Goal: Task Accomplishment & Management: Use online tool/utility

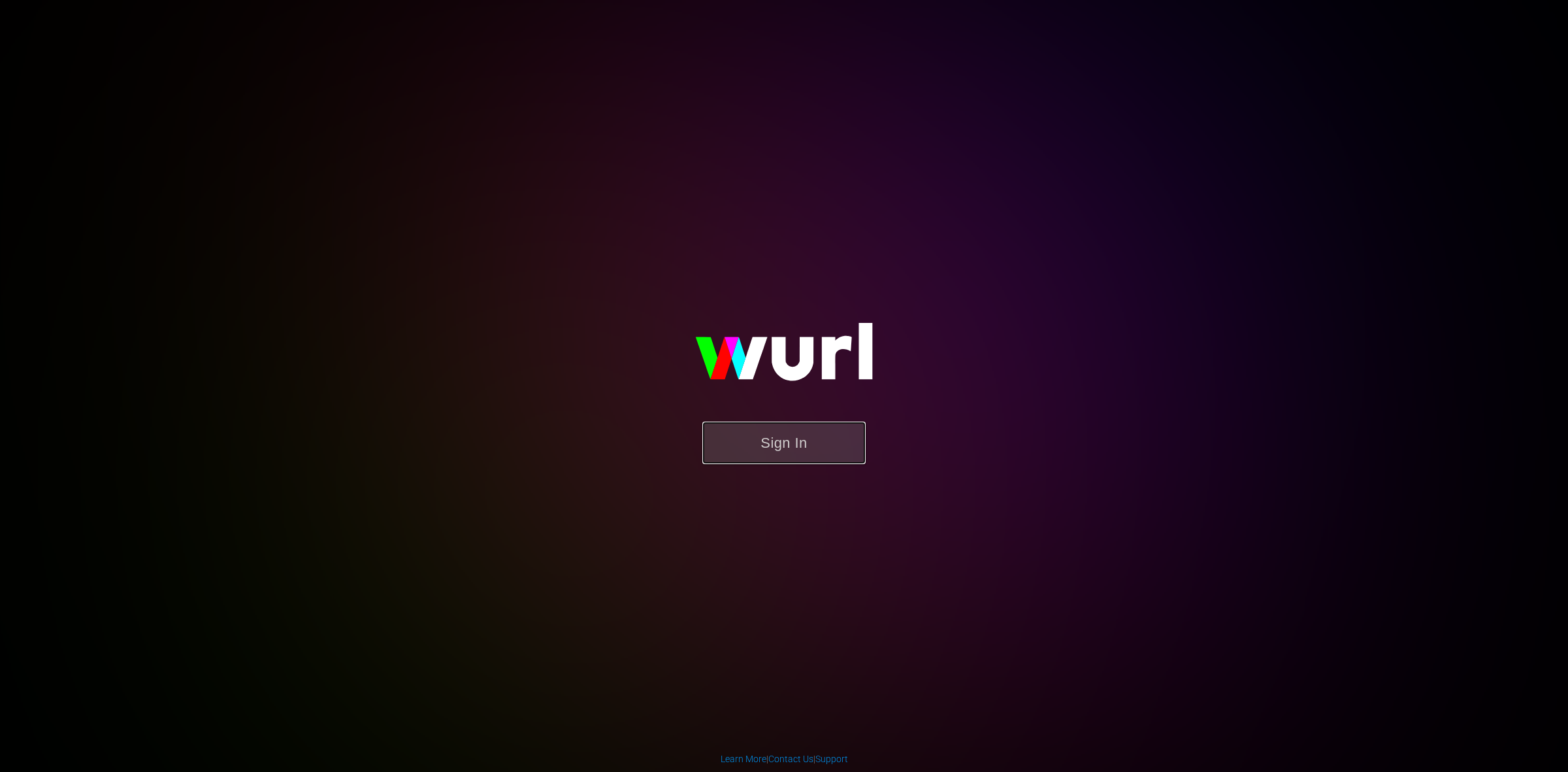
click at [833, 439] on button "Sign In" at bounding box center [784, 443] width 163 height 43
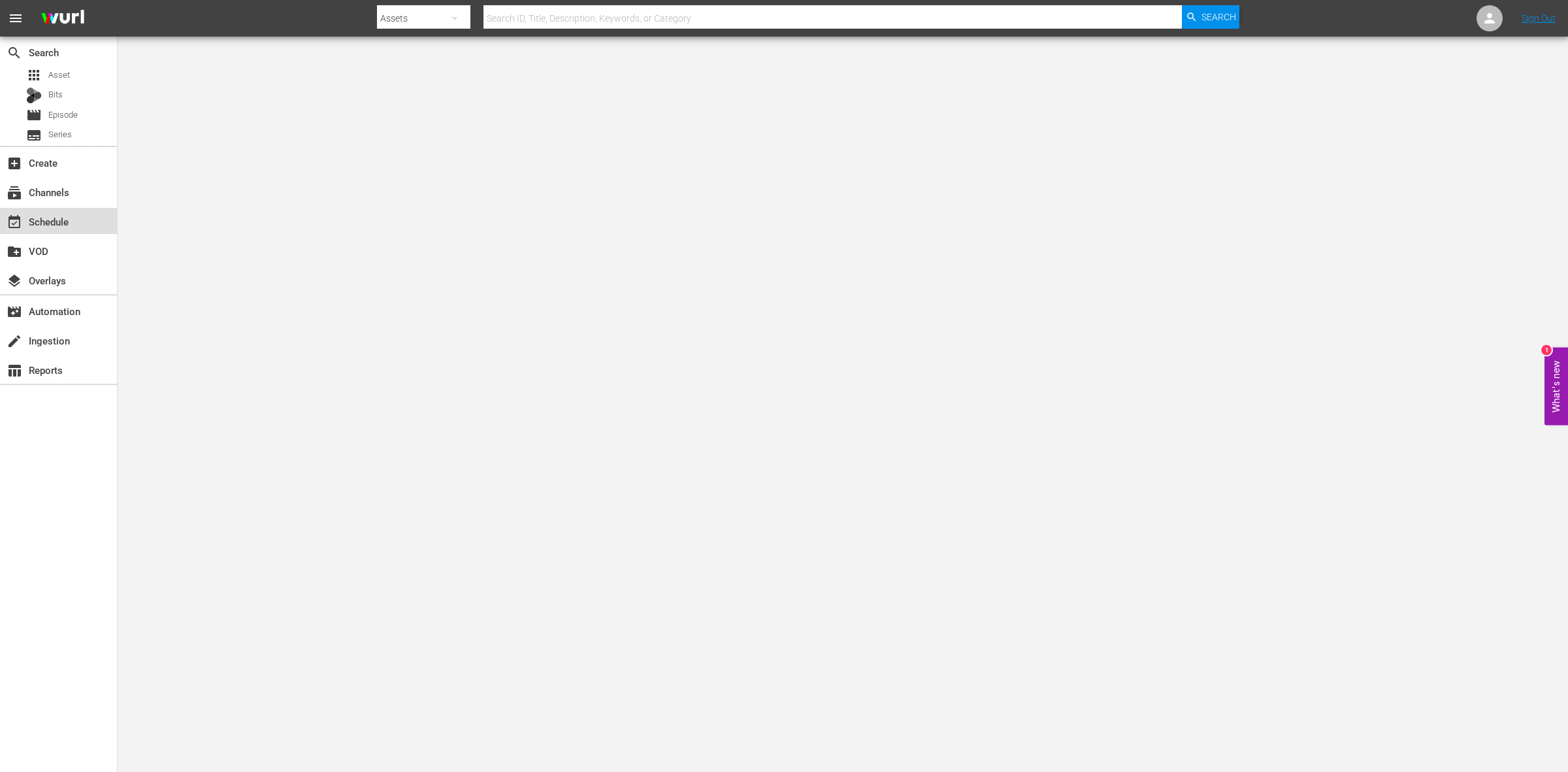
click at [79, 223] on div "event_available Schedule" at bounding box center [58, 221] width 117 height 26
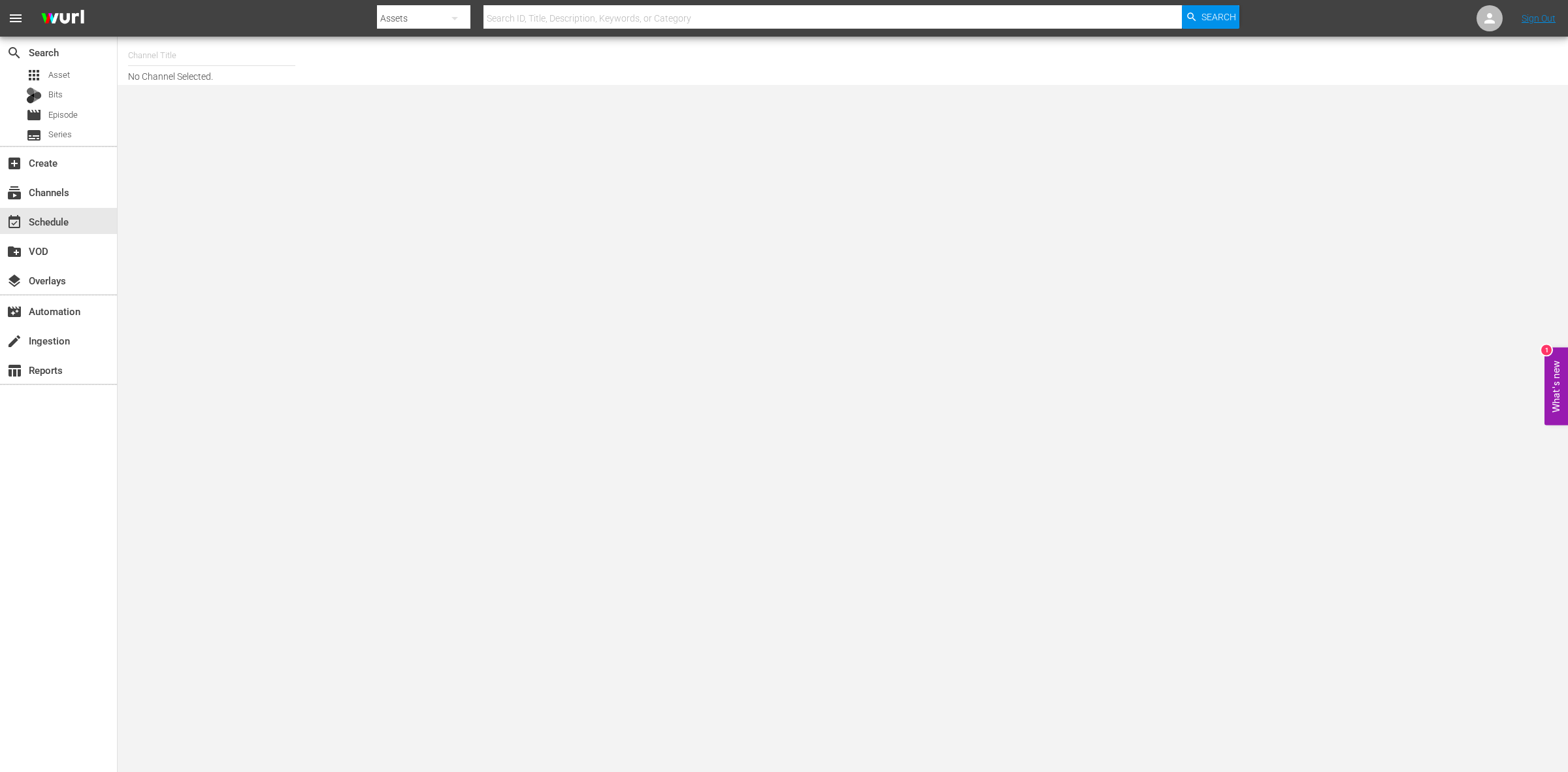
click at [181, 43] on input "text" at bounding box center [212, 55] width 167 height 31
click at [202, 96] on div "Home.Made.Nation (285 - aenetworks_ae_1)" at bounding box center [307, 92] width 338 height 31
type input "Home.Made.Nation (285 - aenetworks_ae_1)"
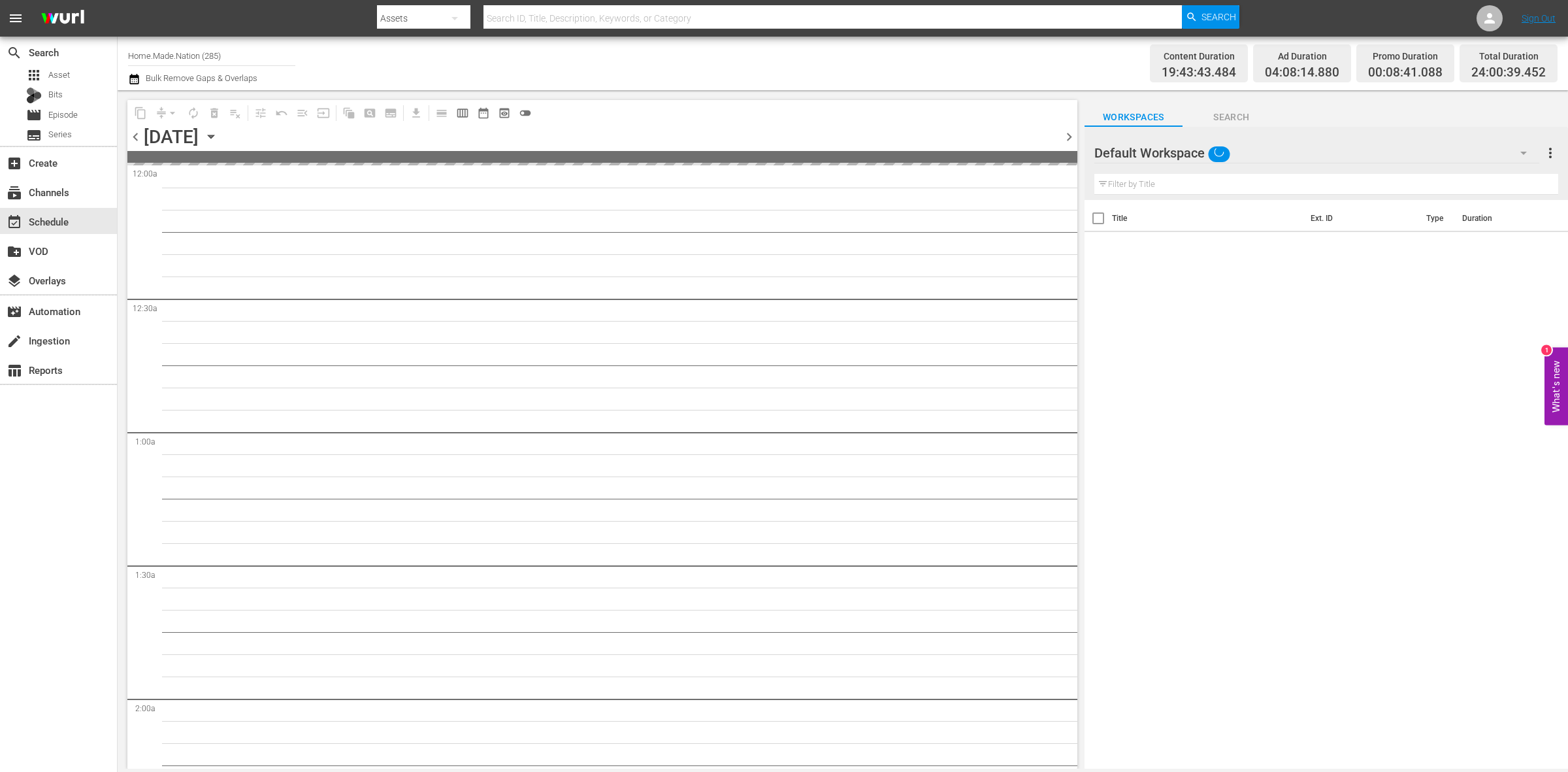
click at [1073, 135] on span "chevron_right" at bounding box center [1069, 136] width 16 height 16
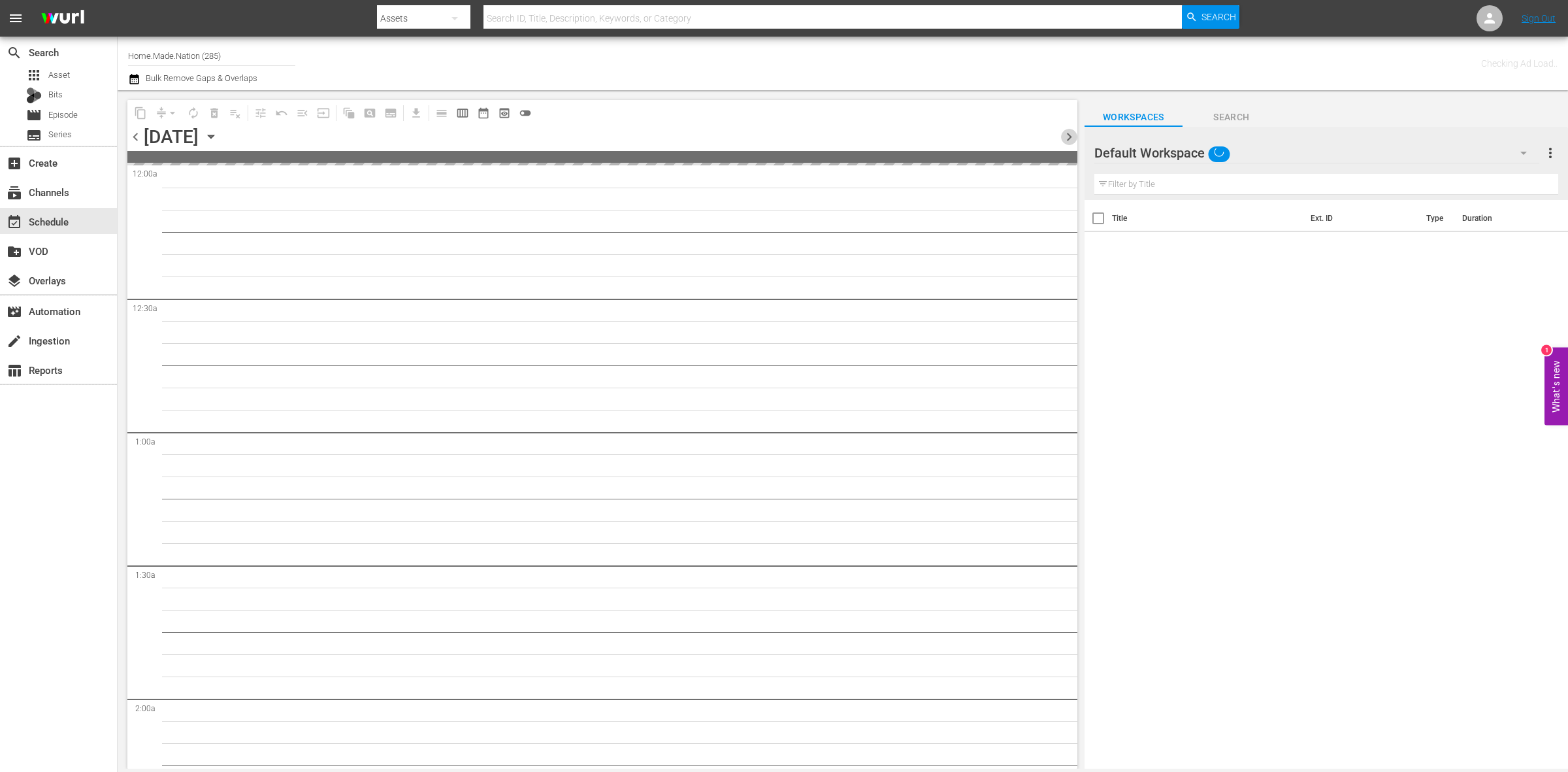
click at [1073, 135] on span "chevron_right" at bounding box center [1069, 136] width 16 height 16
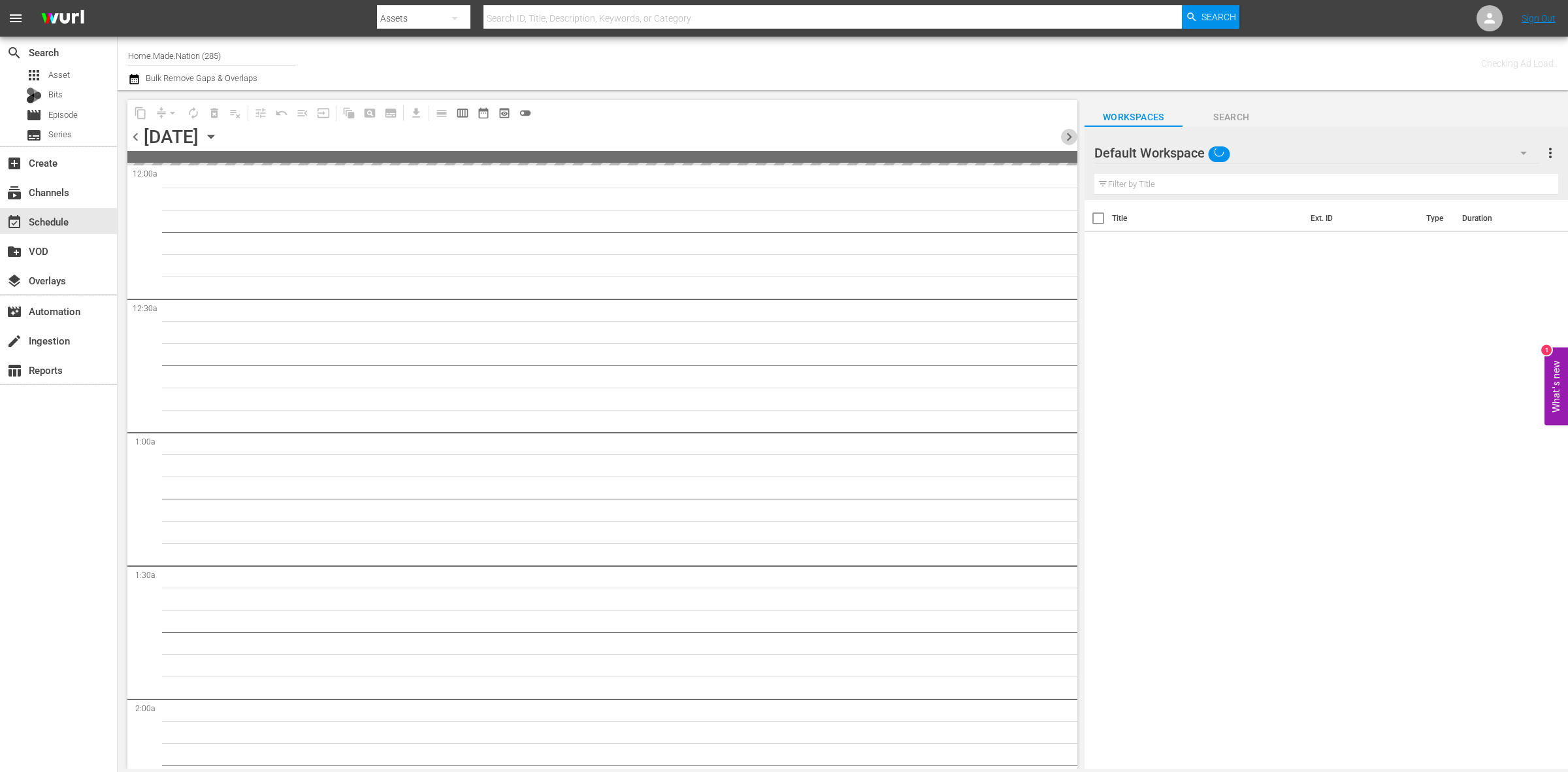
click at [1073, 135] on span "chevron_right" at bounding box center [1069, 136] width 16 height 16
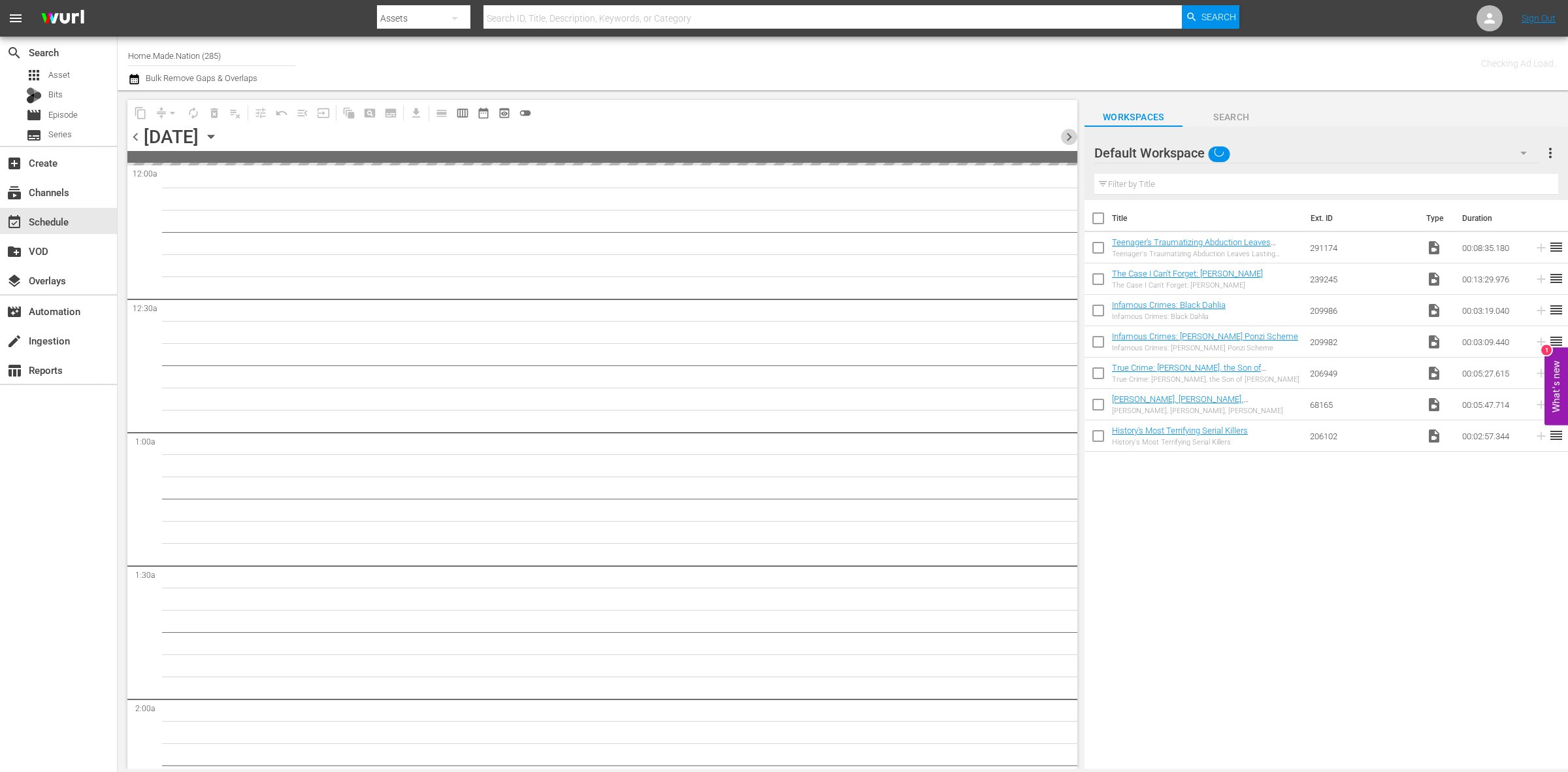
click at [1073, 135] on span "chevron_right" at bounding box center [1069, 136] width 16 height 16
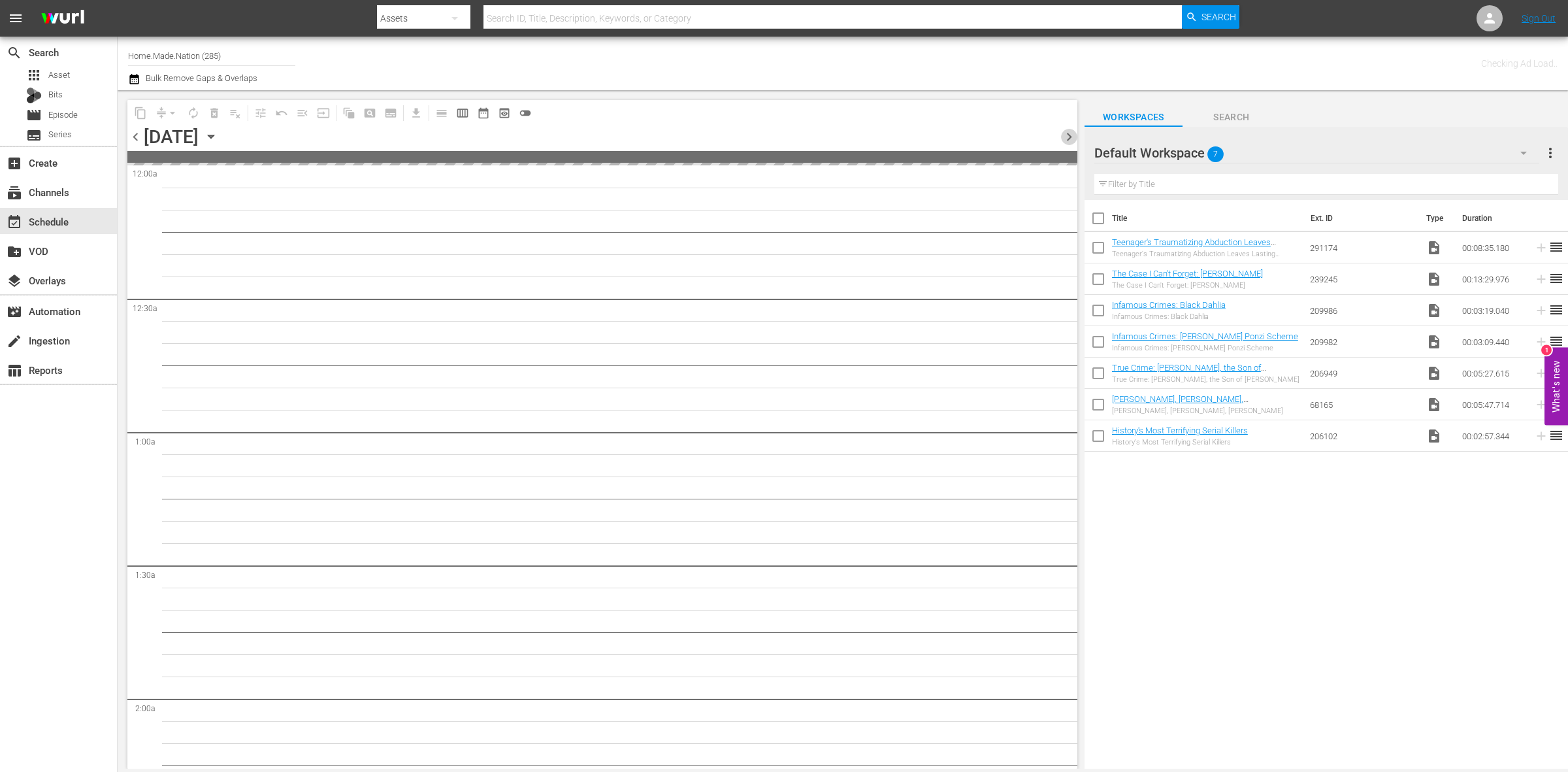
click at [1073, 135] on span "chevron_right" at bounding box center [1069, 136] width 16 height 16
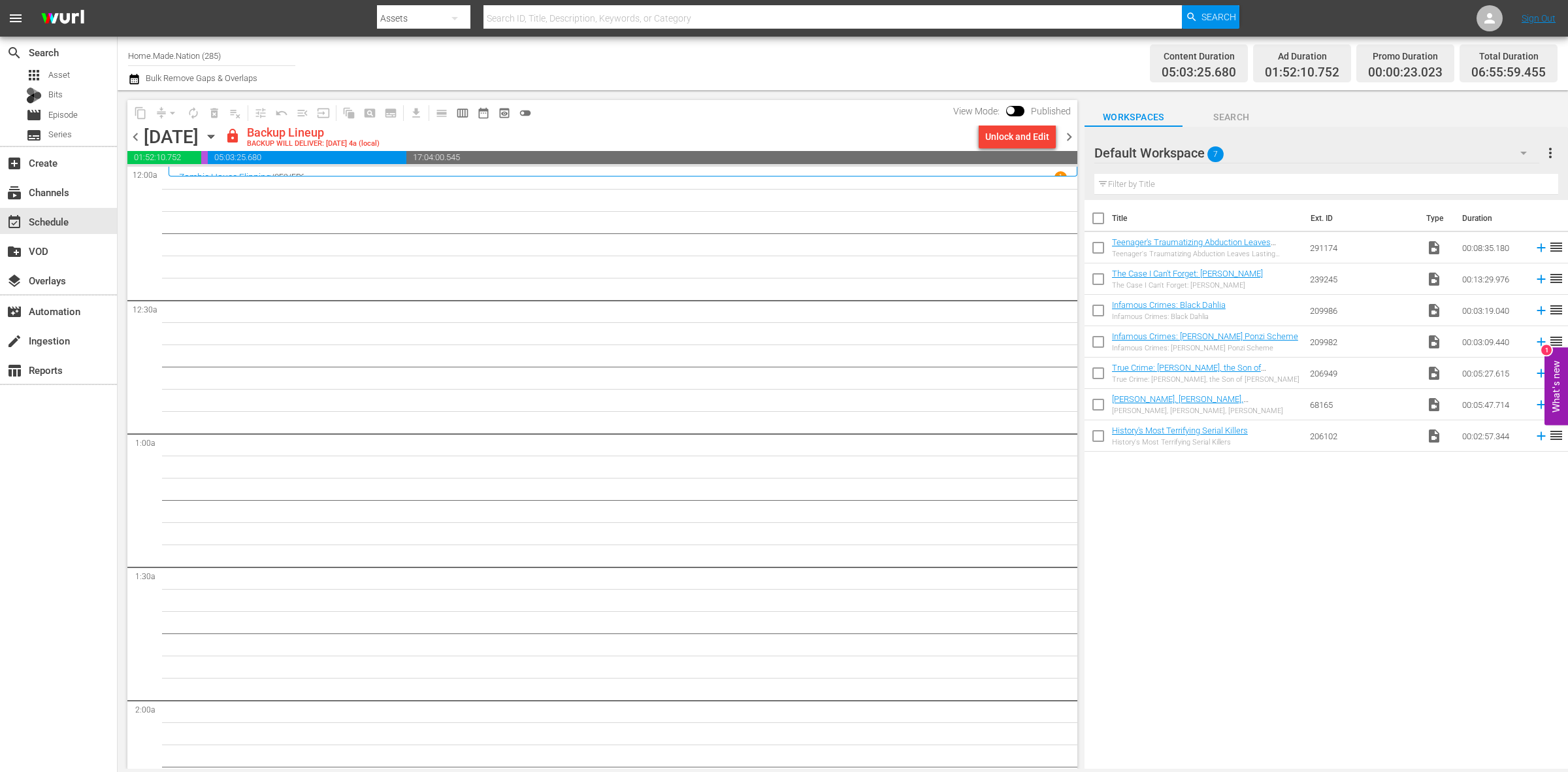
click at [1073, 141] on span "chevron_right" at bounding box center [1069, 136] width 16 height 16
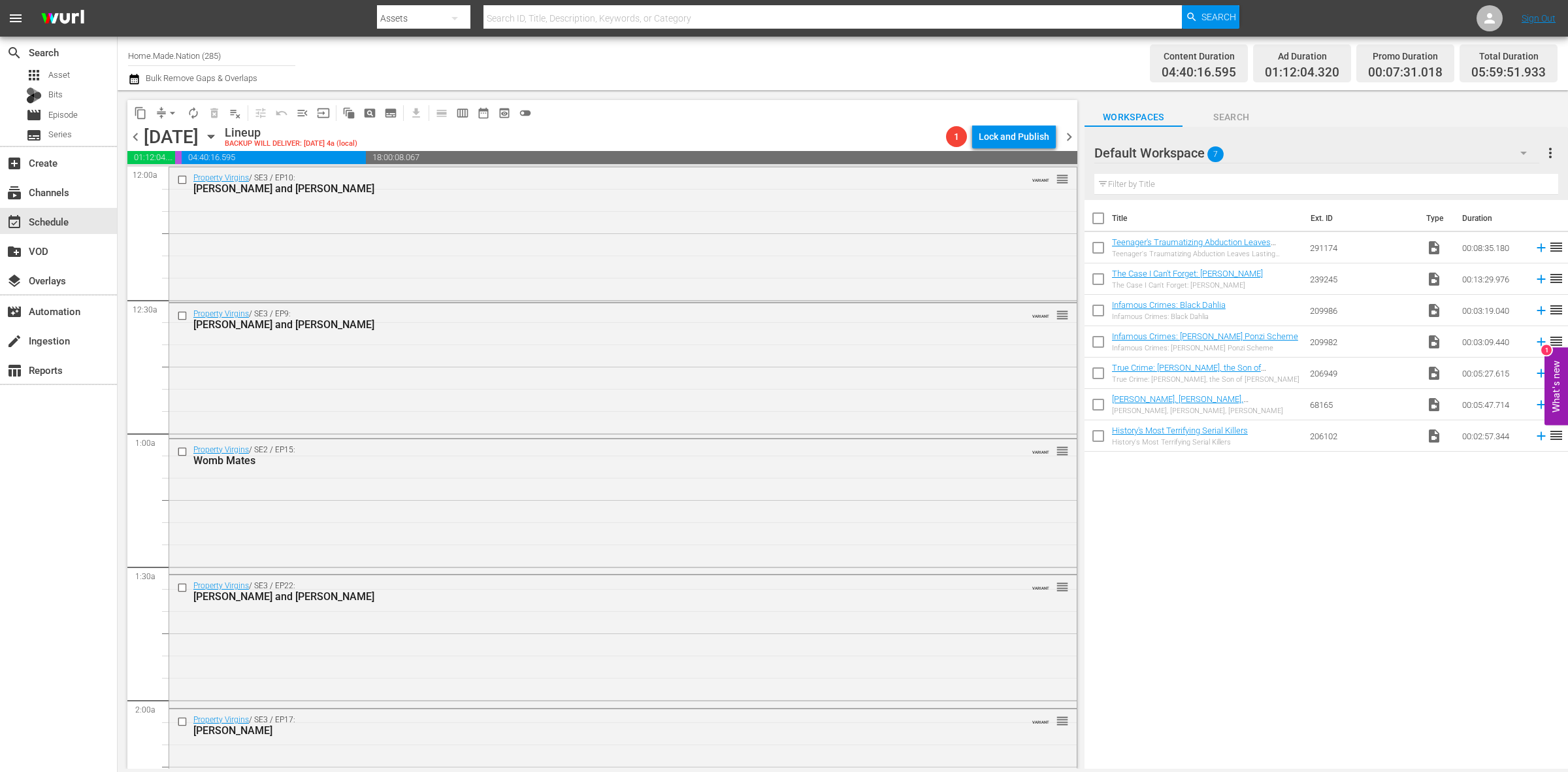
click at [141, 132] on span "chevron_left" at bounding box center [135, 136] width 16 height 16
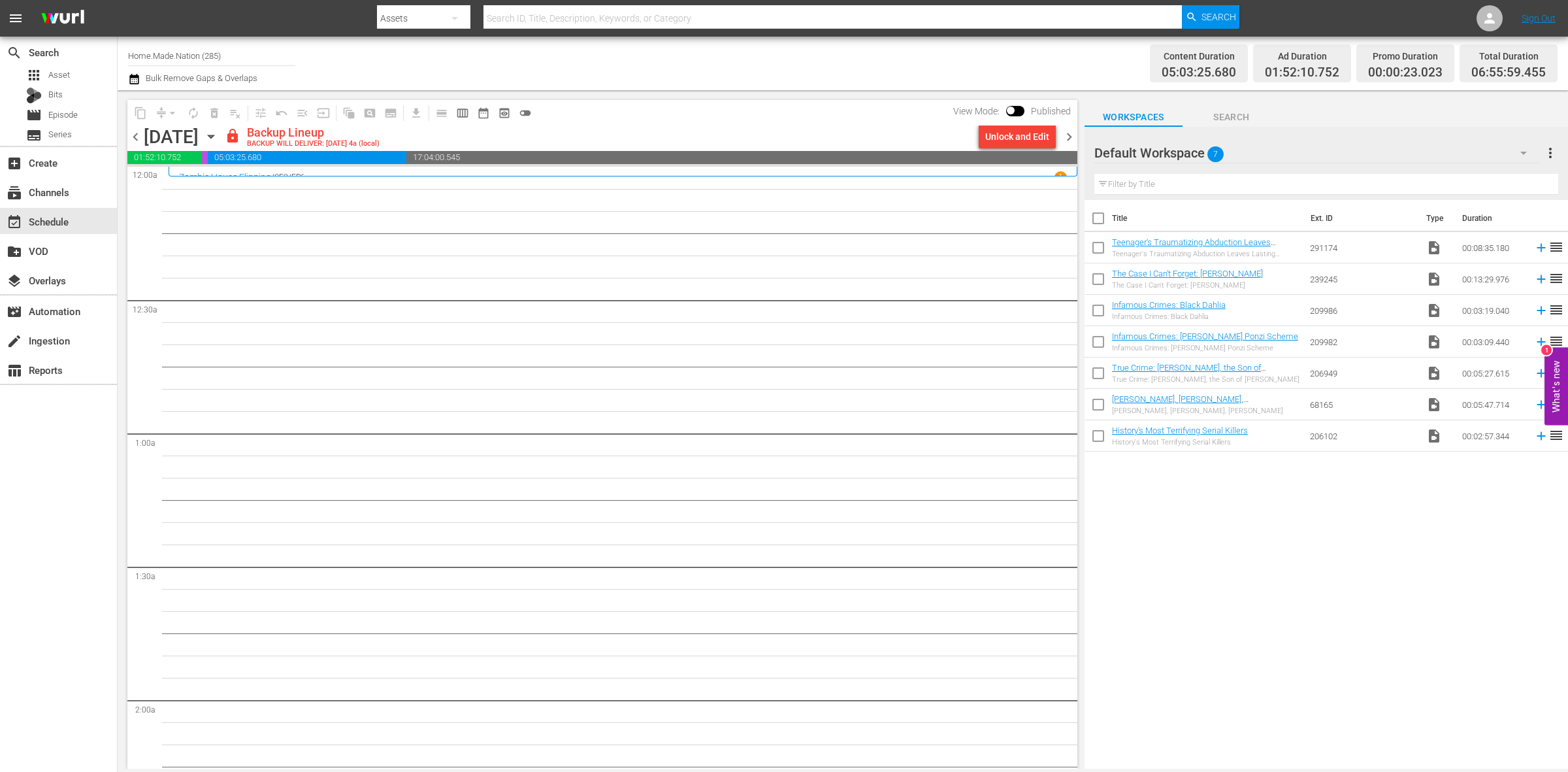
click at [1005, 135] on div "Unlock and Edit" at bounding box center [1017, 136] width 64 height 23
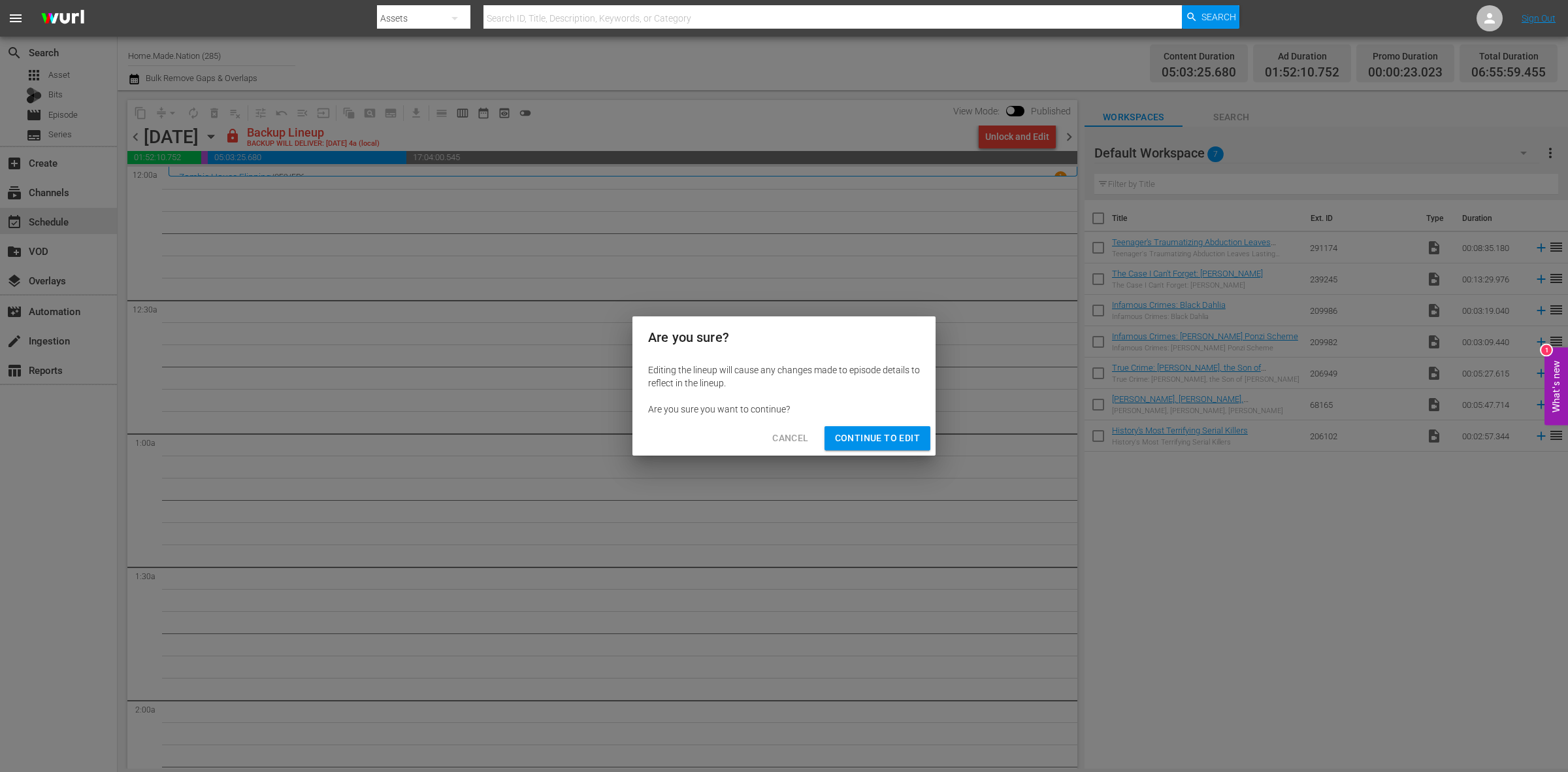
click at [898, 437] on span "Continue to Edit" at bounding box center [877, 438] width 85 height 16
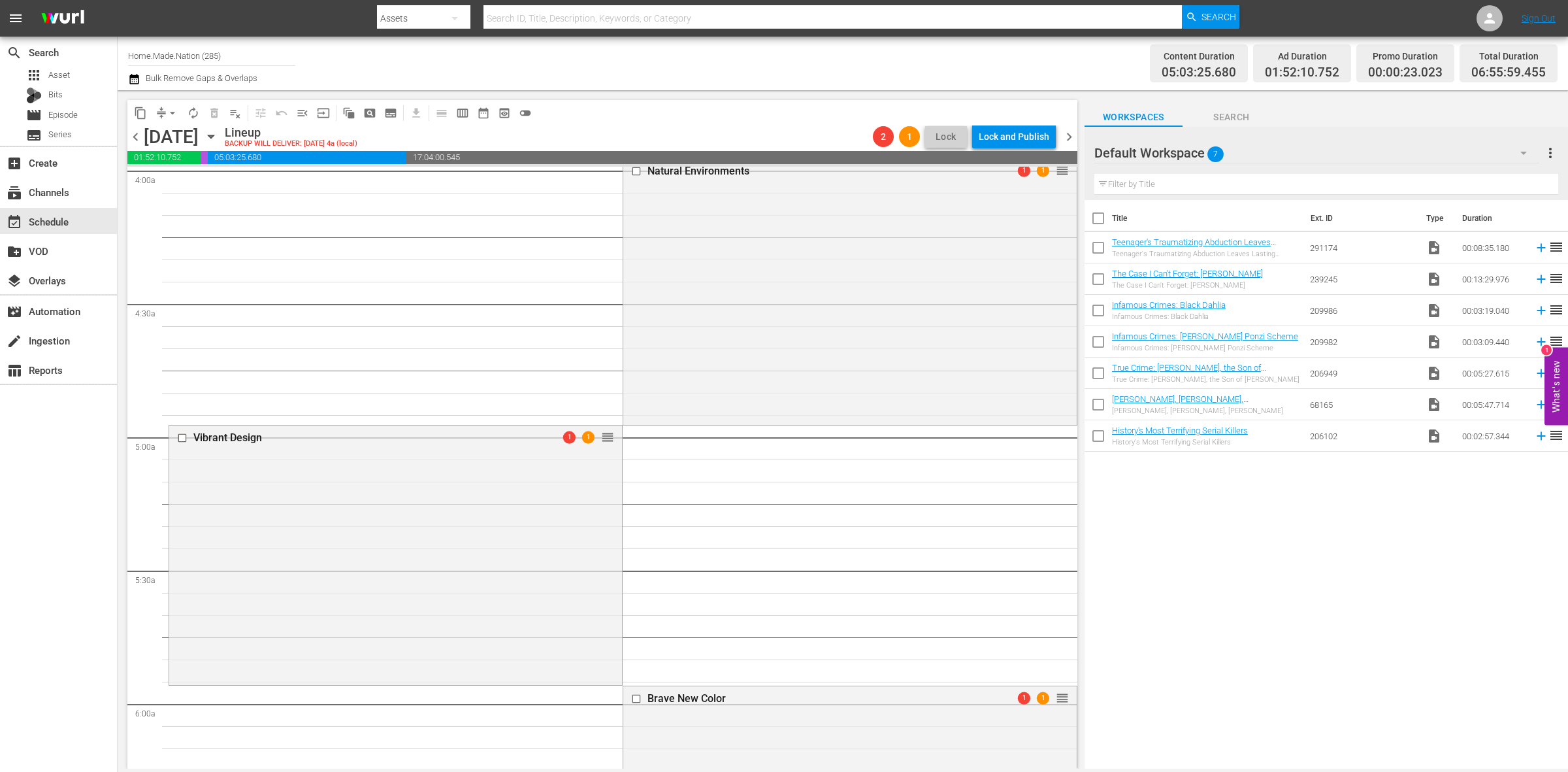
scroll to position [1062, 0]
click at [136, 139] on span "chevron_left" at bounding box center [135, 136] width 16 height 16
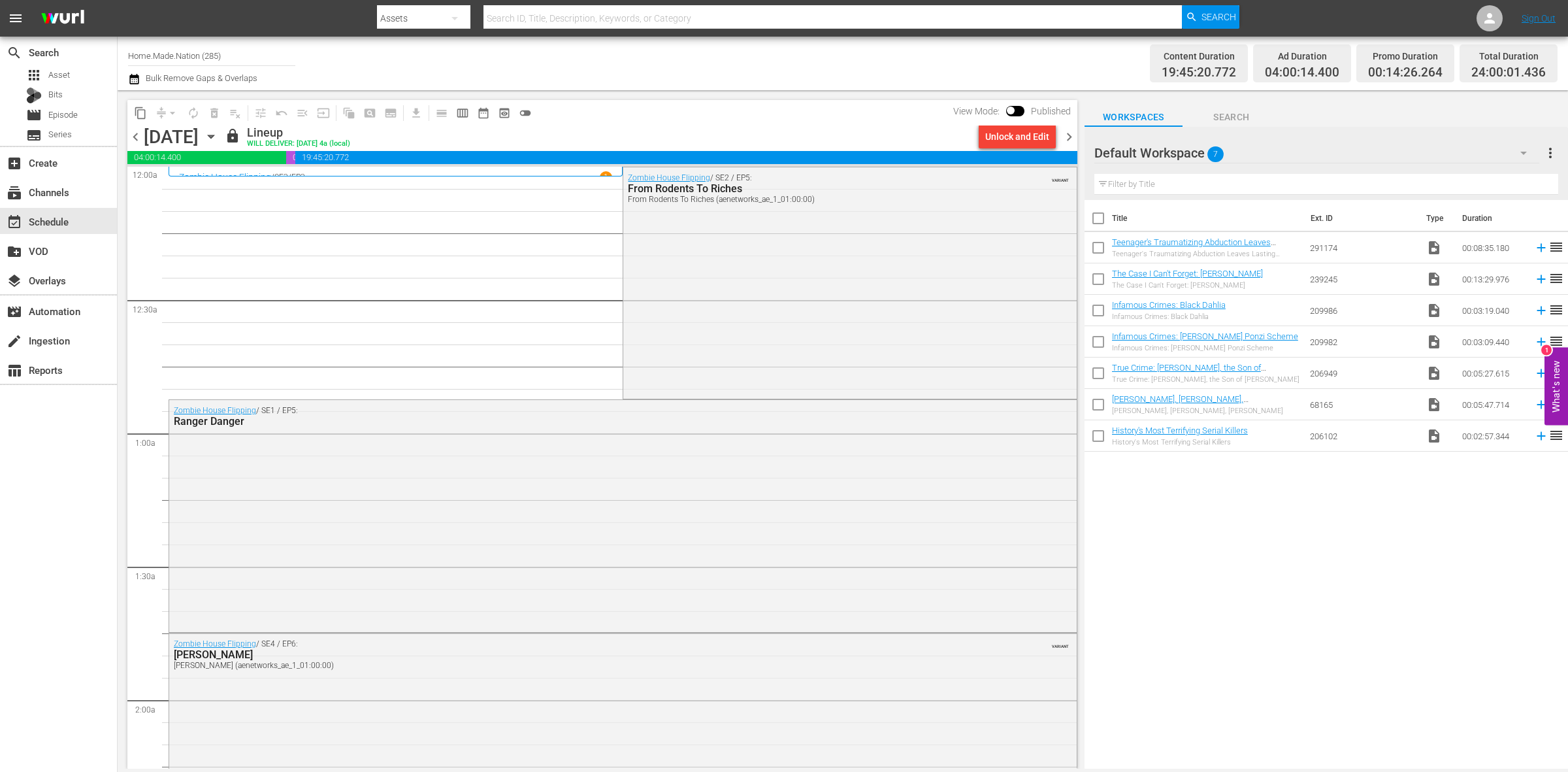
click at [1066, 134] on span "chevron_right" at bounding box center [1069, 136] width 16 height 16
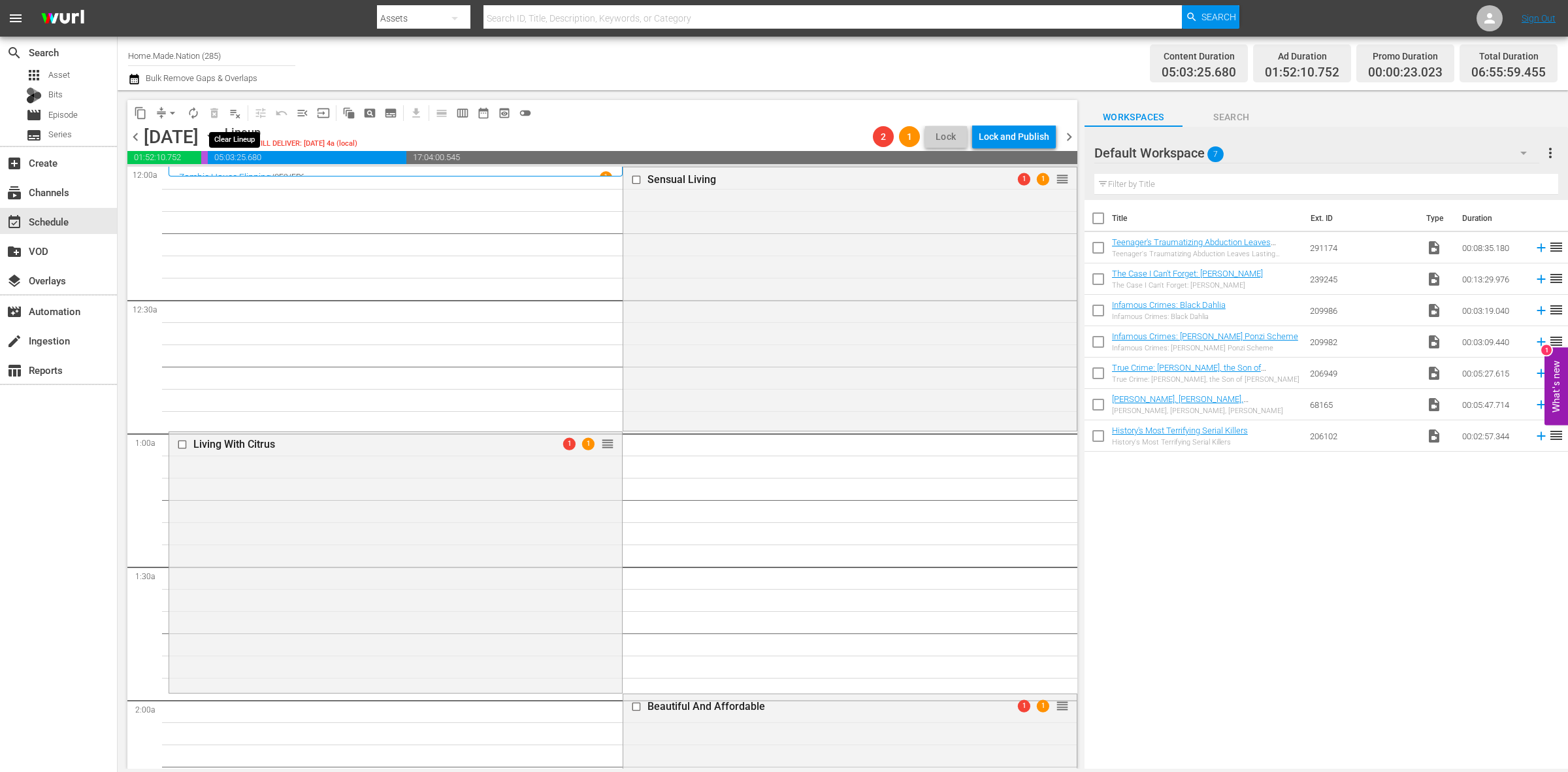
click at [231, 112] on span "playlist_remove_outlined" at bounding box center [235, 113] width 13 height 13
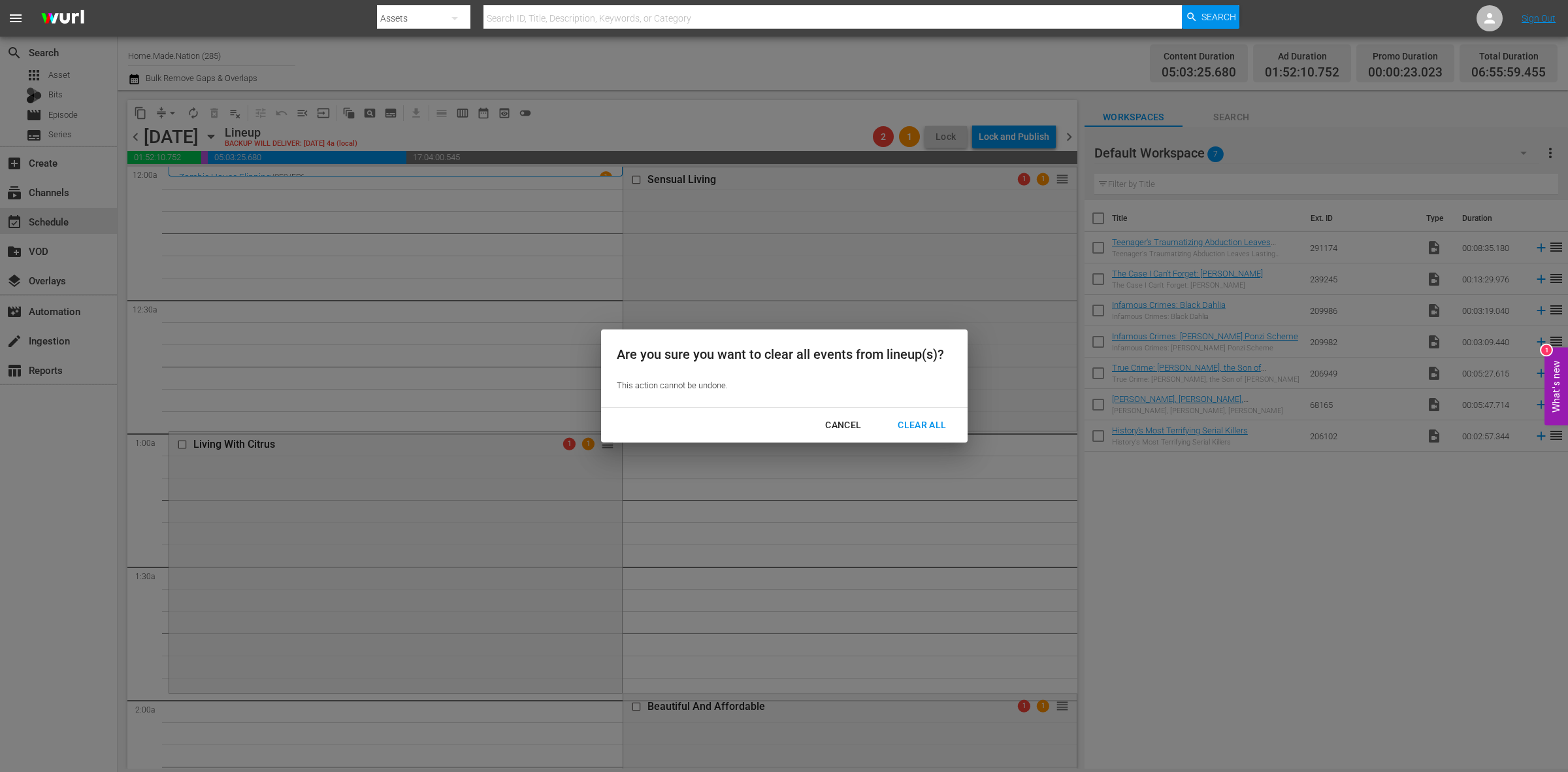
click at [926, 423] on div "Clear All" at bounding box center [922, 425] width 69 height 16
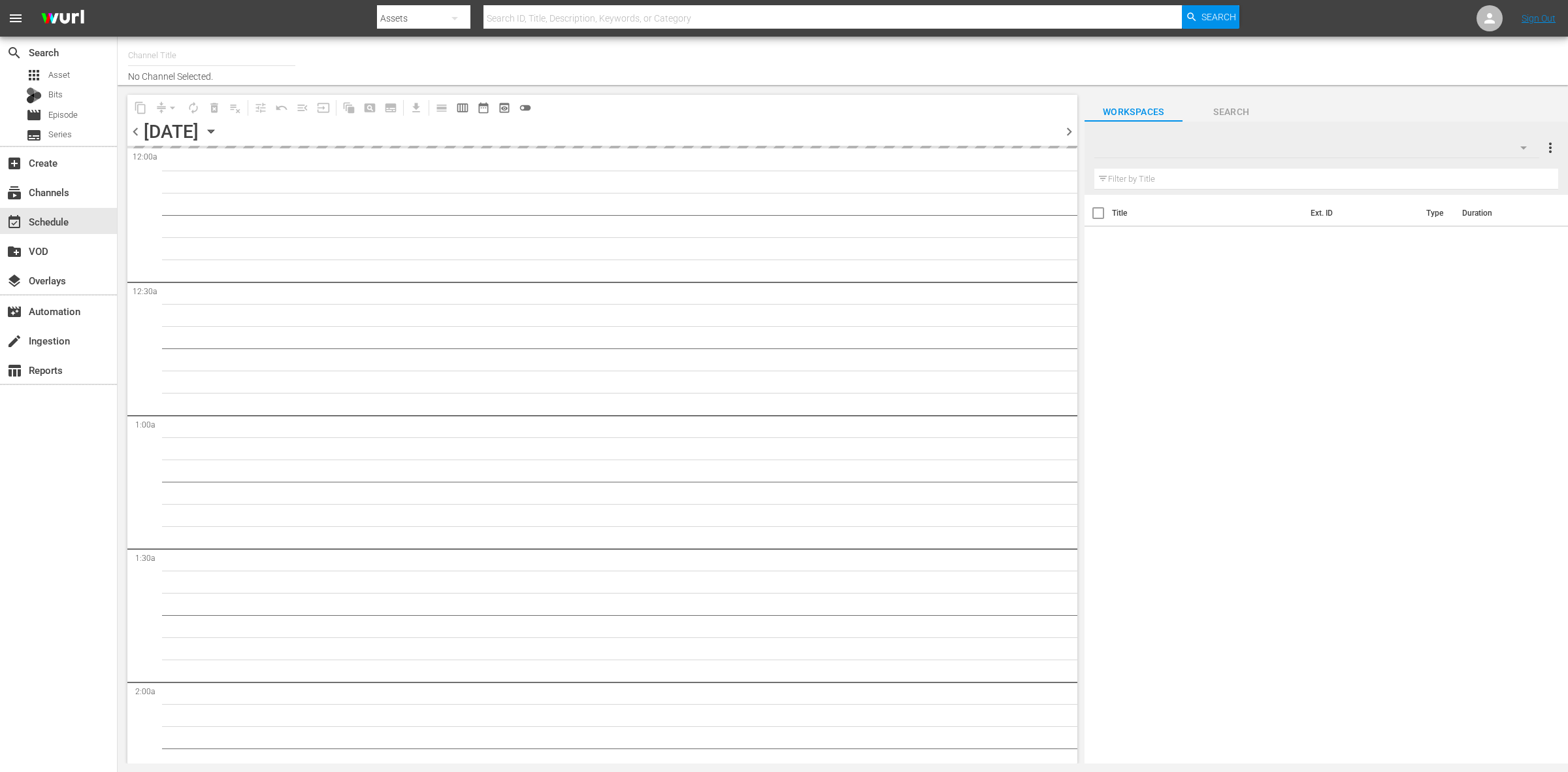
type input "Home.Made.Nation (285)"
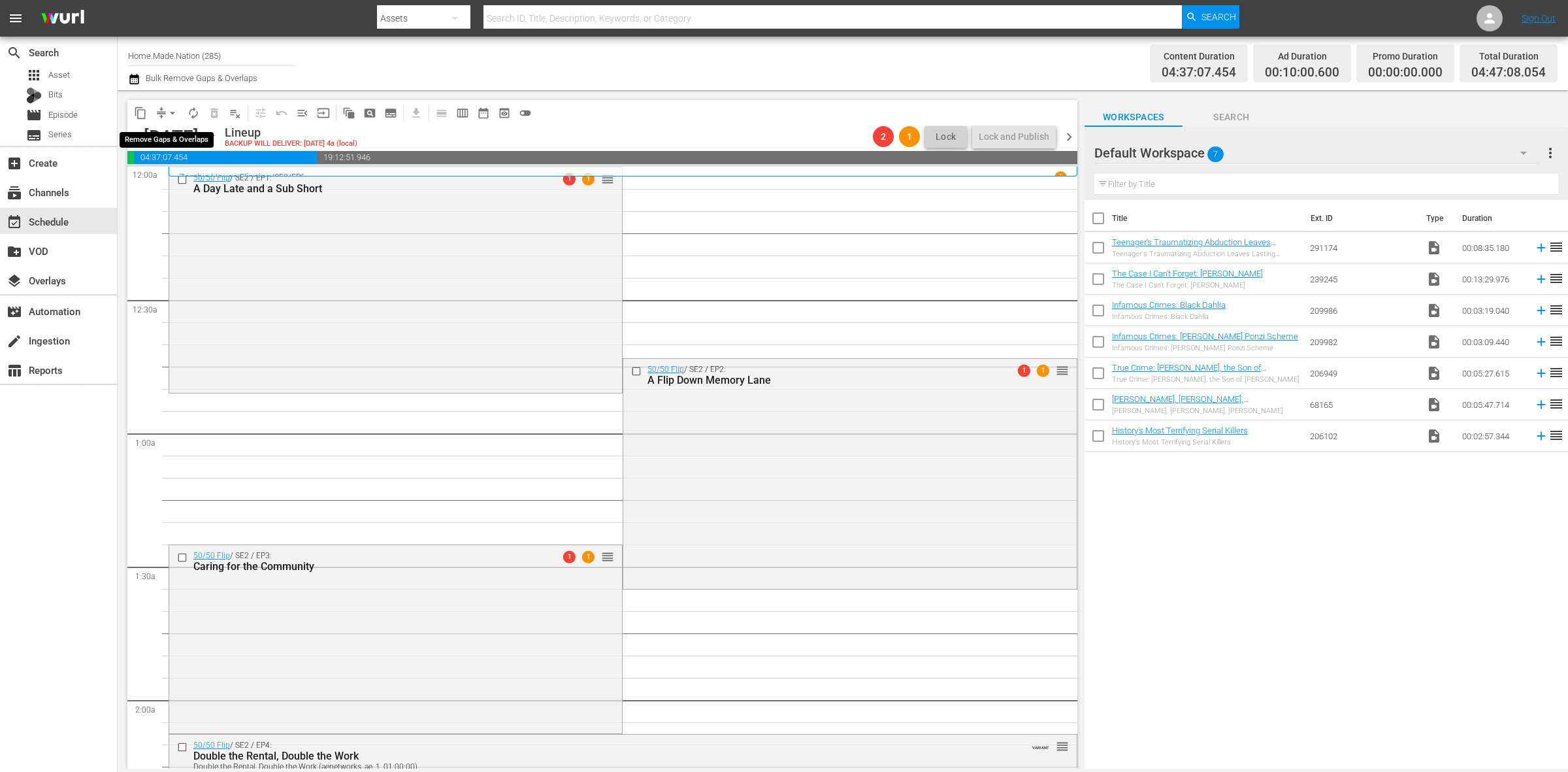
click at [166, 107] on span "arrow_drop_down" at bounding box center [172, 113] width 13 height 13
click at [194, 136] on li "Align to Midnight" at bounding box center [173, 139] width 137 height 22
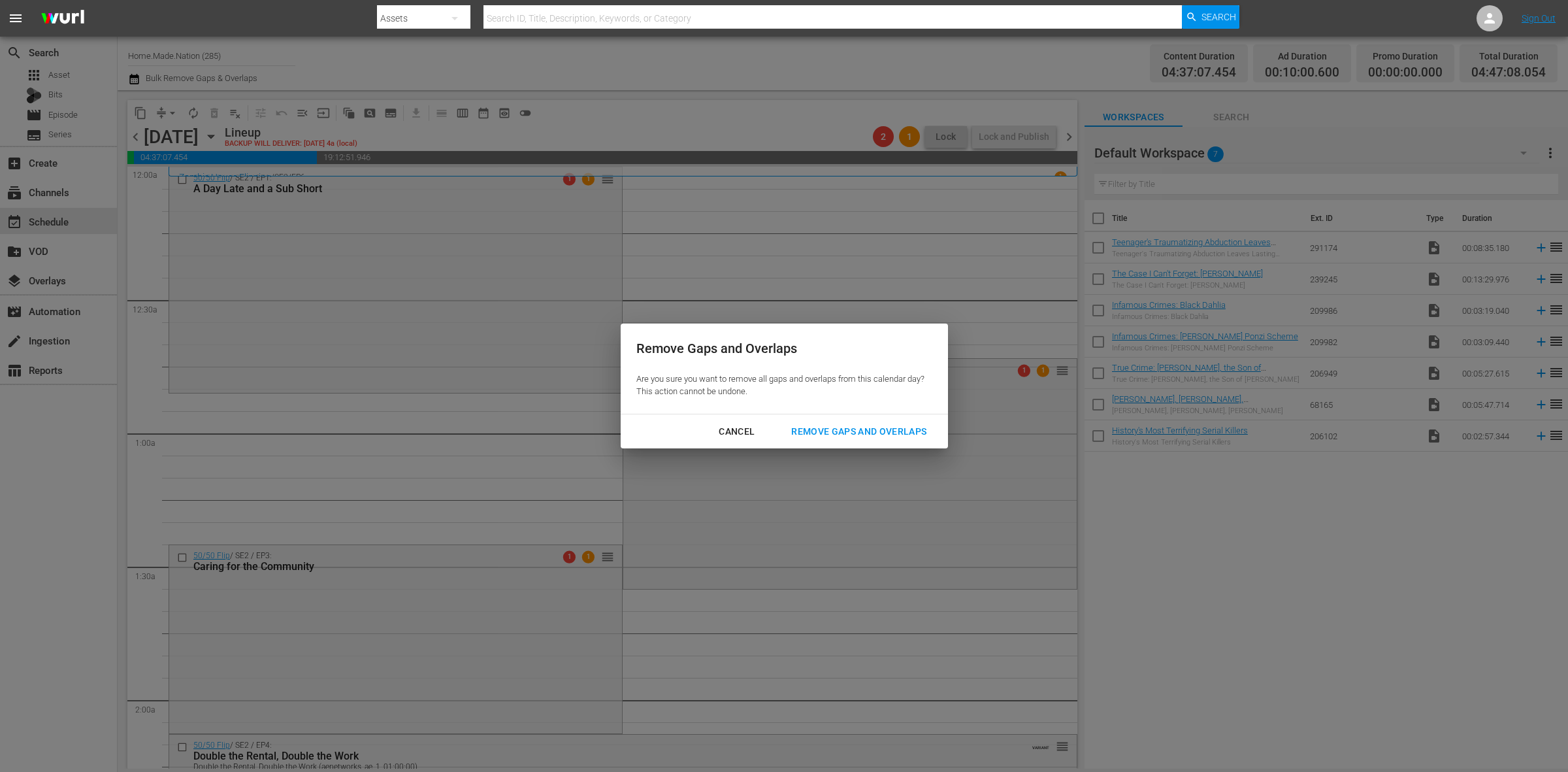
click at [893, 430] on div "Remove Gaps and Overlaps" at bounding box center [859, 431] width 156 height 16
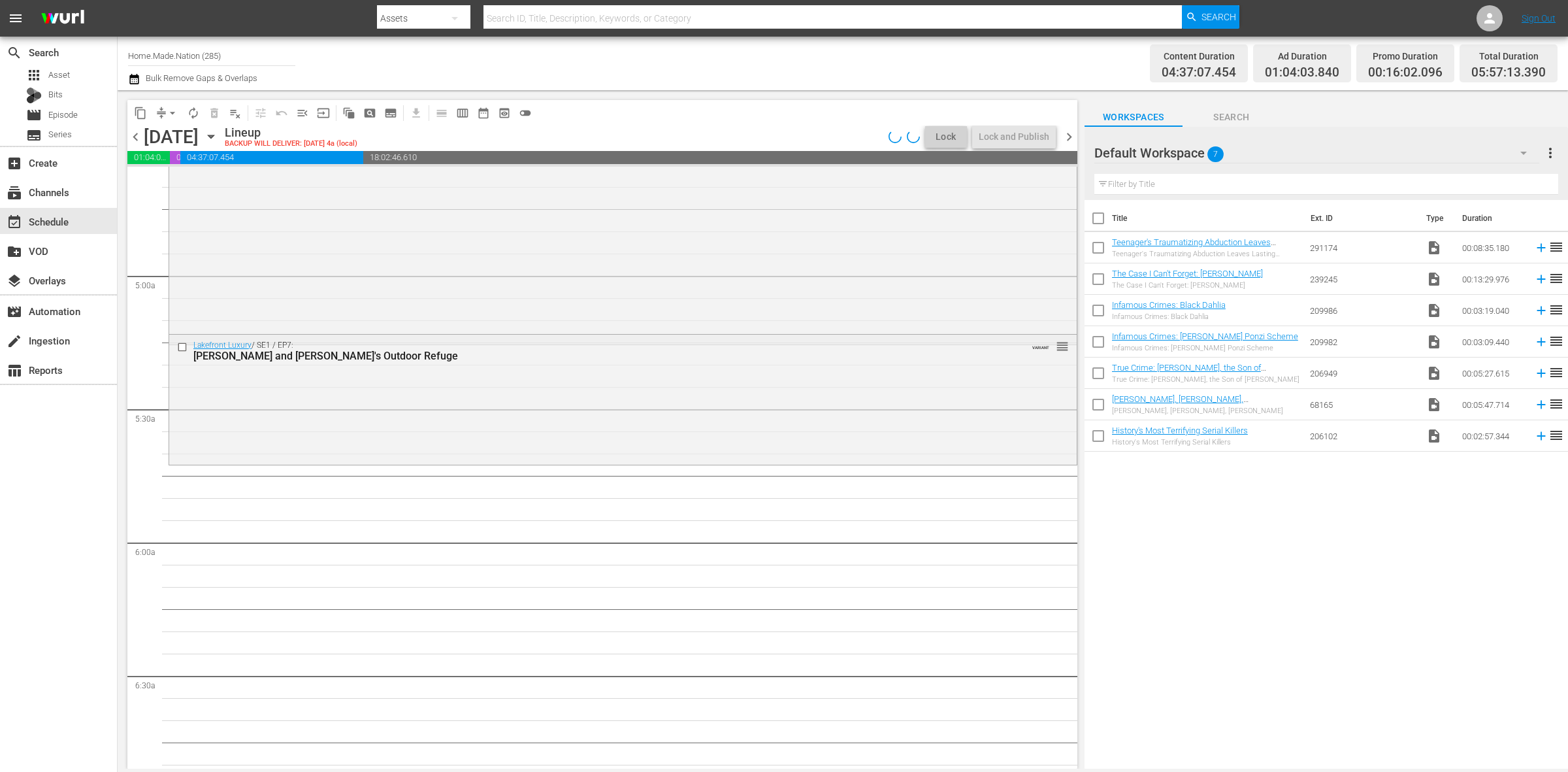
scroll to position [1226, 0]
click at [423, 384] on div "Lakefront Luxury / SE1 / EP7: Phil and Dannielle's Outdoor Refuge VARIANT reord…" at bounding box center [623, 397] width 908 height 128
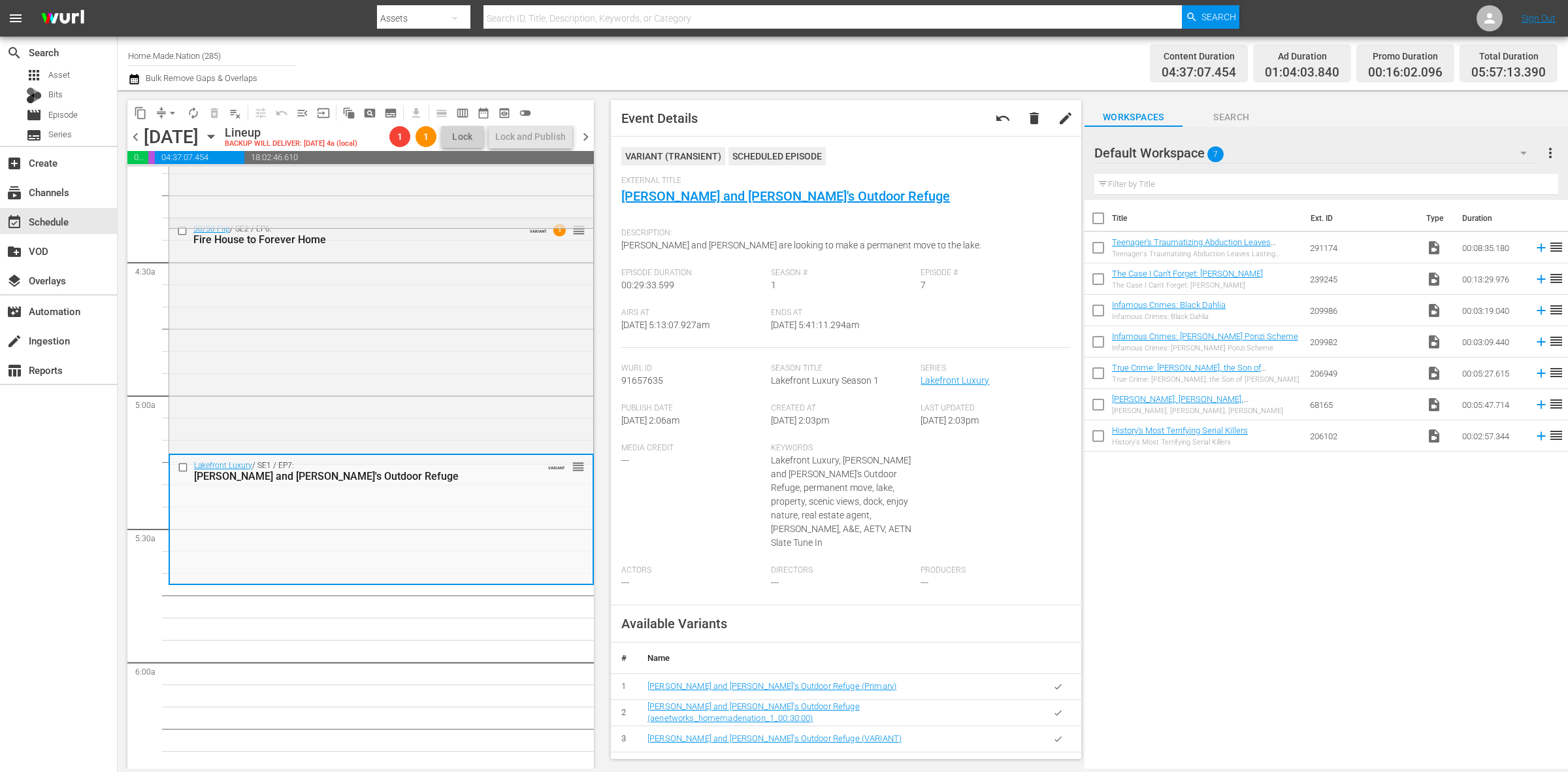
scroll to position [1233, 0]
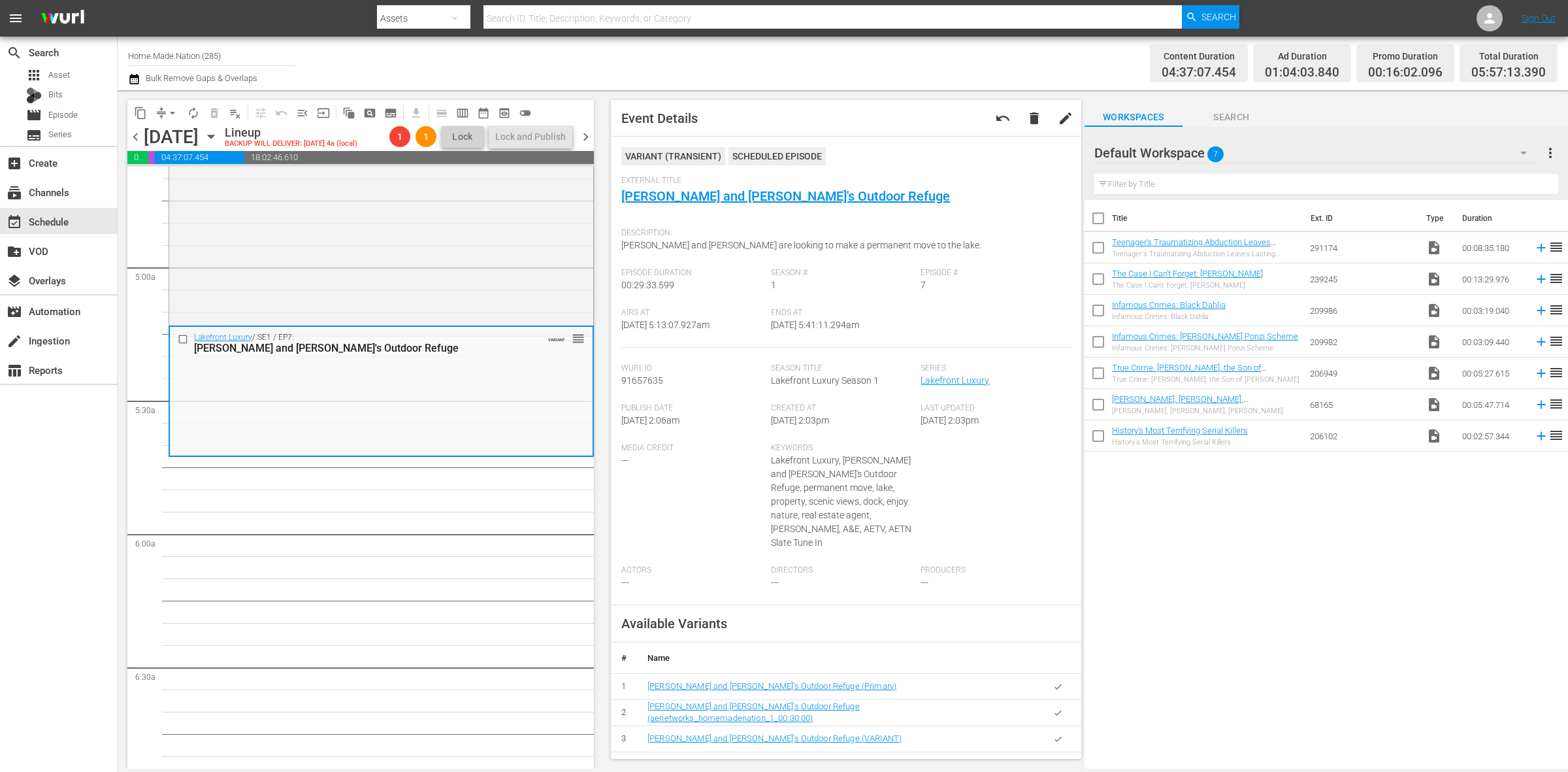
drag, startPoint x: 597, startPoint y: 308, endPoint x: 590, endPoint y: 284, distance: 25.0
click at [590, 284] on div "content_copy compress arrow_drop_down autorenew_outlined delete_forever_outline…" at bounding box center [357, 430] width 480 height 679
click at [86, 72] on div "apps Asset" at bounding box center [58, 75] width 117 height 19
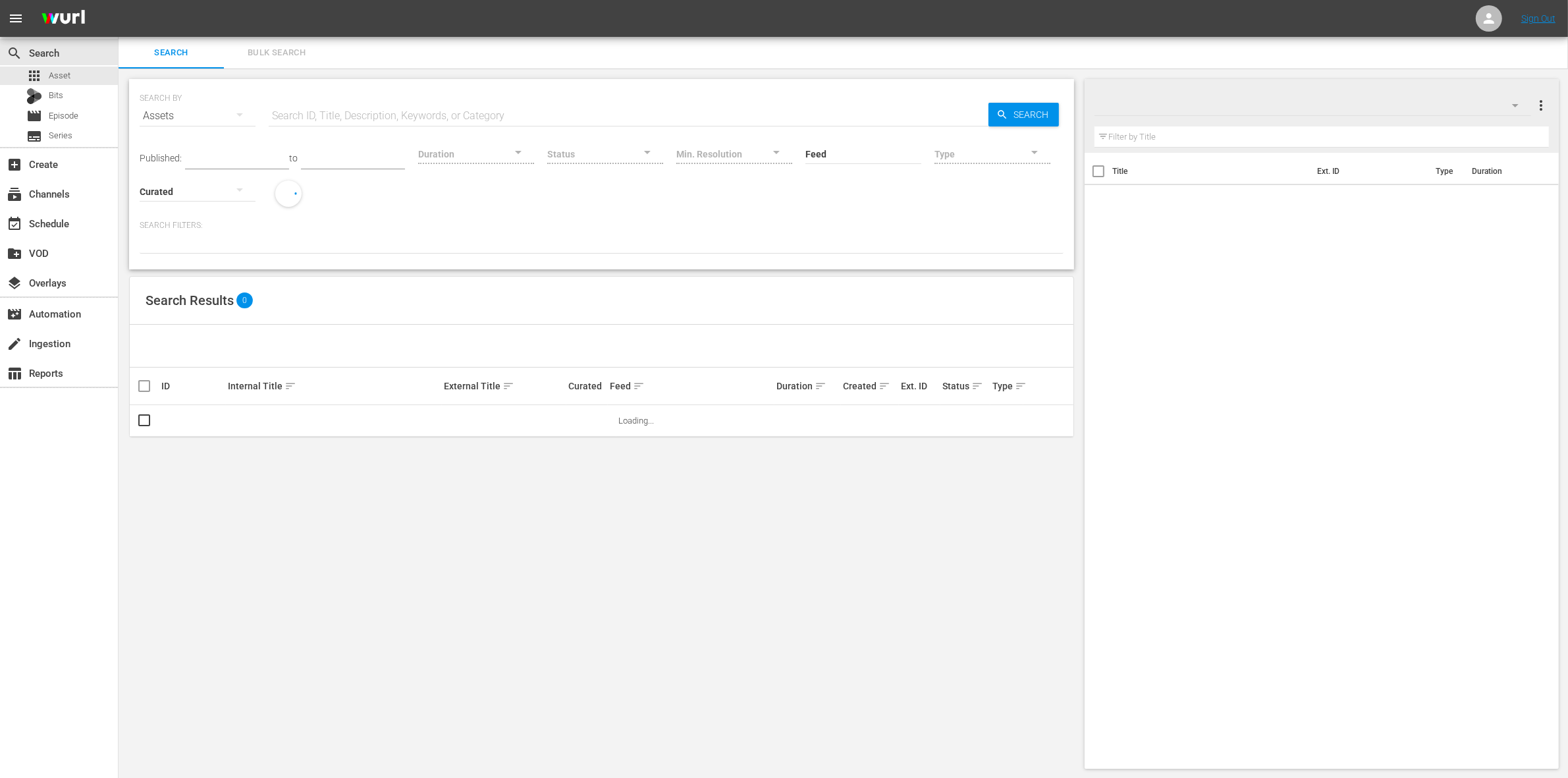
click at [282, 53] on span "Bulk Search" at bounding box center [277, 53] width 89 height 15
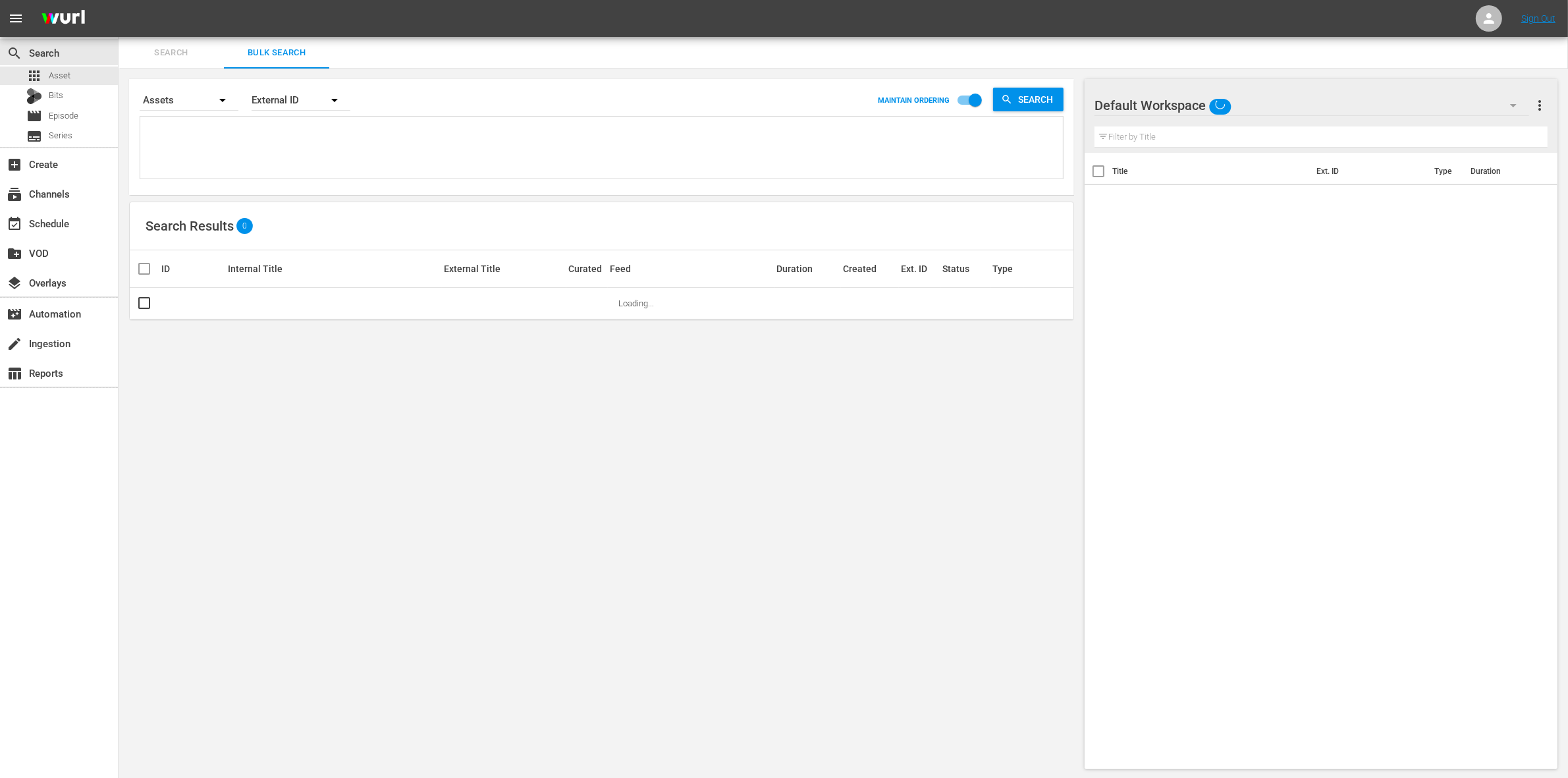
click at [1494, 104] on div "Default Workspace" at bounding box center [1312, 105] width 434 height 37
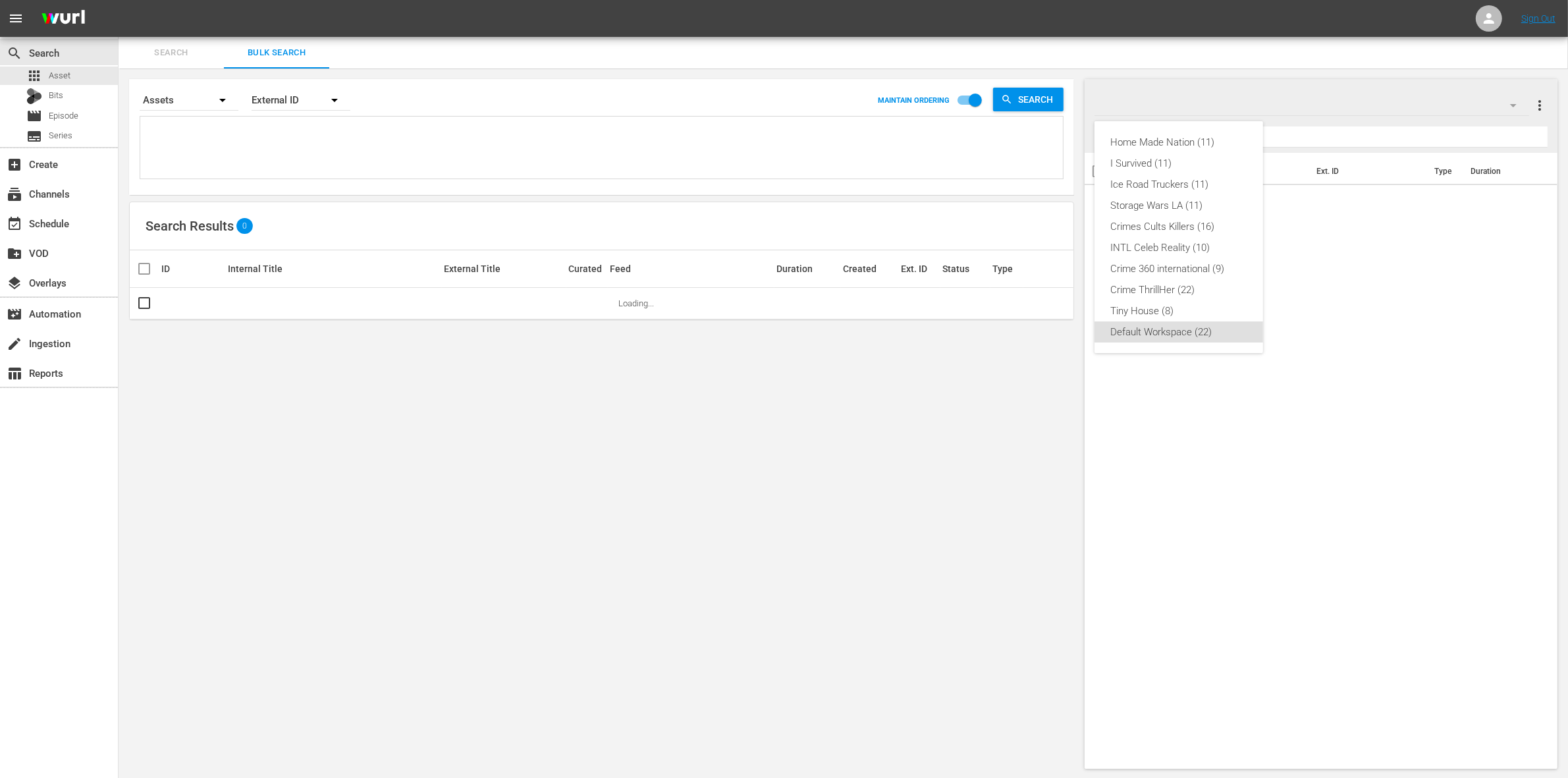
click at [1324, 499] on div "Home Made Nation (11) I Survived (11) Ice Road Truckers (11) Storage Wars LA (1…" at bounding box center [784, 389] width 1568 height 778
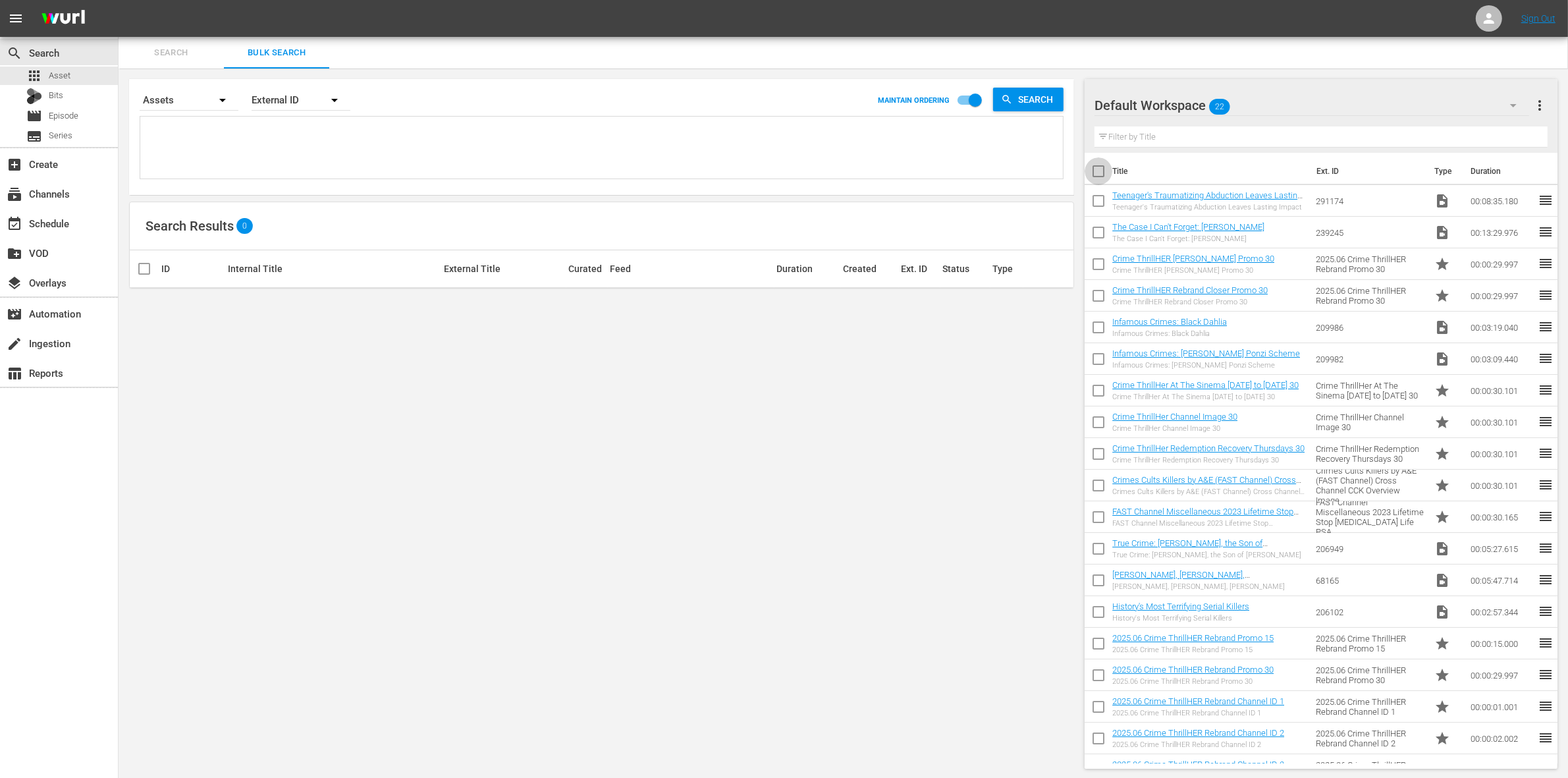
click at [1105, 175] on input "checkbox" at bounding box center [1098, 173] width 27 height 27
checkbox input "true"
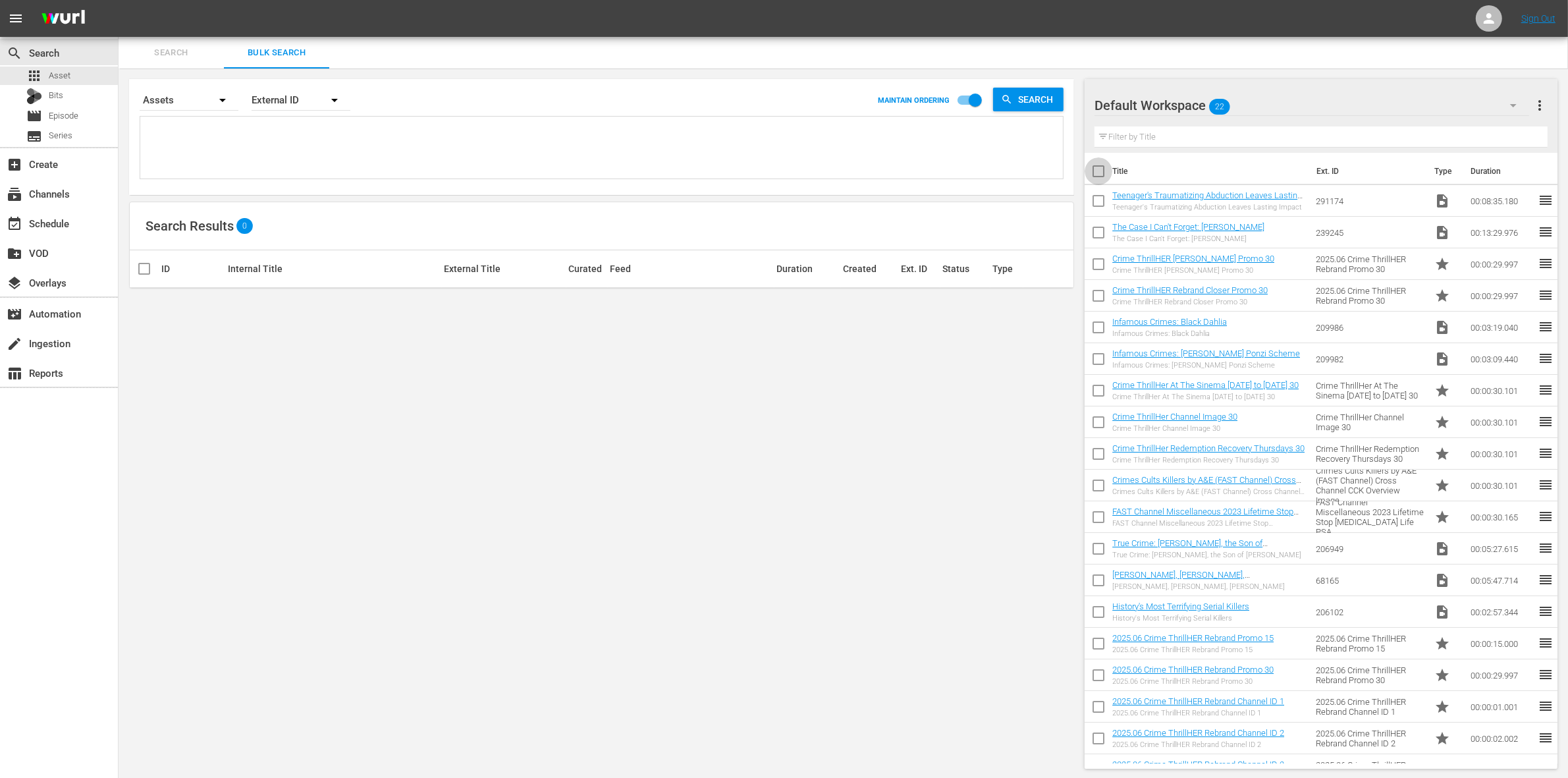
checkbox input "true"
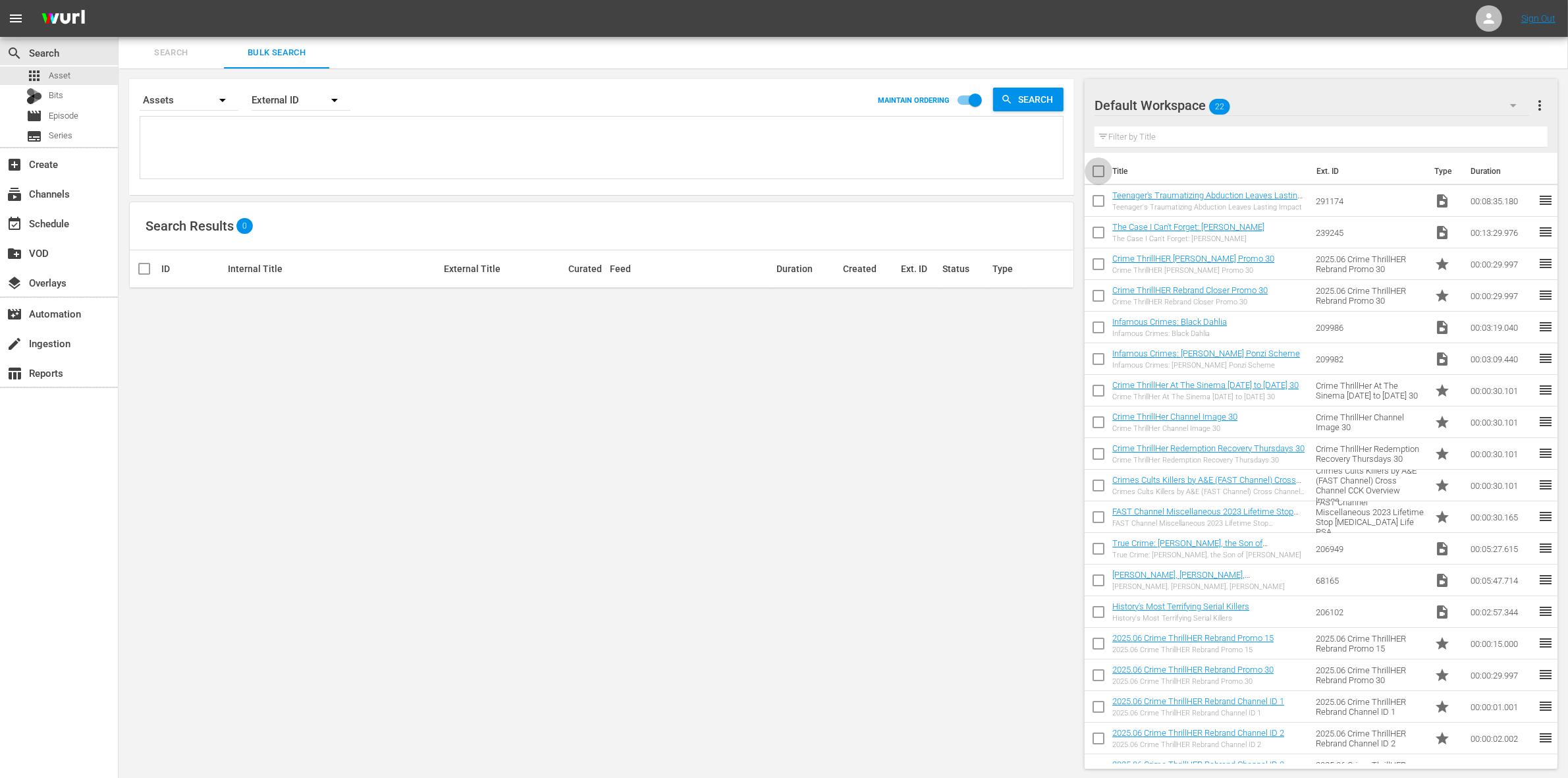
checkbox input "true"
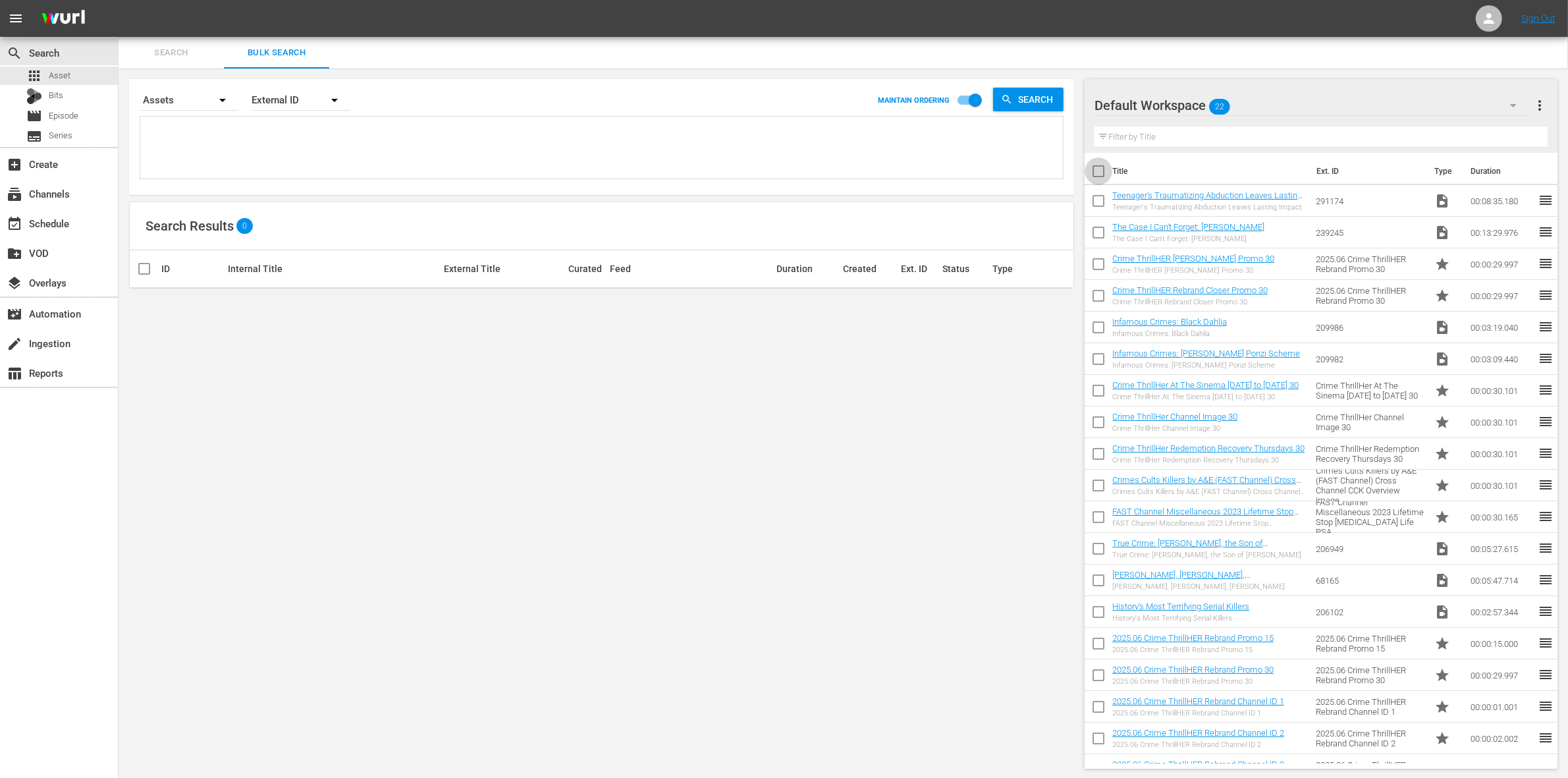
checkbox input "true"
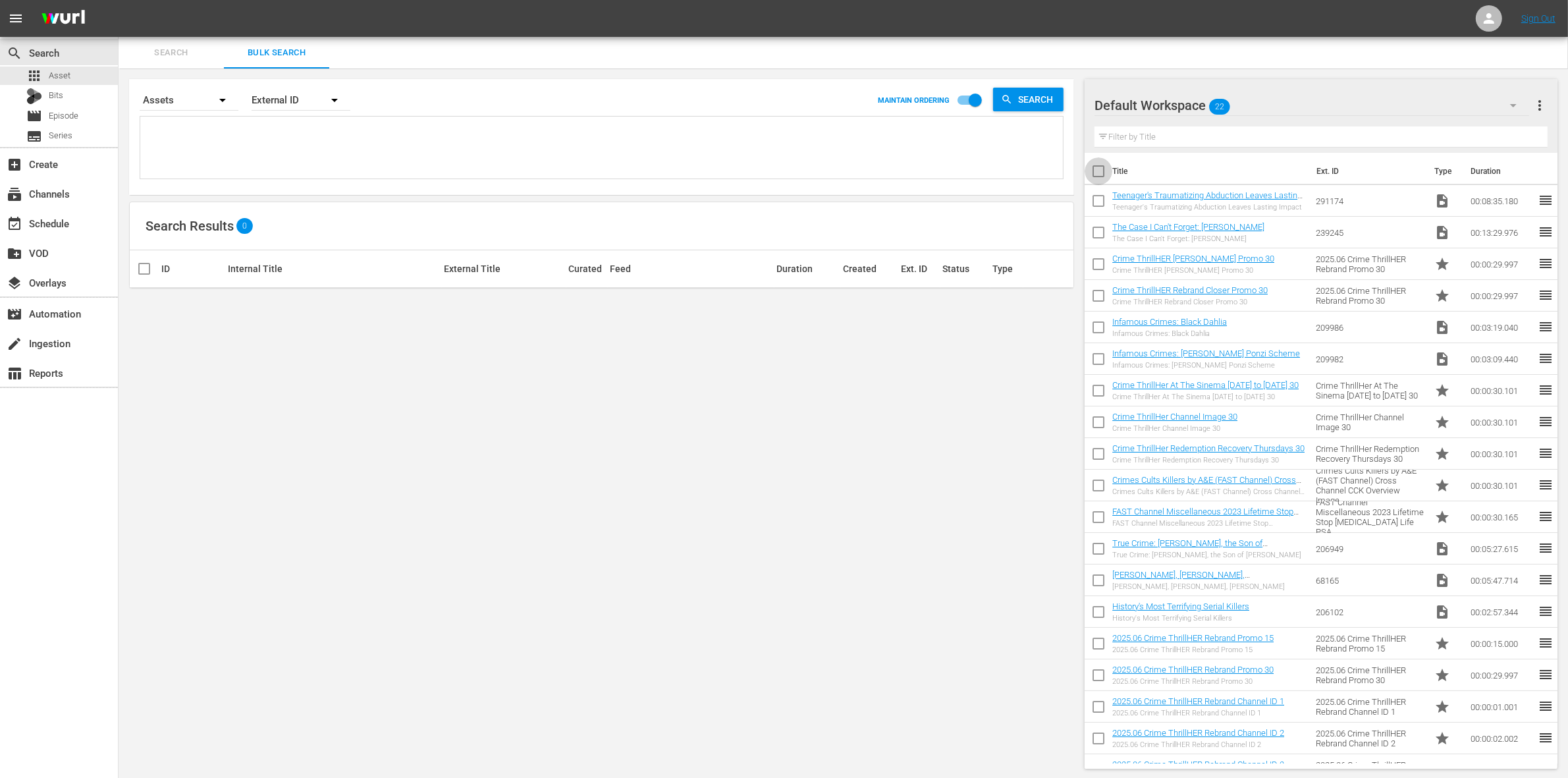
checkbox input "true"
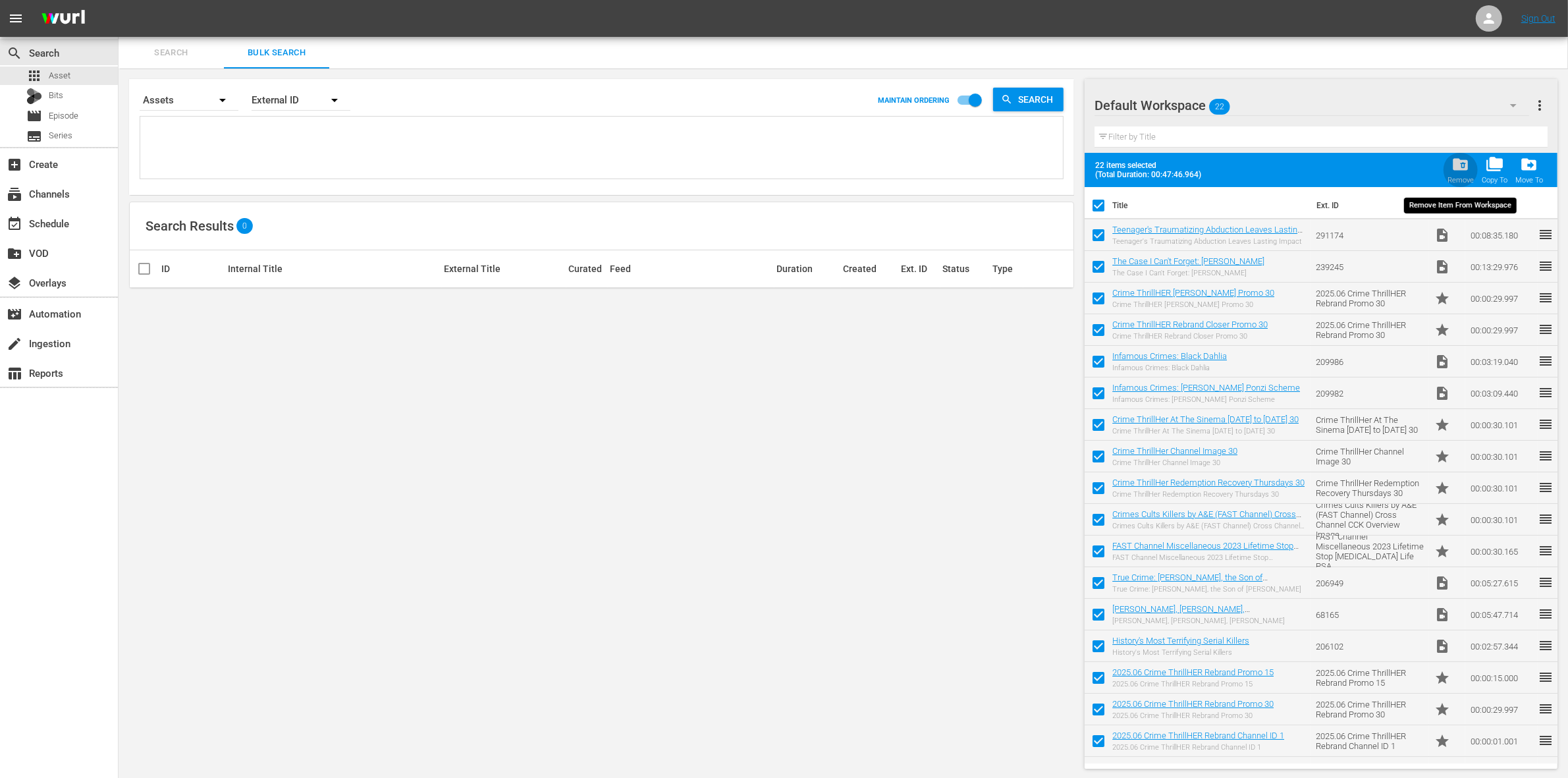
click at [1459, 165] on span "folder_delete" at bounding box center [1461, 164] width 18 height 18
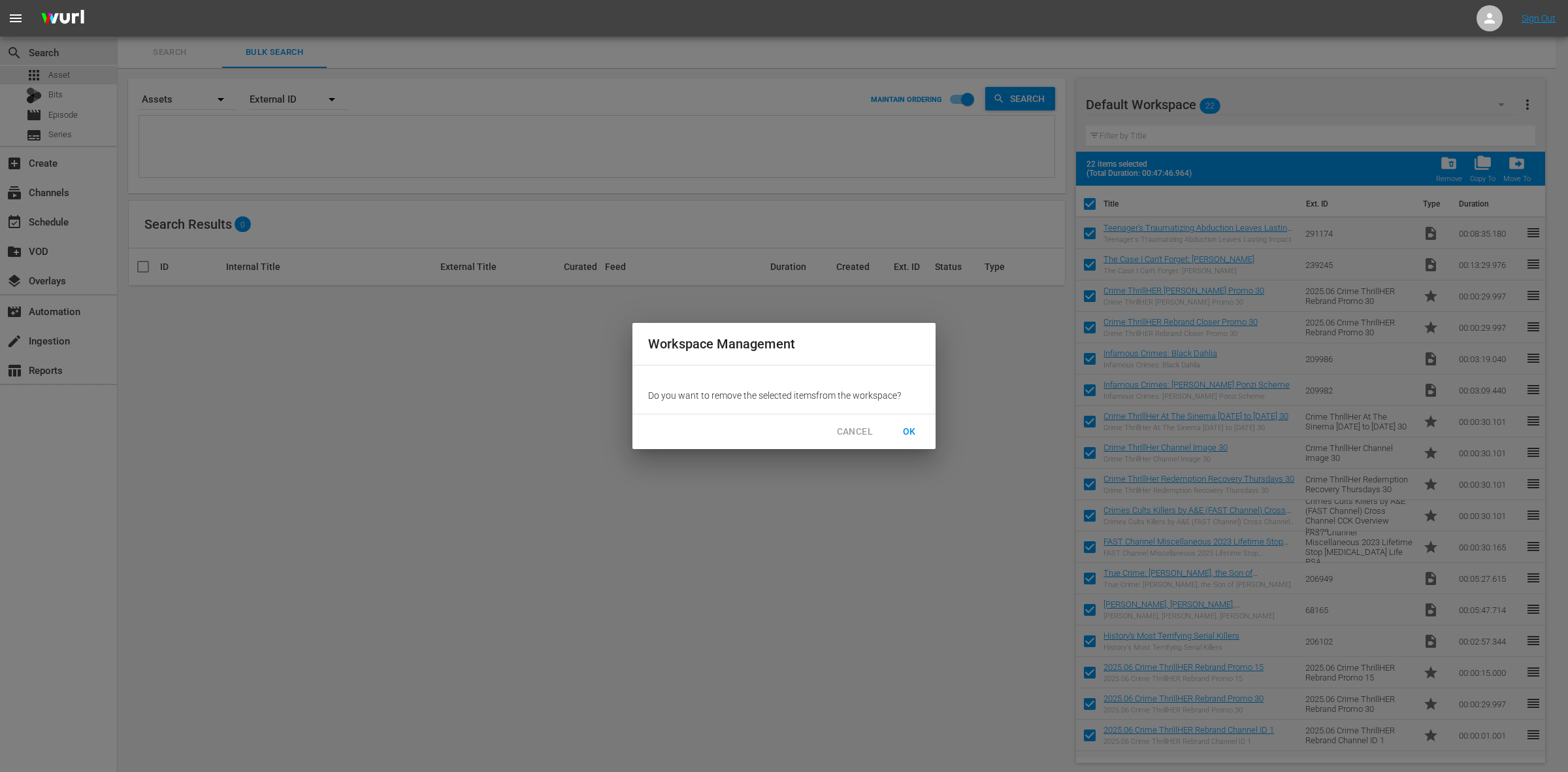
click at [918, 430] on span "OK" at bounding box center [909, 431] width 21 height 16
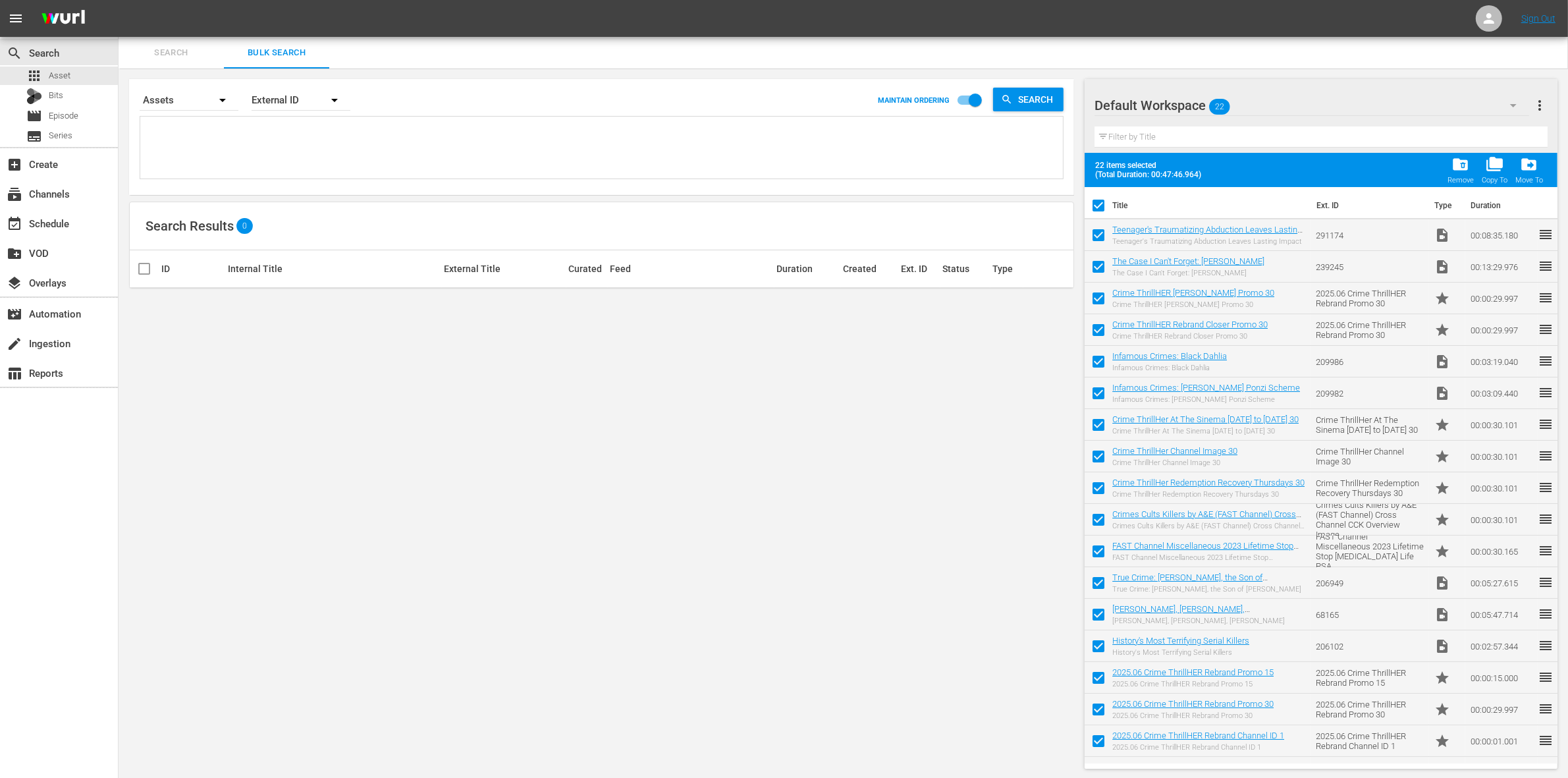
checkbox input "false"
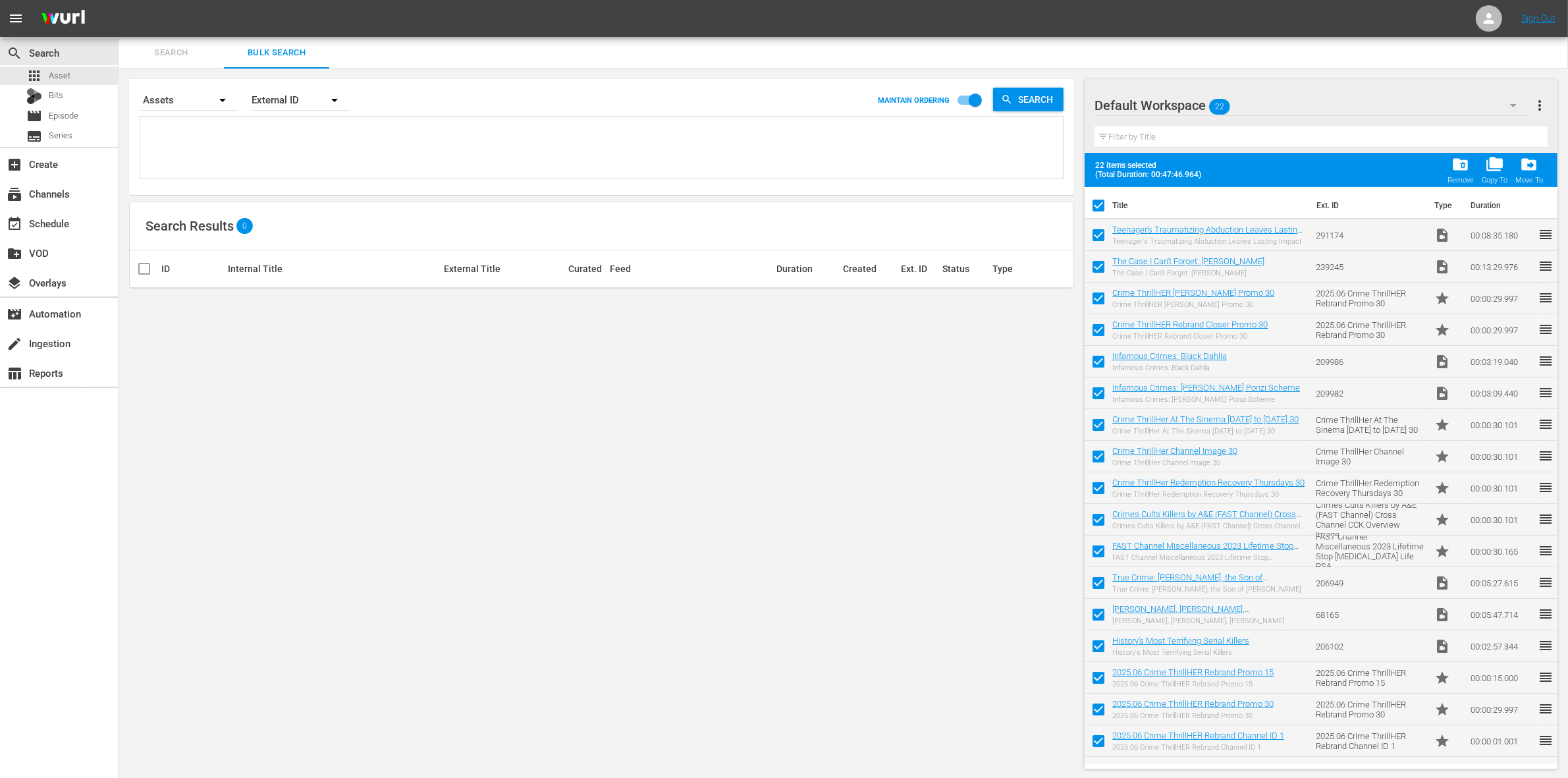
checkbox input "false"
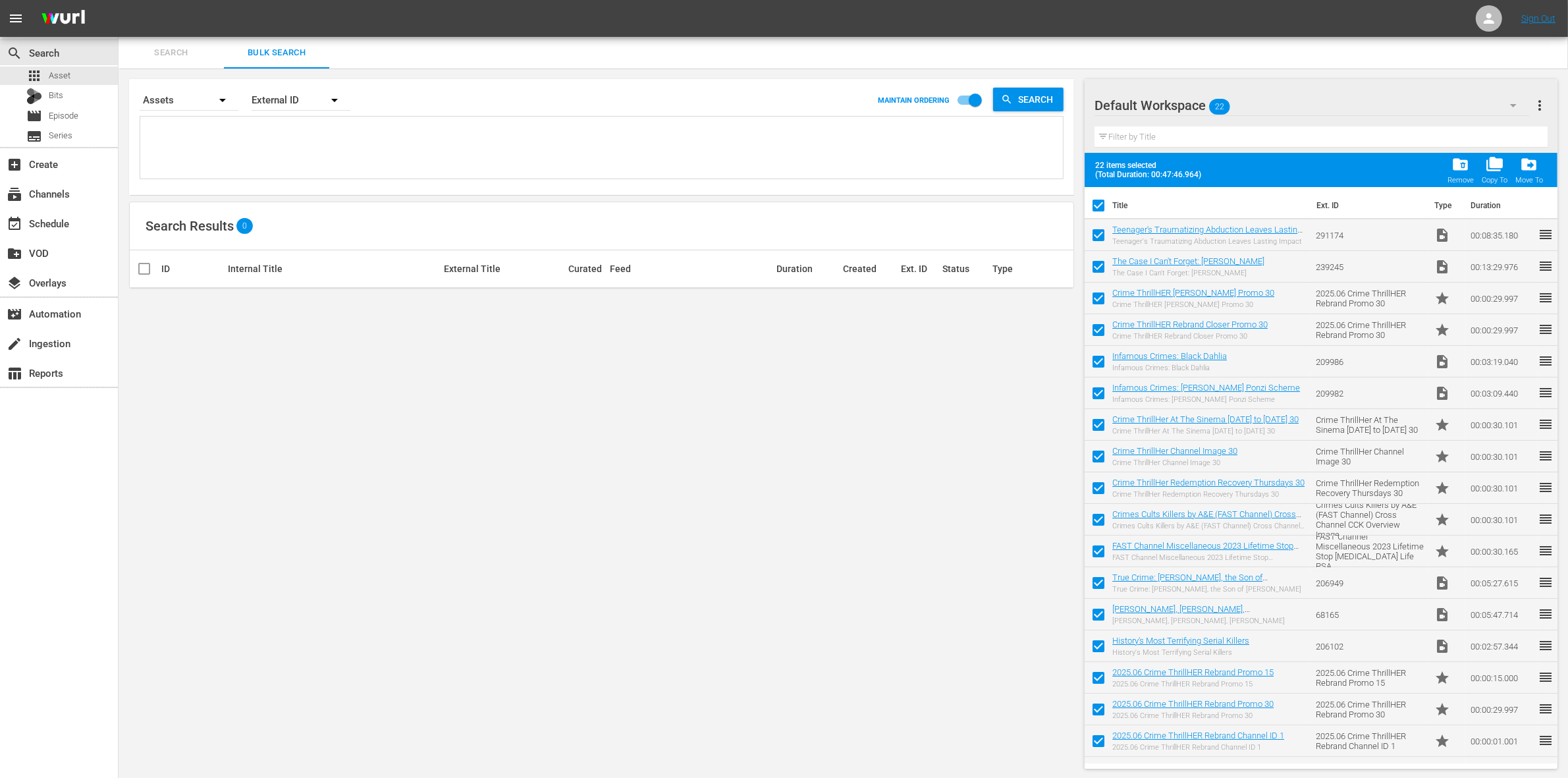
checkbox input "false"
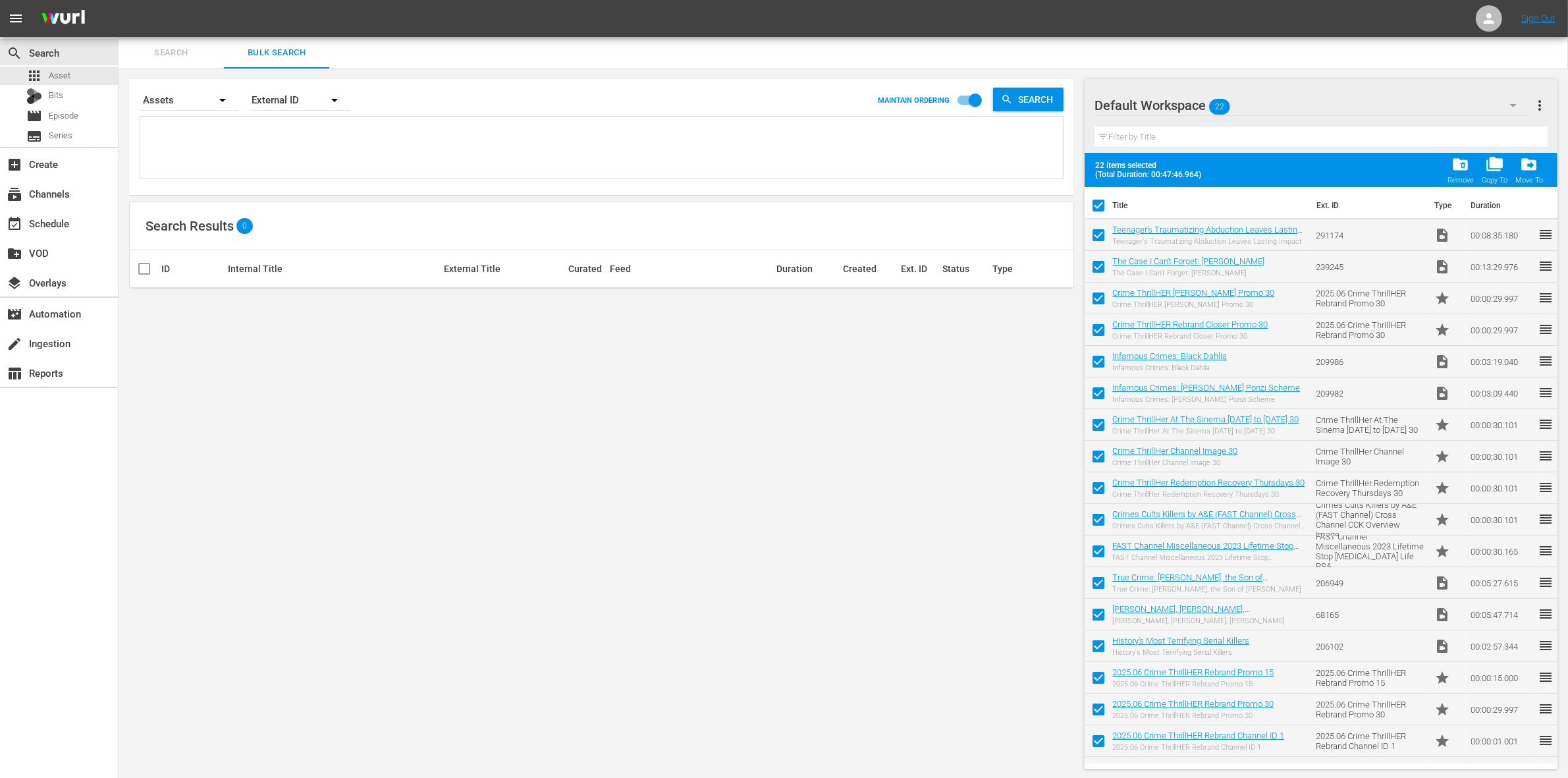
checkbox input "false"
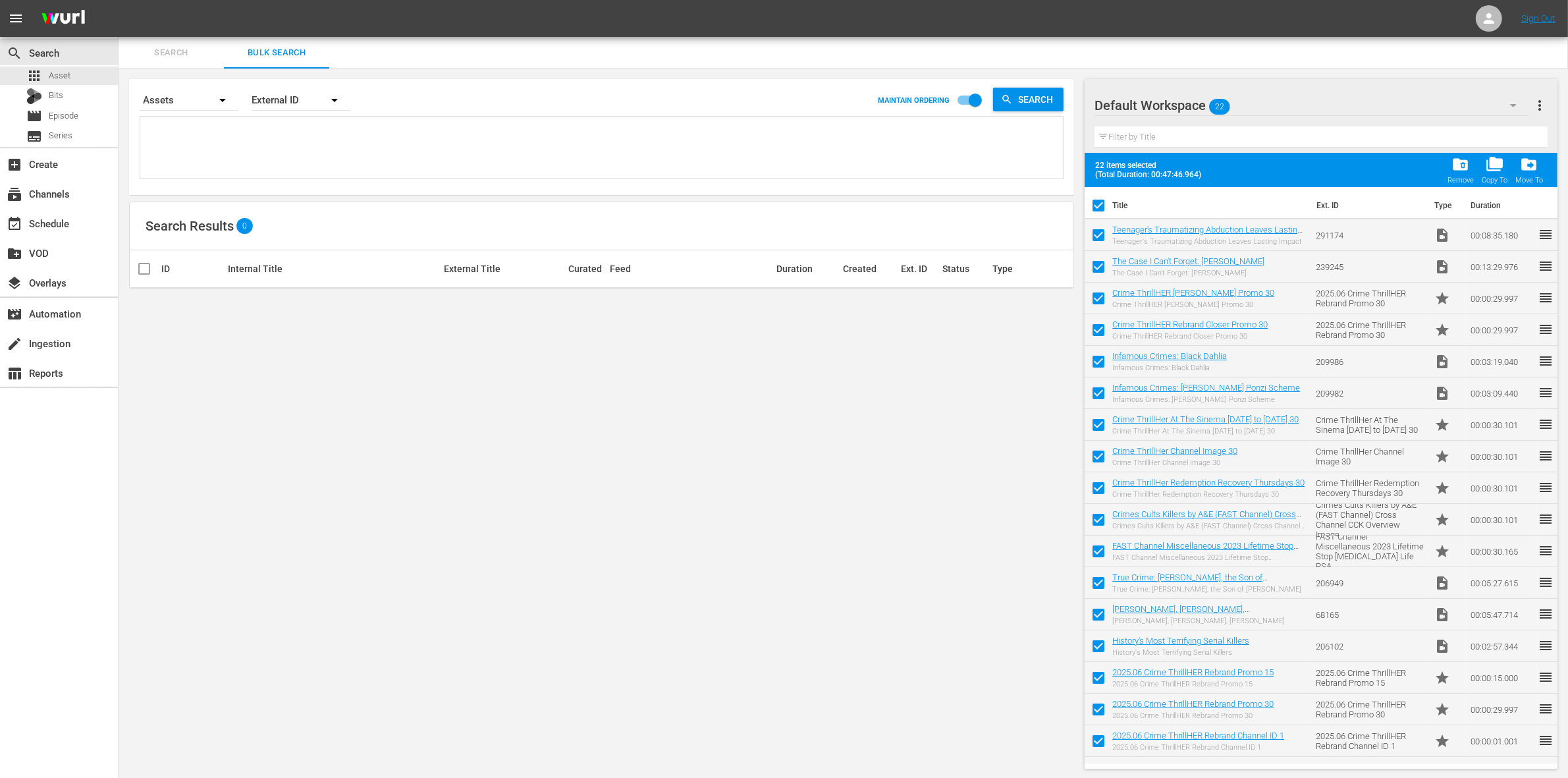
checkbox input "false"
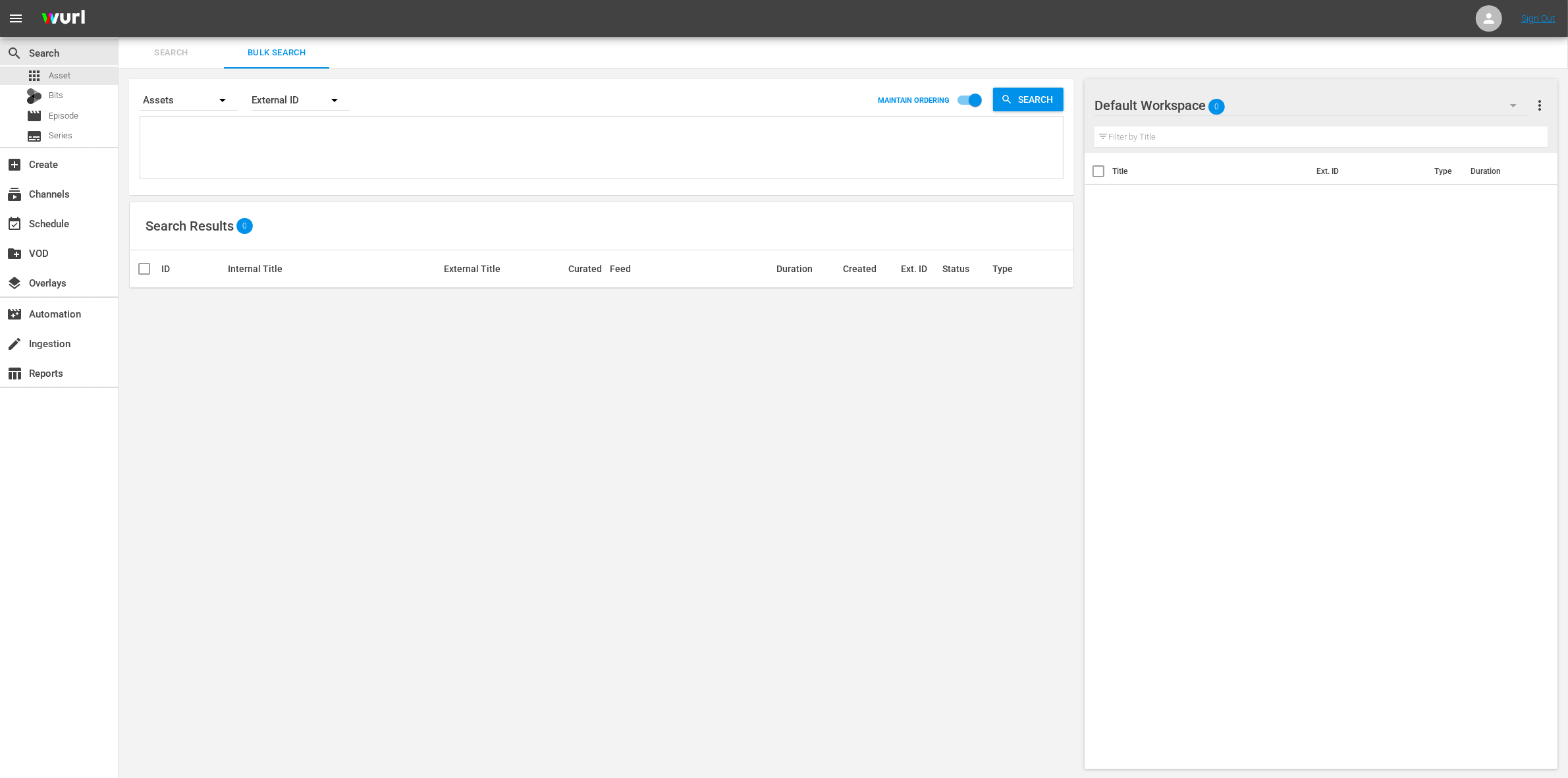
click at [1245, 105] on div "Default Workspace 0" at bounding box center [1312, 105] width 434 height 37
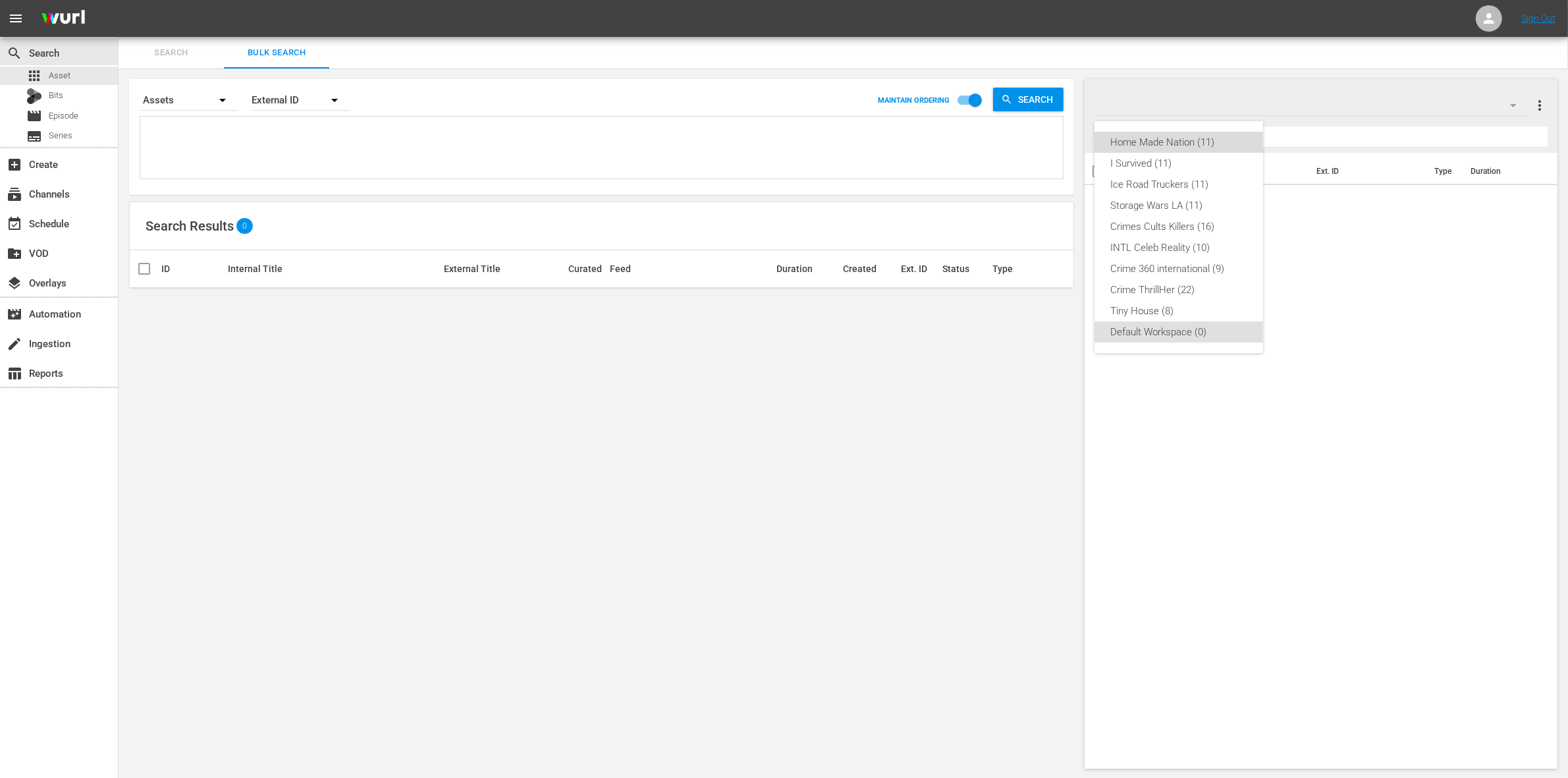
click at [1187, 147] on div "Home Made Nation (11)" at bounding box center [1178, 142] width 137 height 21
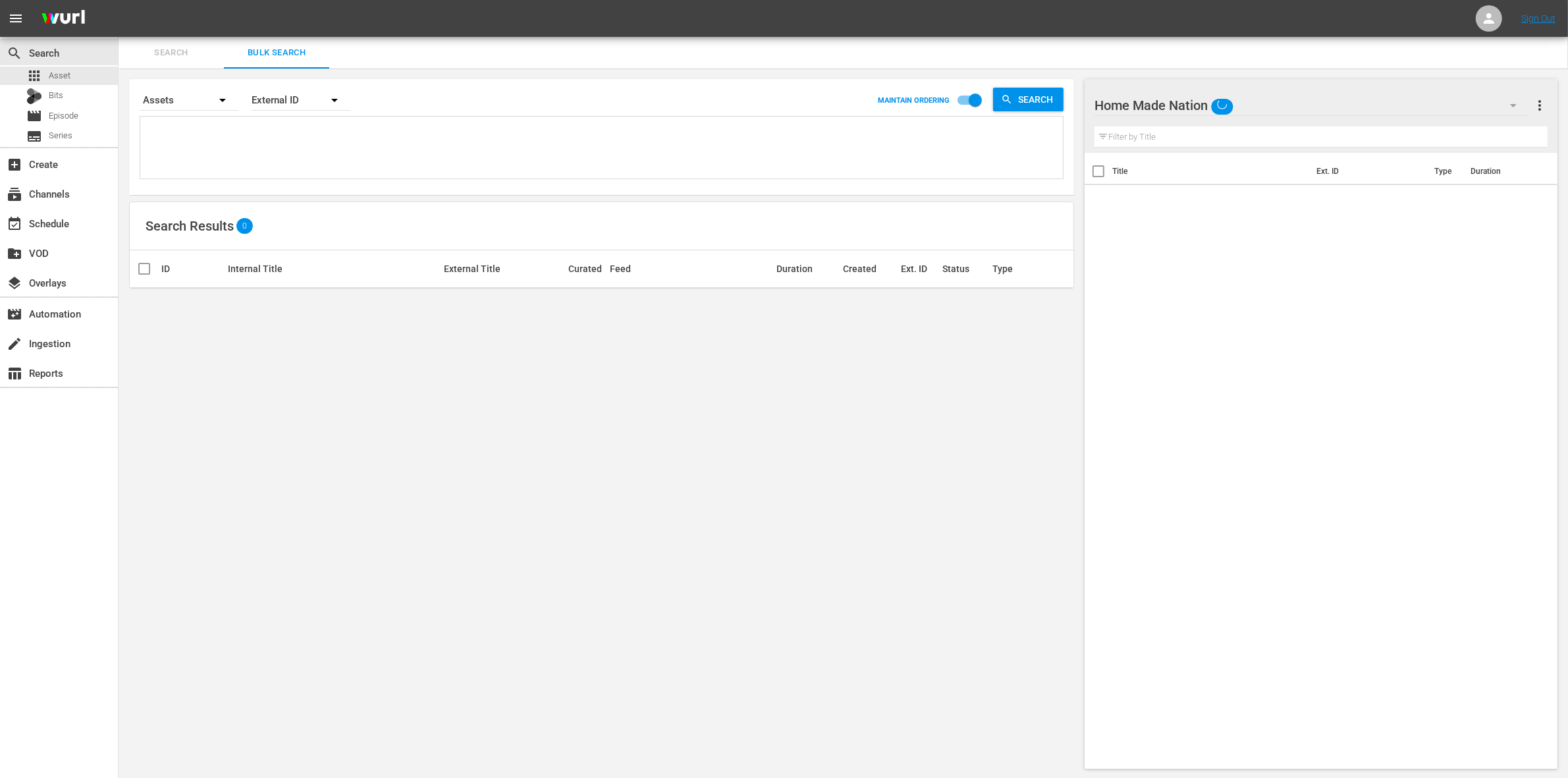
click at [316, 140] on textarea at bounding box center [603, 150] width 920 height 60
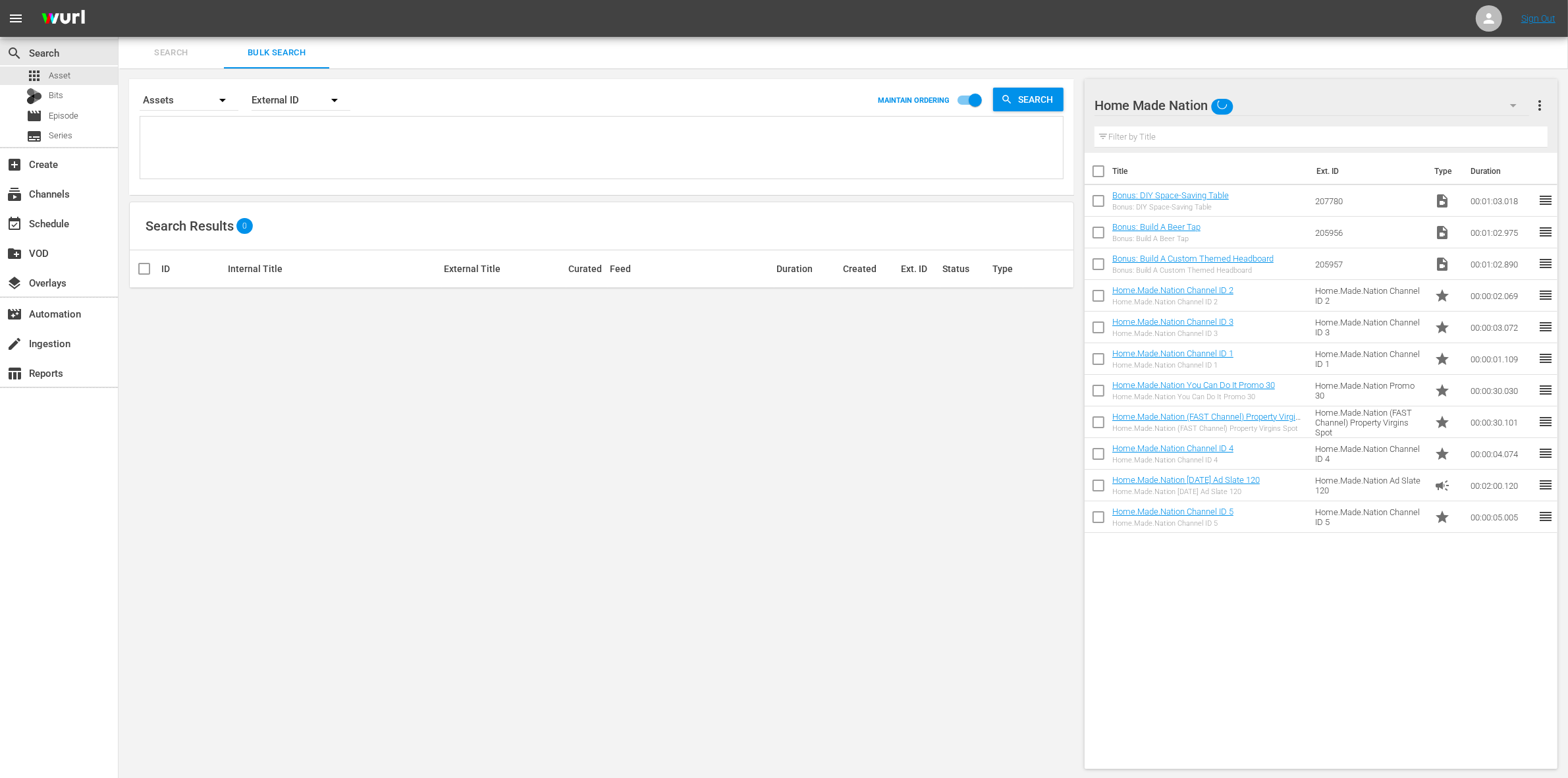
type textarea "2"
type textarea "26"
type textarea "269"
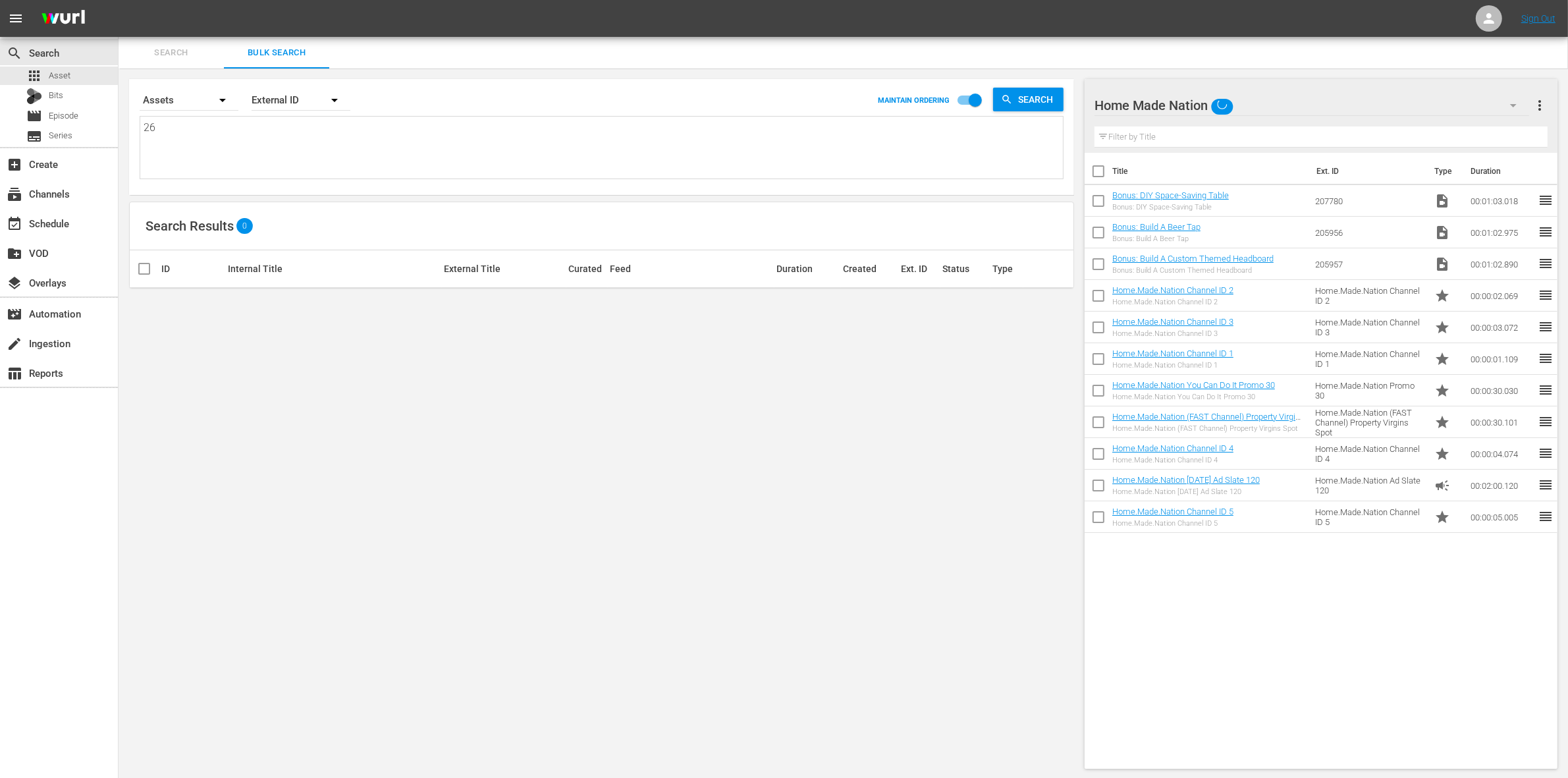
type textarea "269"
type textarea "2699"
type textarea "26997"
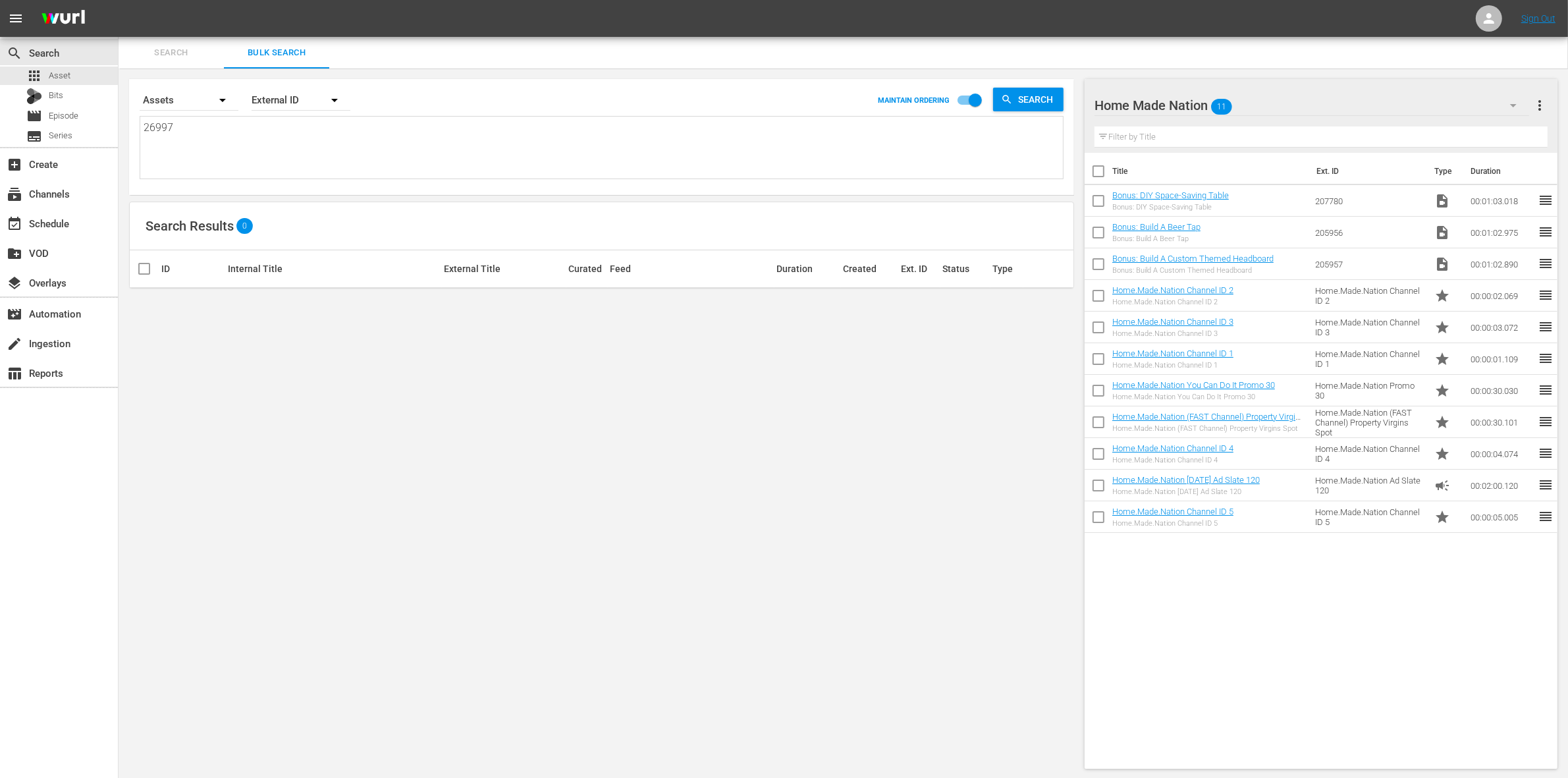
type textarea "269974"
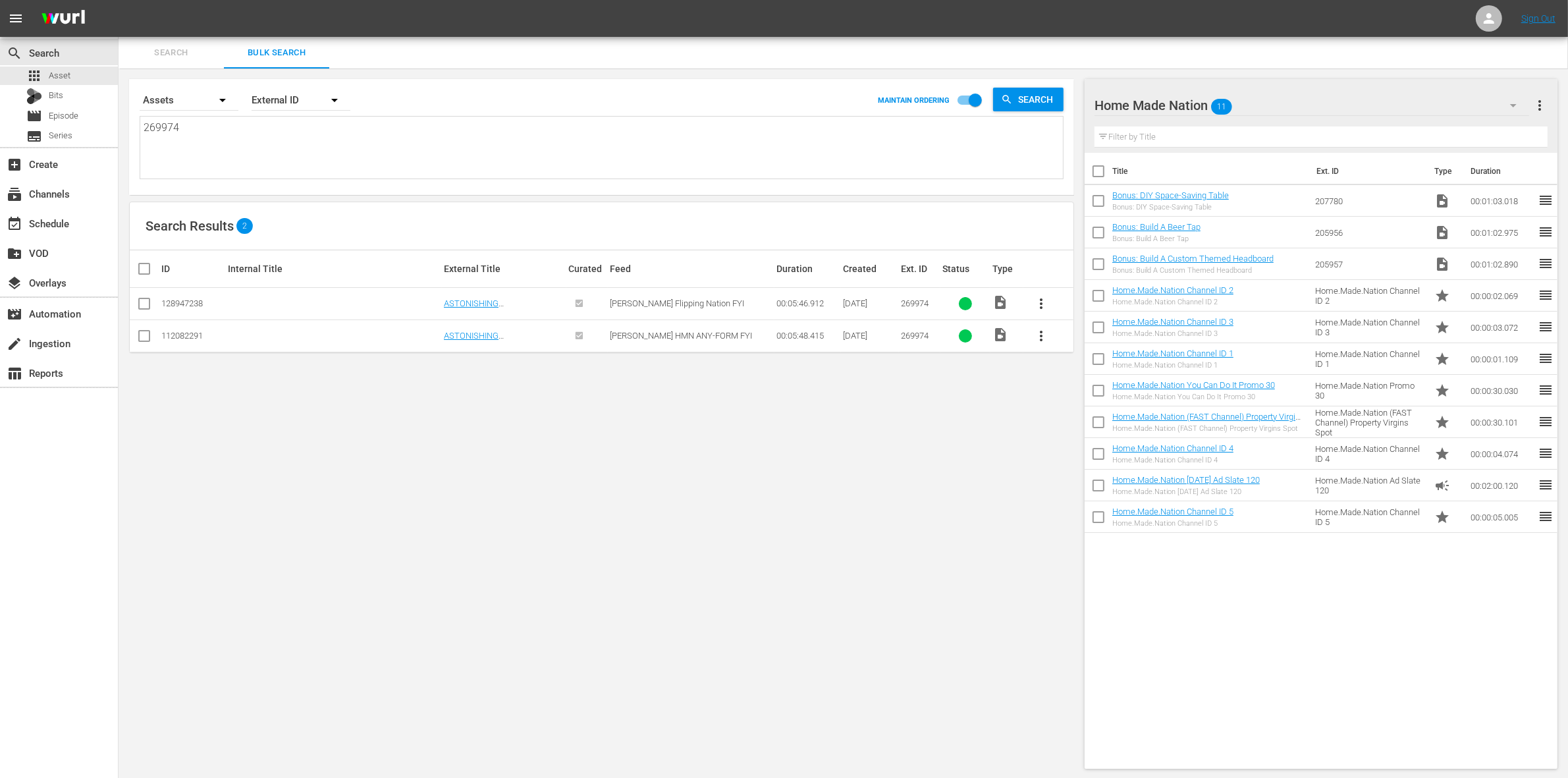
type textarea "269974"
click at [147, 338] on input "checkbox" at bounding box center [144, 339] width 16 height 16
checkbox input "true"
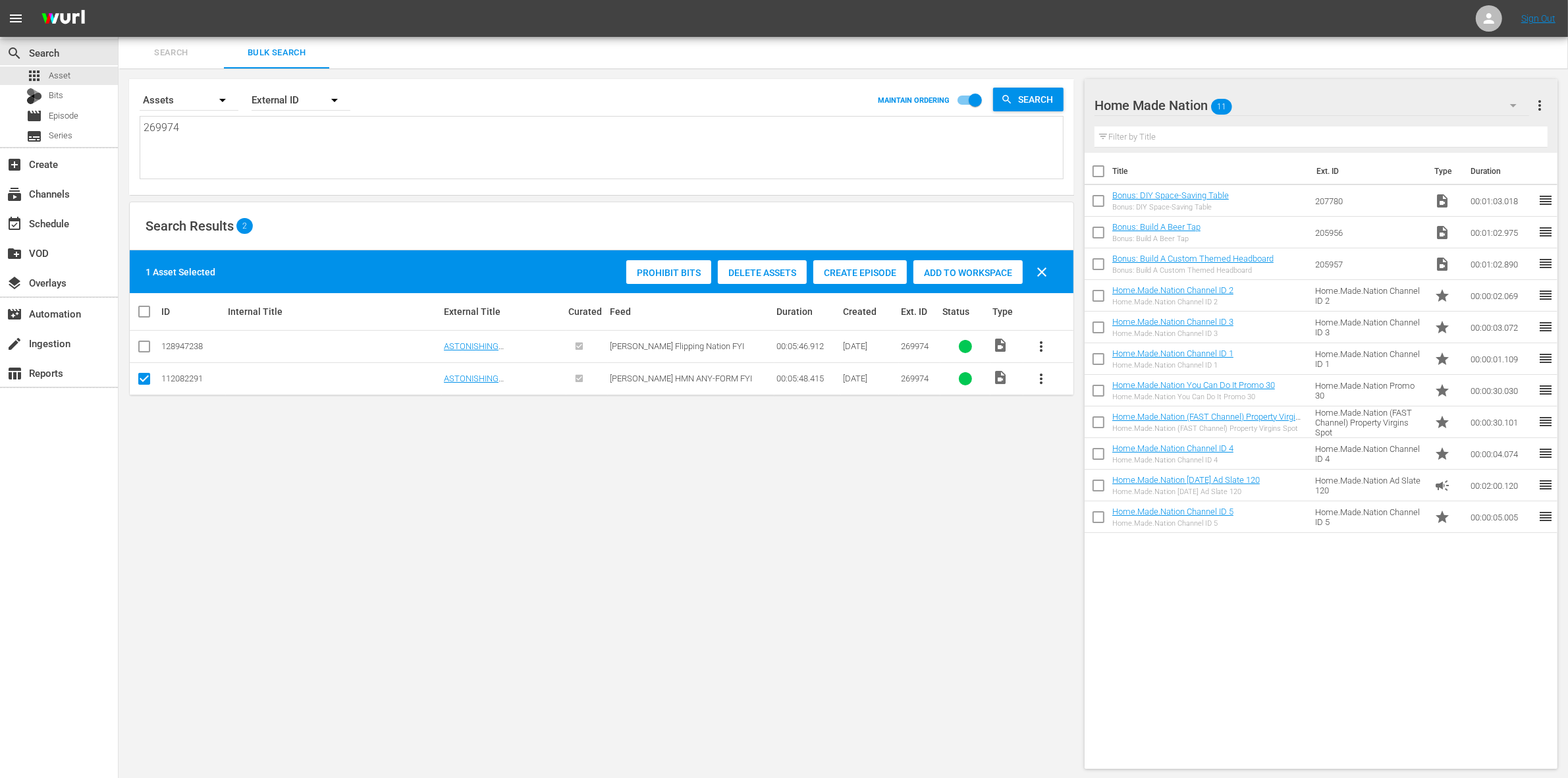
click at [993, 269] on span "Add to Workspace" at bounding box center [967, 272] width 109 height 10
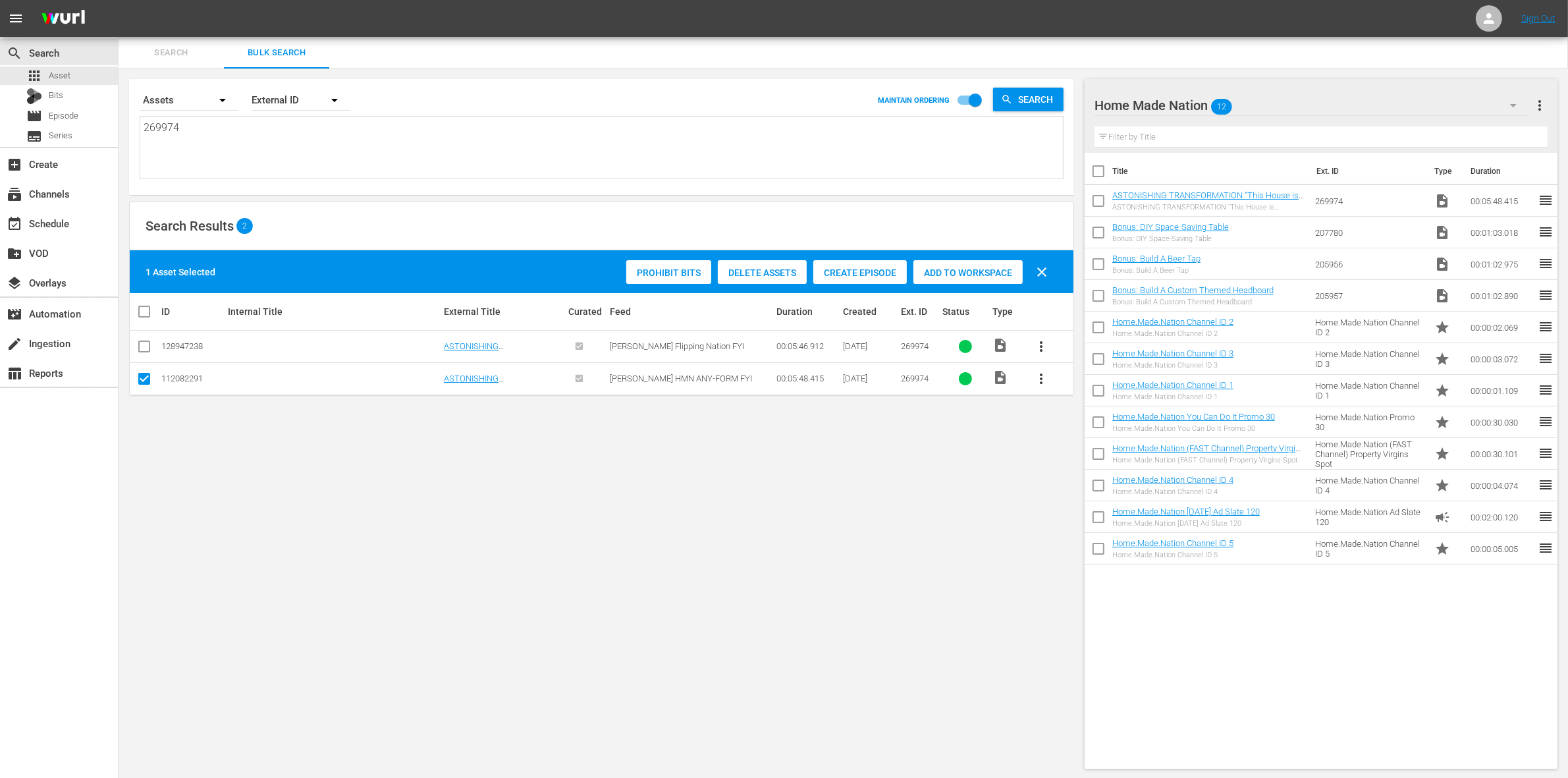
click at [331, 153] on textarea "269974" at bounding box center [603, 150] width 920 height 60
type textarea "26997"
type textarea "2699"
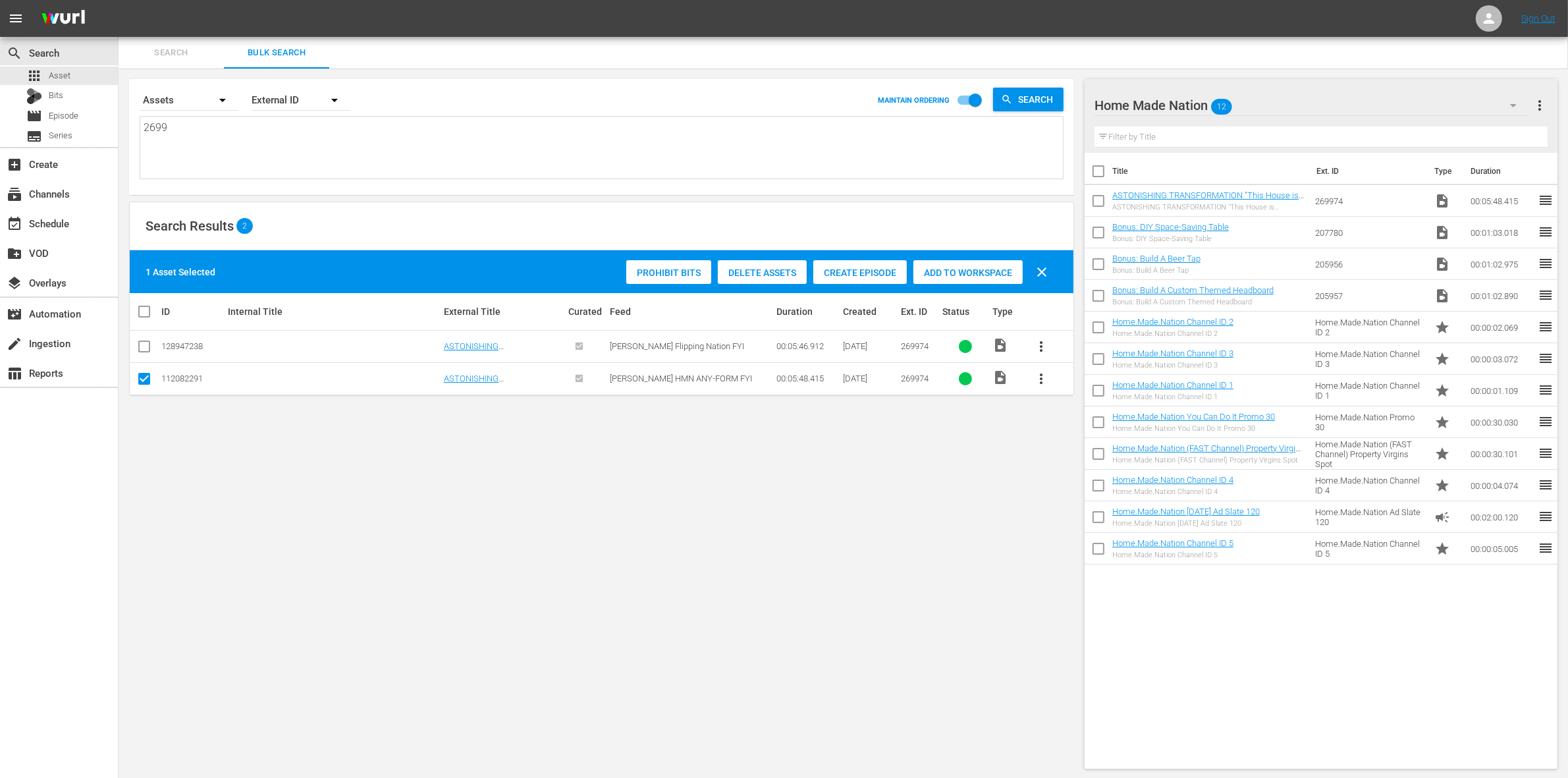
type textarea "269"
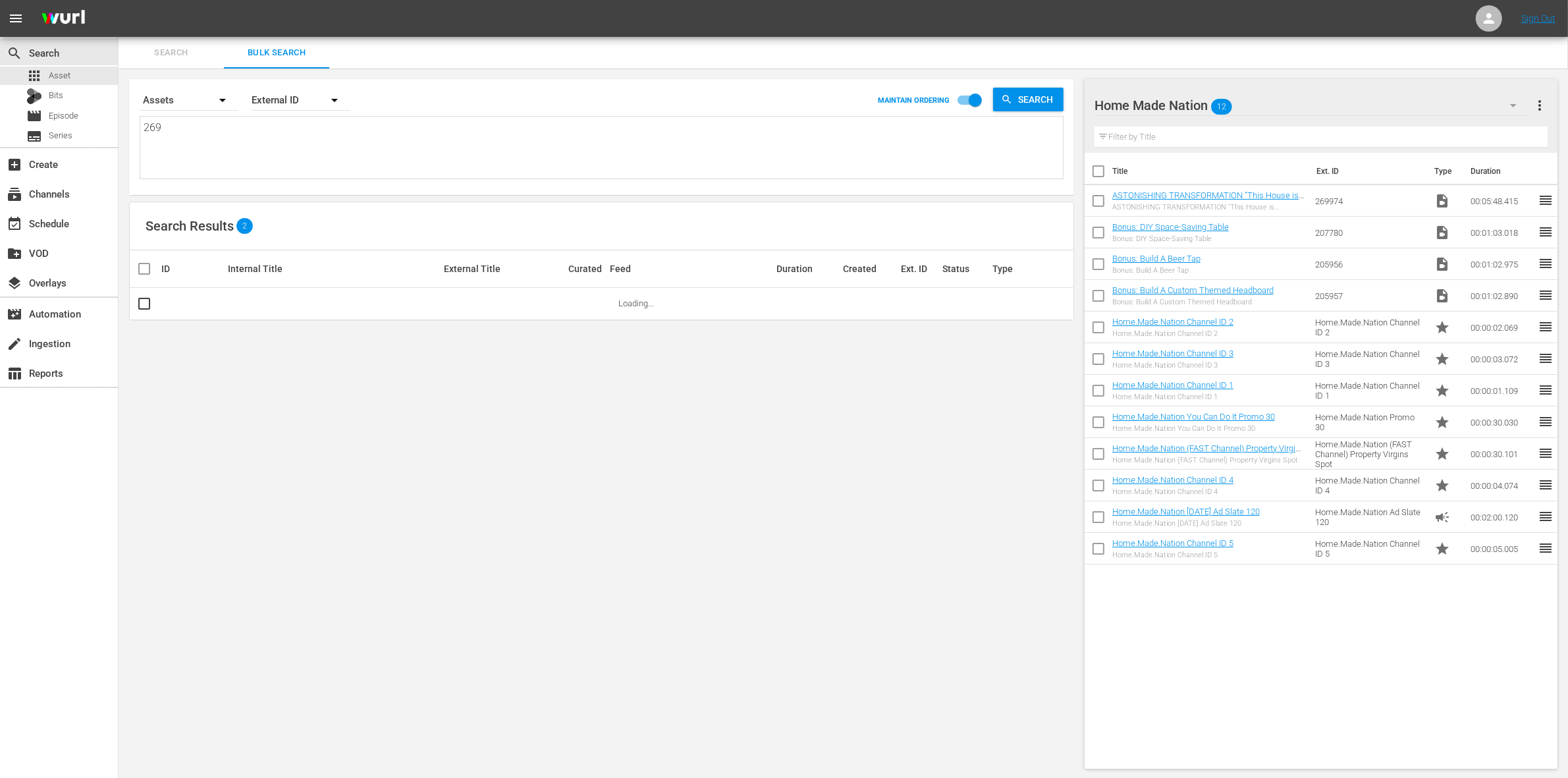
type textarea "2699"
type textarea "26997"
type textarea "269978"
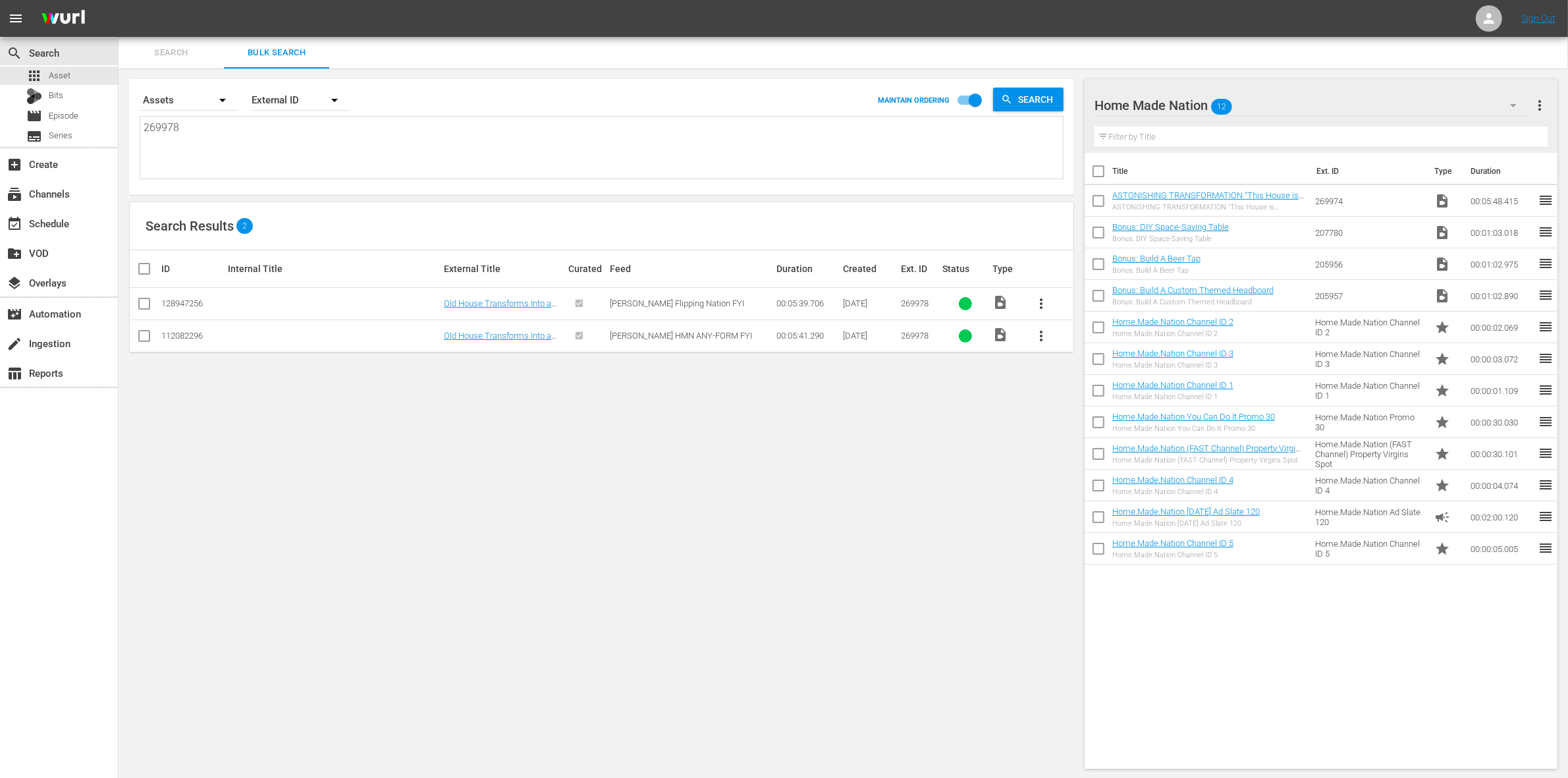
type textarea "269978"
click at [146, 340] on input "checkbox" at bounding box center [144, 339] width 16 height 16
checkbox input "true"
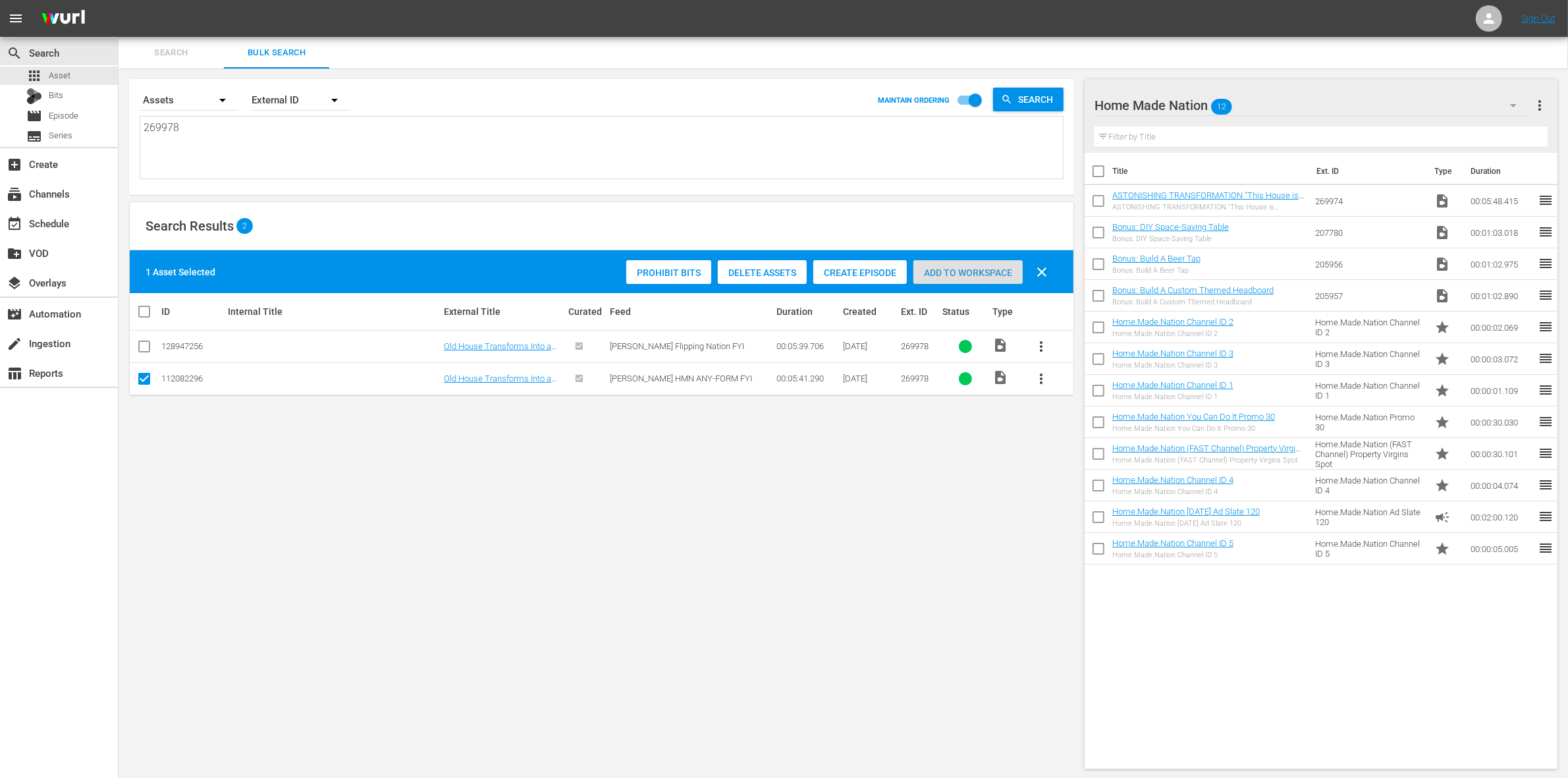
click at [975, 274] on span "Add to Workspace" at bounding box center [967, 272] width 109 height 10
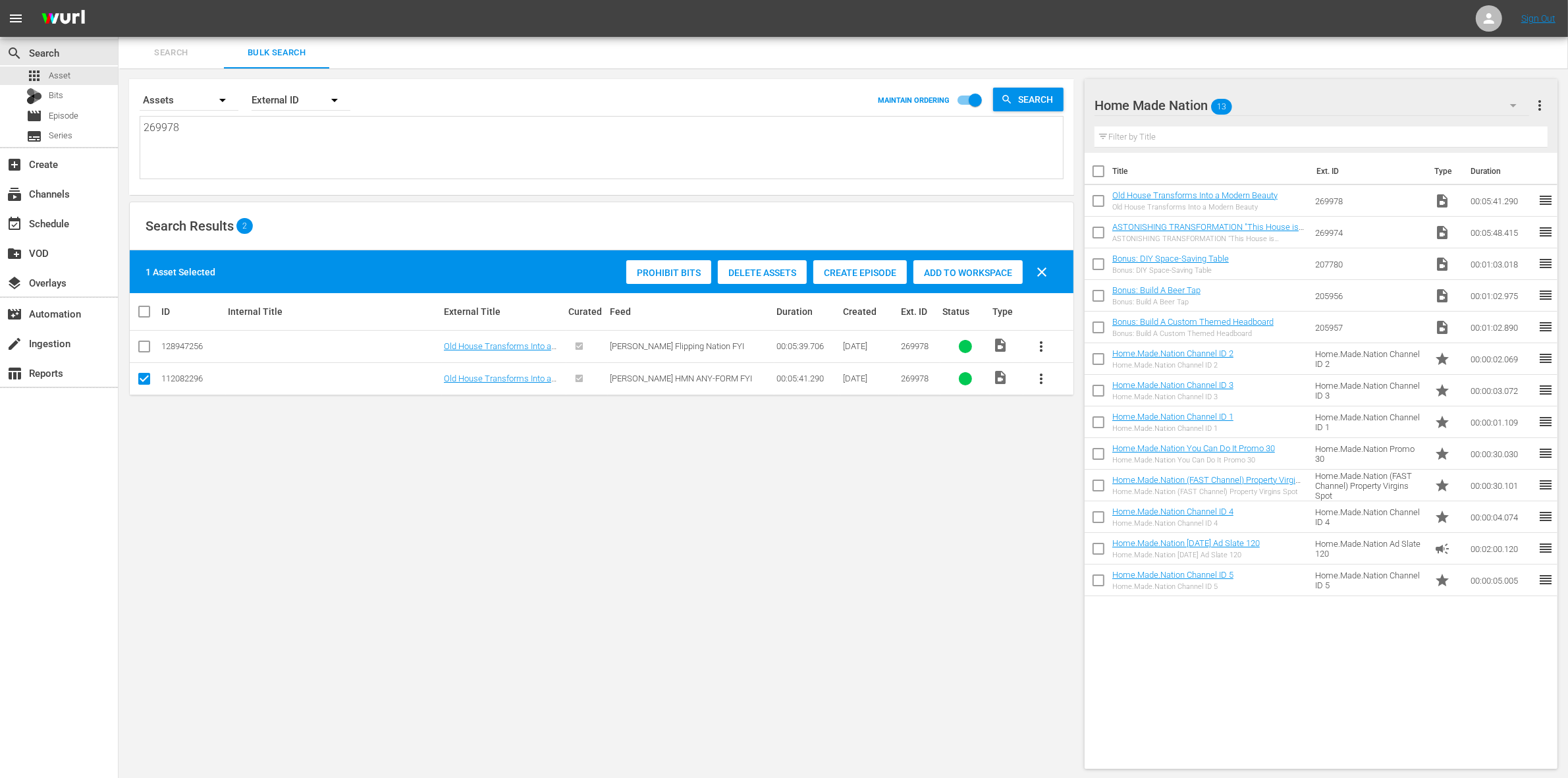
click at [265, 140] on textarea "269978" at bounding box center [603, 150] width 920 height 60
type textarea "26997"
type textarea "269976"
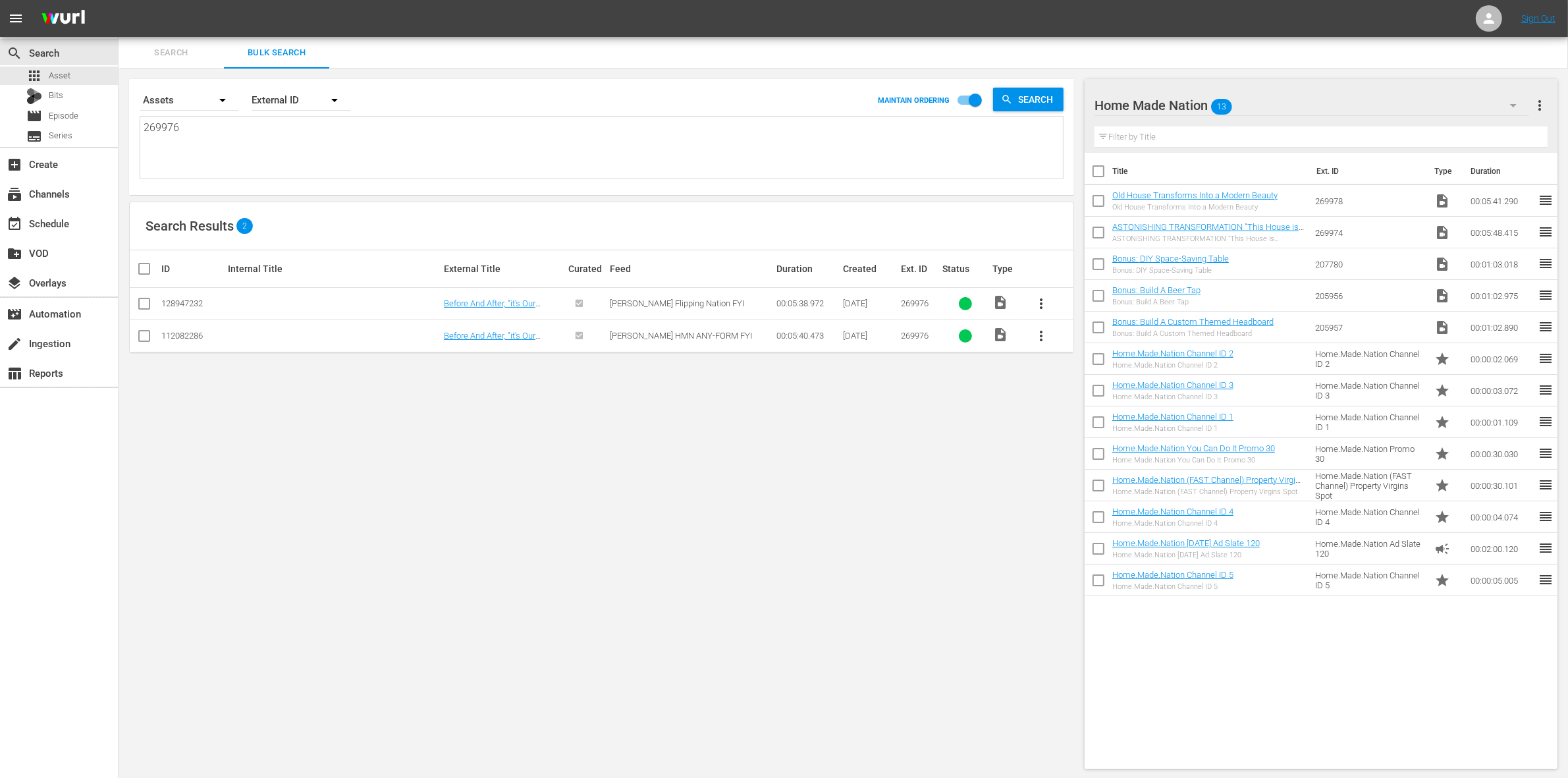
type textarea "269976"
click at [138, 340] on input "checkbox" at bounding box center [144, 339] width 16 height 16
checkbox input "true"
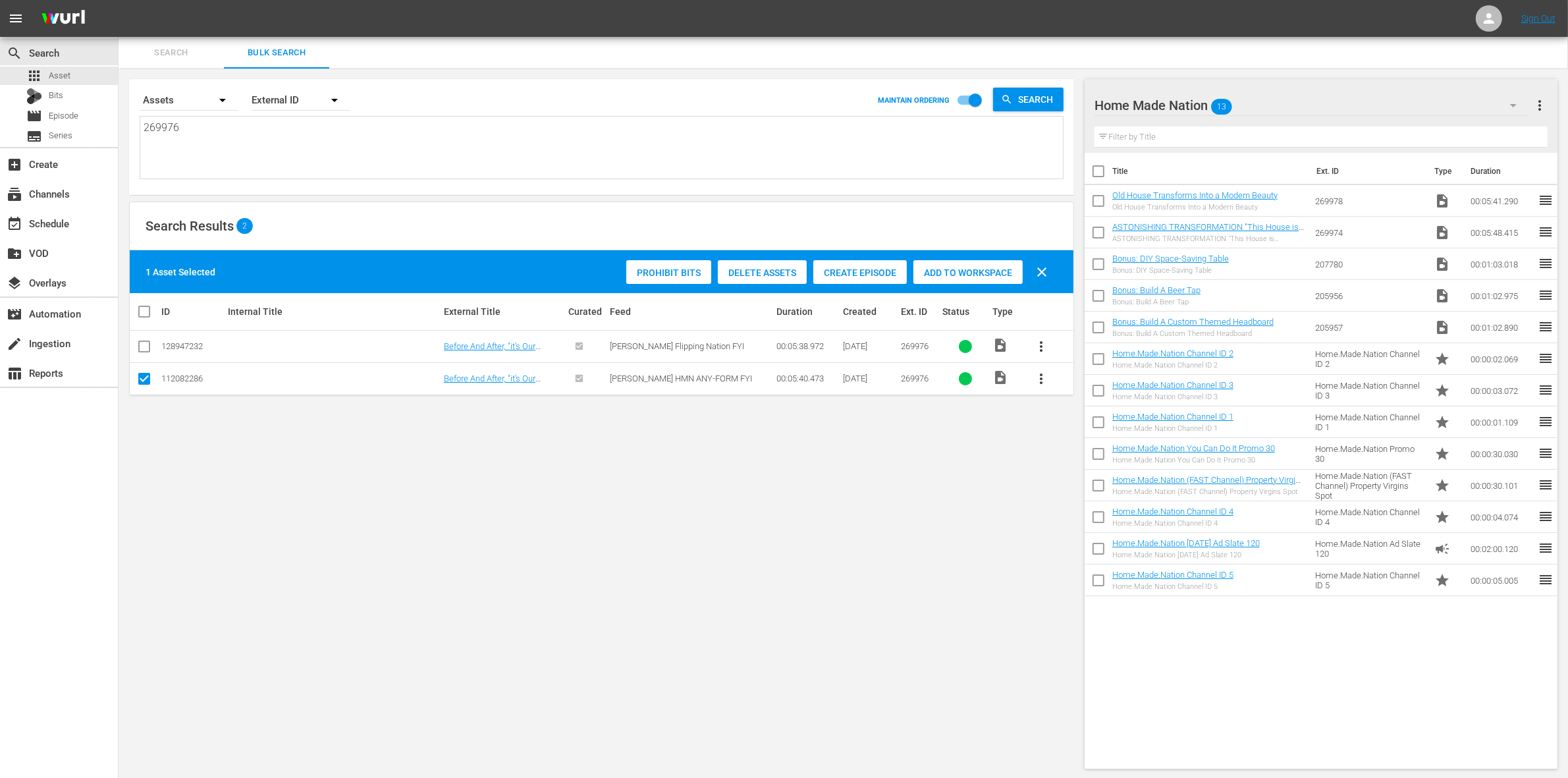
click at [1007, 267] on span "Add to Workspace" at bounding box center [967, 272] width 109 height 10
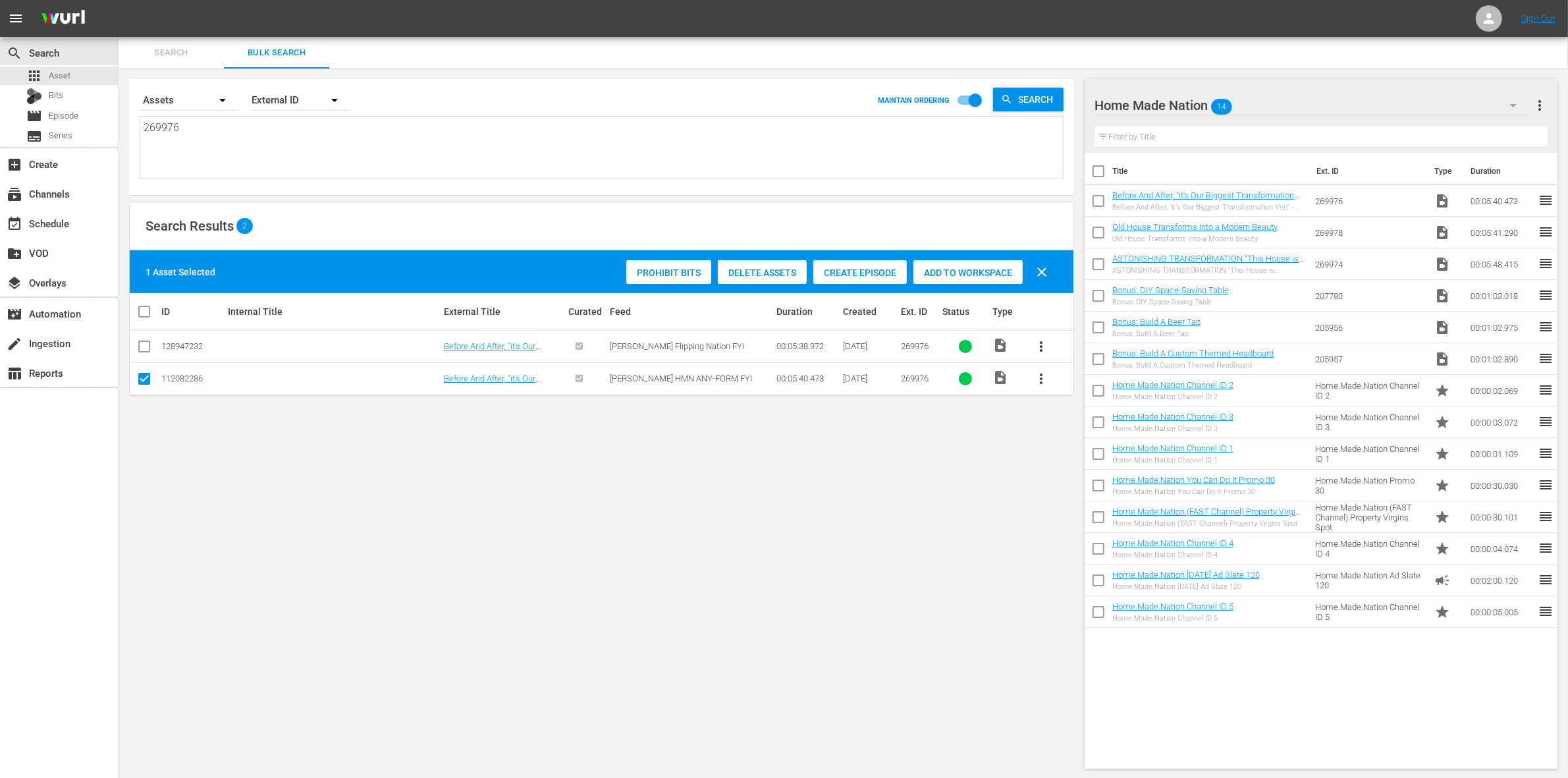
click at [1094, 167] on input "checkbox" at bounding box center [1098, 173] width 27 height 27
checkbox input "true"
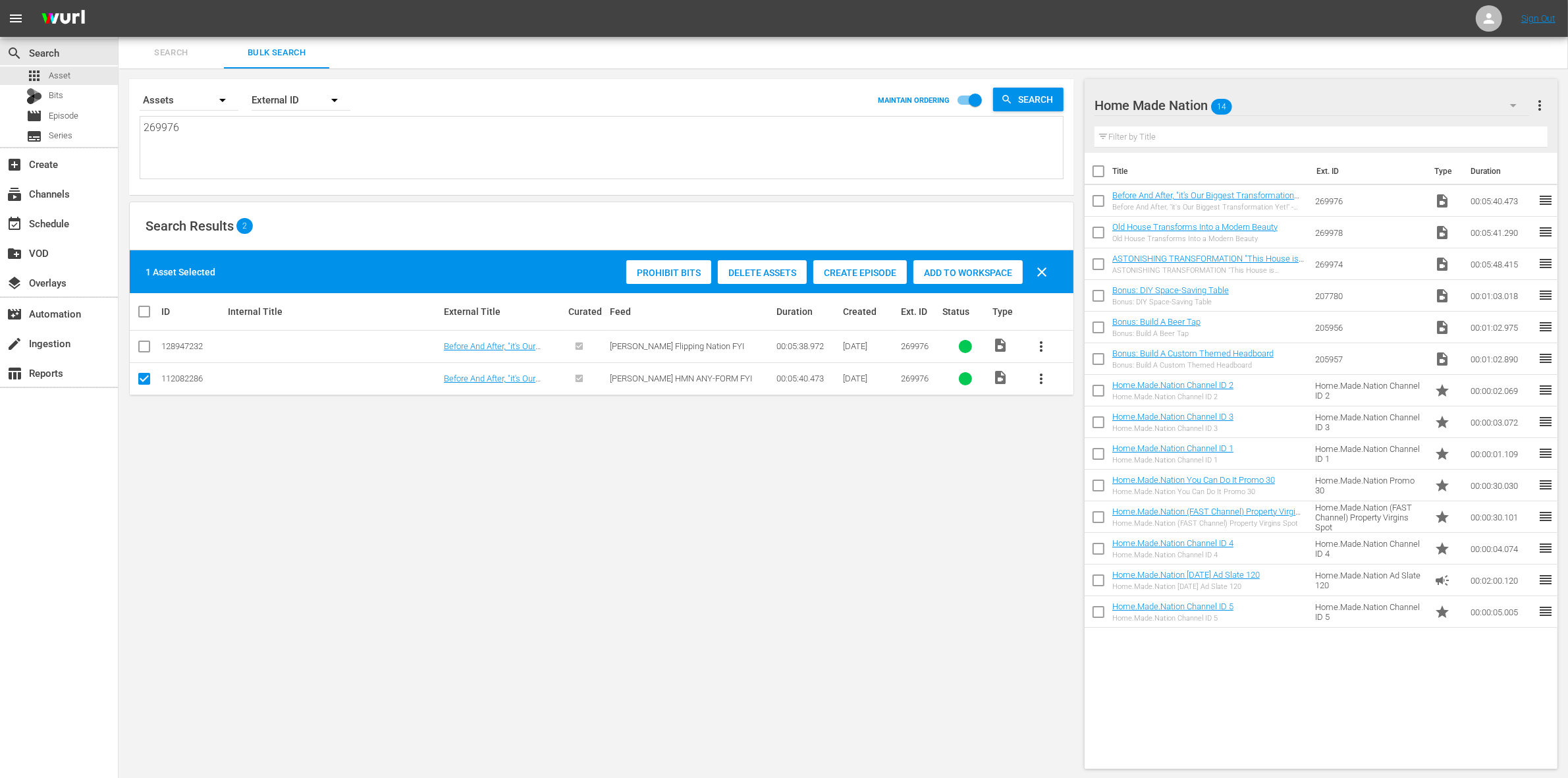
checkbox input "true"
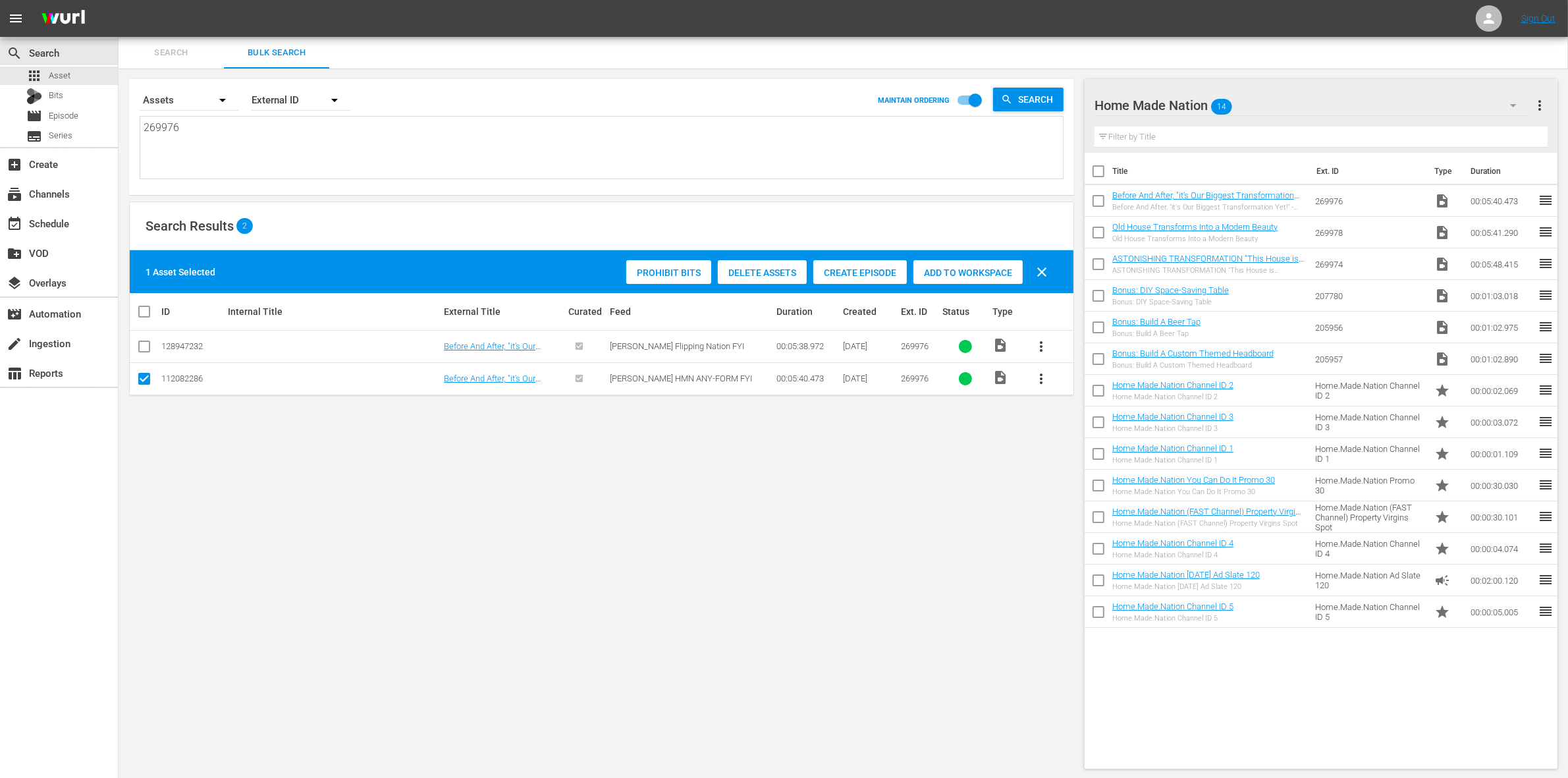
checkbox input "true"
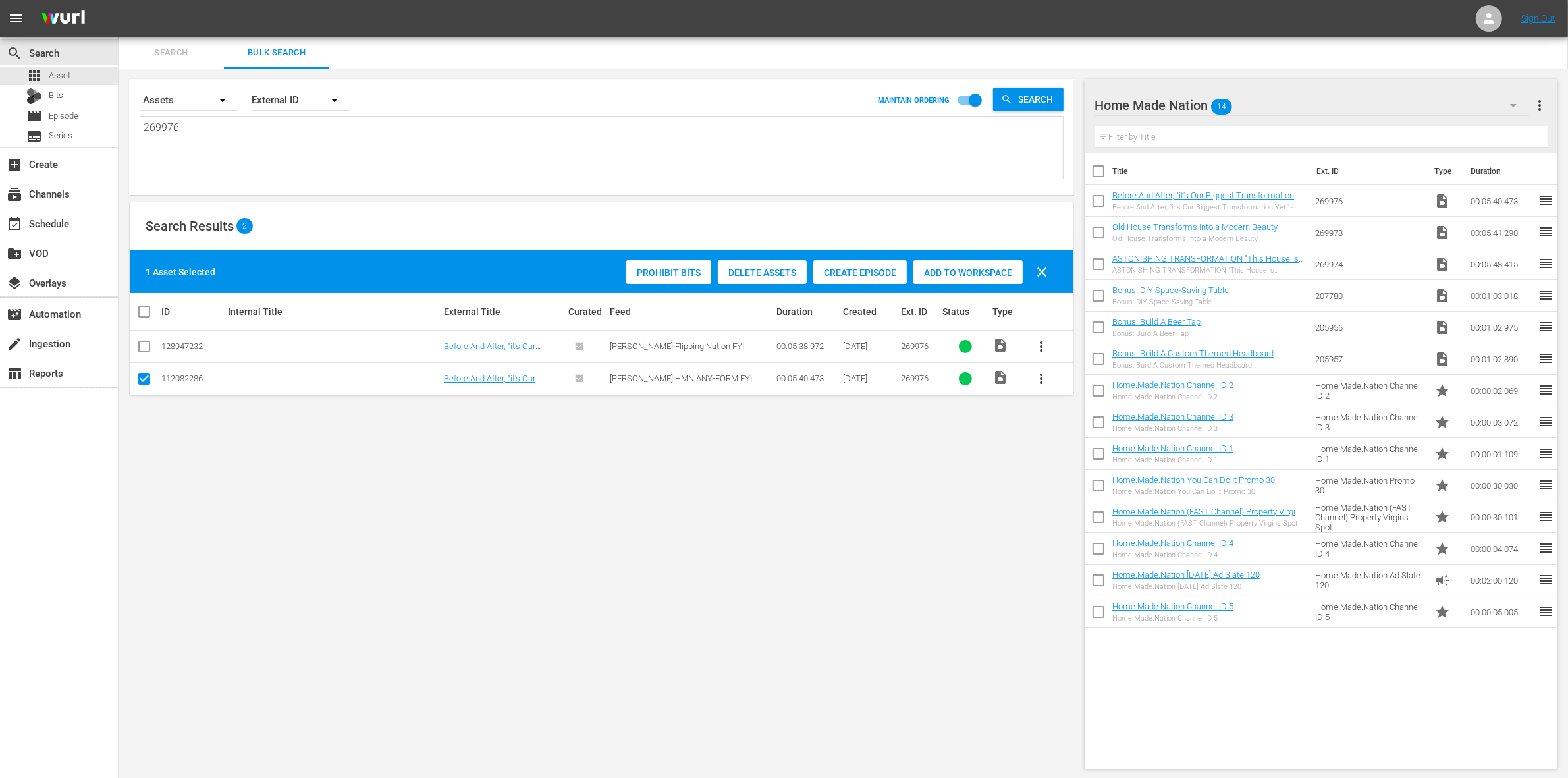
checkbox input "true"
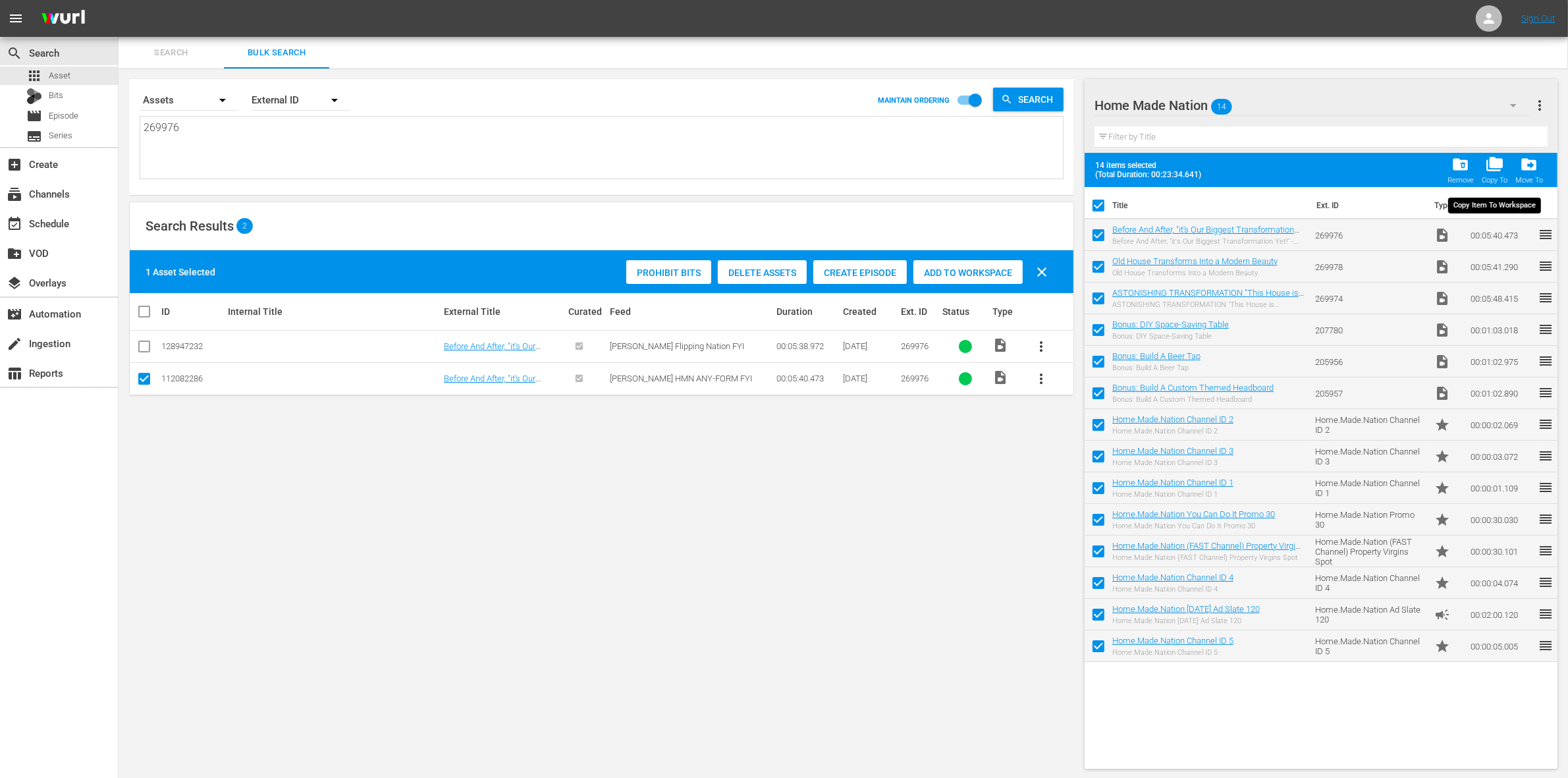
click at [1494, 168] on span "folder_copy" at bounding box center [1494, 164] width 18 height 18
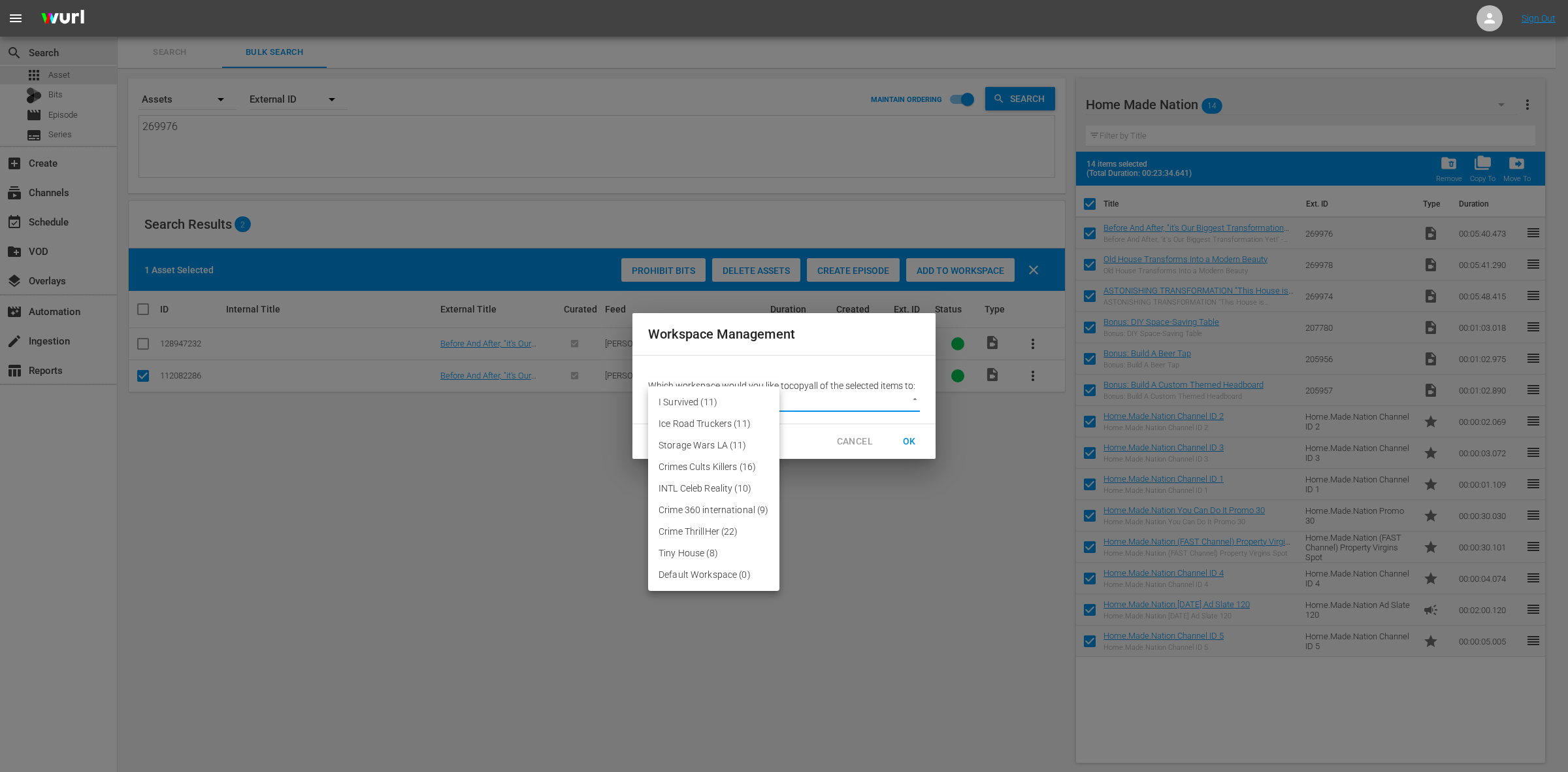
click at [889, 405] on body "menu Sign Out search Search apps Asset Bits movie Episode subtitles Series add_…" at bounding box center [784, 386] width 1568 height 772
click at [755, 570] on li "Default Workspace (0)" at bounding box center [713, 575] width 131 height 22
type input "3246"
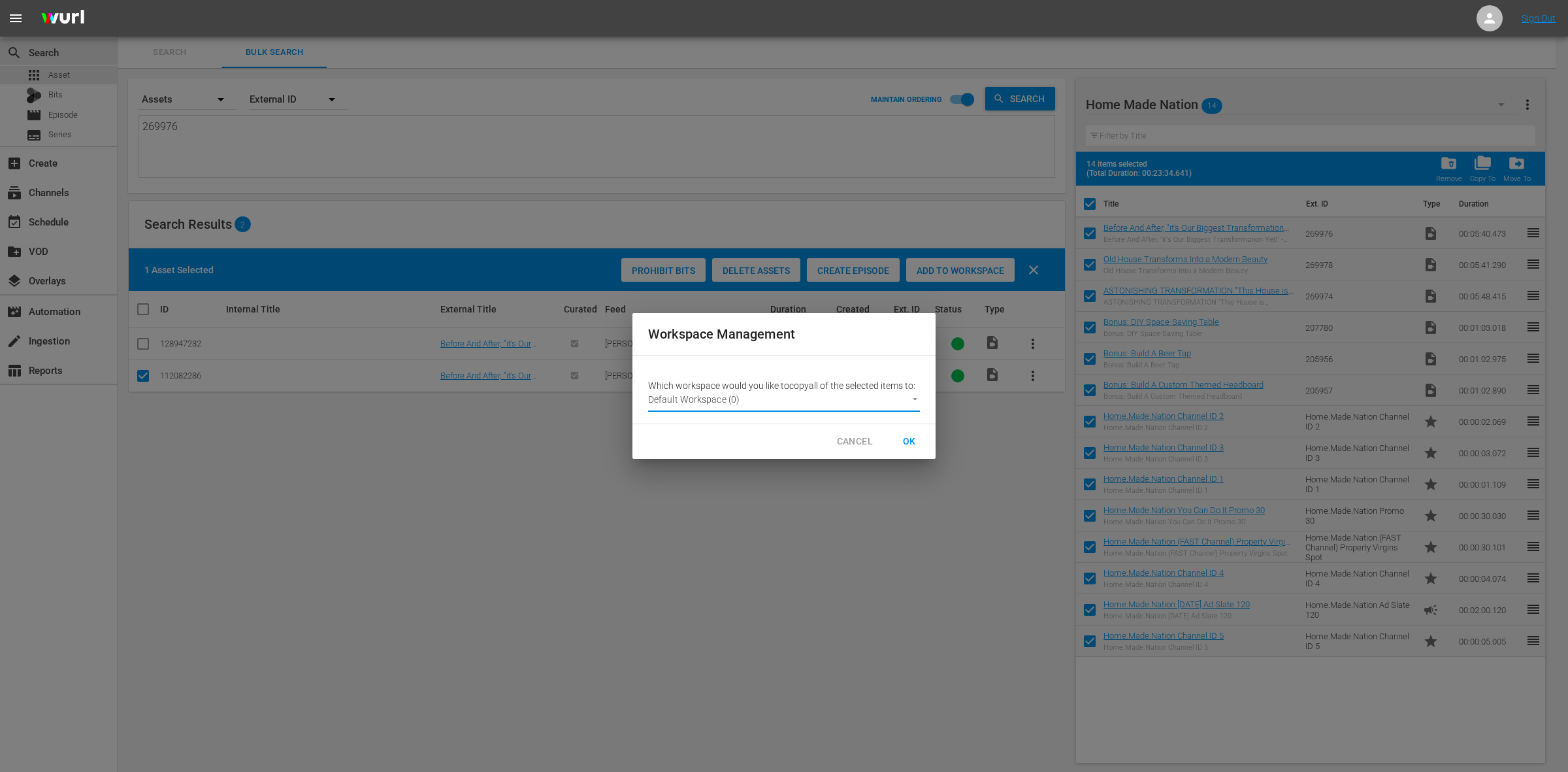
click at [916, 437] on span "OK" at bounding box center [909, 441] width 21 height 16
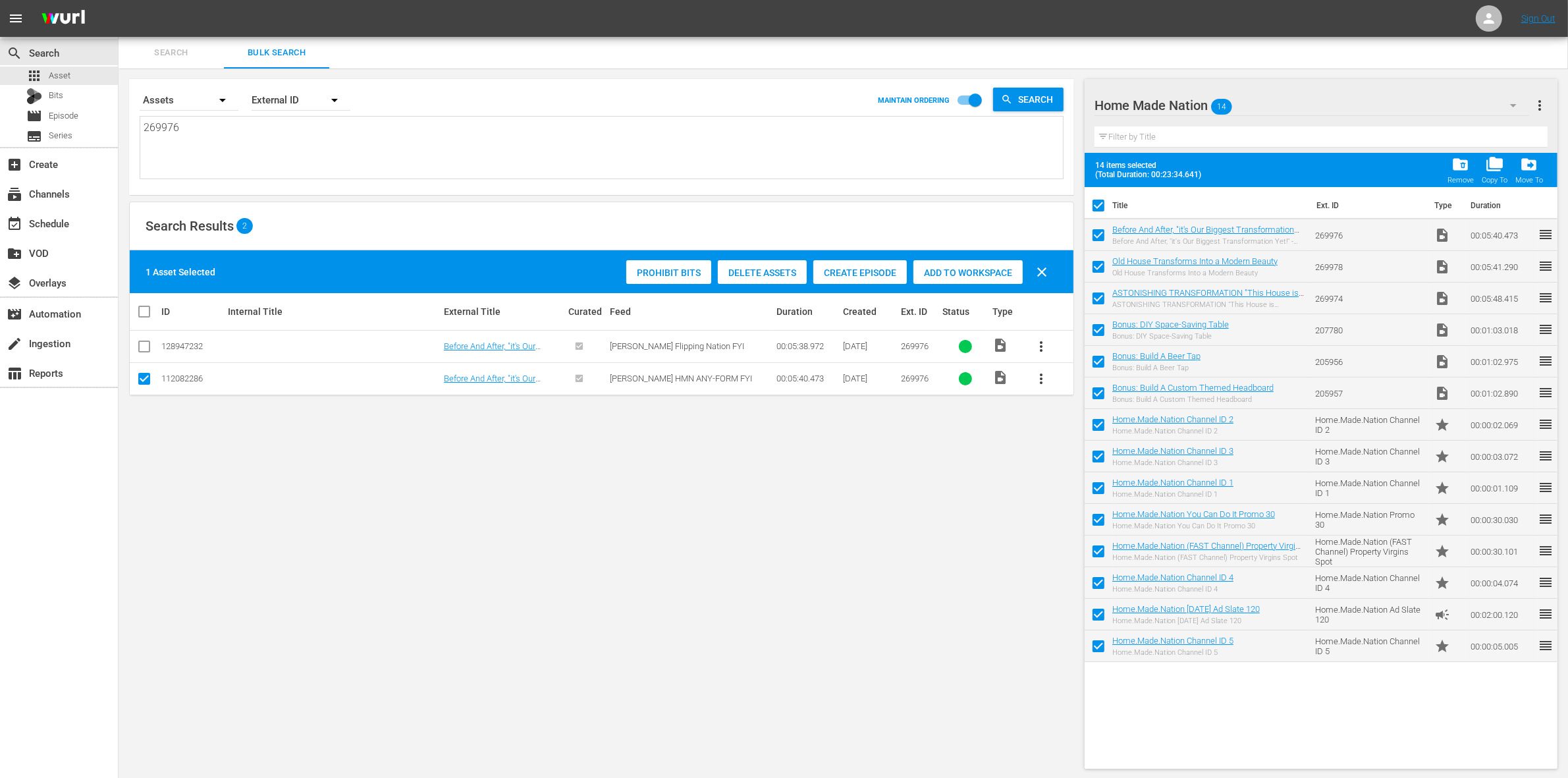
checkbox input "false"
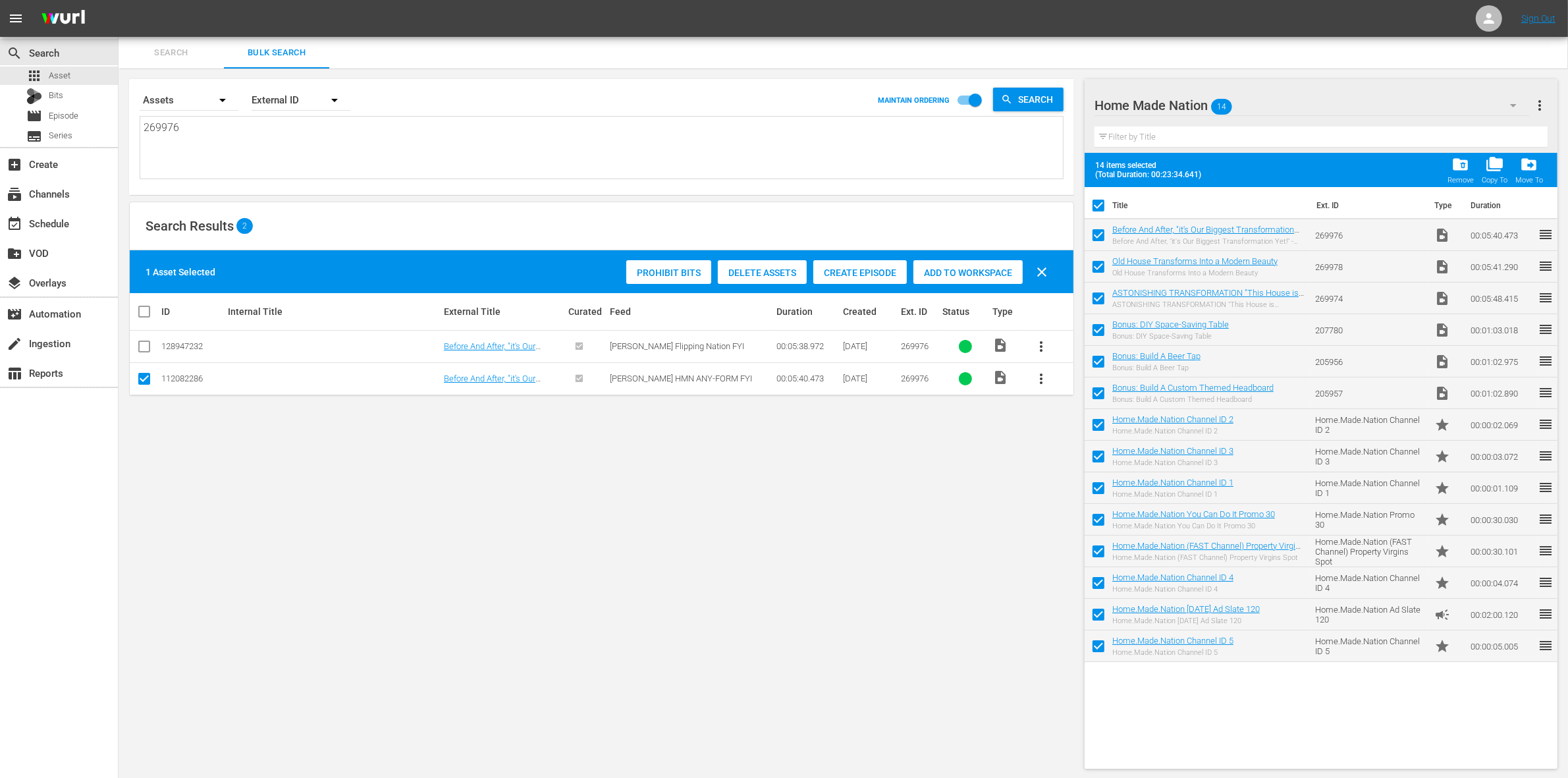
checkbox input "false"
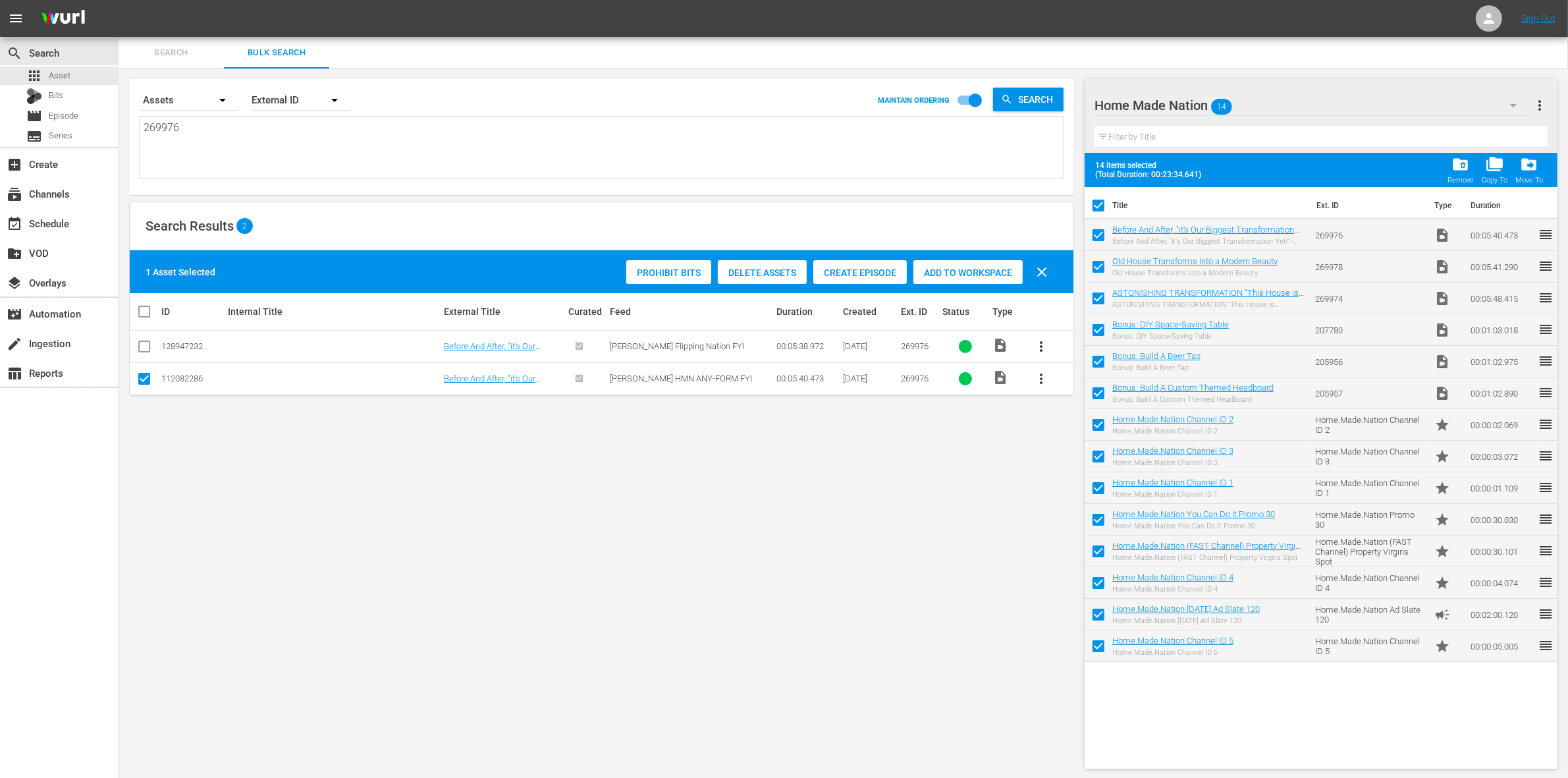
checkbox input "false"
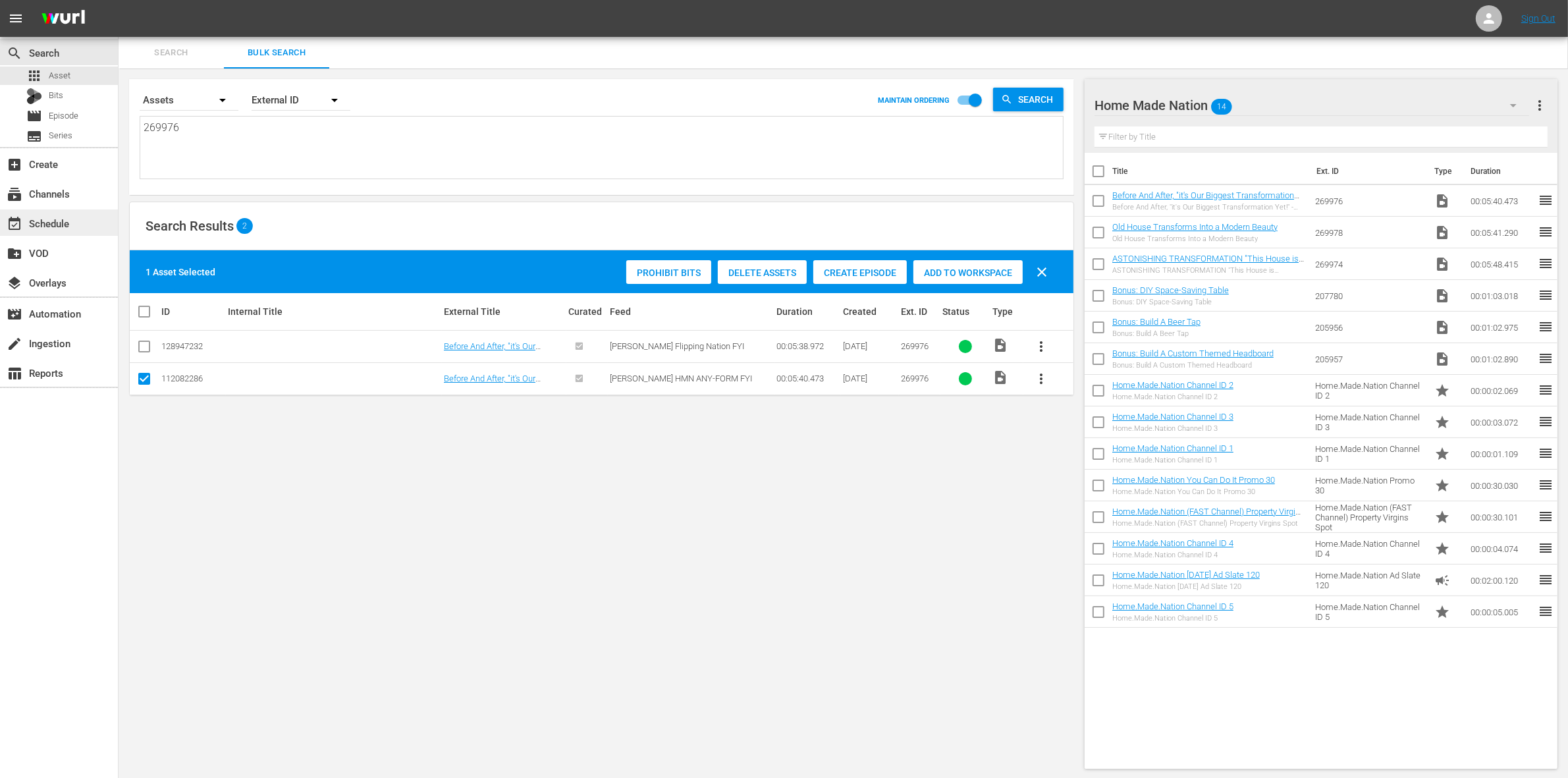
click at [67, 226] on div "event_available Schedule" at bounding box center [37, 221] width 74 height 12
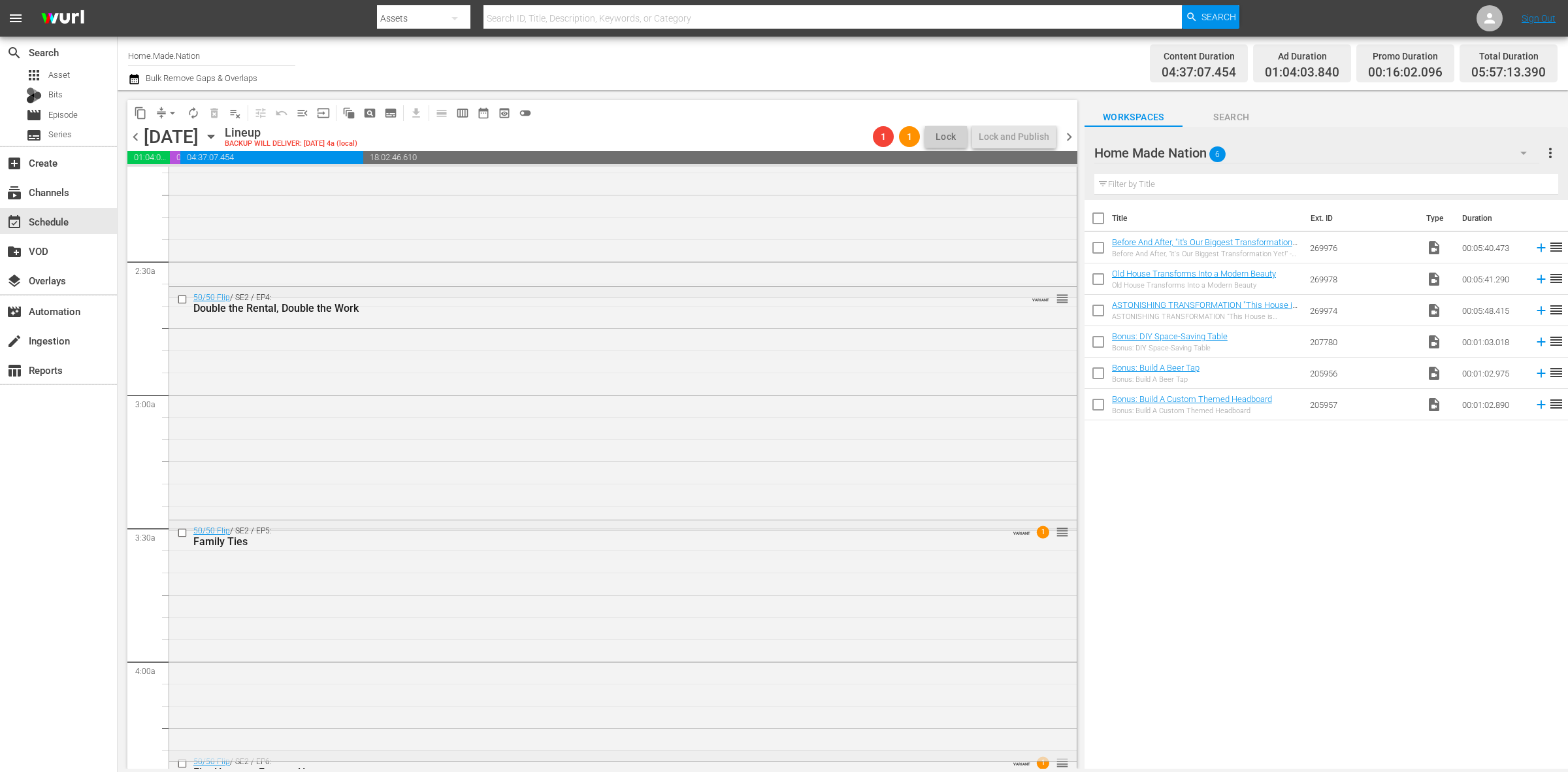
scroll to position [1144, 0]
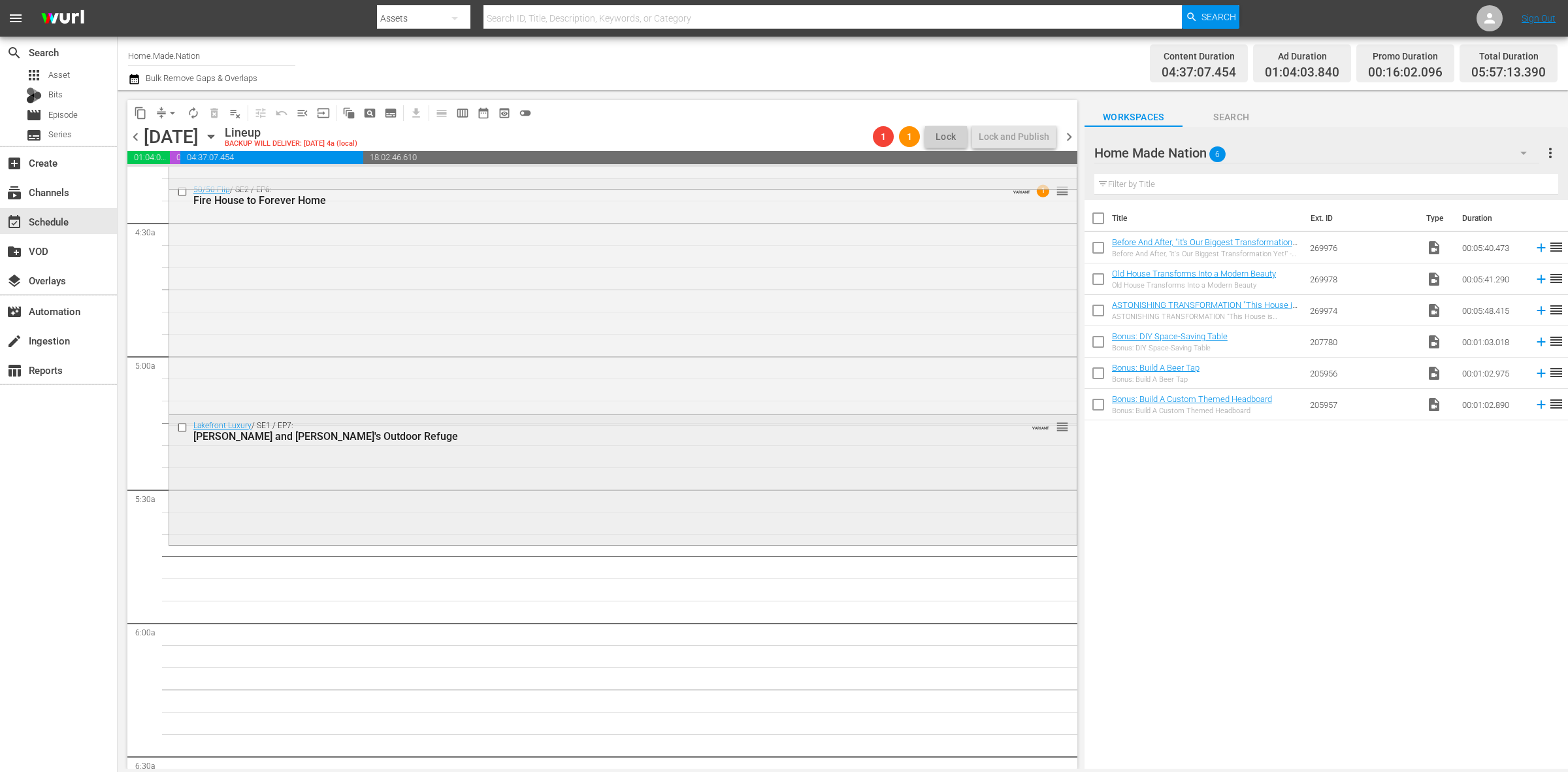
click at [320, 492] on div "Lakefront Luxury / SE1 / EP7: Phil and Dannielle's Outdoor Refuge VARIANT reord…" at bounding box center [623, 479] width 908 height 128
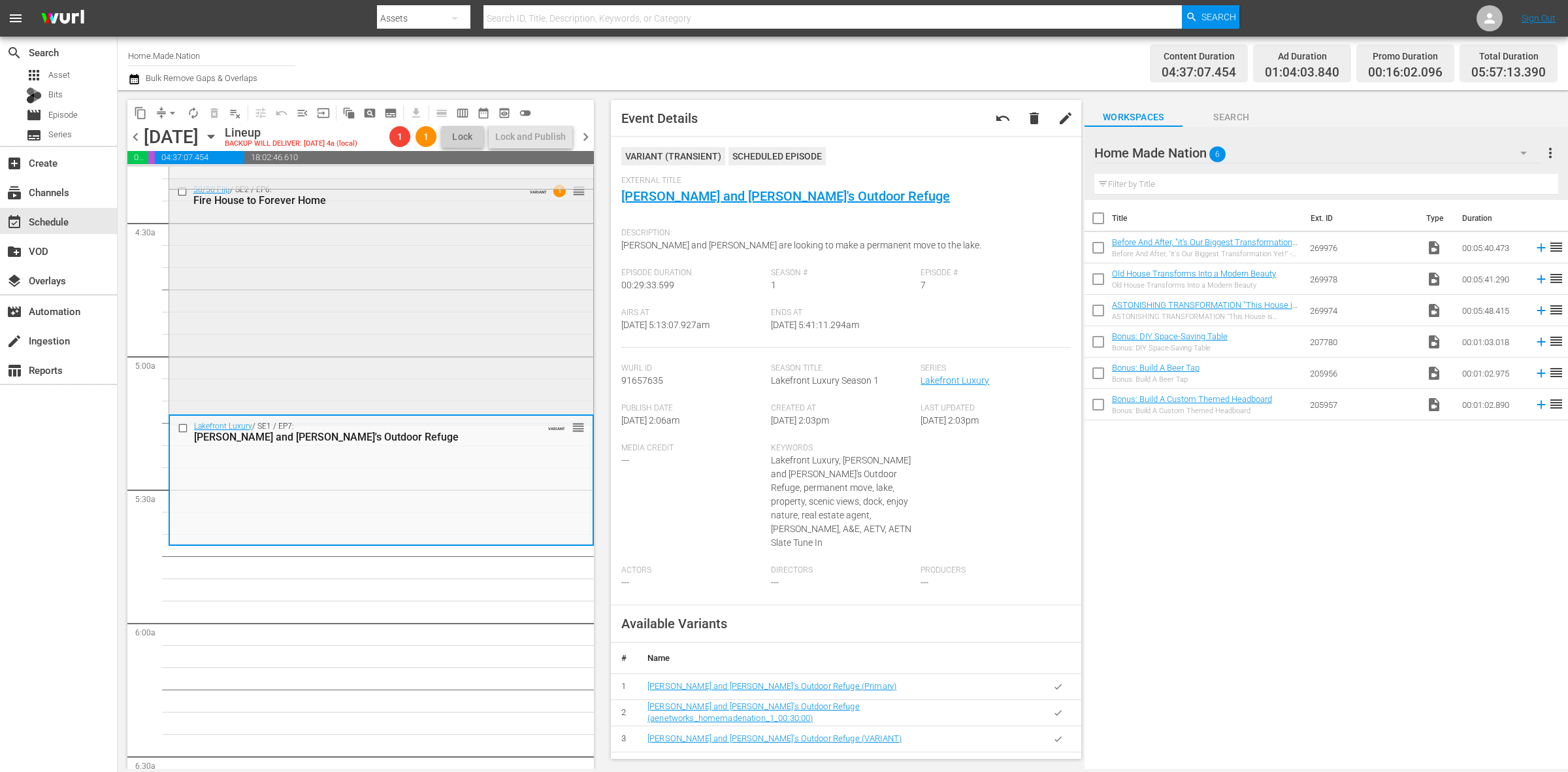
click at [412, 313] on div "50/50 Flip / SE2 / EP6: Fire House to Forever Home VARIANT 1 reorder" at bounding box center [381, 300] width 424 height 244
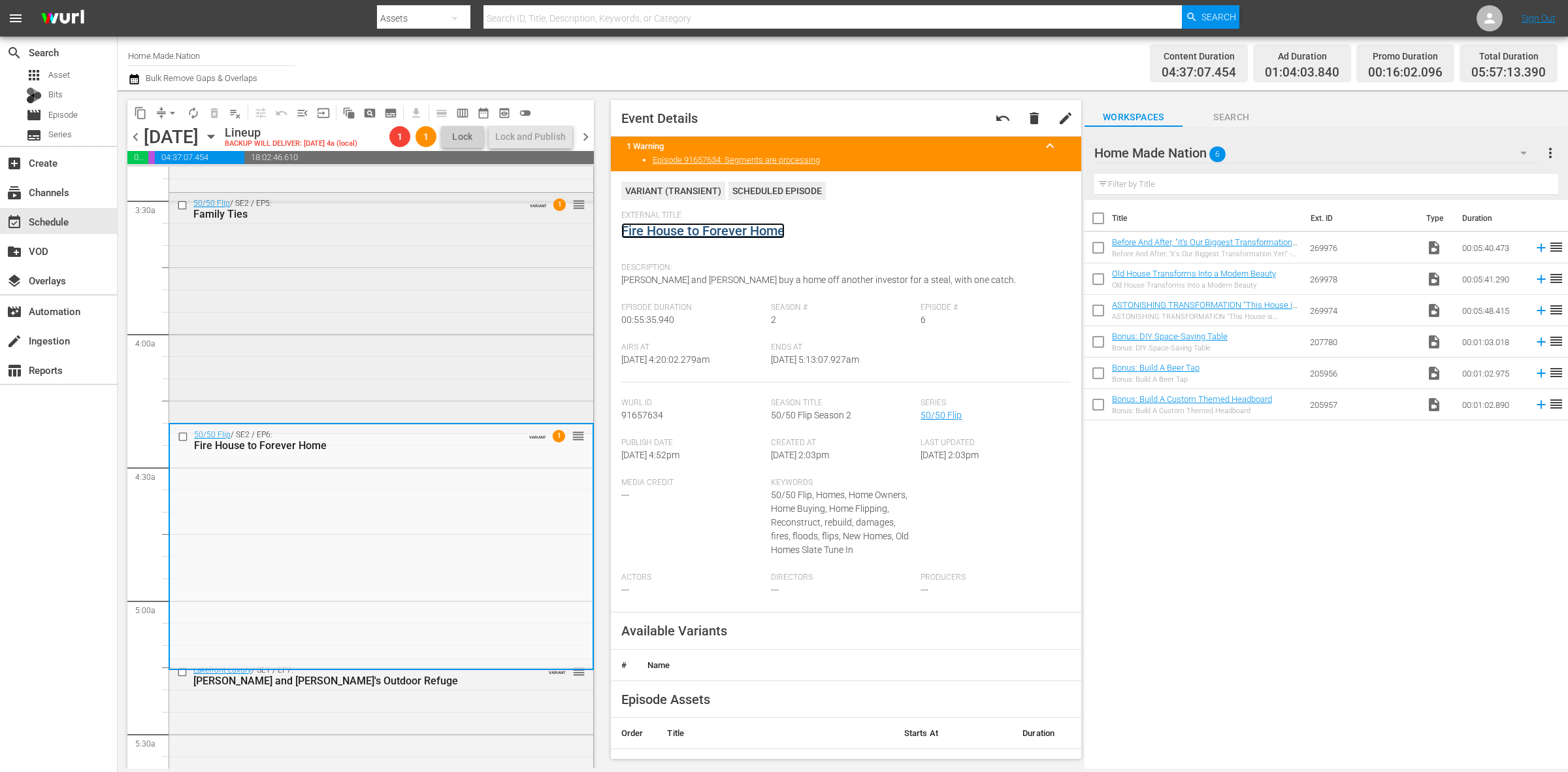
scroll to position [899, 0]
click at [466, 366] on div "50/50 Flip / SE2 / EP5: Family Ties VARIANT 1 reorder" at bounding box center [381, 313] width 424 height 238
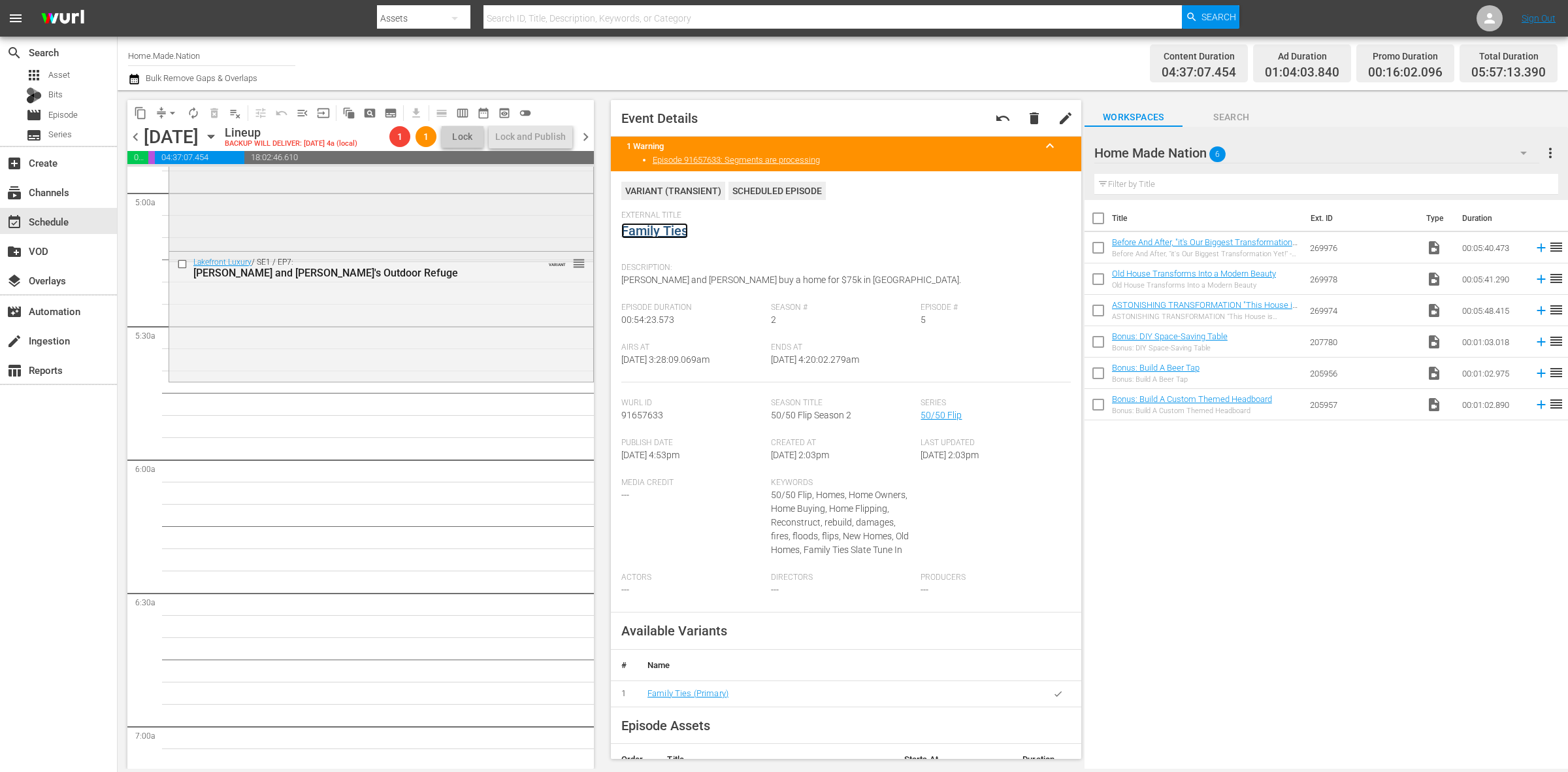
scroll to position [1389, 0]
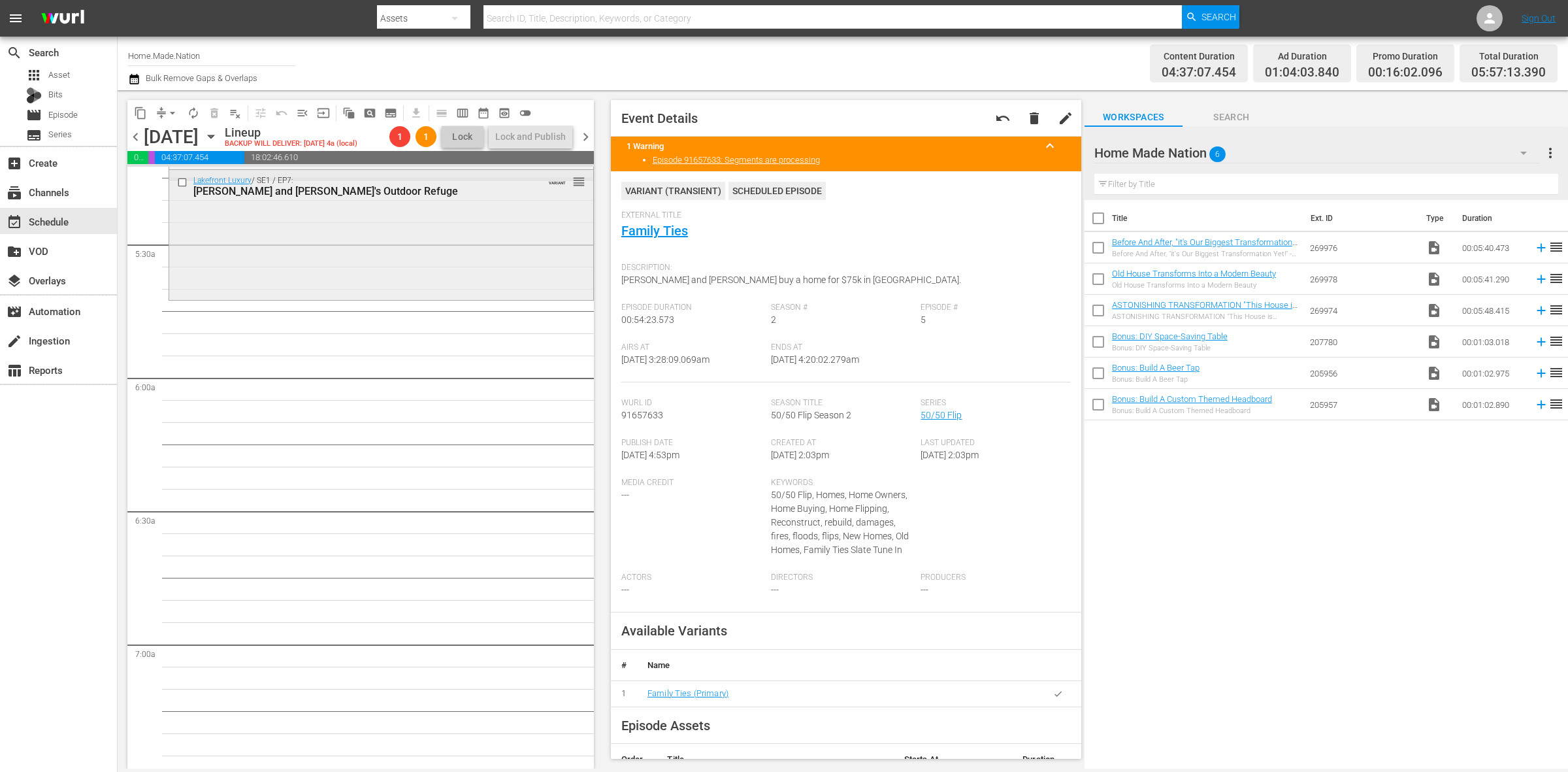
click at [265, 226] on div "Lakefront Luxury / SE1 / EP7: Phil and Dannielle's Outdoor Refuge VARIANT reord…" at bounding box center [381, 233] width 424 height 128
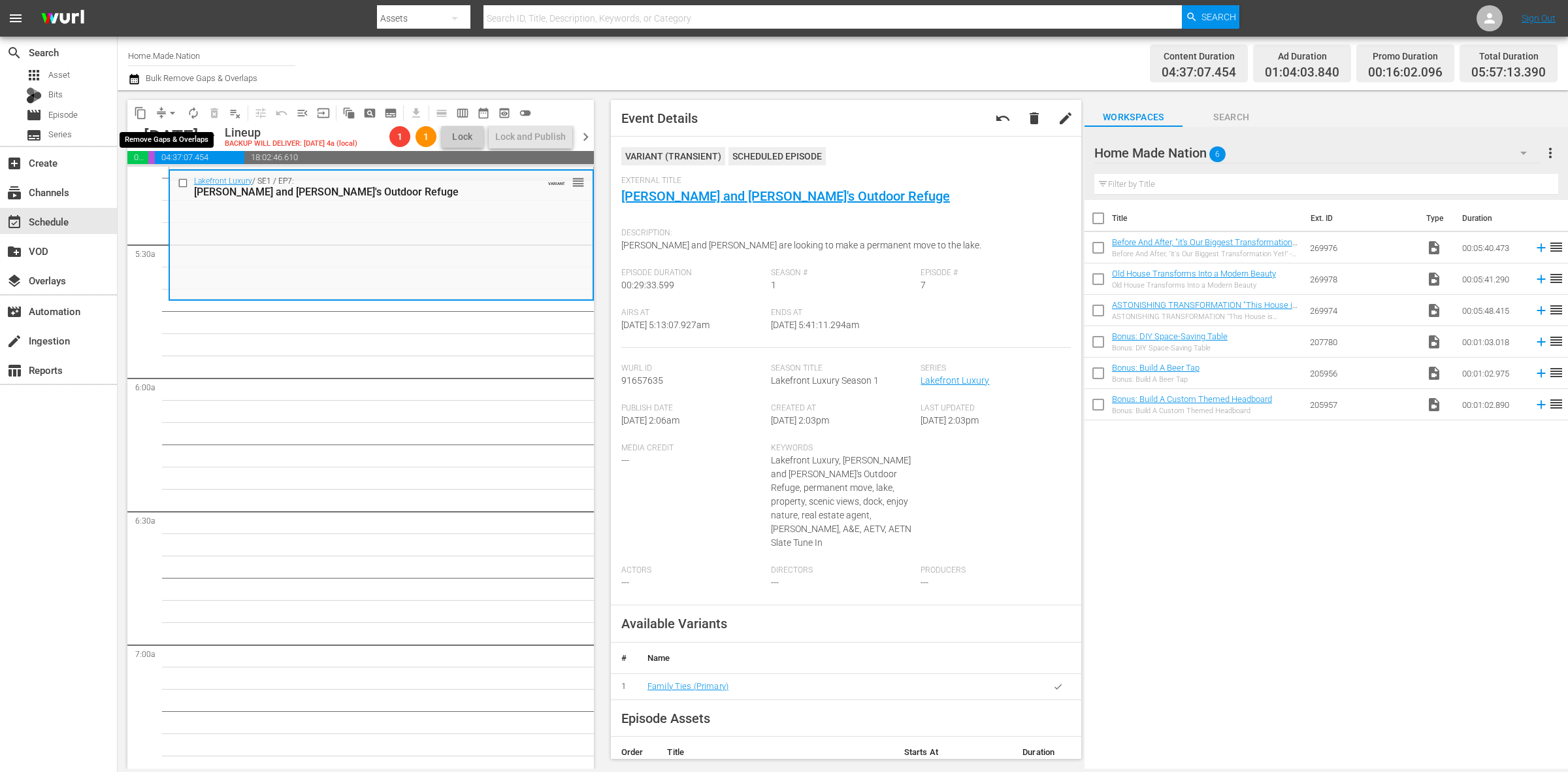
click at [170, 109] on span "arrow_drop_down" at bounding box center [172, 113] width 13 height 13
click at [187, 134] on li "Align to Midnight" at bounding box center [173, 139] width 137 height 22
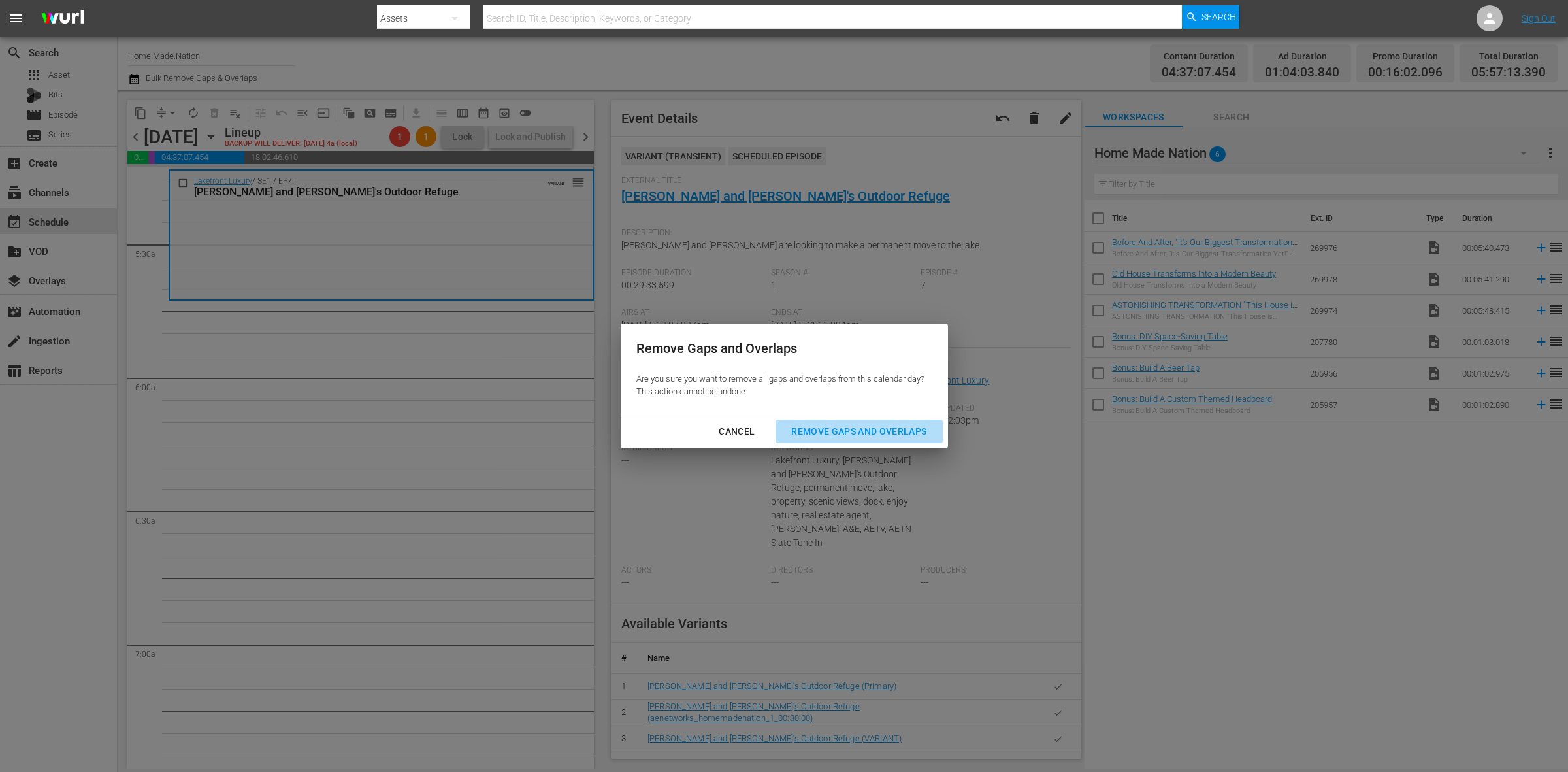
click at [906, 430] on div "Remove Gaps and Overlaps" at bounding box center [859, 431] width 156 height 16
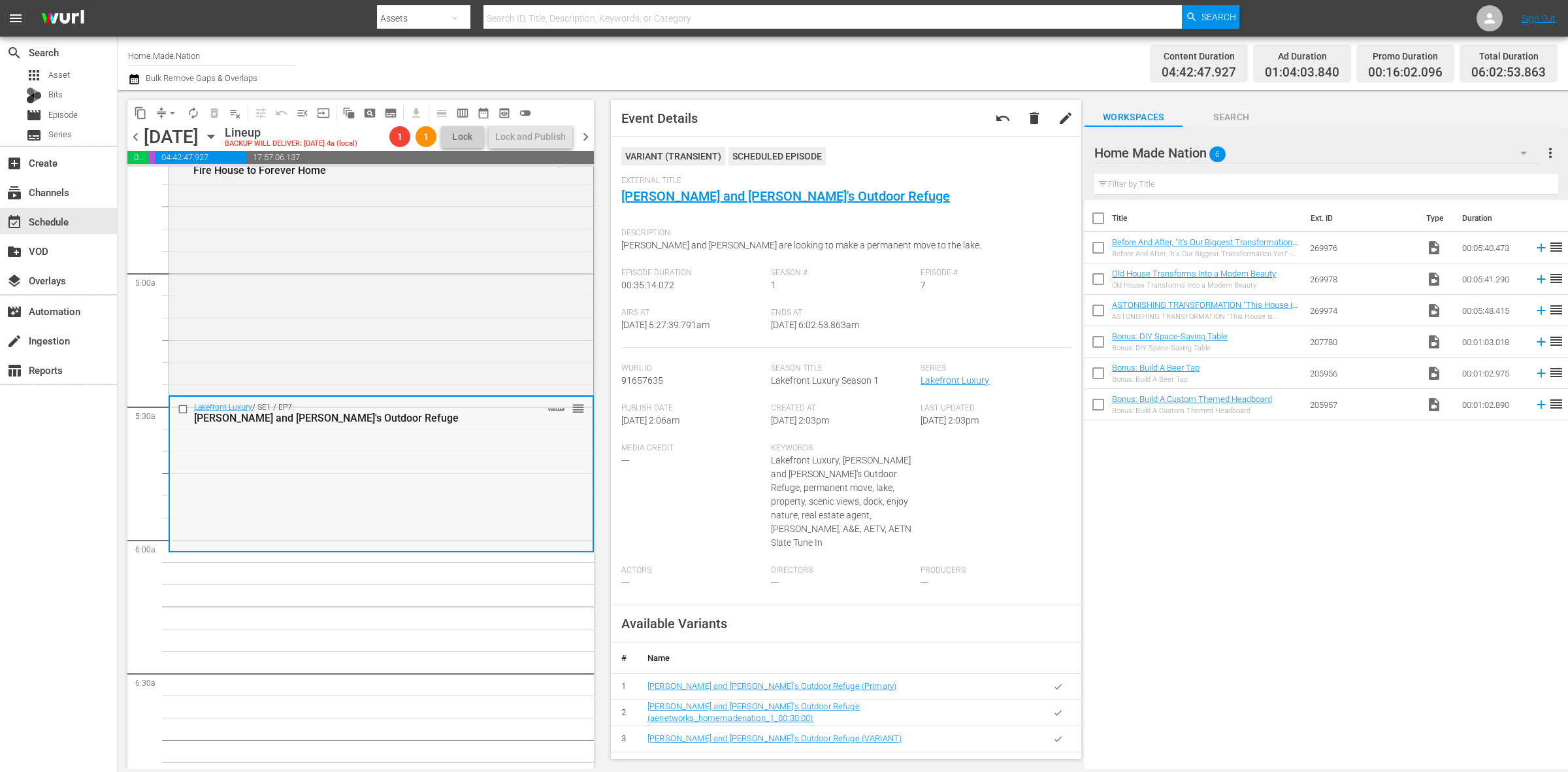
scroll to position [1226, 0]
click at [320, 325] on div "50/50 Flip / SE2 / EP6: Fire House to Forever Home VARIANT 1 reorder" at bounding box center [381, 272] width 424 height 244
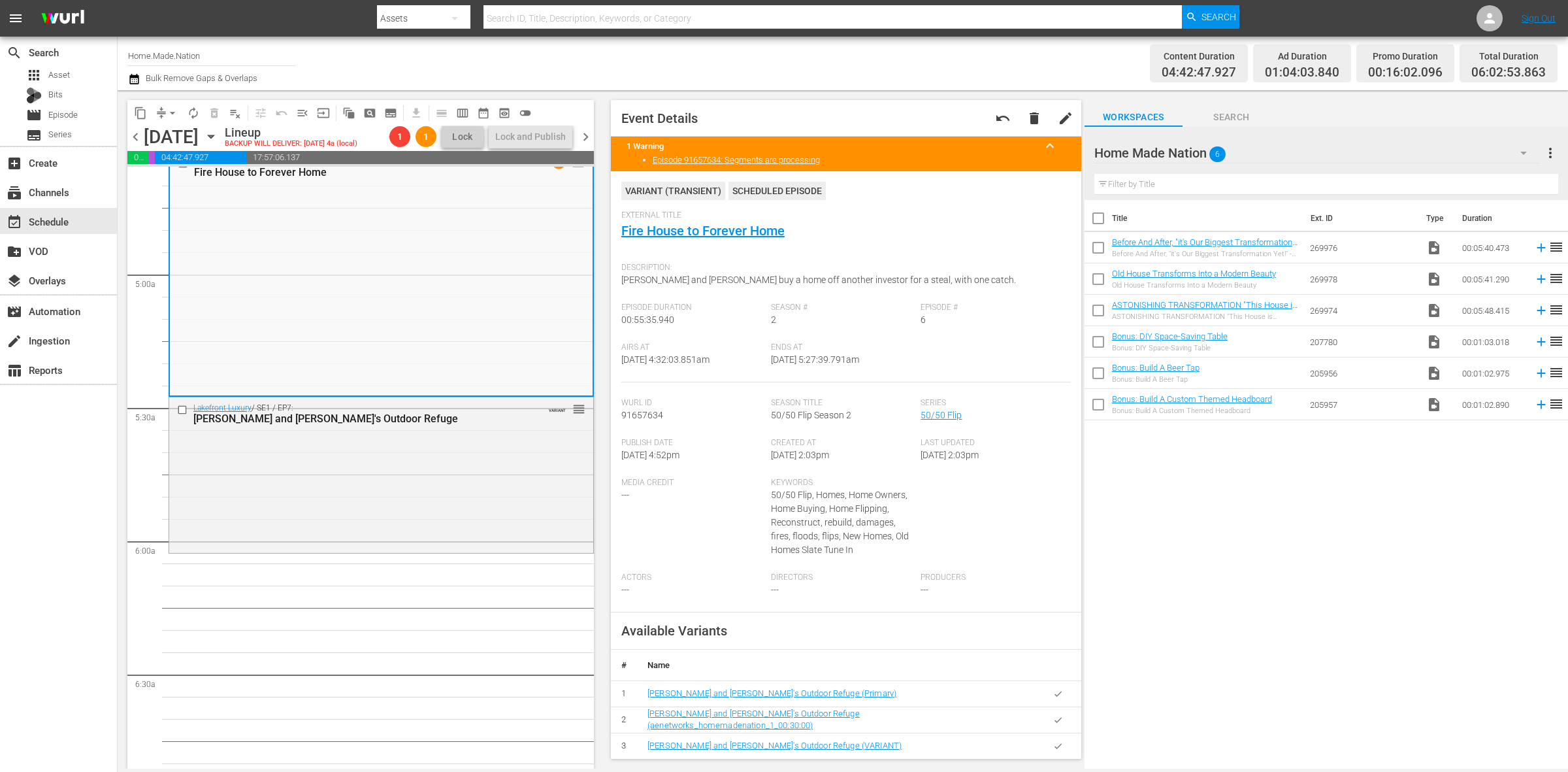
click at [369, 456] on div "Lakefront Luxury / SE1 / EP7: Phil and Dannielle's Outdoor Refuge VARIANT reord…" at bounding box center [381, 474] width 424 height 153
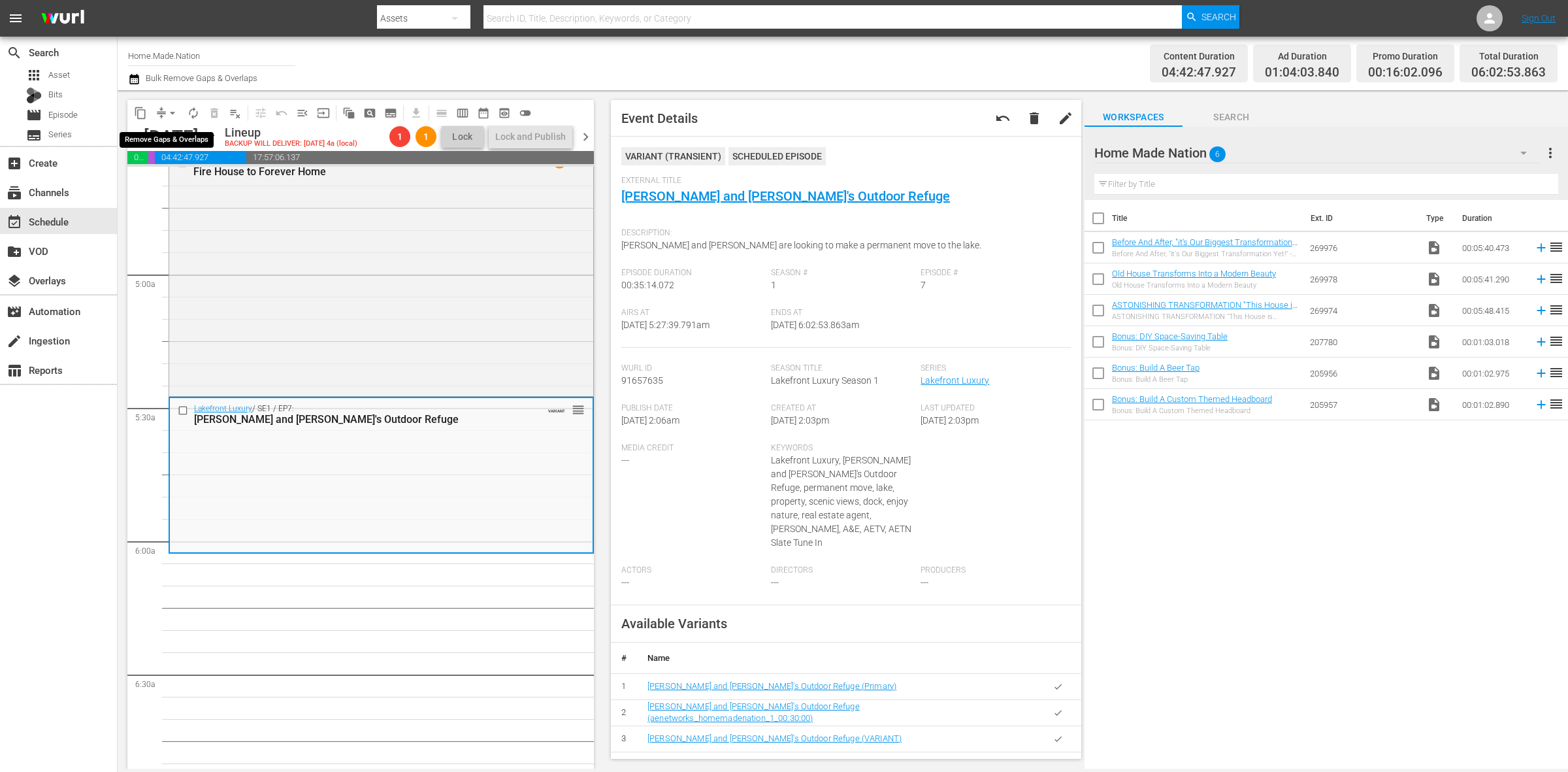
click at [166, 116] on span "arrow_drop_down" at bounding box center [172, 113] width 13 height 13
click at [178, 135] on li "Align to Midnight" at bounding box center [173, 139] width 137 height 22
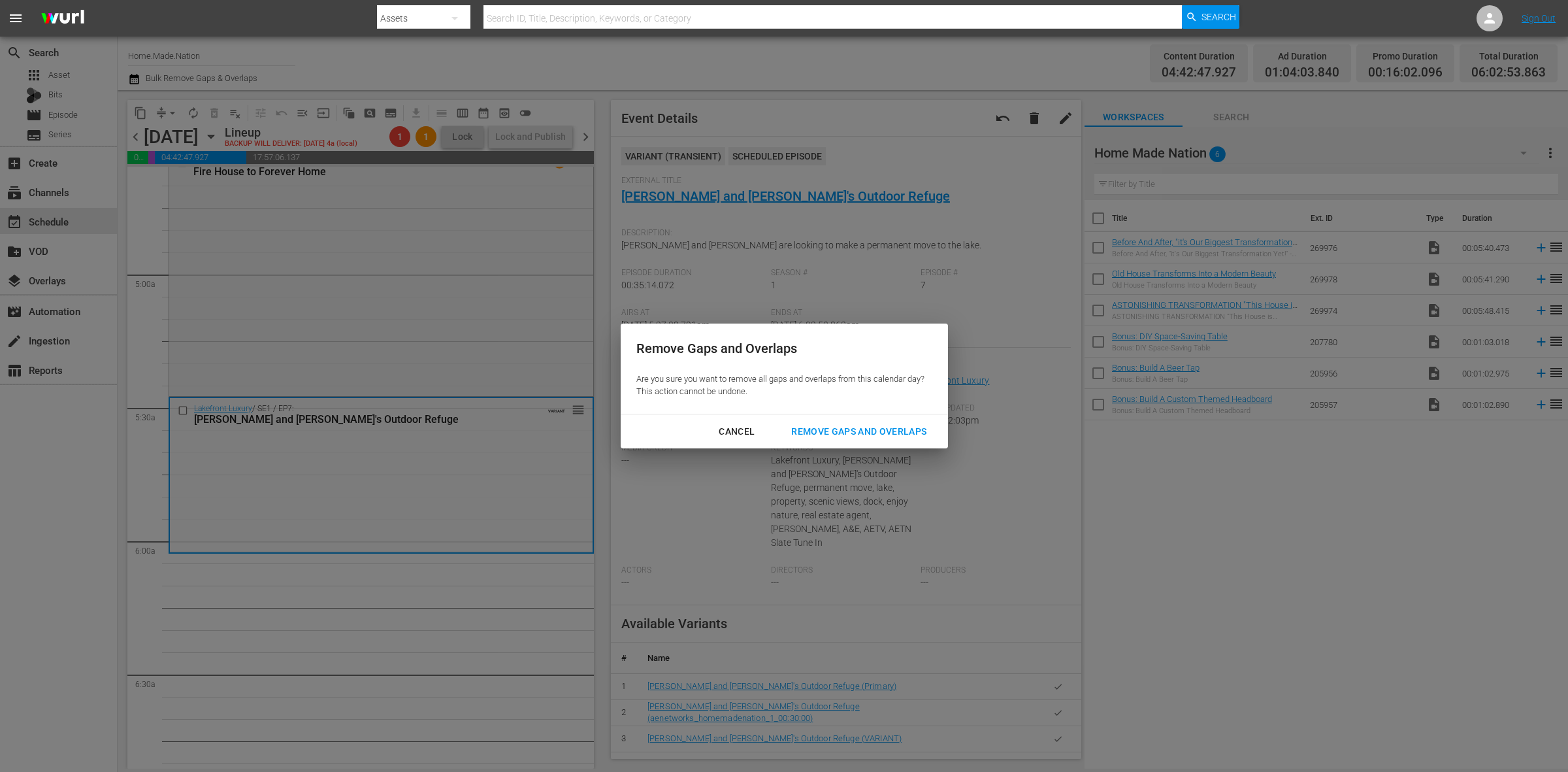
click at [837, 430] on div "Remove Gaps and Overlaps" at bounding box center [859, 431] width 156 height 16
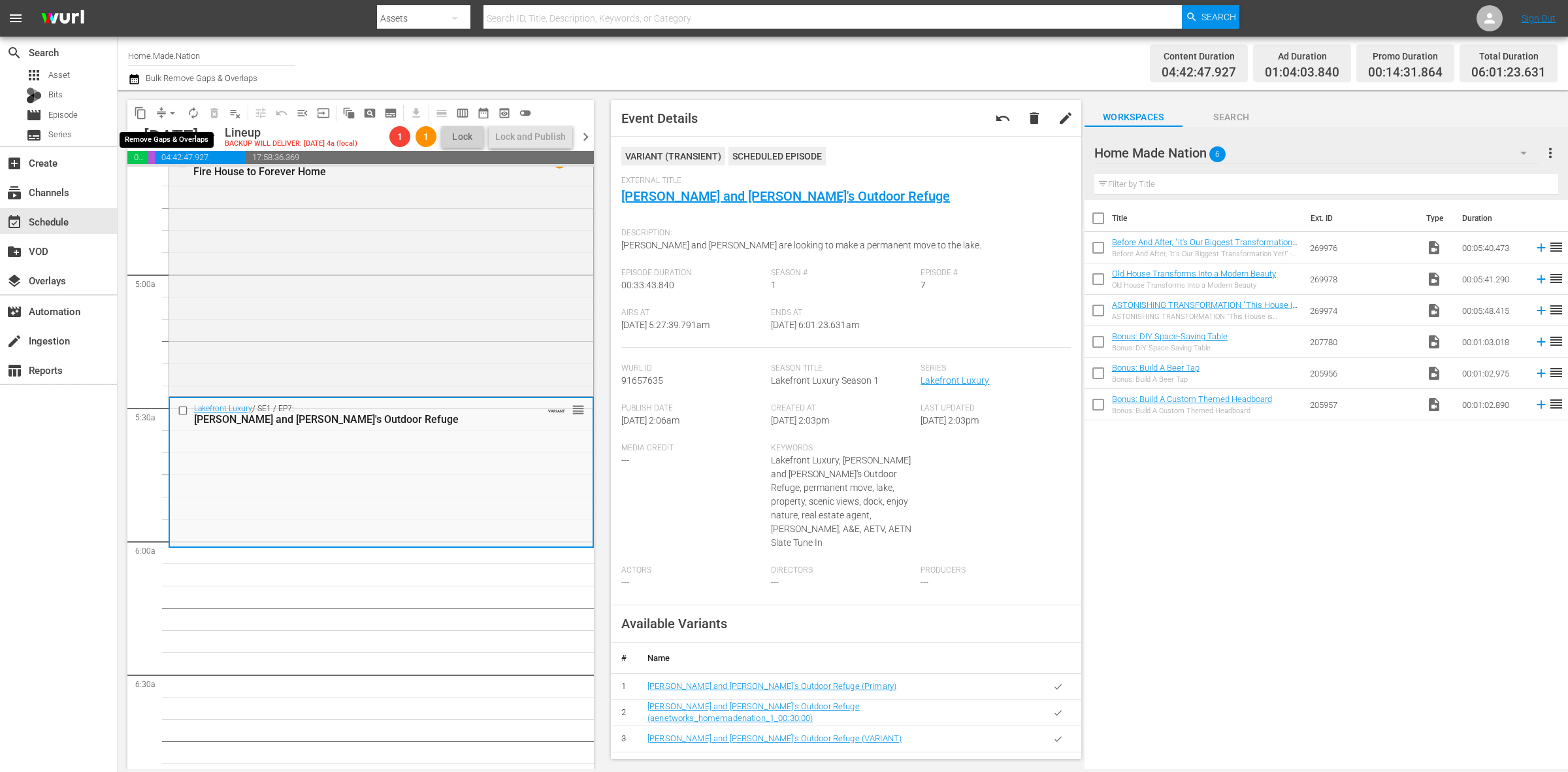
click at [167, 115] on span "arrow_drop_down" at bounding box center [172, 113] width 13 height 13
click at [175, 141] on li "Align to Midnight" at bounding box center [173, 139] width 137 height 22
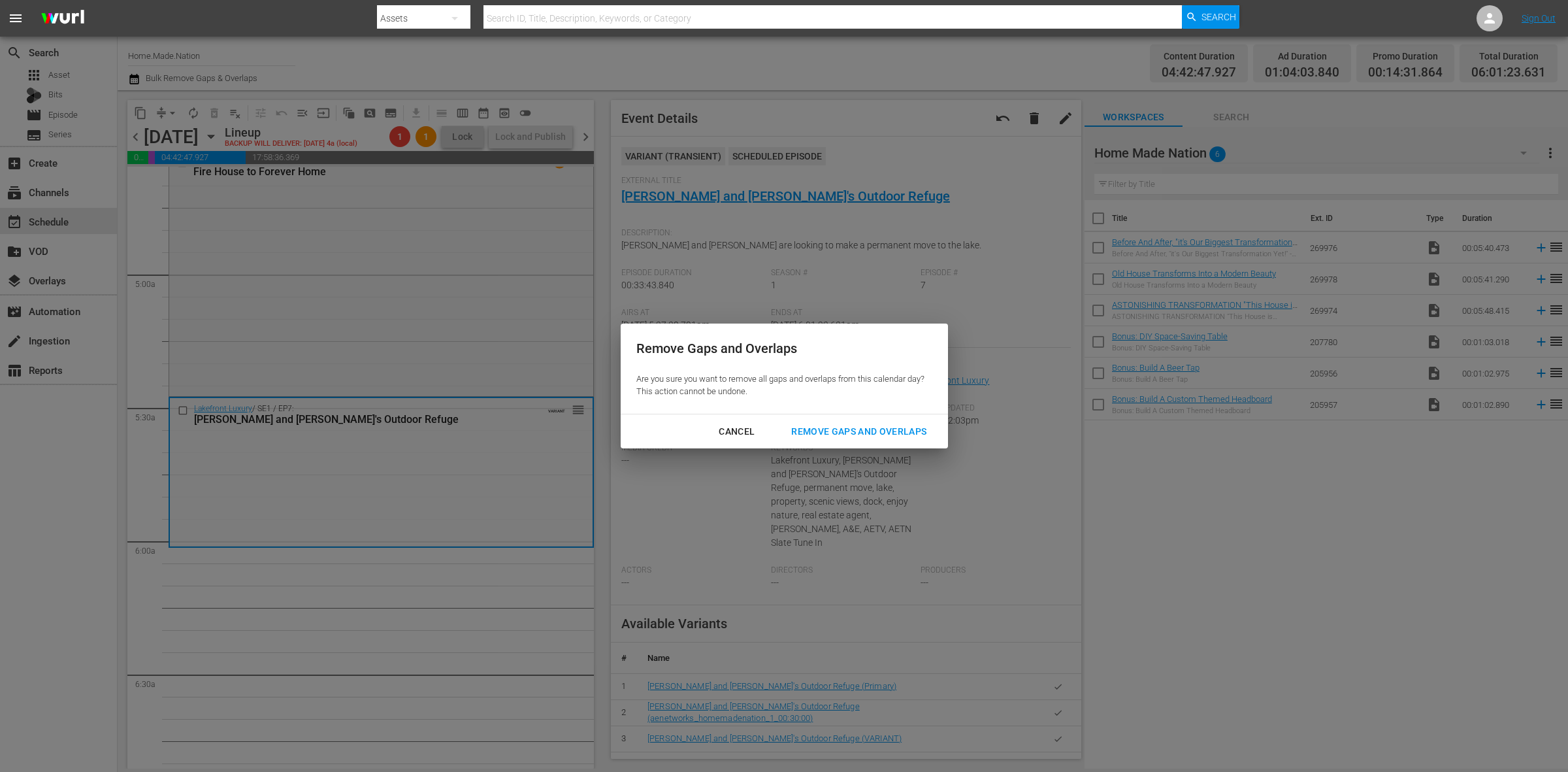
click at [903, 429] on div "Remove Gaps and Overlaps" at bounding box center [859, 431] width 156 height 16
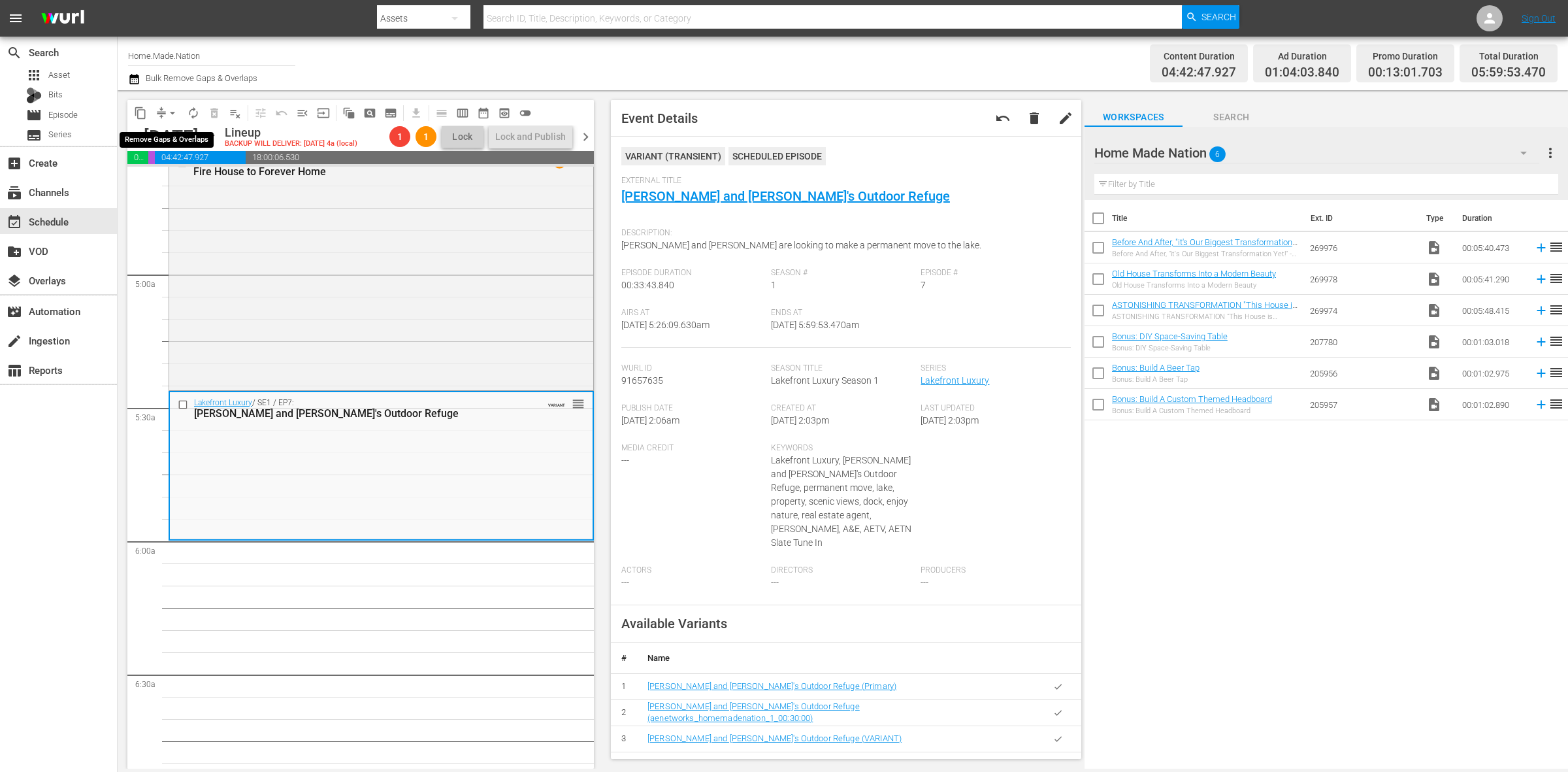
click at [170, 107] on span "arrow_drop_down" at bounding box center [172, 113] width 13 height 13
click at [166, 141] on li "Align to Midnight" at bounding box center [173, 139] width 137 height 22
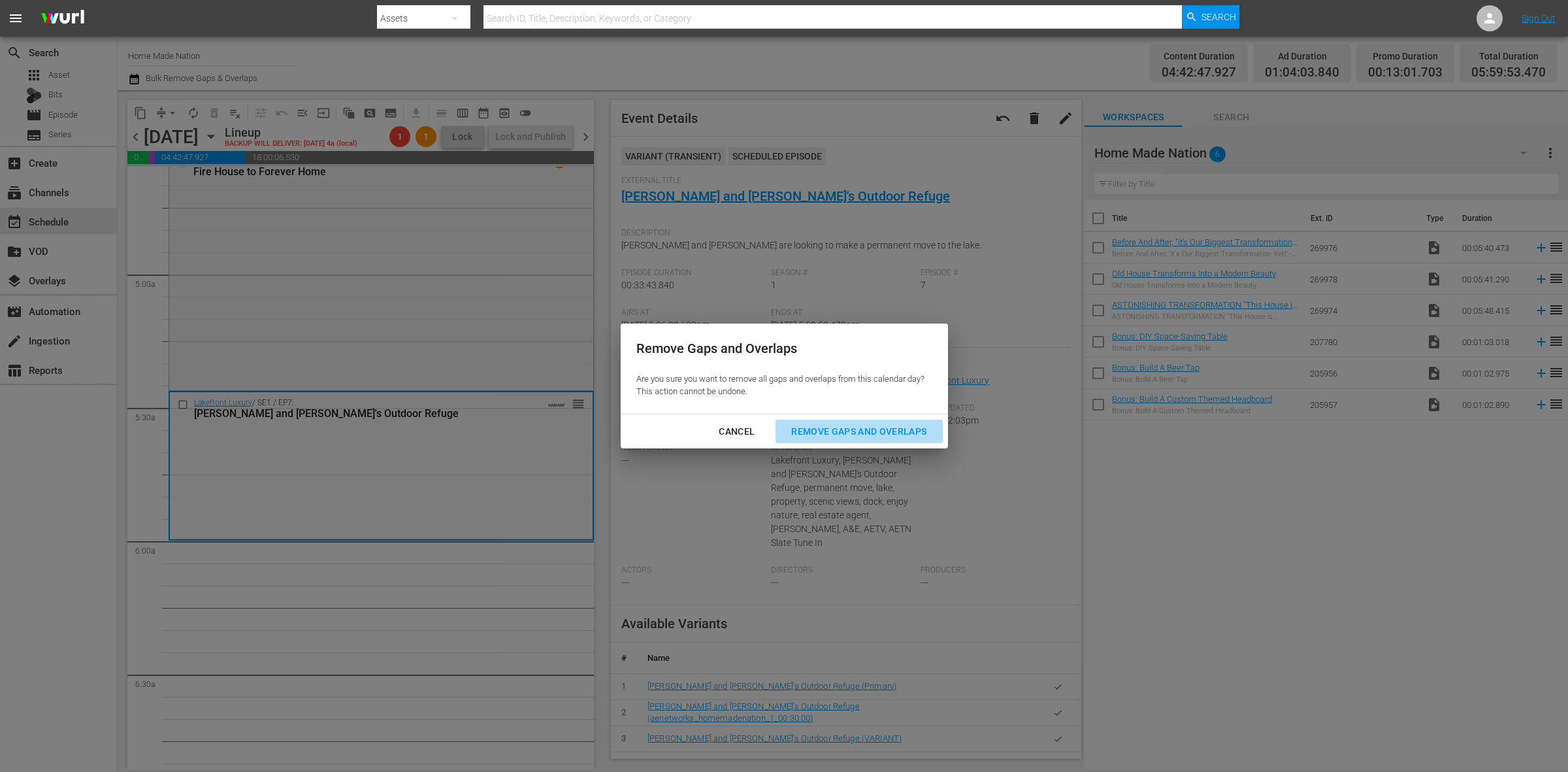
click at [844, 429] on div "Remove Gaps and Overlaps" at bounding box center [859, 431] width 156 height 16
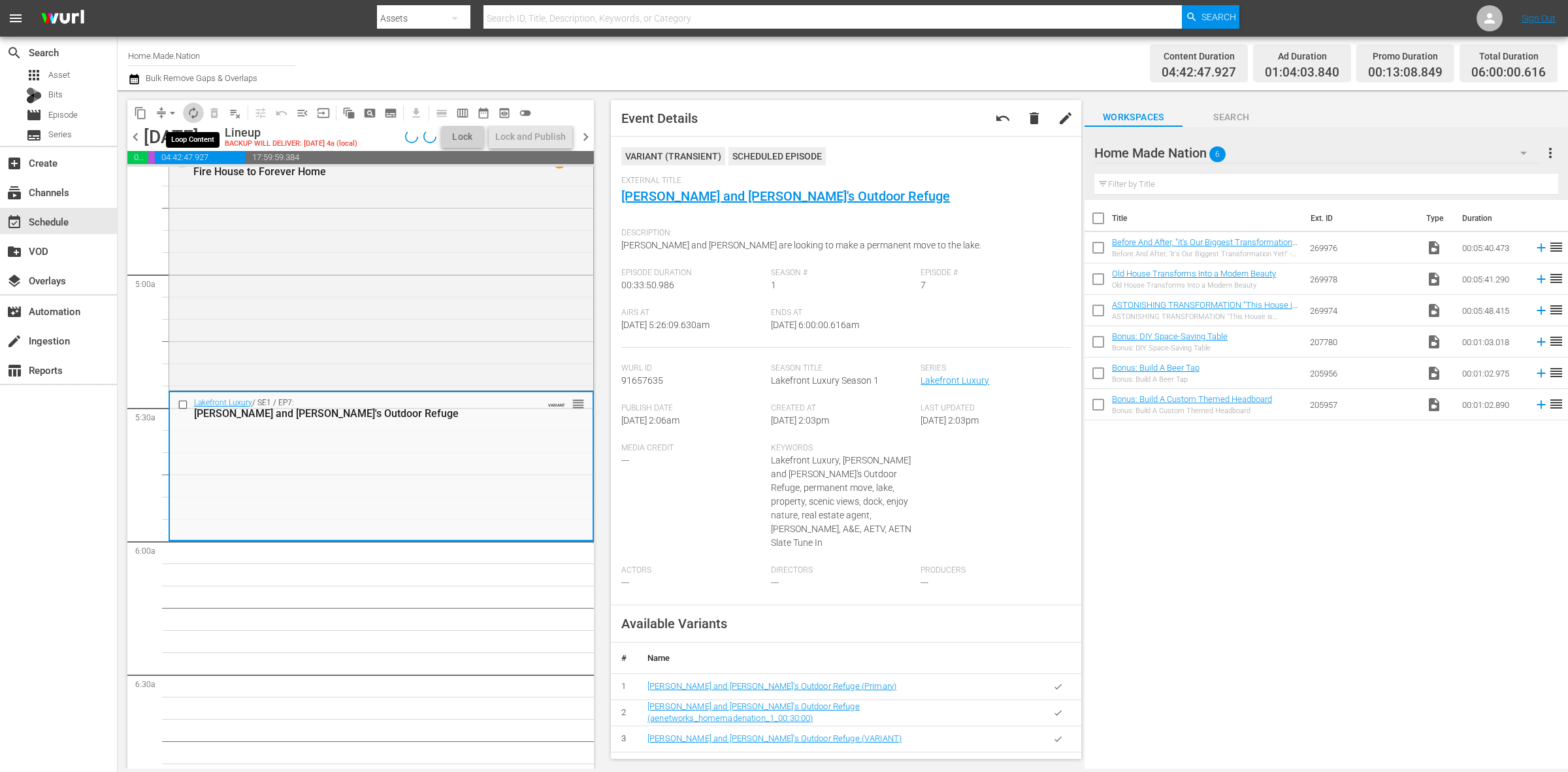
click at [198, 118] on span "autorenew_outlined" at bounding box center [193, 113] width 13 height 13
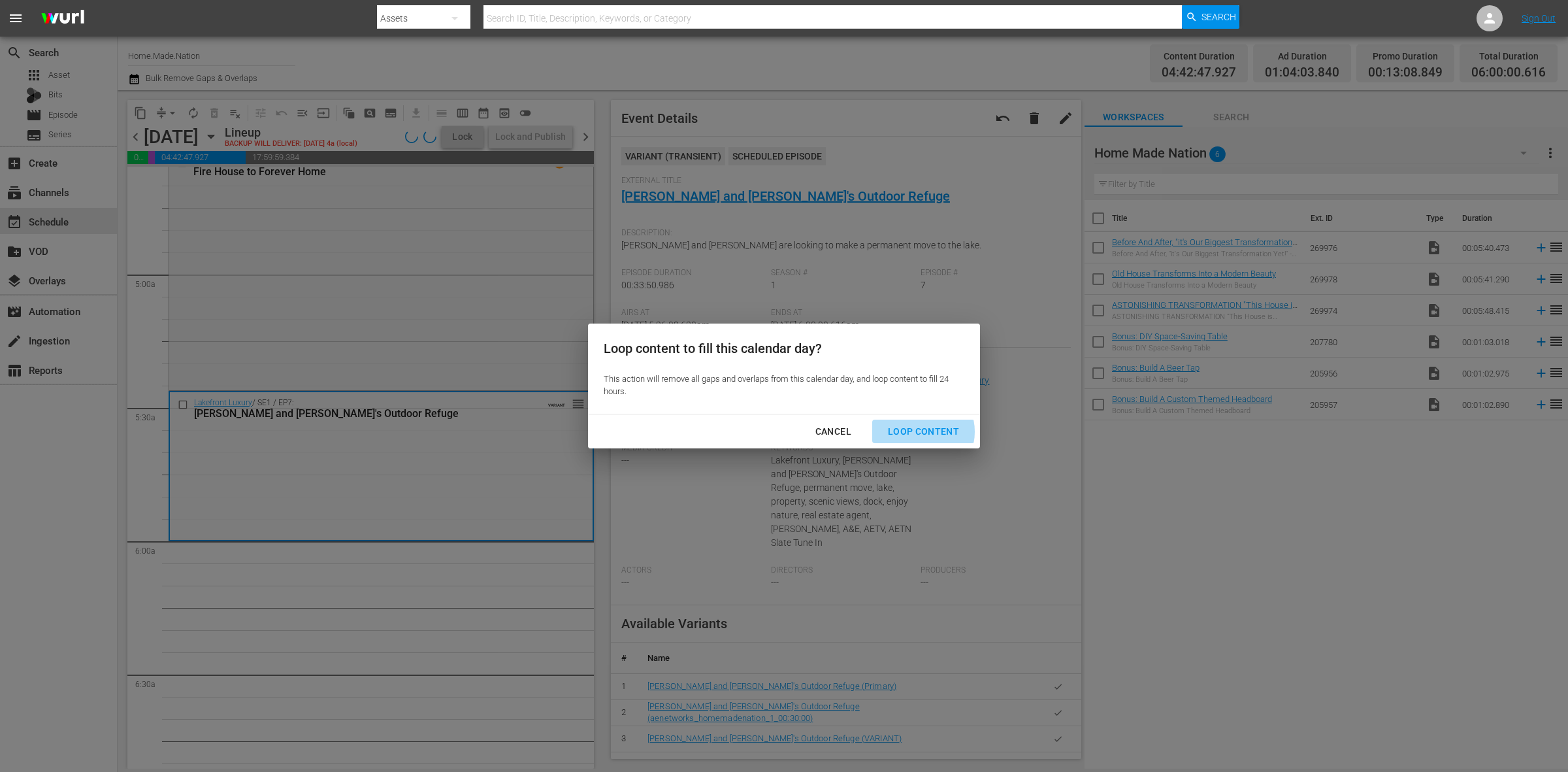
click at [922, 432] on div "Loop Content" at bounding box center [923, 431] width 92 height 16
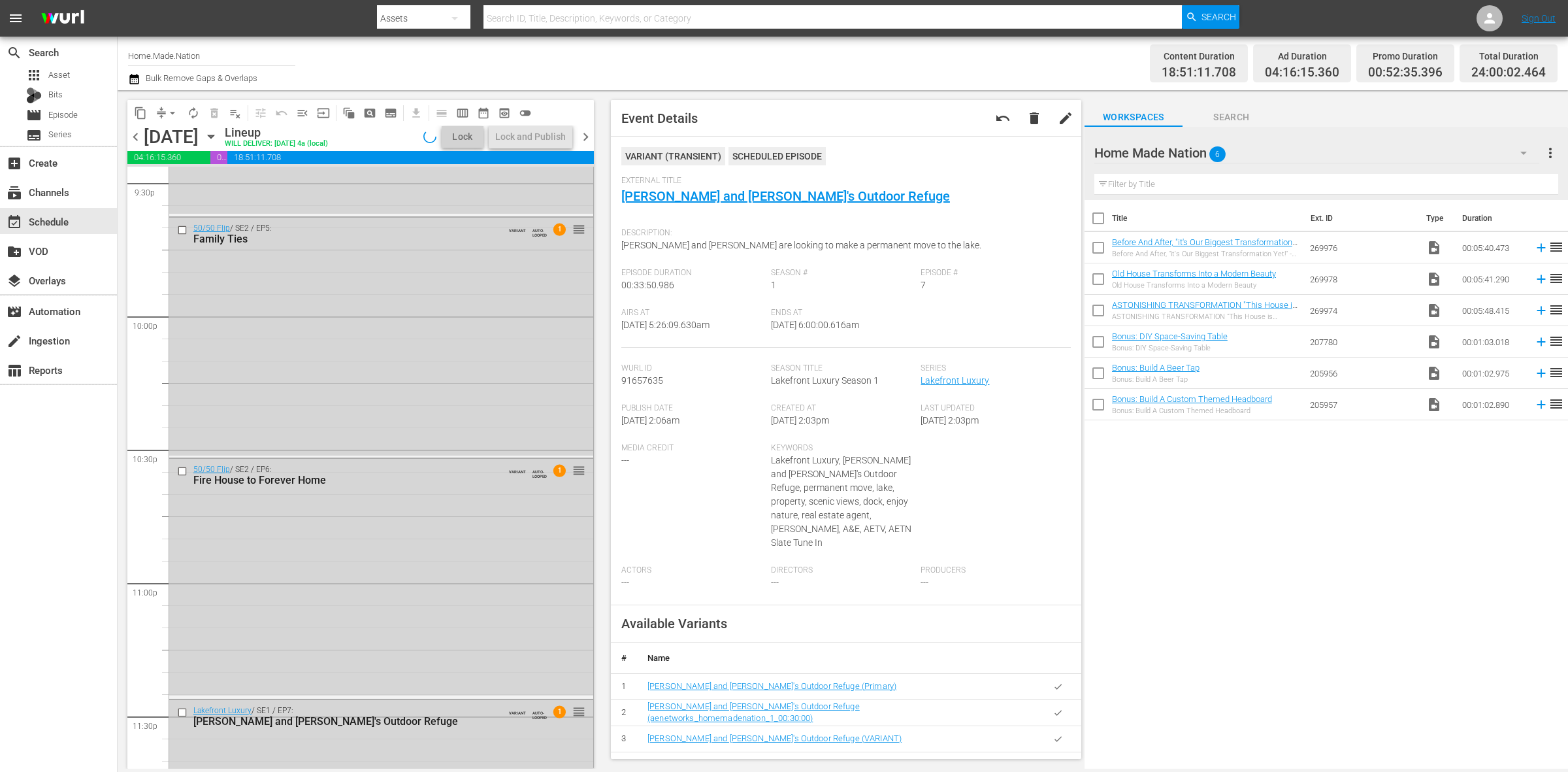
scroll to position [5799, 0]
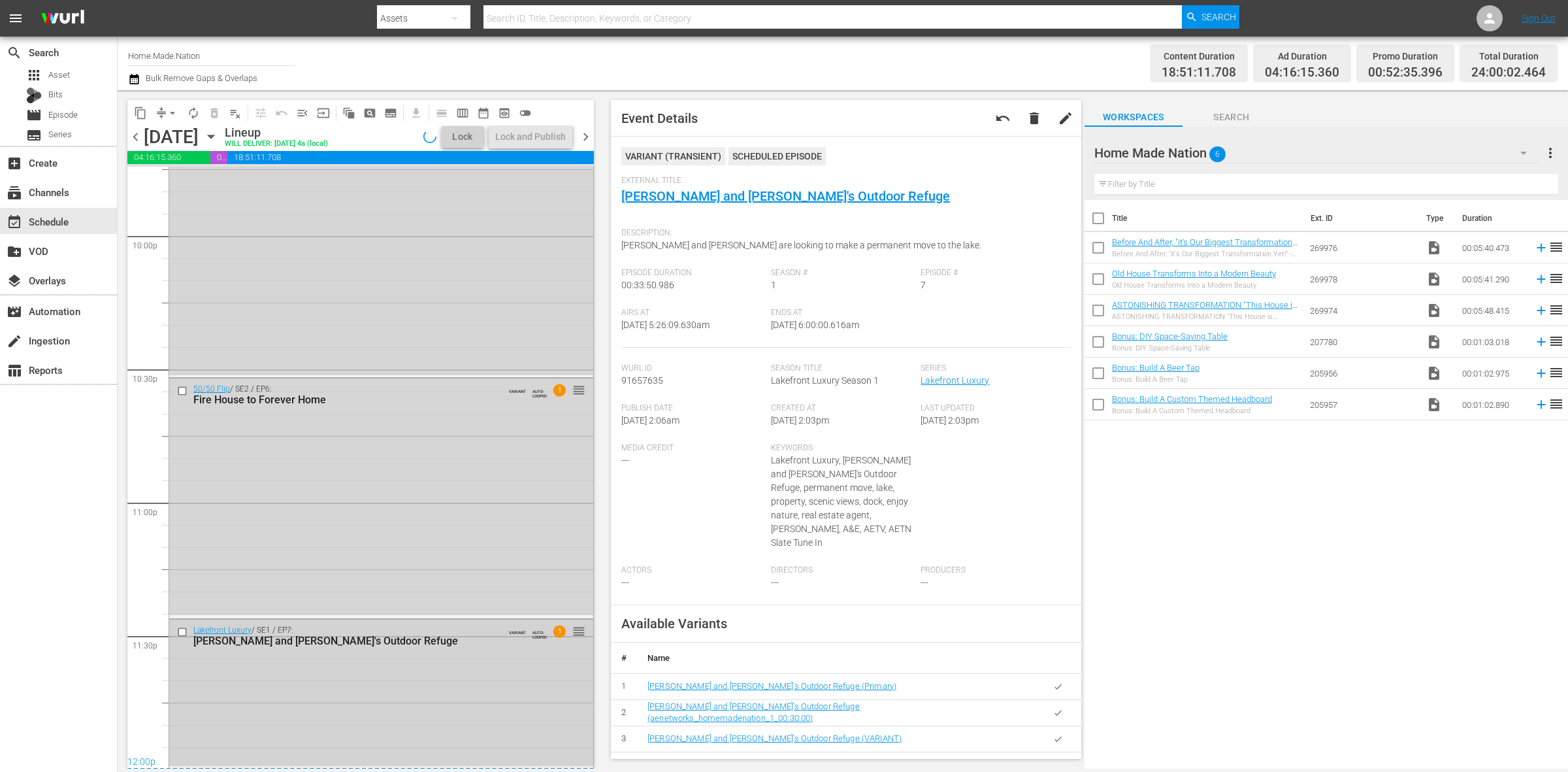
click at [396, 707] on div "Lakefront Luxury / SE1 / EP7: Phil and Dannielle's Outdoor Refuge VARIANT AUTO-…" at bounding box center [381, 693] width 424 height 146
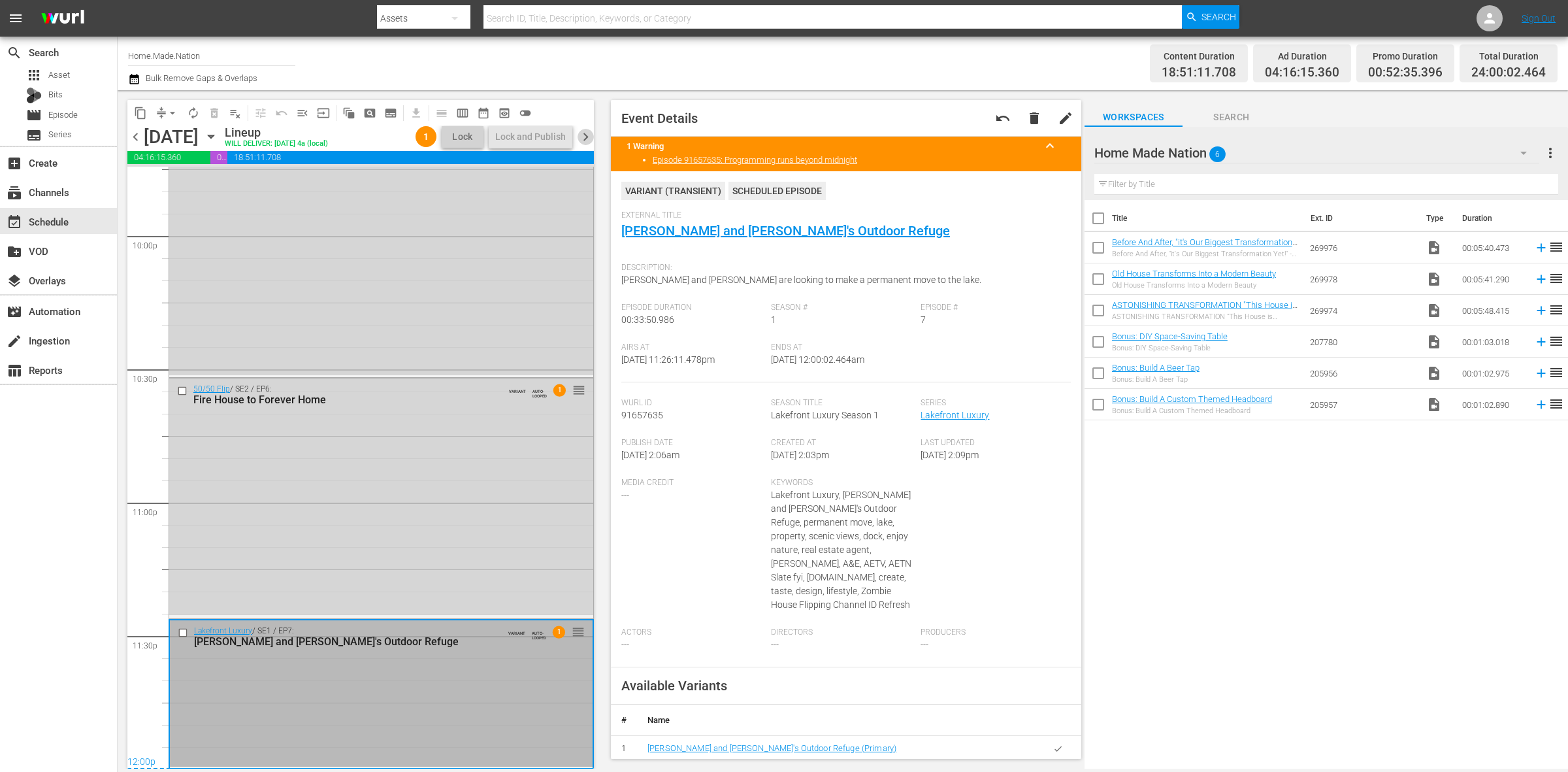
click at [590, 135] on span "chevron_right" at bounding box center [586, 136] width 16 height 16
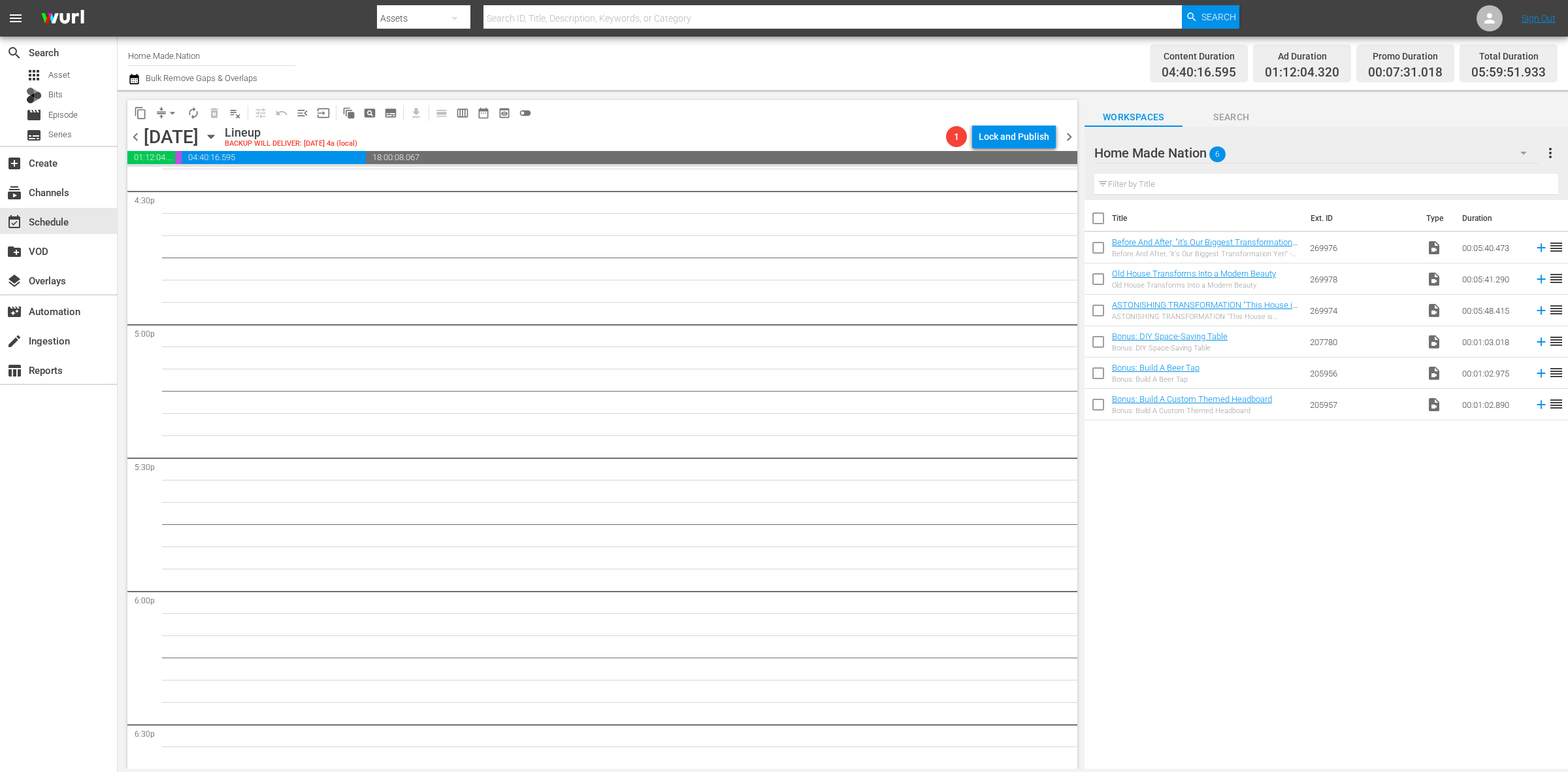
scroll to position [4294, 0]
drag, startPoint x: 1083, startPoint y: 535, endPoint x: 1083, endPoint y: 409, distance: 126.0
click at [1083, 409] on div "content_copy compress arrow_drop_down autorenew_outlined delete_forever_outline…" at bounding box center [600, 430] width 967 height 679
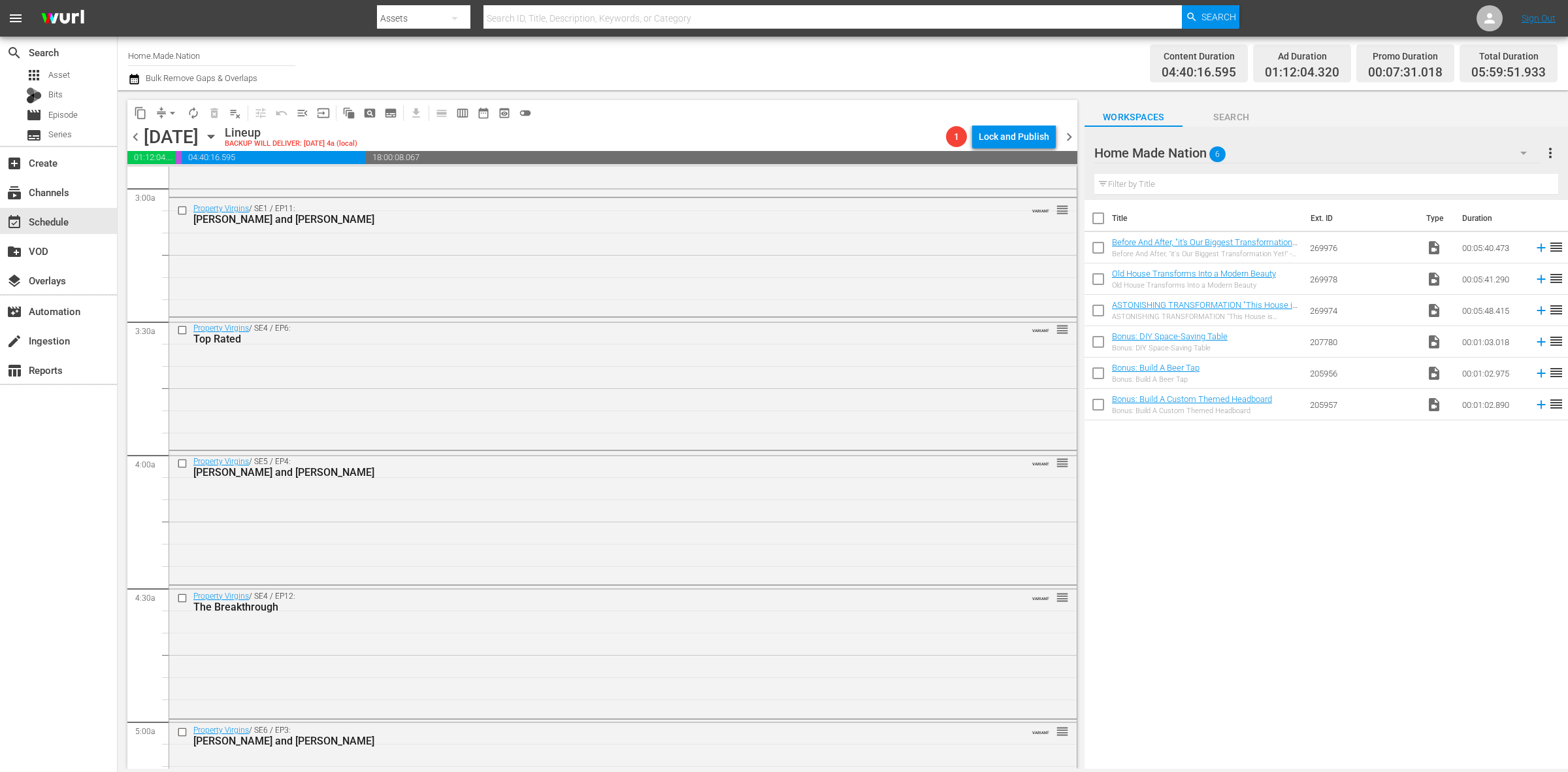
scroll to position [0, 0]
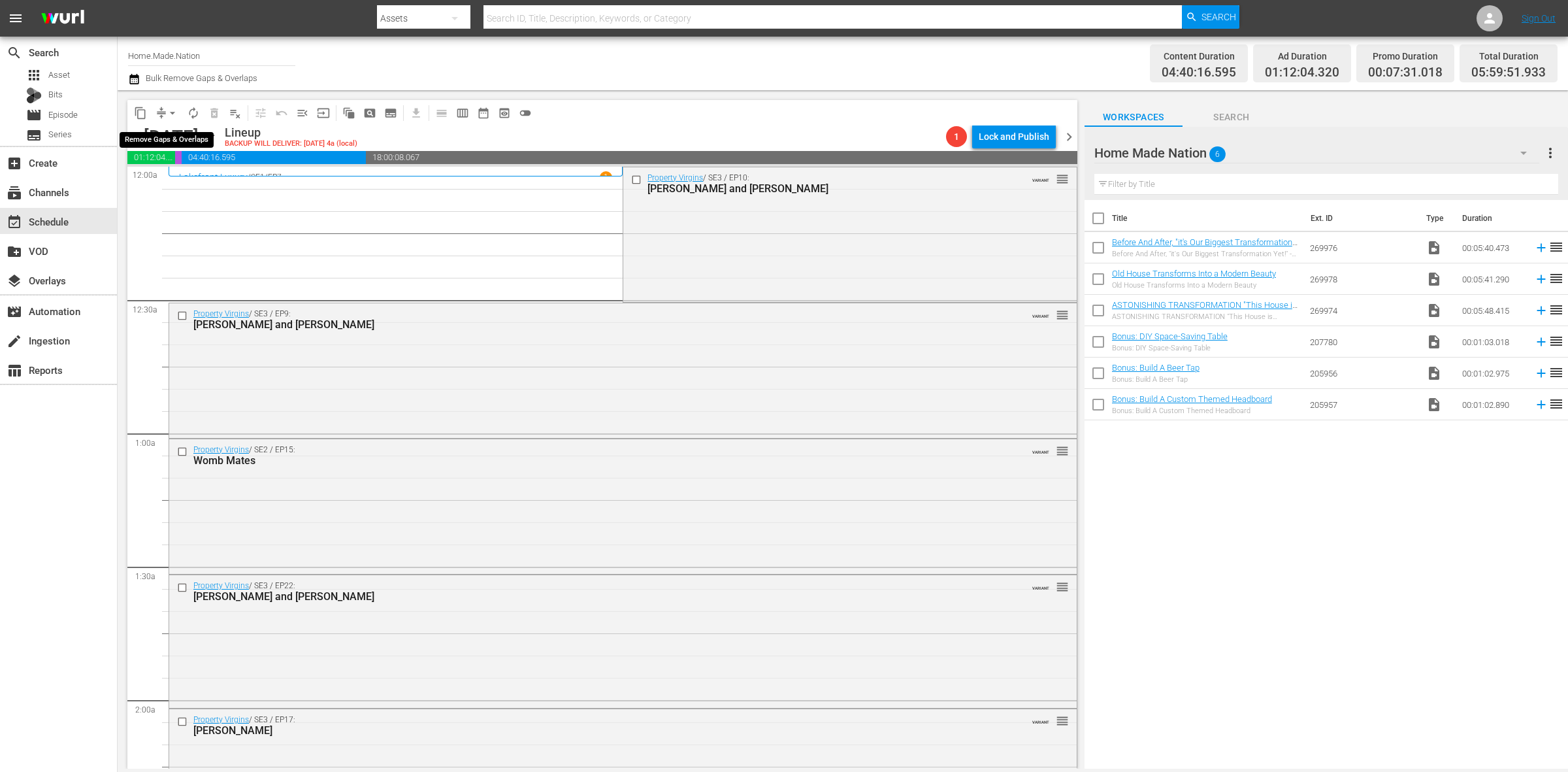
click at [172, 111] on span "arrow_drop_down" at bounding box center [172, 113] width 13 height 13
click at [178, 137] on li "Align to Midnight" at bounding box center [173, 139] width 137 height 22
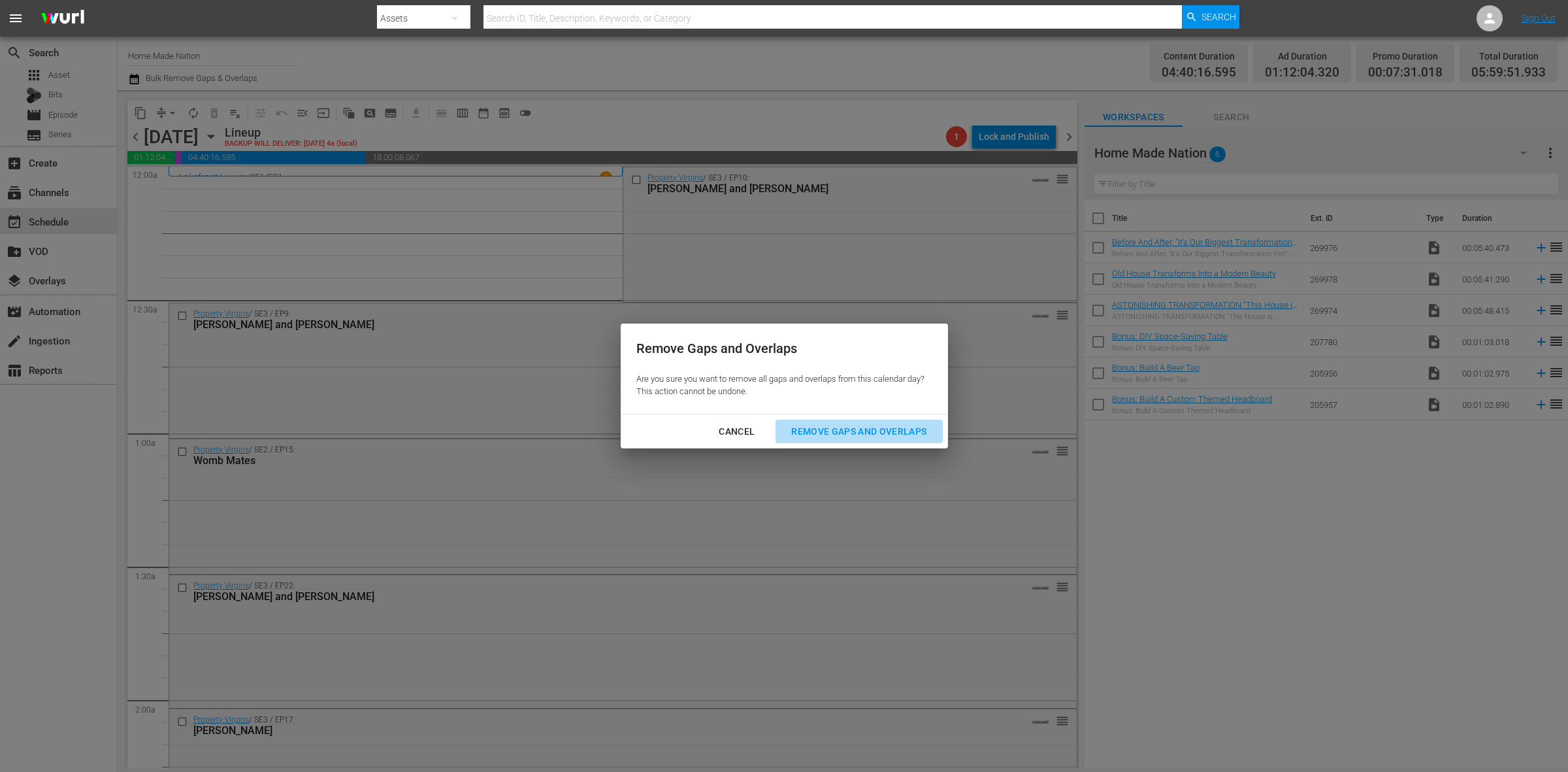
click at [866, 436] on div "Remove Gaps and Overlaps" at bounding box center [859, 431] width 156 height 16
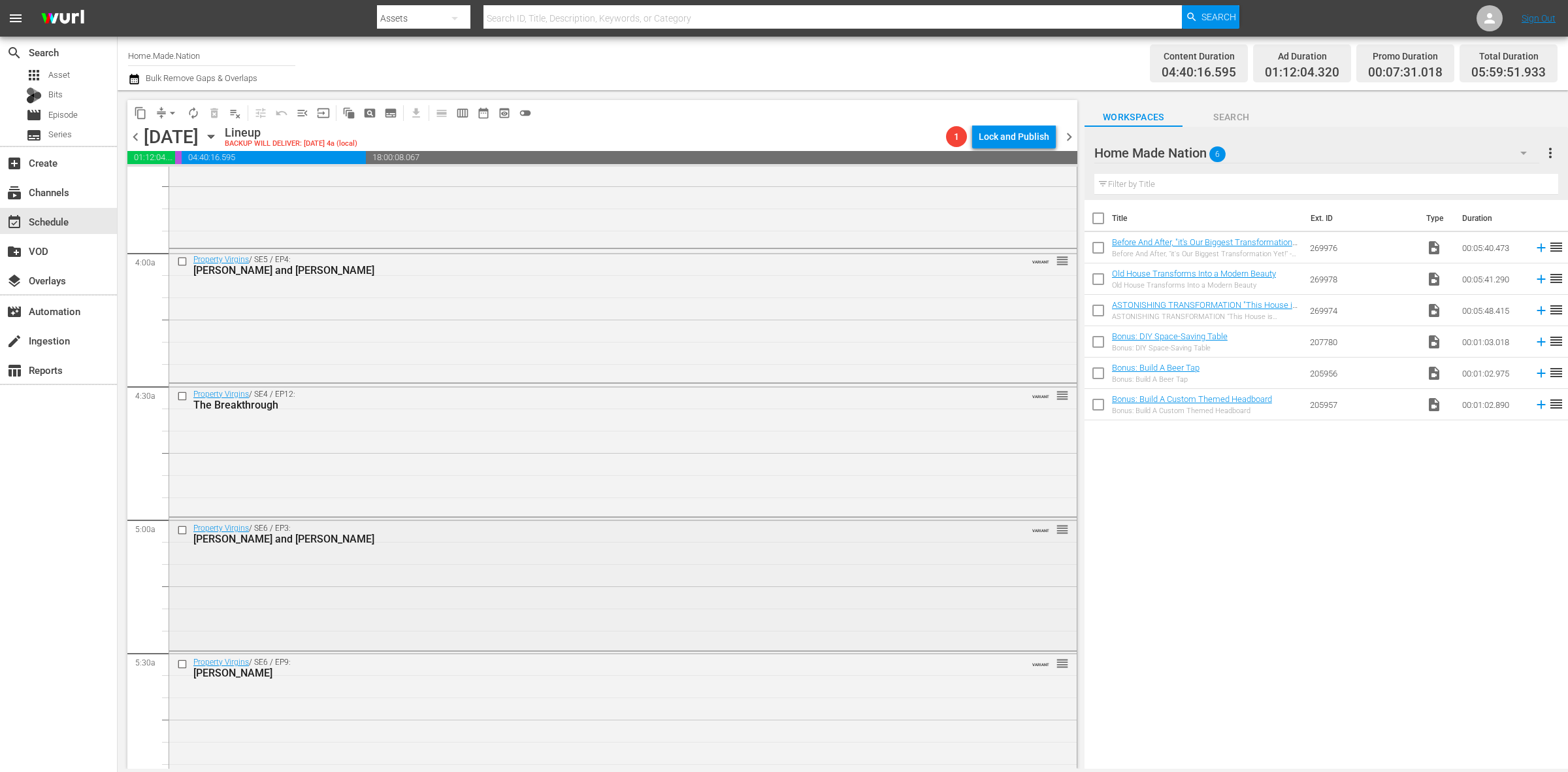
scroll to position [1062, 0]
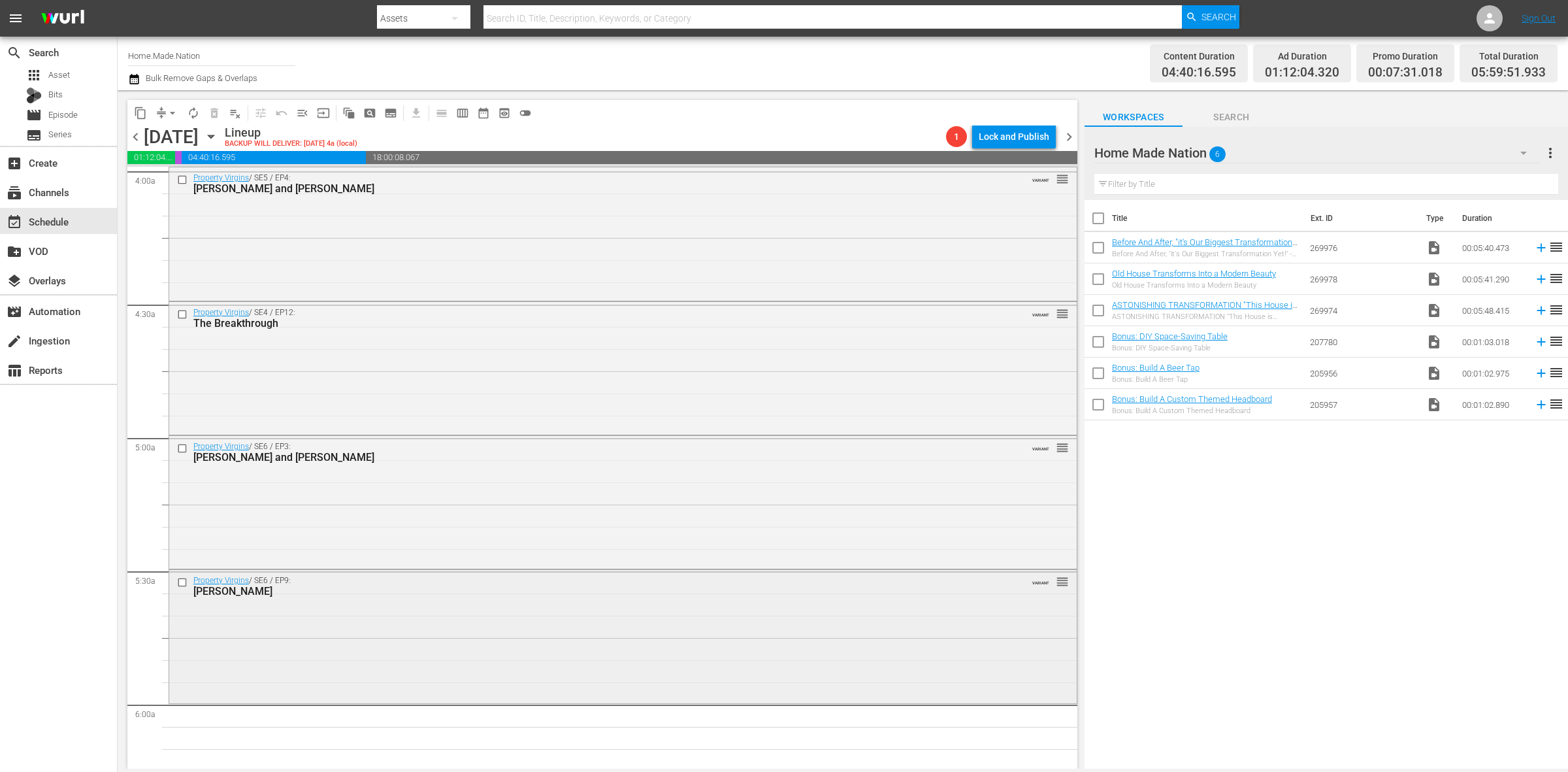
click at [484, 648] on div "Property Virgins / SE6 / EP9: Melanie VARIANT reorder" at bounding box center [623, 635] width 908 height 130
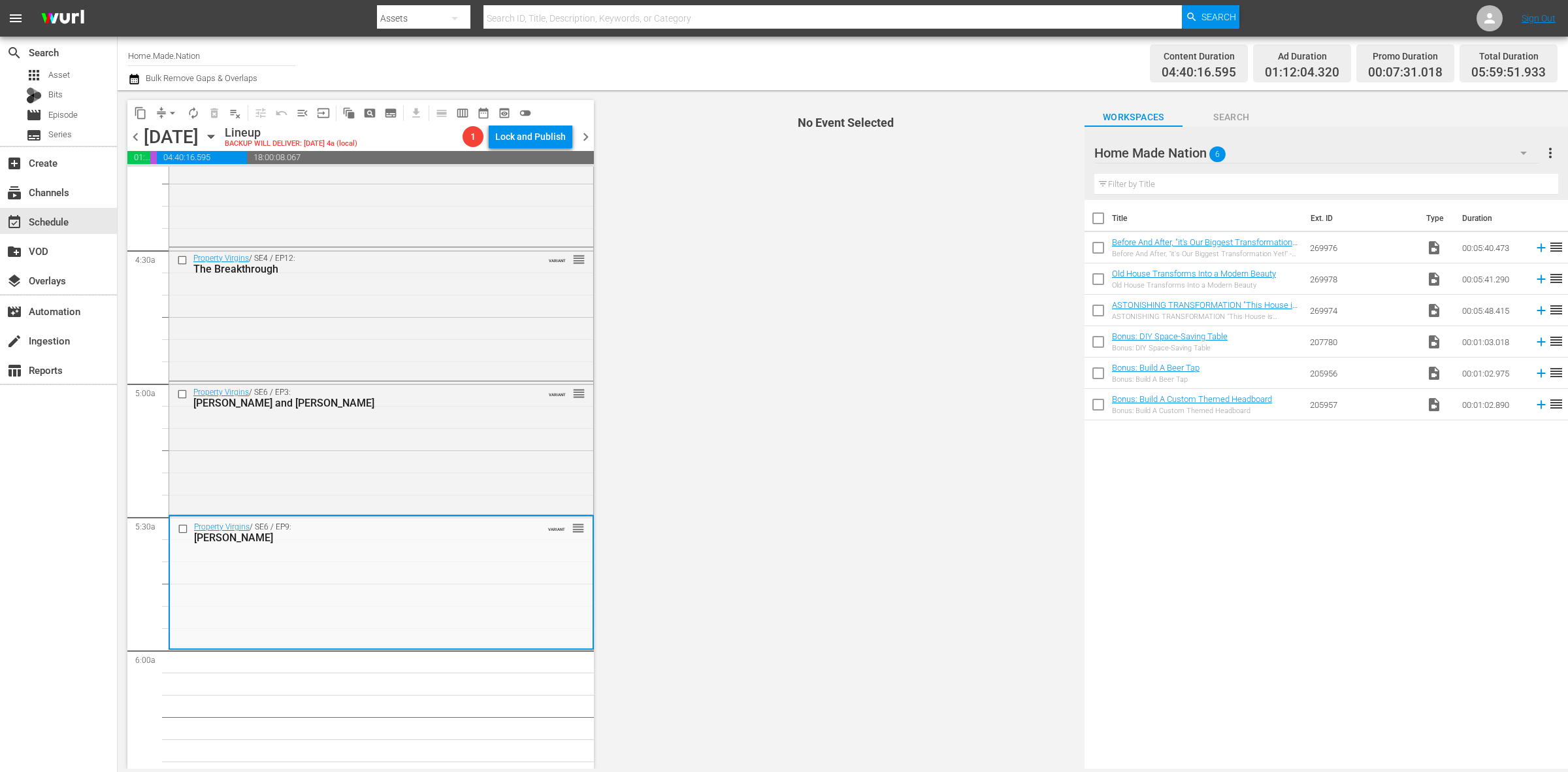
scroll to position [1144, 0]
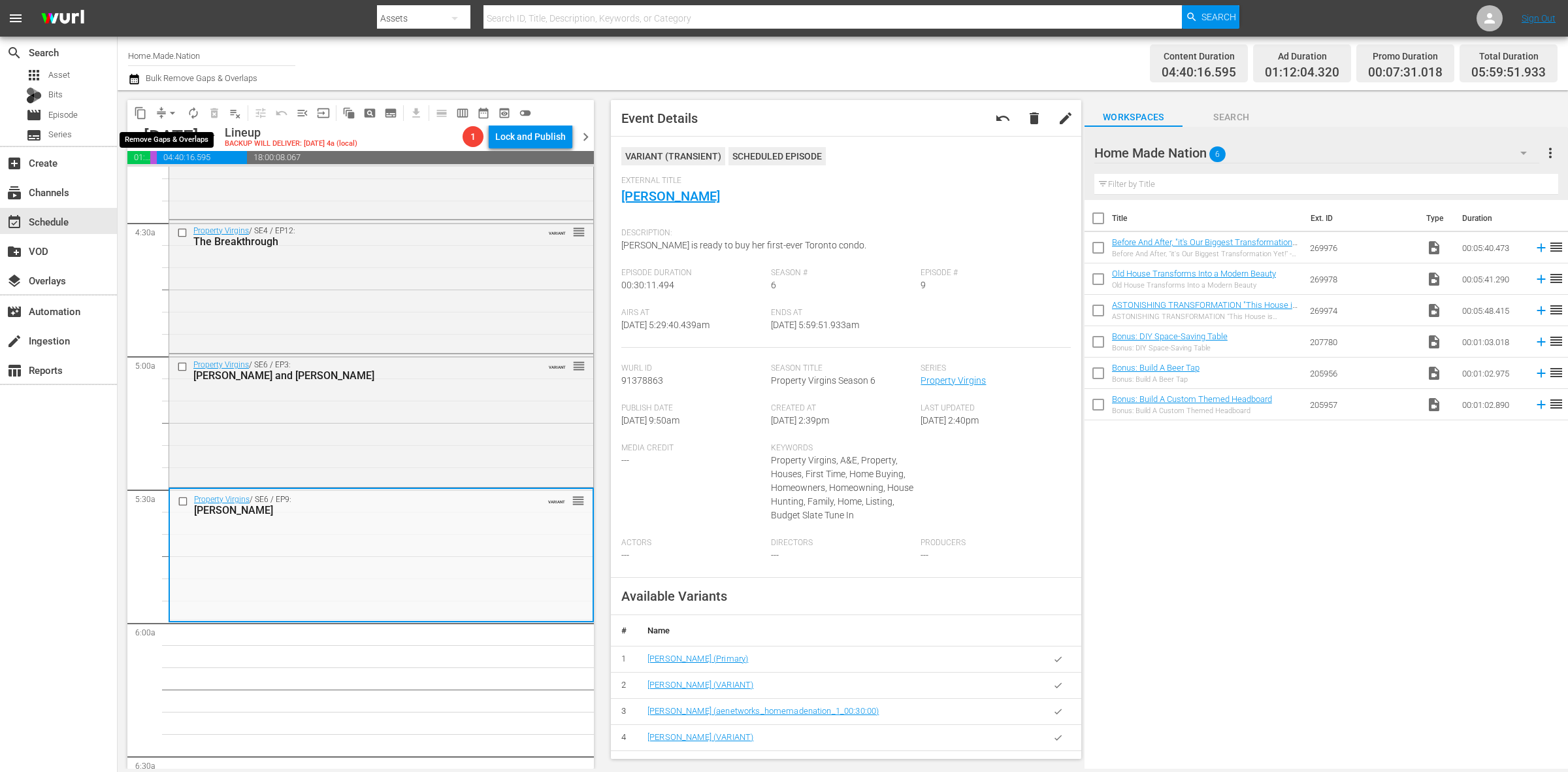
click at [173, 108] on span "arrow_drop_down" at bounding box center [172, 113] width 13 height 13
click at [173, 135] on li "Align to Midnight" at bounding box center [173, 139] width 137 height 22
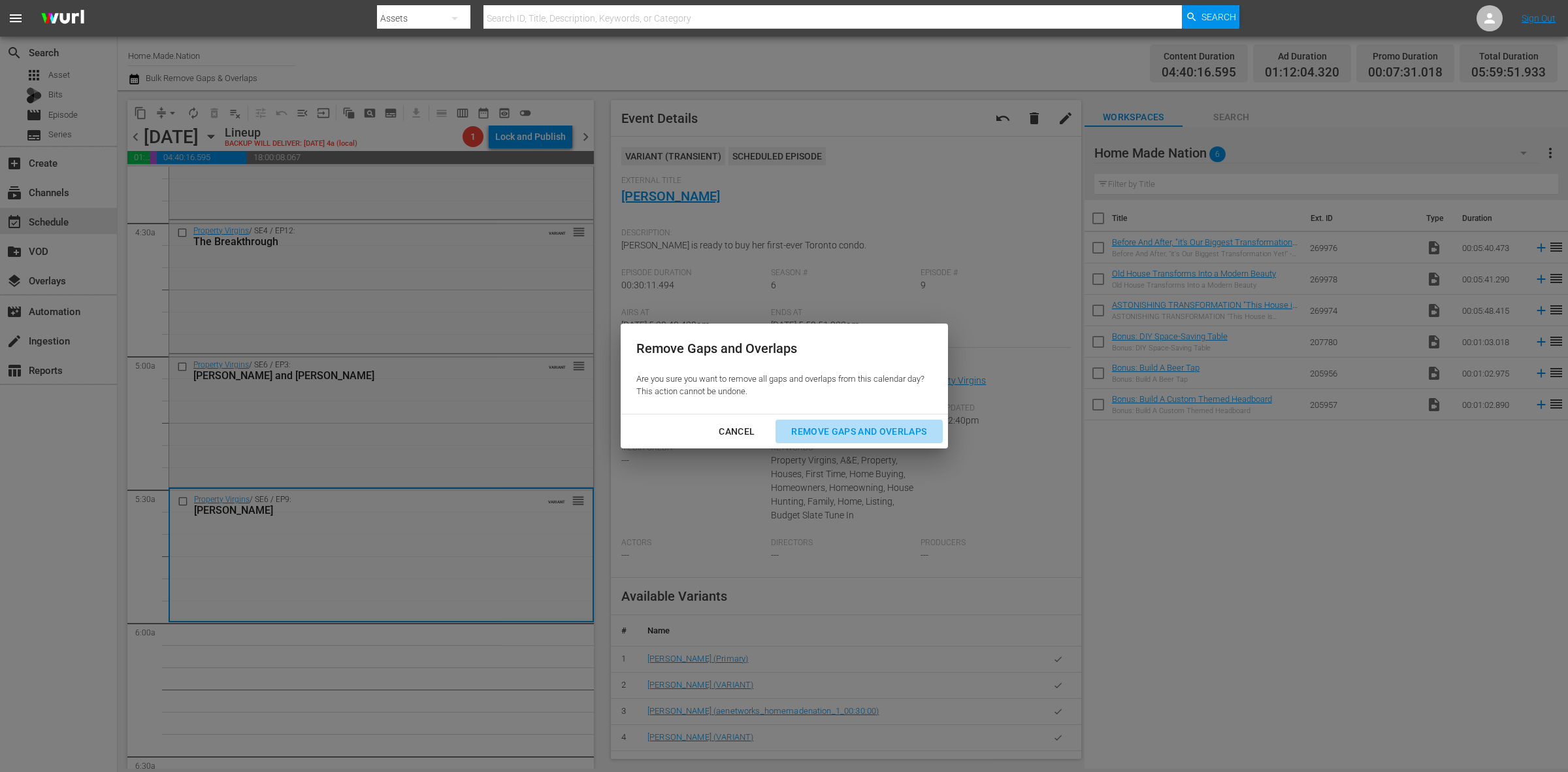
click at [877, 435] on div "Remove Gaps and Overlaps" at bounding box center [859, 431] width 156 height 16
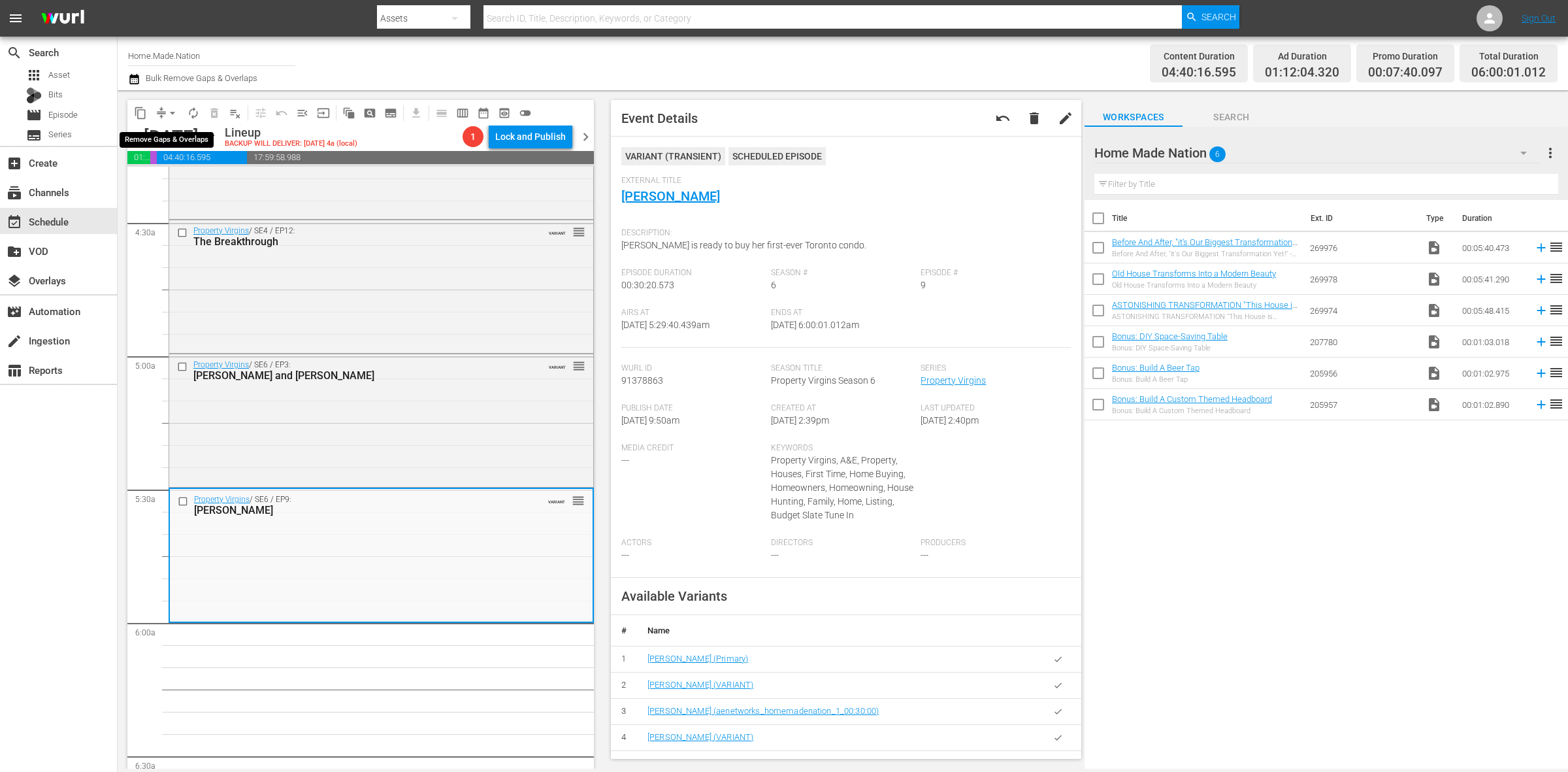
click at [173, 111] on span "arrow_drop_down" at bounding box center [172, 113] width 13 height 13
click at [172, 139] on li "Align to Midnight" at bounding box center [173, 139] width 137 height 22
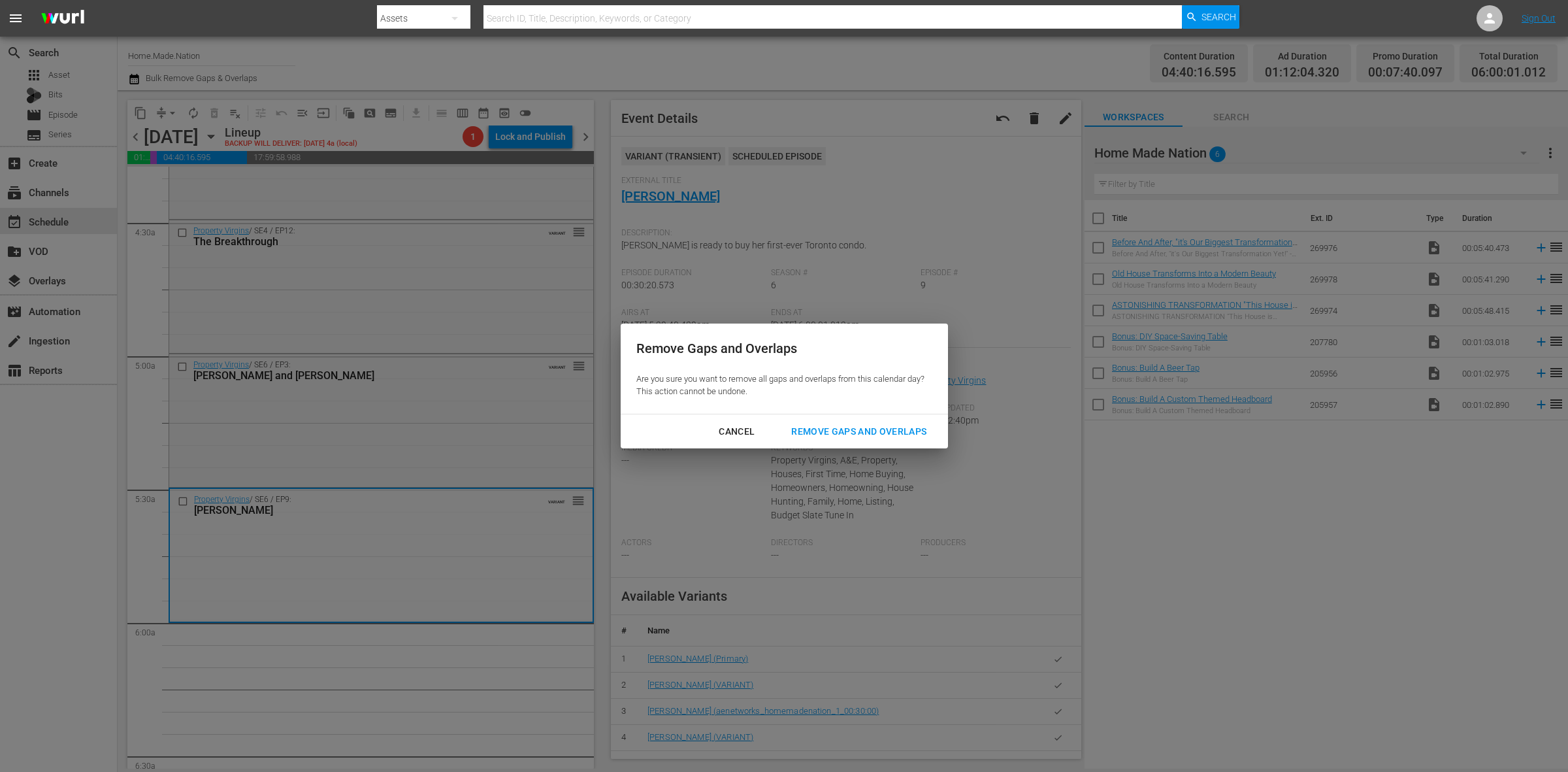
click at [841, 435] on div "Remove Gaps and Overlaps" at bounding box center [859, 431] width 156 height 16
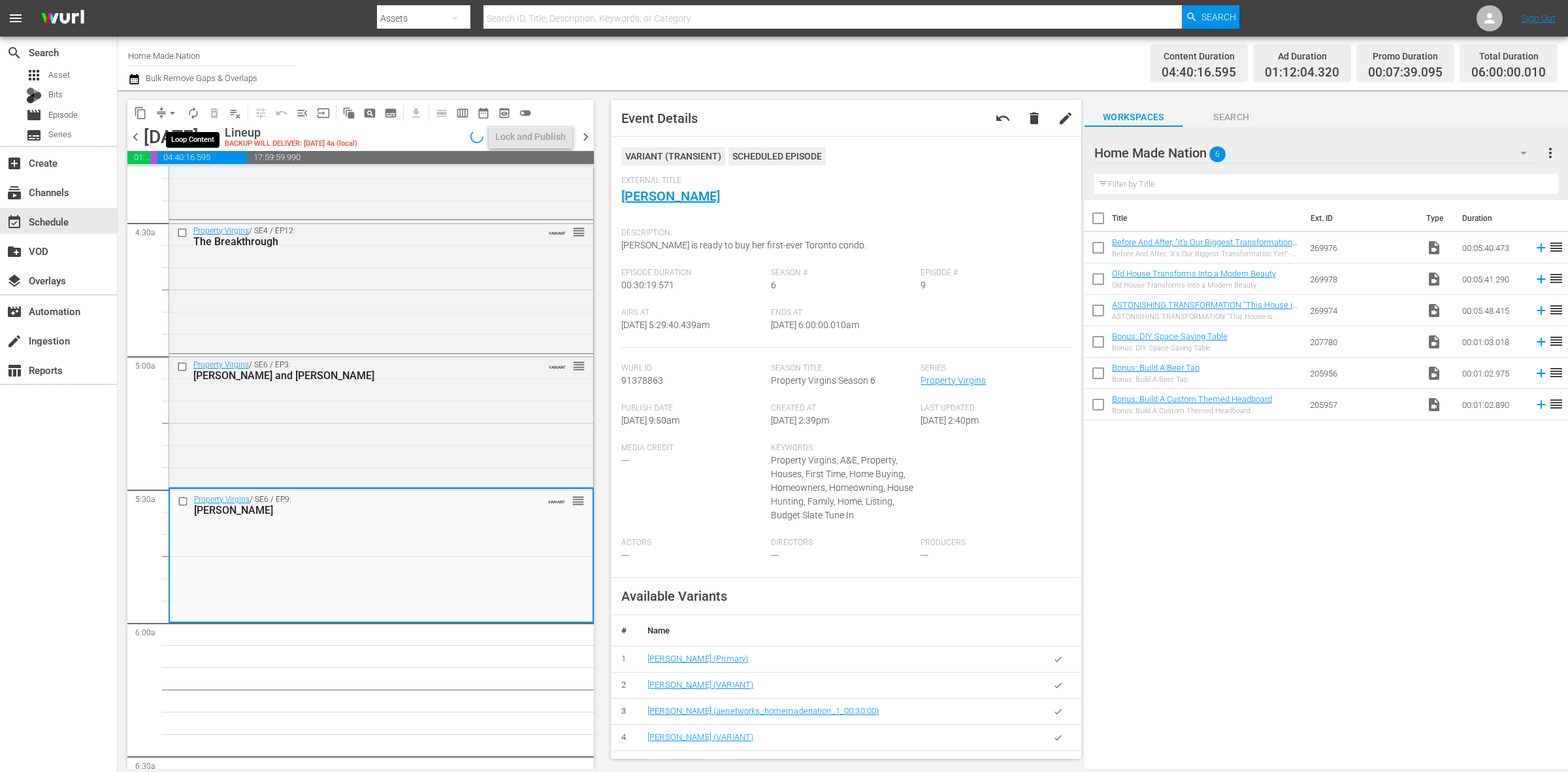
click at [194, 120] on button "autorenew_outlined" at bounding box center [193, 113] width 21 height 21
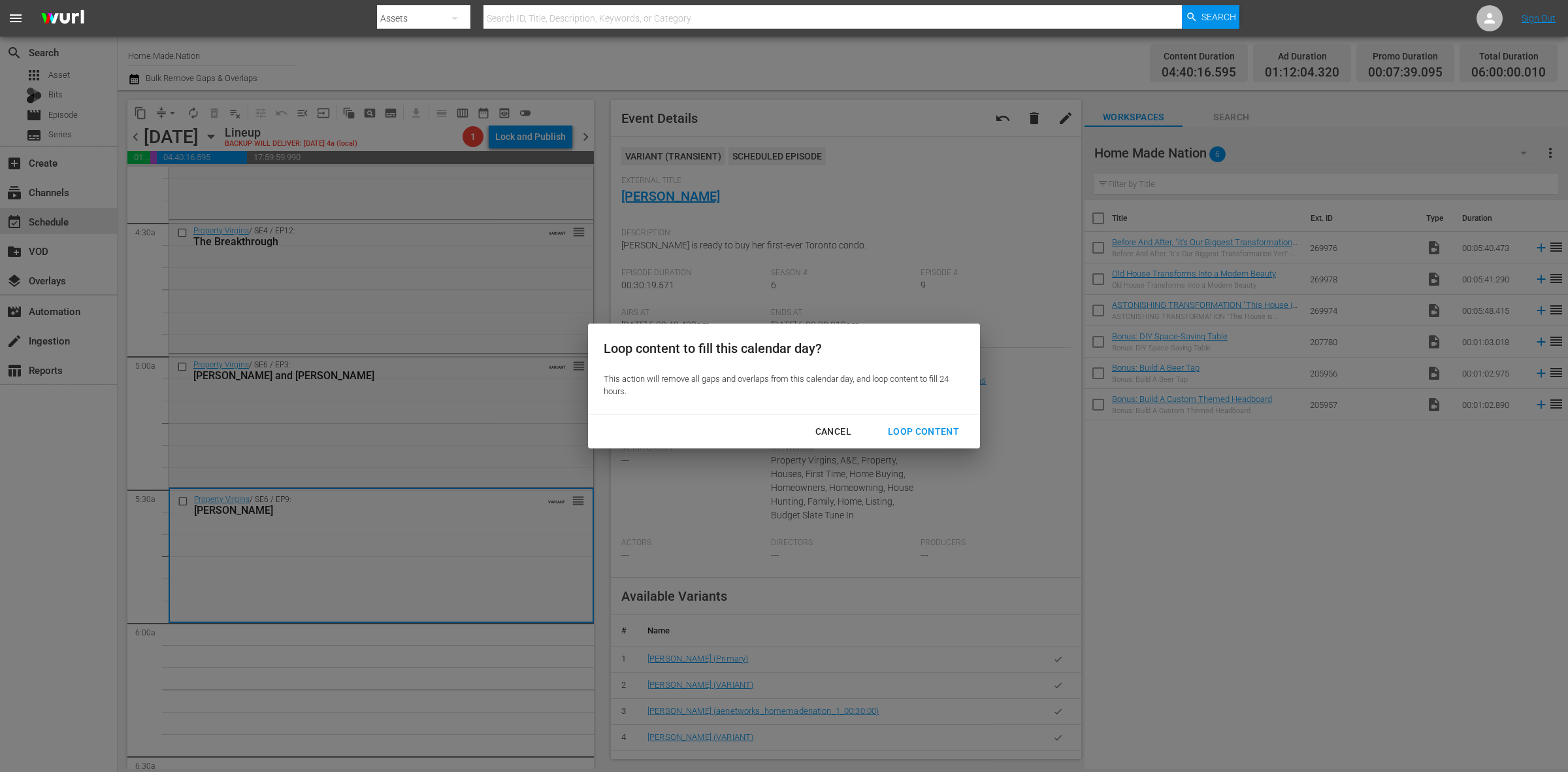
click at [918, 425] on div "Loop Content" at bounding box center [923, 431] width 92 height 16
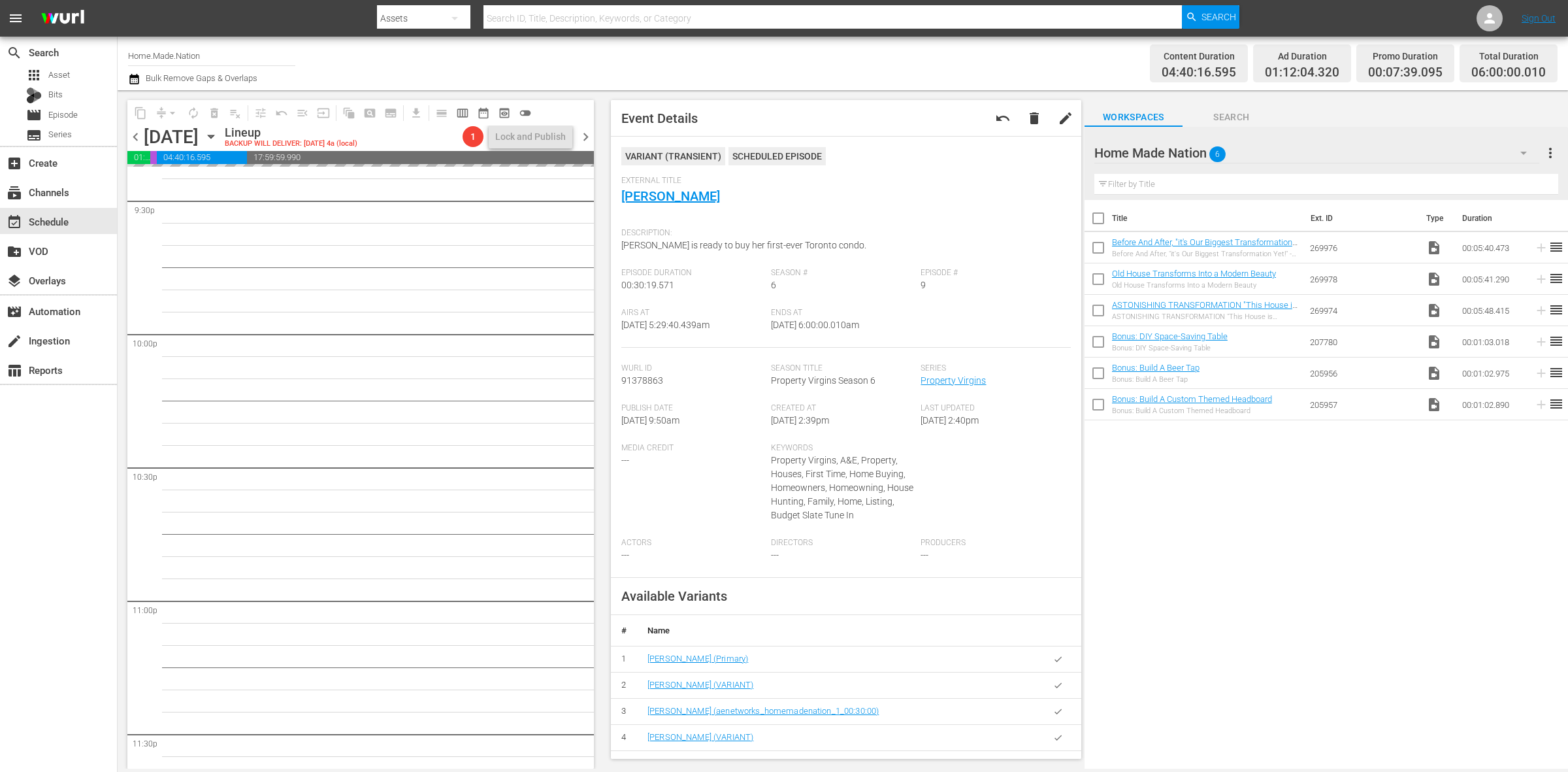
scroll to position [5799, 0]
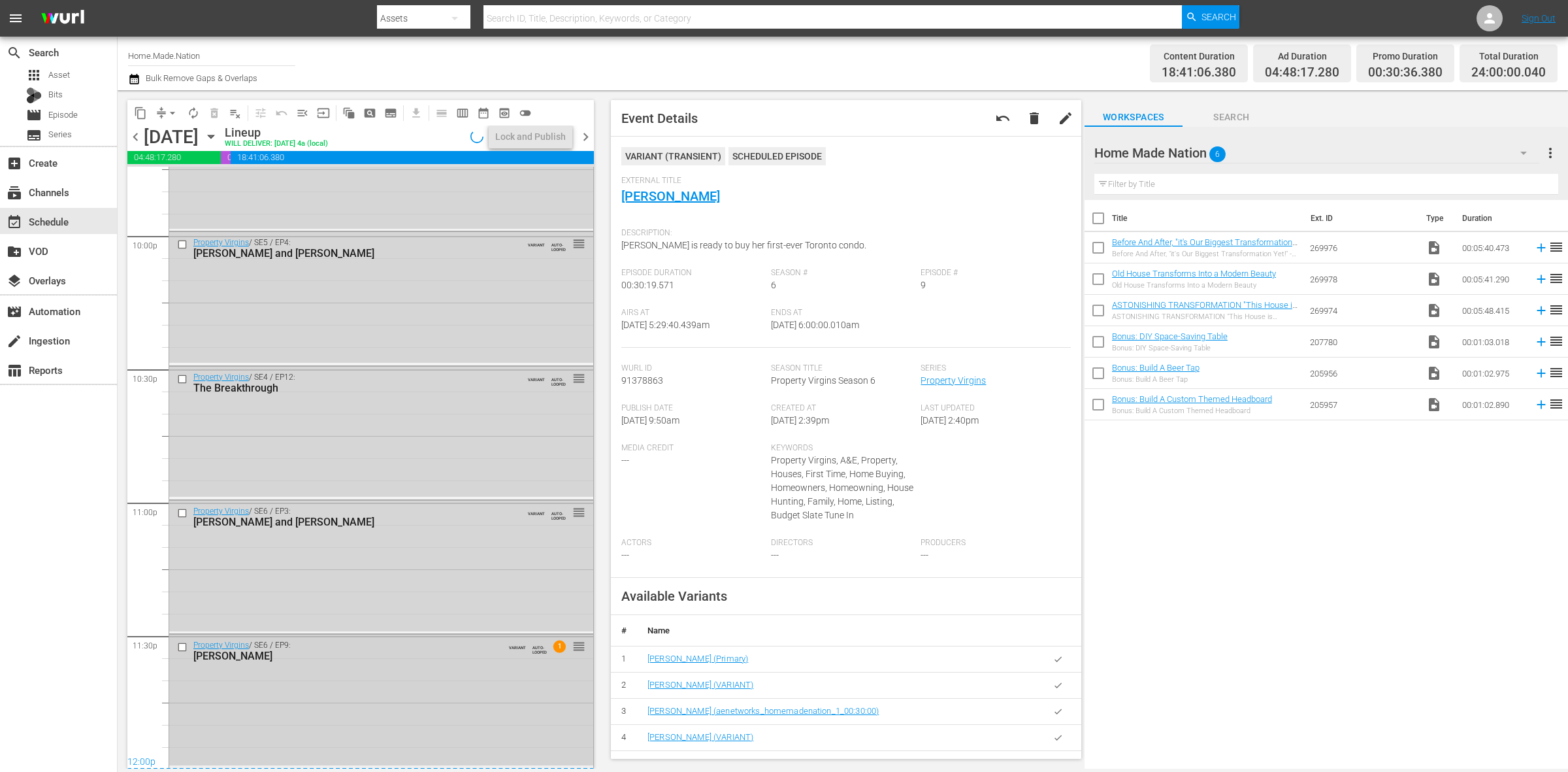
click at [432, 690] on div "Property Virgins / SE6 / EP9: Melanie VARIANT AUTO-LOOPED 1 reorder" at bounding box center [381, 700] width 424 height 131
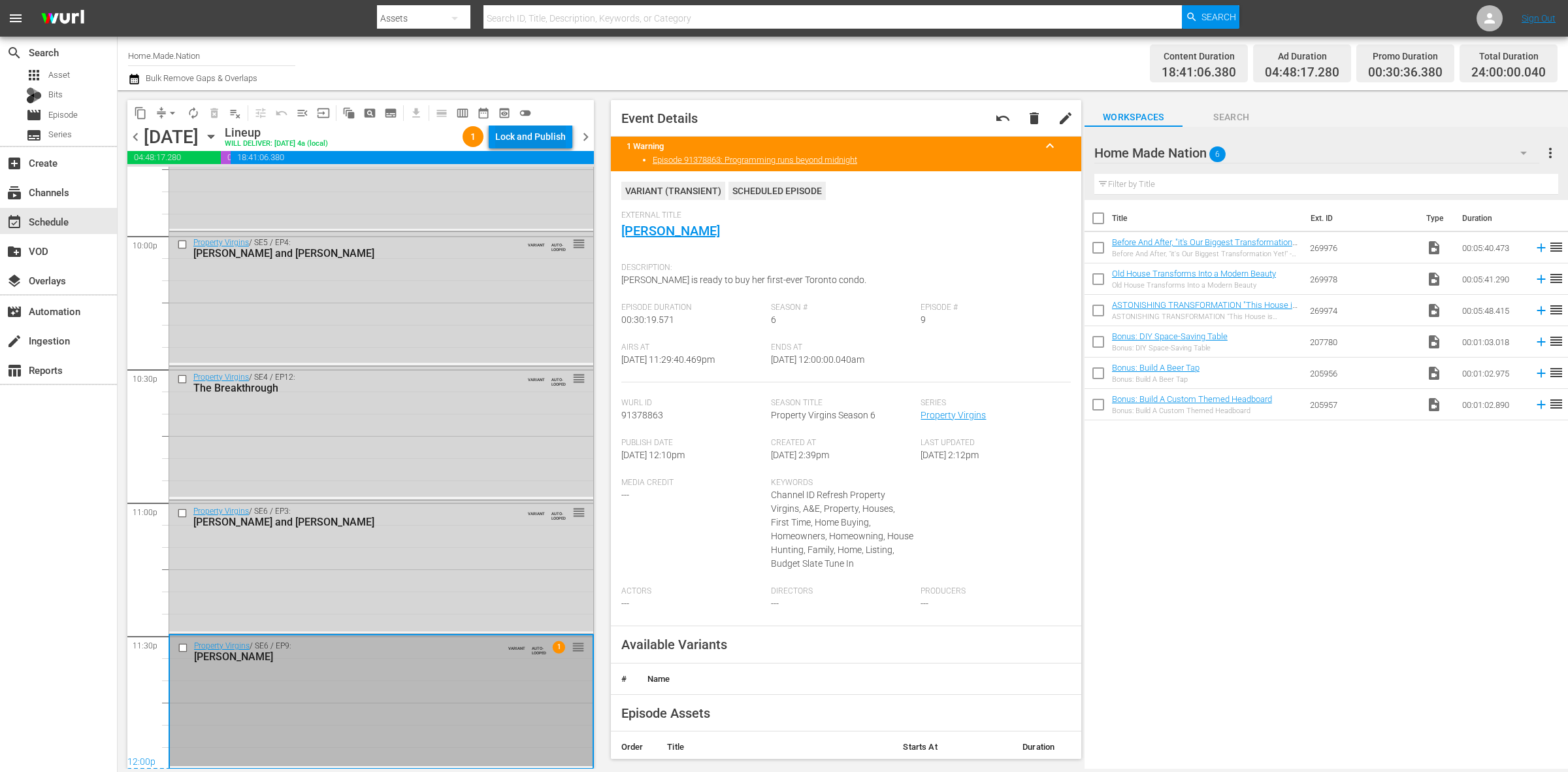
click at [551, 132] on div "Lock and Publish" at bounding box center [530, 136] width 71 height 23
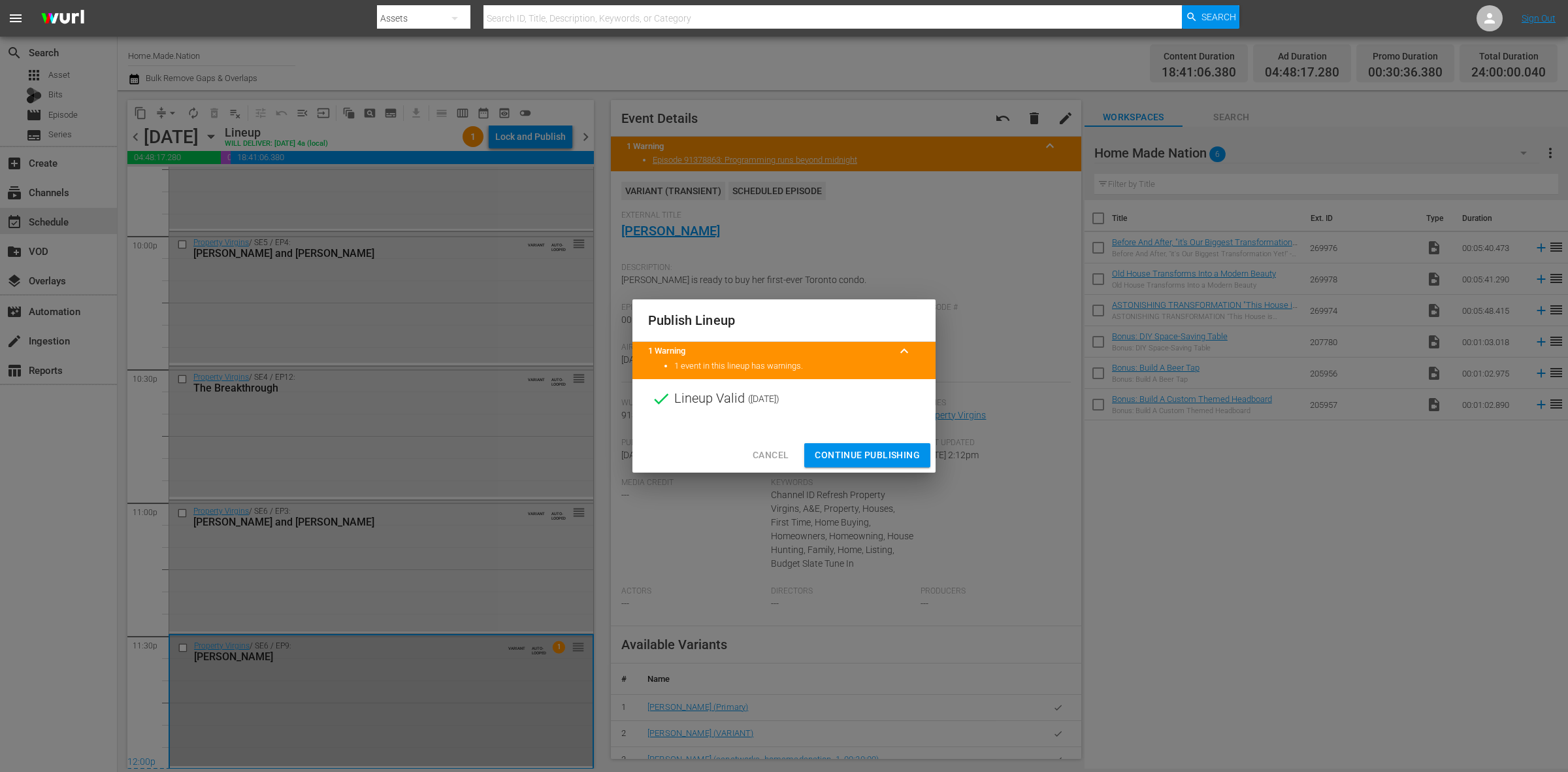
click at [873, 461] on span "Continue Publishing" at bounding box center [867, 455] width 105 height 16
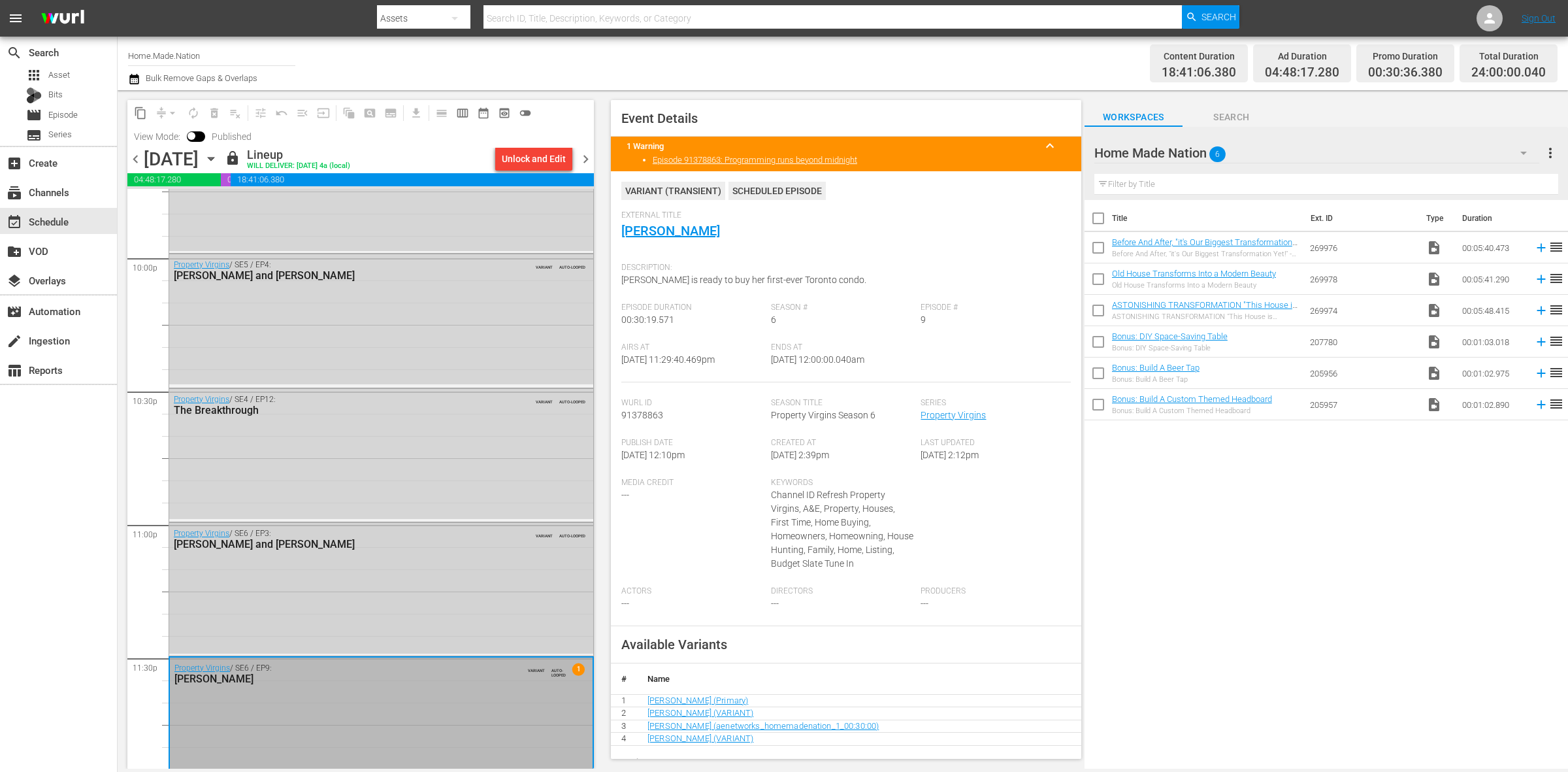
scroll to position [5820, 0]
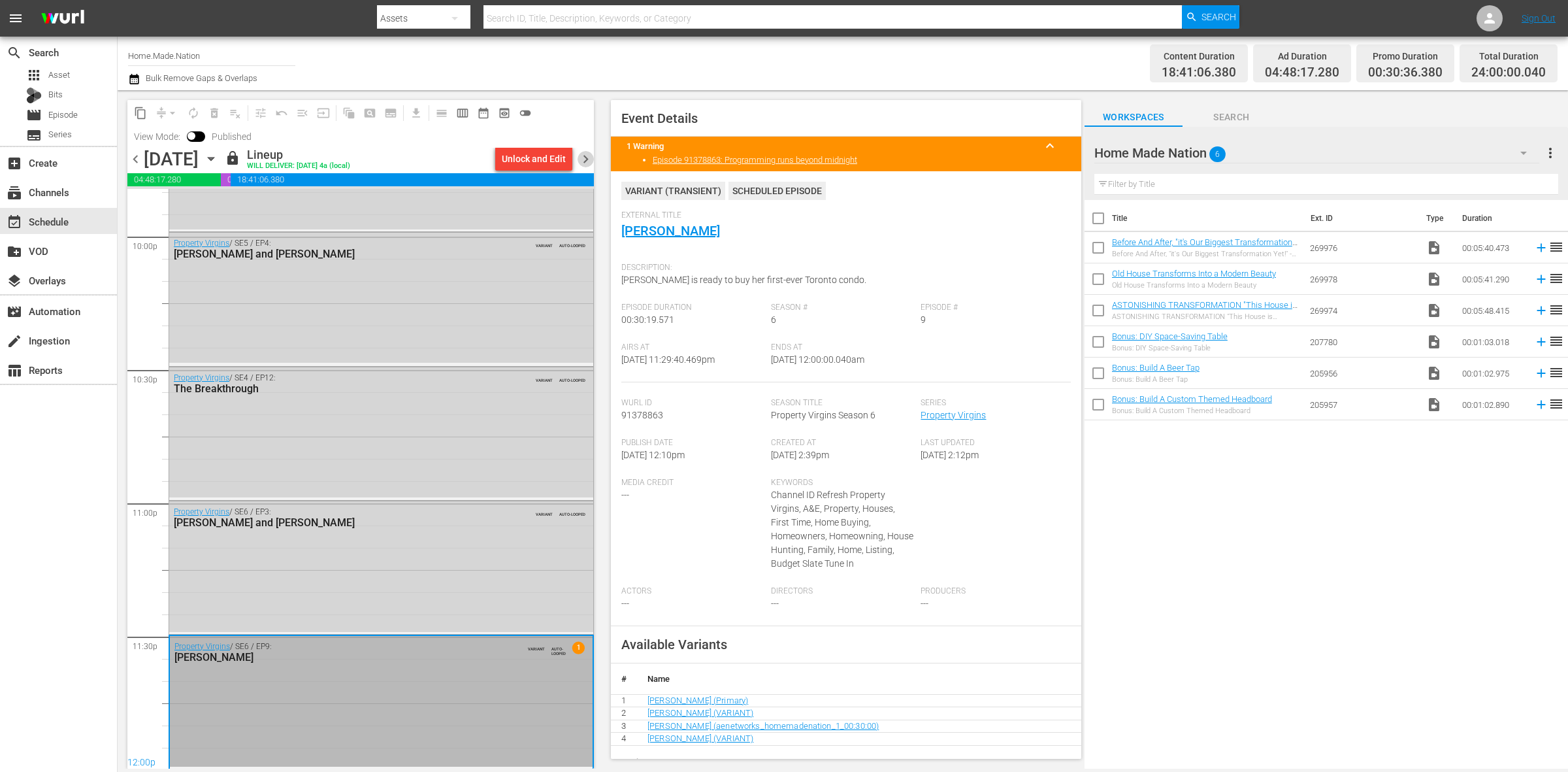
click at [578, 157] on span "chevron_right" at bounding box center [586, 159] width 16 height 16
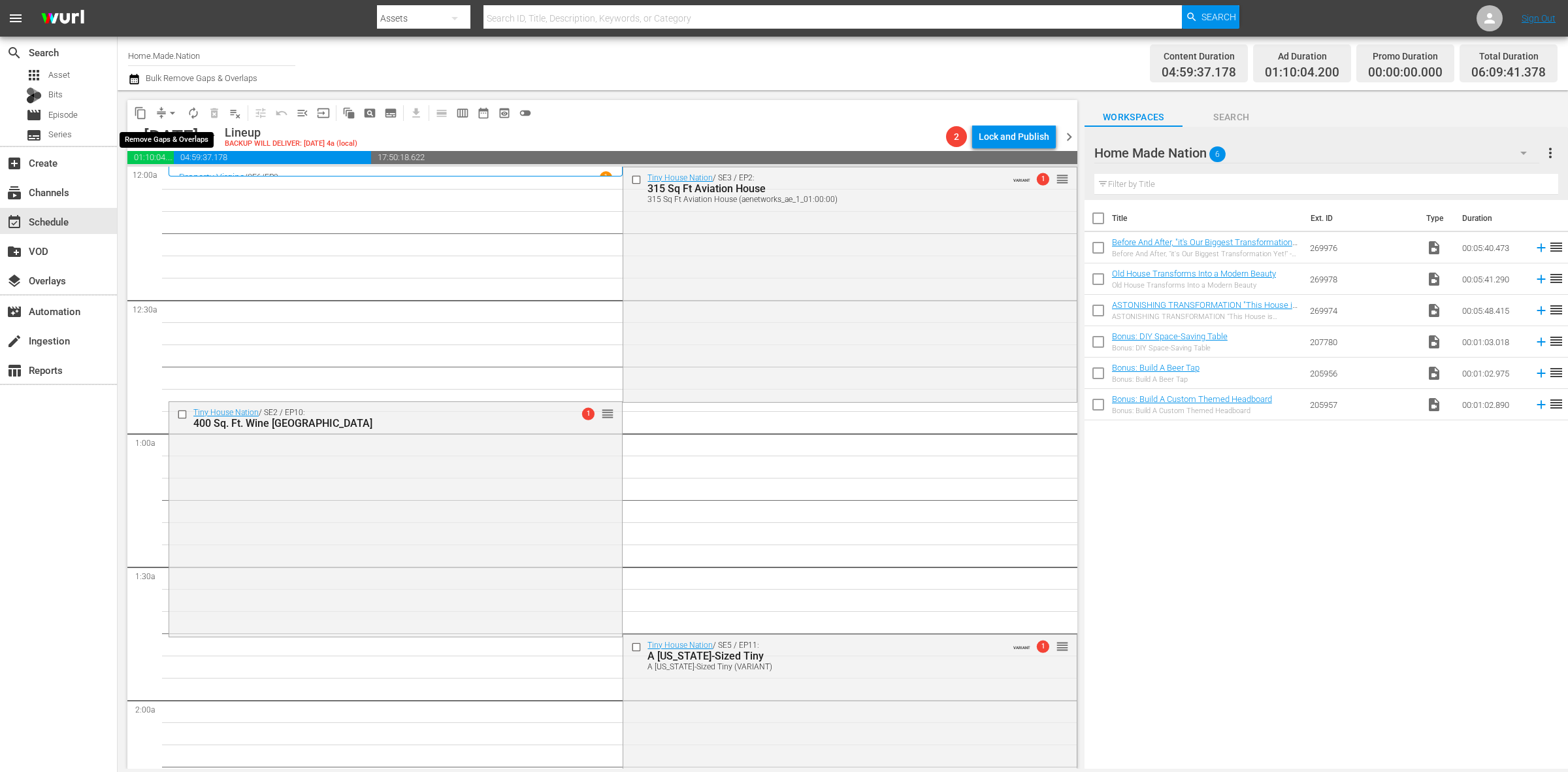
click at [170, 114] on span "arrow_drop_down" at bounding box center [172, 113] width 13 height 13
click at [173, 134] on li "Align to Midnight" at bounding box center [173, 139] width 137 height 22
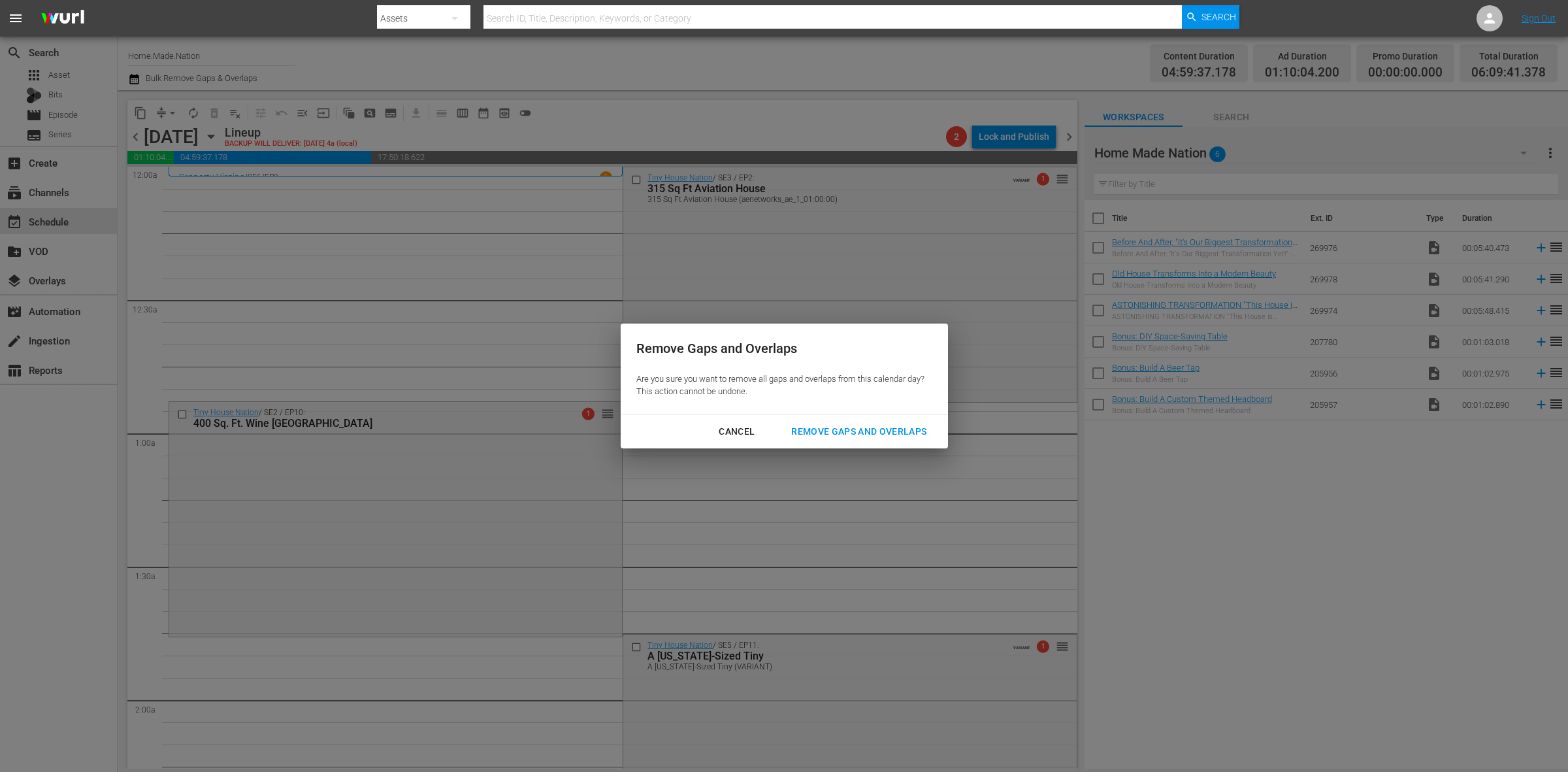
click at [810, 433] on div "Remove Gaps and Overlaps" at bounding box center [859, 431] width 156 height 16
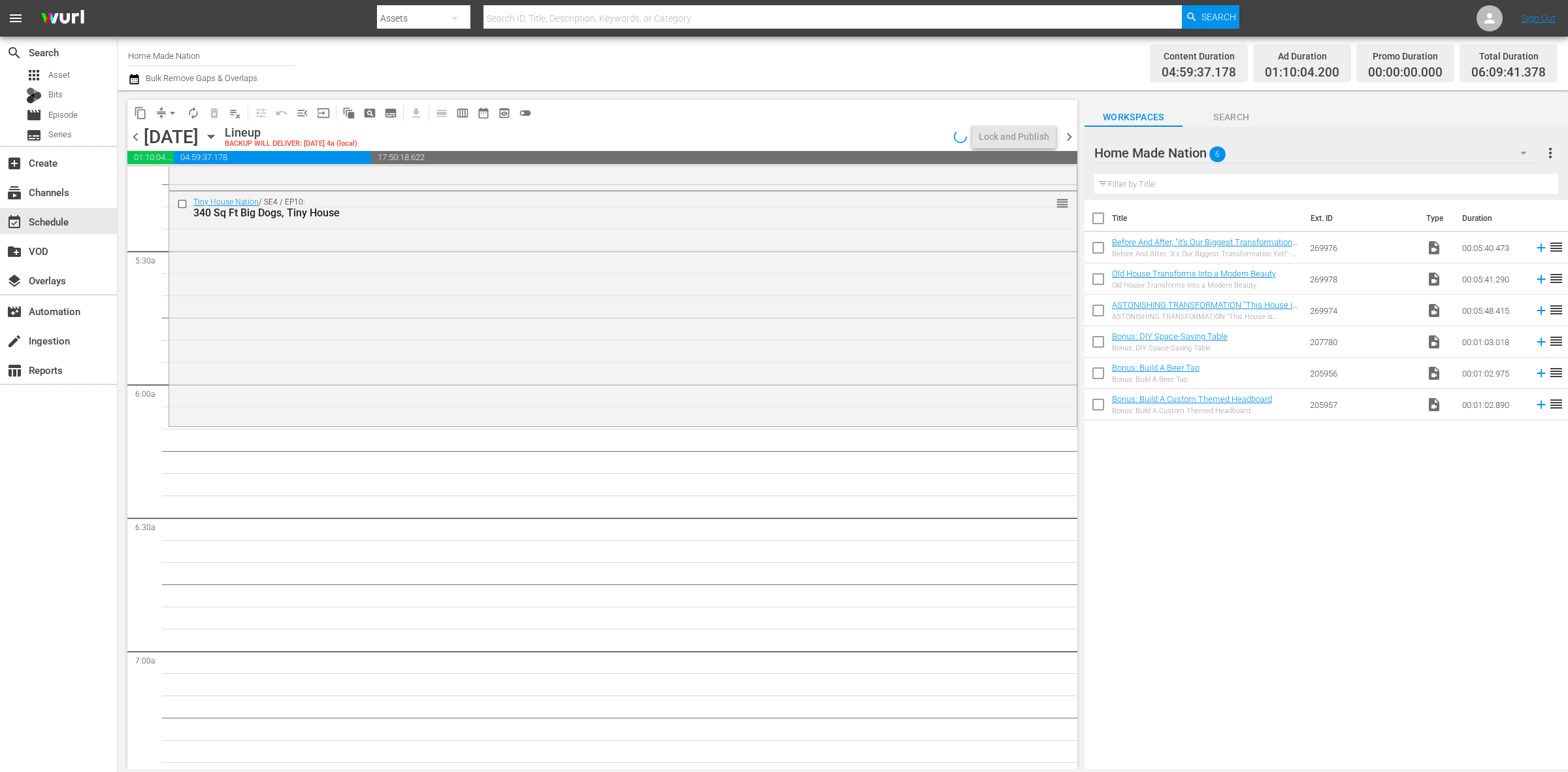
scroll to position [1389, 0]
click at [496, 370] on div "Tiny House Nation / SE4 / EP10: 340 Sq Ft Big Dogs, Tiny House reorder" at bounding box center [623, 301] width 908 height 233
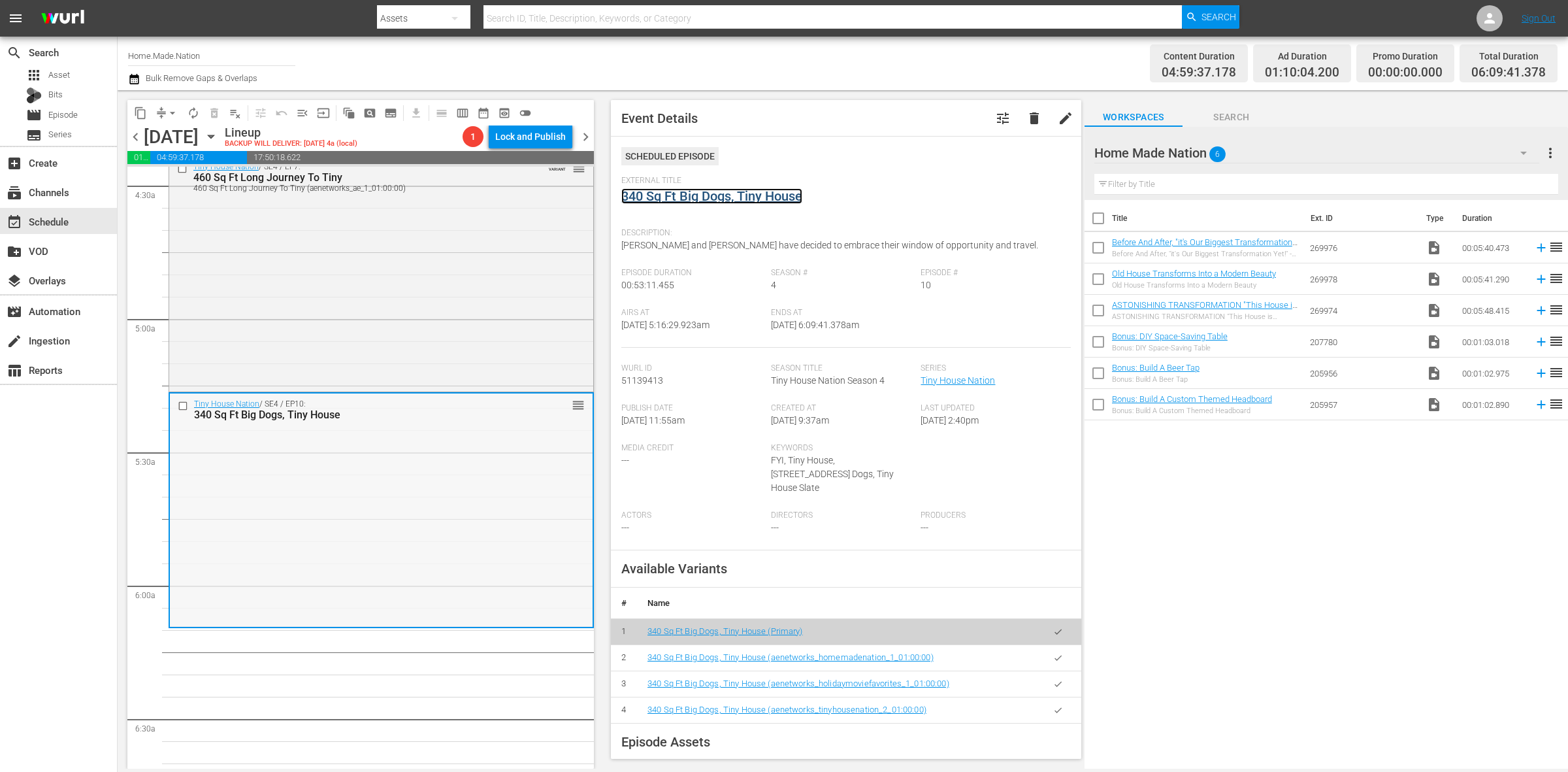
scroll to position [1144, 0]
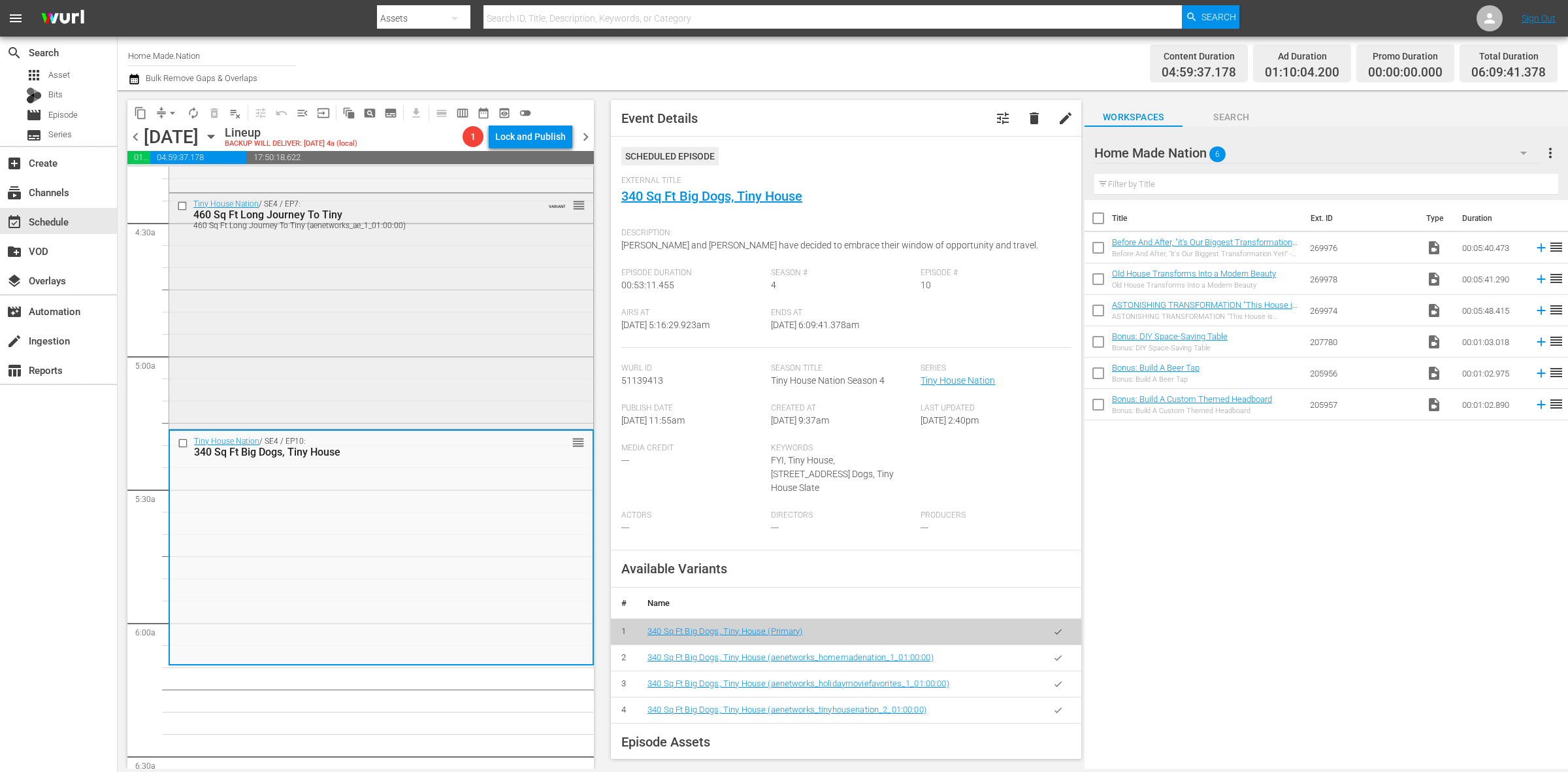
click at [439, 347] on div "Tiny House Nation / SE4 / EP7: 460 Sq Ft Long Journey To Tiny 460 Sq Ft Long Jo…" at bounding box center [381, 310] width 424 height 233
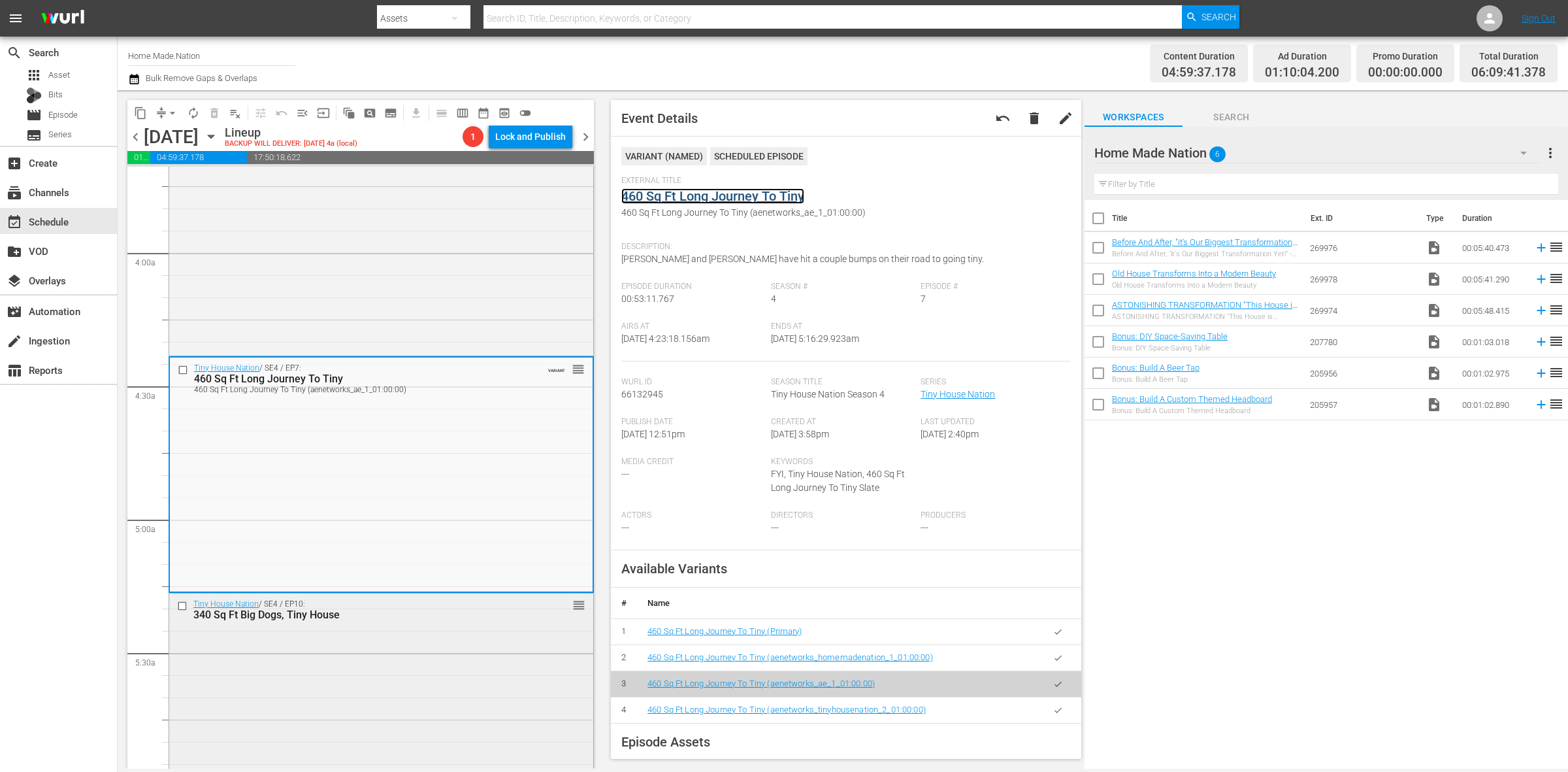
scroll to position [899, 0]
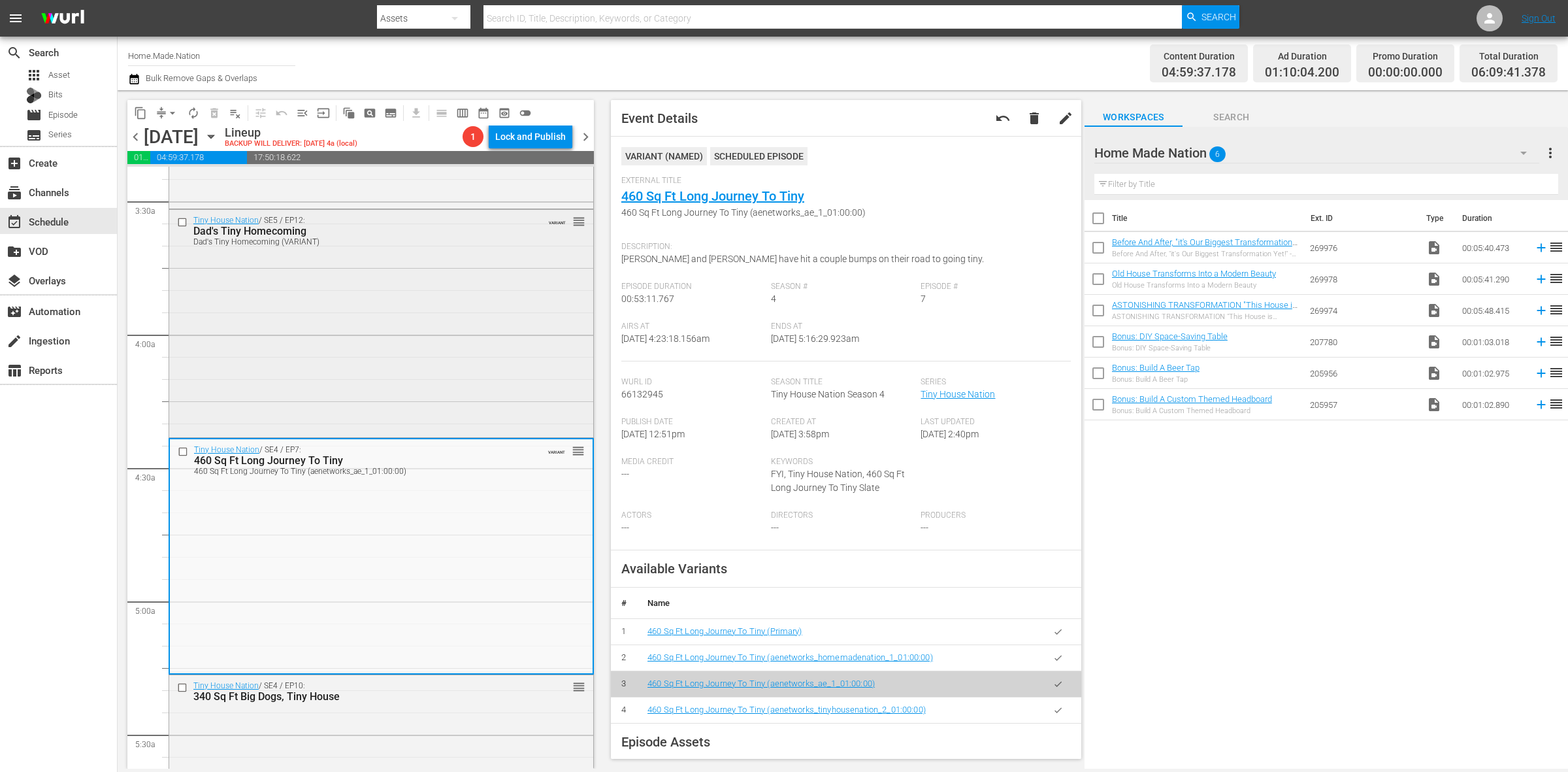
click at [390, 431] on div "Tiny House Nation / SE5 / EP12: Dad's Tiny Homecoming Dad's Tiny Homecoming (VA…" at bounding box center [381, 322] width 424 height 225
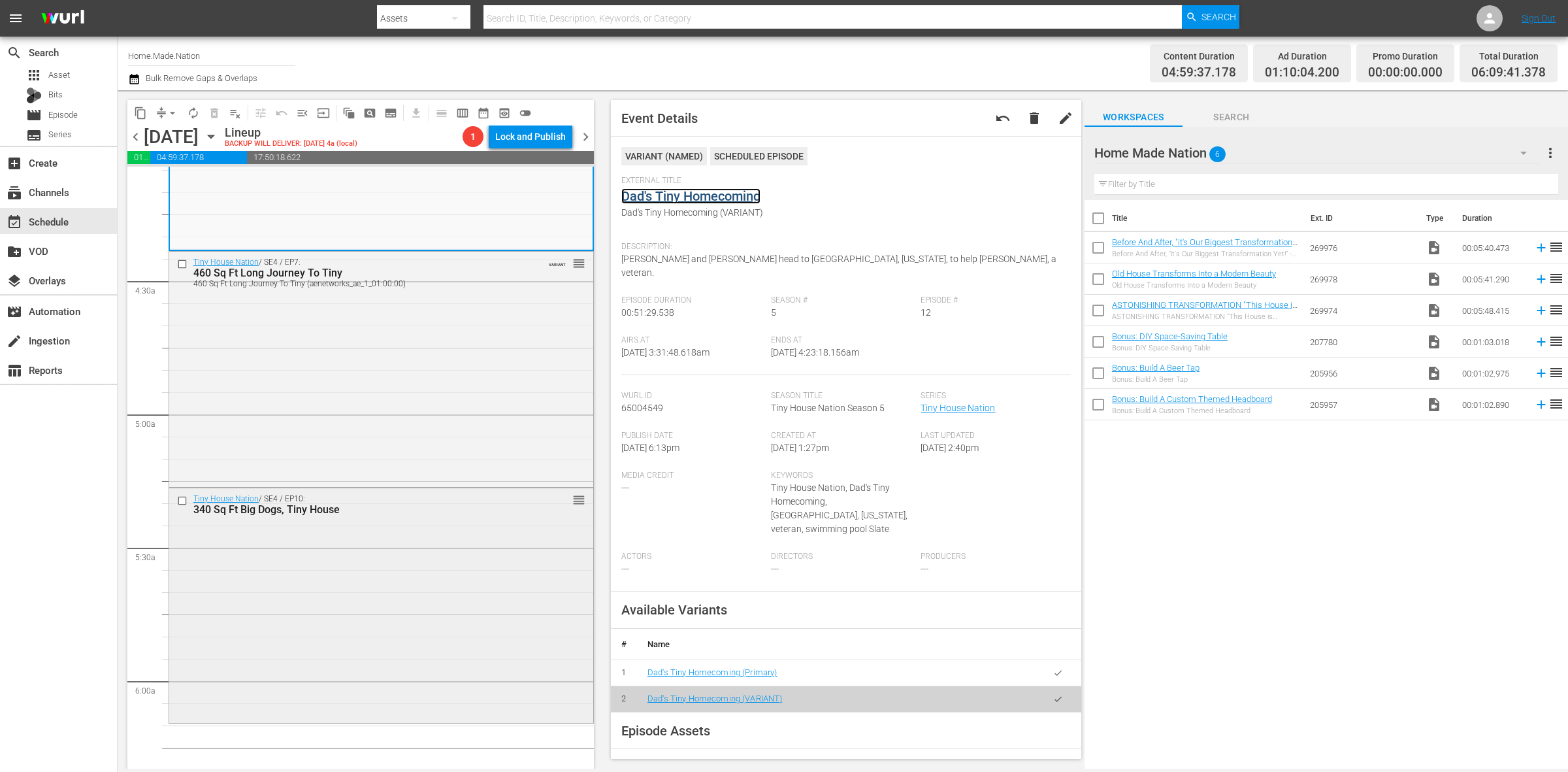
scroll to position [1307, 0]
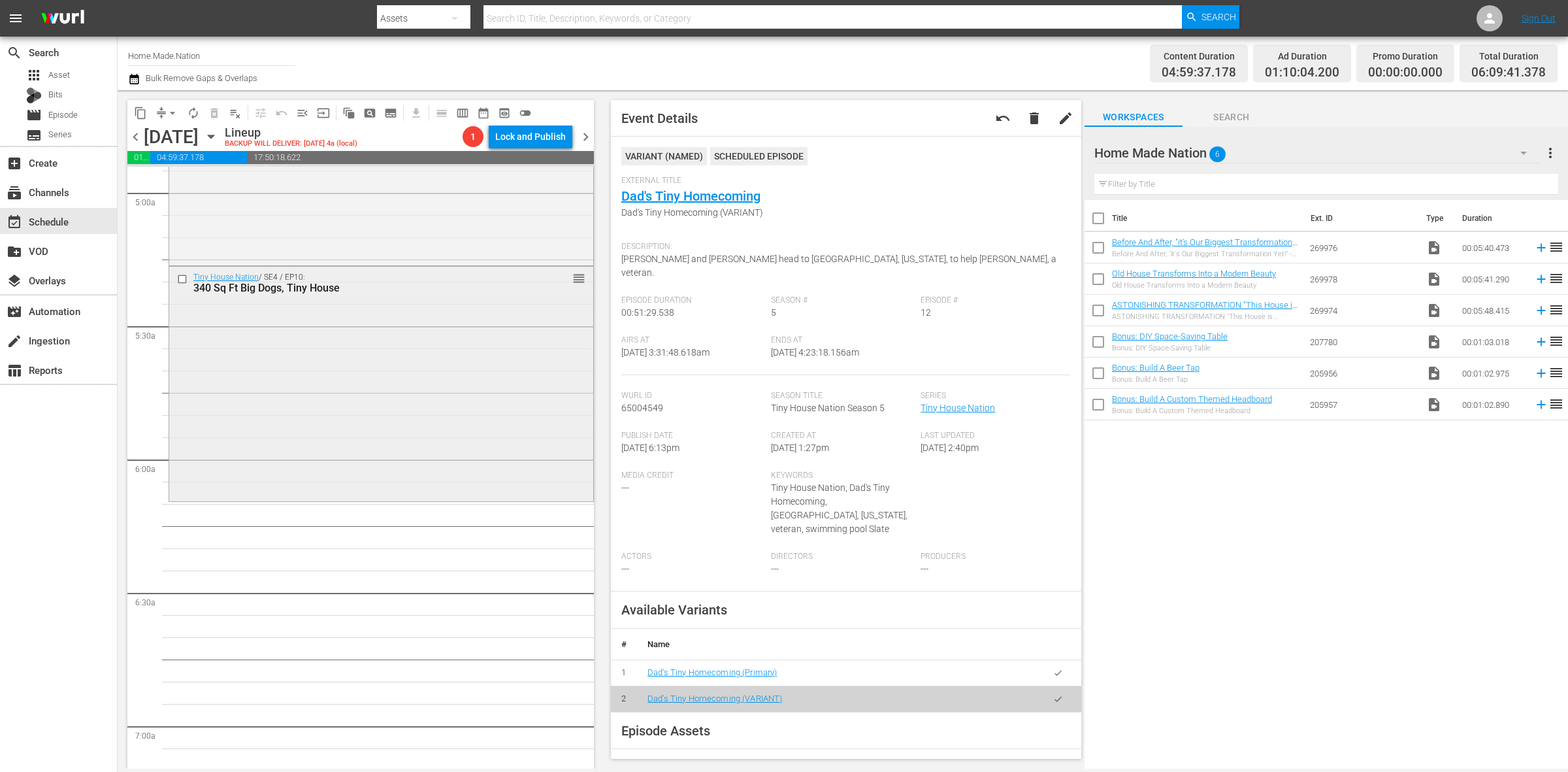
click at [282, 377] on div "Tiny House Nation / SE4 / EP10: 340 Sq Ft Big Dogs, Tiny House reorder" at bounding box center [381, 383] width 424 height 233
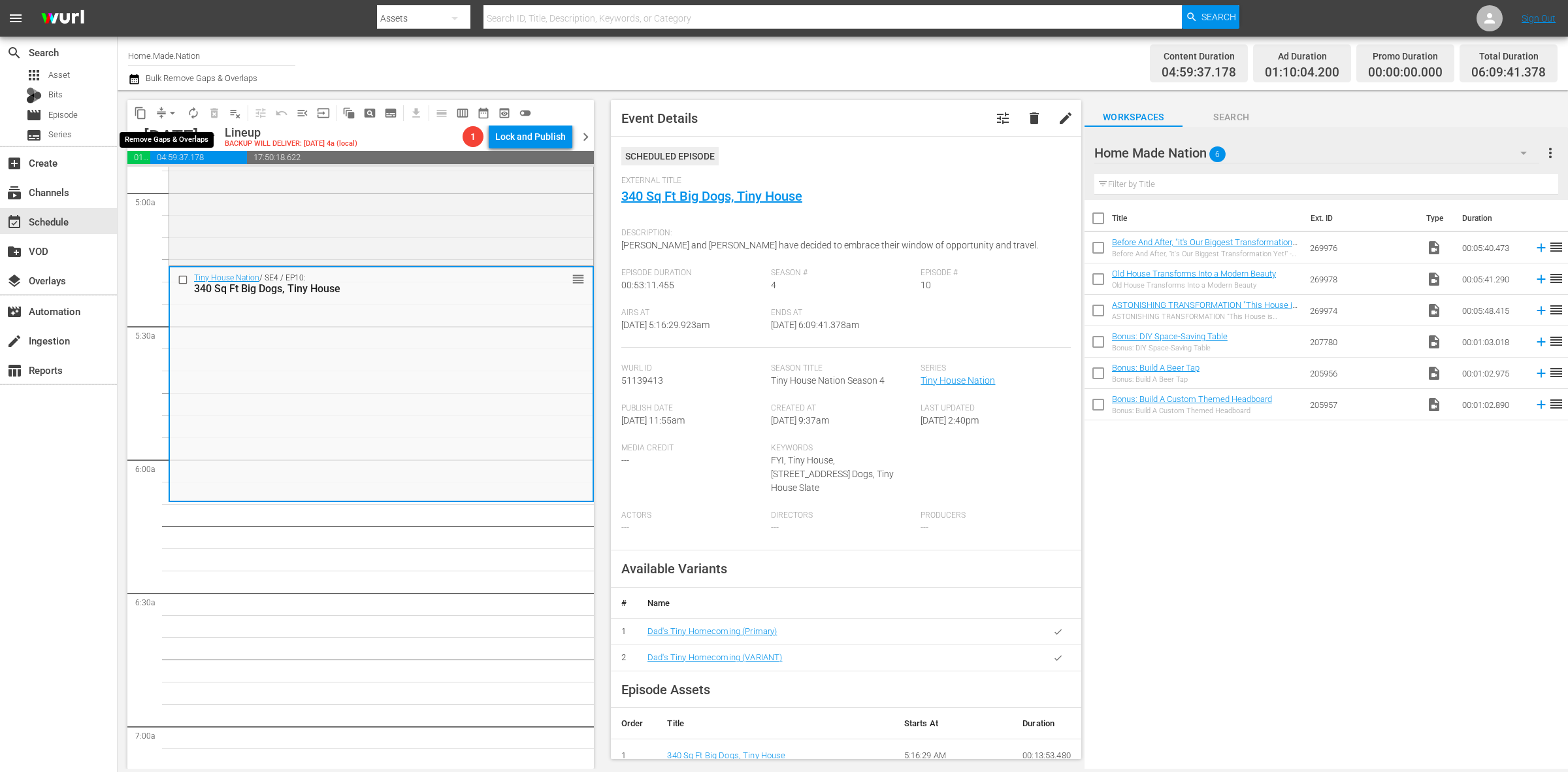
click at [172, 114] on span "arrow_drop_down" at bounding box center [172, 113] width 13 height 13
click at [175, 145] on li "Align to Midnight" at bounding box center [173, 139] width 137 height 22
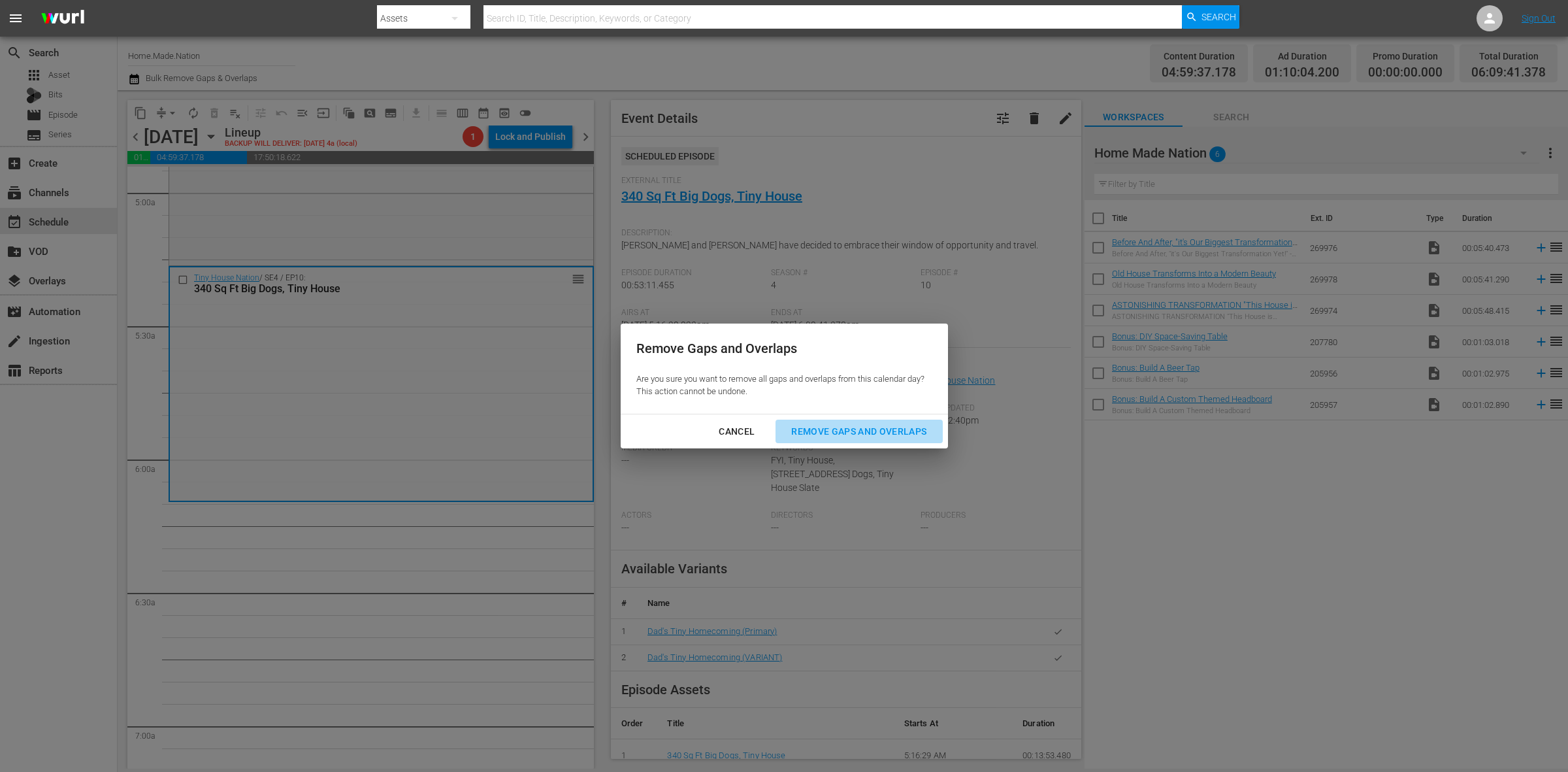
click at [877, 438] on div "Remove Gaps and Overlaps" at bounding box center [859, 431] width 156 height 16
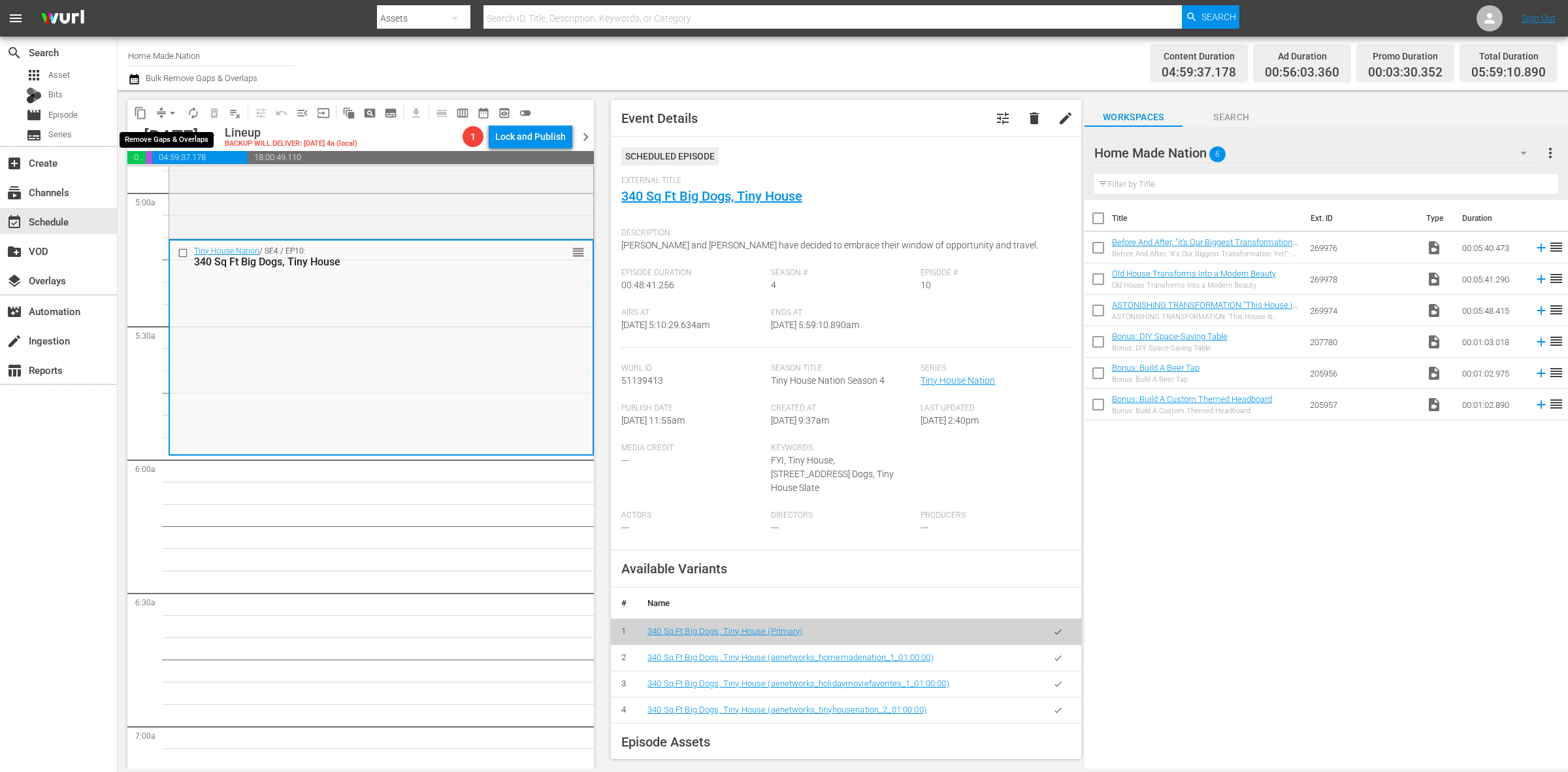
click at [165, 109] on button "arrow_drop_down" at bounding box center [172, 113] width 21 height 21
click at [173, 135] on li "Align to Midnight" at bounding box center [173, 139] width 137 height 22
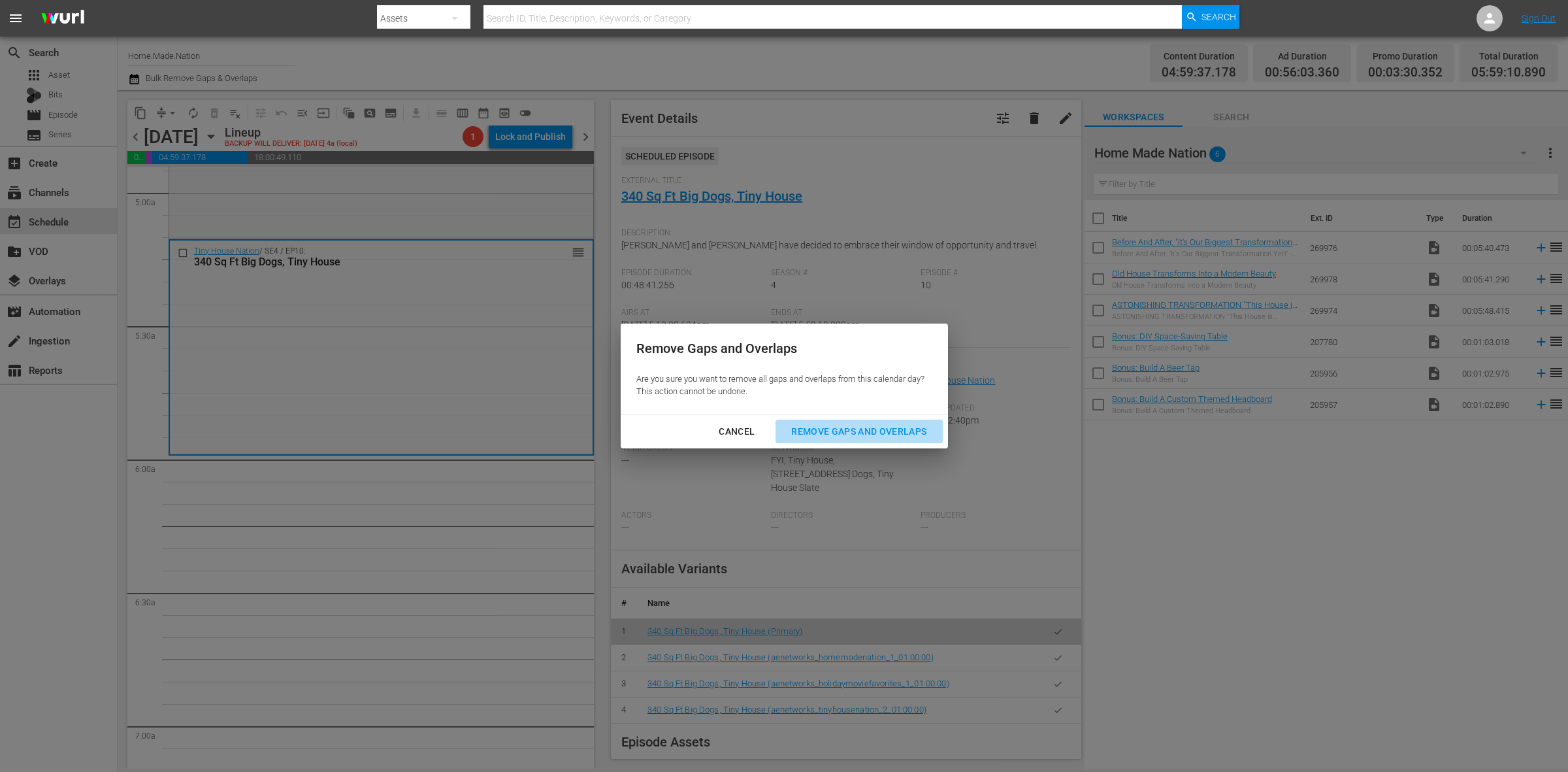
click at [909, 435] on div "Remove Gaps and Overlaps" at bounding box center [859, 431] width 156 height 16
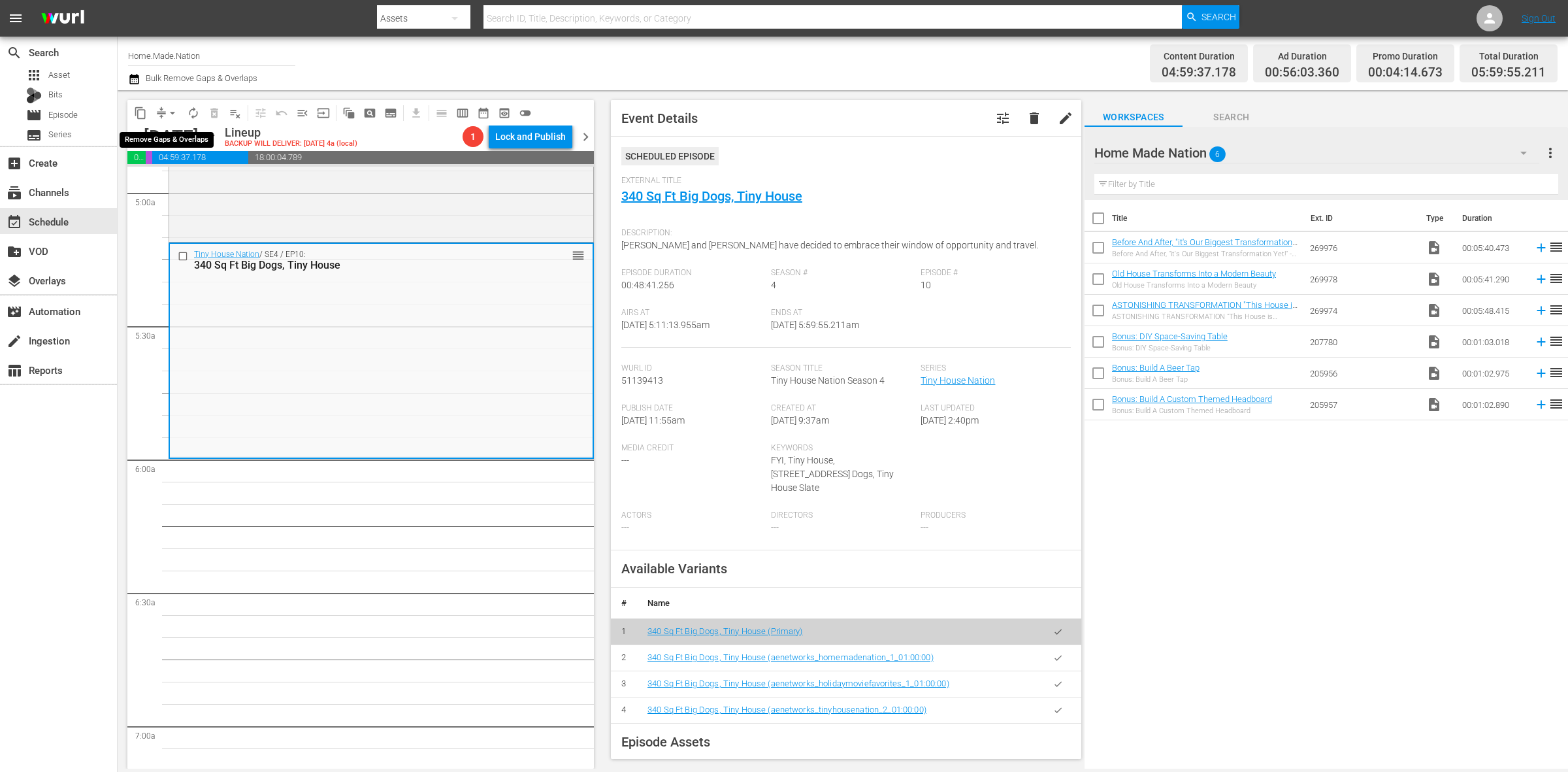
click at [171, 117] on span "arrow_drop_down" at bounding box center [172, 113] width 13 height 13
click at [171, 132] on li "Align to Midnight" at bounding box center [173, 139] width 137 height 22
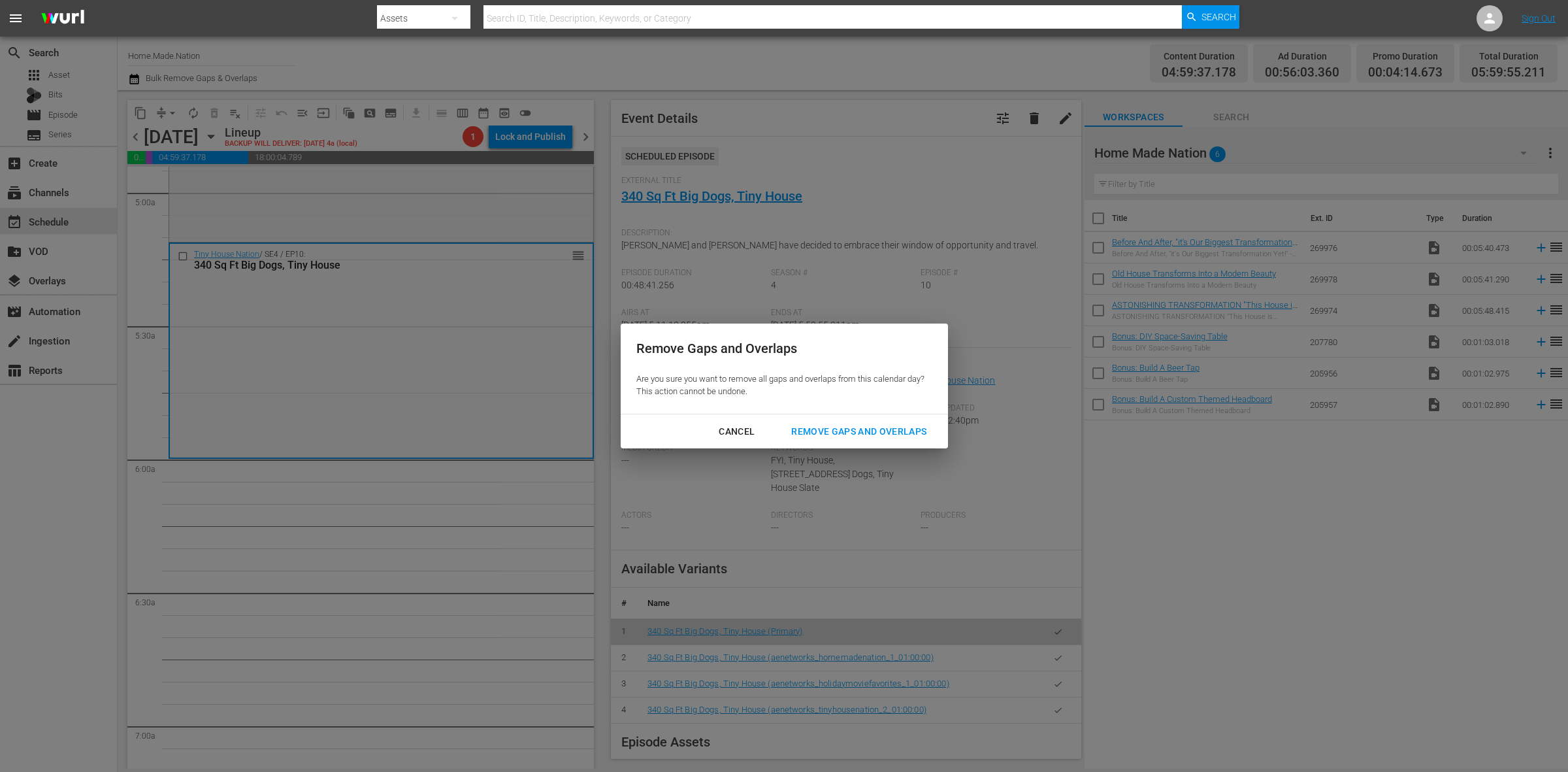
click at [884, 412] on div "Remove Gaps and Overlaps Are you sure you want to remove all gaps and overlaps …" at bounding box center [784, 369] width 327 height 90
click at [886, 433] on div "Remove Gaps and Overlaps" at bounding box center [859, 431] width 156 height 16
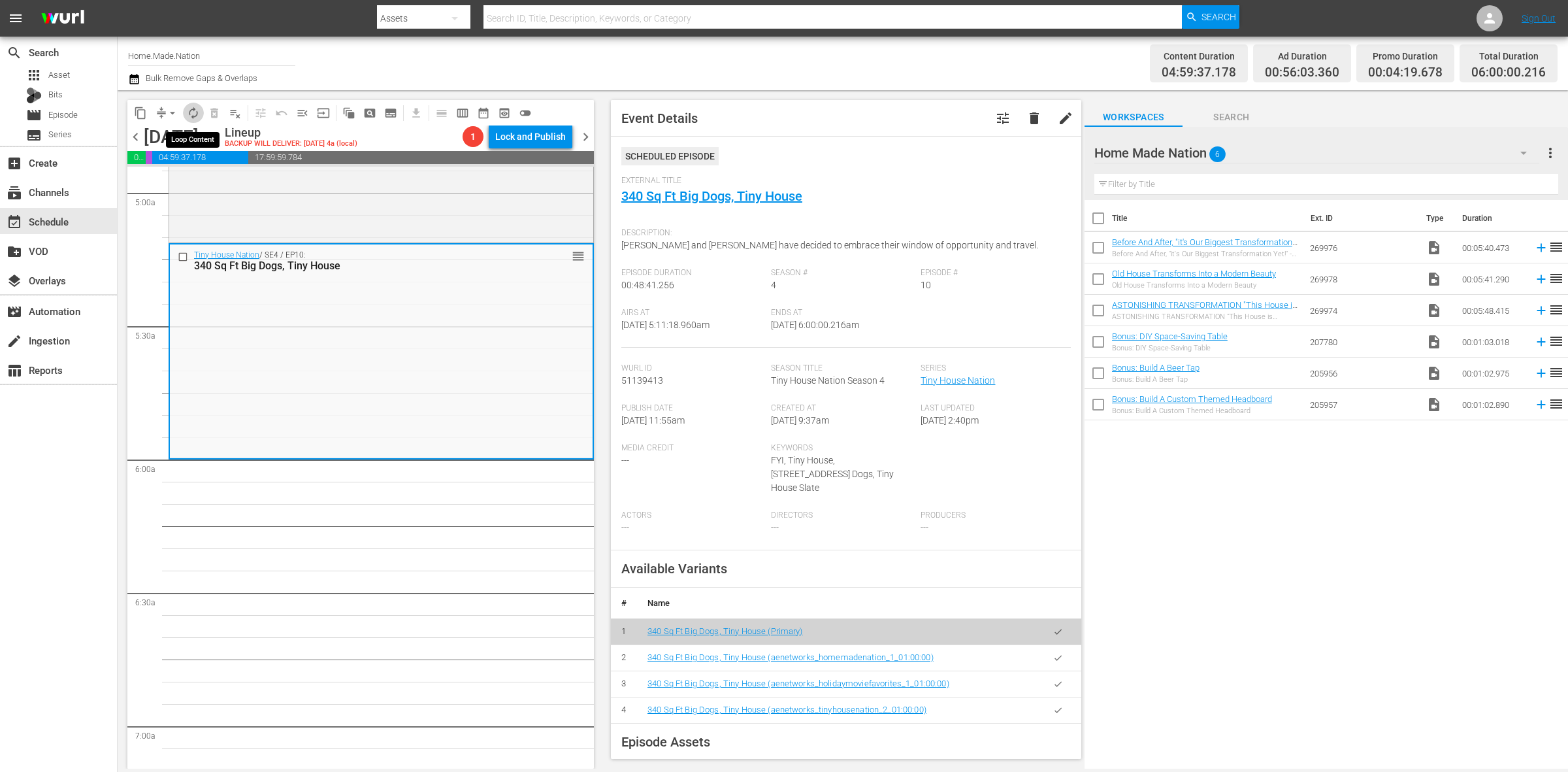
click at [194, 121] on button "autorenew_outlined" at bounding box center [193, 113] width 21 height 21
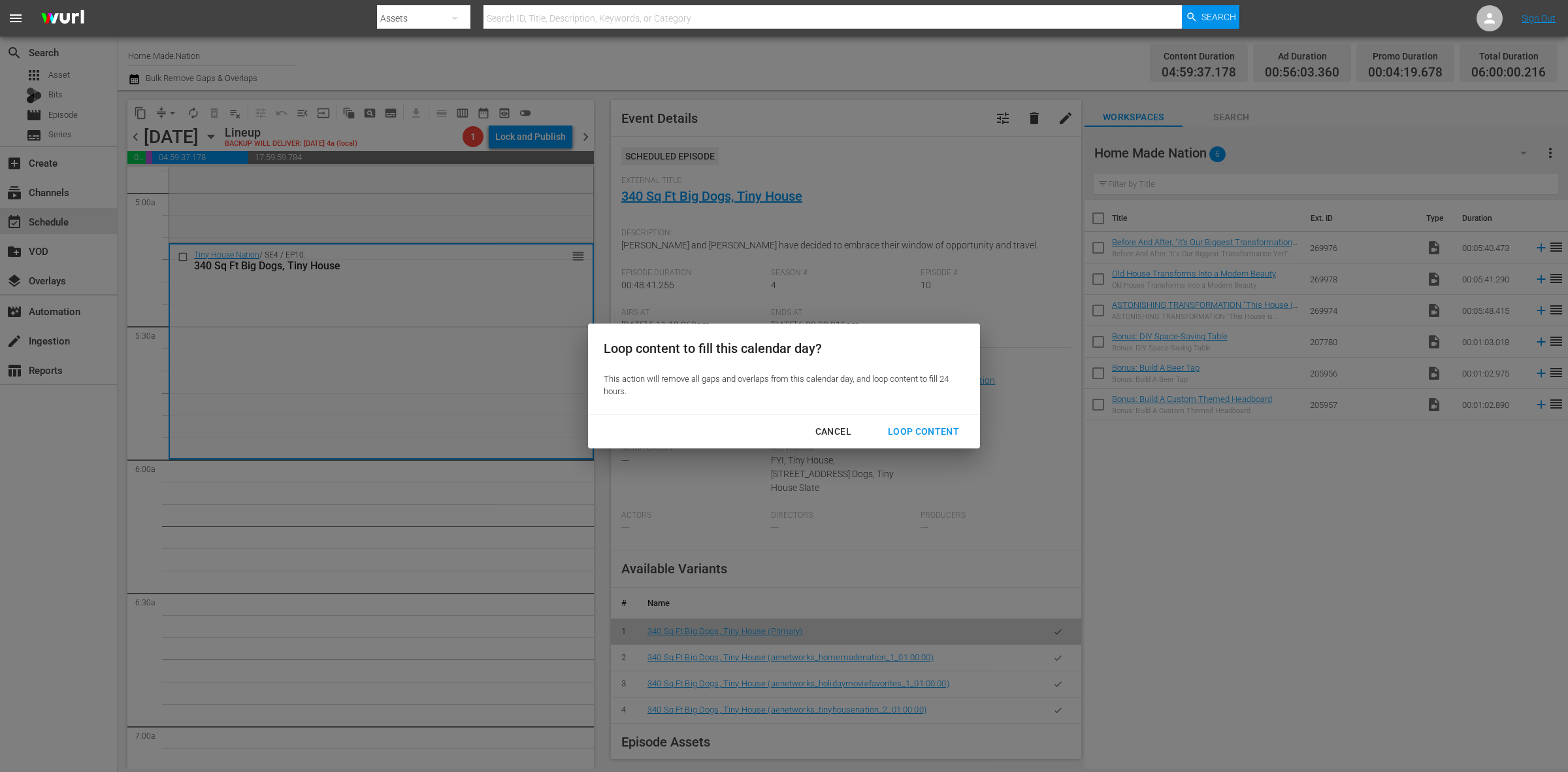
click at [922, 423] on div "Loop Content" at bounding box center [923, 431] width 92 height 16
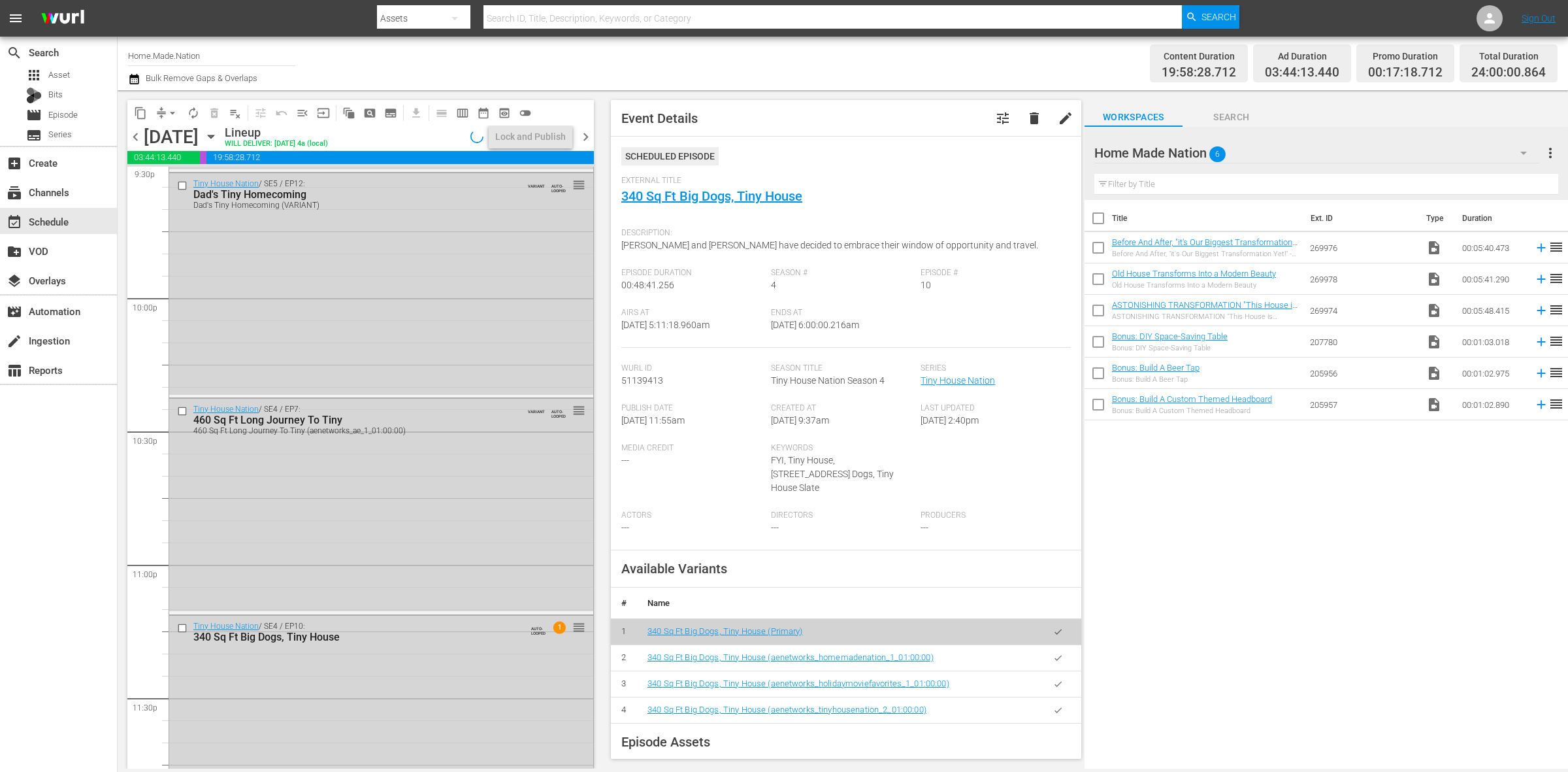
scroll to position [5799, 0]
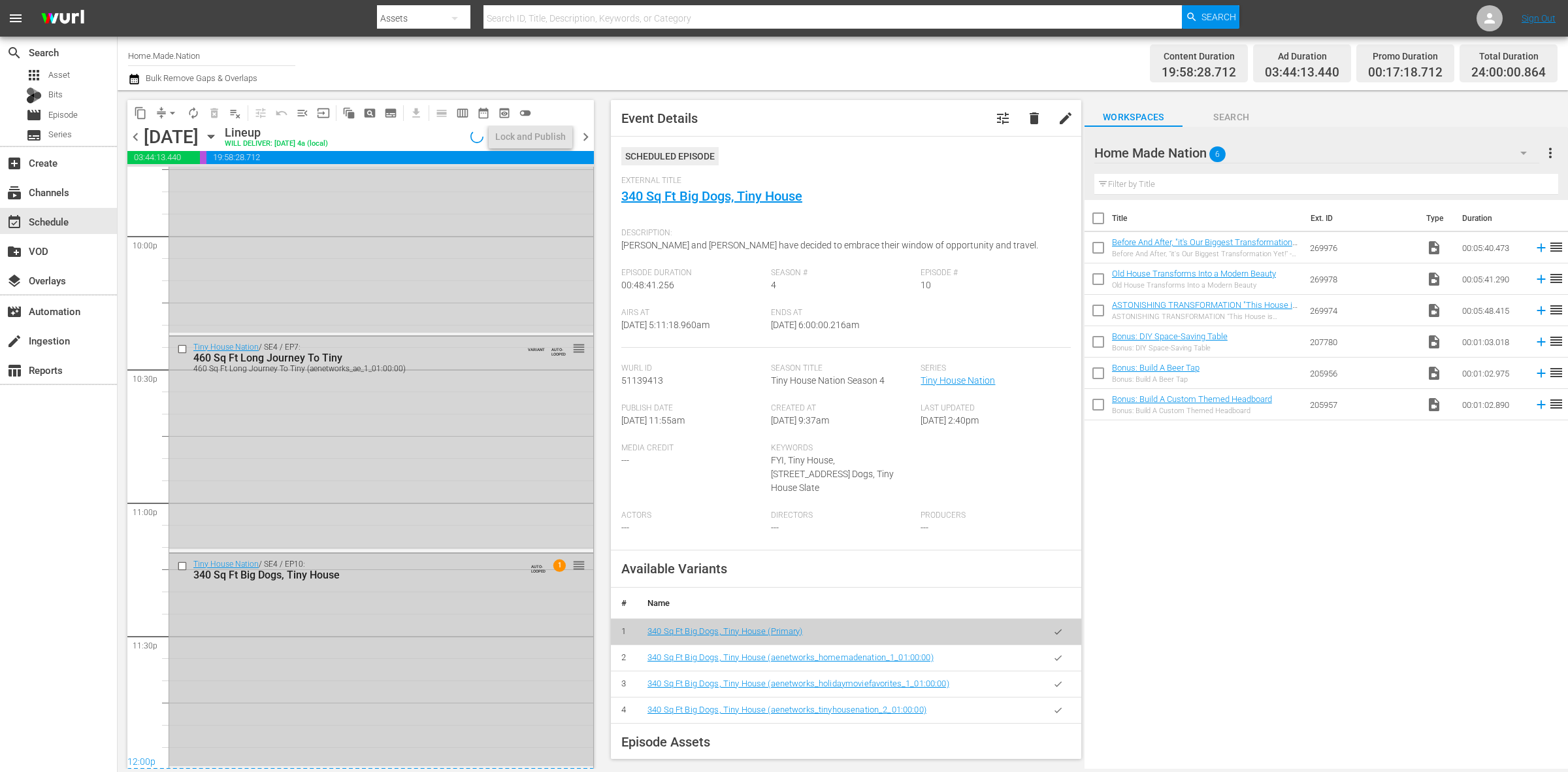
click at [418, 586] on div "Tiny House Nation / SE4 / EP10: 340 Sq Ft Big Dogs, Tiny House AUTO-LOOPED 1 re…" at bounding box center [381, 660] width 424 height 212
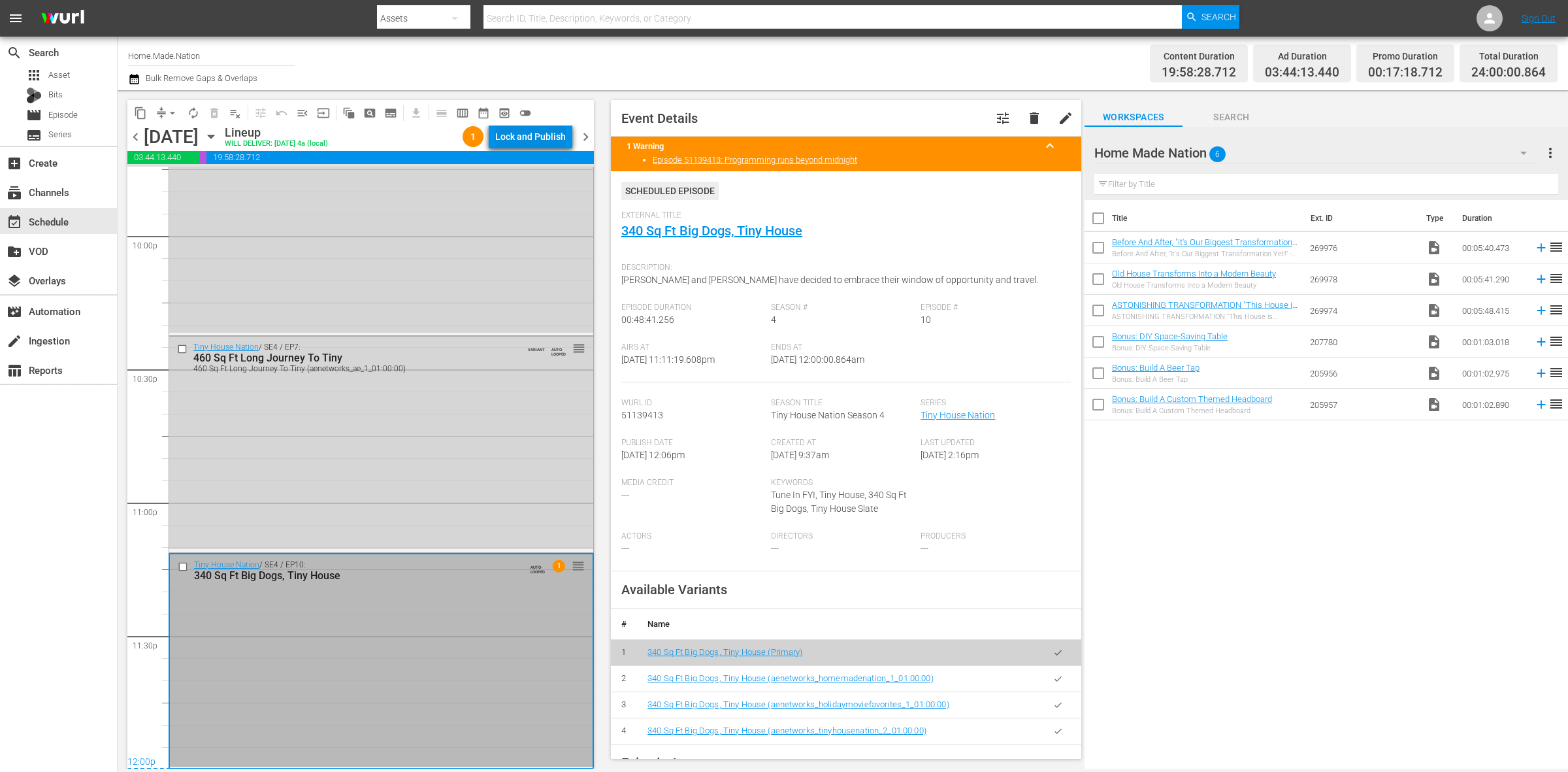
click at [537, 138] on div "Lock and Publish" at bounding box center [530, 136] width 71 height 23
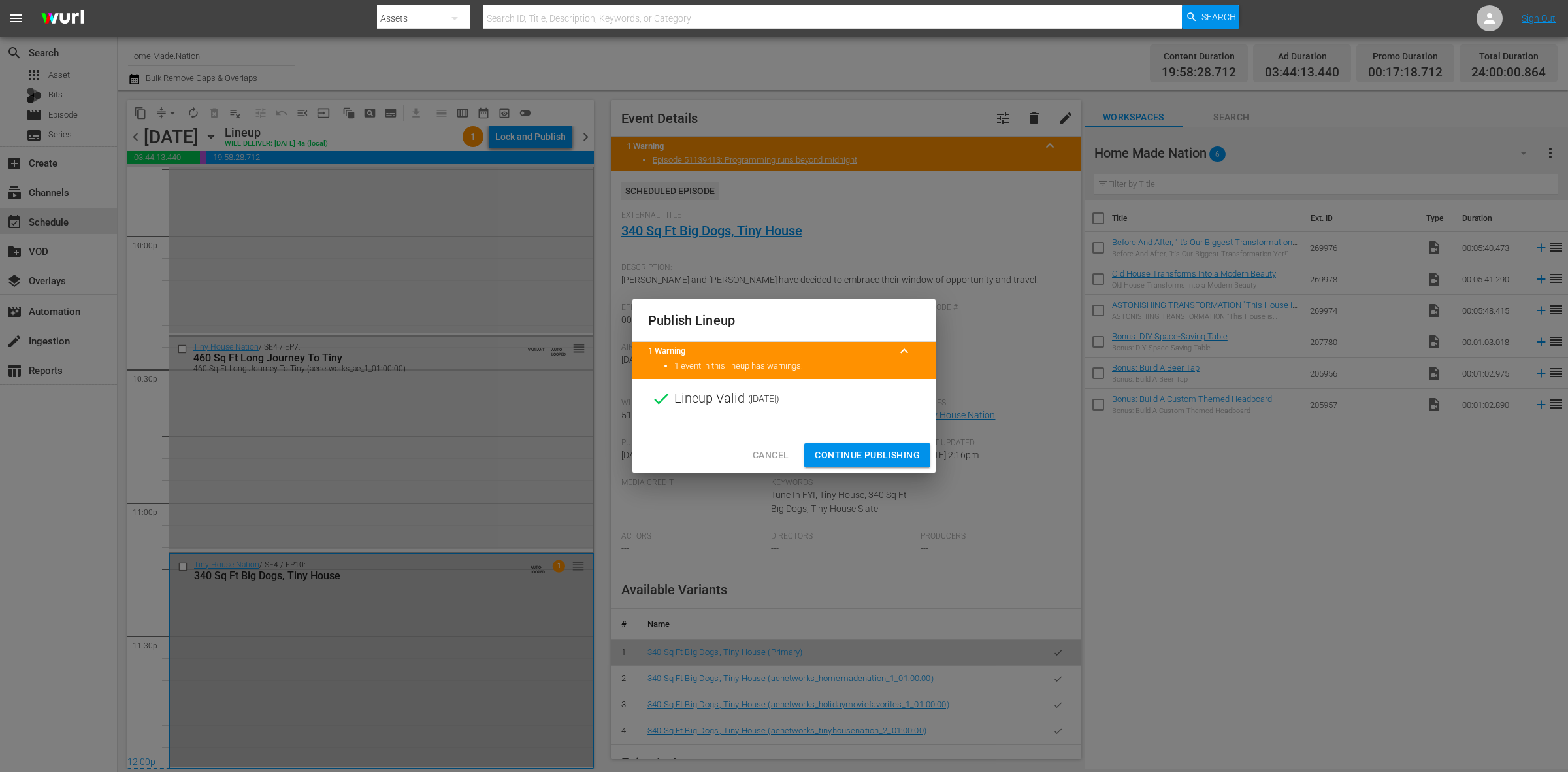
click at [852, 458] on span "Continue Publishing" at bounding box center [867, 455] width 105 height 16
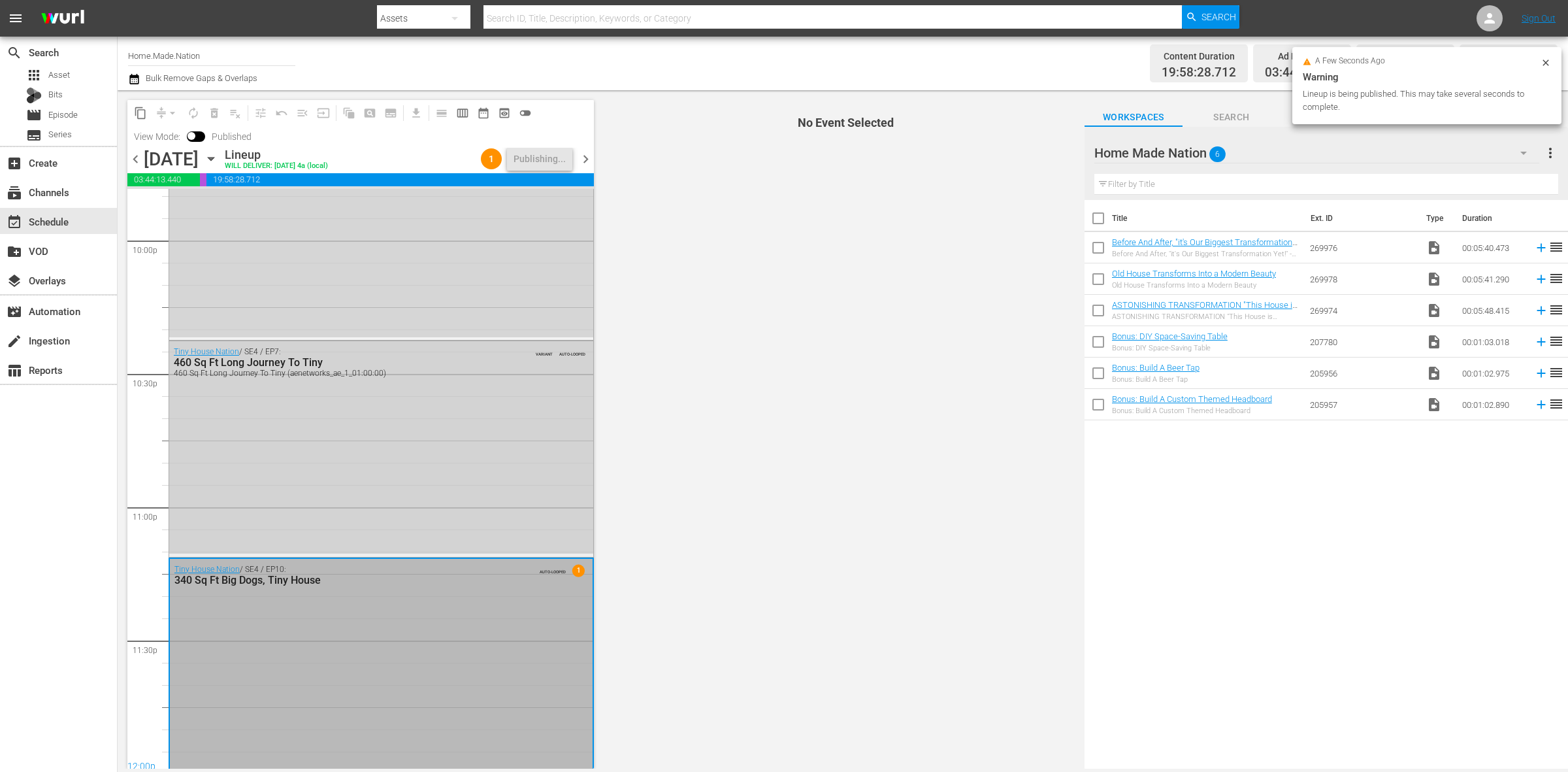
scroll to position [5820, 0]
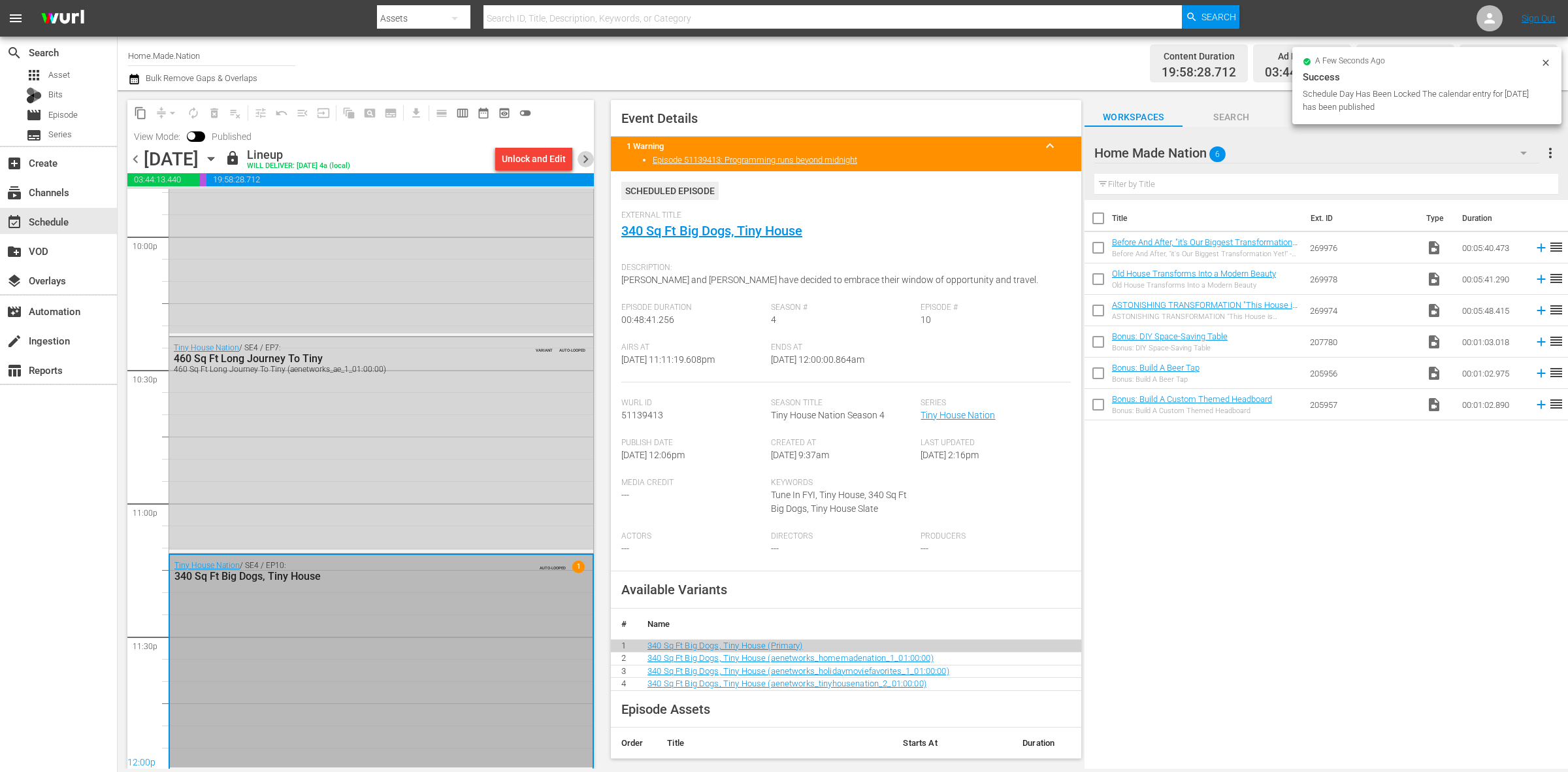
click at [588, 158] on span "chevron_right" at bounding box center [586, 159] width 16 height 16
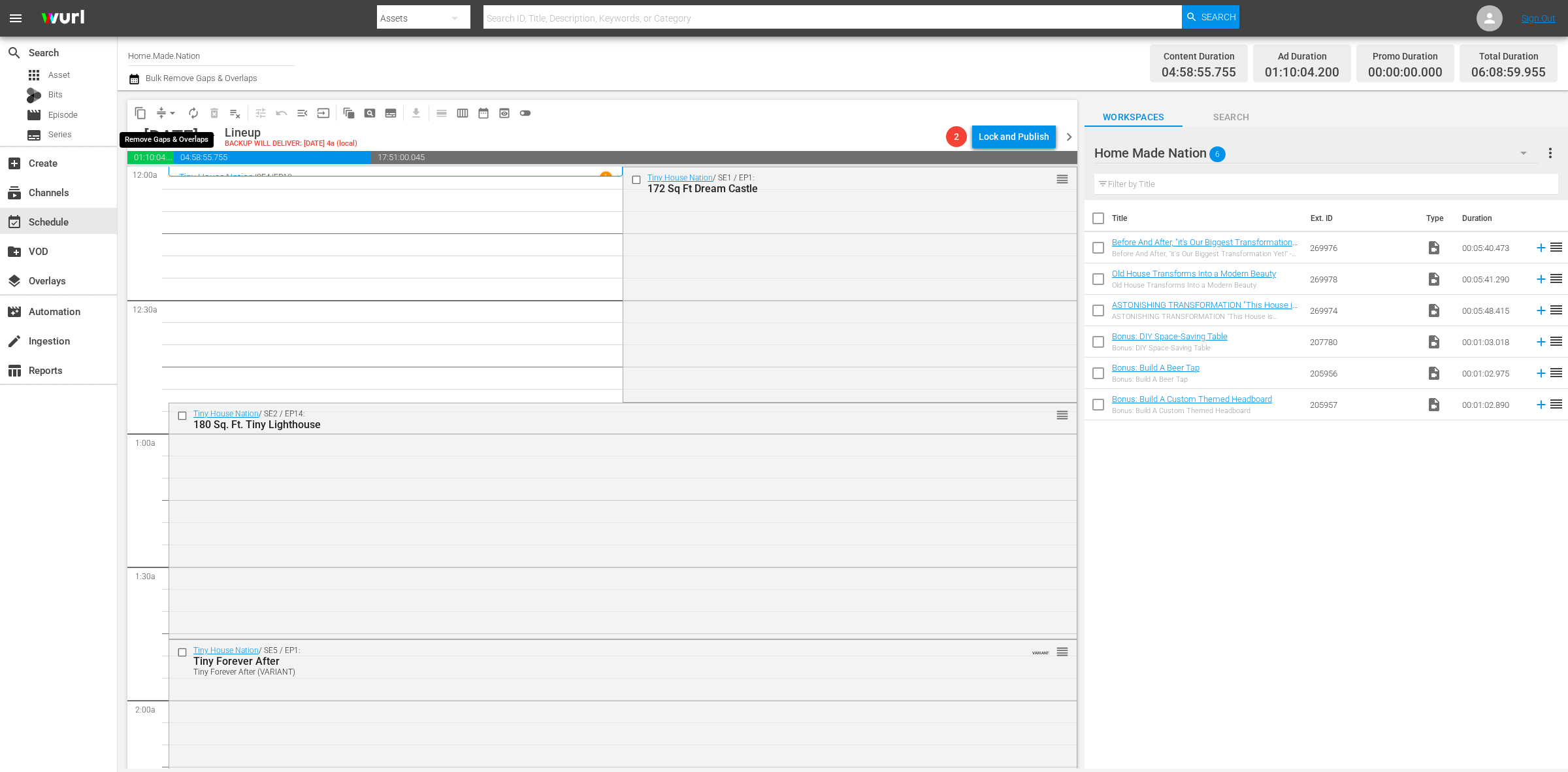
click at [170, 115] on span "arrow_drop_down" at bounding box center [172, 113] width 13 height 13
click at [173, 131] on li "Align to Midnight" at bounding box center [173, 139] width 137 height 22
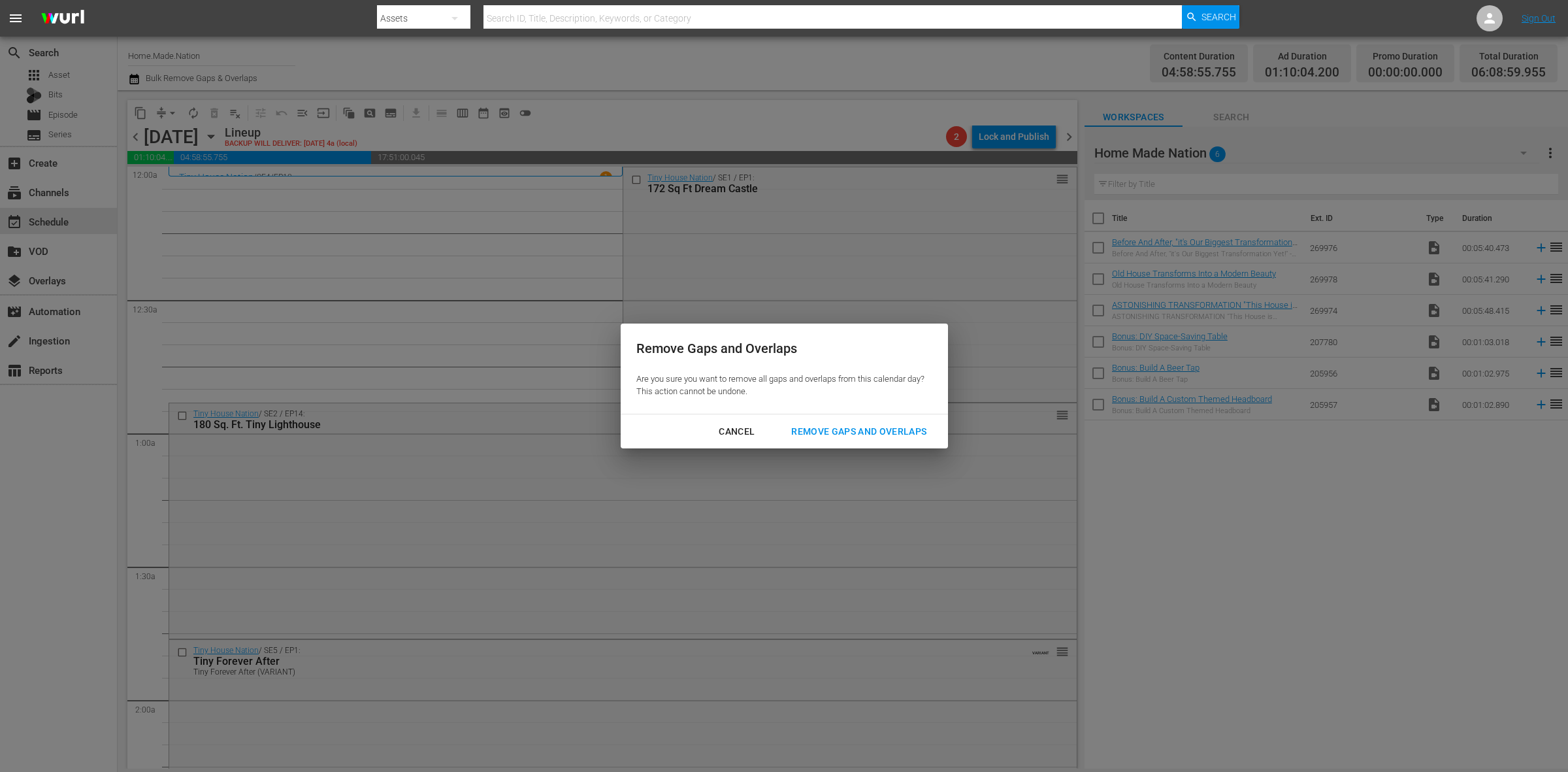
click at [870, 435] on div "Remove Gaps and Overlaps" at bounding box center [859, 431] width 156 height 16
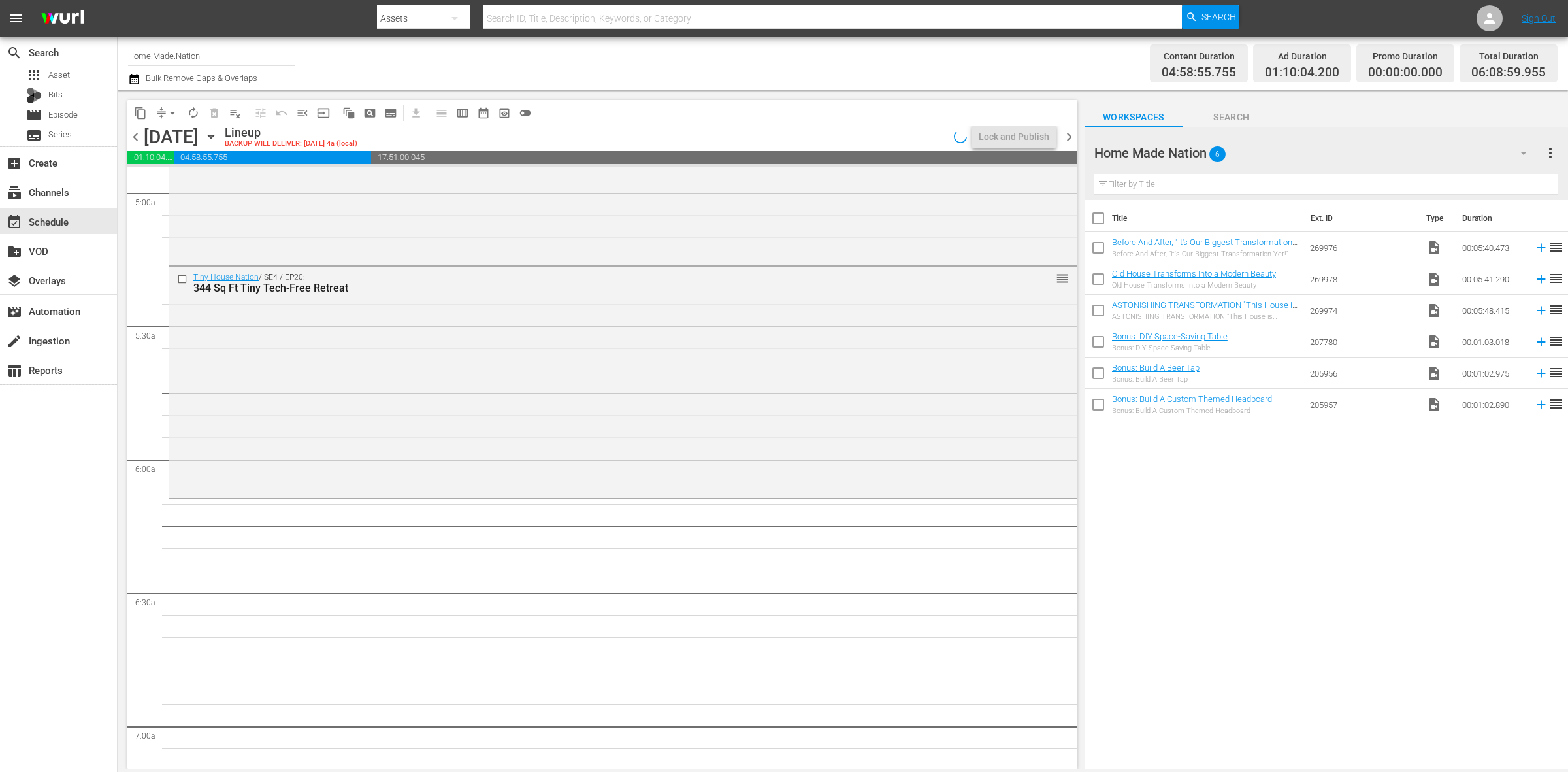
scroll to position [1471, 0]
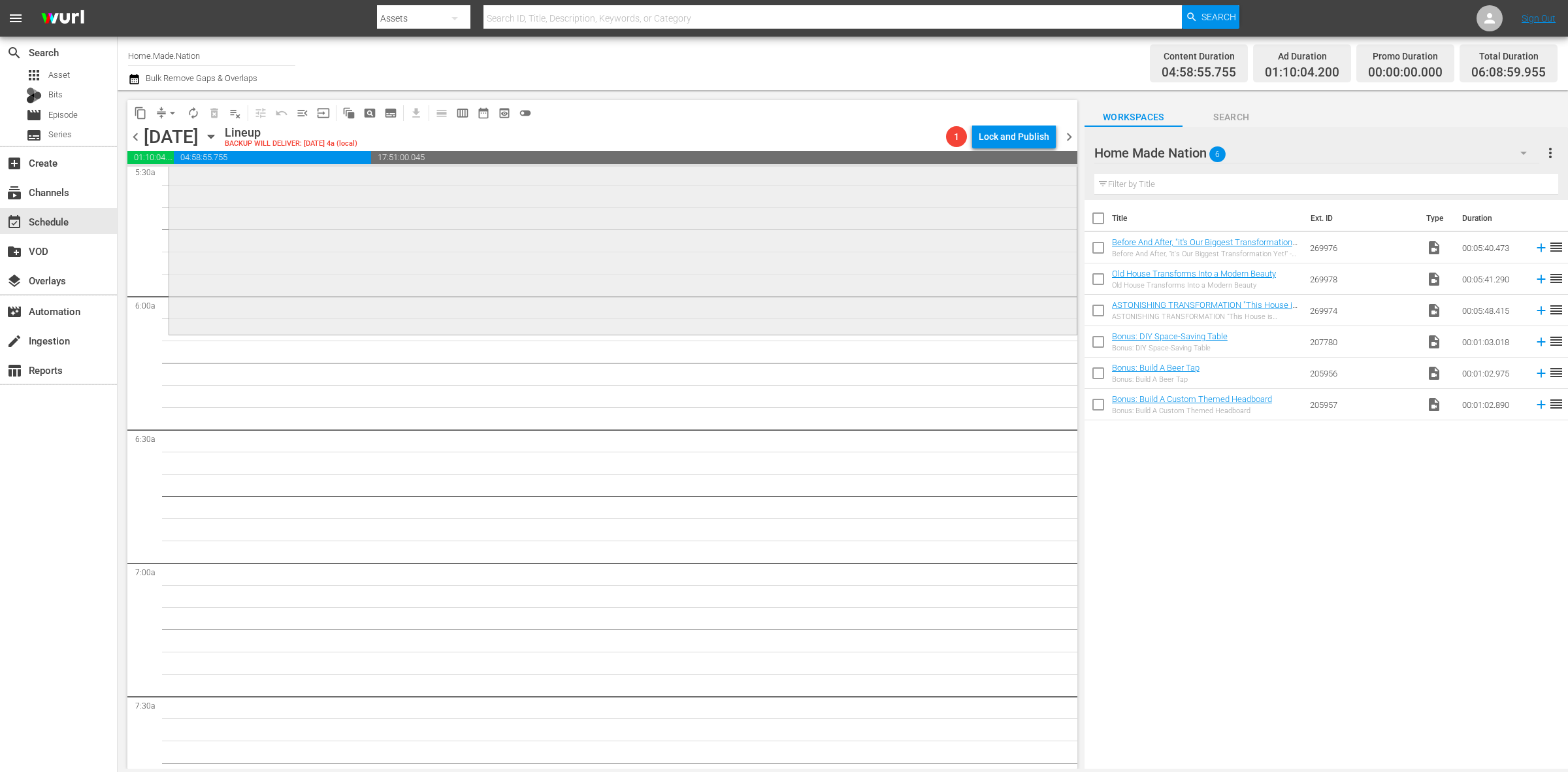
click at [376, 263] on div "Tiny House Nation / SE4 / EP20: 344 Sq Ft Tiny Tech-Free Retreat reorder" at bounding box center [623, 218] width 908 height 230
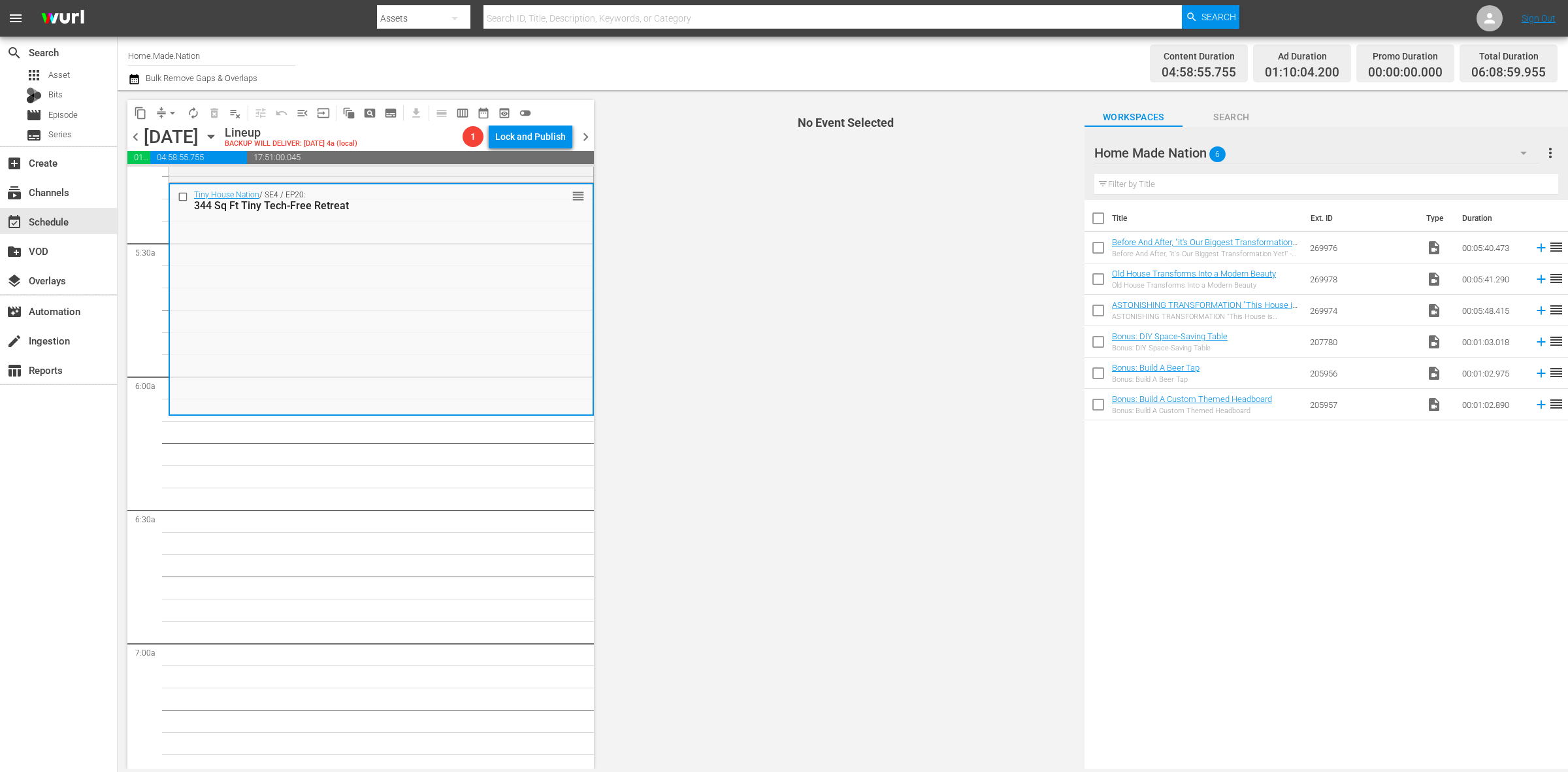
scroll to position [1307, 0]
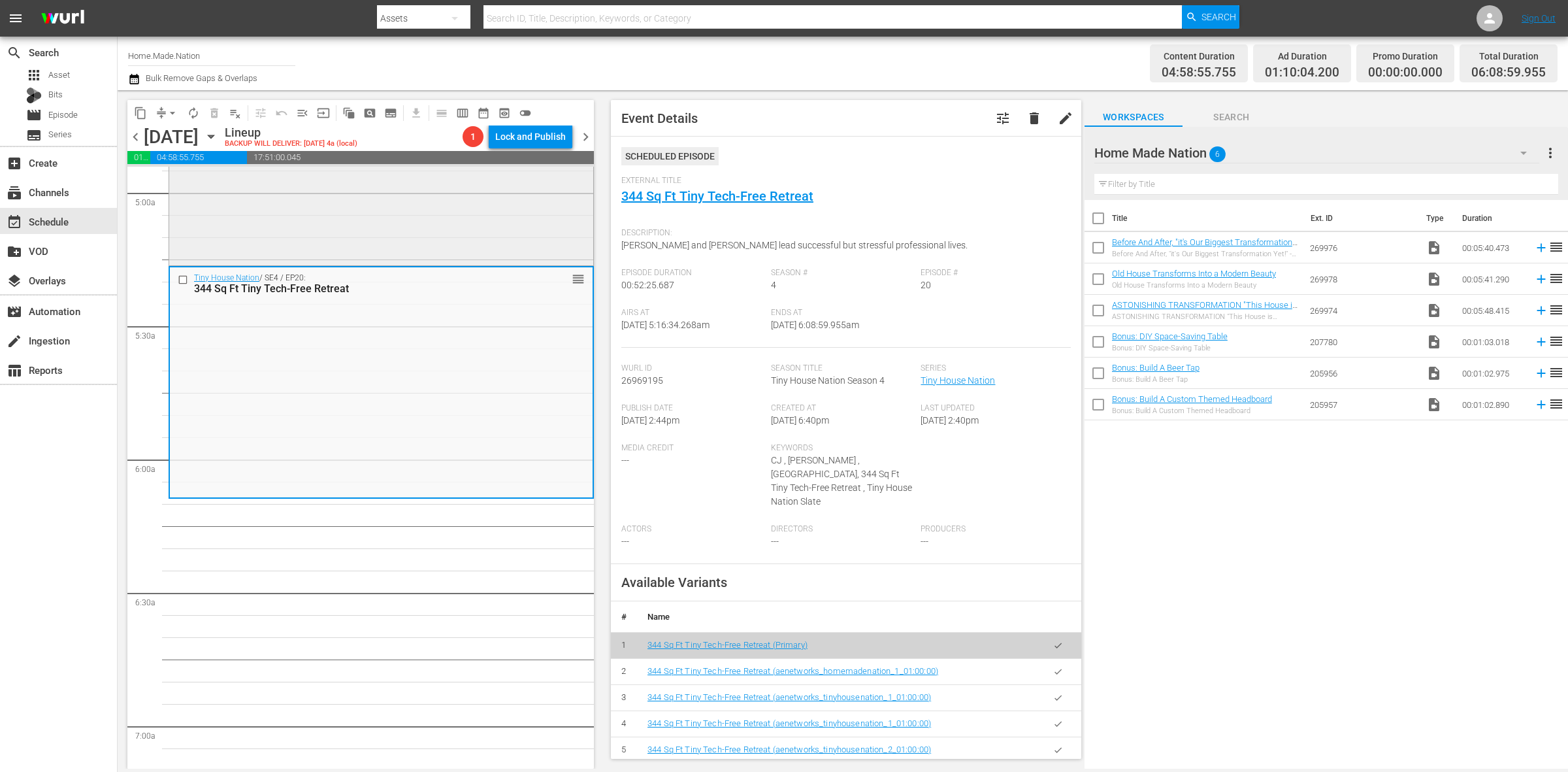
click at [438, 240] on div "Tiny House Nation / SE4 / EP12: 370 Sq Ft Triathlete's Tiny Abode 370 Sq Ft Tri…" at bounding box center [381, 146] width 424 height 233
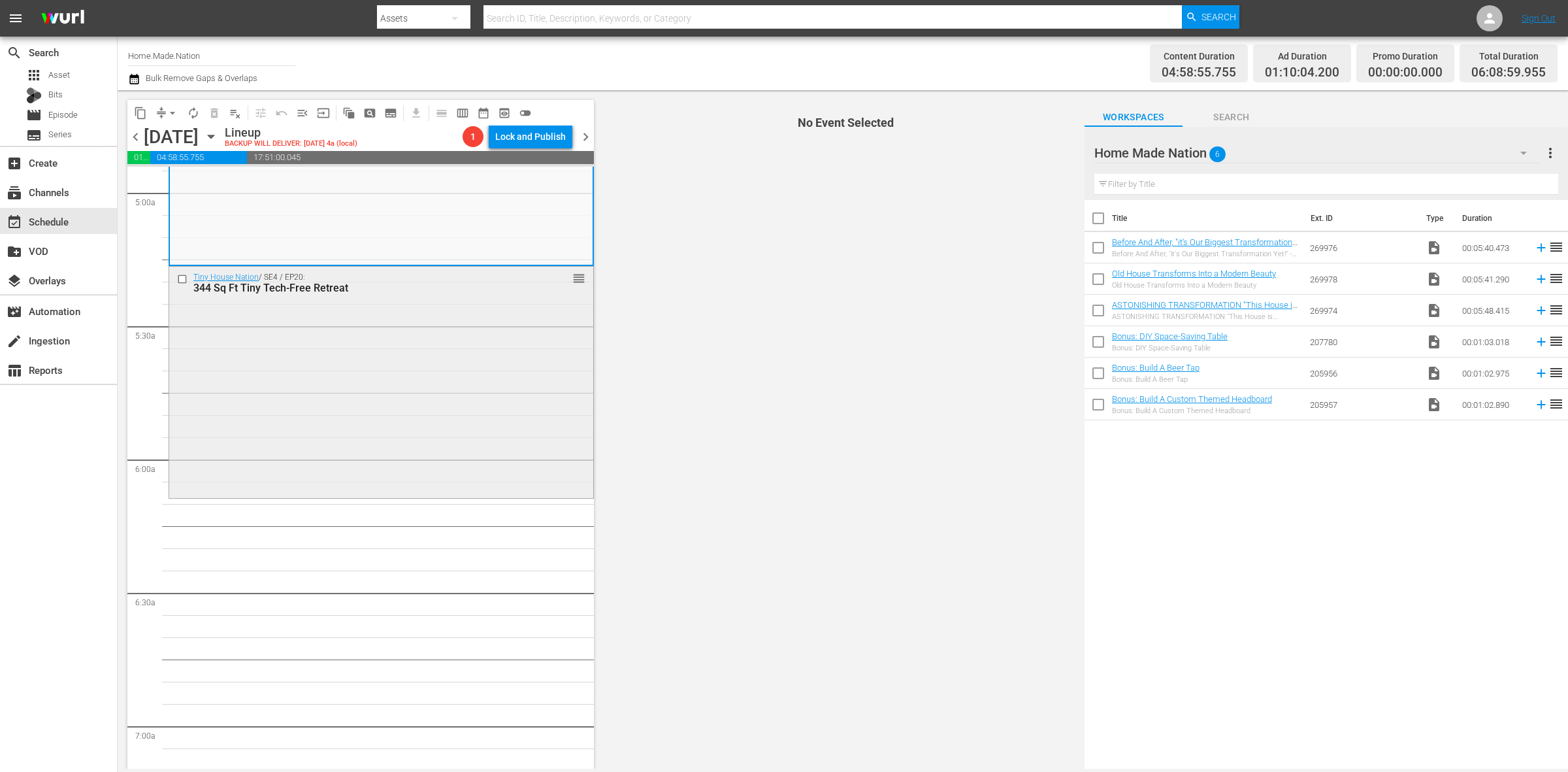
scroll to position [1144, 0]
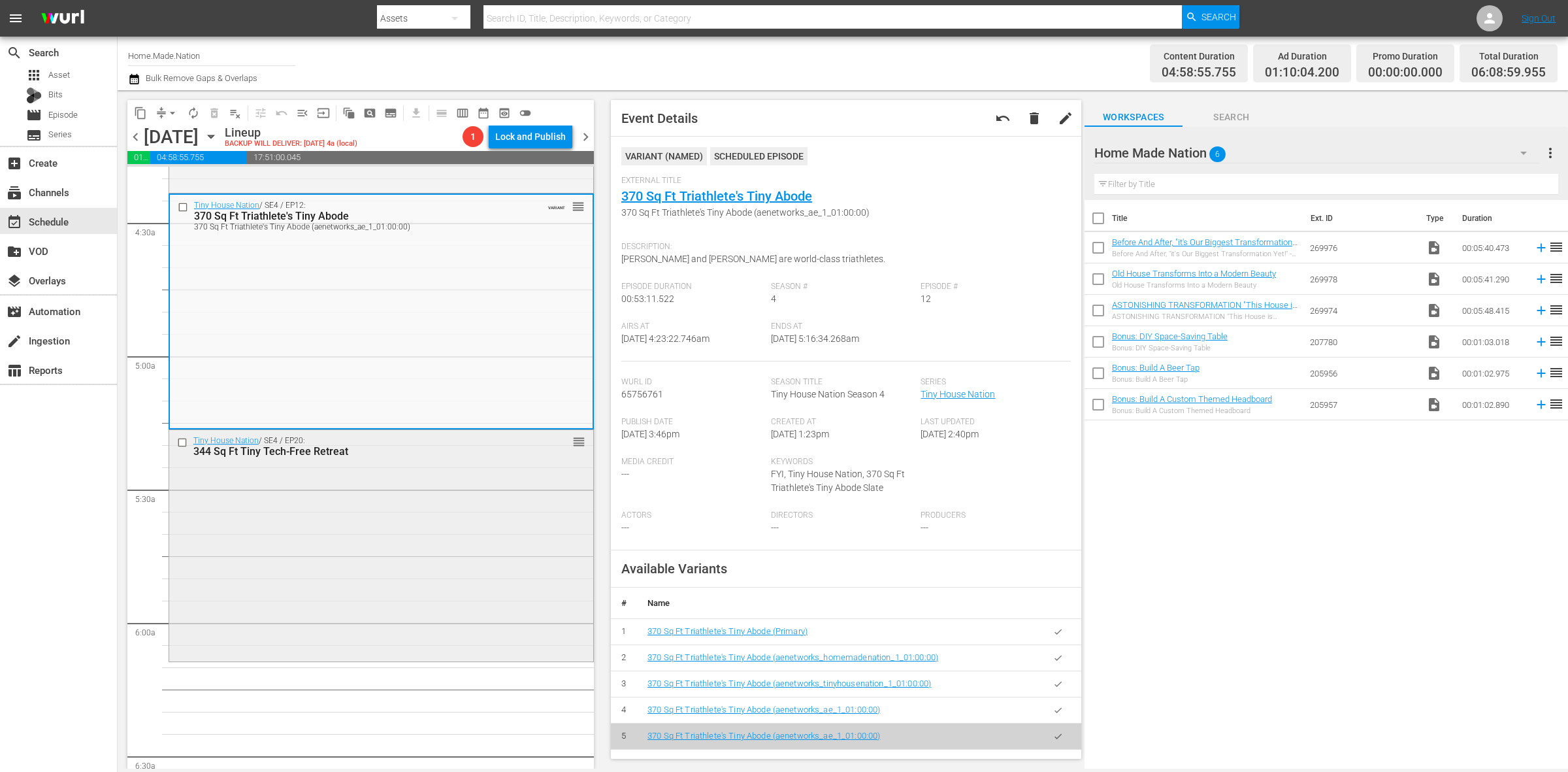
click at [381, 532] on div "Tiny House Nation / SE4 / EP20: 344 Sq Ft Tiny Tech-Free Retreat reorder" at bounding box center [381, 545] width 424 height 230
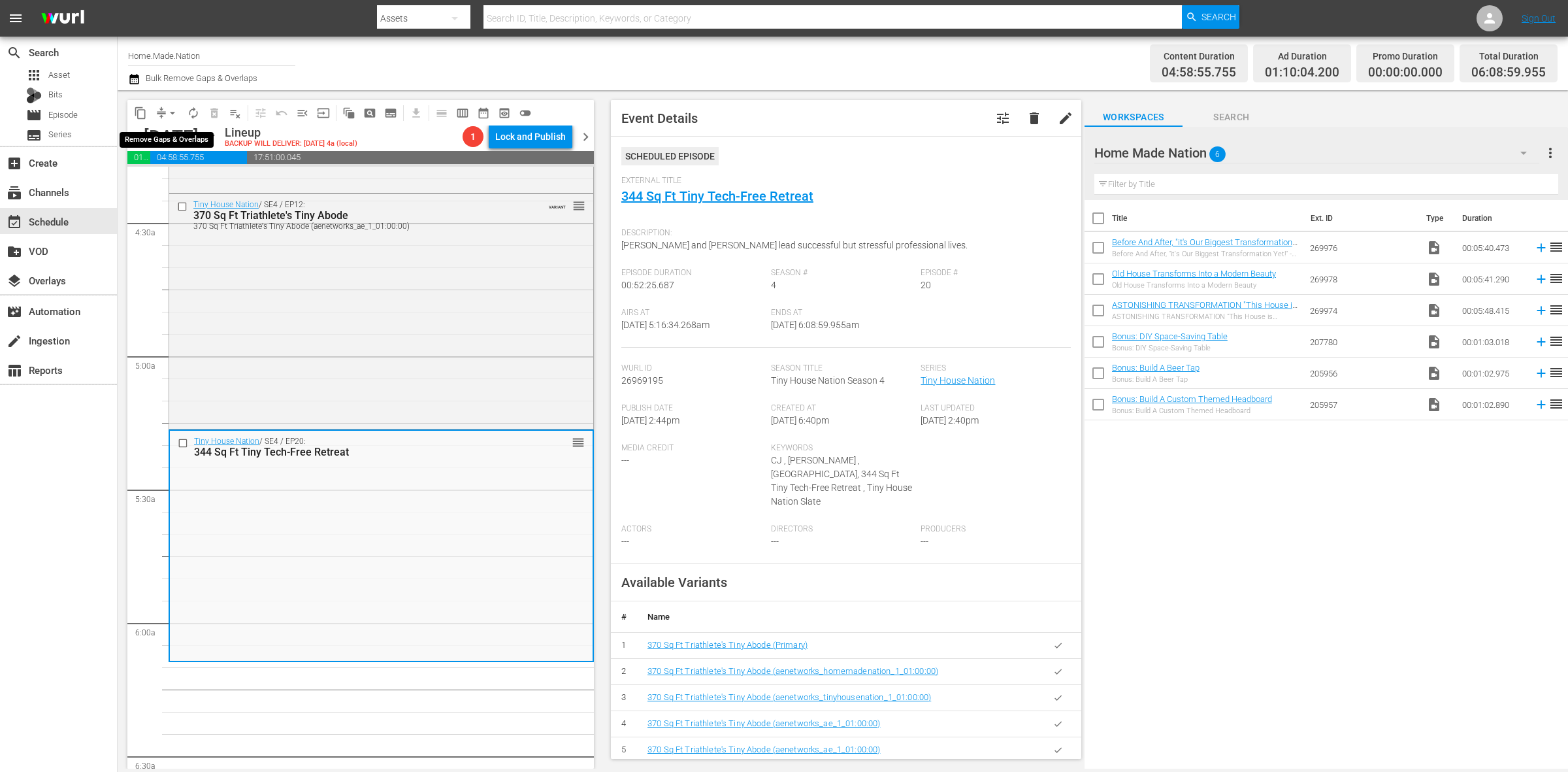
click at [166, 112] on span "arrow_drop_down" at bounding box center [172, 113] width 13 height 13
click at [167, 126] on ul "Align to Midnight Align to First Episode Align to End of Previous Day" at bounding box center [173, 160] width 137 height 75
click at [170, 141] on li "Align to Midnight" at bounding box center [173, 139] width 137 height 22
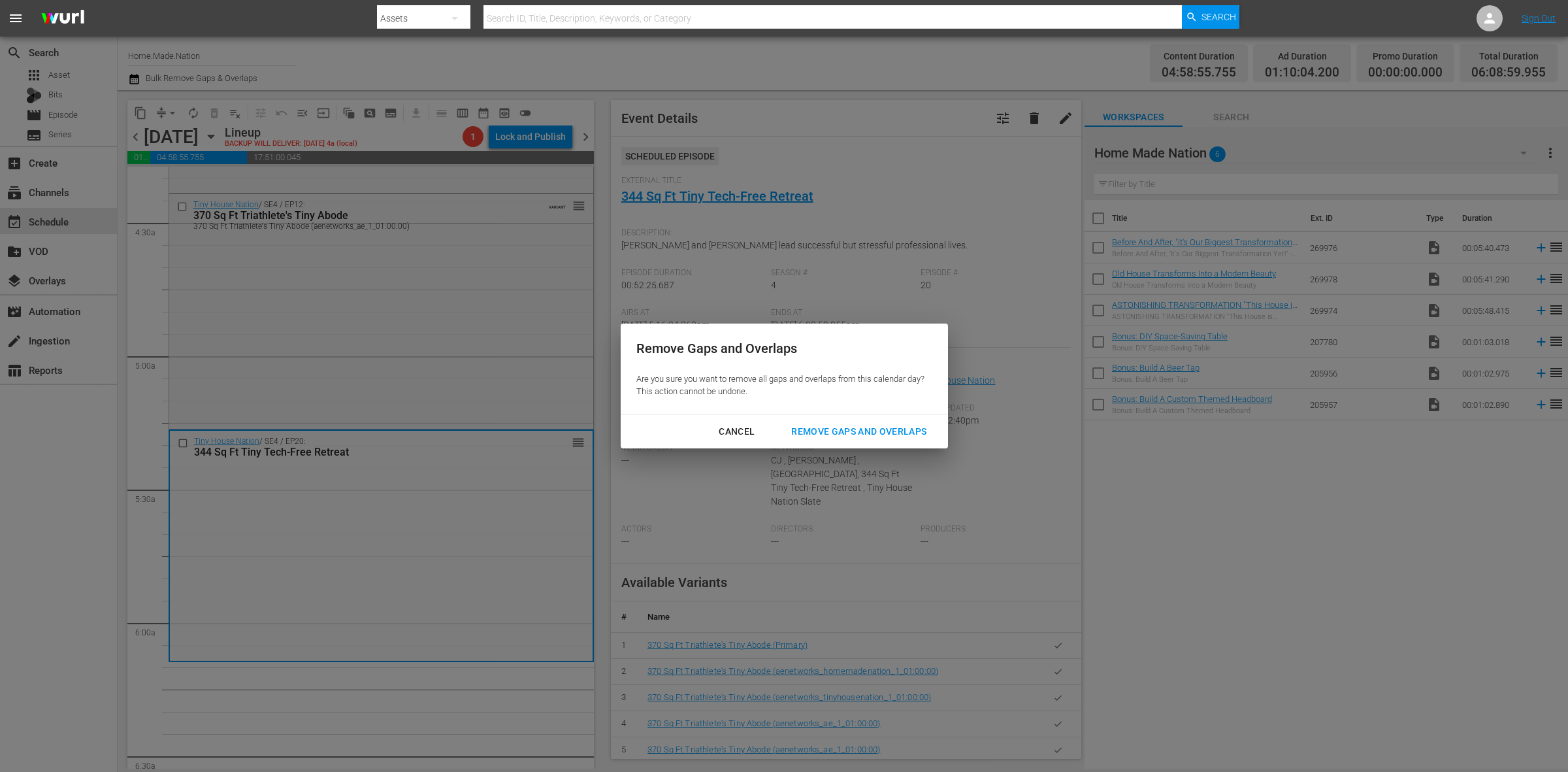
click at [852, 428] on div "Remove Gaps and Overlaps" at bounding box center [859, 431] width 156 height 16
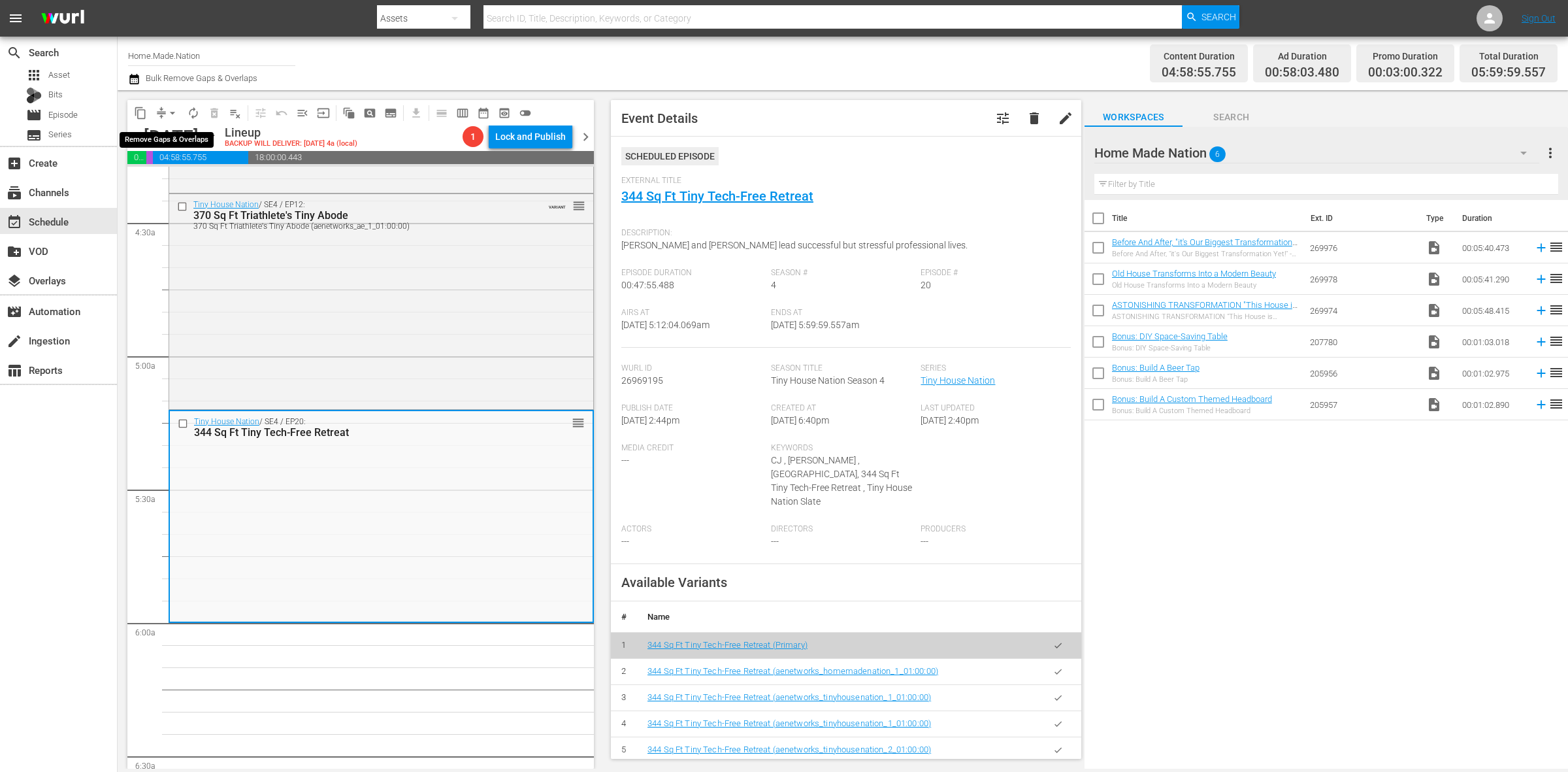
click at [169, 108] on span "arrow_drop_down" at bounding box center [172, 113] width 13 height 13
click at [177, 128] on li "Align to Midnight" at bounding box center [173, 139] width 137 height 22
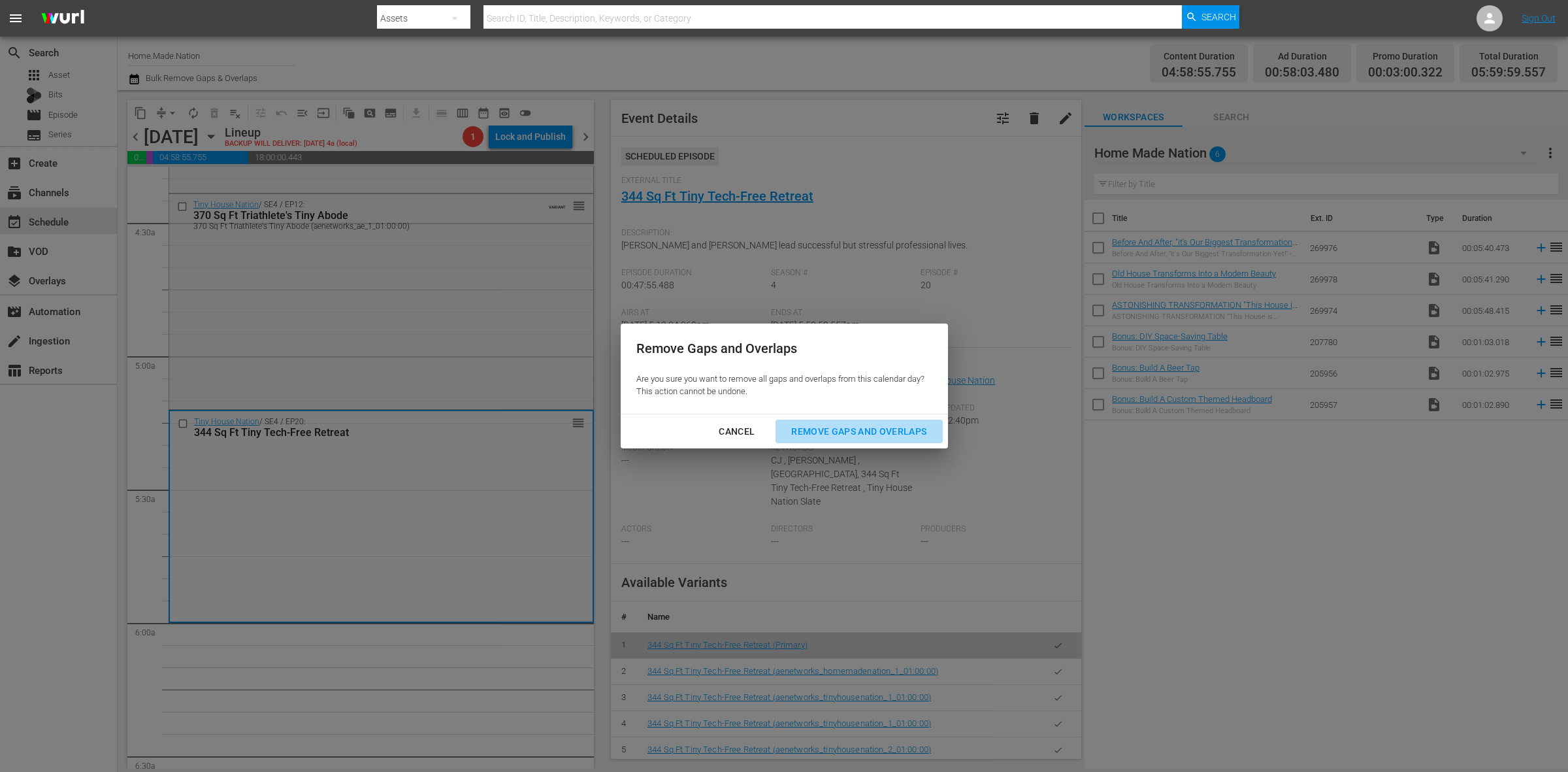
click at [846, 426] on div "Remove Gaps and Overlaps" at bounding box center [859, 431] width 156 height 16
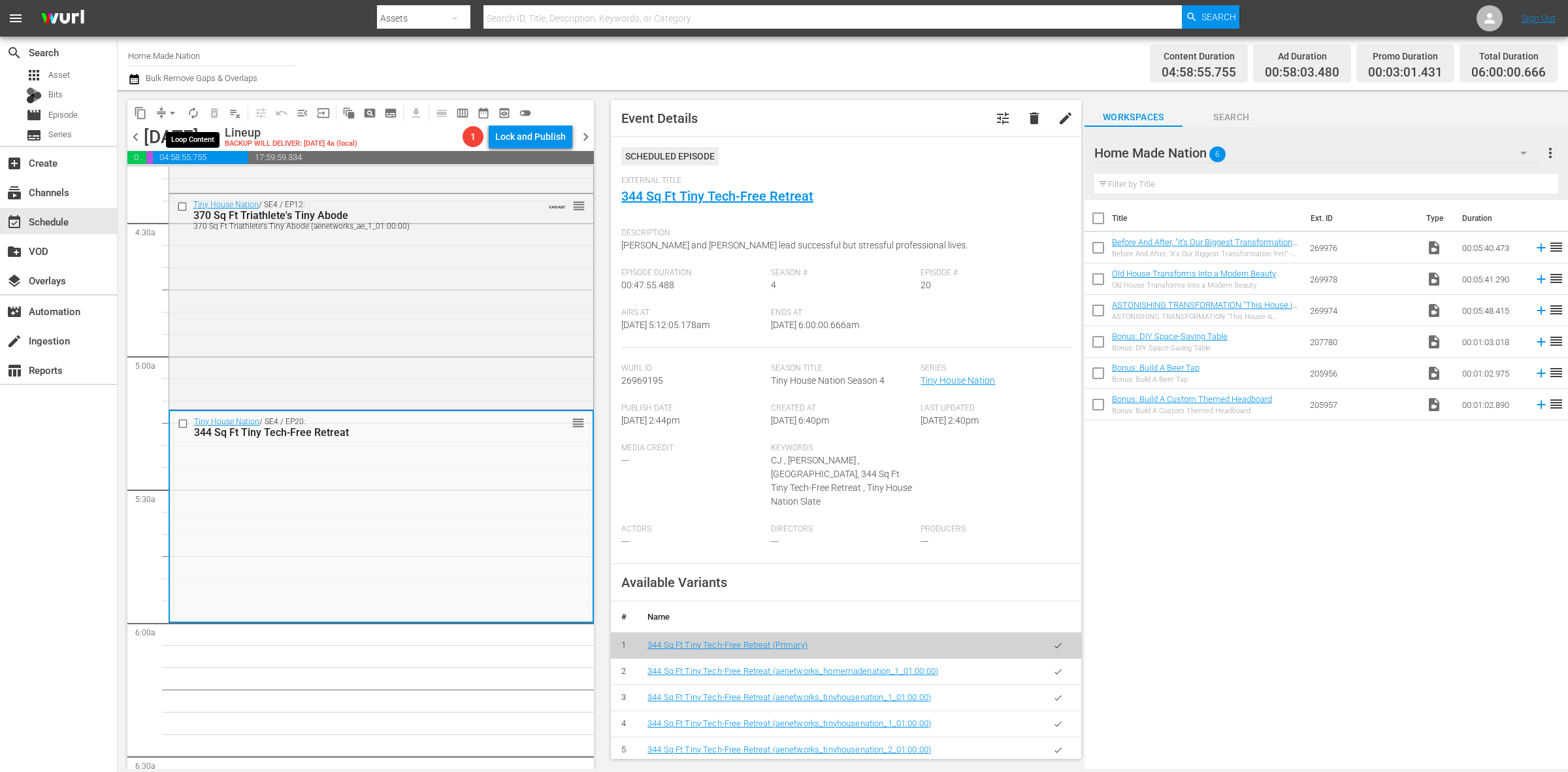
click at [191, 115] on span "autorenew_outlined" at bounding box center [193, 113] width 13 height 13
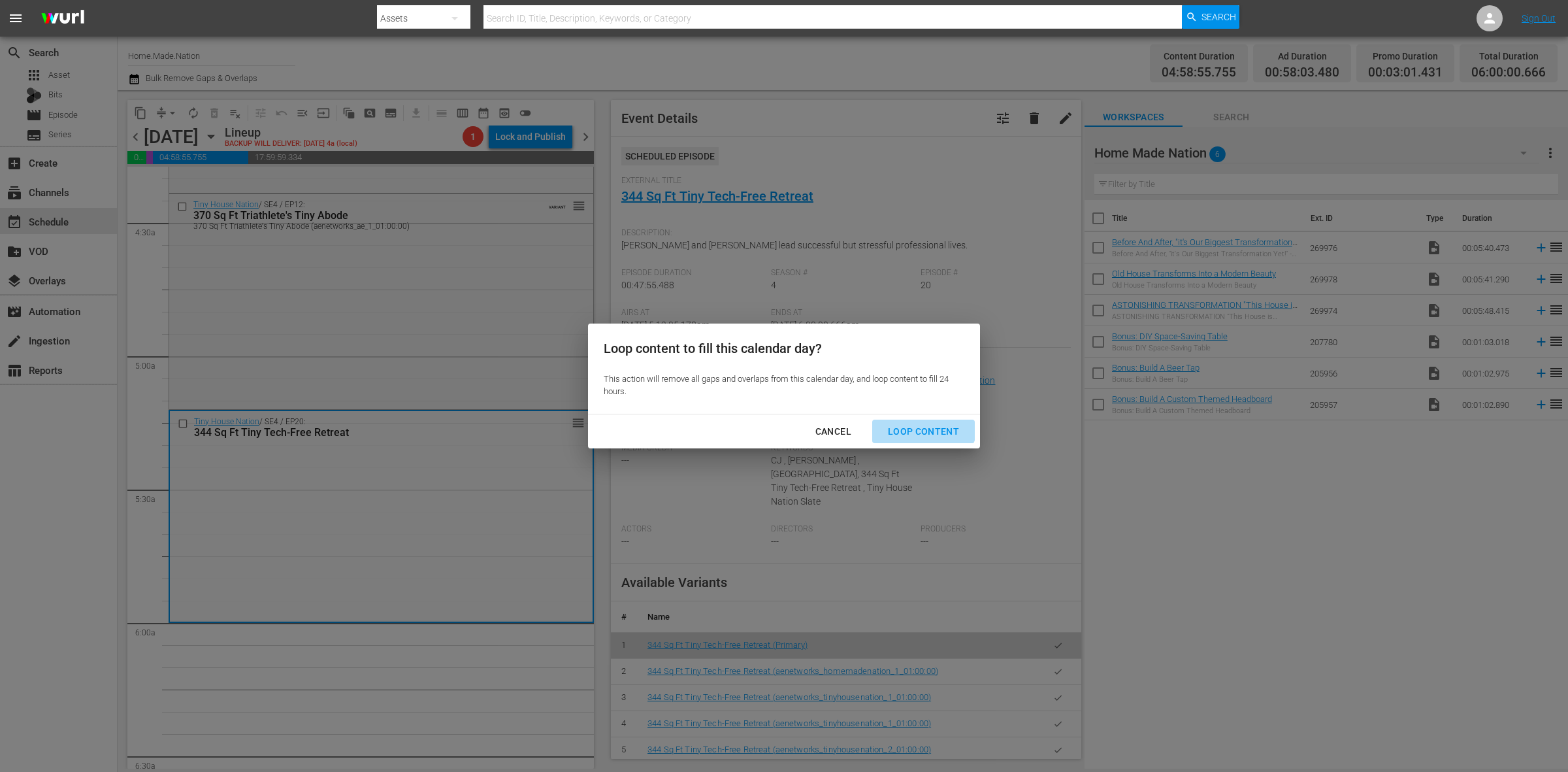
click at [922, 423] on div "Loop Content" at bounding box center [923, 431] width 92 height 16
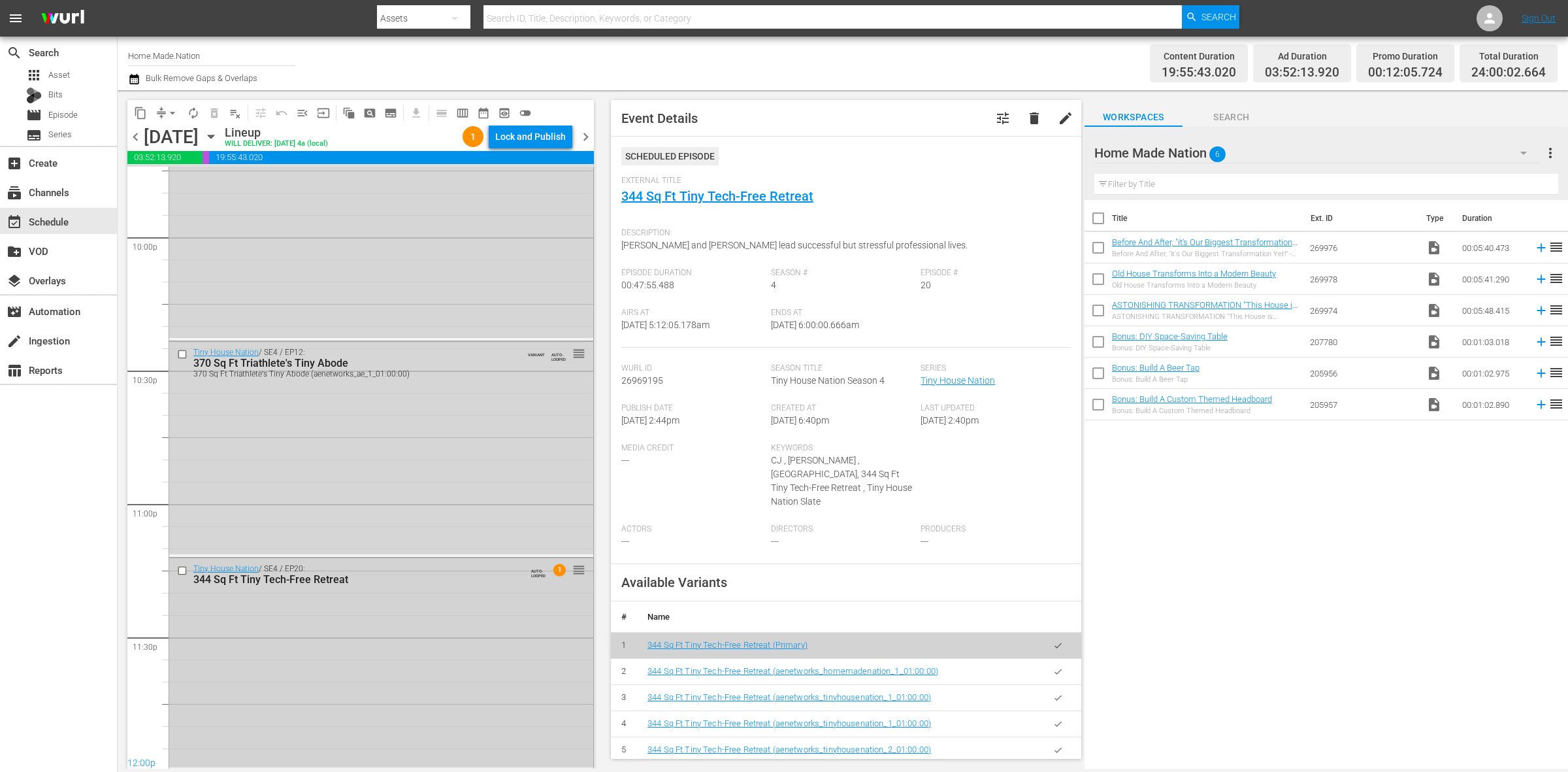
scroll to position [5799, 0]
click at [476, 626] on div "Tiny House Nation / SE4 / EP20: 344 Sq Ft Tiny Tech-Free Retreat AUTO-LOOPED 1 …" at bounding box center [381, 661] width 424 height 209
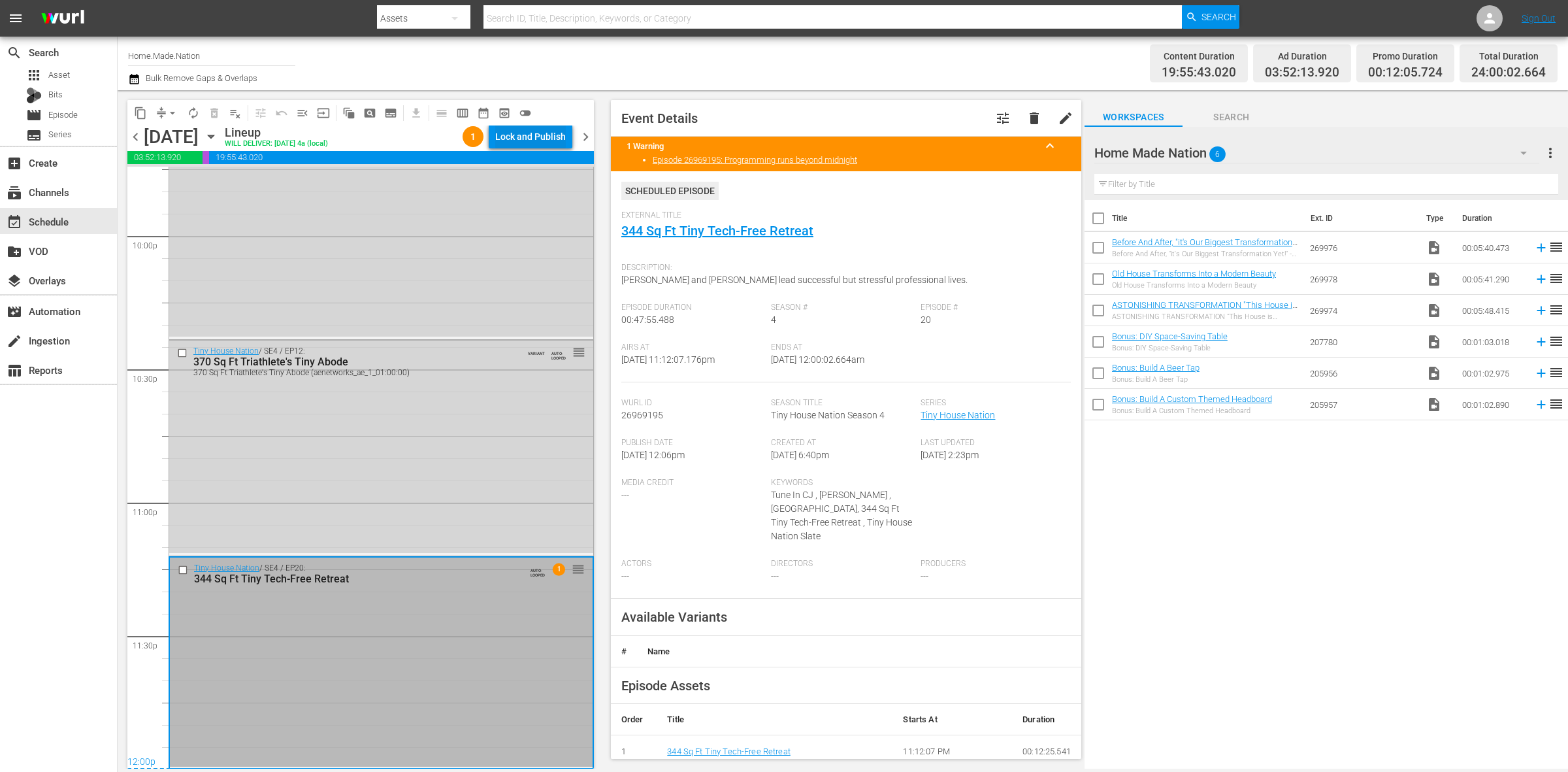
click at [528, 135] on div "Lock and Publish" at bounding box center [530, 136] width 71 height 23
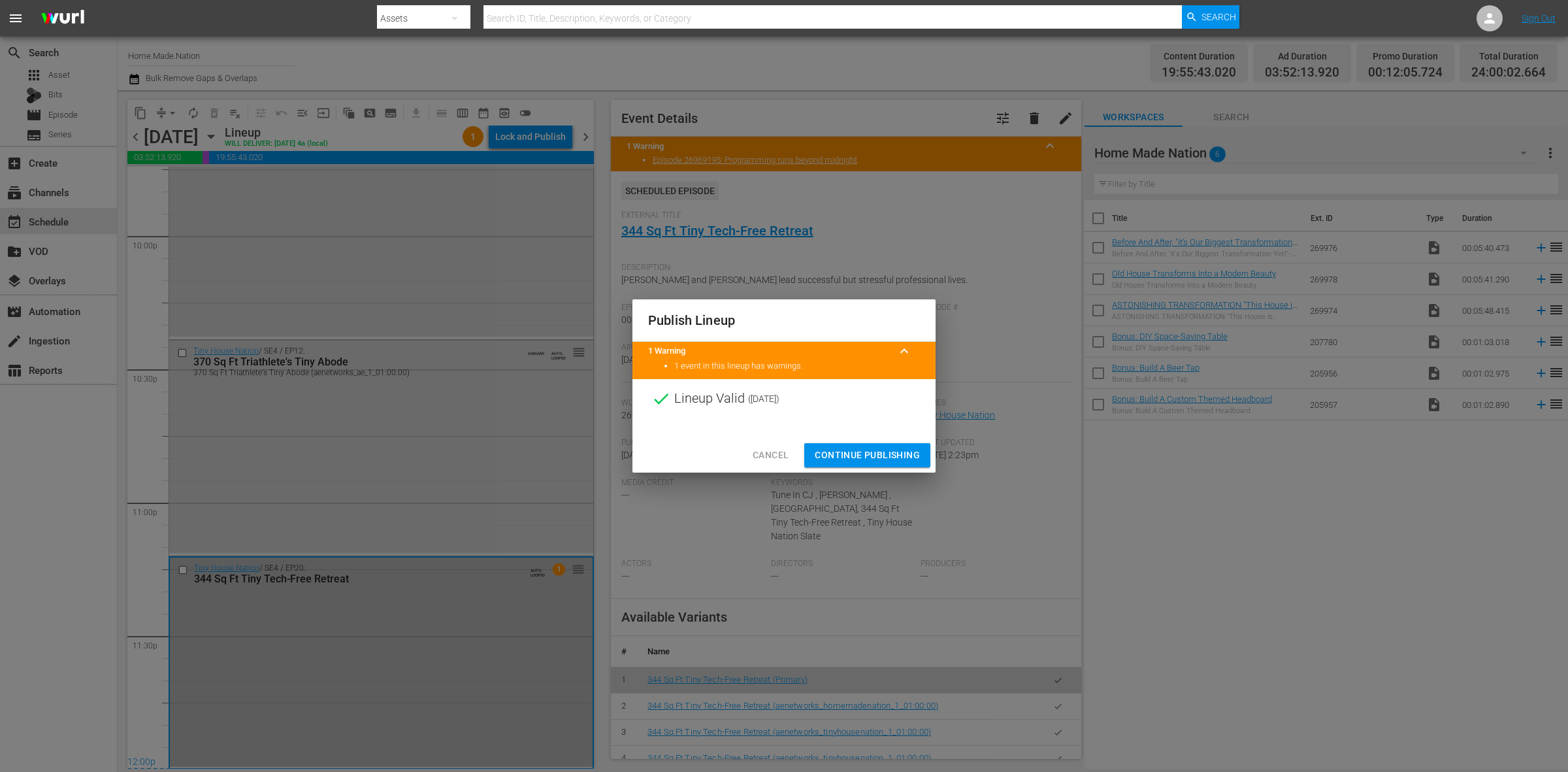
click at [864, 456] on span "Continue Publishing" at bounding box center [867, 455] width 105 height 16
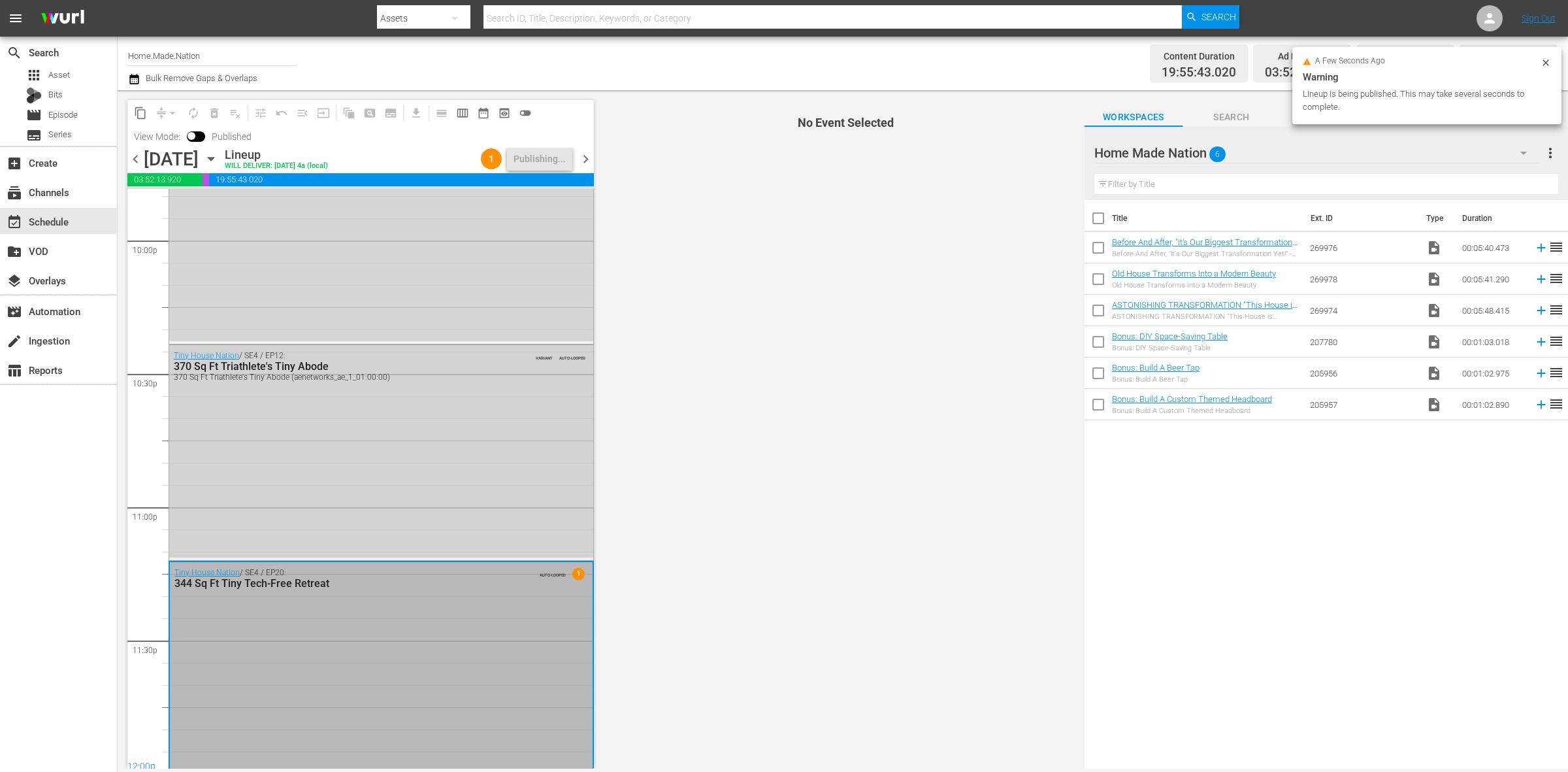
scroll to position [5820, 0]
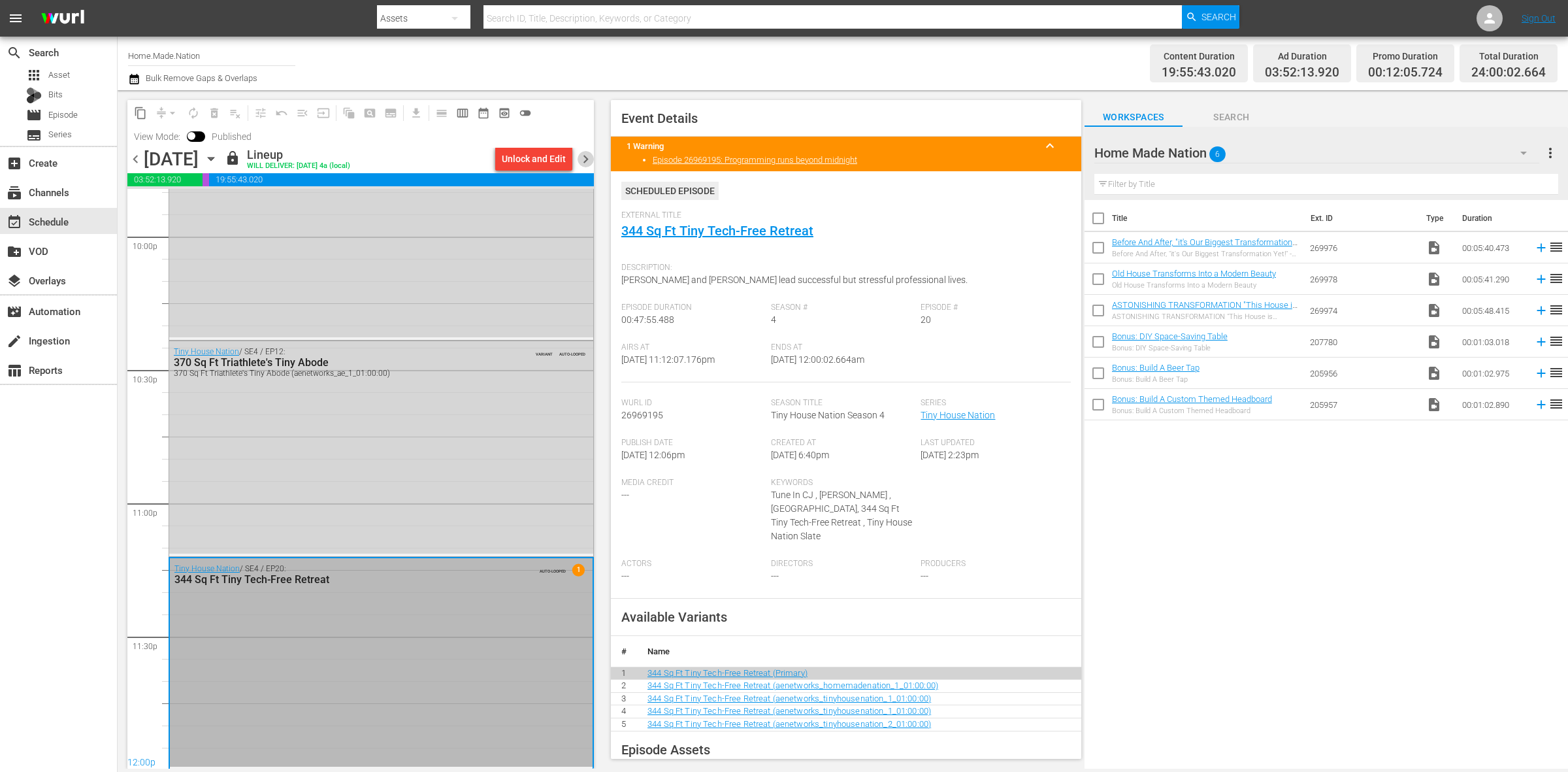
click at [583, 159] on span "chevron_right" at bounding box center [586, 159] width 16 height 16
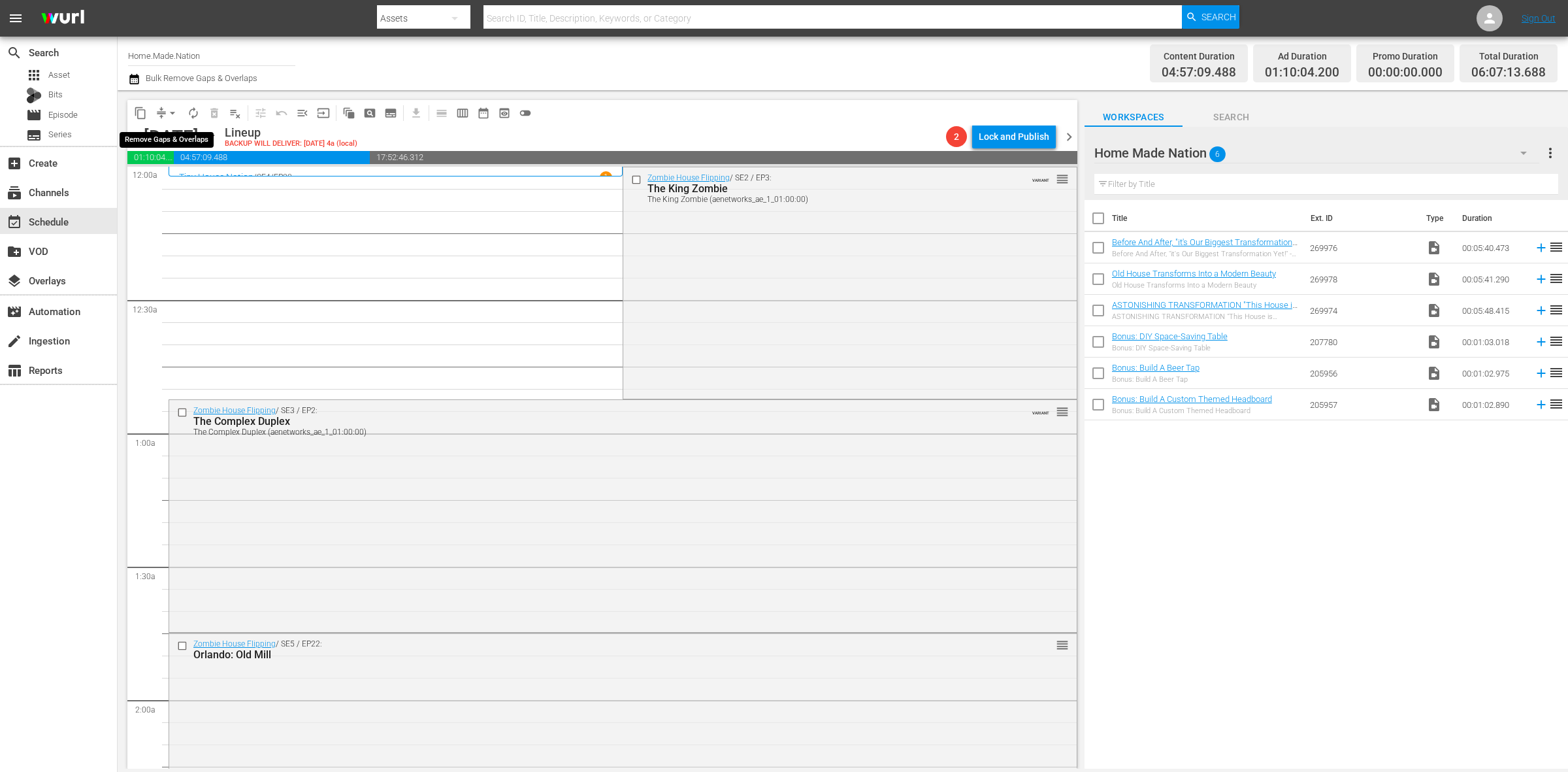
click at [170, 115] on span "arrow_drop_down" at bounding box center [172, 113] width 13 height 13
click at [164, 135] on li "Align to Midnight" at bounding box center [173, 139] width 137 height 22
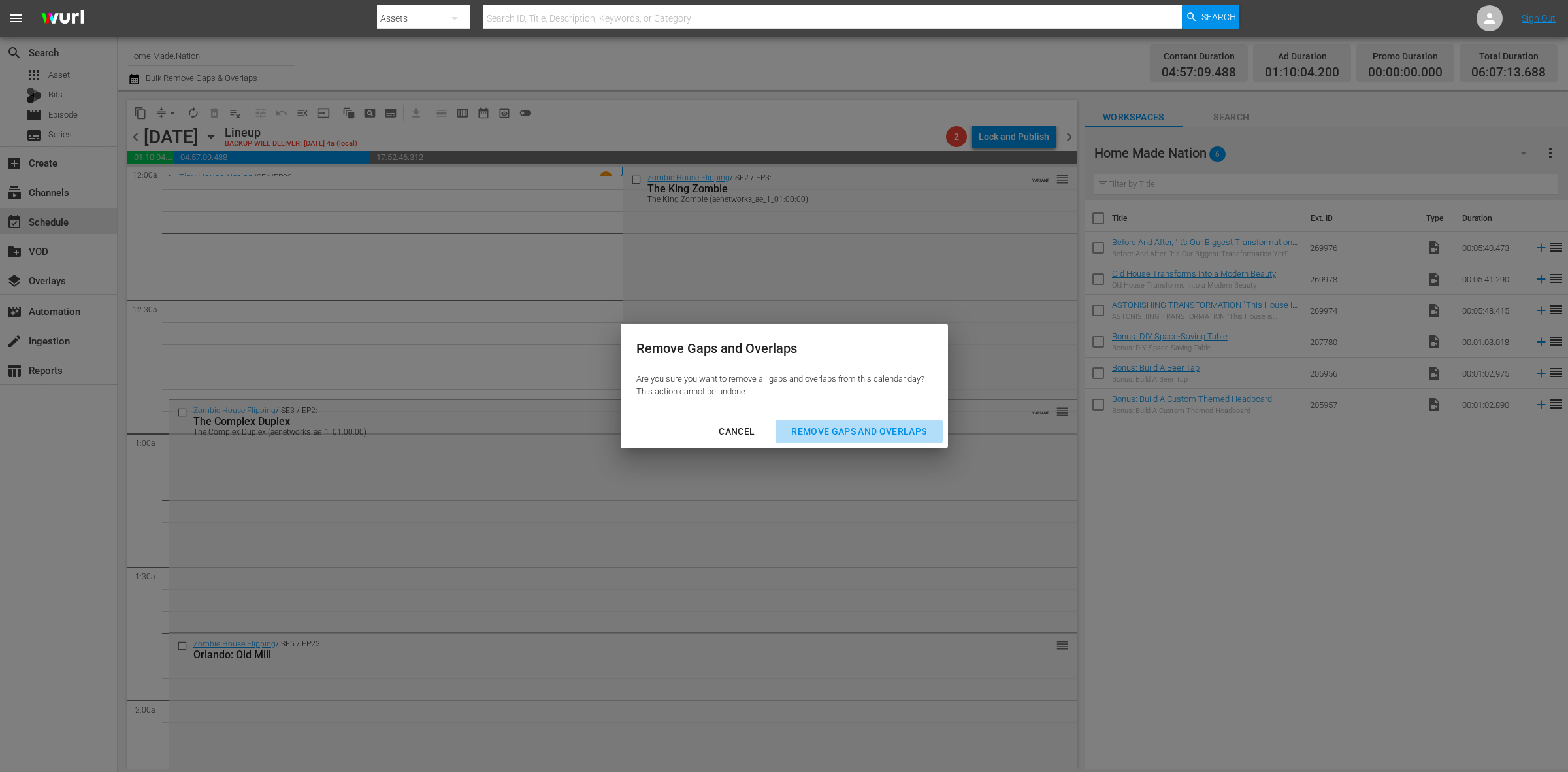
click at [835, 439] on div "Remove Gaps and Overlaps" at bounding box center [859, 431] width 156 height 16
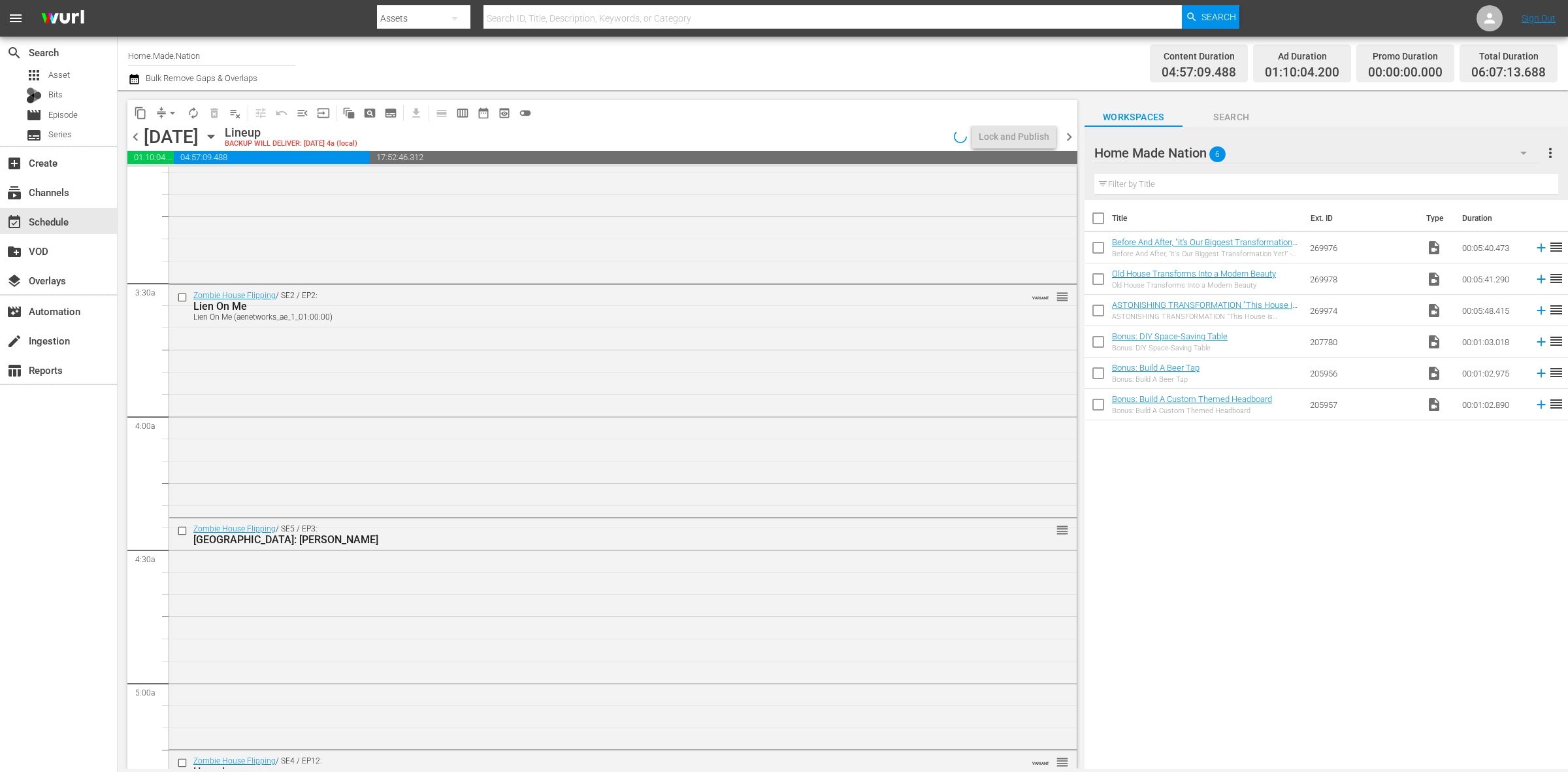
scroll to position [1144, 0]
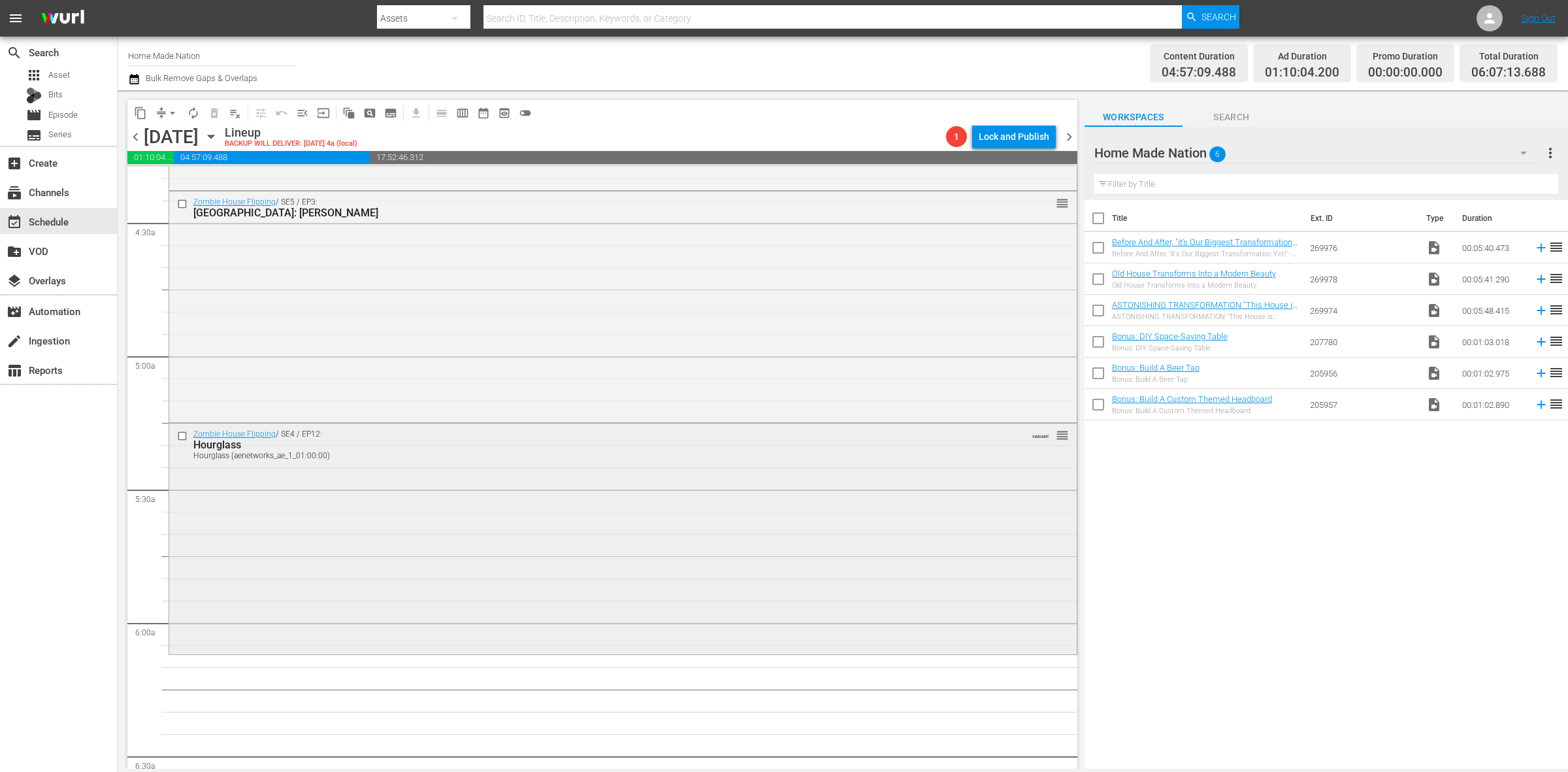
click at [500, 518] on div "Zombie House Flipping / SE4 / EP12: Hourglass Hourglass (aenetworks_ae_1_01:00:…" at bounding box center [623, 537] width 908 height 228
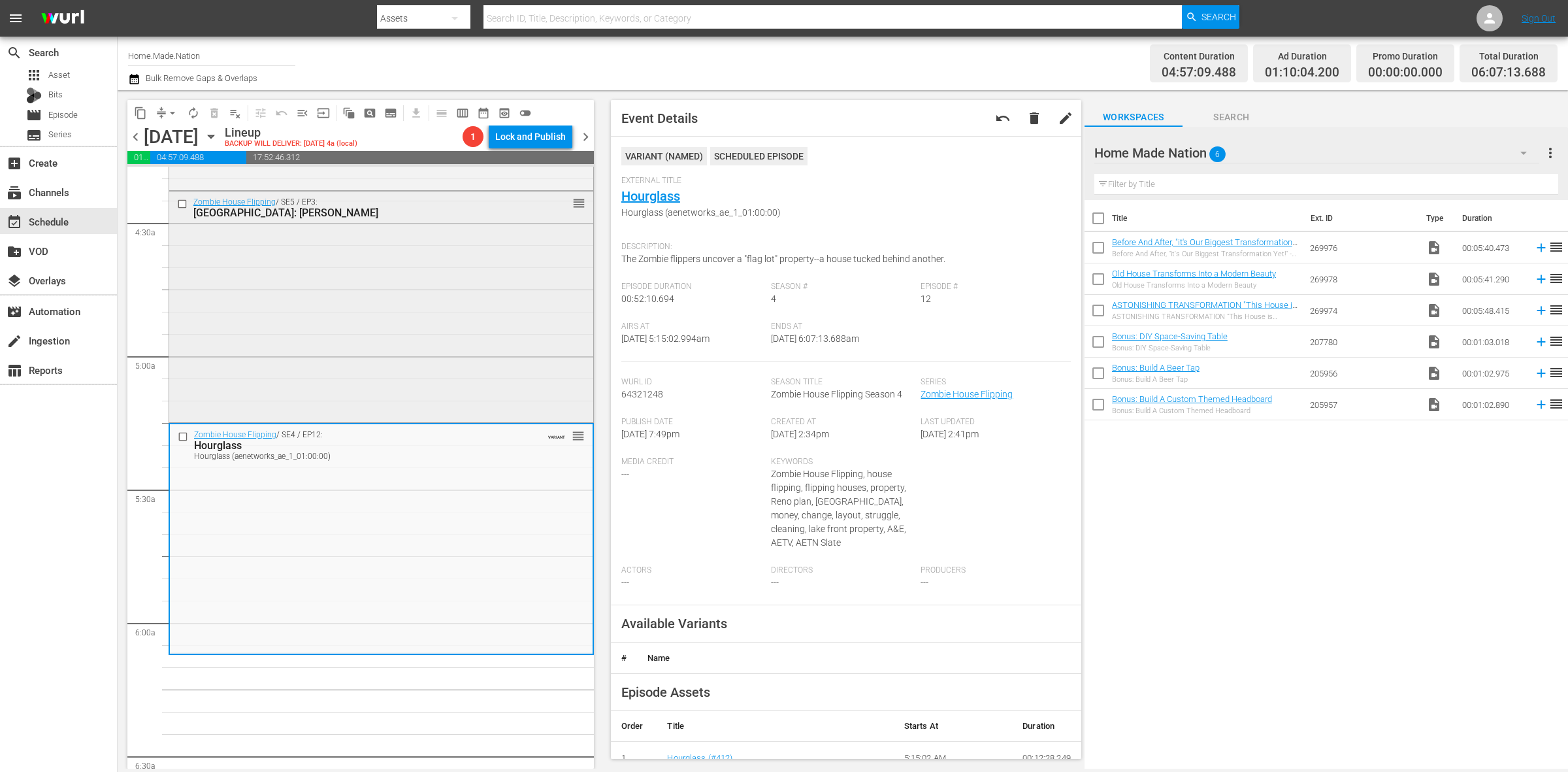
click at [337, 331] on div "Zombie House Flipping / SE5 / EP3: Tampa: Jean reorder" at bounding box center [381, 306] width 424 height 229
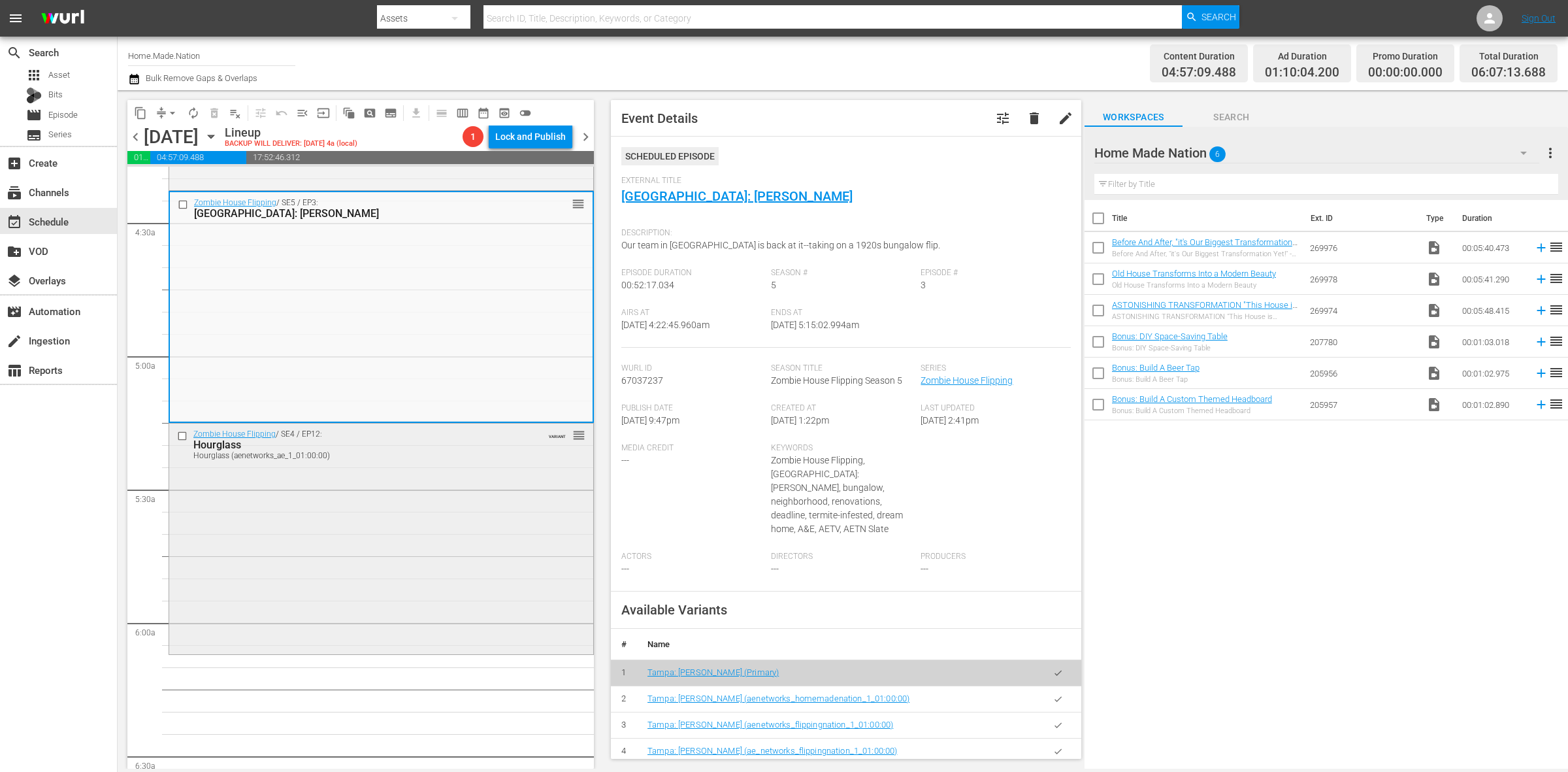
click at [409, 546] on div "Zombie House Flipping / SE4 / EP12: Hourglass Hourglass (aenetworks_ae_1_01:00:…" at bounding box center [381, 537] width 424 height 228
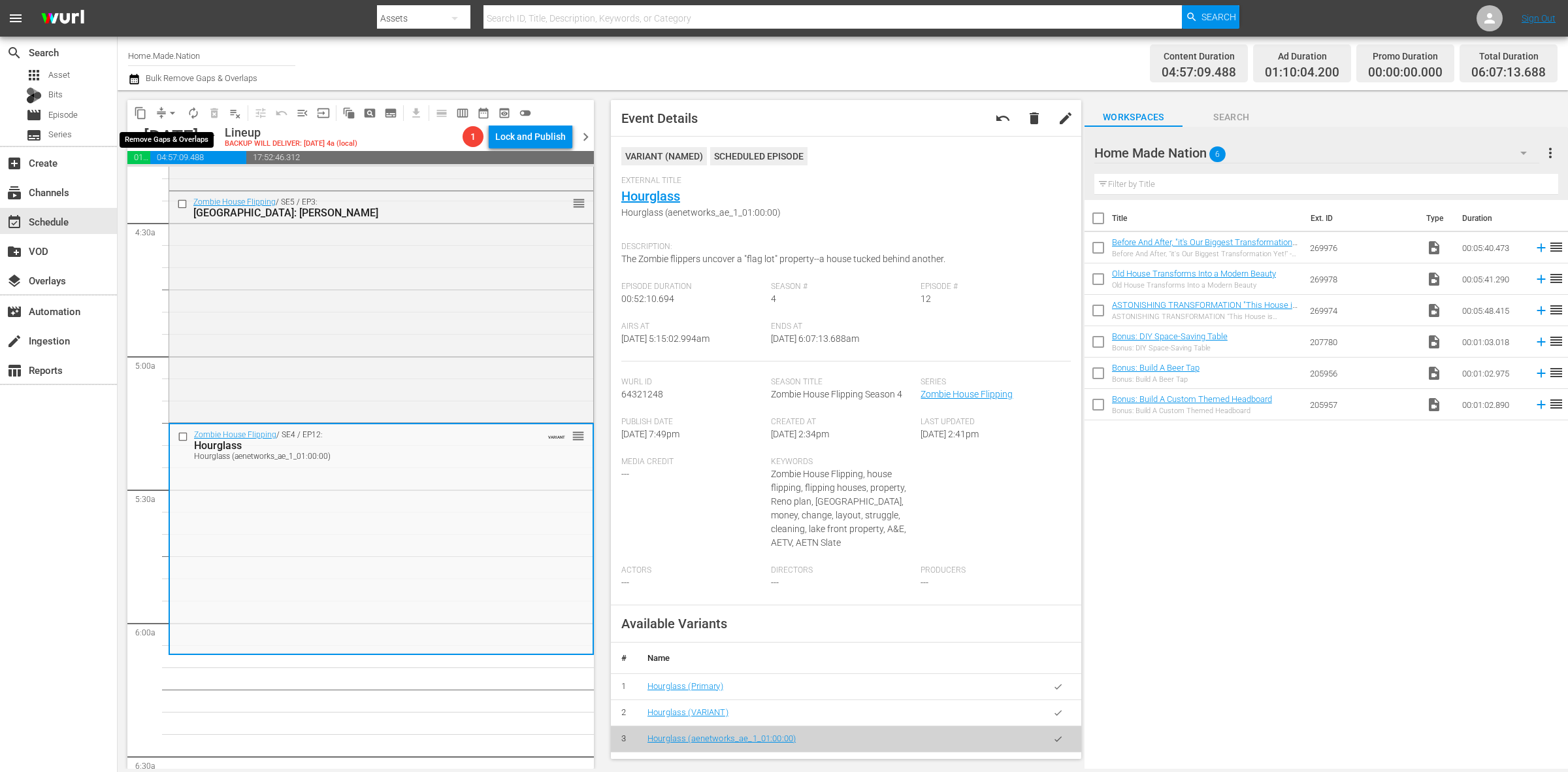
click at [170, 112] on span "arrow_drop_down" at bounding box center [172, 113] width 13 height 13
click at [183, 131] on li "Align to Midnight" at bounding box center [173, 139] width 137 height 22
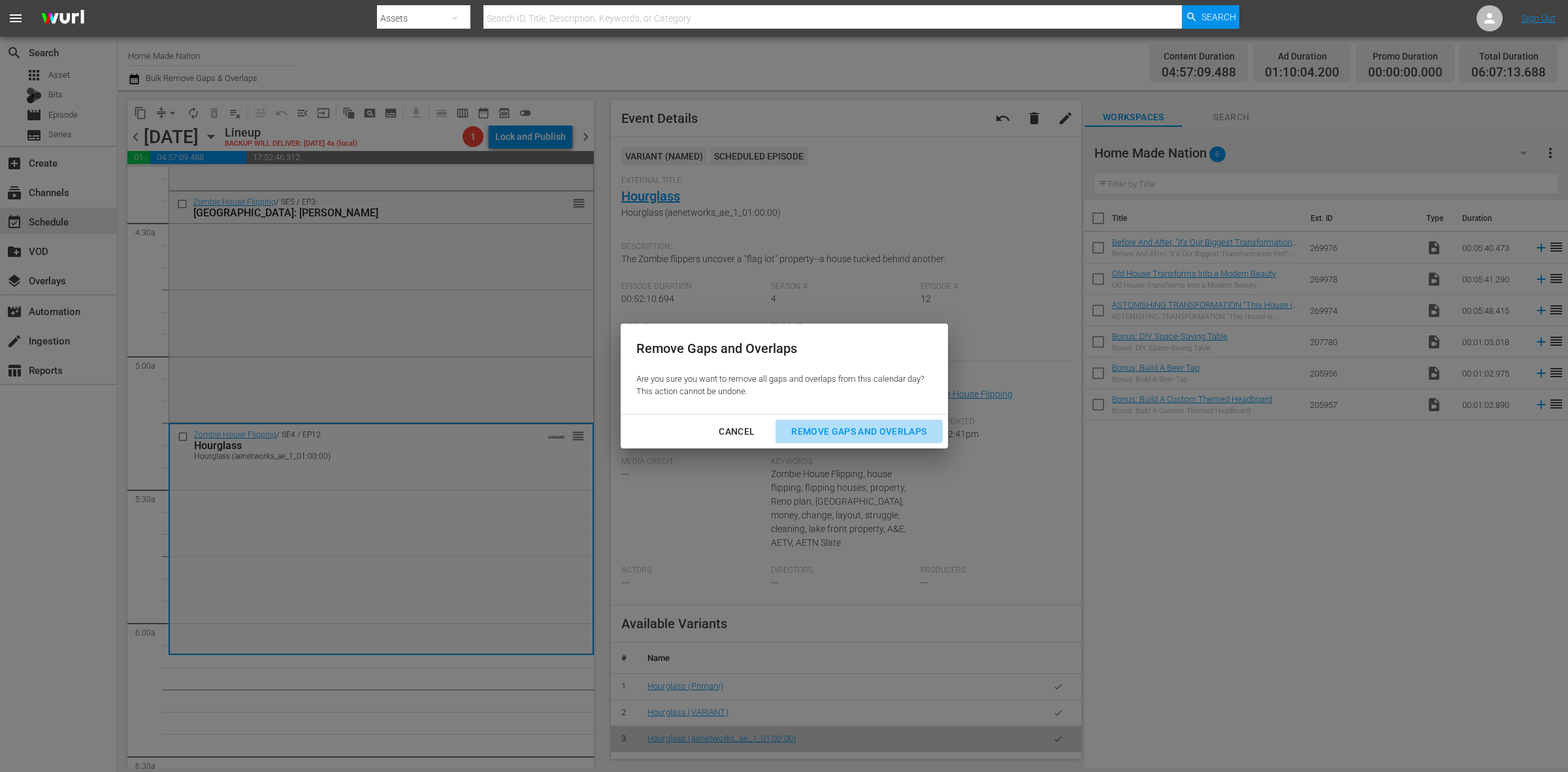
click at [874, 431] on div "Remove Gaps and Overlaps" at bounding box center [859, 431] width 156 height 16
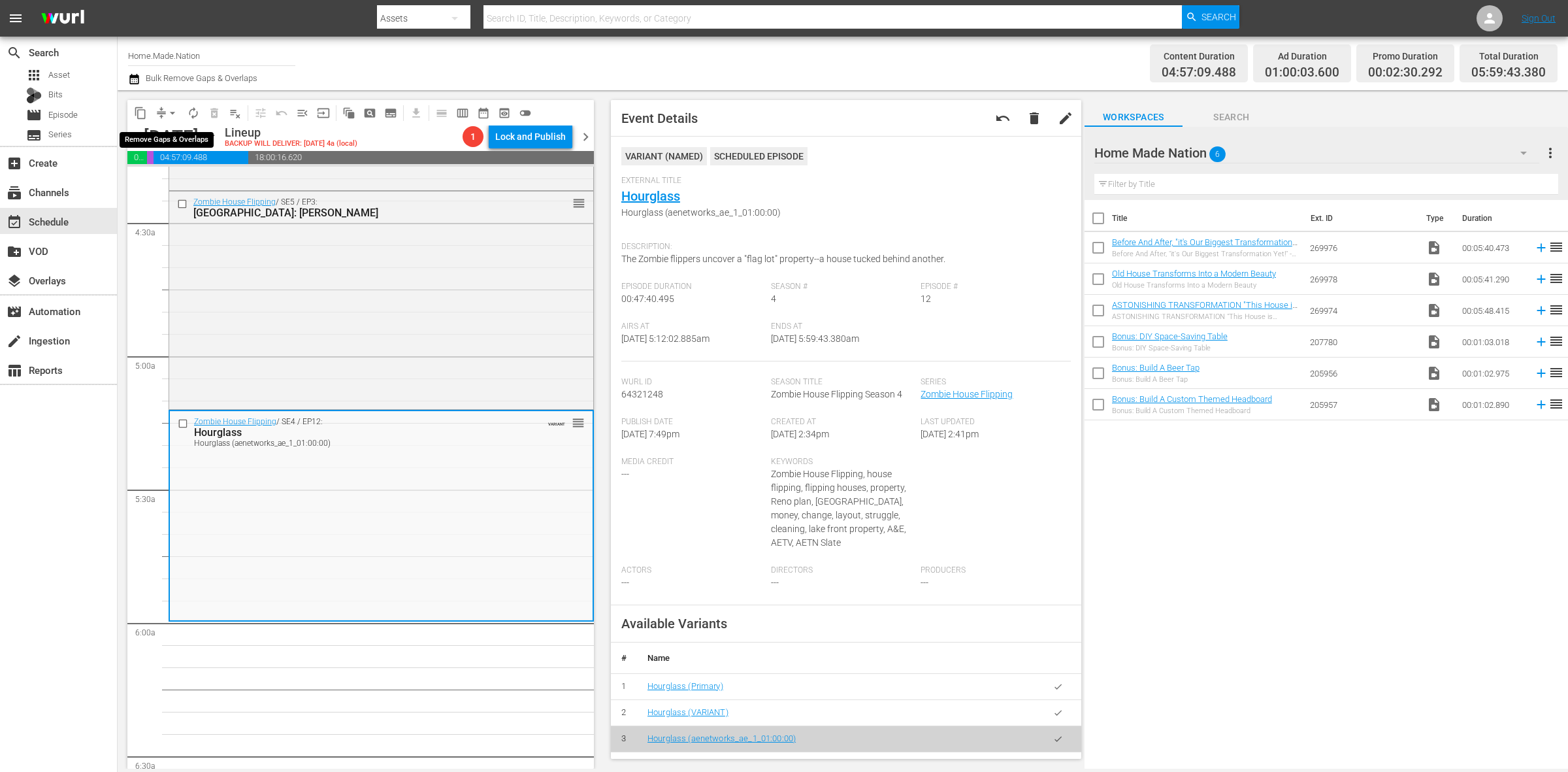
click at [170, 104] on button "arrow_drop_down" at bounding box center [172, 113] width 21 height 21
click at [161, 141] on li "Align to Midnight" at bounding box center [173, 139] width 137 height 22
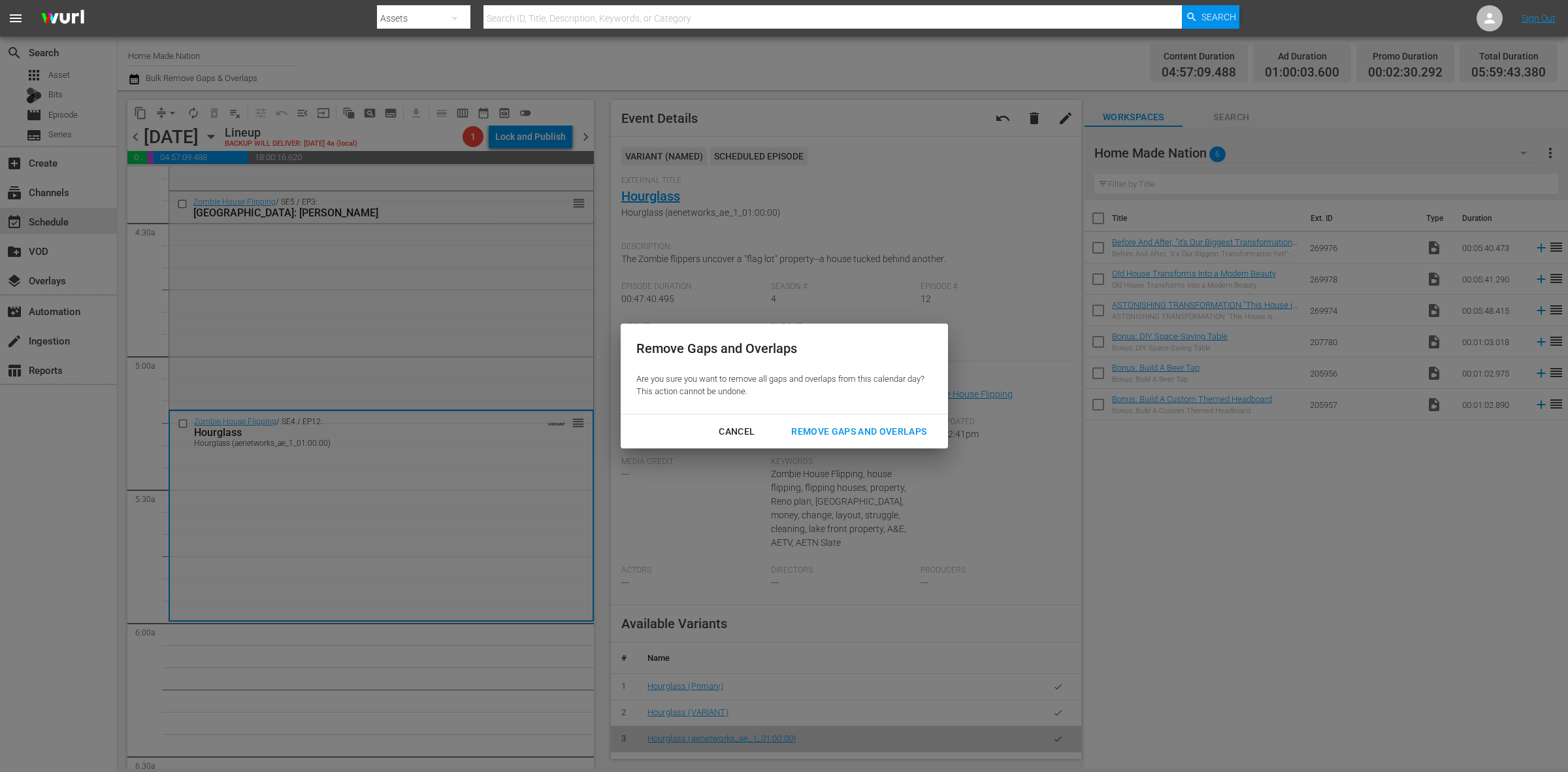
click at [851, 432] on div "Remove Gaps and Overlaps" at bounding box center [859, 431] width 156 height 16
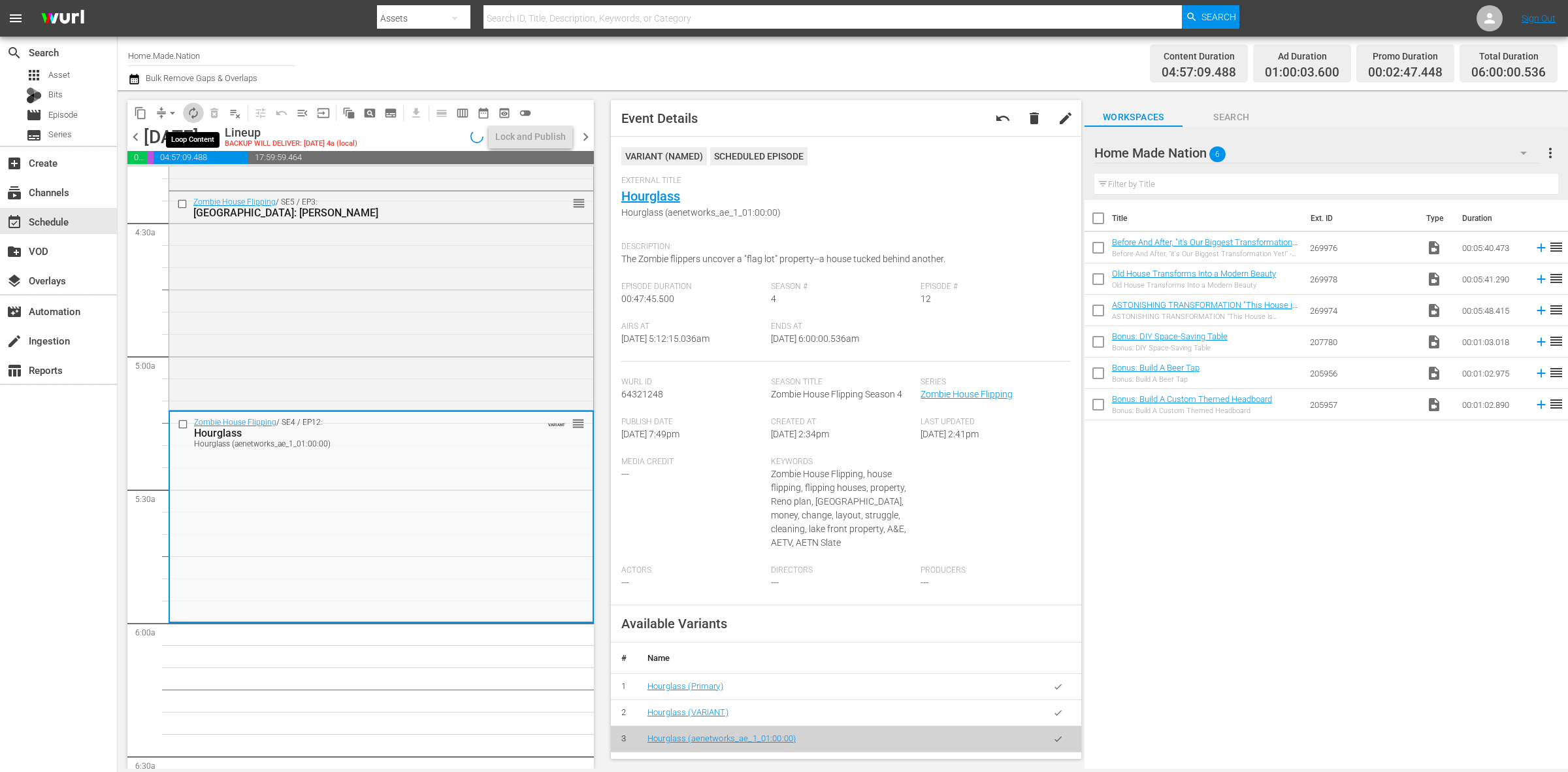
click at [190, 112] on span "autorenew_outlined" at bounding box center [193, 113] width 13 height 13
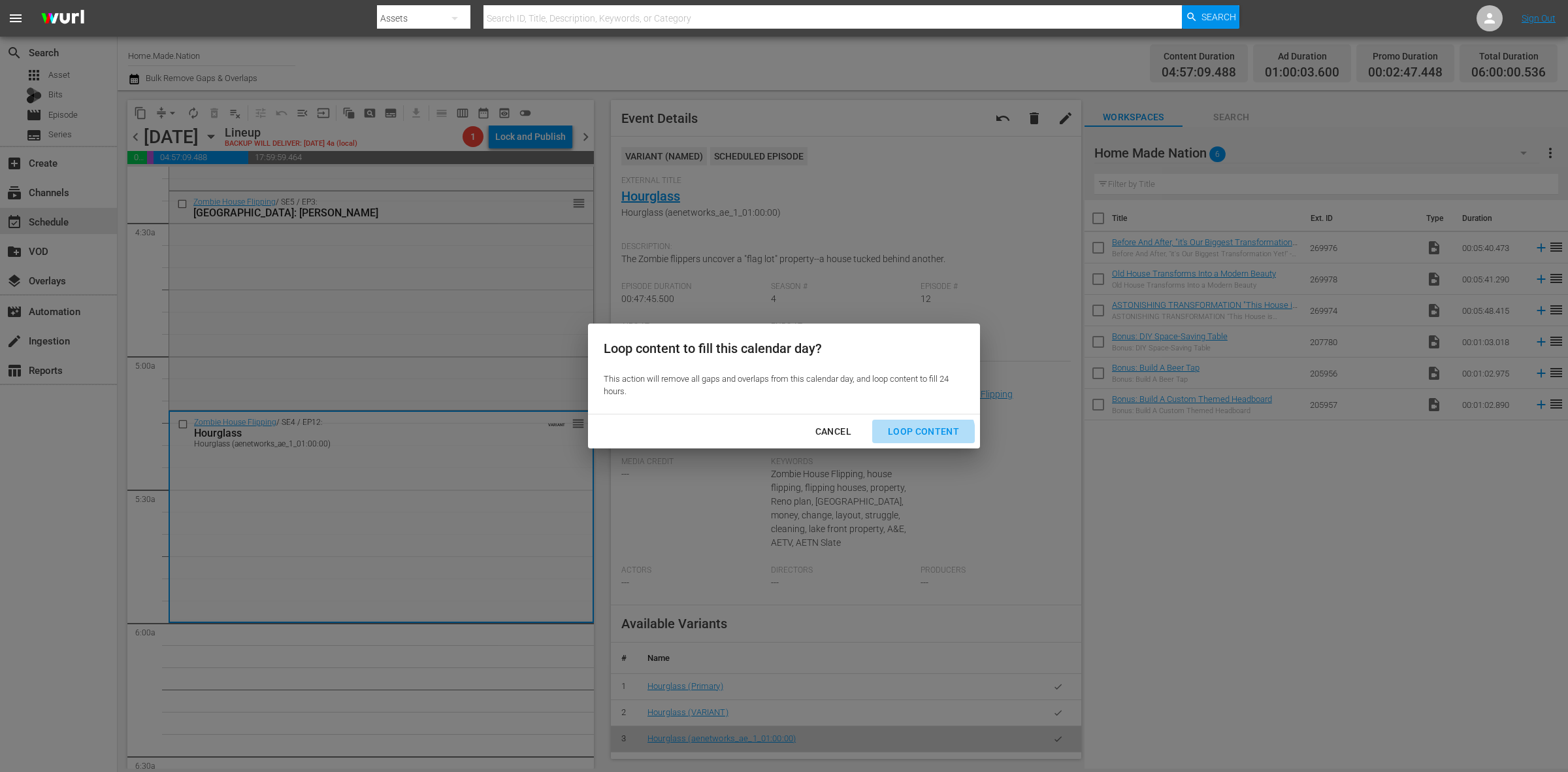
click at [917, 438] on div "Loop Content" at bounding box center [923, 431] width 92 height 16
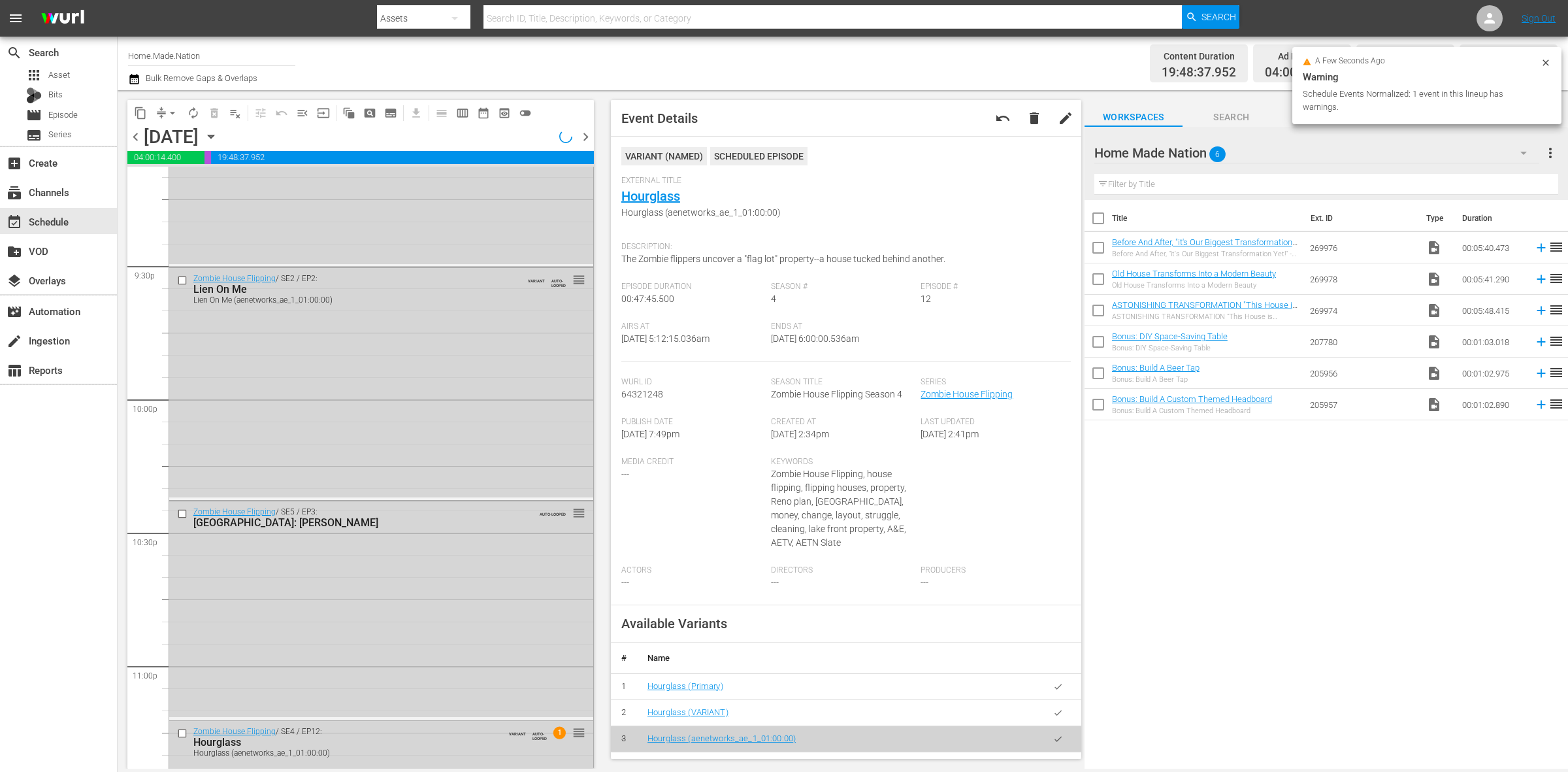
scroll to position [5799, 0]
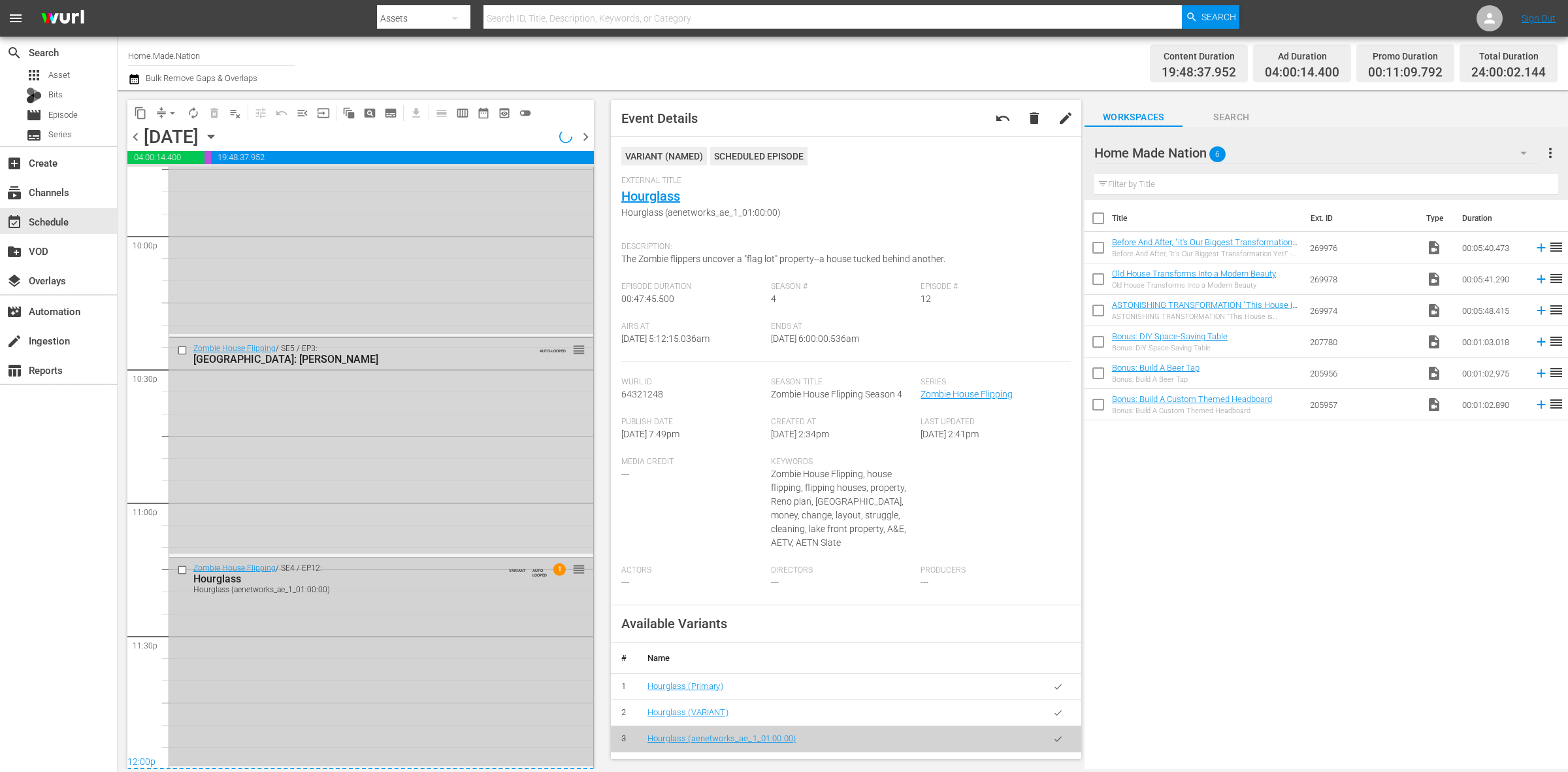
click at [469, 656] on div "Zombie House Flipping / SE4 / EP12: Hourglass Hourglass (aenetworks_ae_1_01:00:…" at bounding box center [381, 662] width 424 height 209
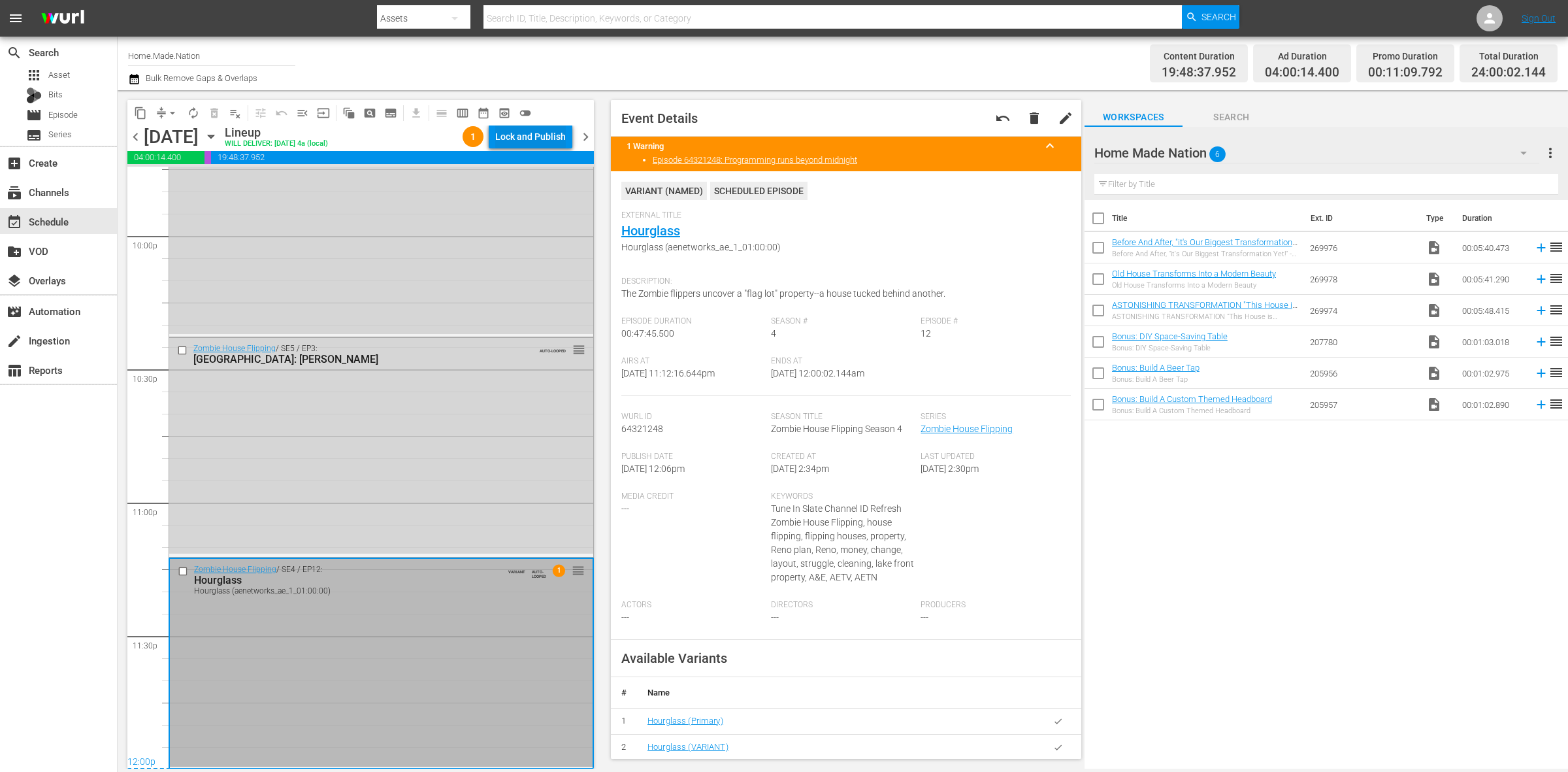
click at [544, 135] on div "Lock and Publish" at bounding box center [530, 136] width 71 height 23
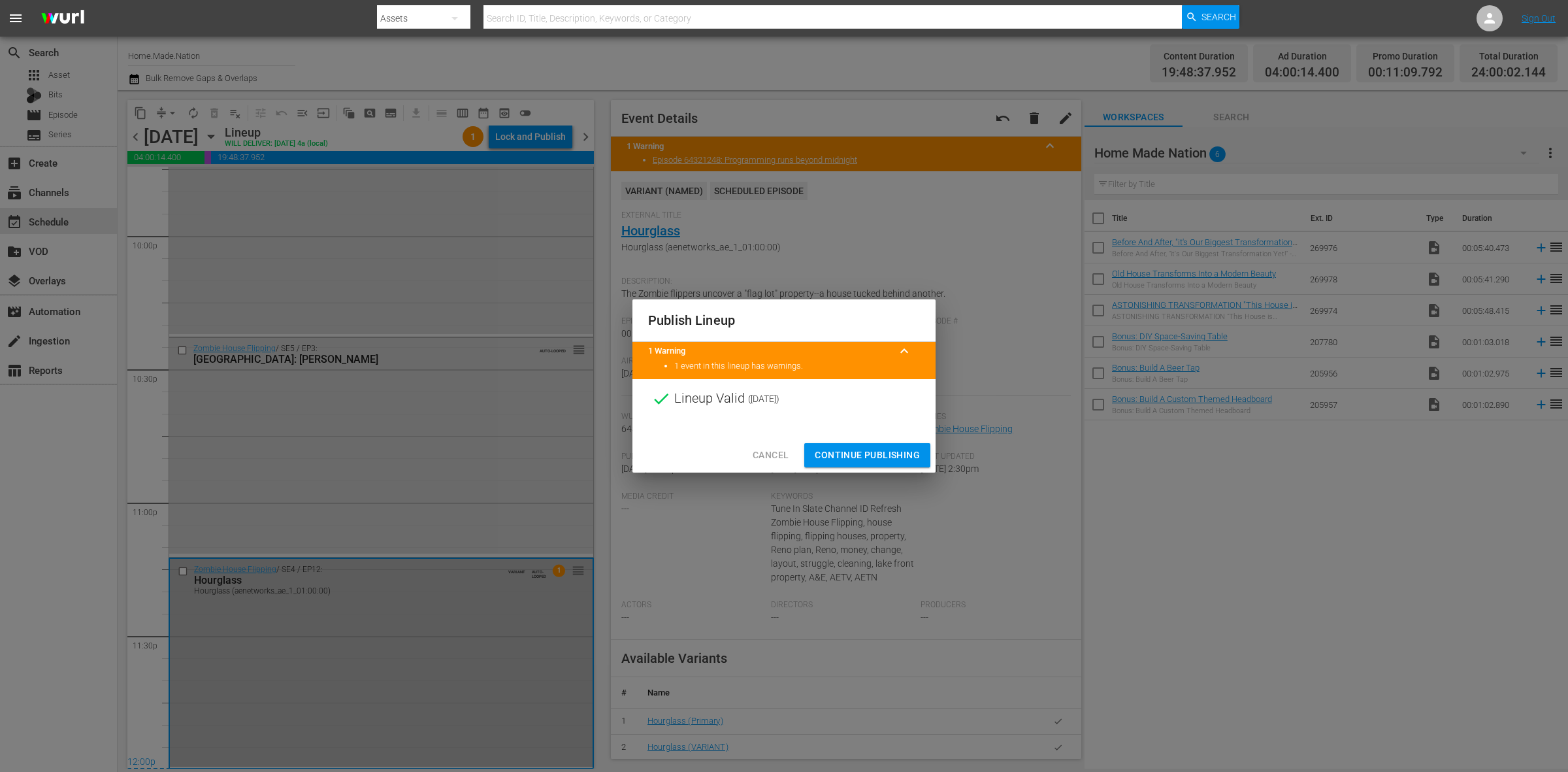
click at [846, 452] on span "Continue Publishing" at bounding box center [867, 455] width 105 height 16
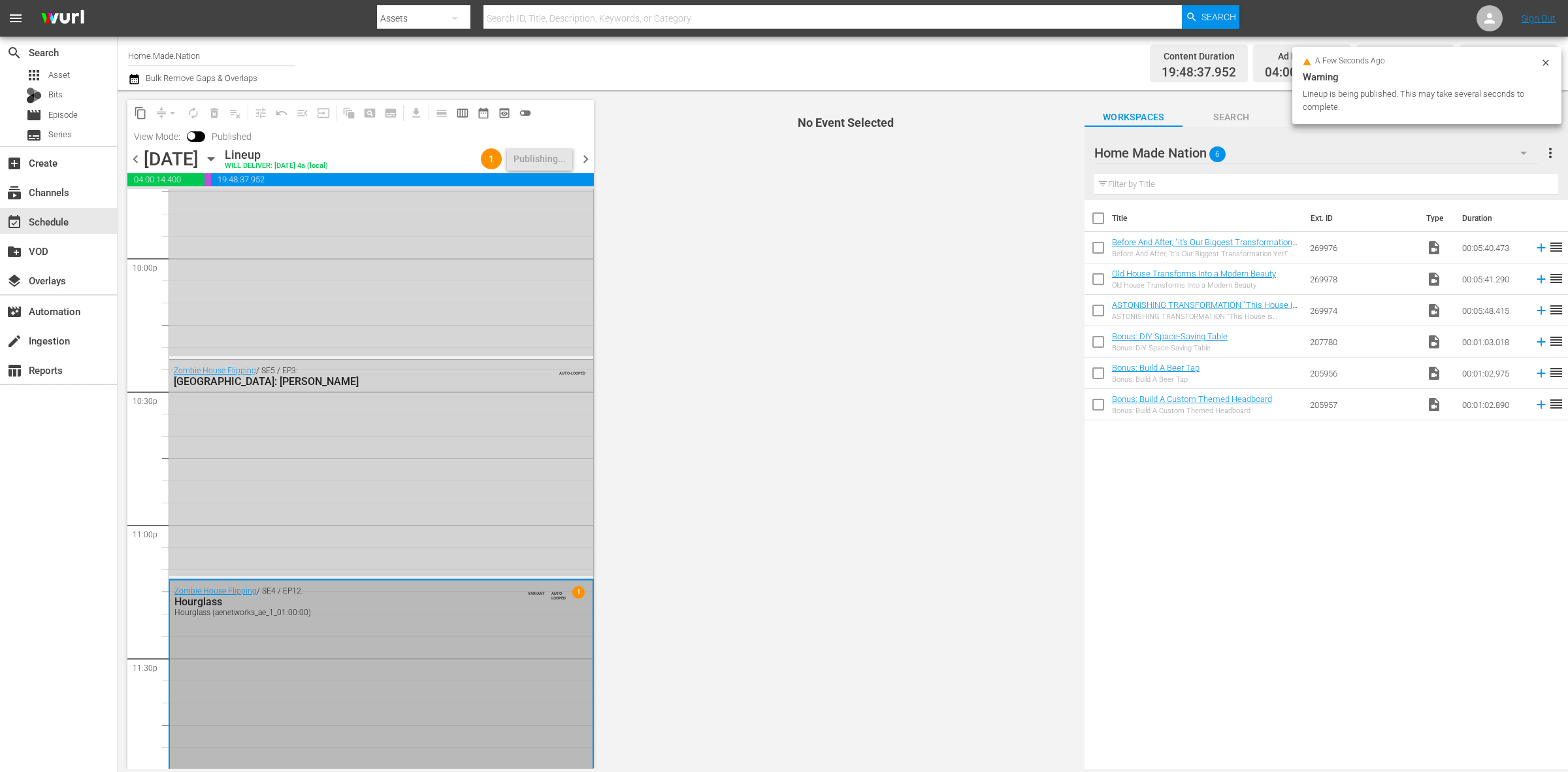
scroll to position [5820, 0]
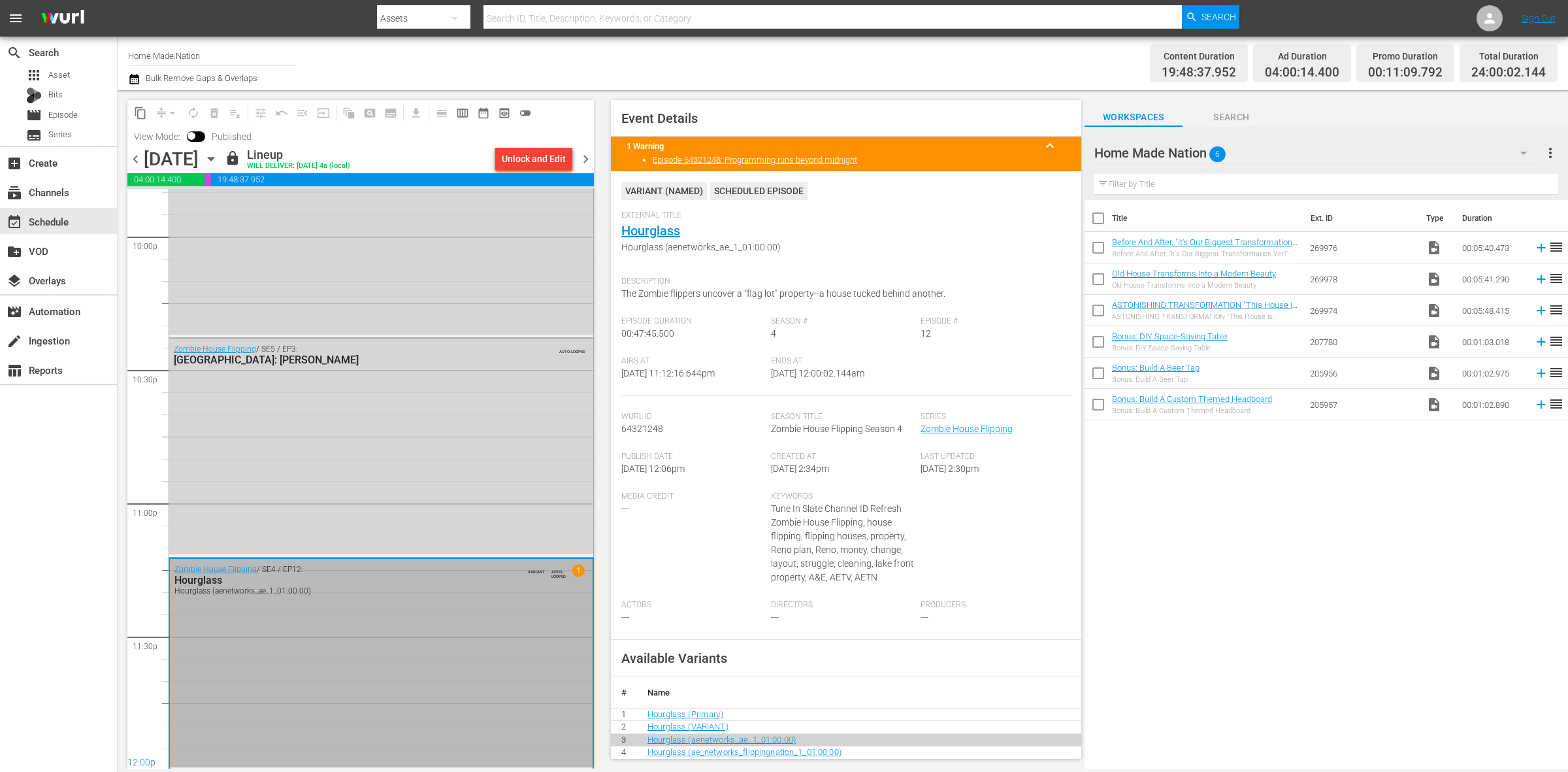
click at [582, 163] on span "chevron_right" at bounding box center [586, 159] width 16 height 16
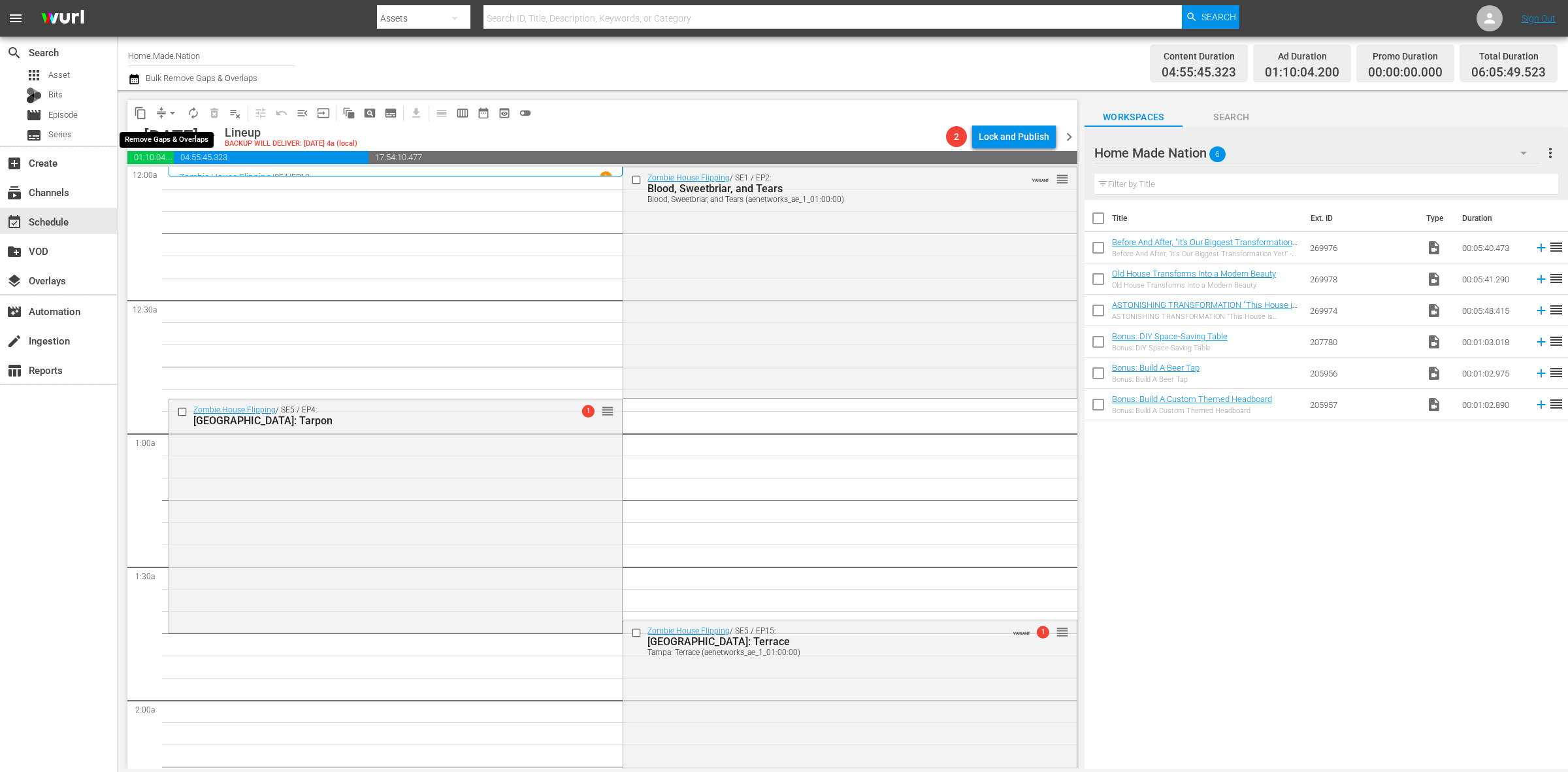
click at [170, 111] on span "arrow_drop_down" at bounding box center [172, 113] width 13 height 13
click at [185, 145] on li "Align to Midnight" at bounding box center [173, 139] width 137 height 22
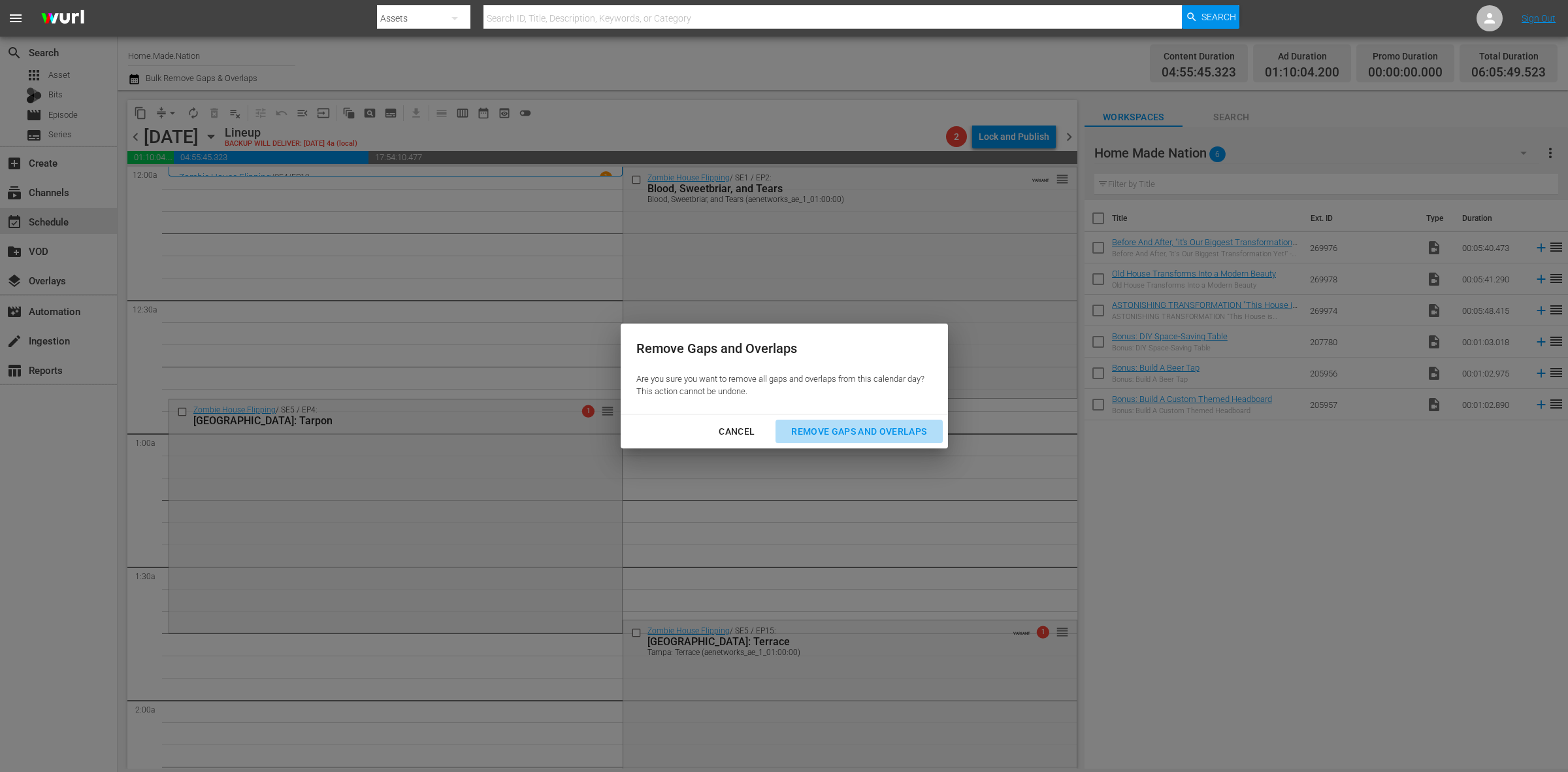
click at [840, 438] on div "Remove Gaps and Overlaps" at bounding box center [859, 431] width 156 height 16
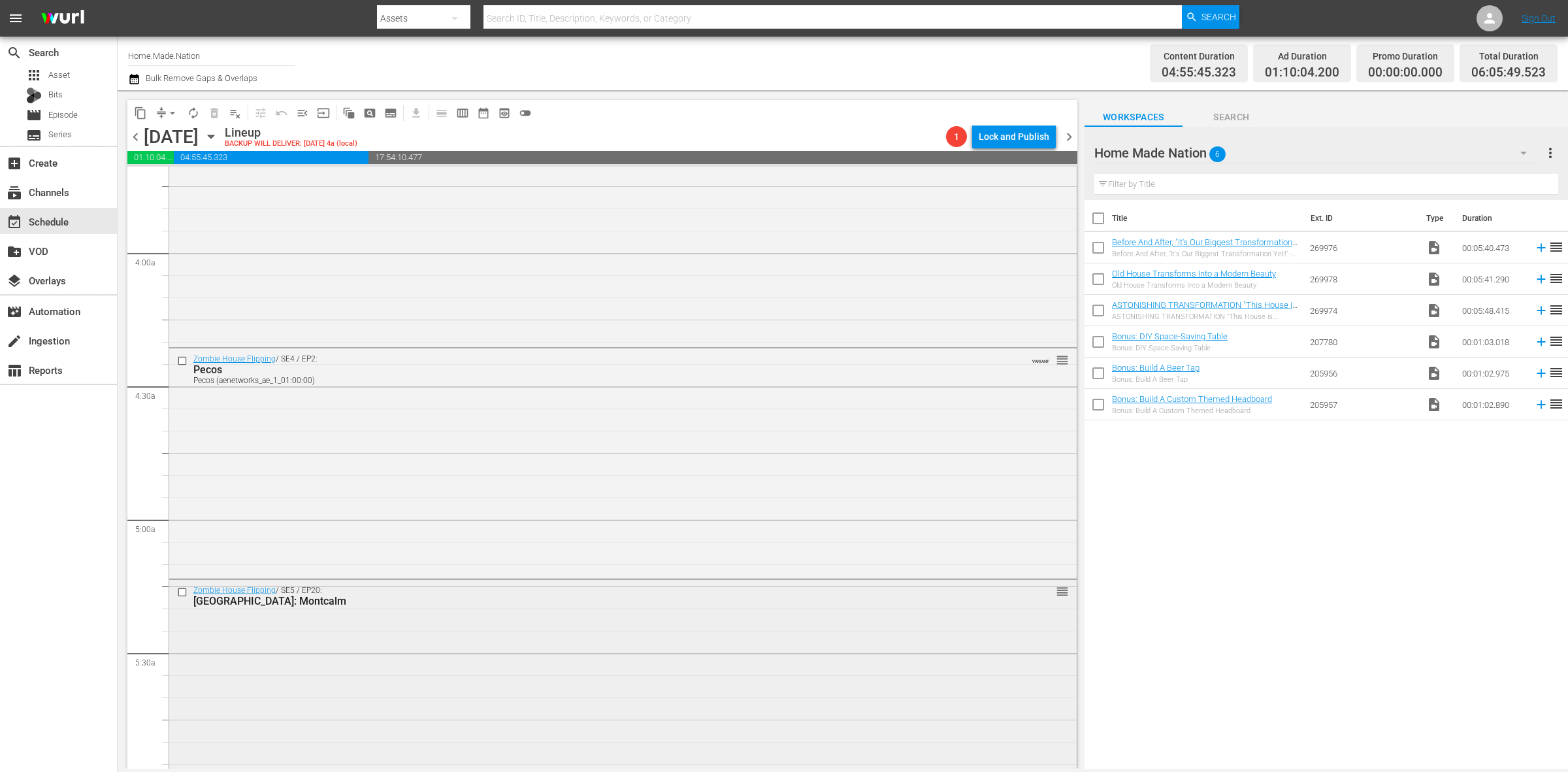
scroll to position [1307, 0]
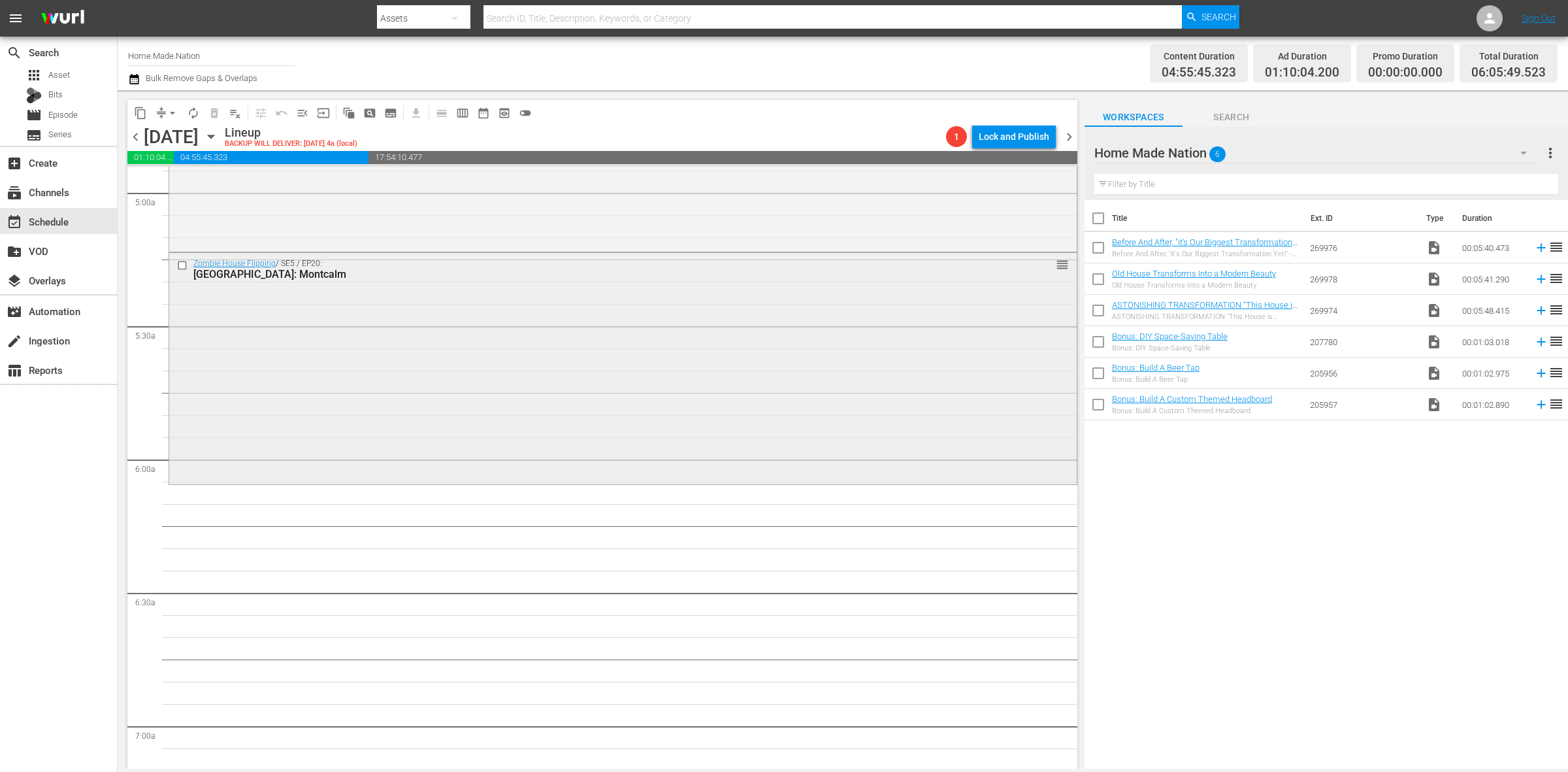
click at [396, 454] on div "Zombie House Flipping / SE5 / EP20: Orlando: Montcalm reorder" at bounding box center [623, 367] width 908 height 229
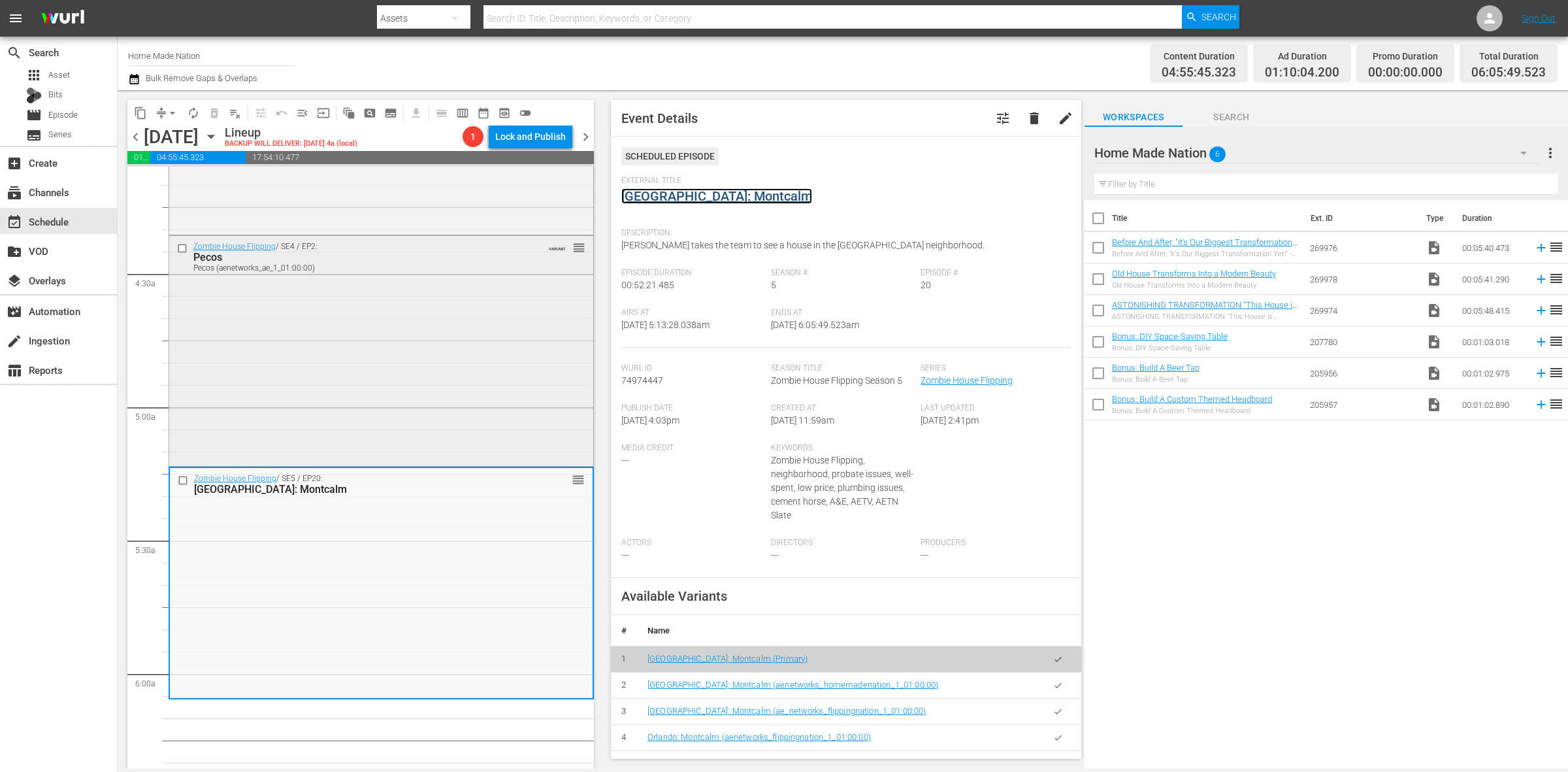
scroll to position [1062, 0]
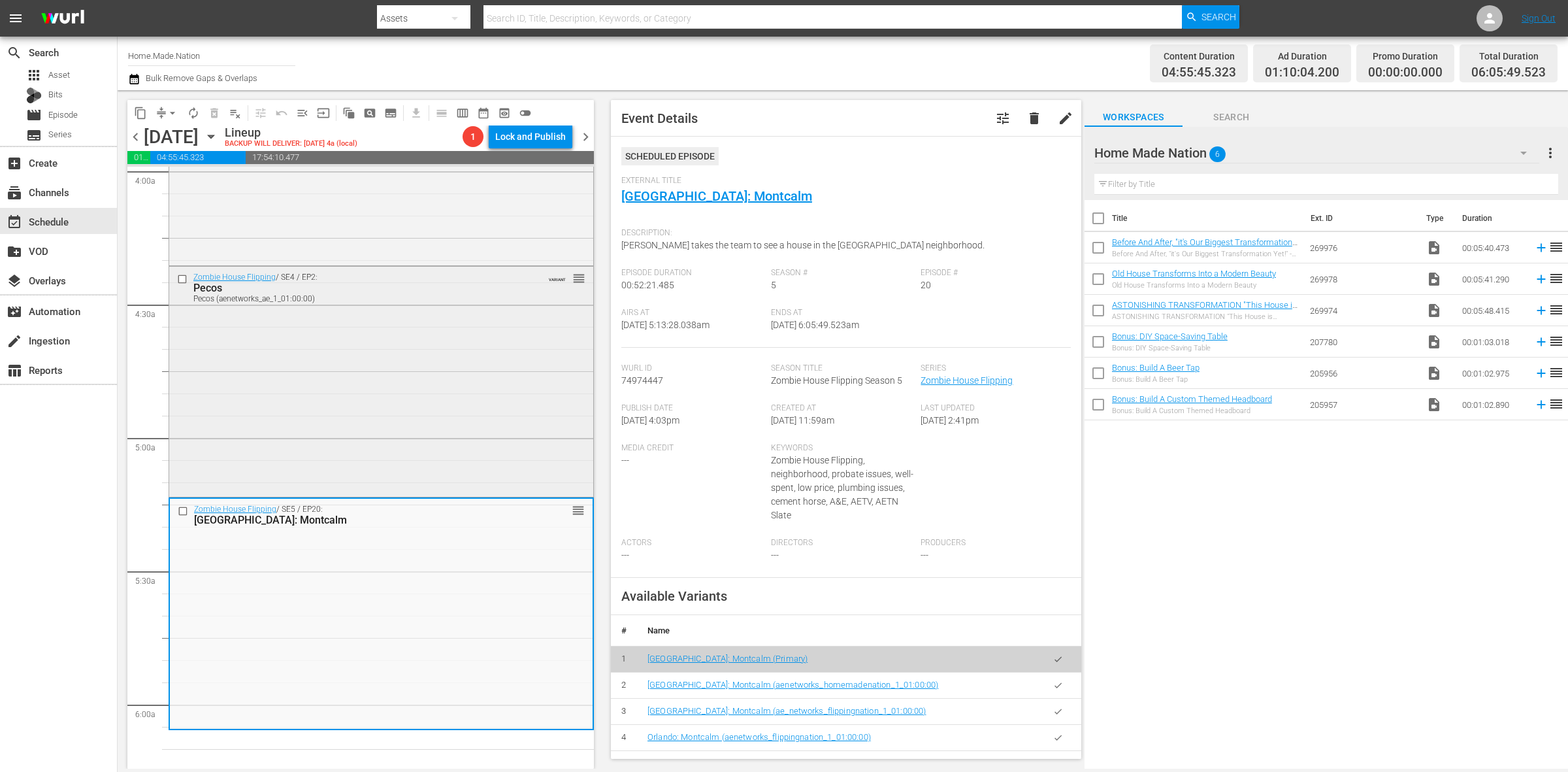
click at [383, 422] on div "Zombie House Flipping / SE4 / EP2: Pecos Pecos (aenetworks_ae_1_01:00:00) VARIA…" at bounding box center [381, 381] width 424 height 228
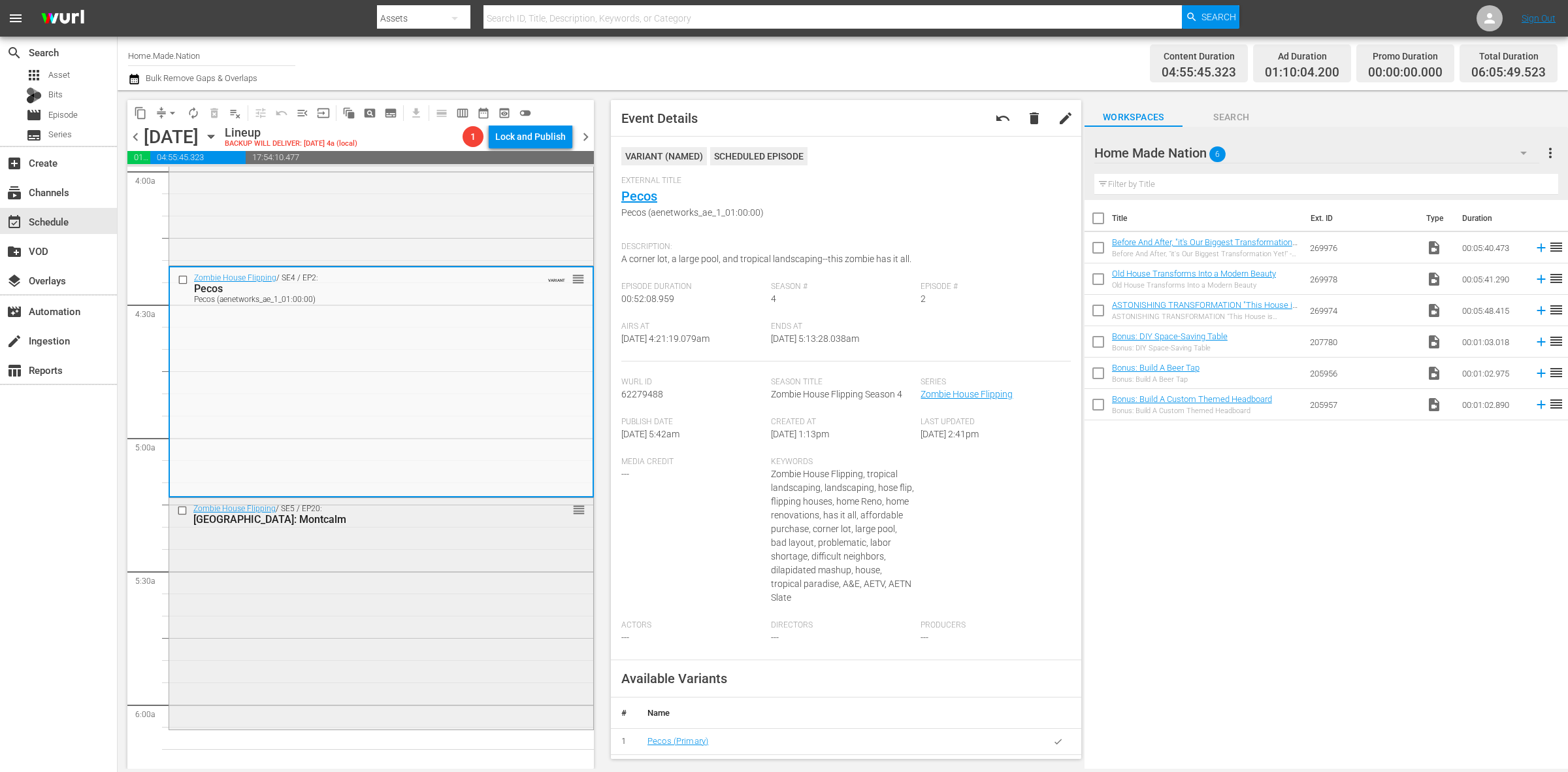
click at [331, 625] on div "Zombie House Flipping / SE5 / EP20: Orlando: Montcalm reorder" at bounding box center [381, 612] width 424 height 229
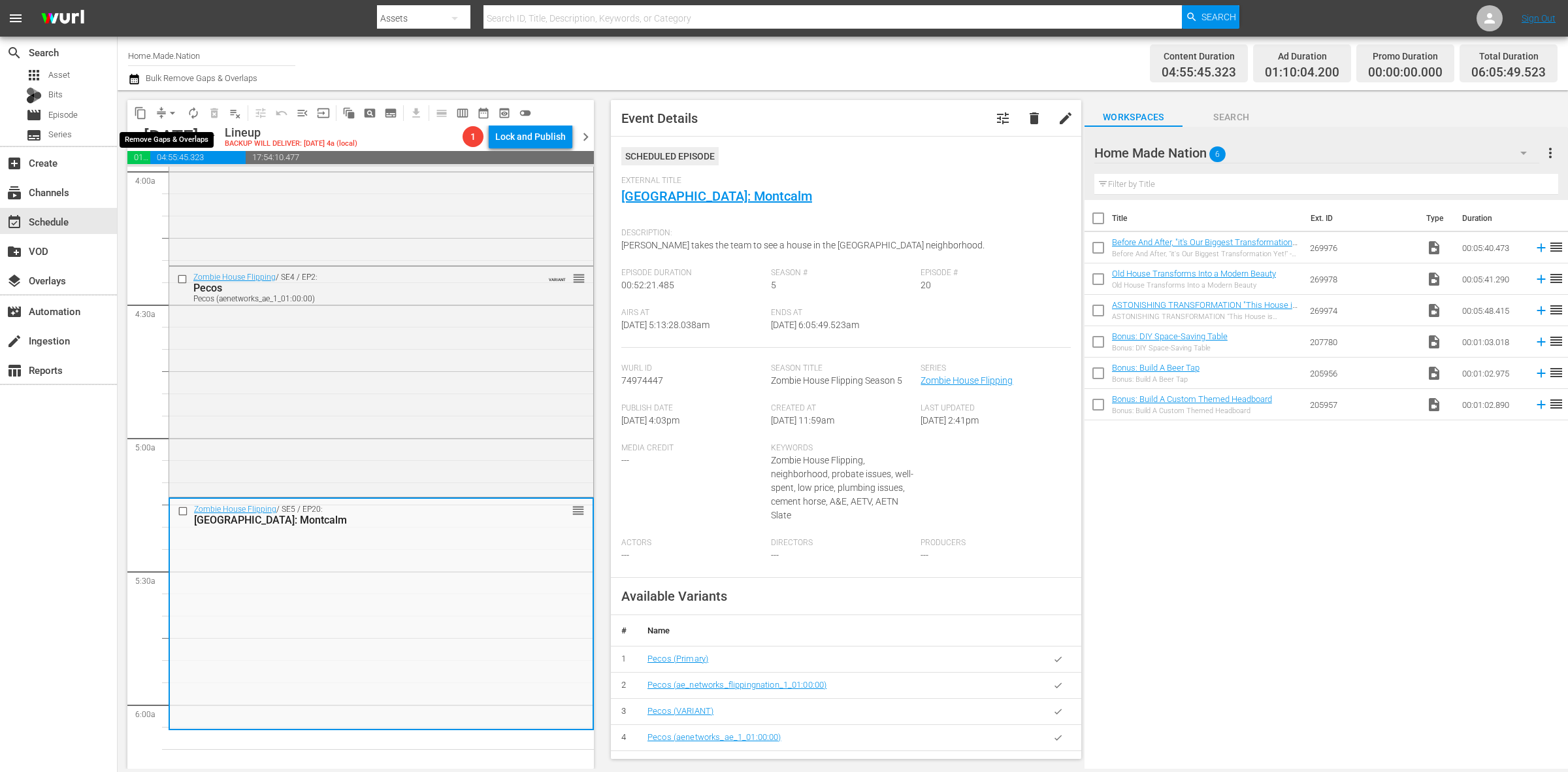
click at [173, 113] on span "arrow_drop_down" at bounding box center [172, 113] width 13 height 13
click at [178, 138] on li "Align to Midnight" at bounding box center [173, 139] width 137 height 22
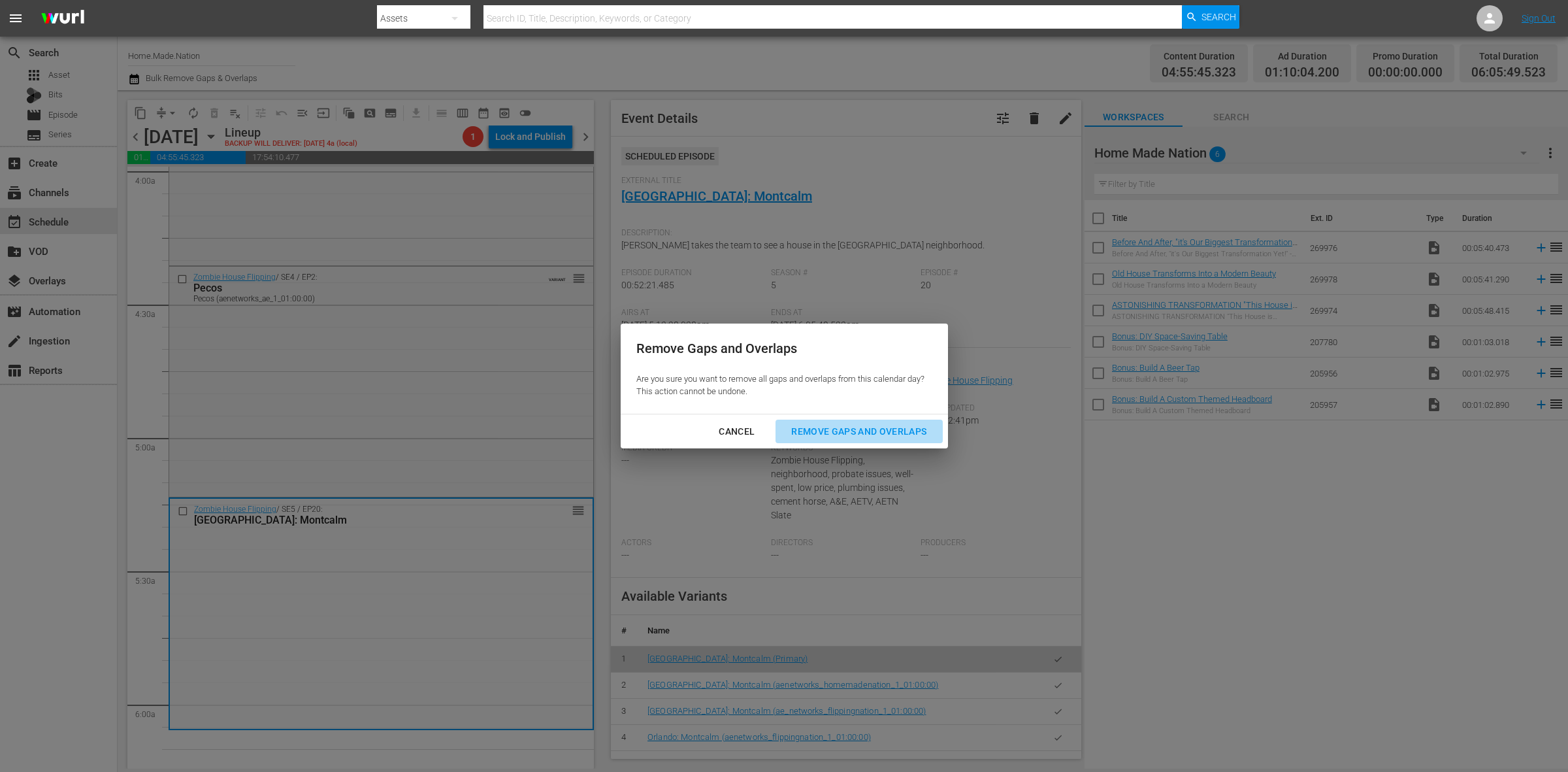
click at [905, 428] on div "Remove Gaps and Overlaps" at bounding box center [859, 431] width 156 height 16
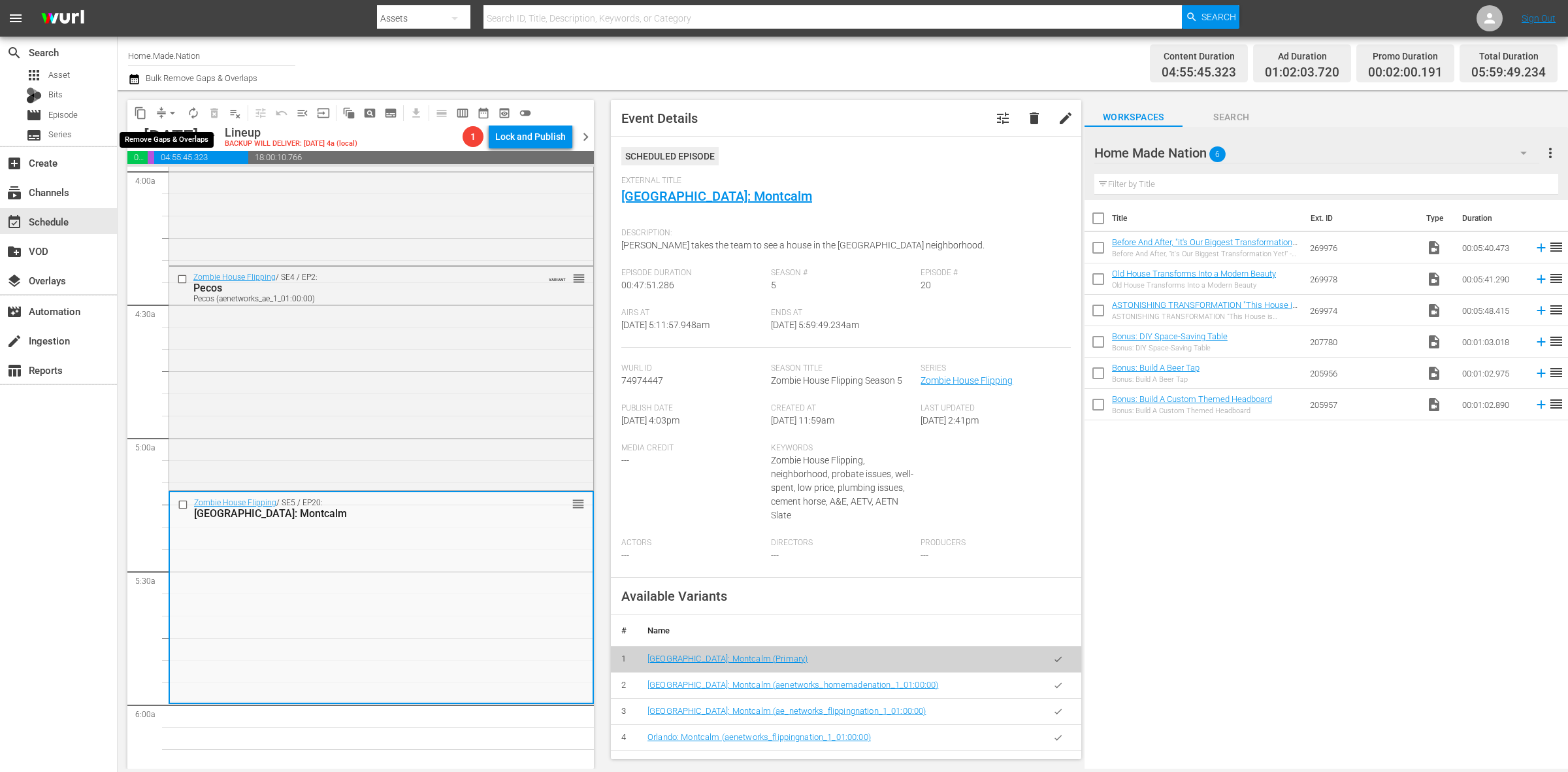
click at [175, 108] on span "arrow_drop_down" at bounding box center [172, 113] width 13 height 13
click at [168, 132] on li "Align to Midnight" at bounding box center [173, 139] width 137 height 22
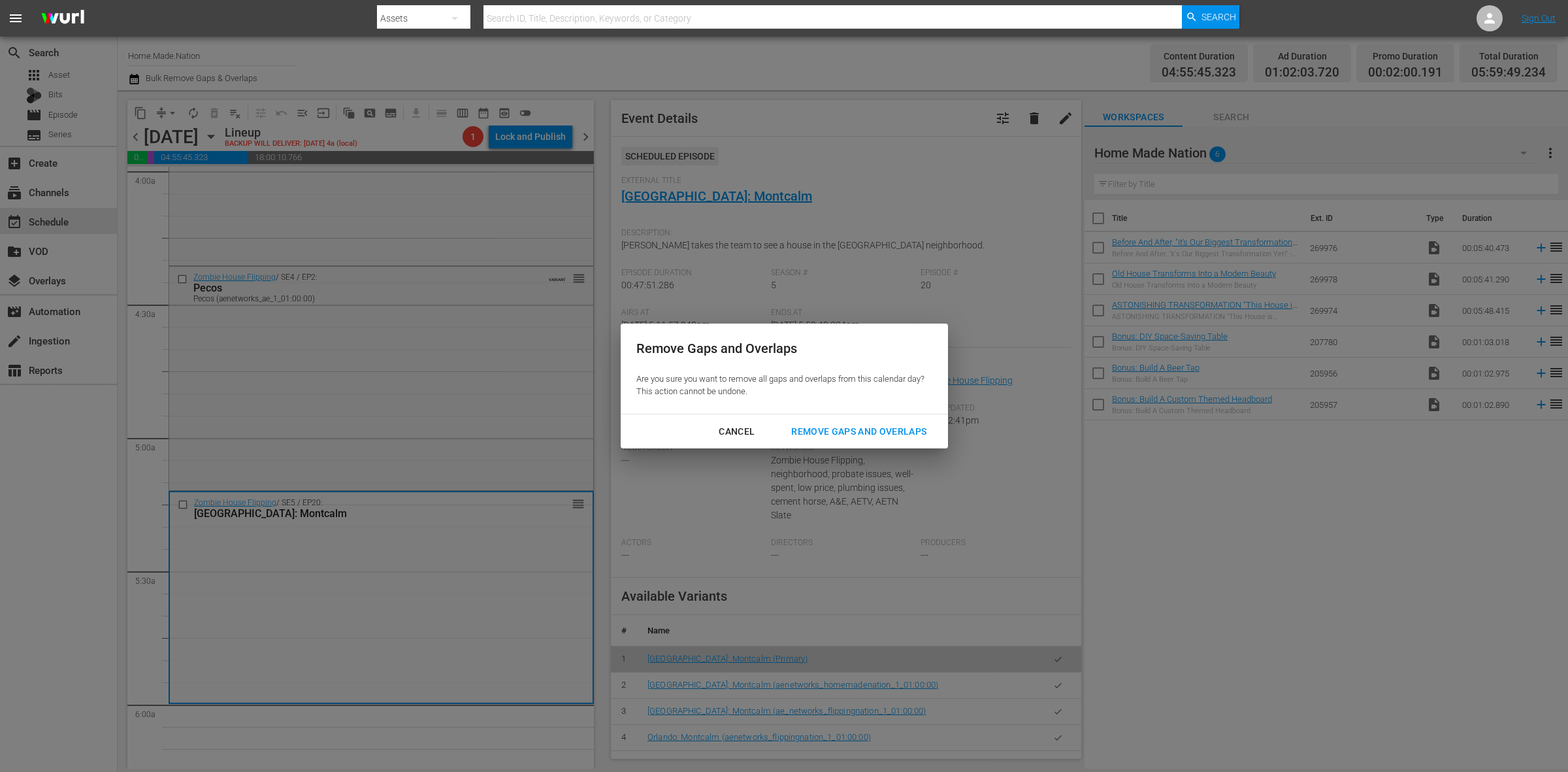
click at [873, 430] on div "Remove Gaps and Overlaps" at bounding box center [859, 431] width 156 height 16
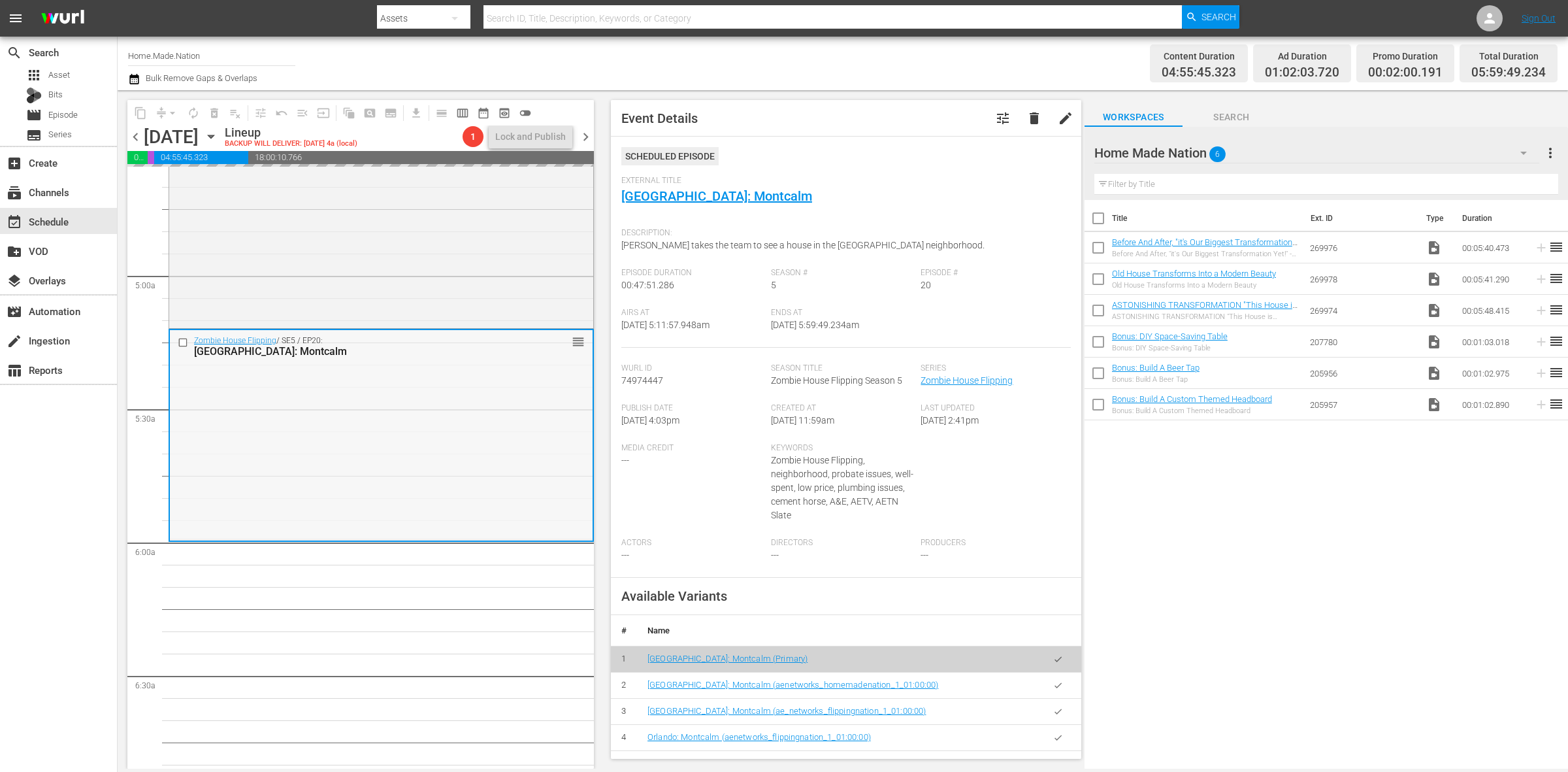
scroll to position [1226, 0]
click at [190, 113] on span "autorenew_outlined" at bounding box center [193, 113] width 13 height 13
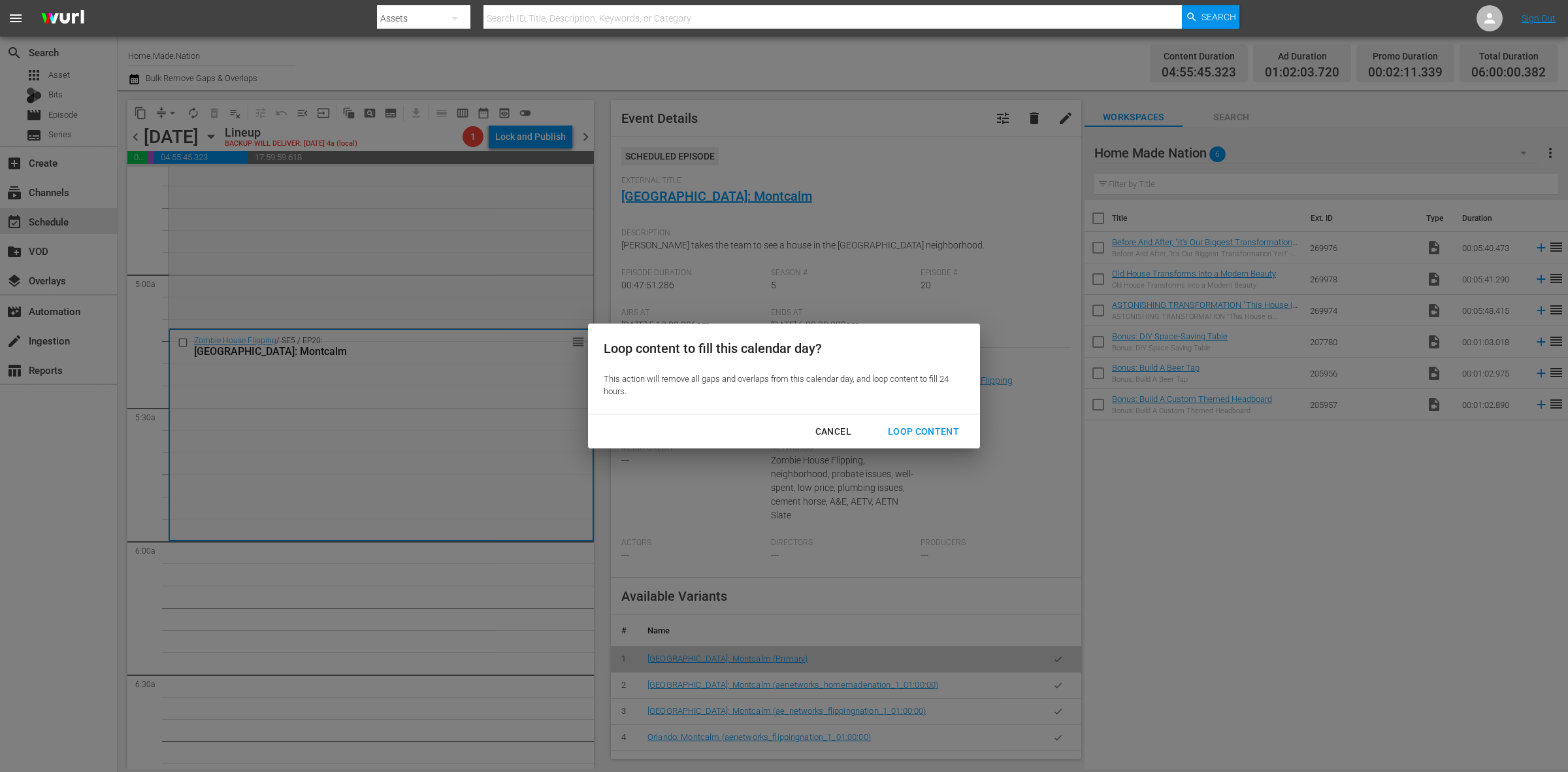
click at [910, 433] on div "Loop Content" at bounding box center [923, 431] width 92 height 16
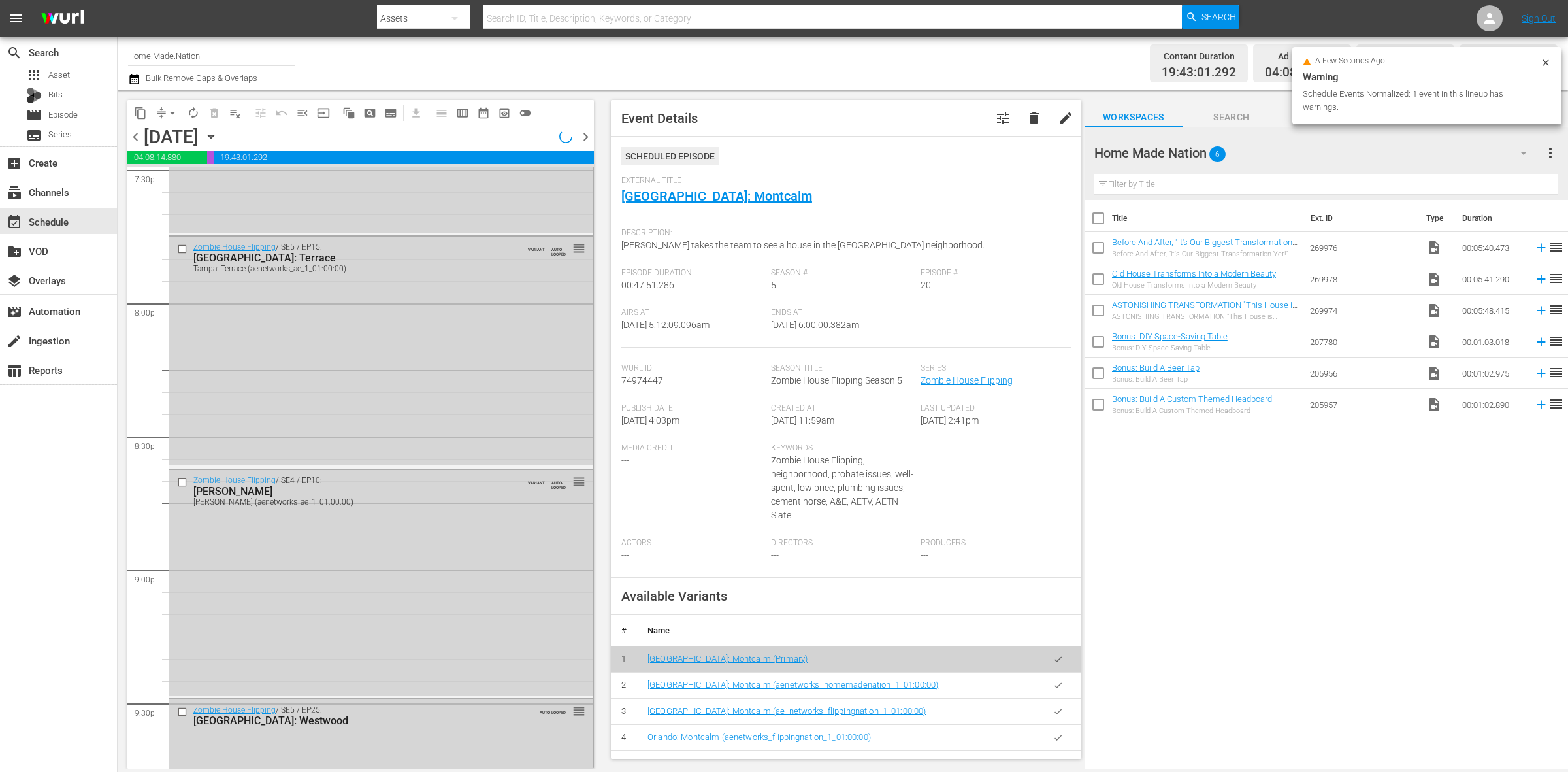
scroll to position [5799, 0]
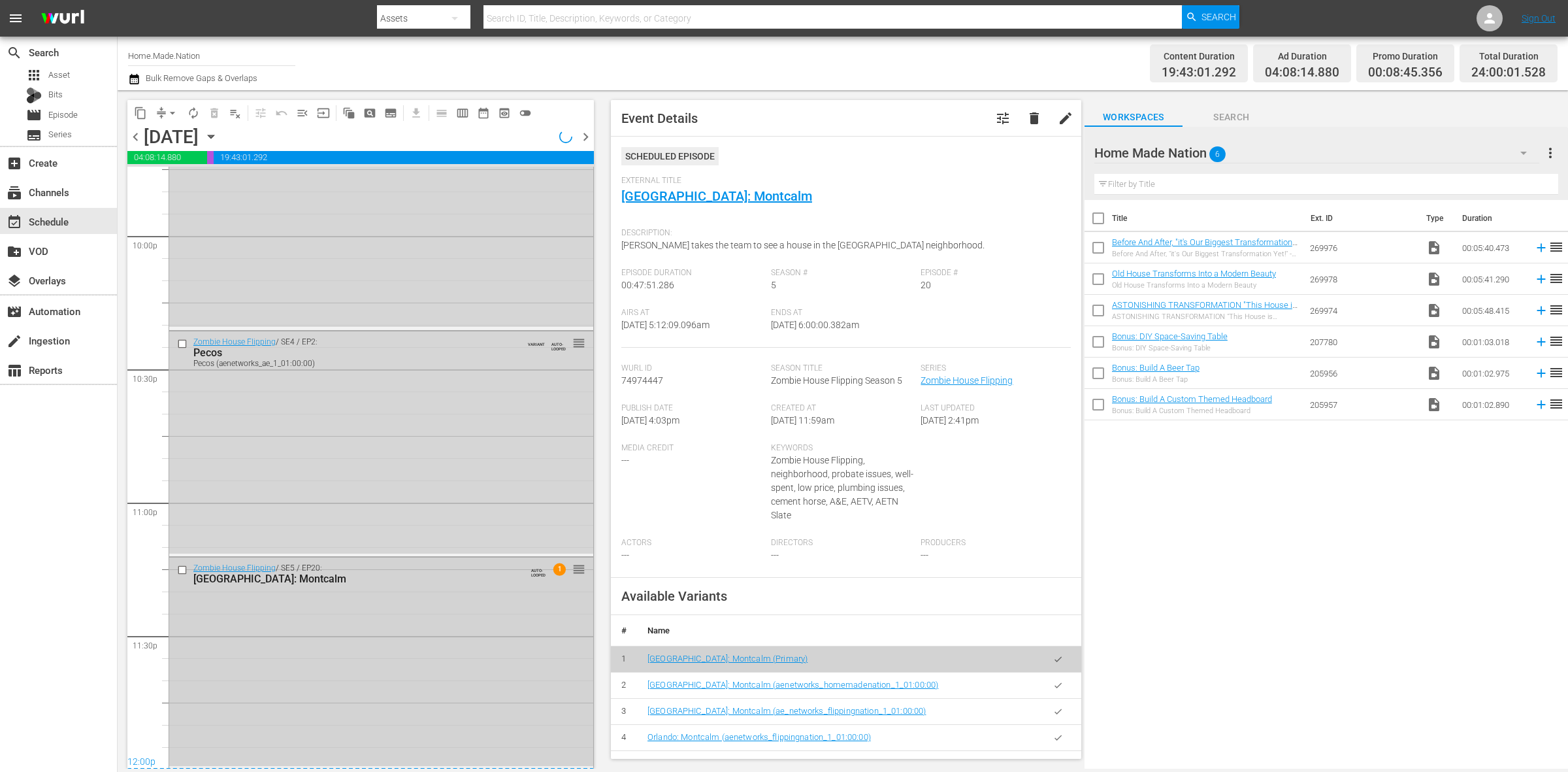
click at [461, 726] on div "Zombie House Flipping / SE5 / EP20: Orlando: Montcalm AUTO-LOOPED 1 reorder" at bounding box center [381, 662] width 424 height 209
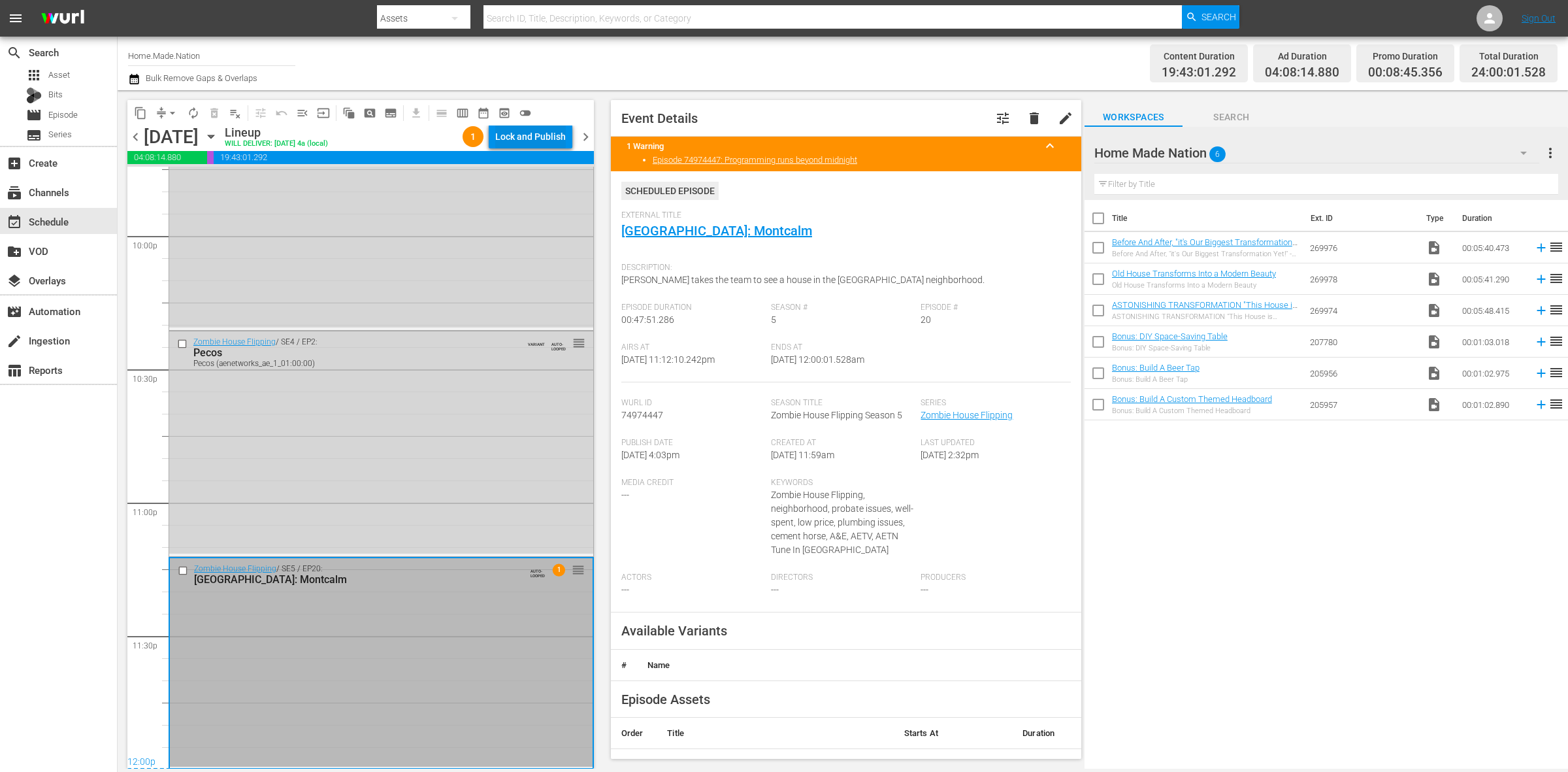
click at [526, 125] on div "Lock and Publish" at bounding box center [530, 136] width 71 height 23
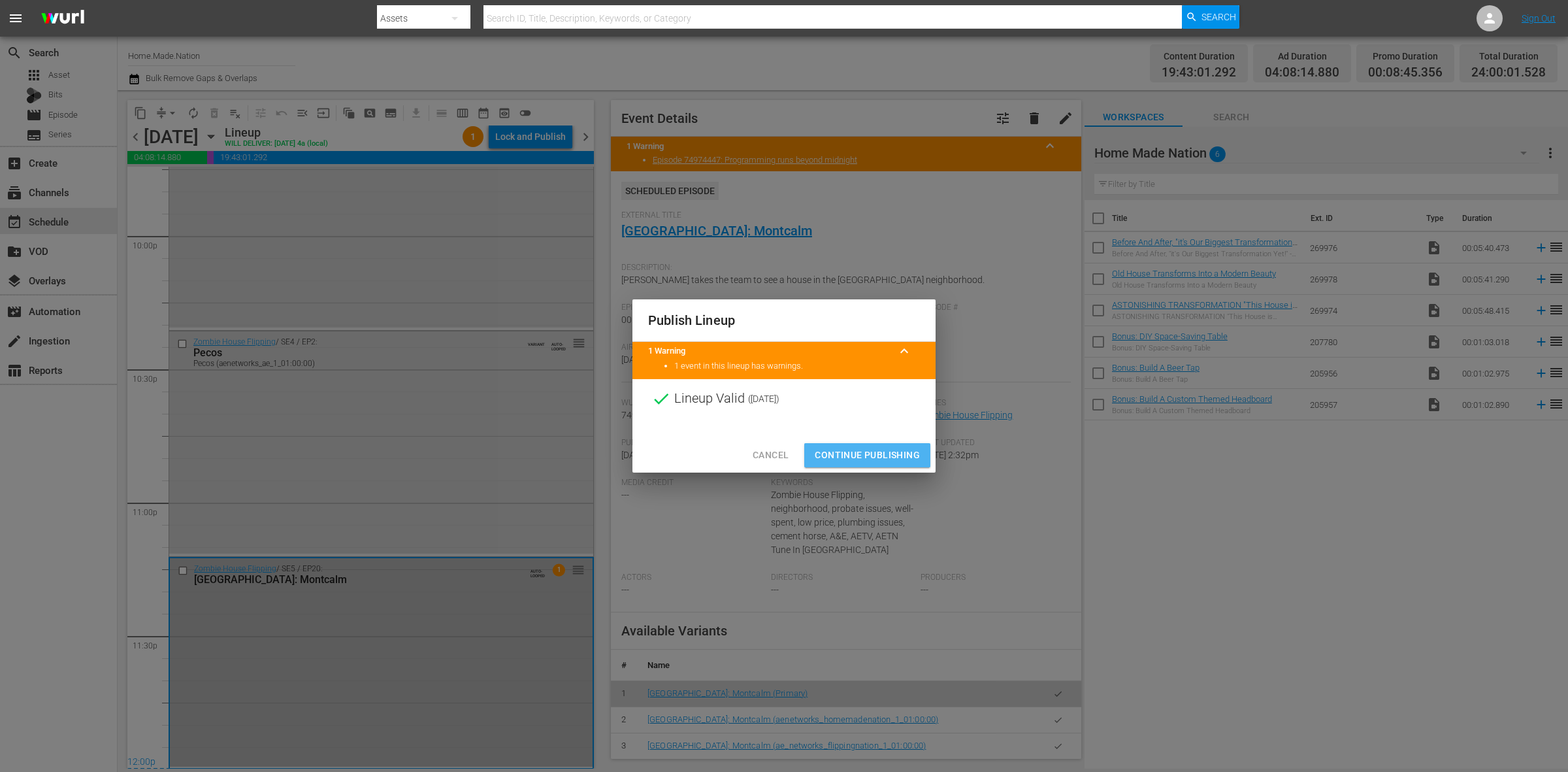
click at [845, 458] on span "Continue Publishing" at bounding box center [867, 455] width 105 height 16
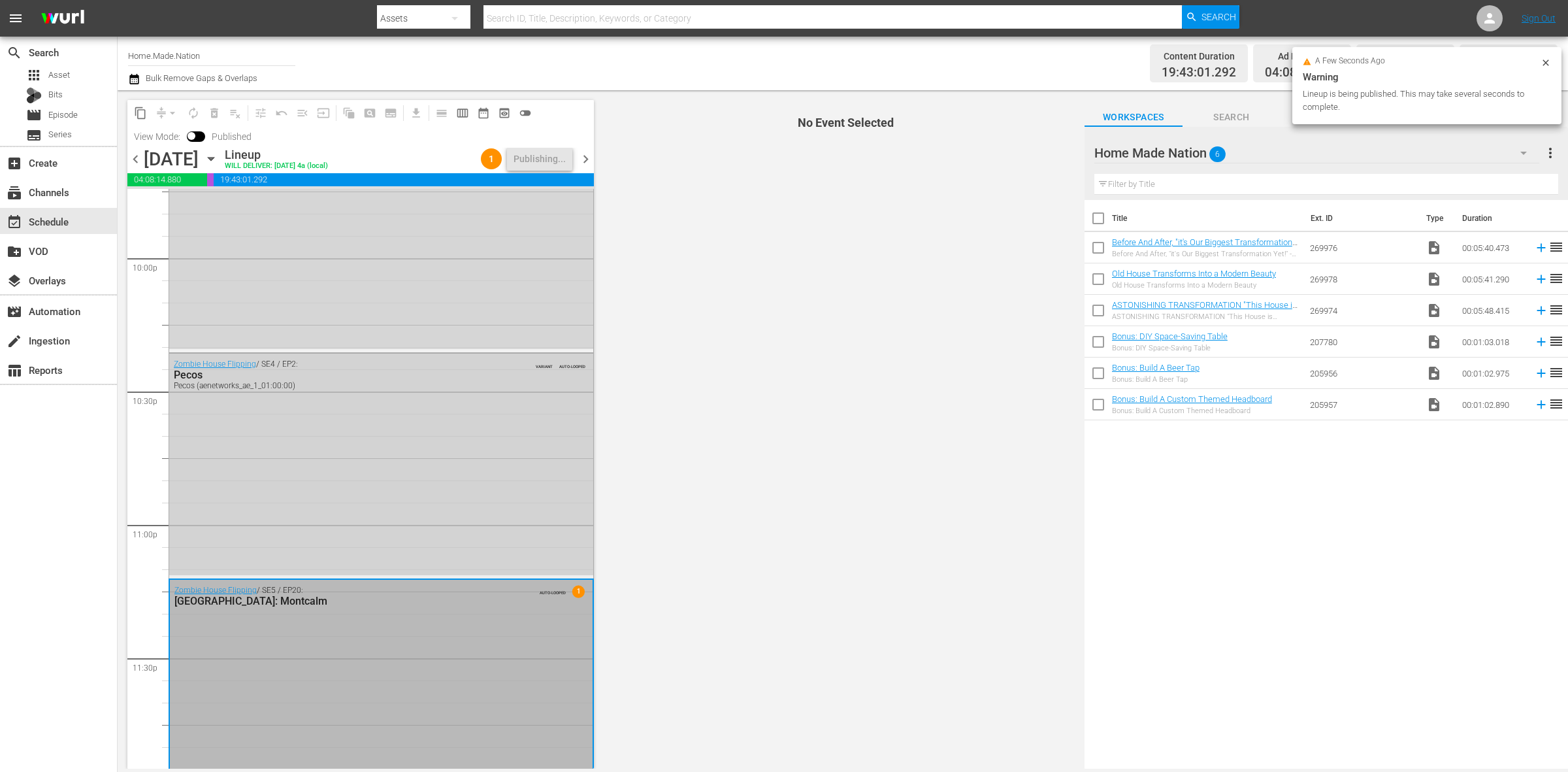
scroll to position [5820, 0]
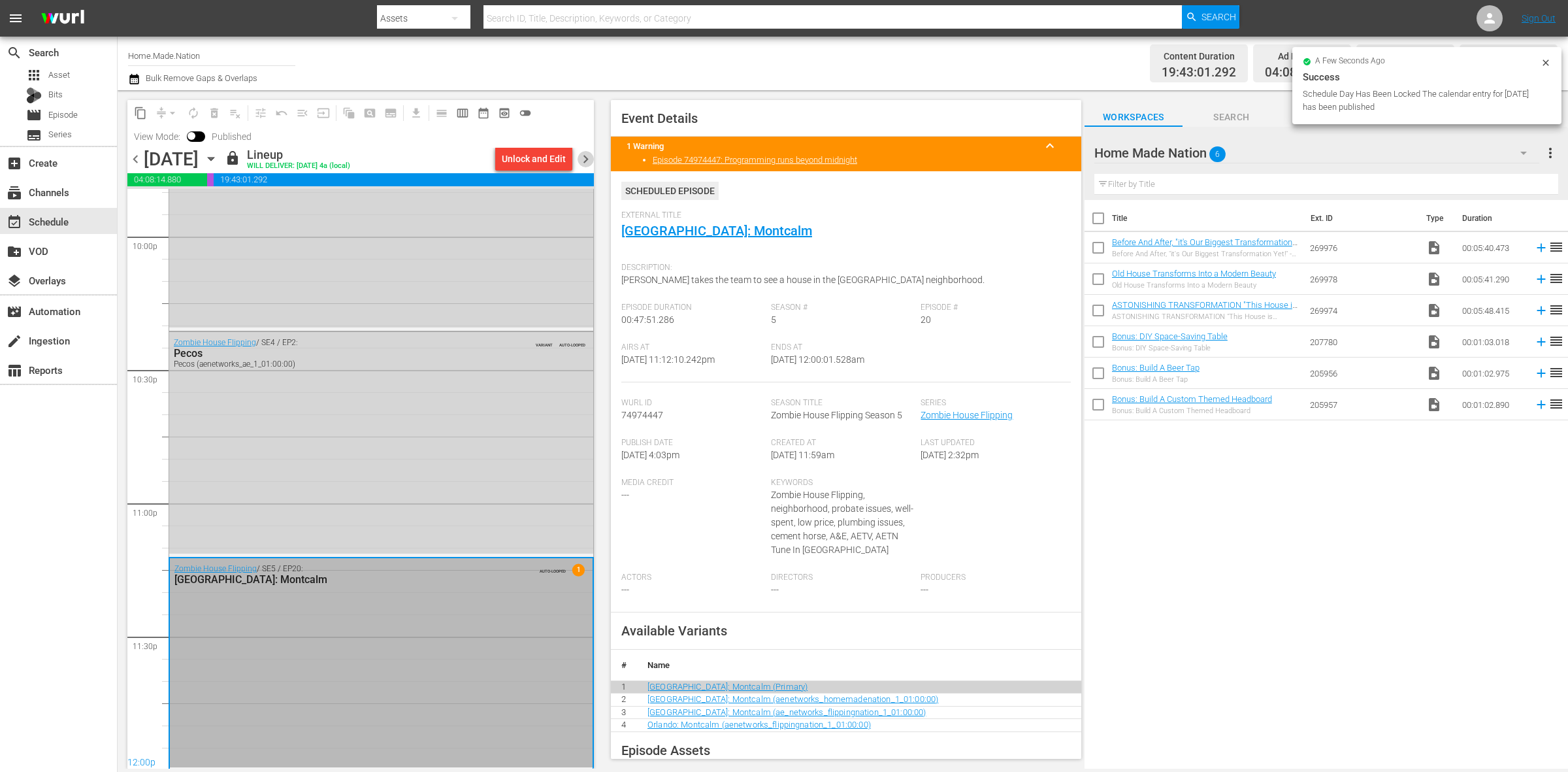
click at [582, 162] on span "chevron_right" at bounding box center [586, 159] width 16 height 16
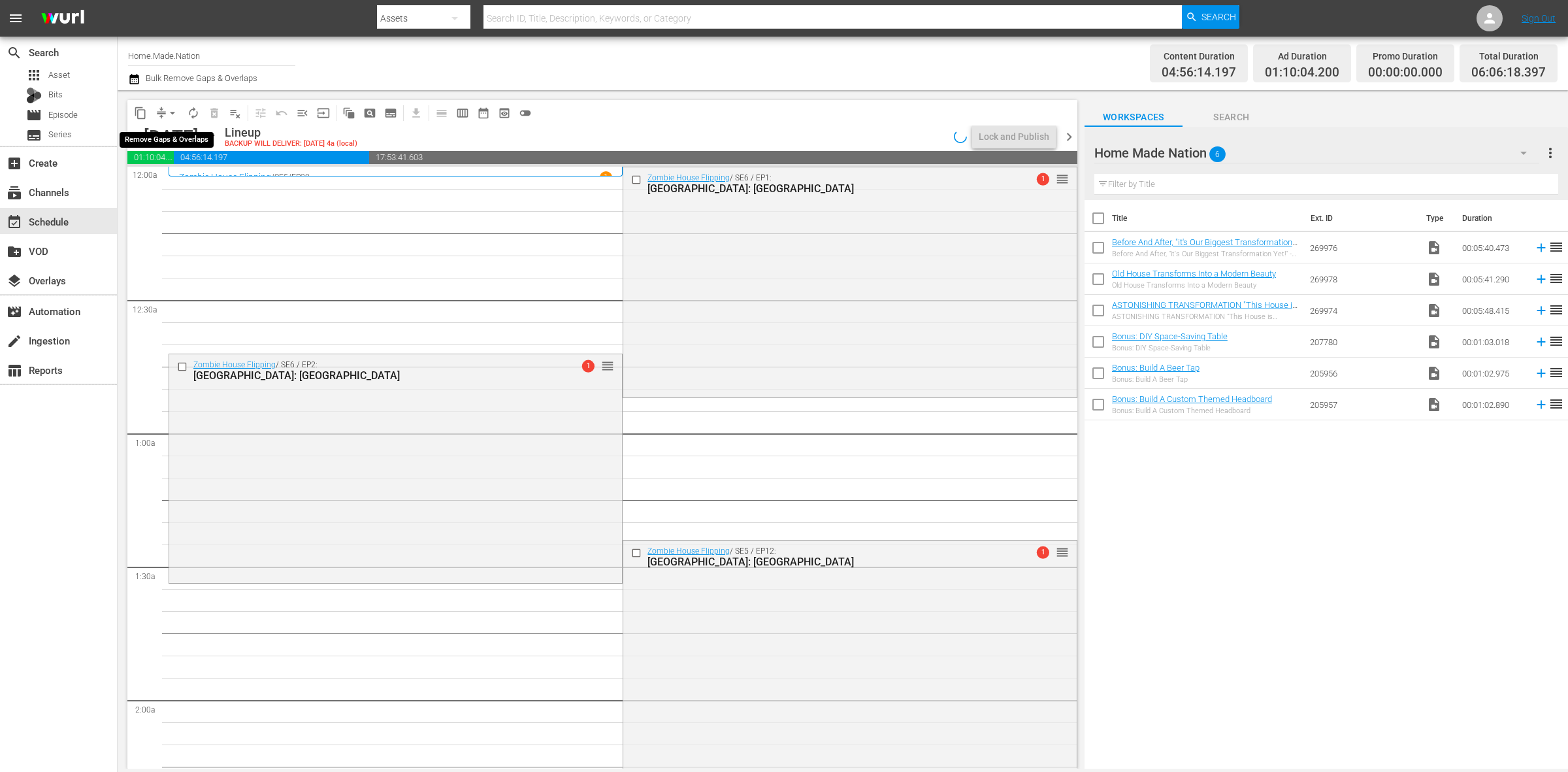
click at [166, 111] on span "arrow_drop_down" at bounding box center [172, 113] width 13 height 13
click at [187, 142] on li "Align to Midnight" at bounding box center [173, 139] width 137 height 22
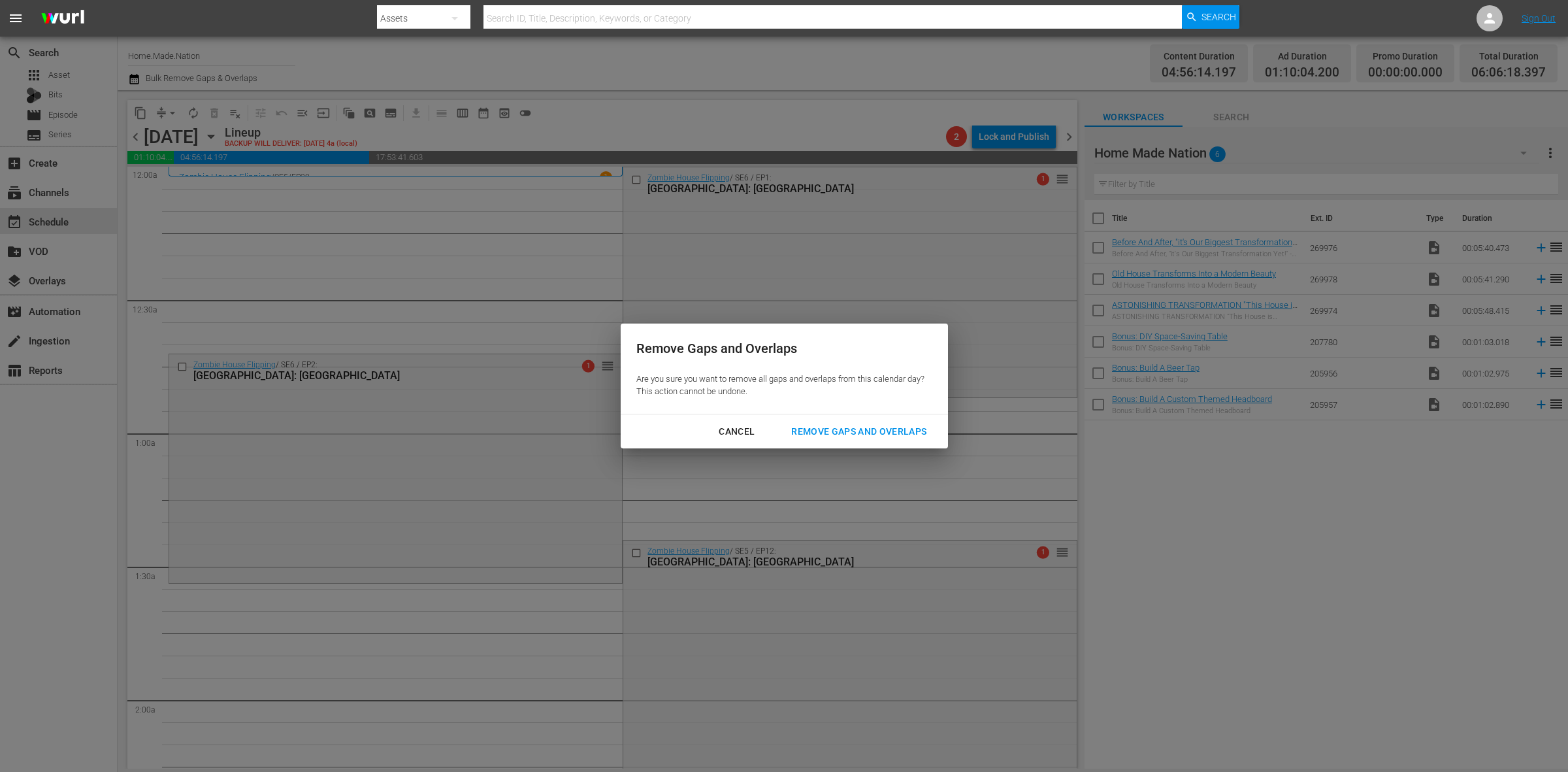
click at [825, 427] on div "Remove Gaps and Overlaps" at bounding box center [859, 431] width 156 height 16
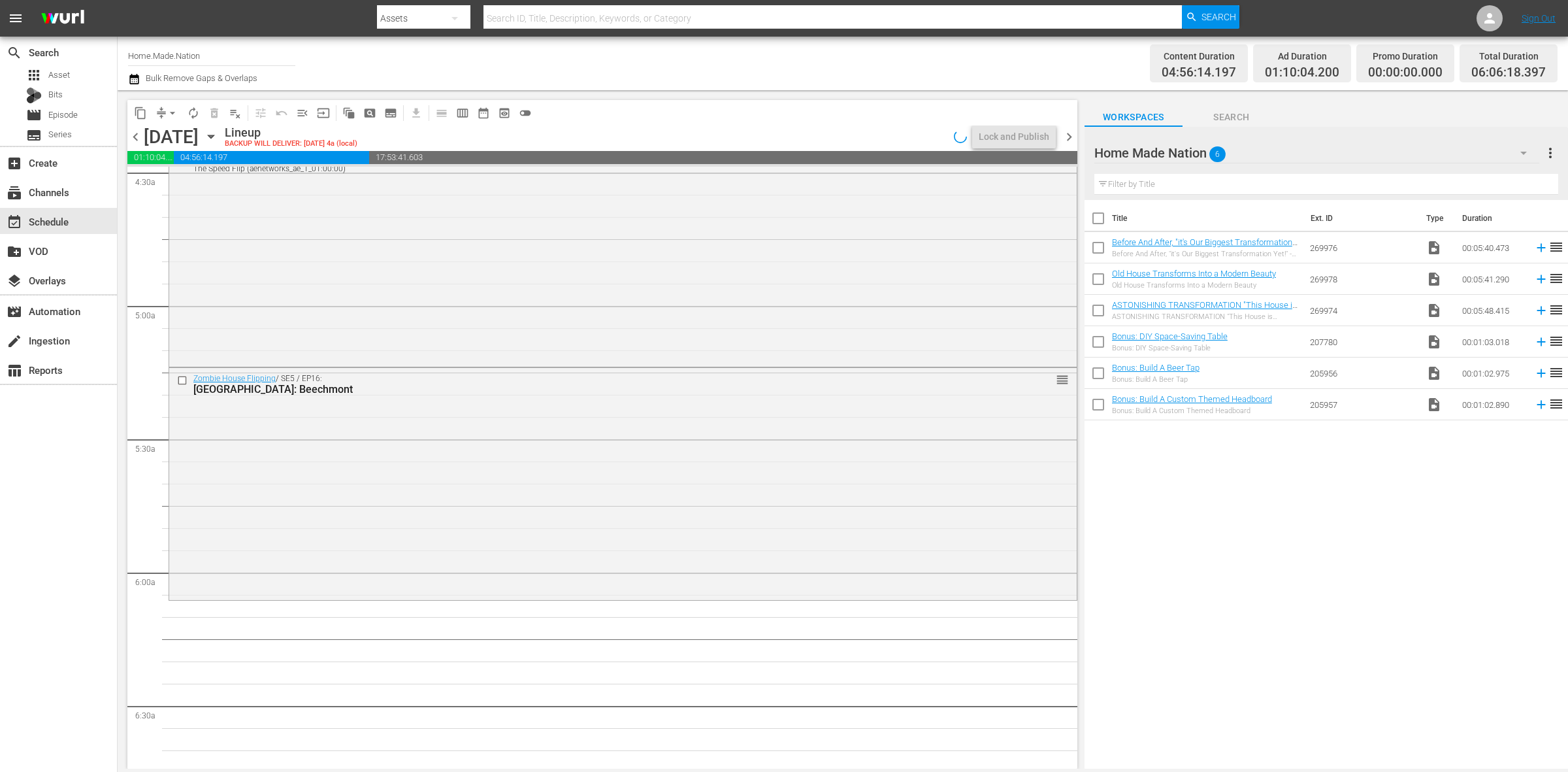
scroll to position [1226, 0]
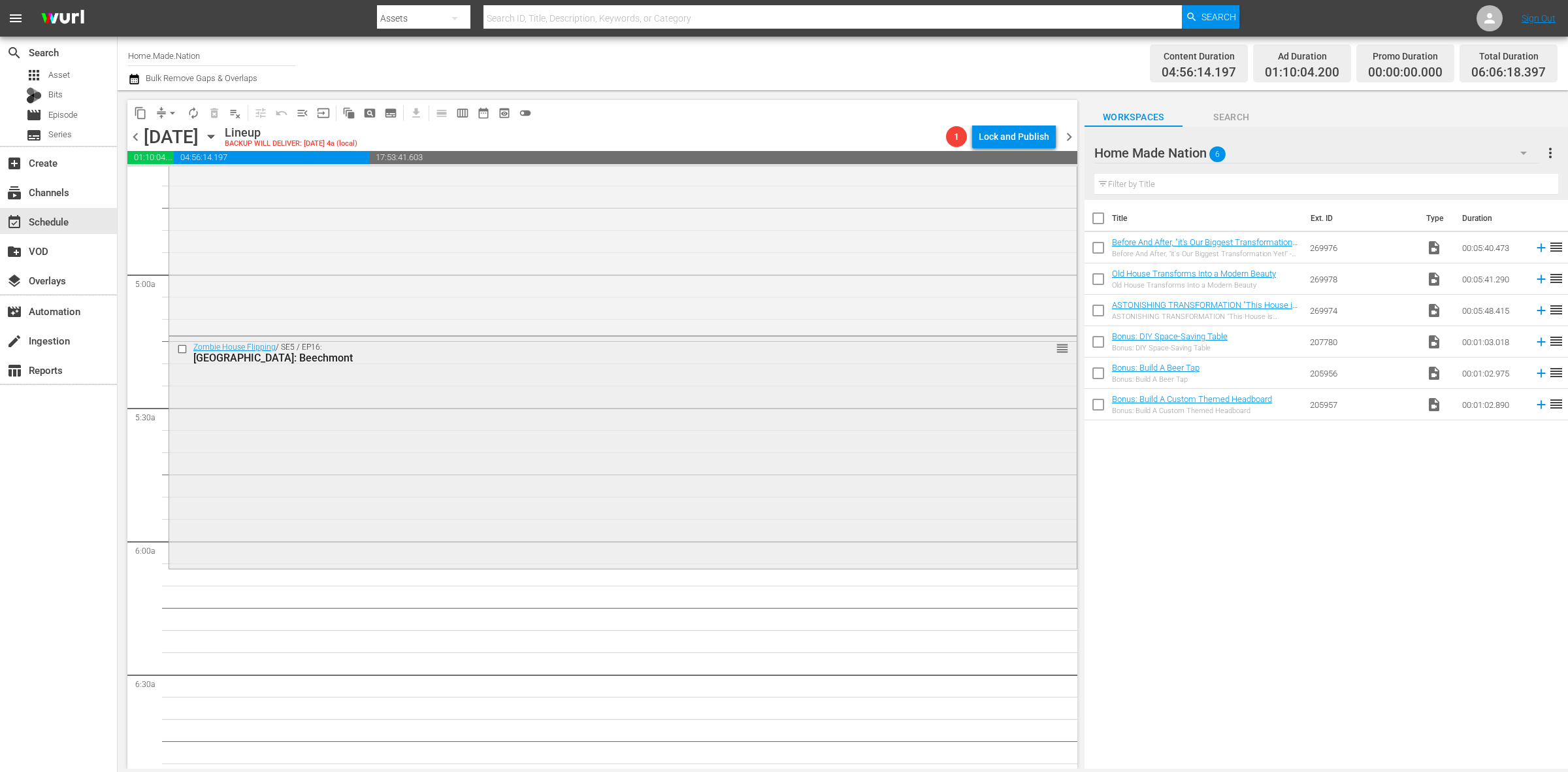
click at [732, 460] on div "Zombie House Flipping / SE5 / EP16: Dallas: Beechmont reorder" at bounding box center [623, 451] width 908 height 229
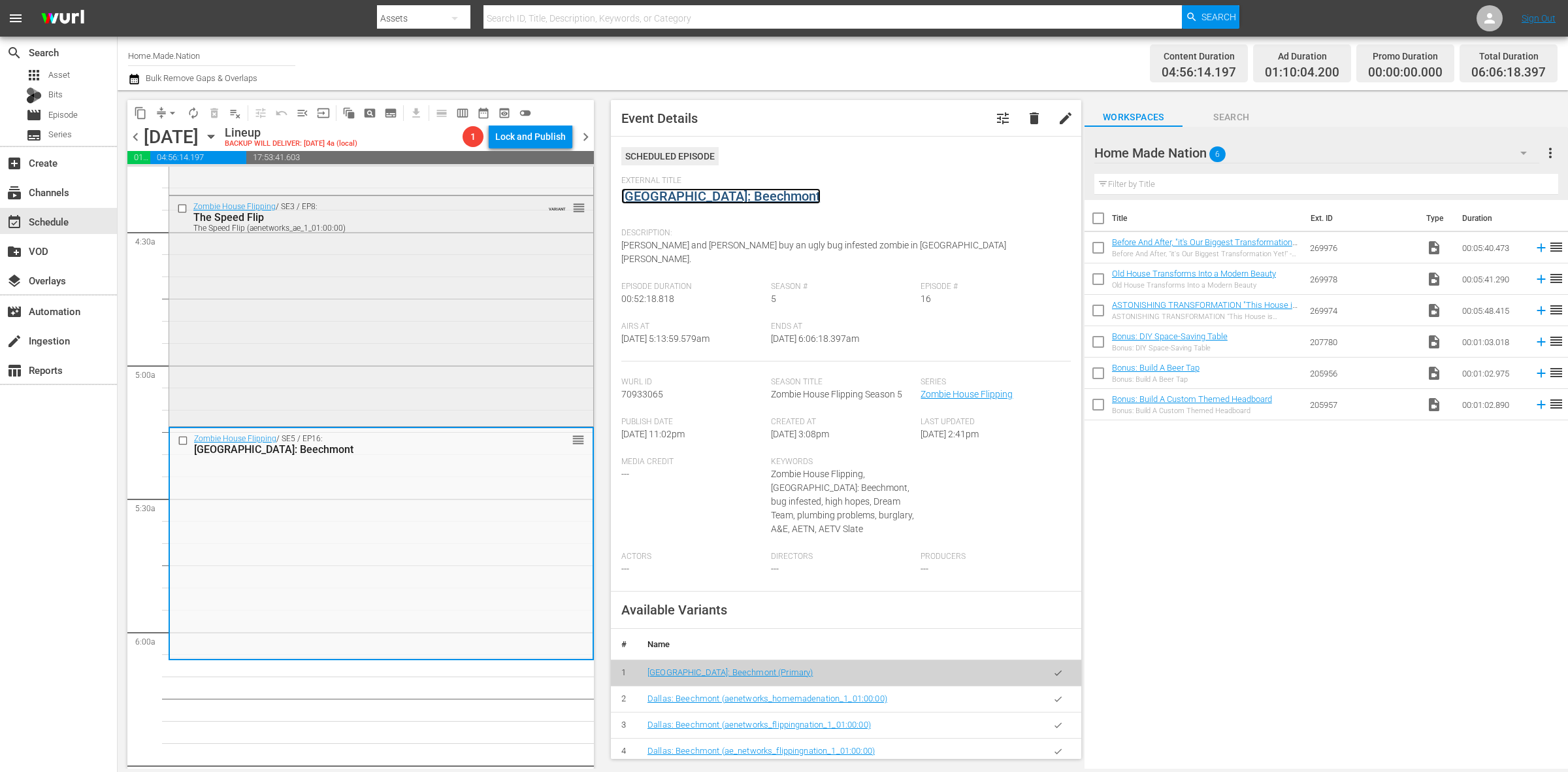
scroll to position [1062, 0]
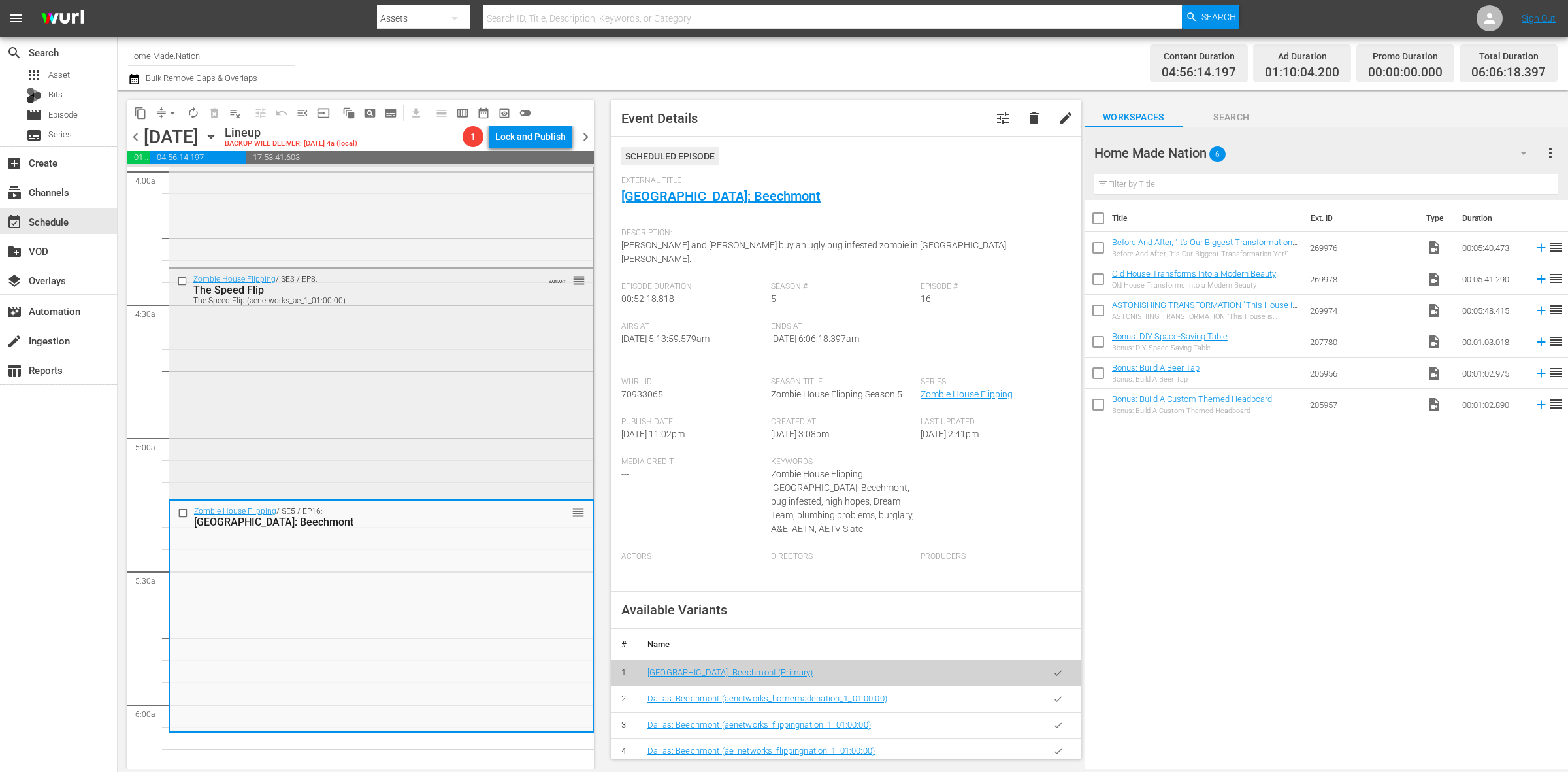
click at [420, 389] on div "Zombie House Flipping / SE3 / EP8: The Speed Flip The Speed Flip (aenetworks_ae…" at bounding box center [381, 382] width 424 height 228
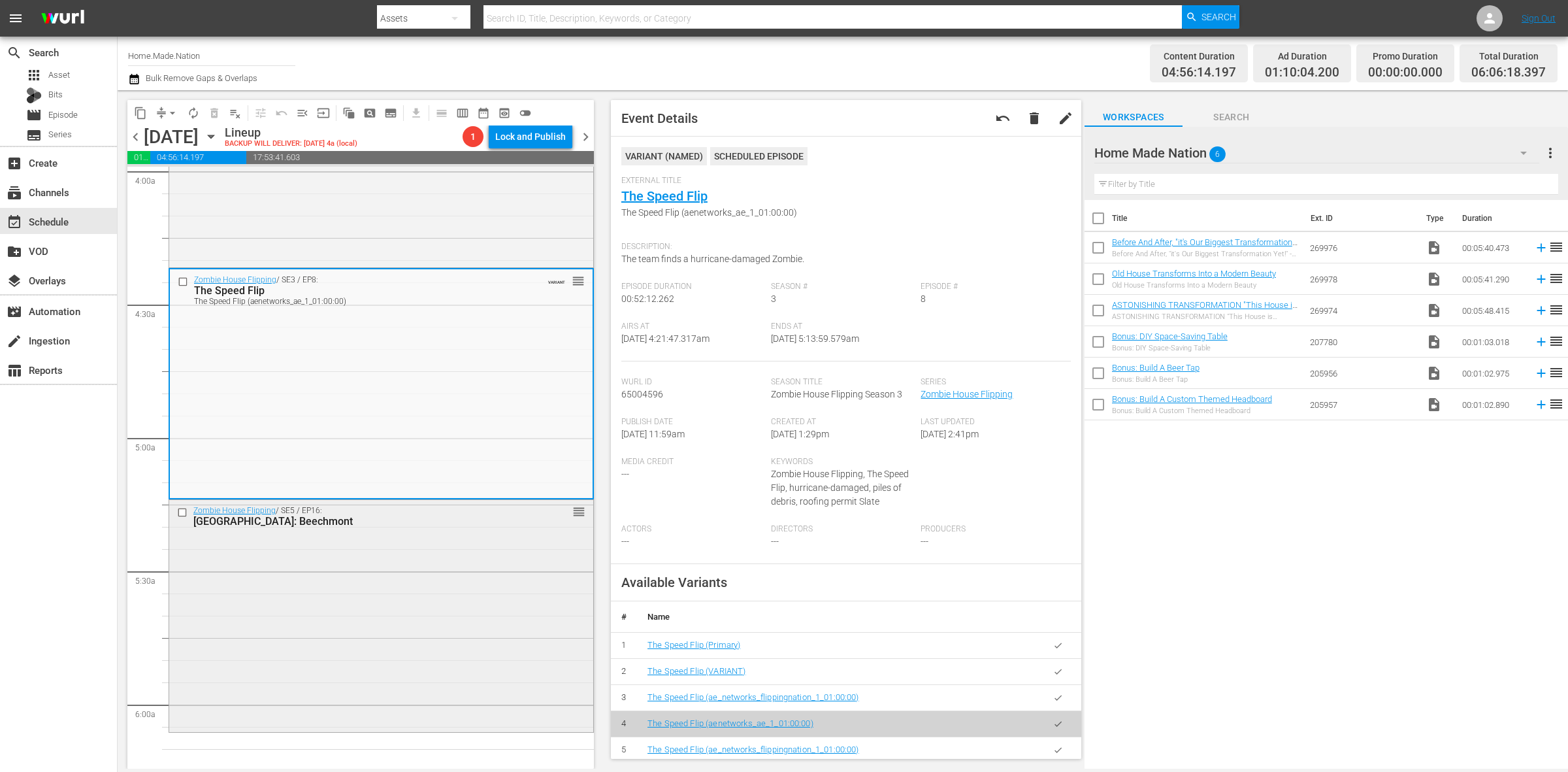
click at [307, 642] on div "Zombie House Flipping / SE5 / EP16: Dallas: Beechmont reorder" at bounding box center [381, 615] width 424 height 229
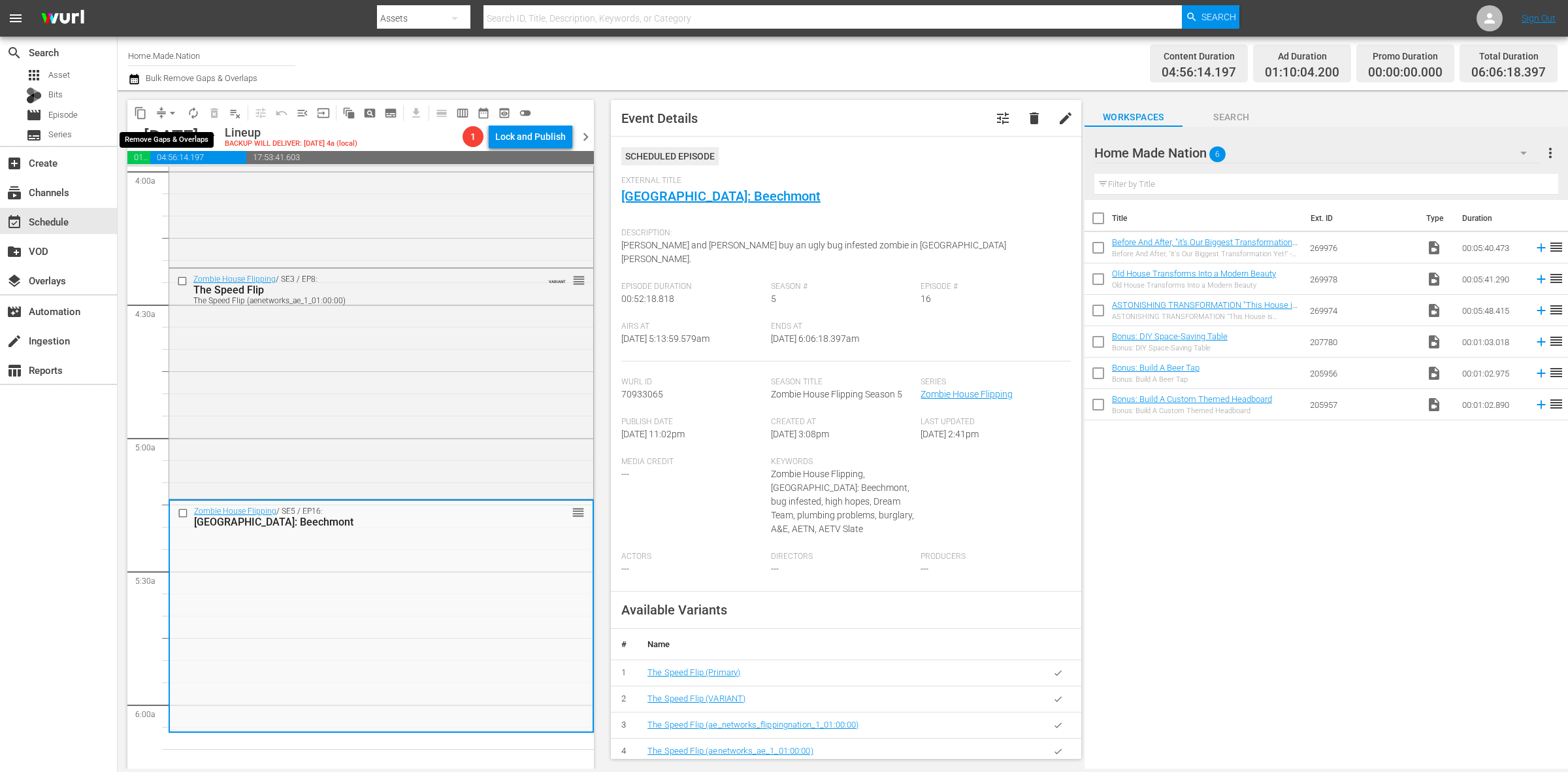
click at [170, 112] on span "arrow_drop_down" at bounding box center [172, 113] width 13 height 13
click at [178, 136] on li "Align to Midnight" at bounding box center [173, 139] width 137 height 22
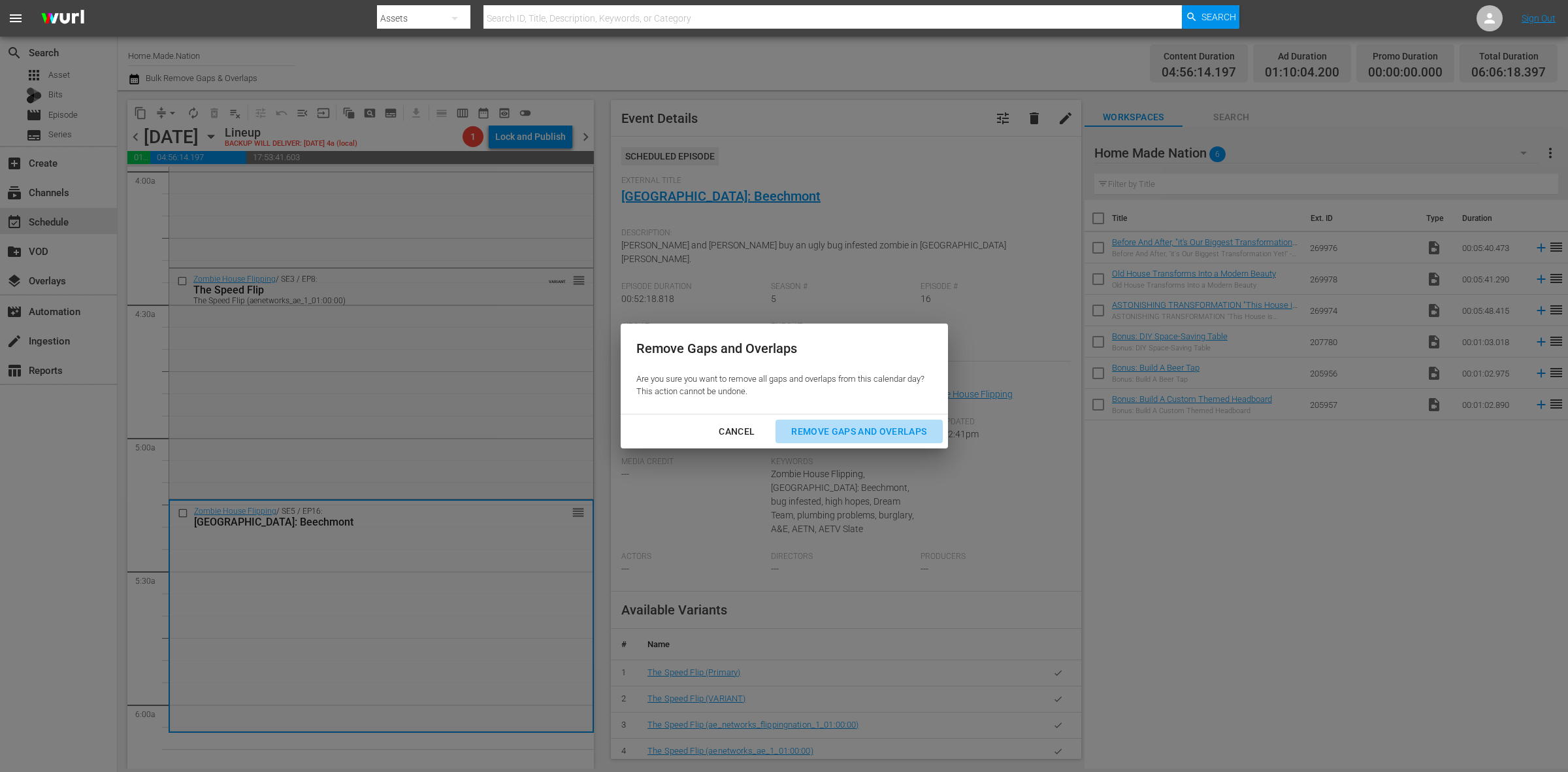
click at [836, 422] on button "Remove Gaps and Overlaps" at bounding box center [859, 431] width 166 height 24
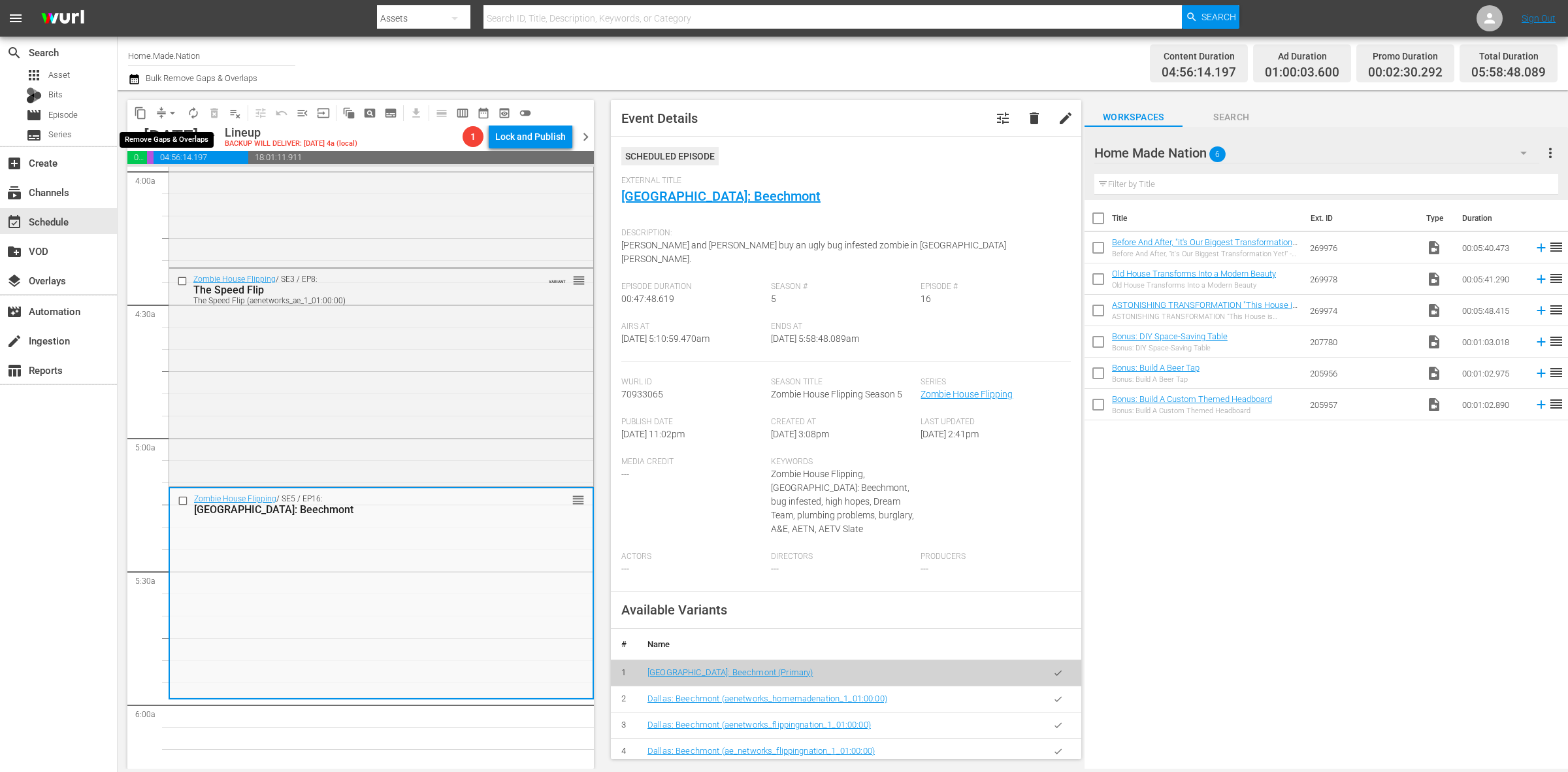
click at [170, 112] on span "arrow_drop_down" at bounding box center [172, 113] width 13 height 13
click at [171, 134] on li "Align to Midnight" at bounding box center [173, 139] width 137 height 22
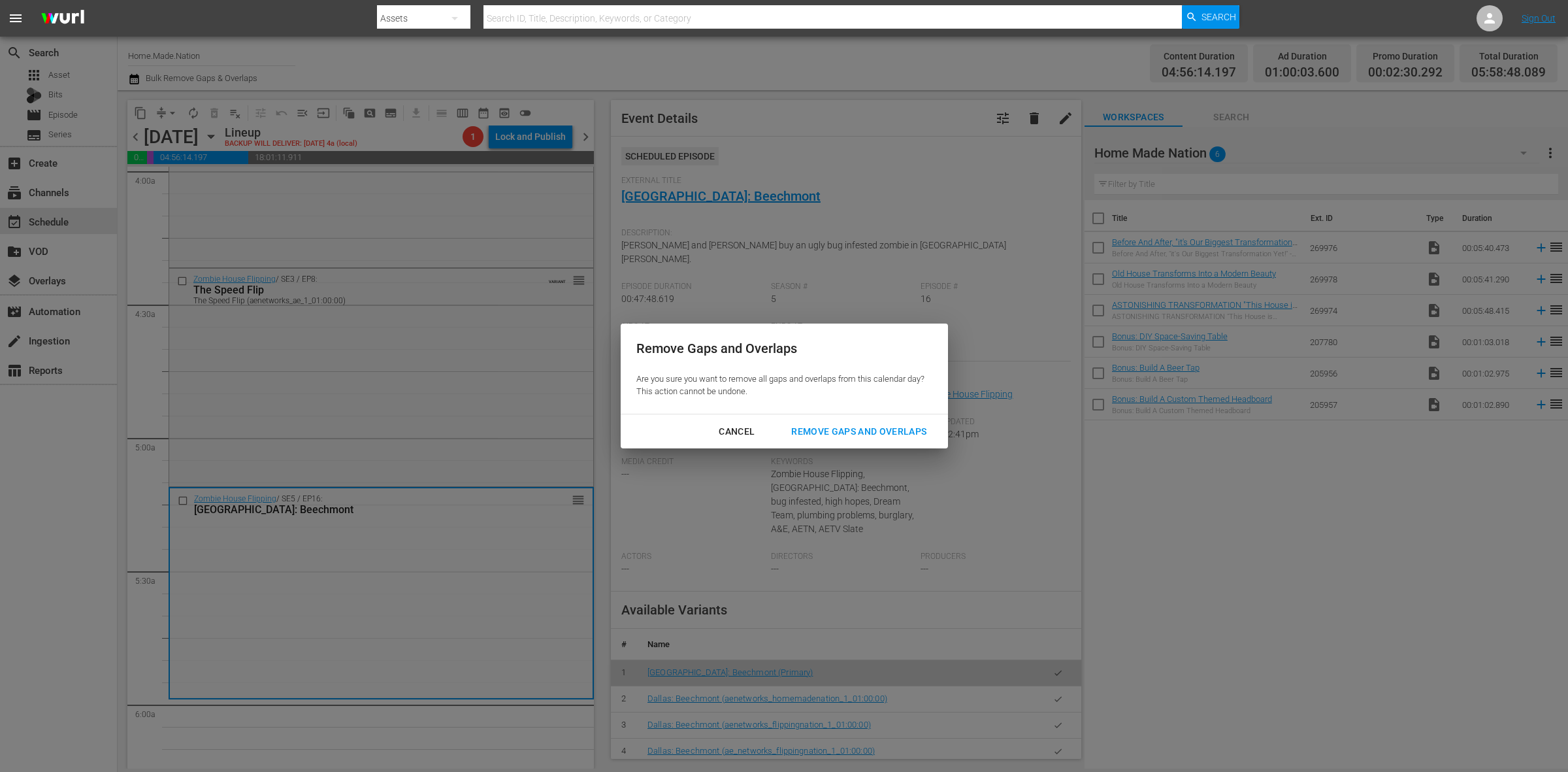
click at [892, 430] on div "Remove Gaps and Overlaps" at bounding box center [859, 431] width 156 height 16
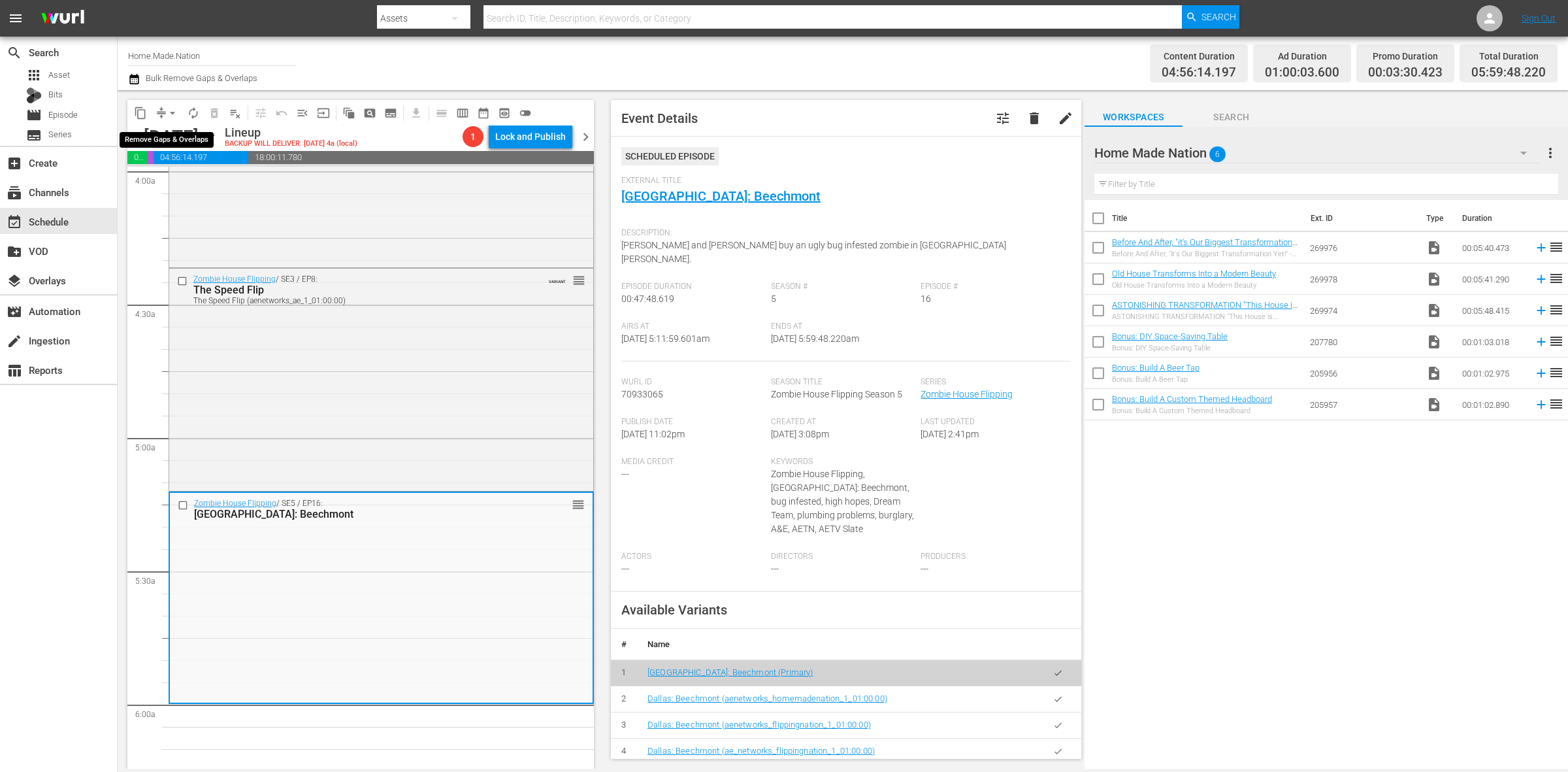
click at [167, 103] on button "arrow_drop_down" at bounding box center [172, 113] width 21 height 21
click at [194, 136] on li "Align to Midnight" at bounding box center [173, 139] width 137 height 22
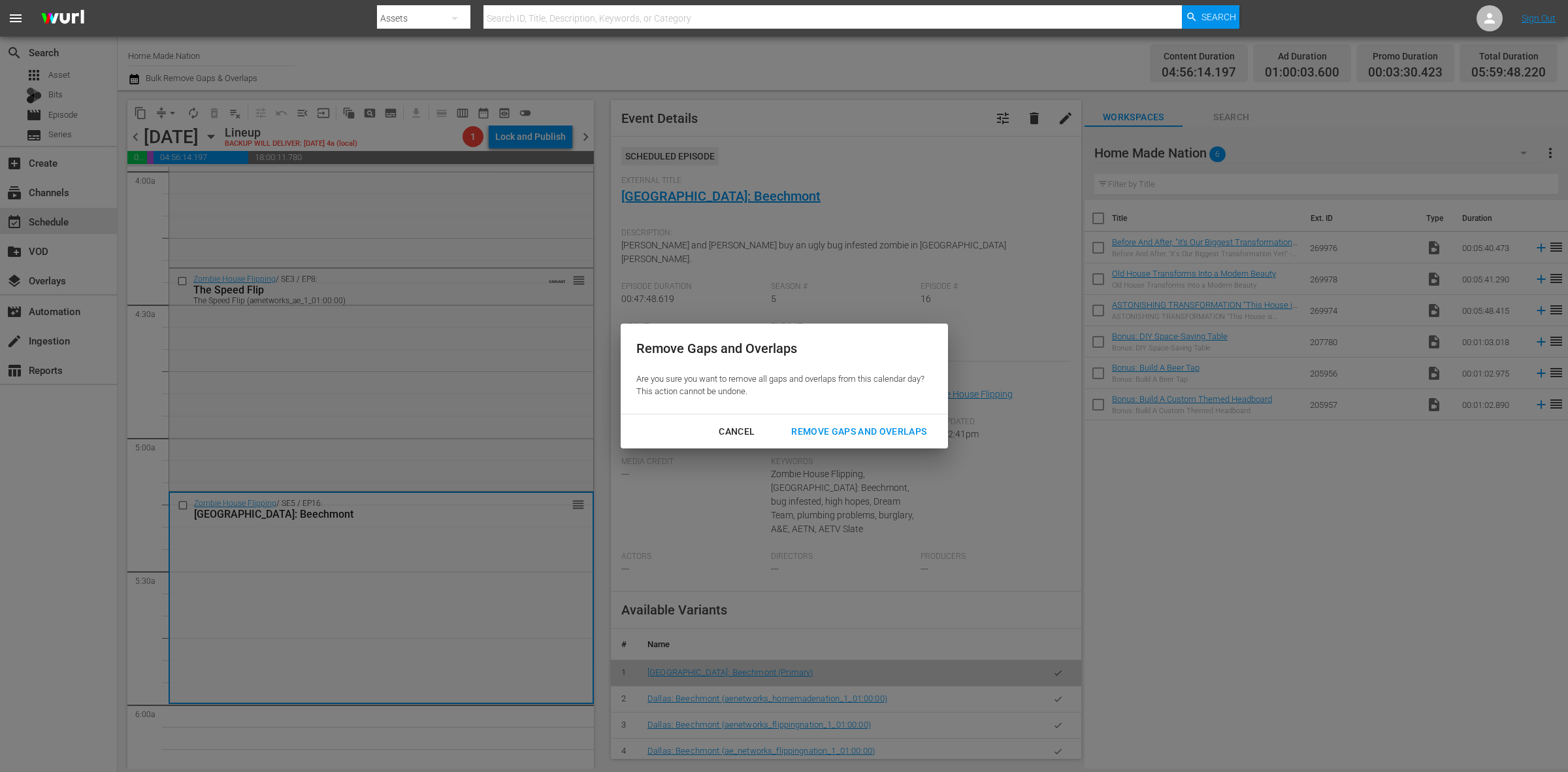
click at [867, 440] on button "Remove Gaps and Overlaps" at bounding box center [859, 431] width 166 height 24
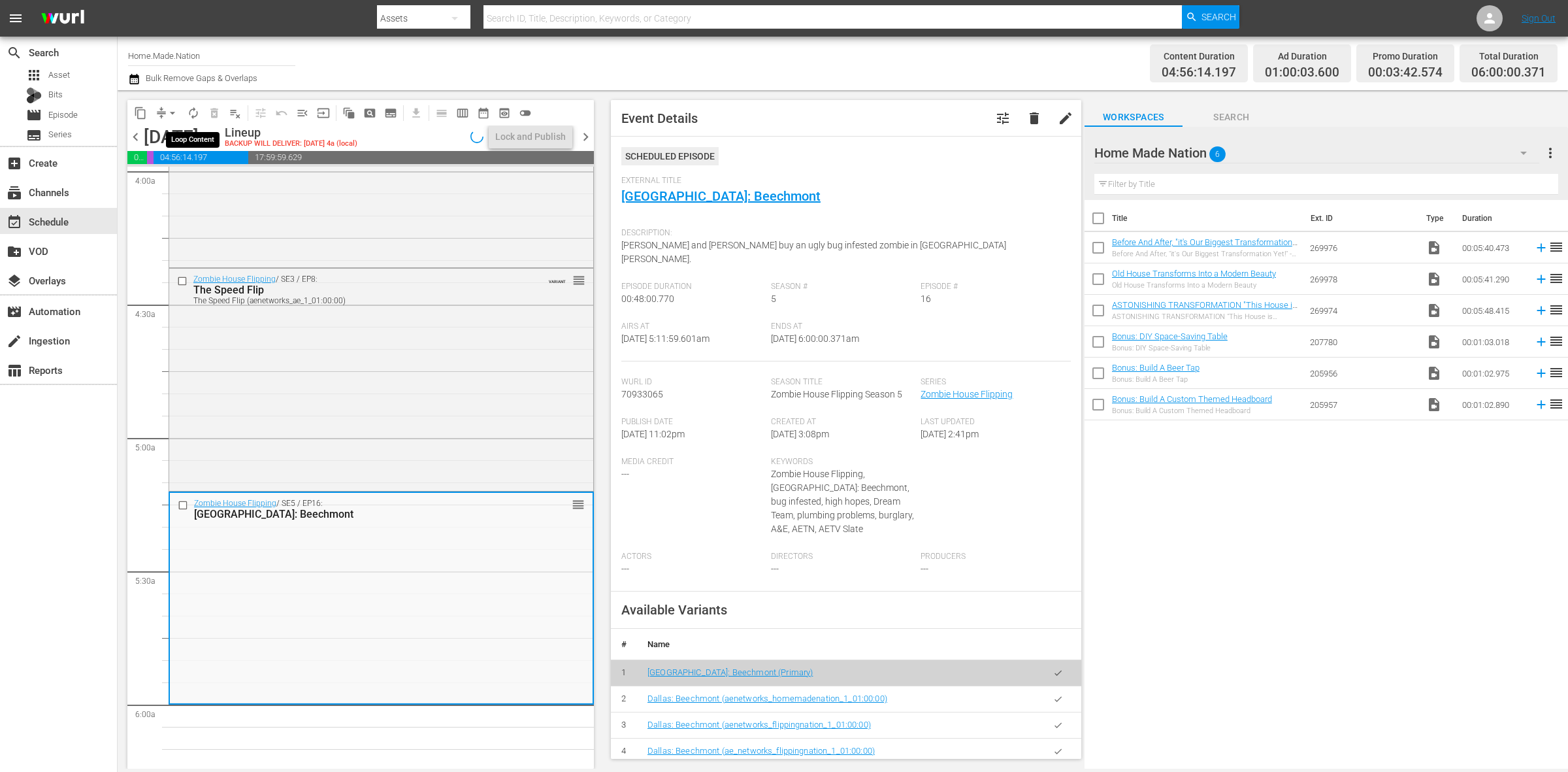
click at [194, 108] on span "autorenew_outlined" at bounding box center [193, 113] width 13 height 13
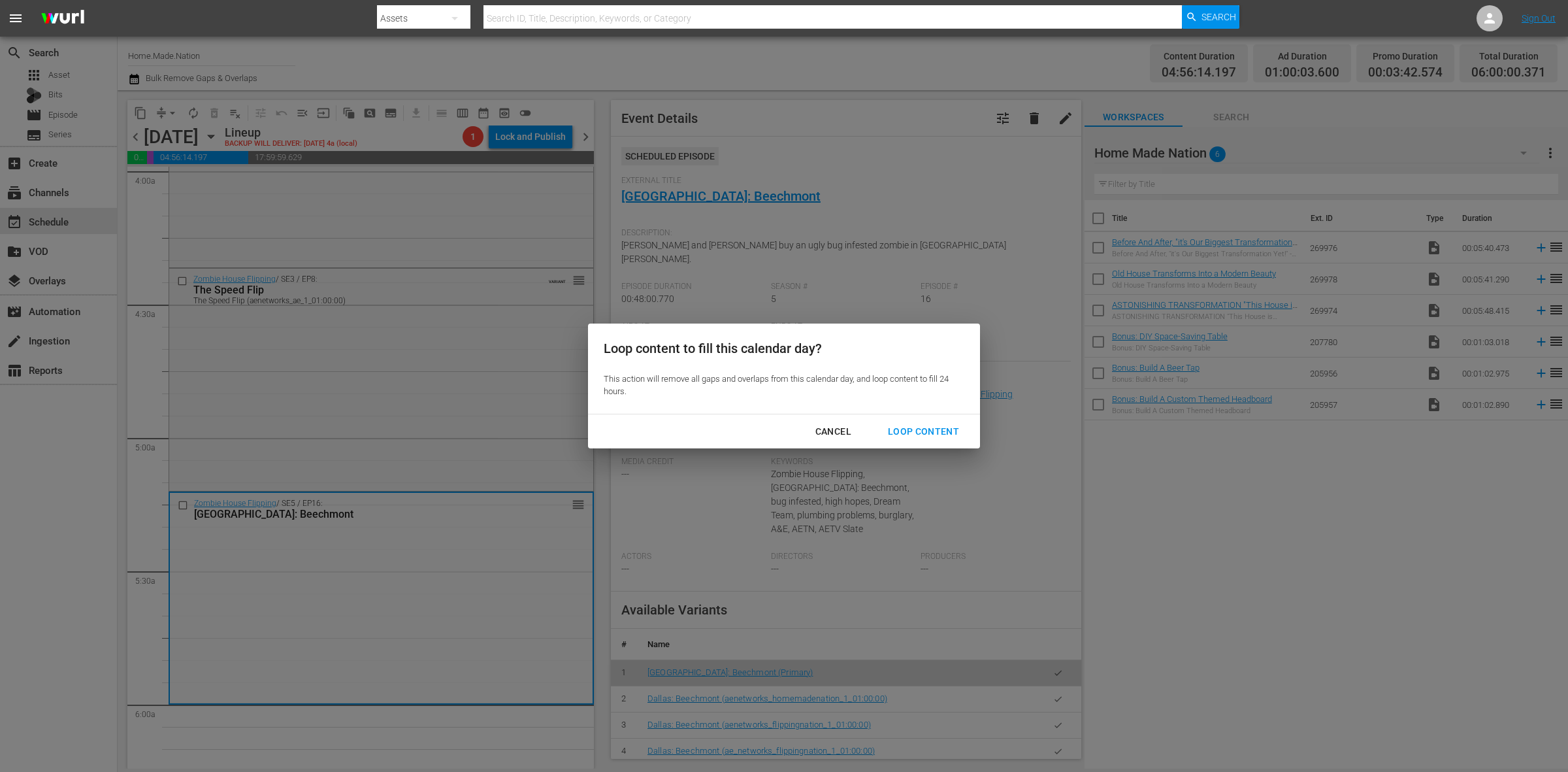
click at [933, 429] on div "Loop Content" at bounding box center [923, 431] width 92 height 16
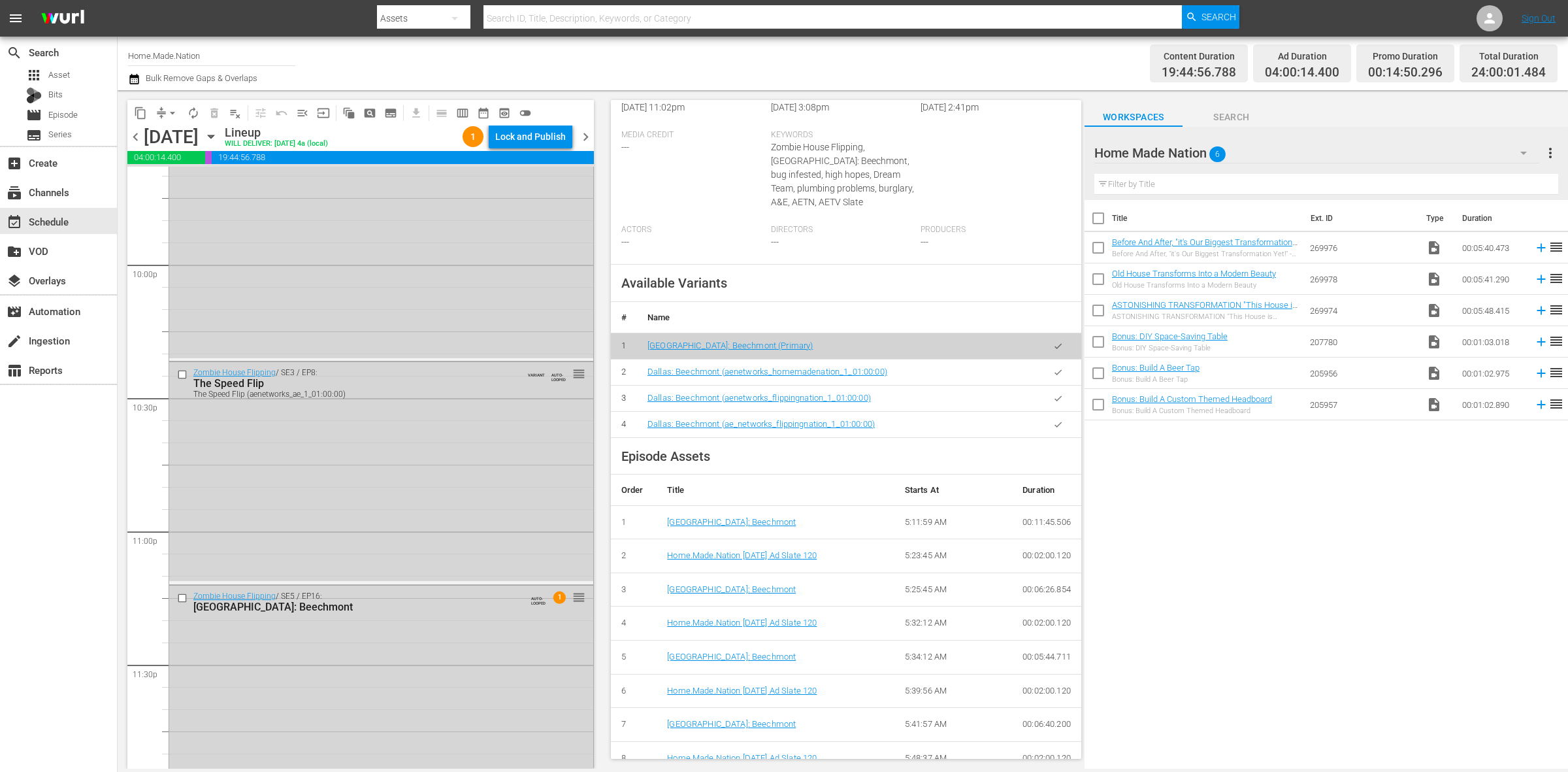
scroll to position [6062, 0]
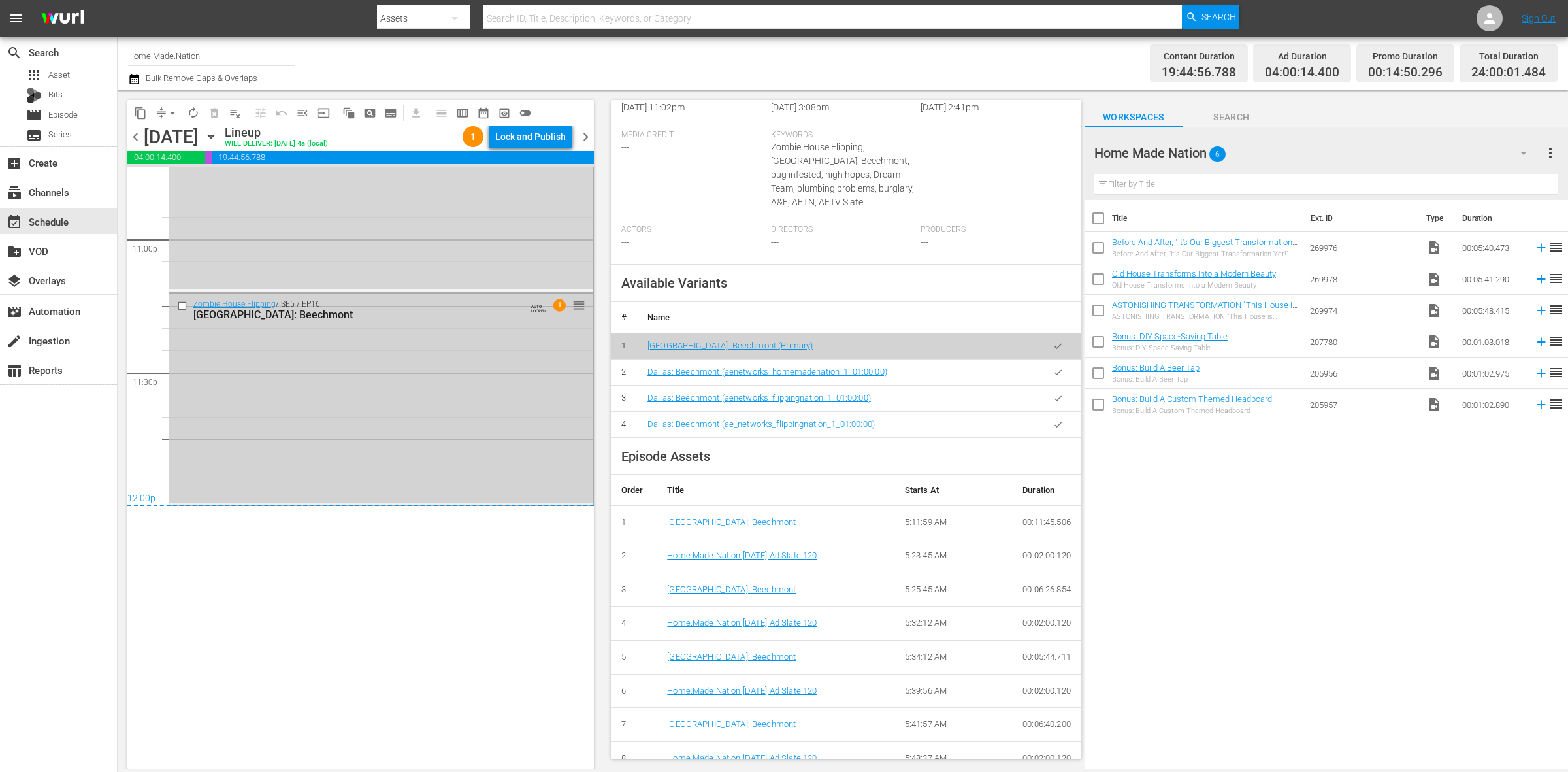
click at [347, 437] on div "Zombie House Flipping / SE5 / EP16: Dallas: Beechmont AUTO-LOOPED 1 reorder" at bounding box center [381, 398] width 424 height 209
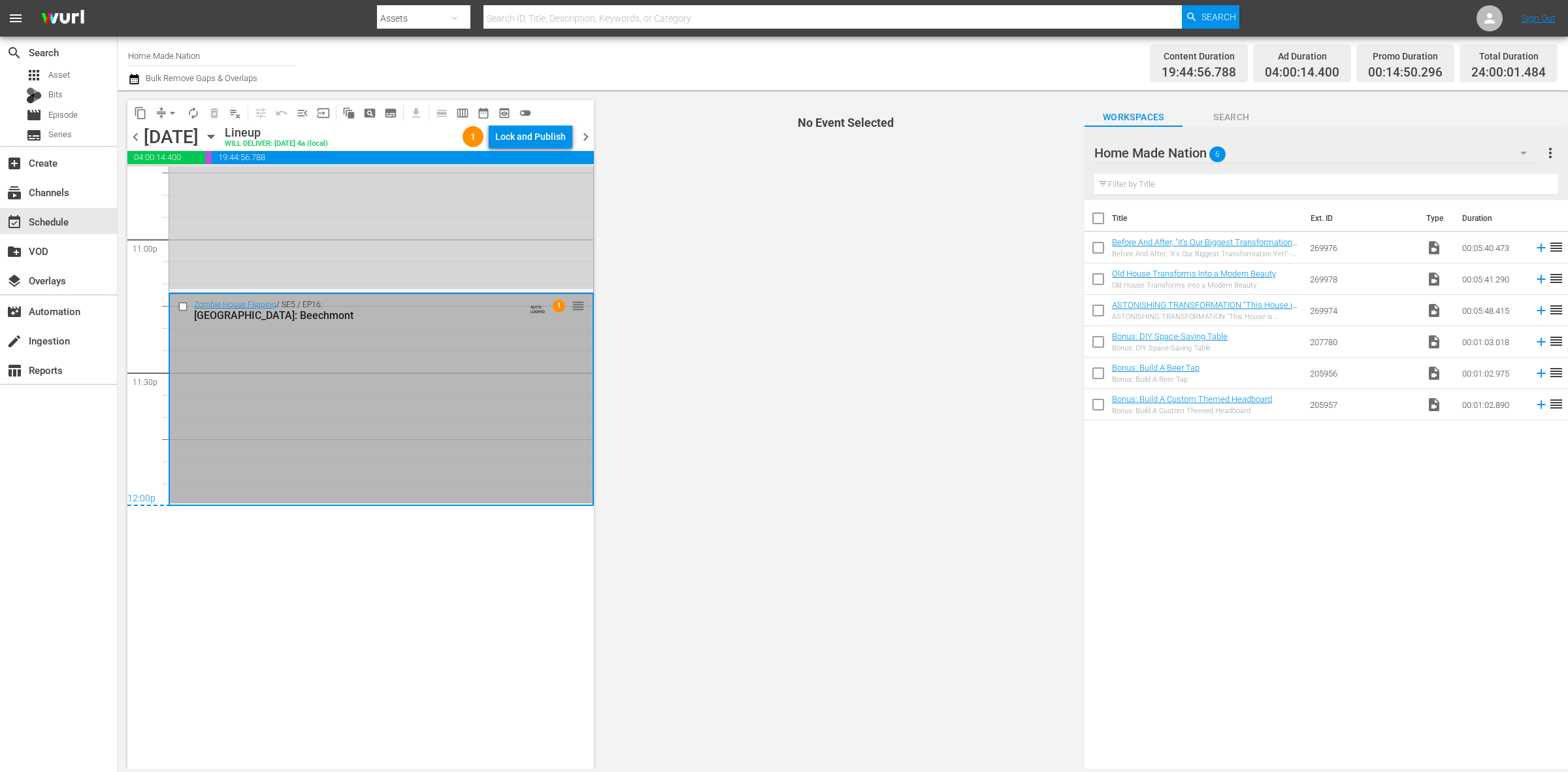
scroll to position [5981, 0]
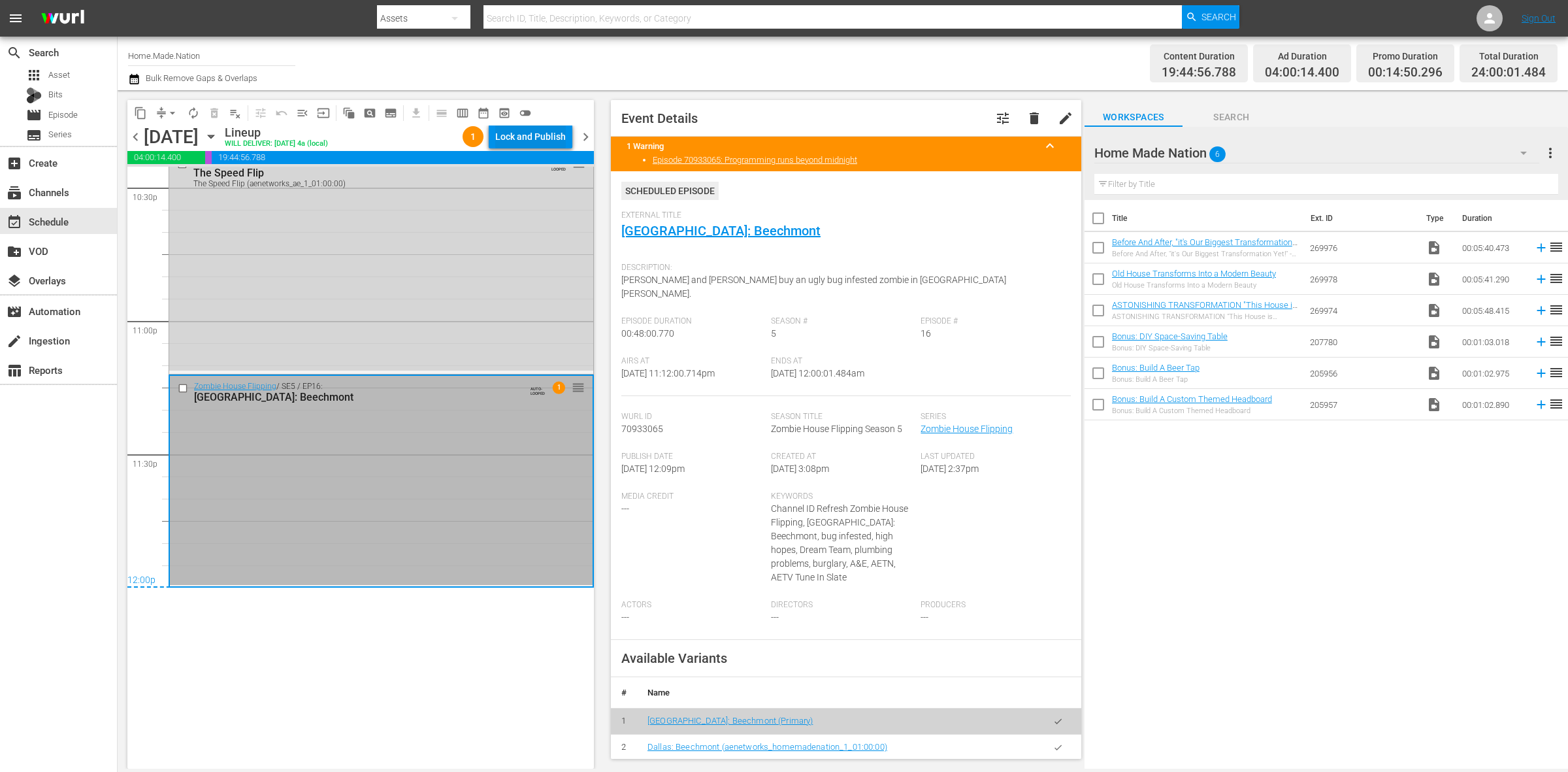
click at [504, 139] on div "Lock and Publish" at bounding box center [530, 136] width 71 height 23
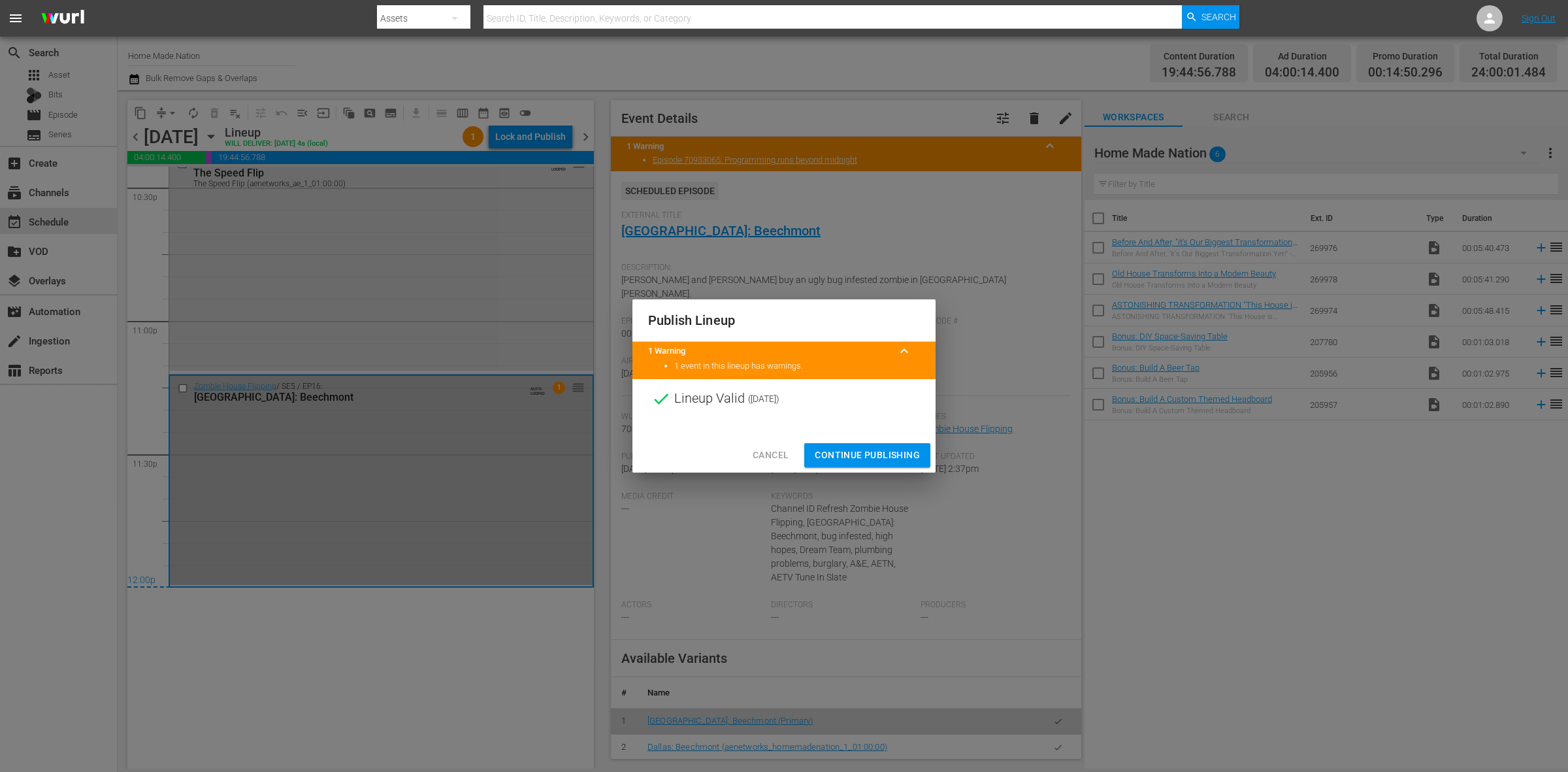
click at [825, 460] on span "Continue Publishing" at bounding box center [867, 455] width 105 height 16
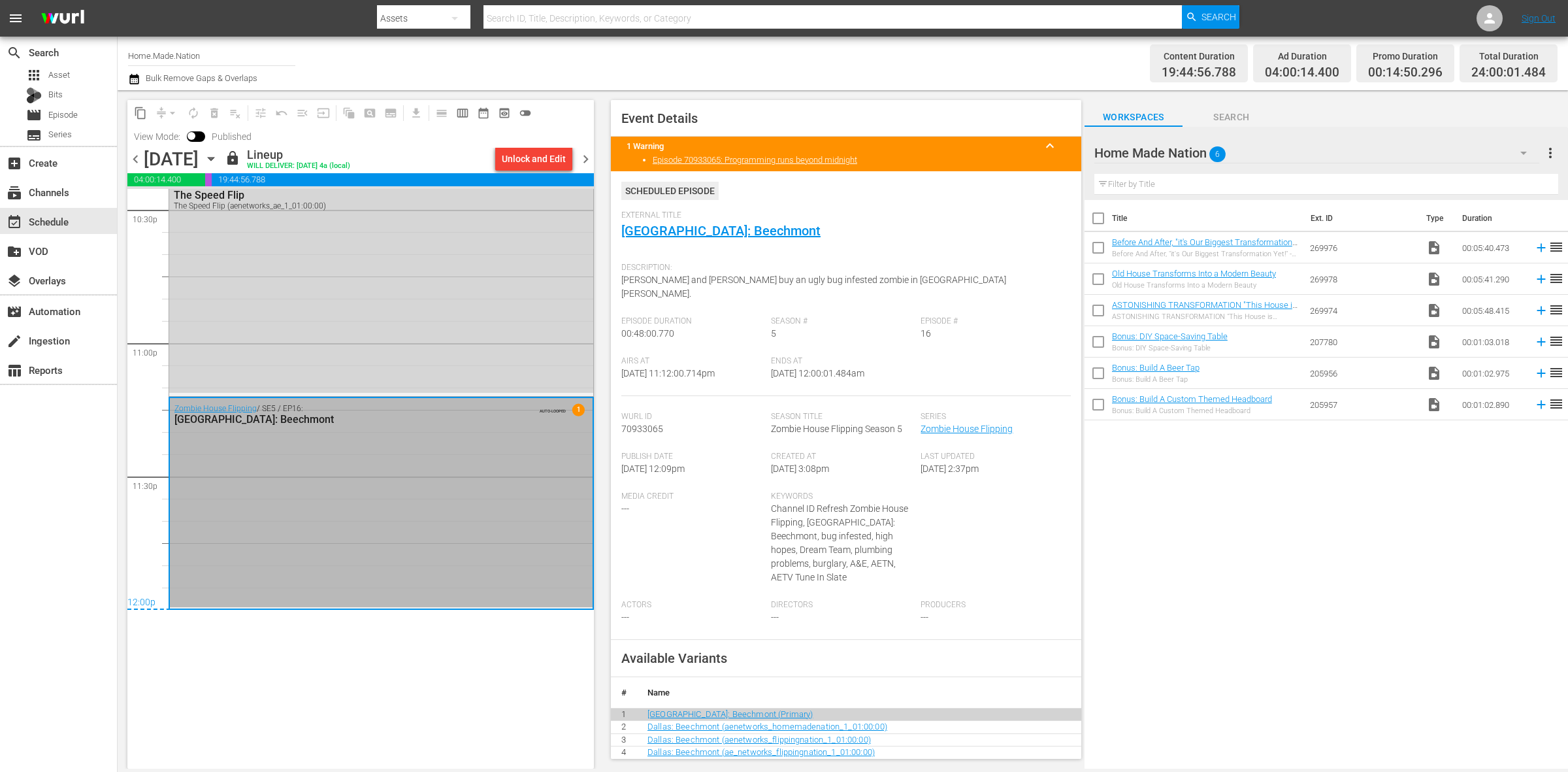
click at [138, 154] on span "chevron_left" at bounding box center [135, 159] width 16 height 16
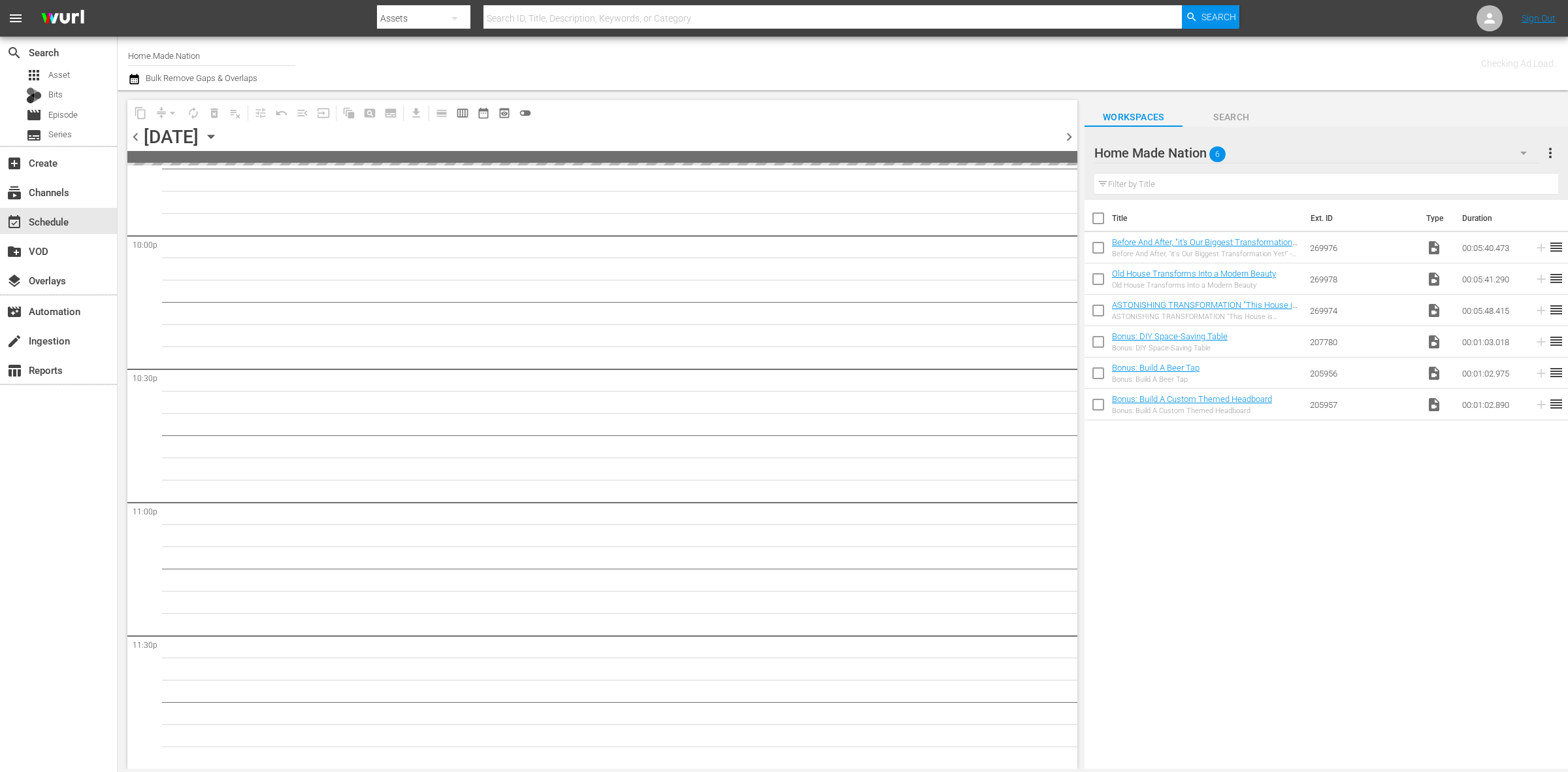
click at [138, 154] on span at bounding box center [602, 156] width 950 height 12
click at [137, 141] on span "chevron_left" at bounding box center [135, 136] width 16 height 16
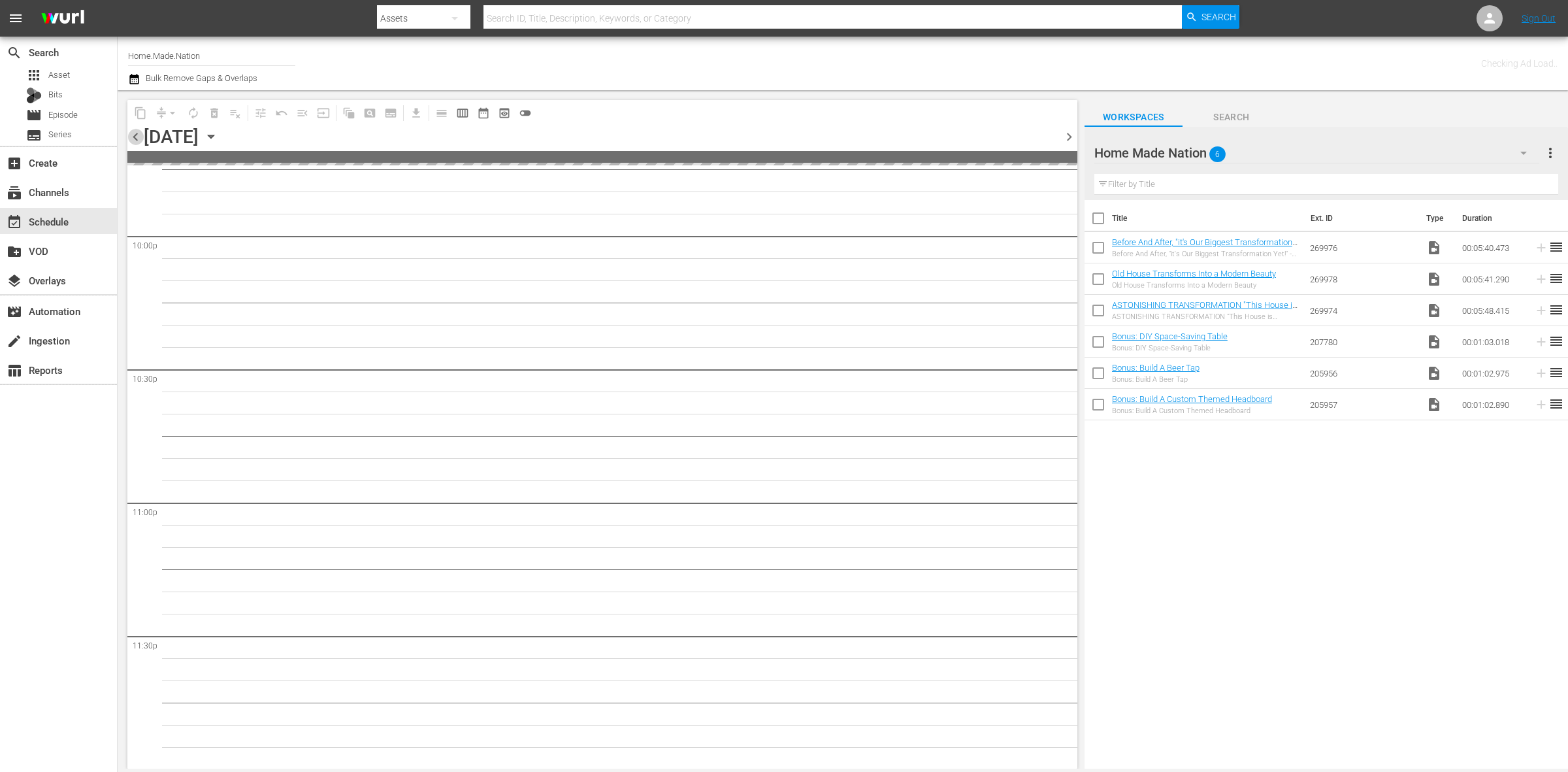
click at [137, 141] on span "chevron_left" at bounding box center [135, 136] width 16 height 16
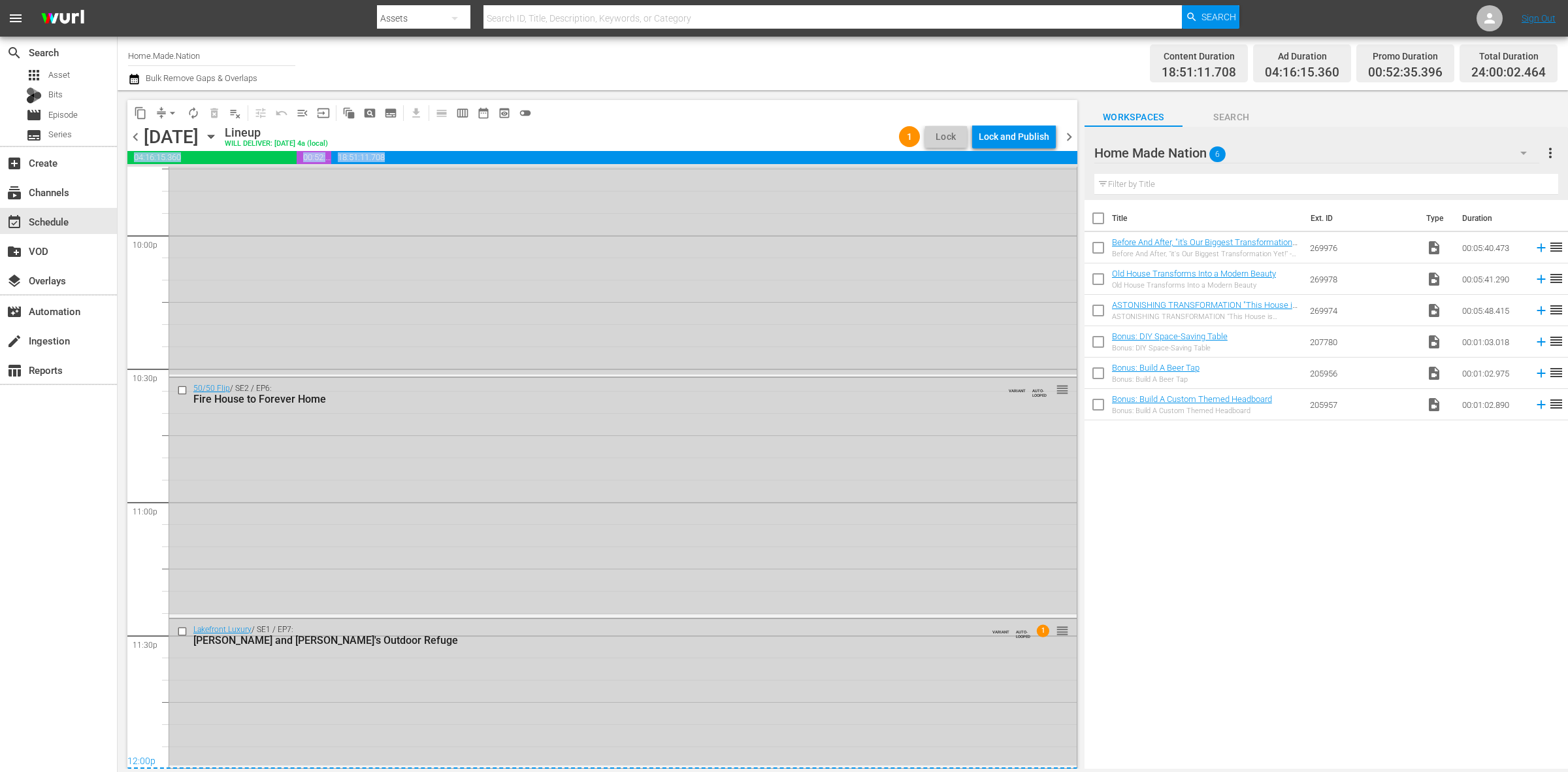
scroll to position [5799, 0]
click at [907, 701] on div "Lakefront Luxury / SE1 / EP7: Phil and Dannielle's Outdoor Refuge VARIANT AUTO-…" at bounding box center [623, 693] width 908 height 146
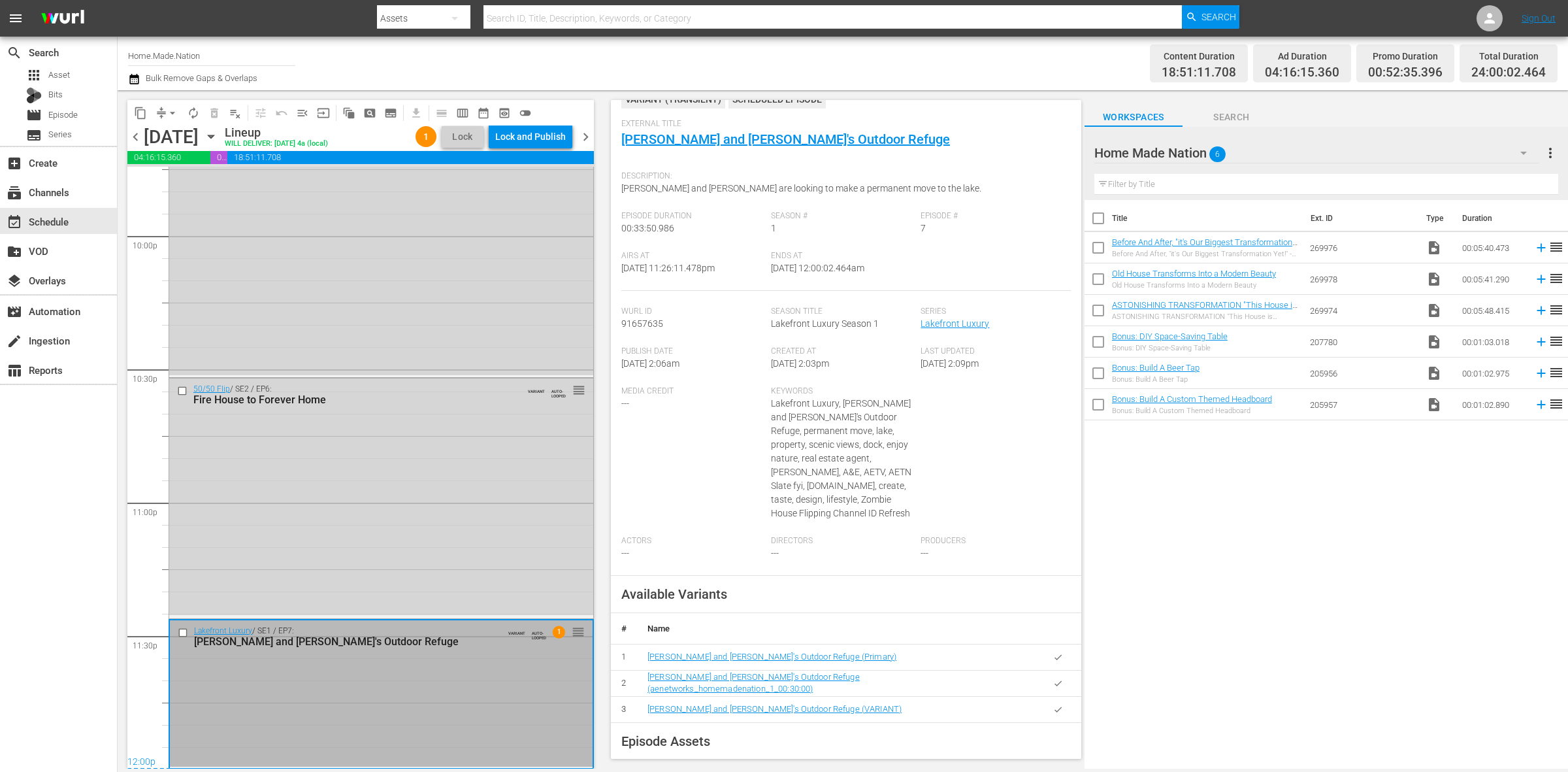
scroll to position [82, 0]
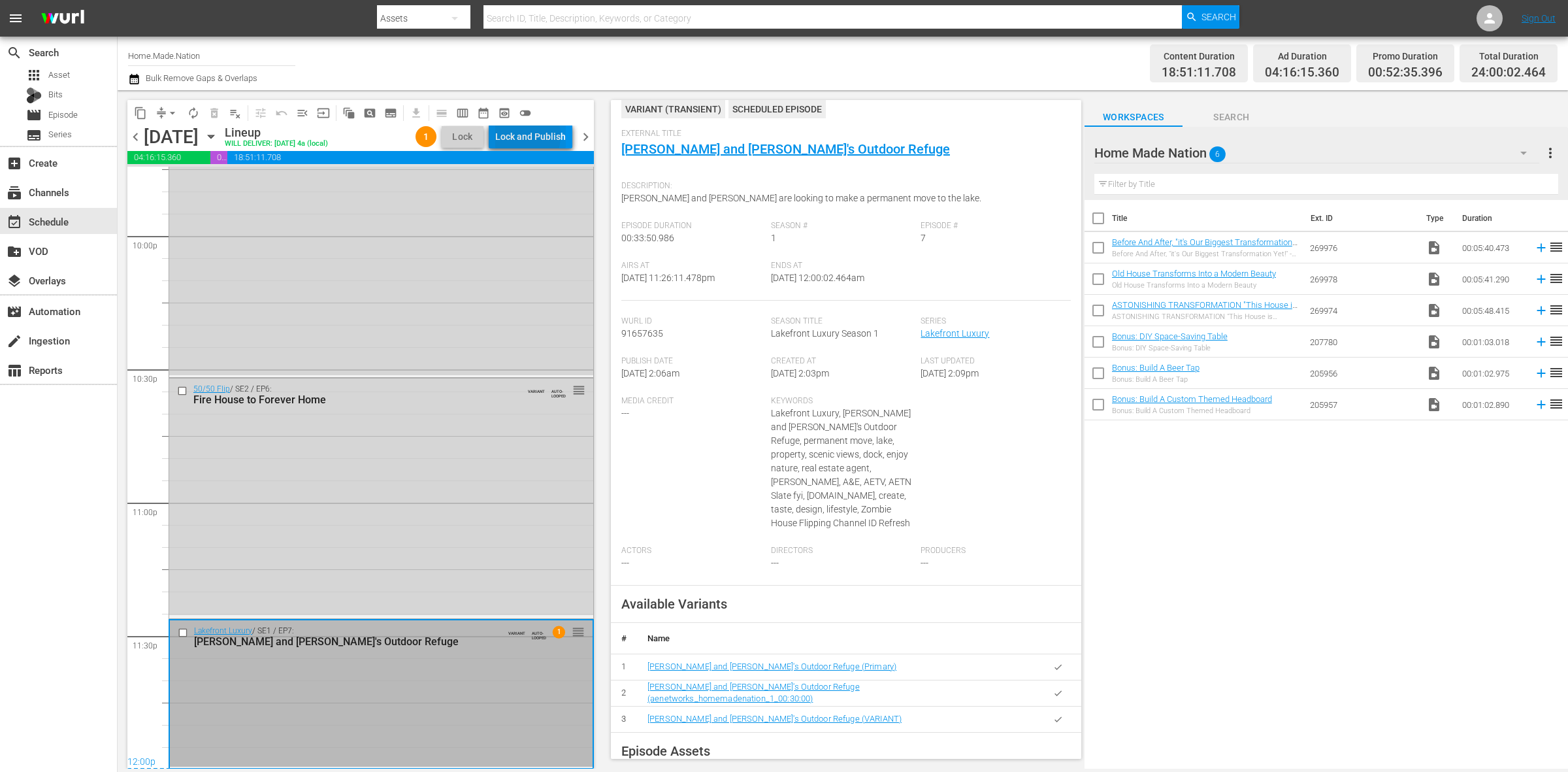
click at [517, 135] on div "Lock and Publish" at bounding box center [530, 136] width 71 height 23
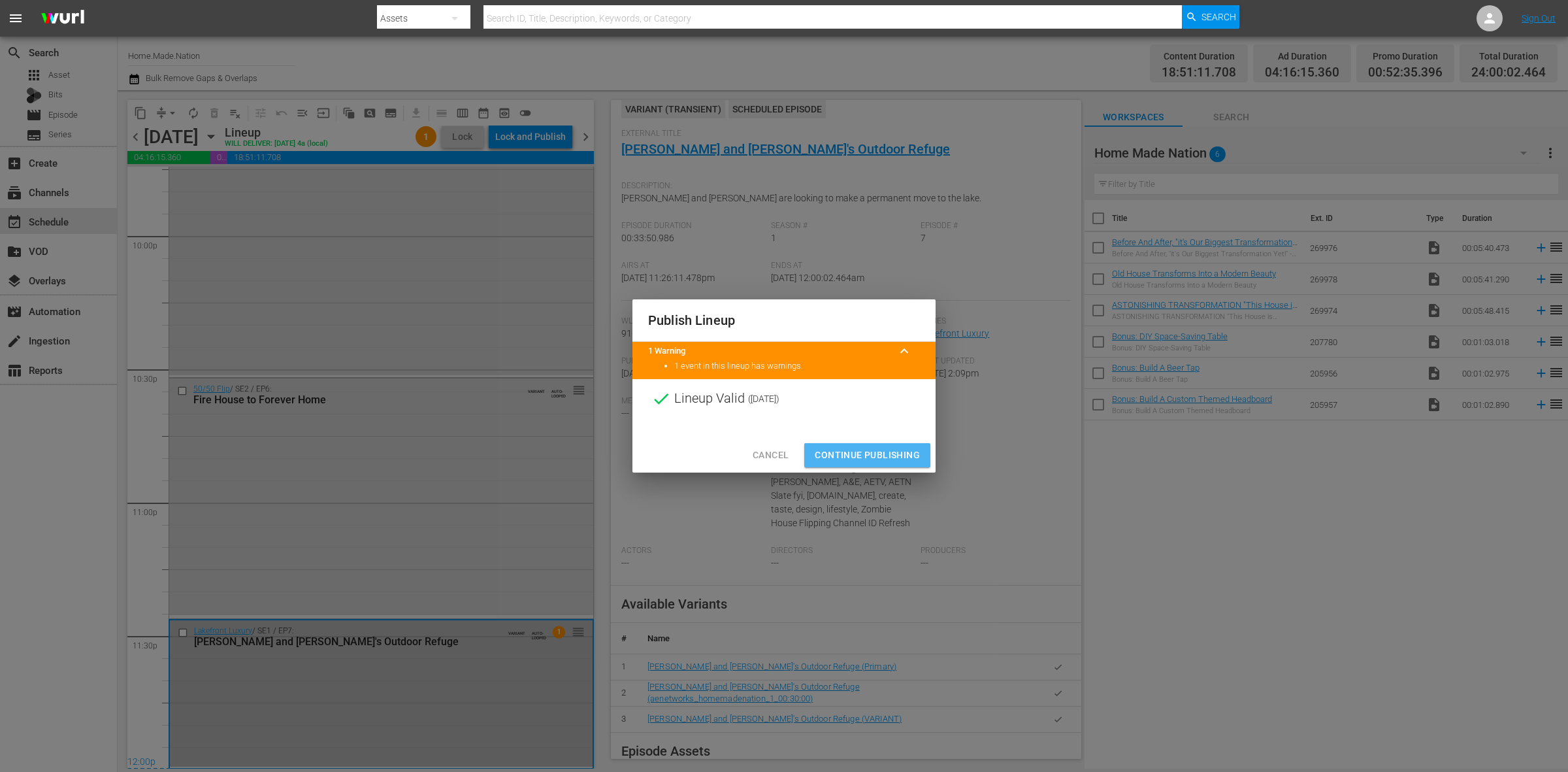
click at [899, 458] on span "Continue Publishing" at bounding box center [867, 455] width 105 height 16
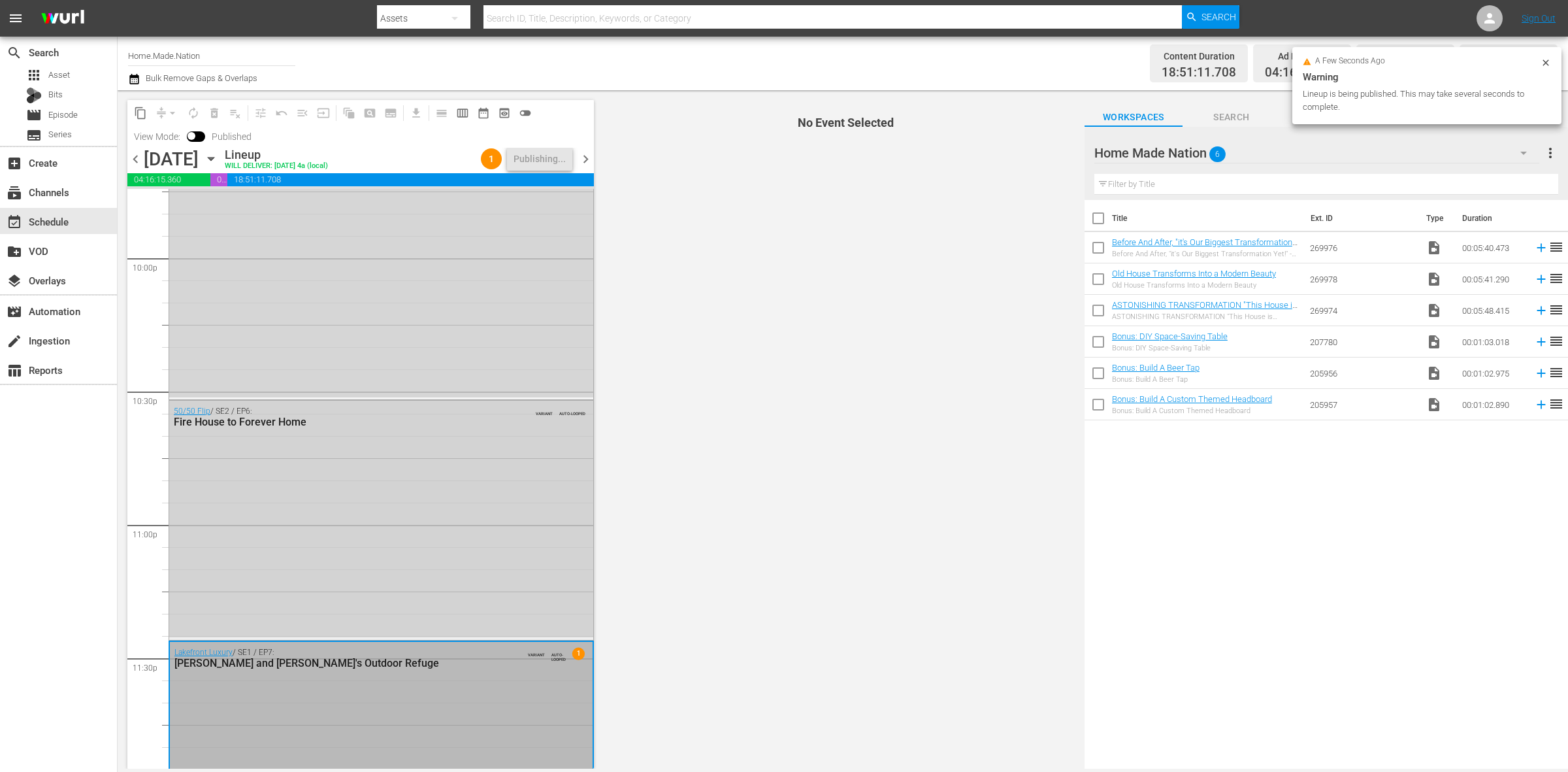
scroll to position [5820, 0]
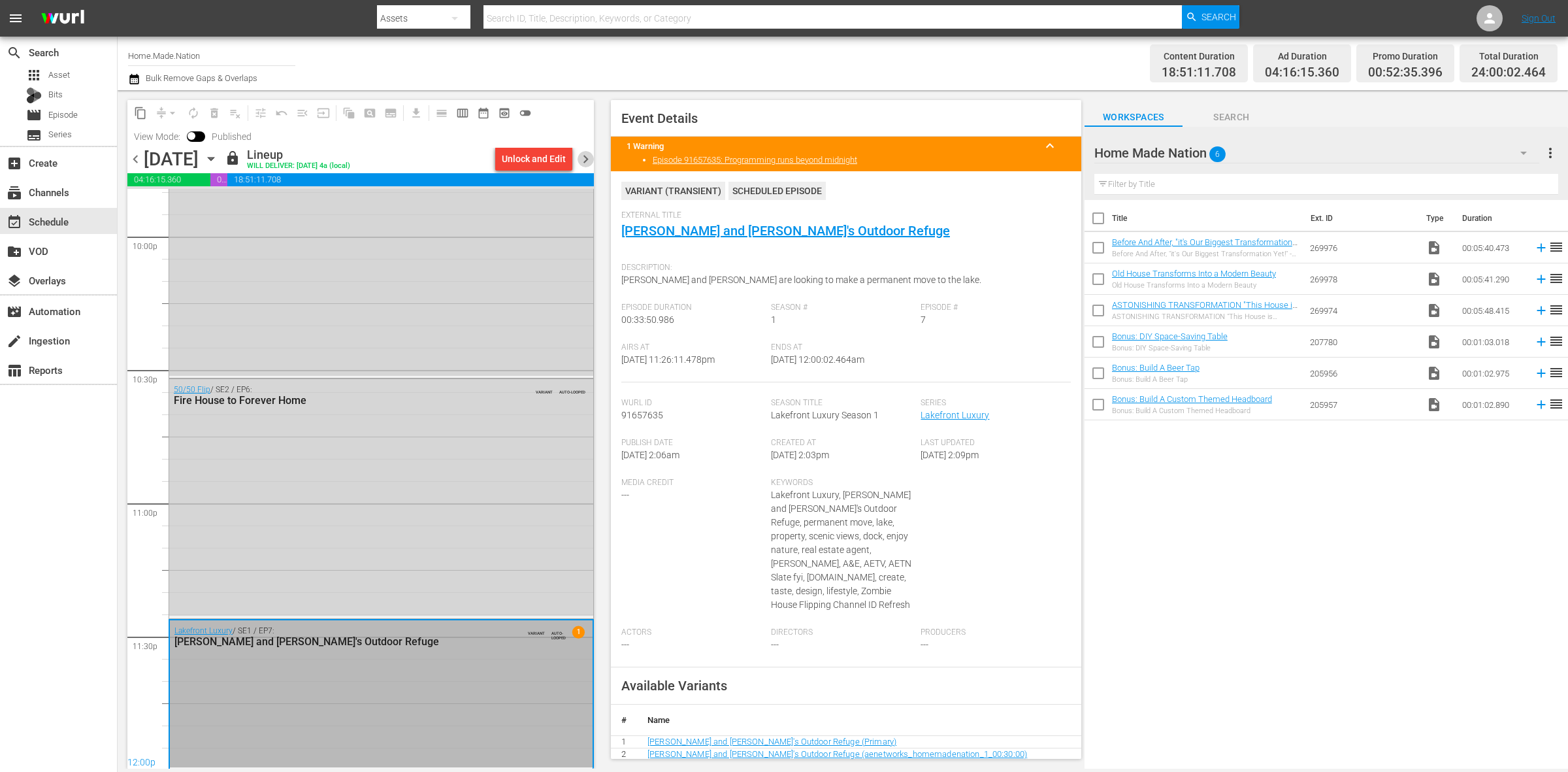
click at [589, 161] on span "chevron_right" at bounding box center [586, 159] width 16 height 16
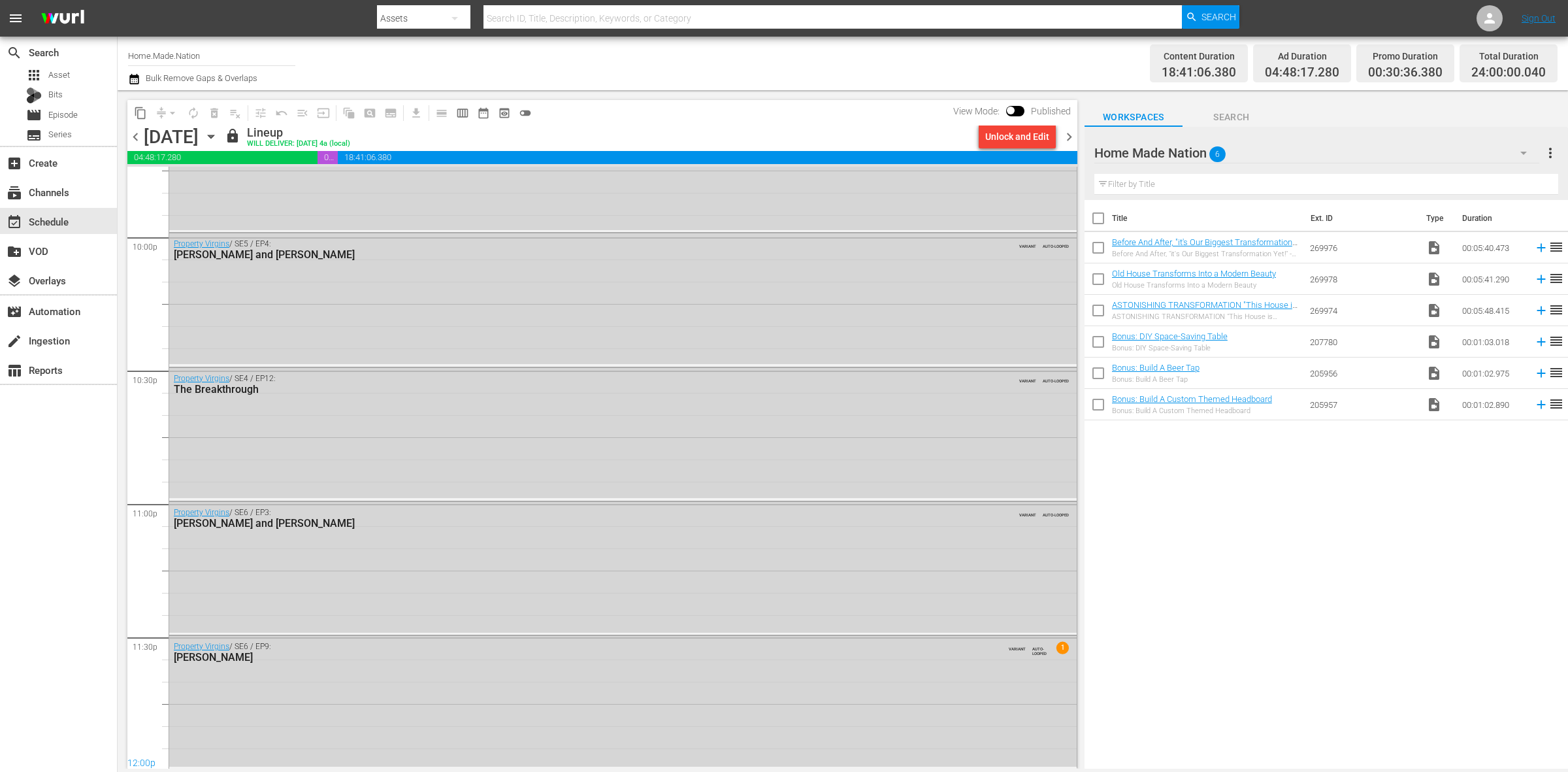
scroll to position [5777, 0]
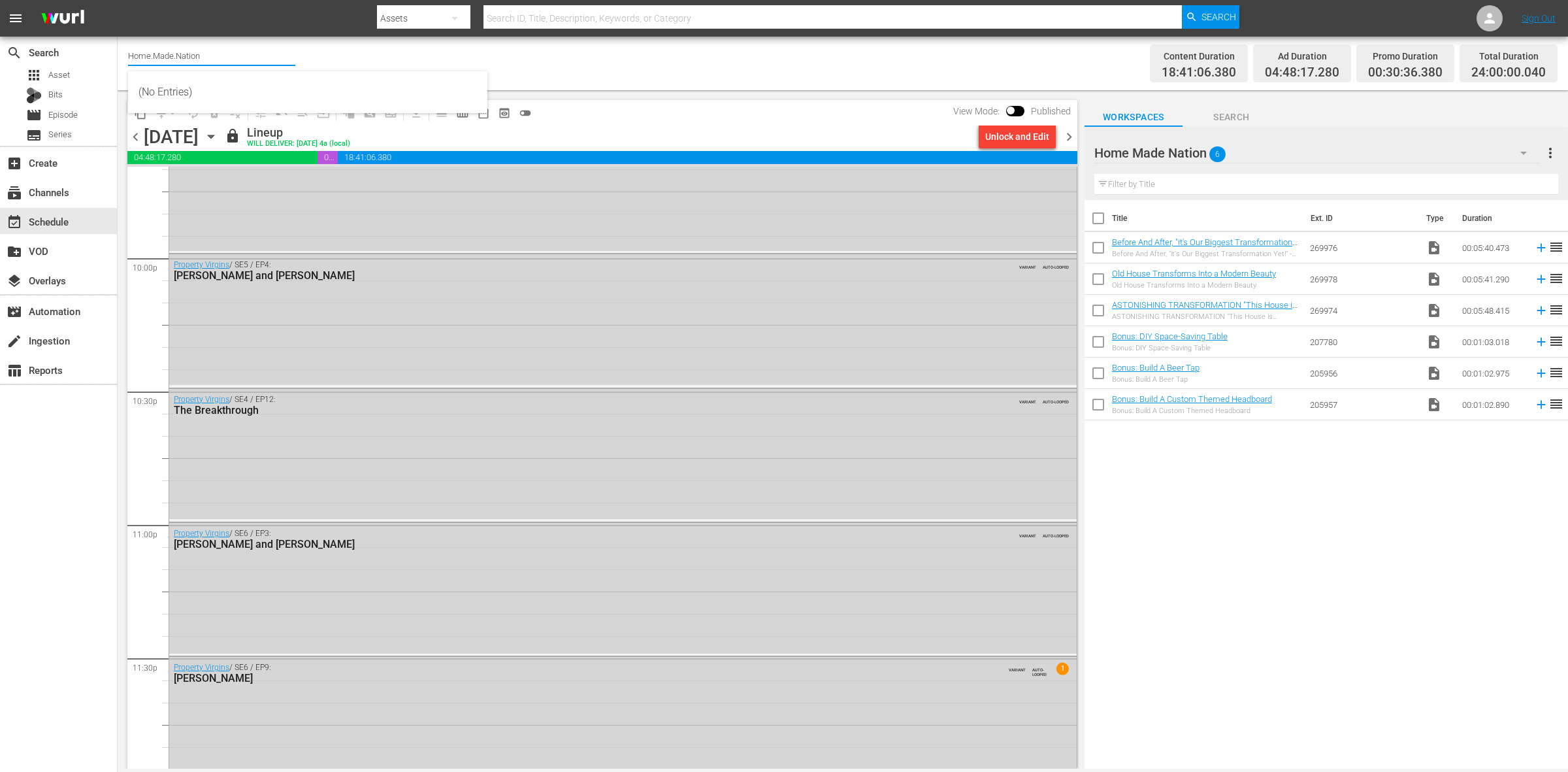
click at [246, 56] on input "Home.Made.Nation" at bounding box center [212, 55] width 167 height 31
type input "H"
click at [211, 82] on div "Tiny House Nation (675 - aenetworks_tinyhousenation_1)" at bounding box center [307, 92] width 338 height 31
type input "Tiny House Nation (675 - aenetworks_tinyhousenation_1)"
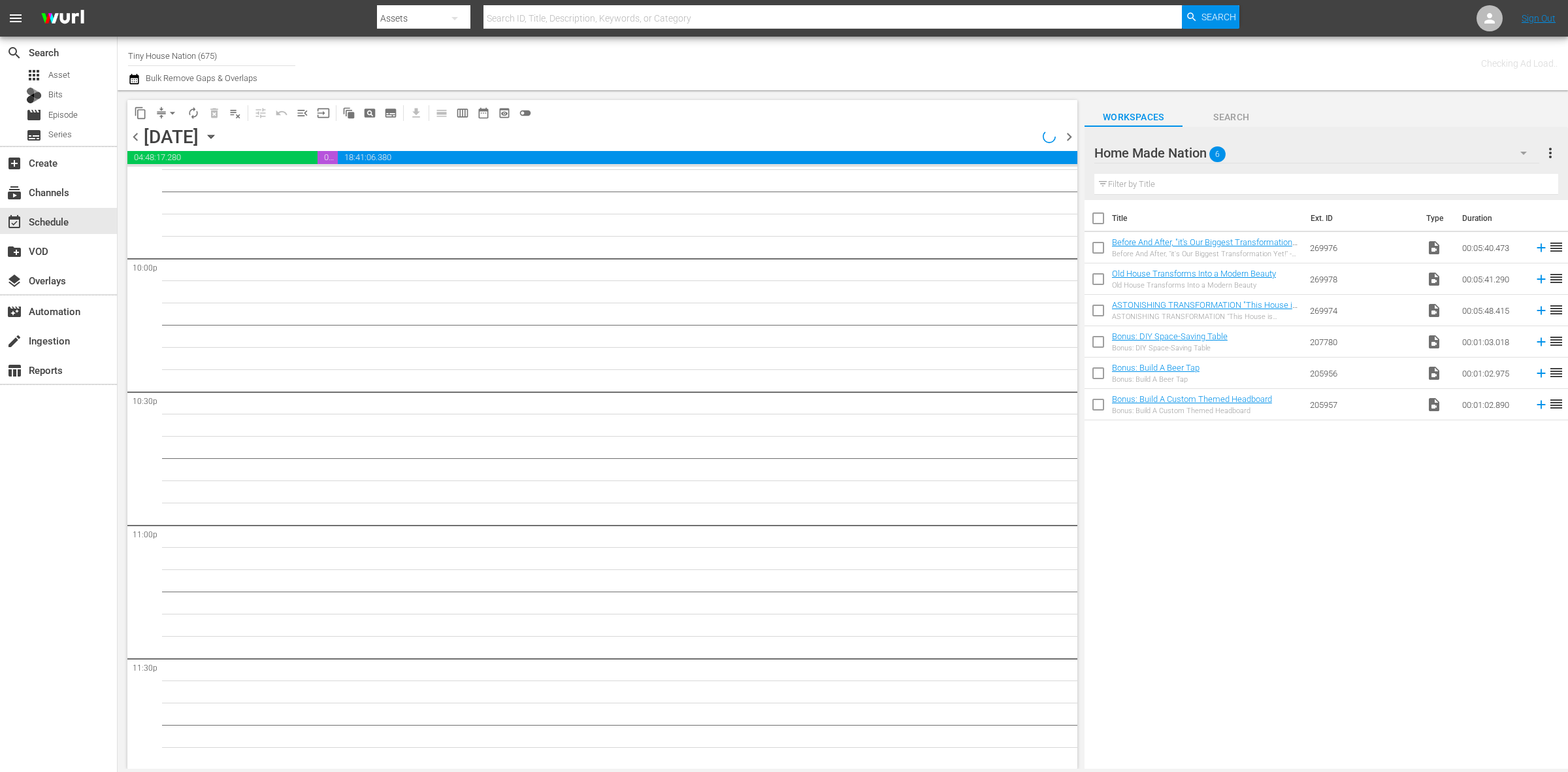
scroll to position [5799, 0]
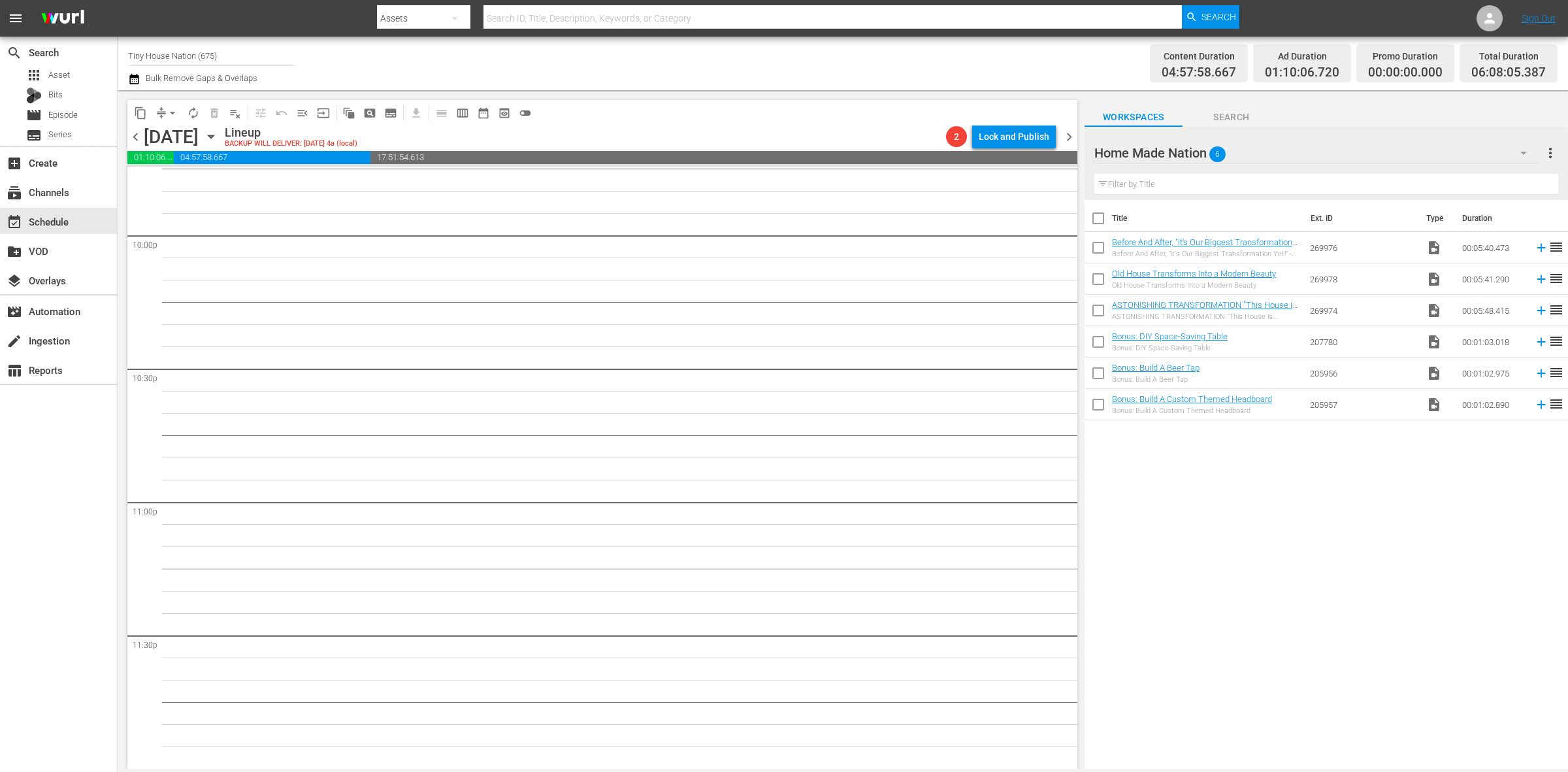
click at [138, 135] on span "chevron_left" at bounding box center [135, 136] width 16 height 16
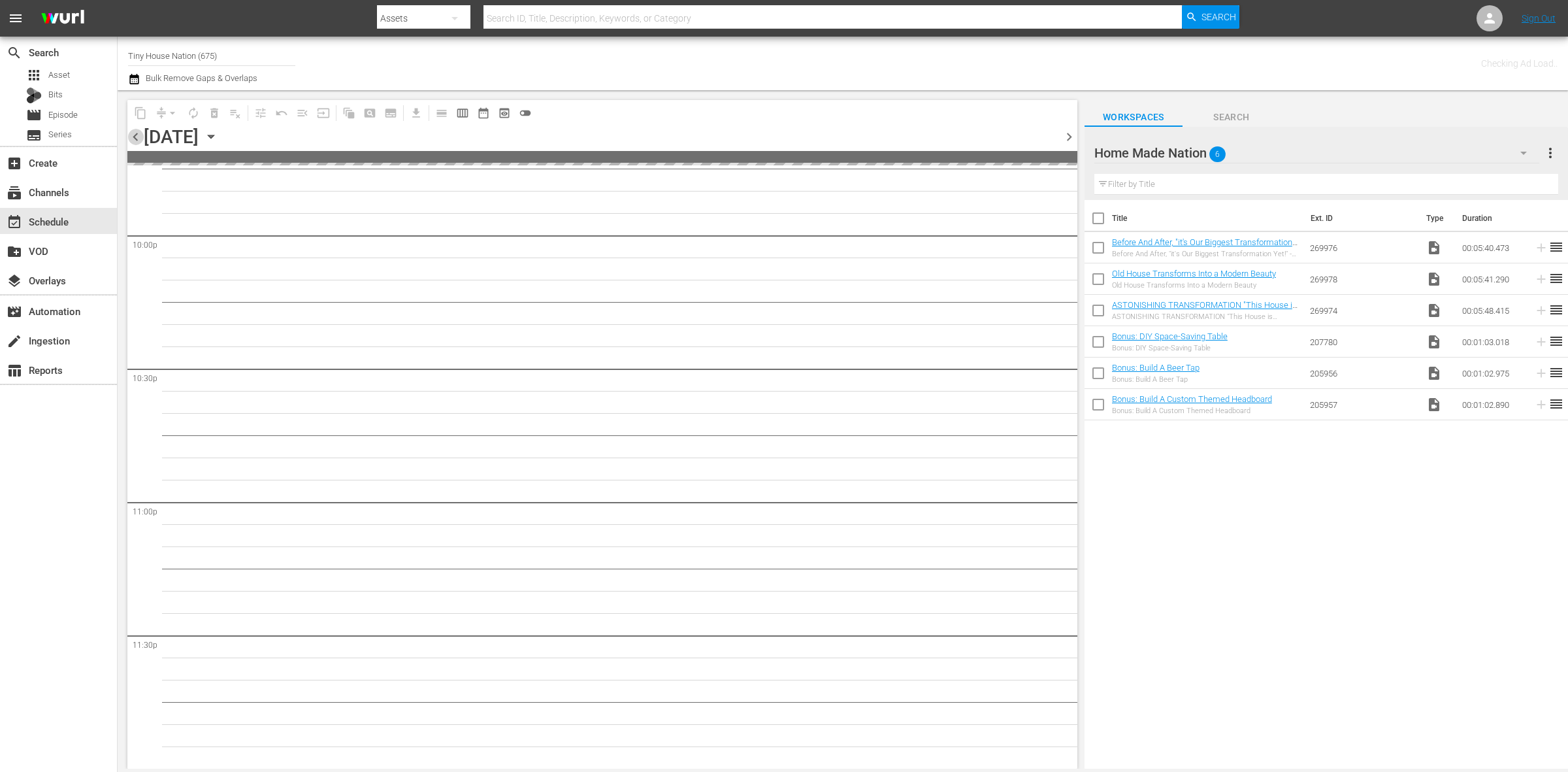
click at [138, 135] on span "chevron_left" at bounding box center [135, 136] width 16 height 16
click at [1066, 136] on span "chevron_right" at bounding box center [1069, 136] width 16 height 16
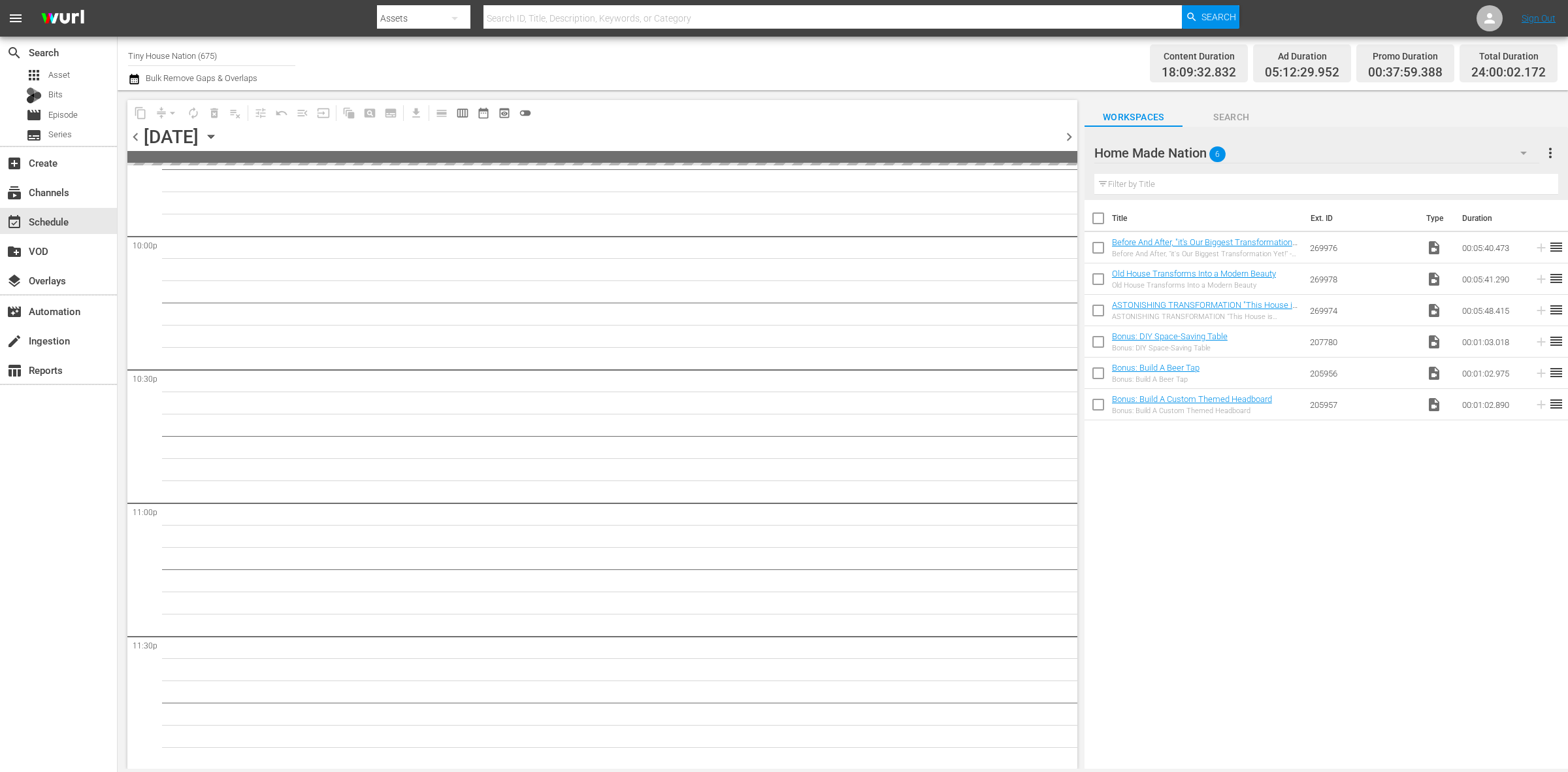
click at [1066, 136] on span "chevron_right" at bounding box center [1069, 136] width 16 height 16
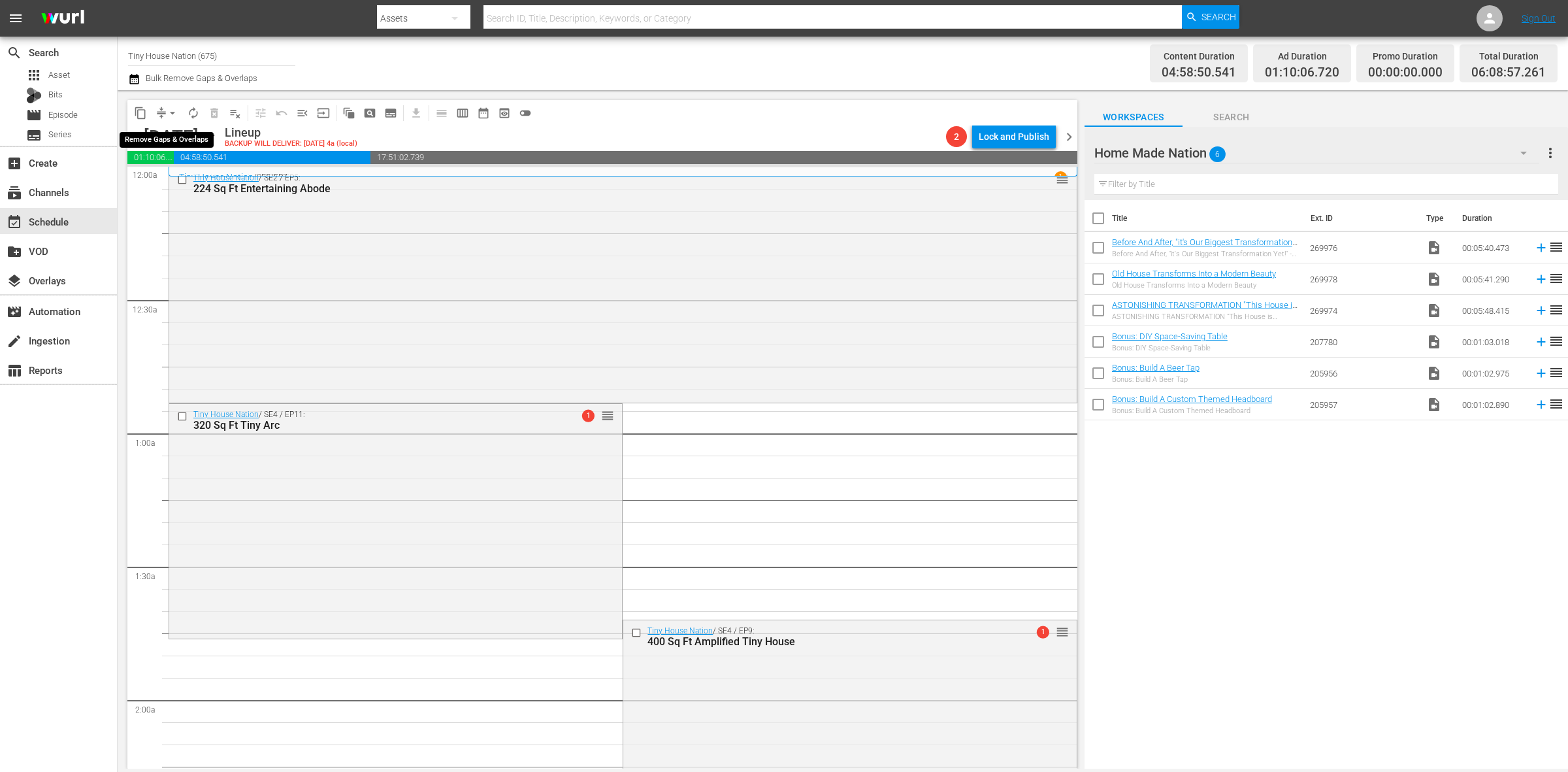
click at [170, 117] on span "arrow_drop_down" at bounding box center [172, 113] width 13 height 13
click at [177, 138] on li "Align to Midnight" at bounding box center [173, 139] width 137 height 22
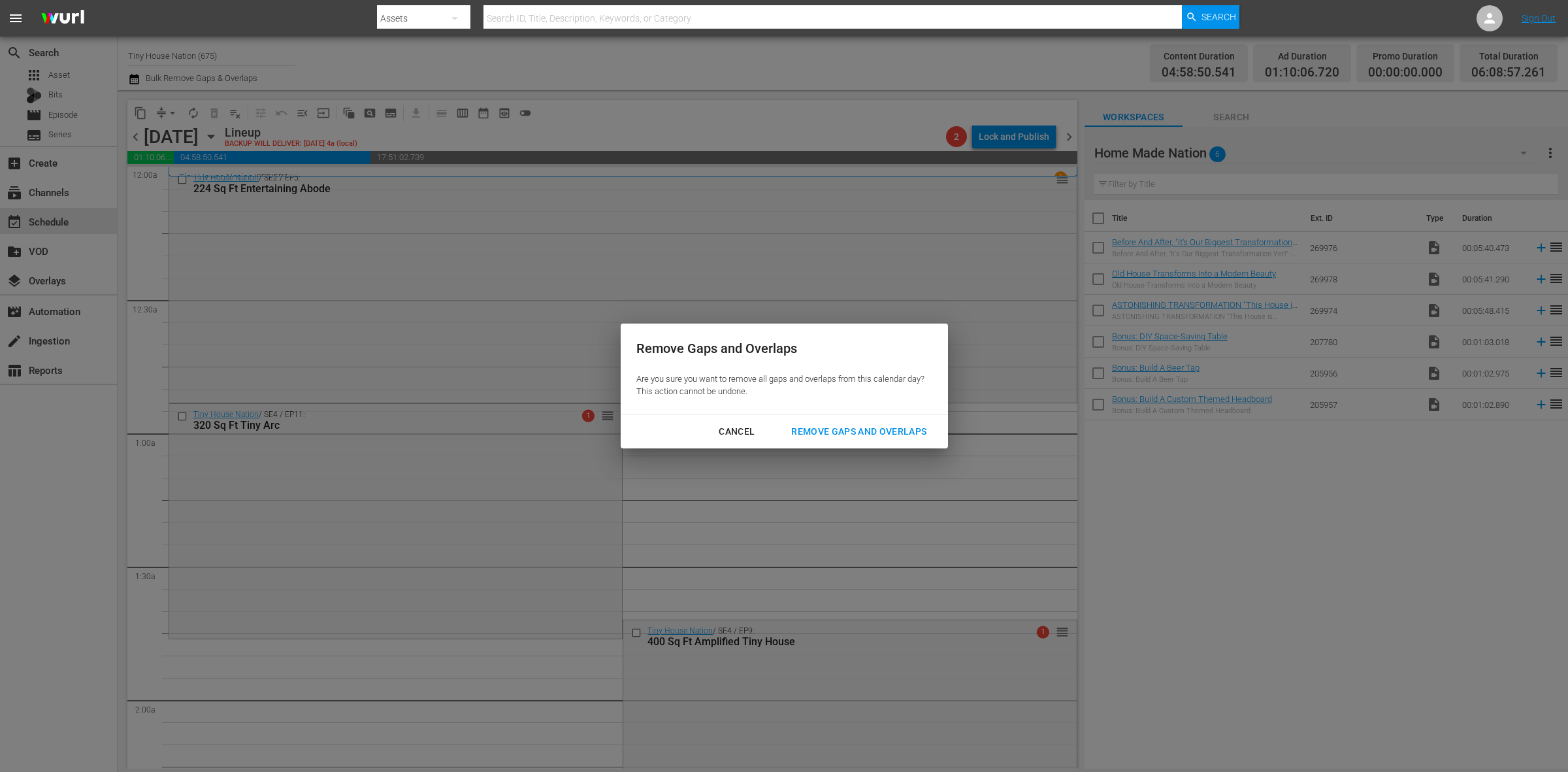
click at [848, 437] on div "Remove Gaps and Overlaps" at bounding box center [859, 431] width 156 height 16
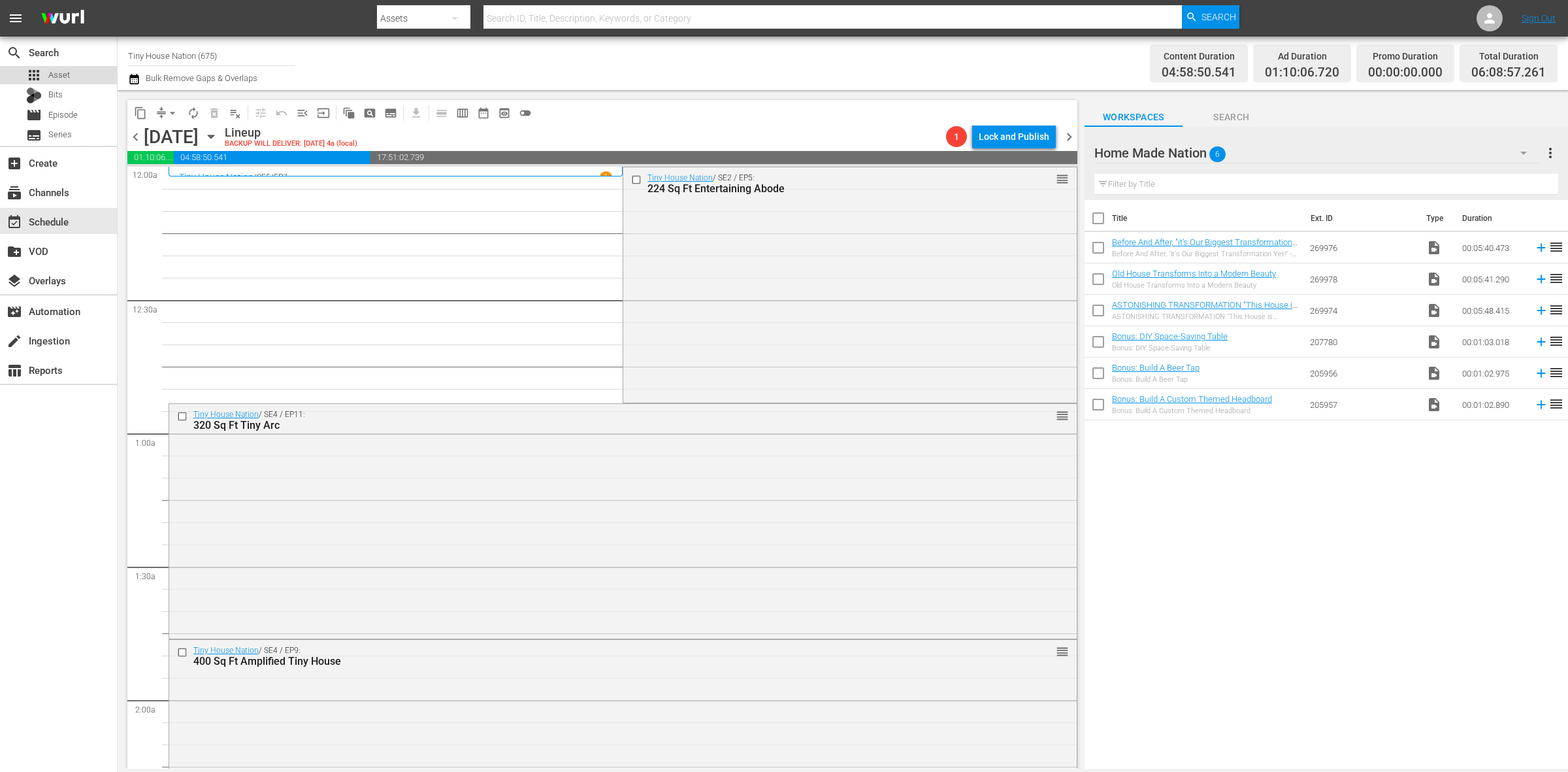
click at [65, 74] on span "Asset" at bounding box center [59, 75] width 22 height 13
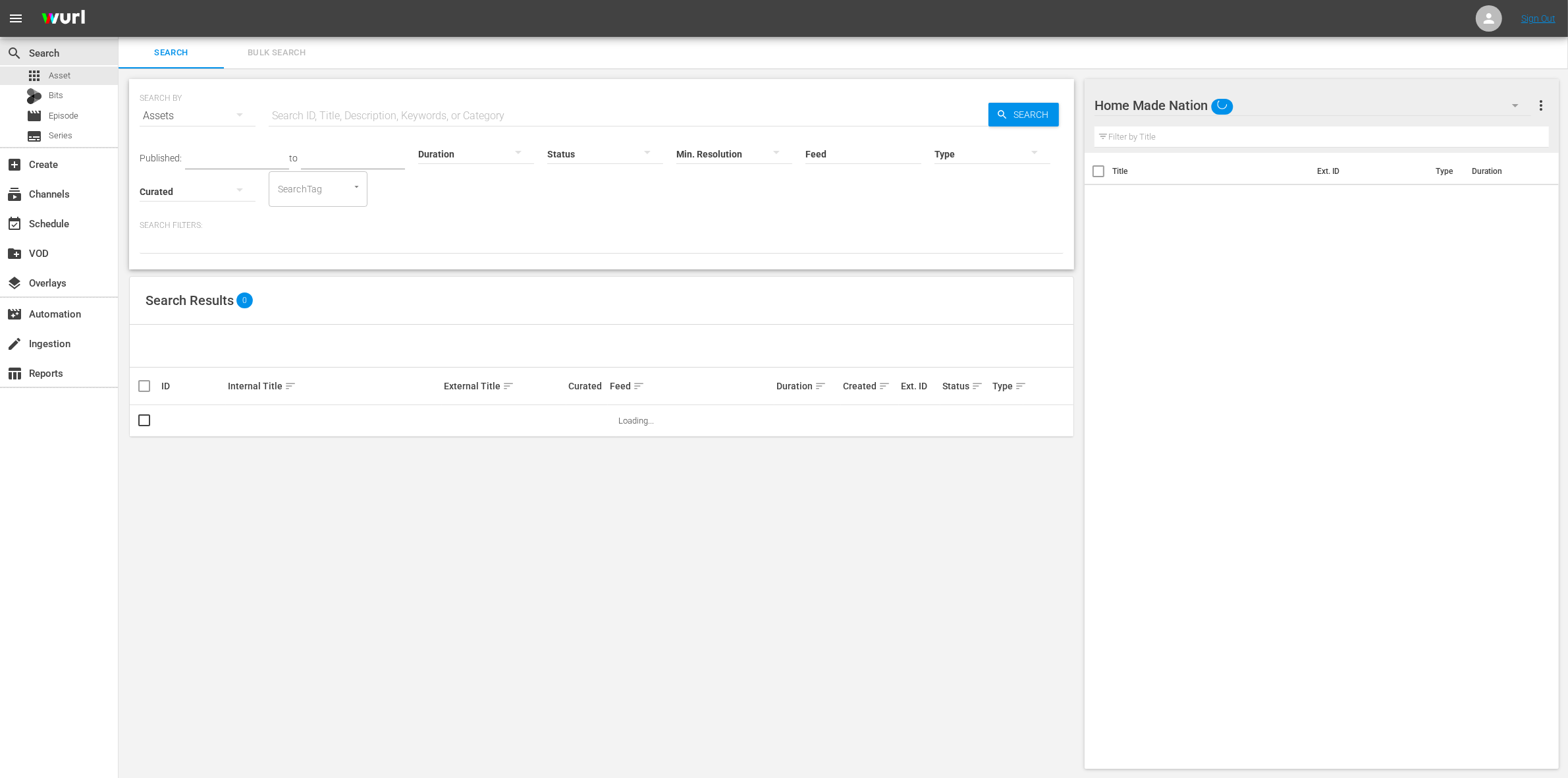
click at [259, 47] on span "Bulk Search" at bounding box center [277, 53] width 89 height 15
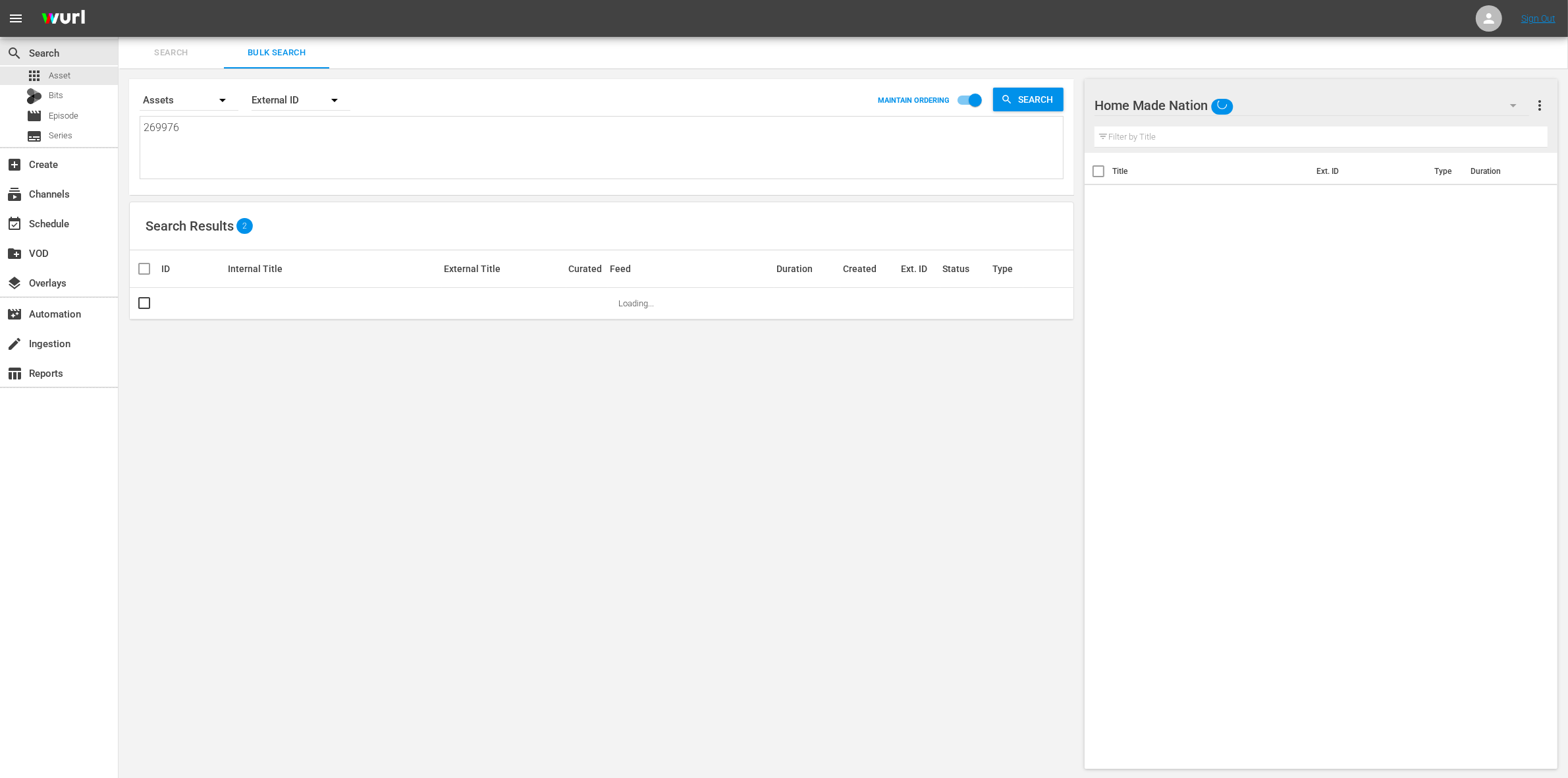
click at [364, 156] on textarea "269976" at bounding box center [603, 150] width 920 height 60
type textarea "26997"
type textarea "2699"
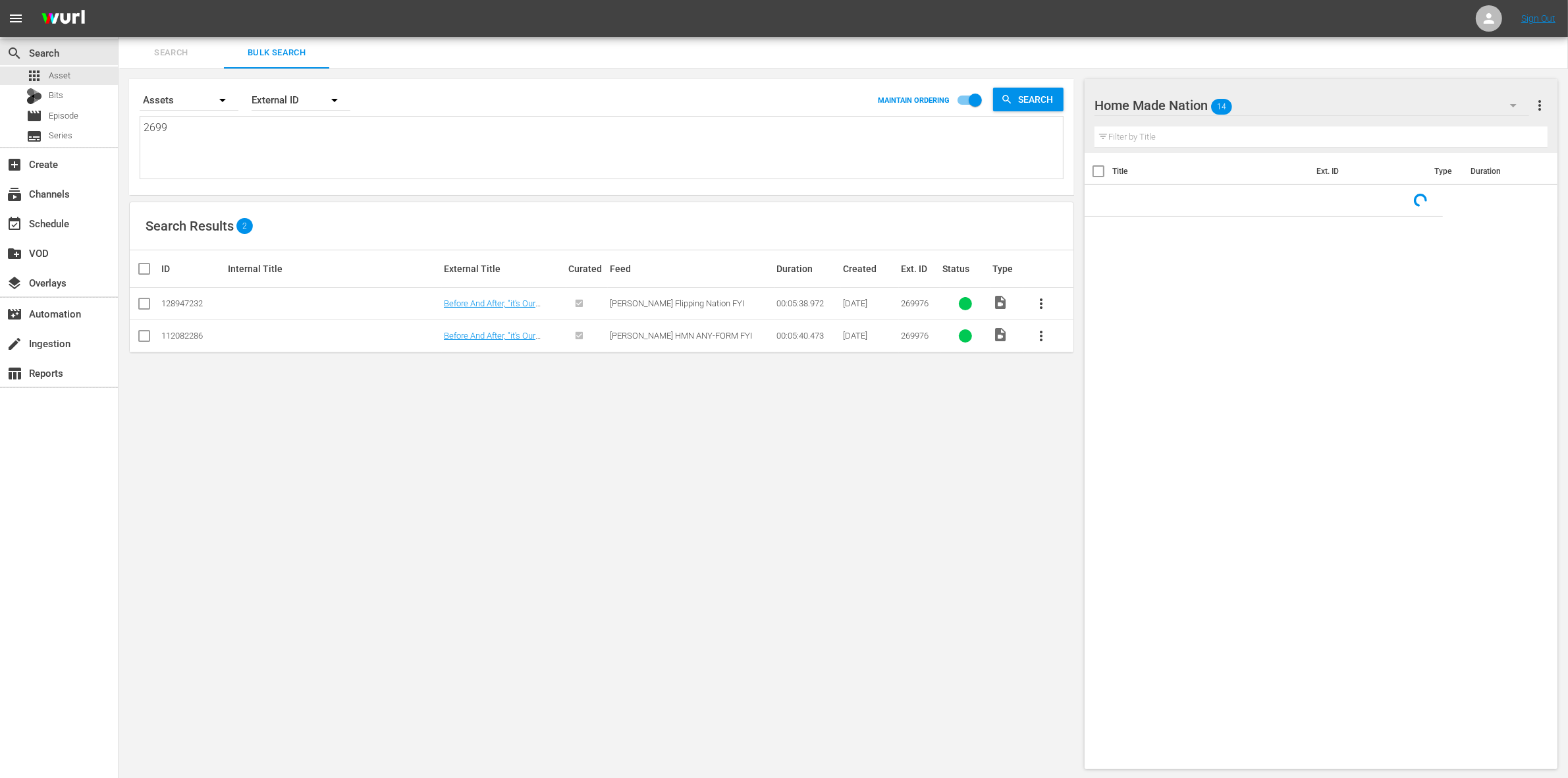
type textarea "269"
type textarea "26"
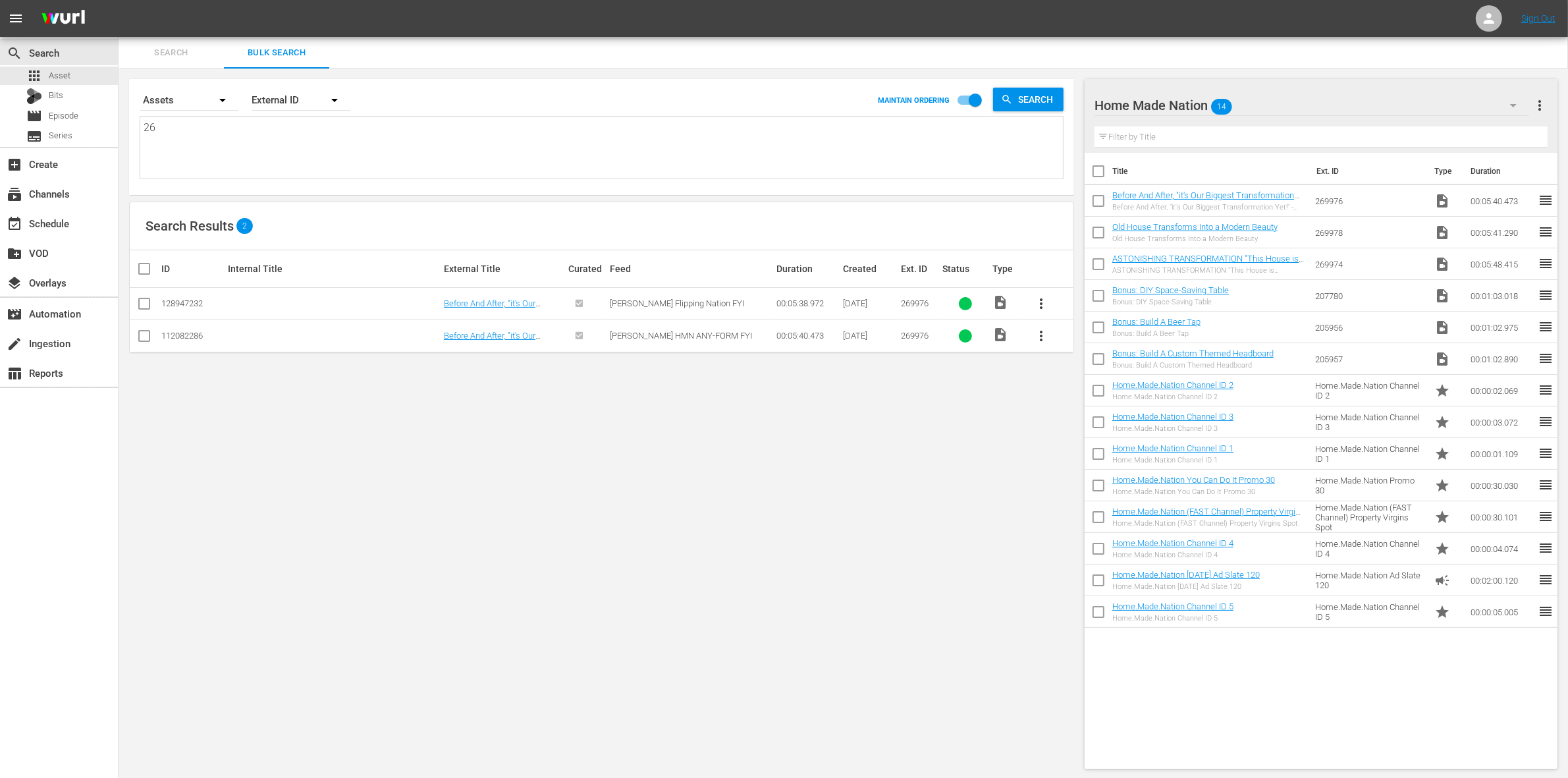
type textarea "2"
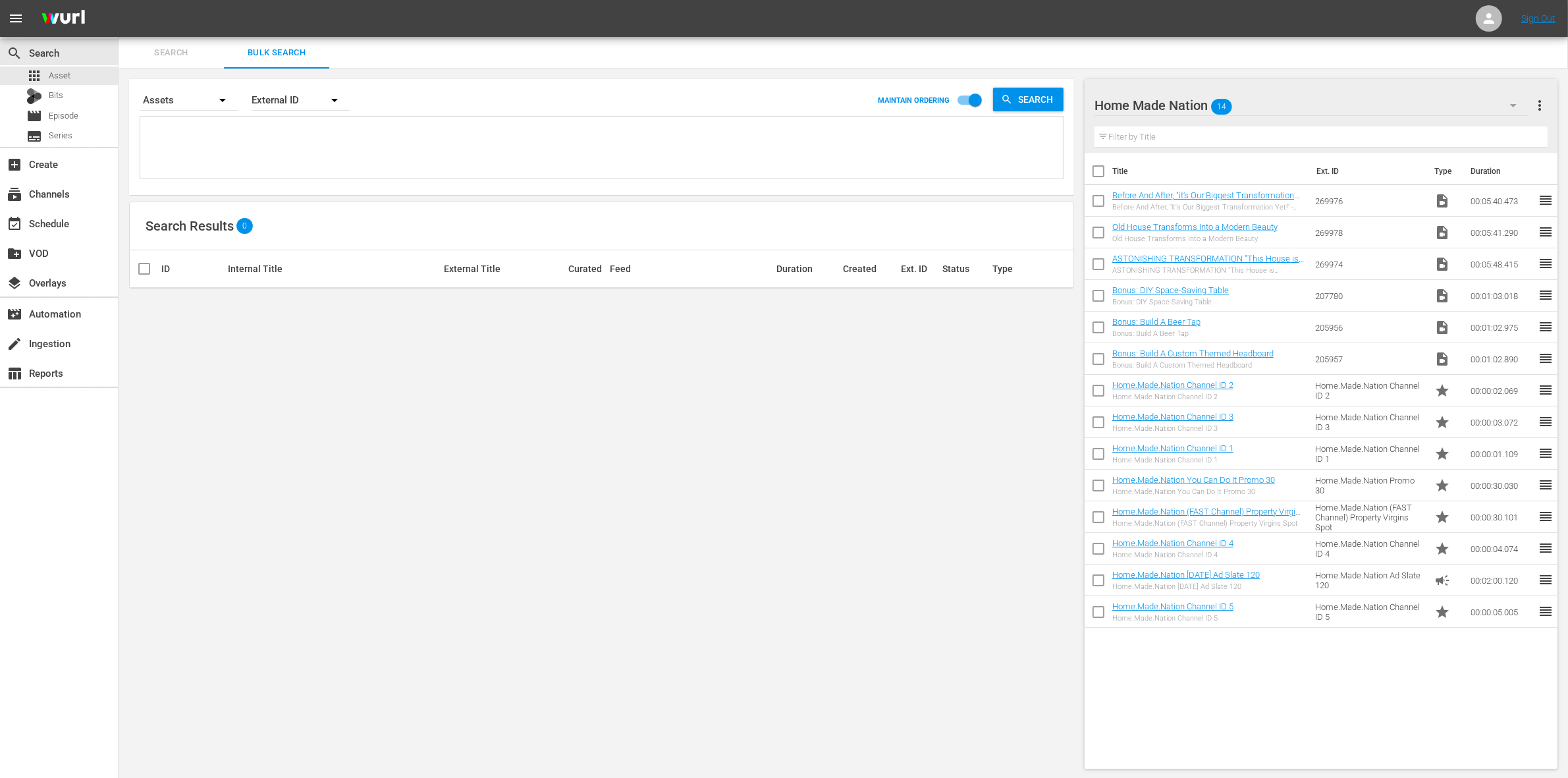
click at [1249, 105] on div "Home Made Nation 14" at bounding box center [1312, 105] width 434 height 37
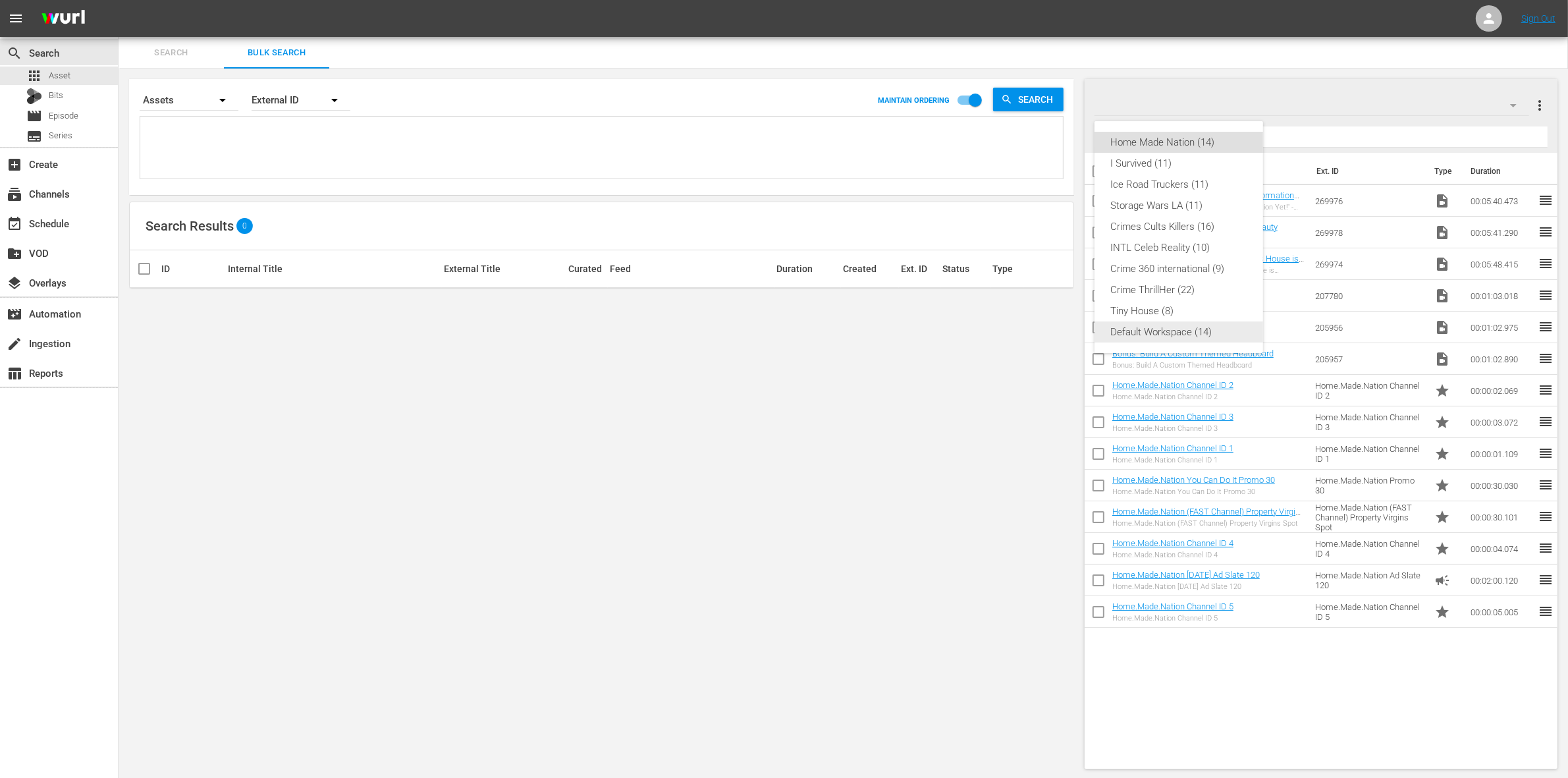
click at [1204, 340] on div "Default Workspace (14)" at bounding box center [1178, 332] width 137 height 21
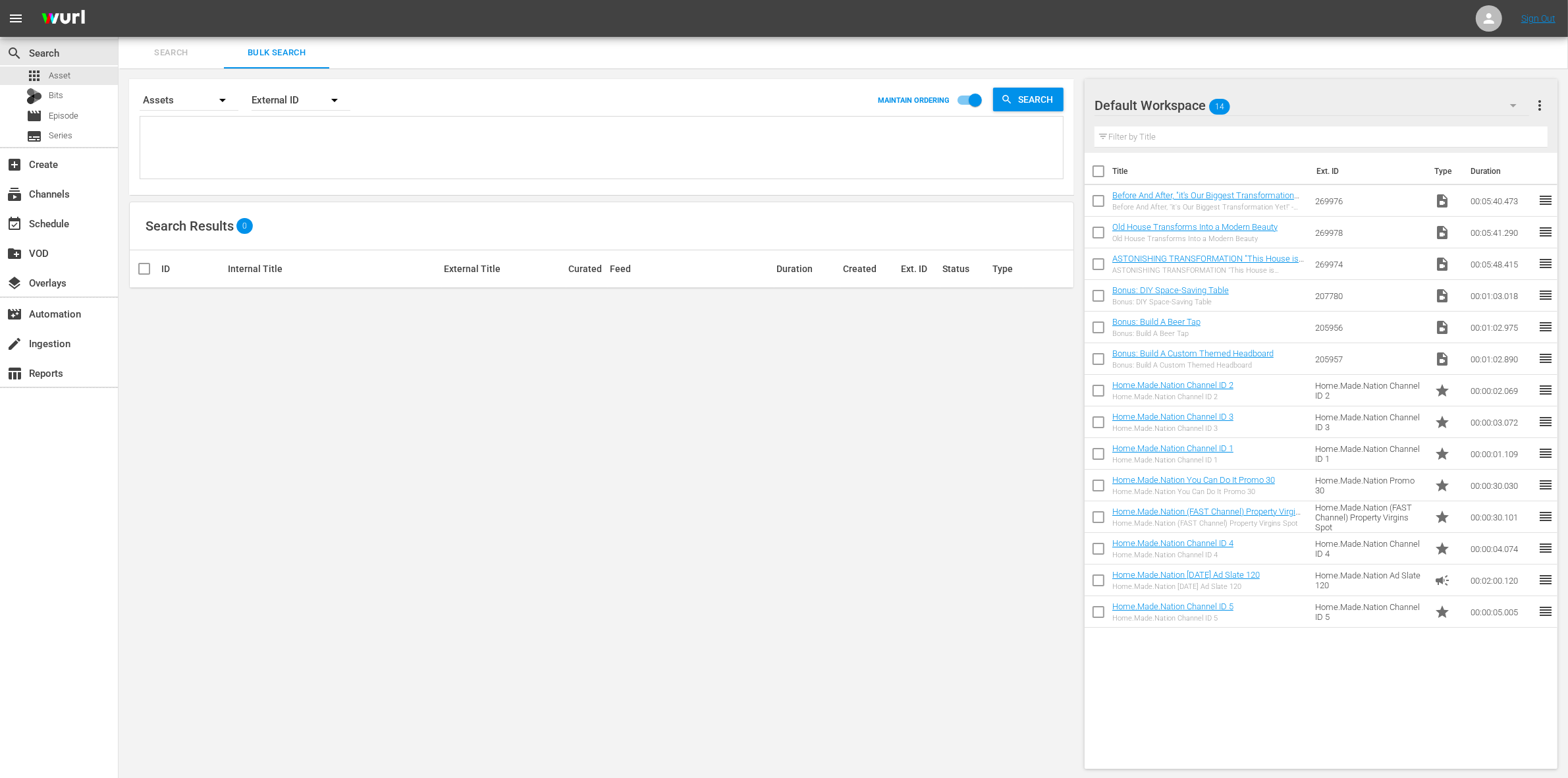
click at [1098, 169] on input "checkbox" at bounding box center [1098, 173] width 27 height 27
checkbox input "true"
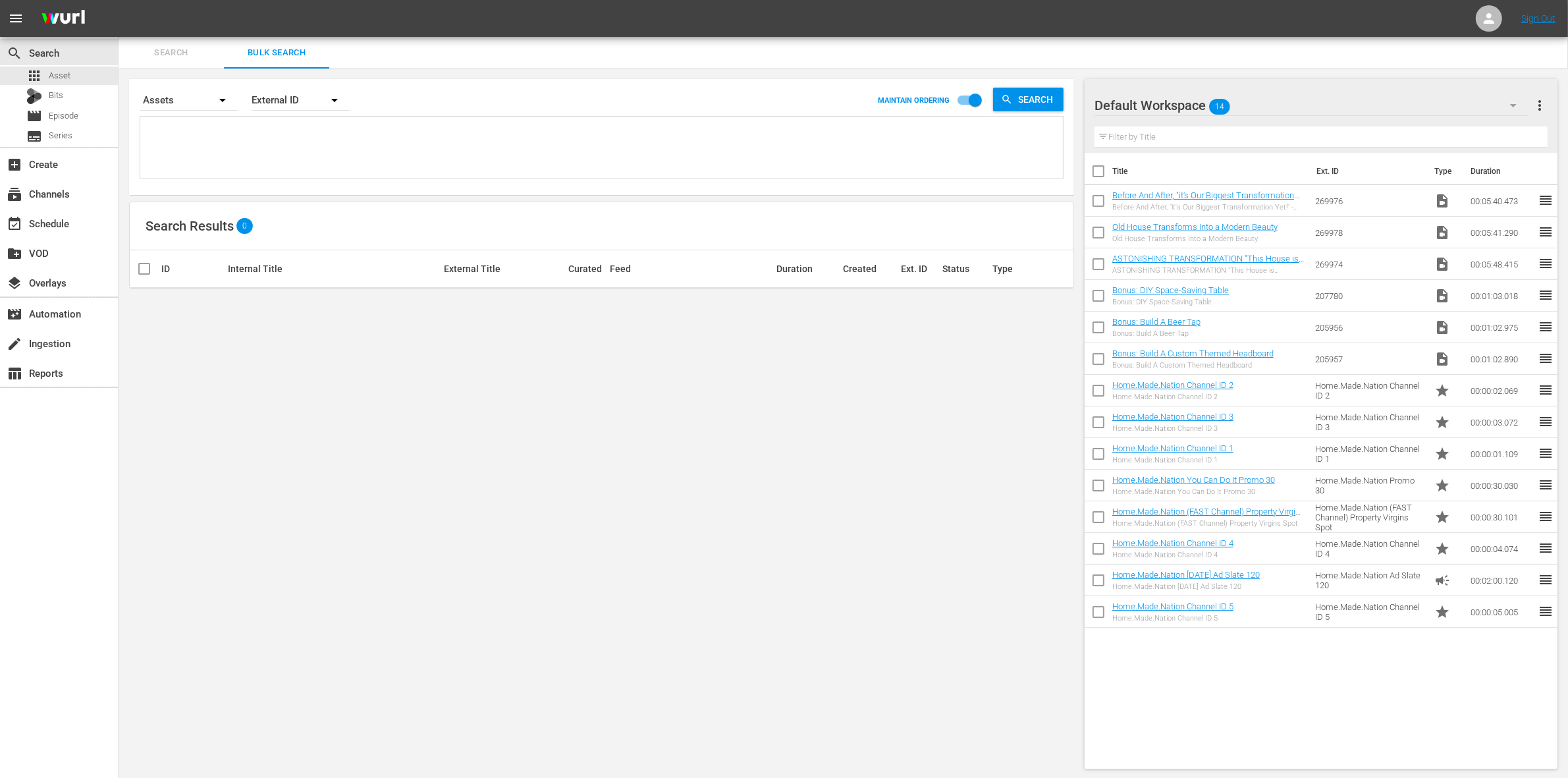
checkbox input "true"
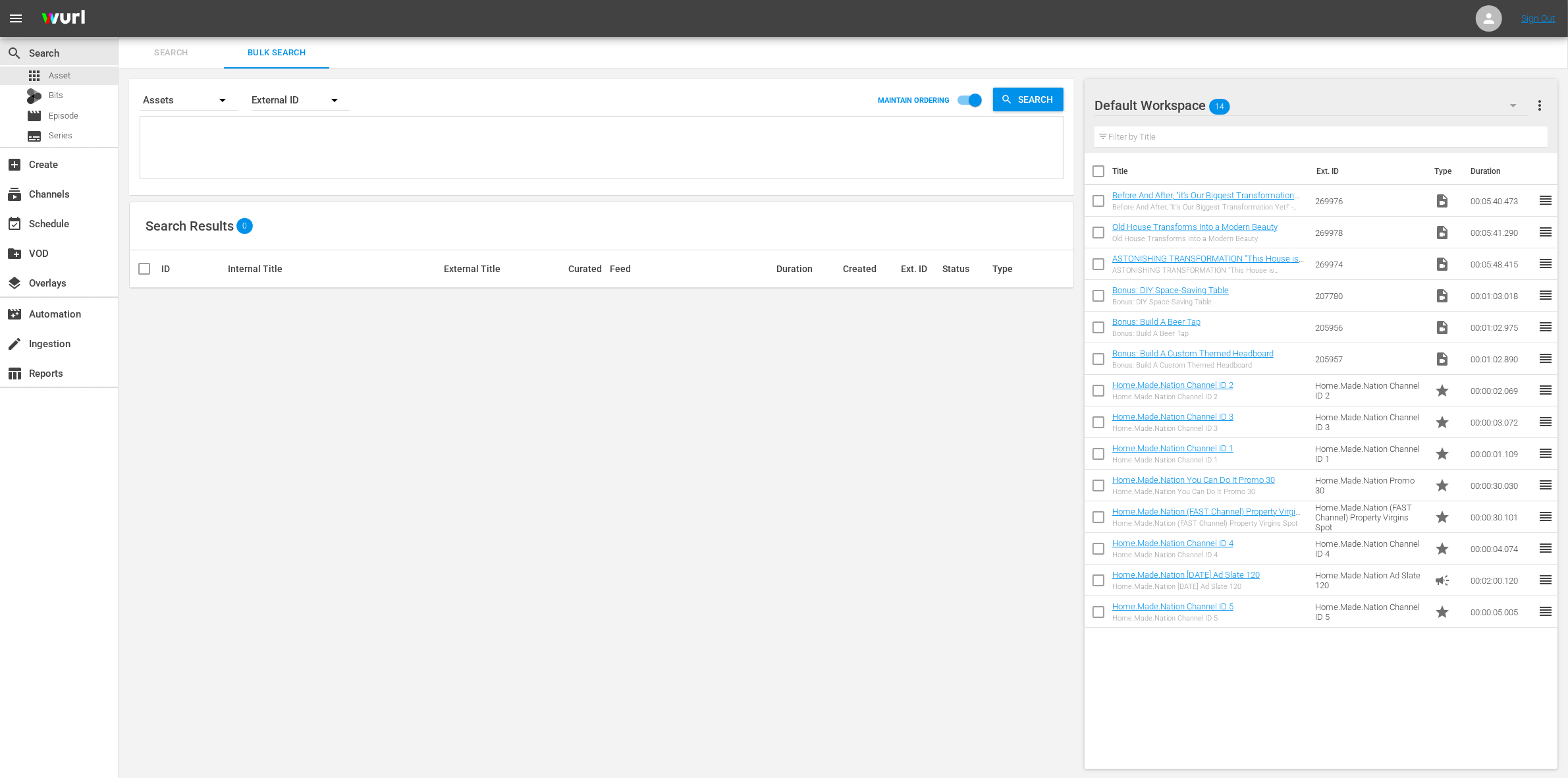
checkbox input "true"
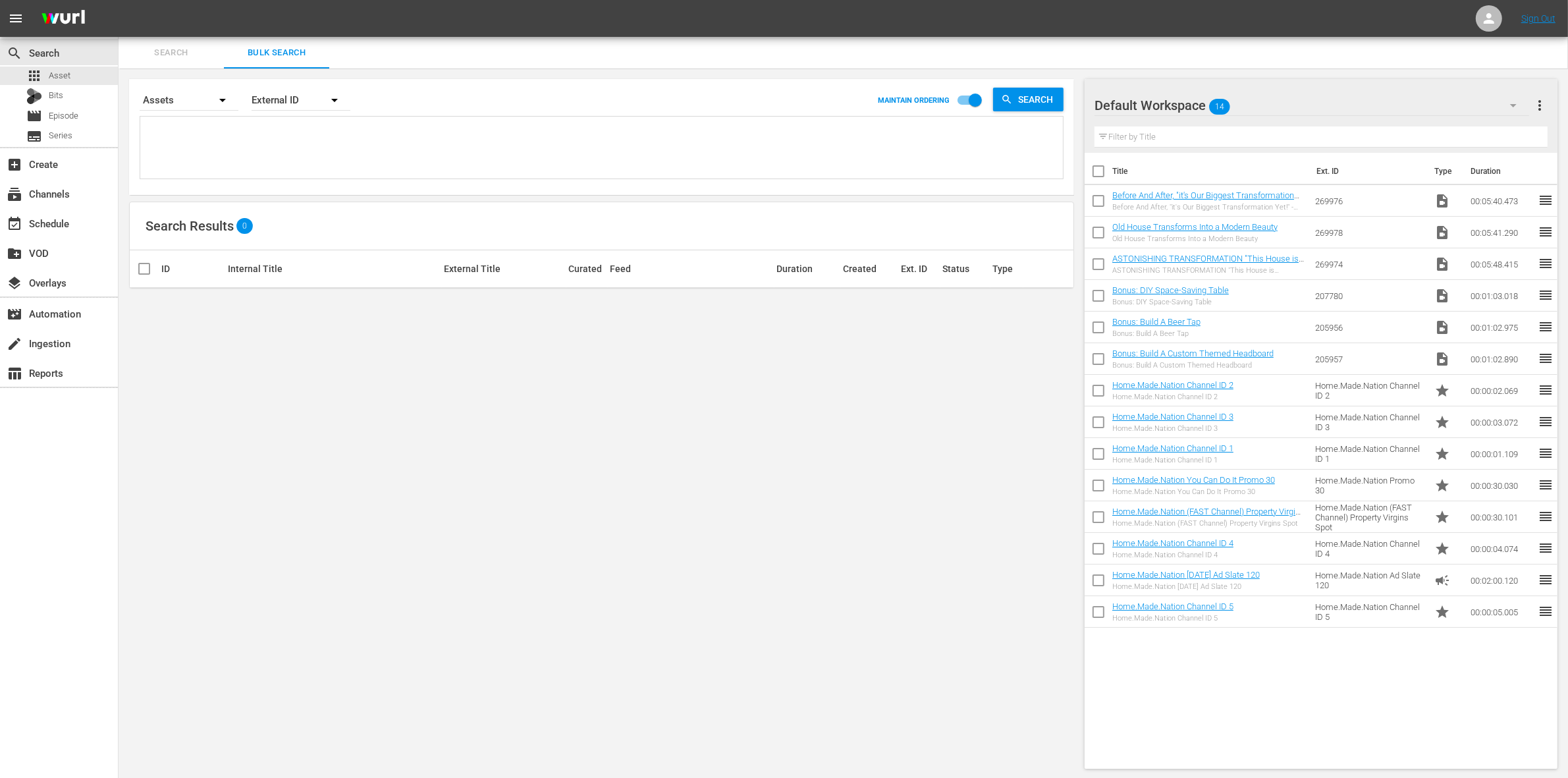
checkbox input "true"
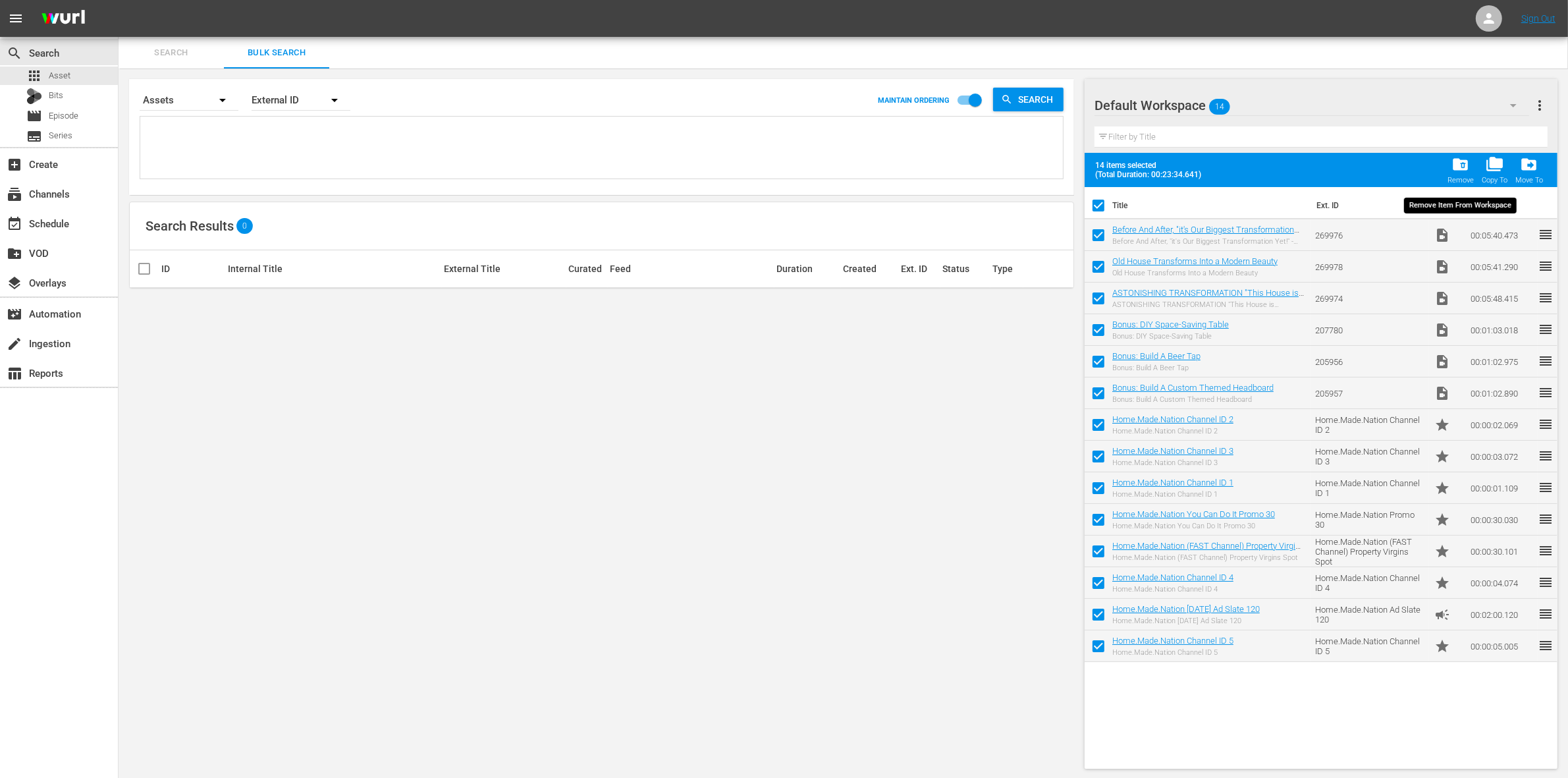
click at [1466, 171] on span "folder_delete" at bounding box center [1461, 164] width 18 height 18
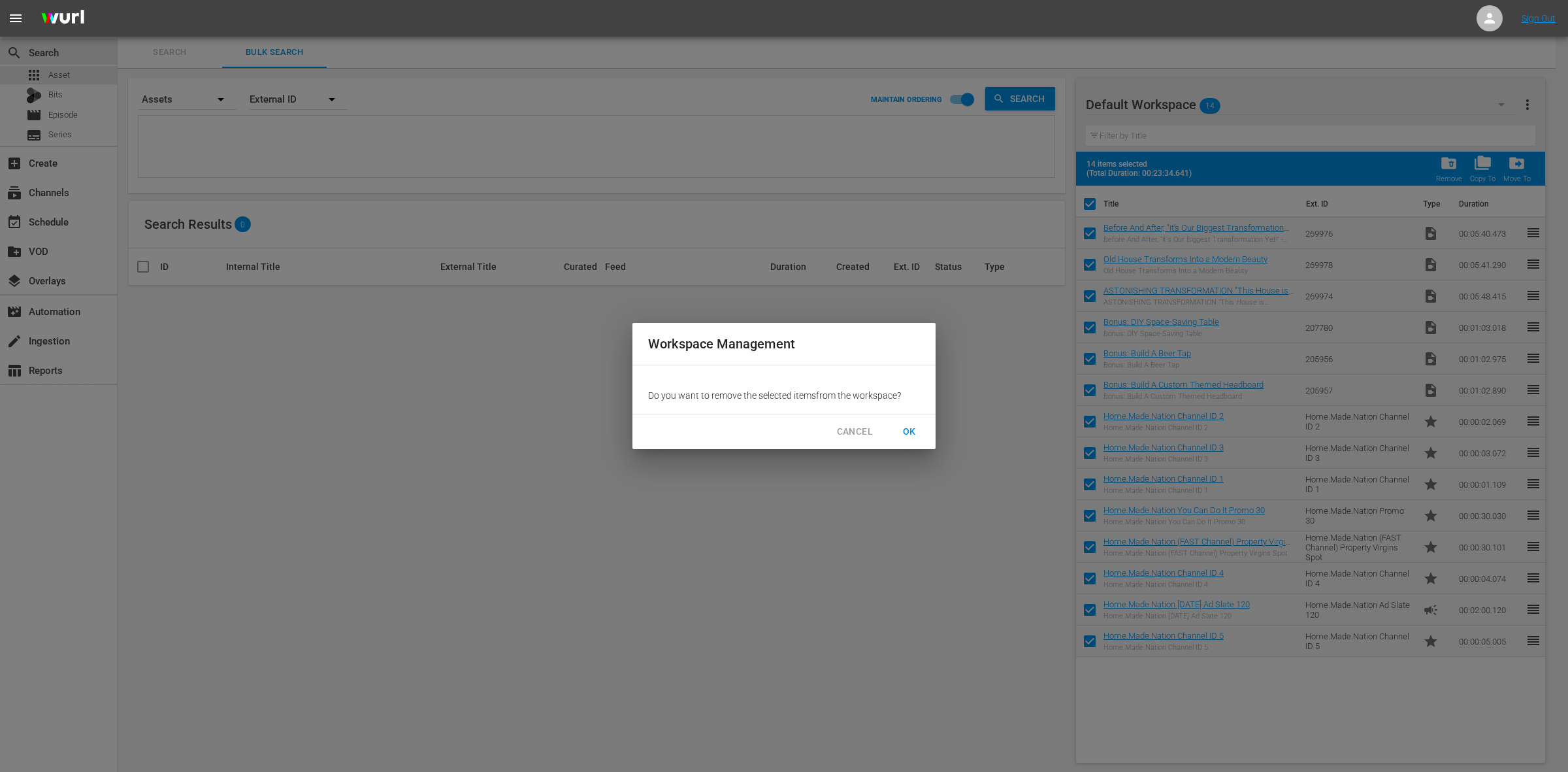
click at [906, 433] on span "OK" at bounding box center [909, 431] width 21 height 16
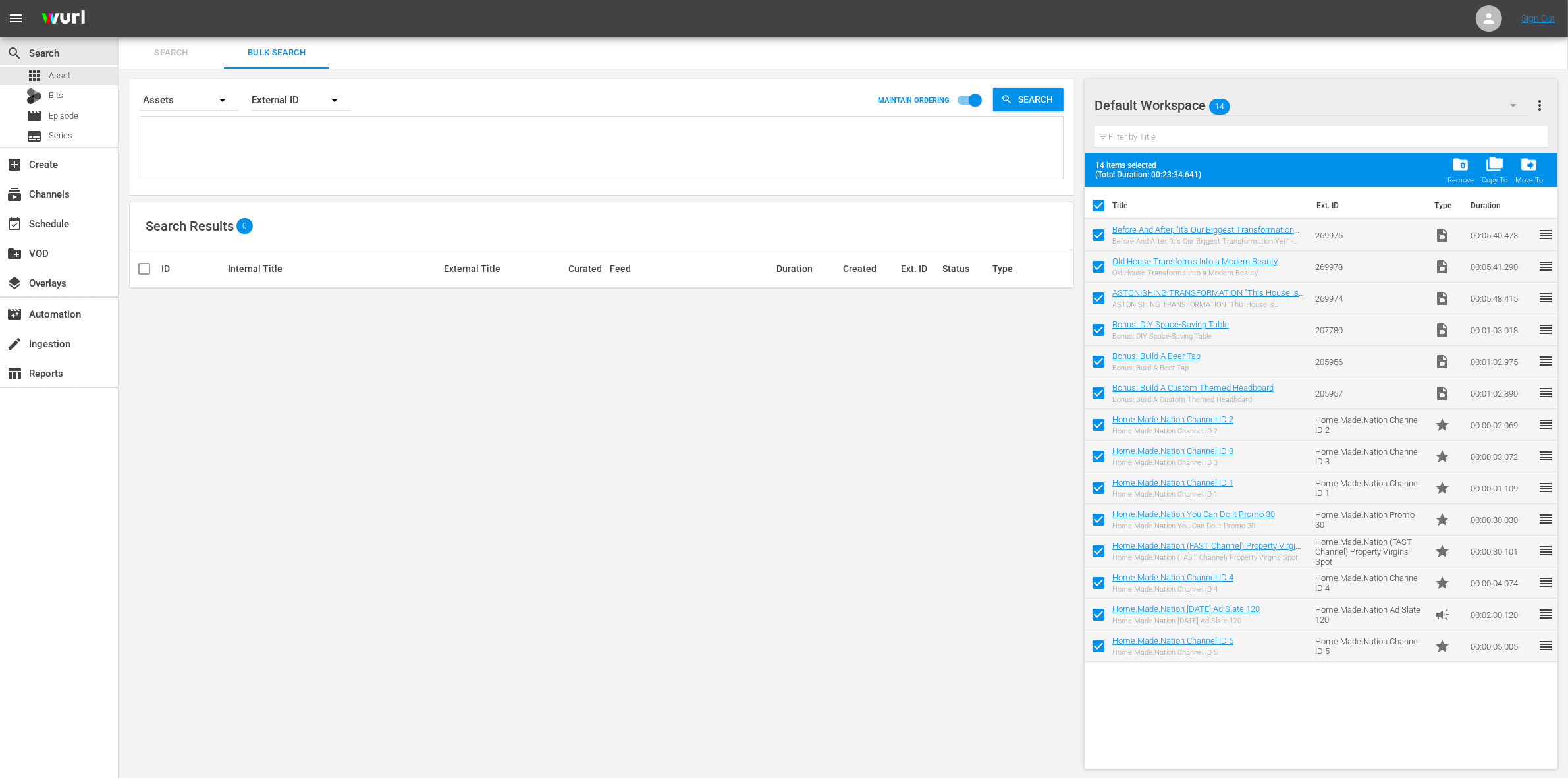
checkbox input "false"
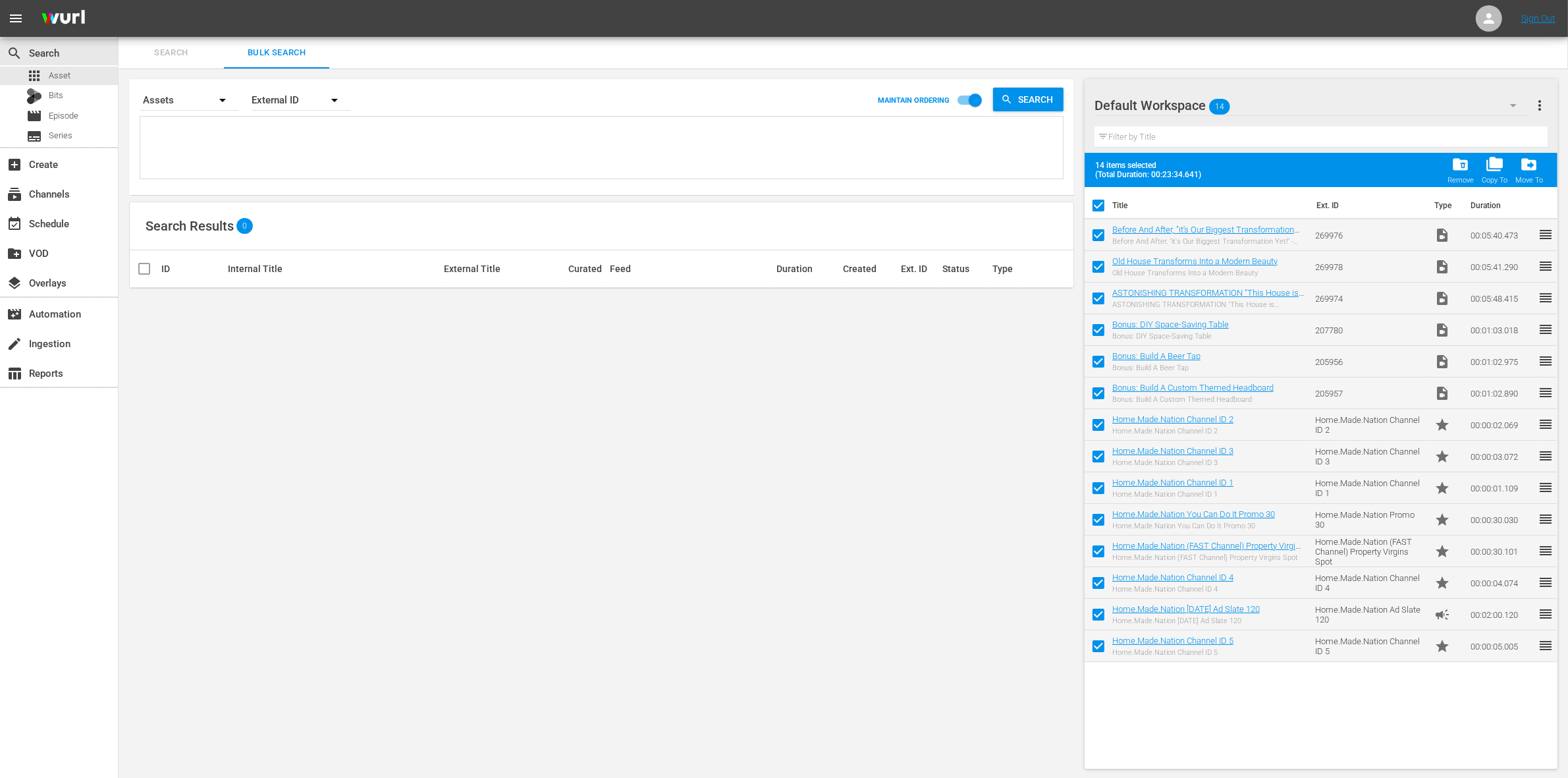
checkbox input "false"
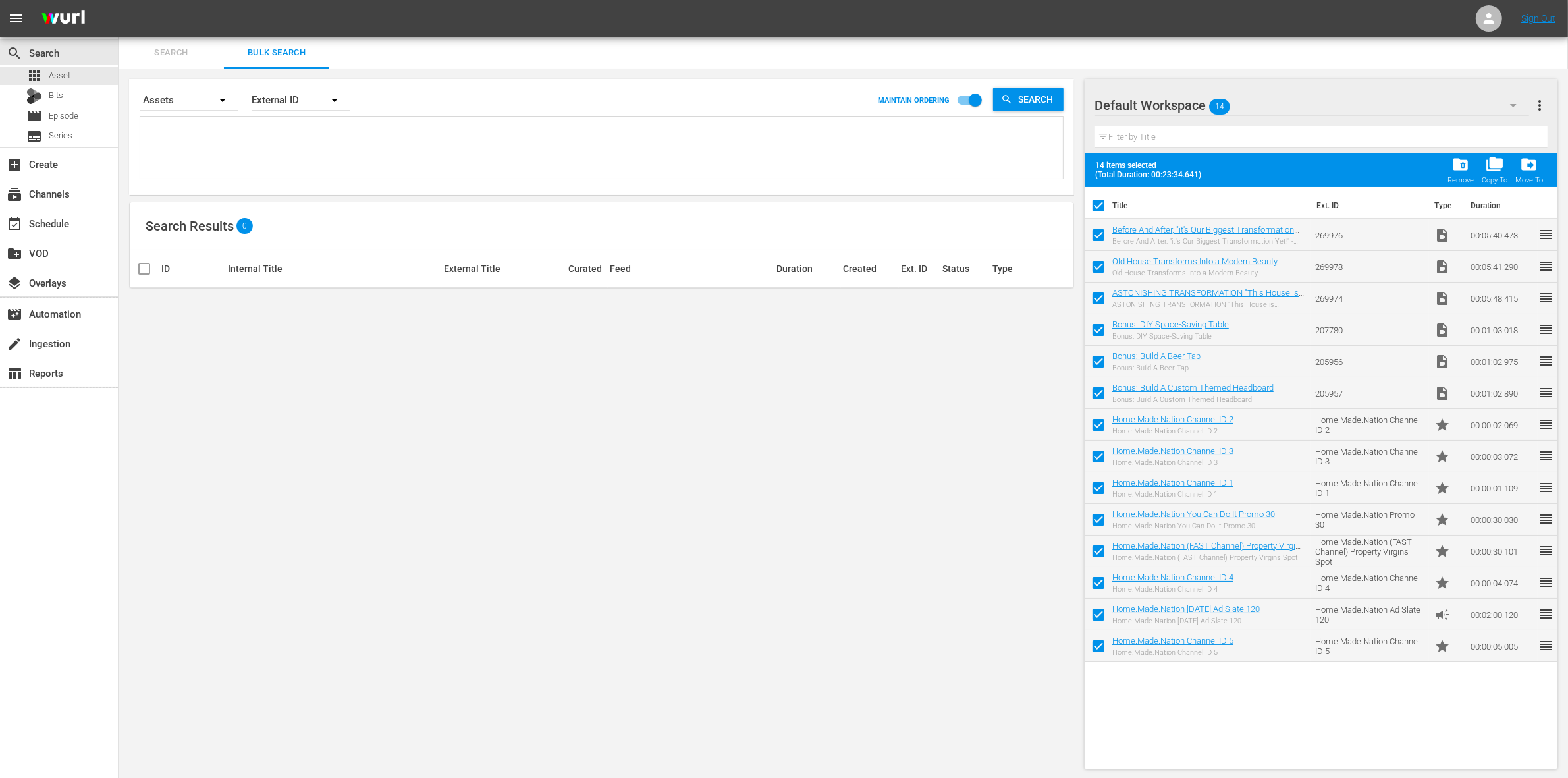
checkbox input "false"
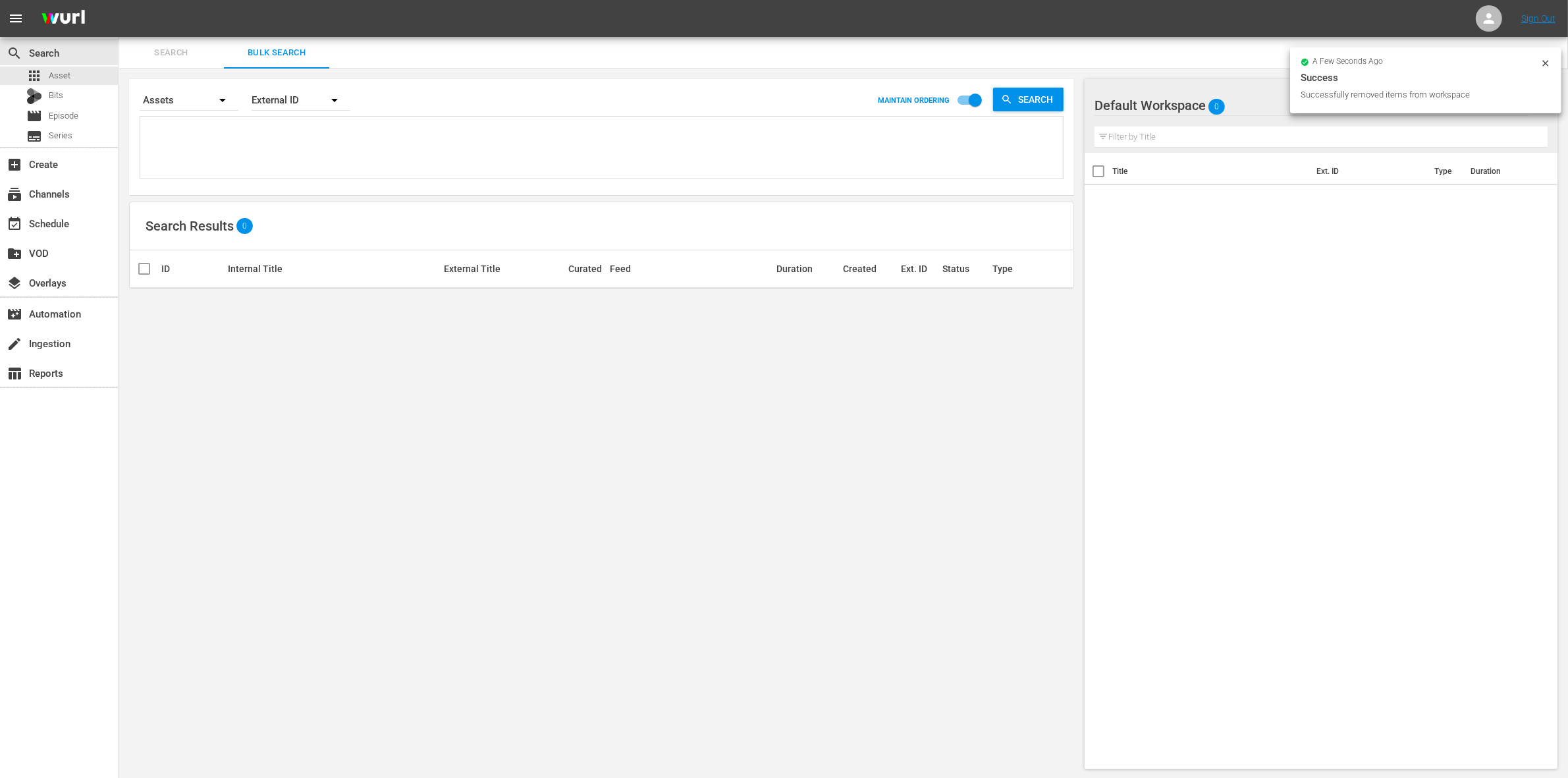
click at [1232, 104] on div "Default Workspace 0" at bounding box center [1312, 105] width 434 height 37
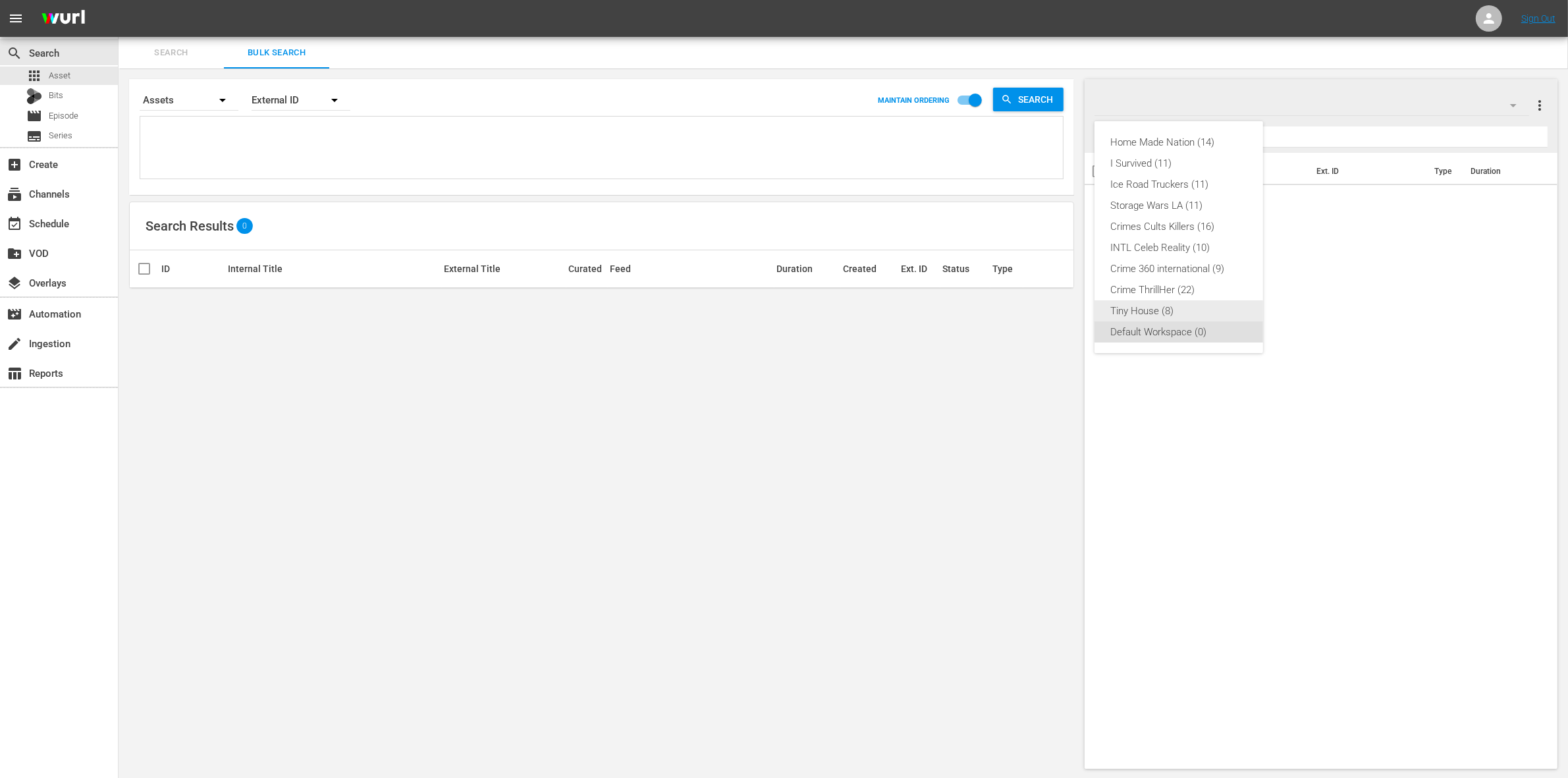
click at [1158, 314] on div "Tiny House (8)" at bounding box center [1178, 311] width 137 height 21
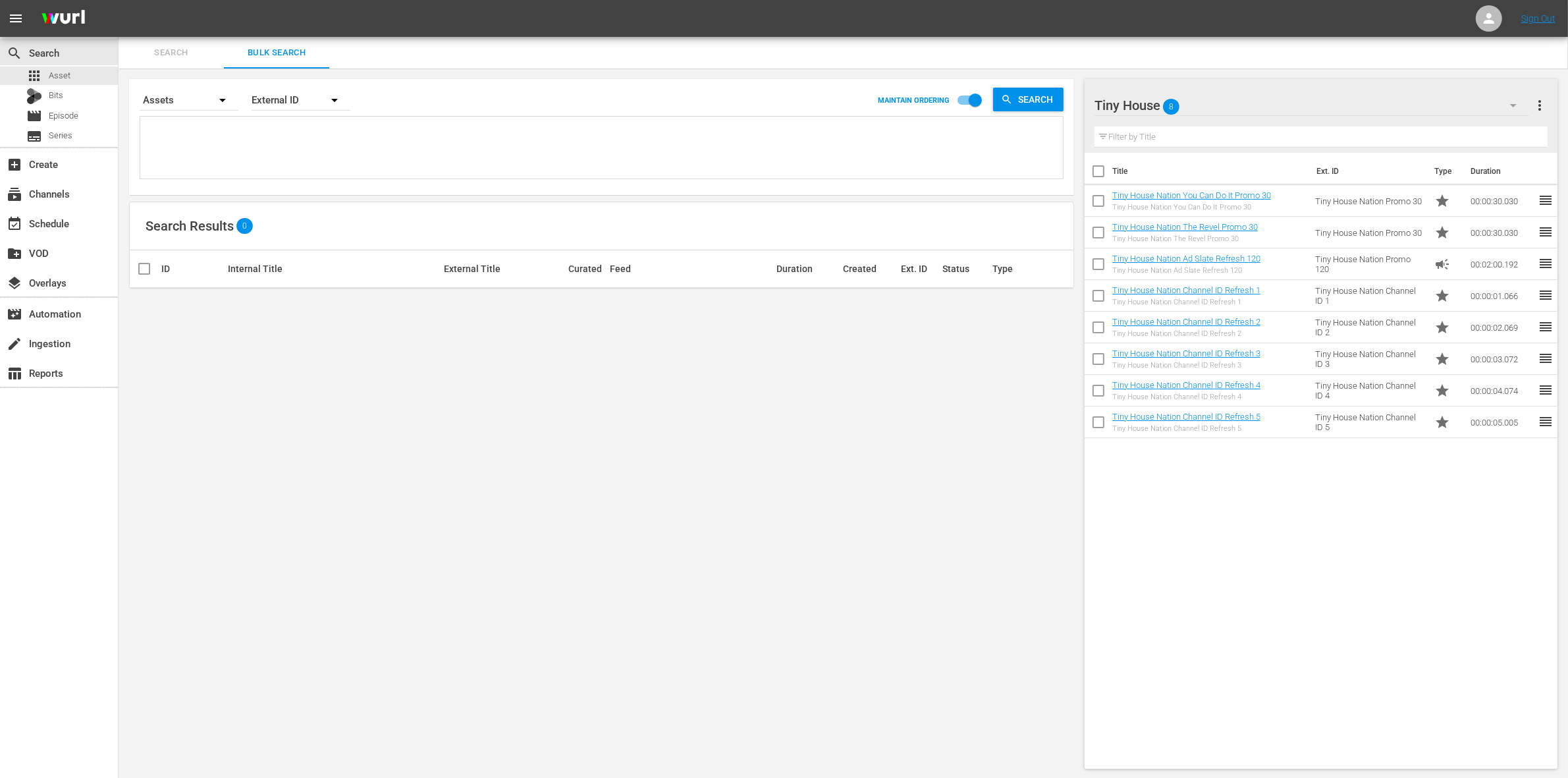
click at [1101, 165] on input "checkbox" at bounding box center [1098, 173] width 27 height 27
checkbox input "true"
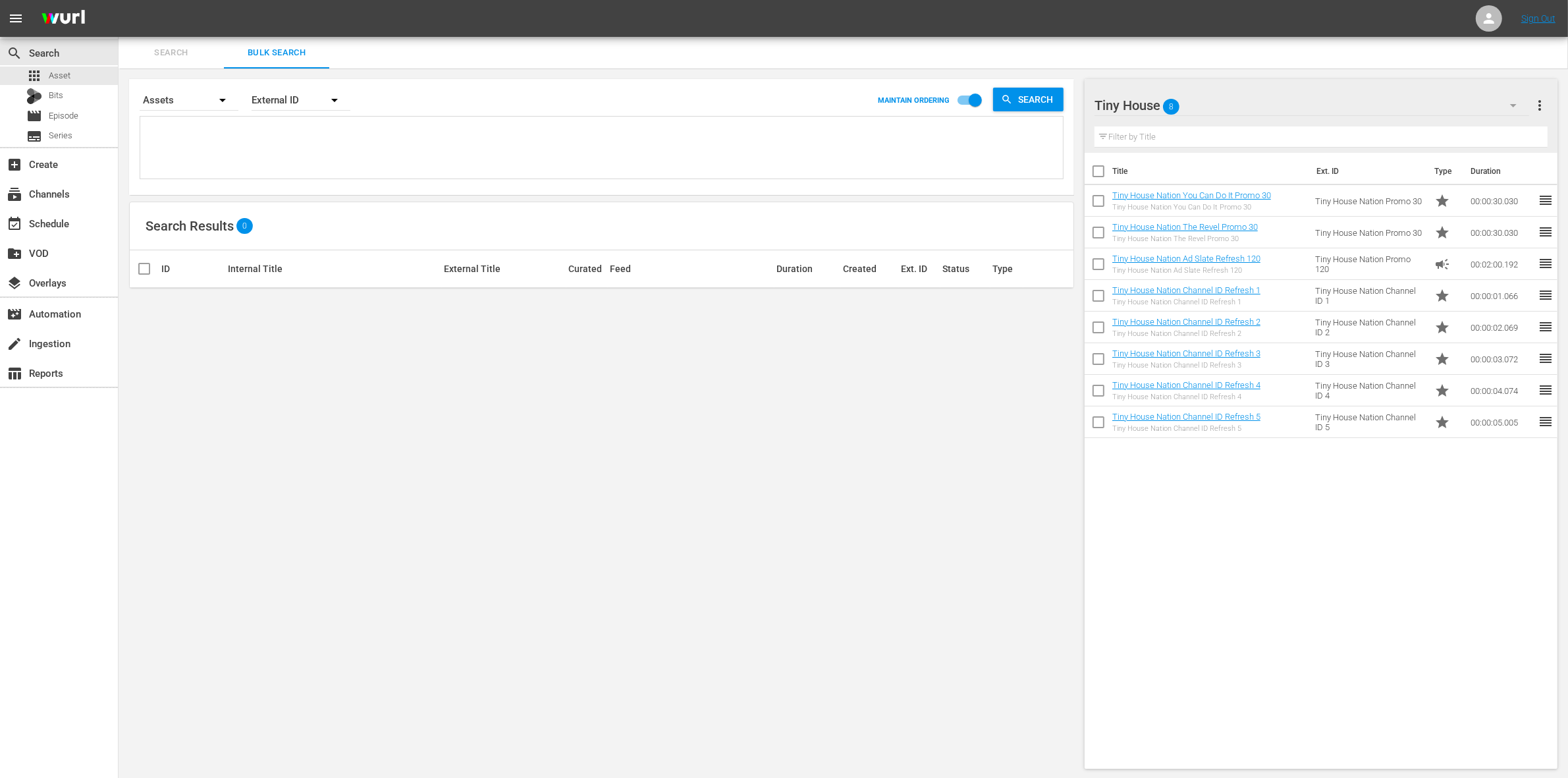
checkbox input "true"
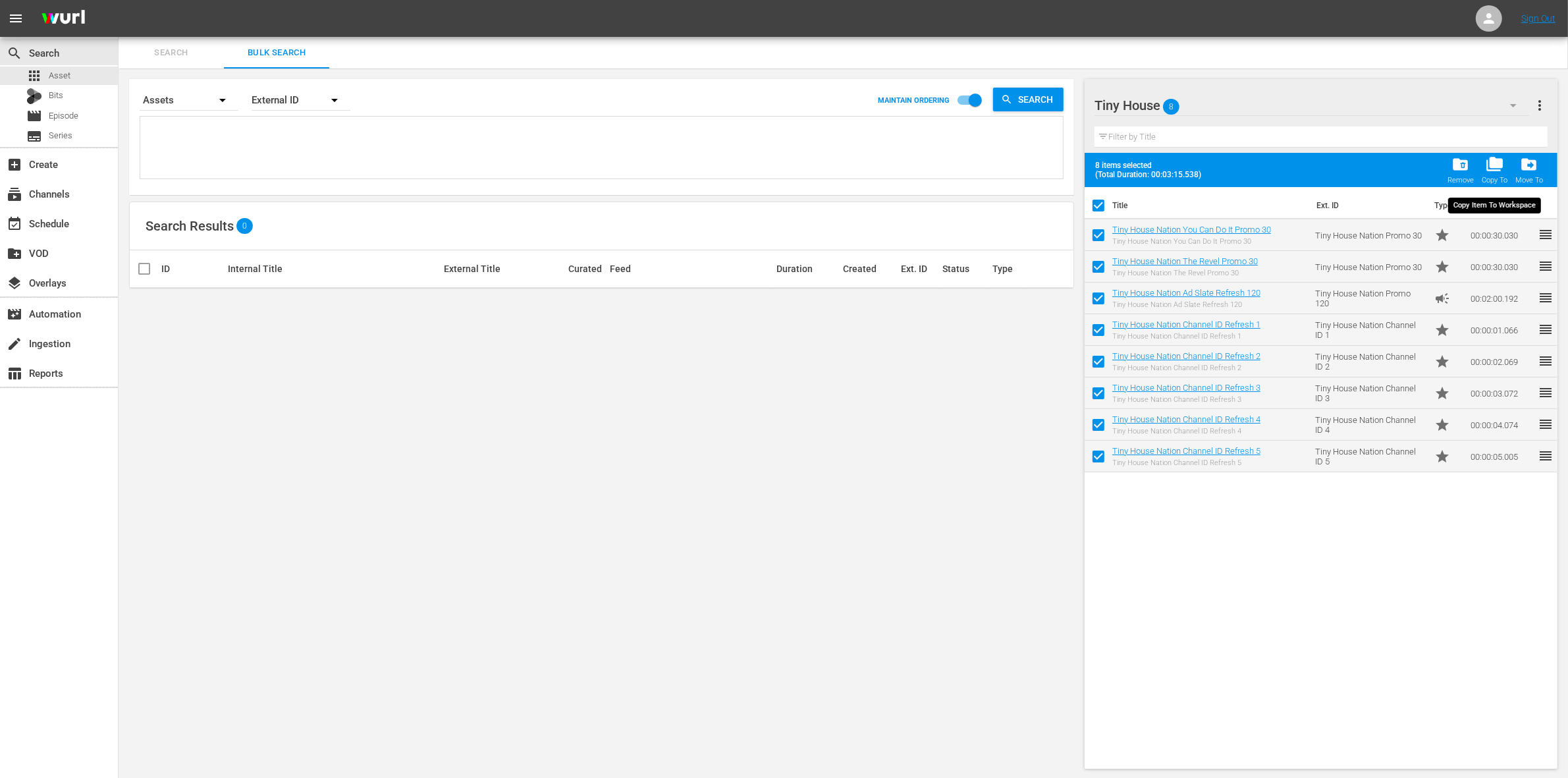
click at [1489, 178] on div "Copy To" at bounding box center [1494, 180] width 26 height 9
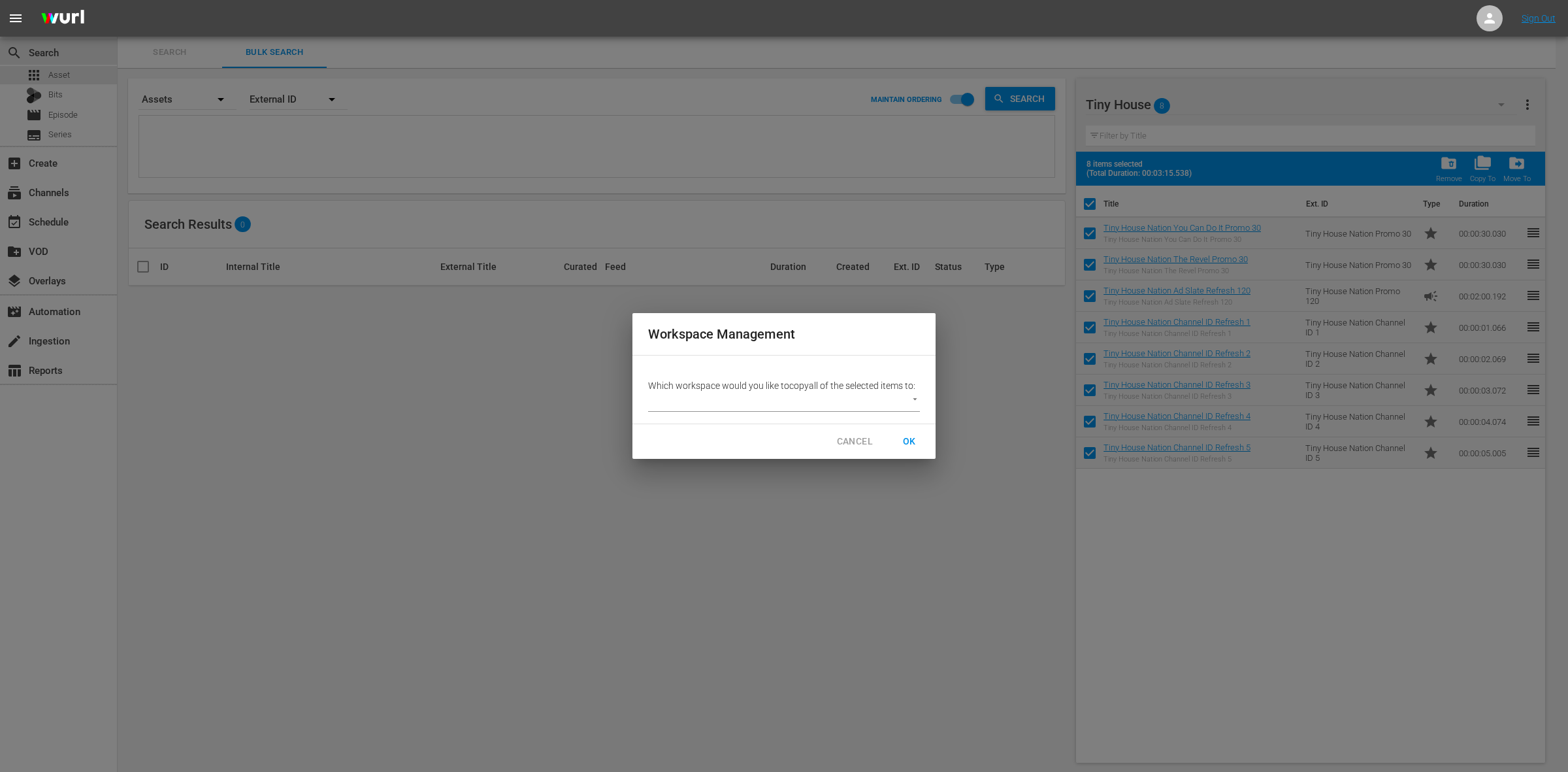
click at [912, 394] on body "menu Sign Out search Search apps Asset Bits movie Episode subtitles Series add_…" at bounding box center [784, 386] width 1568 height 772
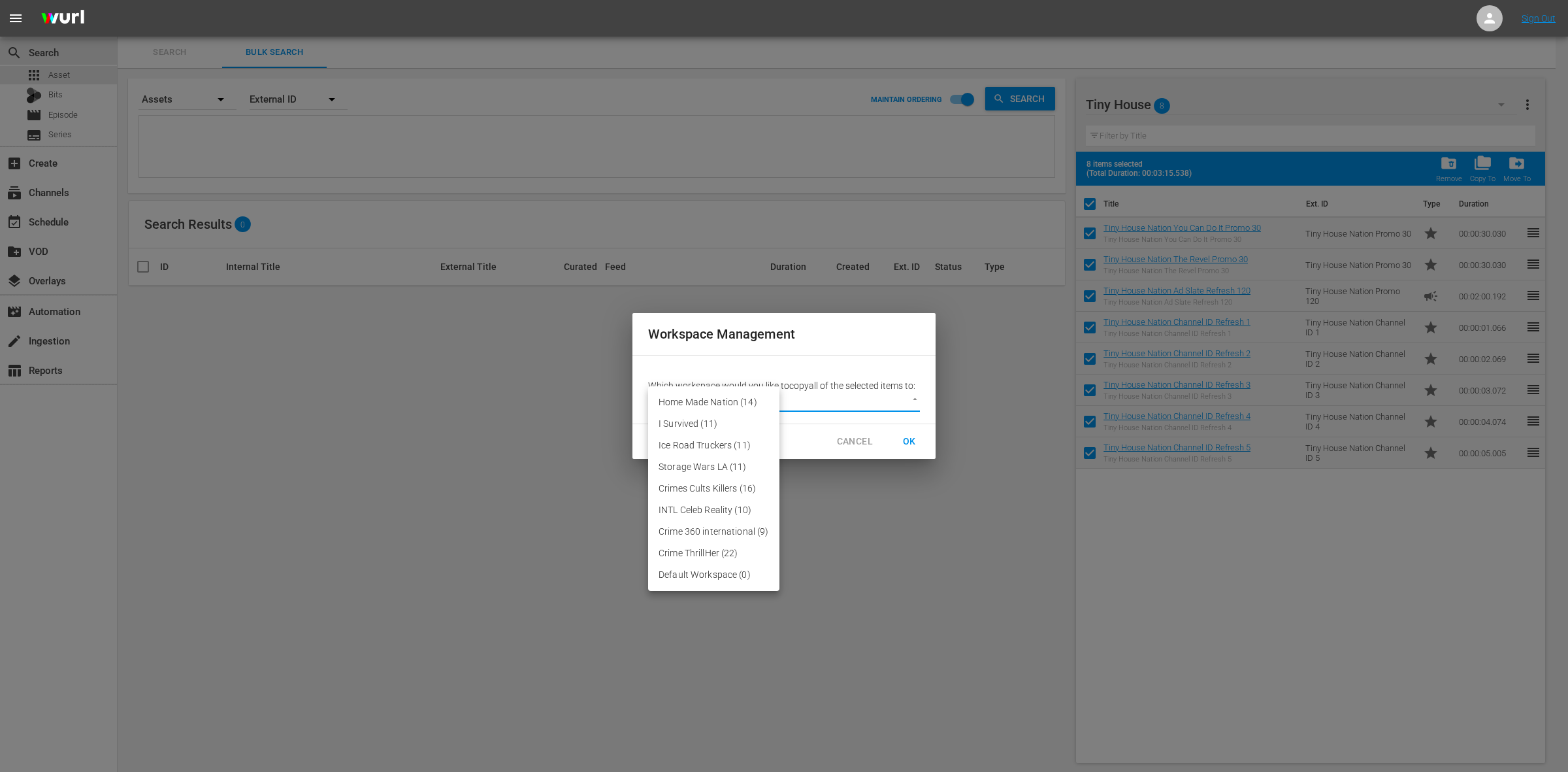
click at [730, 567] on li "Default Workspace (0)" at bounding box center [713, 575] width 131 height 22
type input "3246"
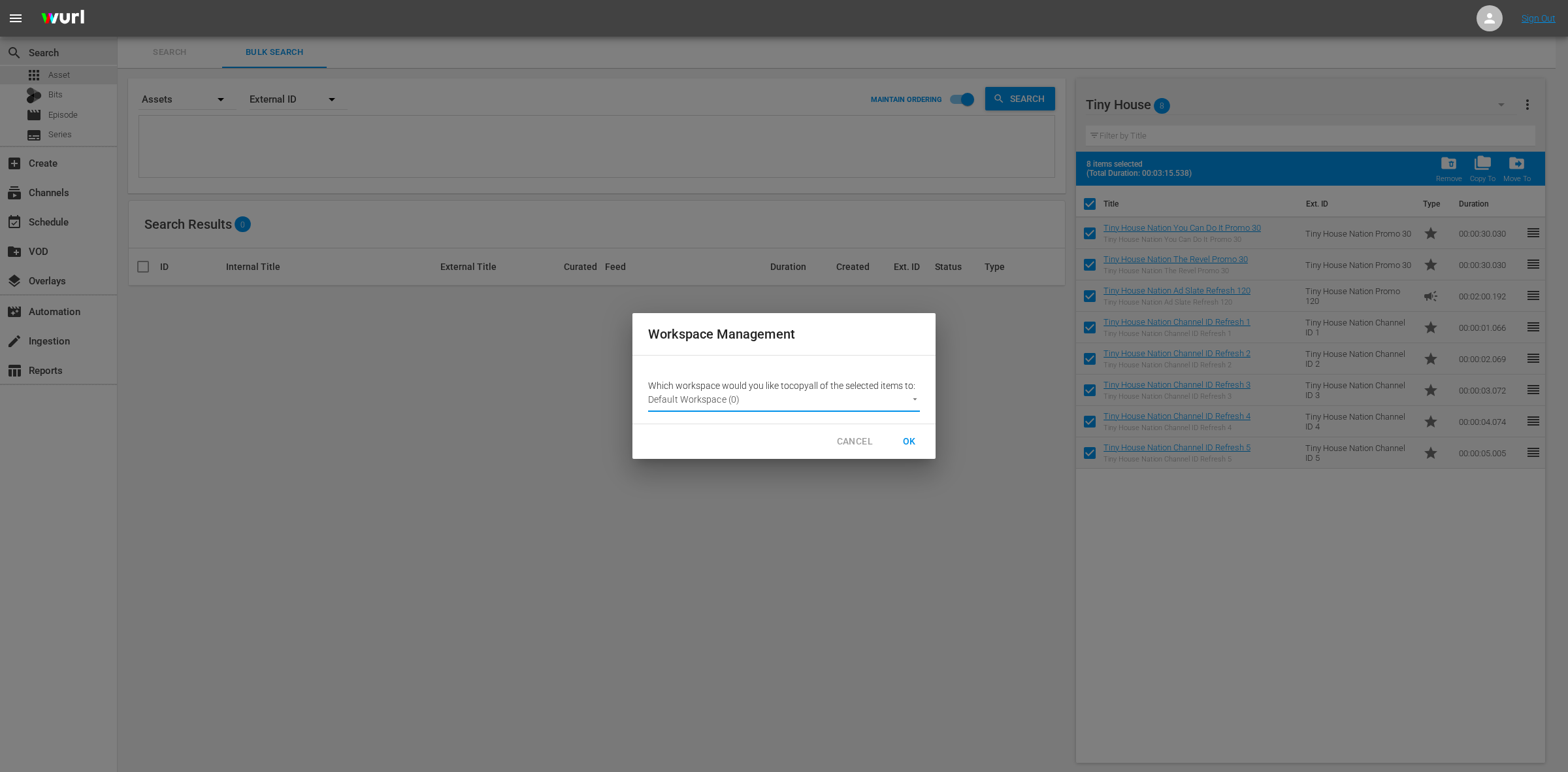
click at [905, 446] on span "OK" at bounding box center [909, 441] width 21 height 16
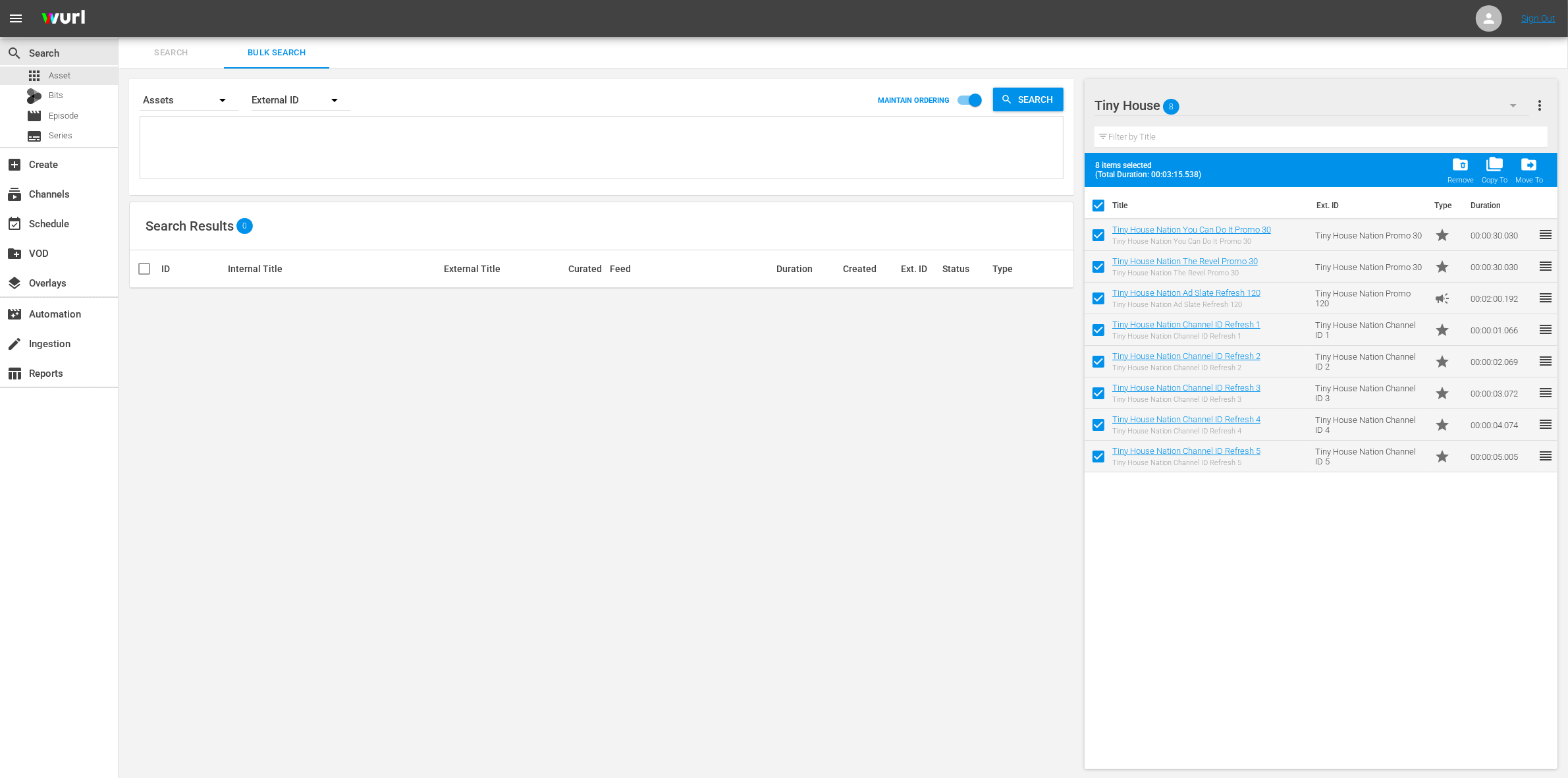
checkbox input "false"
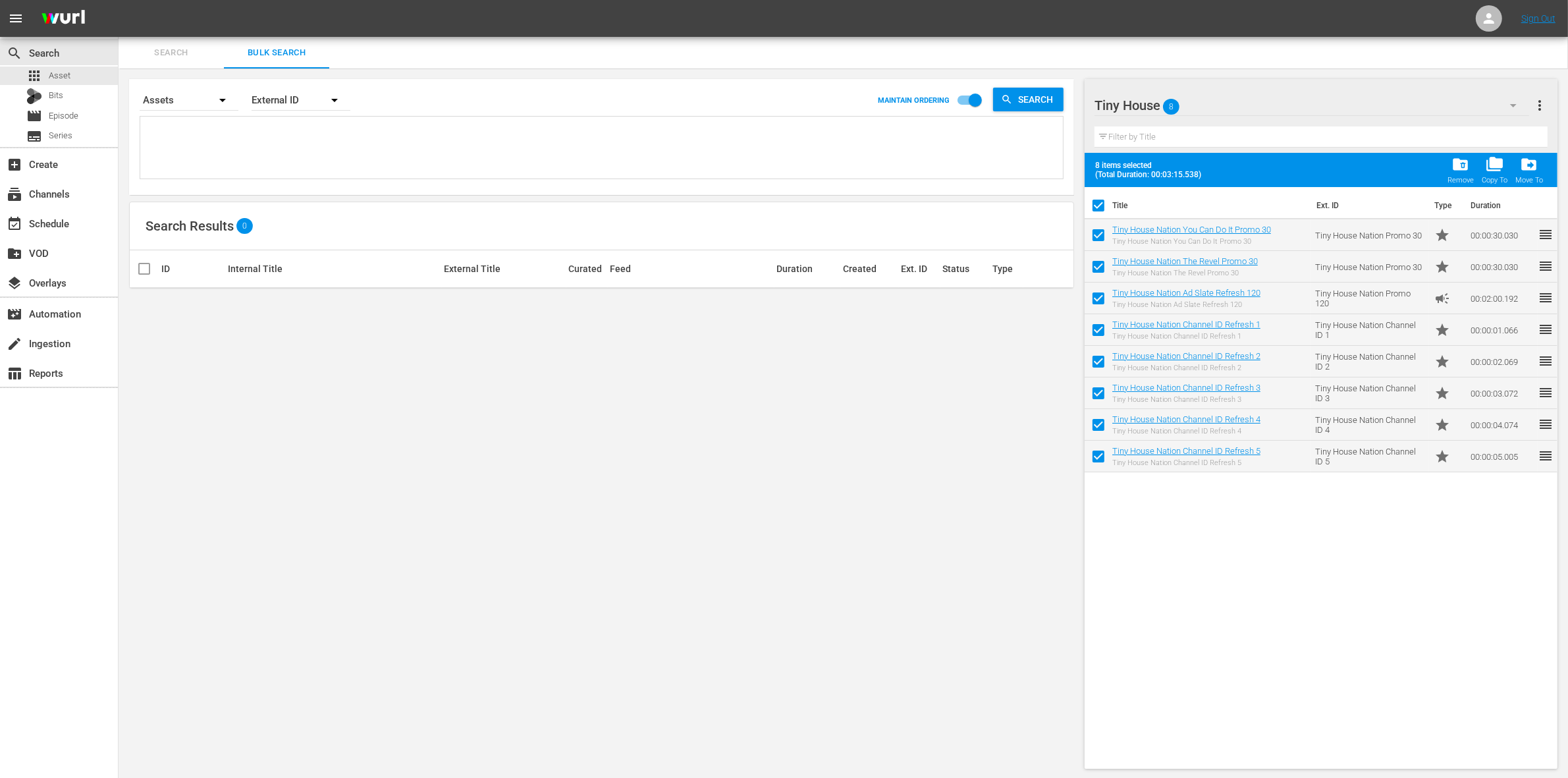
checkbox input "false"
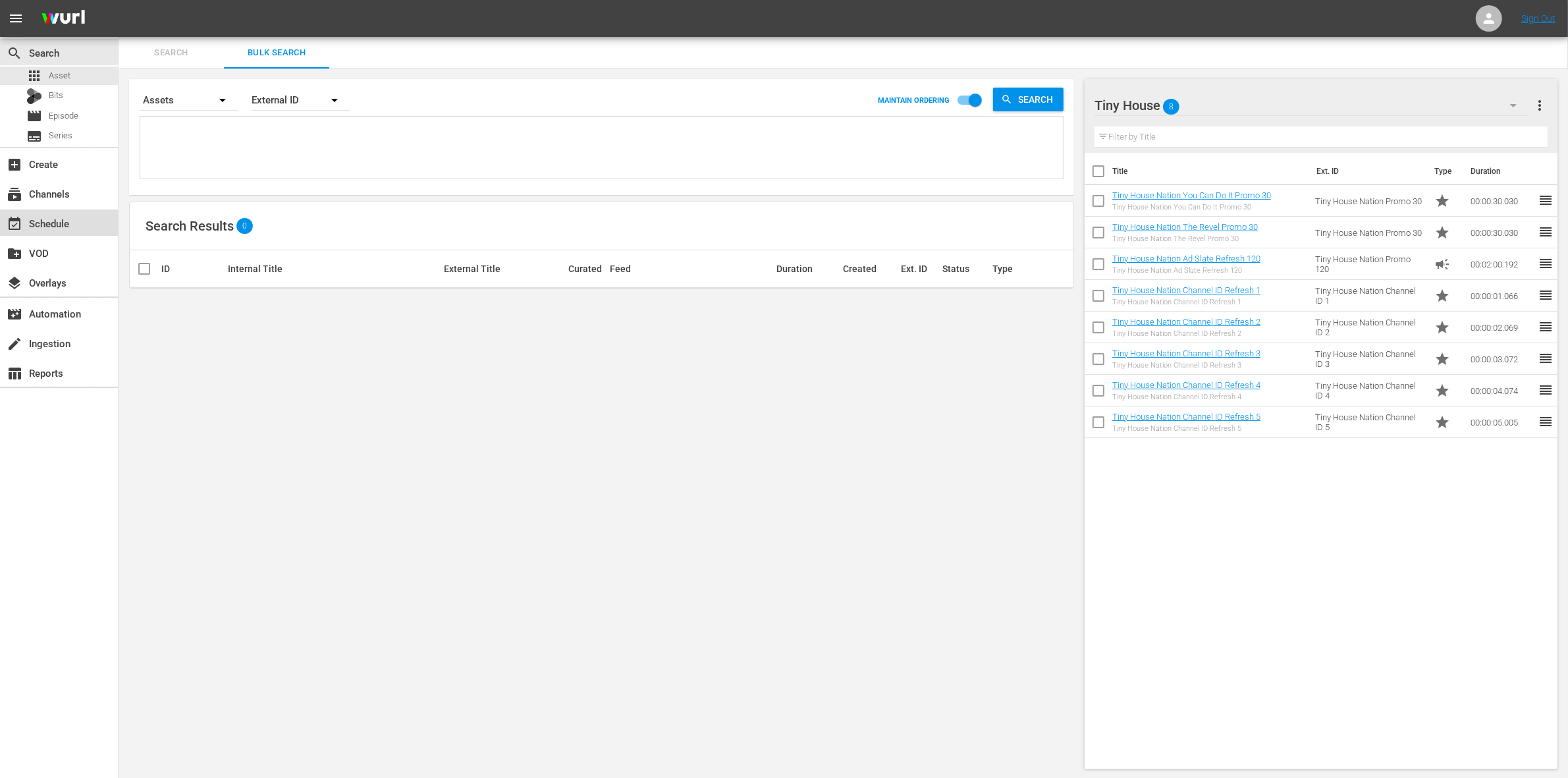
click at [64, 226] on div "event_available Schedule" at bounding box center [37, 221] width 74 height 12
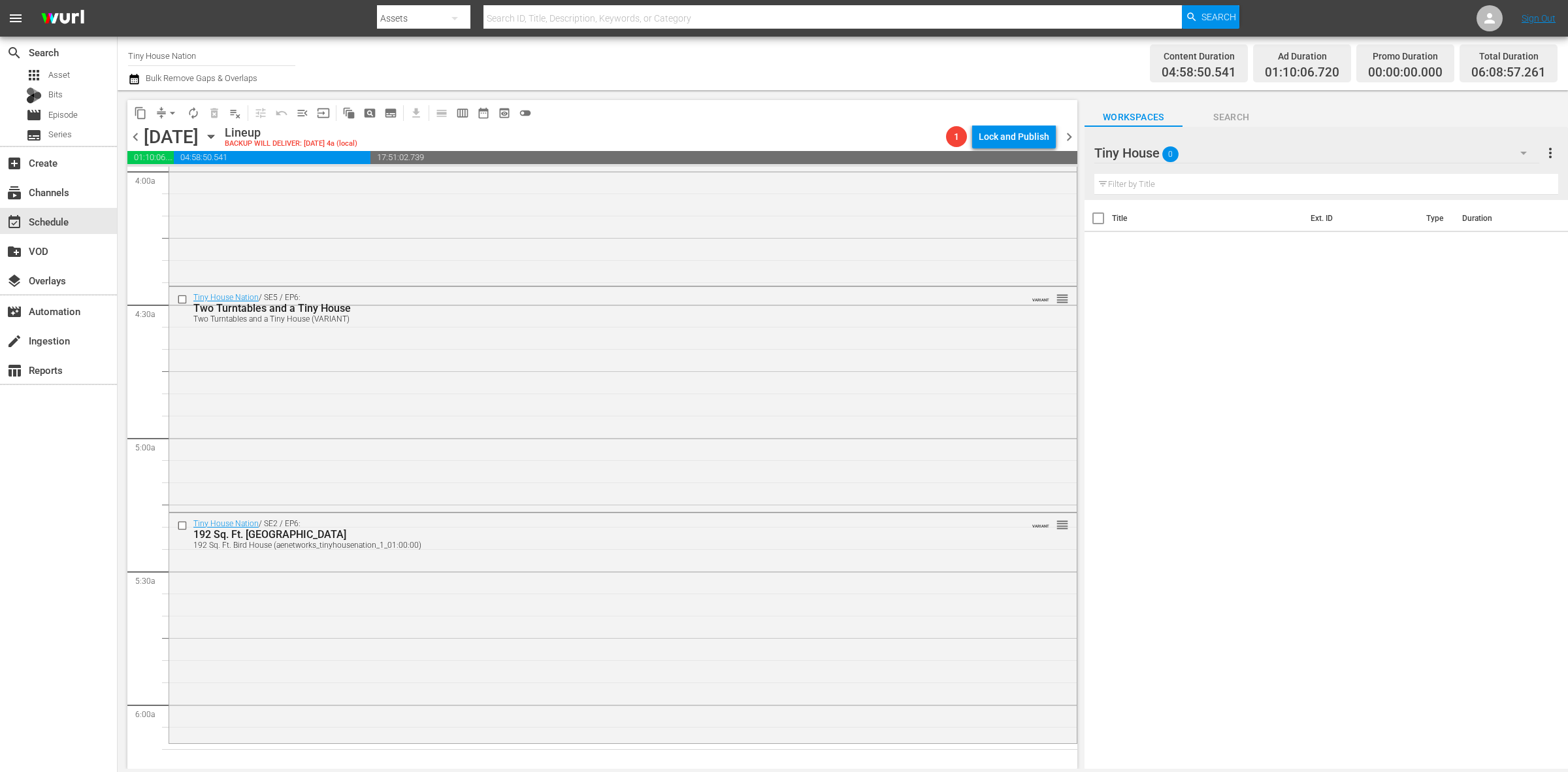
scroll to position [1389, 0]
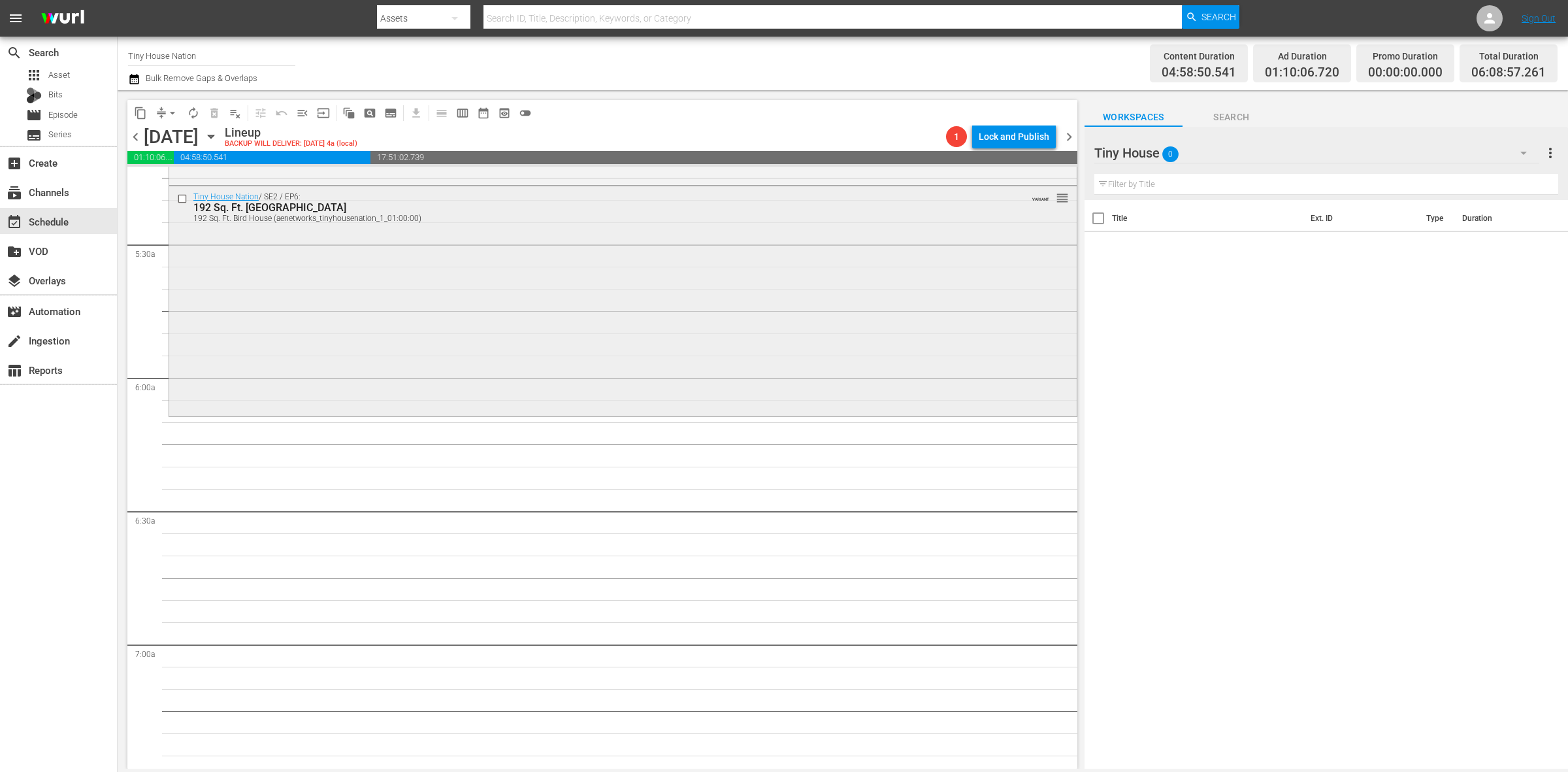
click at [438, 358] on div "Tiny House Nation / SE2 / EP6: 192 Sq. Ft. Bird House 192 Sq. Ft. Bird House (a…" at bounding box center [623, 300] width 908 height 228
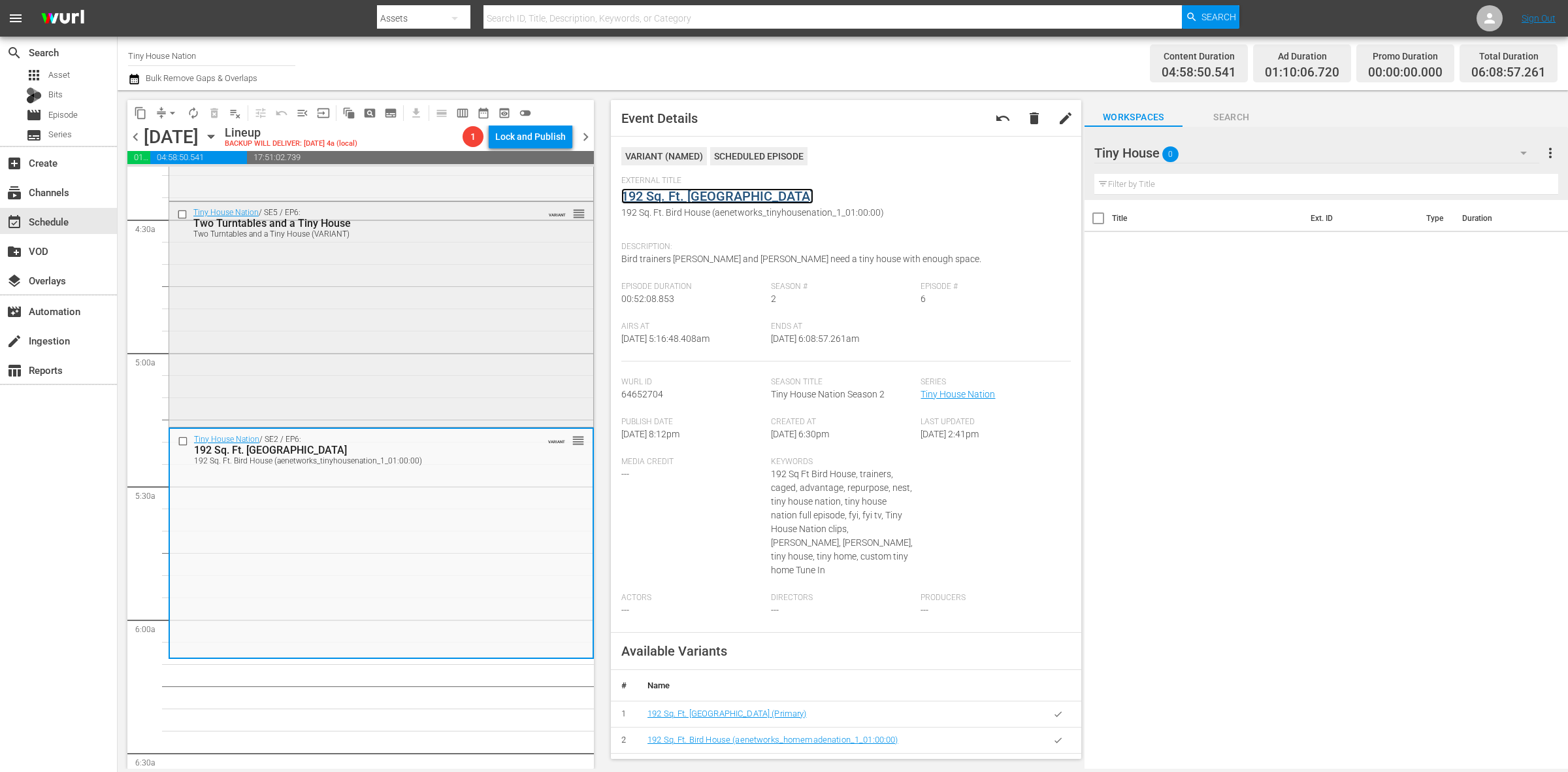
scroll to position [1144, 0]
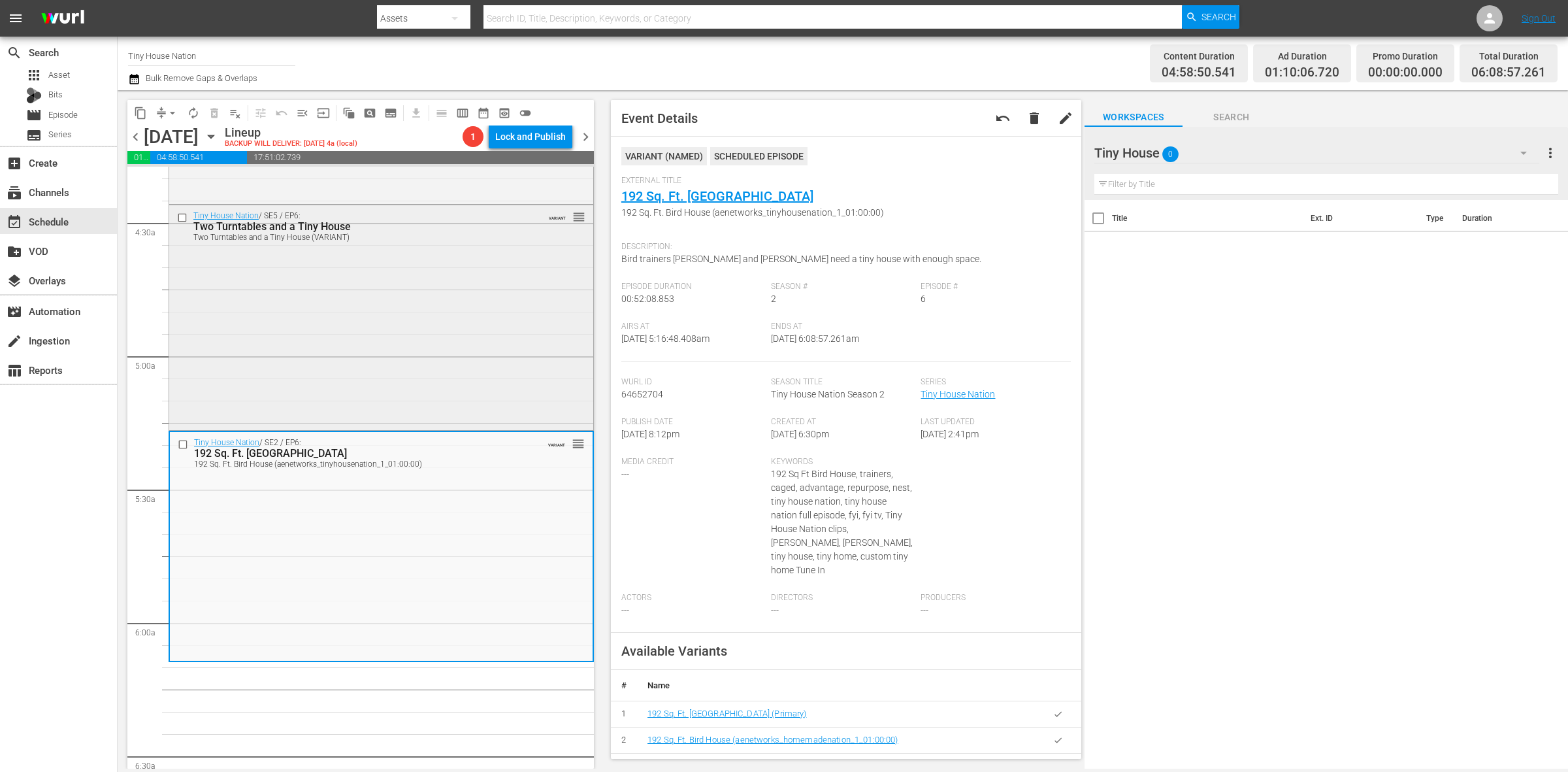
click at [457, 349] on div "Tiny House Nation / SE5 / EP6: Two Turntables and a Tiny House Two Turntables a…" at bounding box center [381, 316] width 424 height 222
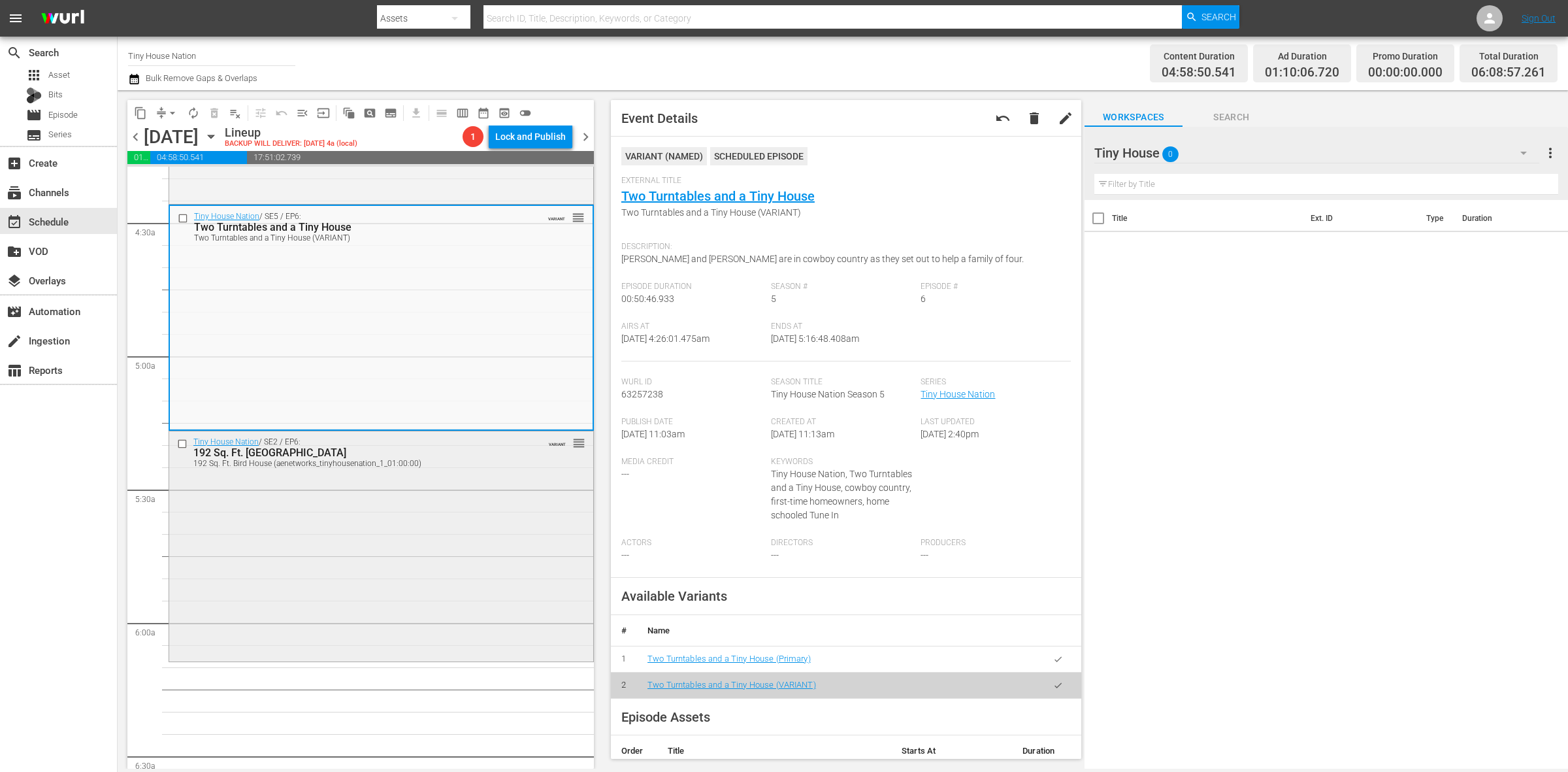
click at [360, 546] on div "Tiny House Nation / SE2 / EP6: 192 Sq. Ft. Bird House 192 Sq. Ft. Bird House (a…" at bounding box center [381, 545] width 424 height 228
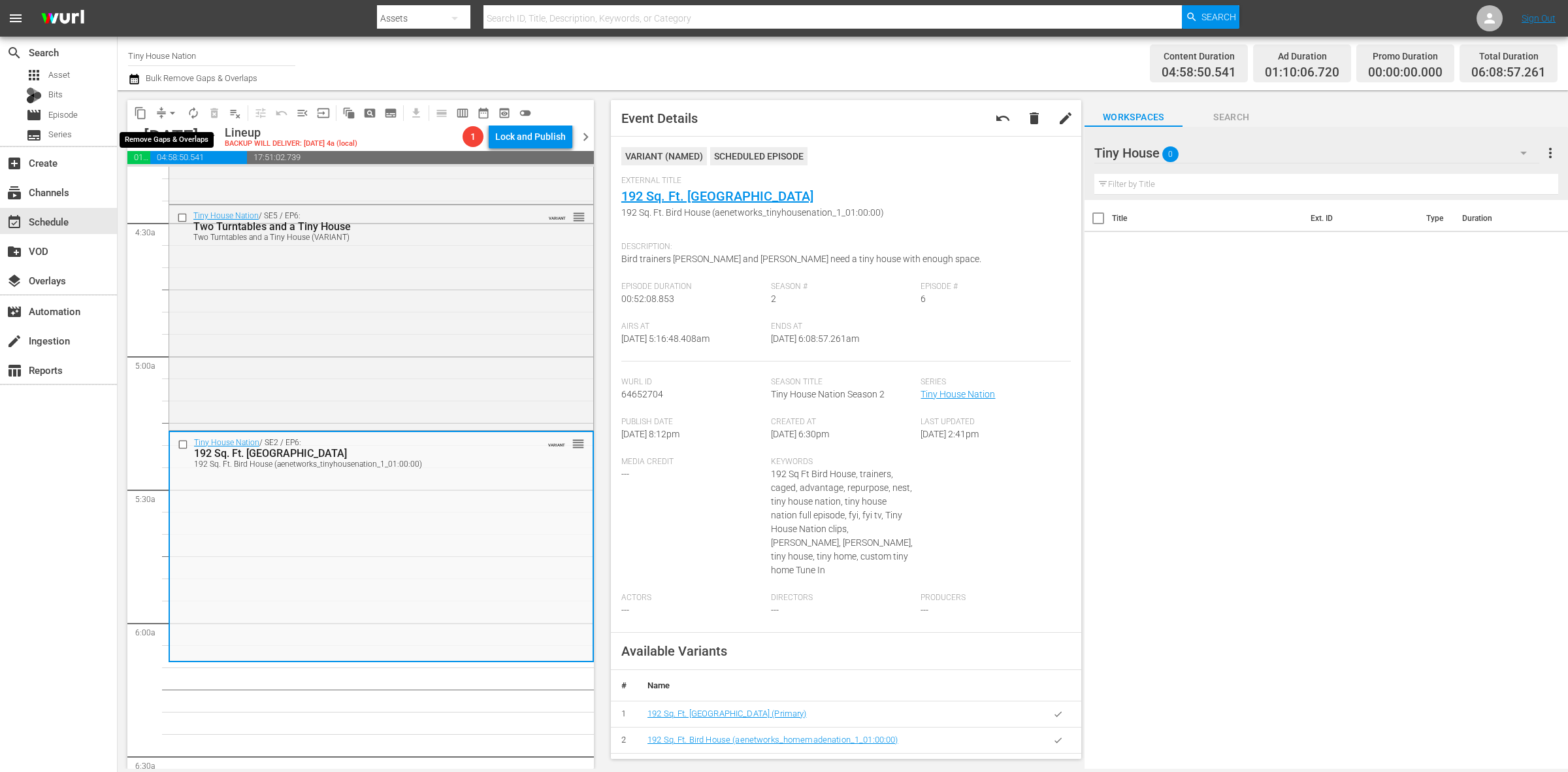
click at [168, 104] on button "arrow_drop_down" at bounding box center [172, 113] width 21 height 21
click at [165, 132] on li "Align to Midnight" at bounding box center [173, 139] width 137 height 22
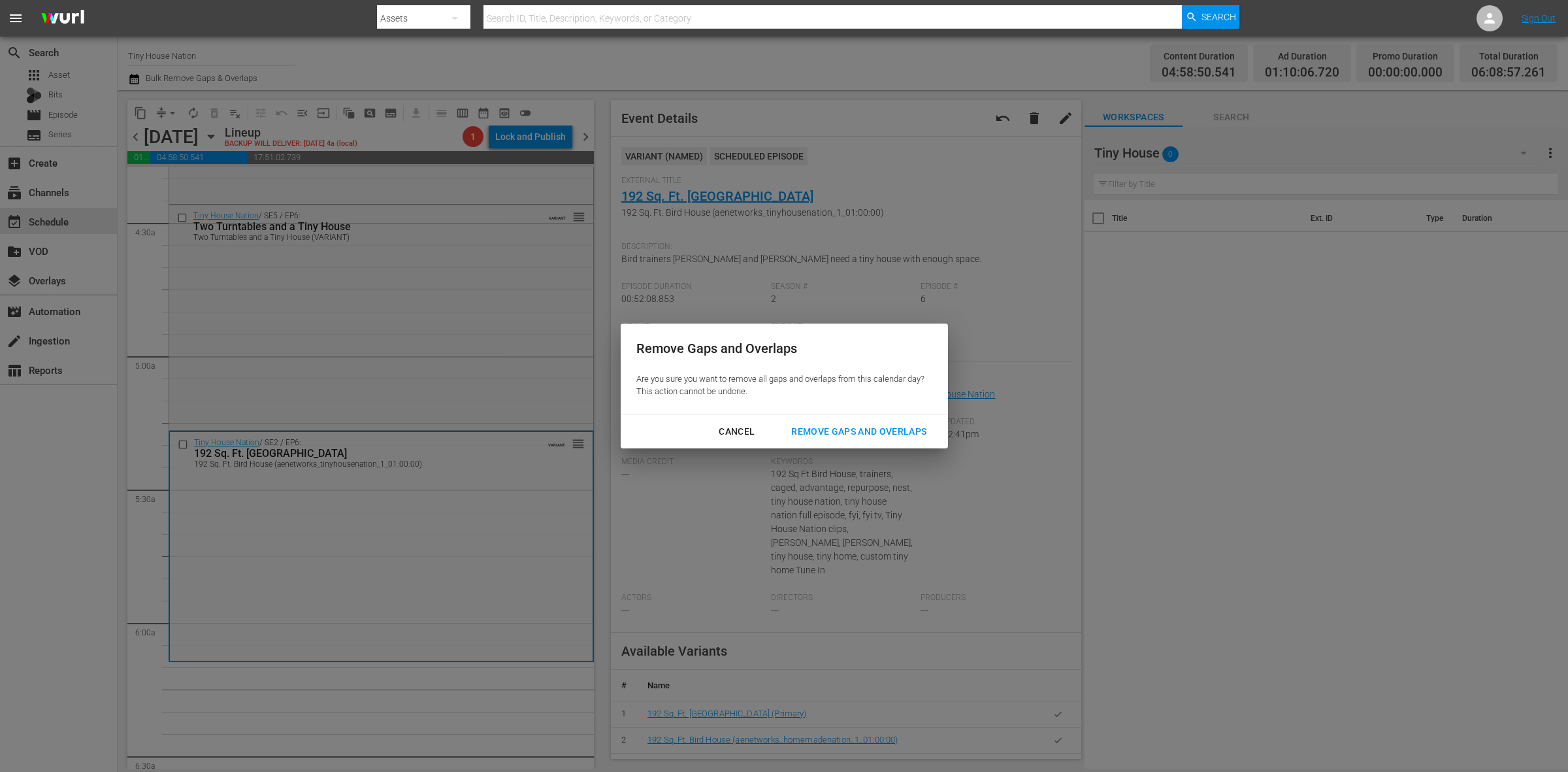
click at [868, 435] on div "Remove Gaps and Overlaps" at bounding box center [859, 431] width 156 height 16
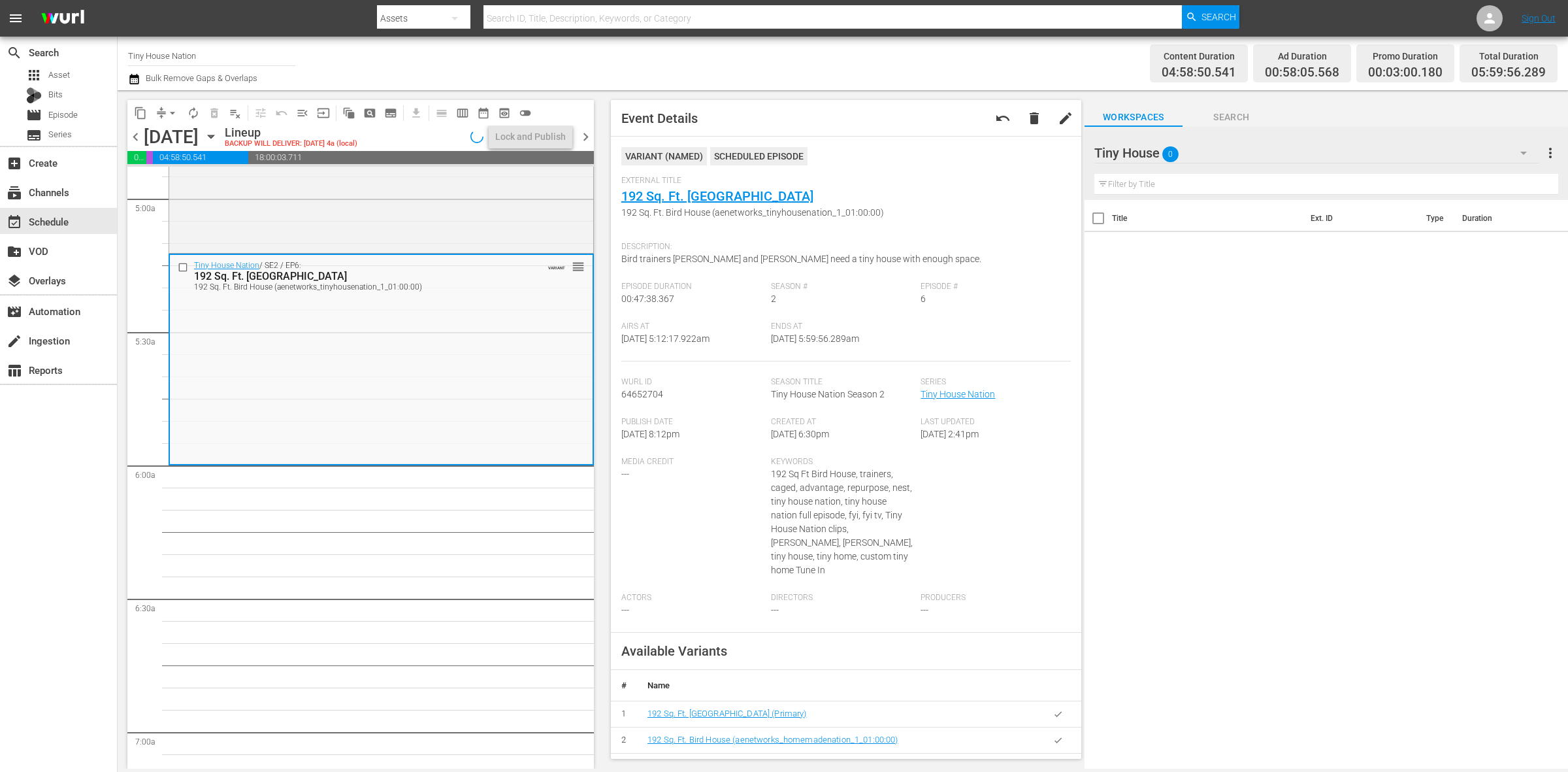
scroll to position [1307, 0]
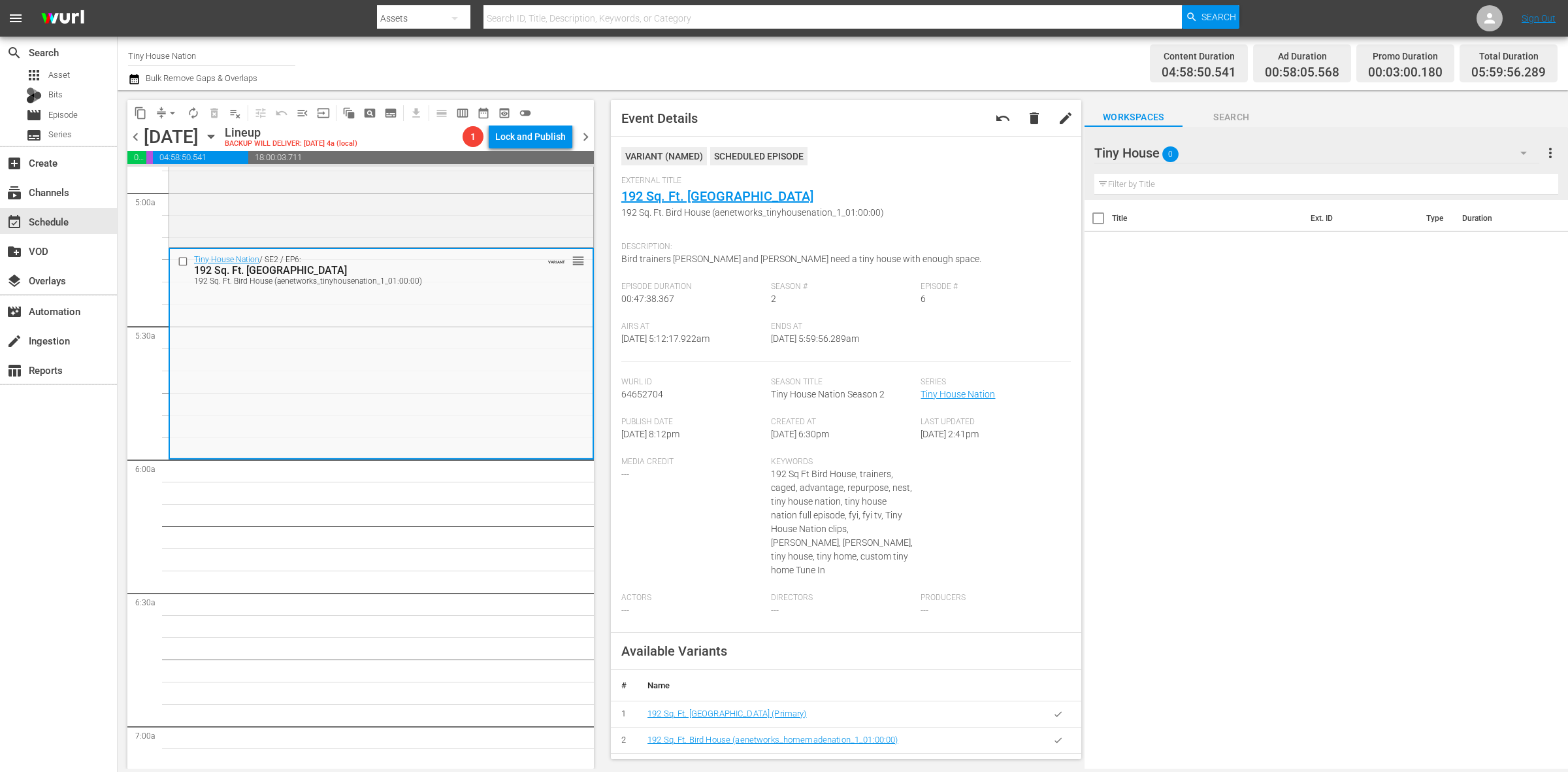
click at [169, 108] on span "arrow_drop_down" at bounding box center [172, 113] width 13 height 13
click at [170, 142] on li "Align to Midnight" at bounding box center [173, 139] width 137 height 22
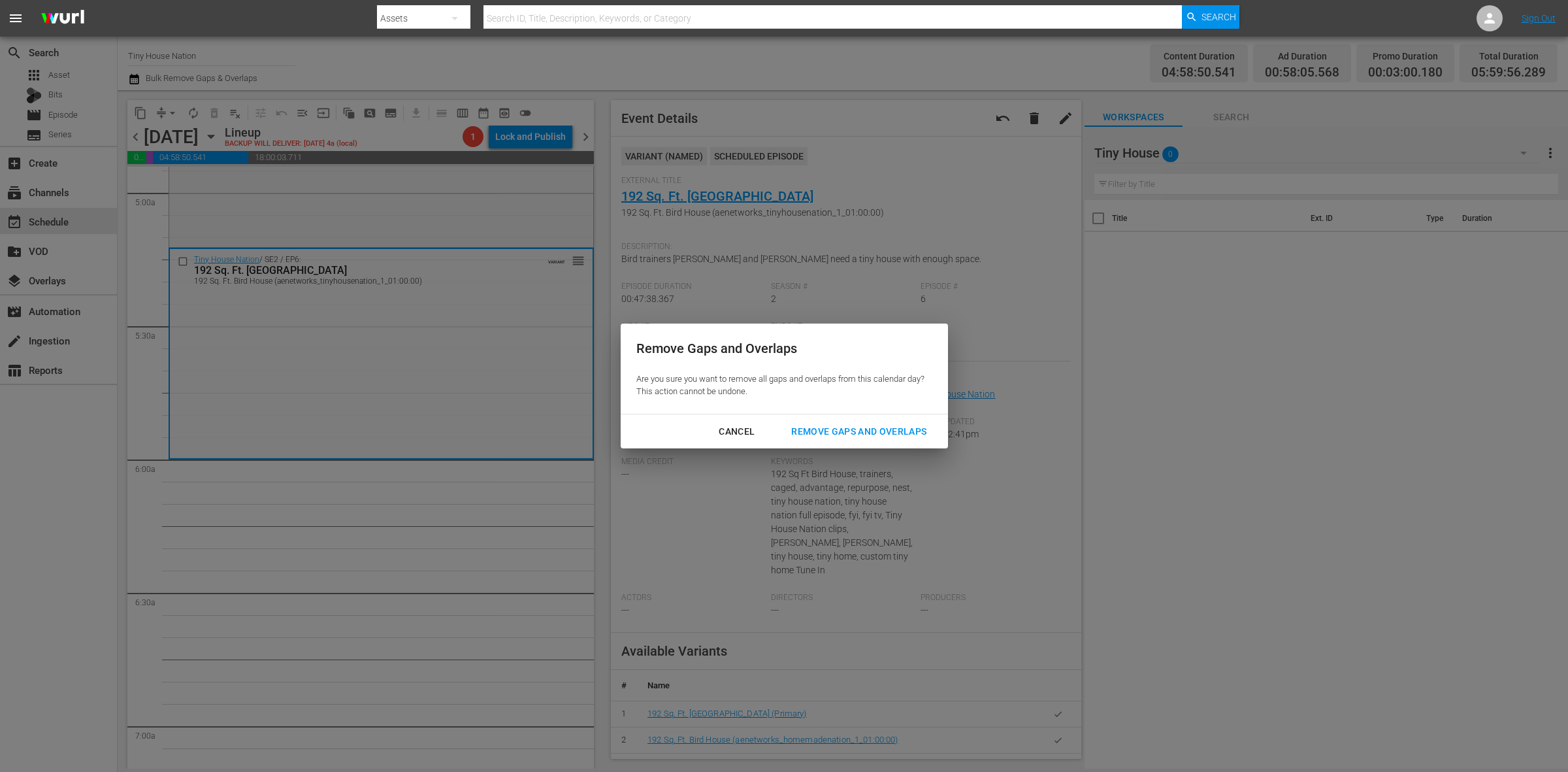
click at [845, 439] on div "Remove Gaps and Overlaps" at bounding box center [859, 431] width 156 height 16
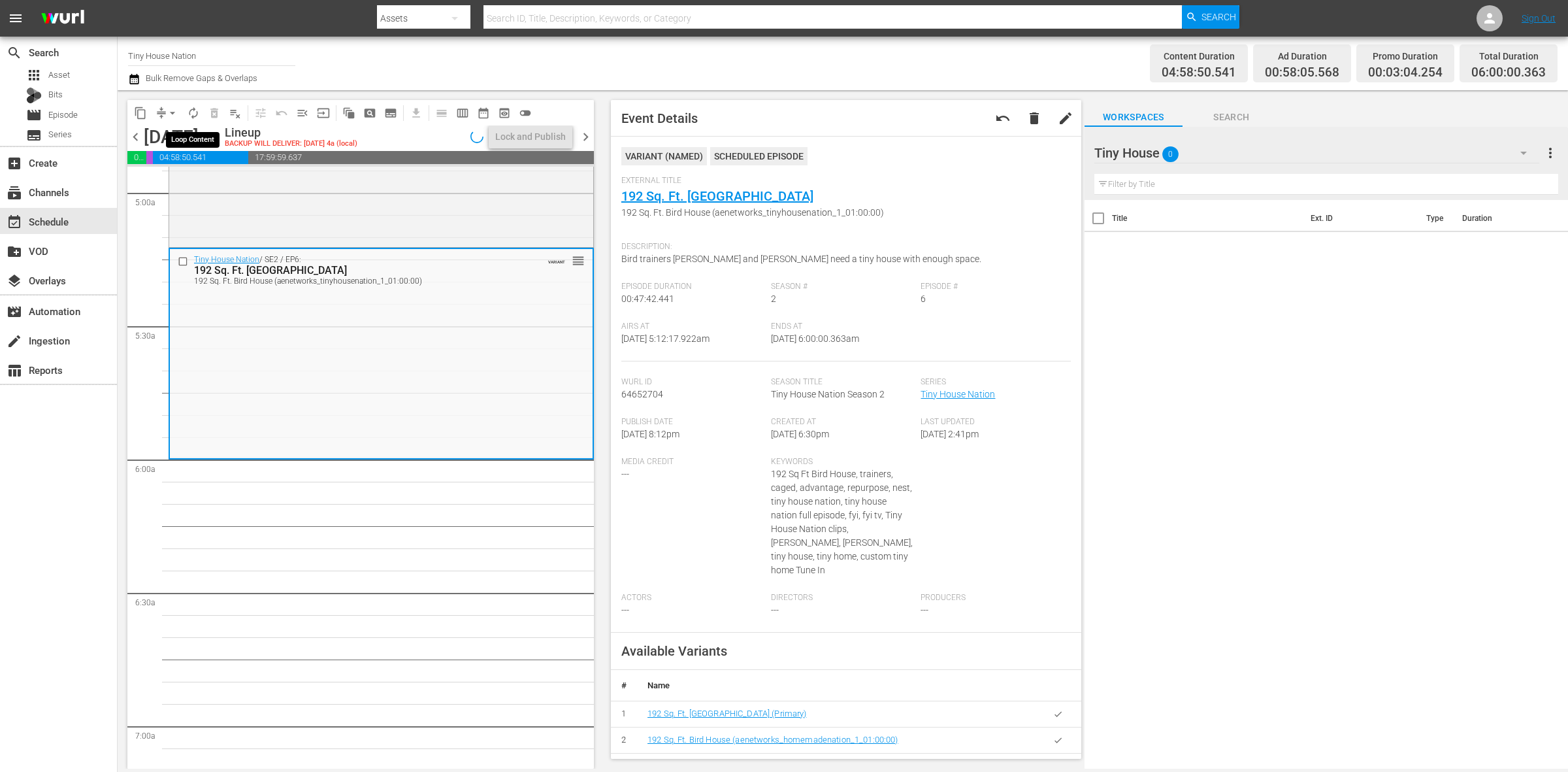
click at [194, 110] on span "autorenew_outlined" at bounding box center [193, 113] width 13 height 13
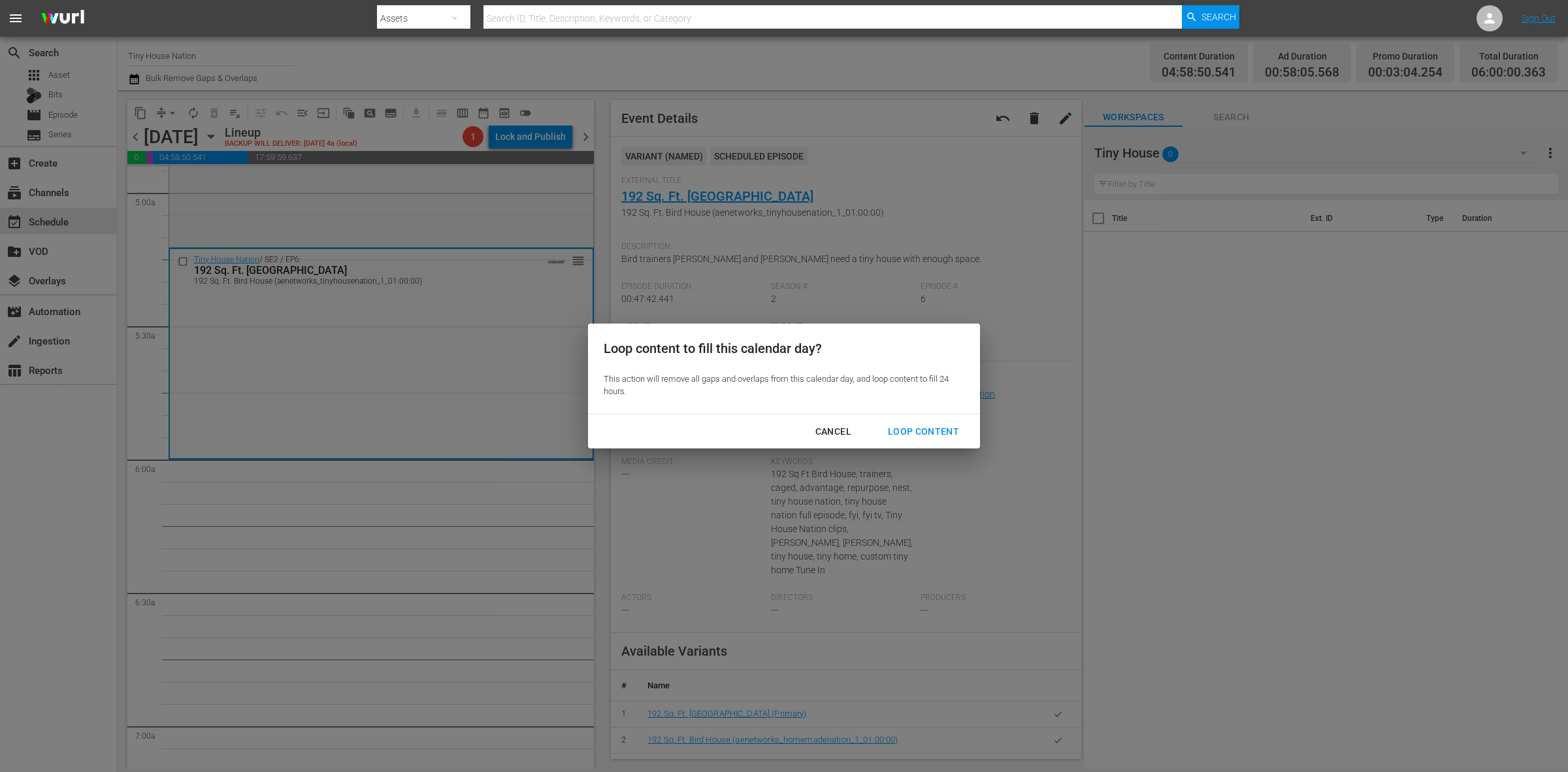
click at [926, 427] on div "Loop Content" at bounding box center [923, 431] width 92 height 16
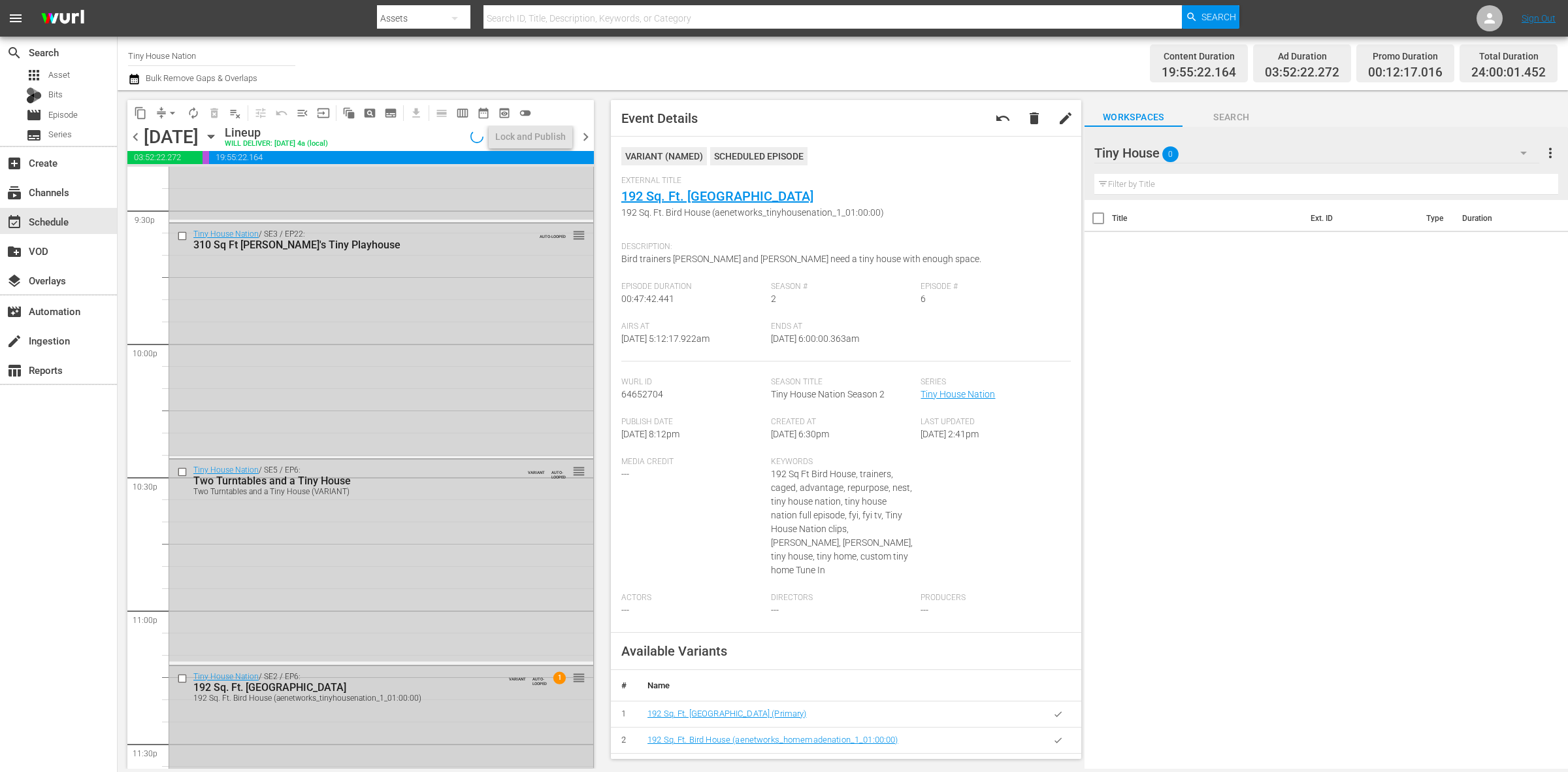
scroll to position [5799, 0]
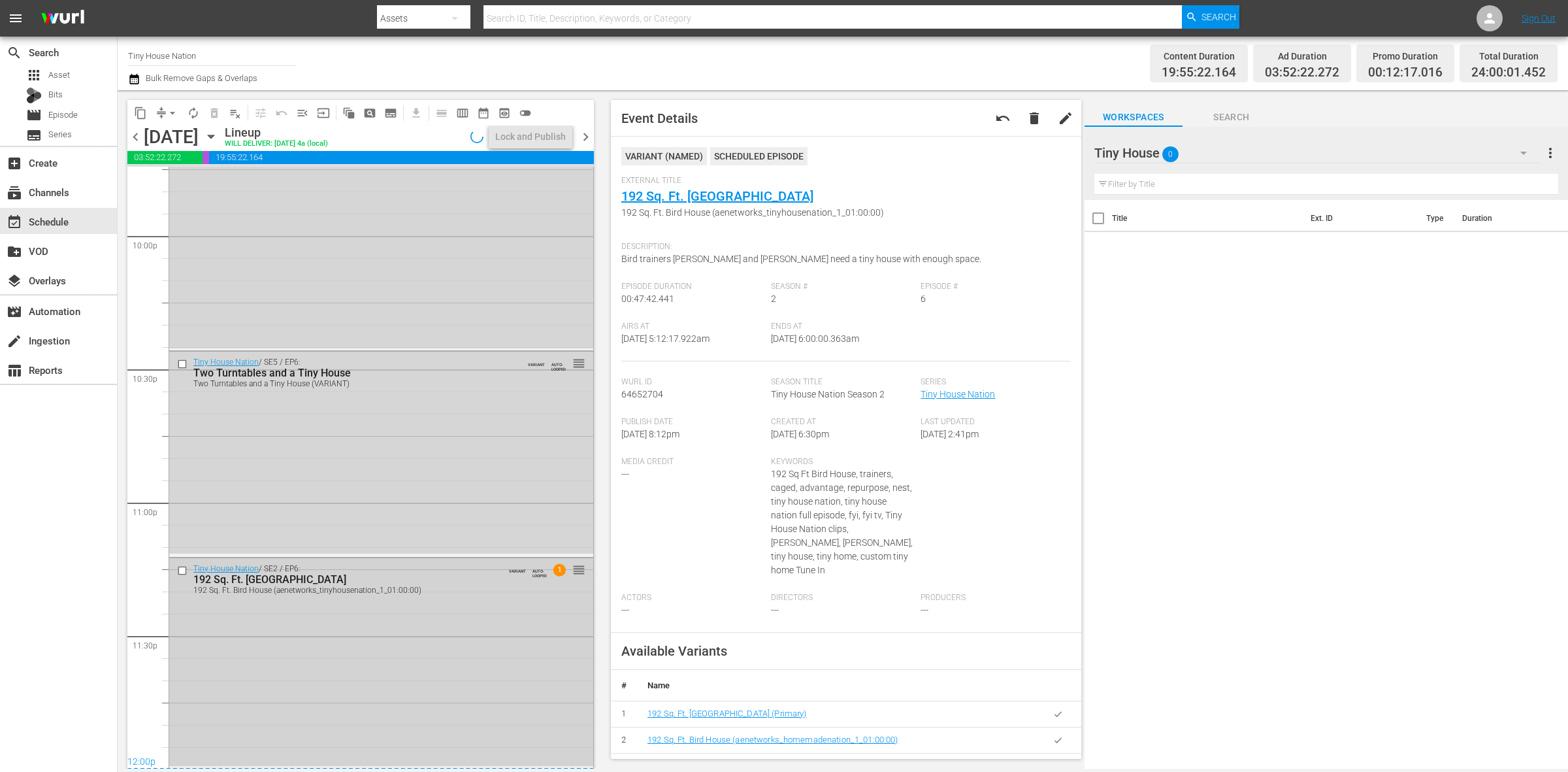
click at [362, 638] on div "Tiny House Nation / SE2 / EP6: 192 Sq. Ft. Bird House 192 Sq. Ft. Bird House (a…" at bounding box center [381, 661] width 424 height 208
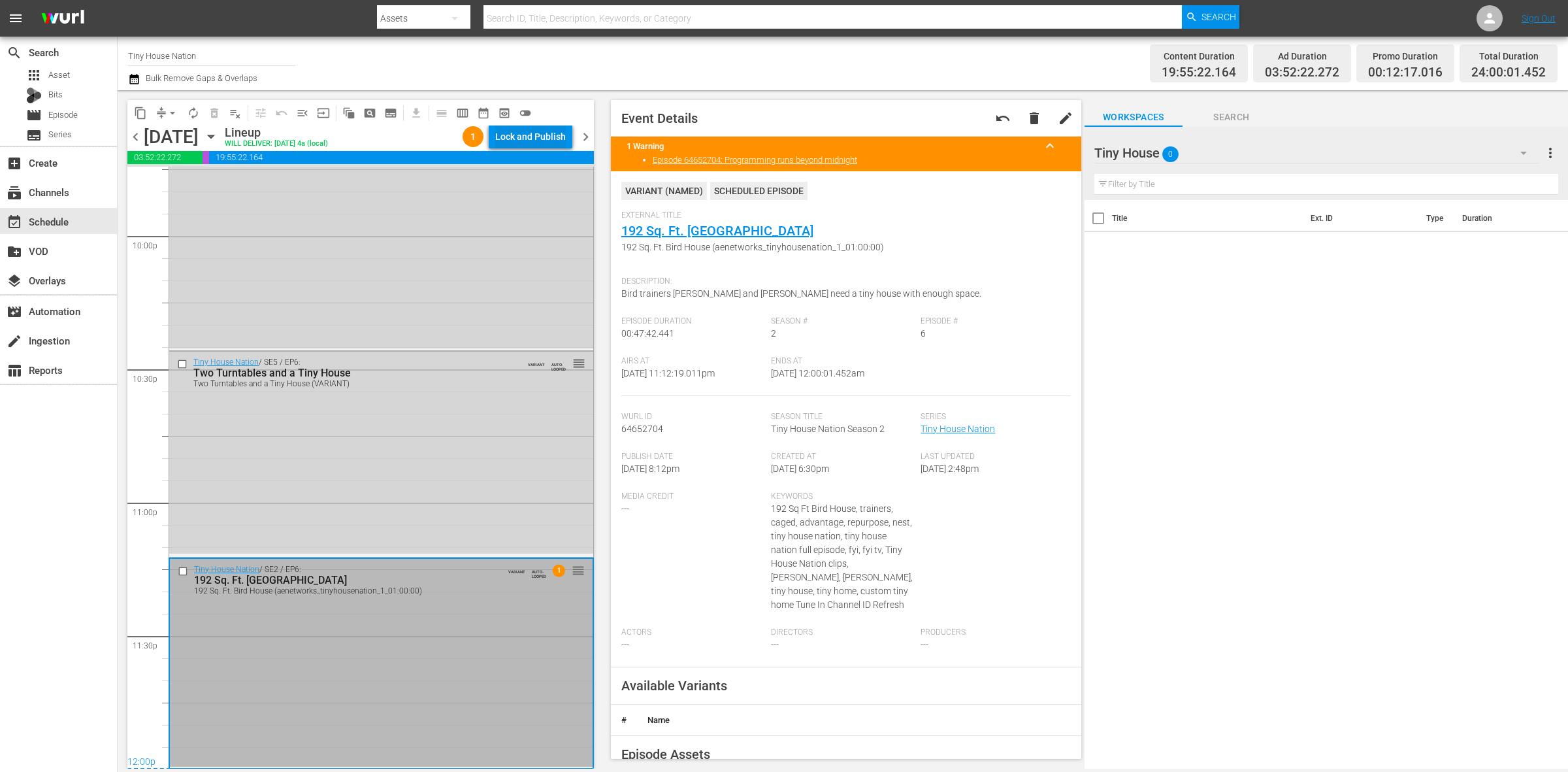
click at [531, 135] on div "Lock and Publish" at bounding box center [530, 136] width 71 height 23
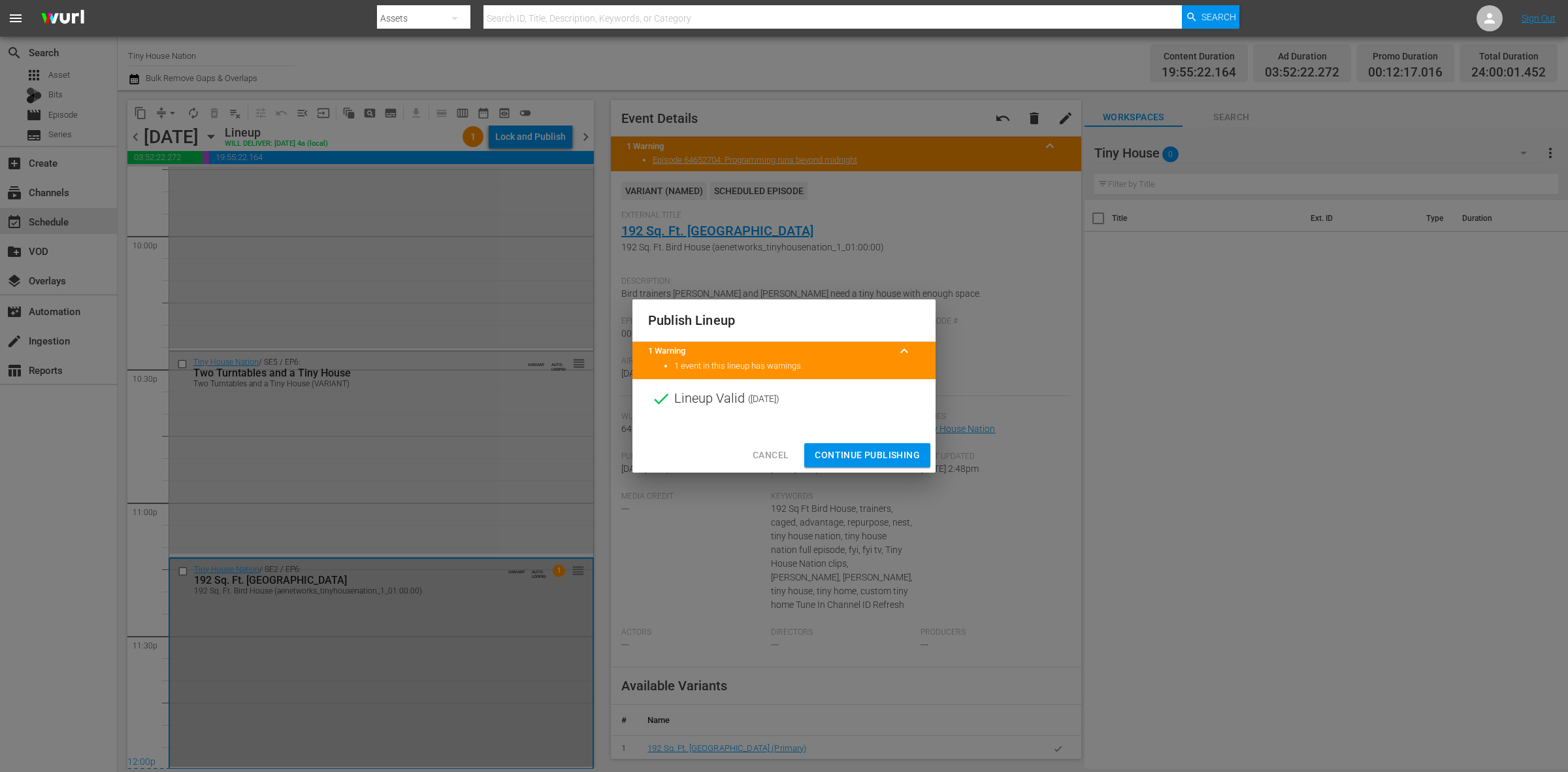
click at [879, 451] on span "Continue Publishing" at bounding box center [867, 455] width 105 height 16
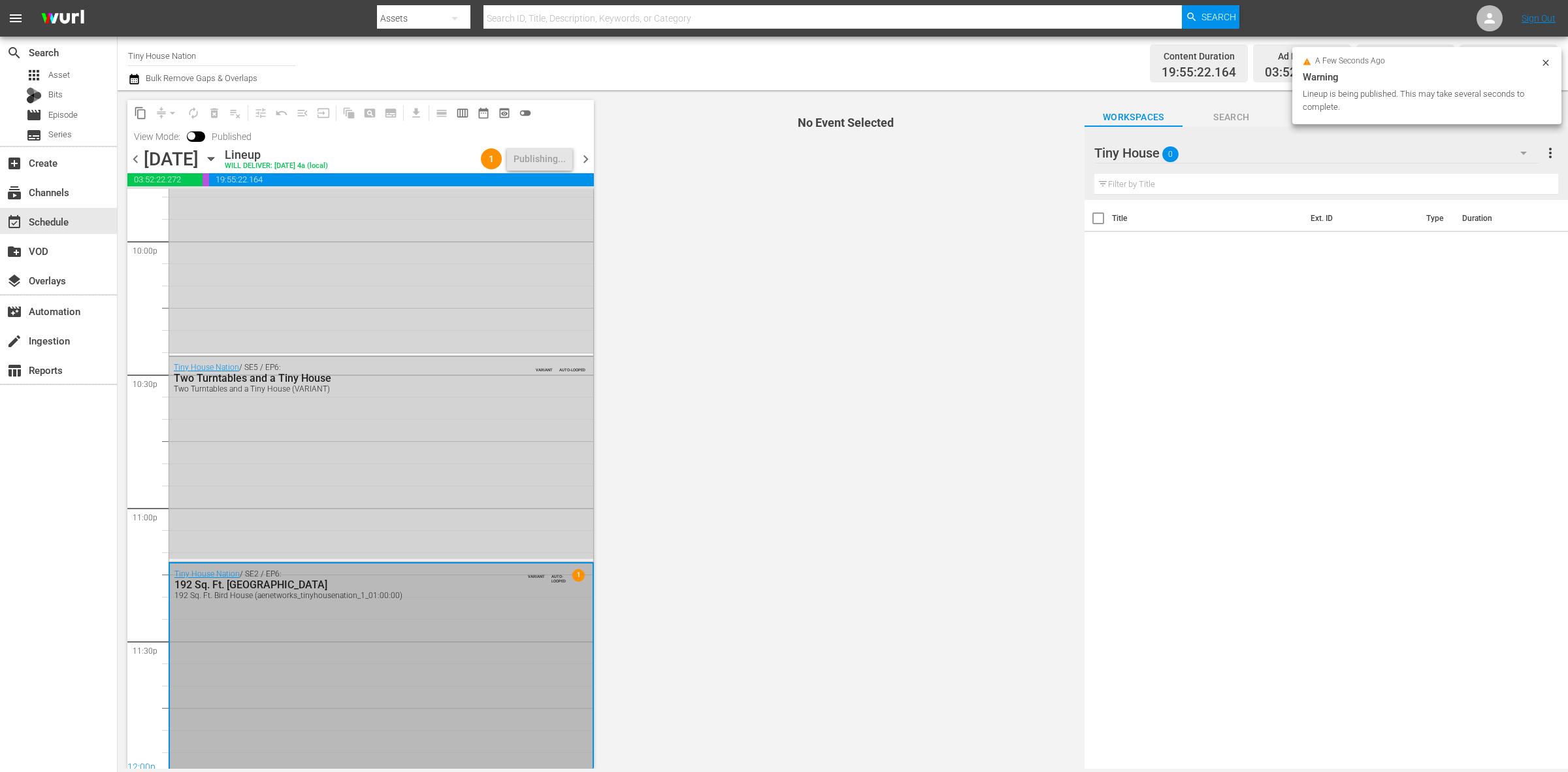
scroll to position [5820, 0]
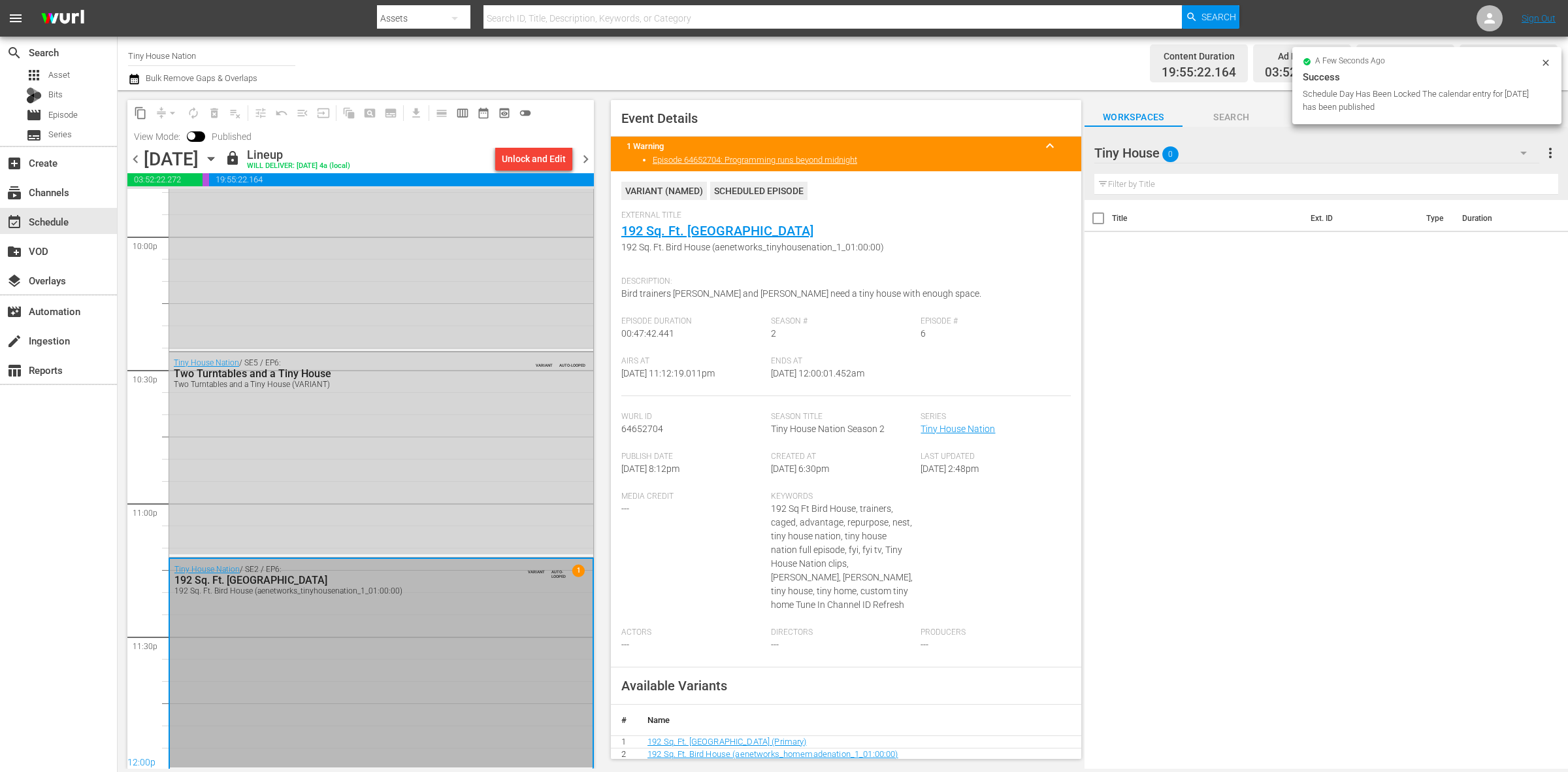
click at [586, 156] on span "chevron_right" at bounding box center [586, 159] width 16 height 16
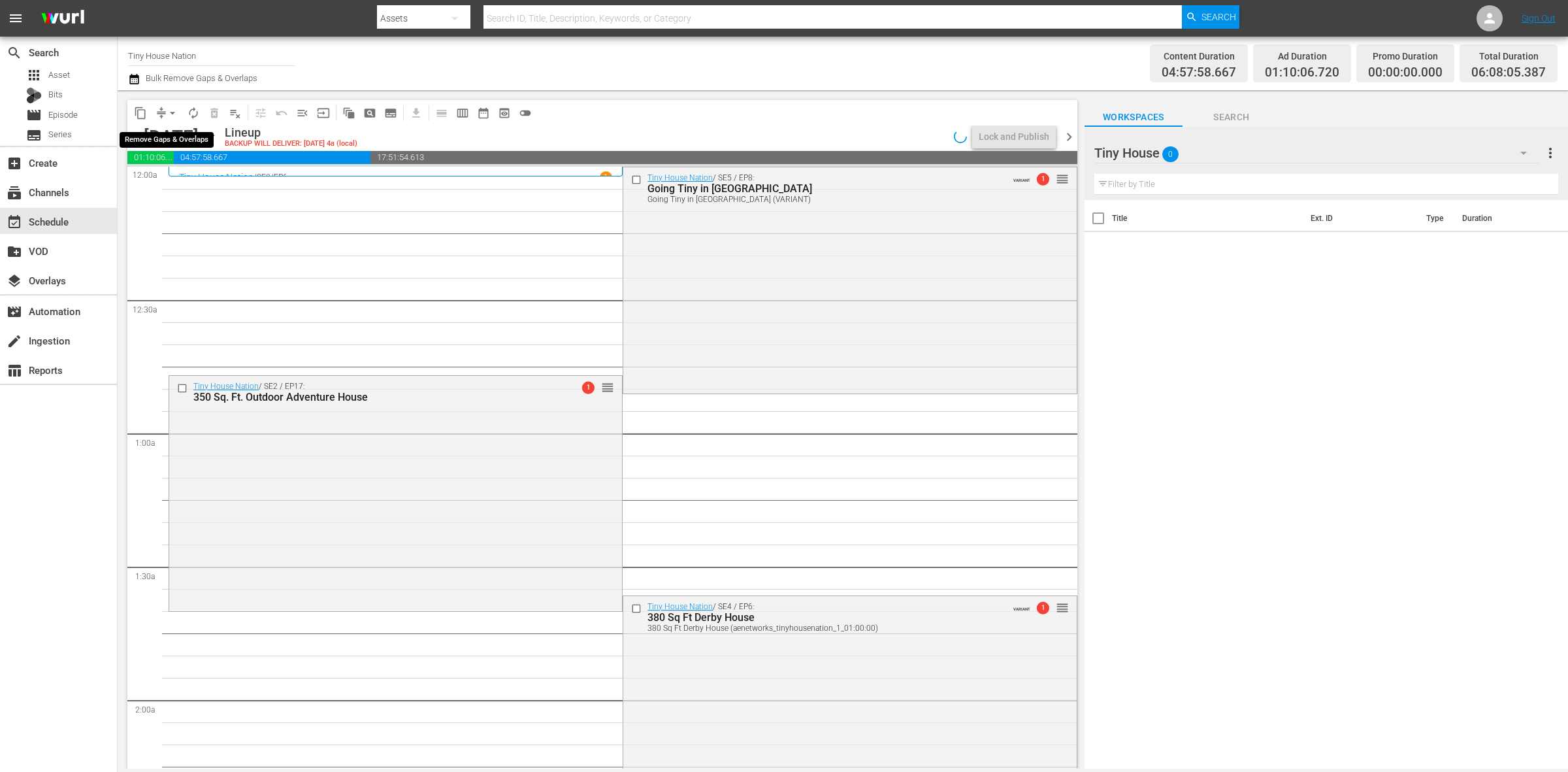
click at [169, 114] on span "arrow_drop_down" at bounding box center [172, 113] width 13 height 13
click at [173, 134] on li "Align to Midnight" at bounding box center [173, 139] width 137 height 22
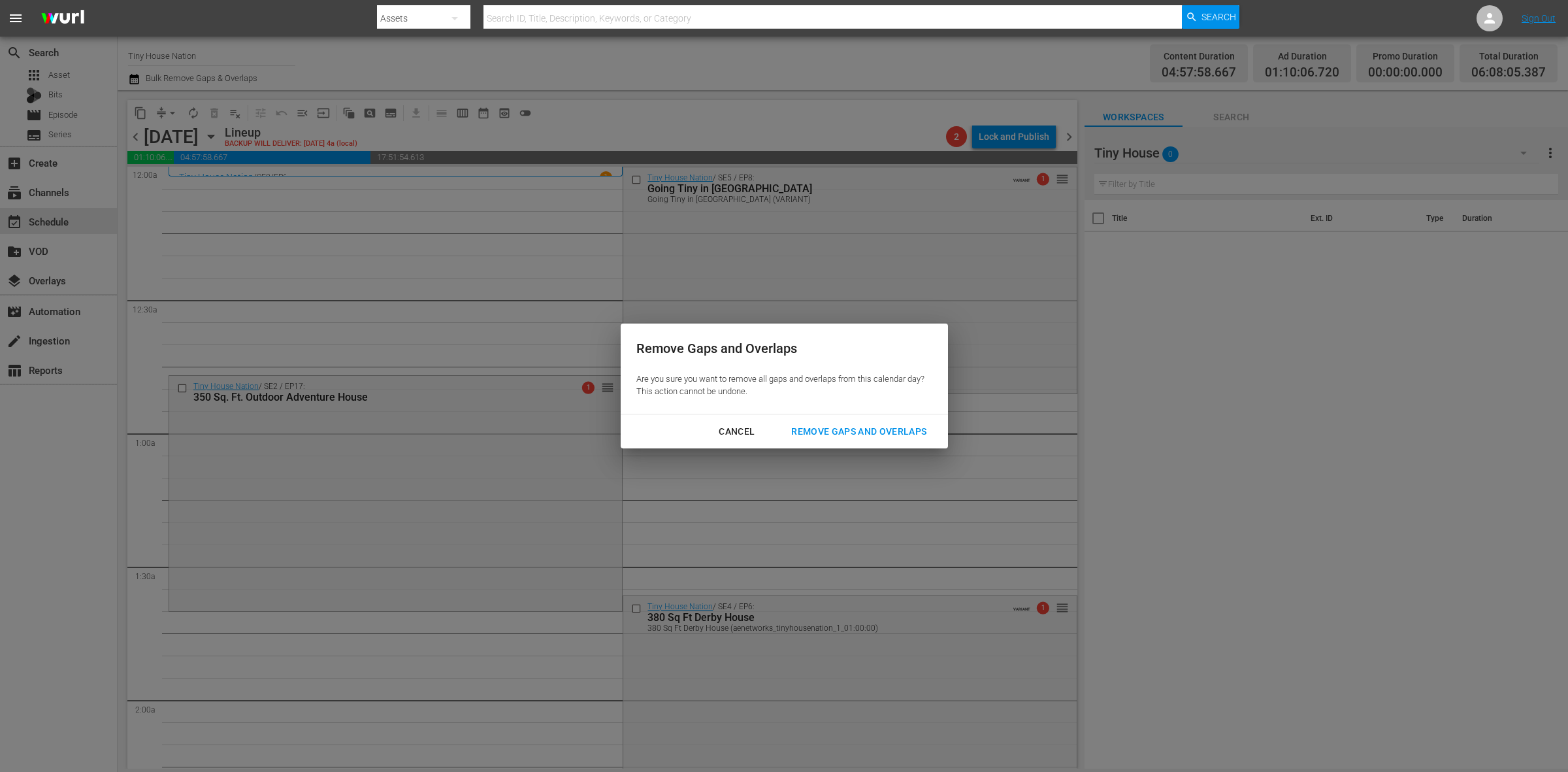
click at [844, 444] on div "Cancel Remove Gaps and Overlaps" at bounding box center [784, 432] width 327 height 35
click at [846, 430] on div "Remove Gaps and Overlaps" at bounding box center [859, 431] width 156 height 16
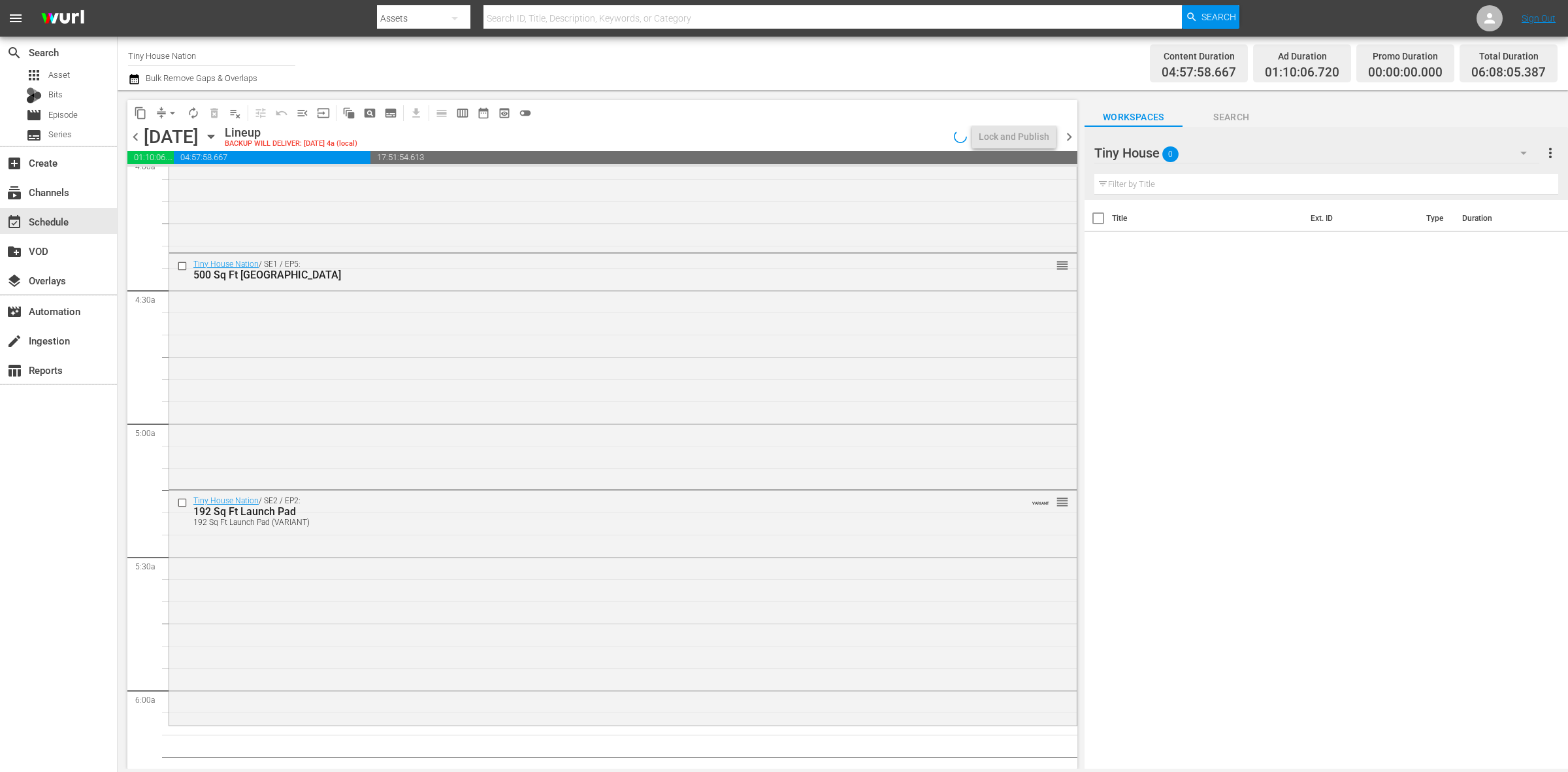
scroll to position [1226, 0]
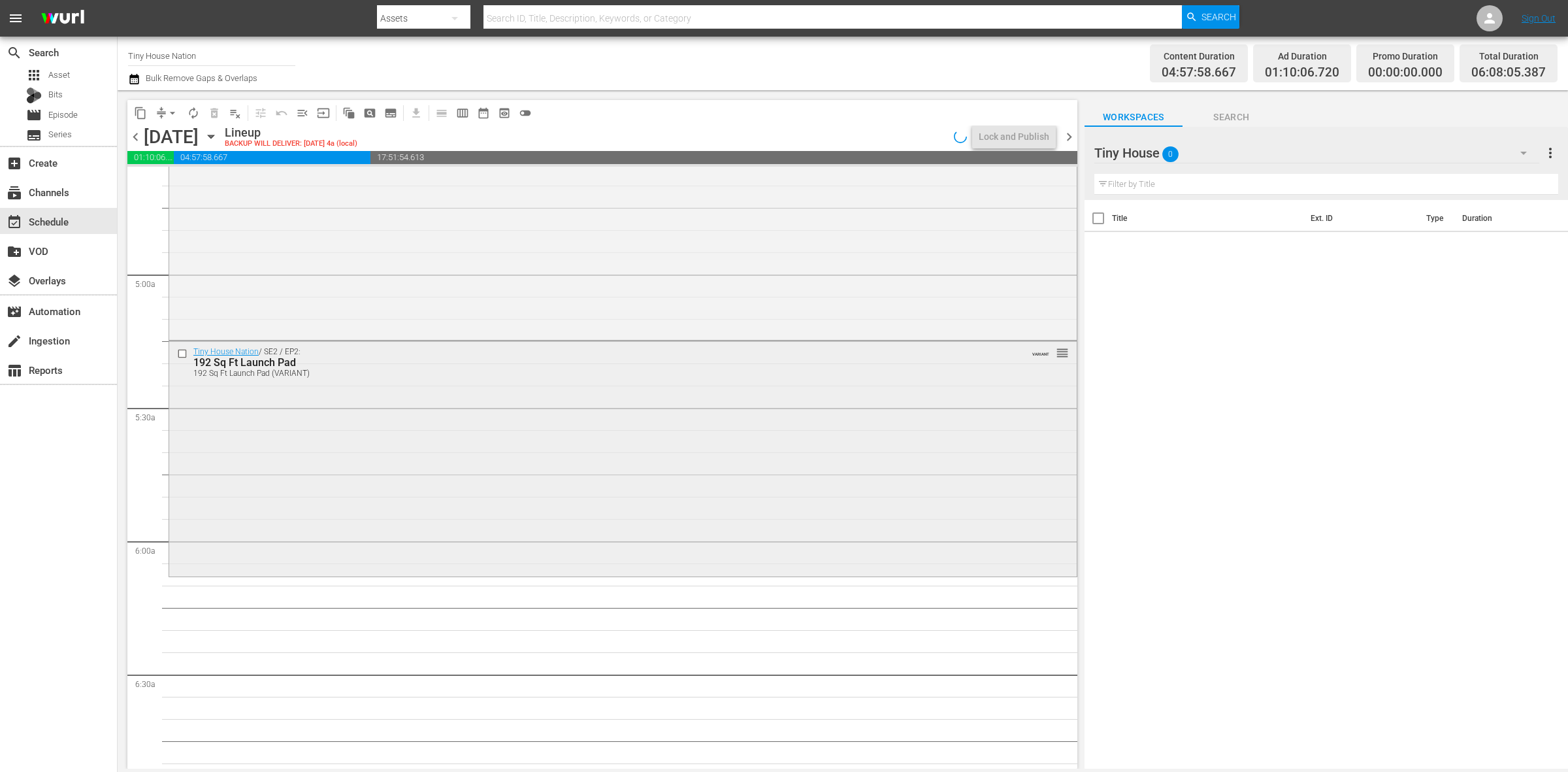
click at [471, 538] on div "Tiny House Nation / SE2 / EP2: 192 Sq Ft Launch Pad 192 Sq Ft Launch Pad (VARIA…" at bounding box center [623, 458] width 908 height 233
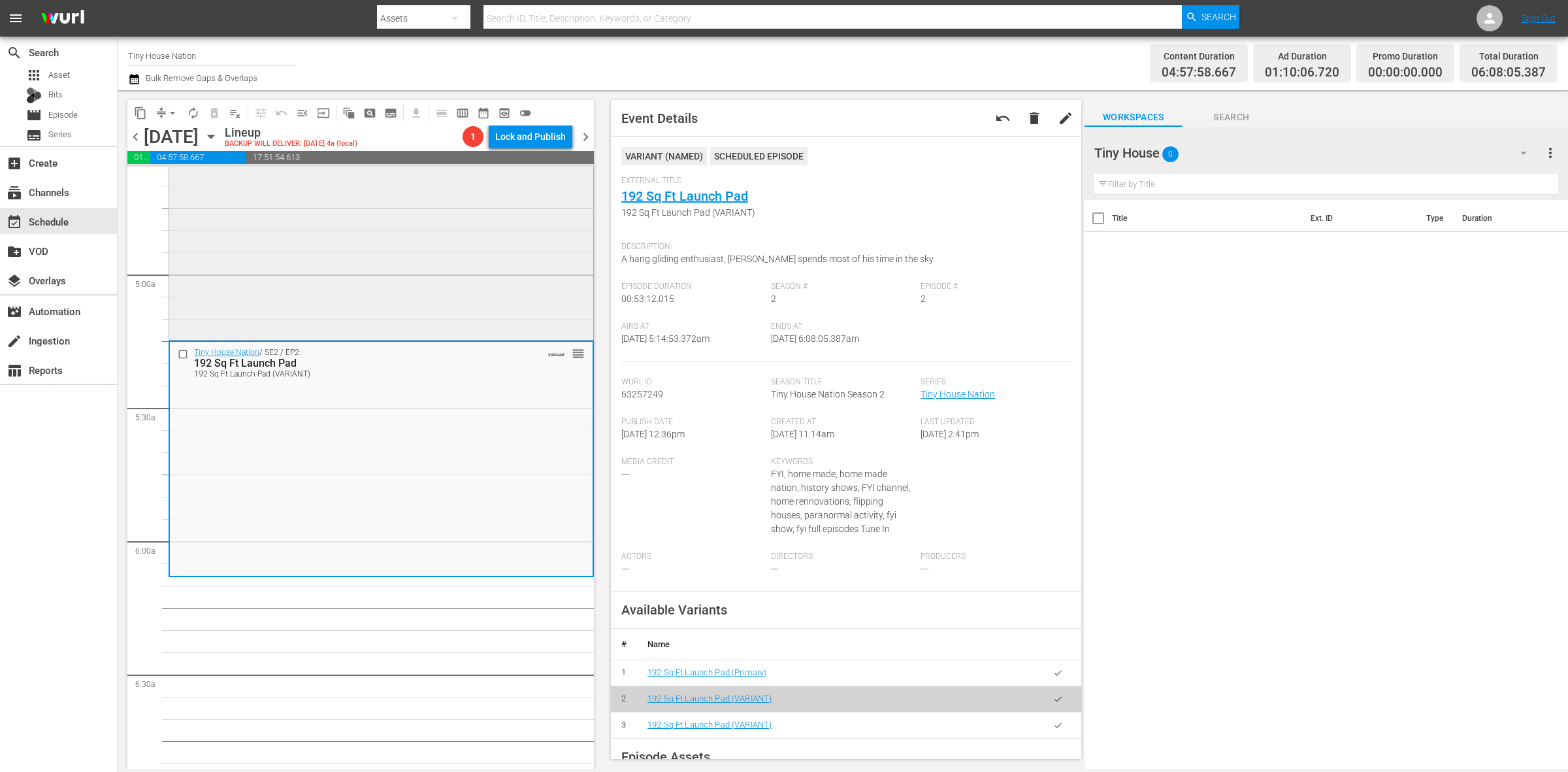
click at [451, 289] on div "Tiny House Nation / SE1 / EP5: 500 Sq Ft Rocky Mountain Mansion reorder" at bounding box center [381, 220] width 424 height 233
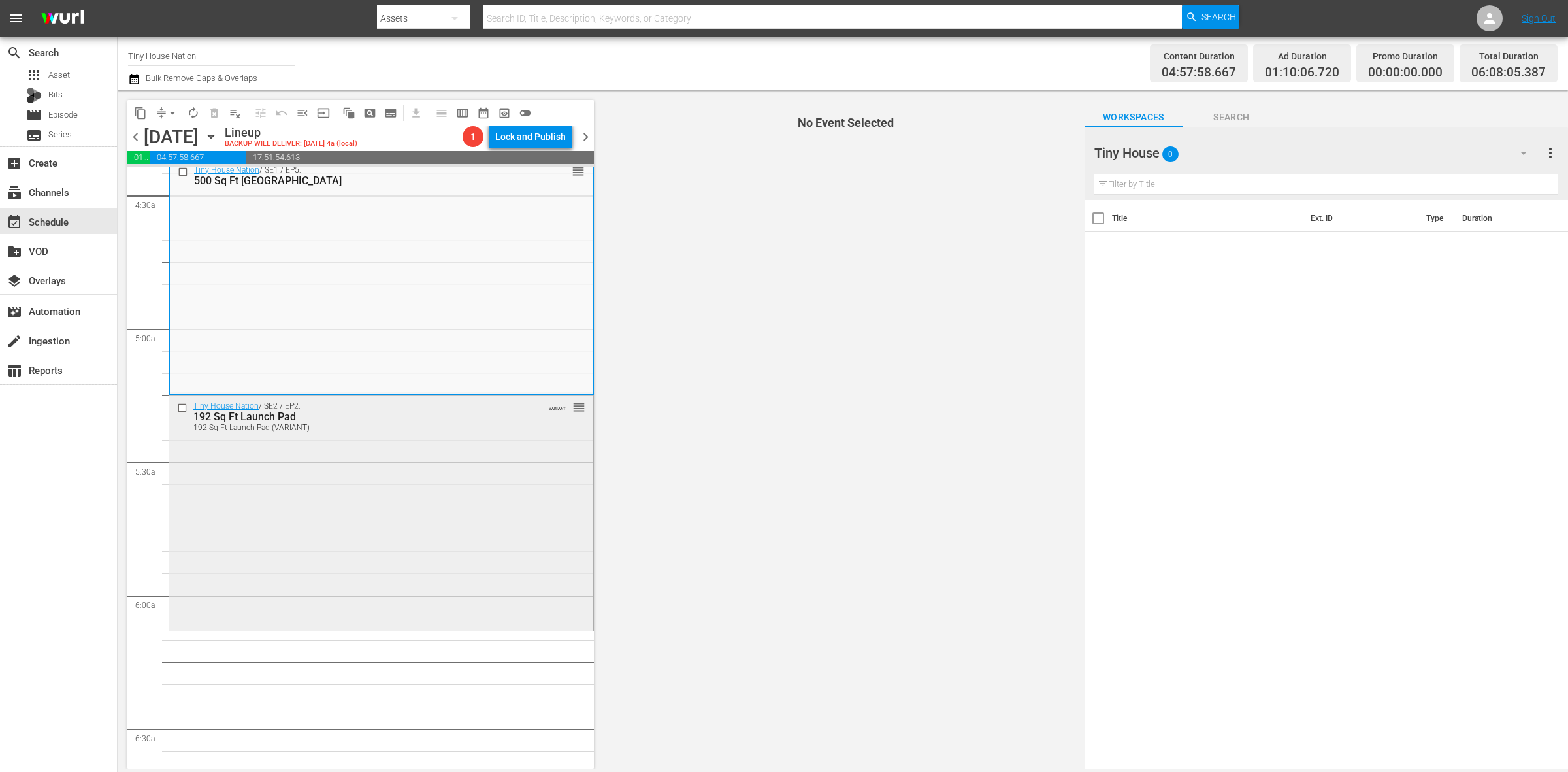
scroll to position [1144, 0]
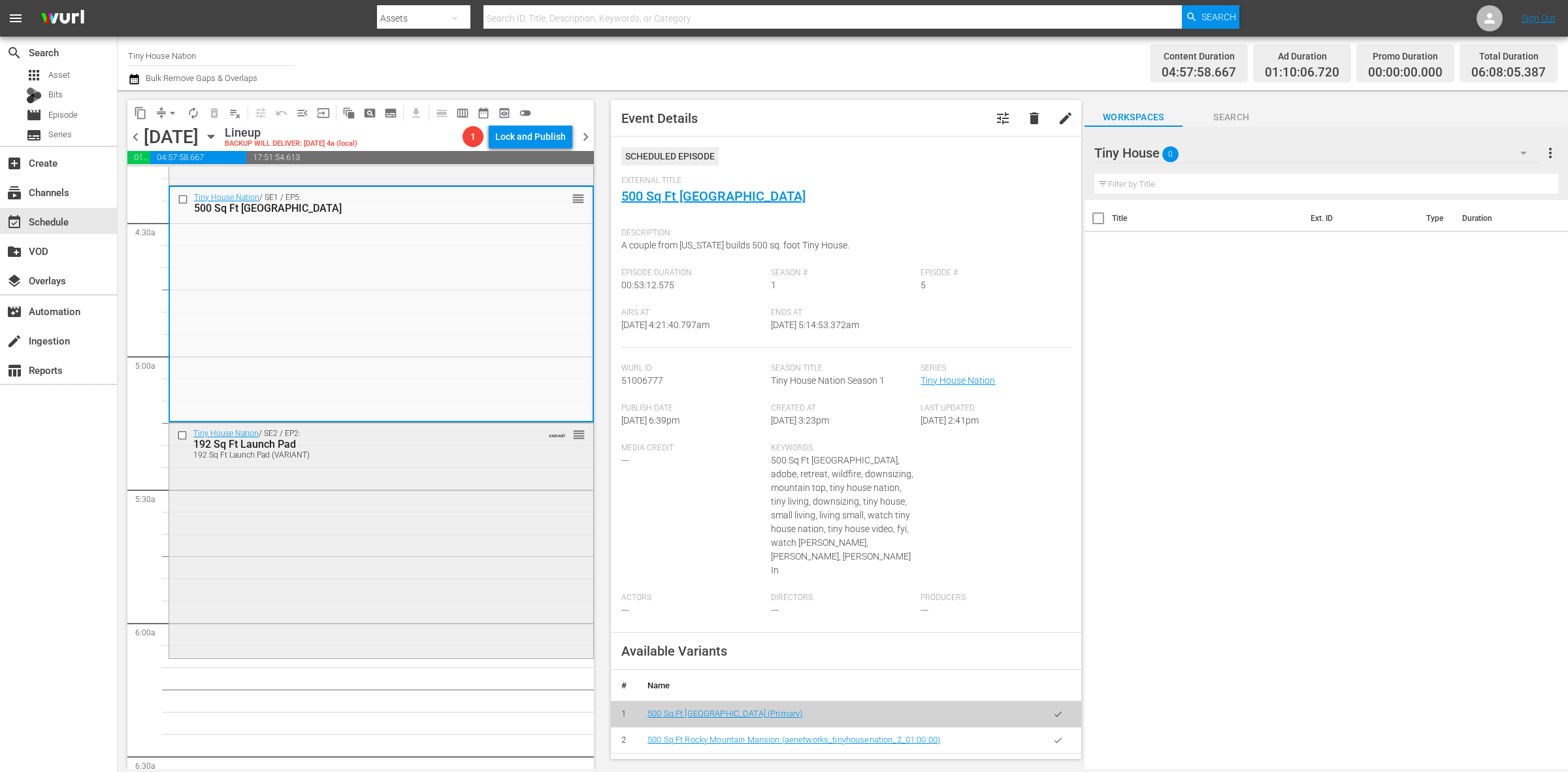
click at [428, 591] on div "Tiny House Nation / SE2 / EP2: 192 Sq Ft Launch Pad 192 Sq Ft Launch Pad (VARIA…" at bounding box center [381, 539] width 424 height 233
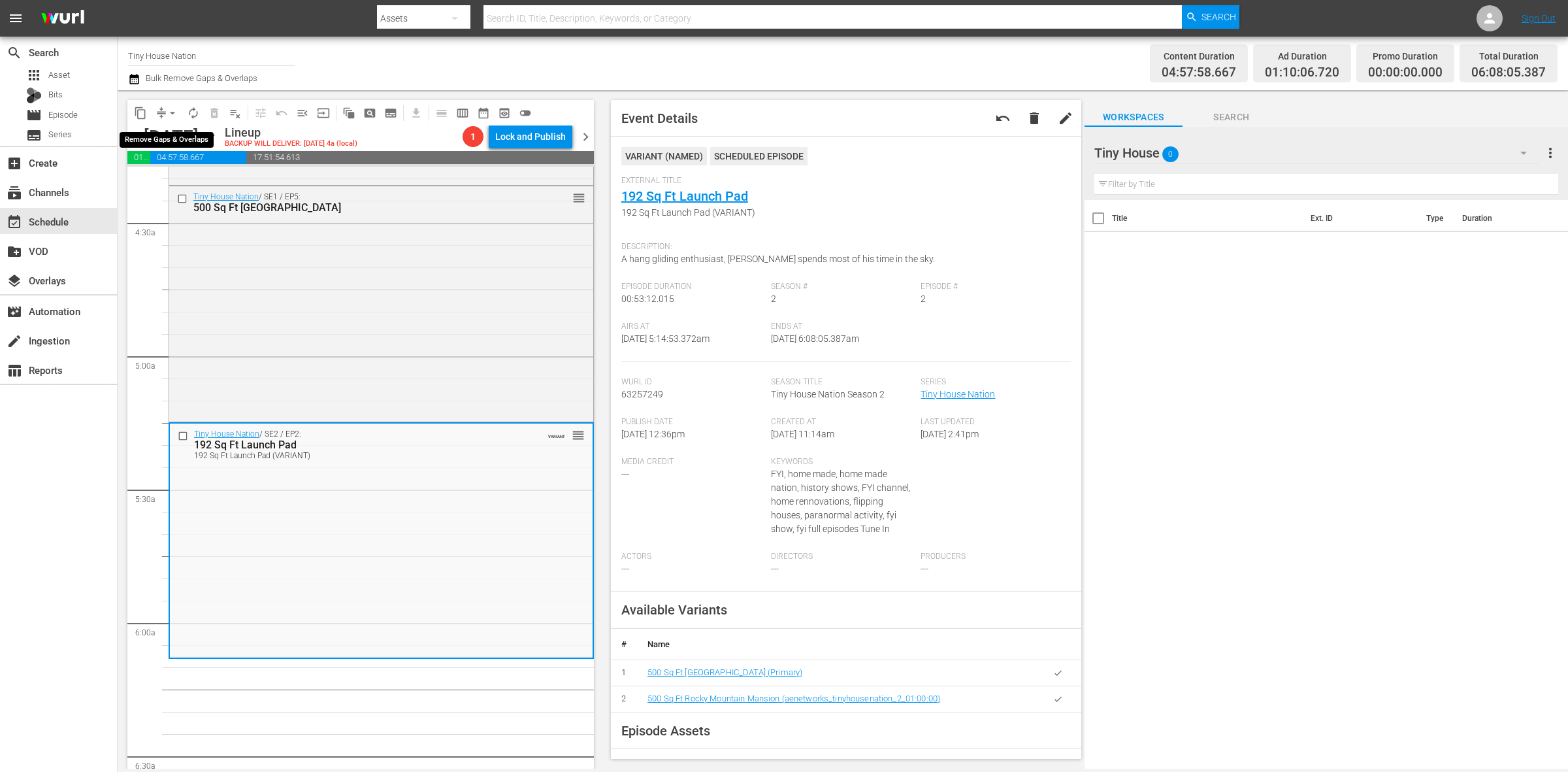
click at [172, 104] on button "arrow_drop_down" at bounding box center [172, 113] width 21 height 21
click at [166, 128] on li "Align to Midnight" at bounding box center [173, 139] width 137 height 22
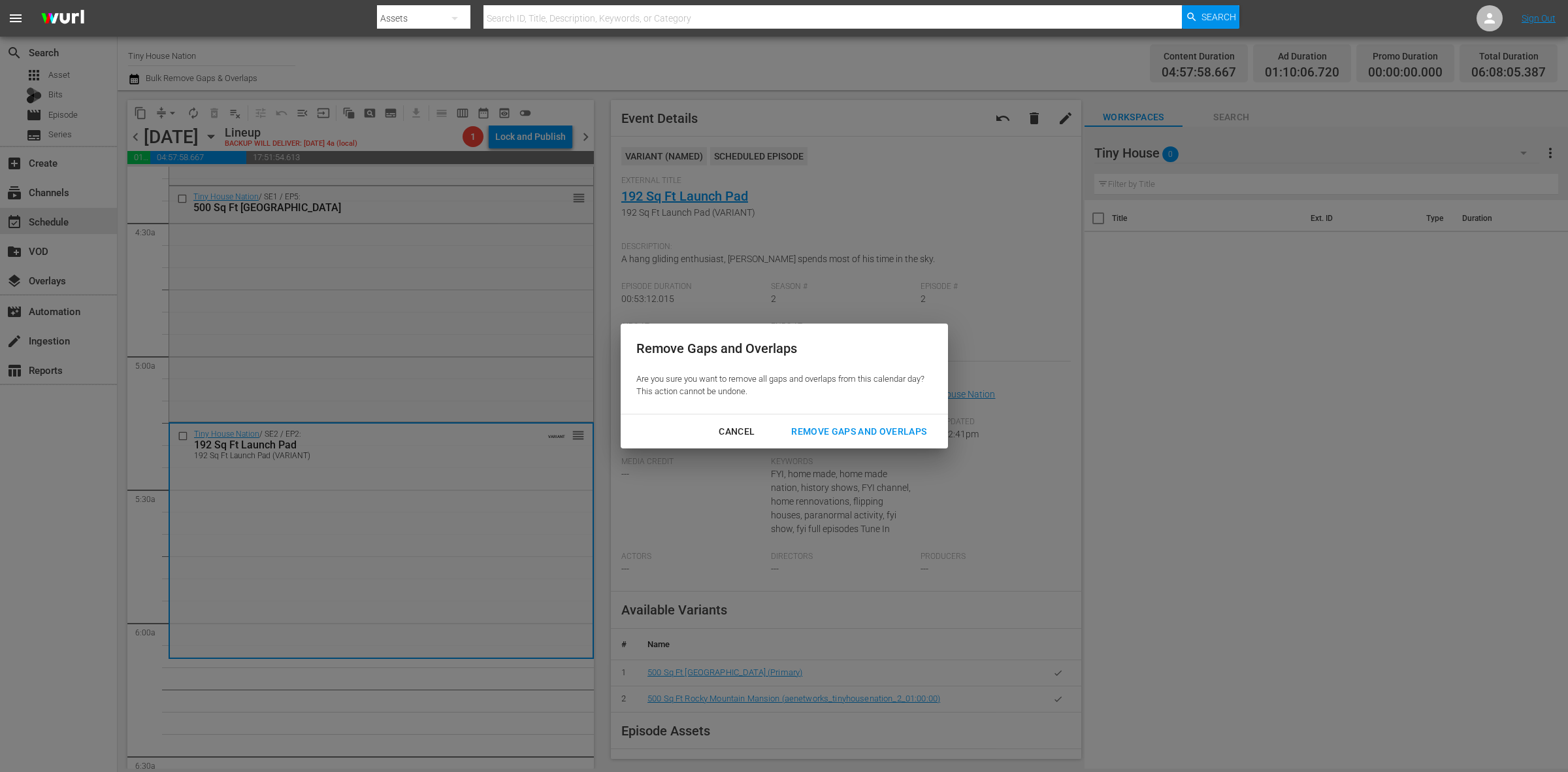
click at [913, 423] on button "Remove Gaps and Overlaps" at bounding box center [859, 431] width 166 height 24
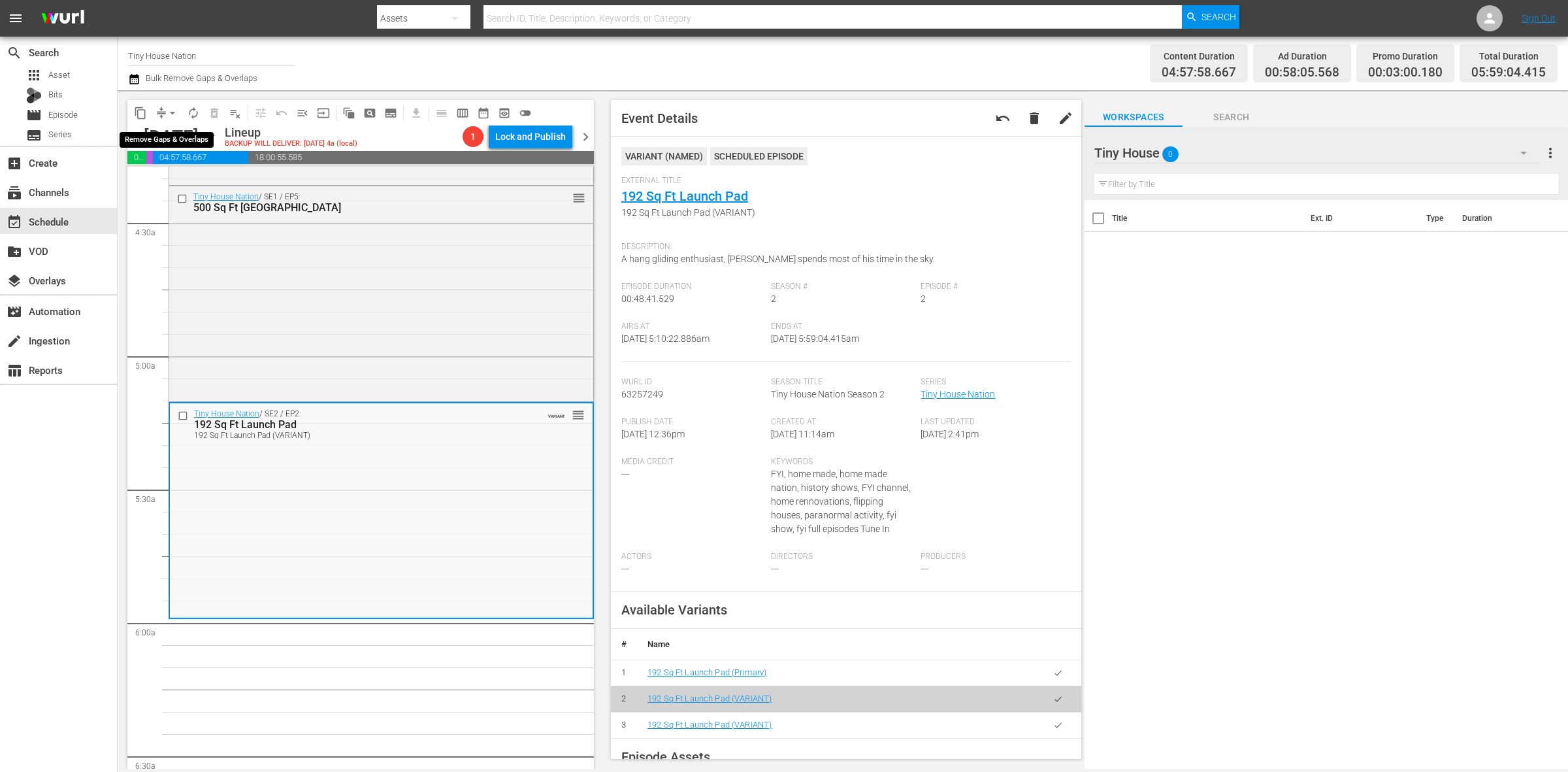
click at [173, 108] on span "arrow_drop_down" at bounding box center [172, 113] width 13 height 13
click at [160, 148] on li "Align to Midnight" at bounding box center [173, 139] width 137 height 22
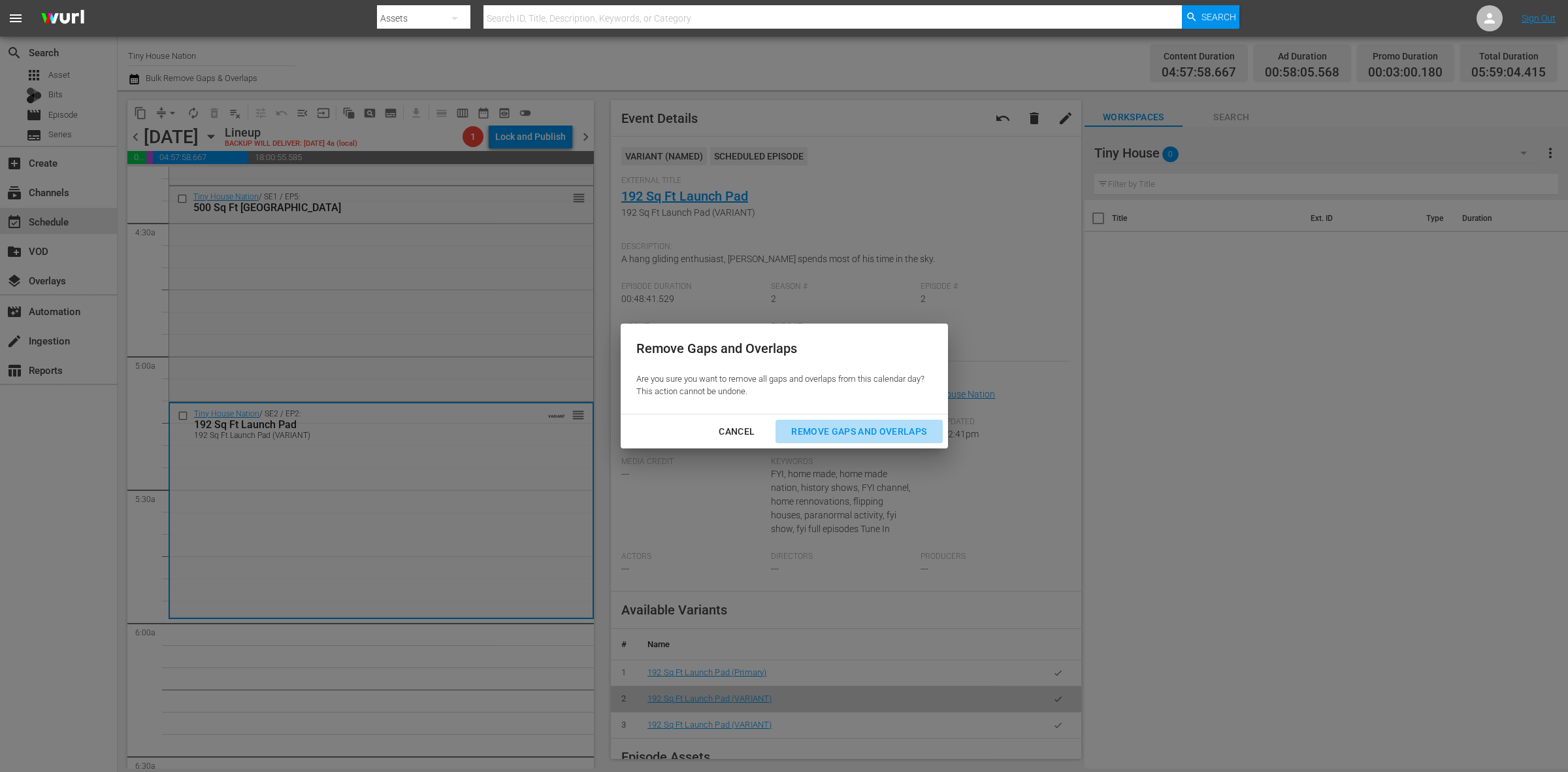
click at [824, 442] on button "Remove Gaps and Overlaps" at bounding box center [859, 431] width 166 height 24
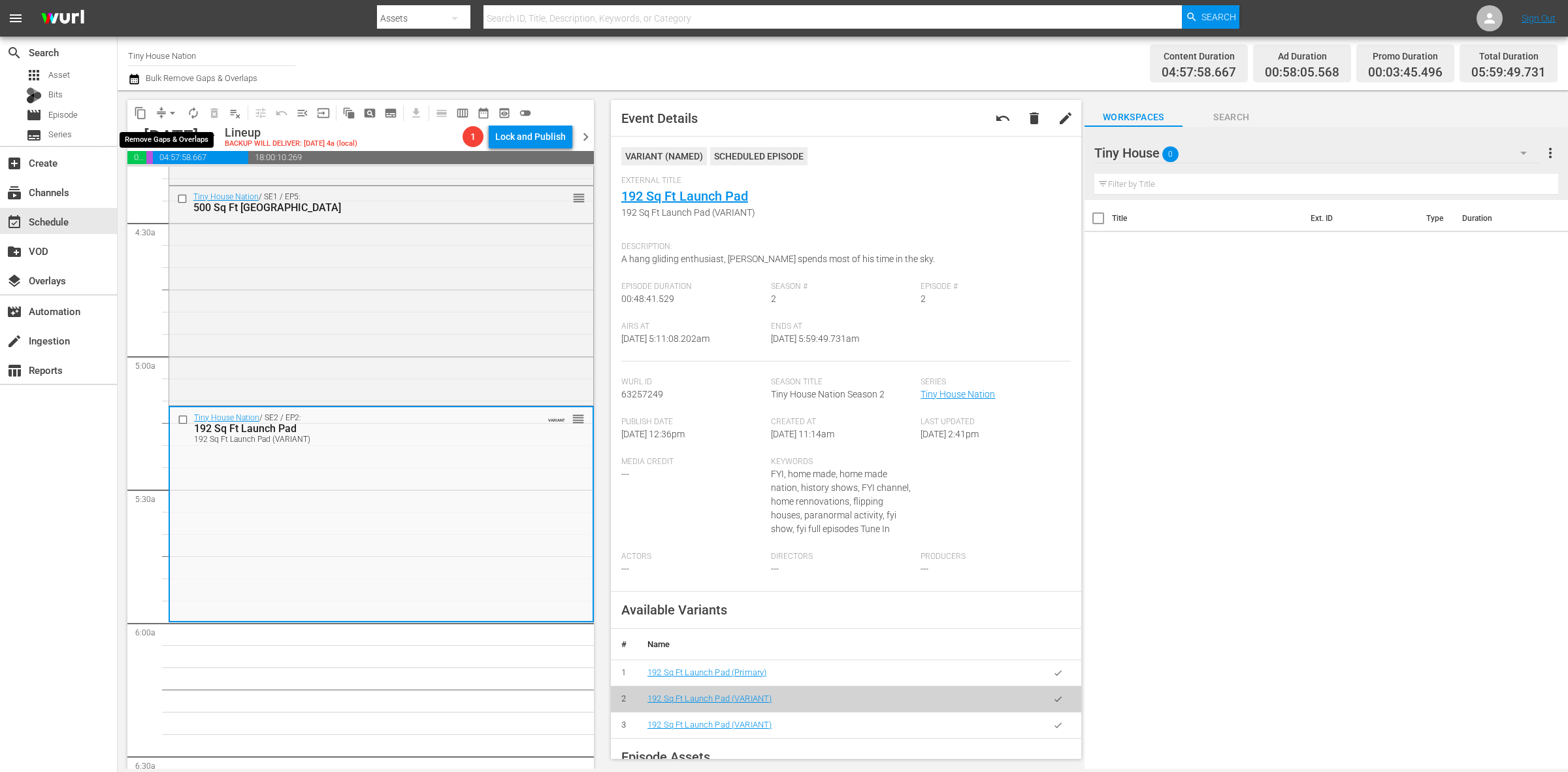
click at [167, 113] on span "arrow_drop_down" at bounding box center [172, 113] width 13 height 13
click at [180, 132] on li "Align to Midnight" at bounding box center [173, 139] width 137 height 22
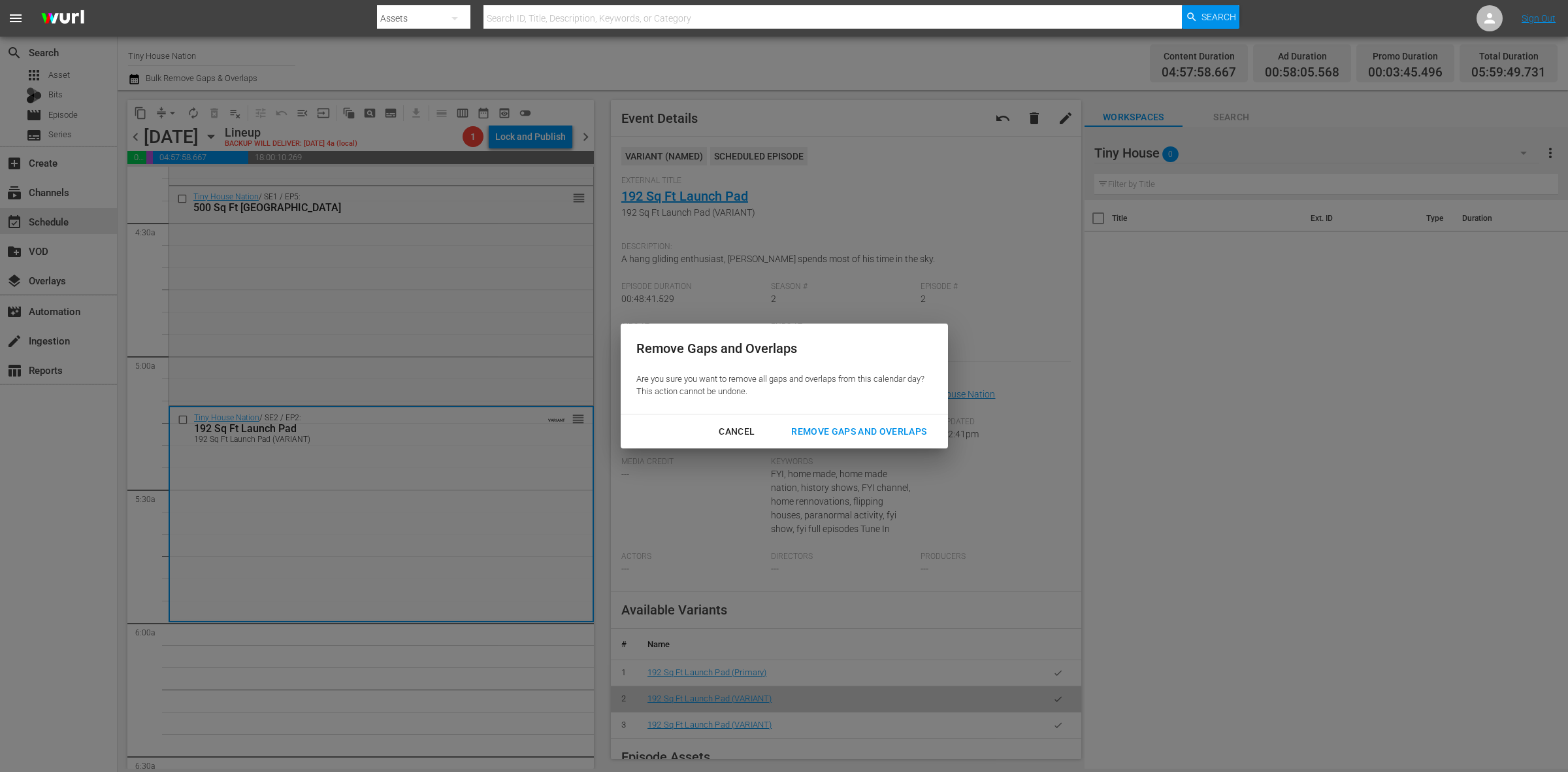
click at [874, 425] on div "Remove Gaps and Overlaps" at bounding box center [859, 431] width 156 height 16
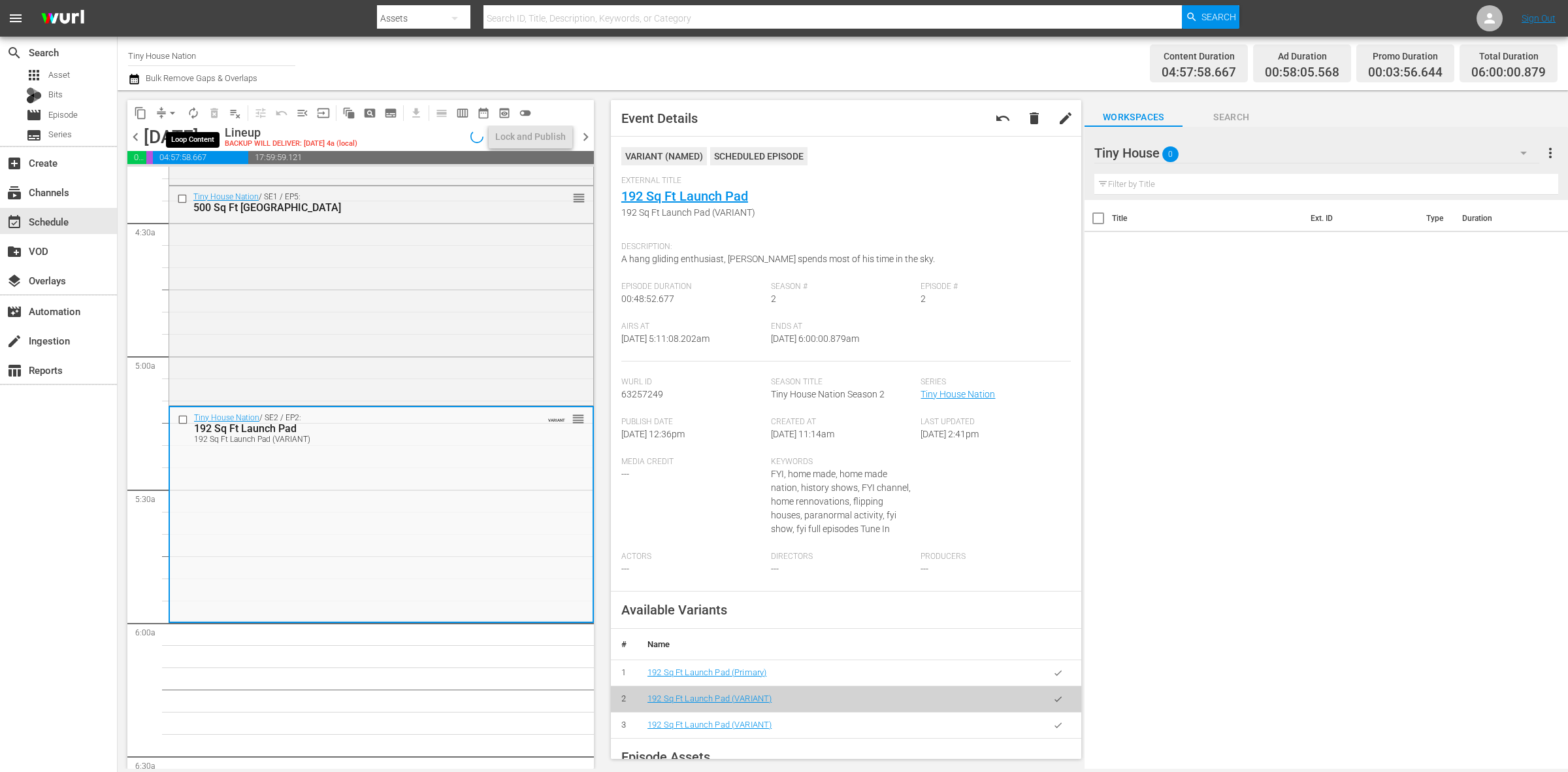
click at [187, 120] on button "autorenew_outlined" at bounding box center [193, 113] width 21 height 21
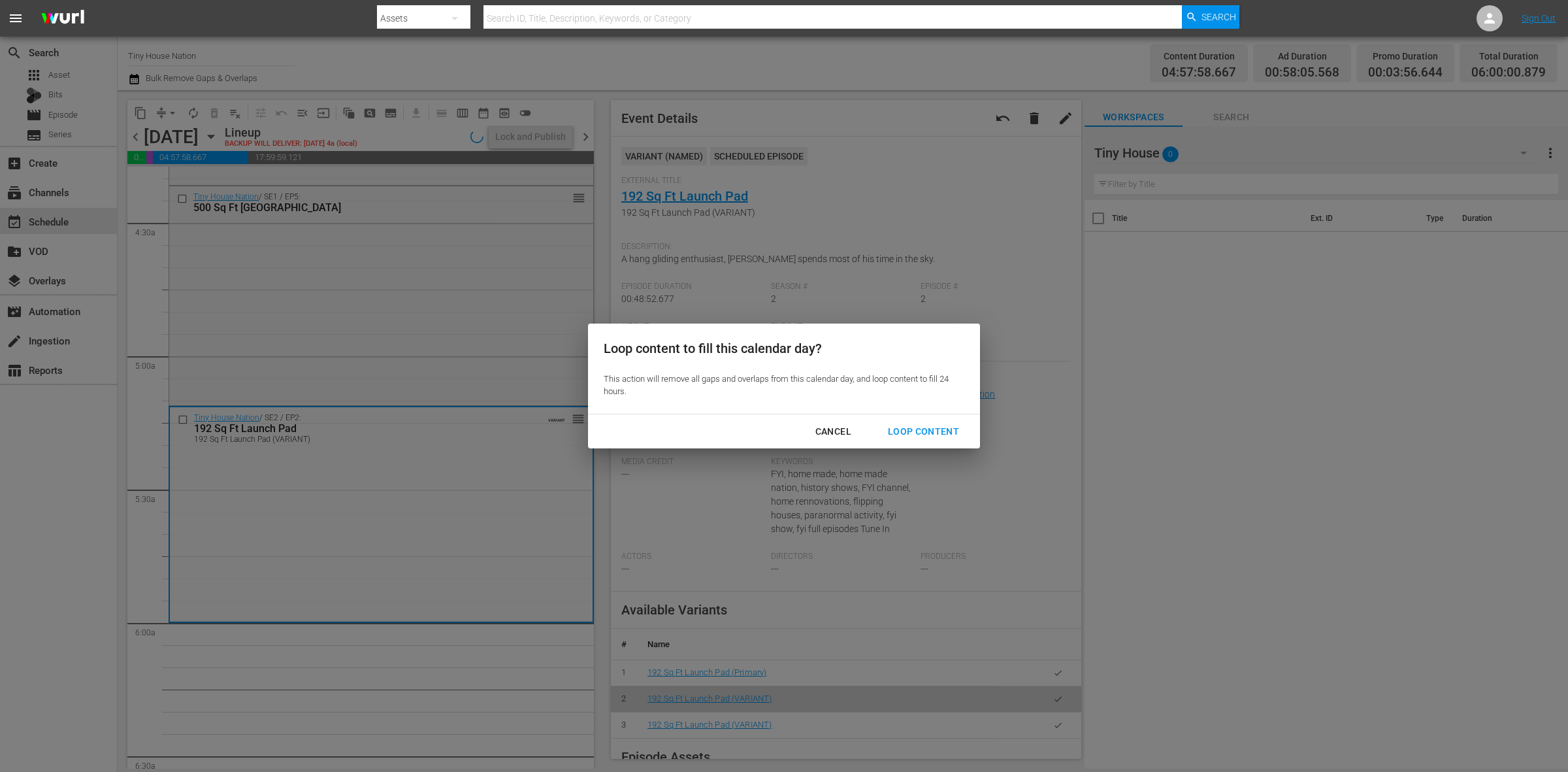
click at [945, 428] on div "Loop Content" at bounding box center [923, 431] width 92 height 16
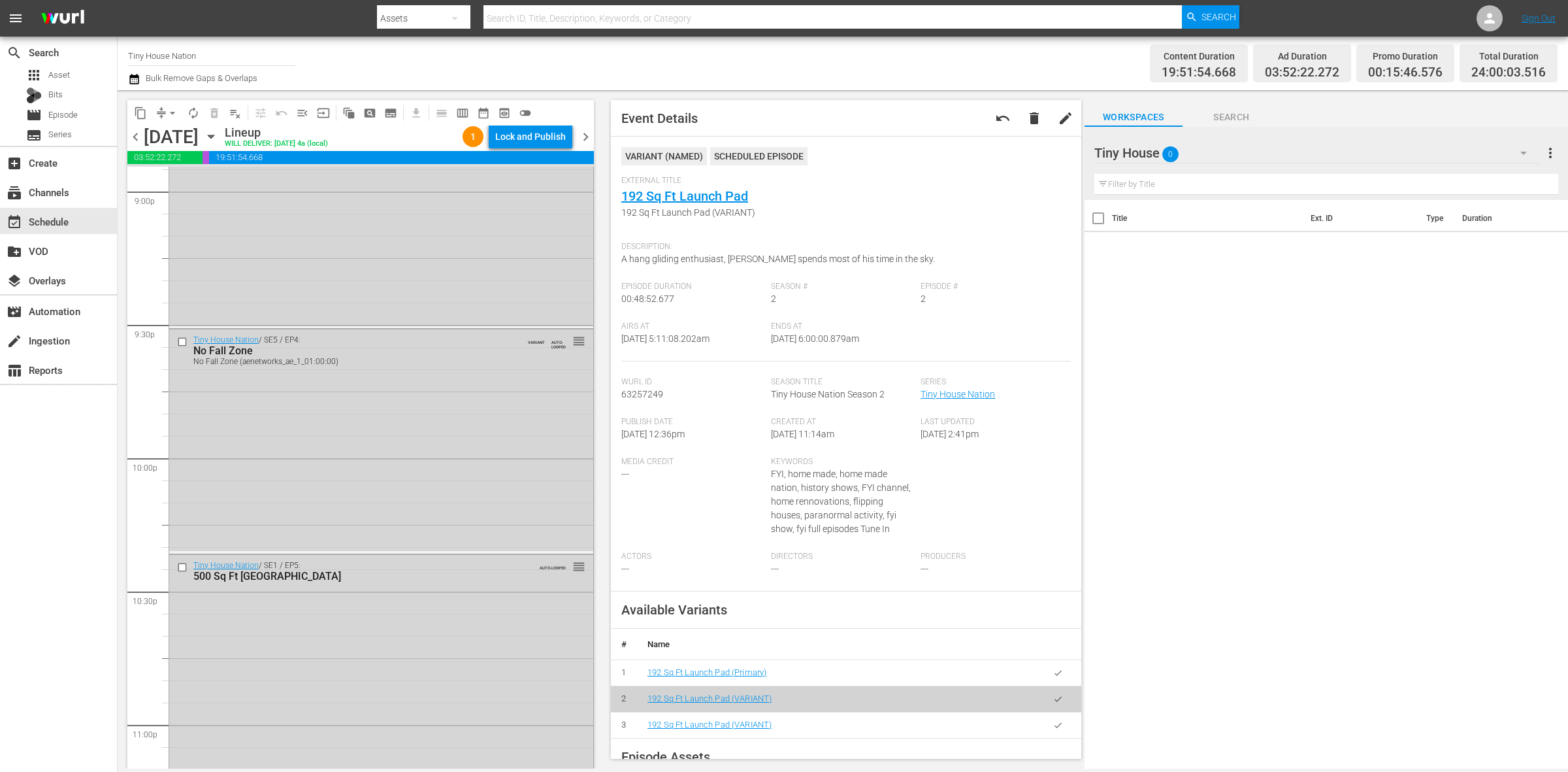
scroll to position [5799, 0]
click at [439, 698] on div "Tiny House Nation / SE2 / EP2: 192 Sq Ft Launch Pad 192 Sq Ft Launch Pad (VARIA…" at bounding box center [381, 660] width 424 height 213
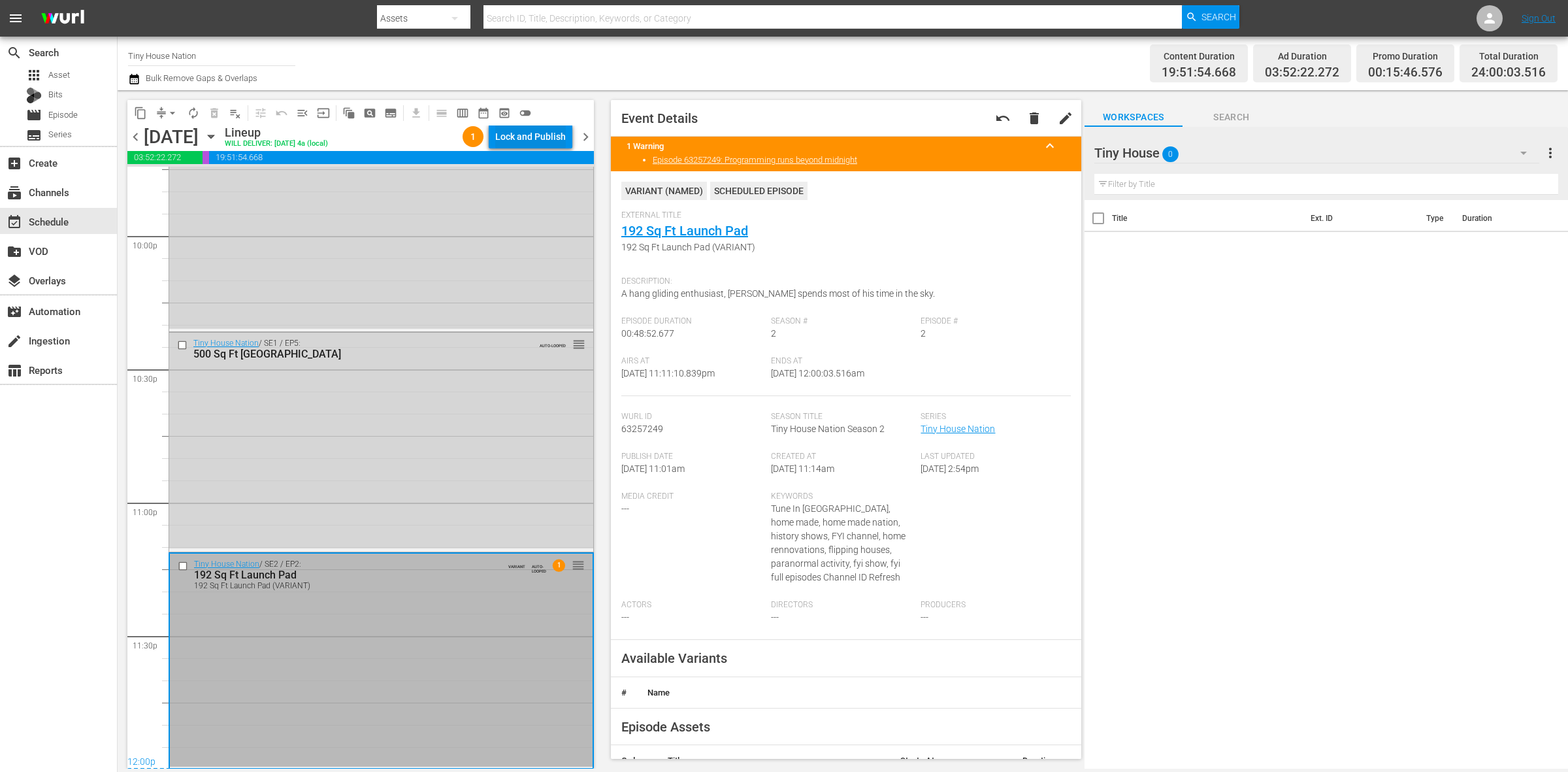
click at [534, 139] on div "Lock and Publish" at bounding box center [530, 136] width 71 height 23
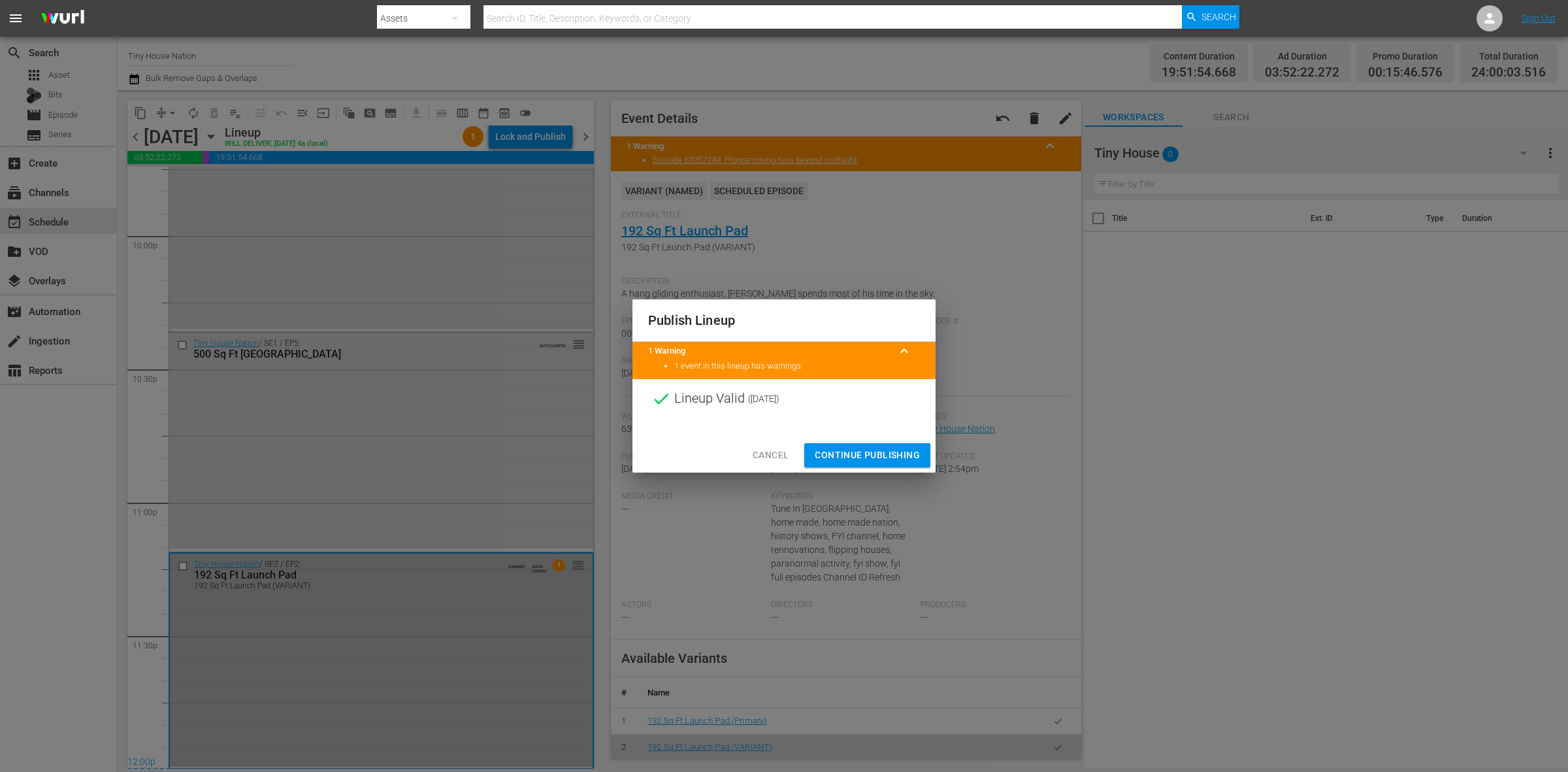
click at [836, 461] on span "Continue Publishing" at bounding box center [867, 455] width 105 height 16
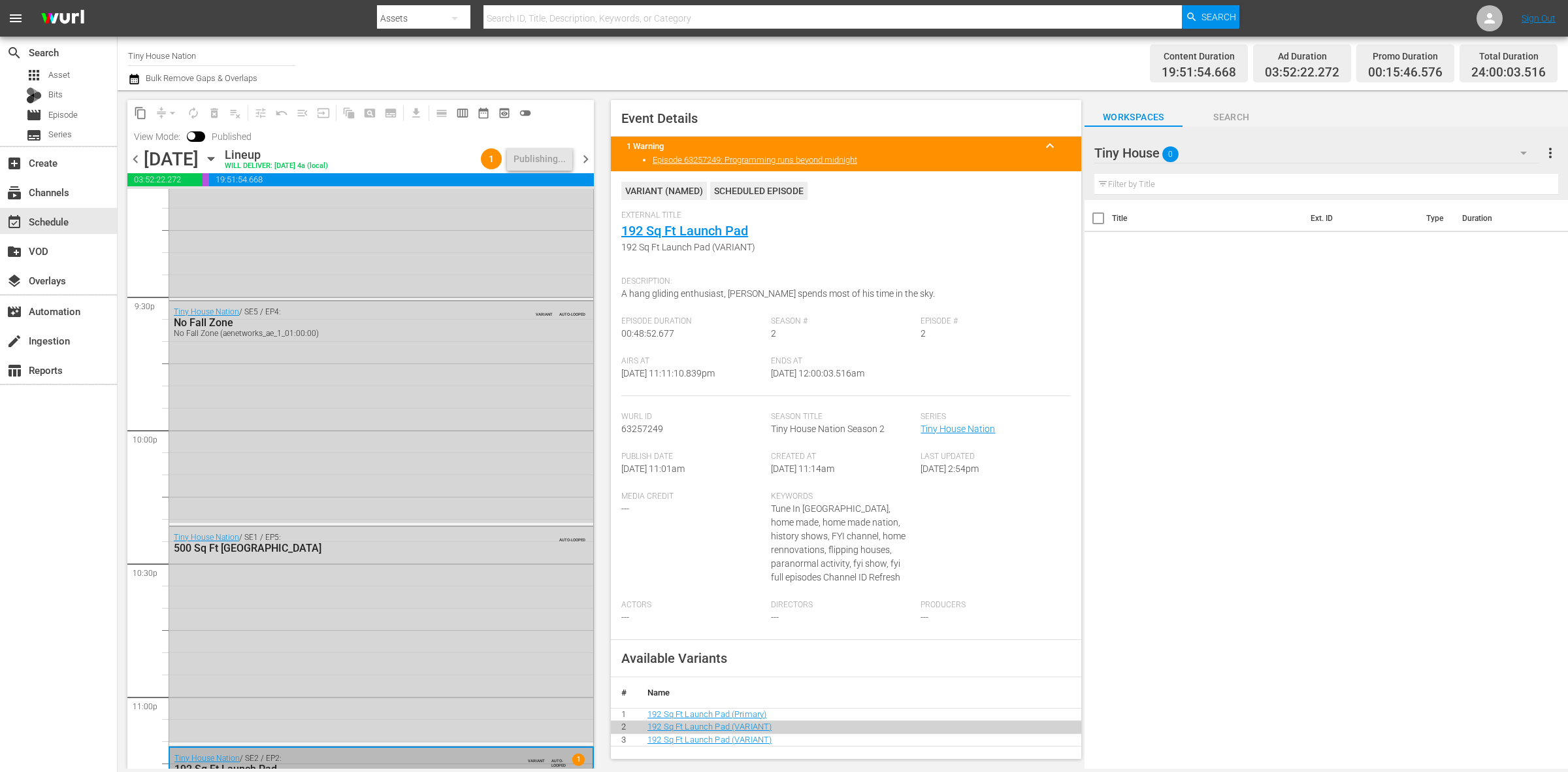
scroll to position [5820, 0]
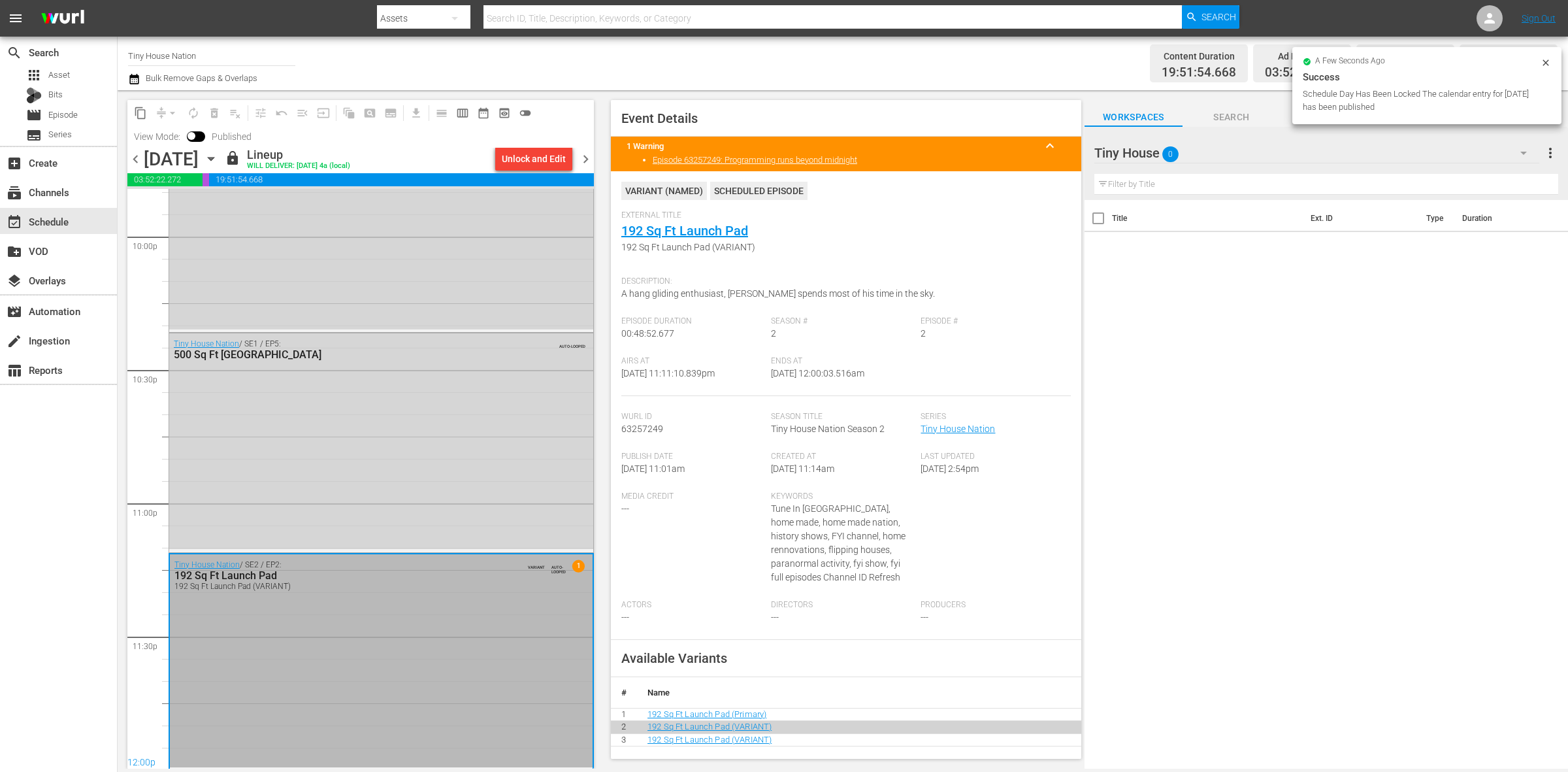
click at [583, 157] on span "chevron_right" at bounding box center [586, 159] width 16 height 16
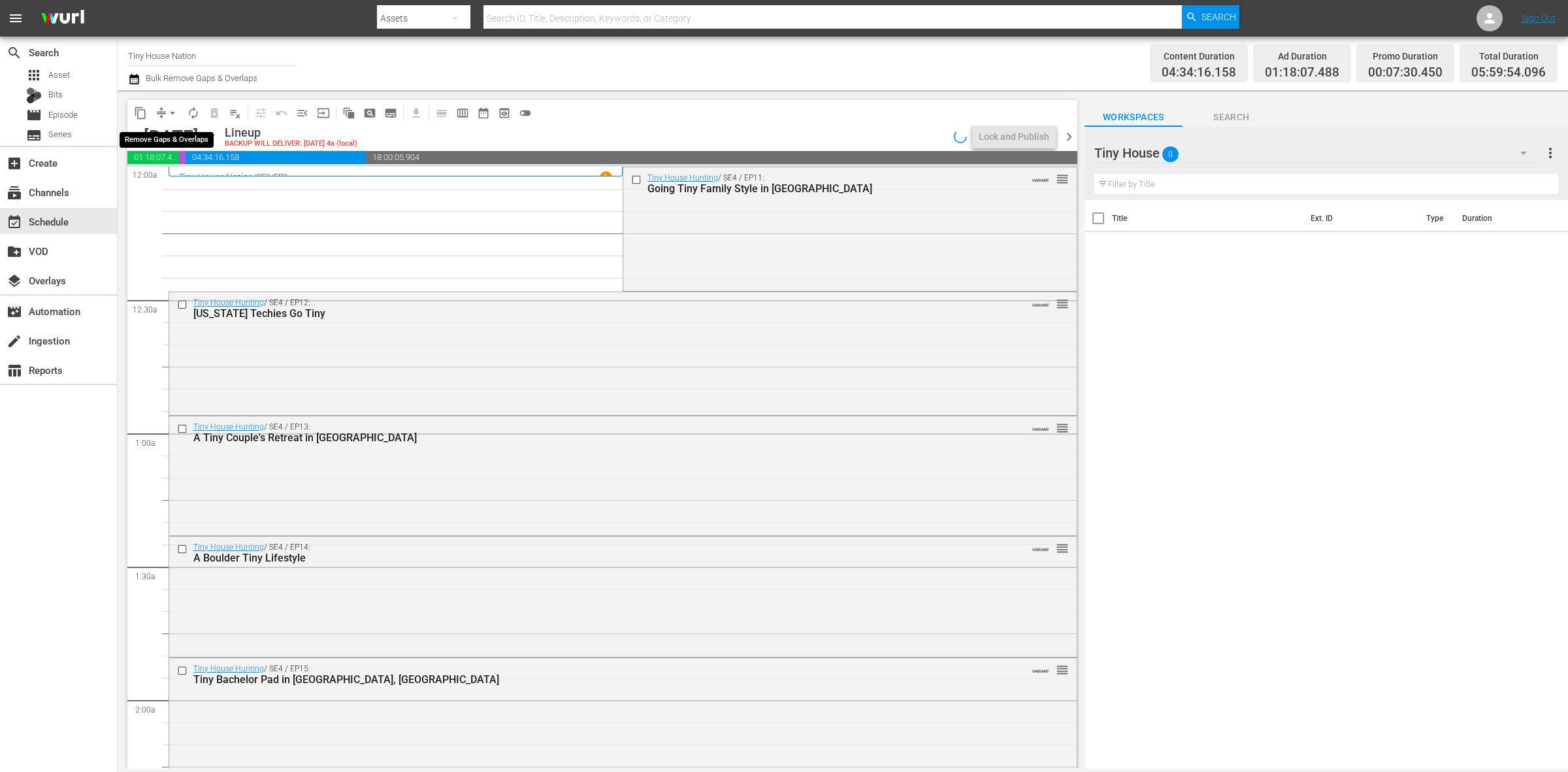
click at [171, 112] on span "arrow_drop_down" at bounding box center [172, 113] width 13 height 13
click at [177, 132] on li "Align to Midnight" at bounding box center [173, 139] width 137 height 22
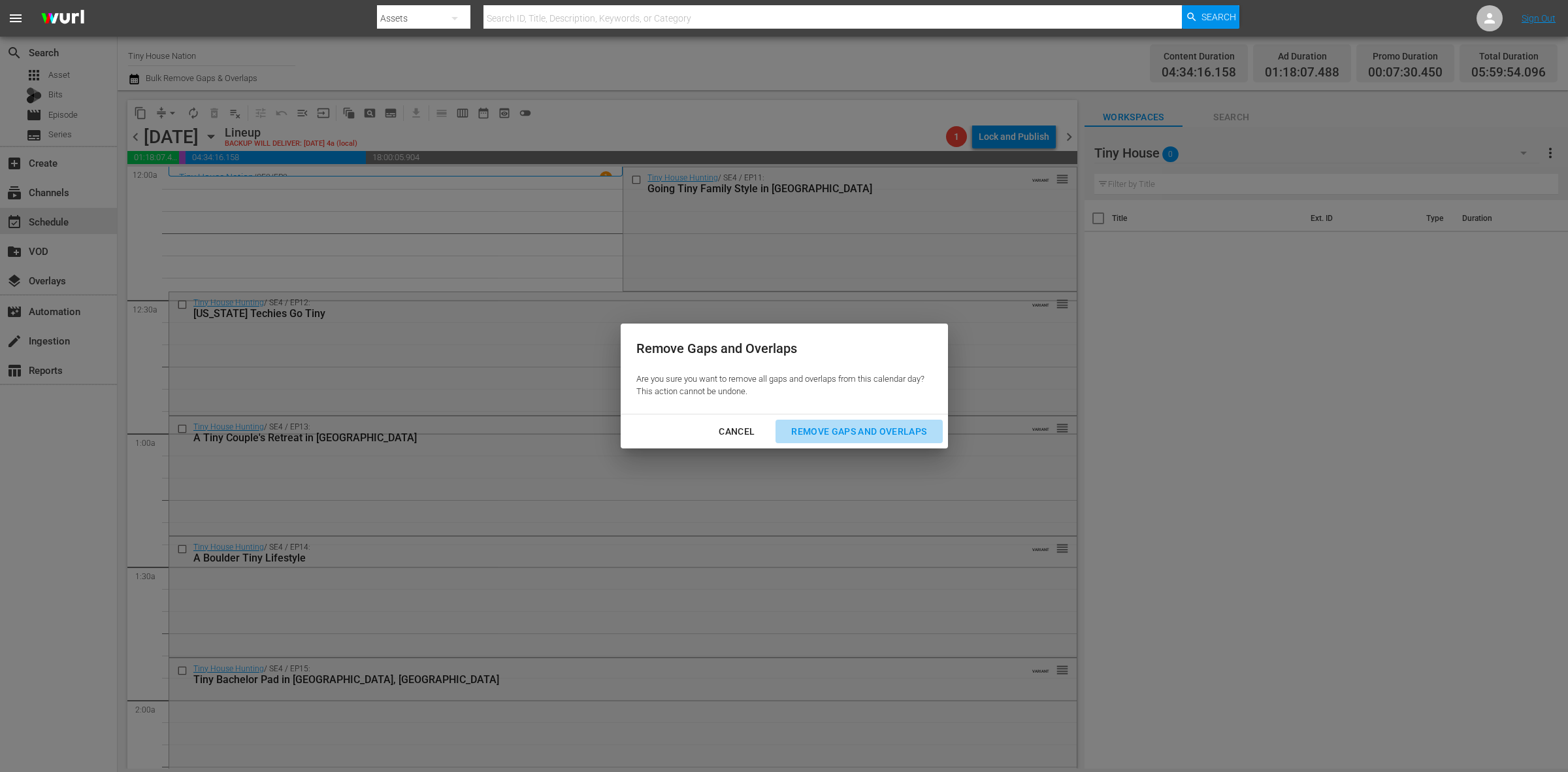
click at [912, 435] on div "Remove Gaps and Overlaps" at bounding box center [859, 431] width 156 height 16
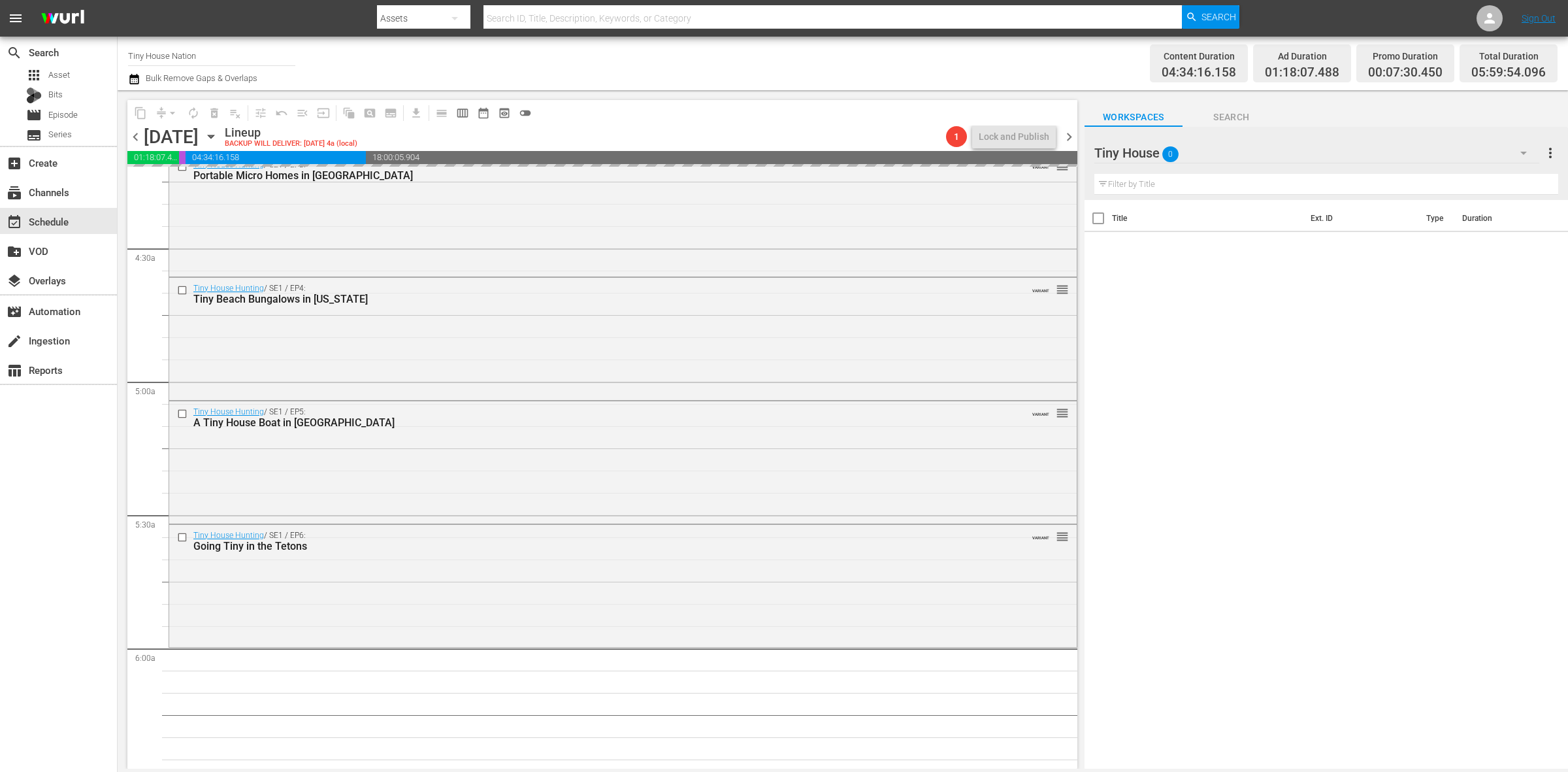
scroll to position [1226, 0]
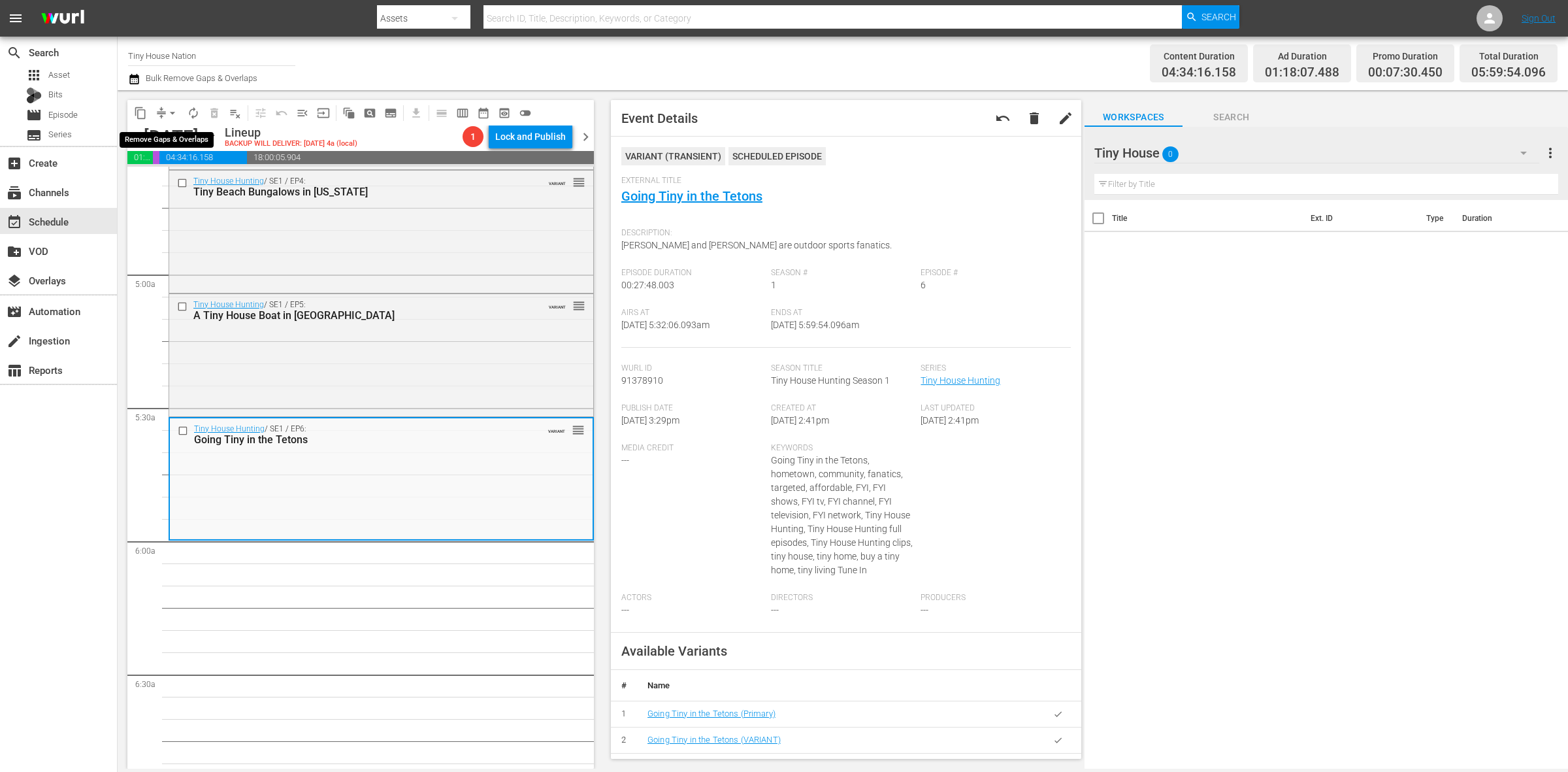
click at [171, 109] on span "arrow_drop_down" at bounding box center [172, 113] width 13 height 13
click at [177, 135] on li "Align to Midnight" at bounding box center [173, 139] width 137 height 22
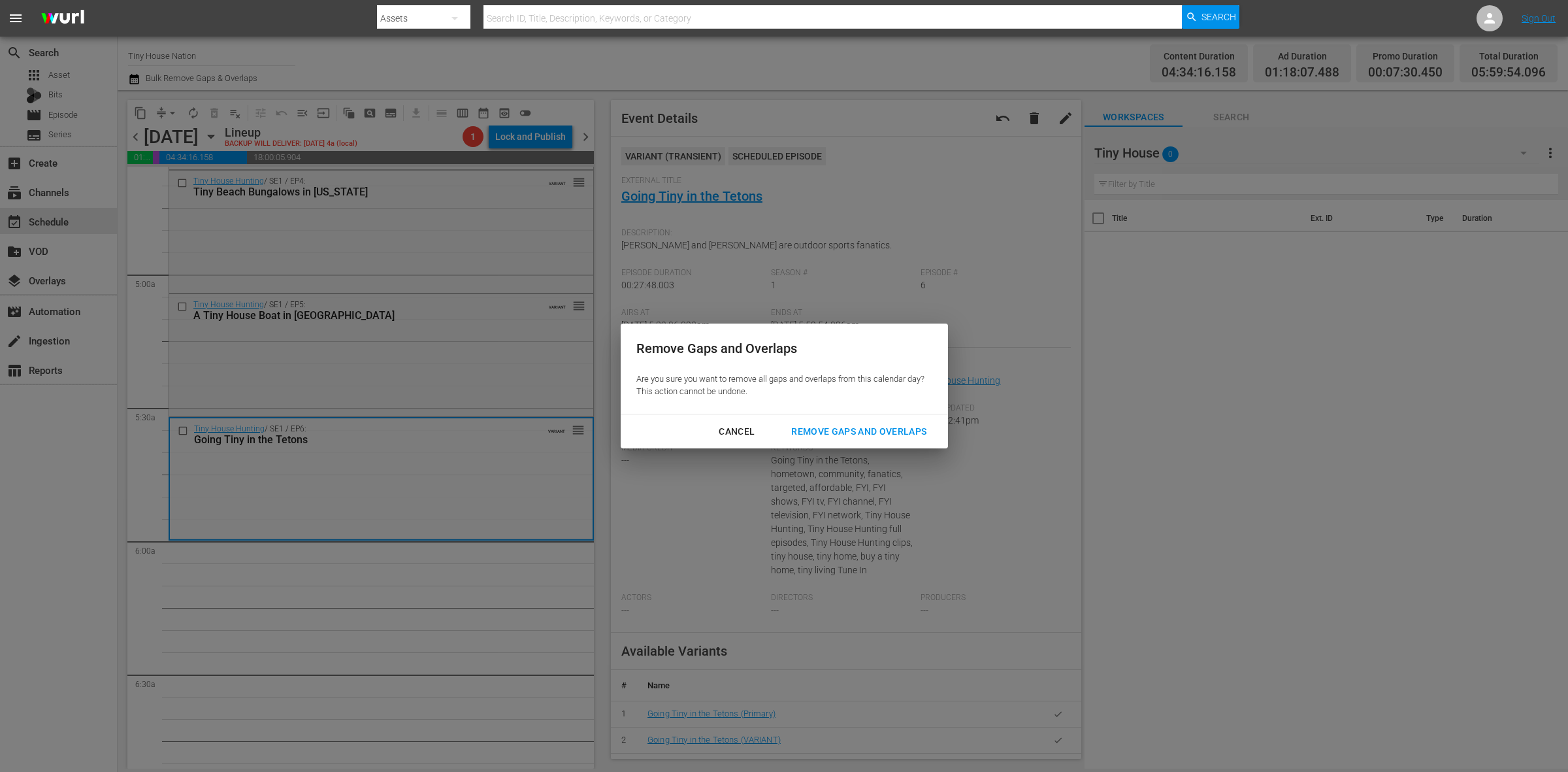
click at [886, 412] on div "Remove Gaps and Overlaps Are you sure you want to remove all gaps and overlaps …" at bounding box center [784, 369] width 327 height 90
click at [885, 431] on div "Remove Gaps and Overlaps" at bounding box center [859, 431] width 156 height 16
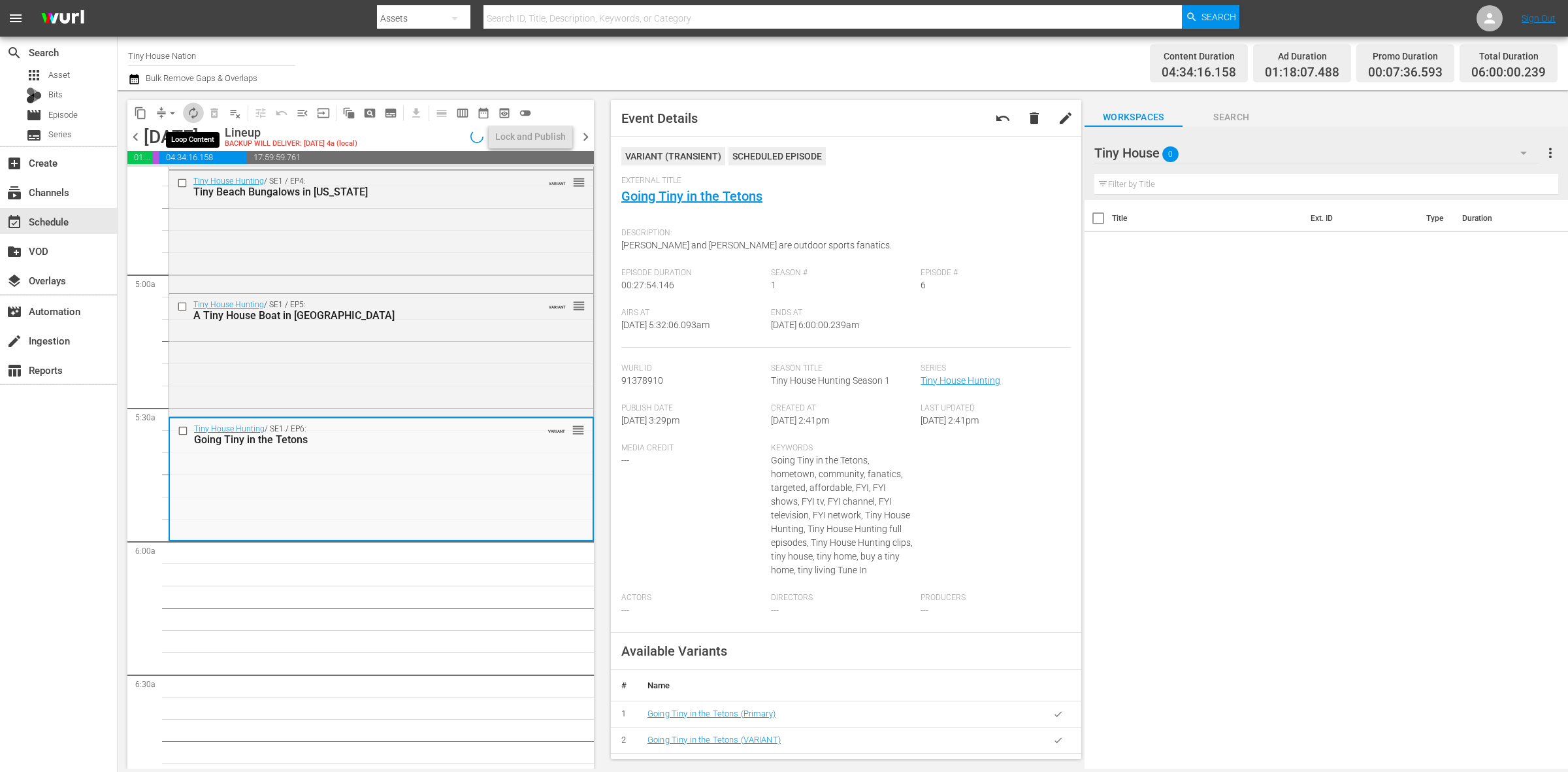
click at [197, 114] on span "autorenew_outlined" at bounding box center [193, 113] width 13 height 13
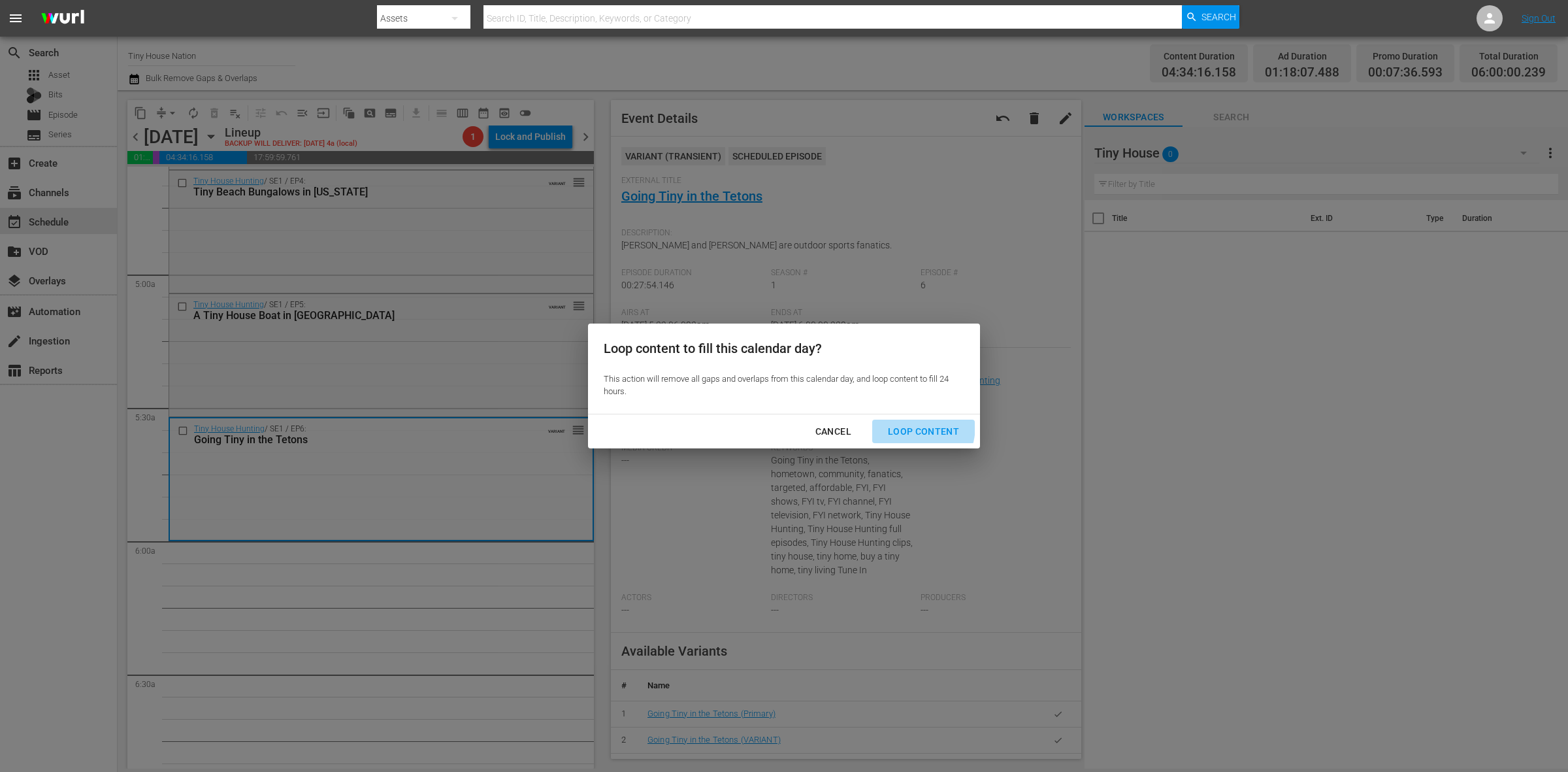
click at [896, 425] on div "Loop Content" at bounding box center [923, 431] width 92 height 16
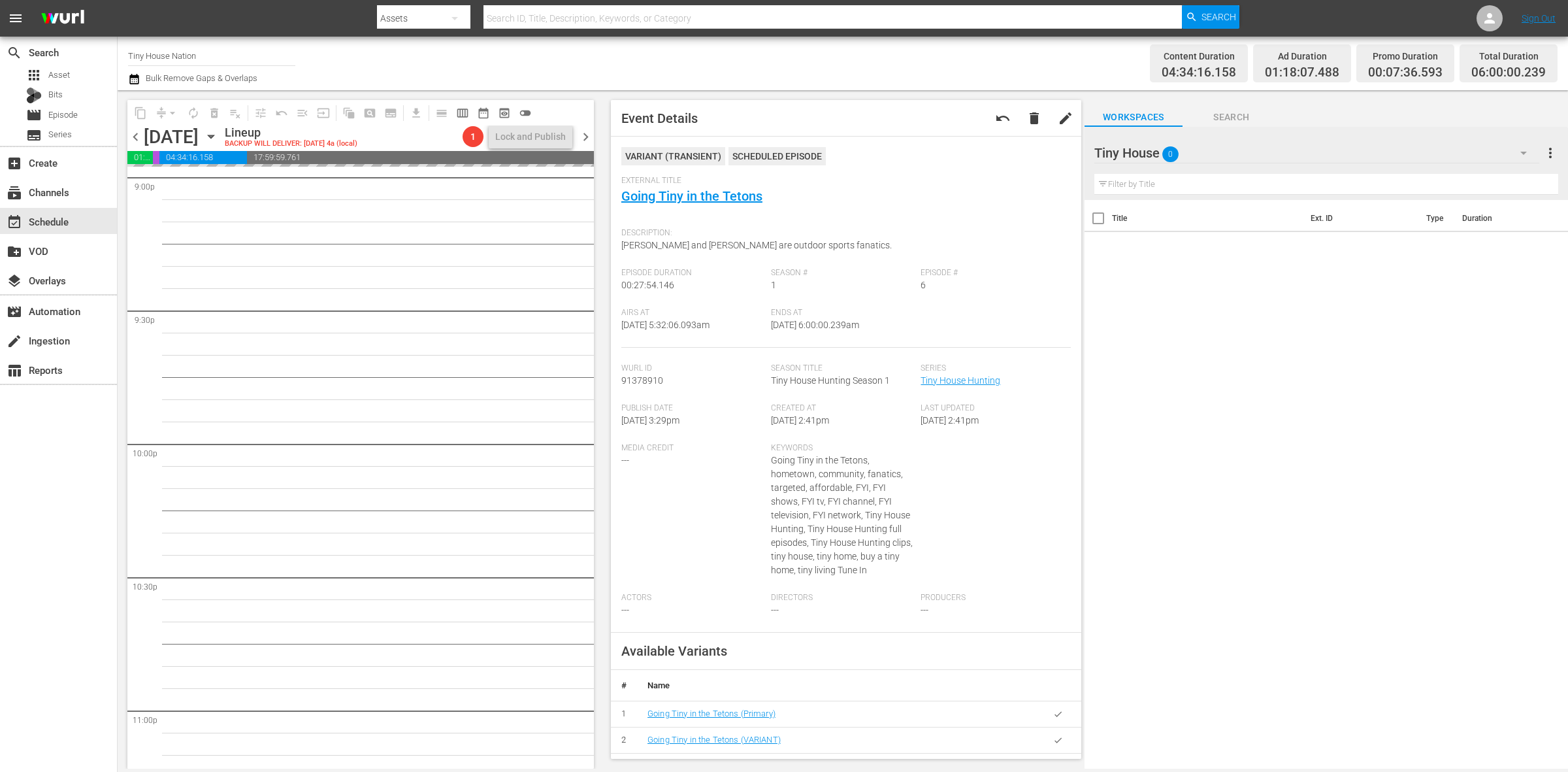
scroll to position [5799, 0]
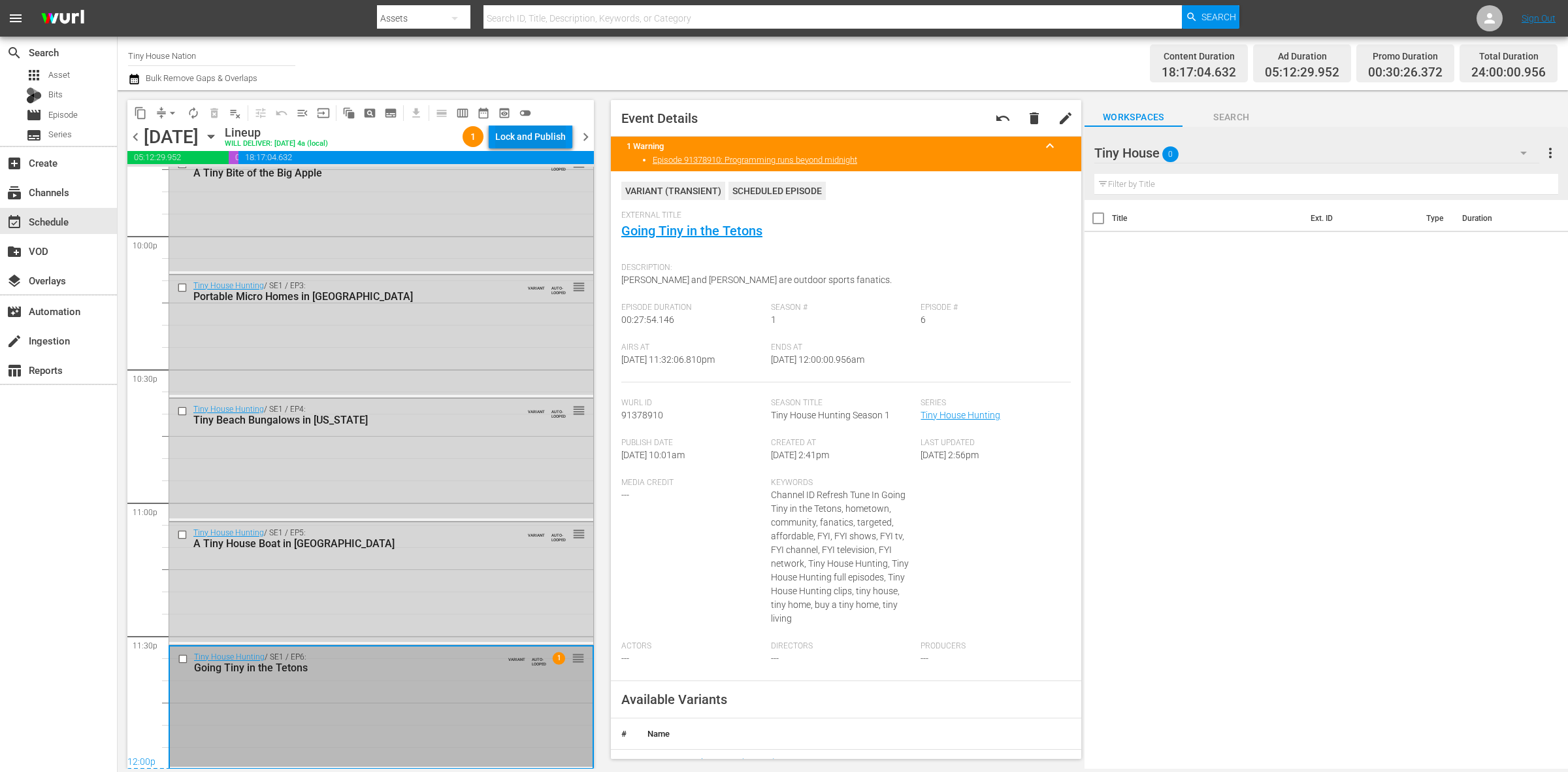
click at [508, 128] on div "Lock and Publish" at bounding box center [530, 136] width 71 height 23
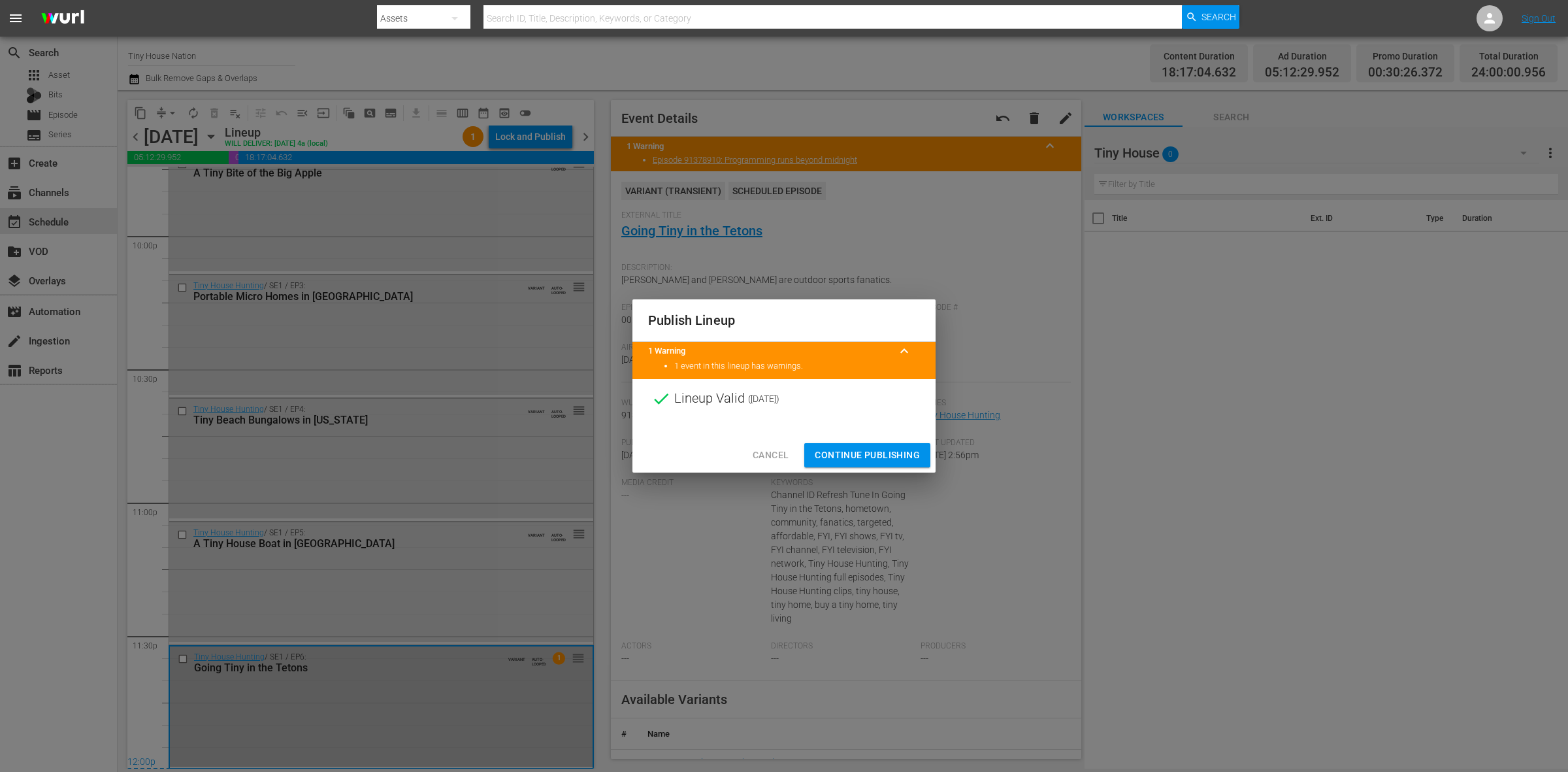
click at [868, 455] on span "Continue Publishing" at bounding box center [867, 455] width 105 height 16
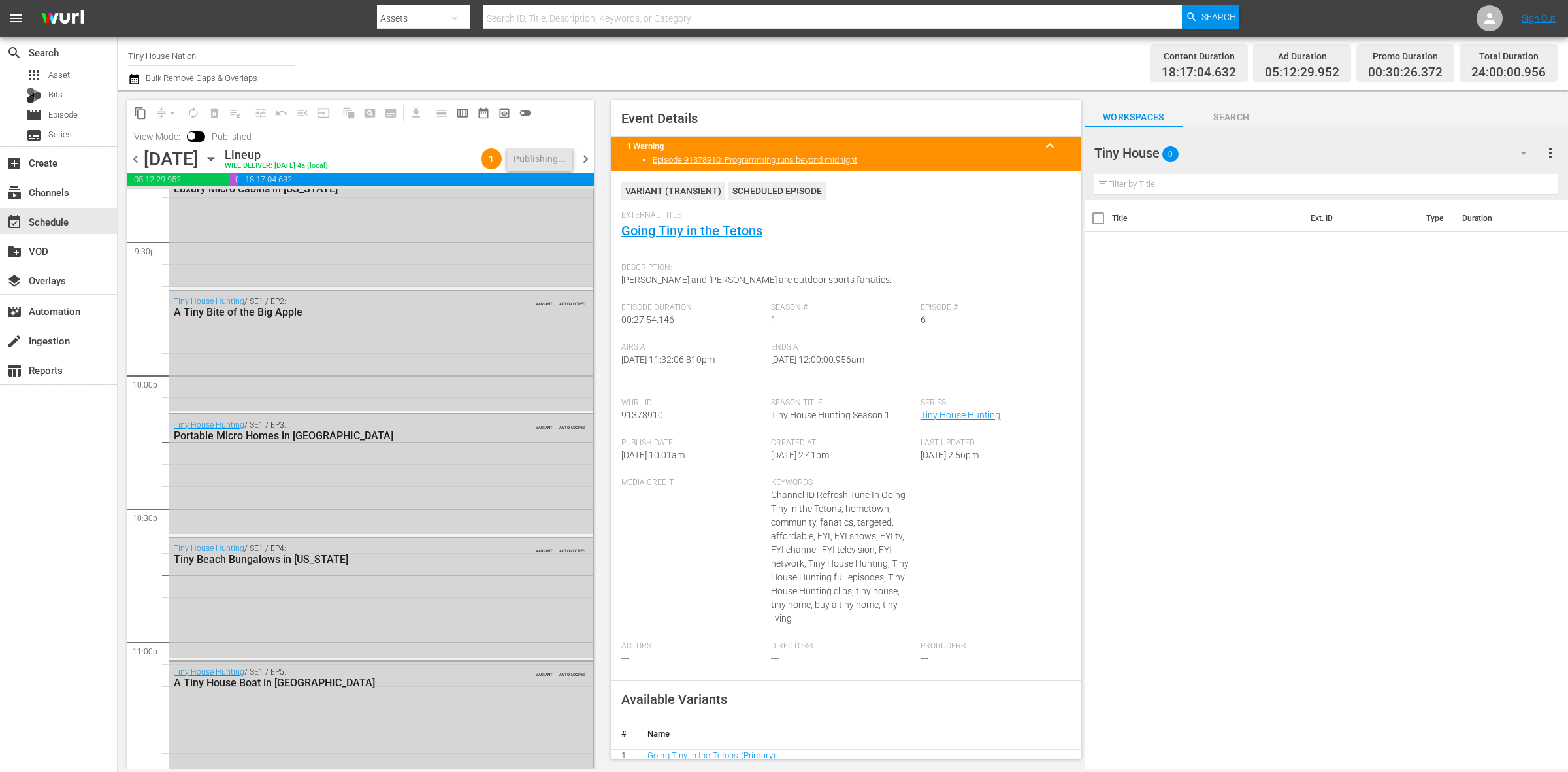
scroll to position [5820, 0]
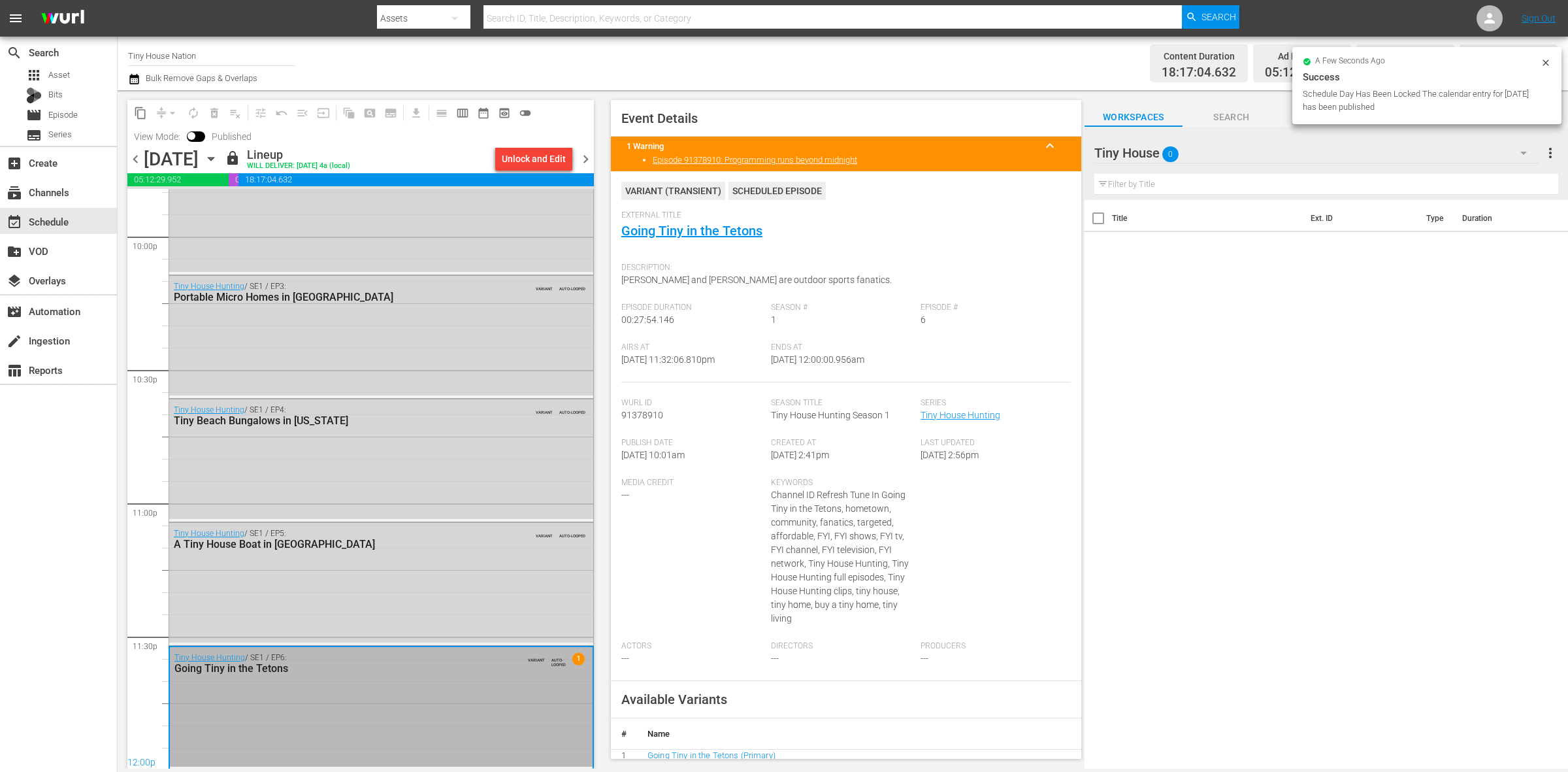
click at [586, 156] on span "chevron_right" at bounding box center [586, 159] width 16 height 16
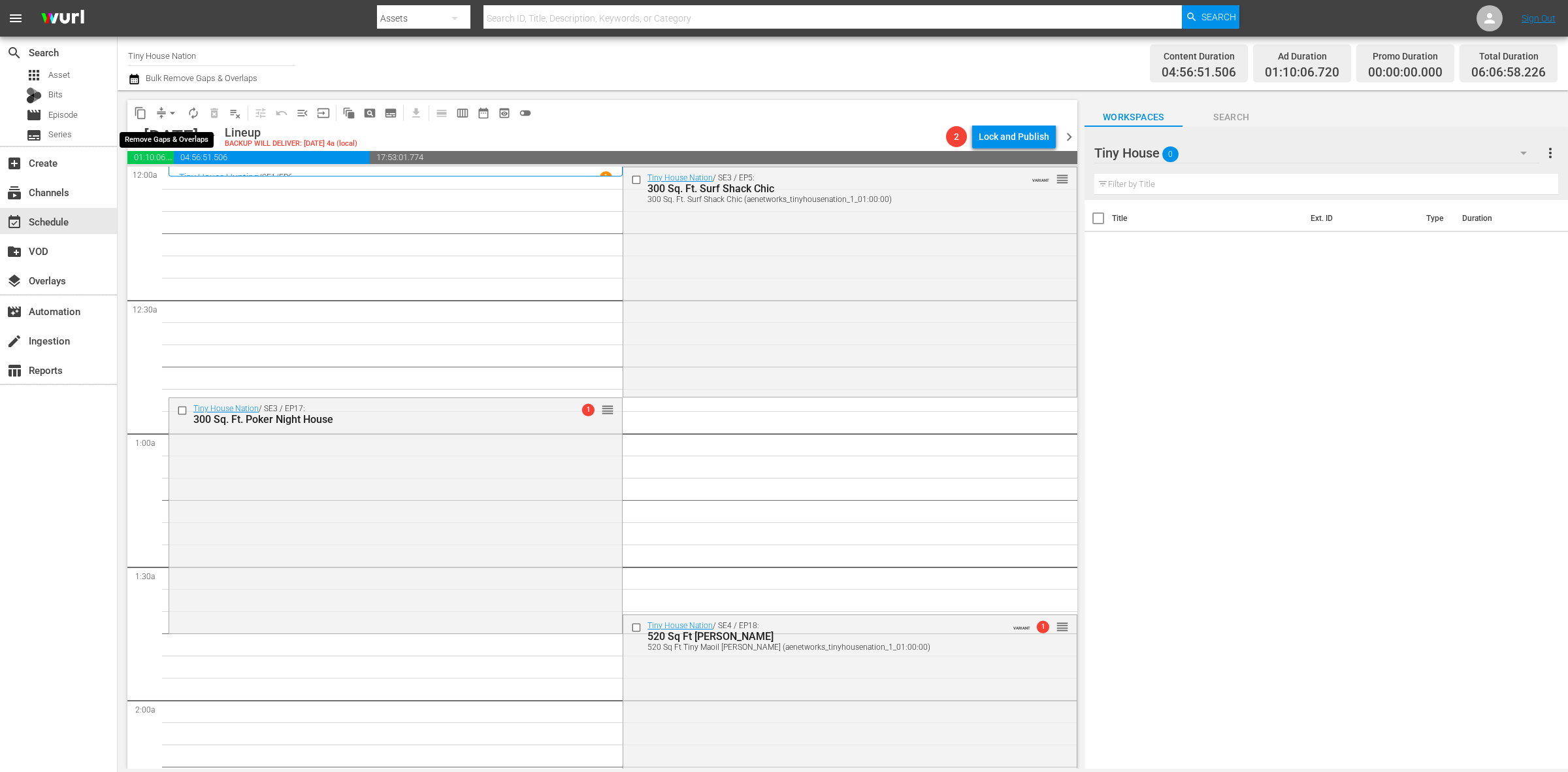
click at [172, 112] on span "arrow_drop_down" at bounding box center [172, 113] width 13 height 13
click at [169, 135] on li "Align to Midnight" at bounding box center [173, 139] width 137 height 22
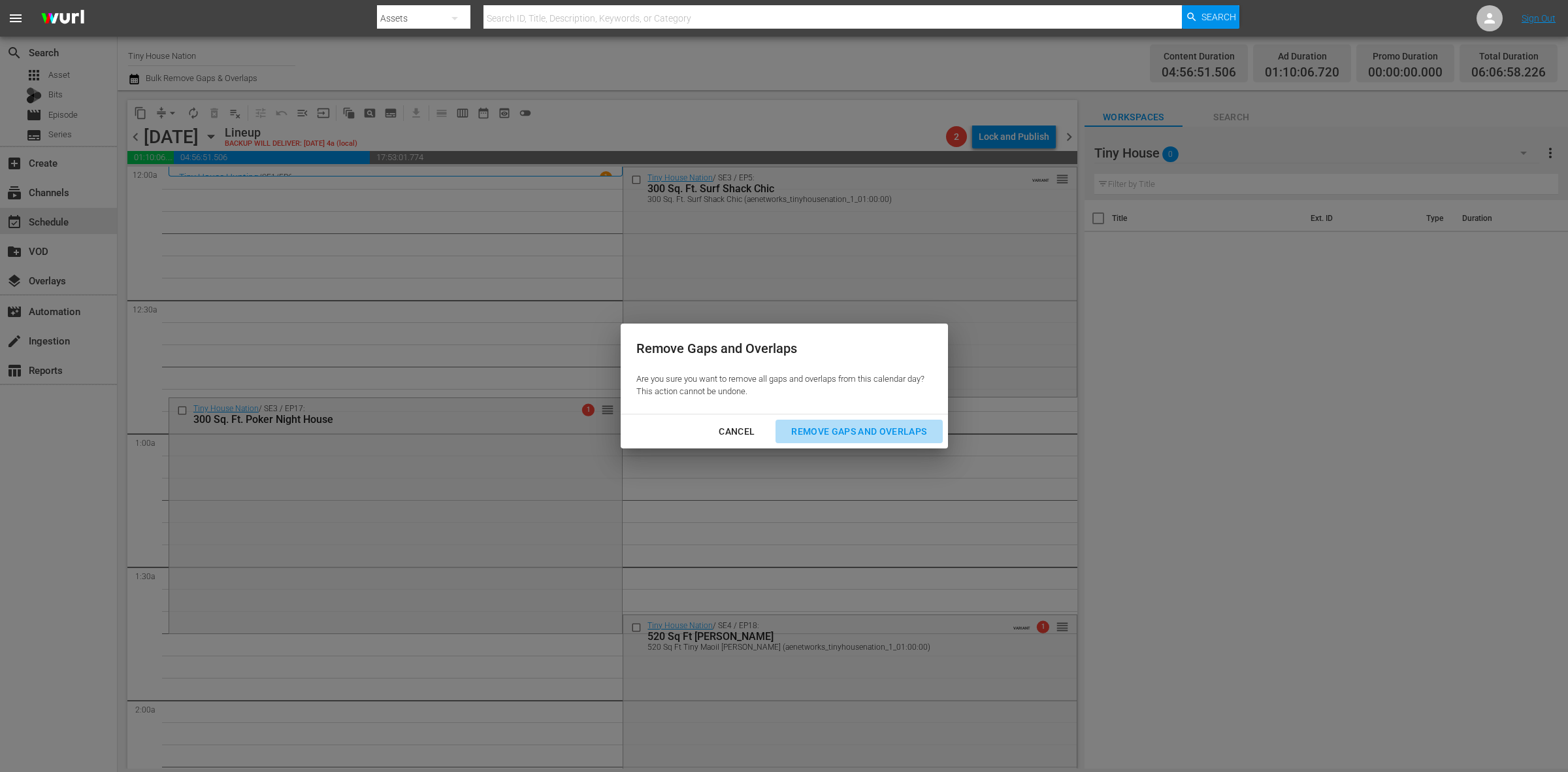
click at [884, 428] on div "Remove Gaps and Overlaps" at bounding box center [859, 431] width 156 height 16
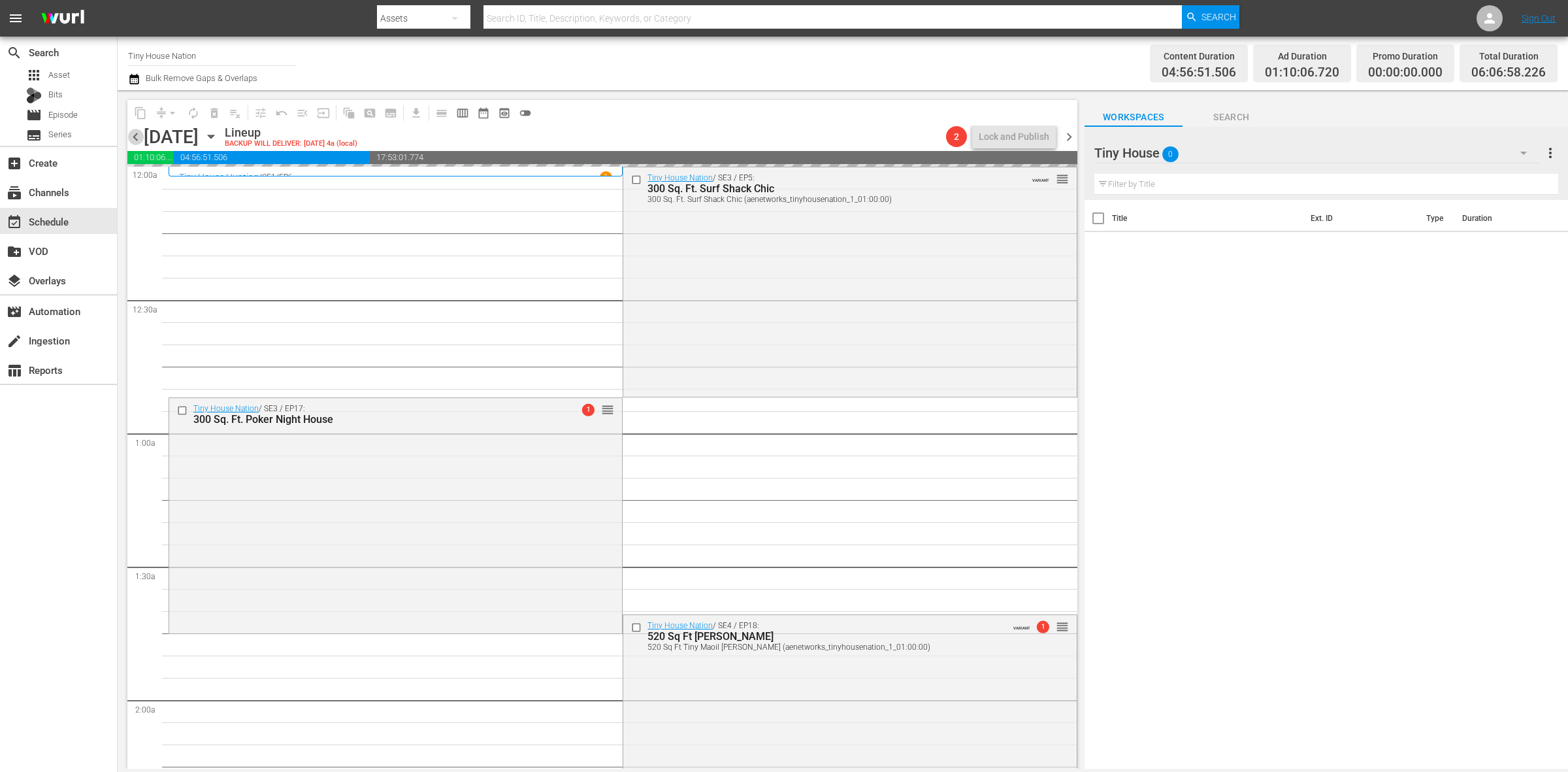
click at [132, 134] on span "chevron_left" at bounding box center [135, 136] width 16 height 16
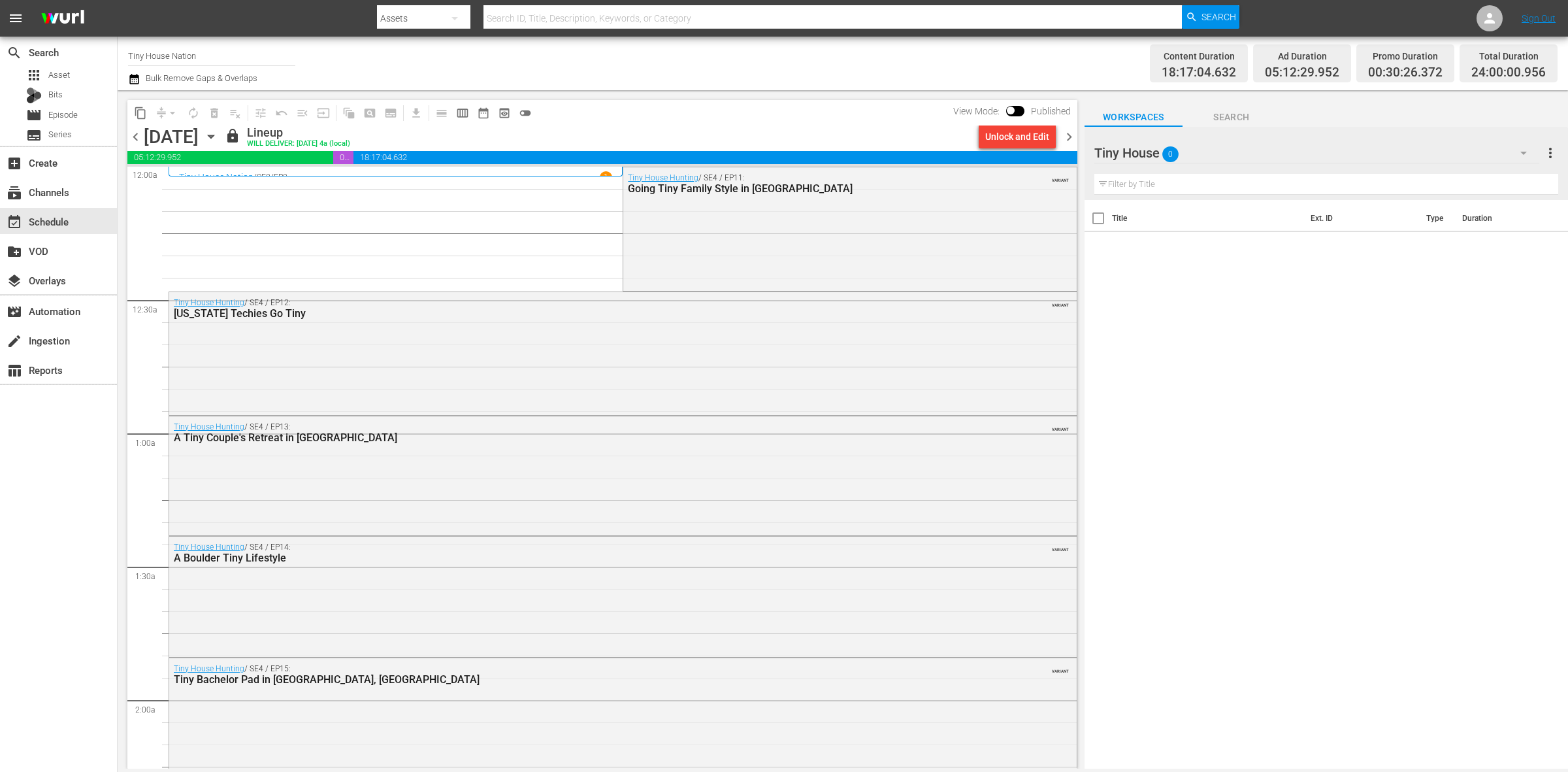
click at [1069, 138] on span "chevron_right" at bounding box center [1069, 136] width 16 height 16
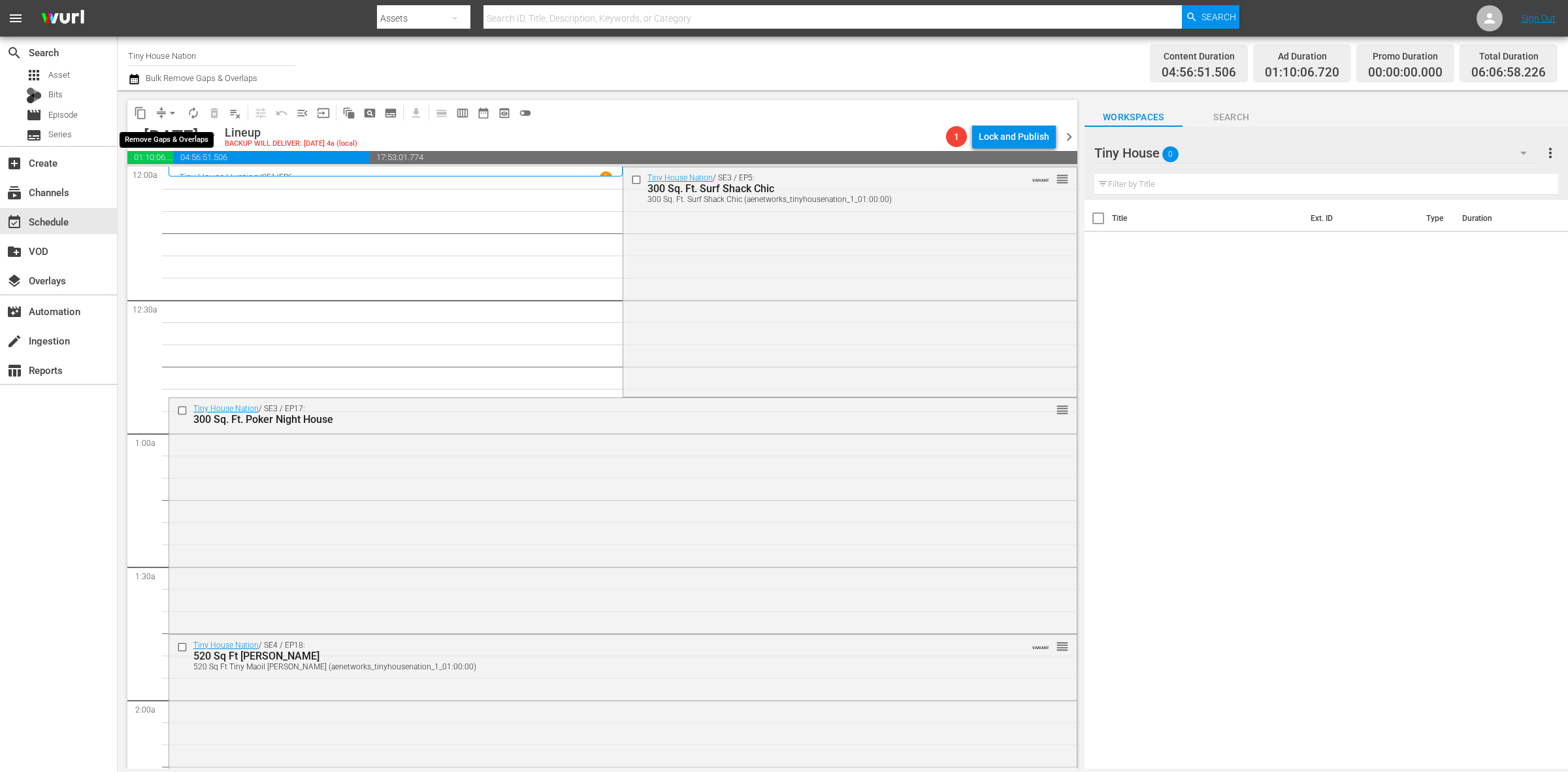
click at [166, 113] on span "arrow_drop_down" at bounding box center [172, 113] width 13 height 13
click at [177, 134] on li "Align to Midnight" at bounding box center [173, 139] width 137 height 22
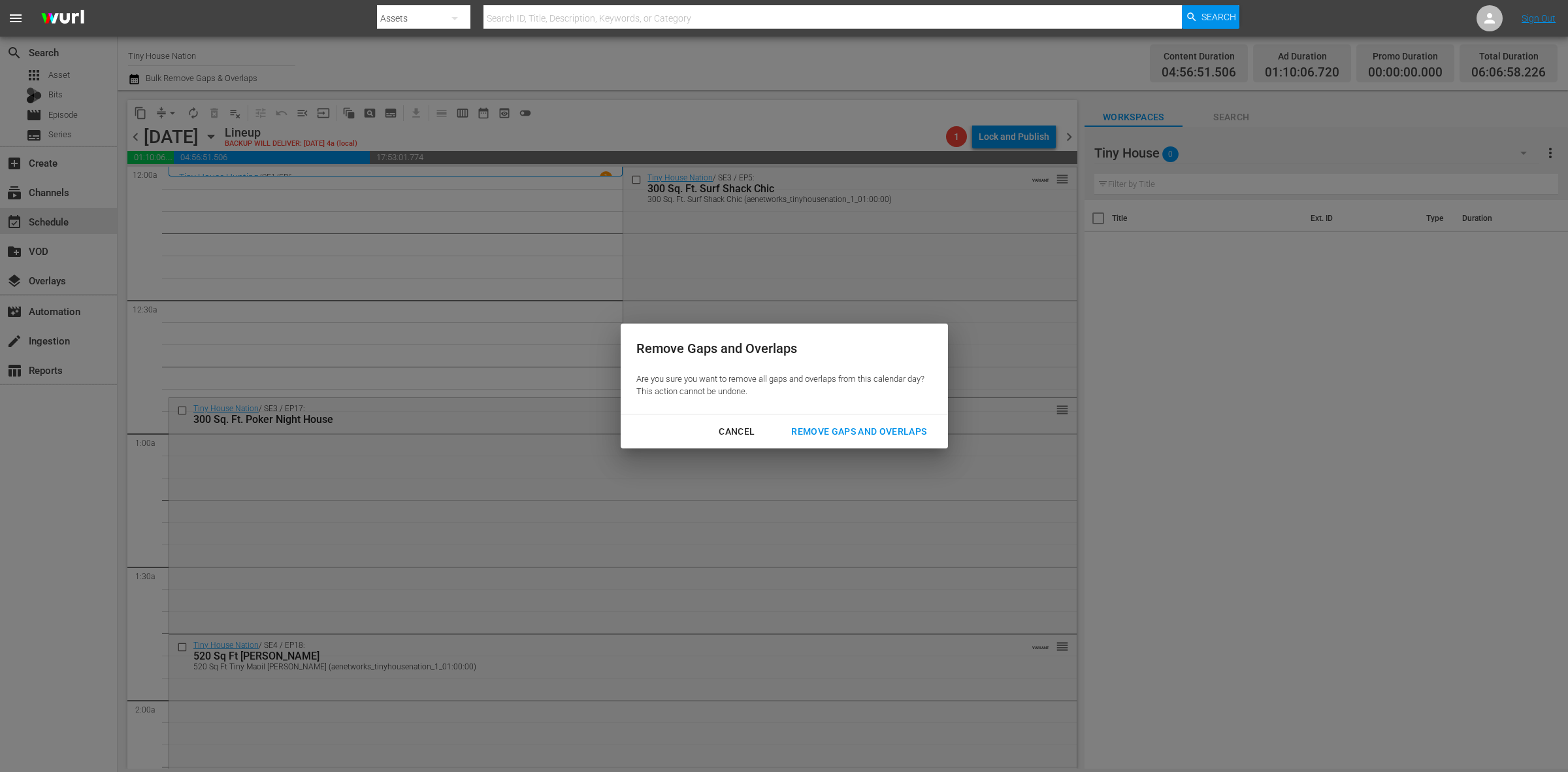
click at [887, 435] on div "Remove Gaps and Overlaps" at bounding box center [859, 431] width 156 height 16
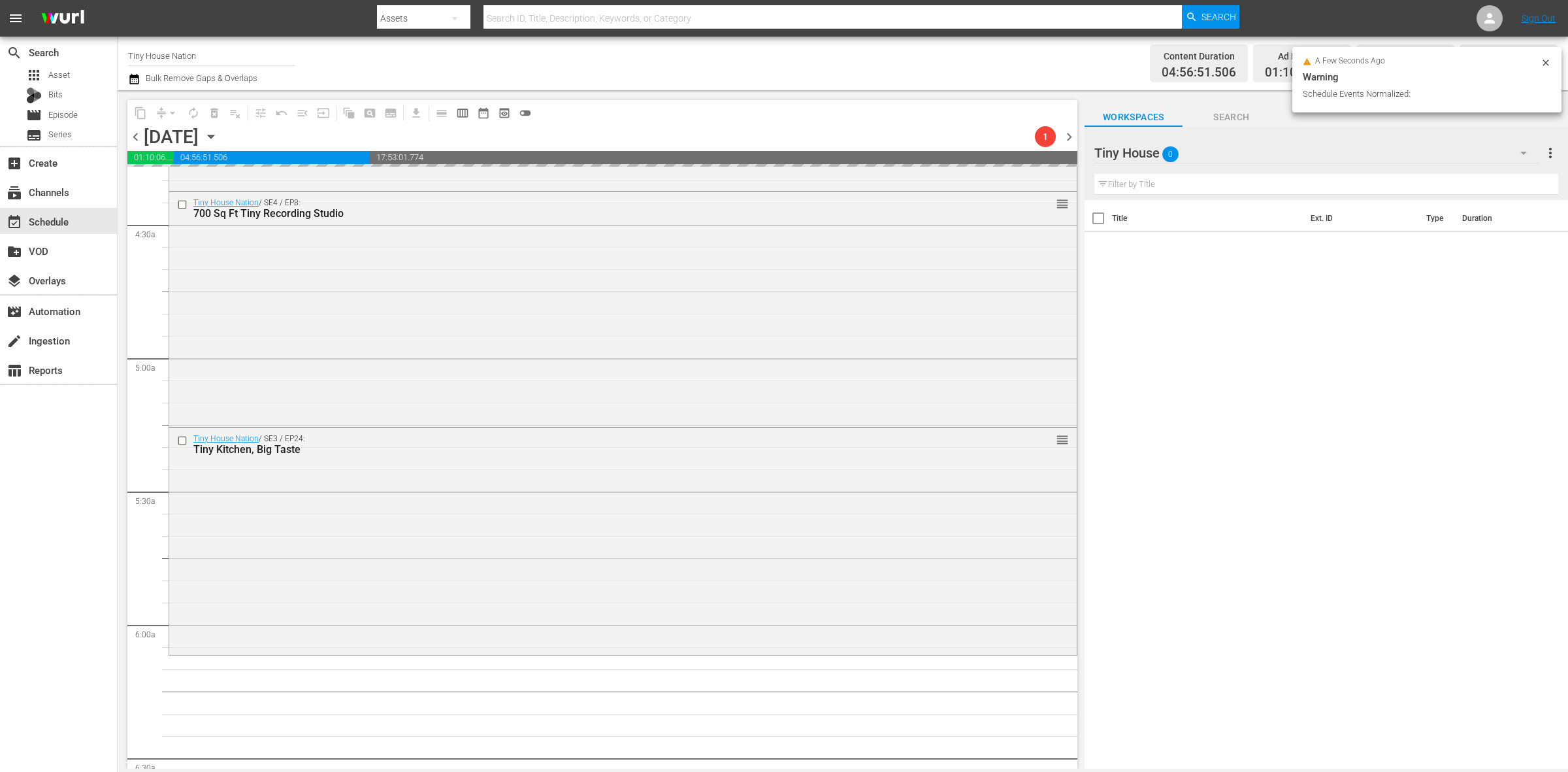
scroll to position [1307, 0]
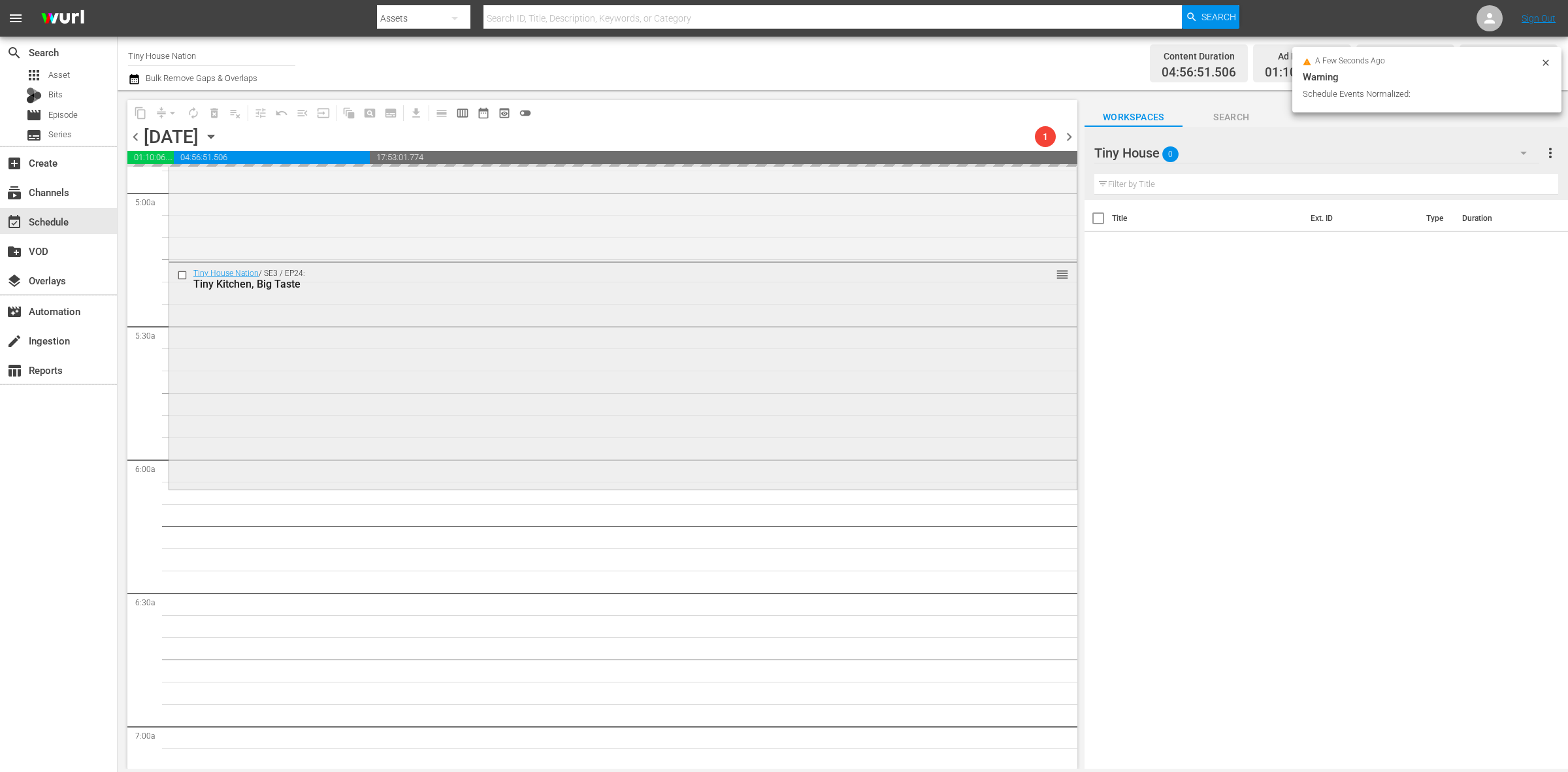
click at [268, 454] on div "Tiny House Nation / SE3 / EP24: Tiny Kitchen, Big Taste reorder" at bounding box center [623, 375] width 908 height 224
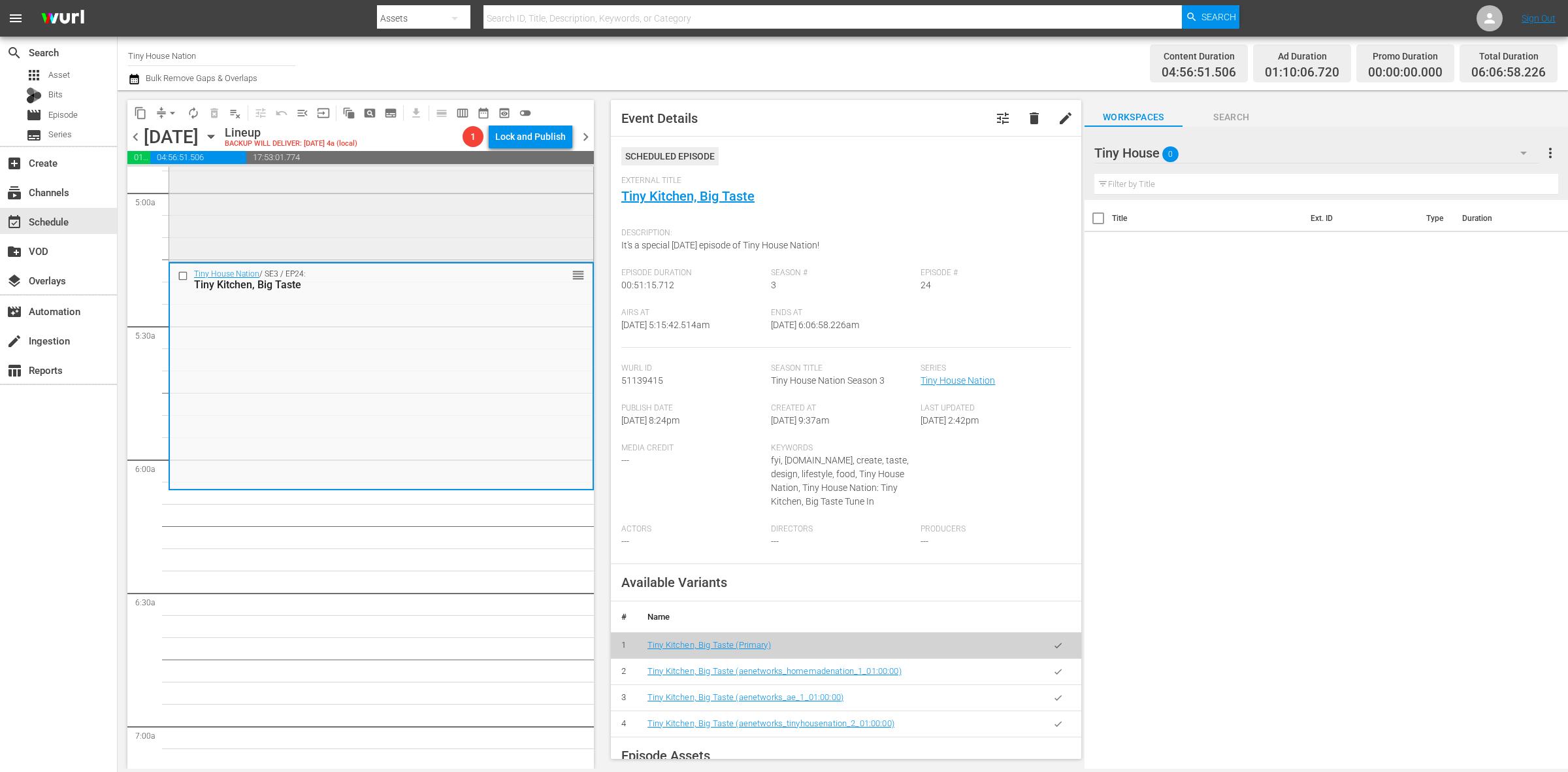
click at [463, 223] on div "Tiny House Nation / SE4 / EP8: 700 Sq Ft Tiny Recording Studio reorder" at bounding box center [381, 142] width 424 height 233
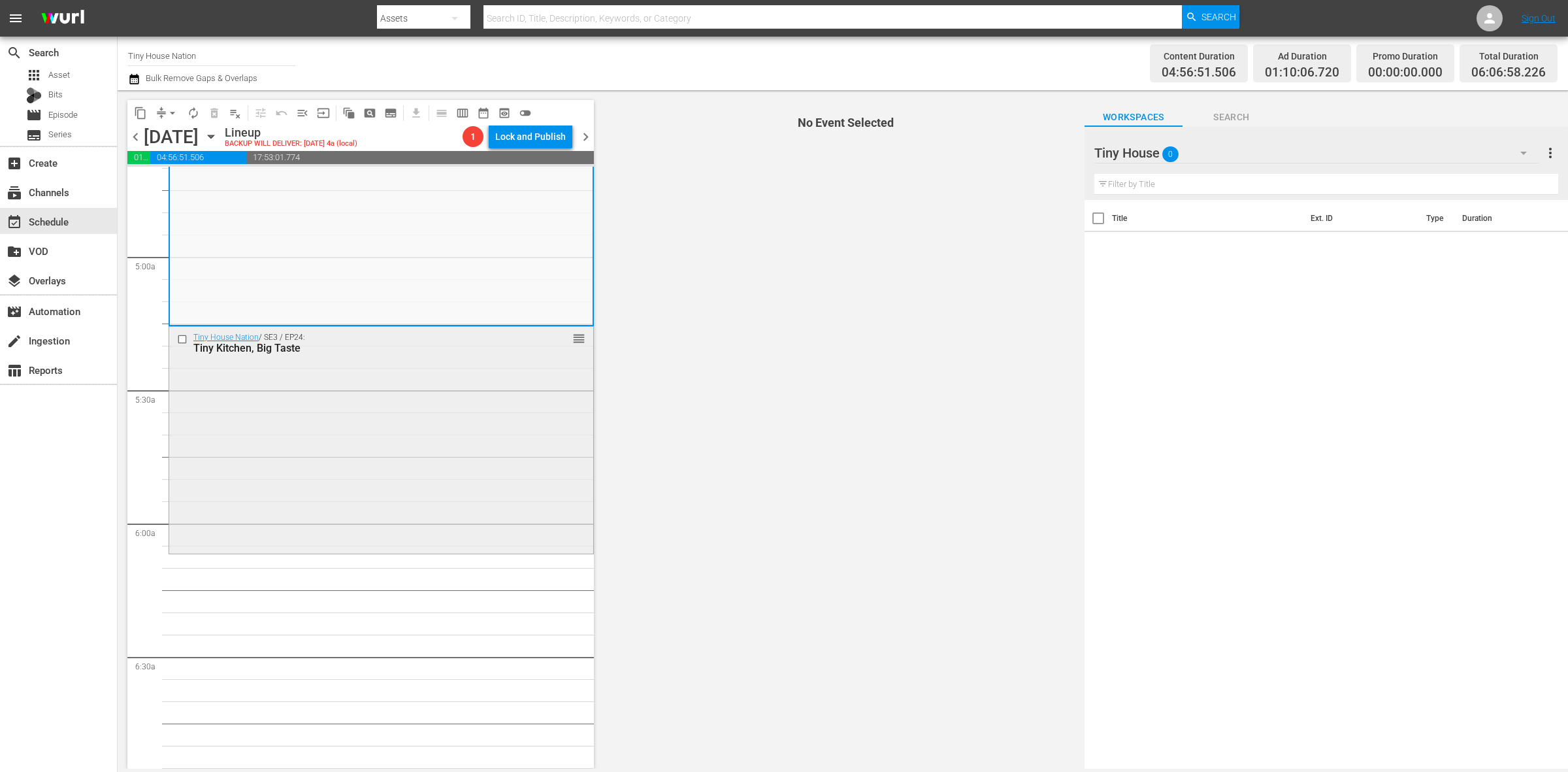
scroll to position [1226, 0]
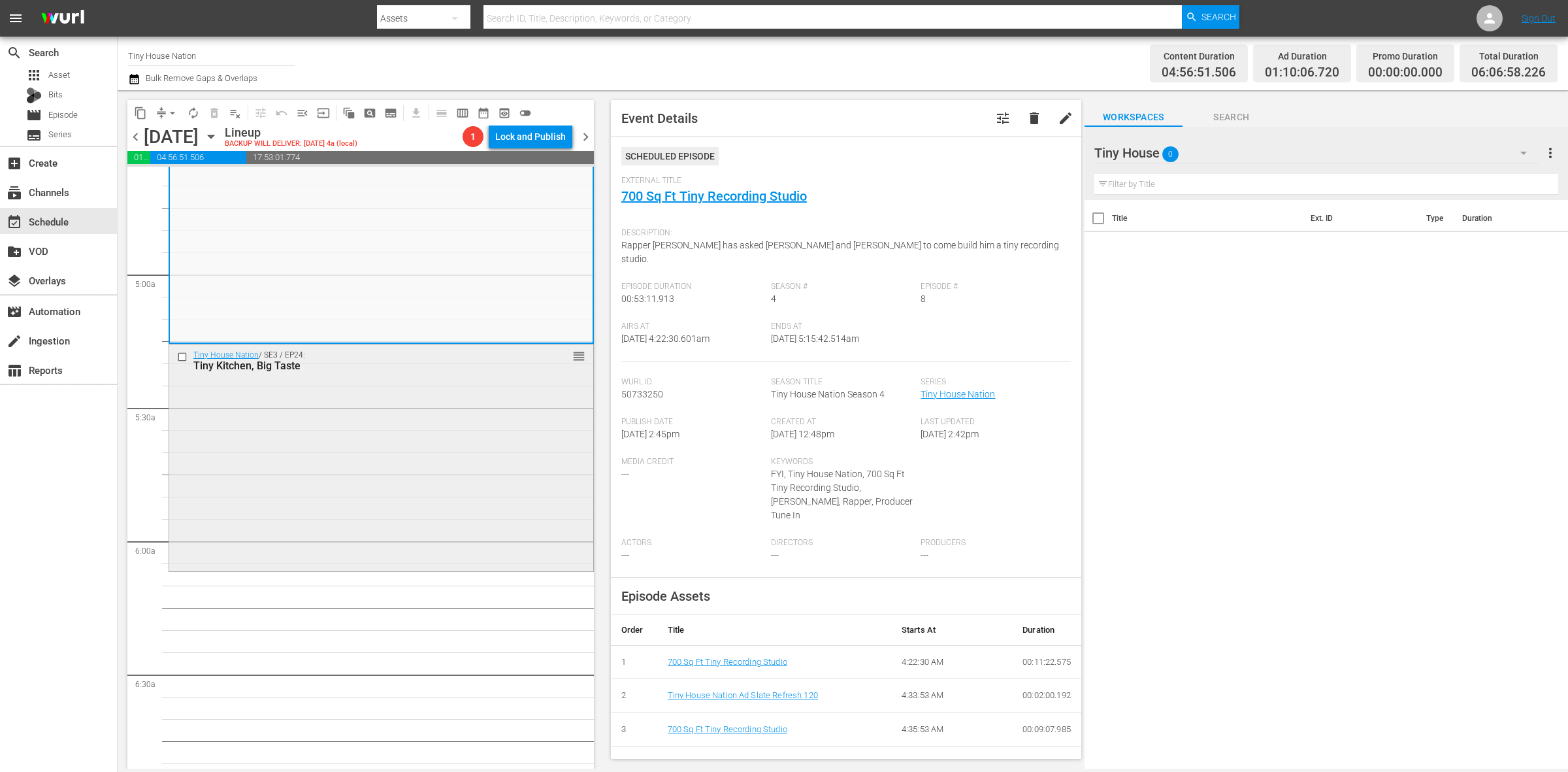
click at [207, 419] on div "Tiny House Nation / SE3 / EP24: Tiny Kitchen, Big Taste reorder" at bounding box center [381, 457] width 424 height 224
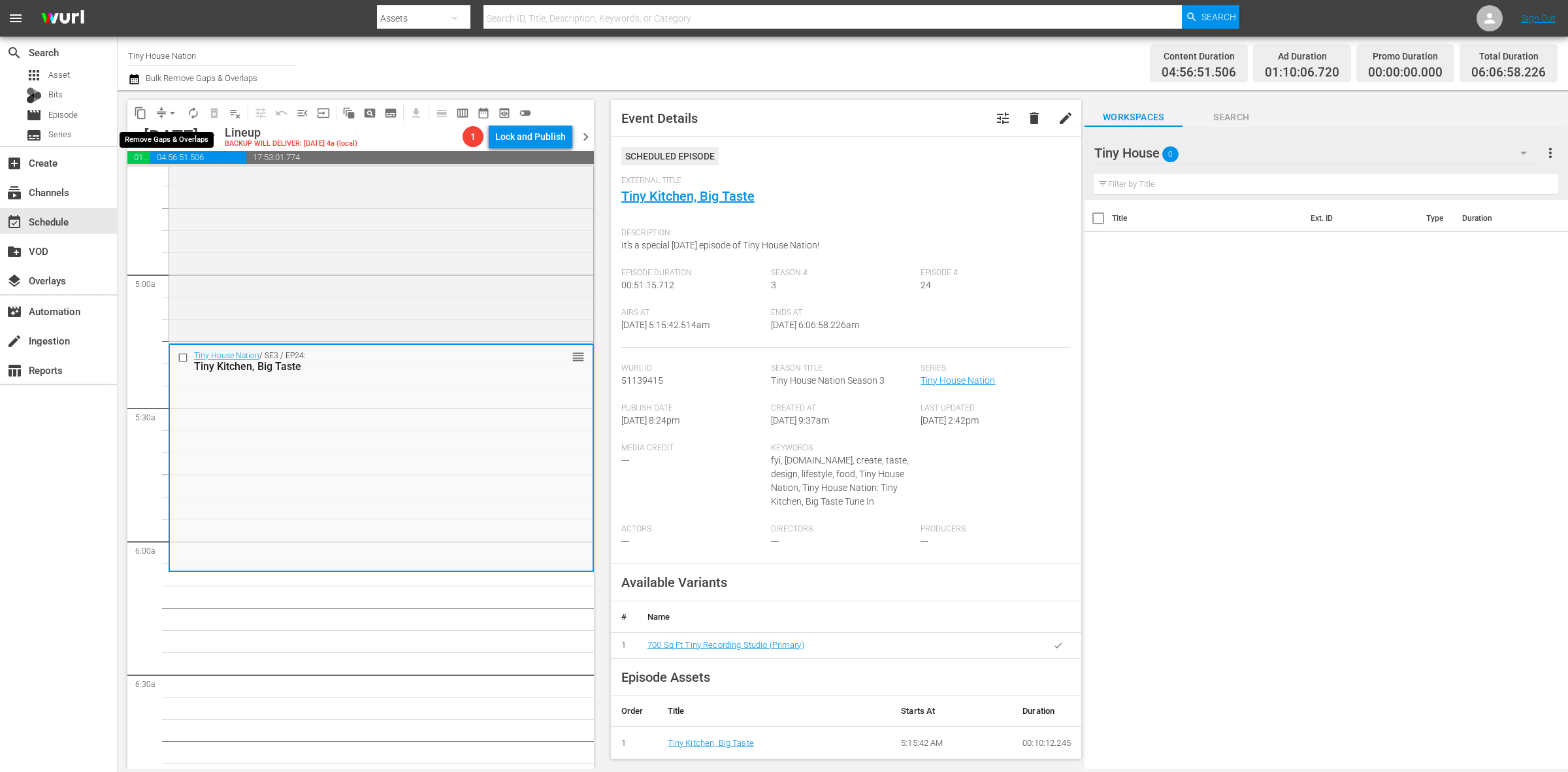
click at [167, 110] on span "arrow_drop_down" at bounding box center [172, 113] width 13 height 13
click at [170, 129] on li "Align to Midnight" at bounding box center [173, 139] width 137 height 22
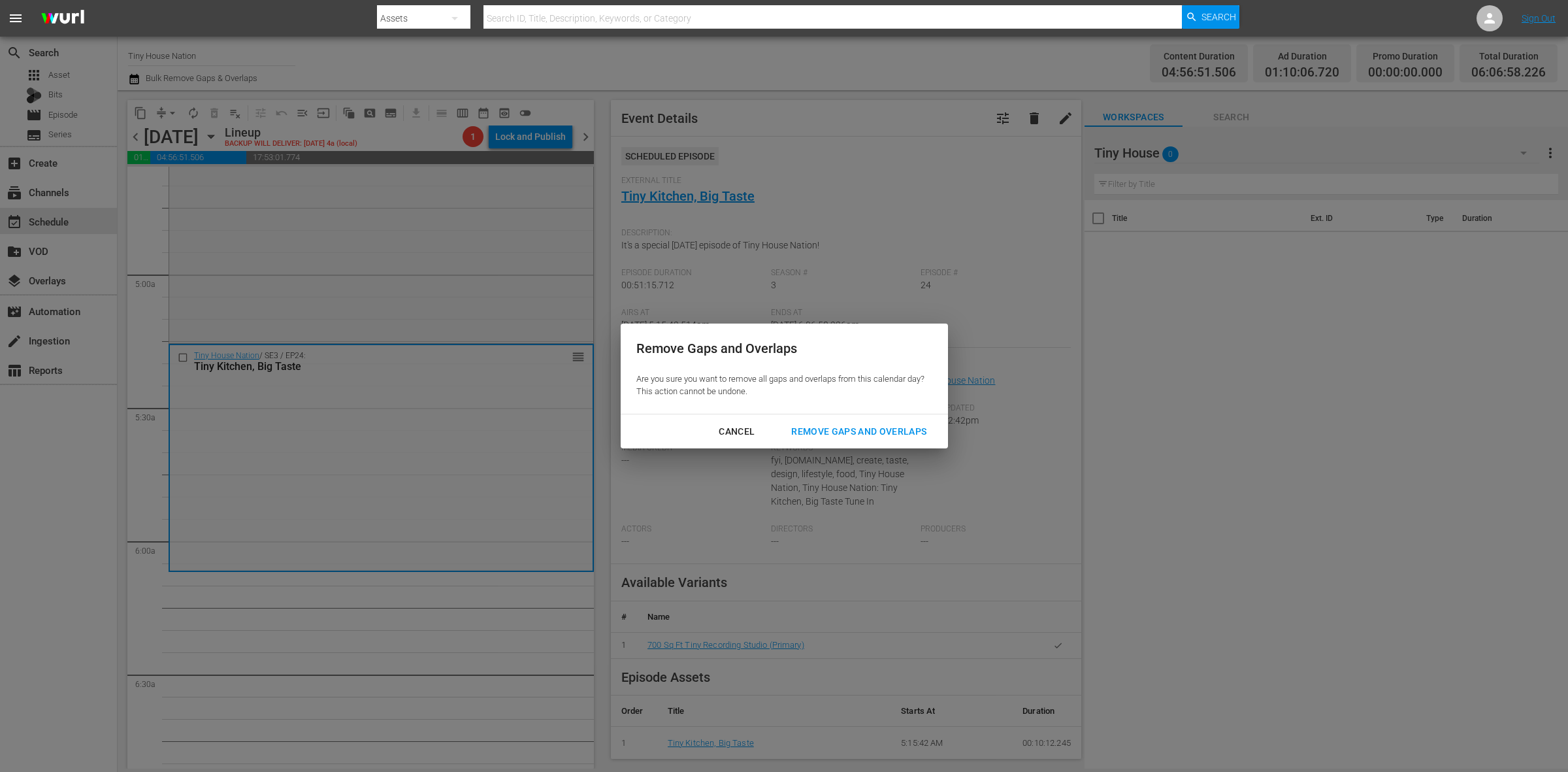
click at [866, 428] on div "Remove Gaps and Overlaps" at bounding box center [859, 431] width 156 height 16
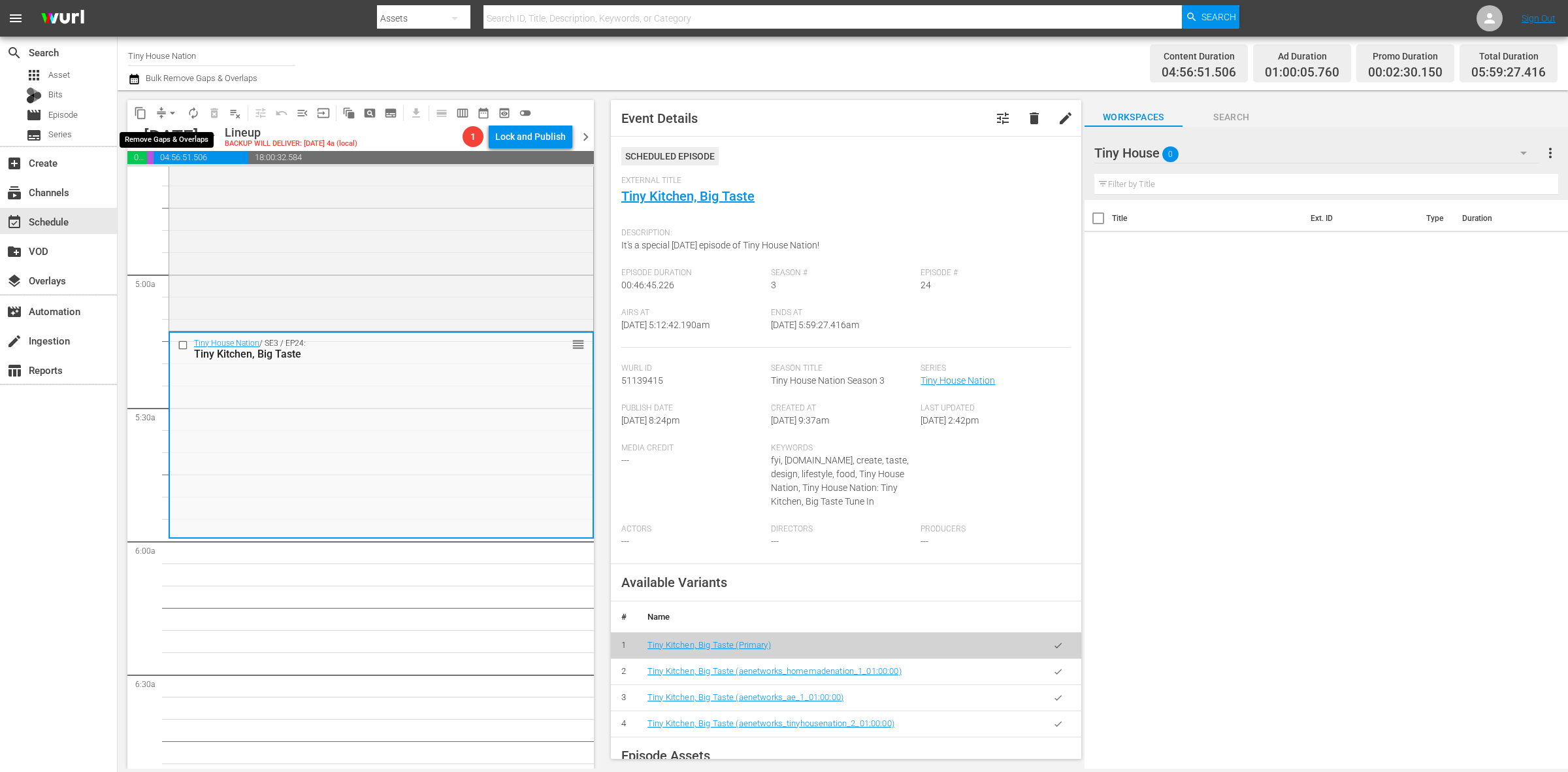
click at [164, 104] on button "arrow_drop_down" at bounding box center [172, 113] width 21 height 21
click at [172, 125] on ul "Align to Midnight Align to First Episode Align to End of Previous Day" at bounding box center [173, 160] width 137 height 75
click at [174, 139] on li "Align to Midnight" at bounding box center [173, 139] width 137 height 22
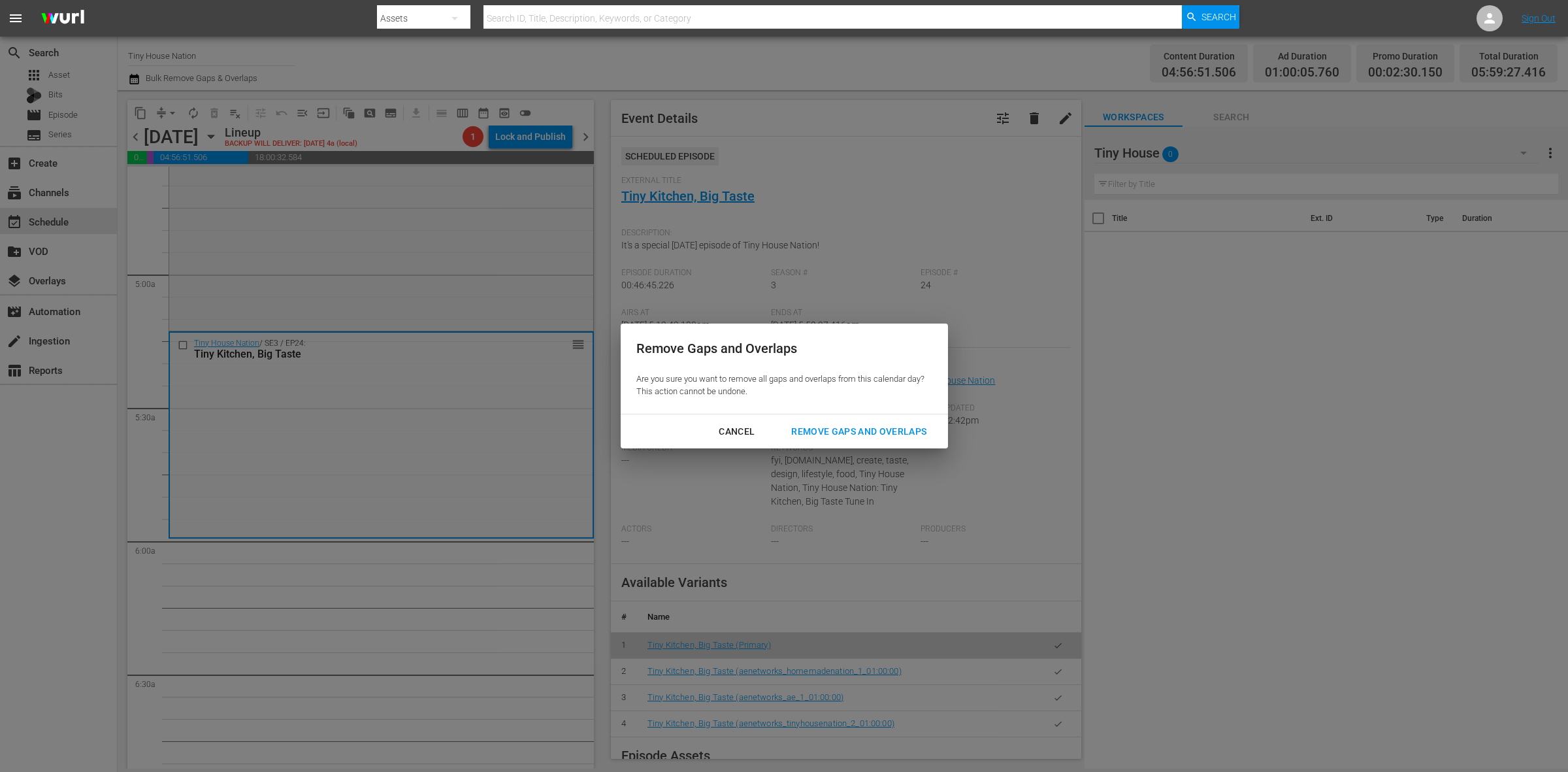
click at [917, 426] on div "Remove Gaps and Overlaps" at bounding box center [859, 431] width 156 height 16
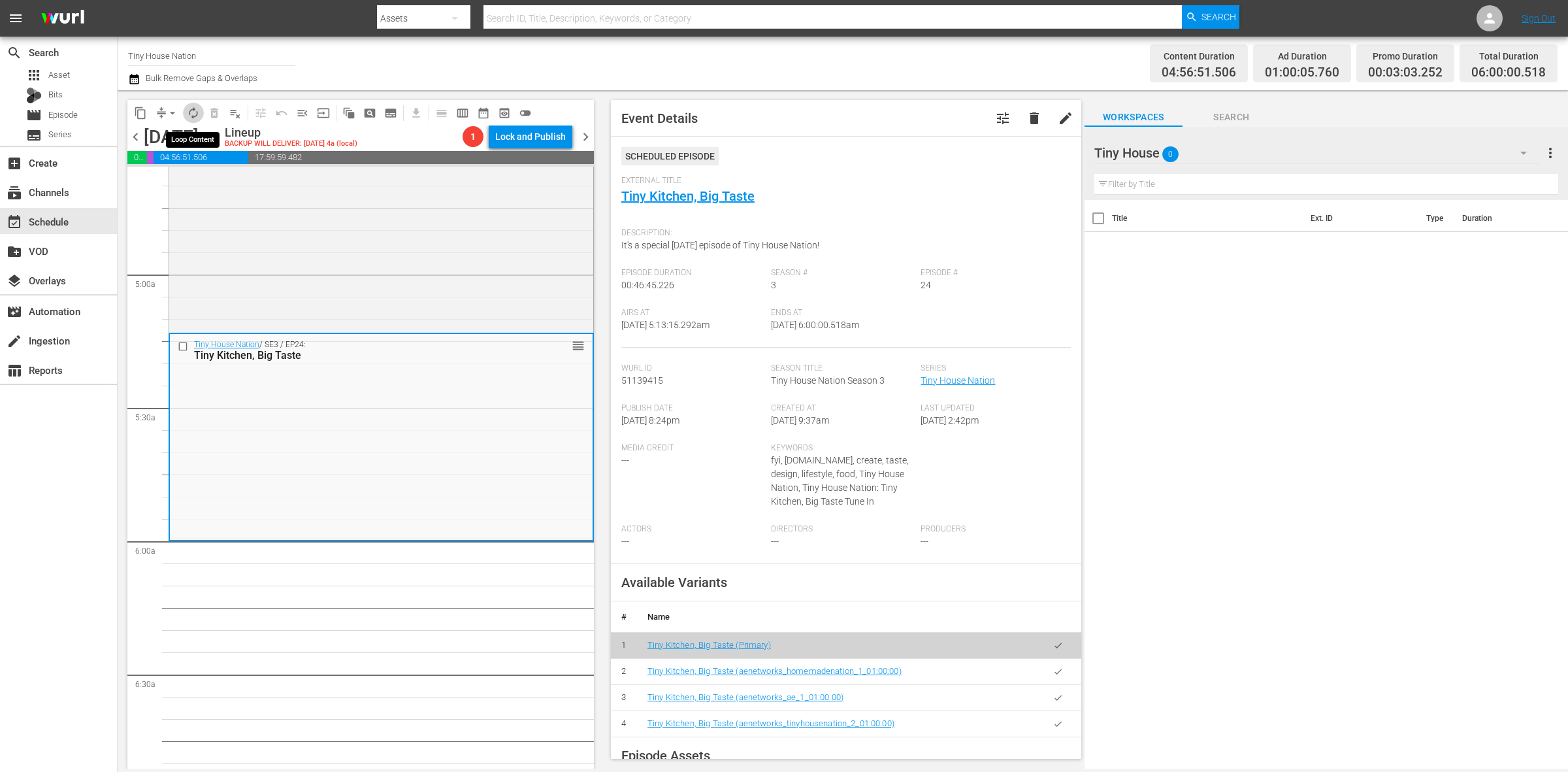
click at [200, 113] on button "autorenew_outlined" at bounding box center [193, 113] width 21 height 21
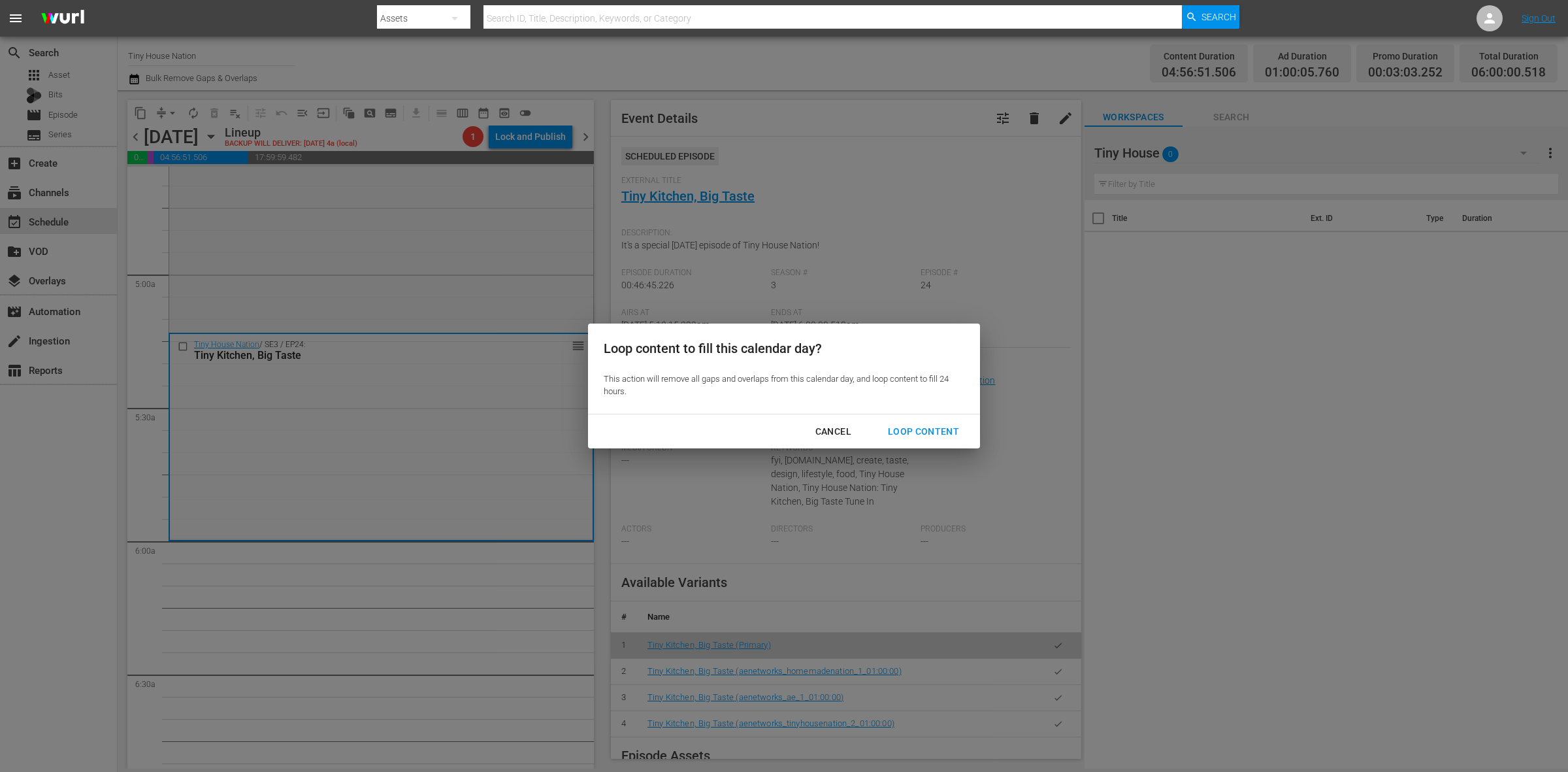
click at [922, 432] on div "Loop Content" at bounding box center [923, 431] width 92 height 16
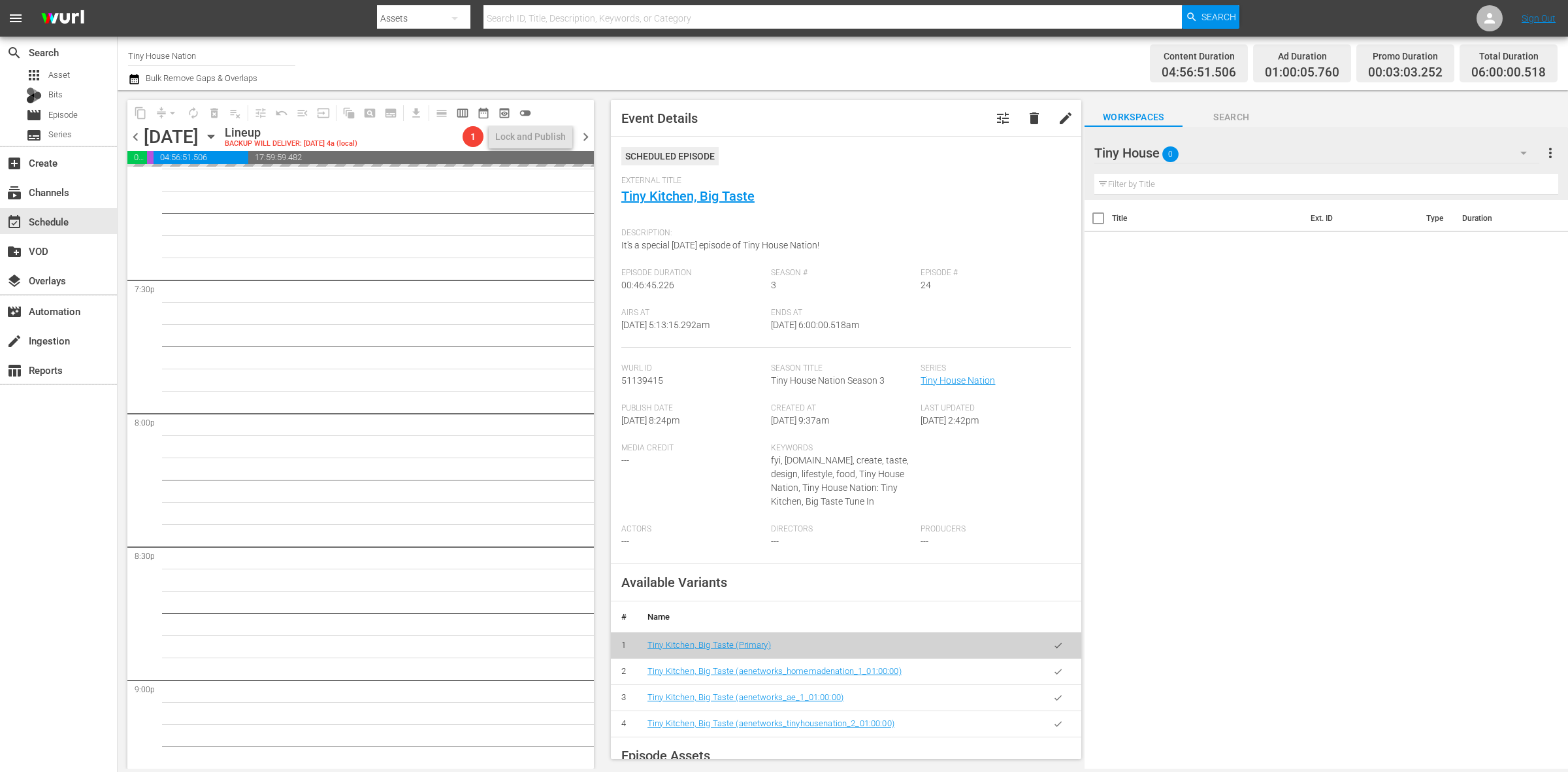
scroll to position [5799, 0]
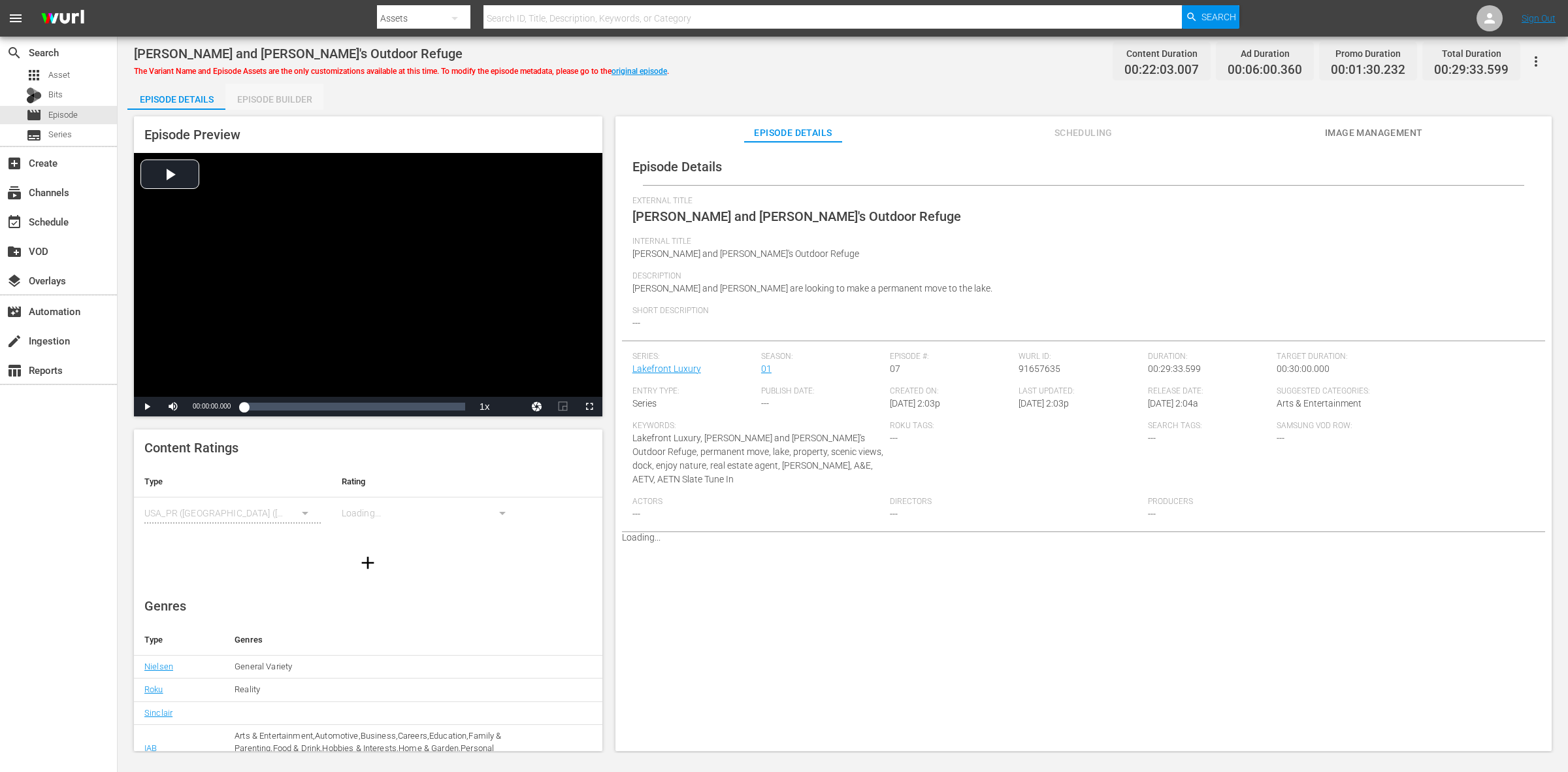
click at [273, 102] on div "Episode Builder" at bounding box center [275, 100] width 98 height 31
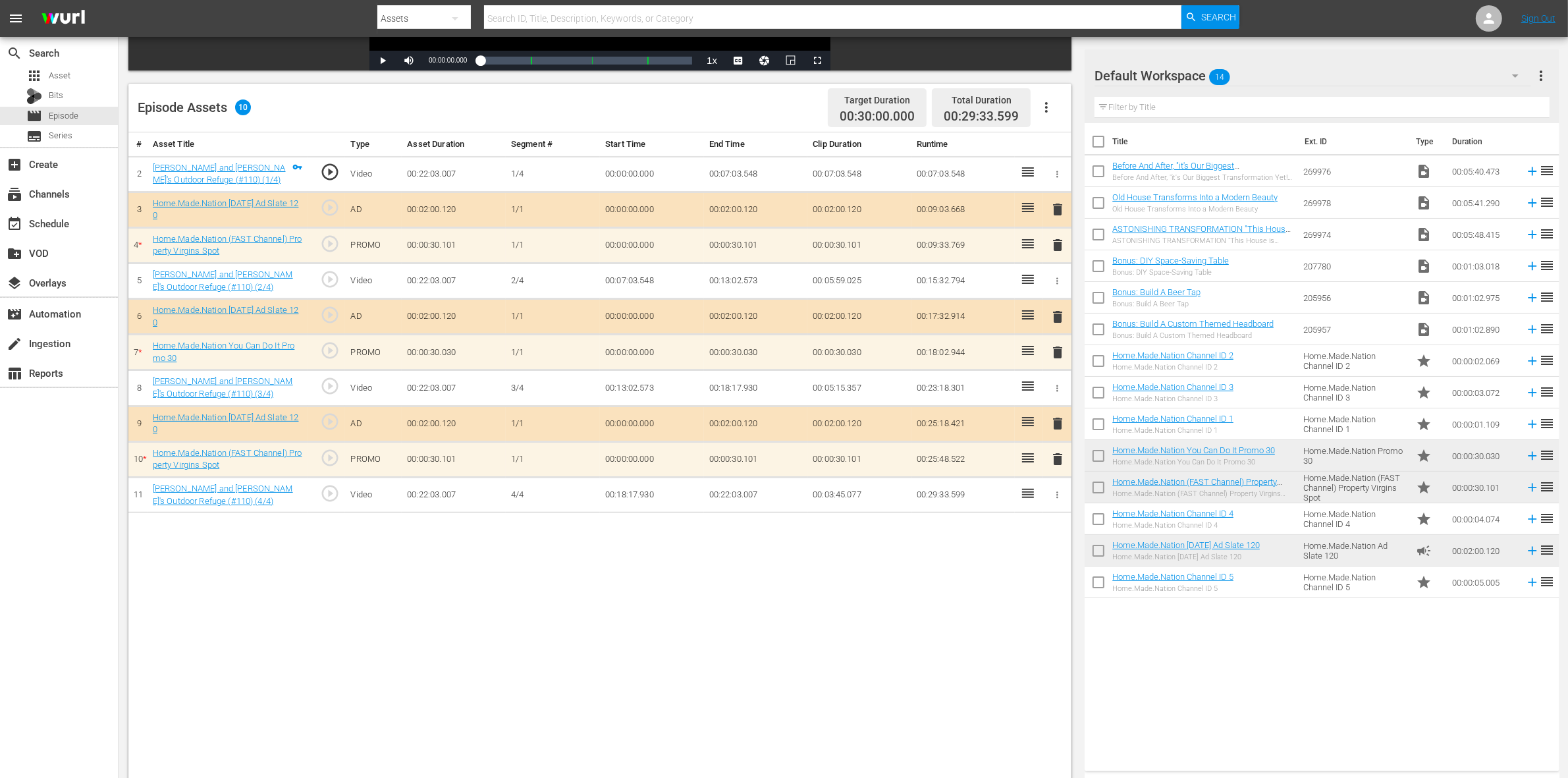
scroll to position [329, 0]
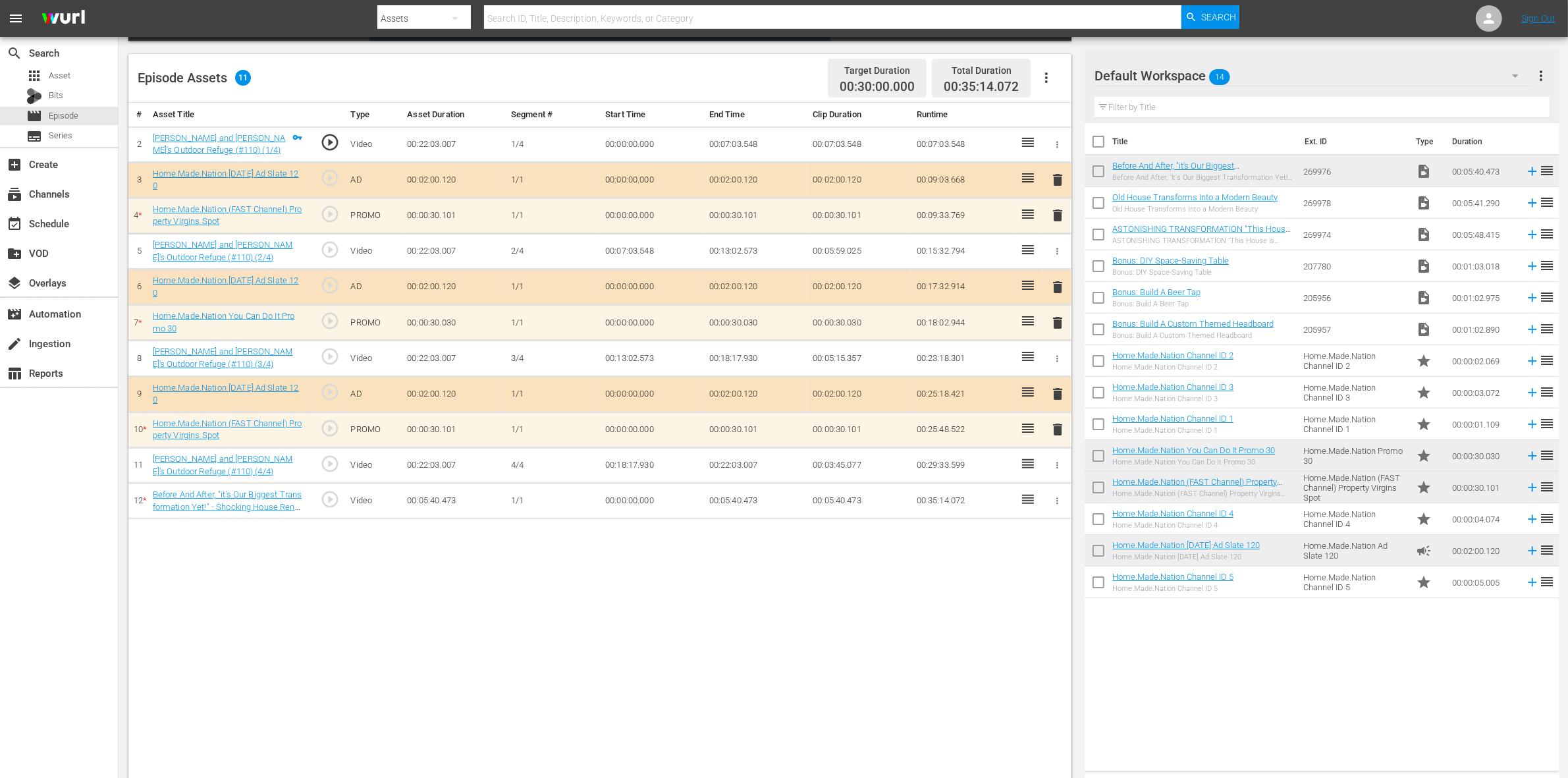
click at [1052, 433] on span "delete" at bounding box center [1058, 430] width 16 height 16
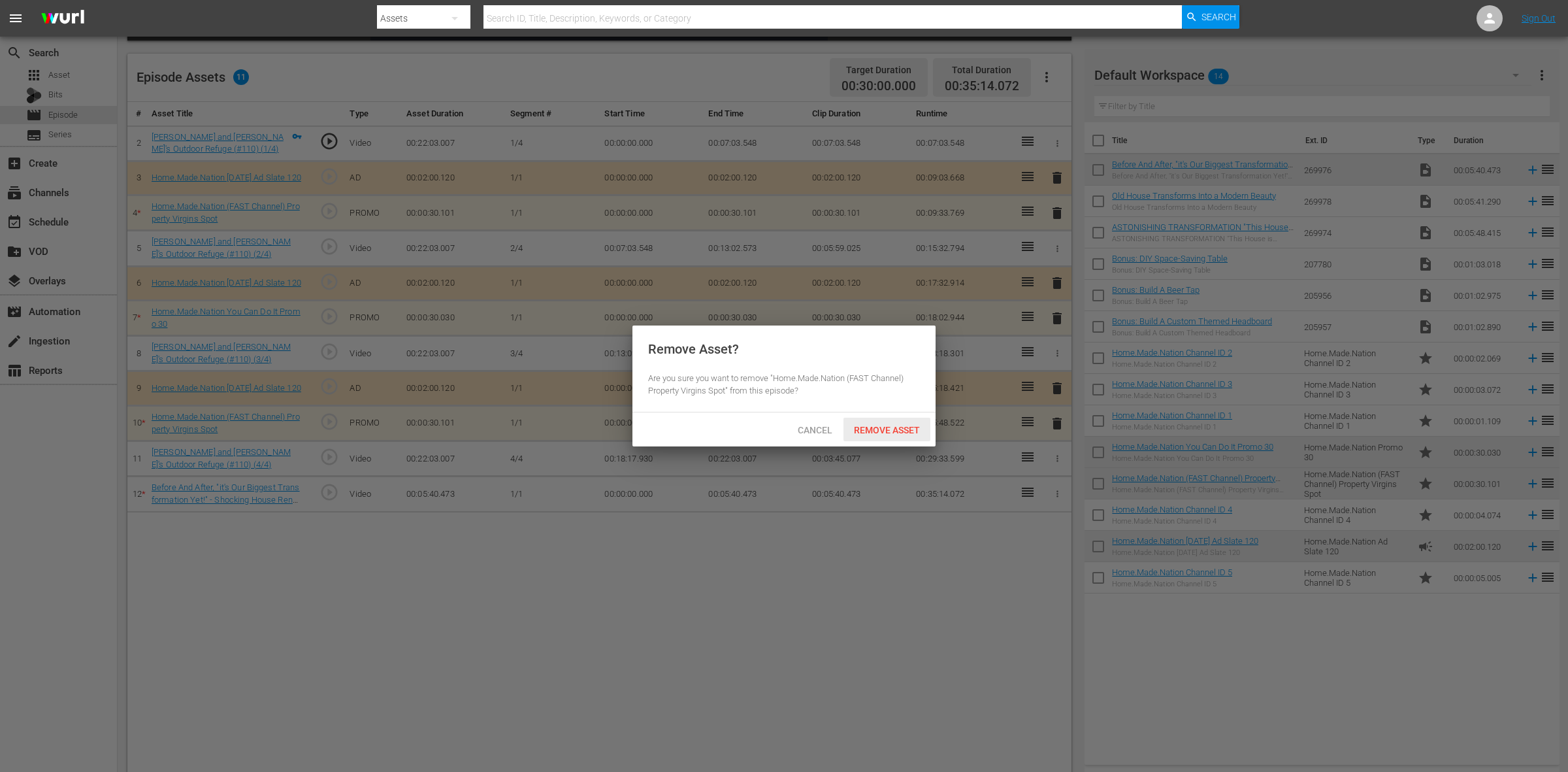
click at [893, 433] on span "Remove Asset" at bounding box center [887, 430] width 87 height 10
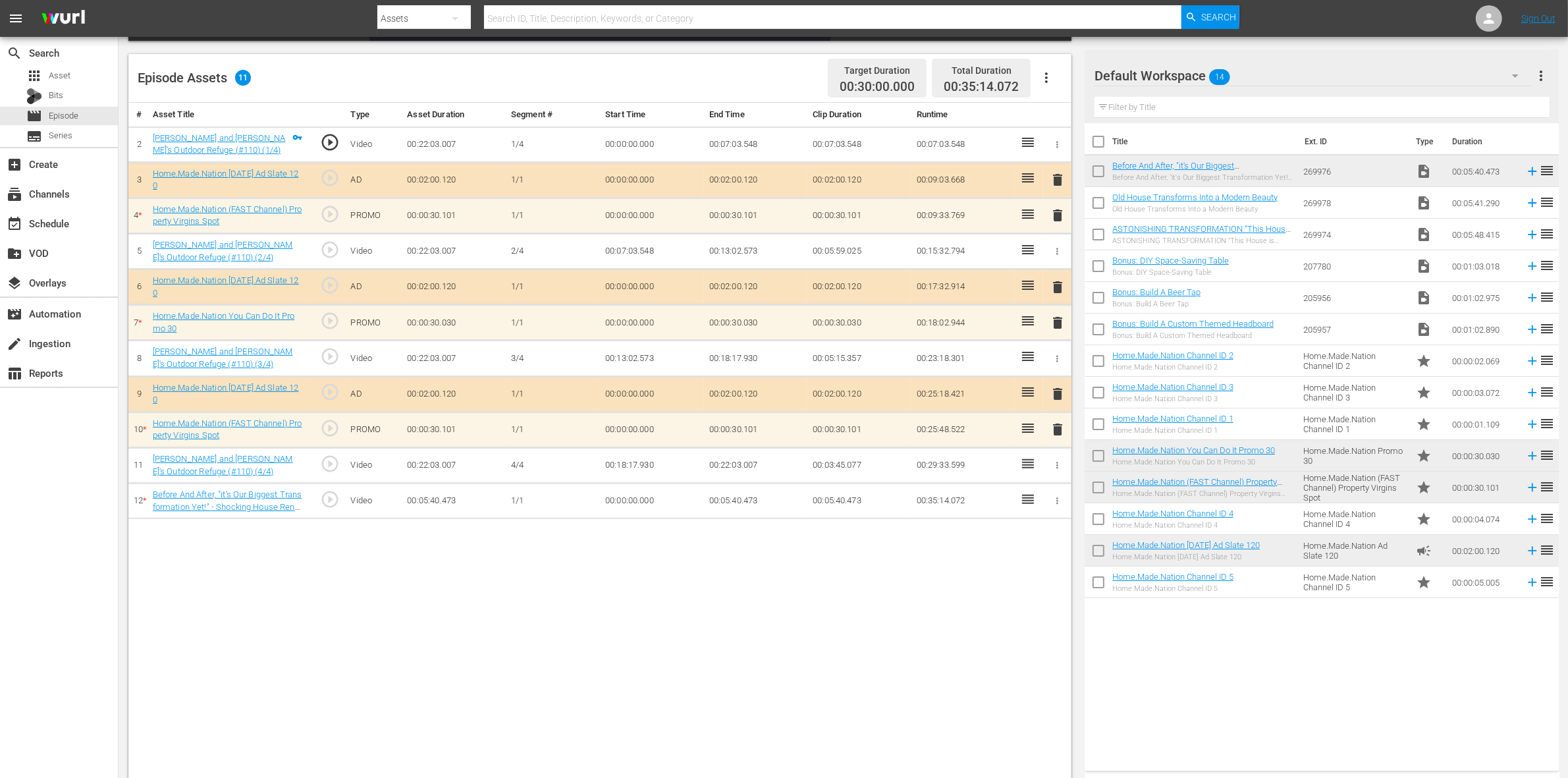
click at [1055, 328] on span "delete" at bounding box center [1058, 323] width 16 height 16
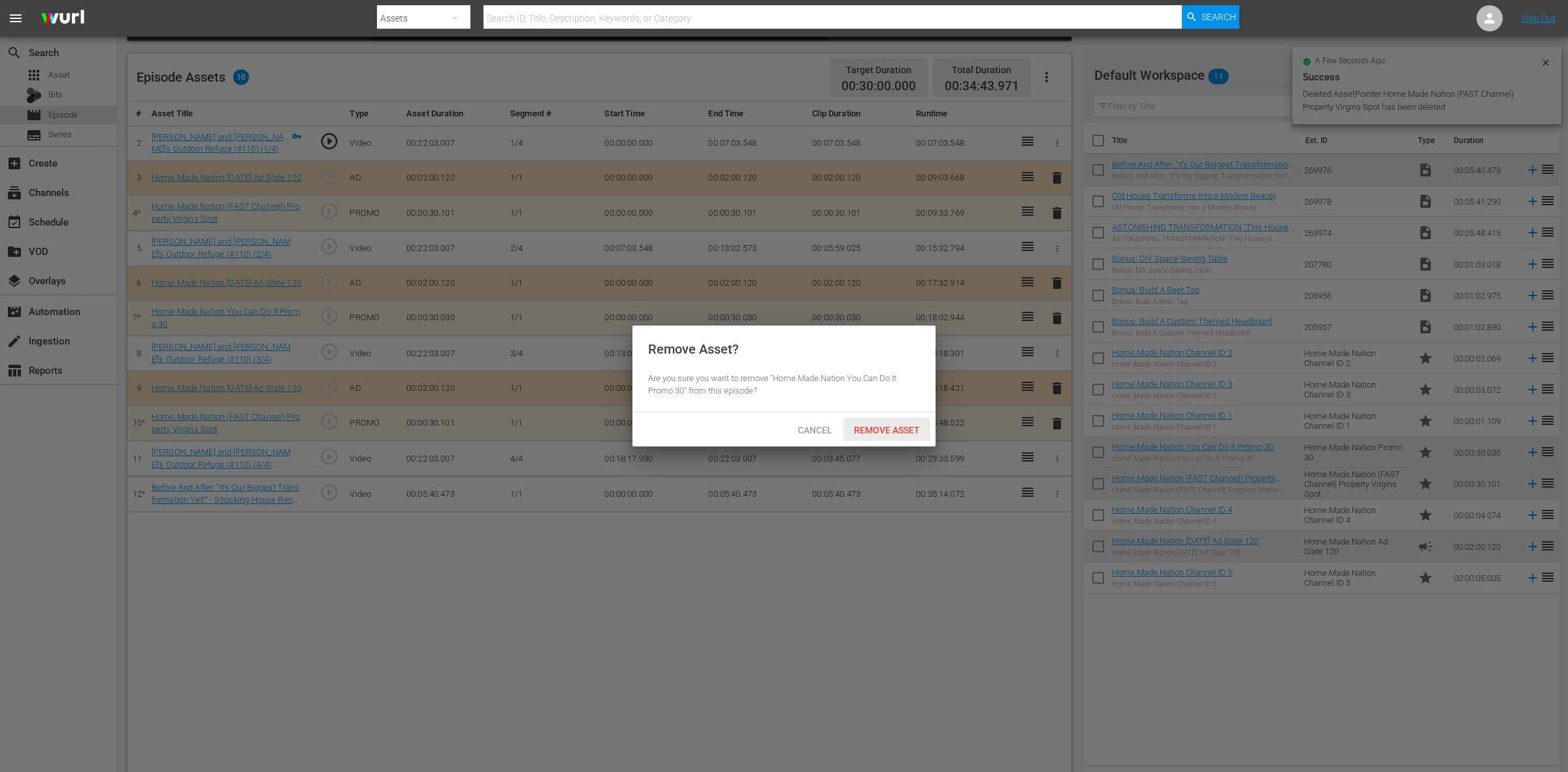
click at [908, 433] on span "Remove Asset" at bounding box center [887, 430] width 87 height 10
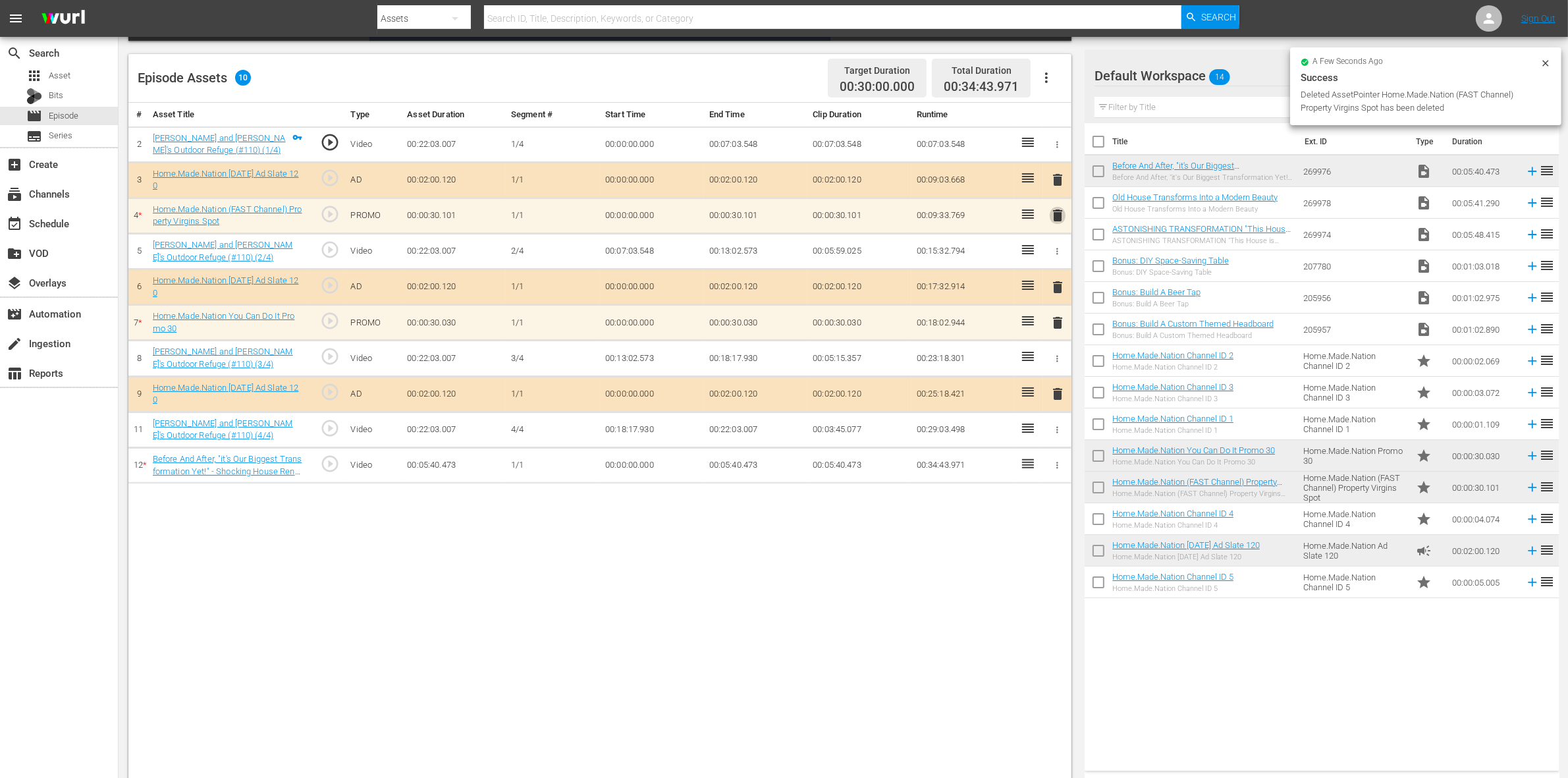
click at [1054, 218] on span "delete" at bounding box center [1058, 216] width 16 height 16
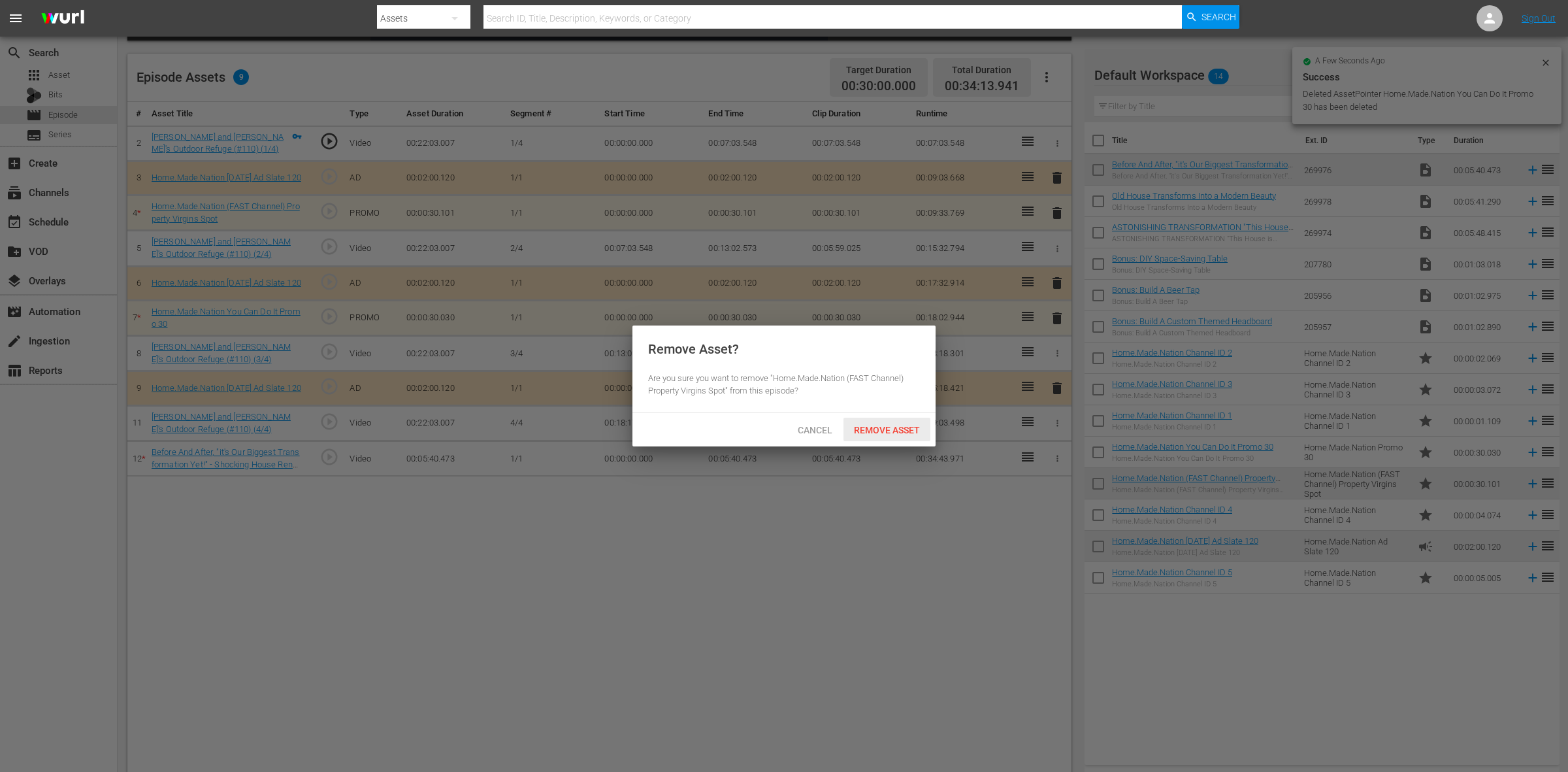
click at [889, 435] on span "Remove Asset" at bounding box center [887, 430] width 87 height 10
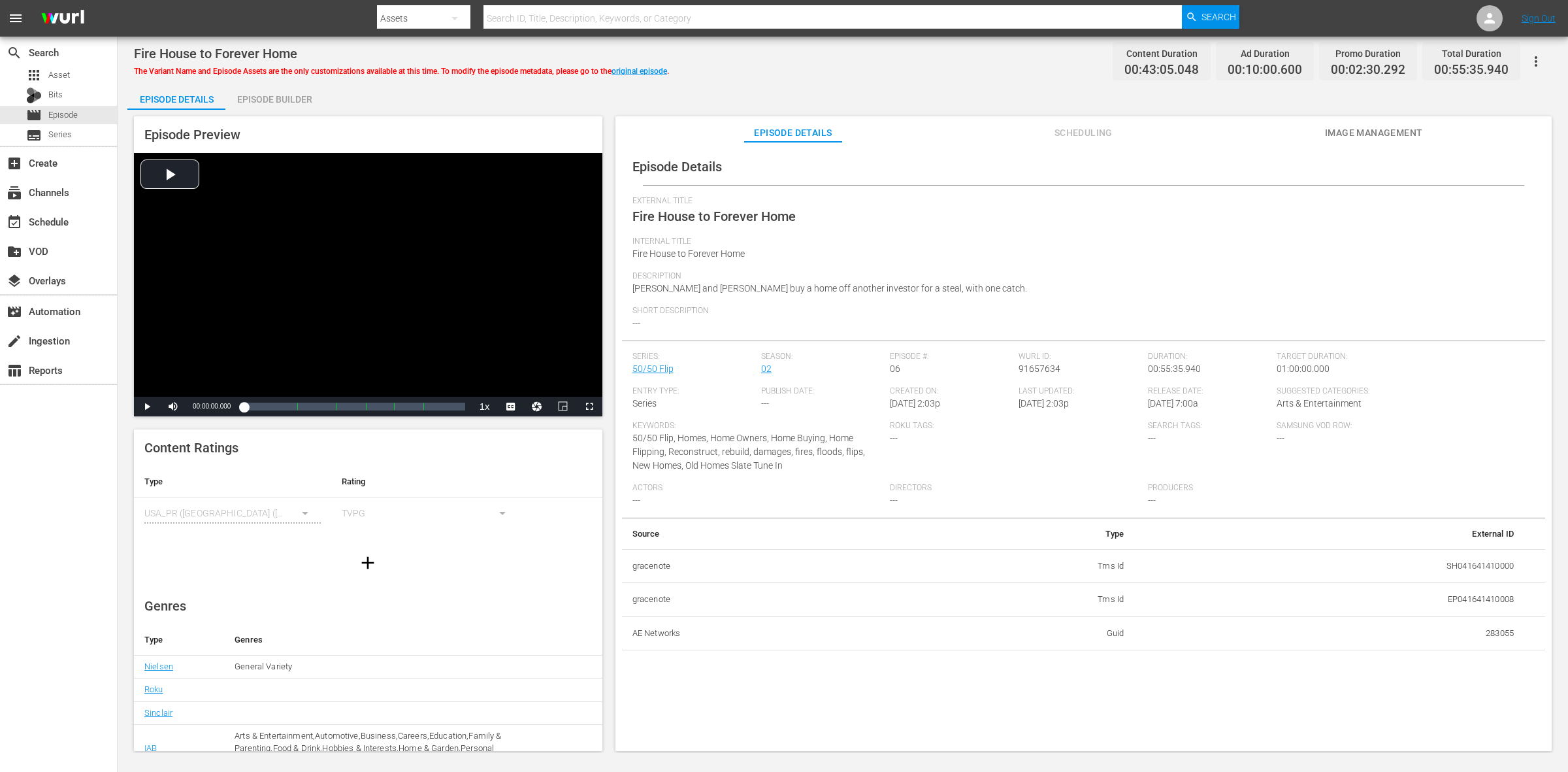
click at [258, 110] on div "Episode Preview Video Player is loading. Play Video Play Mute Current Time 00:0…" at bounding box center [843, 436] width 1431 height 652
click at [286, 82] on div "Fire House to Forever Home The Variant Name and Episode Assets are the only cus…" at bounding box center [842, 395] width 1451 height 717
click at [296, 108] on div "Episode Builder" at bounding box center [275, 100] width 98 height 31
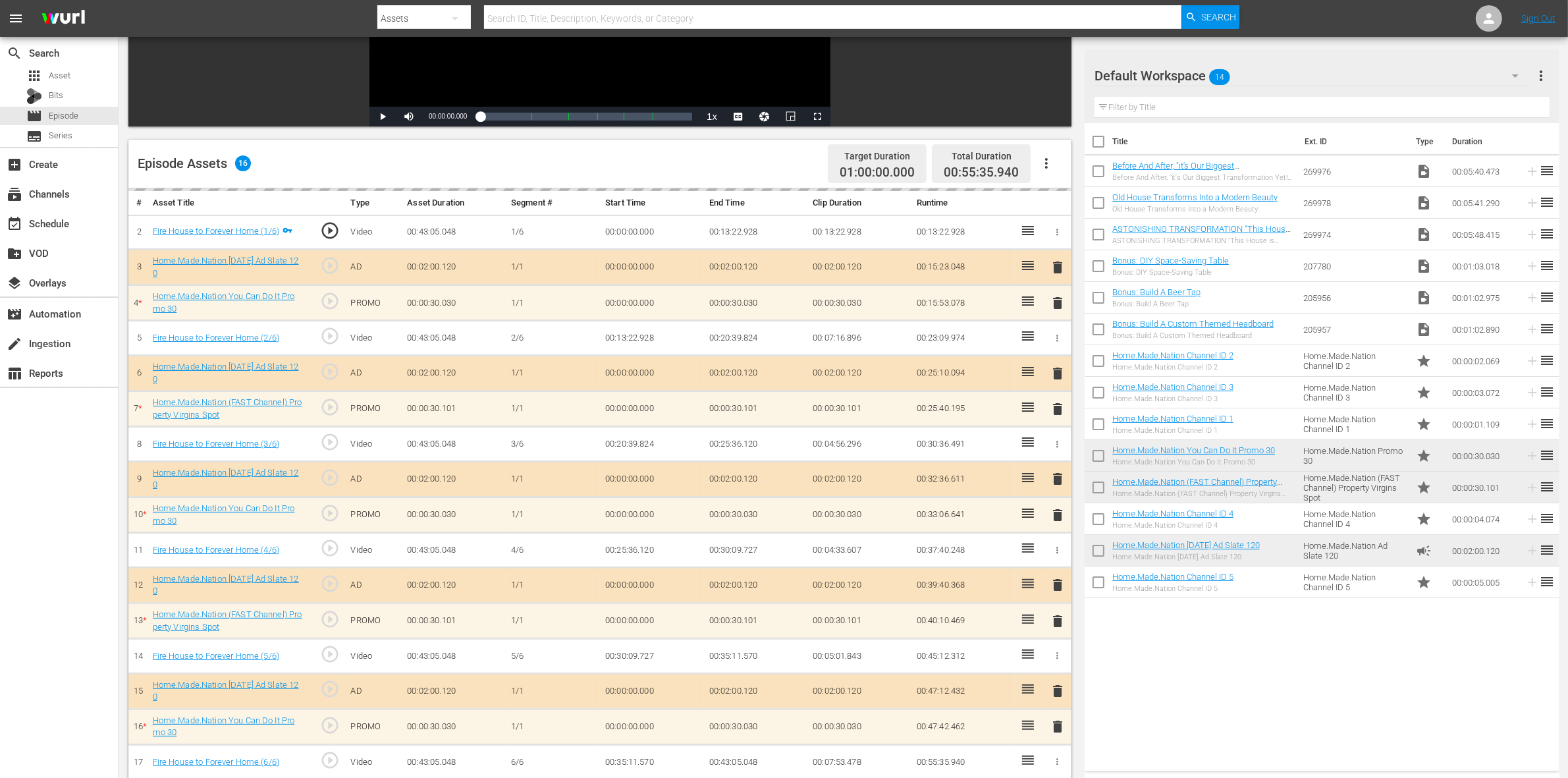
scroll to position [247, 0]
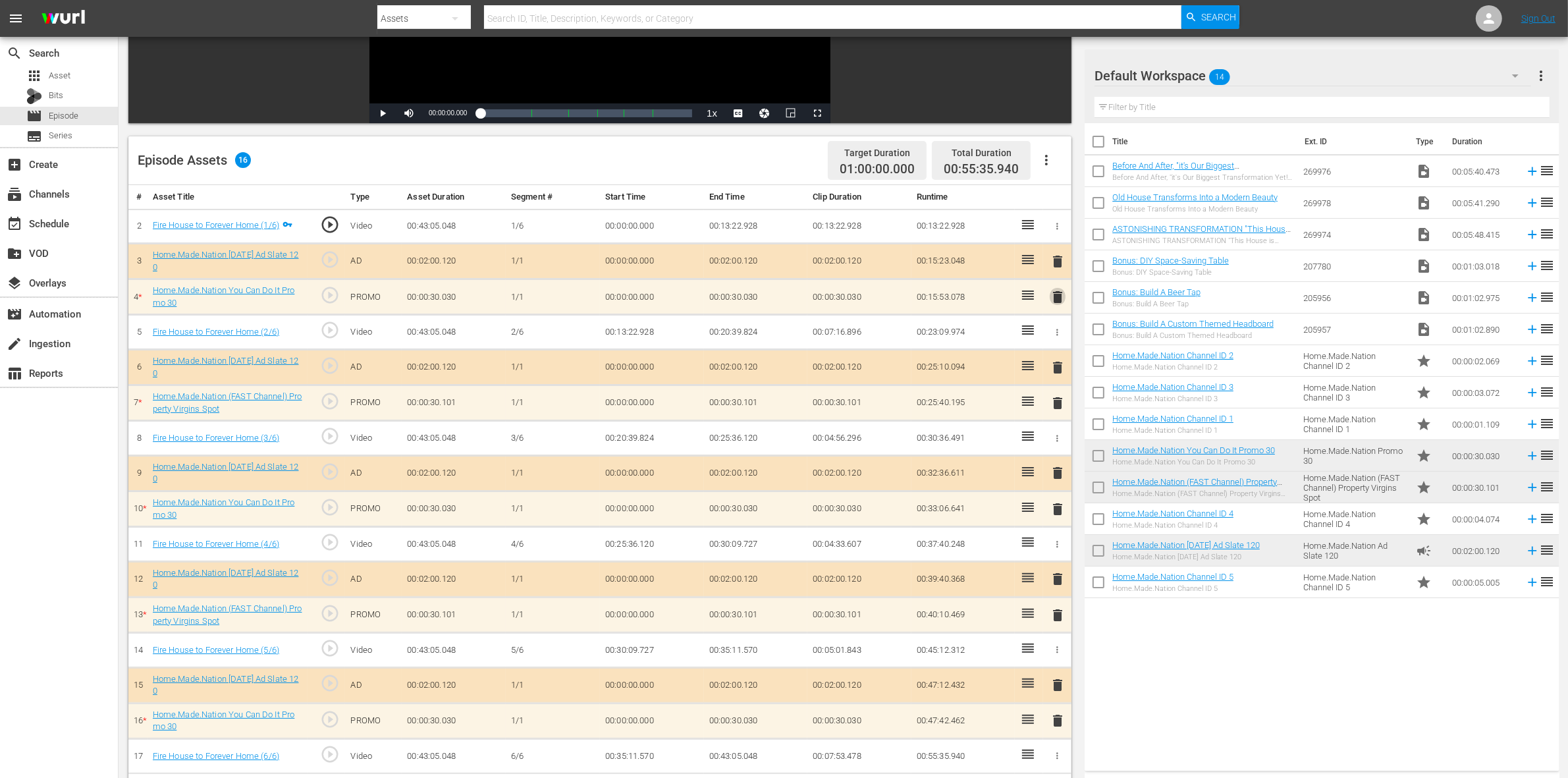
click at [1056, 296] on span "delete" at bounding box center [1058, 297] width 16 height 16
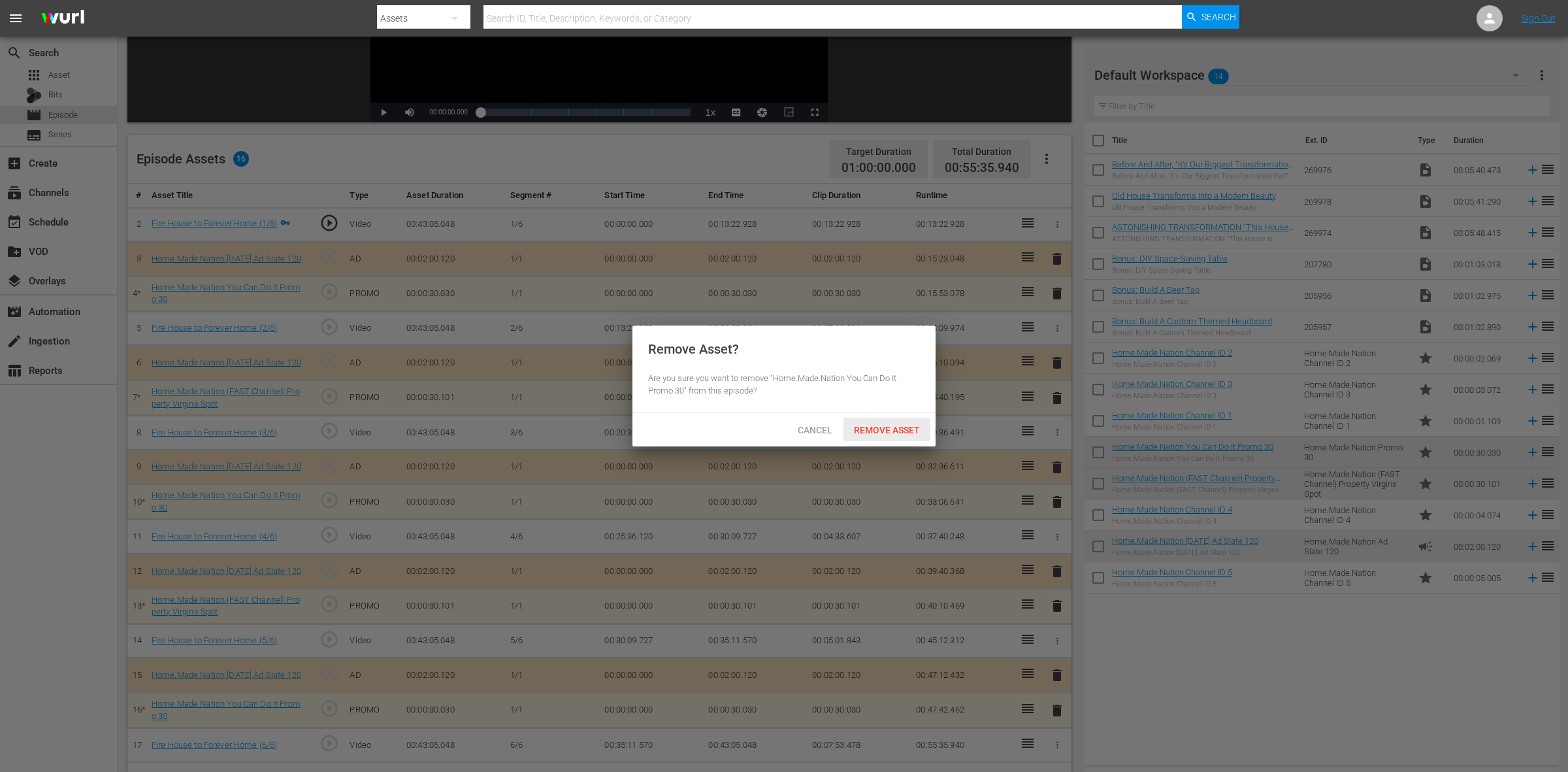
click at [901, 429] on span "Remove Asset" at bounding box center [887, 430] width 87 height 10
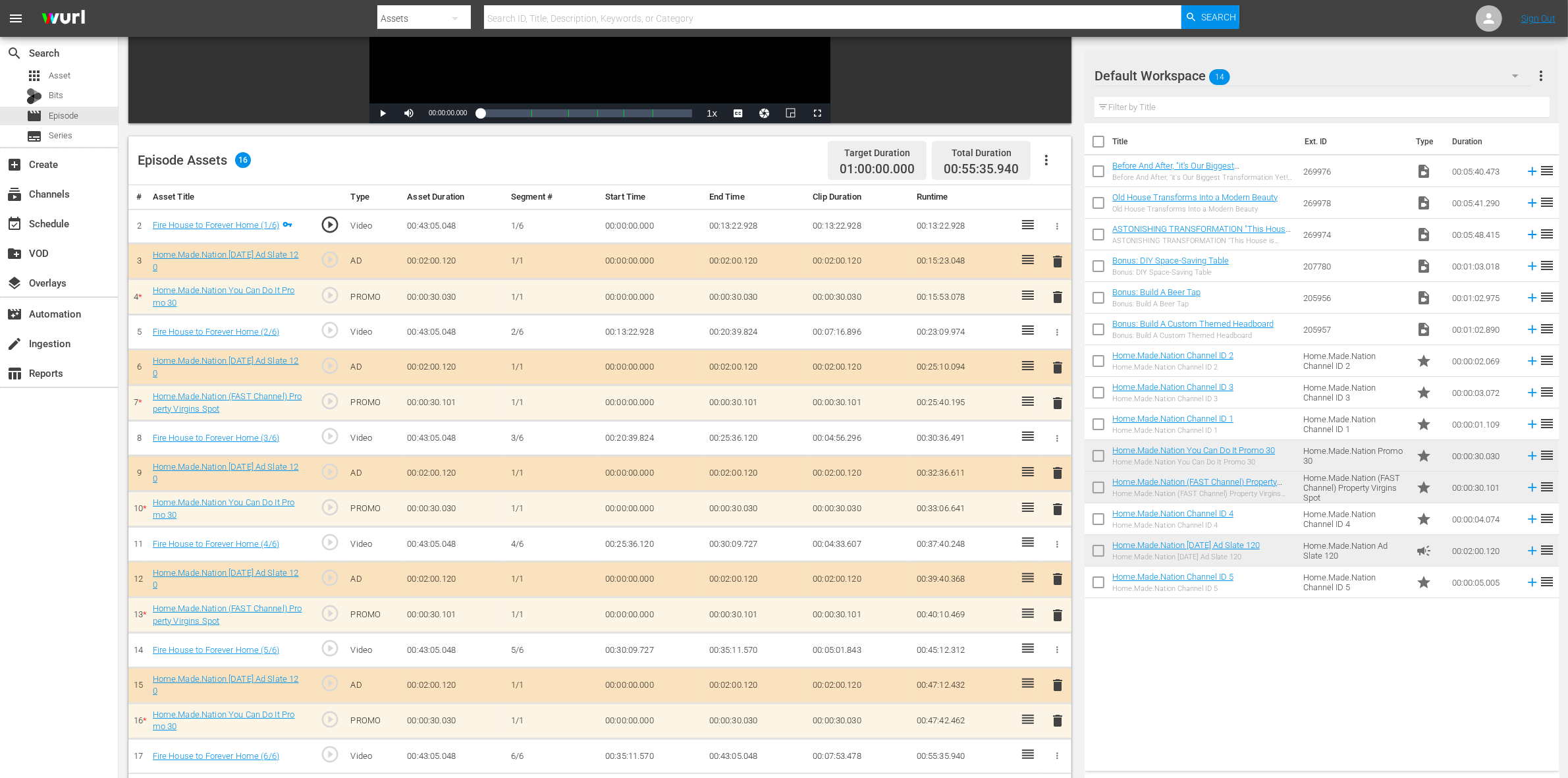
click at [1059, 402] on span "delete" at bounding box center [1058, 403] width 16 height 16
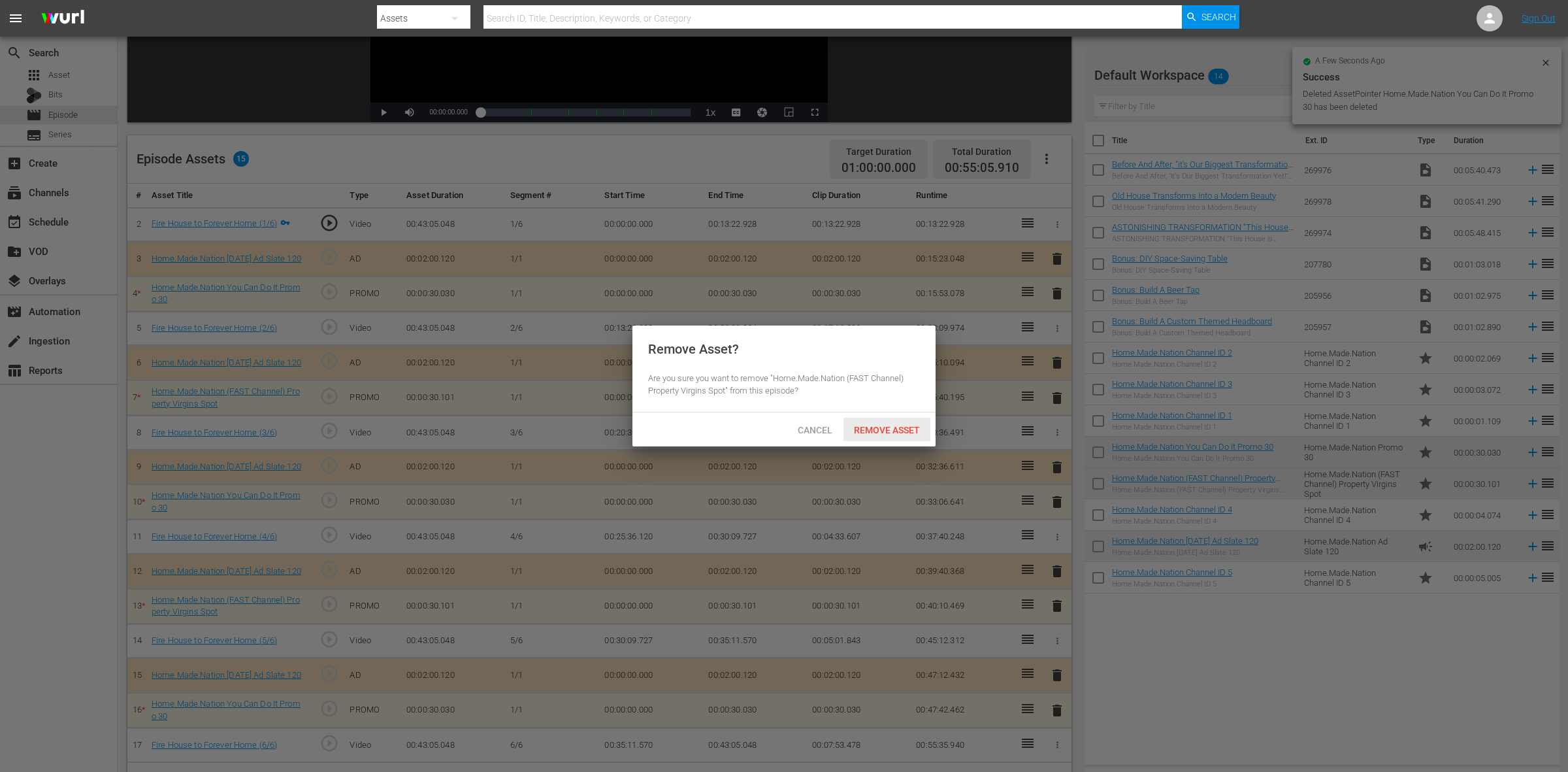
click at [880, 433] on span "Remove Asset" at bounding box center [887, 430] width 87 height 10
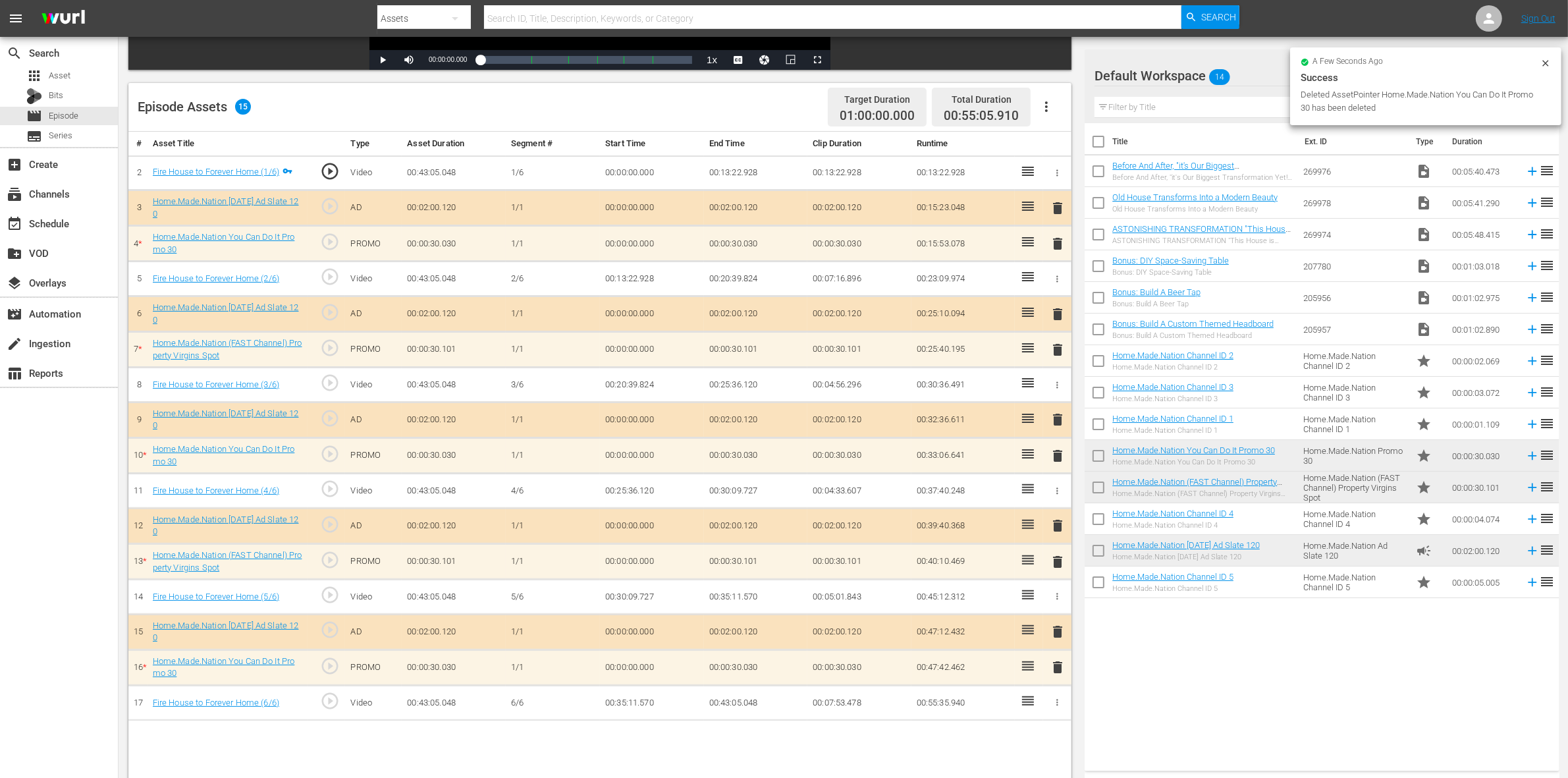
scroll to position [329, 0]
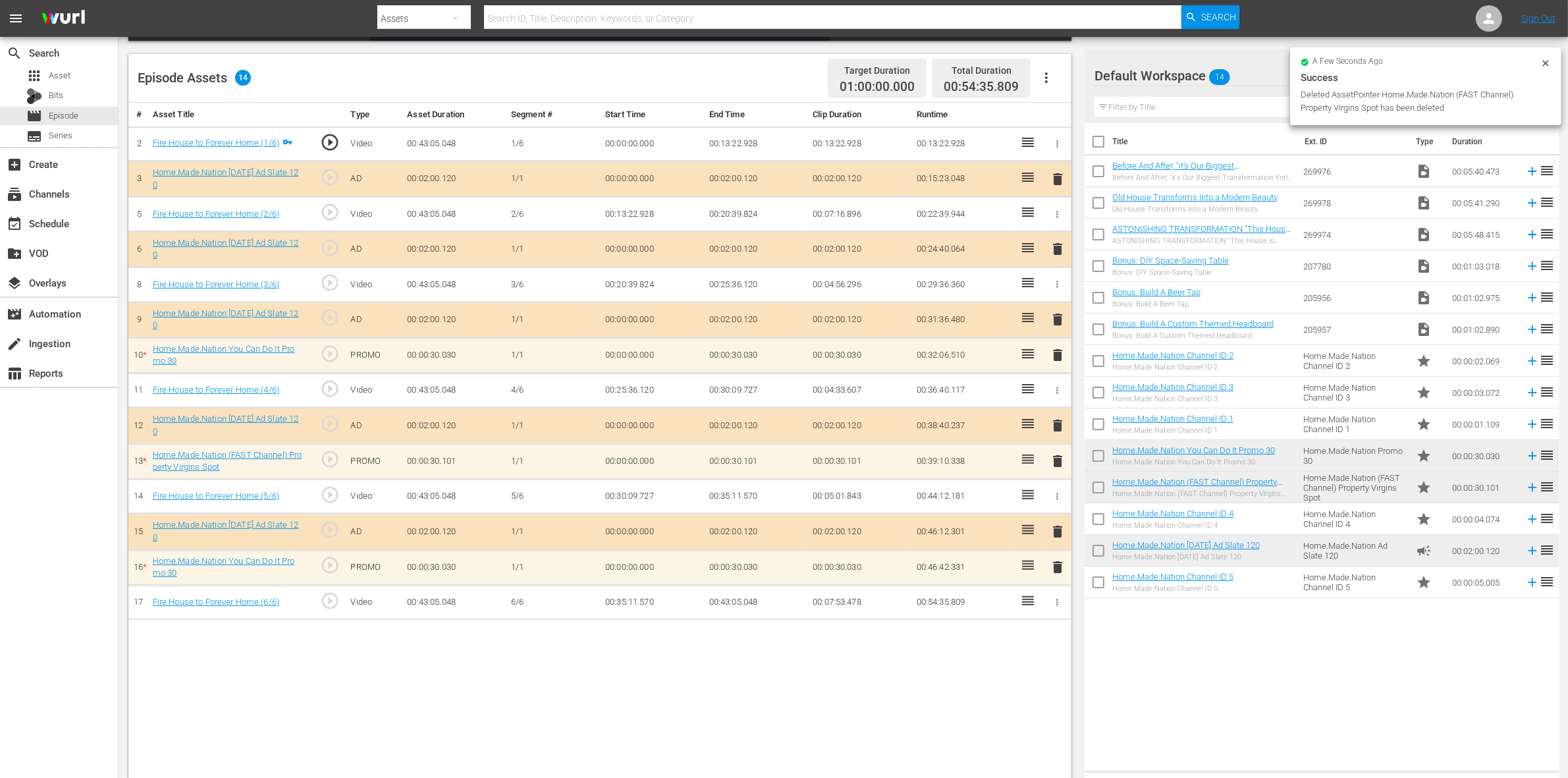
click at [1052, 352] on span "delete" at bounding box center [1058, 355] width 16 height 16
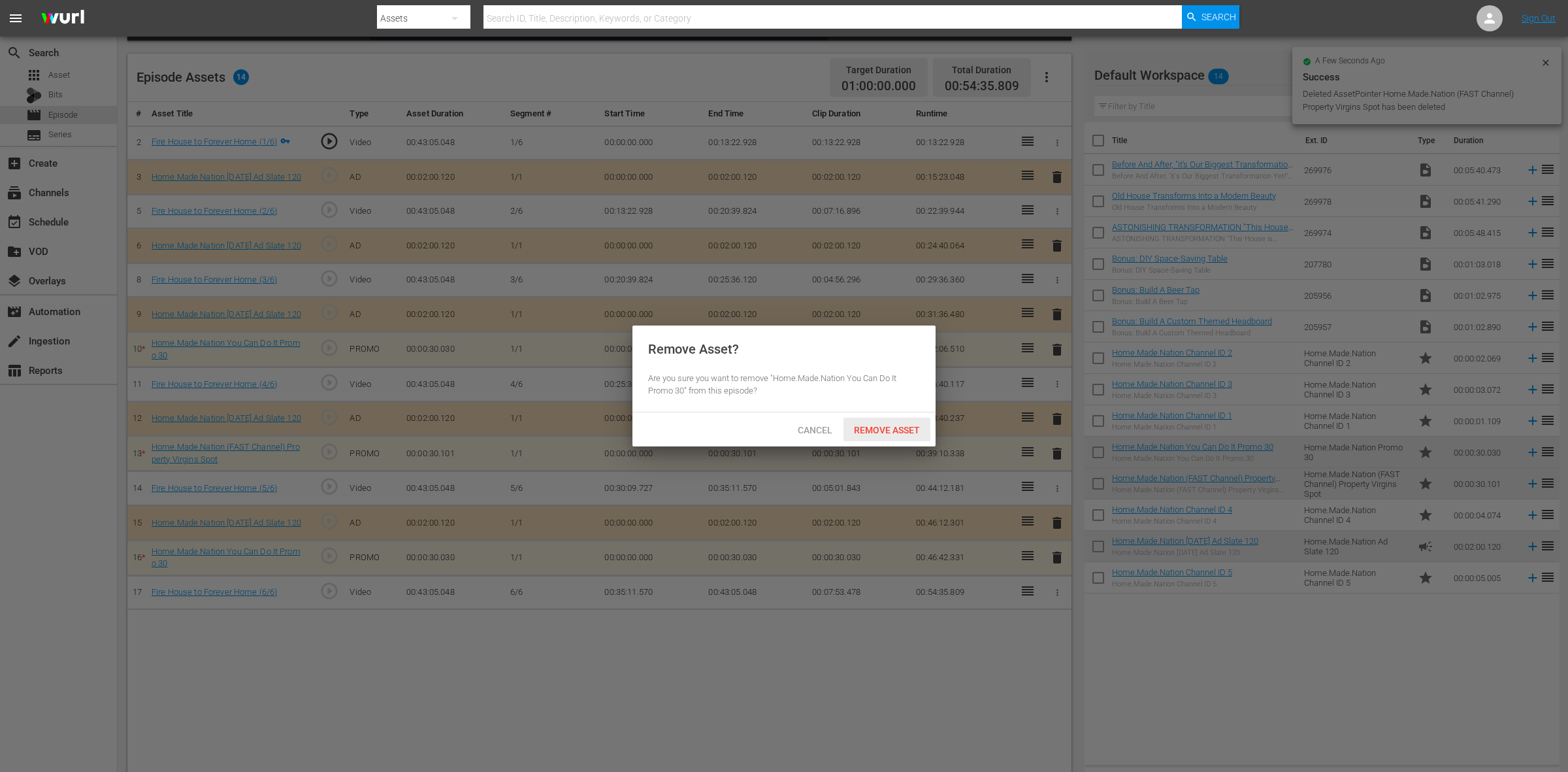
click at [913, 430] on span "Remove Asset" at bounding box center [887, 430] width 87 height 10
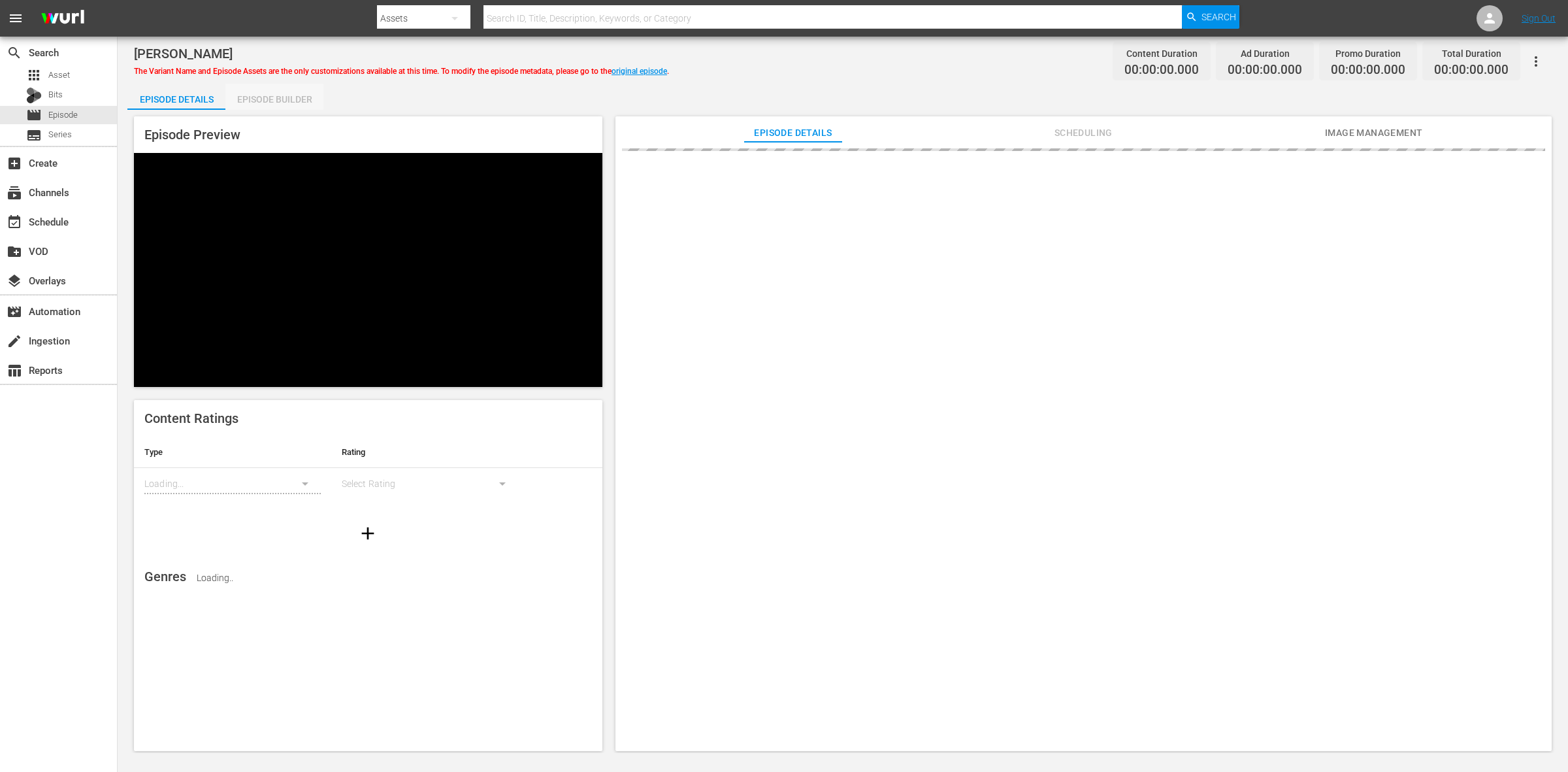
click at [285, 92] on div "Episode Builder" at bounding box center [275, 100] width 98 height 31
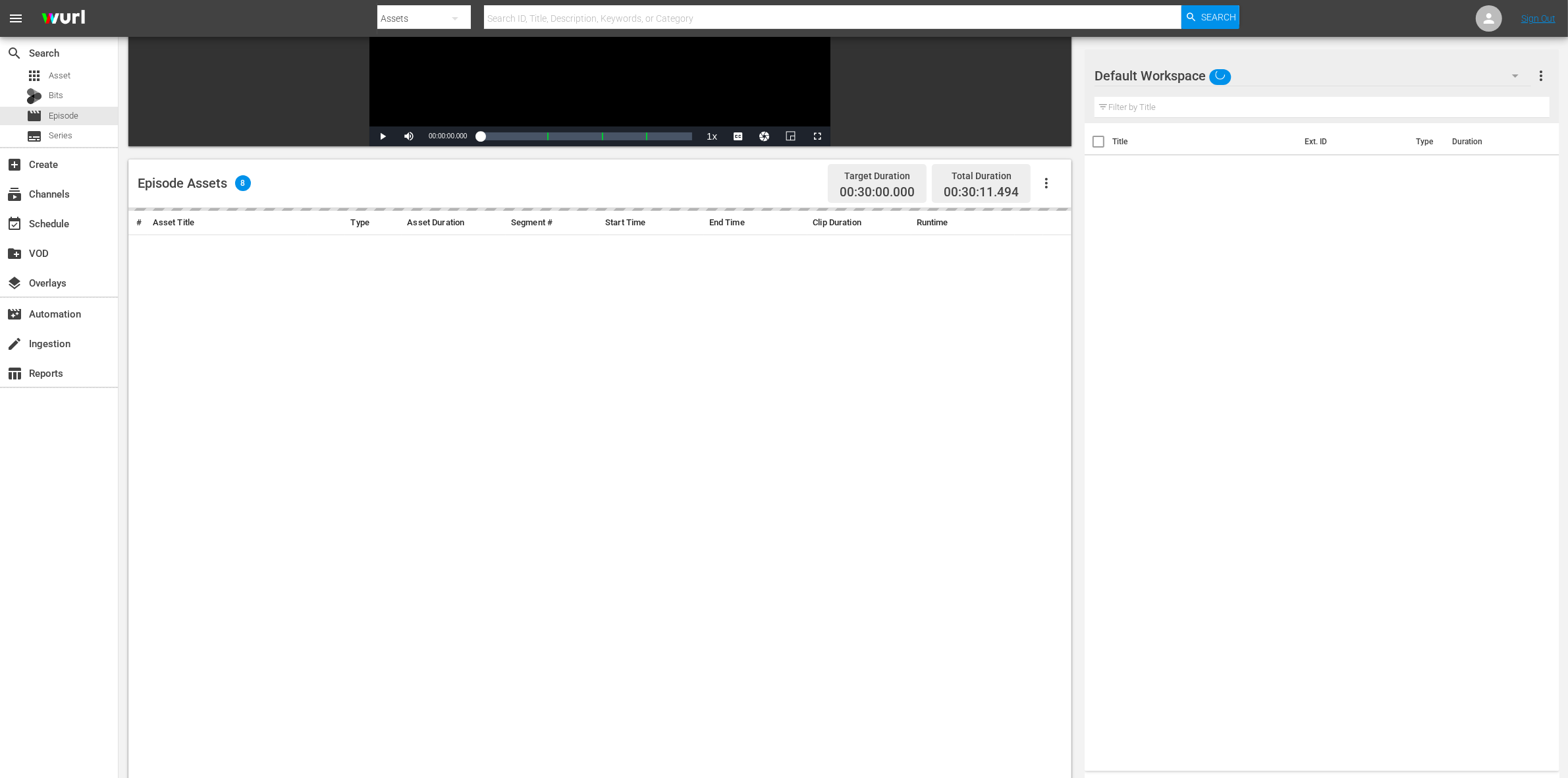
scroll to position [329, 0]
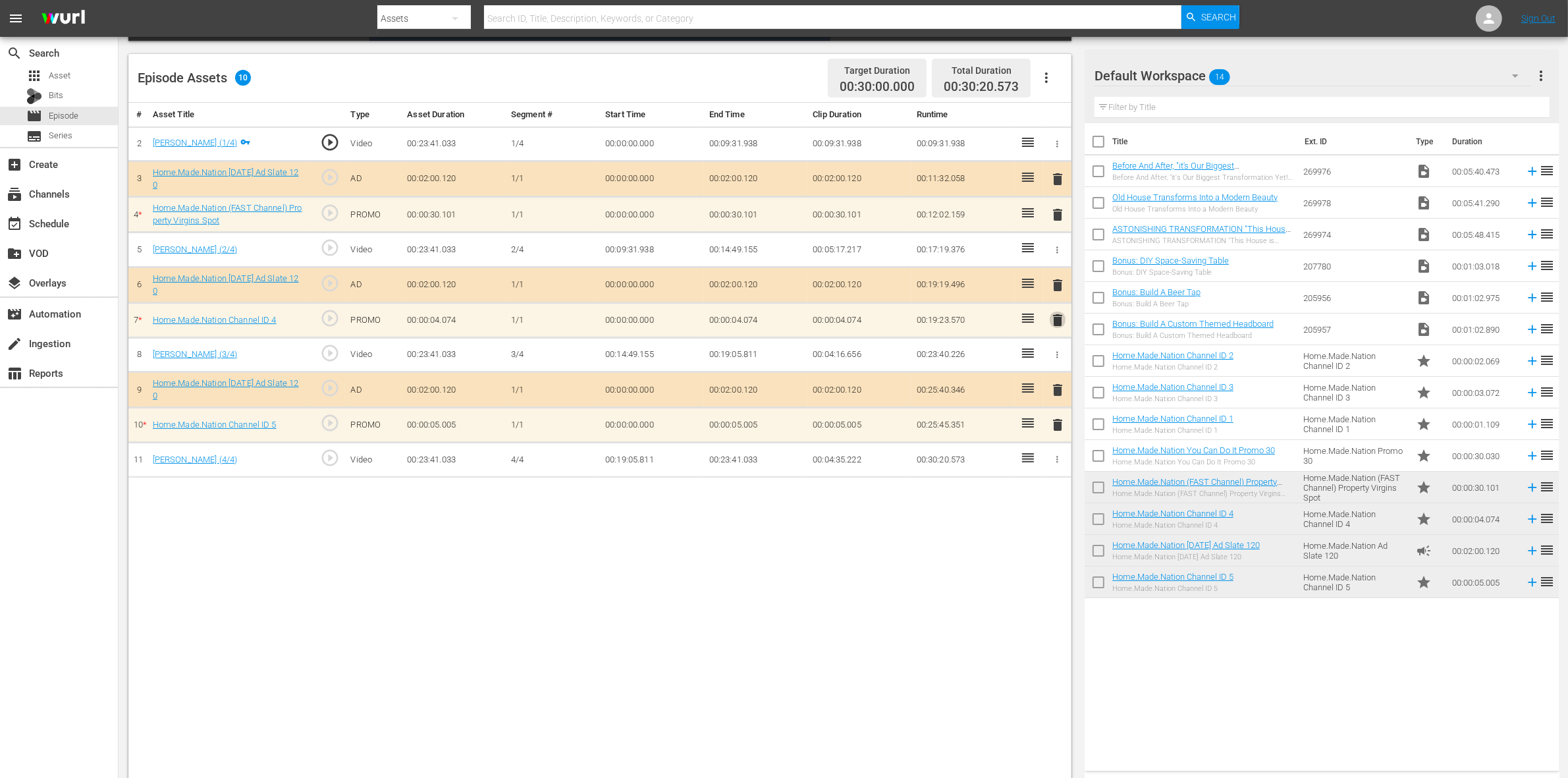
click at [1050, 318] on span "delete" at bounding box center [1058, 320] width 16 height 16
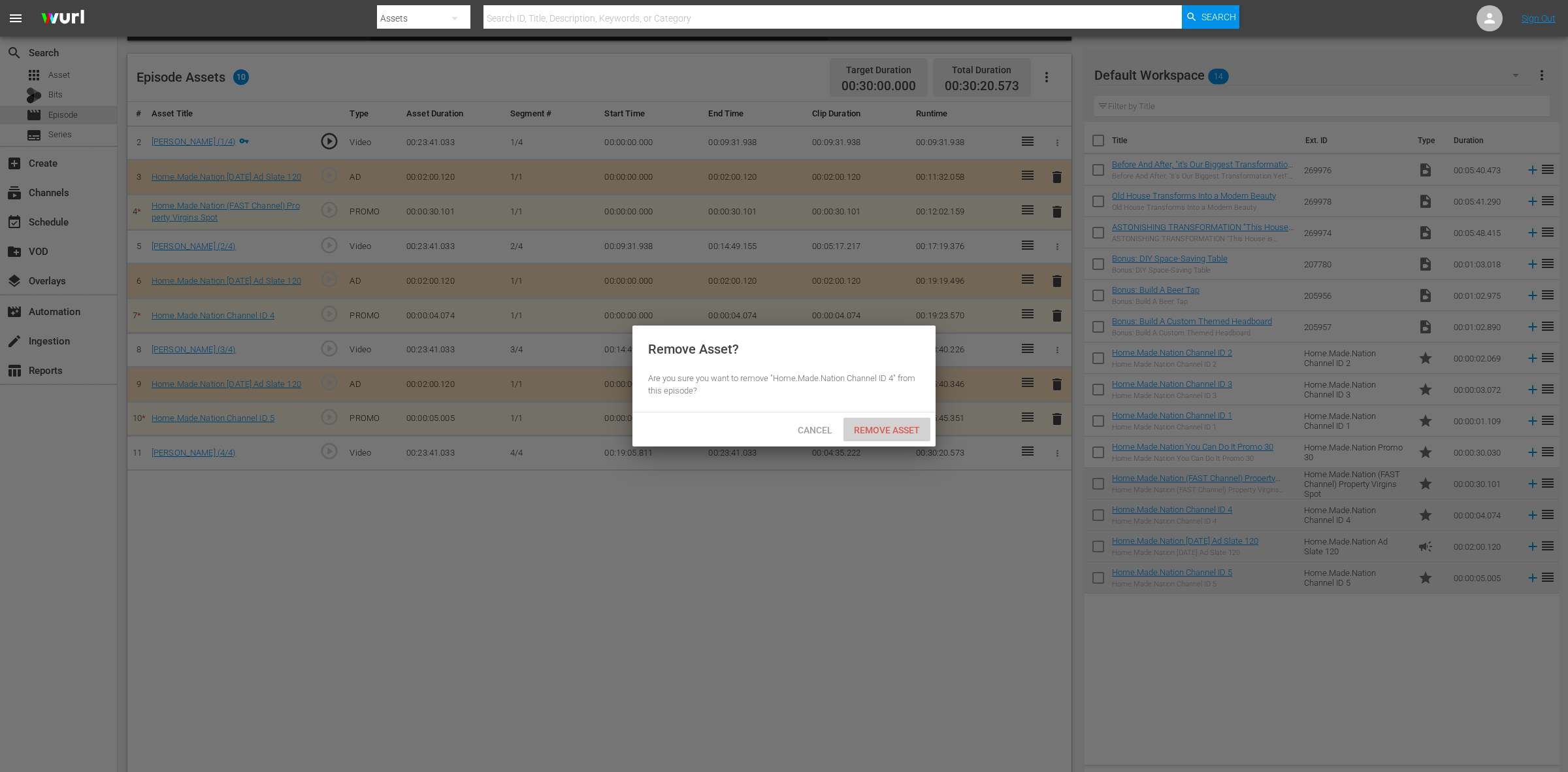
click at [897, 431] on span "Remove Asset" at bounding box center [887, 430] width 87 height 10
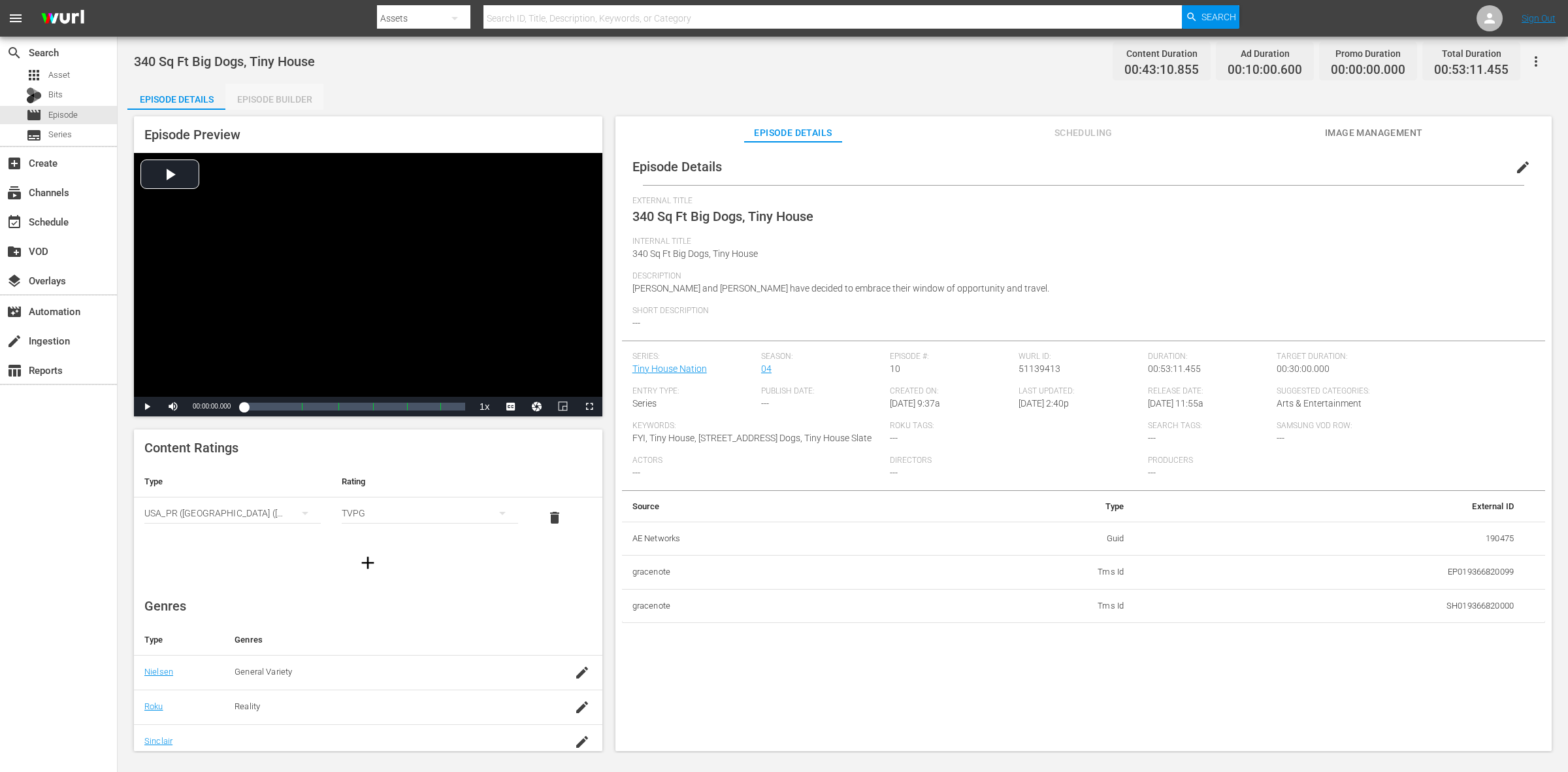
click at [294, 96] on div "Episode Builder" at bounding box center [275, 100] width 98 height 31
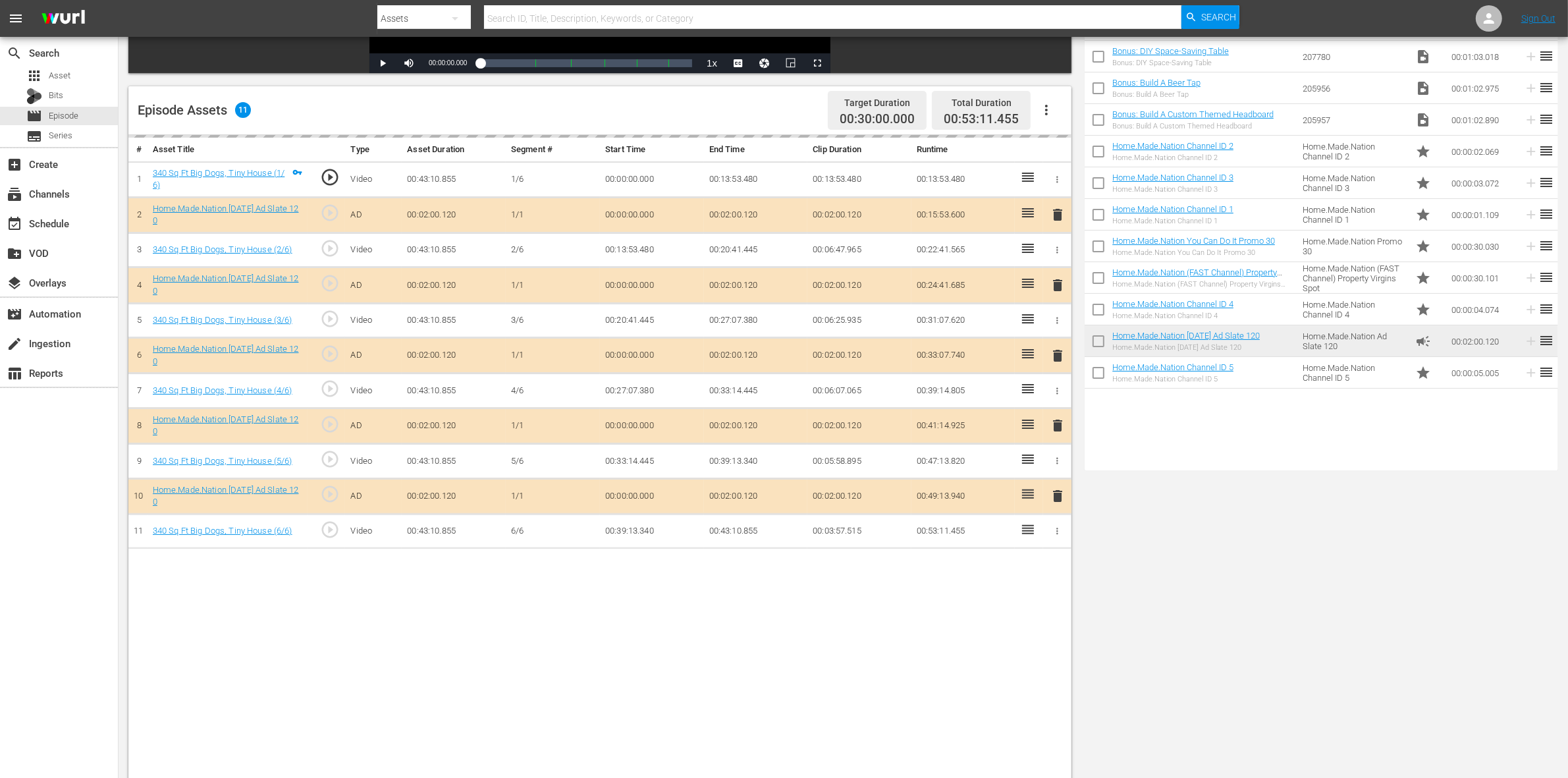
scroll to position [329, 0]
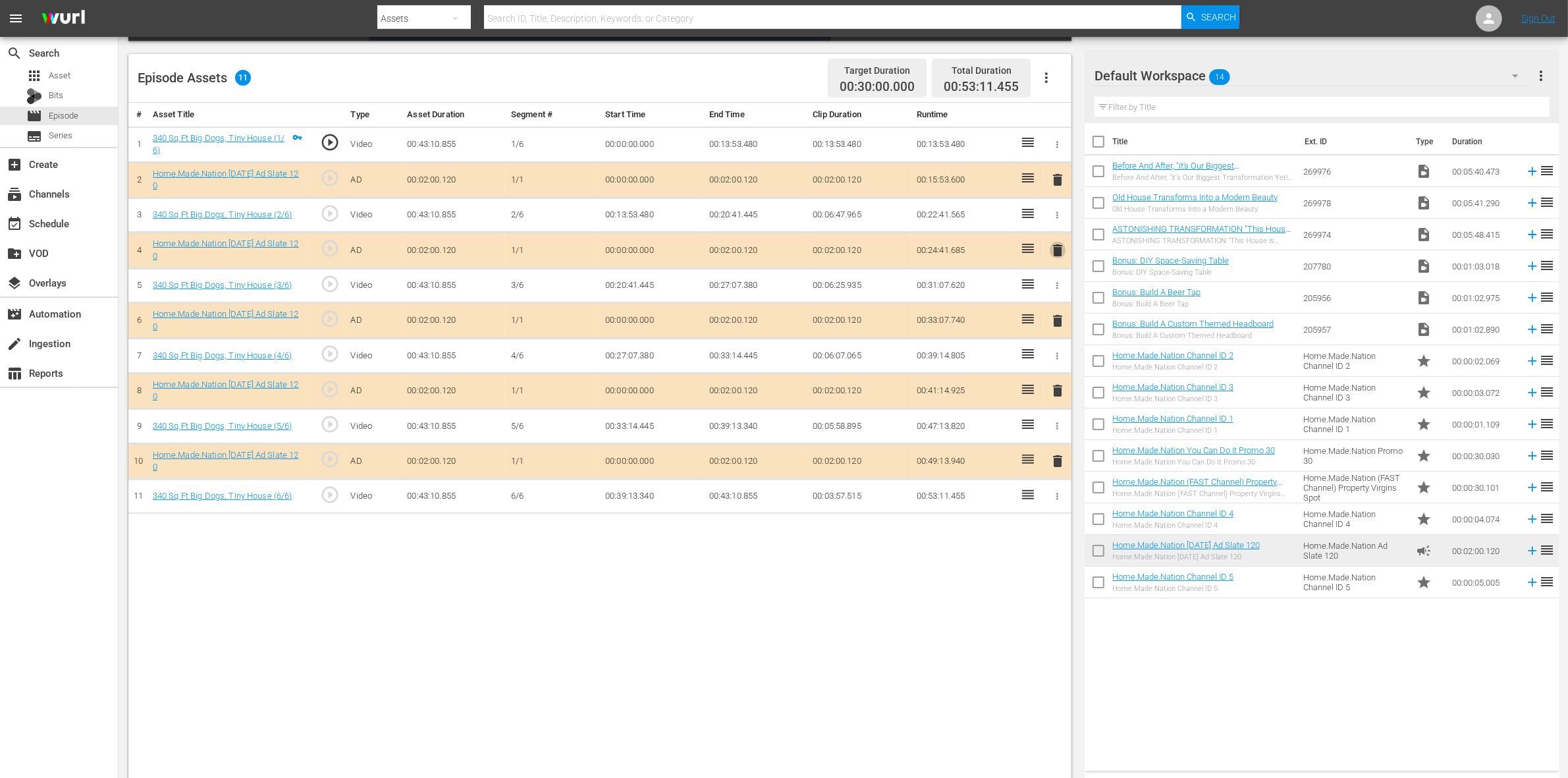
click at [1061, 249] on span "delete" at bounding box center [1058, 250] width 16 height 16
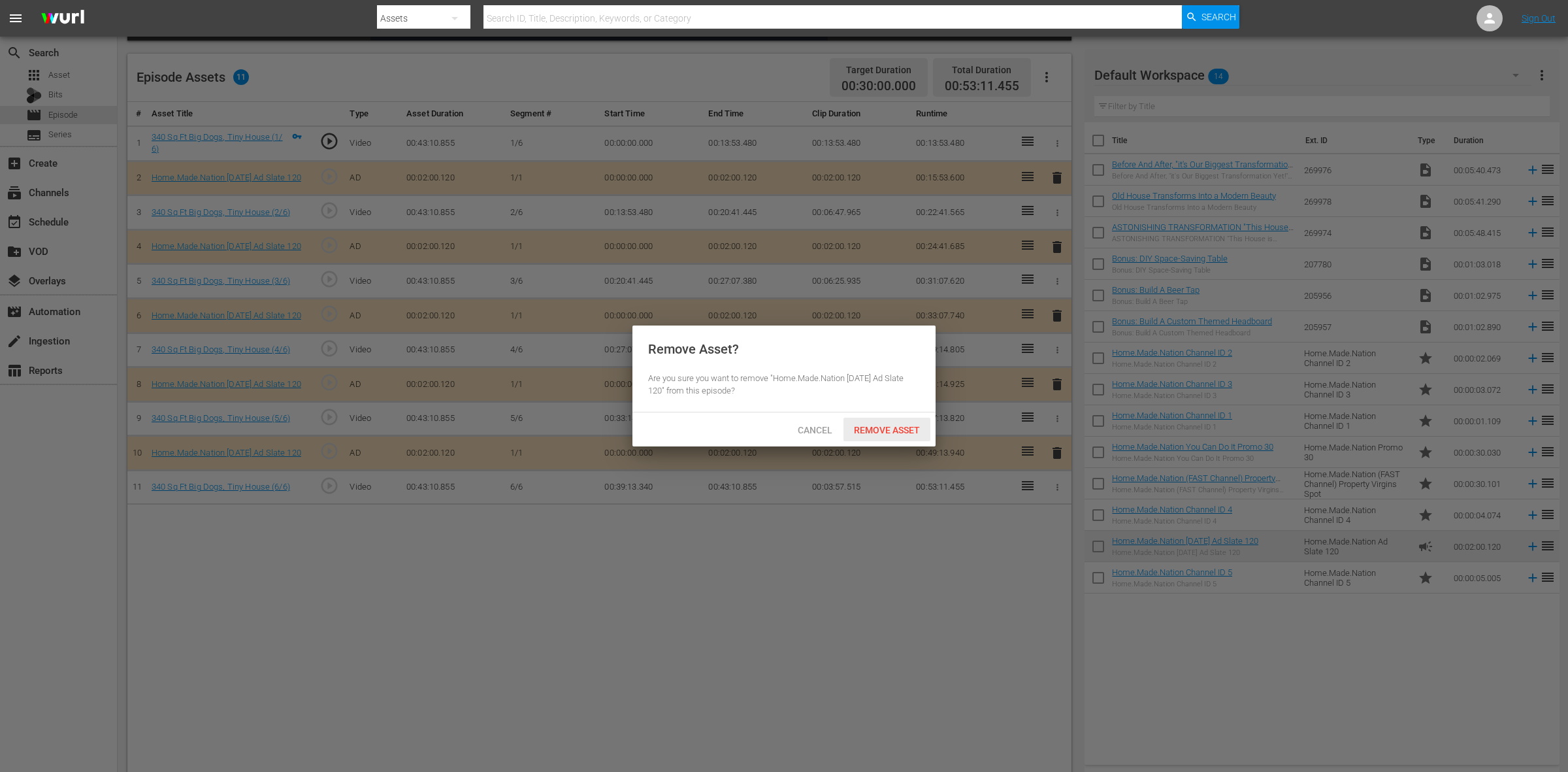
click at [880, 438] on div "Remove Asset" at bounding box center [887, 430] width 87 height 24
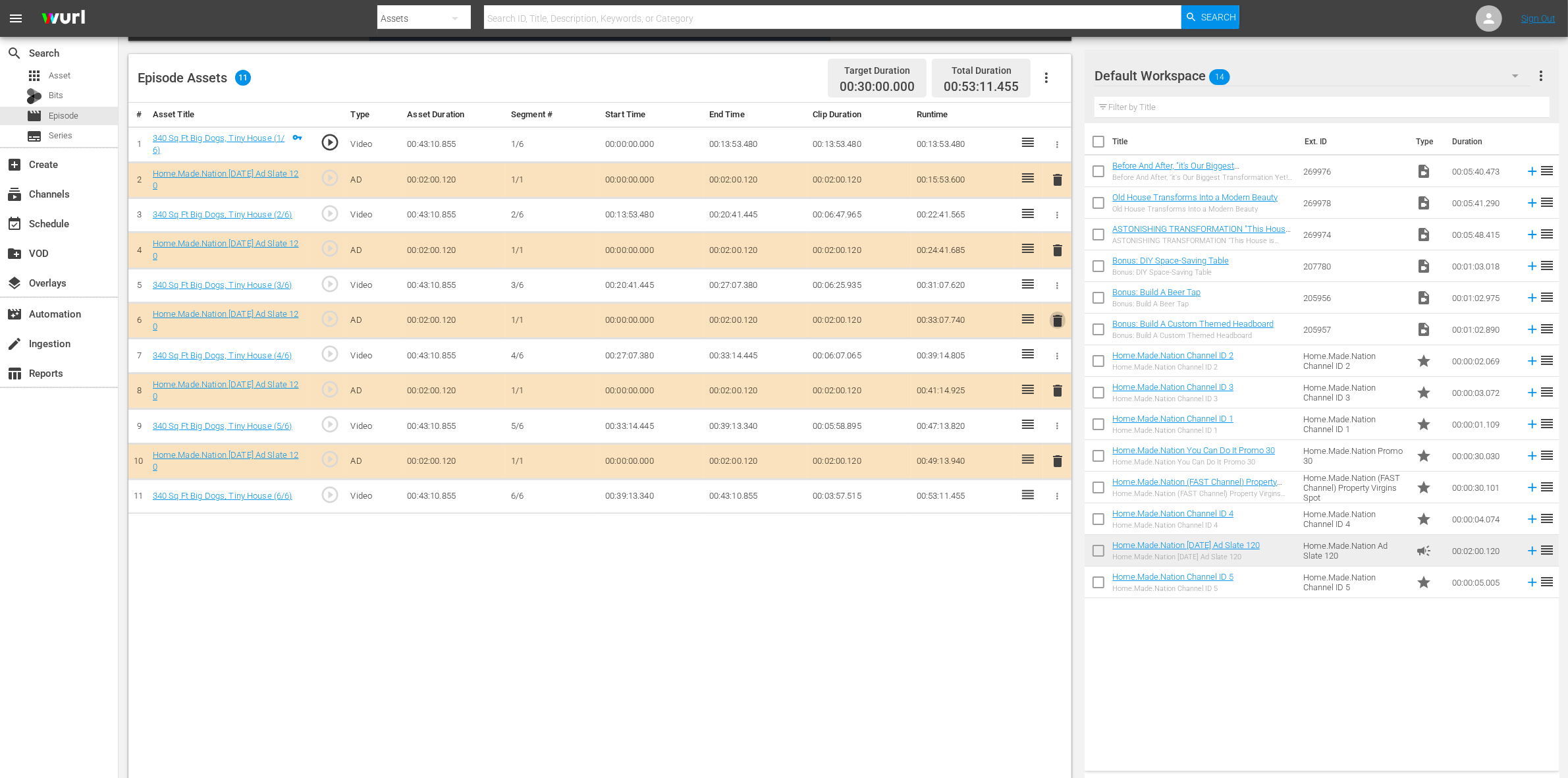
click at [1057, 323] on span "delete" at bounding box center [1058, 321] width 16 height 16
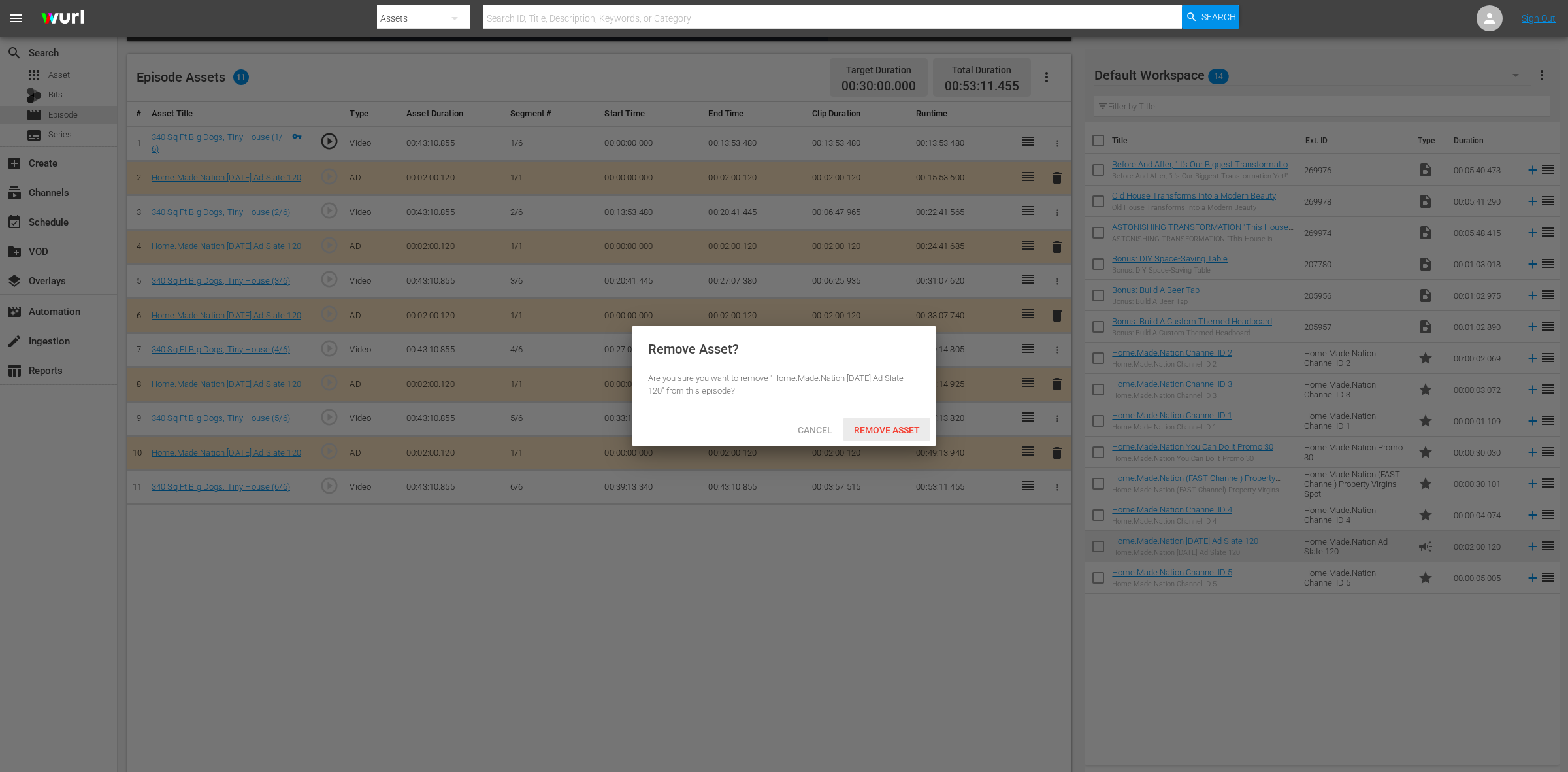
click at [886, 431] on span "Remove Asset" at bounding box center [887, 430] width 87 height 10
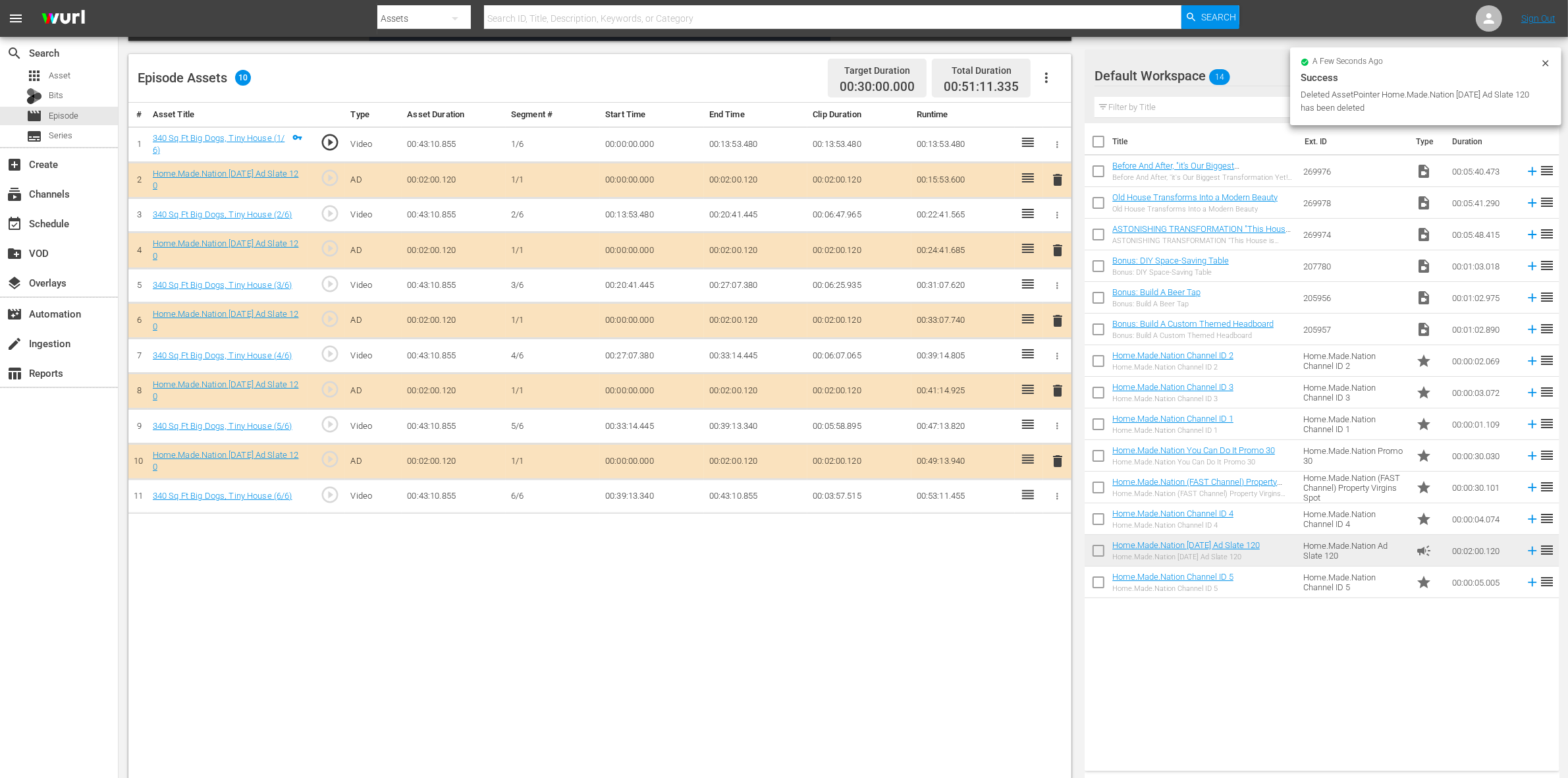
click at [1057, 395] on span "delete" at bounding box center [1058, 391] width 16 height 16
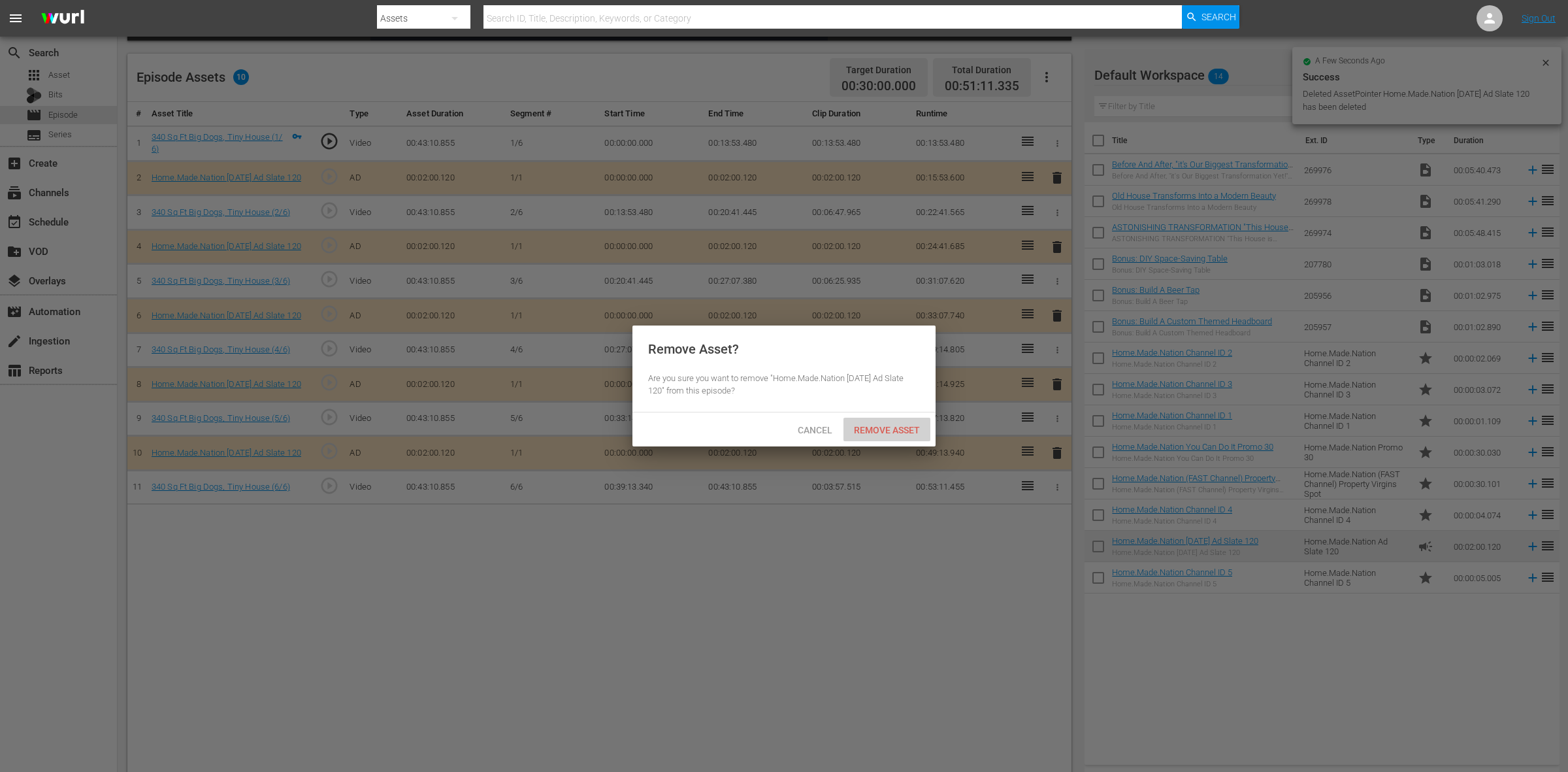
click at [918, 430] on span "Remove Asset" at bounding box center [887, 430] width 87 height 10
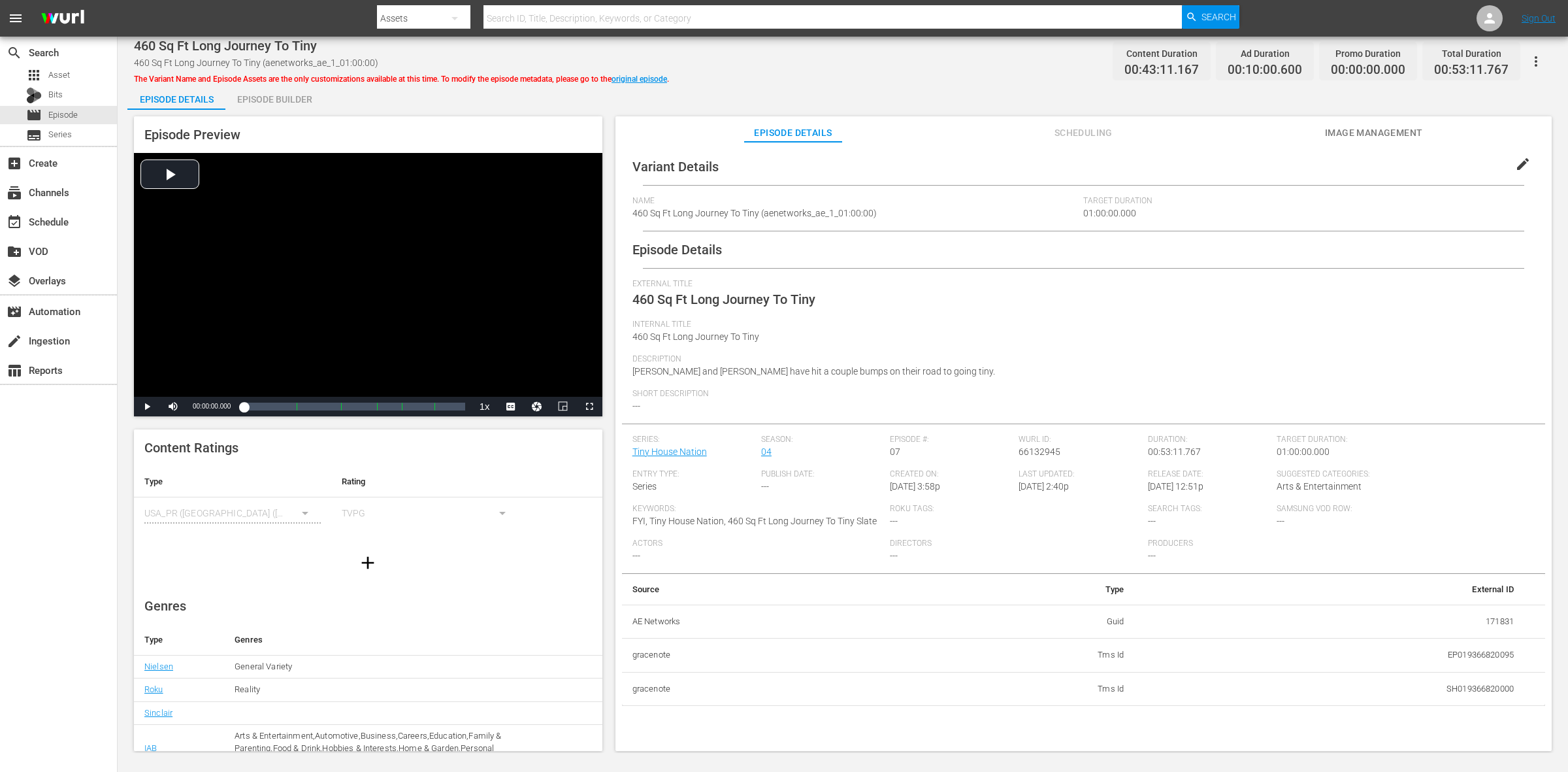
click at [283, 93] on div "Episode Builder" at bounding box center [275, 100] width 98 height 31
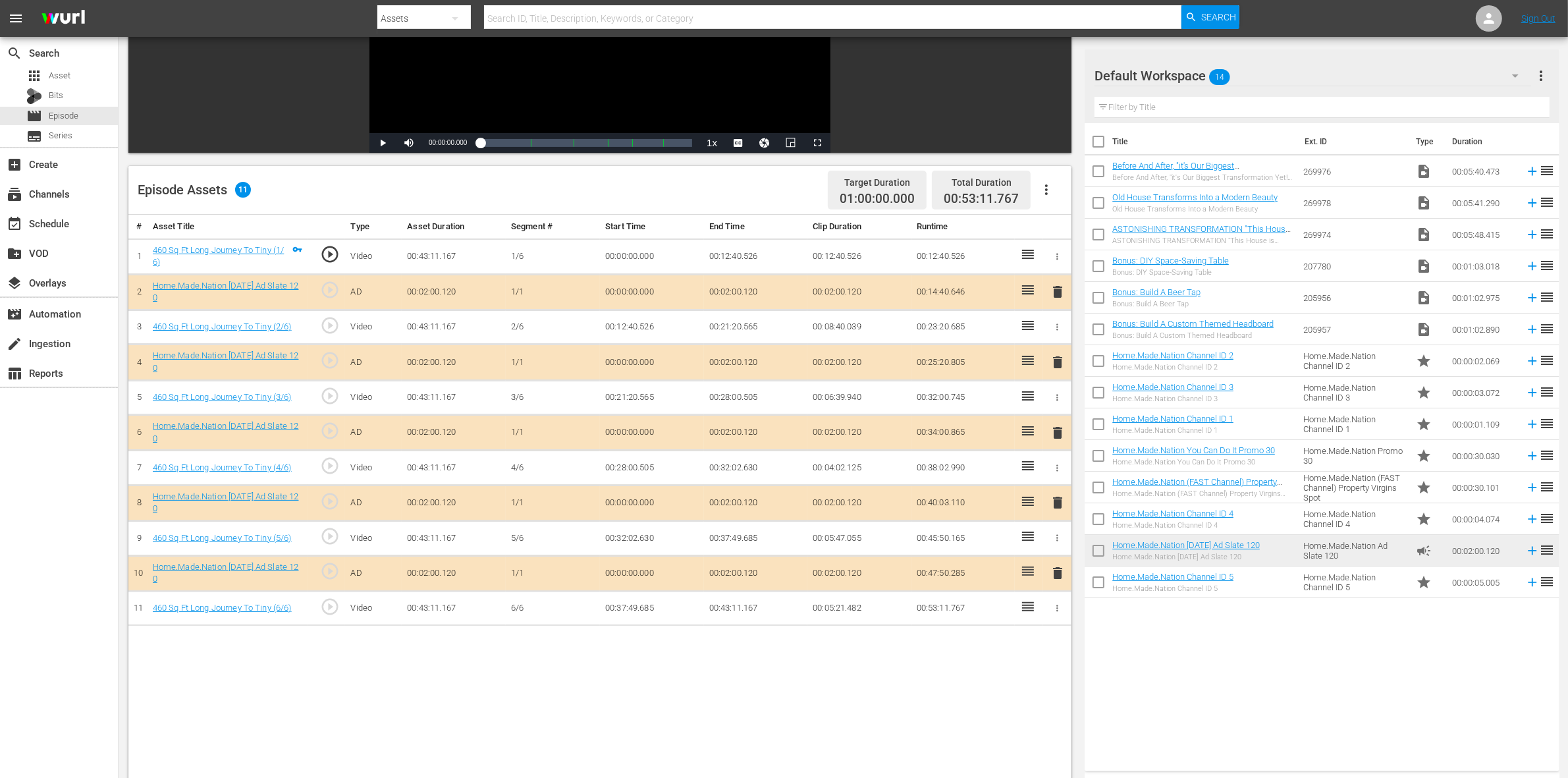
scroll to position [247, 0]
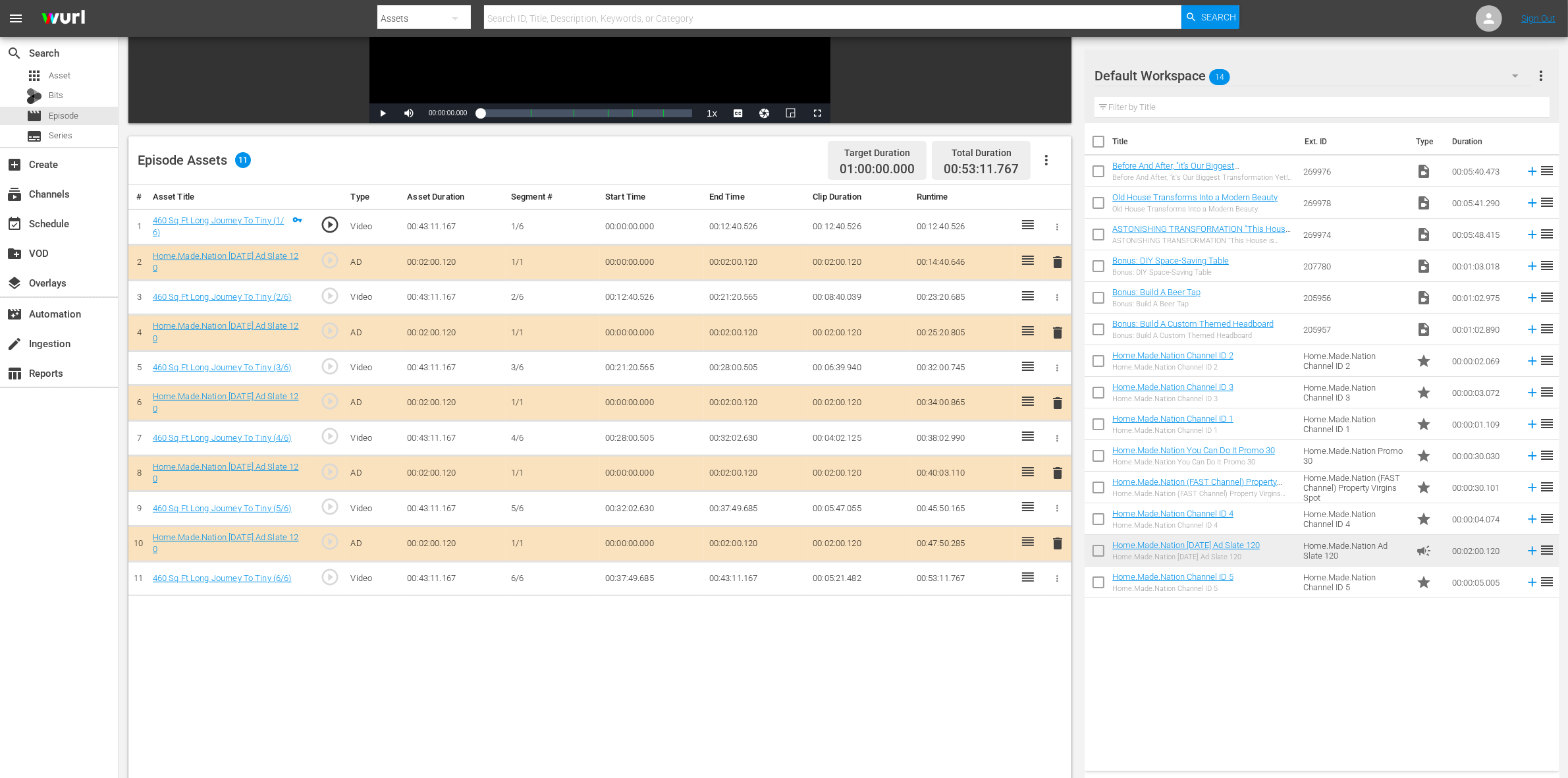
click at [1058, 329] on span "delete" at bounding box center [1058, 333] width 16 height 16
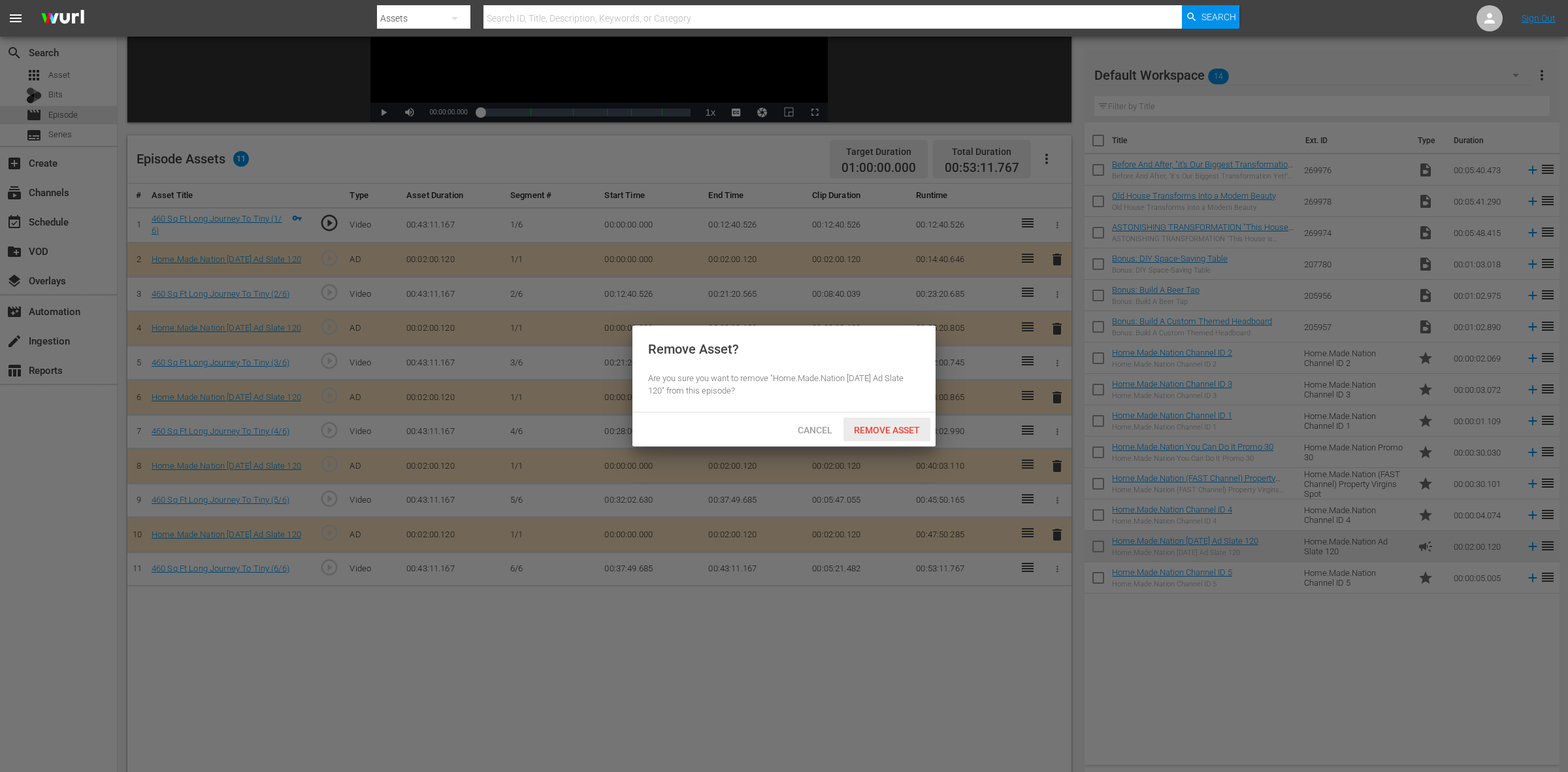
click at [909, 430] on span "Remove Asset" at bounding box center [887, 430] width 87 height 10
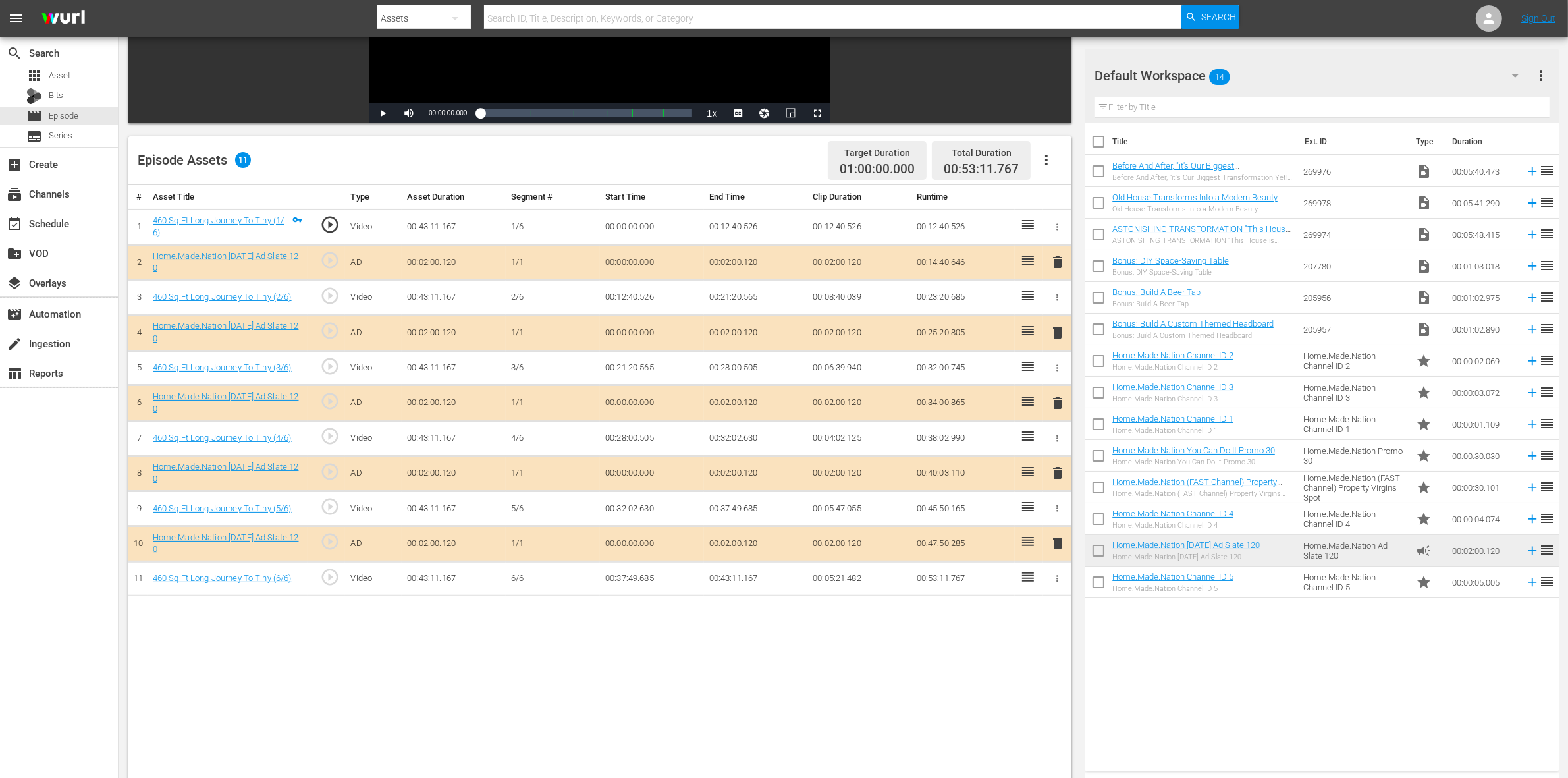
click at [1050, 406] on span "delete" at bounding box center [1058, 403] width 16 height 16
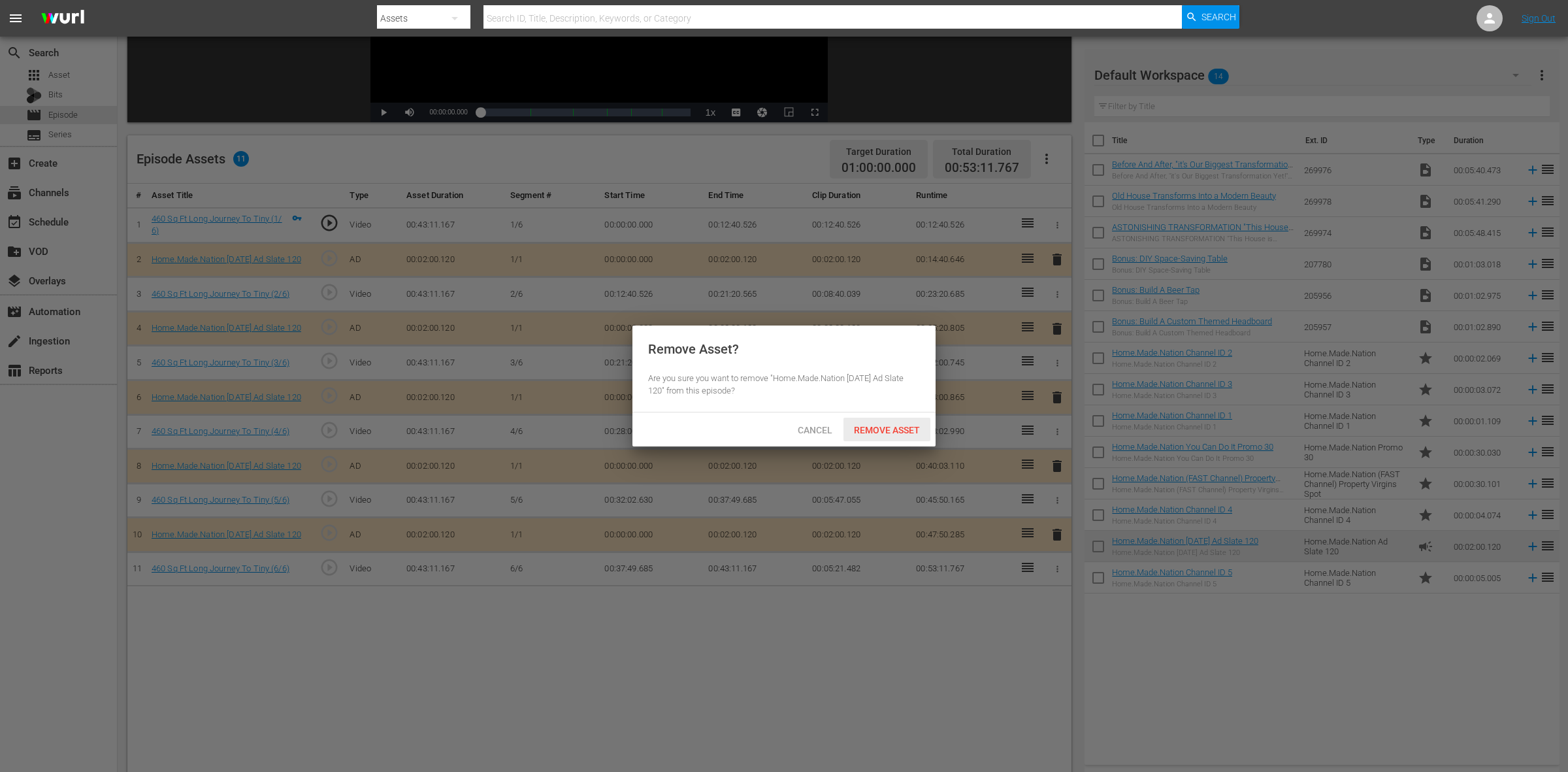
click at [877, 430] on span "Remove Asset" at bounding box center [887, 430] width 87 height 10
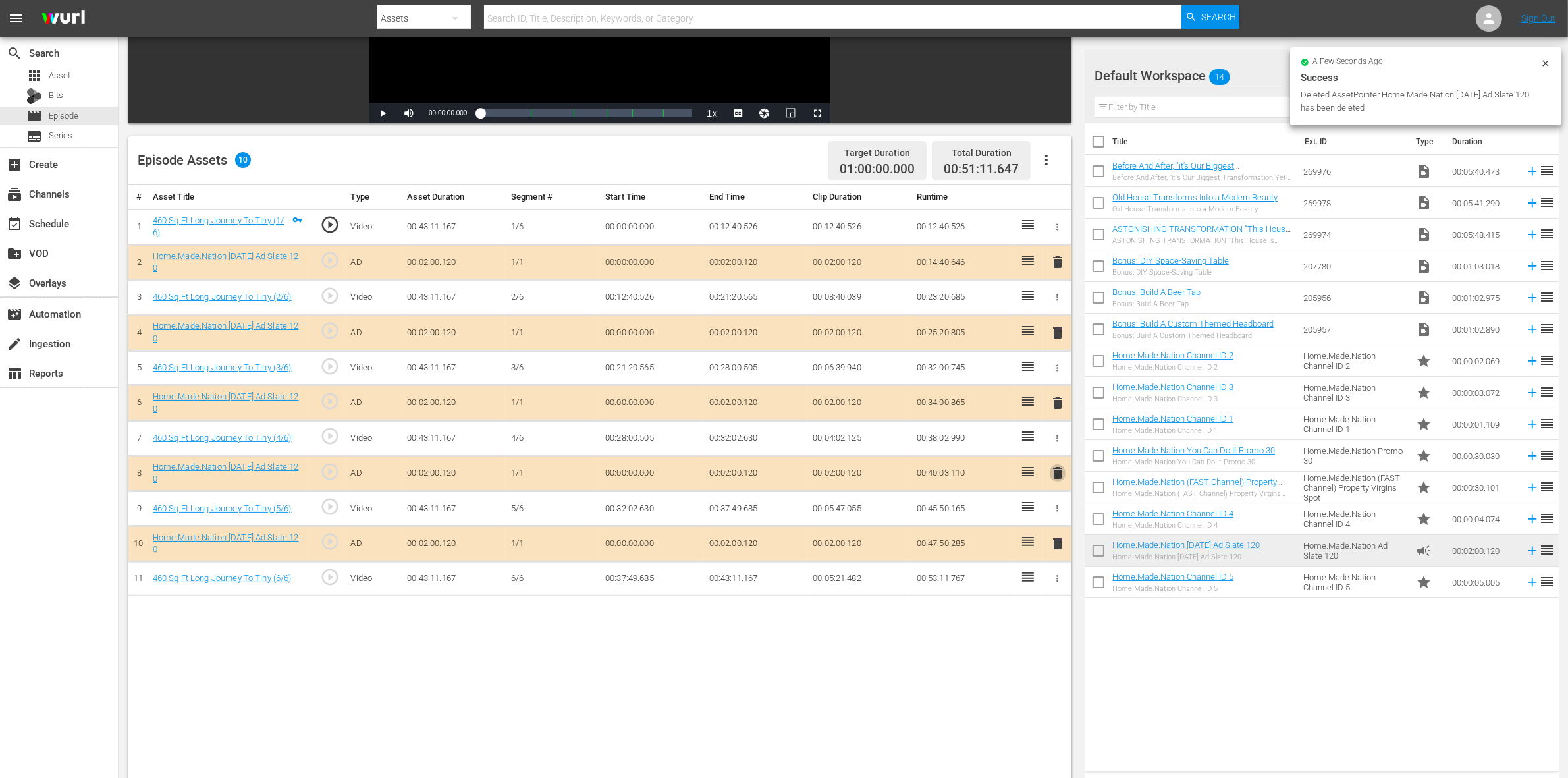
click at [1059, 478] on span "delete" at bounding box center [1058, 473] width 16 height 16
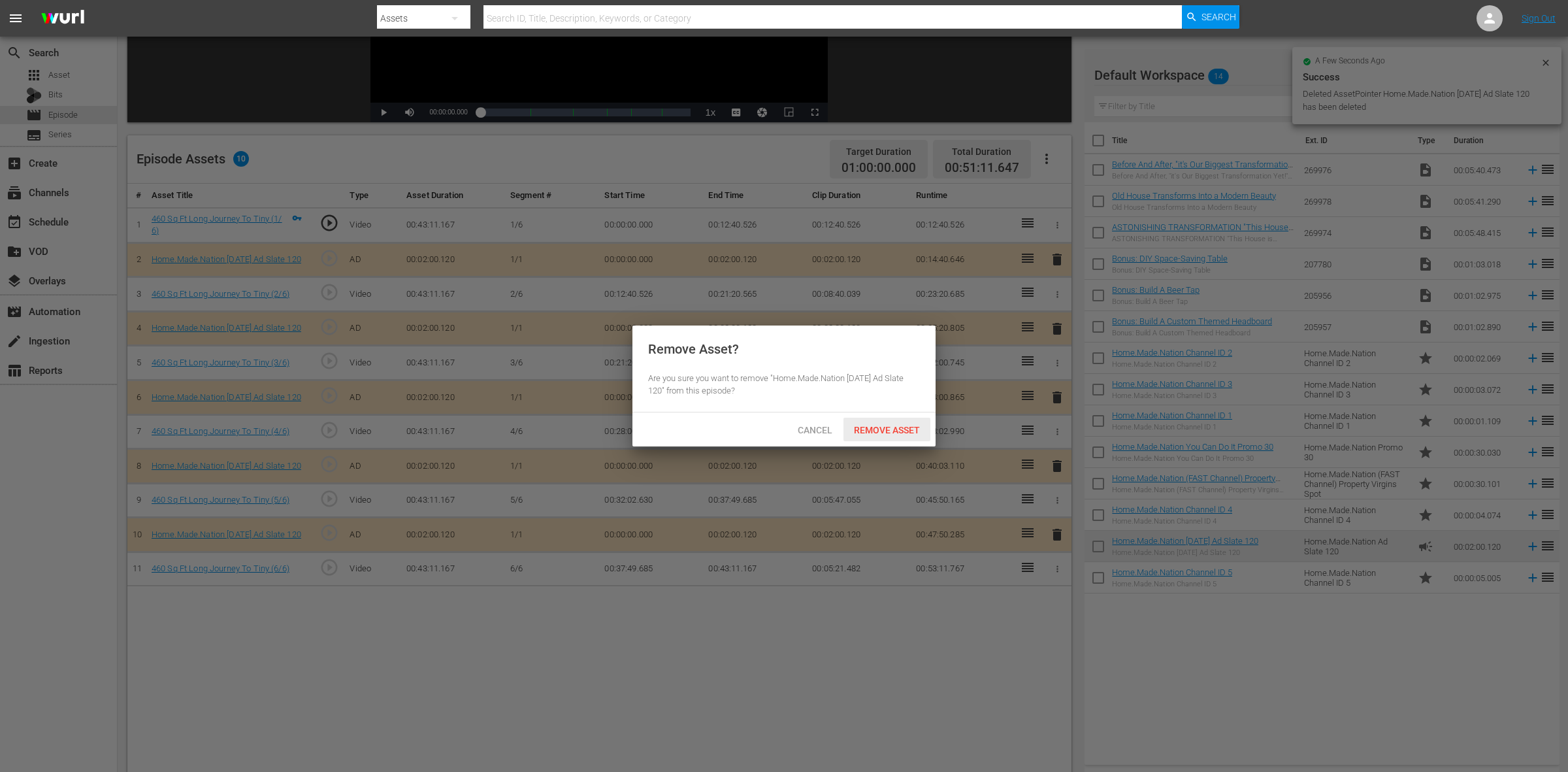
click at [915, 433] on span "Remove Asset" at bounding box center [887, 430] width 87 height 10
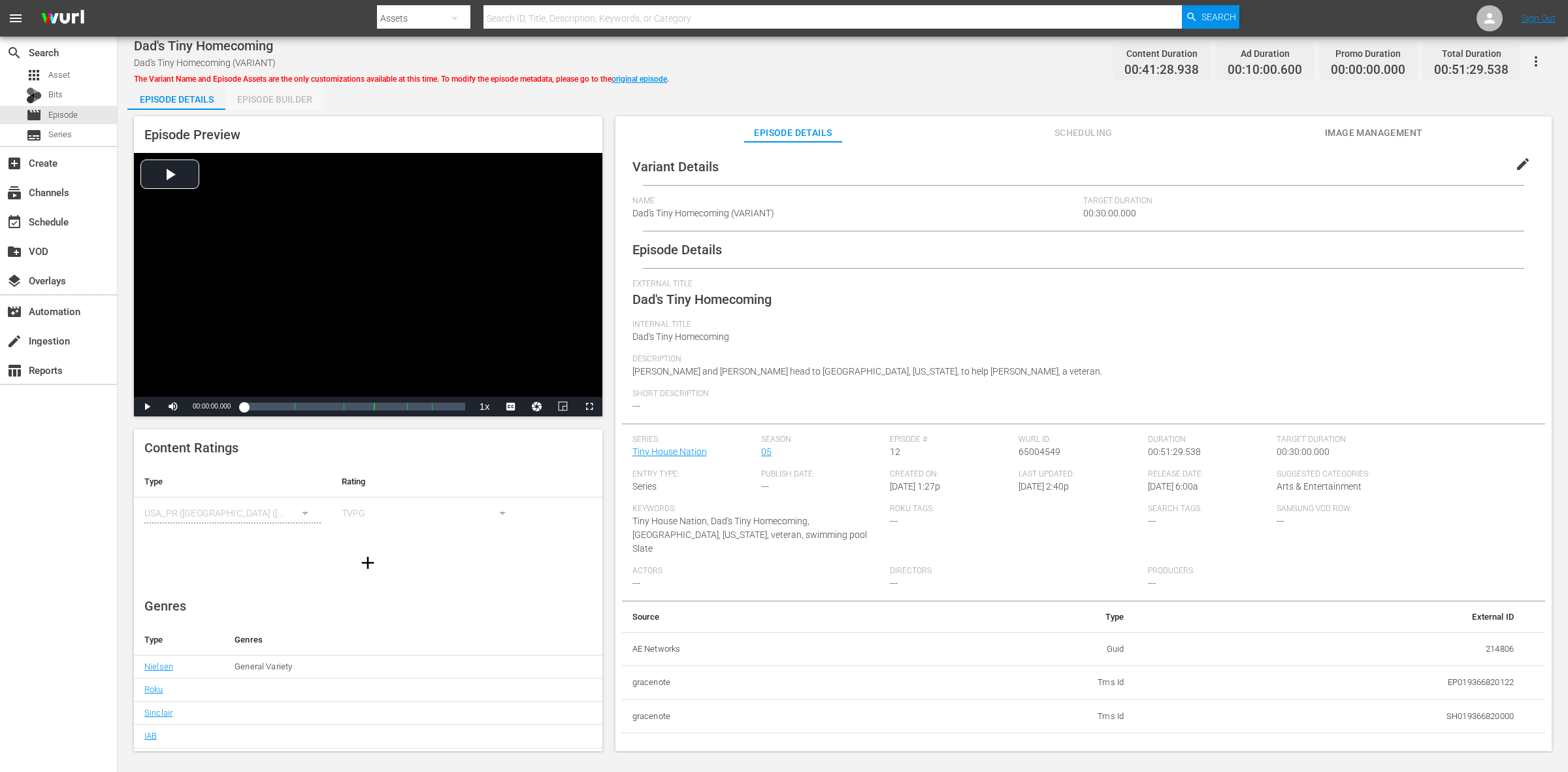
click at [252, 102] on div "Episode Builder" at bounding box center [275, 100] width 98 height 31
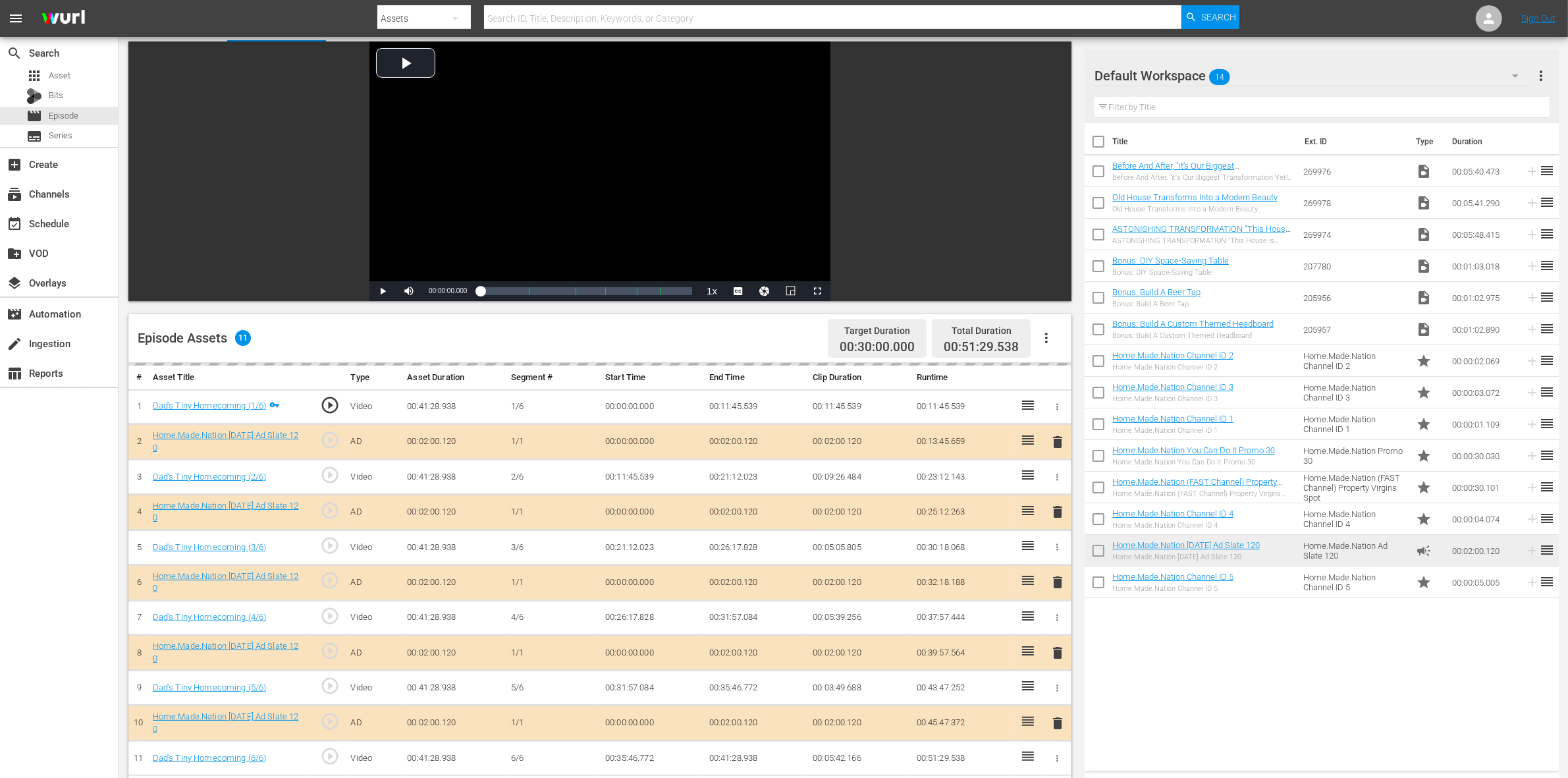
scroll to position [165, 0]
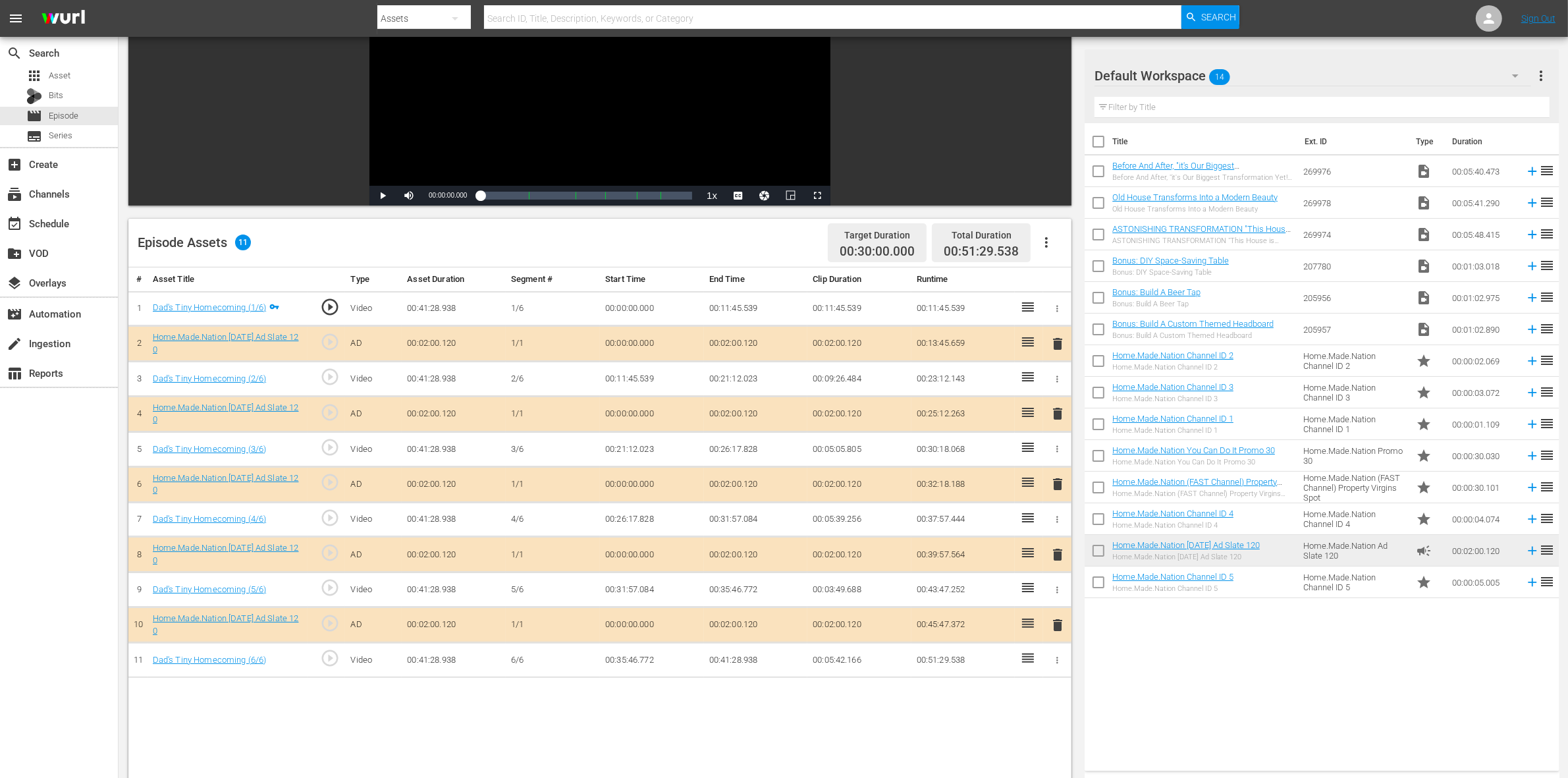
click at [1059, 479] on span "delete" at bounding box center [1058, 484] width 16 height 16
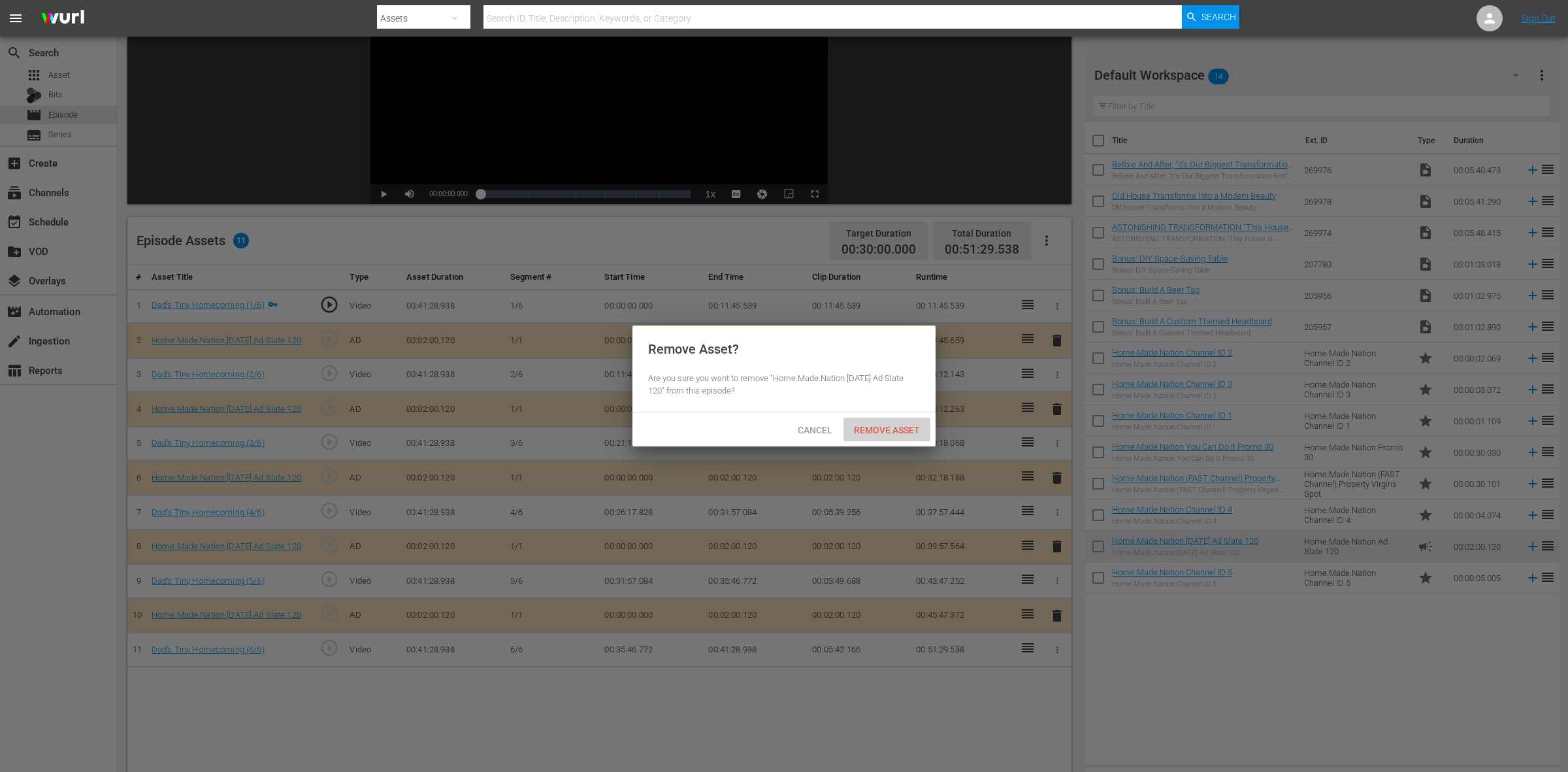
click at [886, 419] on div "Remove Asset" at bounding box center [887, 430] width 87 height 24
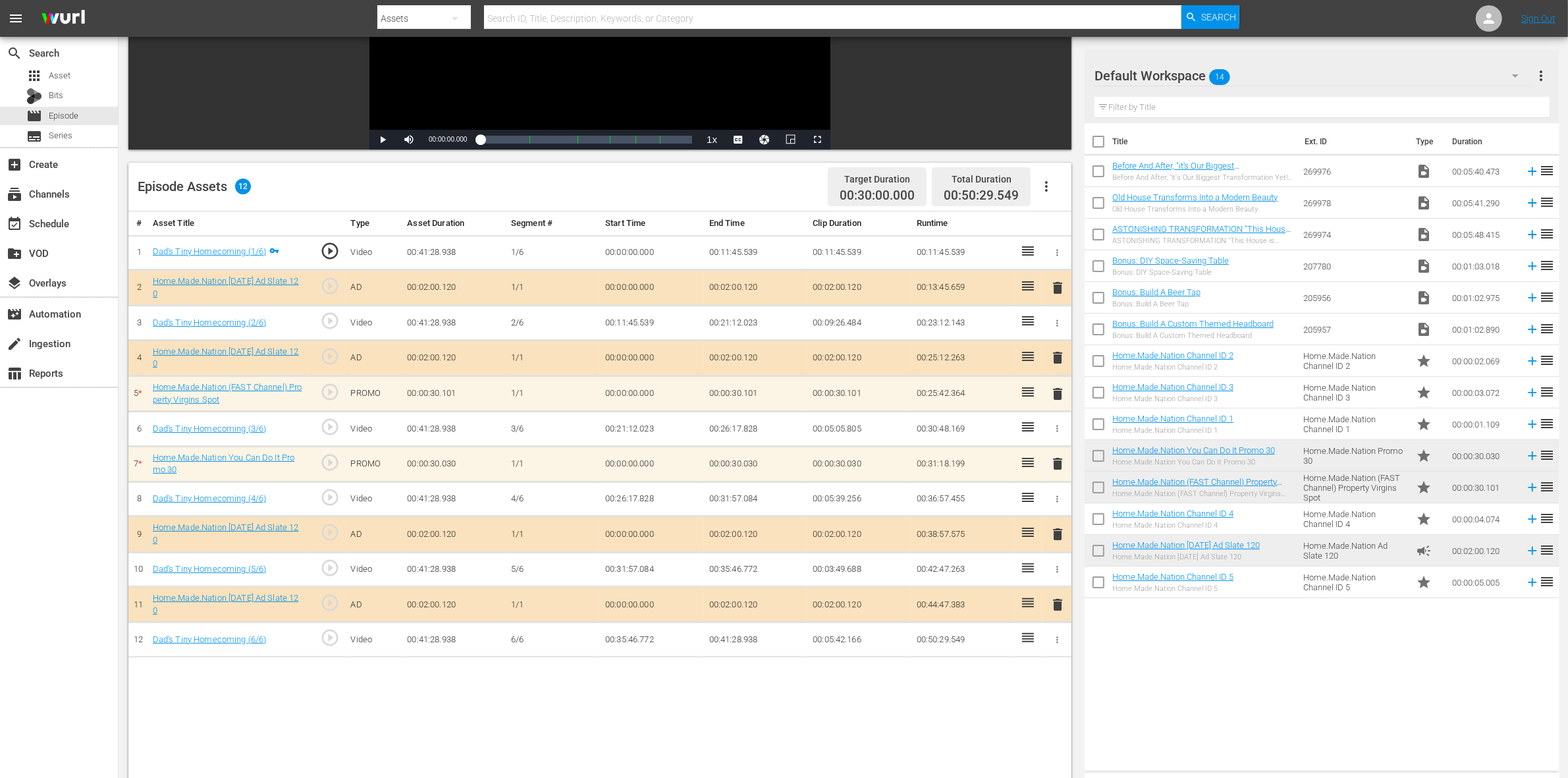
scroll to position [247, 0]
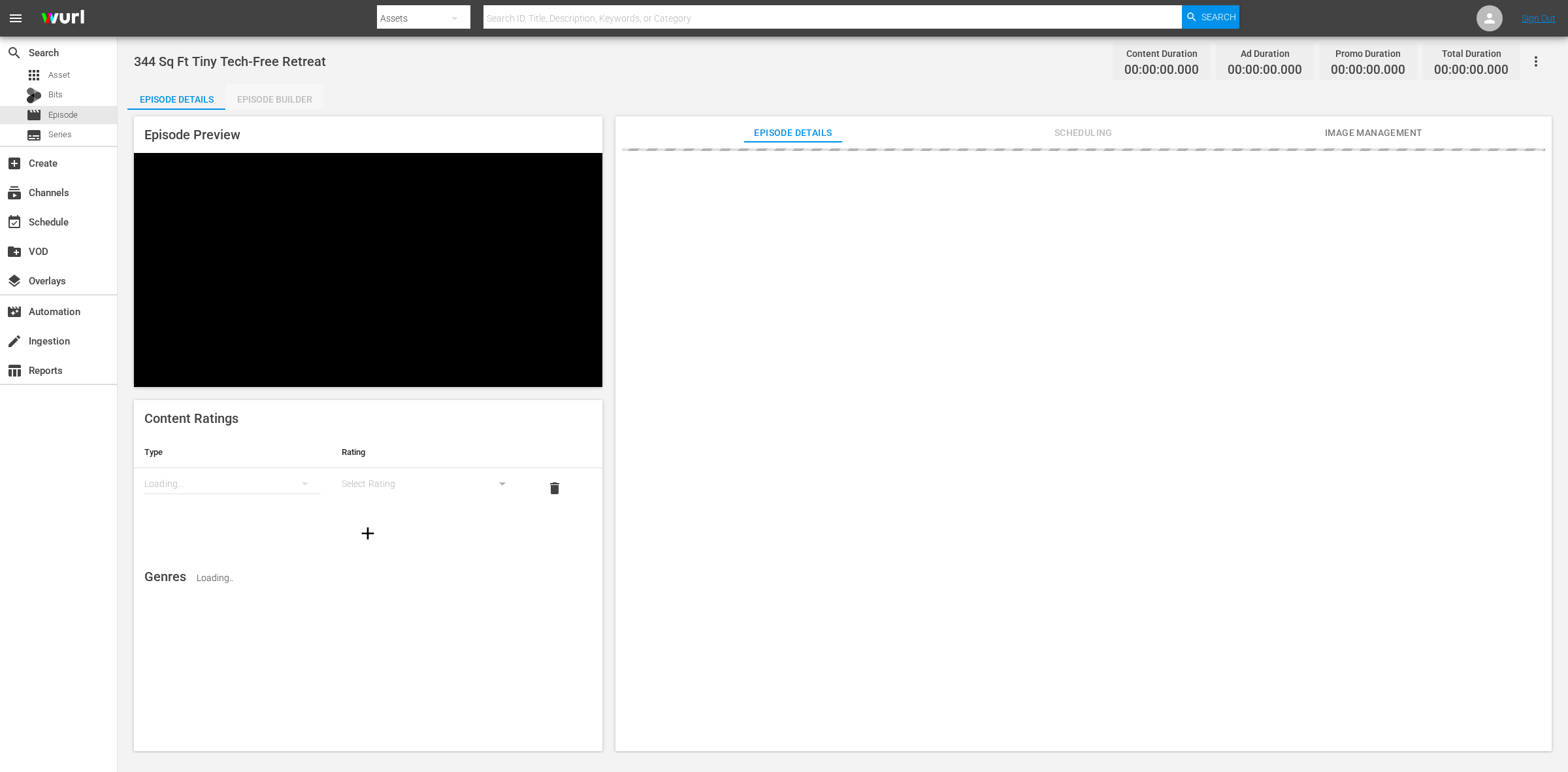
click at [278, 96] on div "Episode Builder" at bounding box center [275, 100] width 98 height 31
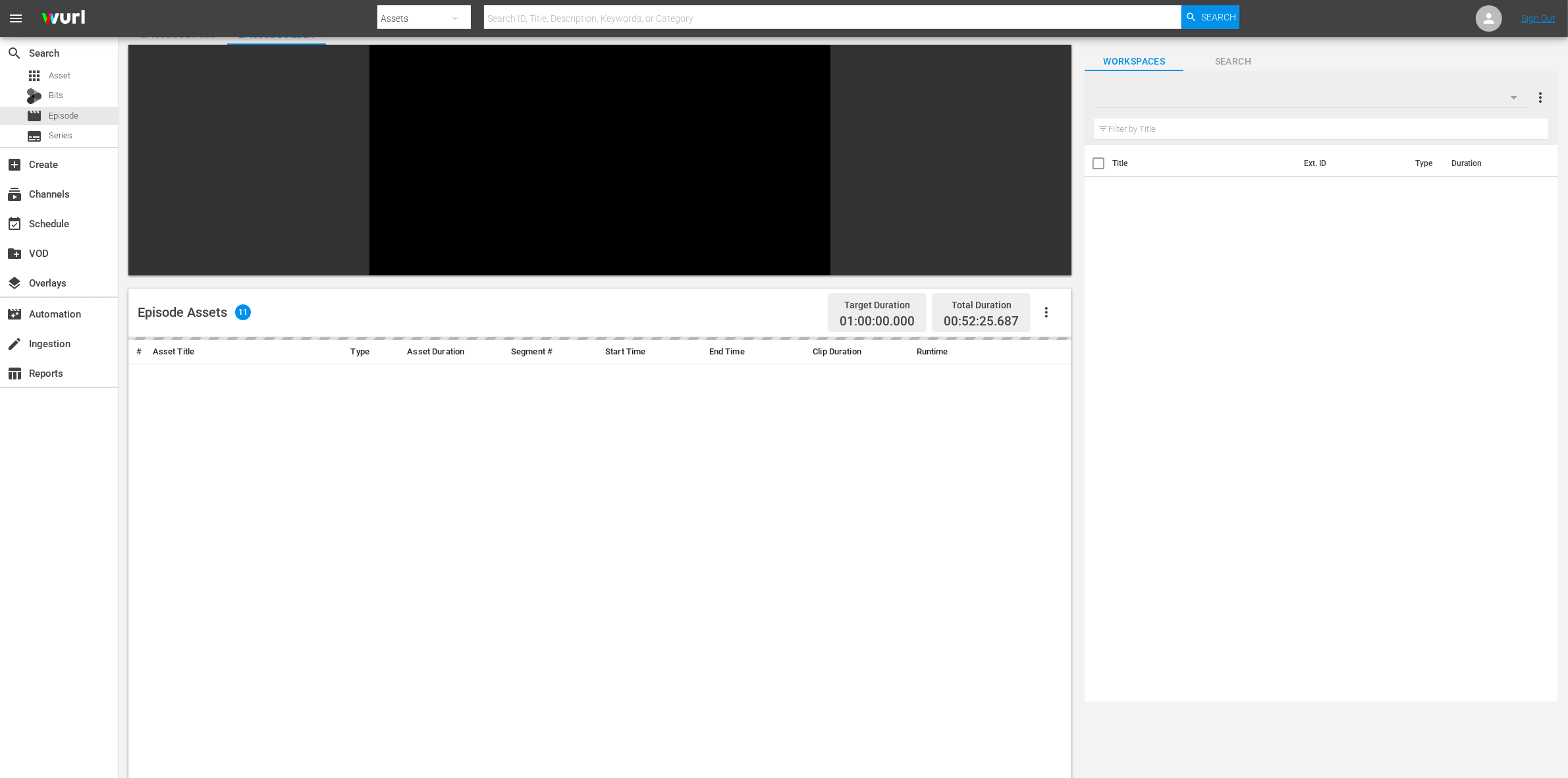
scroll to position [165, 0]
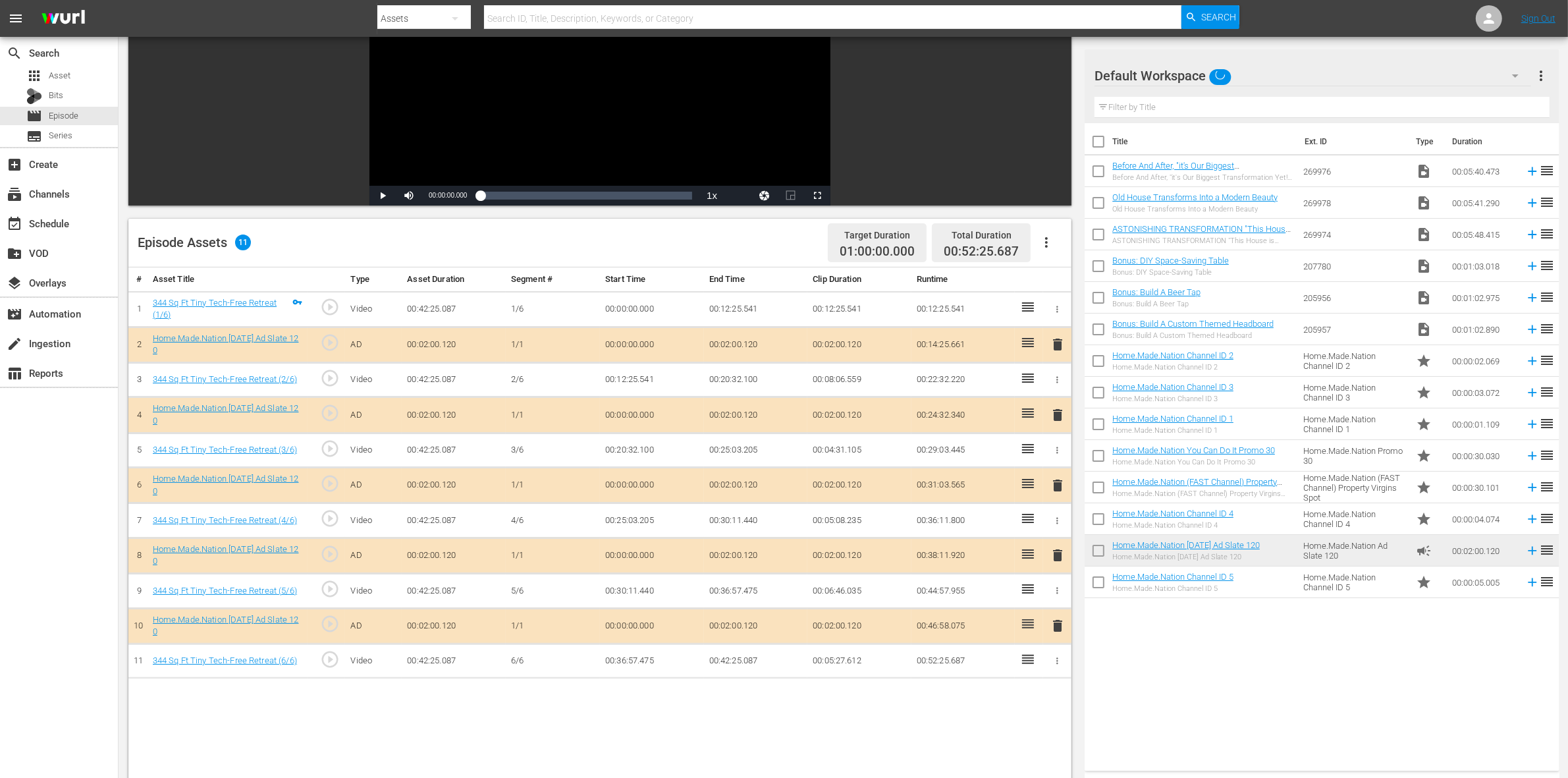
click at [1058, 416] on span "delete" at bounding box center [1058, 415] width 16 height 16
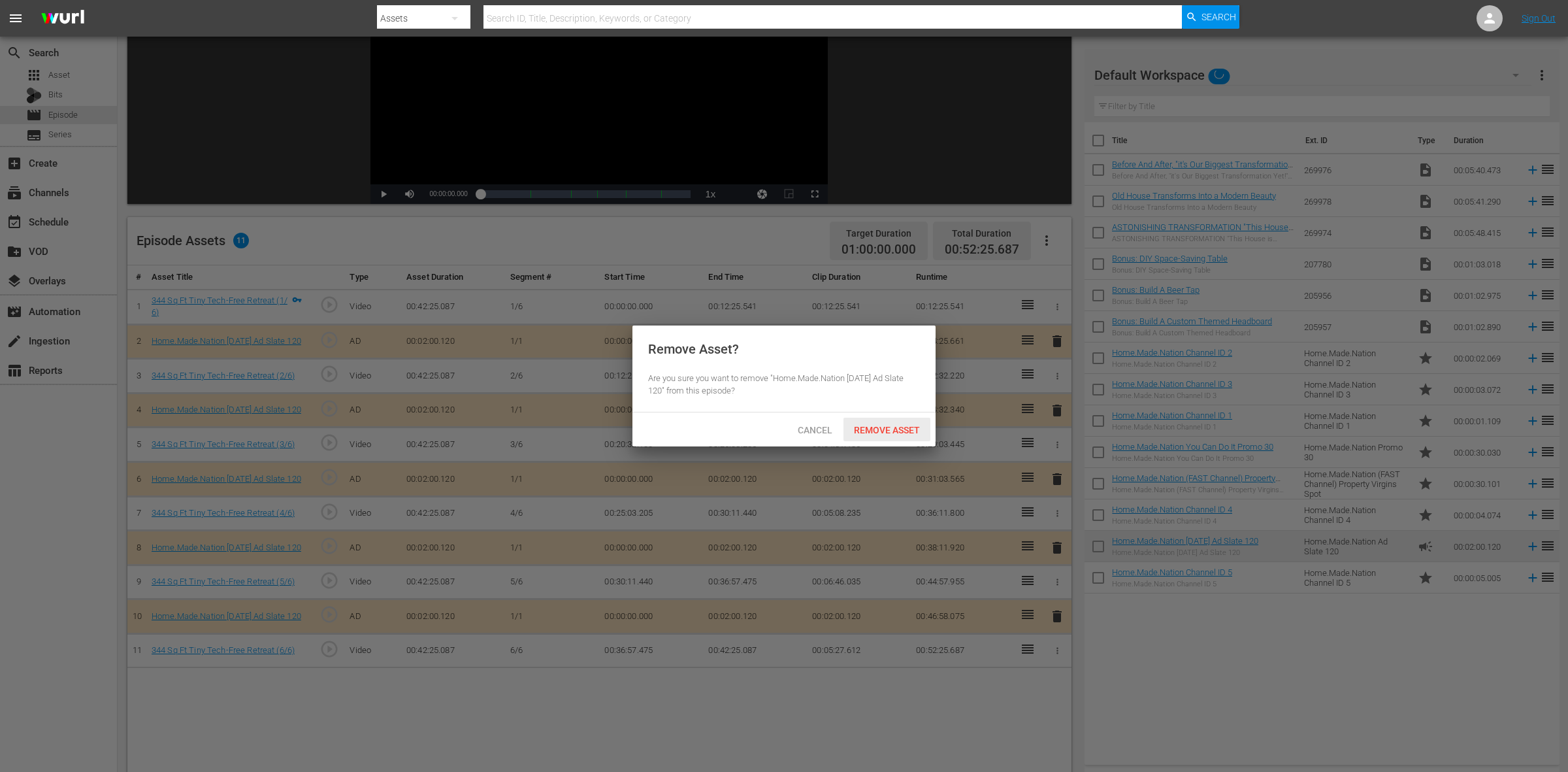
click at [905, 427] on span "Remove Asset" at bounding box center [887, 430] width 87 height 10
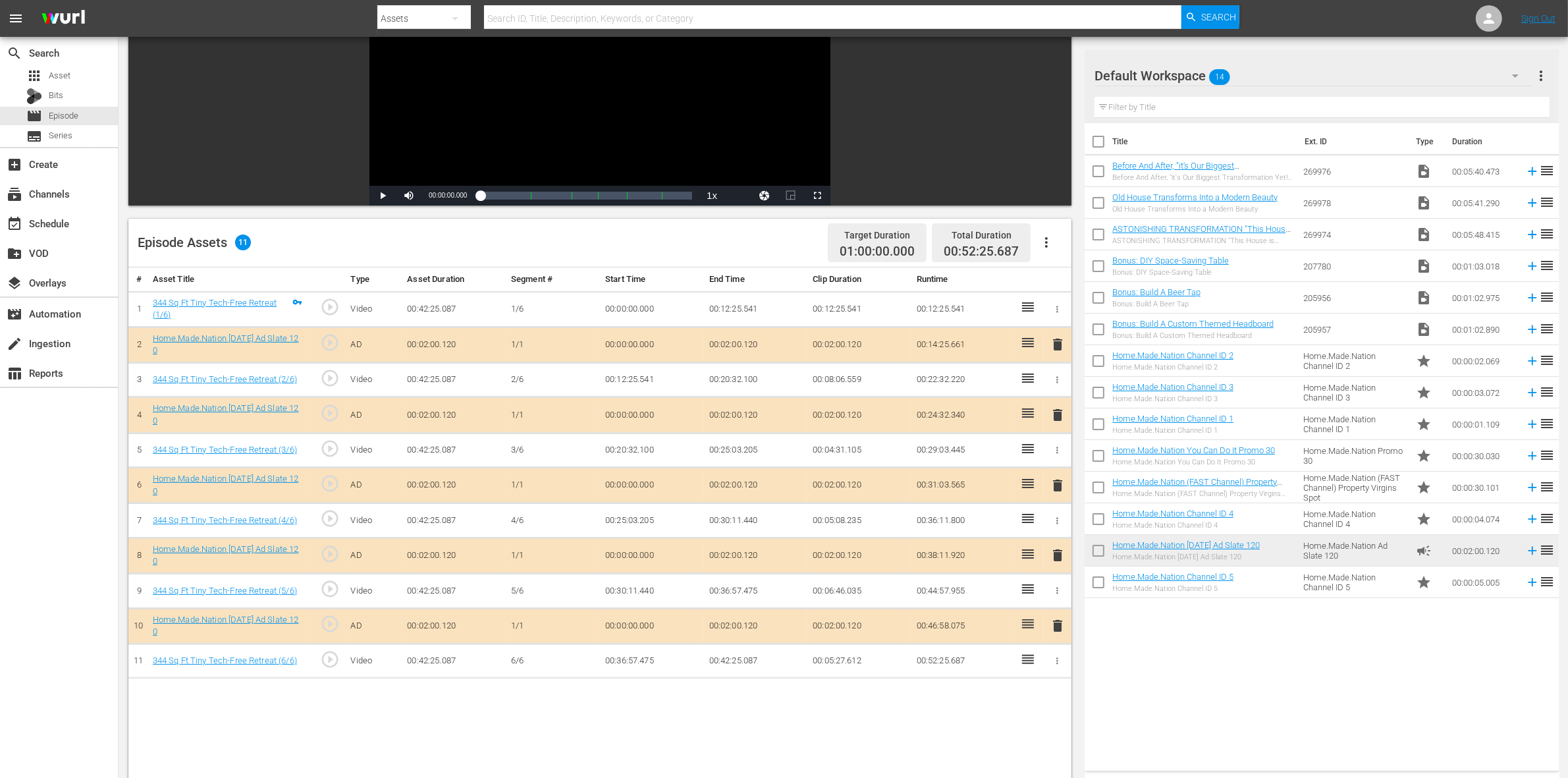
click at [1057, 485] on span "delete" at bounding box center [1058, 485] width 16 height 16
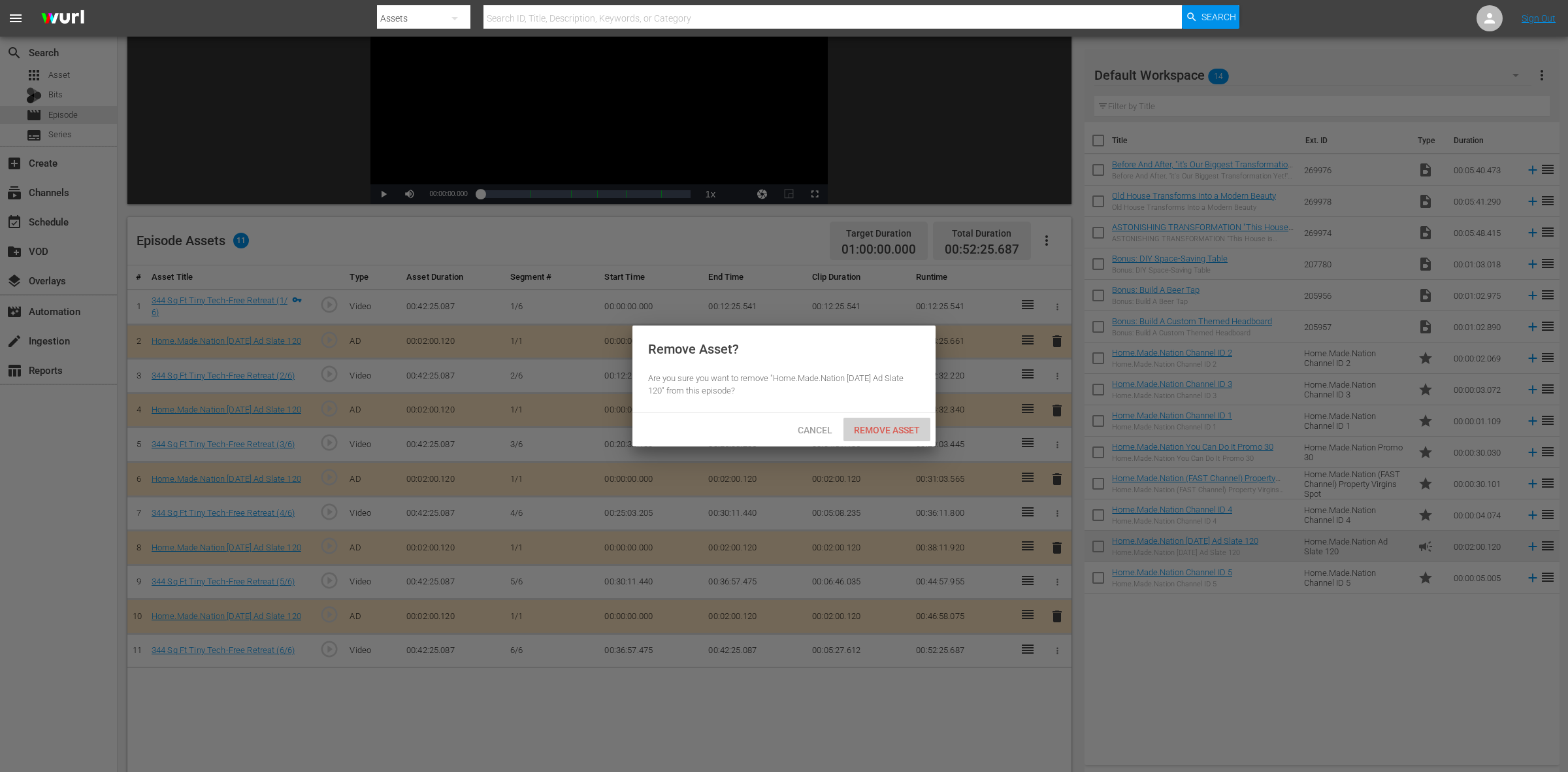
click at [880, 427] on span "Remove Asset" at bounding box center [887, 430] width 87 height 10
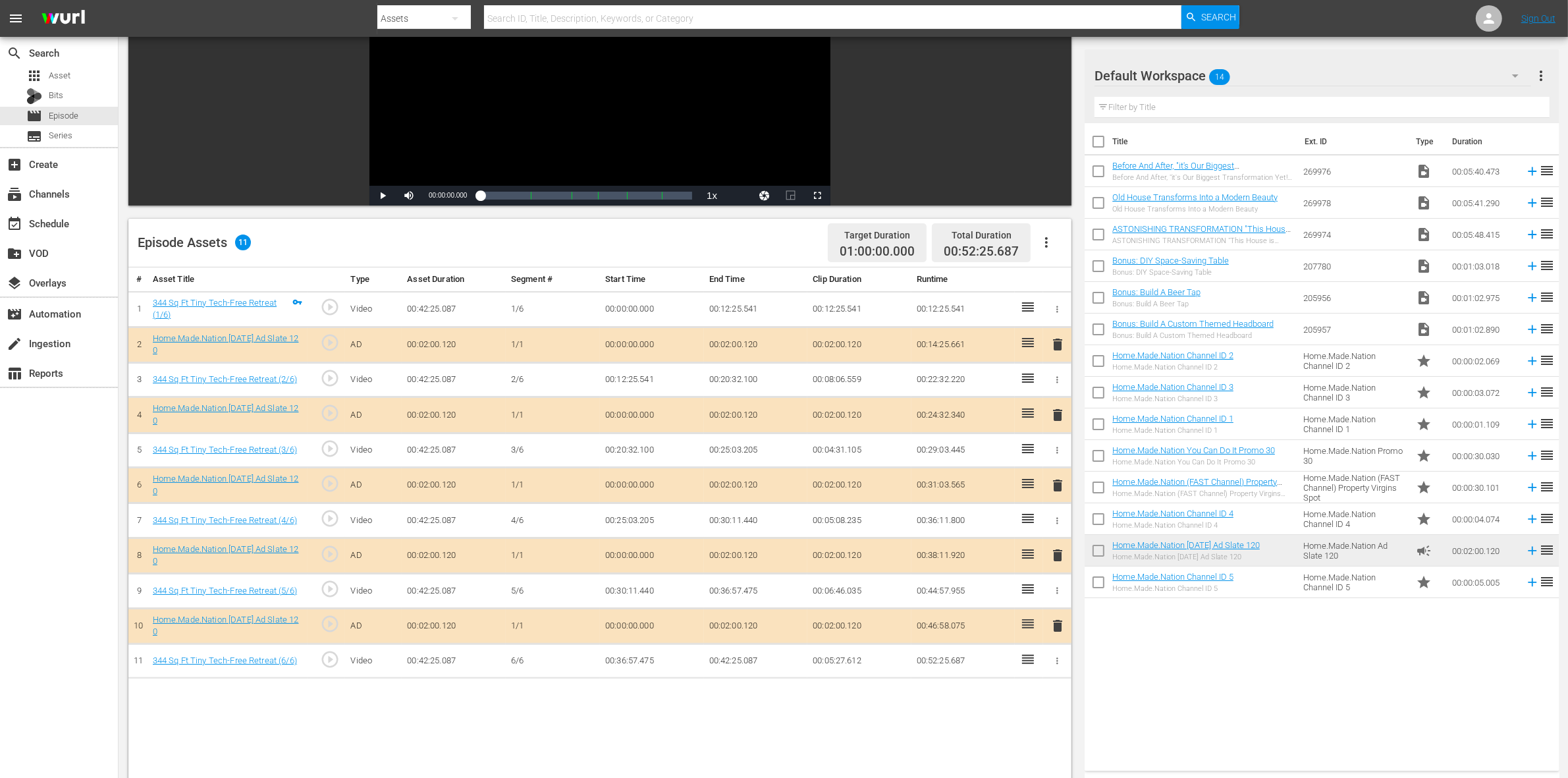
click at [1057, 560] on span "delete" at bounding box center [1058, 555] width 16 height 16
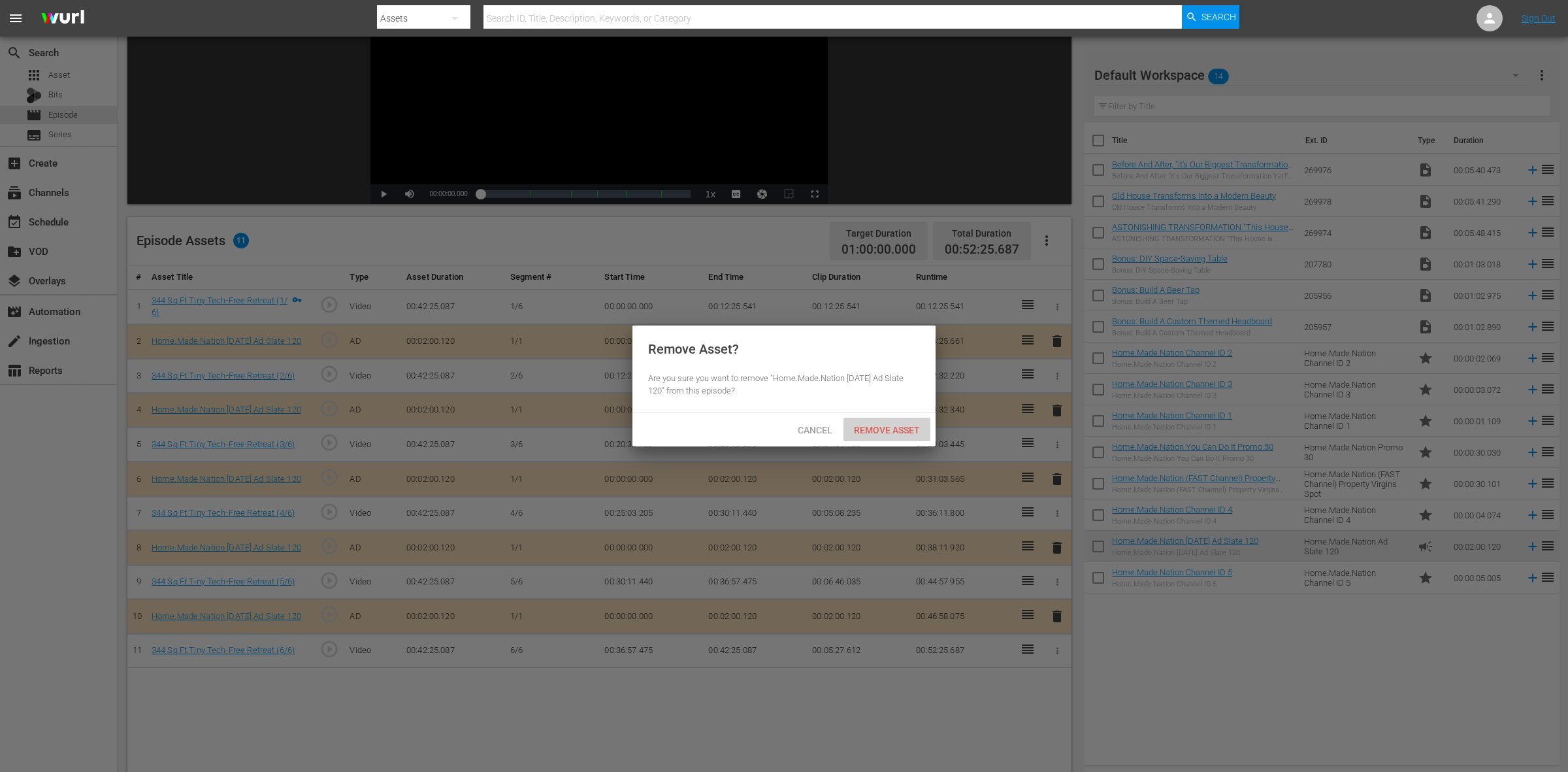
click at [901, 430] on span "Remove Asset" at bounding box center [887, 430] width 87 height 10
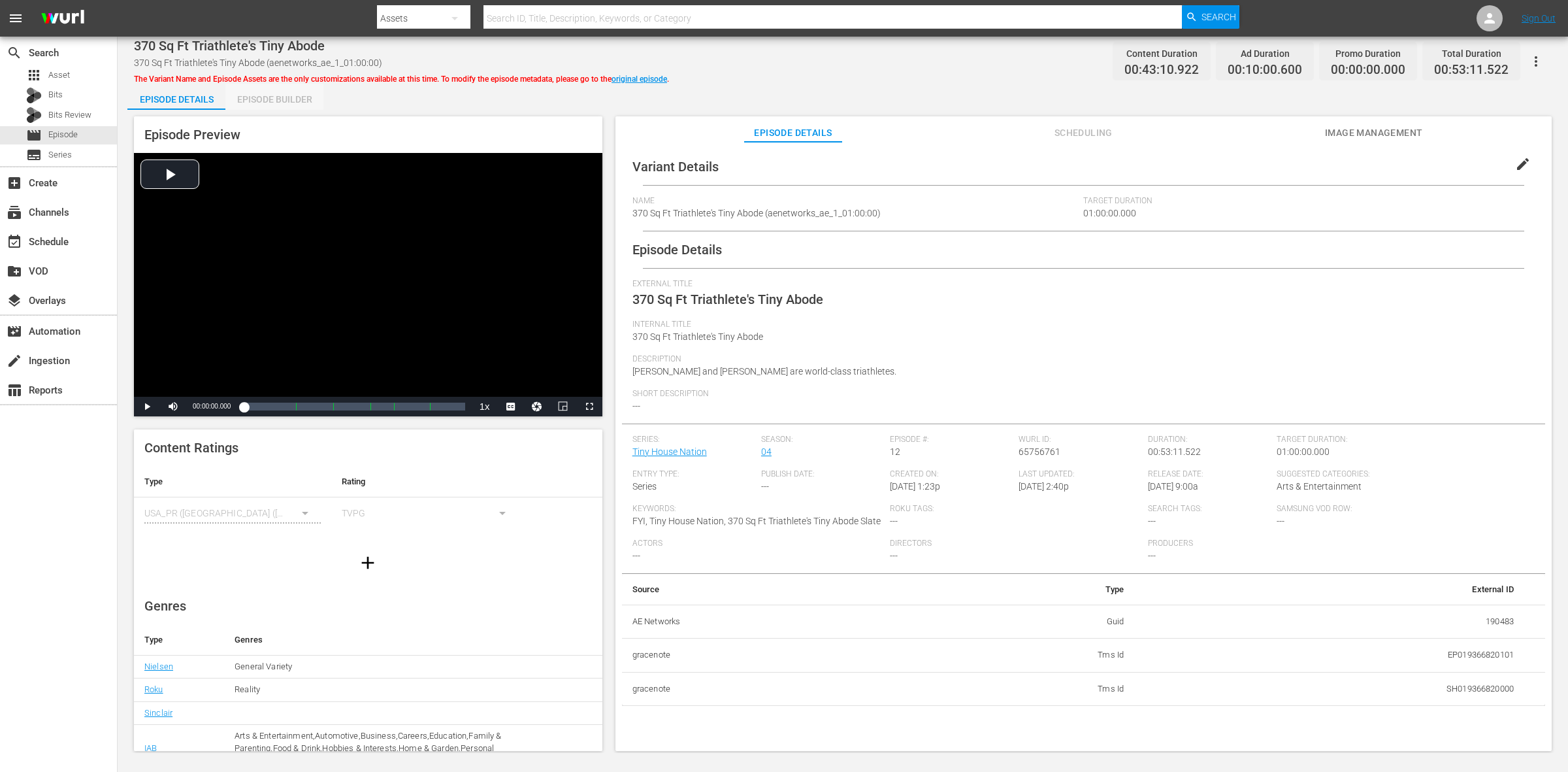
click at [312, 96] on div "Episode Builder" at bounding box center [275, 100] width 98 height 31
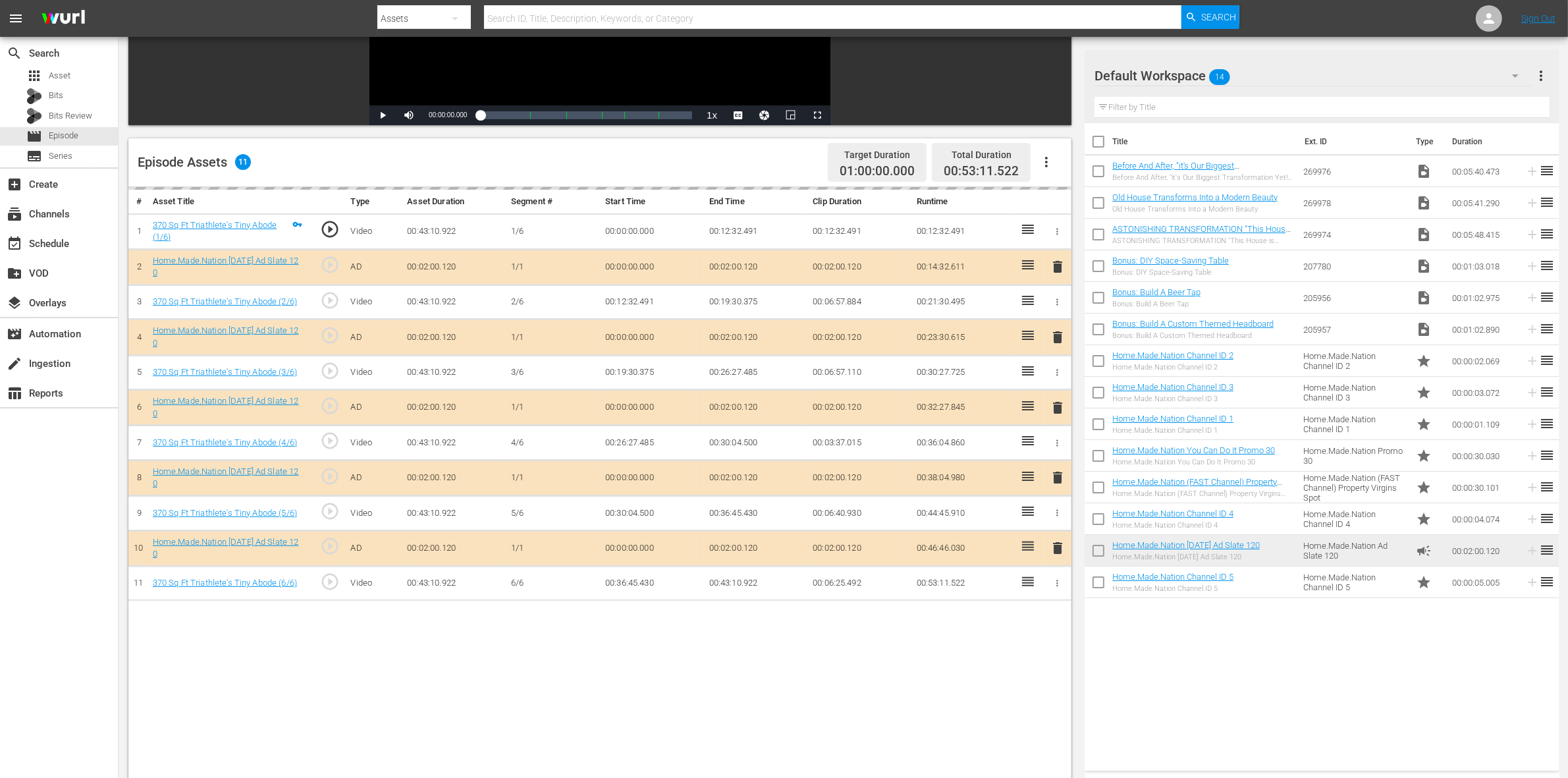
scroll to position [247, 0]
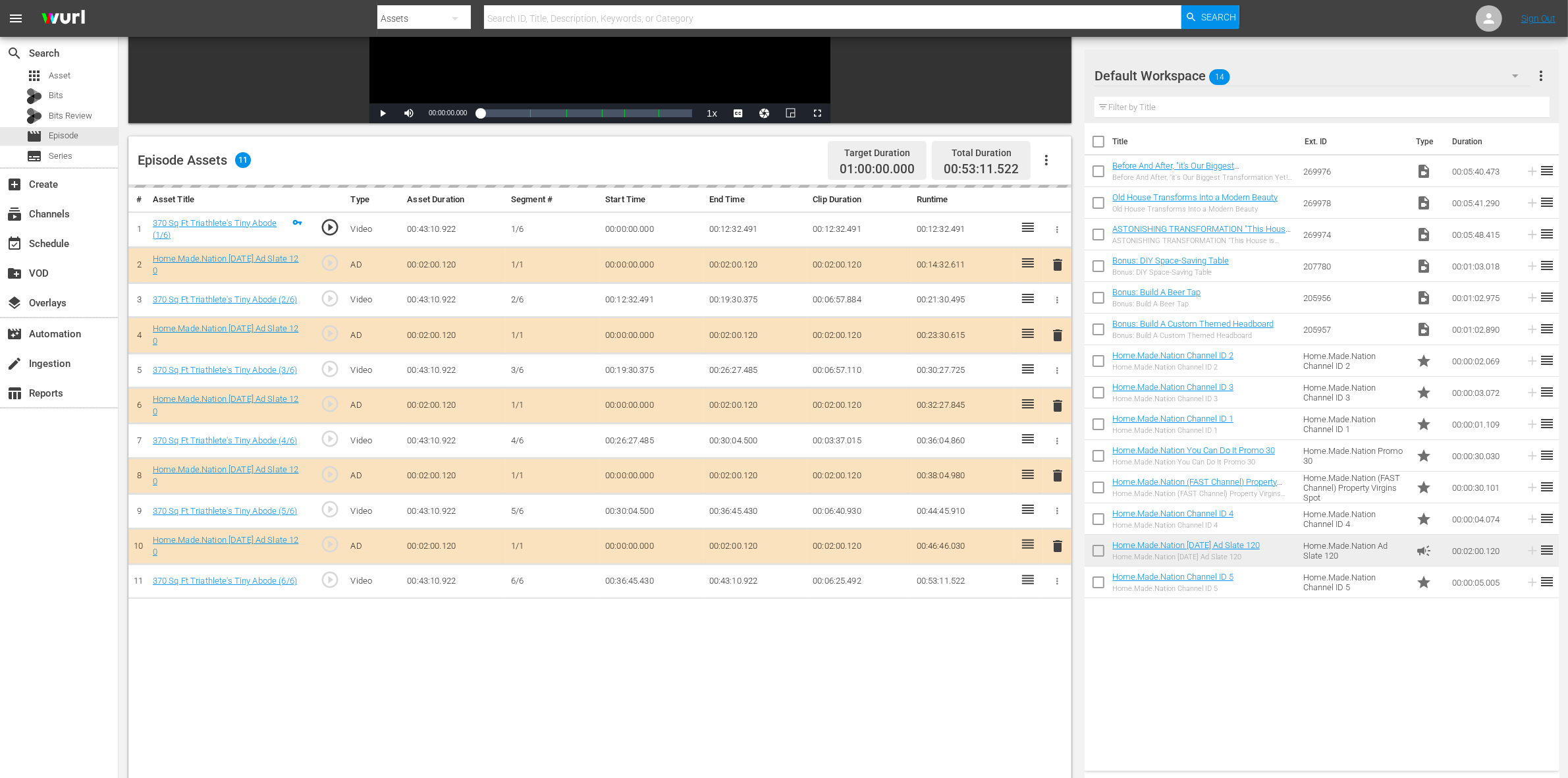
click at [1056, 341] on div "delete" at bounding box center [1057, 336] width 18 height 19
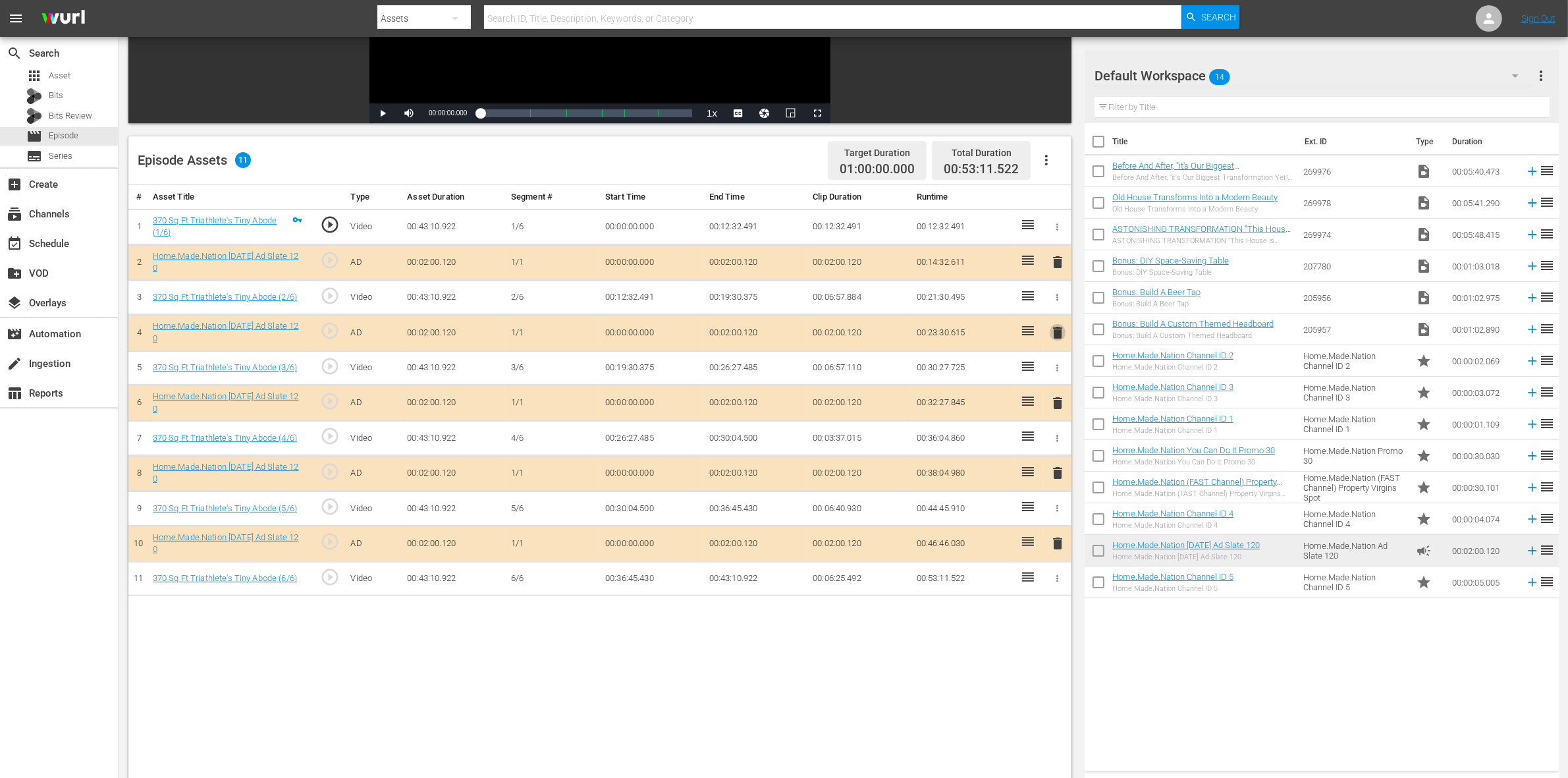
click at [1056, 341] on button "delete" at bounding box center [1058, 333] width 16 height 19
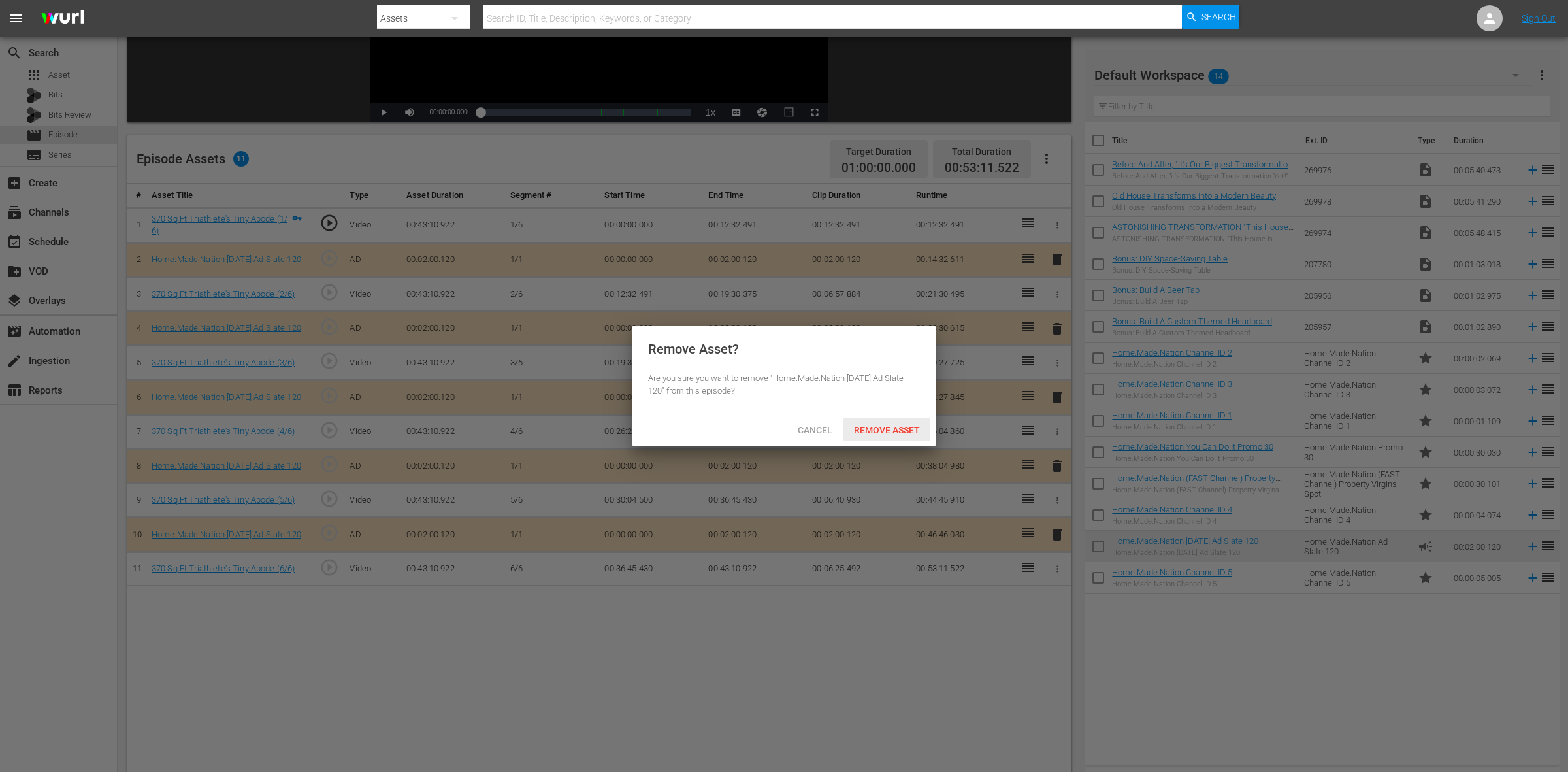
click at [891, 423] on div "Remove Asset" at bounding box center [887, 430] width 87 height 24
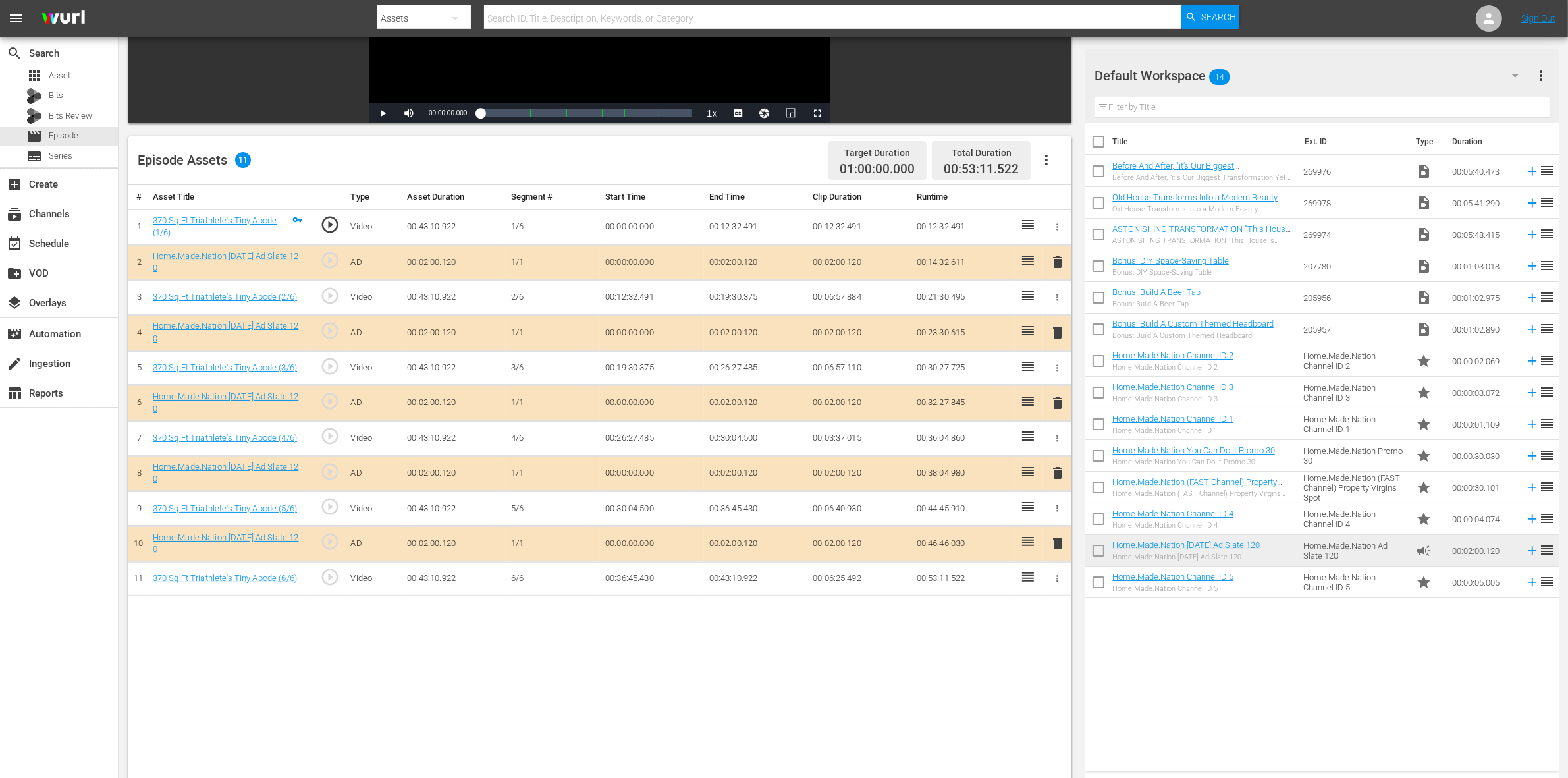
click at [1059, 411] on span "delete" at bounding box center [1058, 403] width 16 height 16
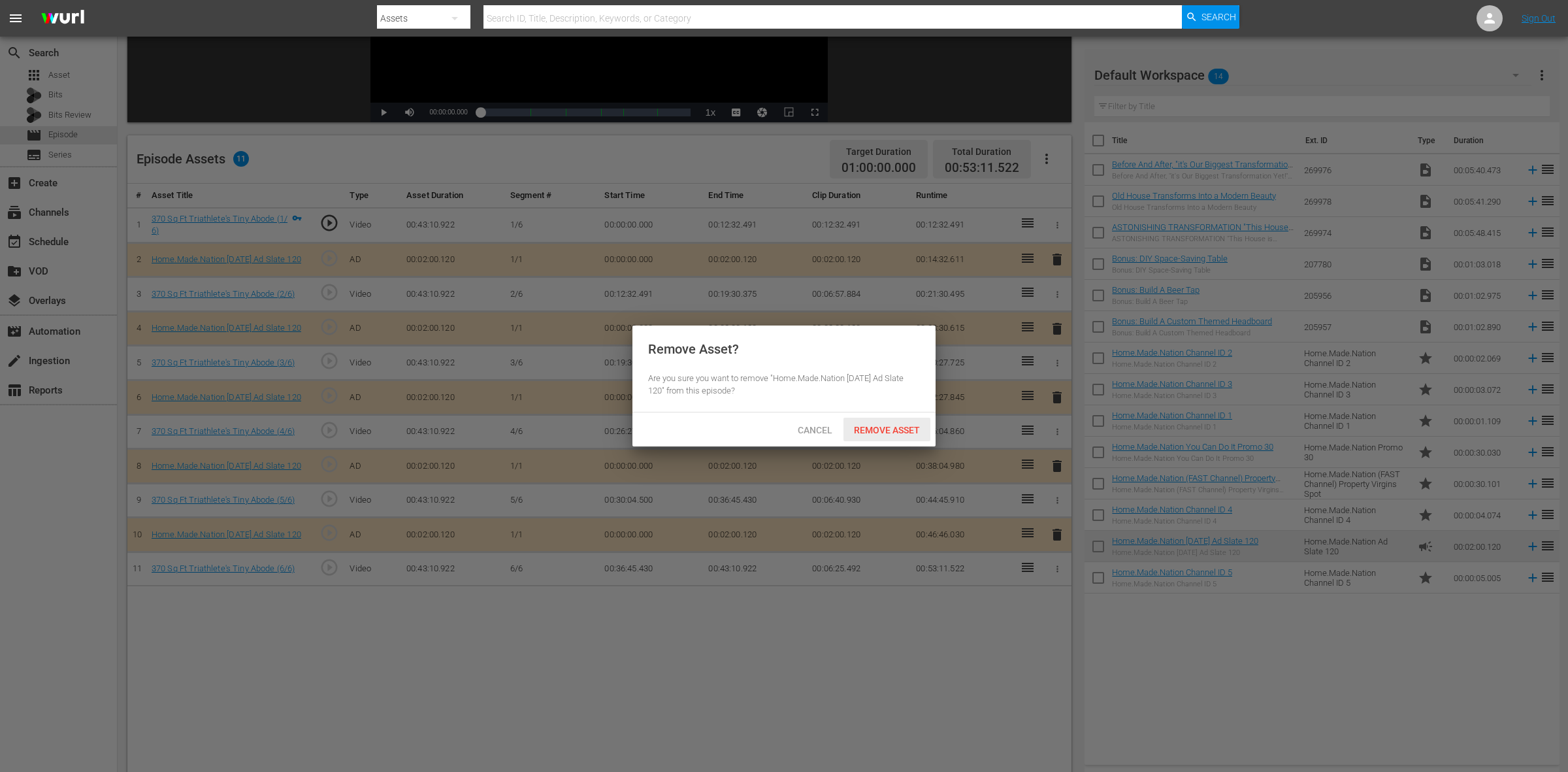
click at [874, 437] on div "Remove Asset" at bounding box center [887, 430] width 87 height 24
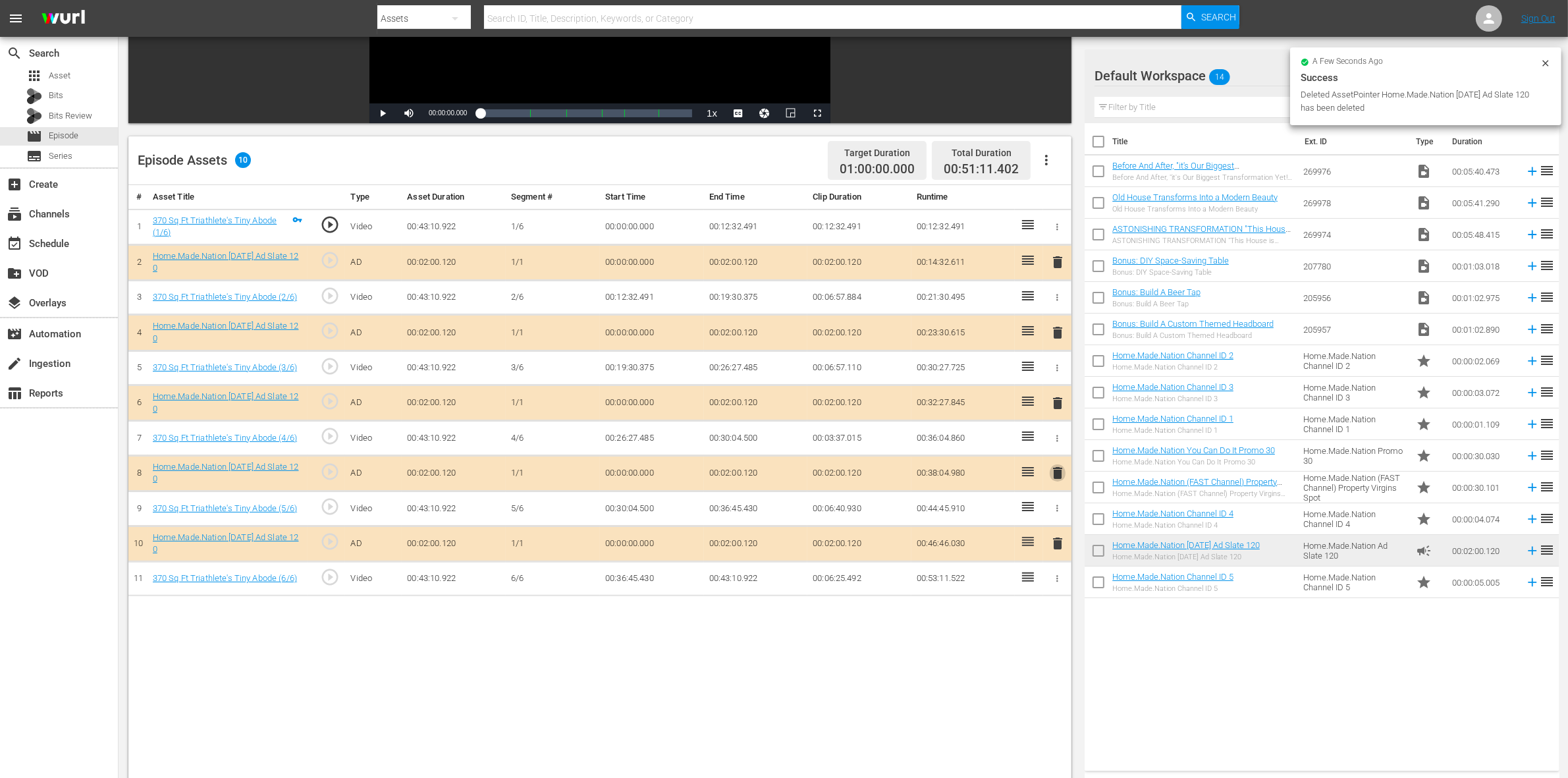
click at [1054, 476] on span "delete" at bounding box center [1058, 473] width 16 height 16
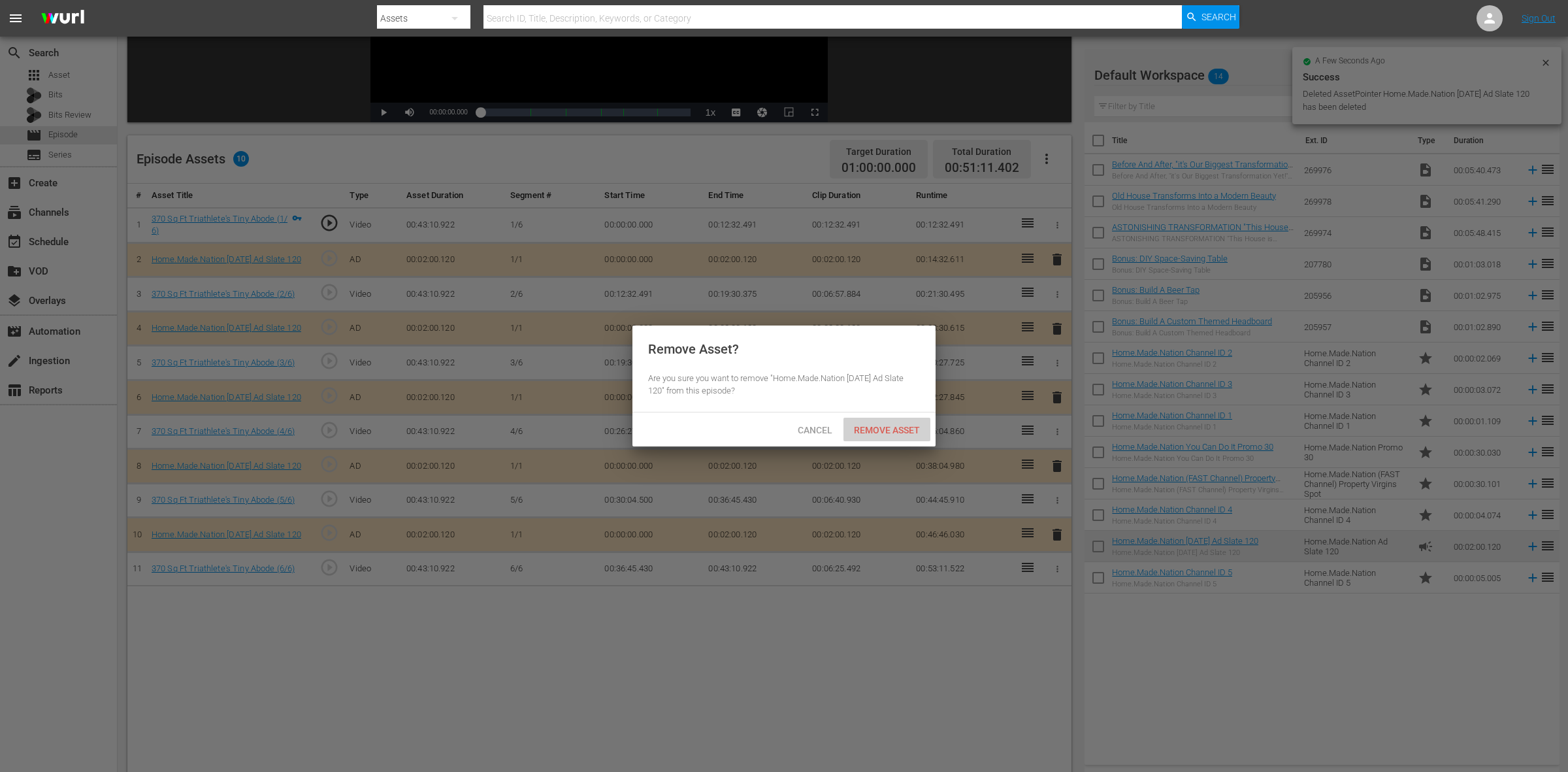
click at [909, 431] on span "Remove Asset" at bounding box center [887, 430] width 87 height 10
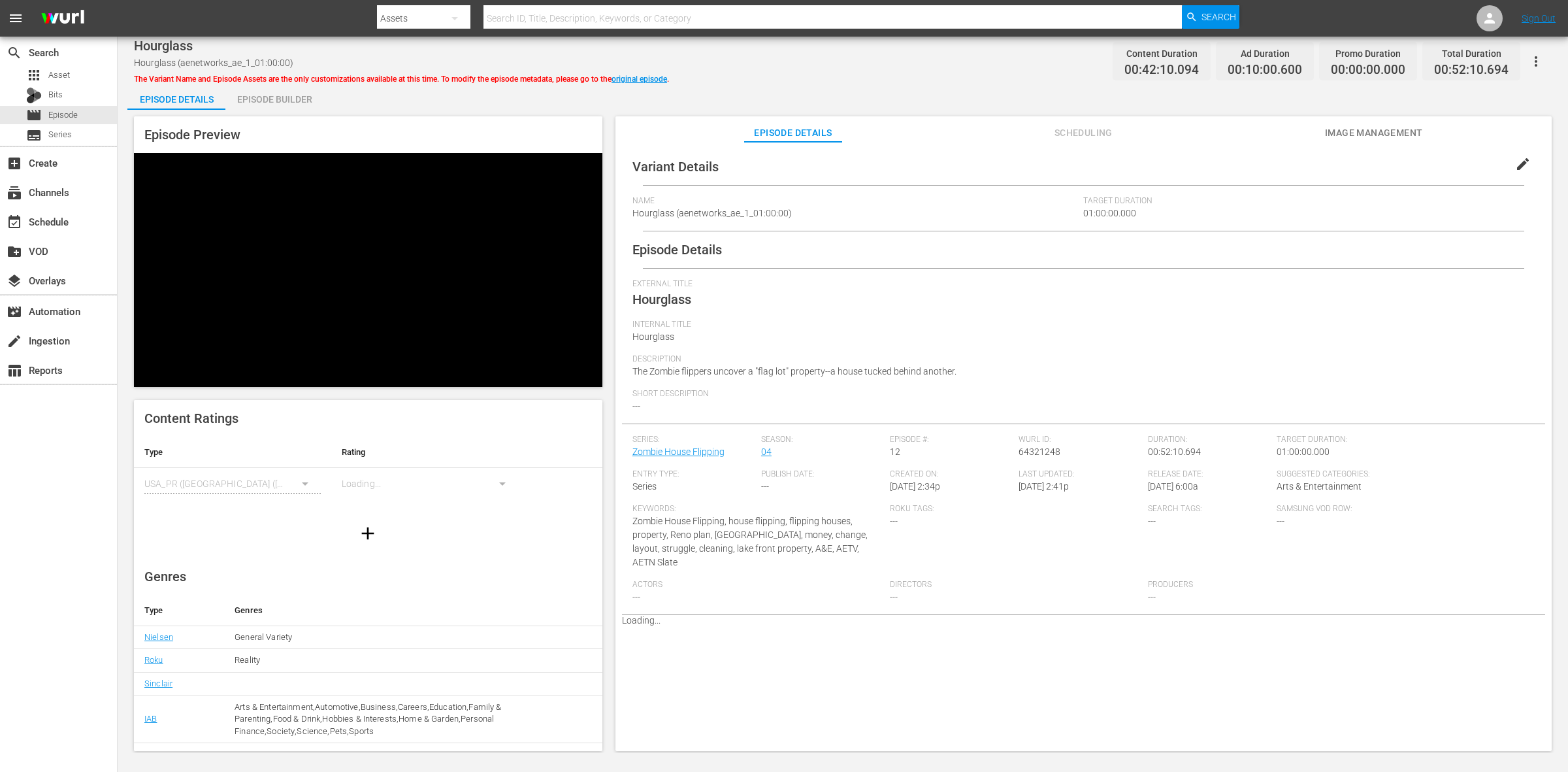
click at [273, 95] on div "Episode Builder" at bounding box center [275, 100] width 98 height 31
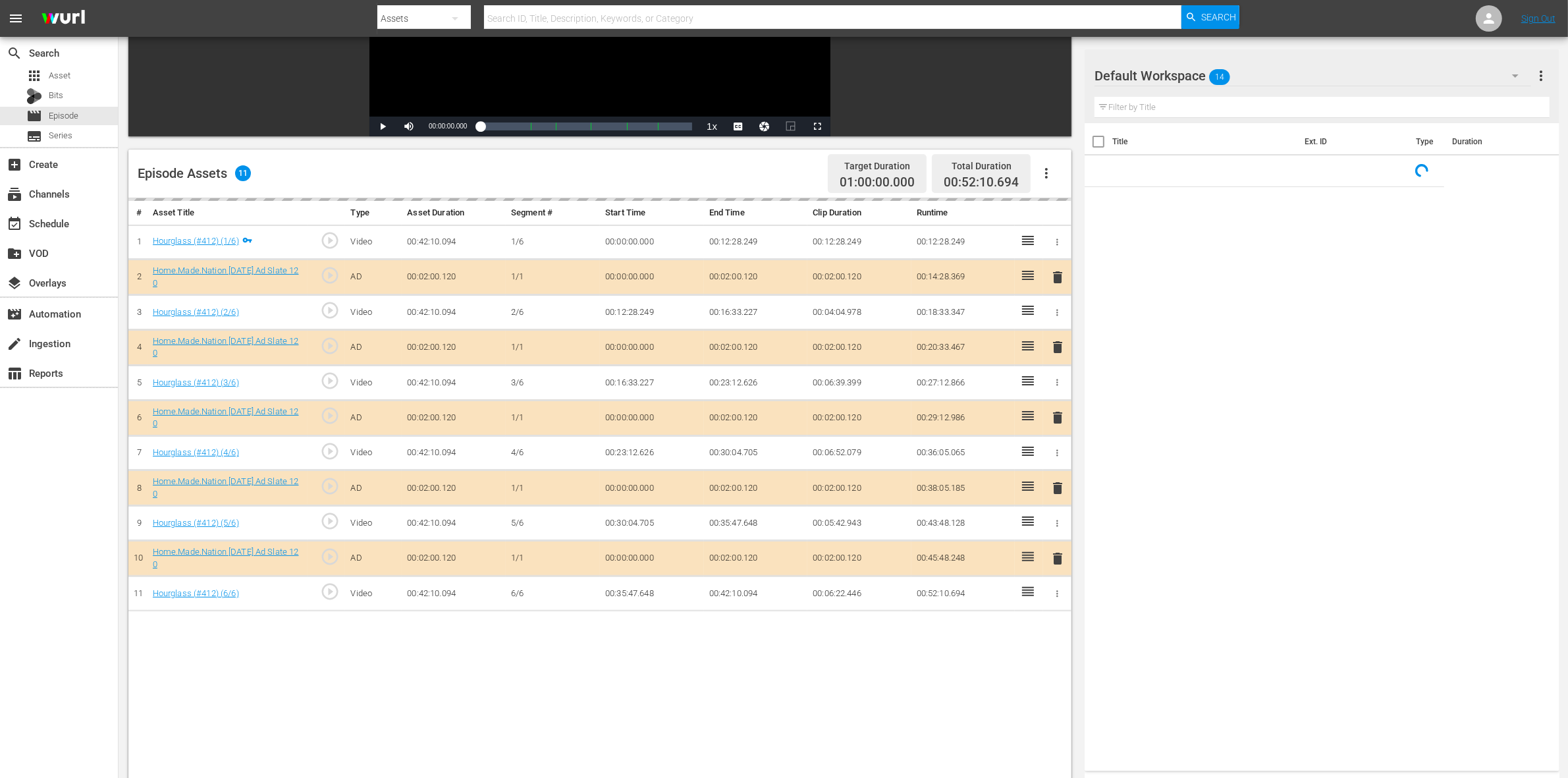
scroll to position [247, 0]
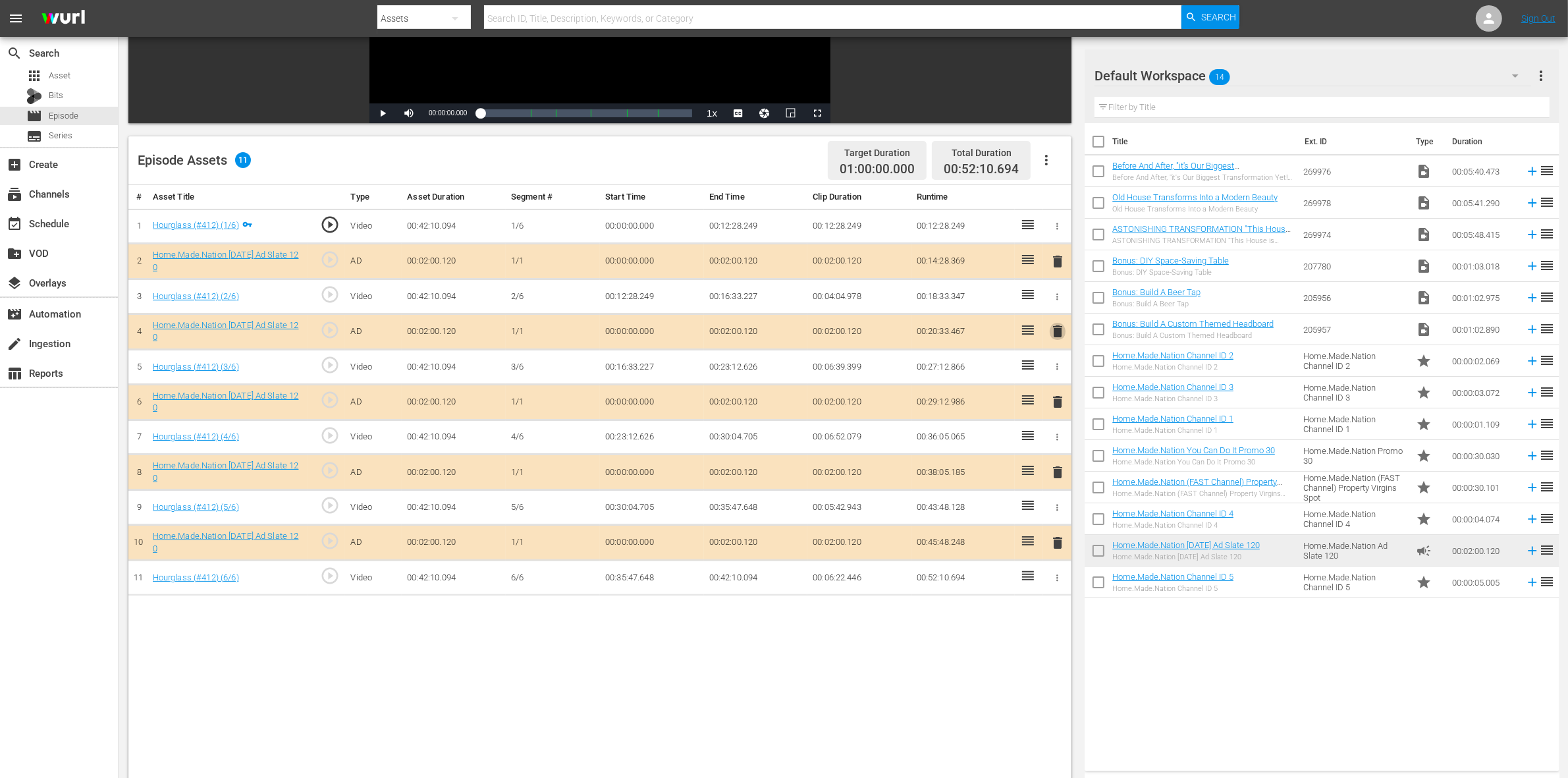
click at [1056, 334] on span "delete" at bounding box center [1058, 331] width 16 height 16
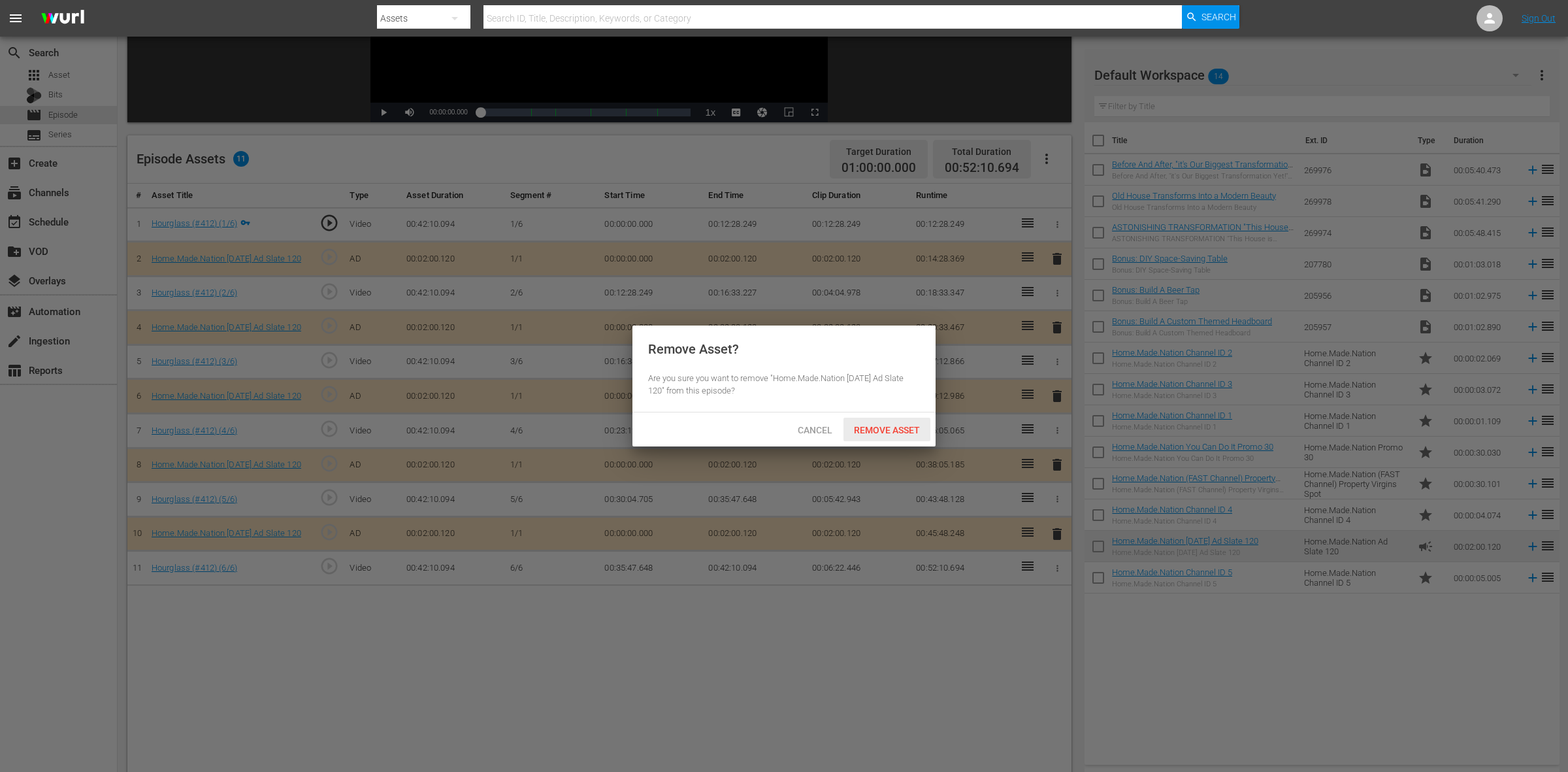
click at [893, 423] on div "Remove Asset" at bounding box center [887, 430] width 87 height 24
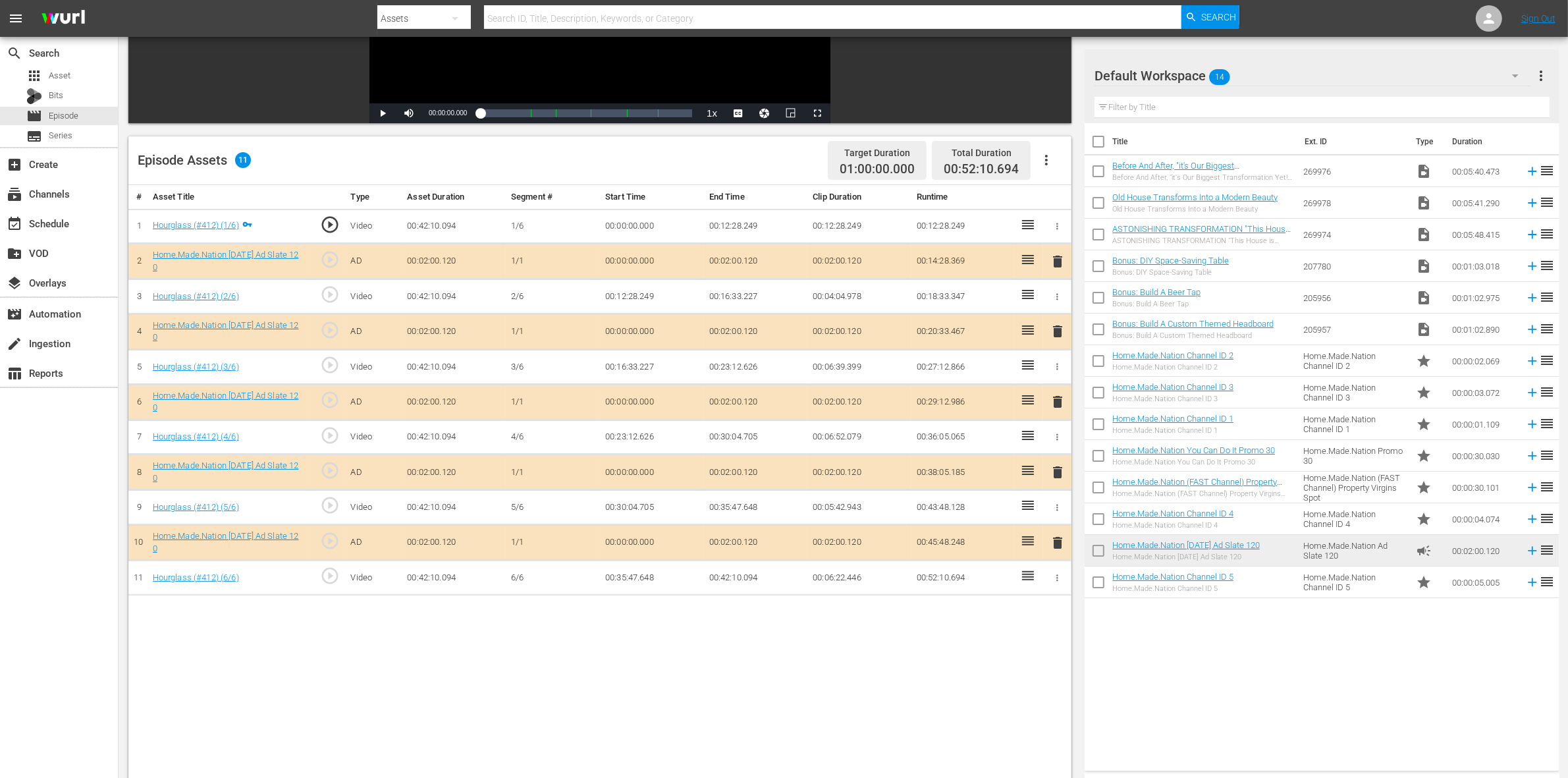
click at [1058, 409] on span "delete" at bounding box center [1058, 402] width 16 height 16
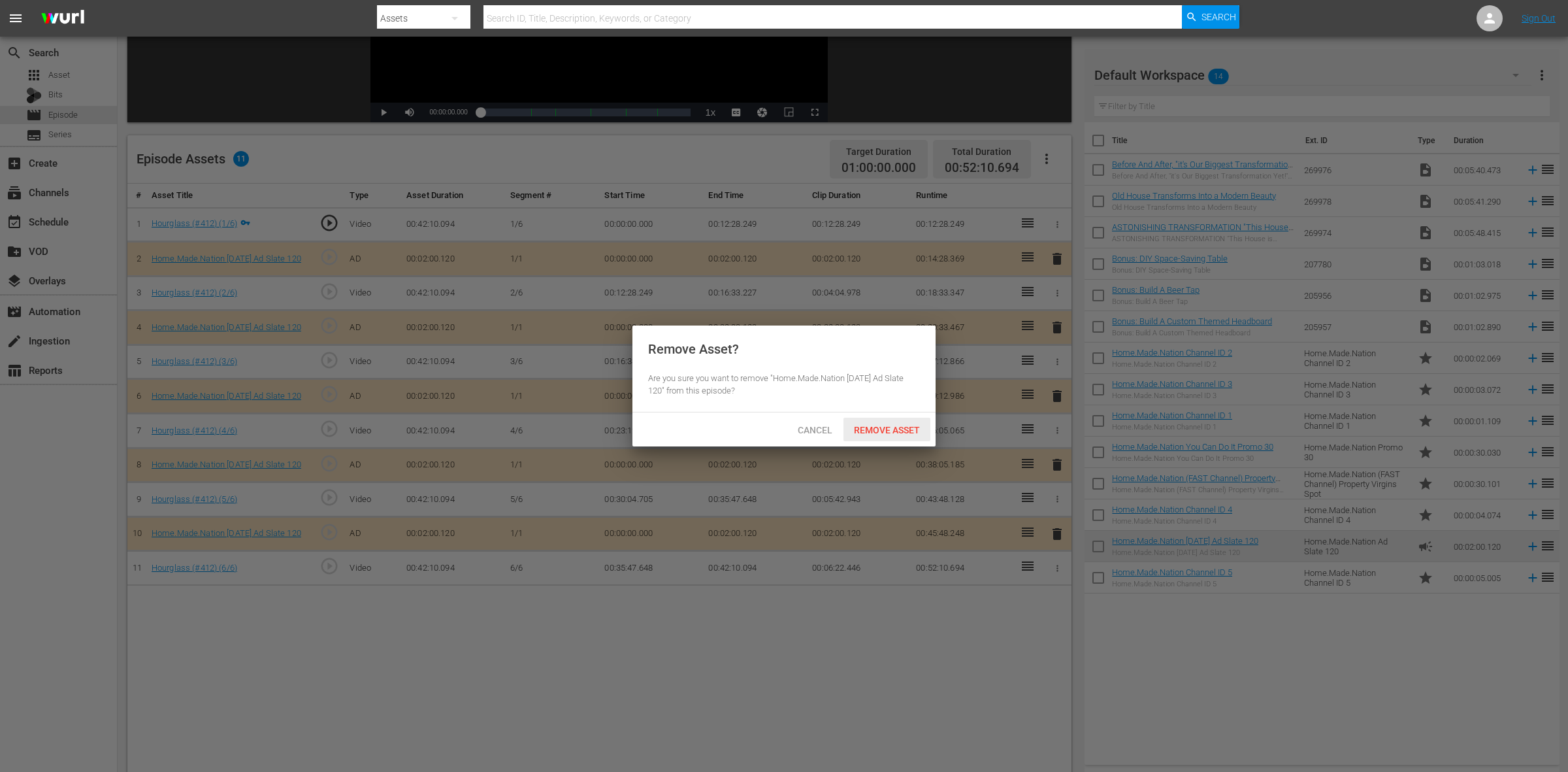
click at [894, 432] on span "Remove Asset" at bounding box center [887, 430] width 87 height 10
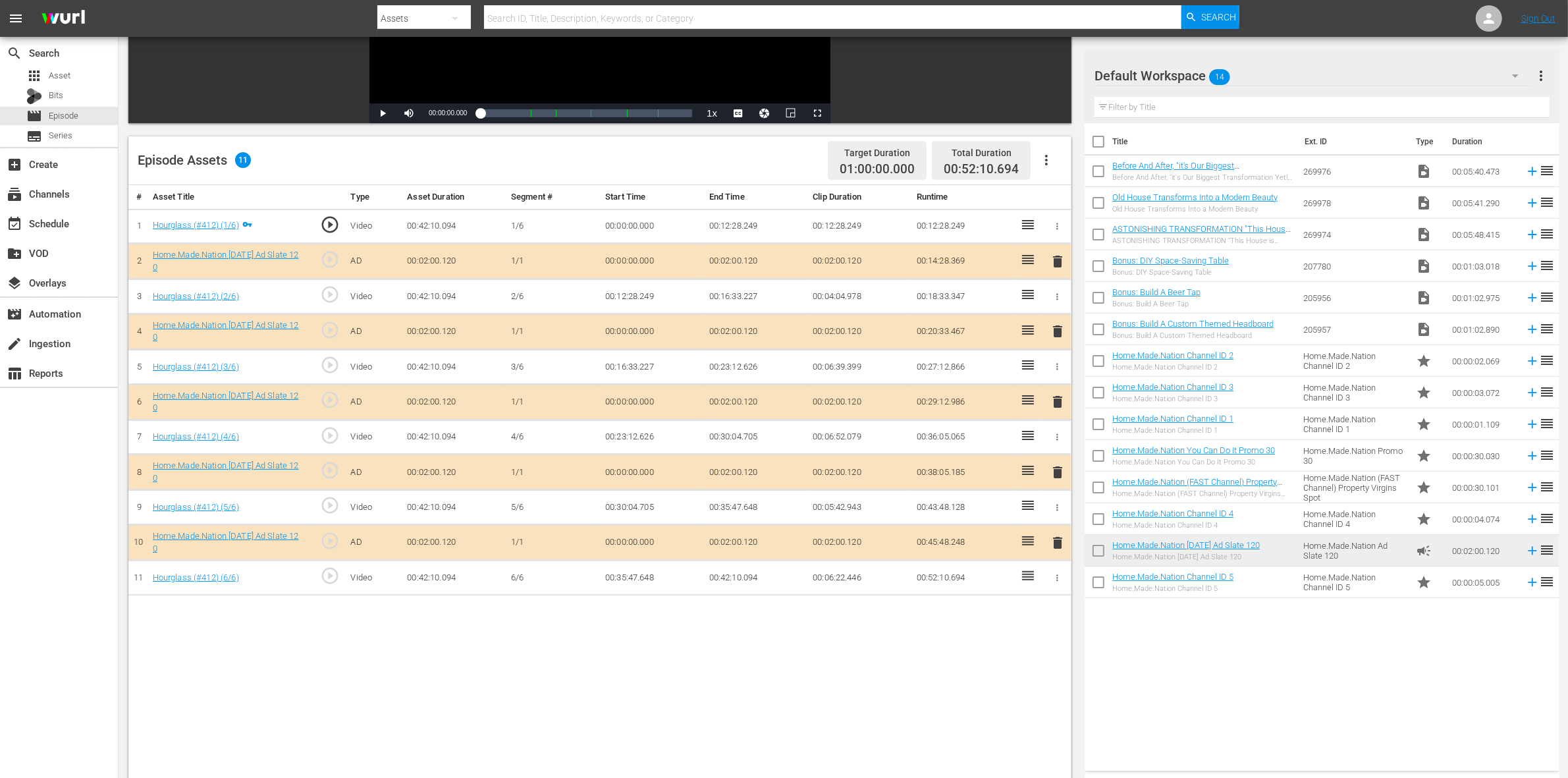
click at [1056, 471] on span "delete" at bounding box center [1058, 472] width 16 height 16
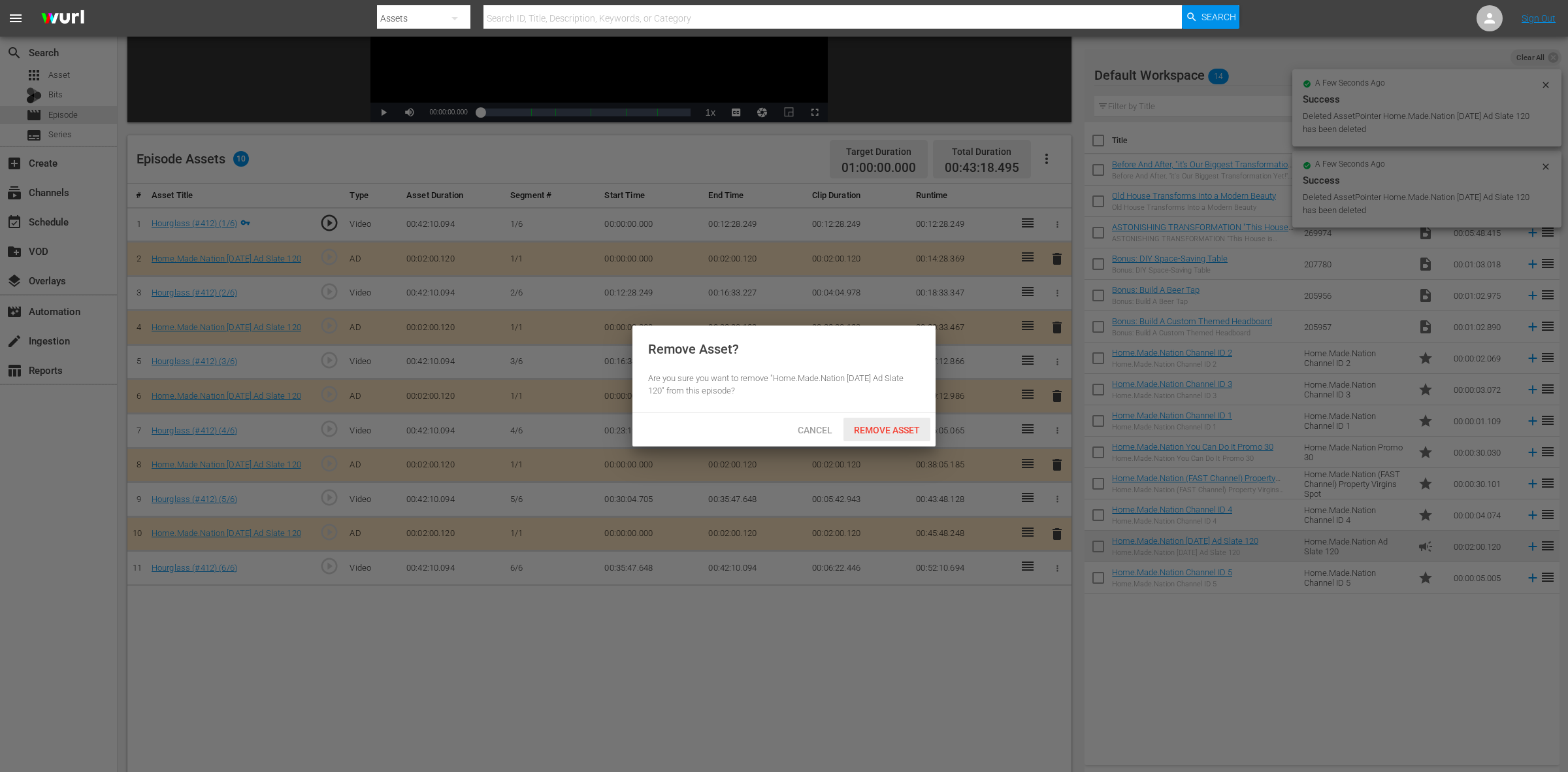
click at [913, 432] on span "Remove Asset" at bounding box center [887, 430] width 87 height 10
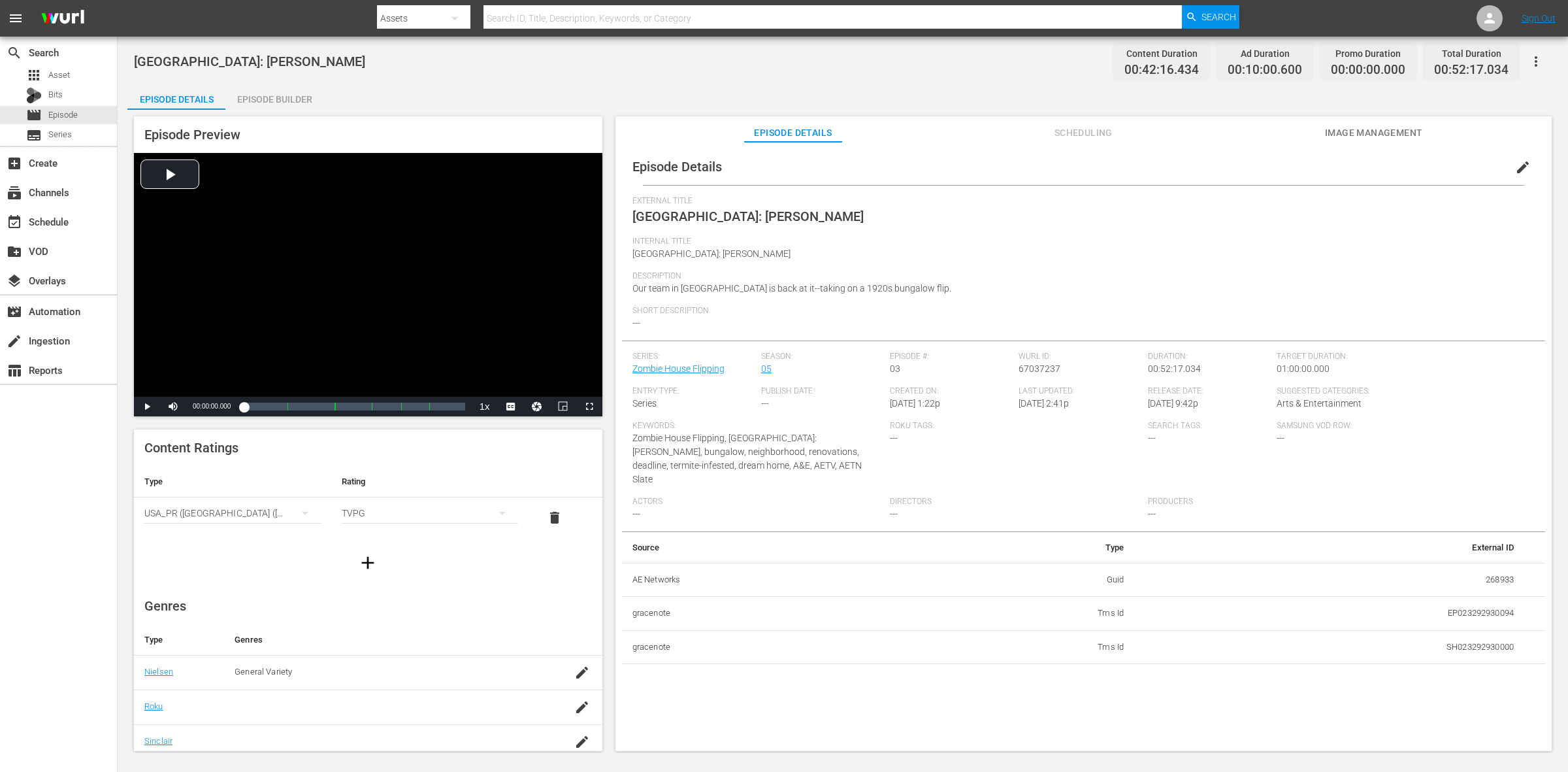
click at [263, 100] on div "Episode Builder" at bounding box center [275, 100] width 98 height 31
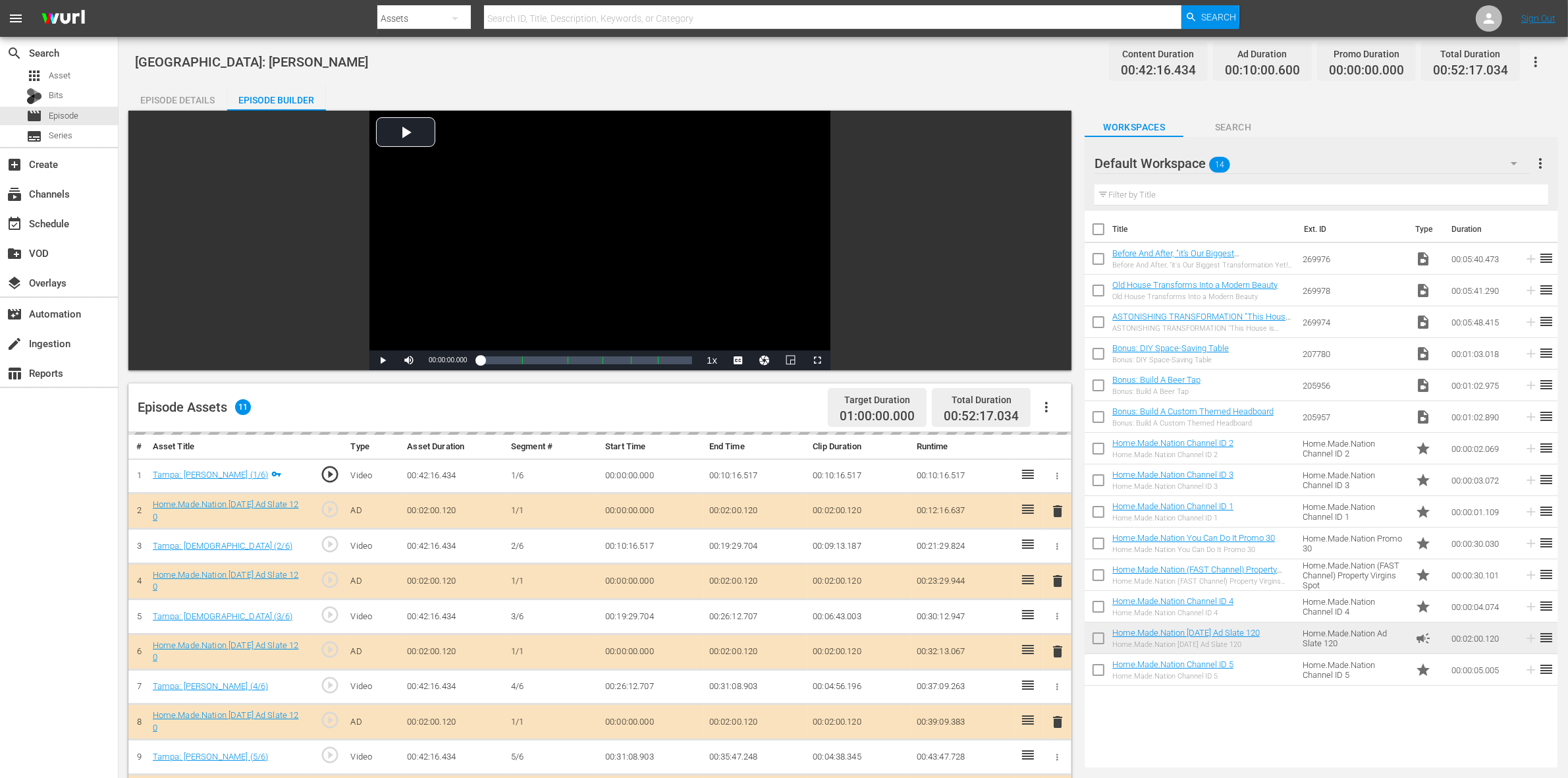
scroll to position [247, 0]
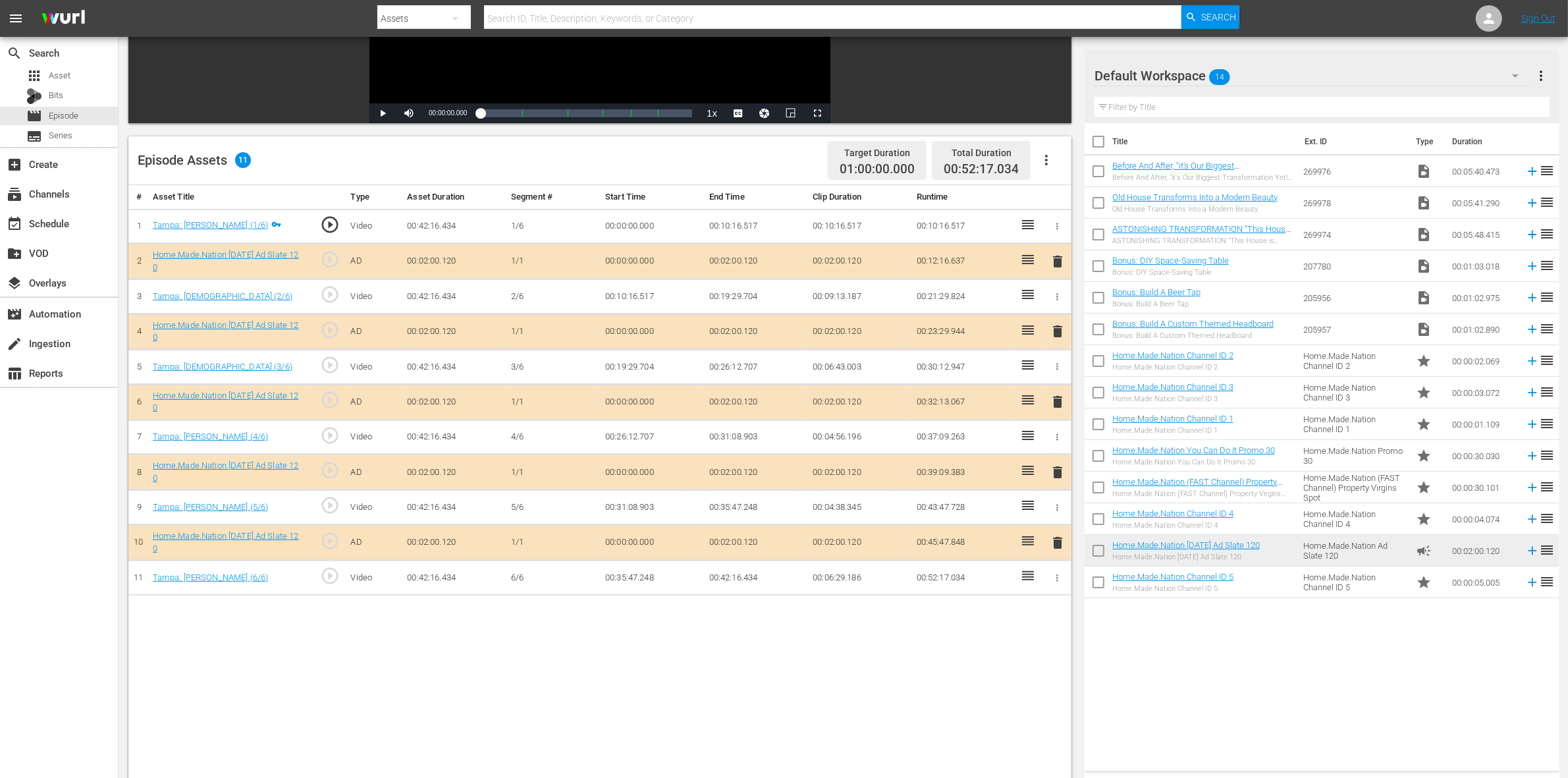
click at [1054, 335] on span "delete" at bounding box center [1058, 331] width 16 height 16
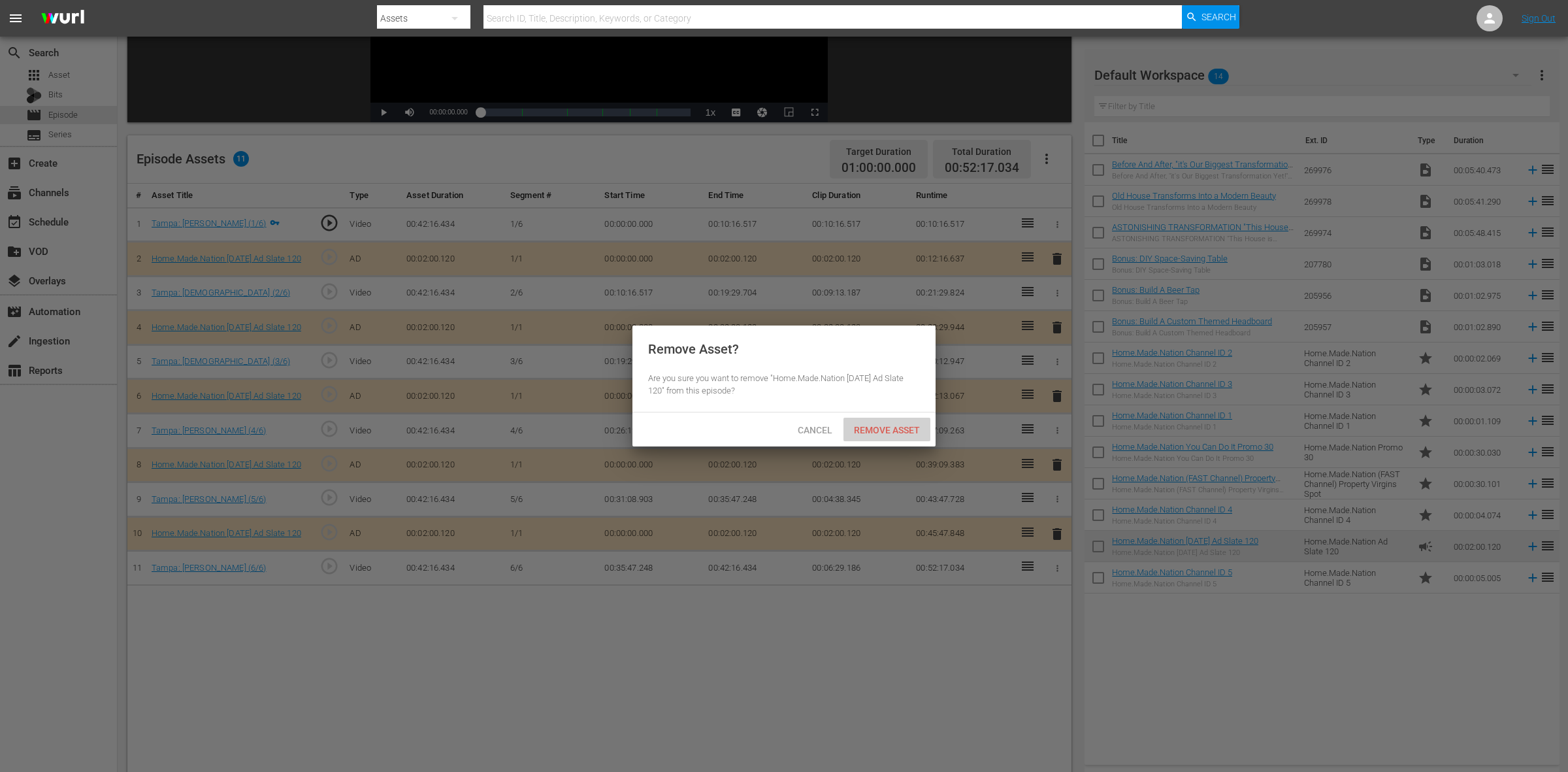
click at [910, 426] on span "Remove Asset" at bounding box center [887, 430] width 87 height 10
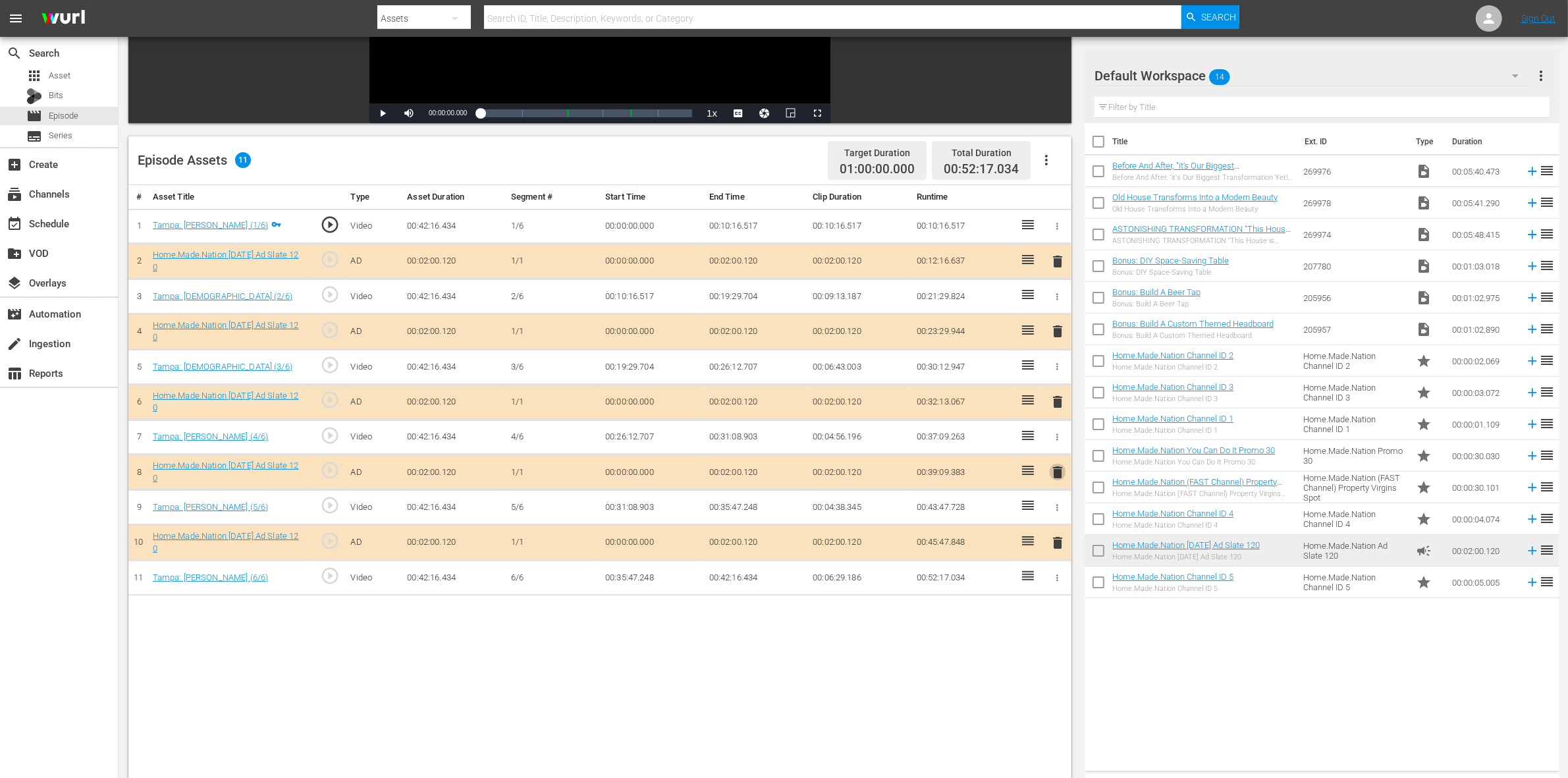
click at [1057, 472] on span "delete" at bounding box center [1058, 472] width 16 height 16
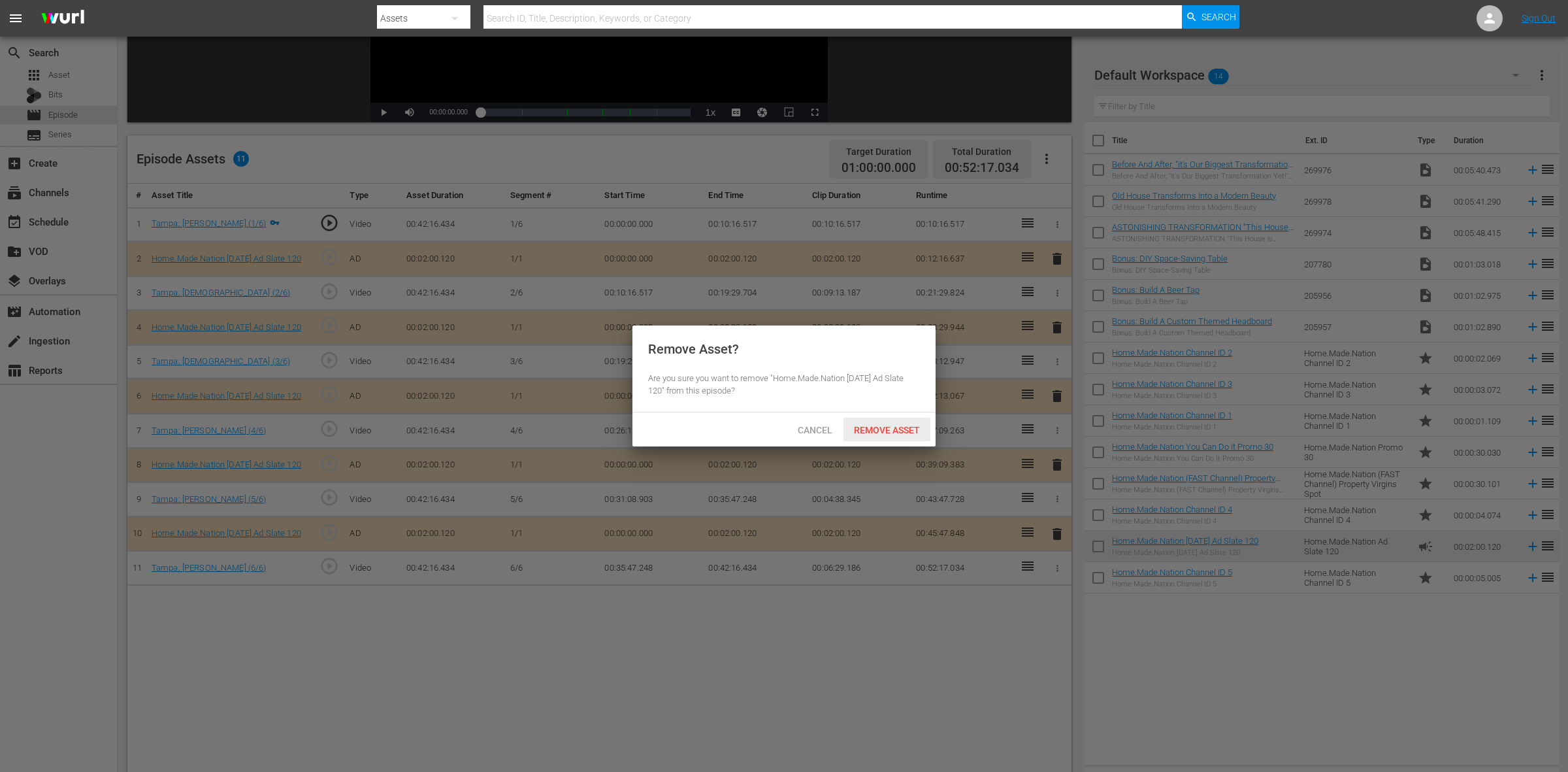
click at [907, 431] on span "Remove Asset" at bounding box center [887, 430] width 87 height 10
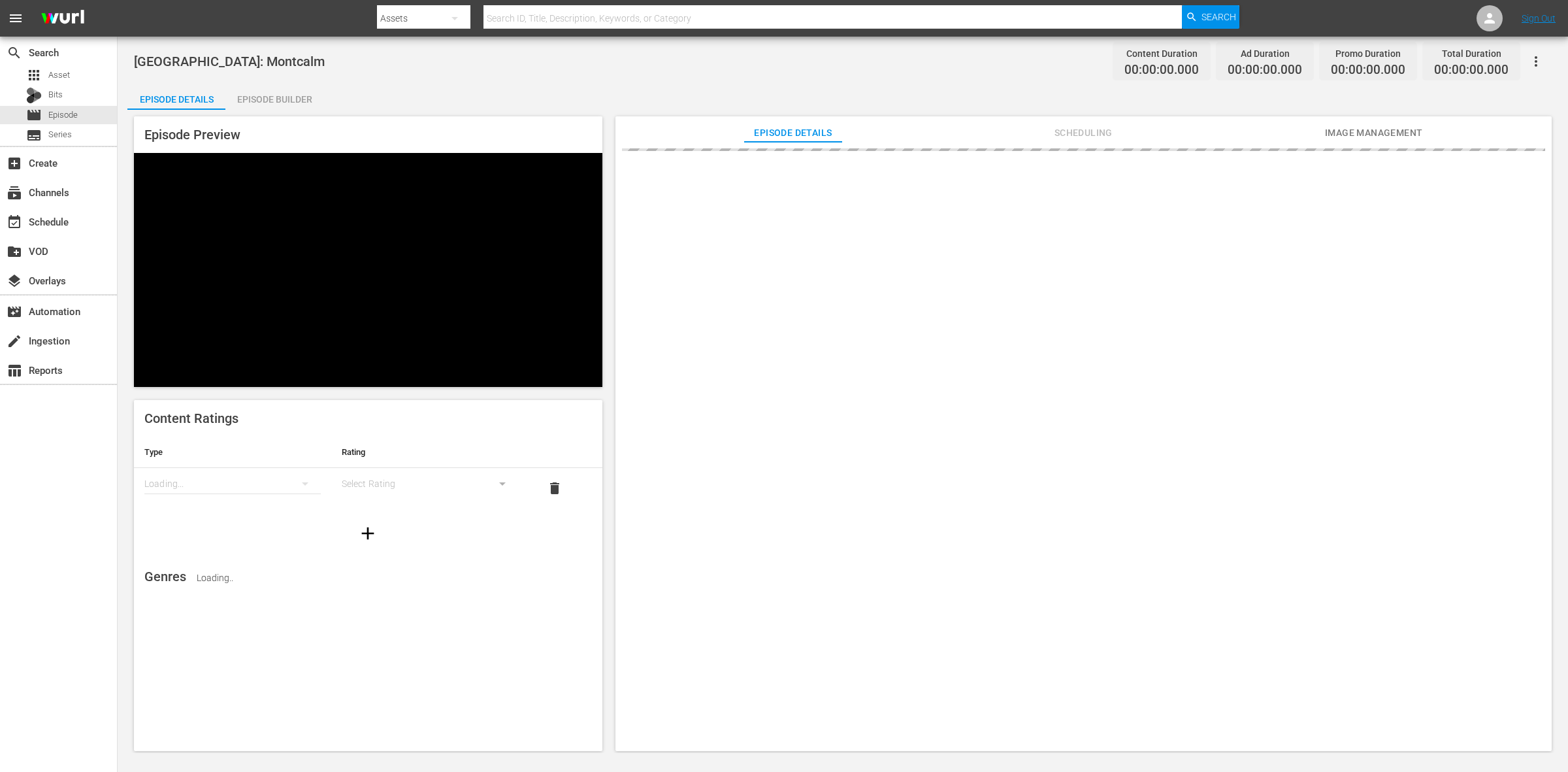
click at [262, 101] on div "Episode Builder" at bounding box center [275, 100] width 98 height 31
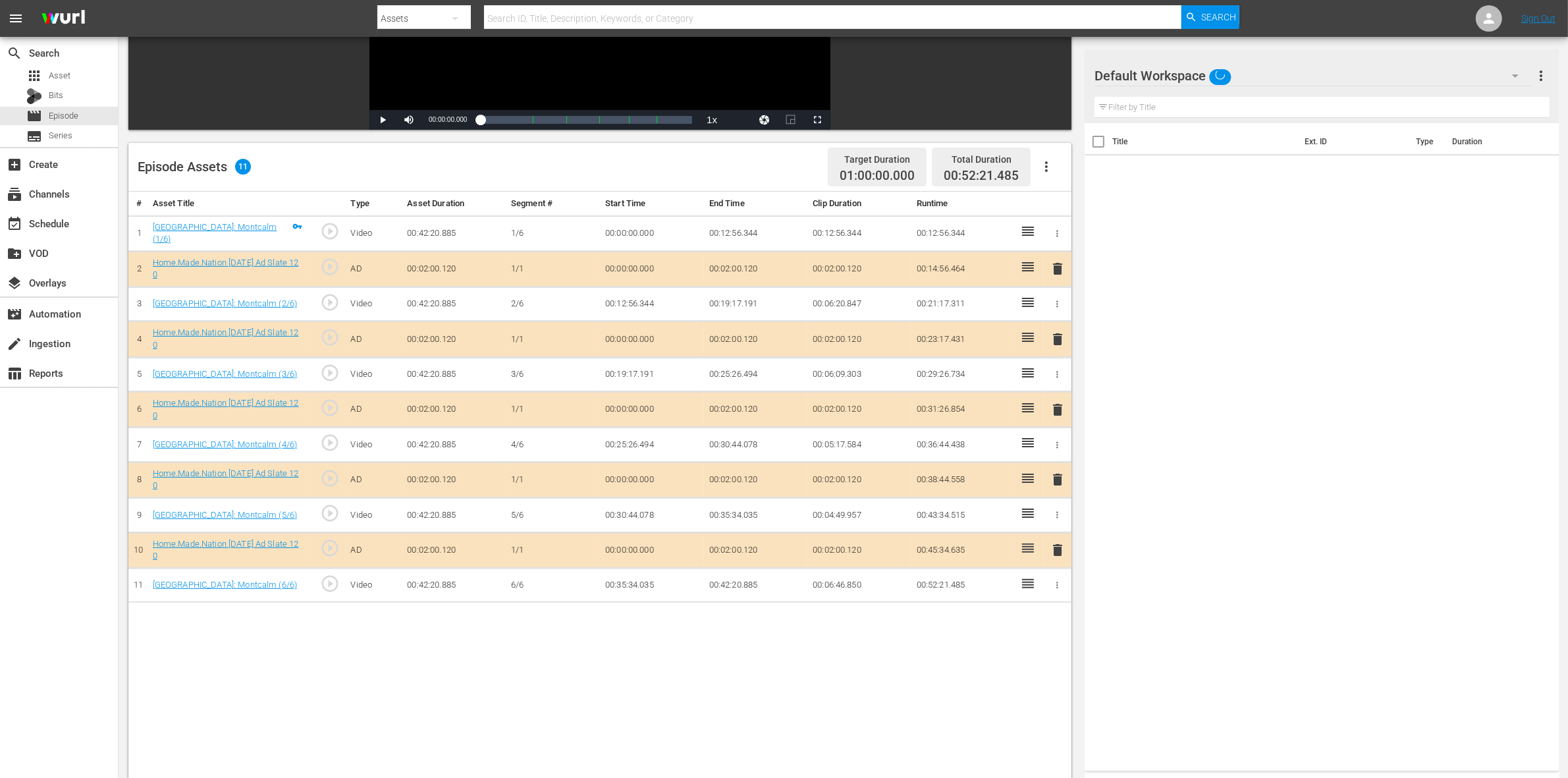
scroll to position [247, 0]
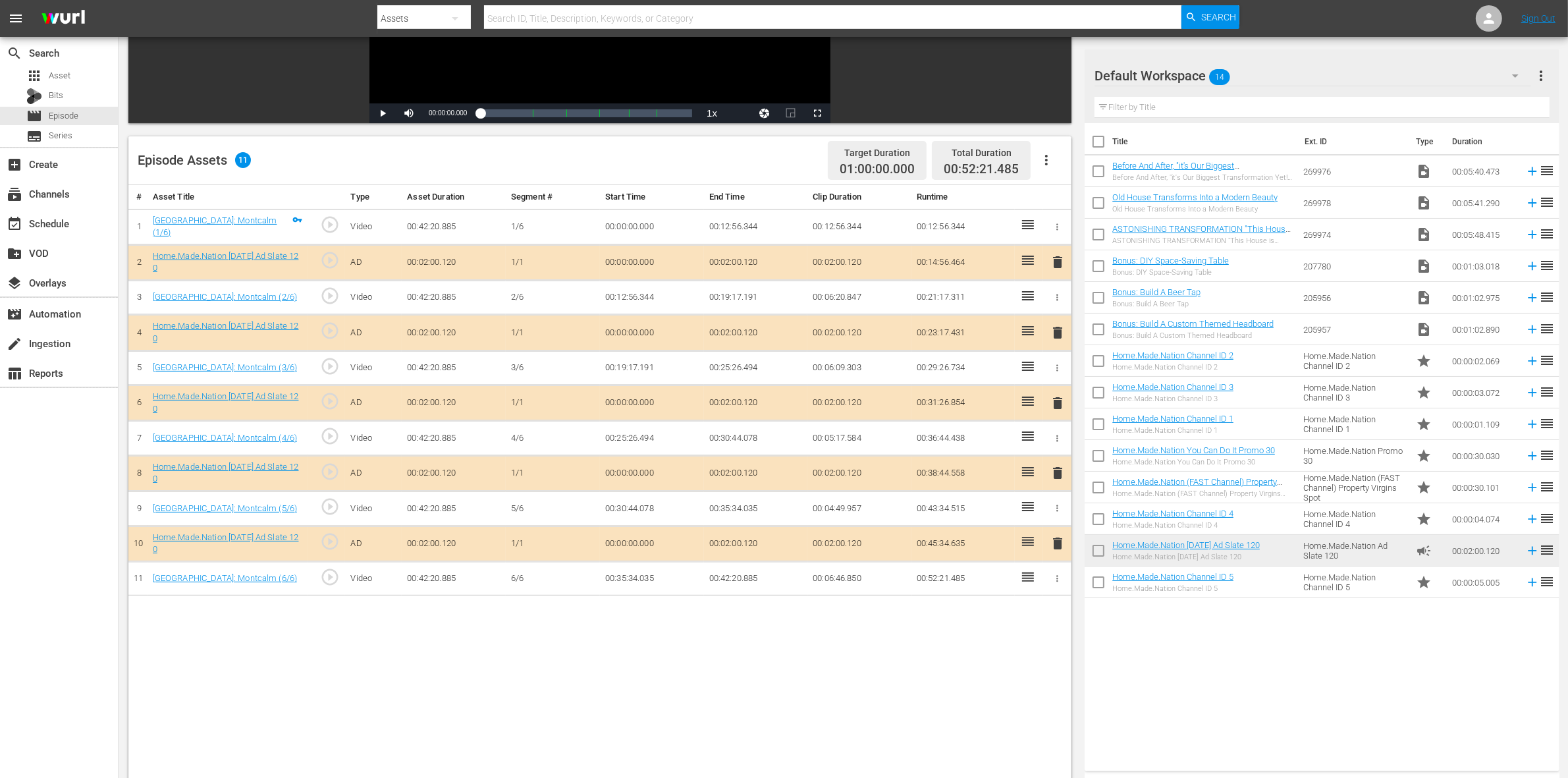
click at [1058, 336] on span "delete" at bounding box center [1058, 333] width 16 height 16
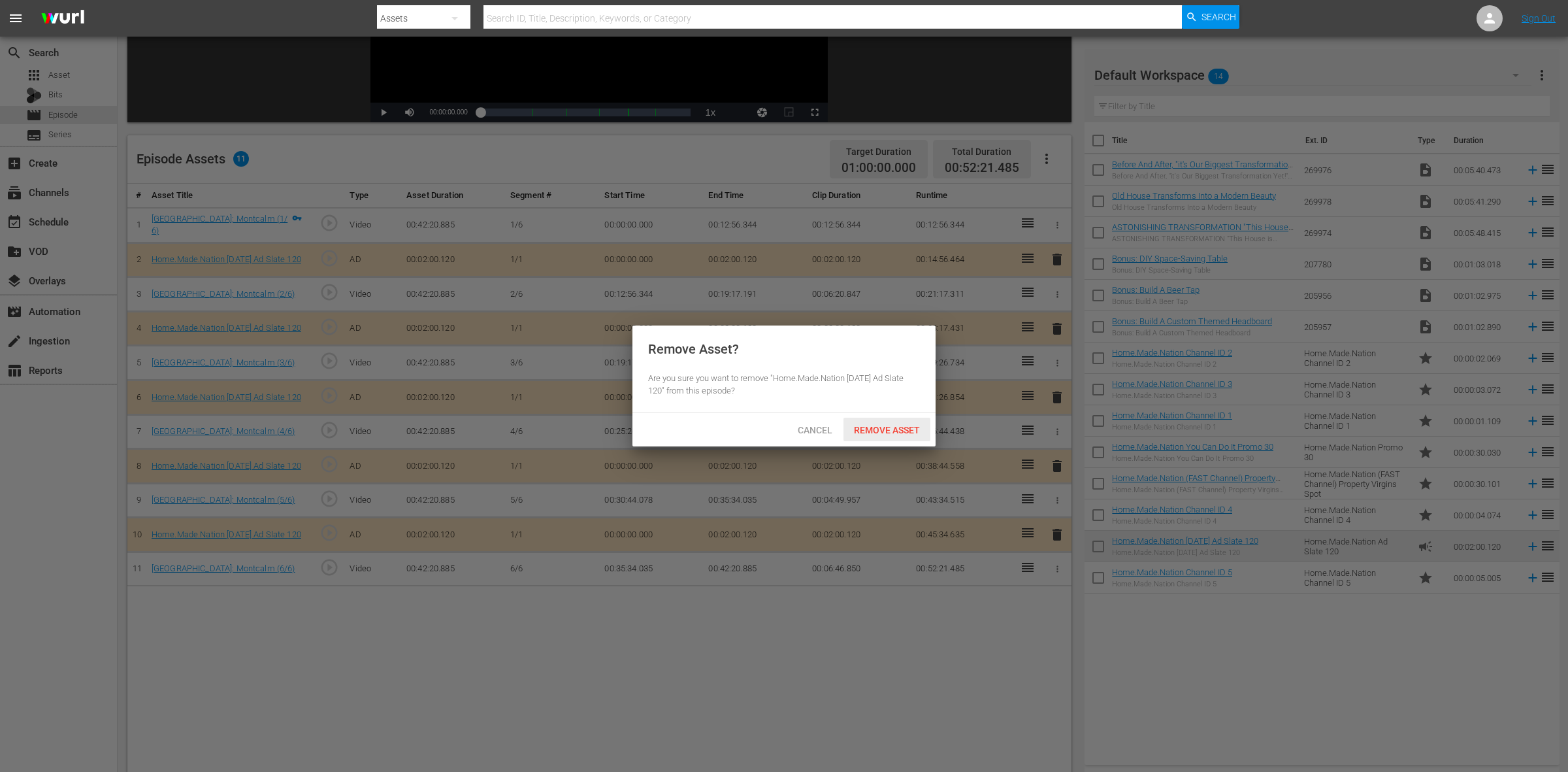
click at [880, 433] on span "Remove Asset" at bounding box center [887, 430] width 87 height 10
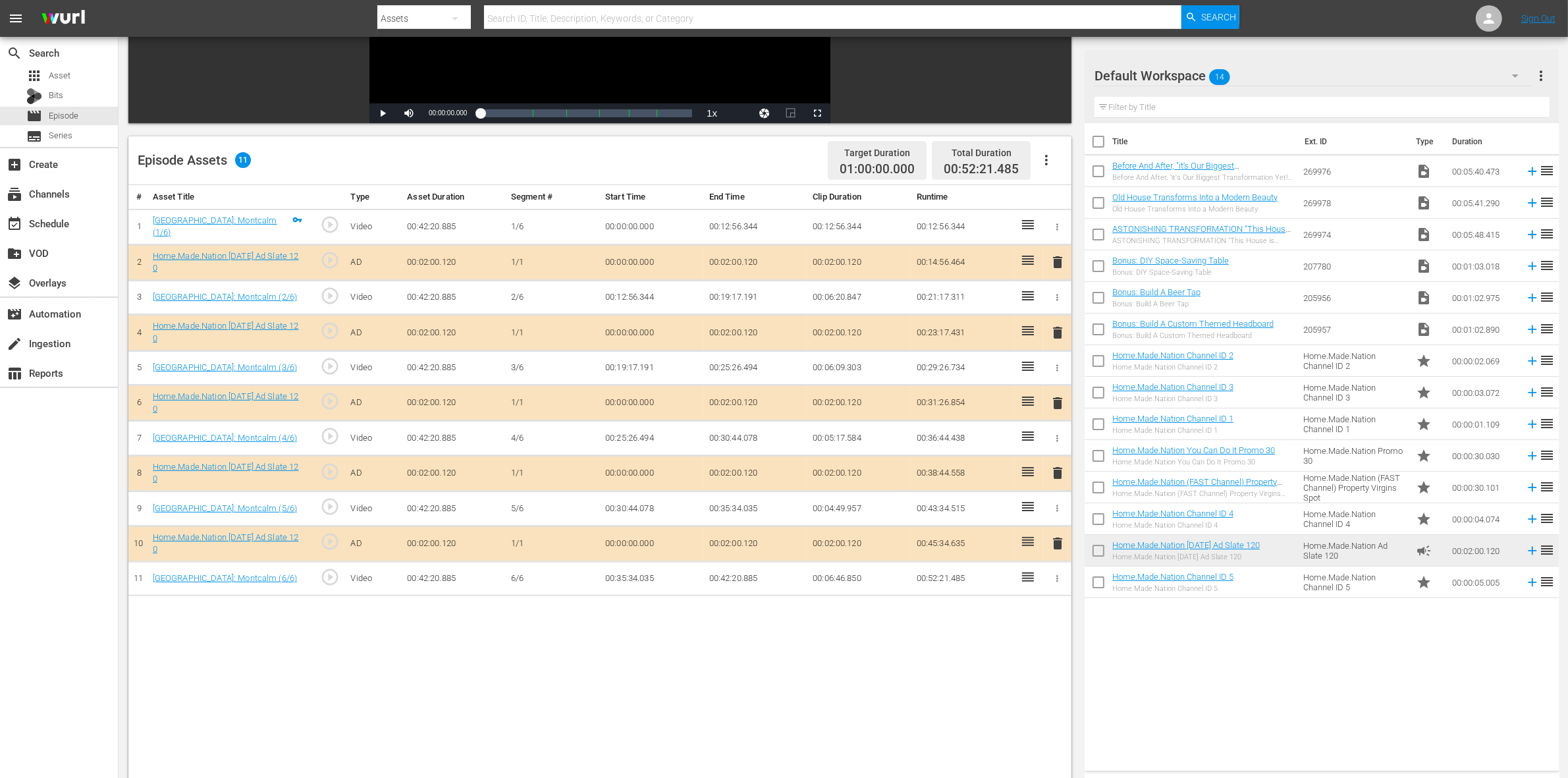
click at [1058, 405] on span "delete" at bounding box center [1058, 403] width 16 height 16
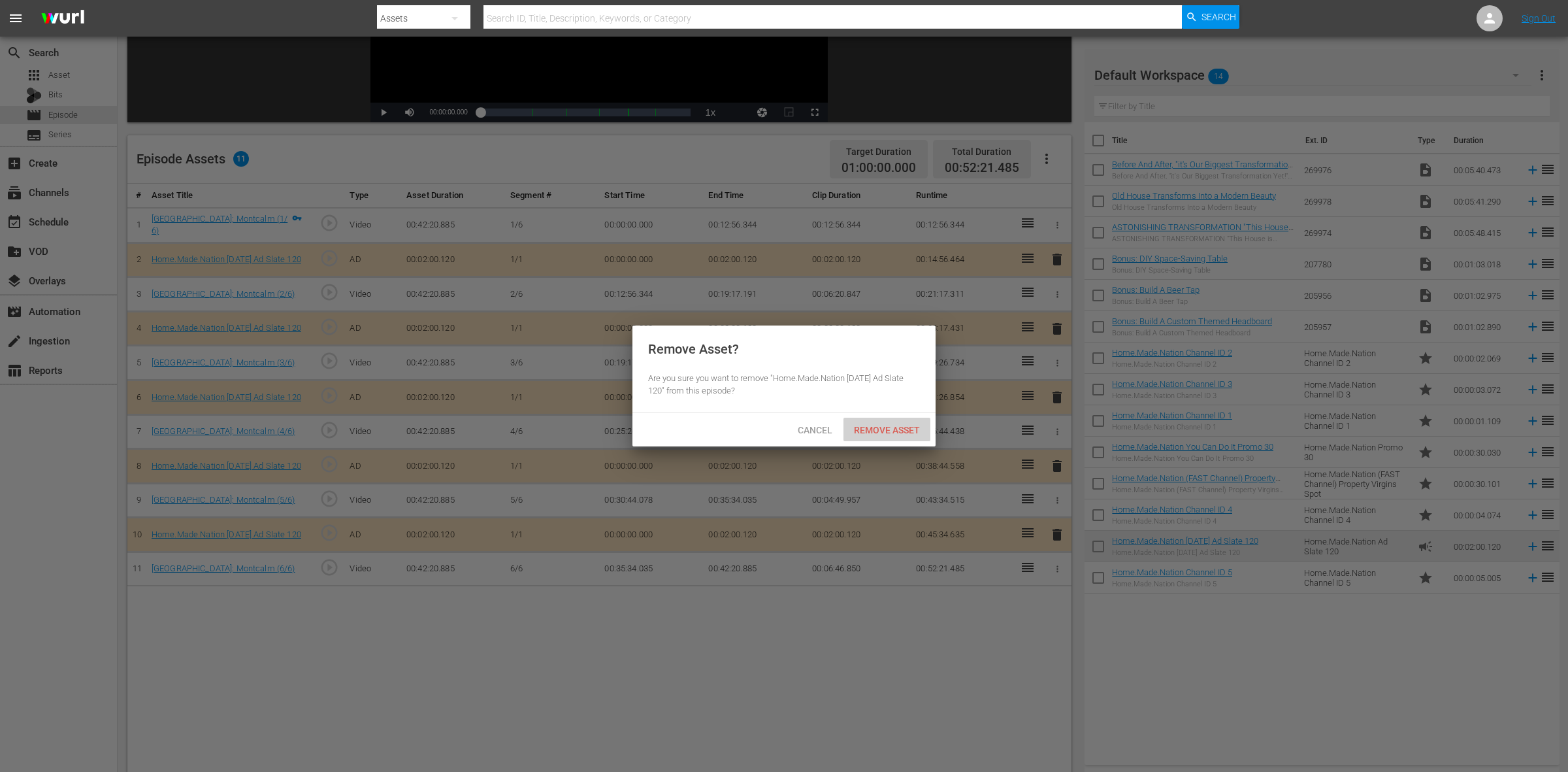
click at [896, 428] on span "Remove Asset" at bounding box center [887, 430] width 87 height 10
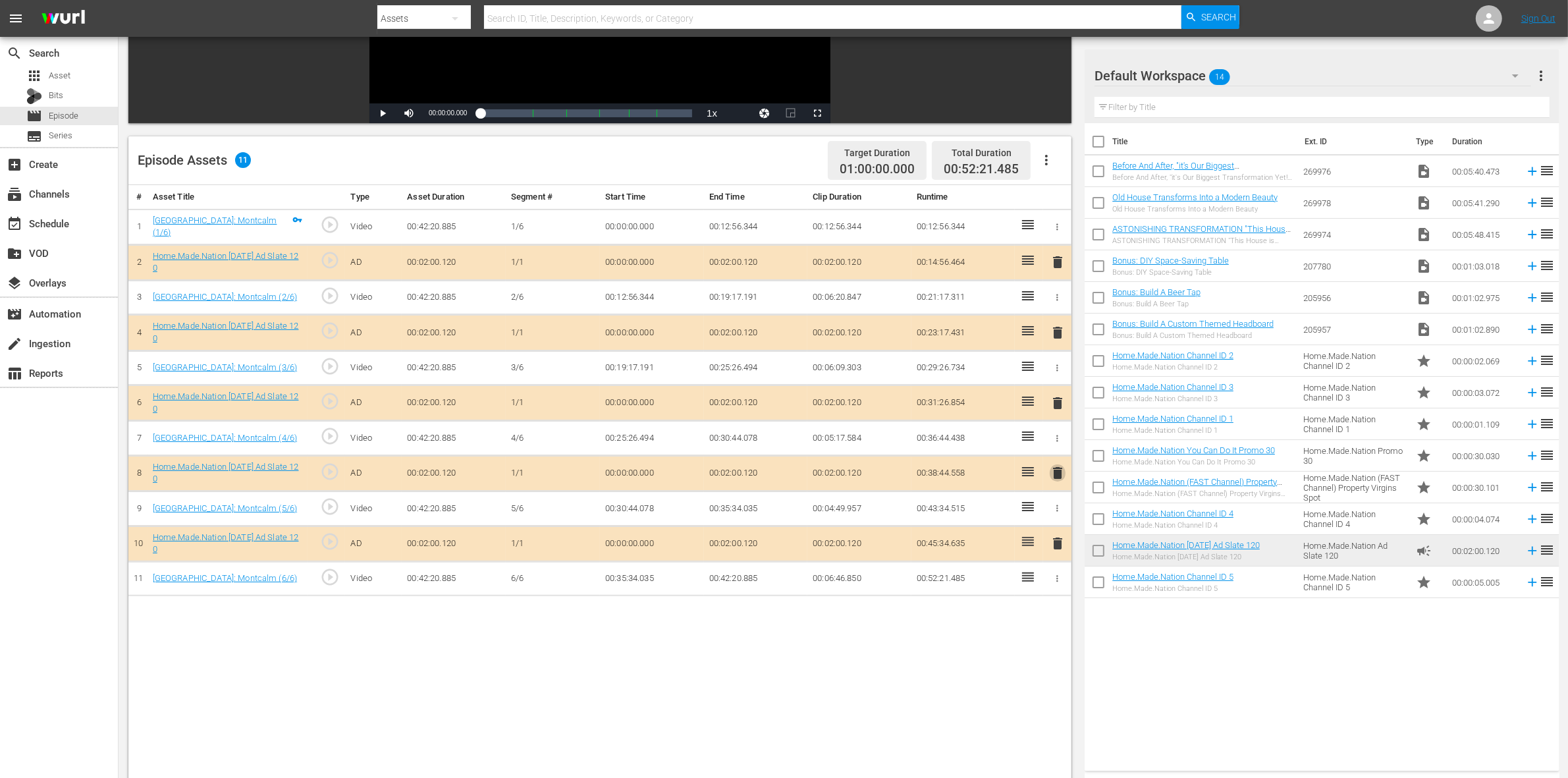
click at [1061, 476] on span "delete" at bounding box center [1058, 473] width 16 height 16
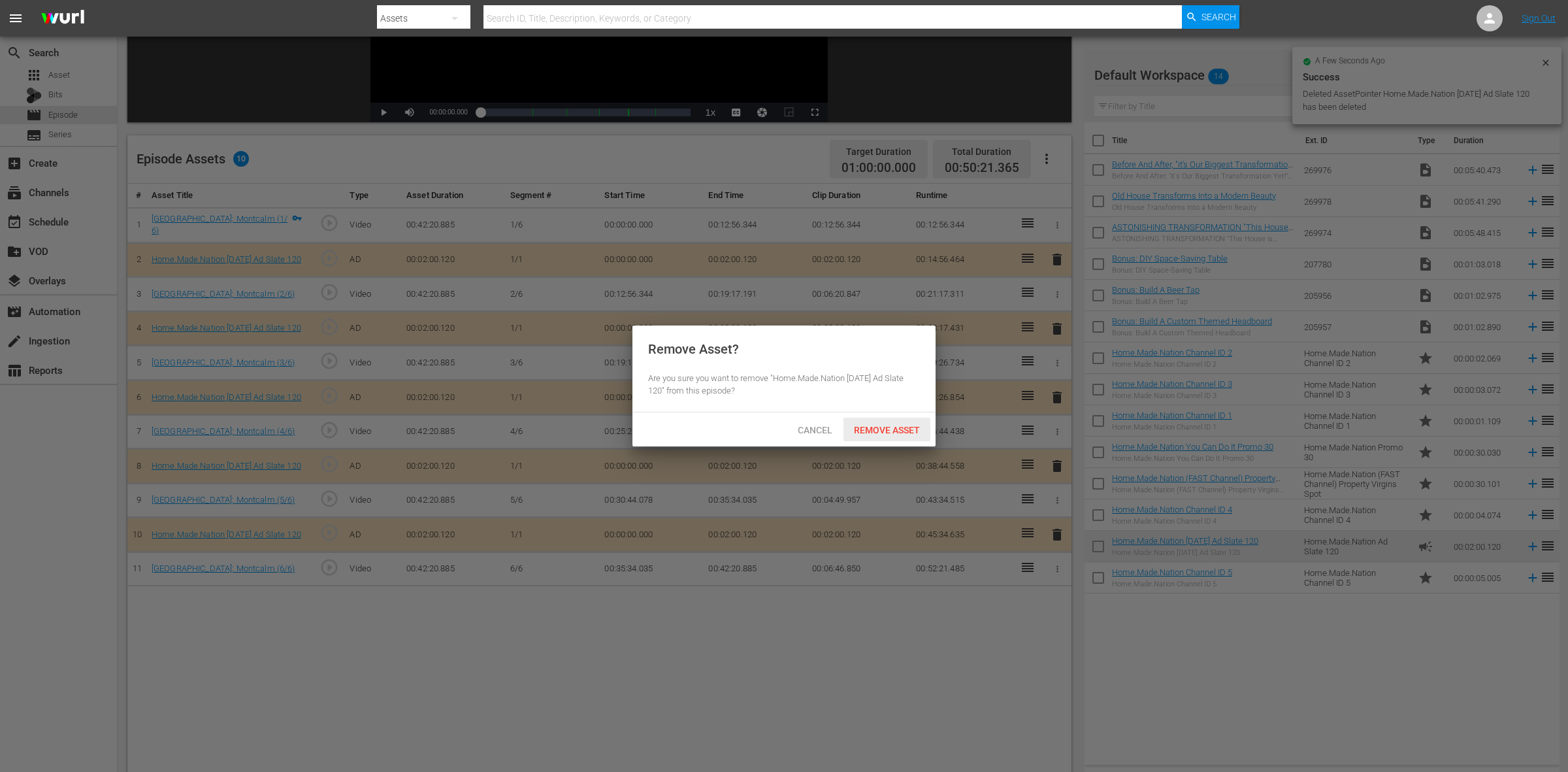
click at [922, 437] on div "Remove Asset" at bounding box center [887, 430] width 87 height 24
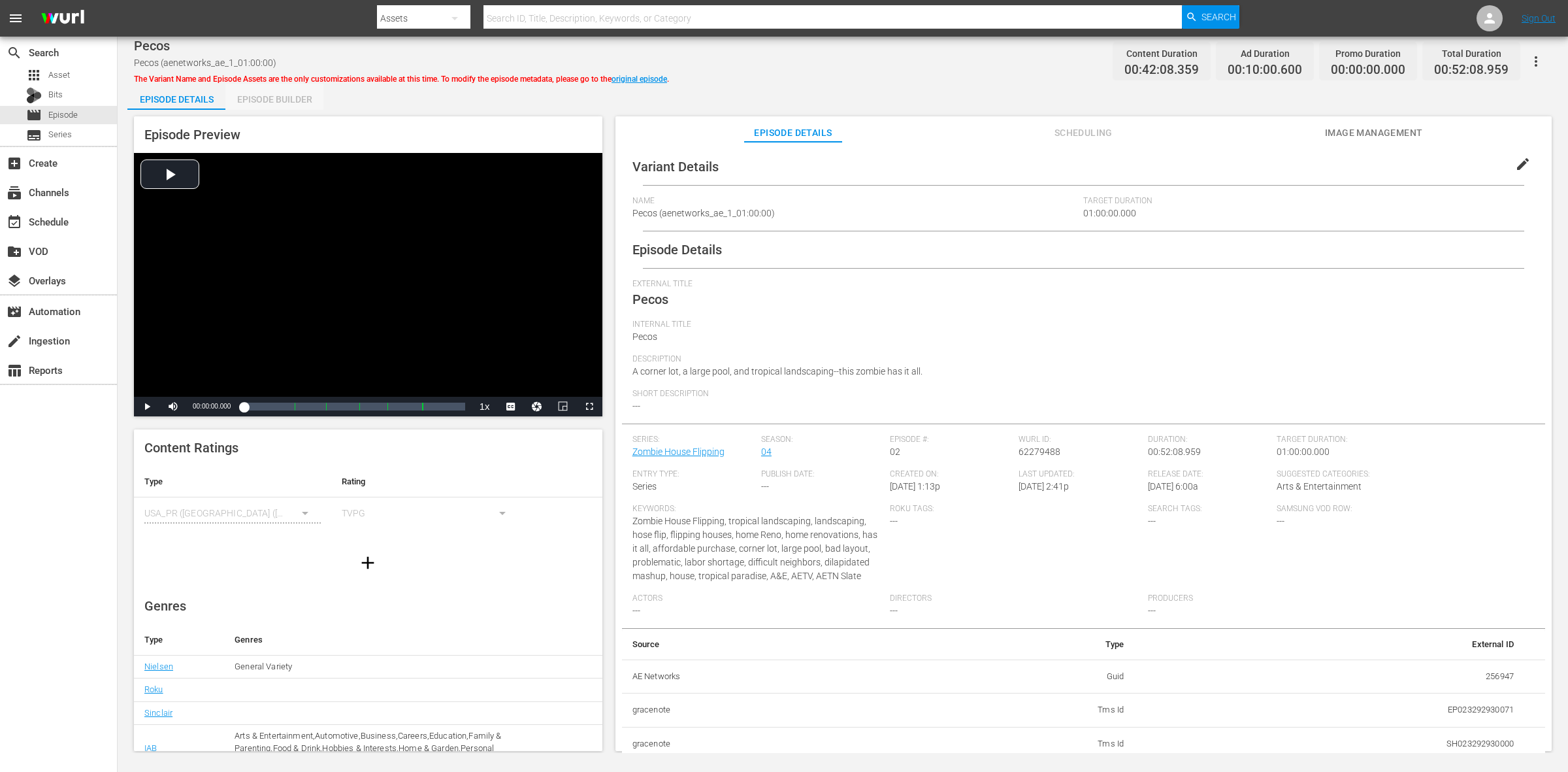
click at [295, 103] on div "Episode Builder" at bounding box center [275, 100] width 98 height 31
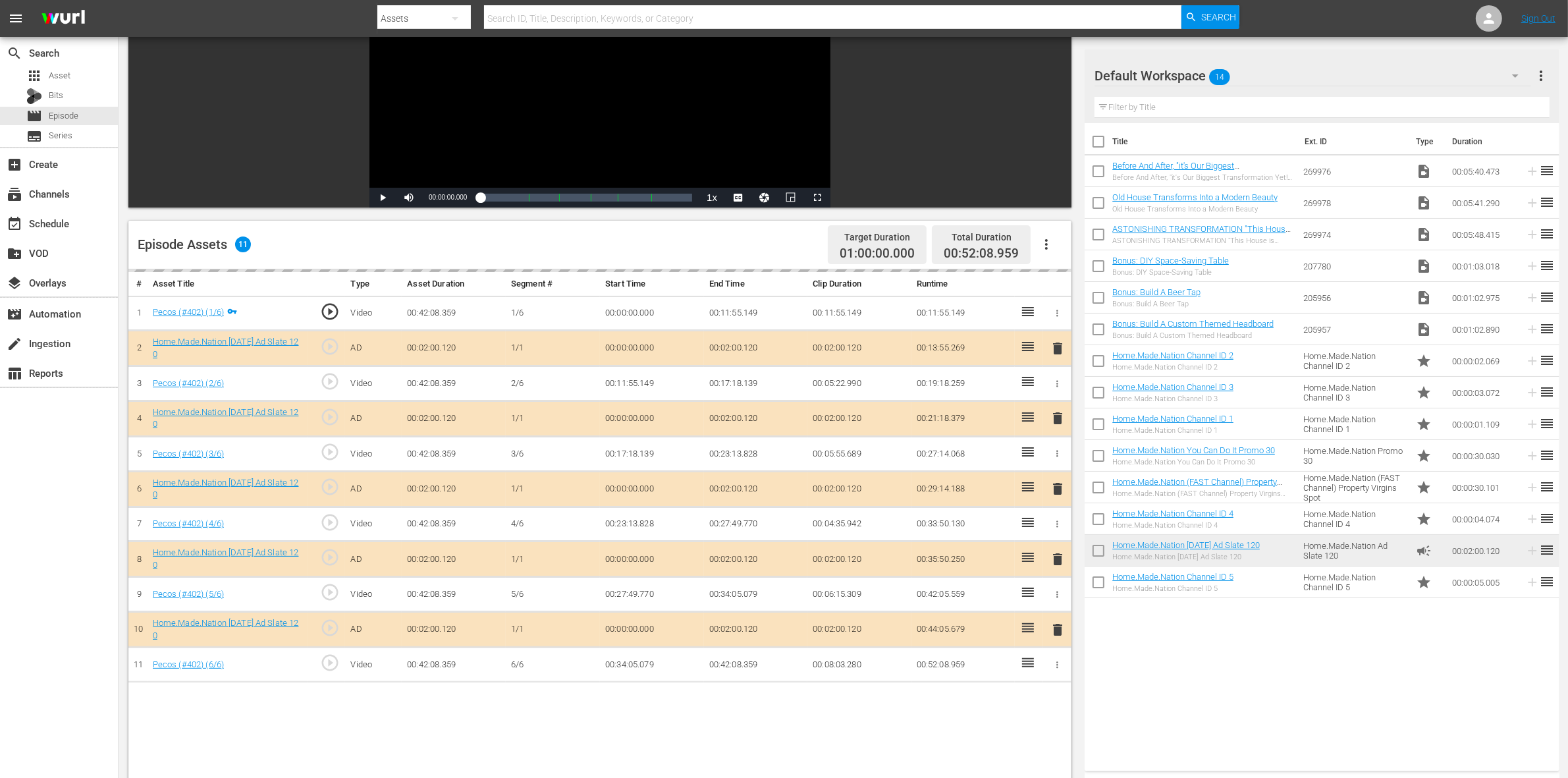
scroll to position [165, 0]
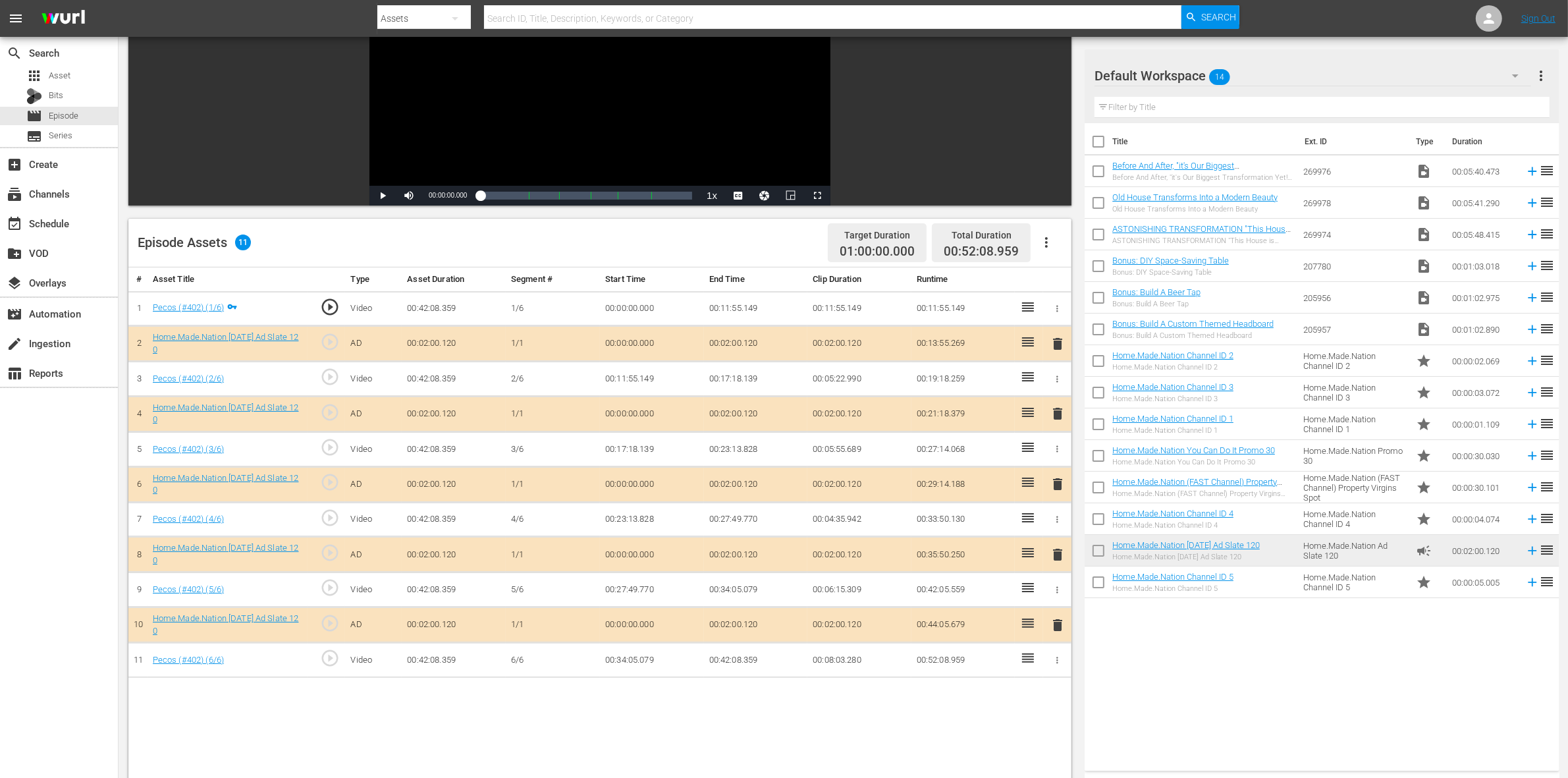
click at [1058, 485] on span "delete" at bounding box center [1058, 484] width 16 height 16
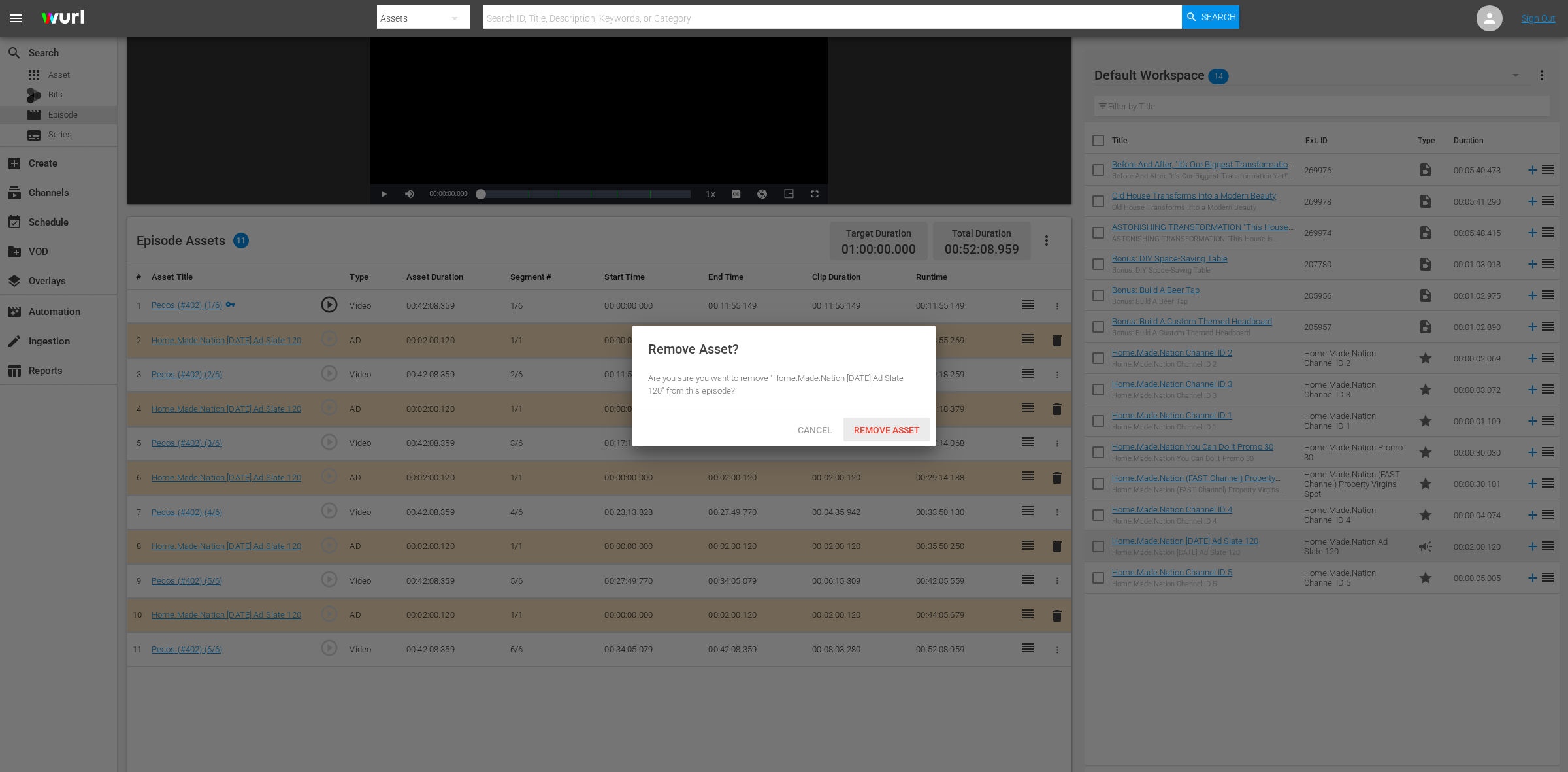
click at [887, 433] on span "Remove Asset" at bounding box center [887, 430] width 87 height 10
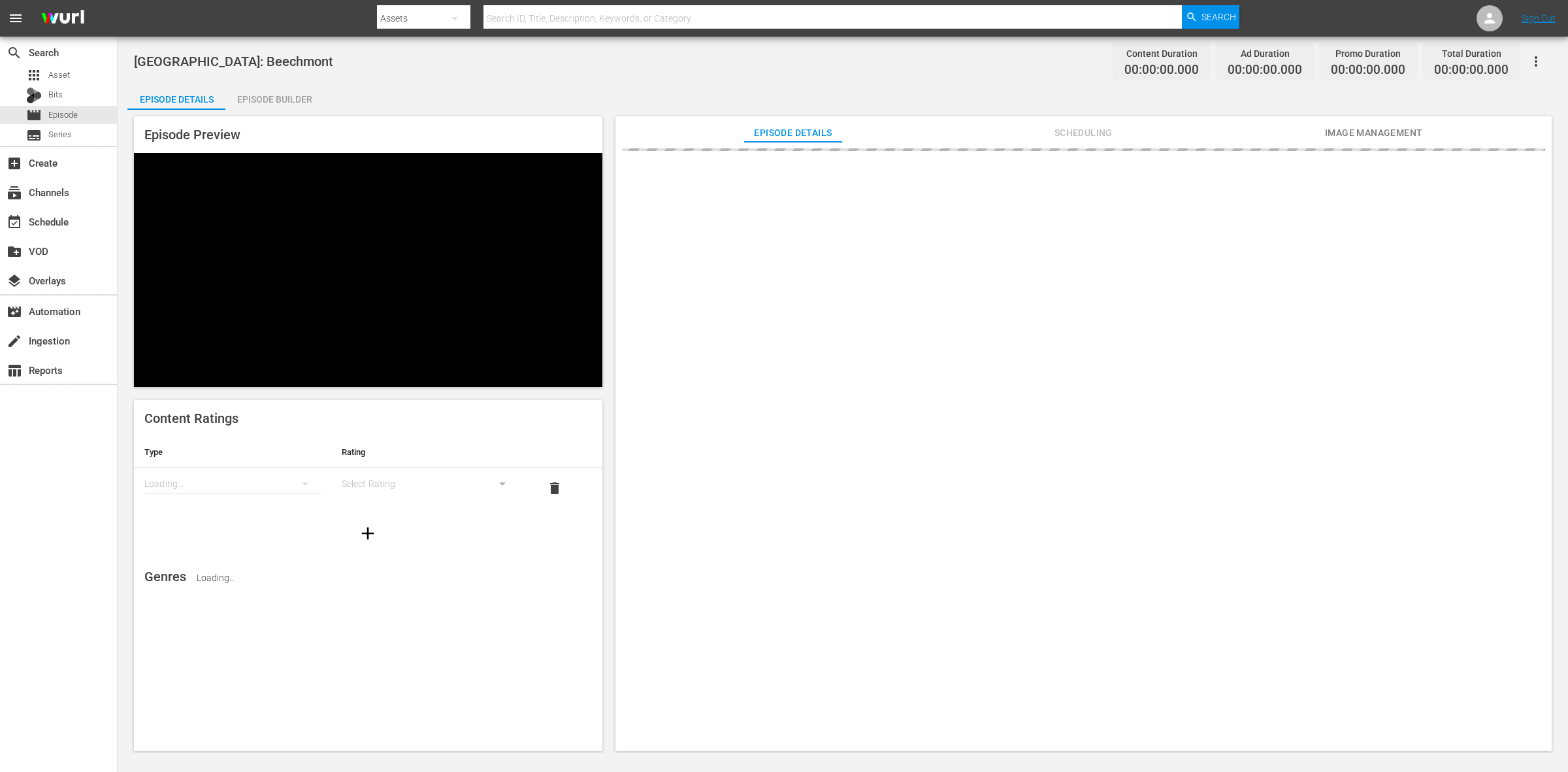
click at [285, 89] on div "Episode Builder" at bounding box center [275, 100] width 98 height 31
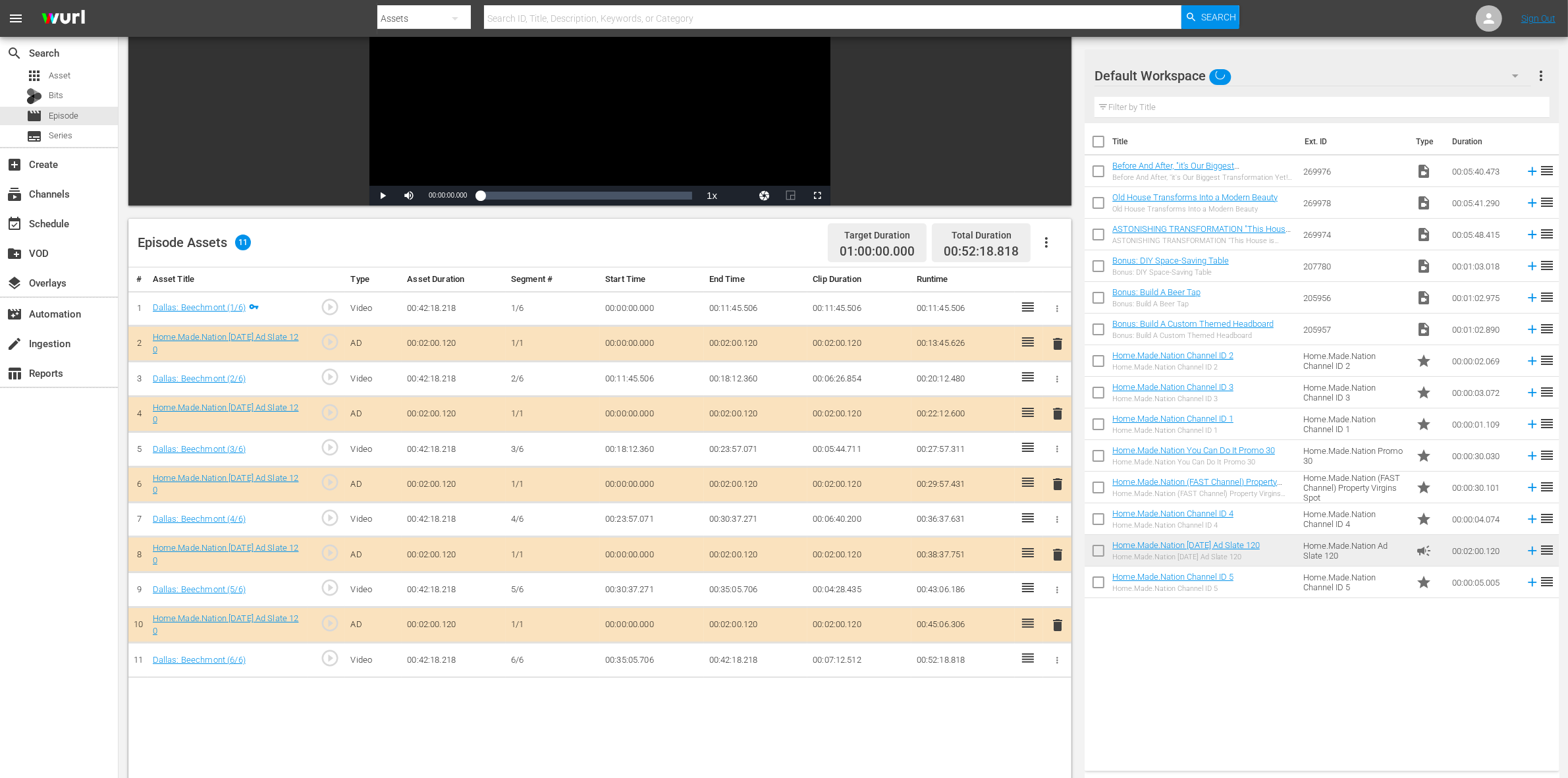
scroll to position [247, 0]
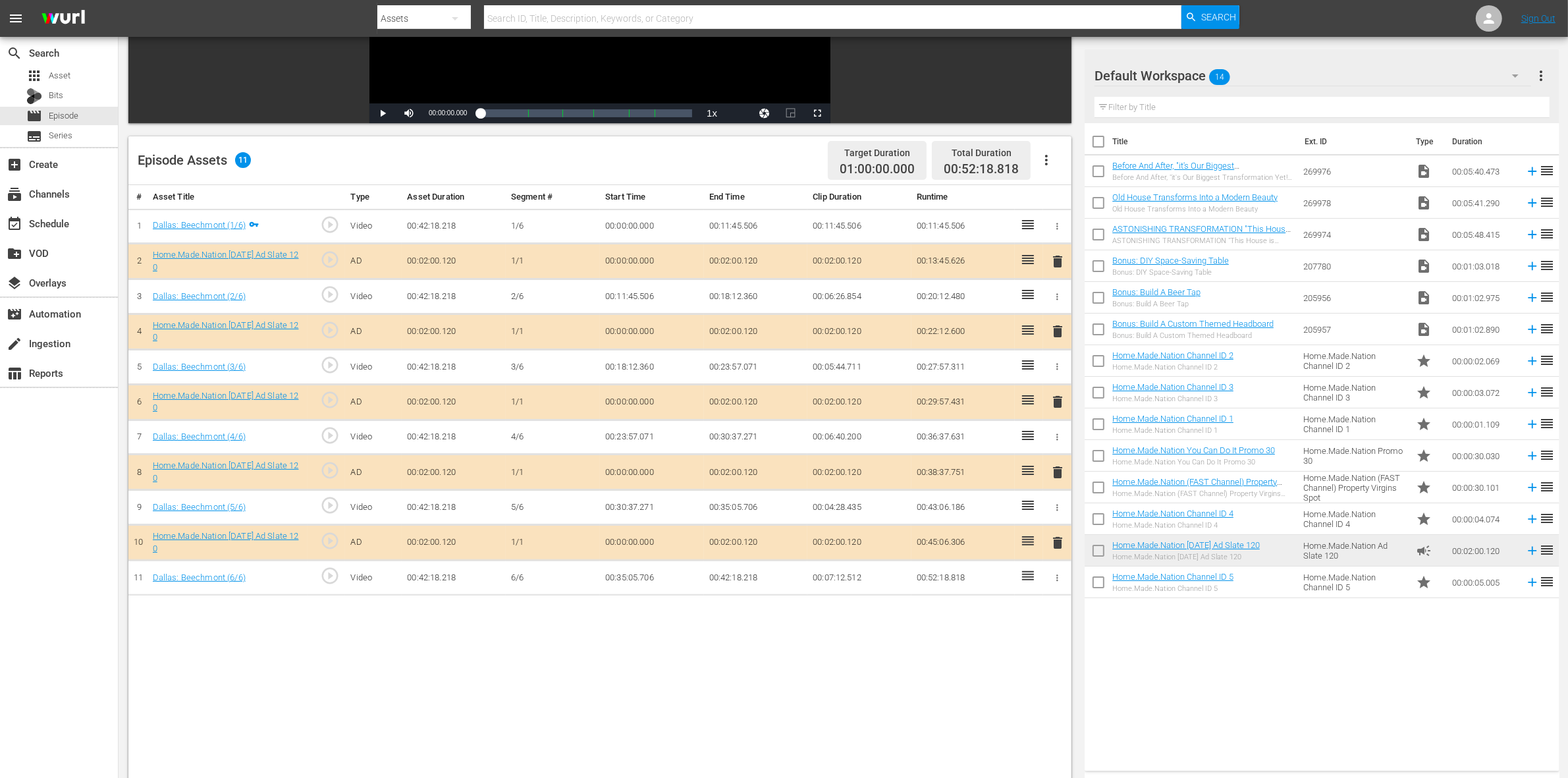
click at [1055, 328] on span "delete" at bounding box center [1058, 331] width 16 height 16
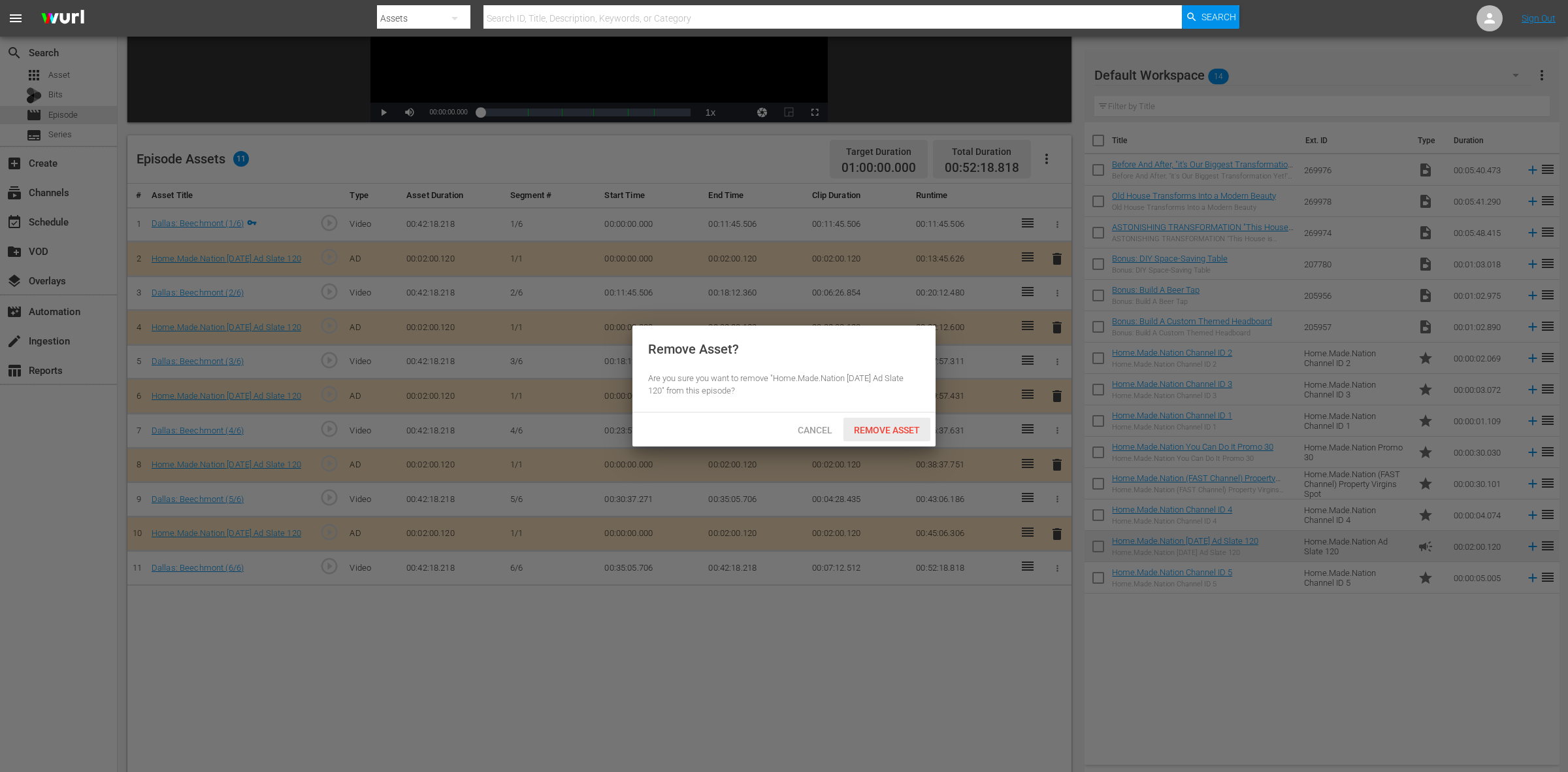
click at [879, 422] on div "Remove Asset" at bounding box center [887, 430] width 87 height 24
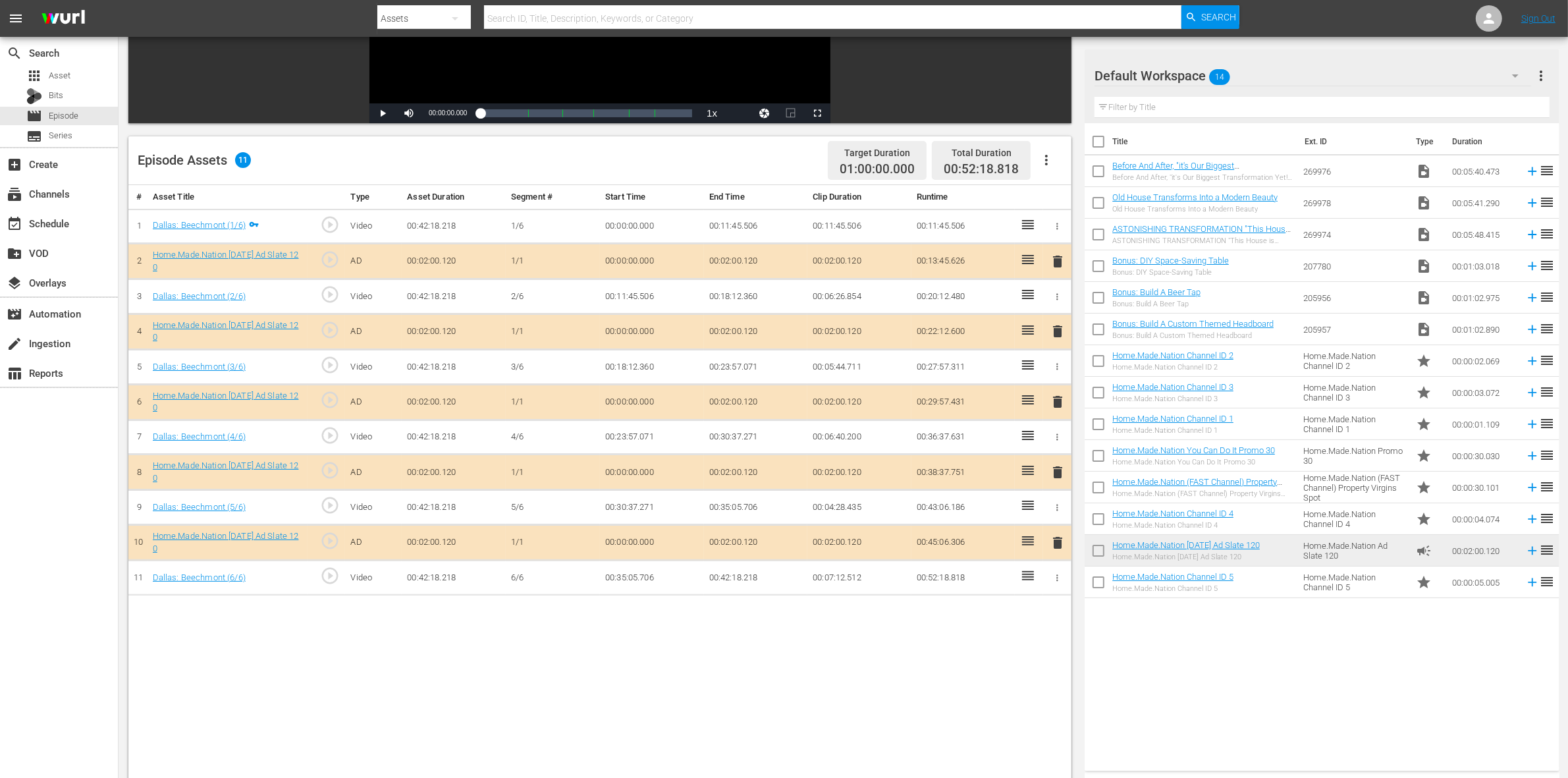
click at [1062, 401] on span "delete" at bounding box center [1058, 402] width 16 height 16
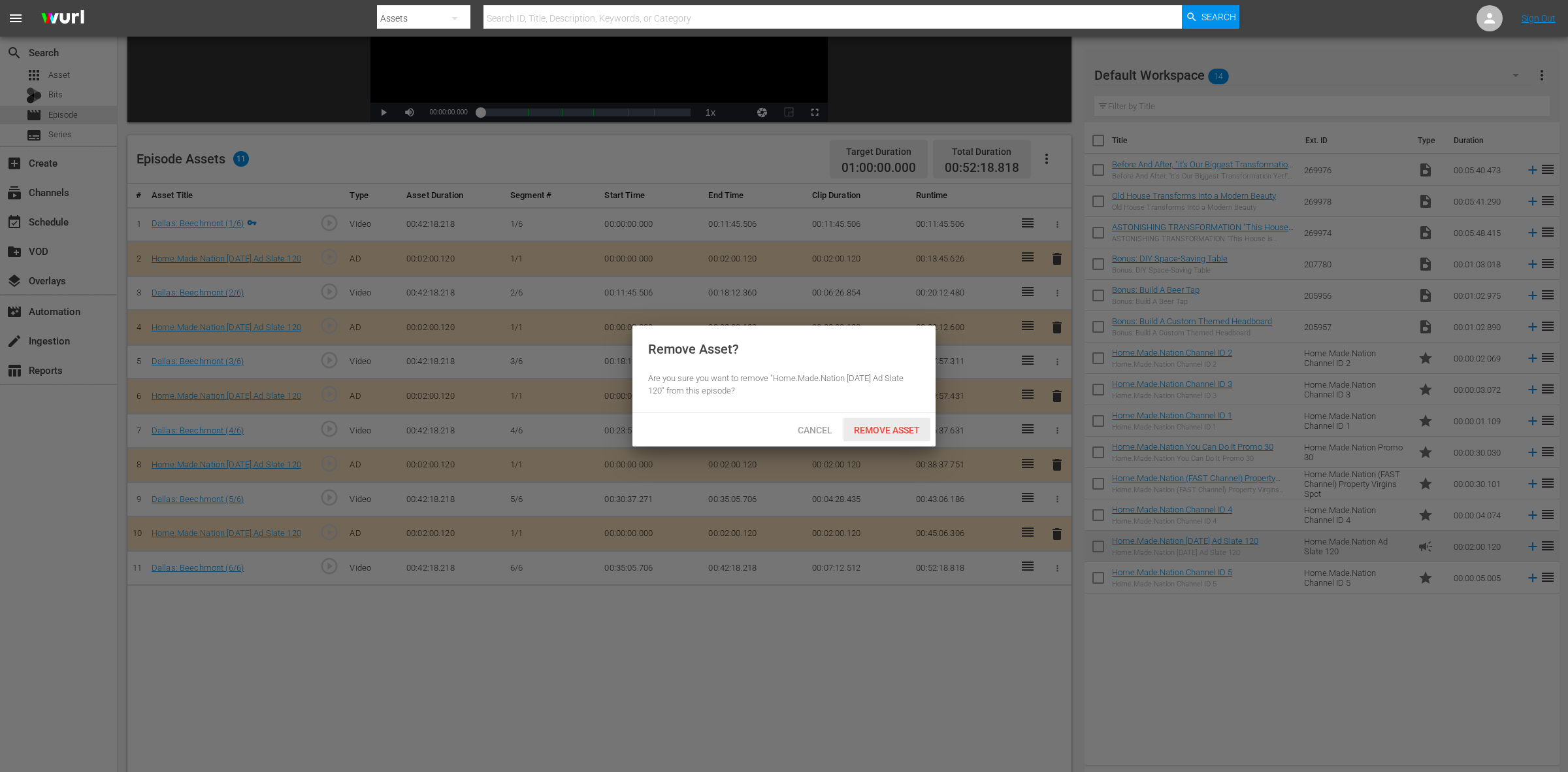
click at [879, 426] on span "Remove Asset" at bounding box center [887, 430] width 87 height 10
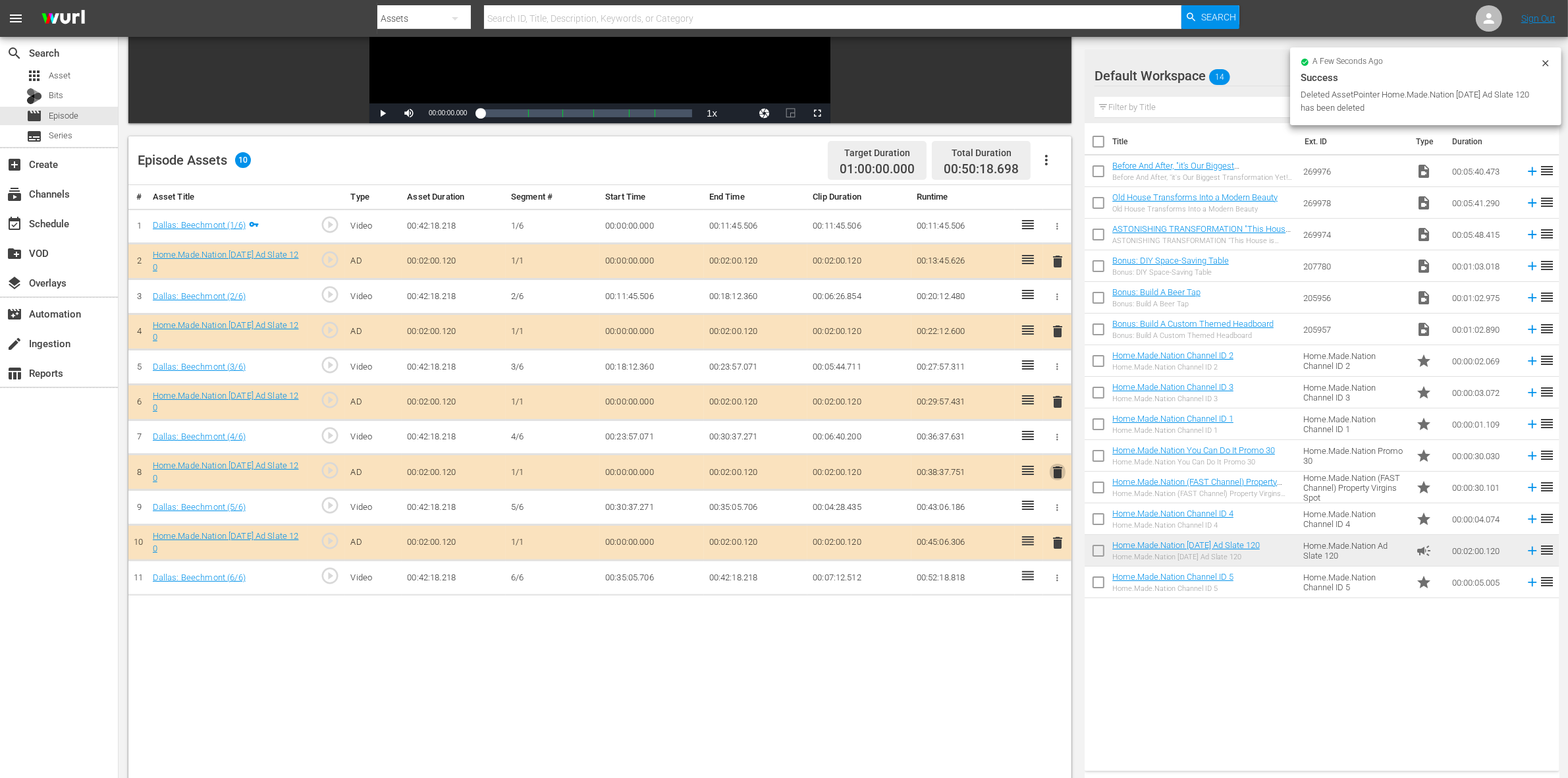
click at [1058, 476] on span "delete" at bounding box center [1058, 472] width 16 height 16
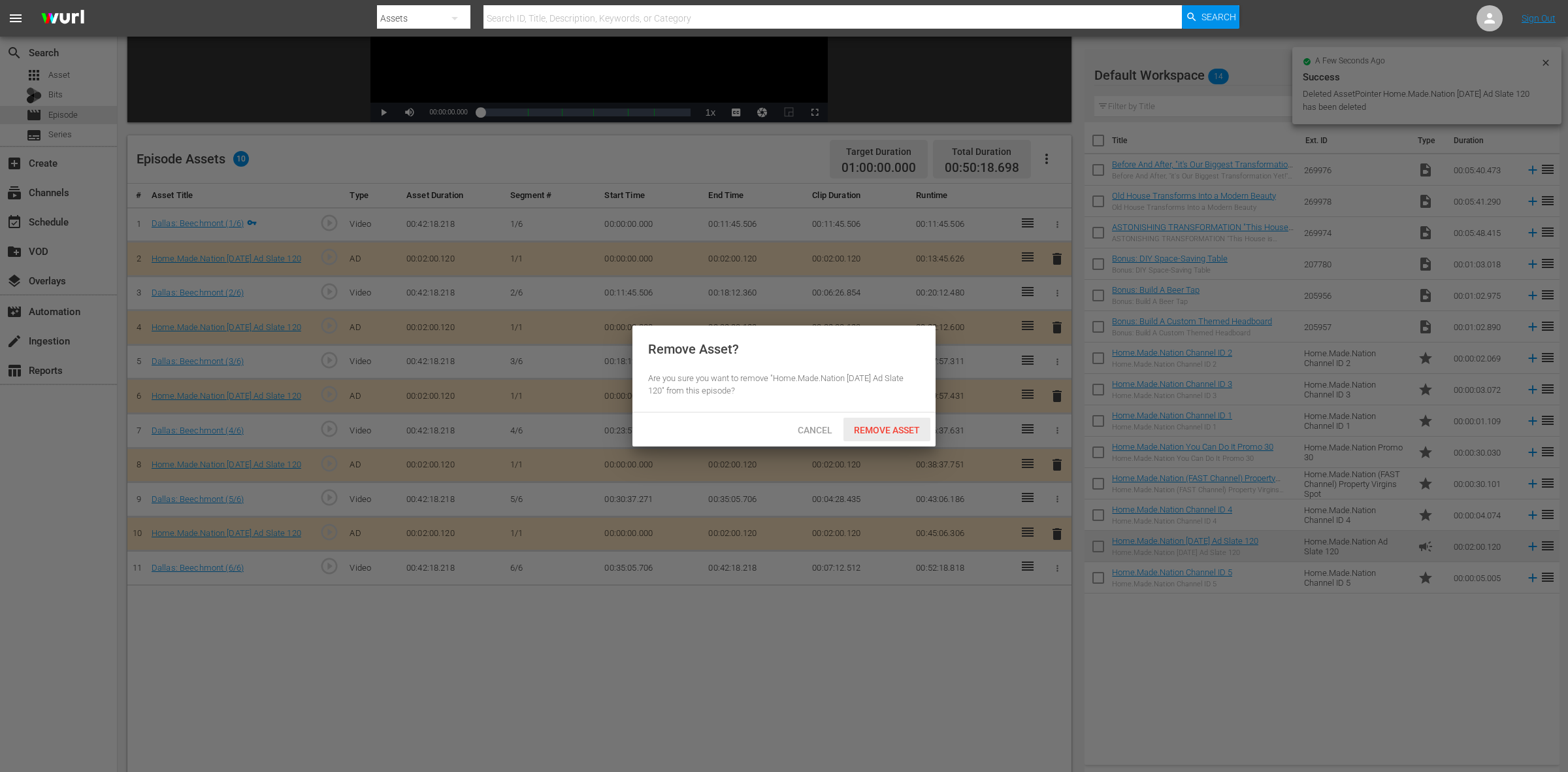
click at [884, 433] on span "Remove Asset" at bounding box center [887, 430] width 87 height 10
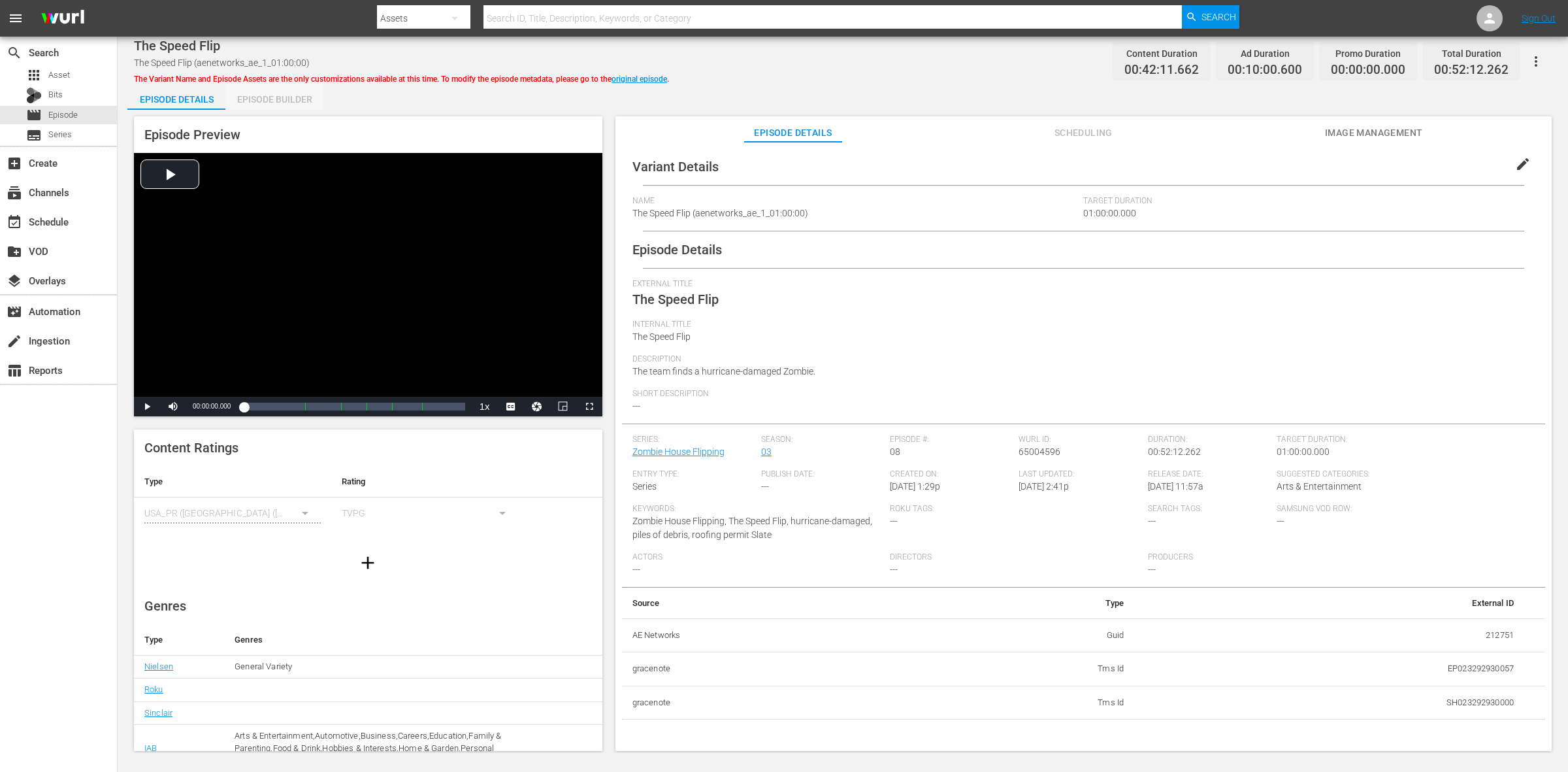
click at [299, 108] on div "Episode Builder" at bounding box center [275, 100] width 98 height 31
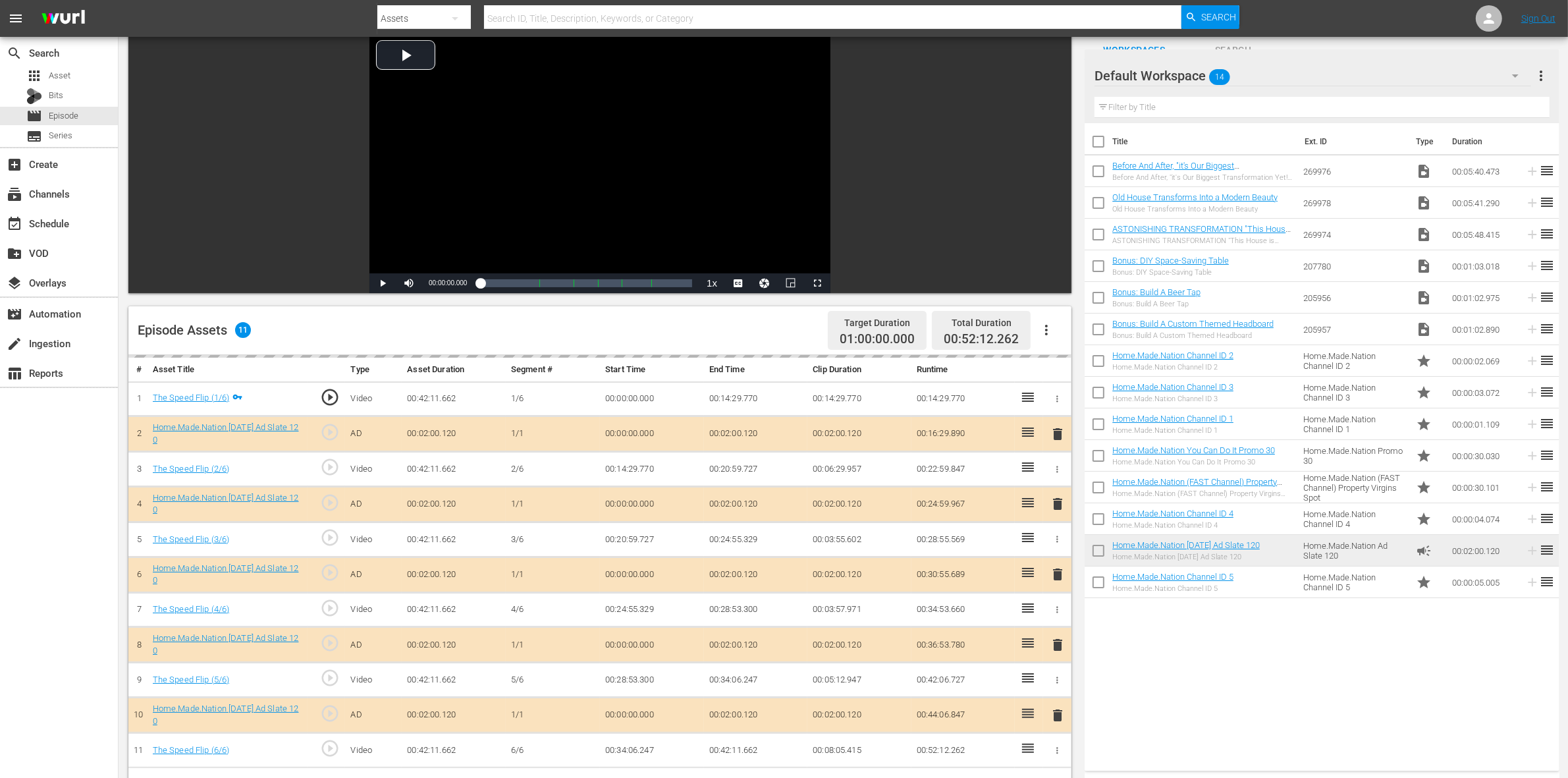
scroll to position [247, 0]
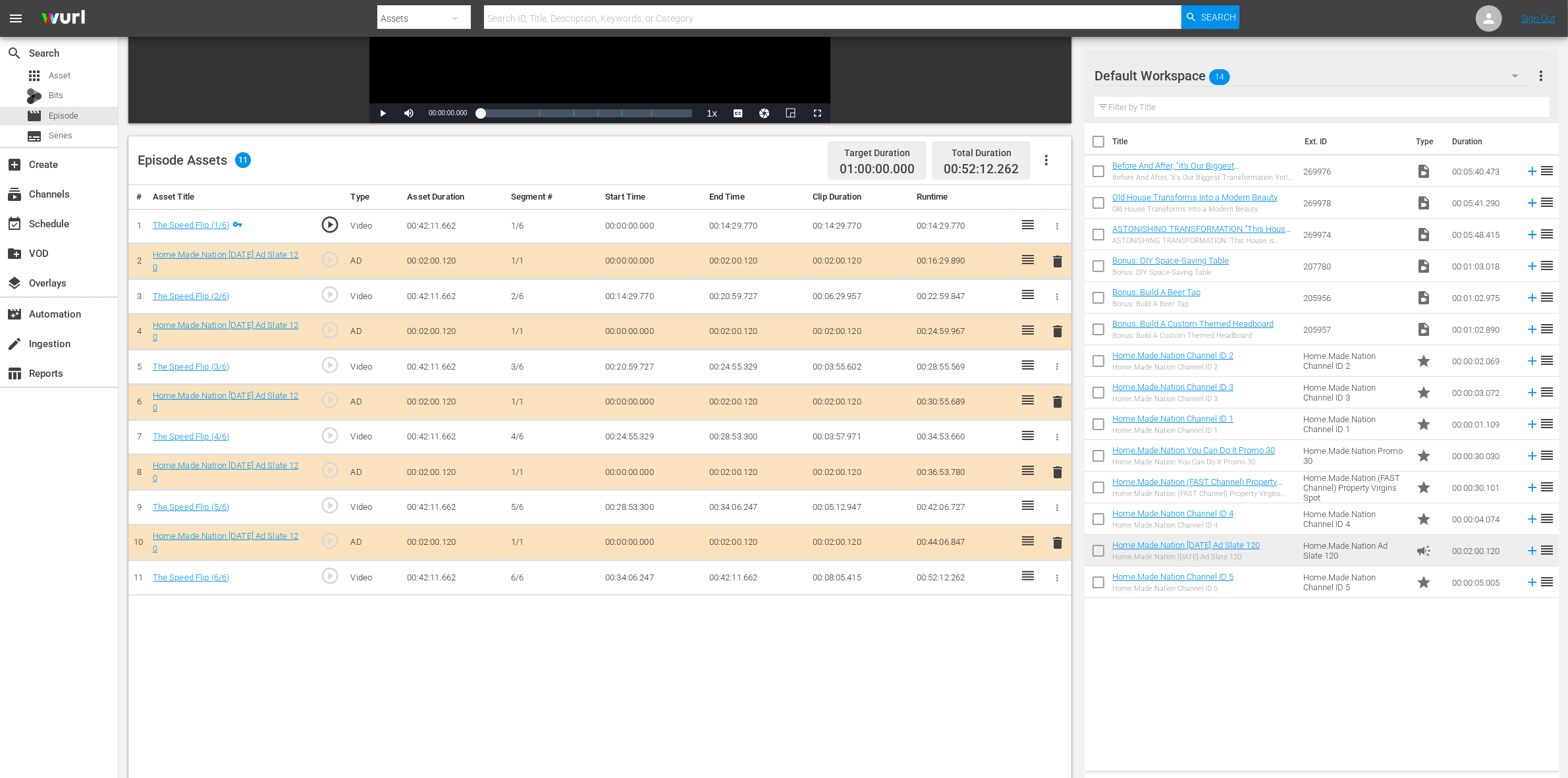
click at [1056, 335] on span "delete" at bounding box center [1058, 331] width 16 height 16
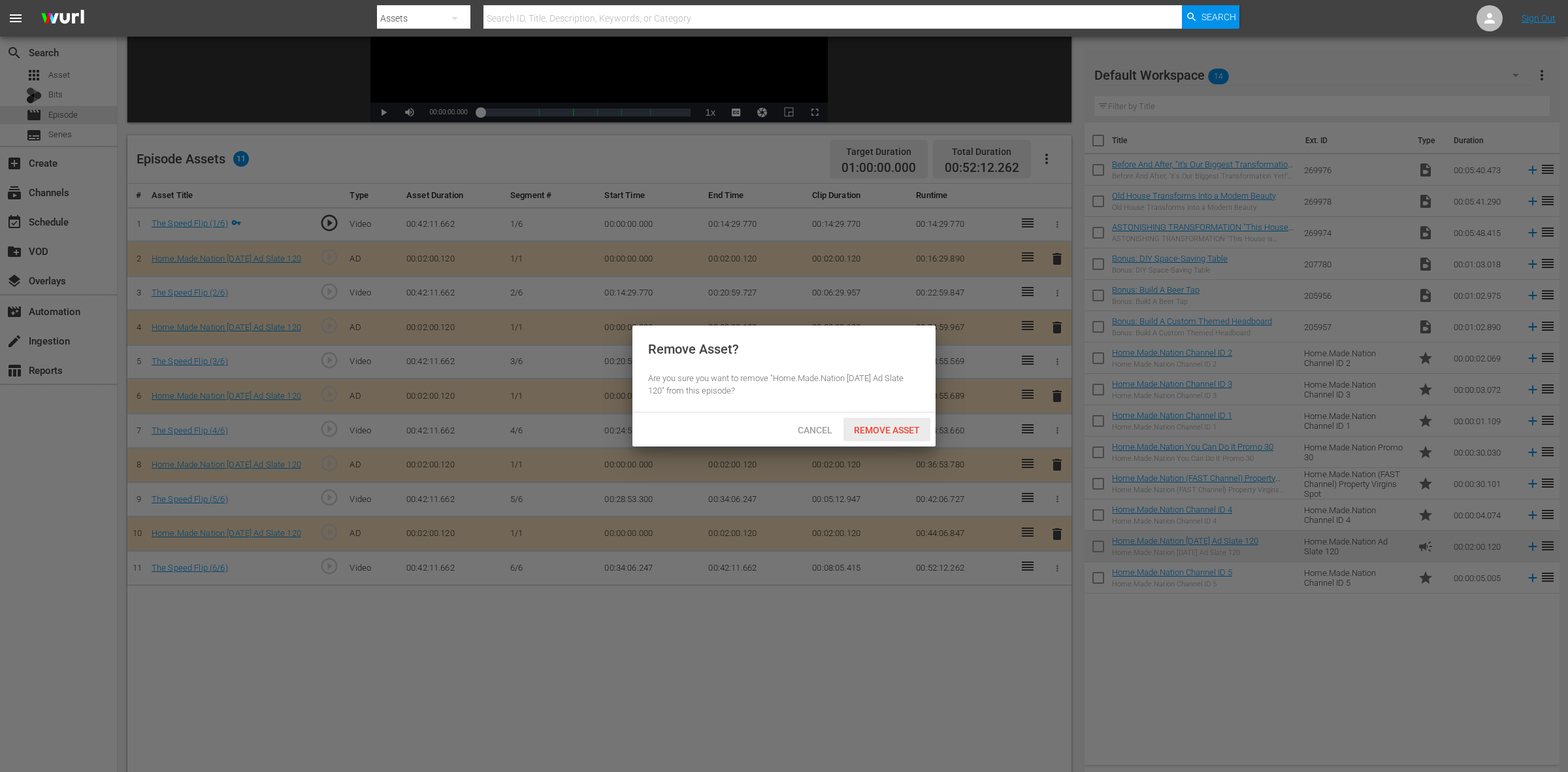
click at [909, 435] on span "Remove Asset" at bounding box center [887, 430] width 87 height 10
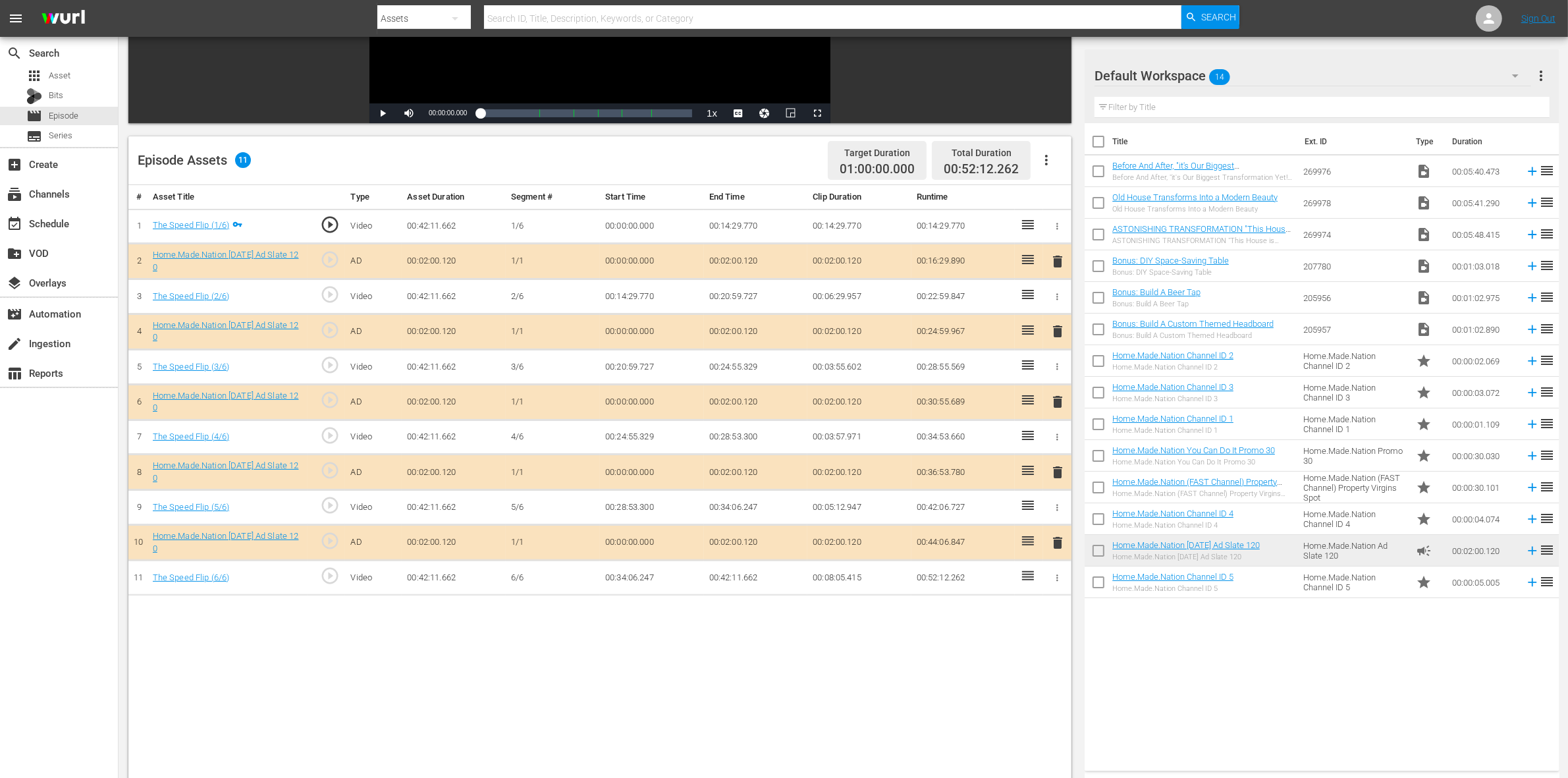
click at [1058, 479] on span "delete" at bounding box center [1058, 472] width 16 height 16
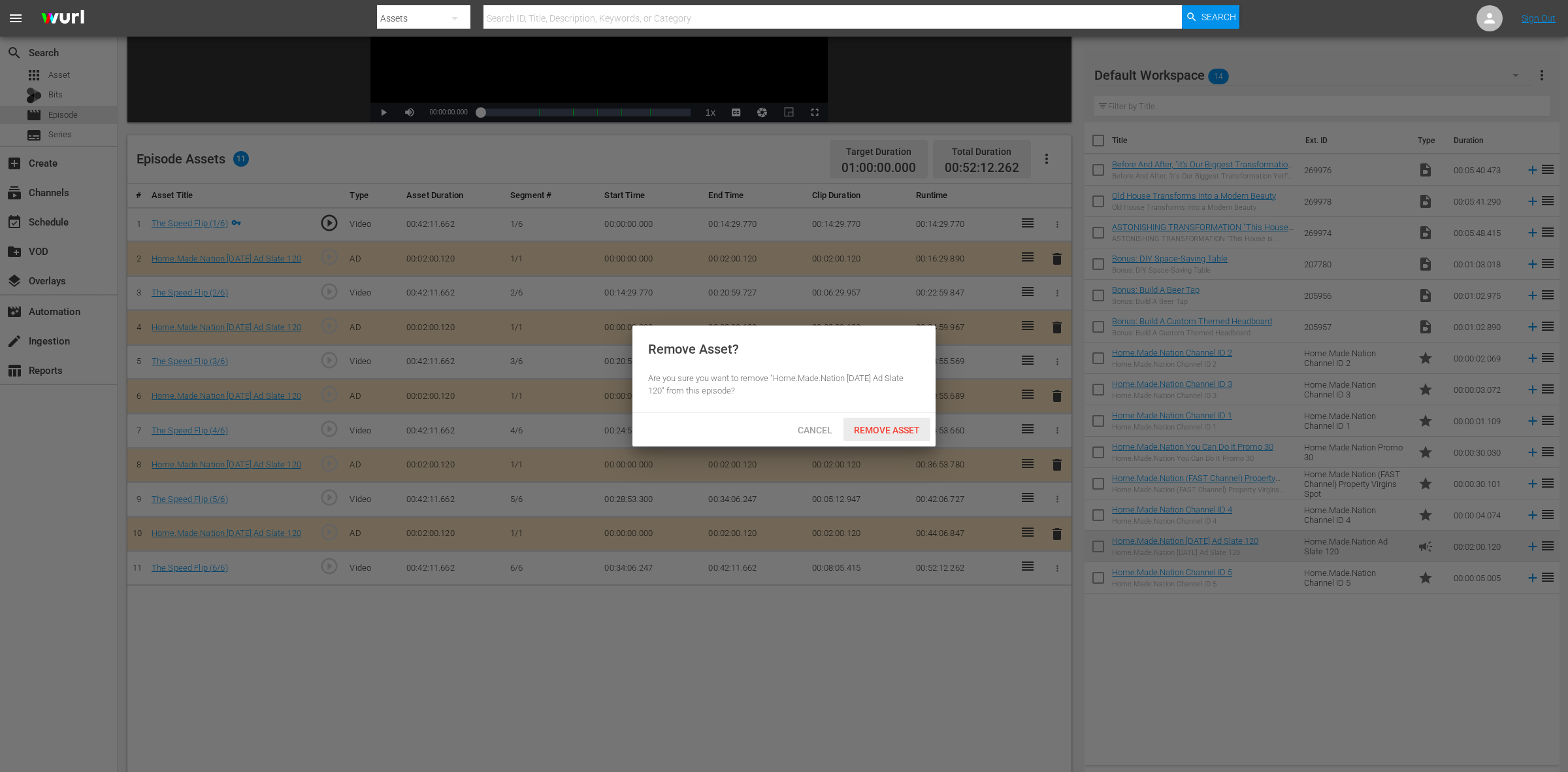
click at [870, 431] on span "Remove Asset" at bounding box center [887, 430] width 87 height 10
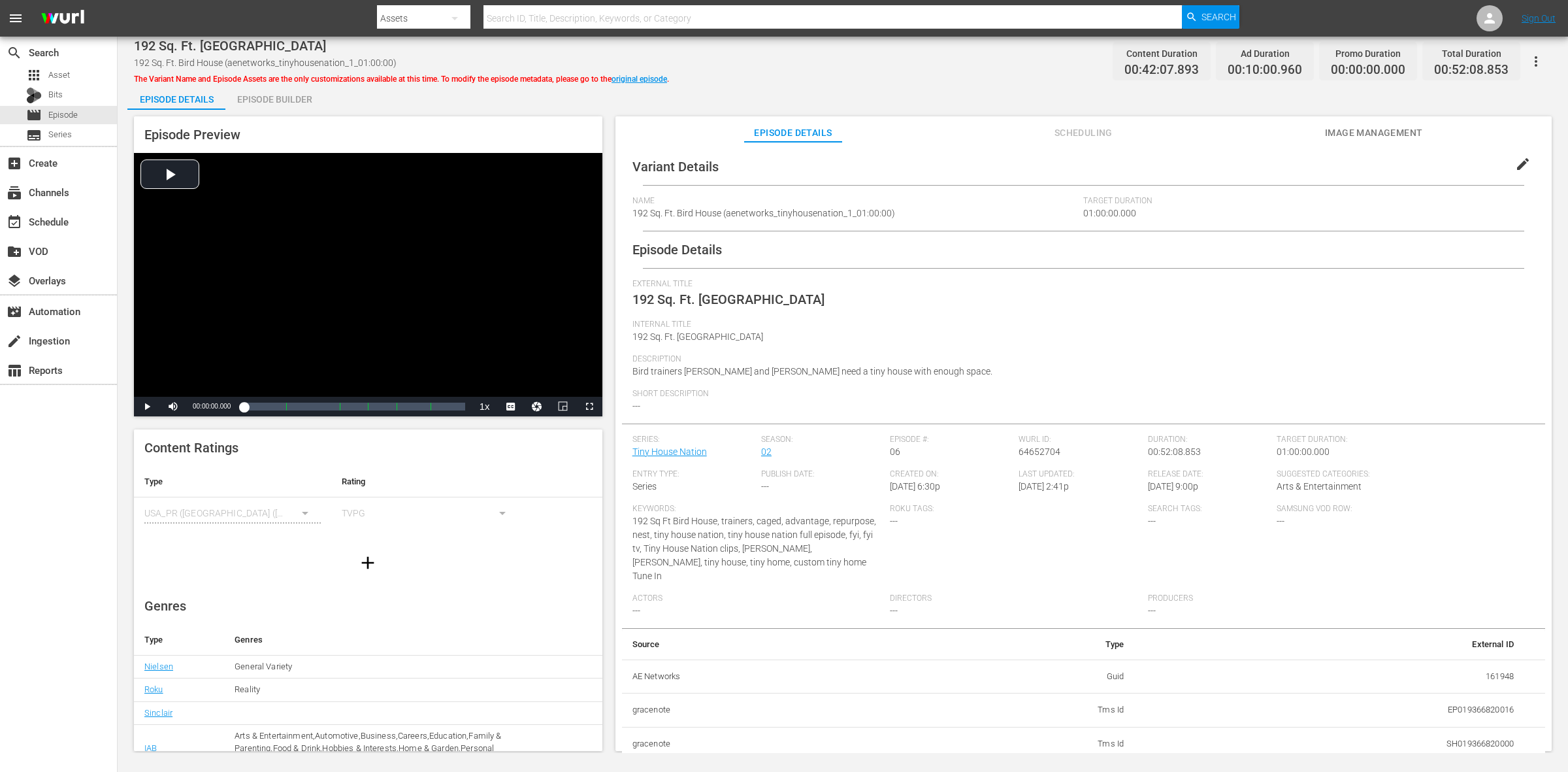
click at [295, 98] on div "Episode Builder" at bounding box center [275, 100] width 98 height 31
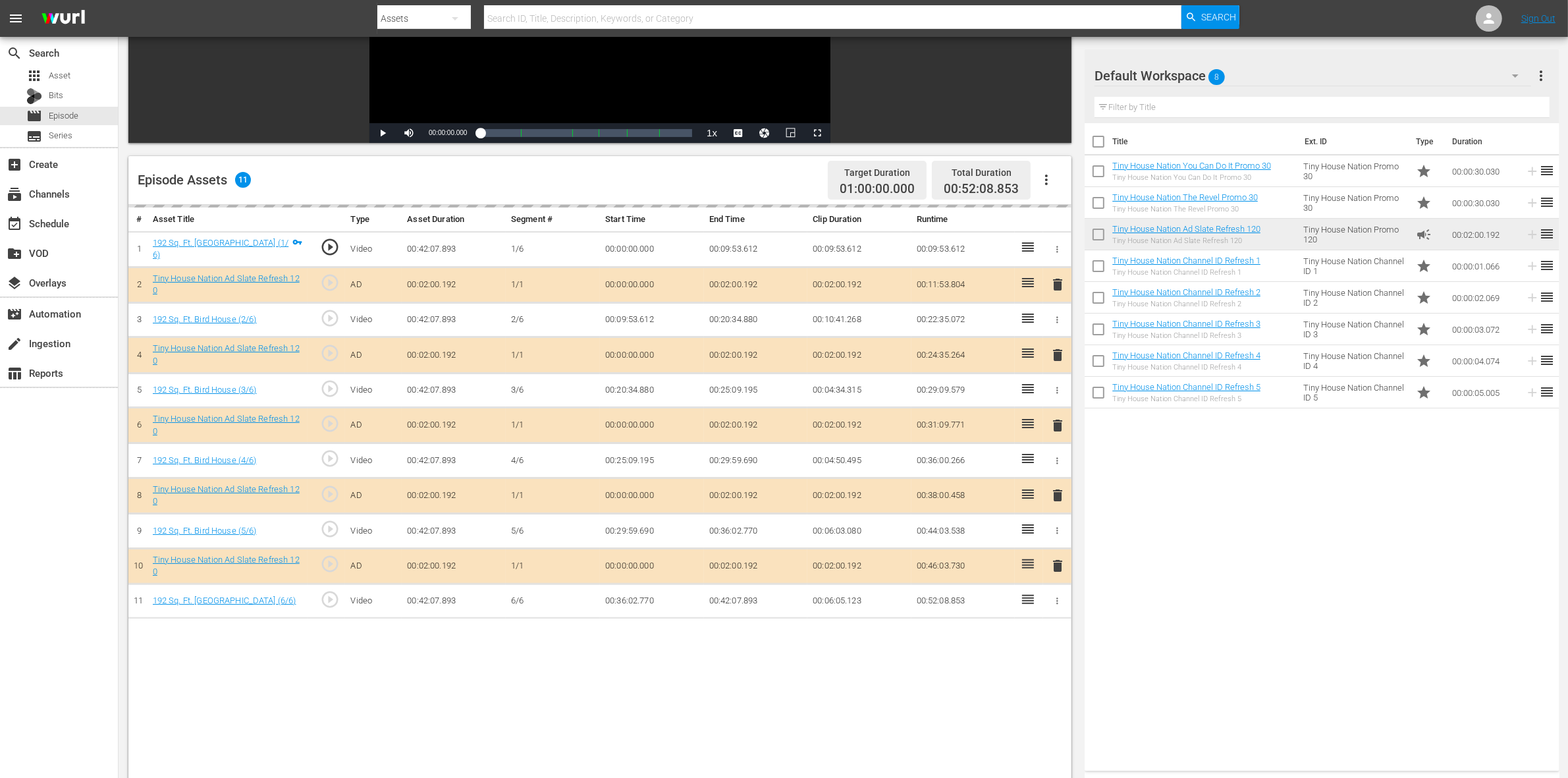
scroll to position [247, 0]
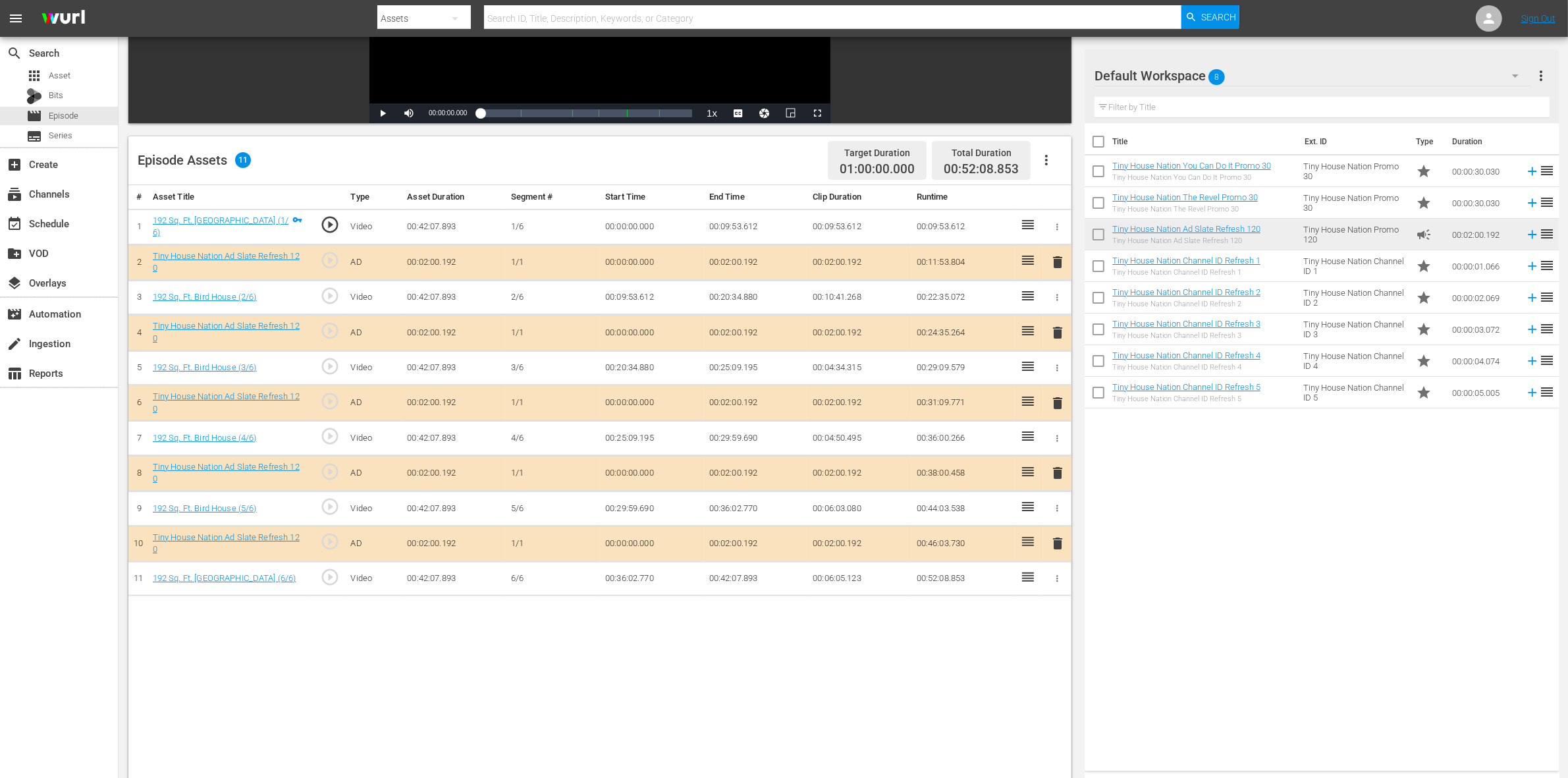
click at [1057, 335] on span "delete" at bounding box center [1058, 333] width 16 height 16
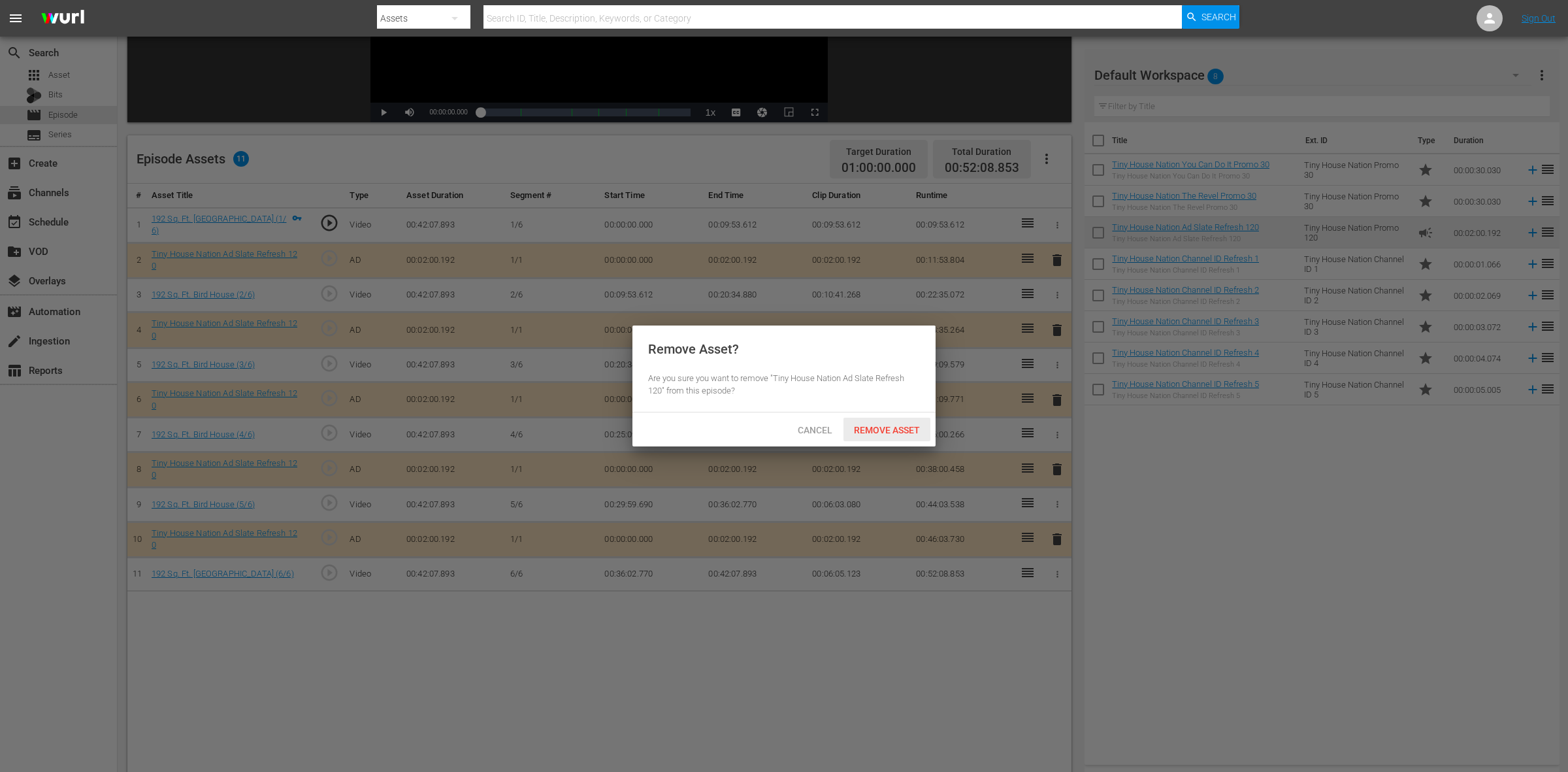
click at [893, 435] on span "Remove Asset" at bounding box center [887, 430] width 87 height 10
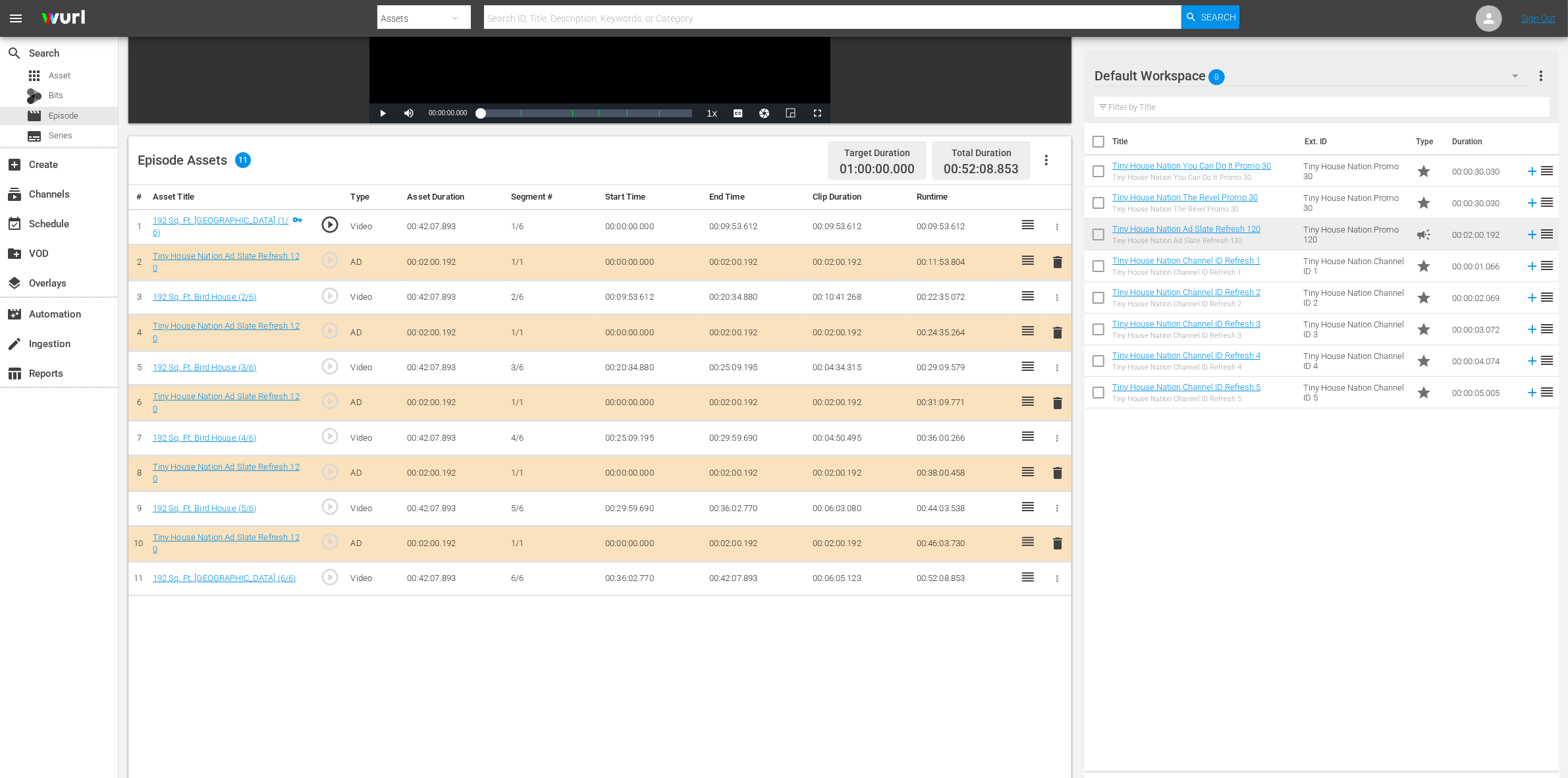
click at [1056, 405] on span "delete" at bounding box center [1058, 403] width 16 height 16
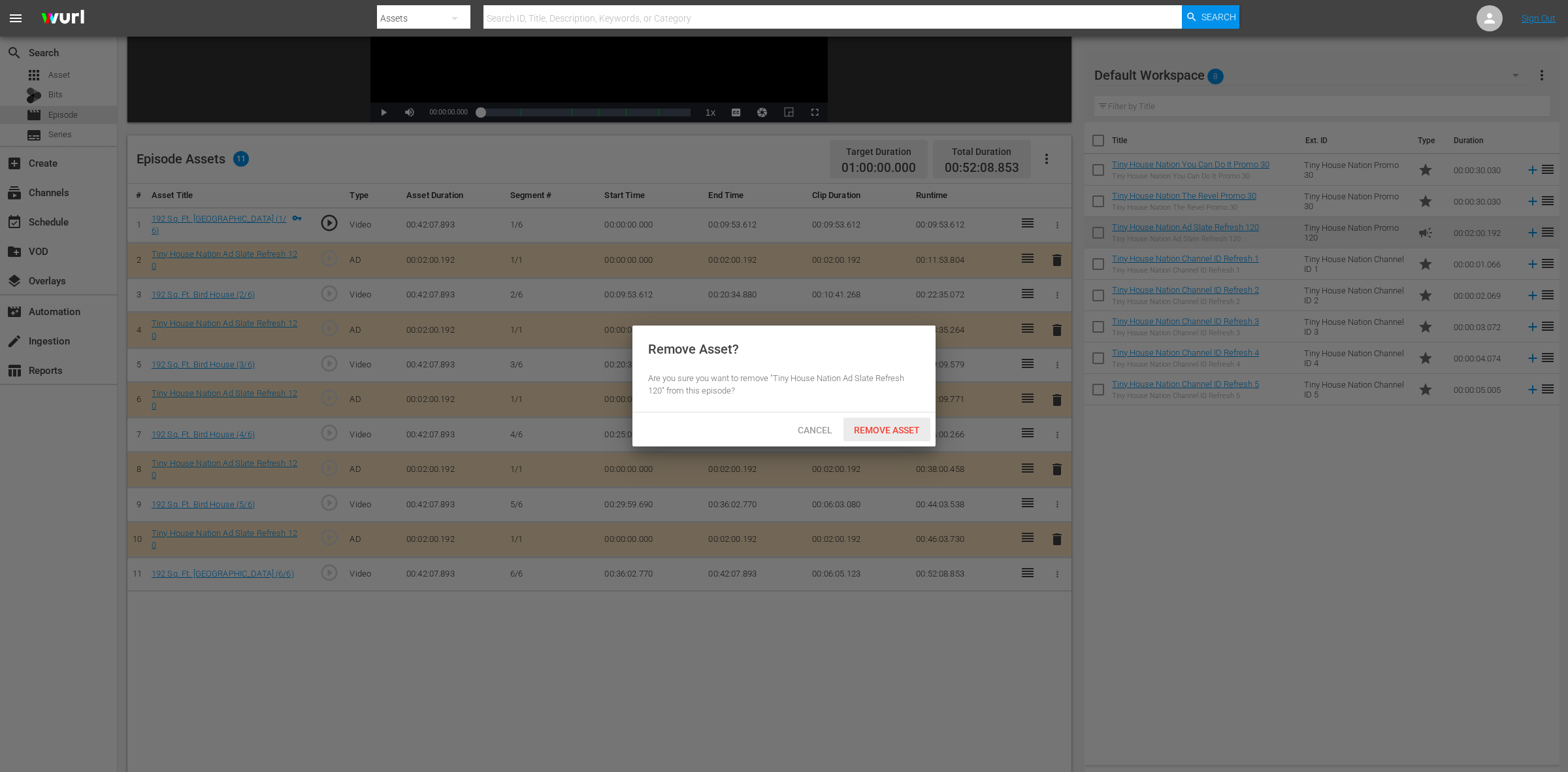
click at [877, 428] on span "Remove Asset" at bounding box center [887, 430] width 87 height 10
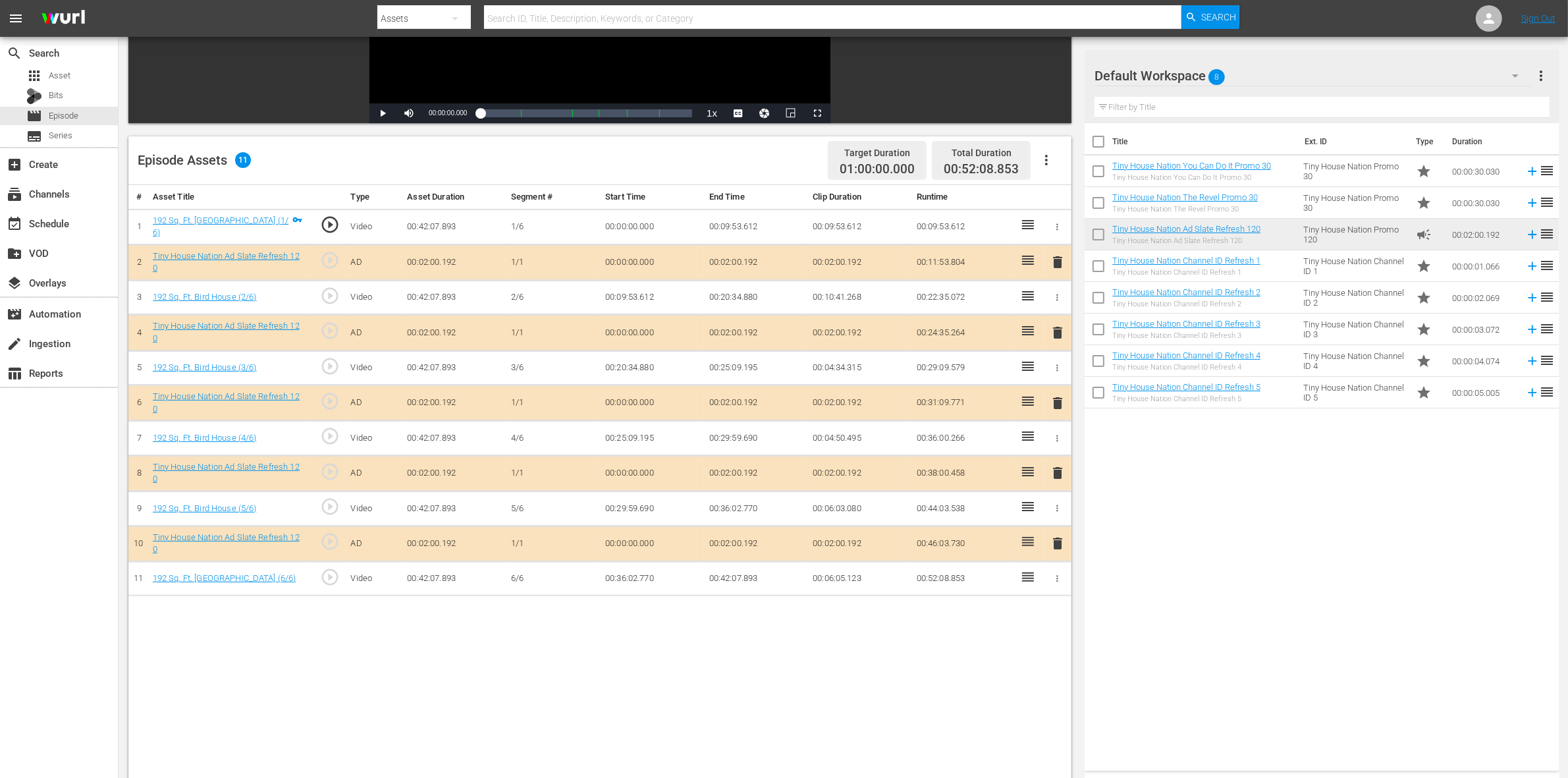
click at [1051, 472] on span "delete" at bounding box center [1058, 473] width 16 height 16
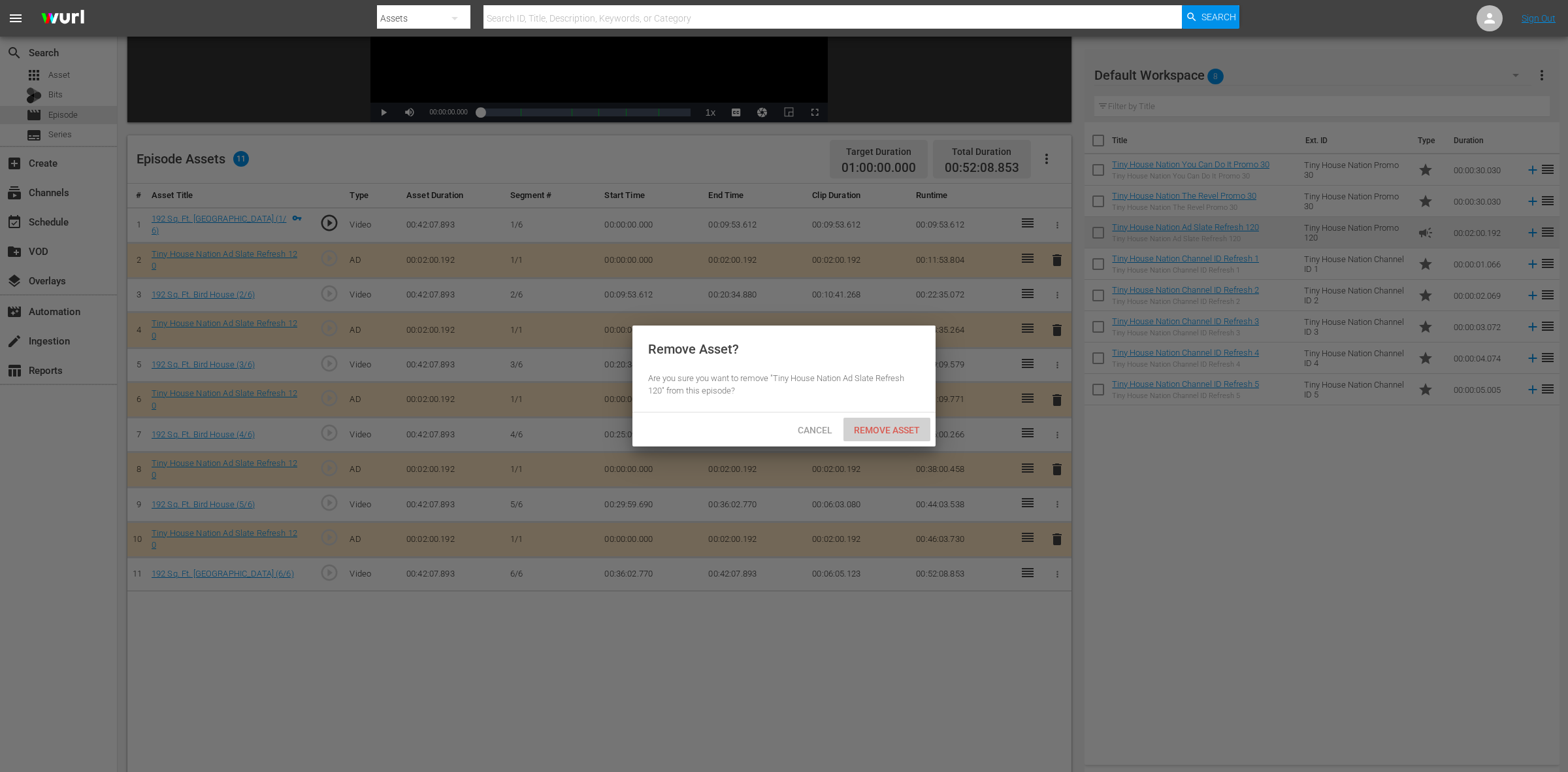
click at [908, 423] on div "Remove Asset" at bounding box center [887, 430] width 87 height 24
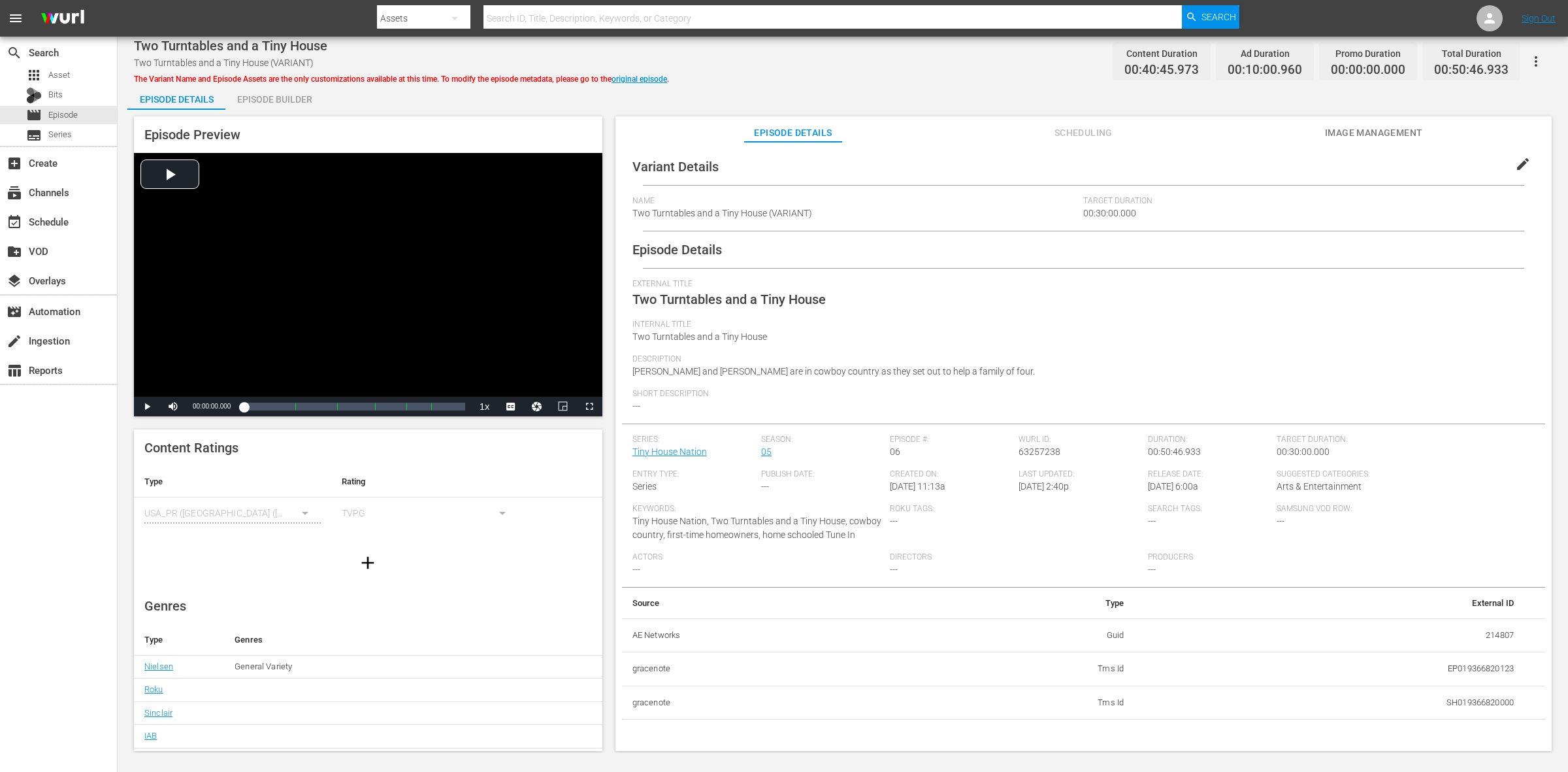
click at [281, 93] on div "Episode Builder" at bounding box center [275, 100] width 98 height 31
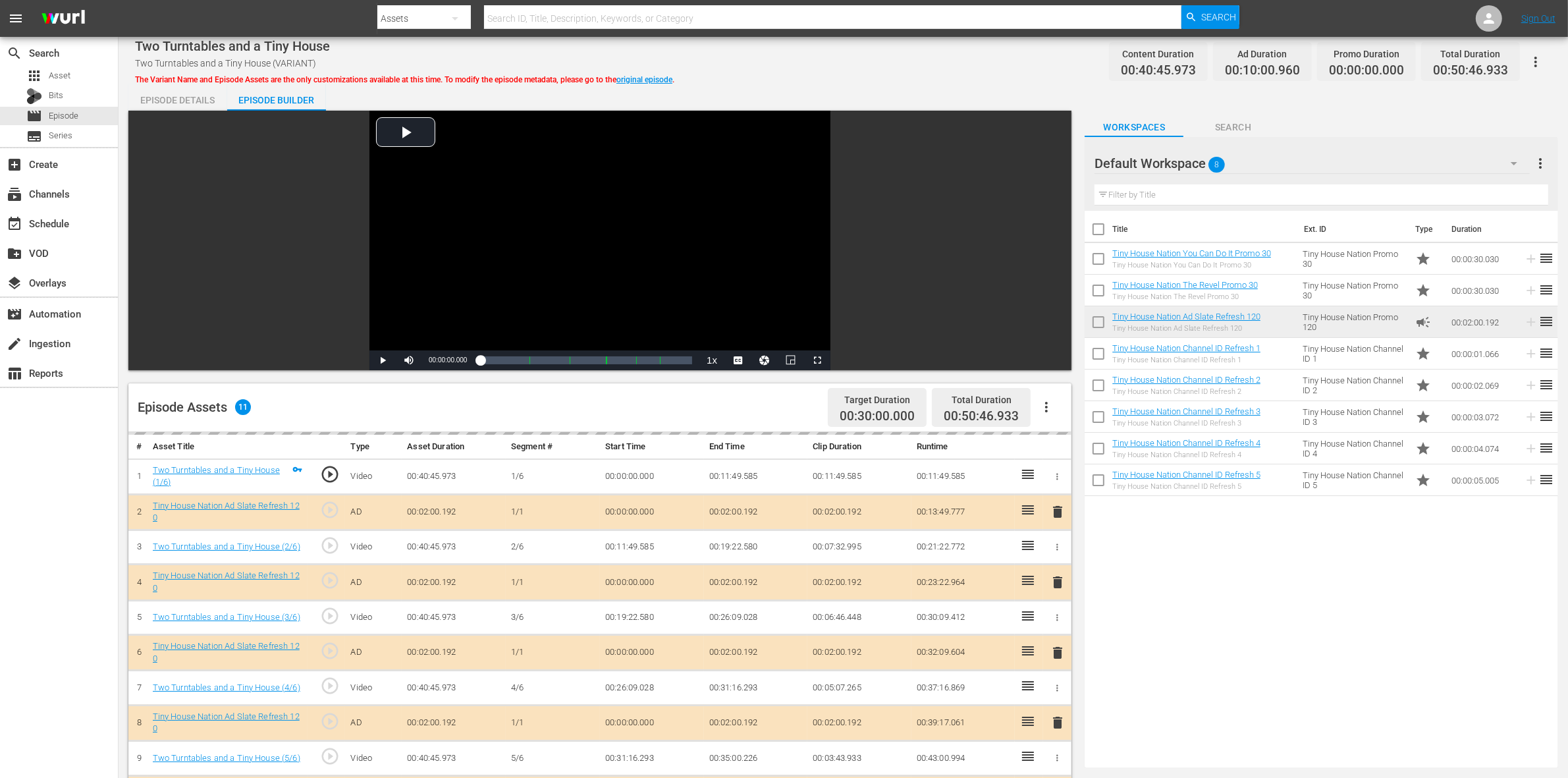
scroll to position [165, 0]
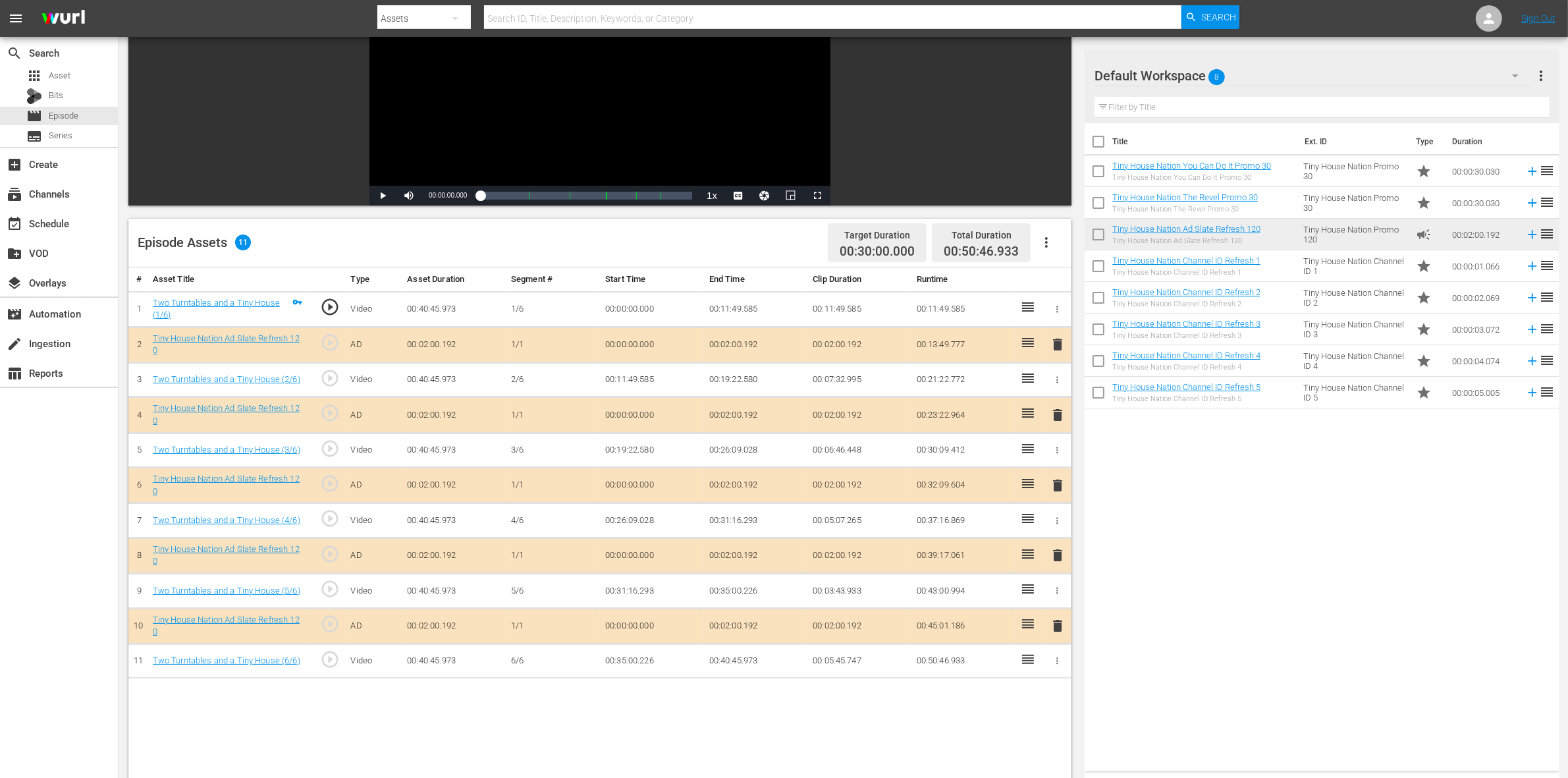
click at [1055, 419] on span "delete" at bounding box center [1058, 415] width 16 height 16
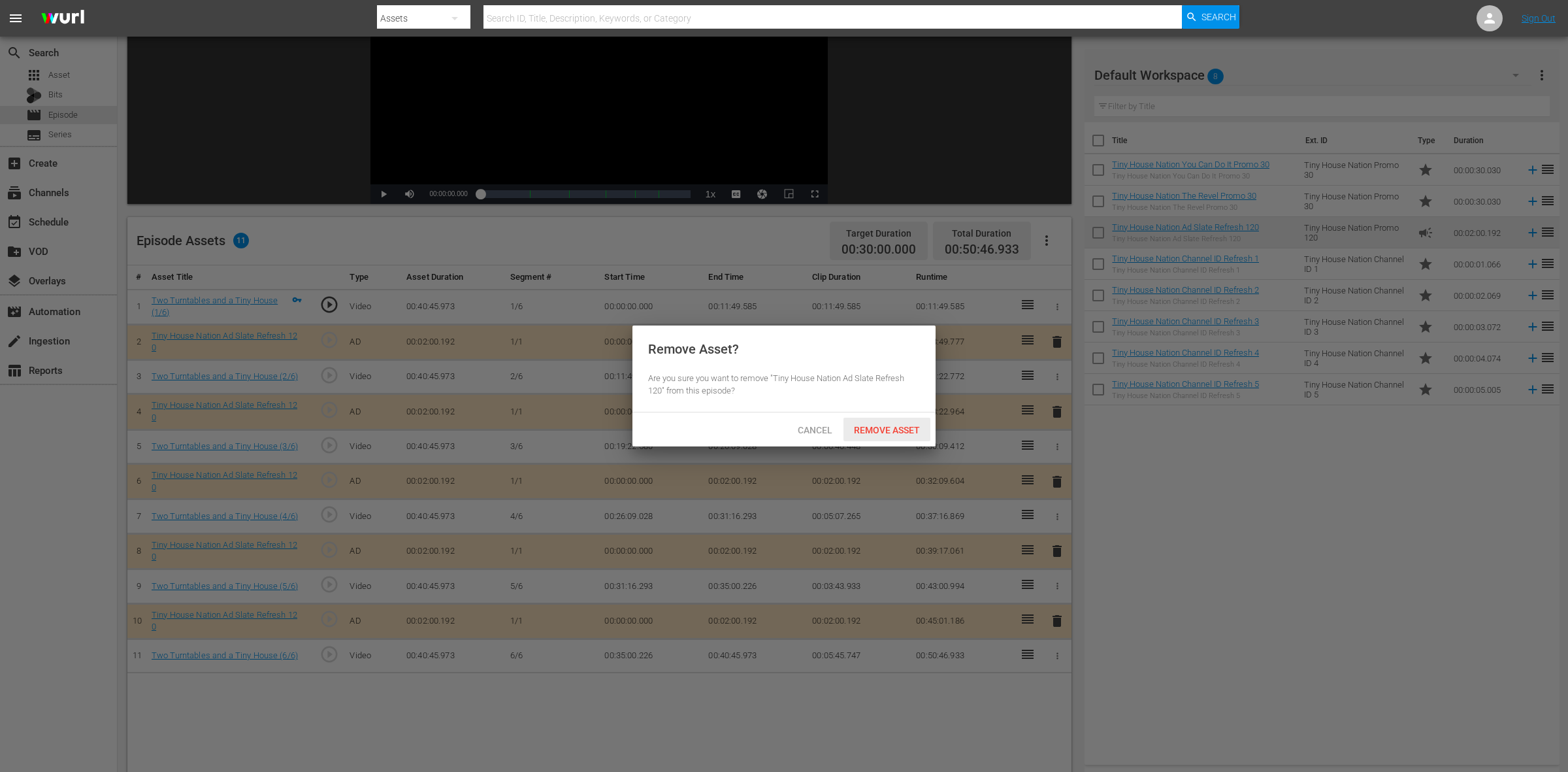
click at [864, 427] on span "Remove Asset" at bounding box center [887, 430] width 87 height 10
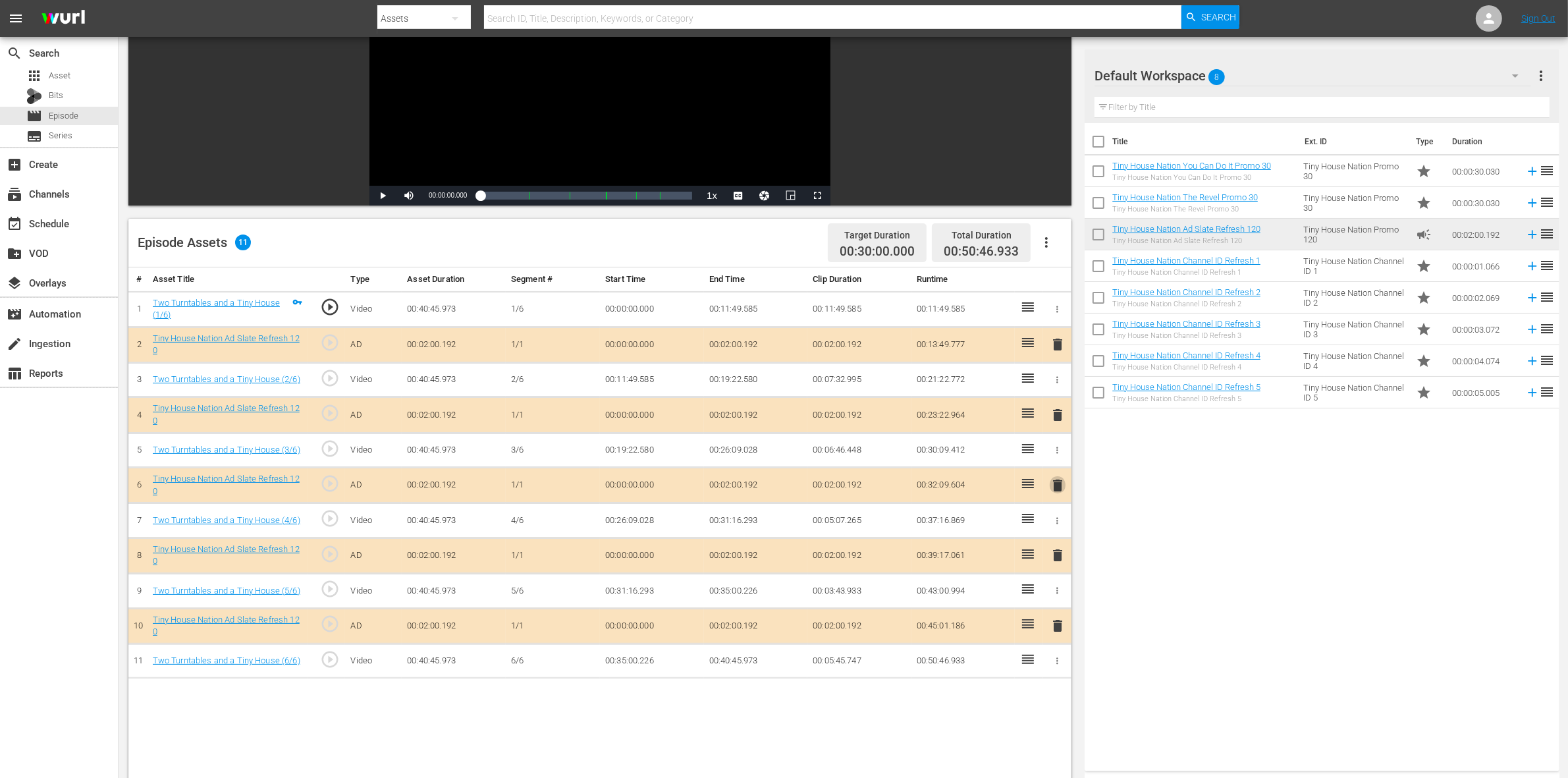
click at [1056, 493] on span "delete" at bounding box center [1058, 485] width 16 height 16
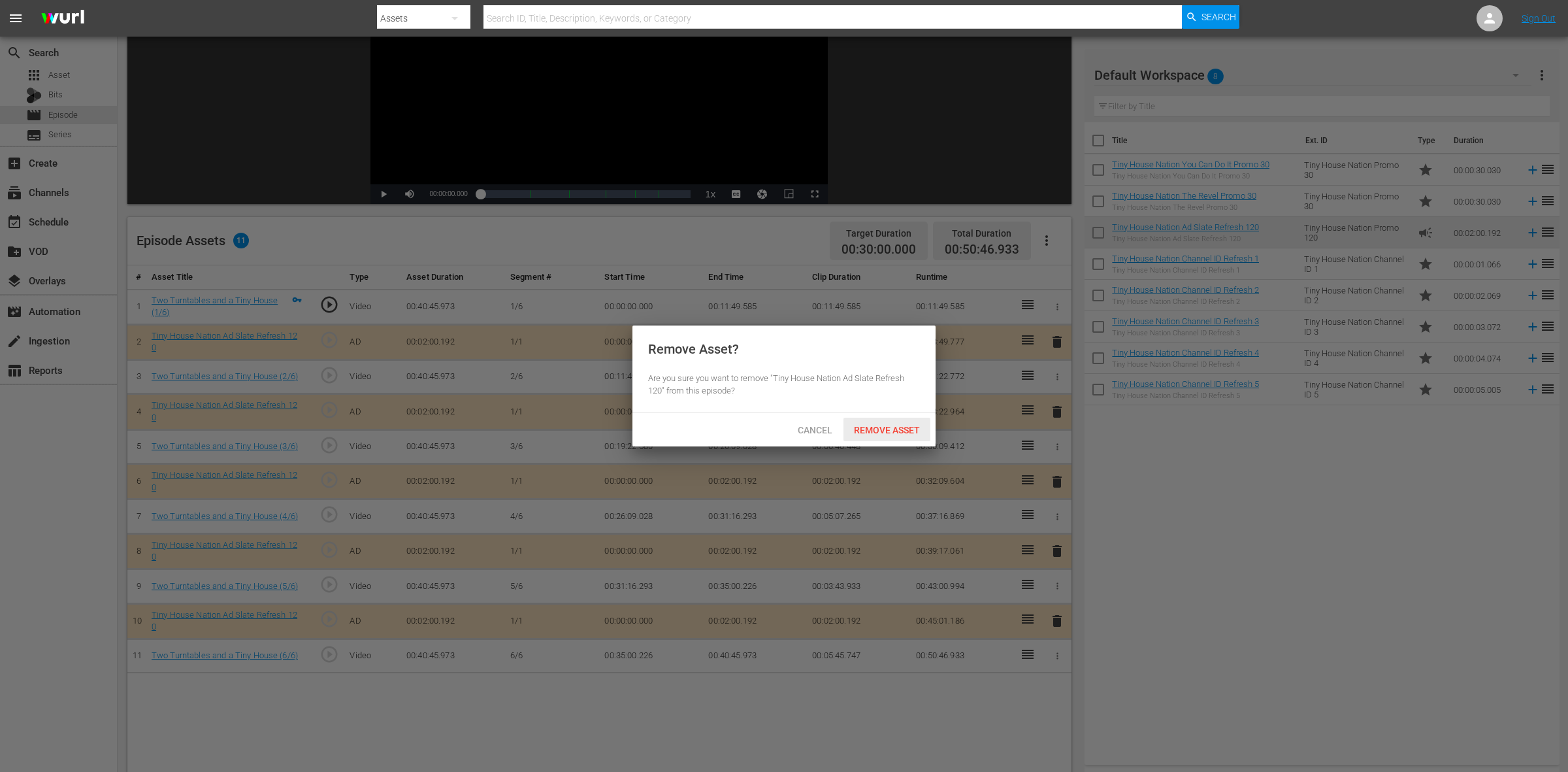
click at [863, 435] on span "Remove Asset" at bounding box center [887, 430] width 87 height 10
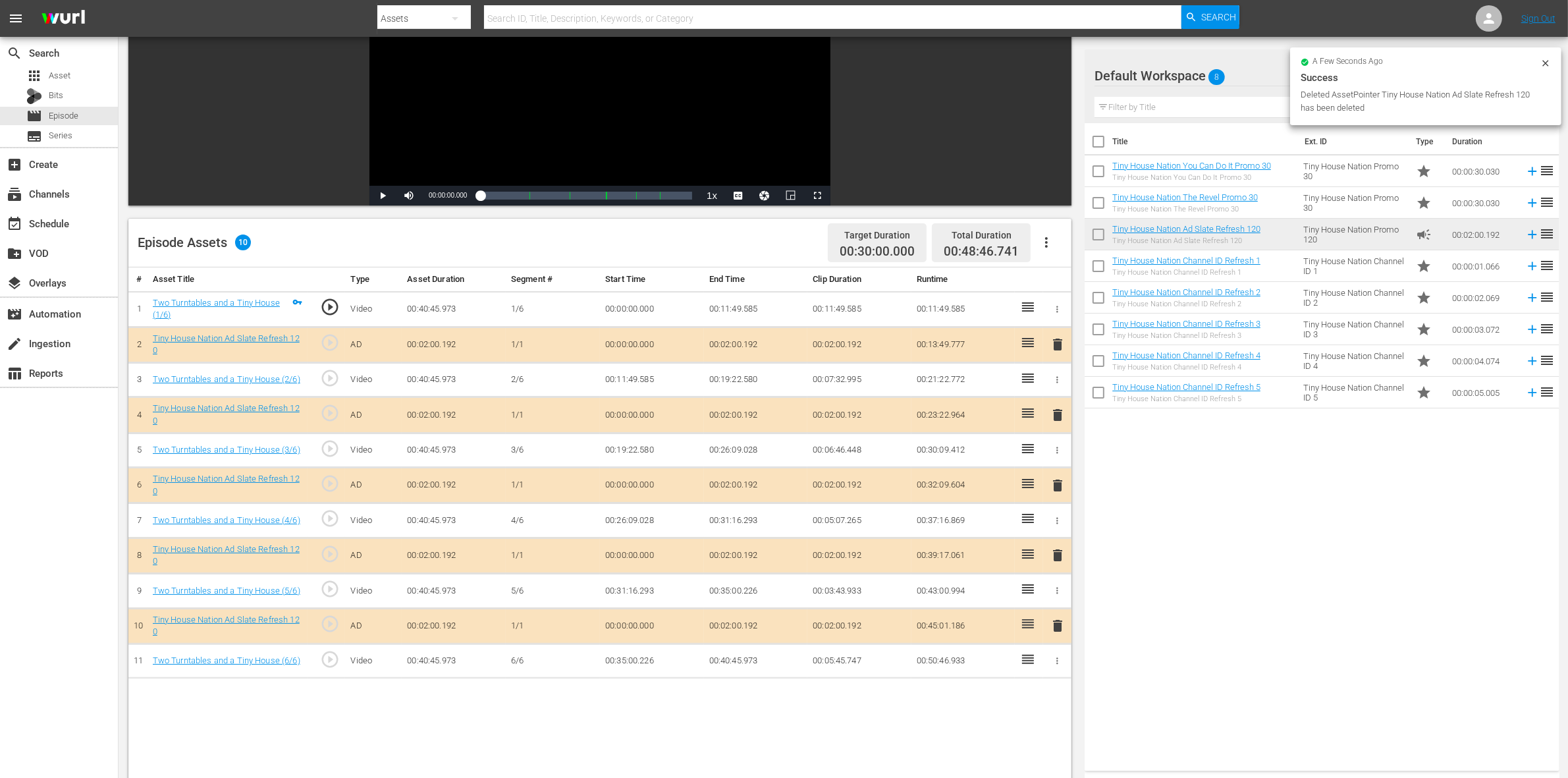
click at [1052, 558] on span "delete" at bounding box center [1058, 555] width 16 height 16
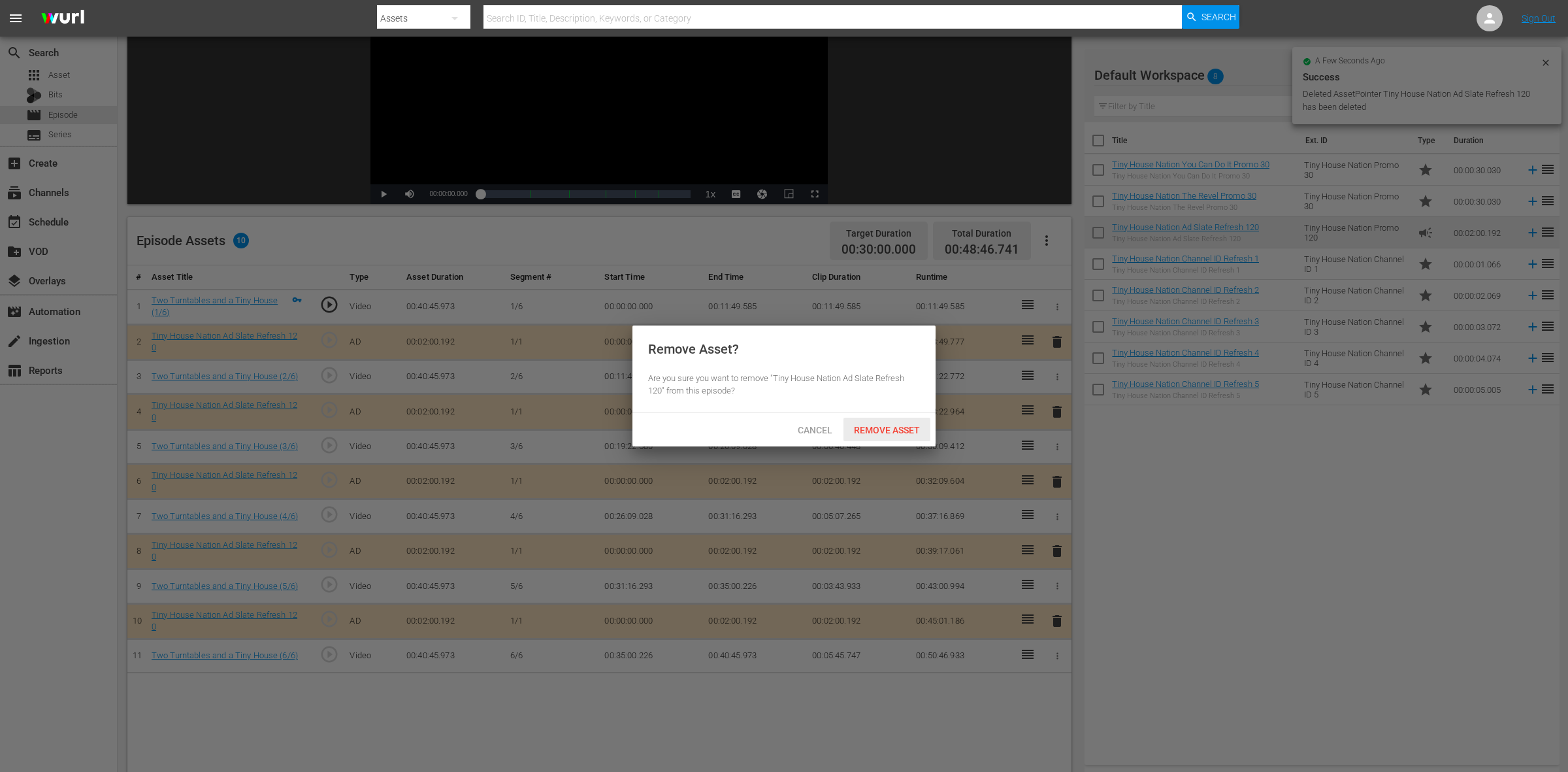
click at [886, 418] on div "Remove Asset" at bounding box center [887, 430] width 87 height 24
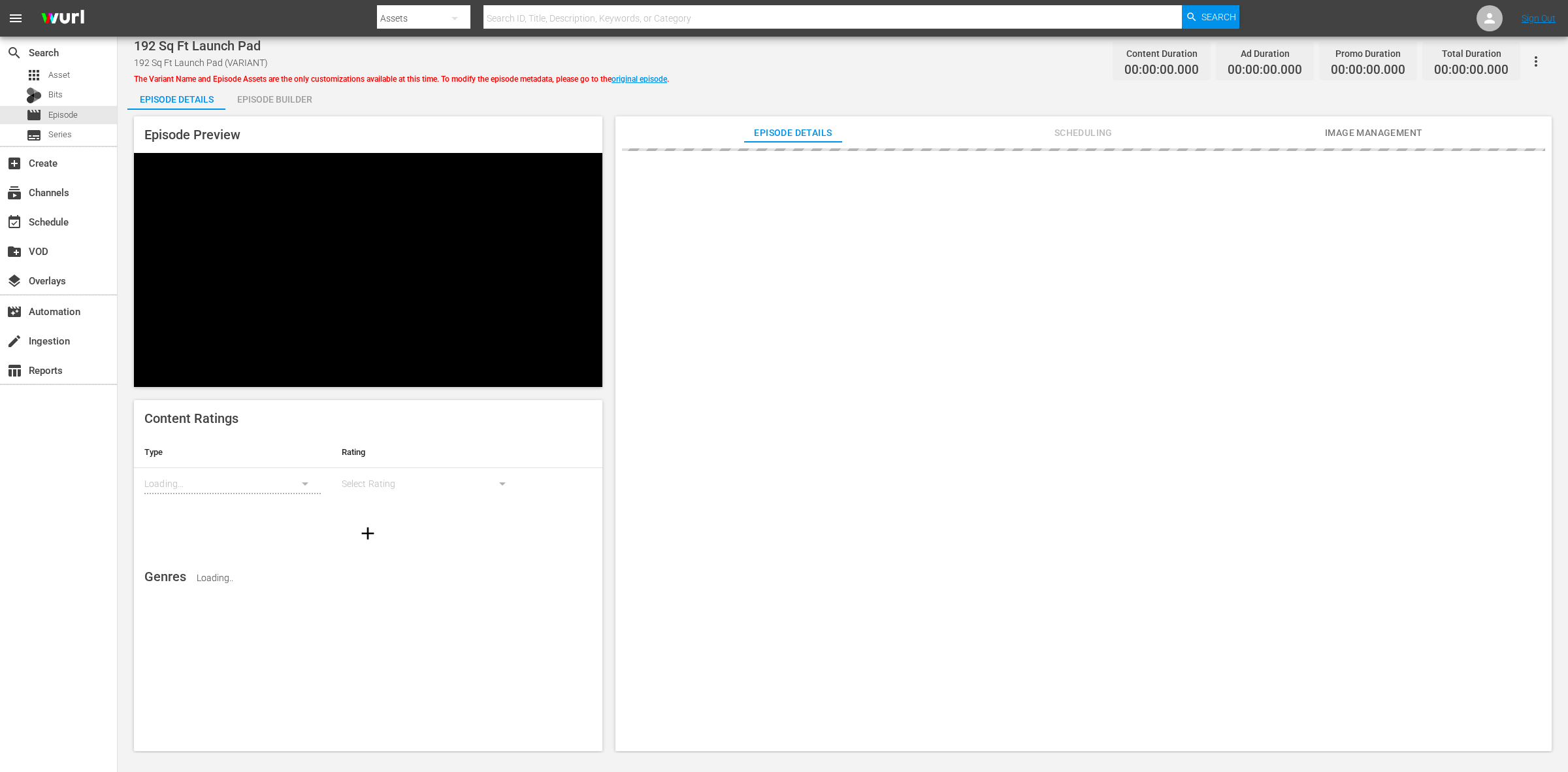
click at [292, 98] on div "Episode Builder" at bounding box center [275, 100] width 98 height 31
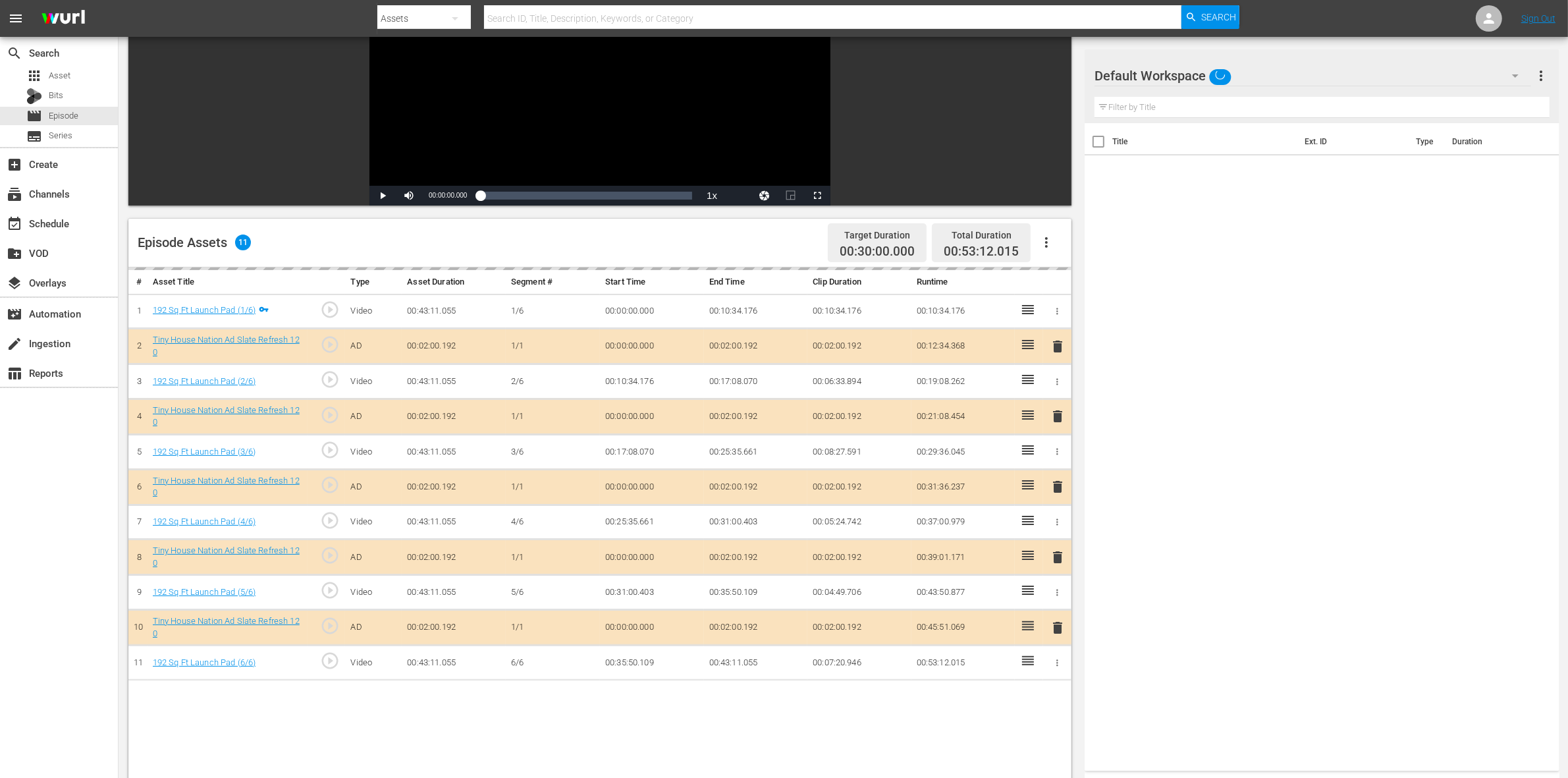
scroll to position [247, 0]
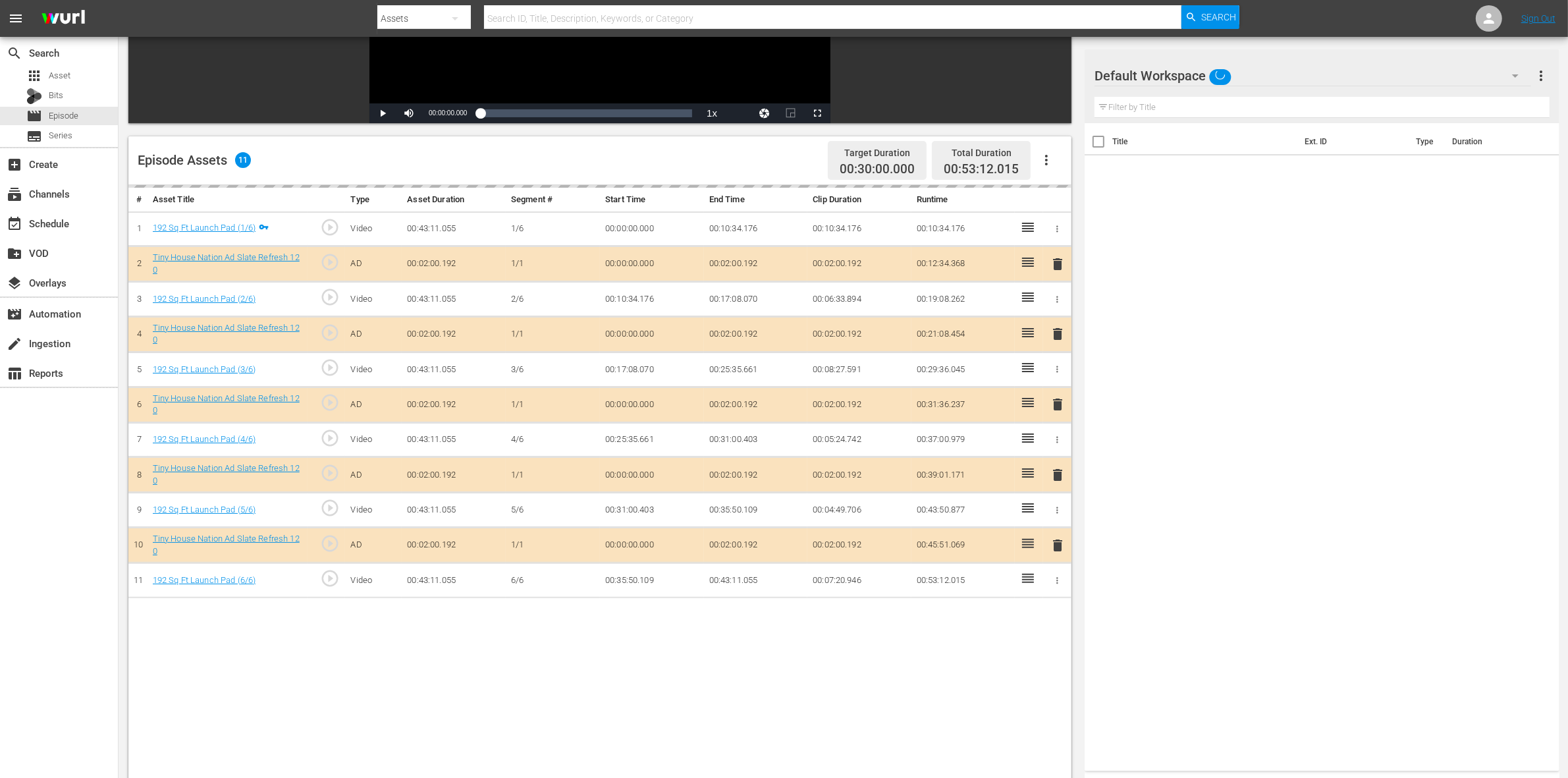
click at [1057, 340] on div "delete" at bounding box center [1057, 334] width 18 height 19
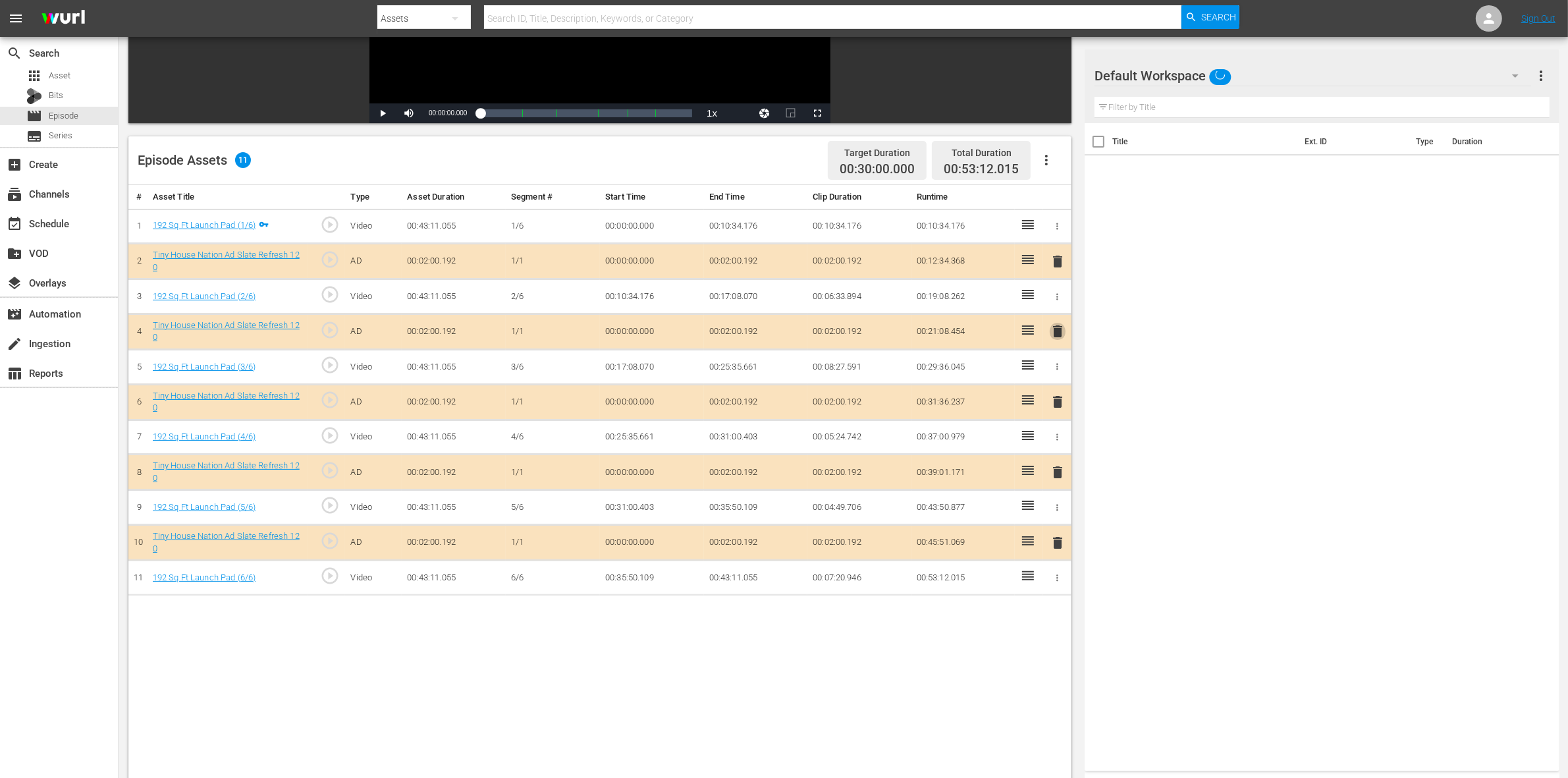
click at [1057, 333] on span "delete" at bounding box center [1058, 331] width 16 height 16
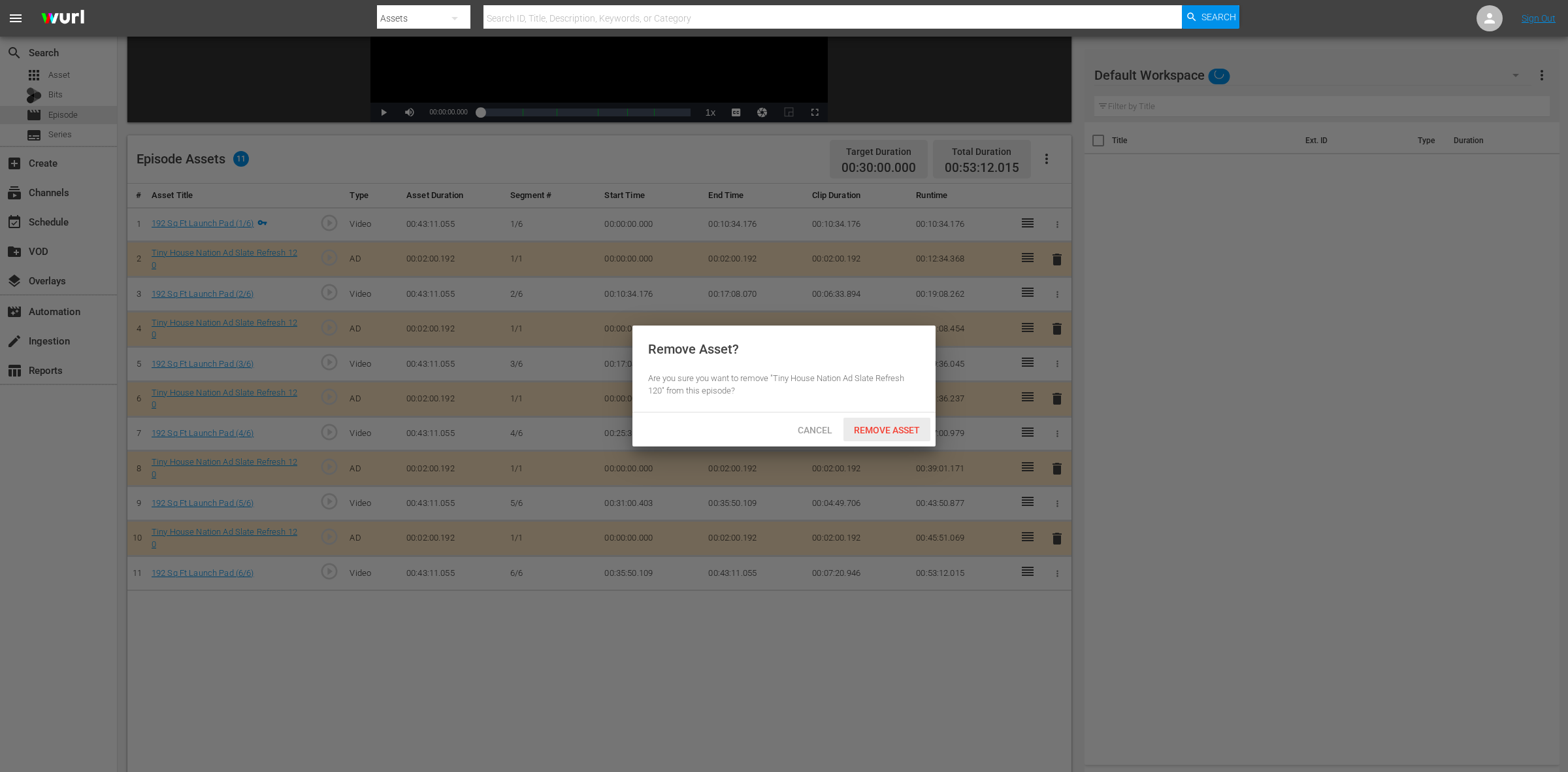
click at [883, 436] on div "Remove Asset" at bounding box center [887, 430] width 87 height 24
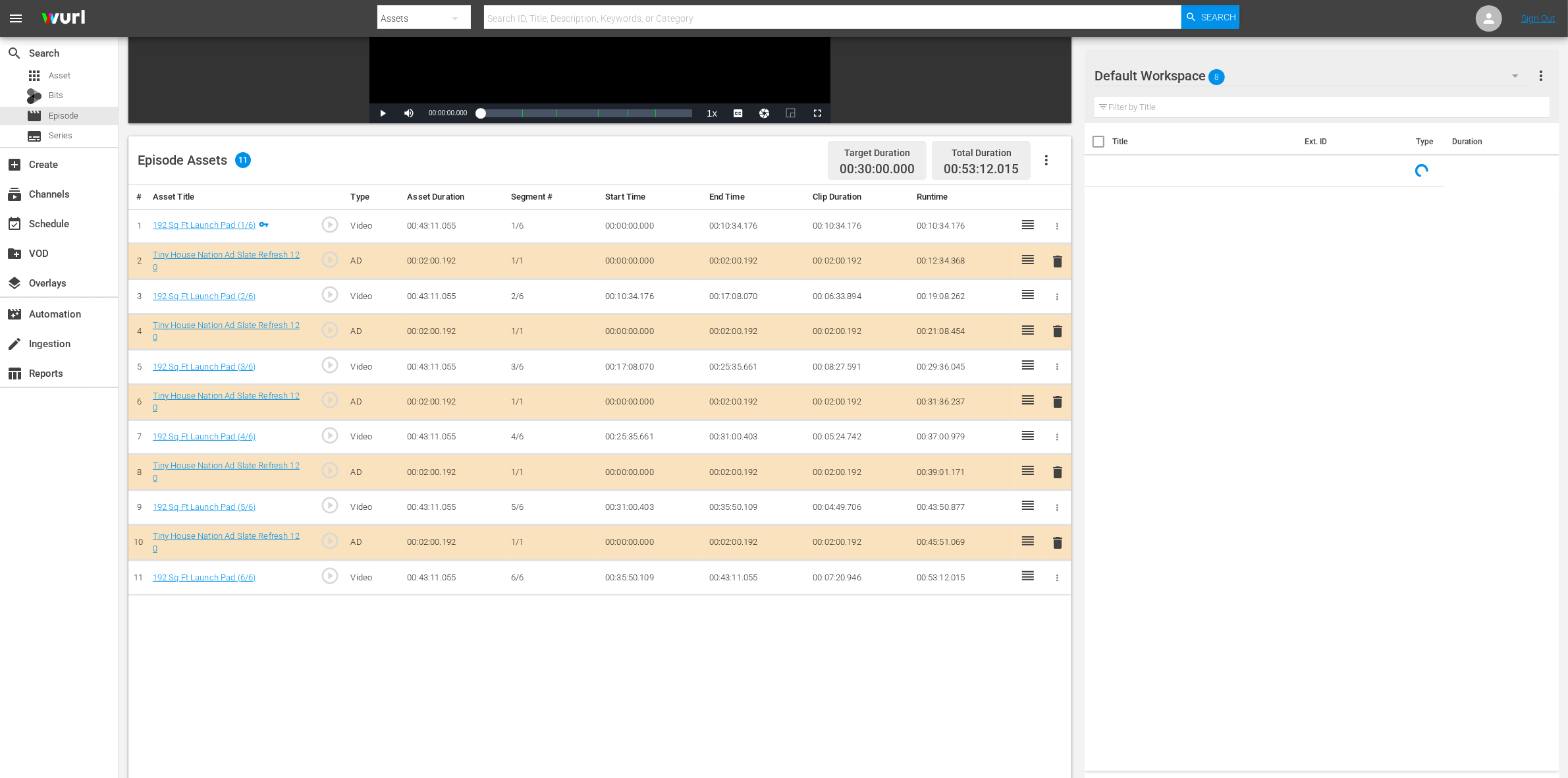
click at [1058, 406] on span "delete" at bounding box center [1058, 402] width 16 height 16
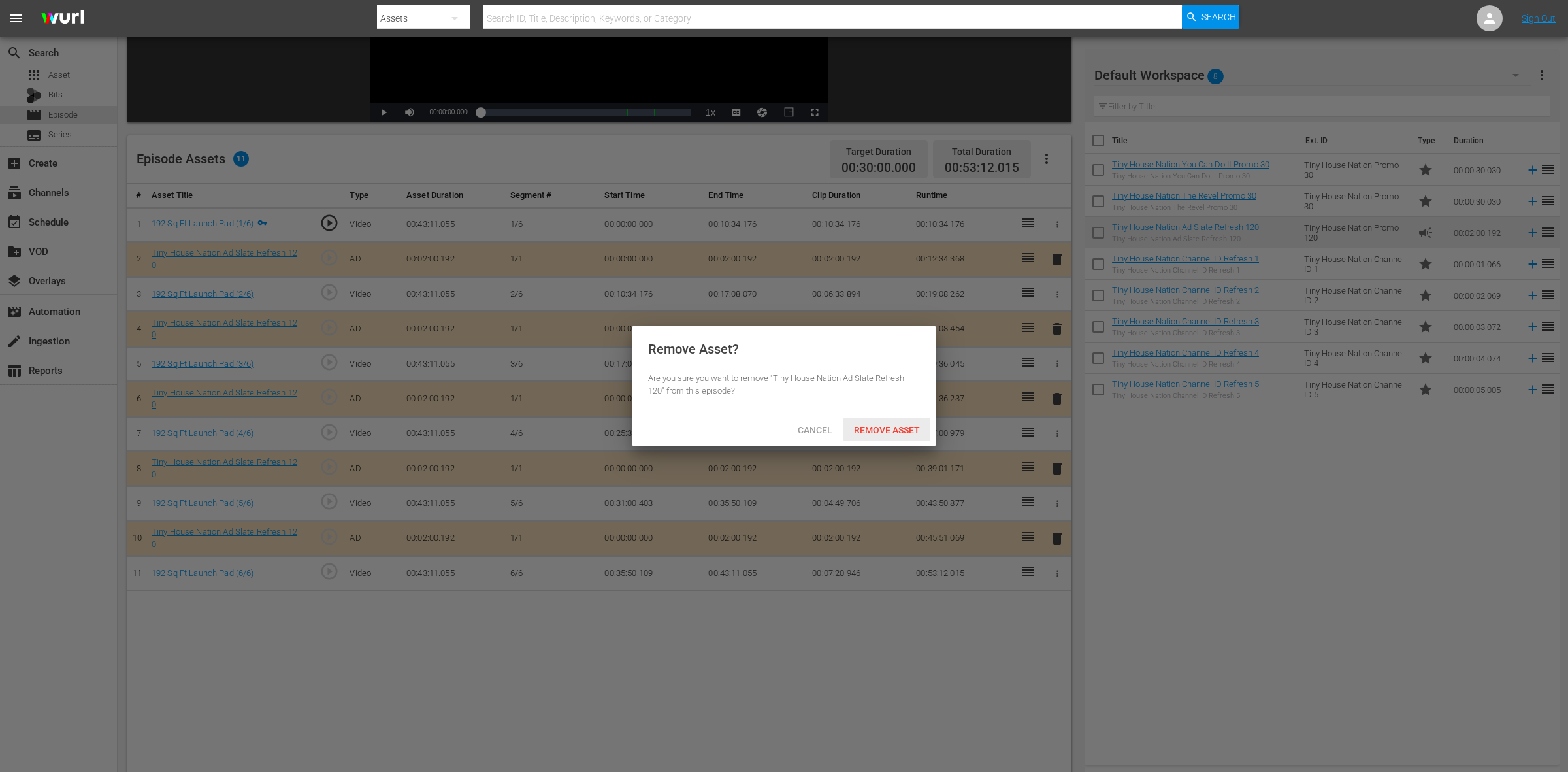
click at [899, 426] on span "Remove Asset" at bounding box center [887, 430] width 87 height 10
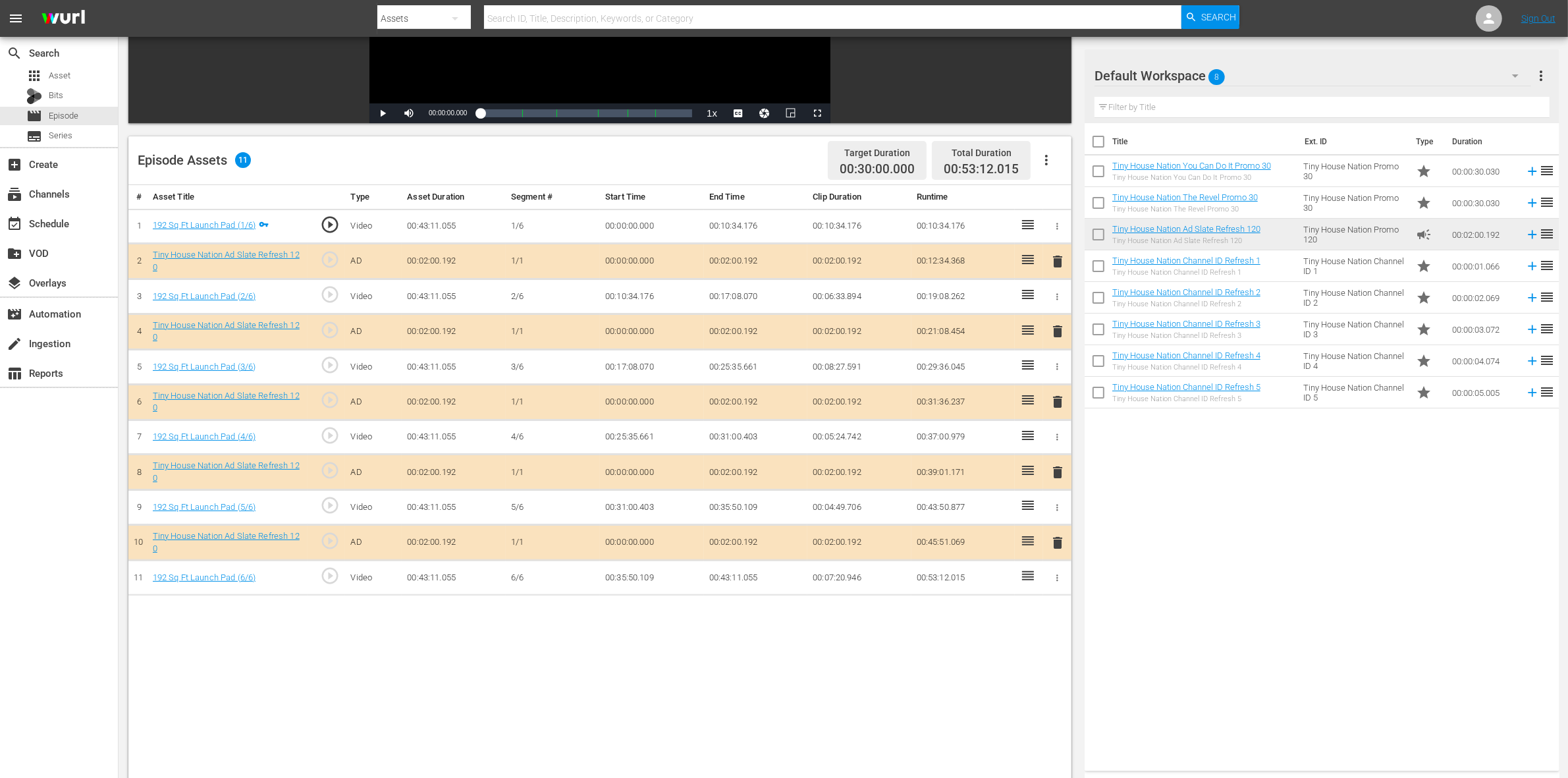
click at [1054, 476] on span "delete" at bounding box center [1058, 472] width 16 height 16
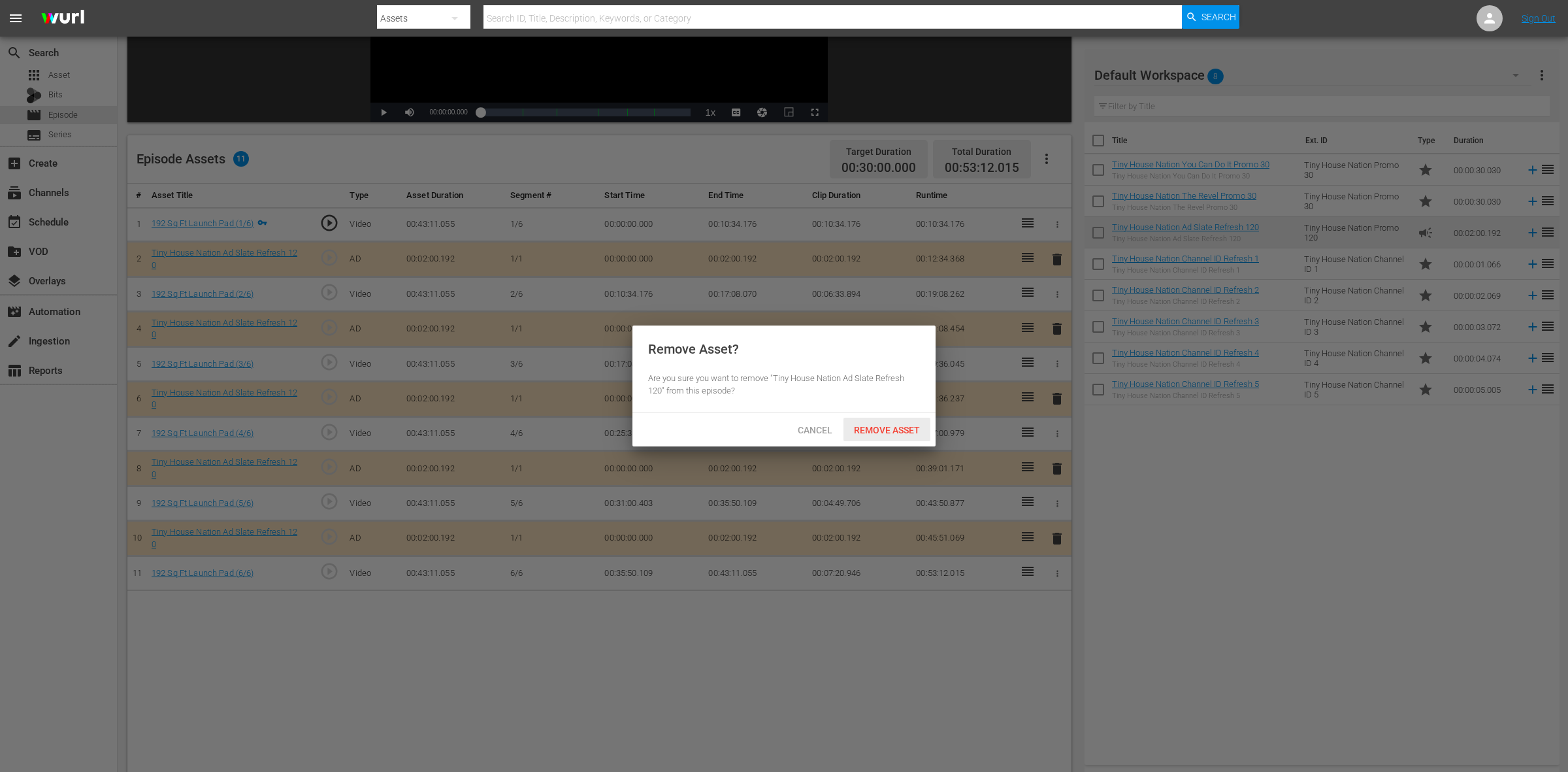
click at [904, 430] on span "Remove Asset" at bounding box center [887, 430] width 87 height 10
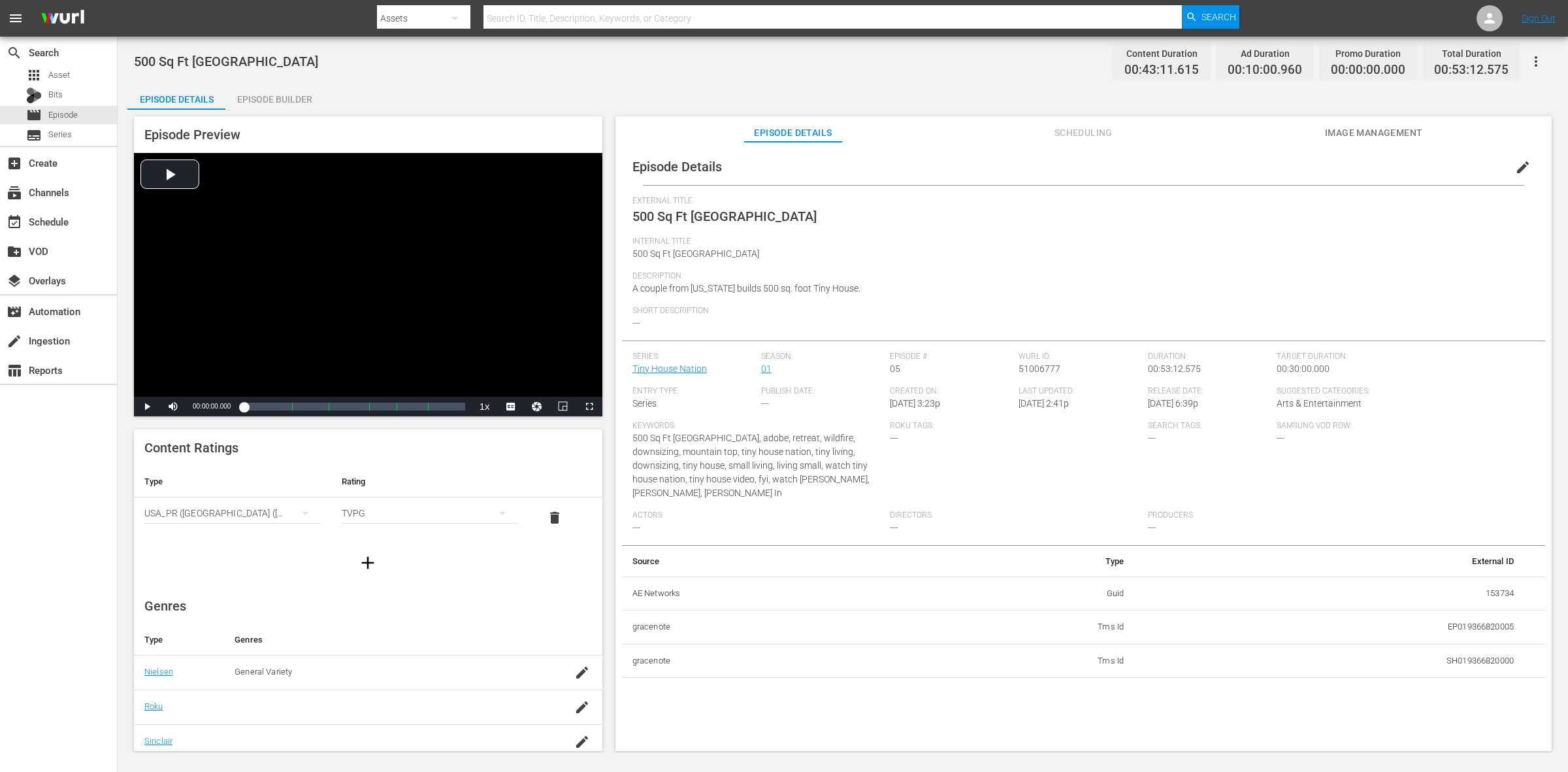
click at [261, 95] on div "Episode Builder" at bounding box center [275, 100] width 98 height 31
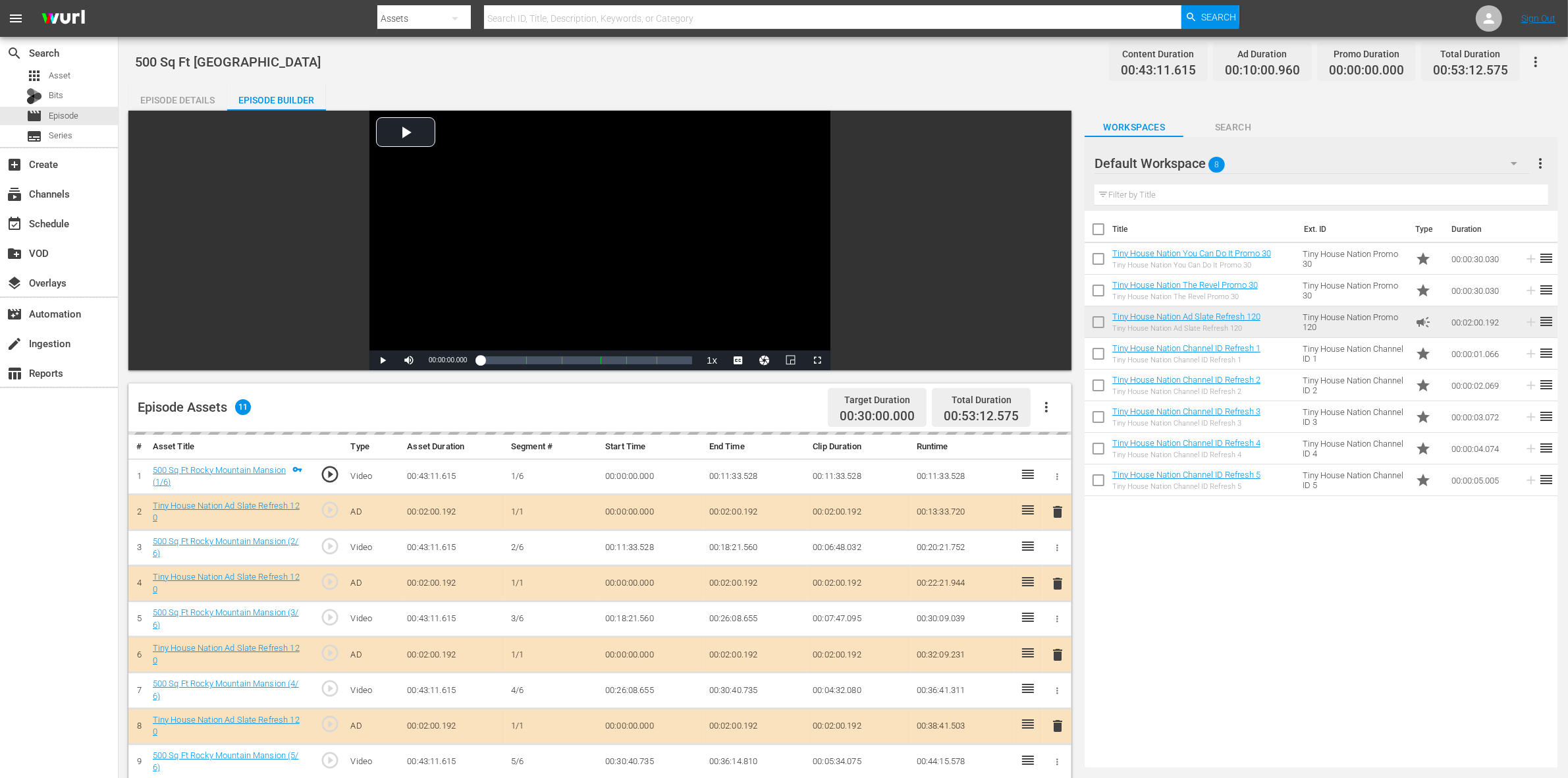
scroll to position [247, 0]
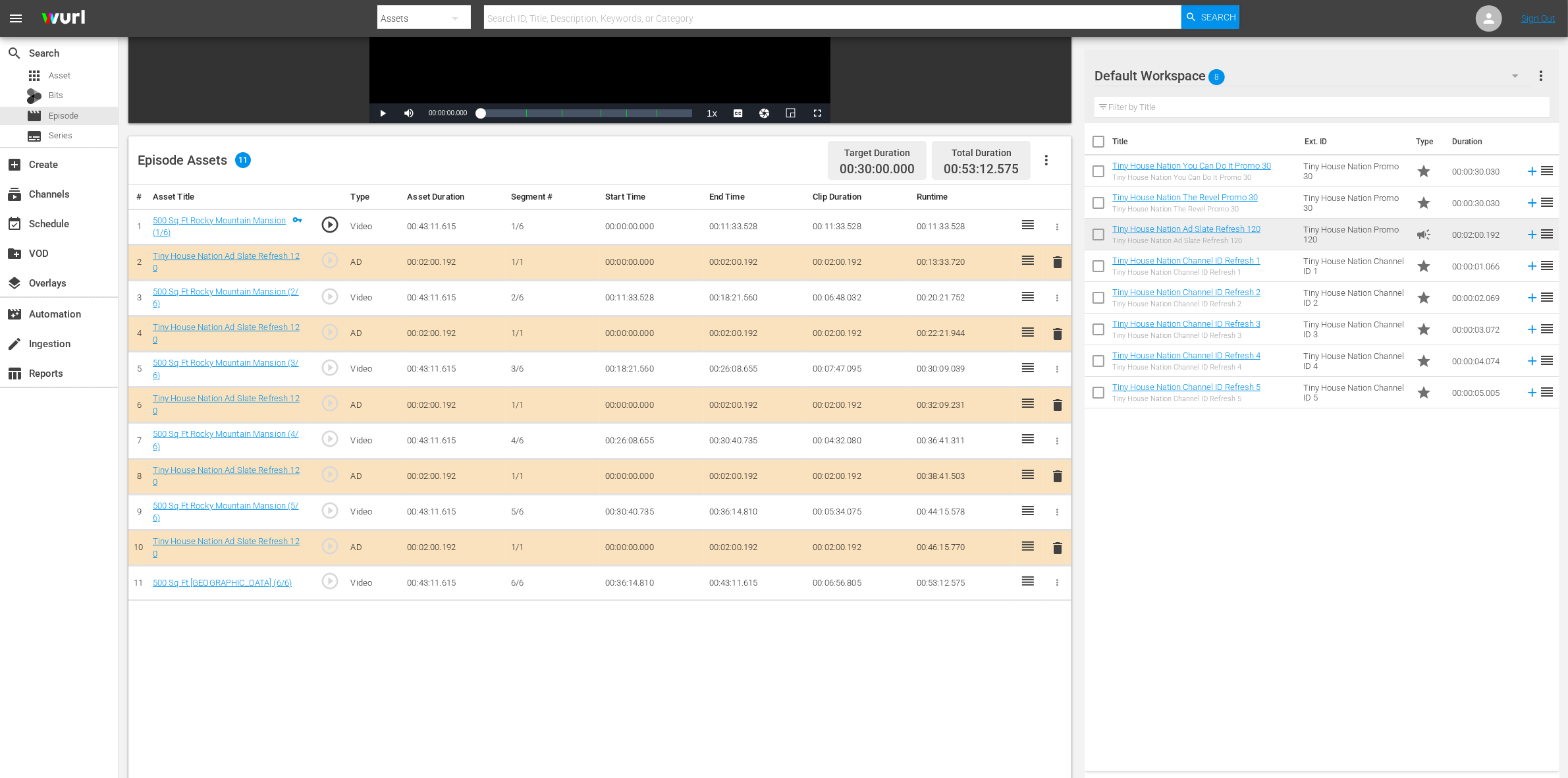
click at [1054, 336] on span "delete" at bounding box center [1058, 334] width 16 height 16
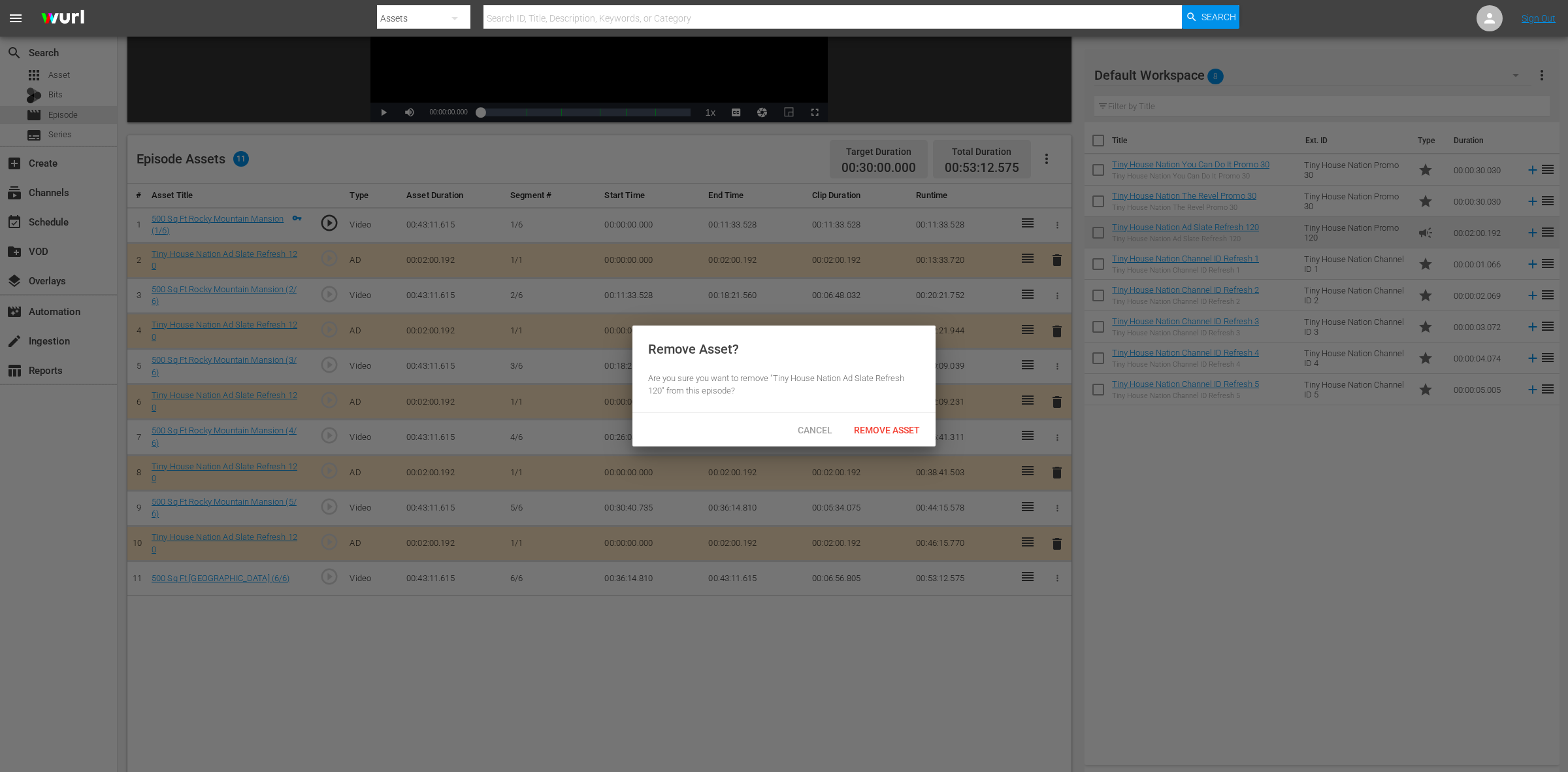
click at [882, 415] on div "Cancel Remove Asset" at bounding box center [784, 430] width 303 height 34
click at [884, 423] on div "Remove Asset" at bounding box center [887, 430] width 87 height 24
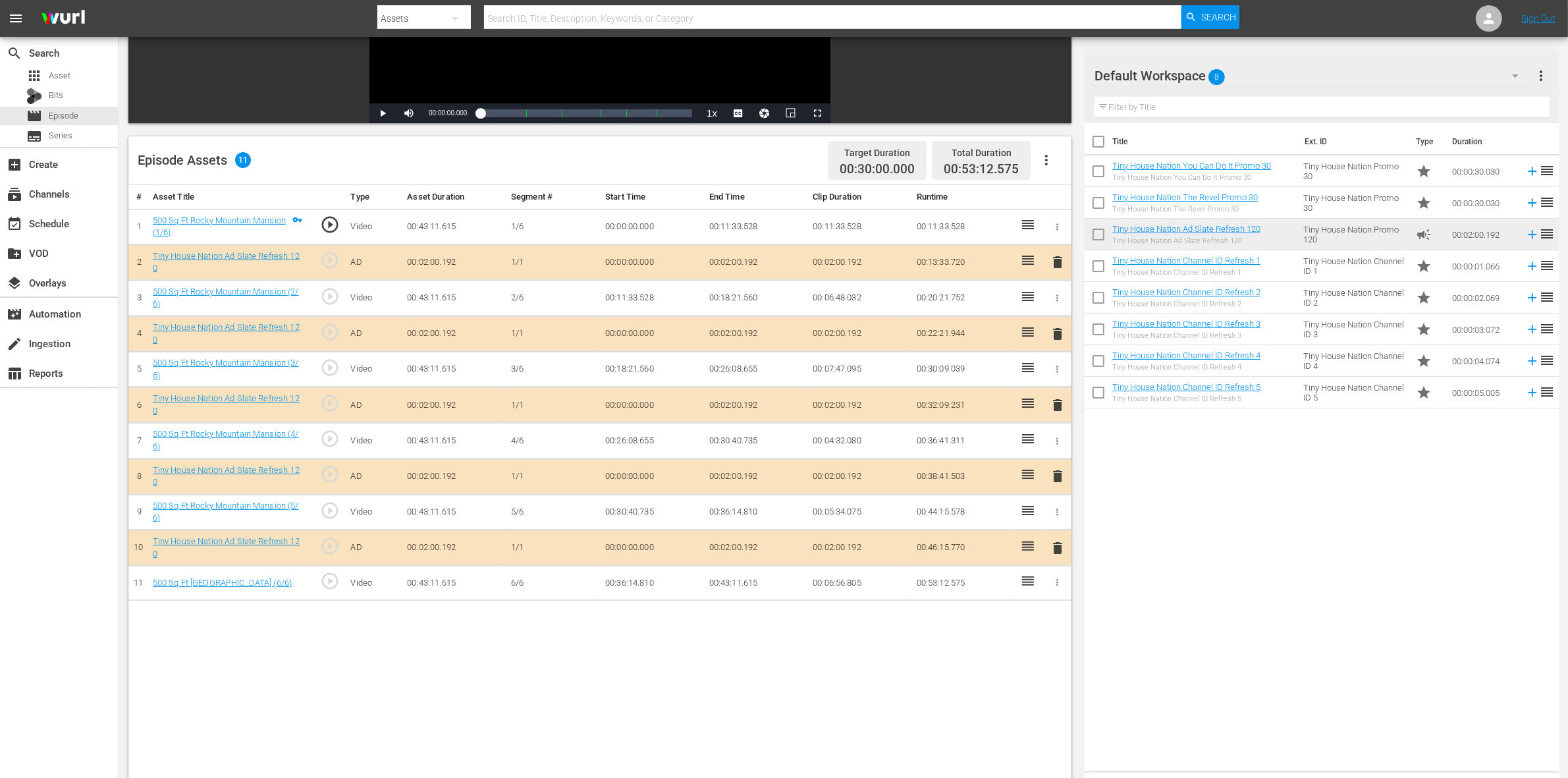
click at [1055, 405] on span "delete" at bounding box center [1058, 405] width 16 height 16
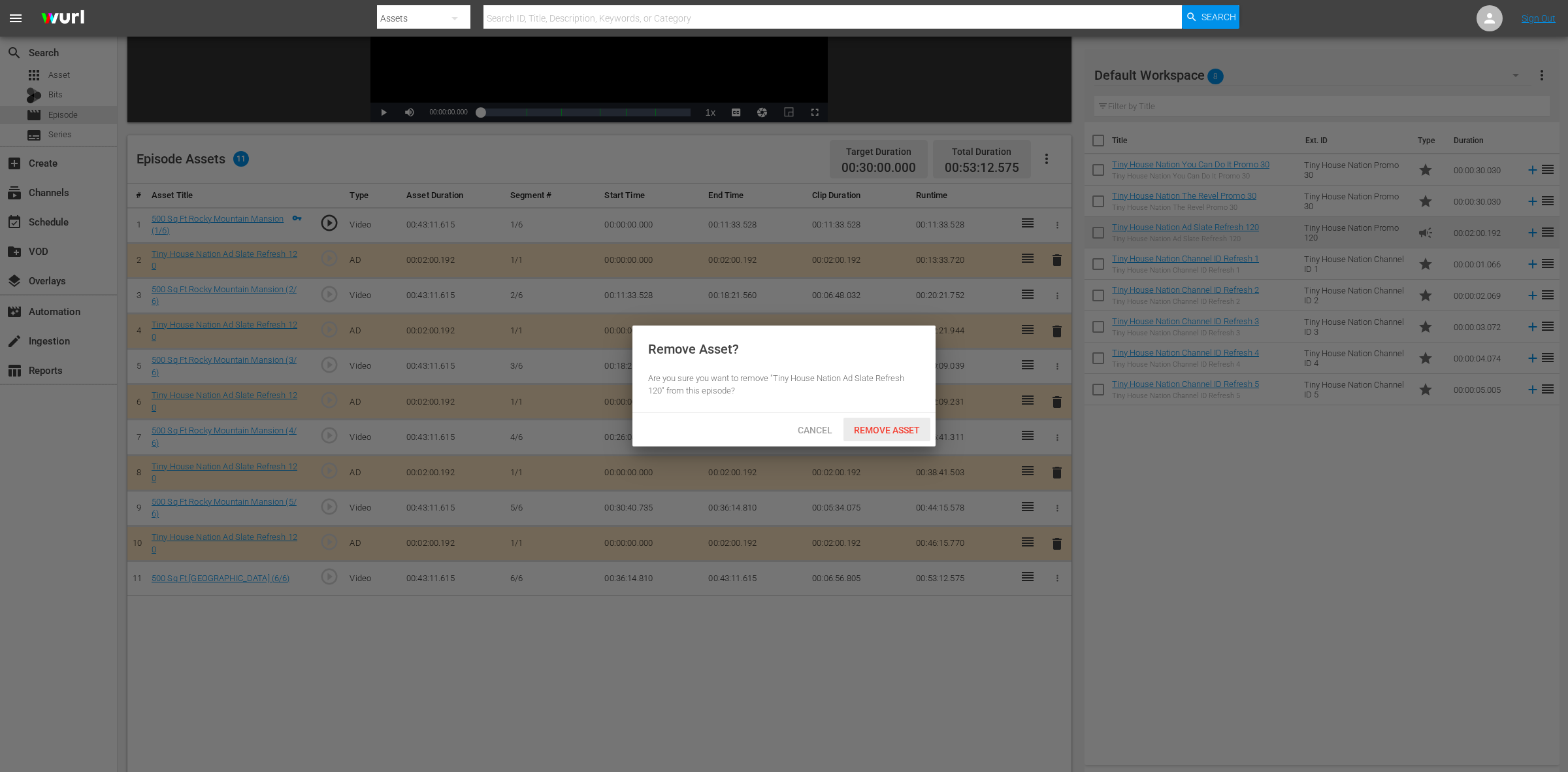
click at [853, 429] on span "Remove Asset" at bounding box center [887, 430] width 87 height 10
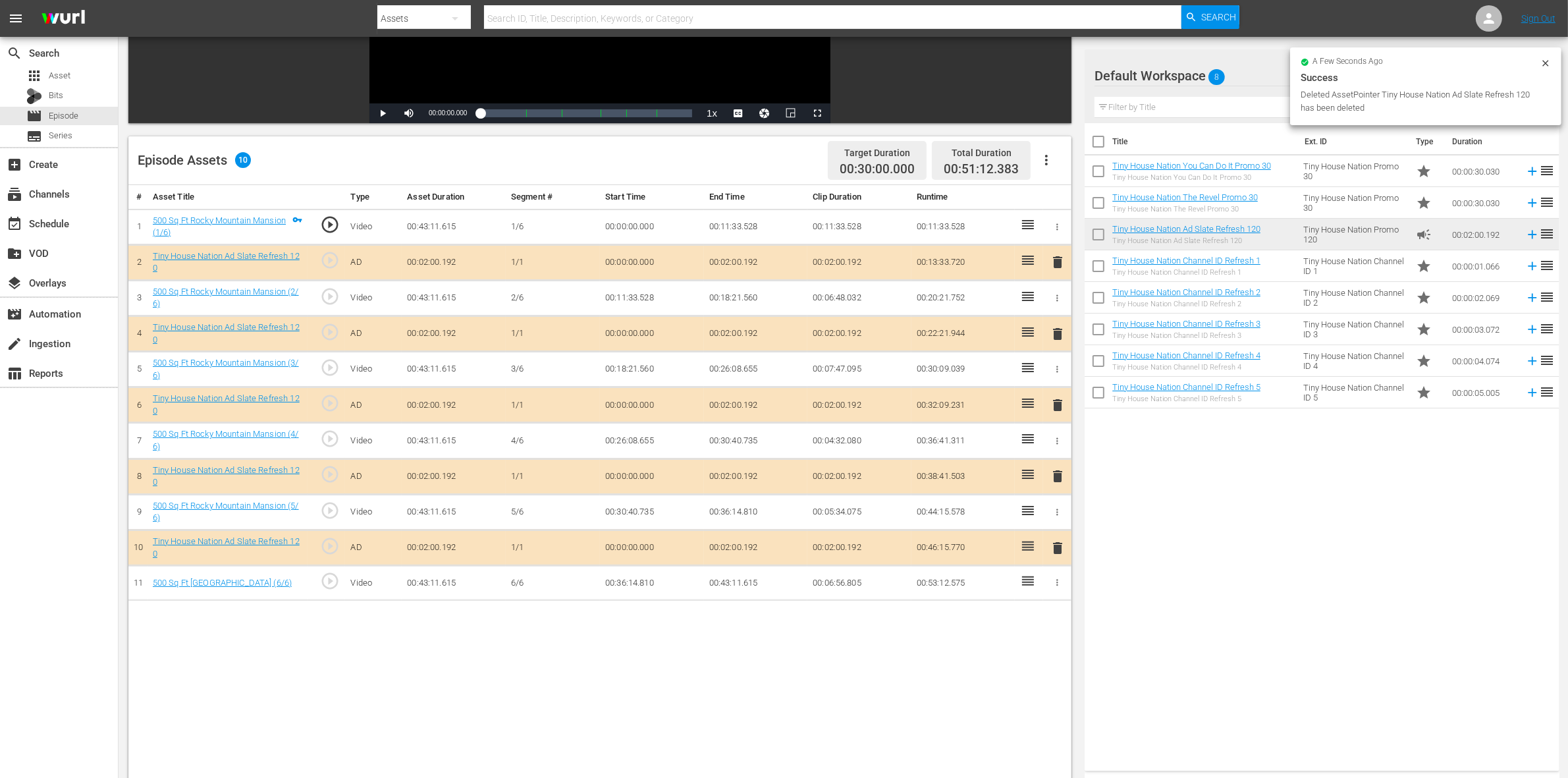
click at [1052, 478] on span "delete" at bounding box center [1058, 476] width 16 height 16
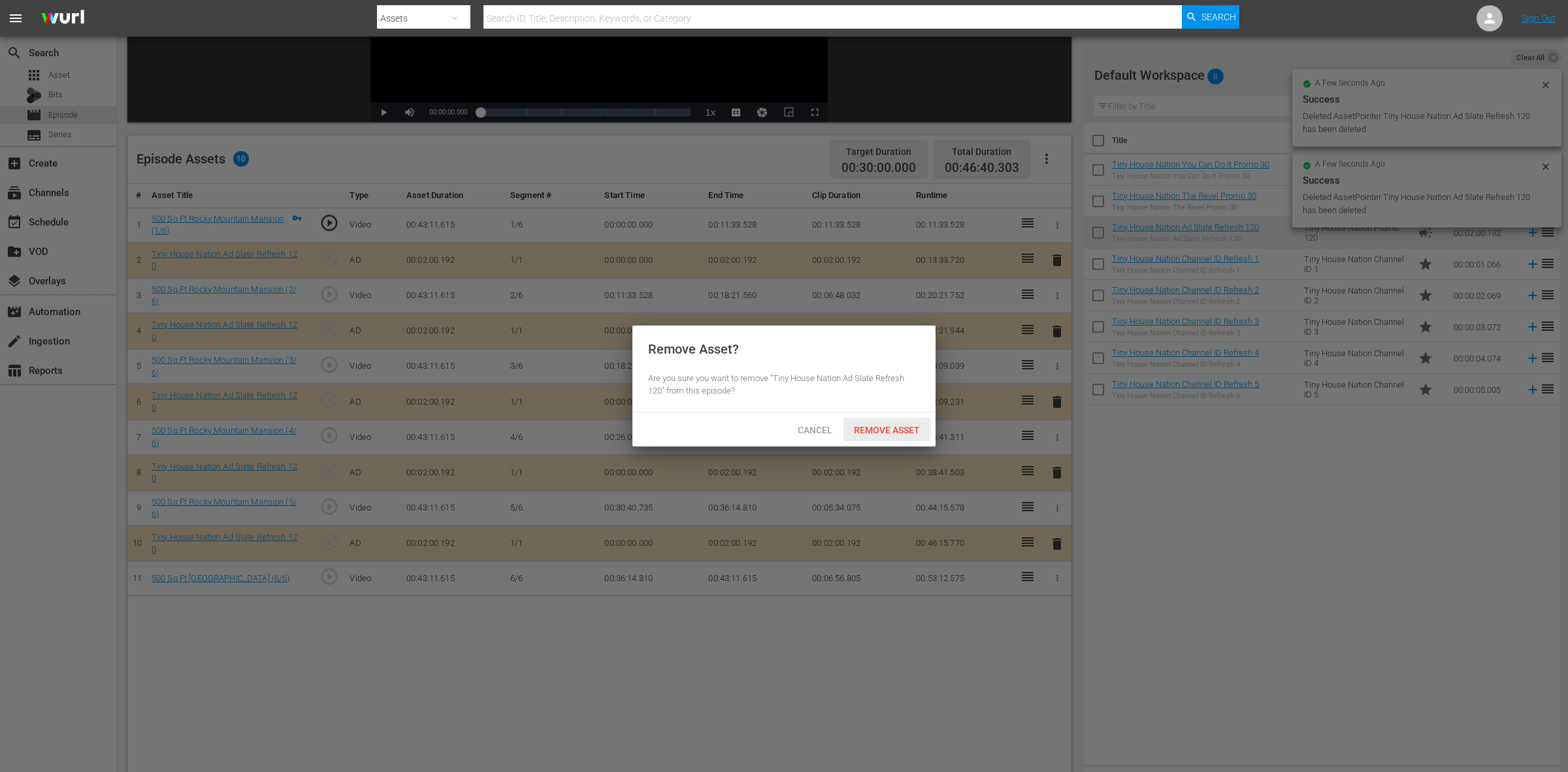
click at [864, 428] on span "Remove Asset" at bounding box center [887, 430] width 87 height 10
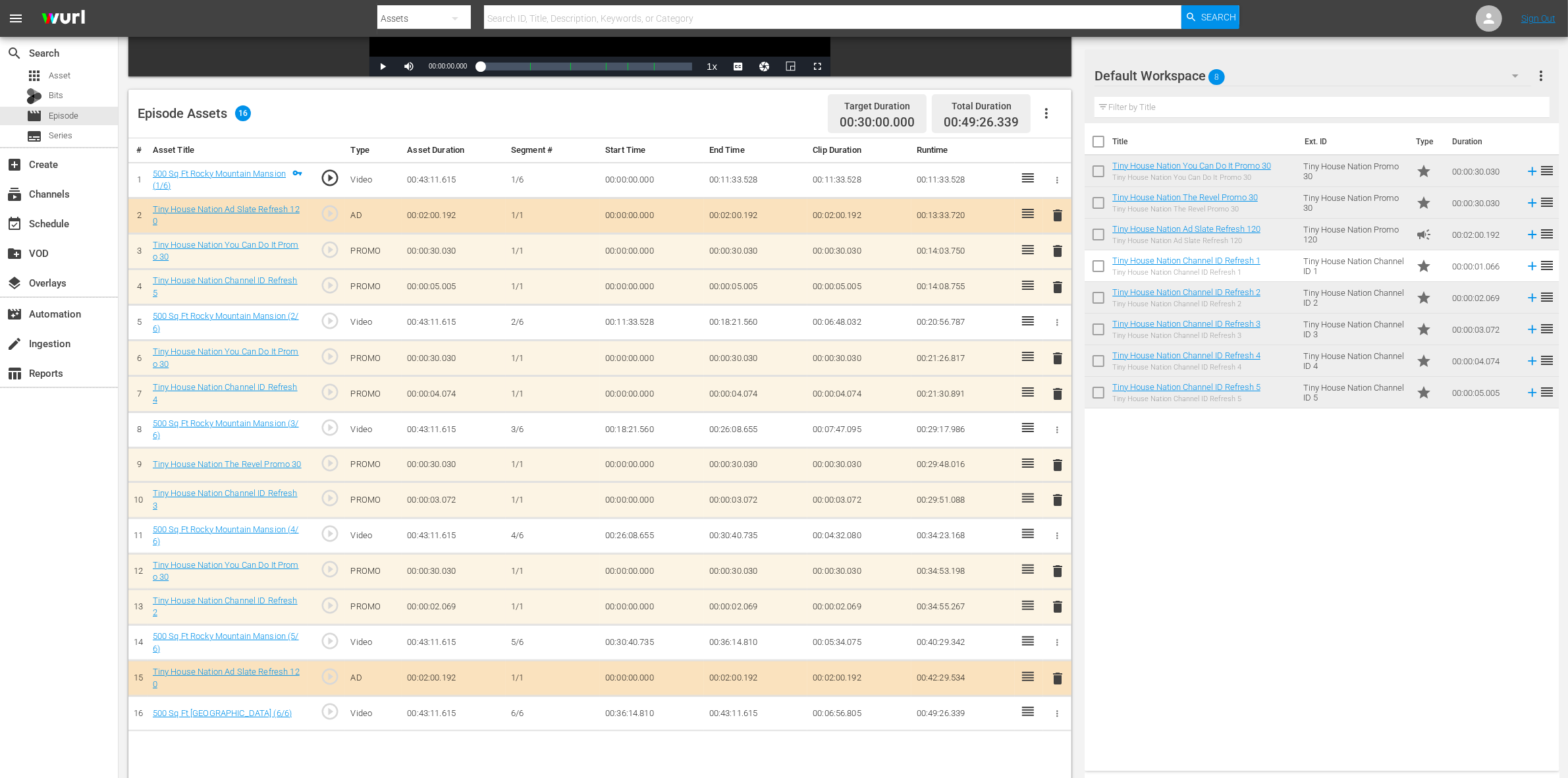
scroll to position [343, 0]
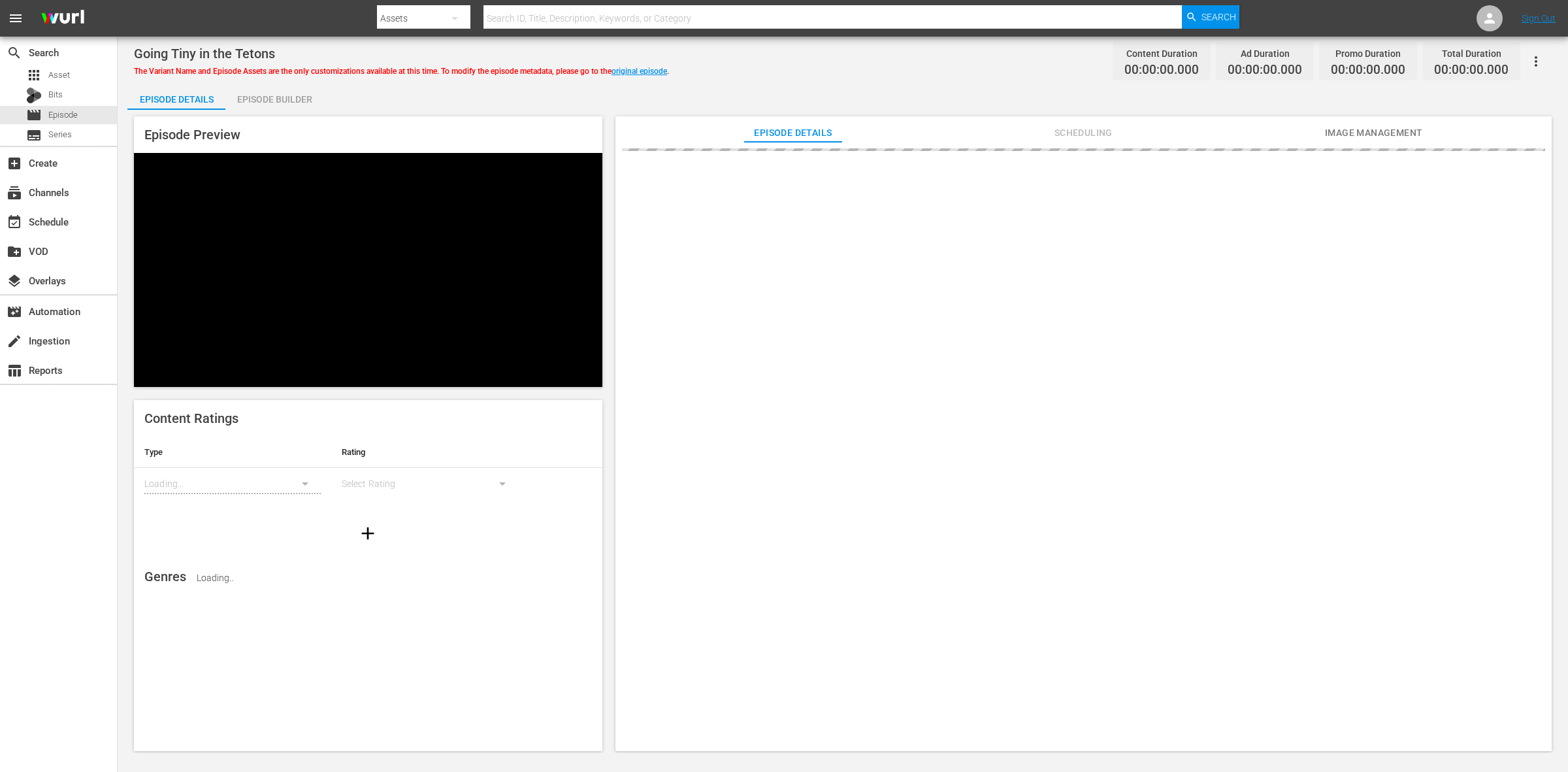
click at [283, 105] on div "Episode Builder" at bounding box center [275, 100] width 98 height 31
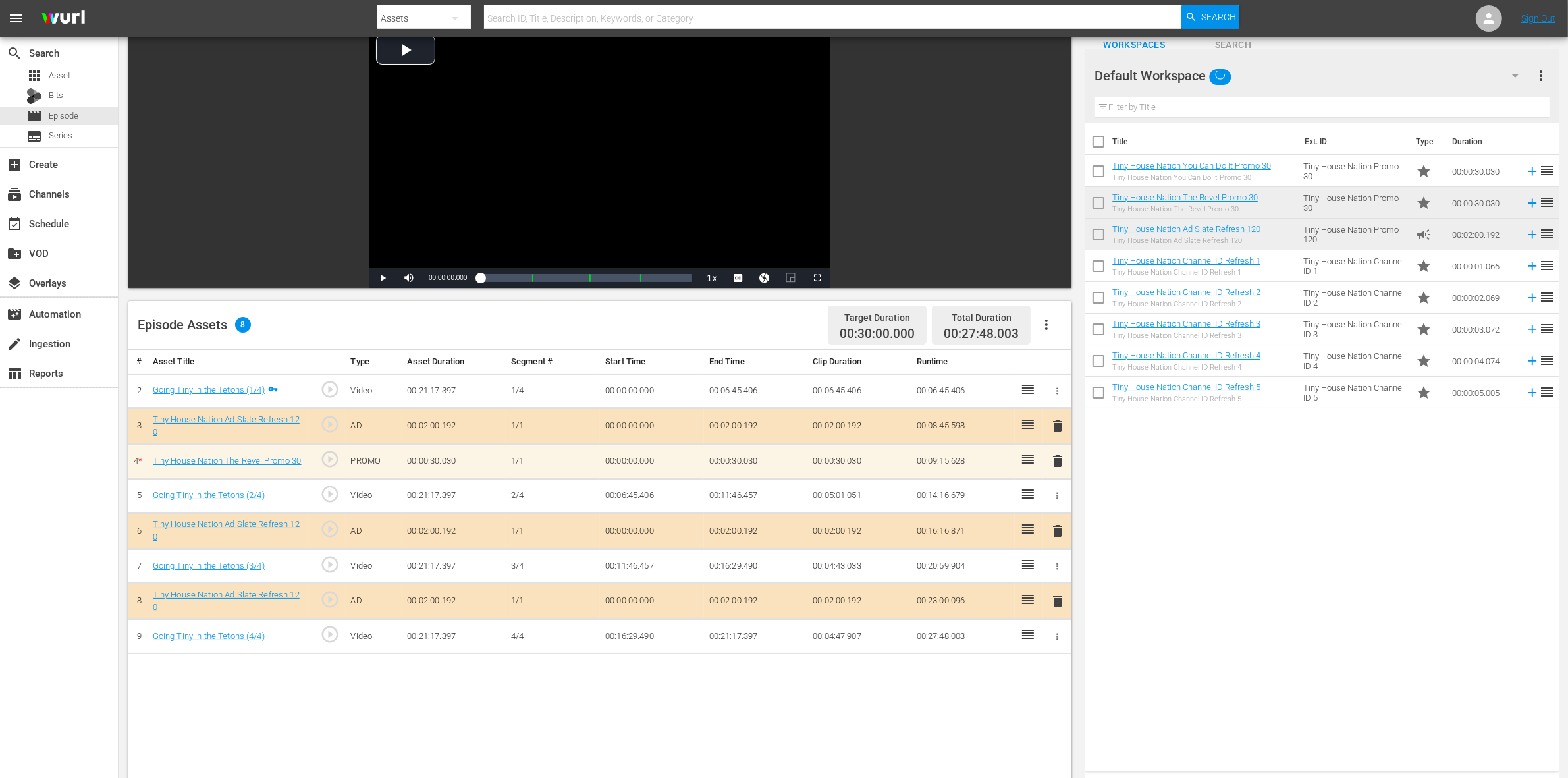
scroll to position [165, 0]
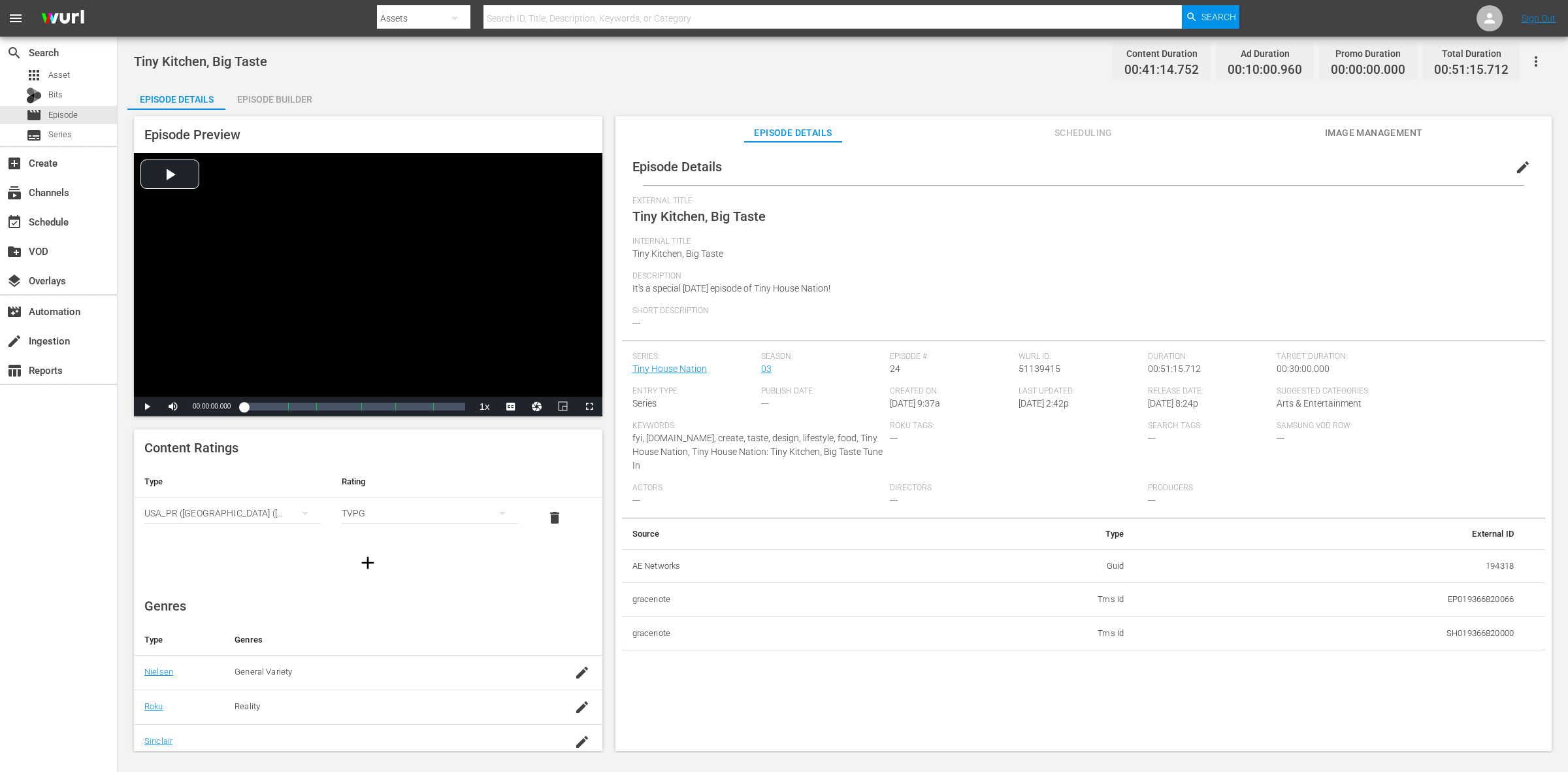
click at [289, 102] on div "Episode Builder" at bounding box center [275, 100] width 98 height 31
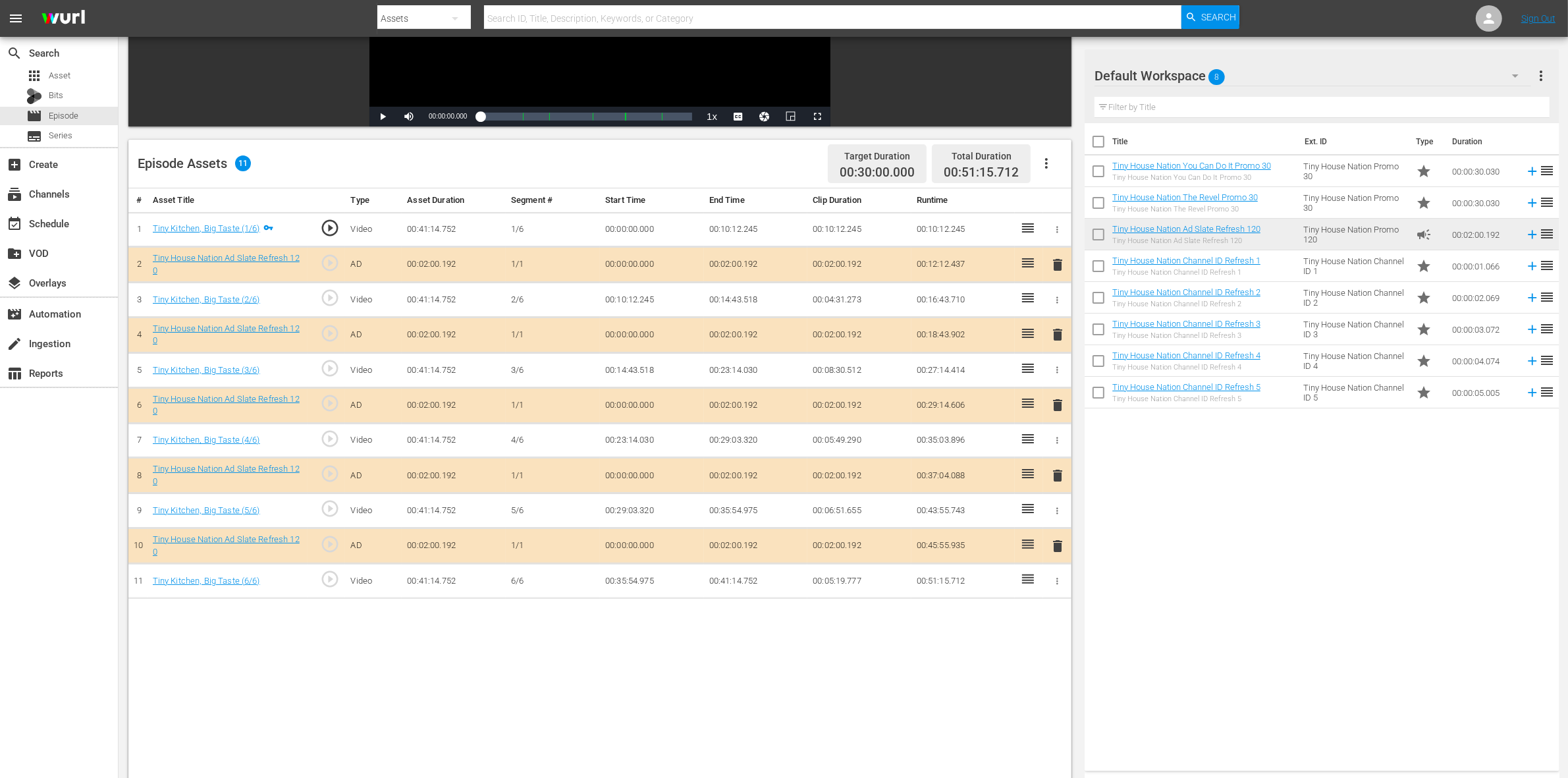
scroll to position [247, 0]
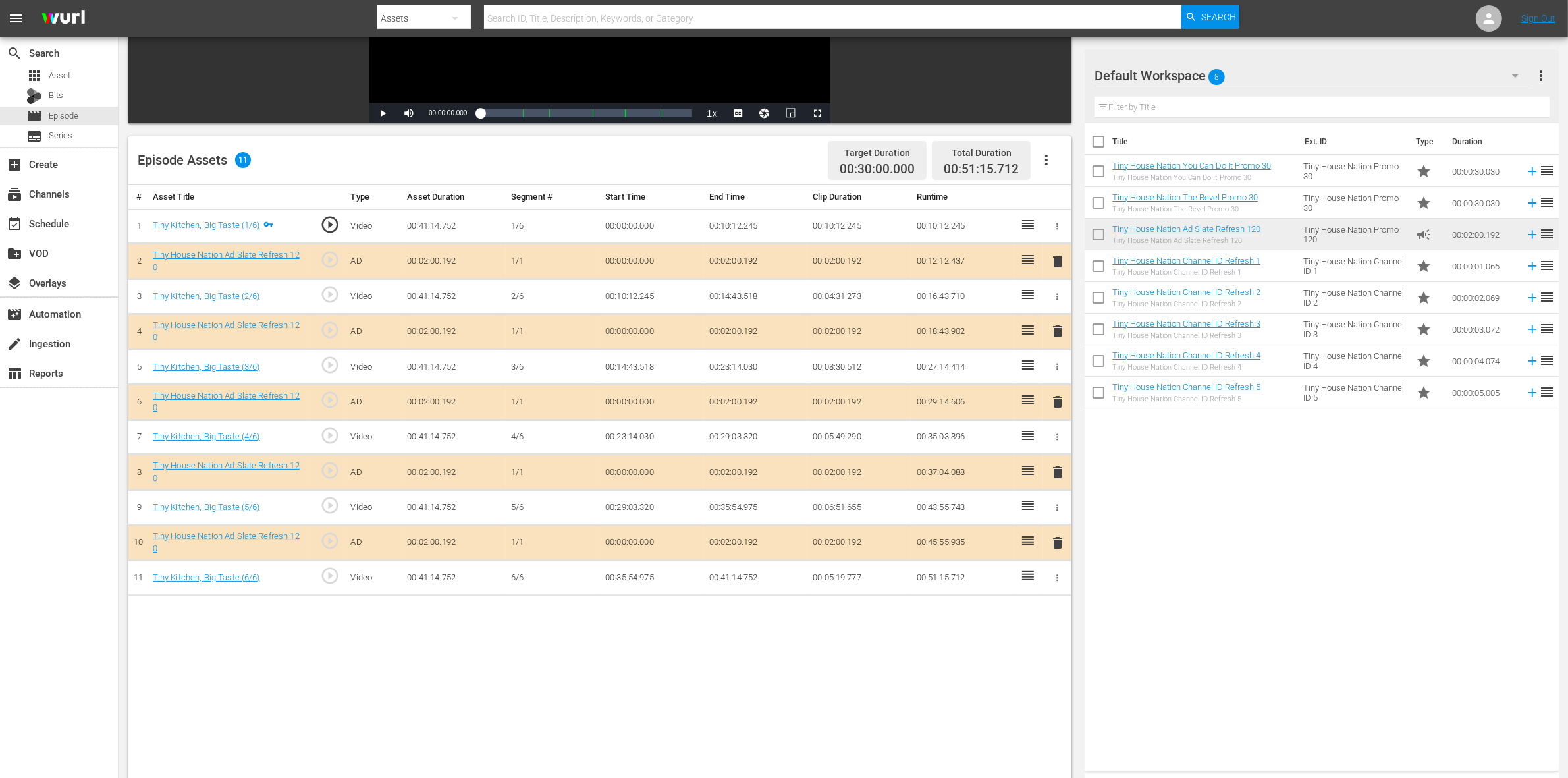
click at [1056, 333] on span "delete" at bounding box center [1058, 331] width 16 height 16
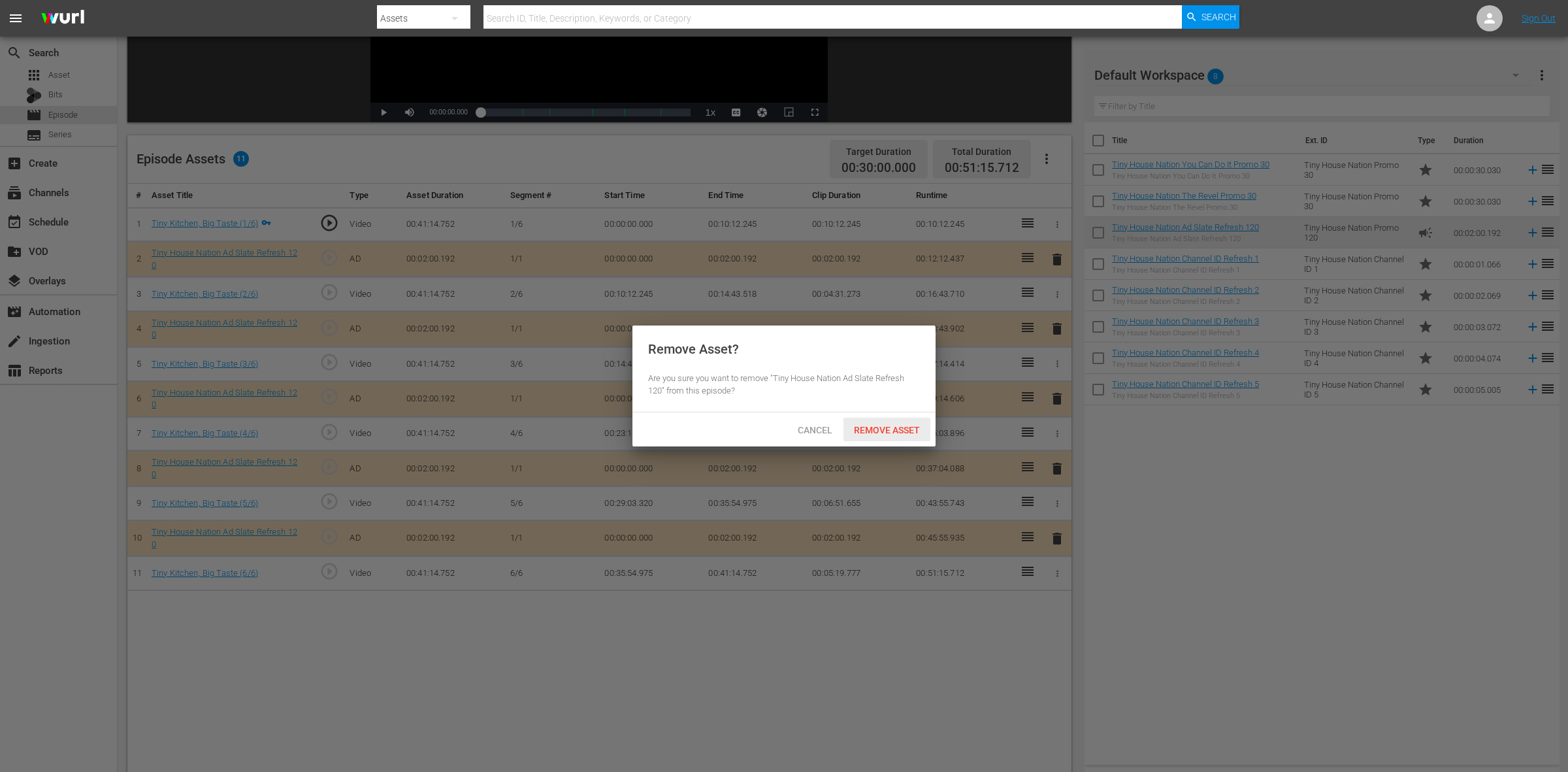
click at [897, 431] on span "Remove Asset" at bounding box center [887, 430] width 87 height 10
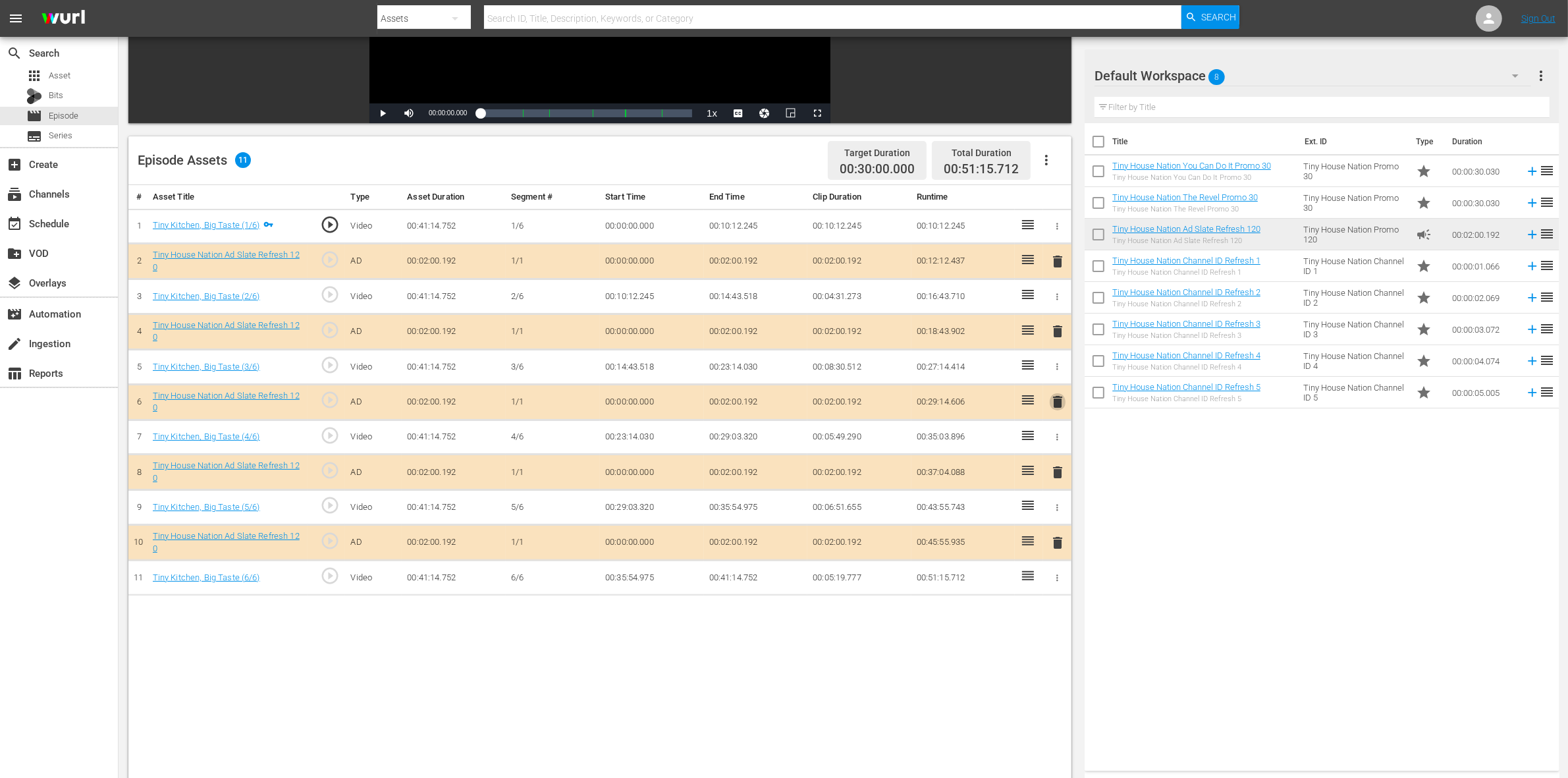
click at [1061, 409] on span "delete" at bounding box center [1058, 402] width 16 height 16
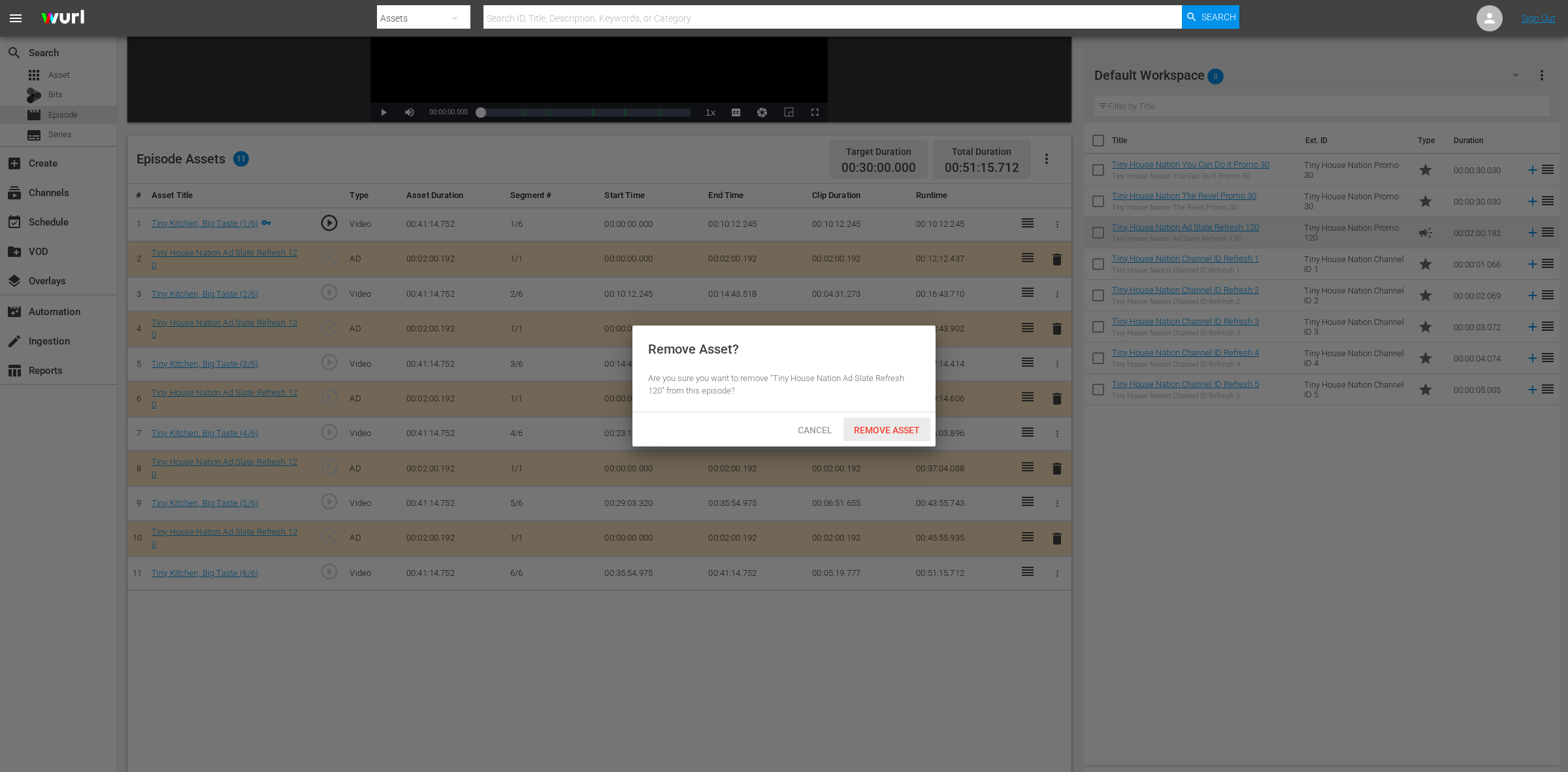
click at [902, 433] on span "Remove Asset" at bounding box center [887, 430] width 87 height 10
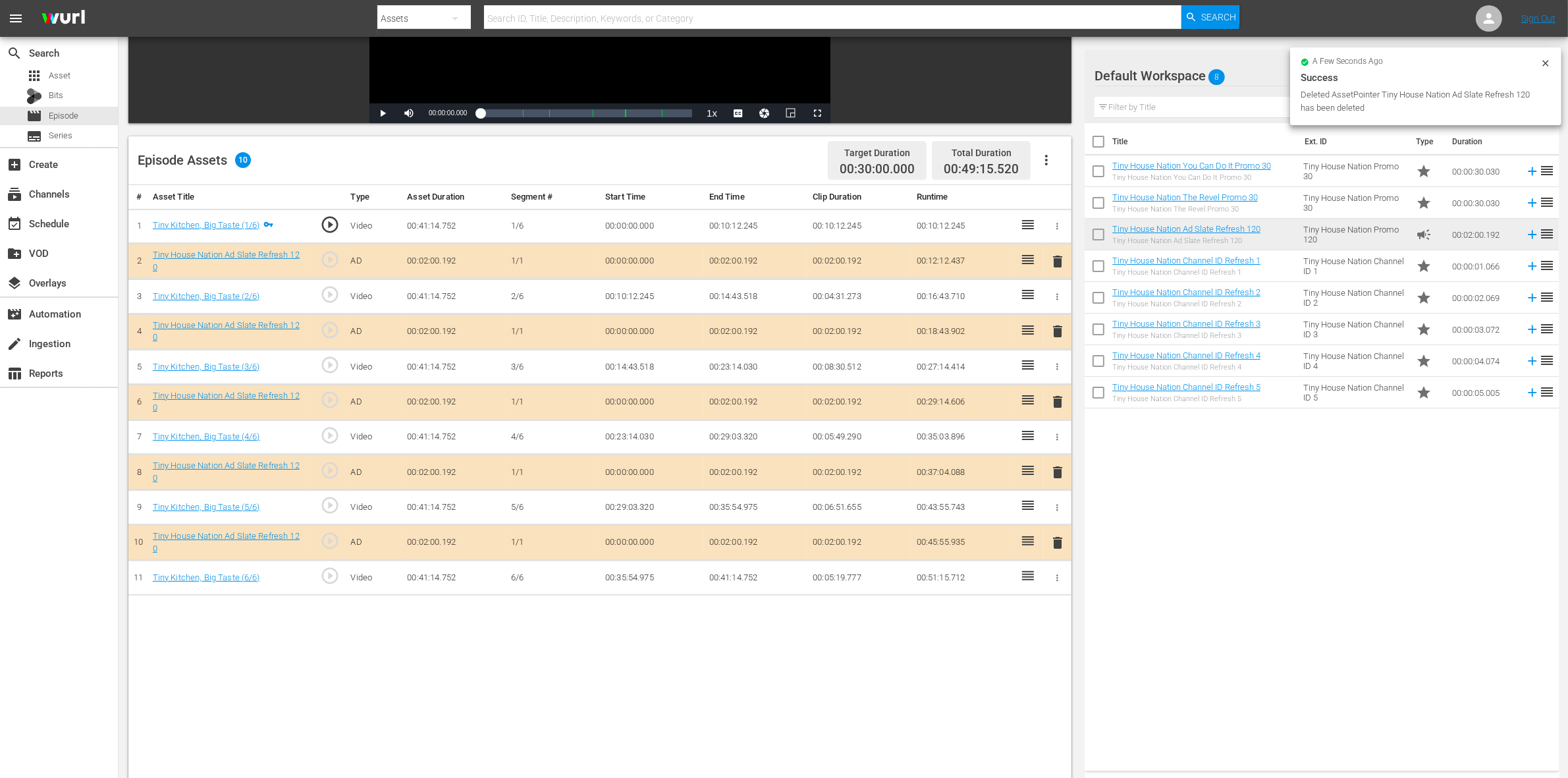
click at [1062, 474] on span "delete" at bounding box center [1058, 472] width 16 height 16
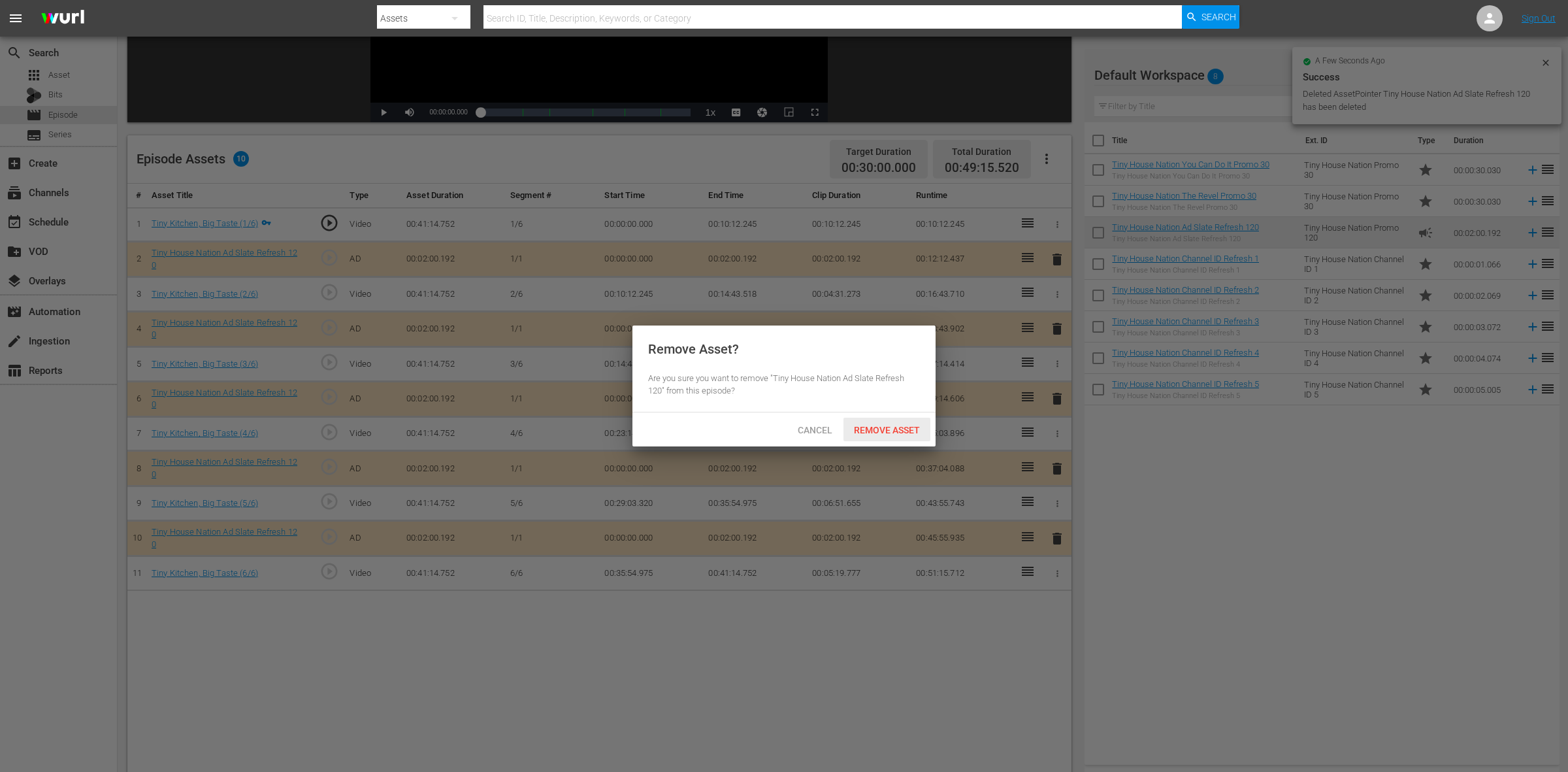
click at [929, 425] on span "Remove Asset" at bounding box center [887, 430] width 87 height 10
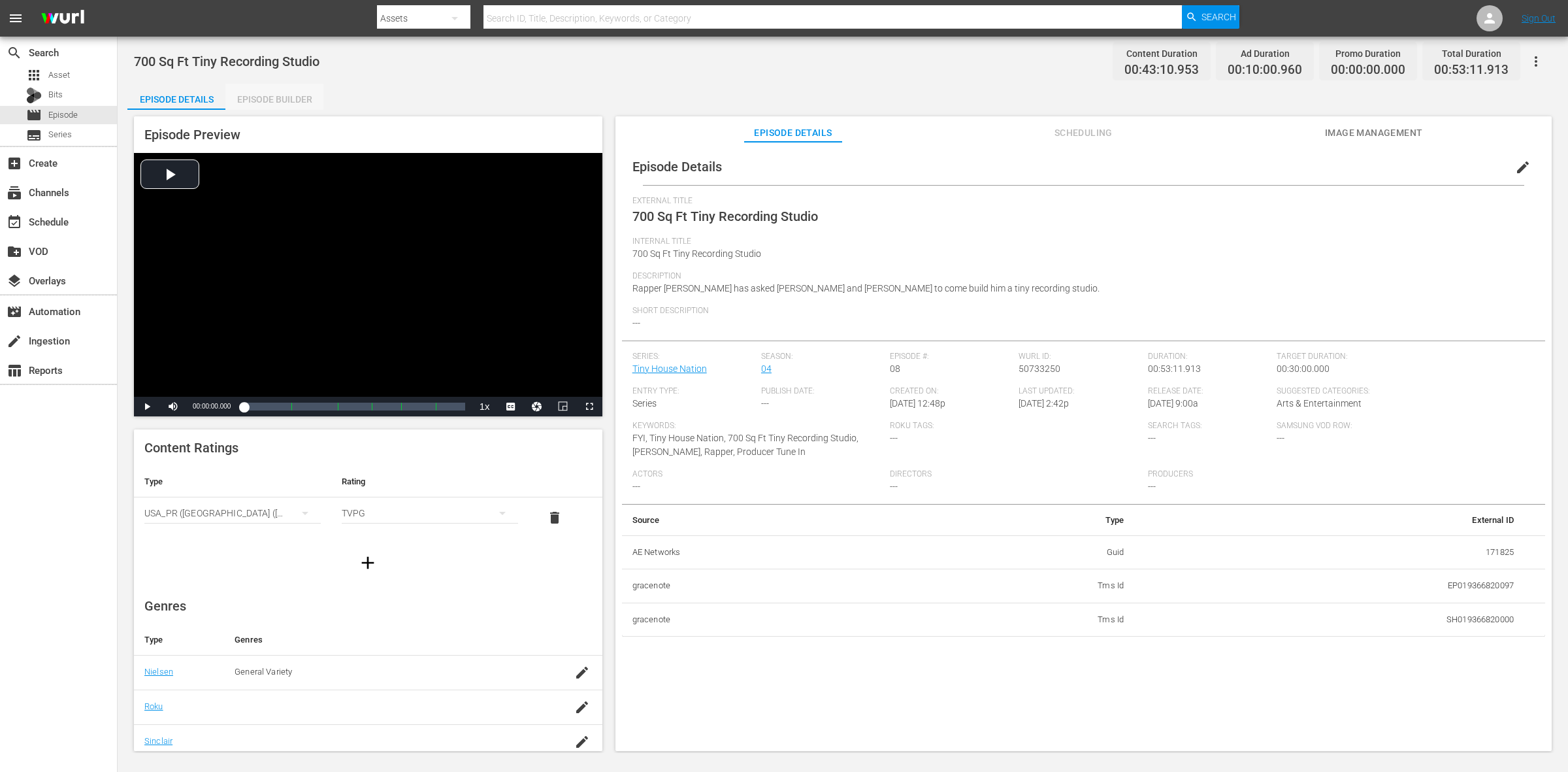
click at [267, 99] on div "Episode Builder" at bounding box center [275, 100] width 98 height 31
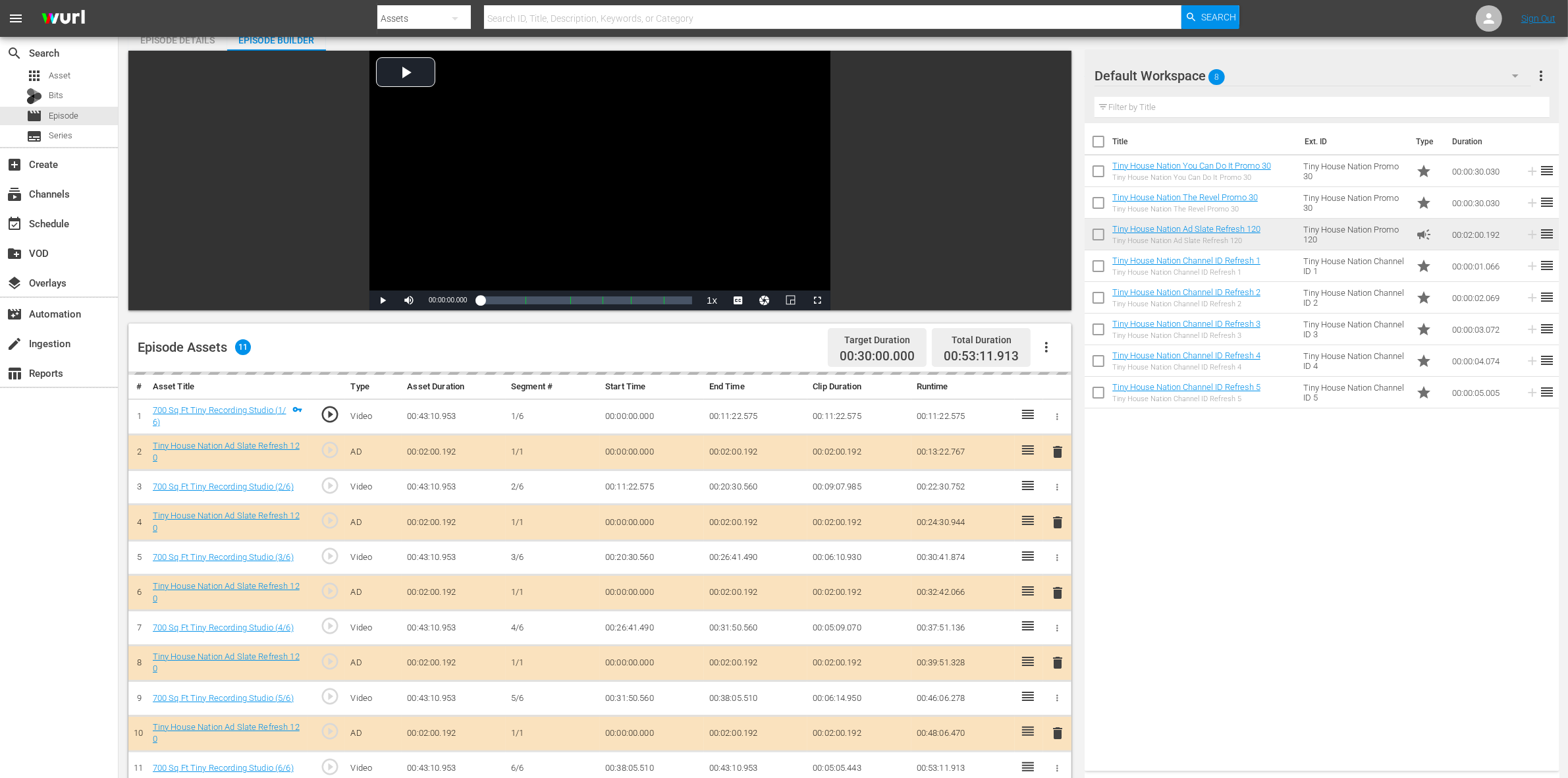
scroll to position [165, 0]
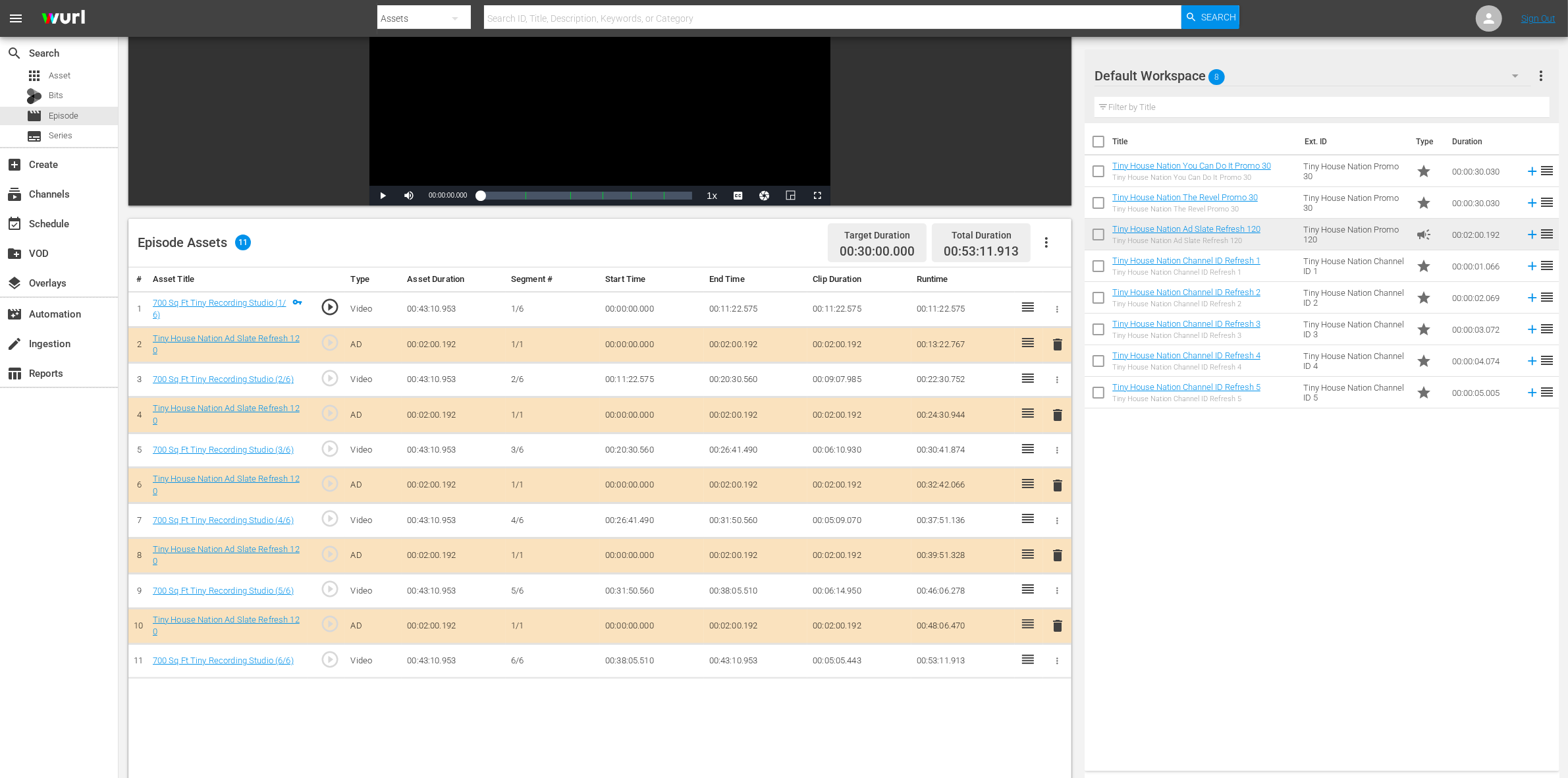
click at [1059, 416] on span "delete" at bounding box center [1058, 415] width 16 height 16
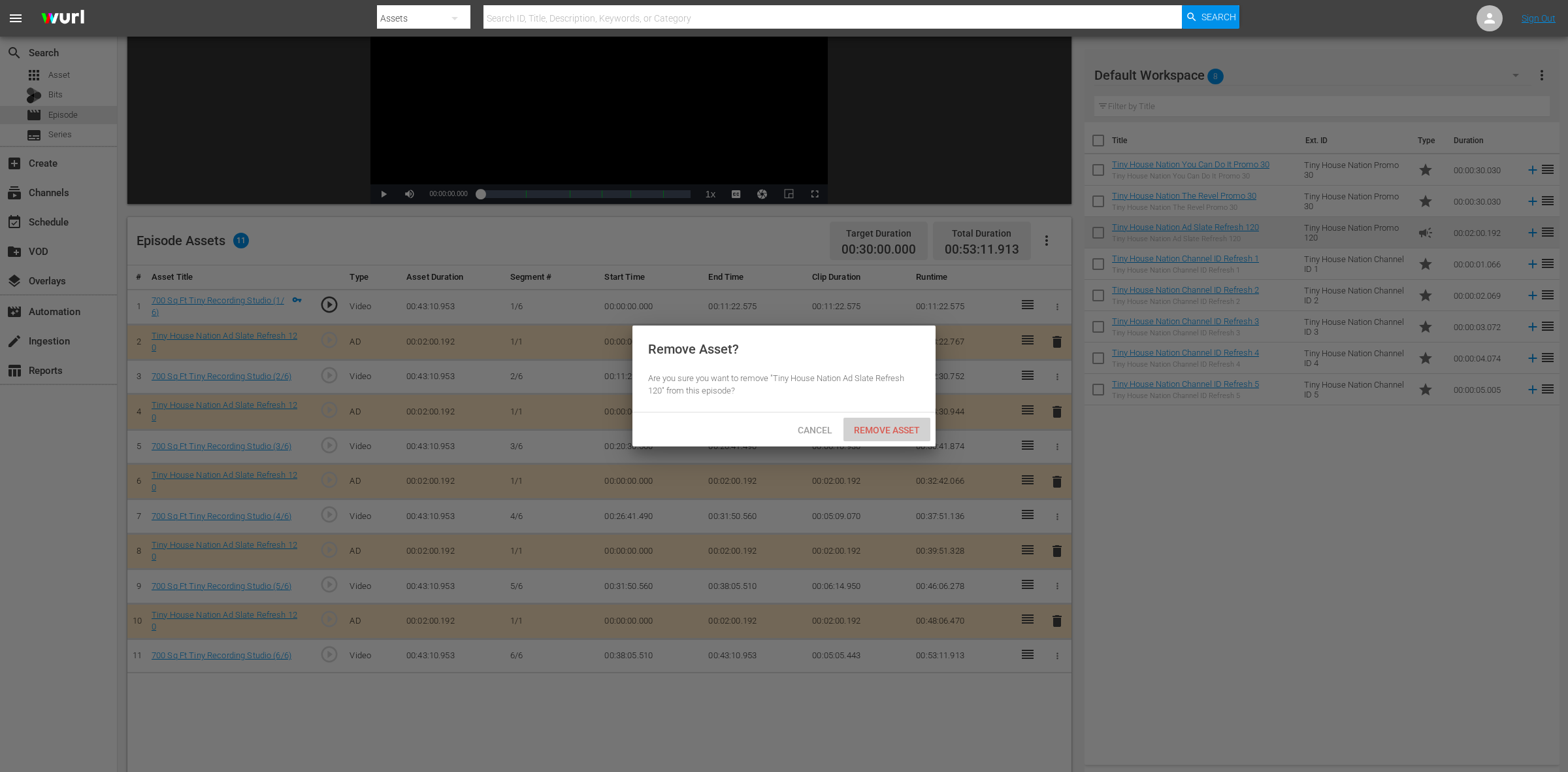
click at [899, 439] on div "Remove Asset" at bounding box center [887, 430] width 87 height 24
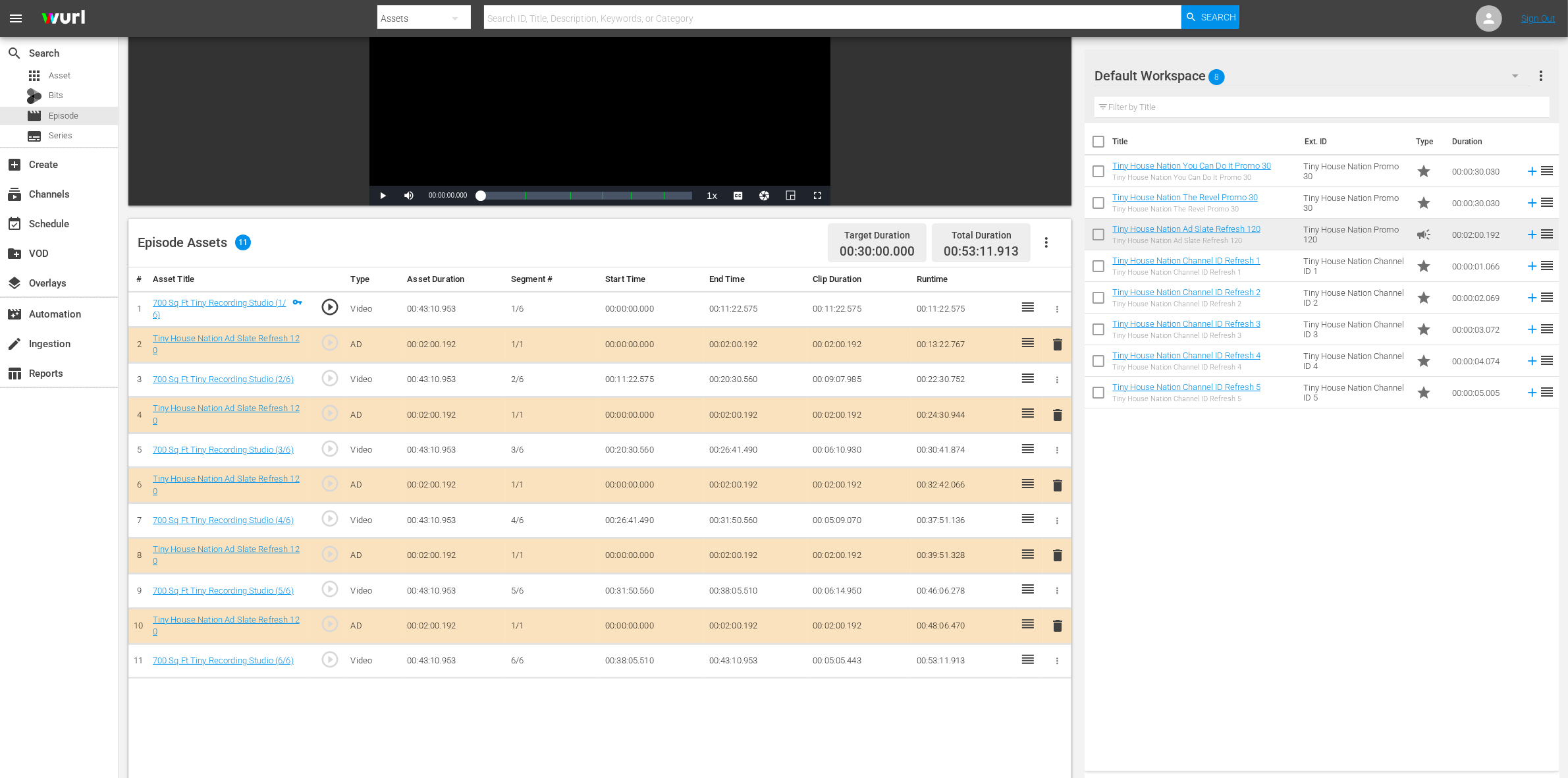
click at [1058, 558] on span "delete" at bounding box center [1058, 555] width 16 height 16
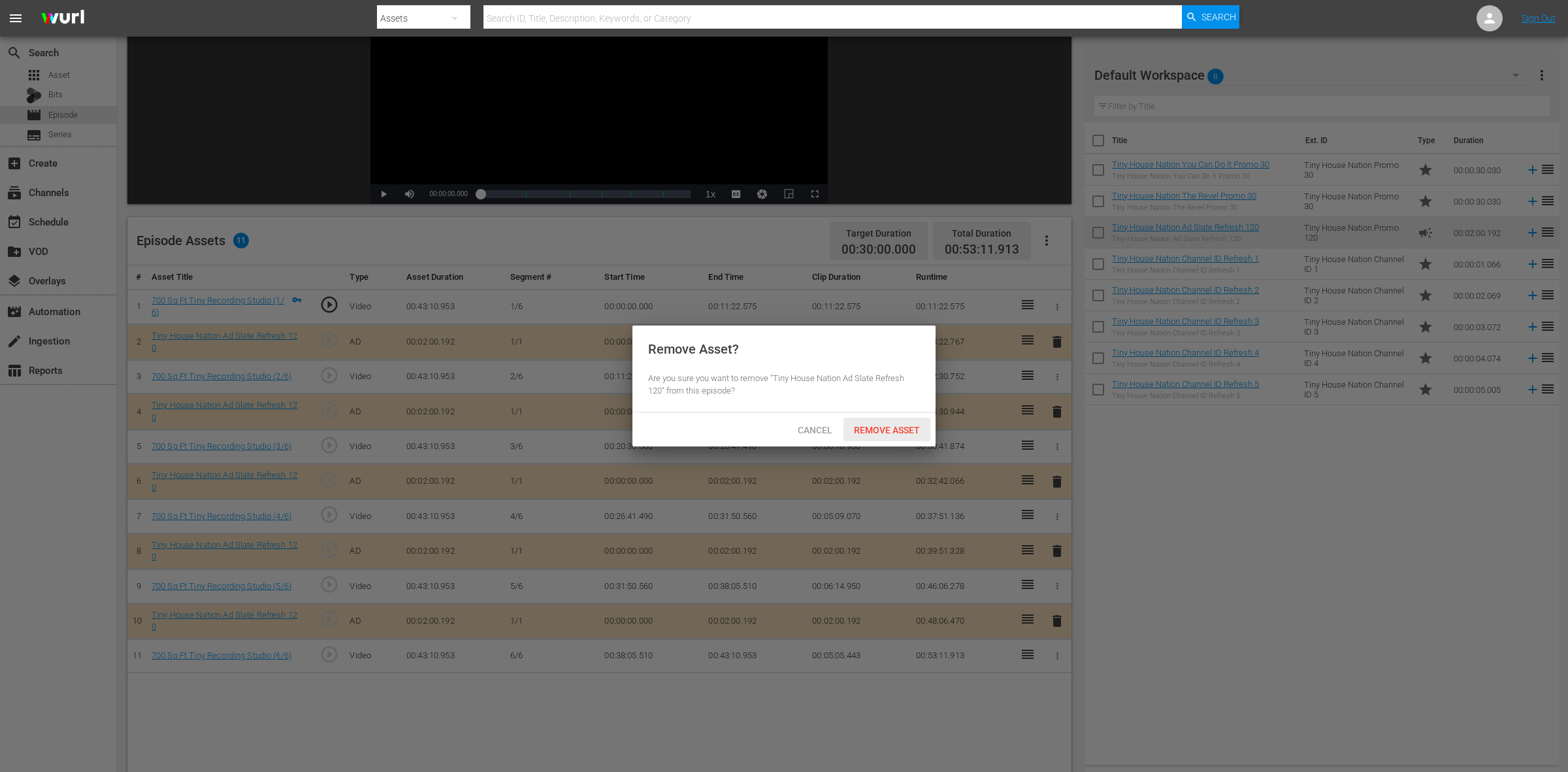
click at [893, 432] on span "Remove Asset" at bounding box center [887, 430] width 87 height 10
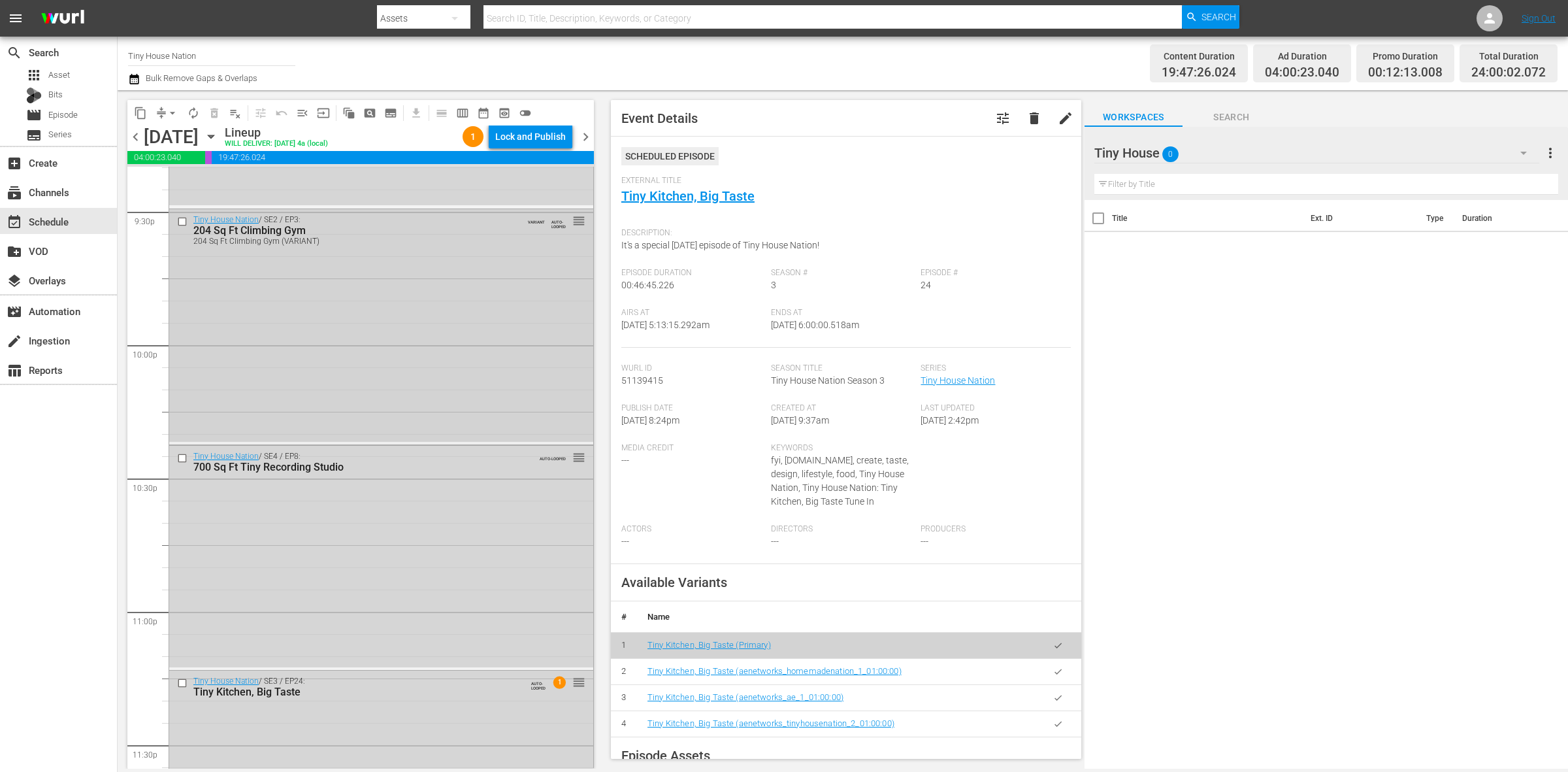
scroll to position [5799, 0]
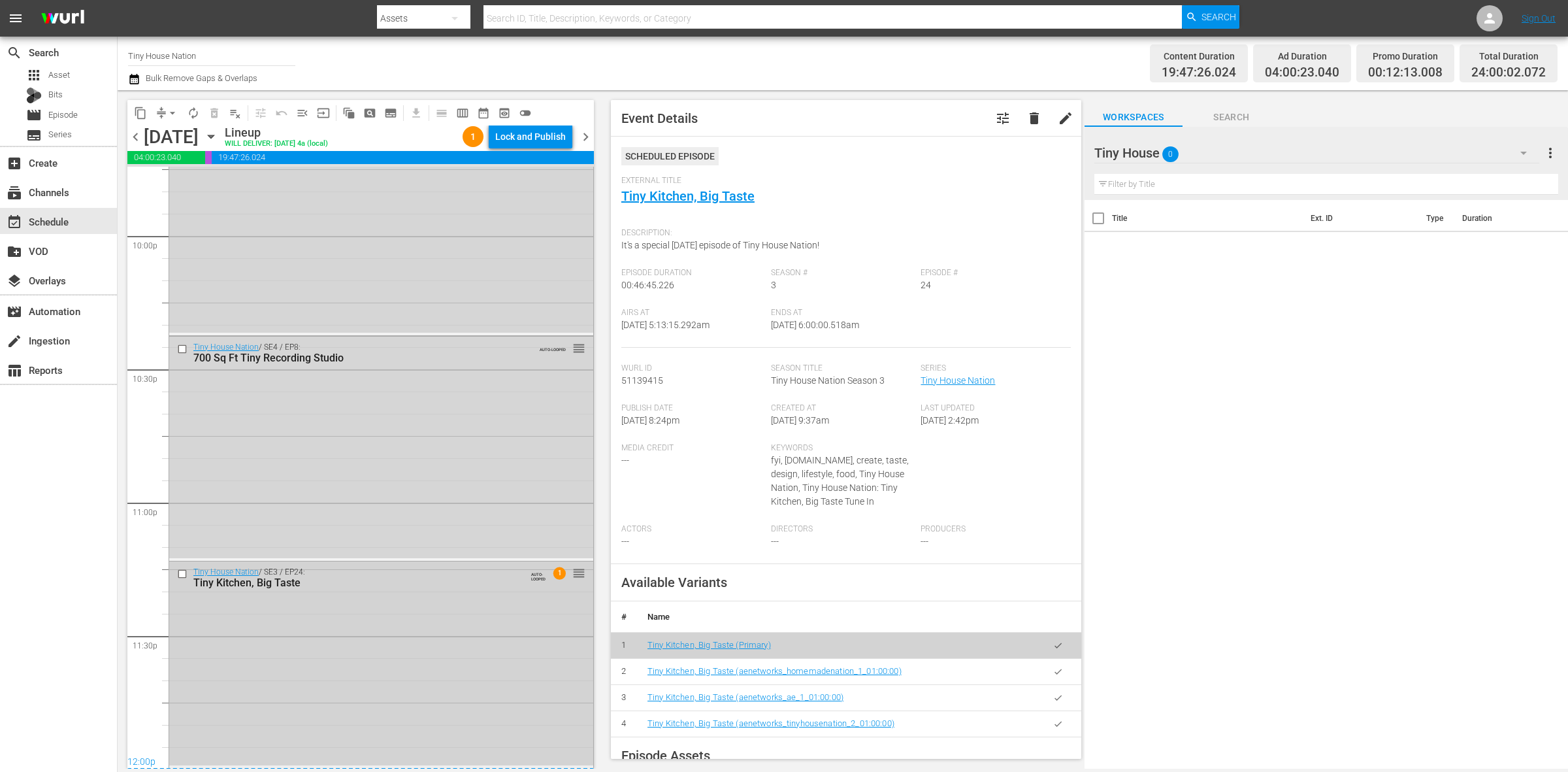
click at [474, 646] on div "Tiny House Nation / SE3 / EP24: Tiny Kitchen, Big Taste AUTO-LOOPED 1 reorder" at bounding box center [381, 664] width 424 height 204
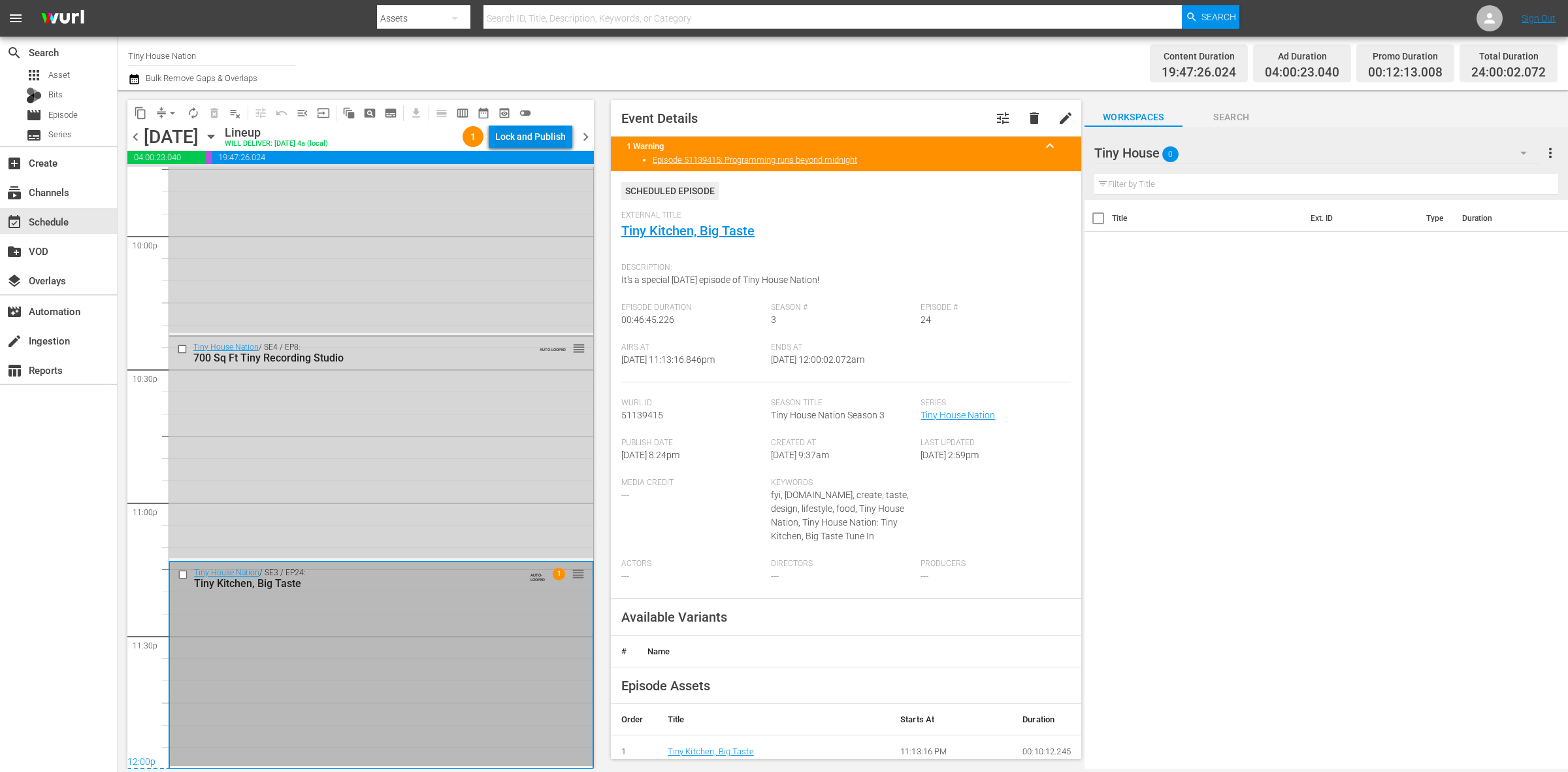
click at [527, 136] on div "Lock and Publish" at bounding box center [530, 136] width 71 height 23
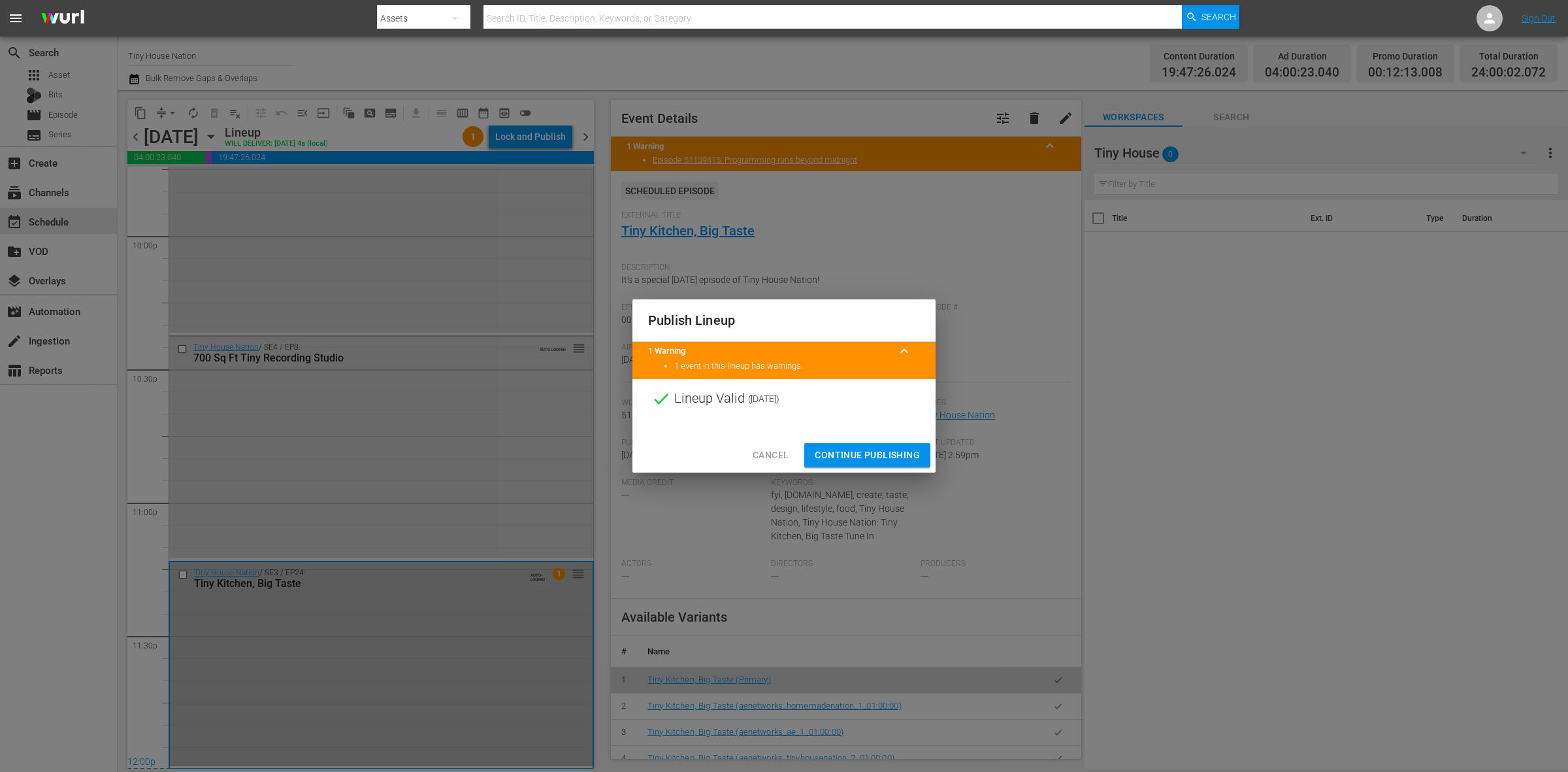
click at [855, 459] on span "Continue Publishing" at bounding box center [867, 455] width 105 height 16
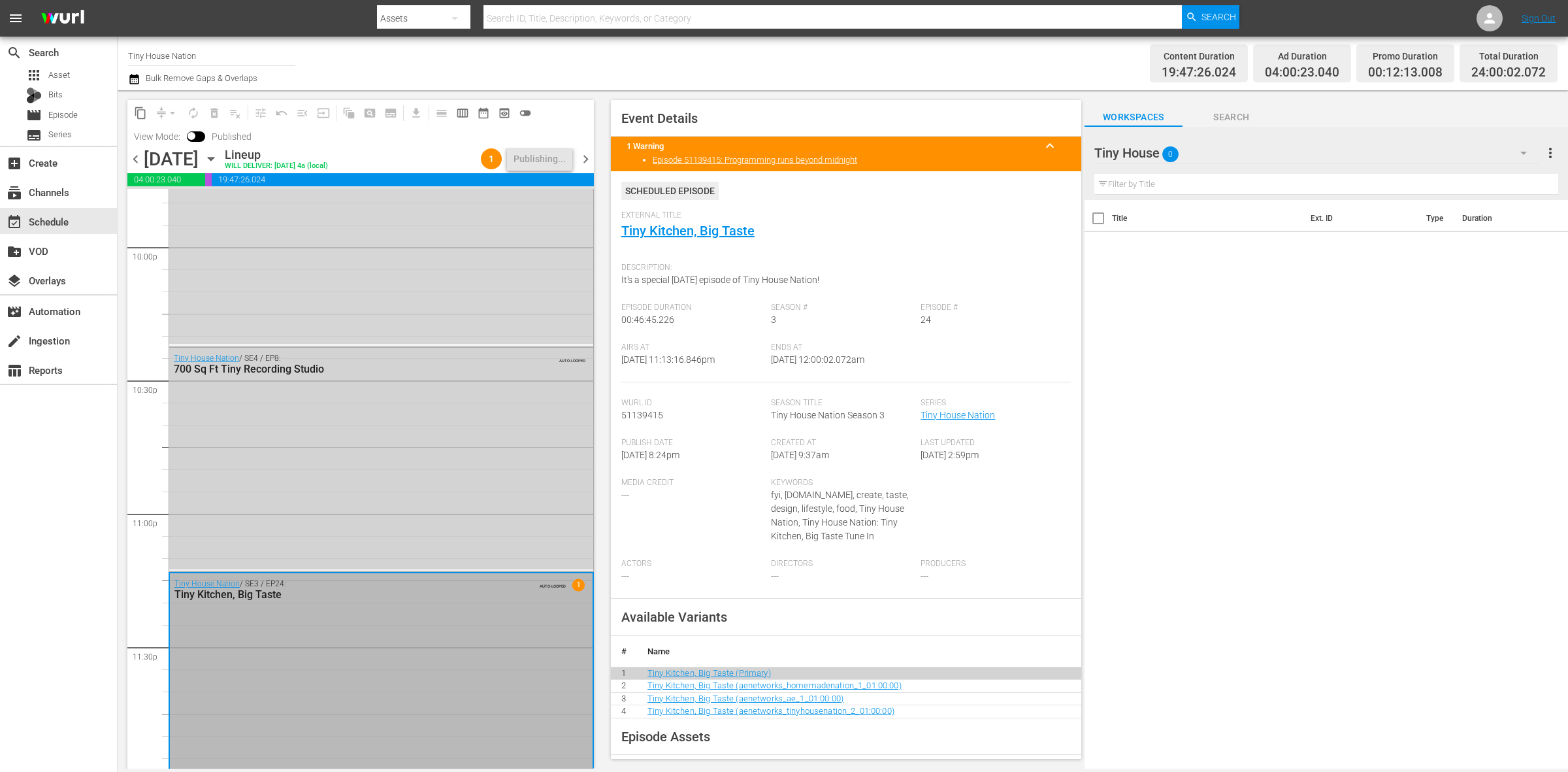
scroll to position [5820, 0]
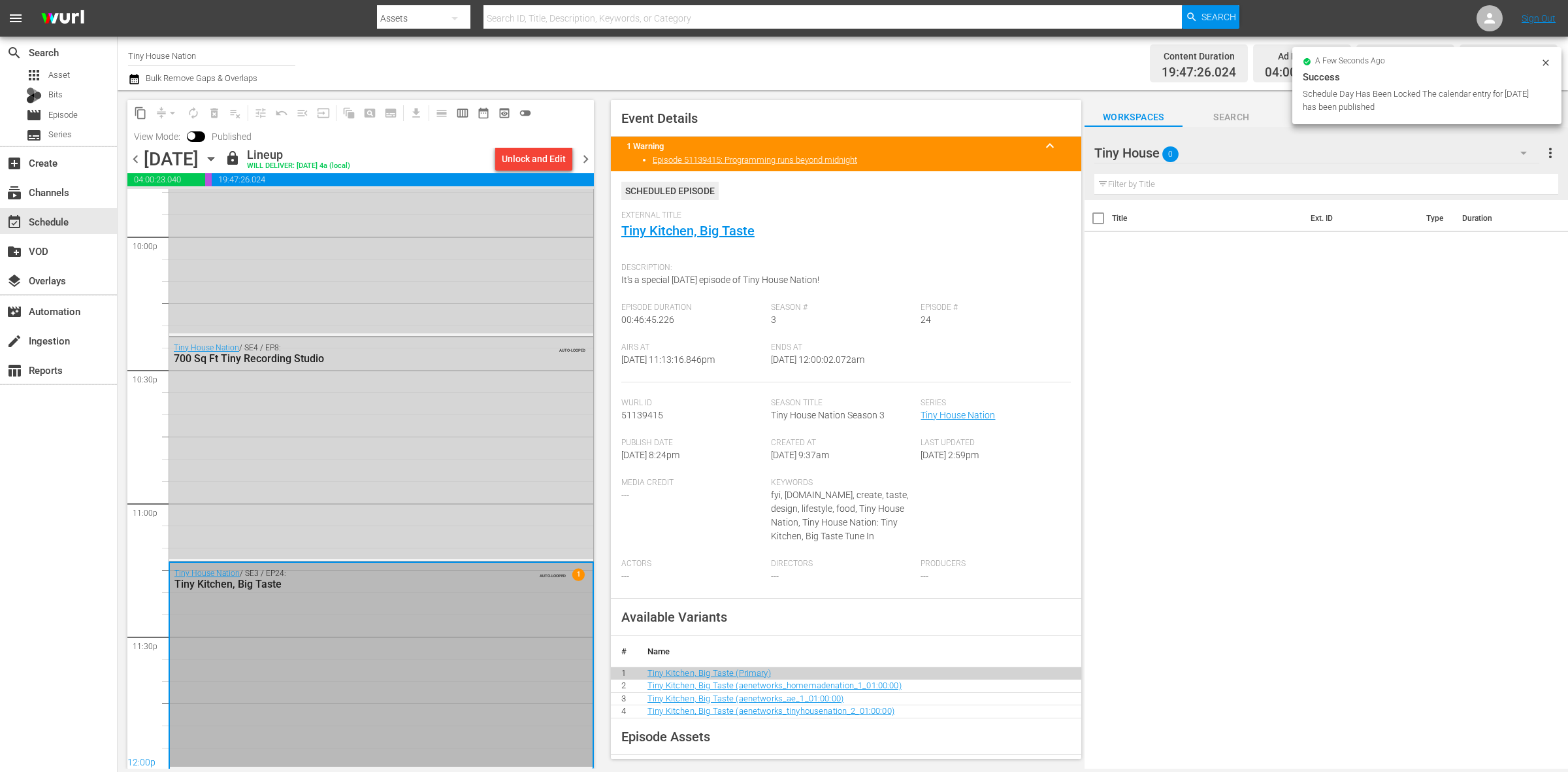
click at [586, 157] on span "chevron_right" at bounding box center [586, 159] width 16 height 16
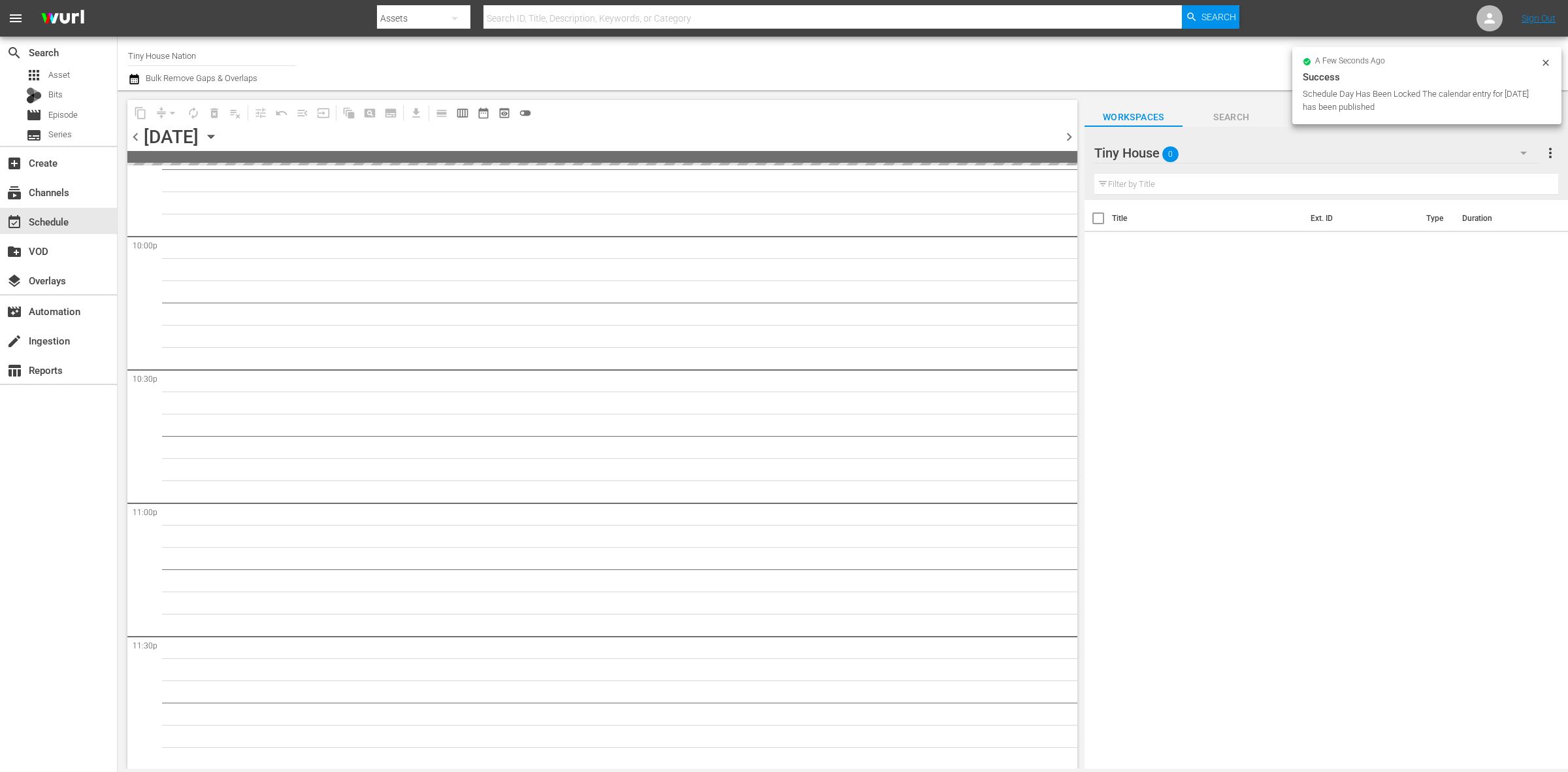
scroll to position [5580, 0]
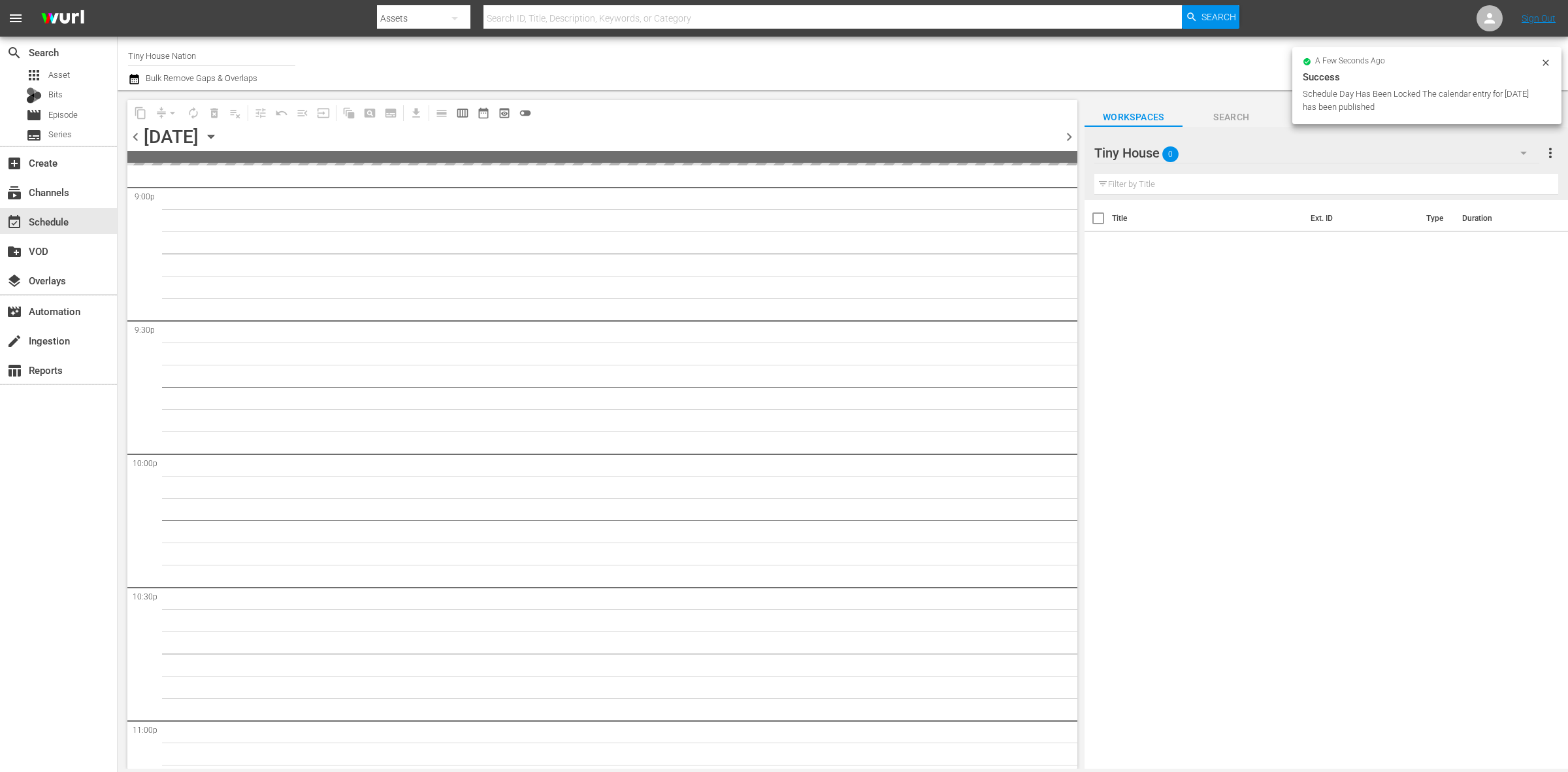
drag, startPoint x: 1065, startPoint y: 714, endPoint x: 1063, endPoint y: 695, distance: 19.1
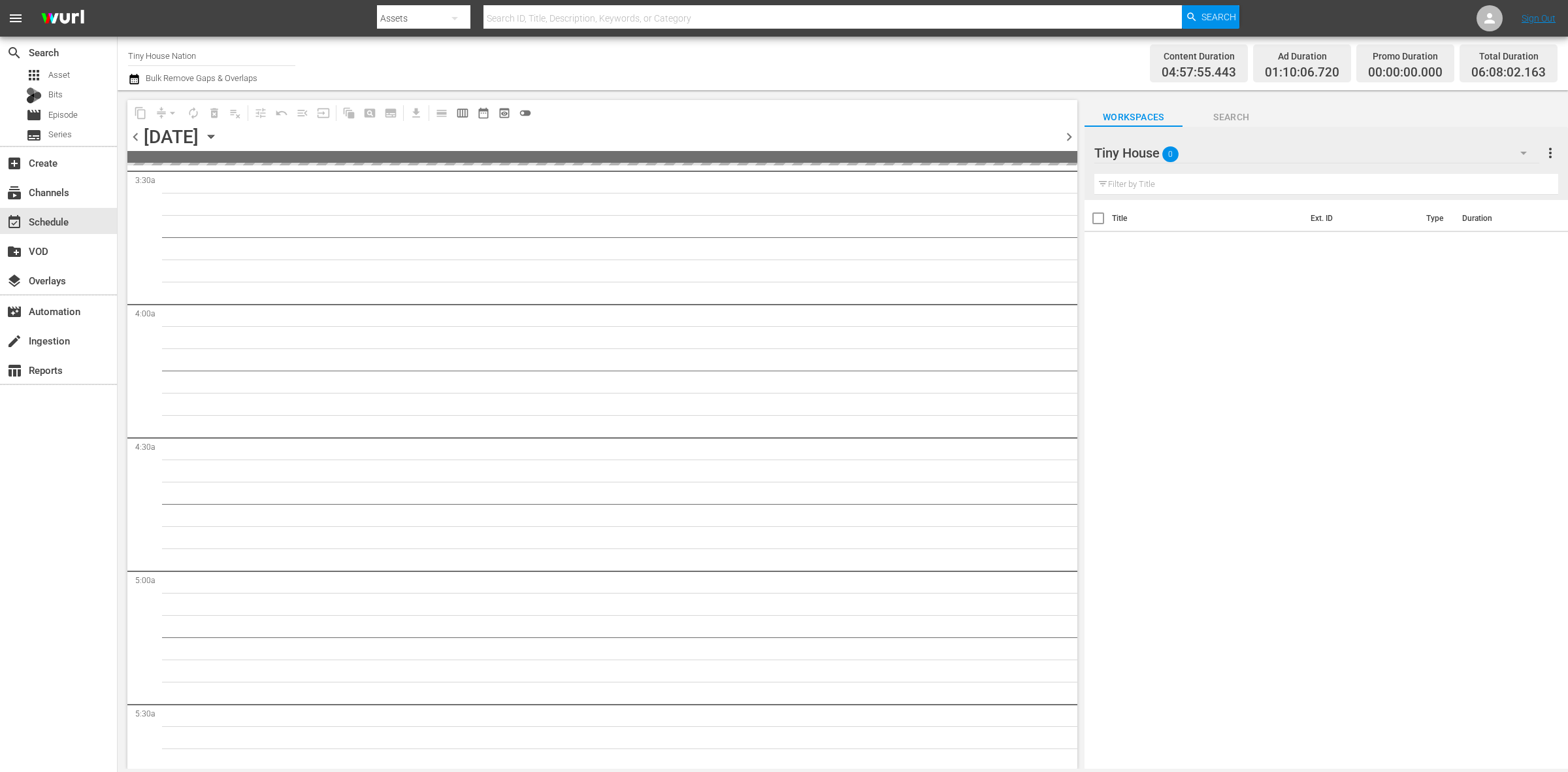
scroll to position [0, 0]
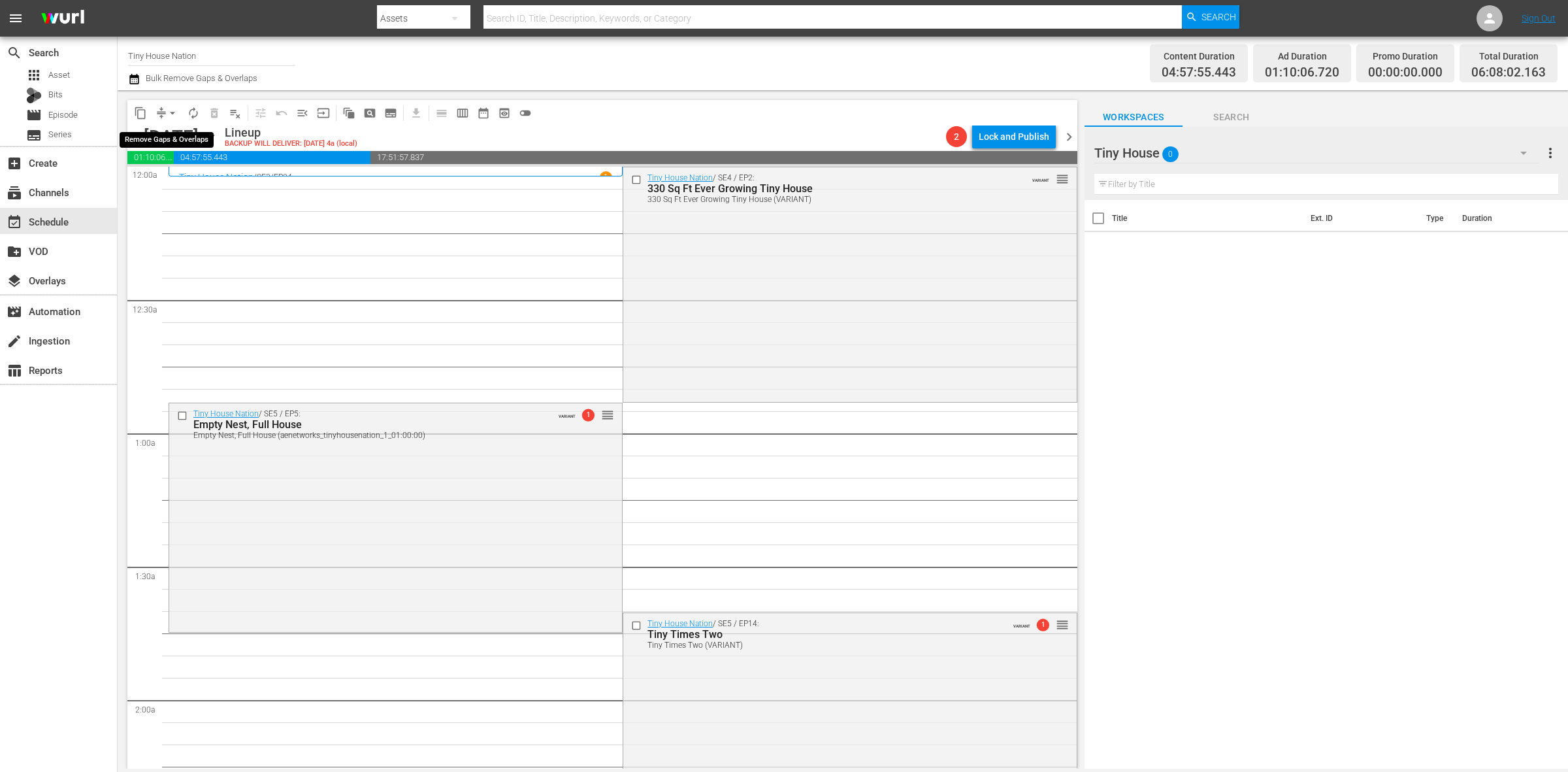
click at [171, 113] on span "arrow_drop_down" at bounding box center [172, 113] width 13 height 13
click at [171, 134] on li "Align to Midnight" at bounding box center [173, 139] width 137 height 22
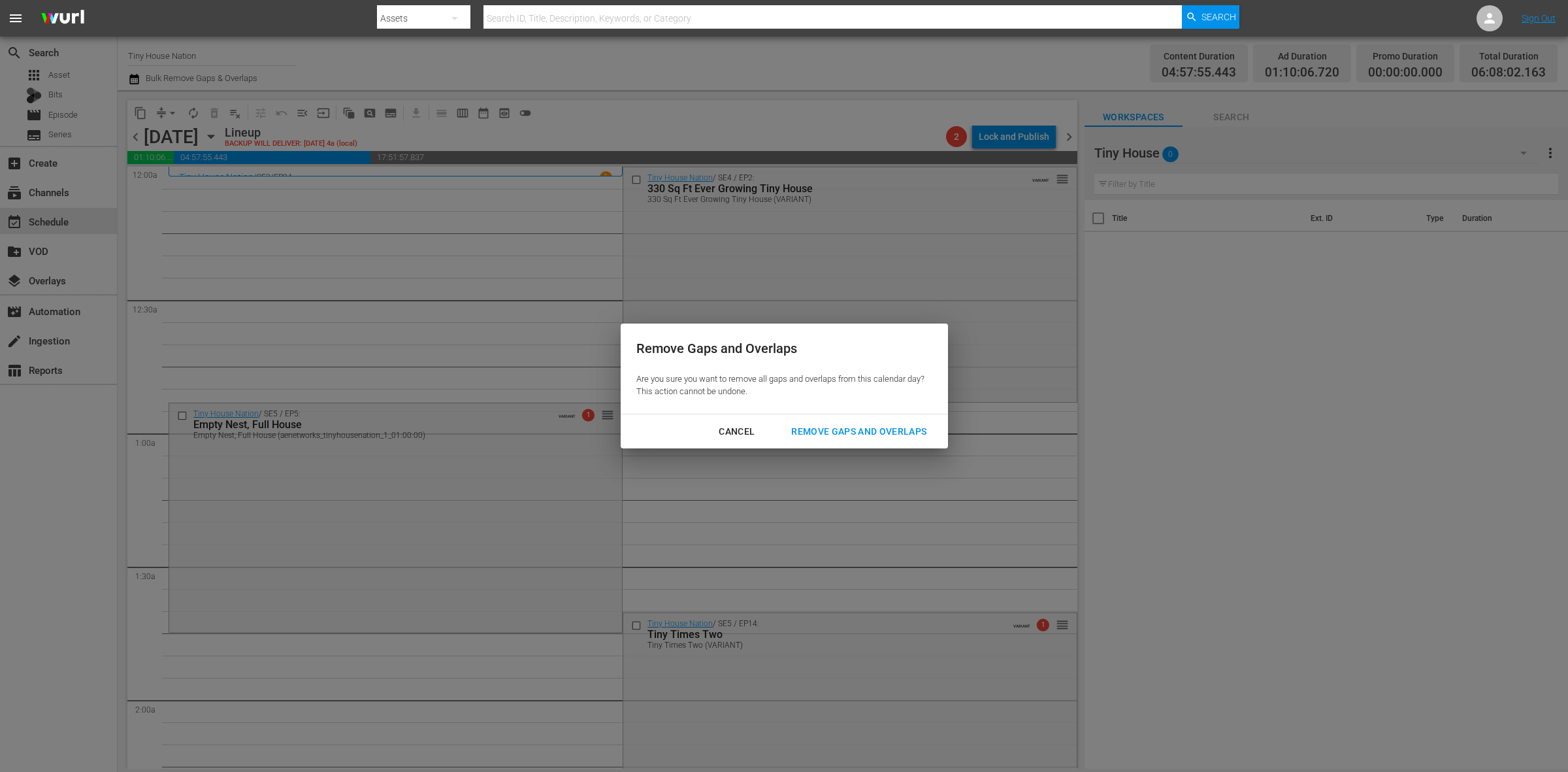
click at [845, 426] on div "Remove Gaps and Overlaps" at bounding box center [859, 431] width 156 height 16
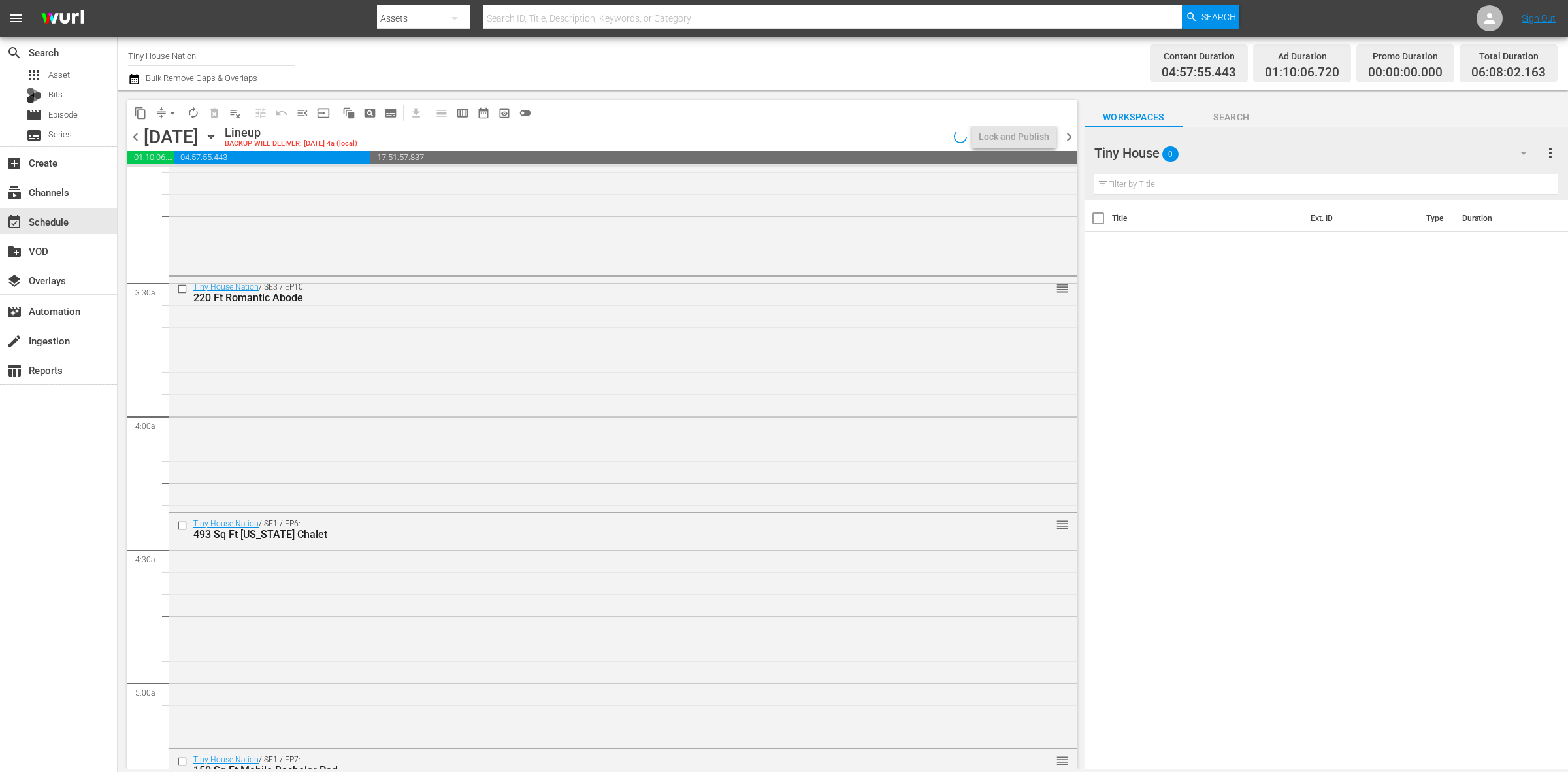
scroll to position [1226, 0]
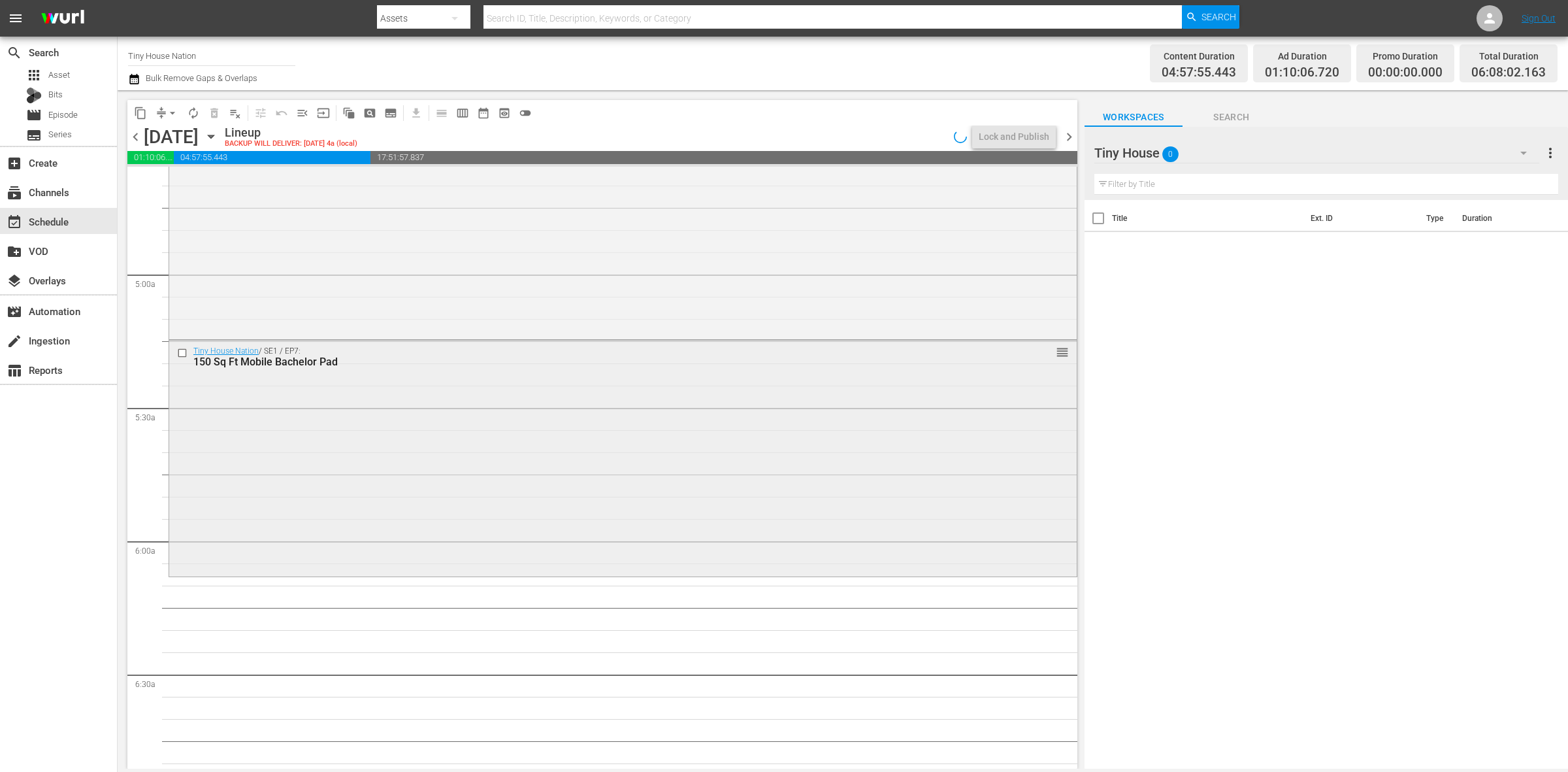
click at [559, 491] on div "Tiny House Nation / SE1 / EP7: 150 Sq Ft Mobile Bachelor Pad reorder" at bounding box center [623, 457] width 908 height 233
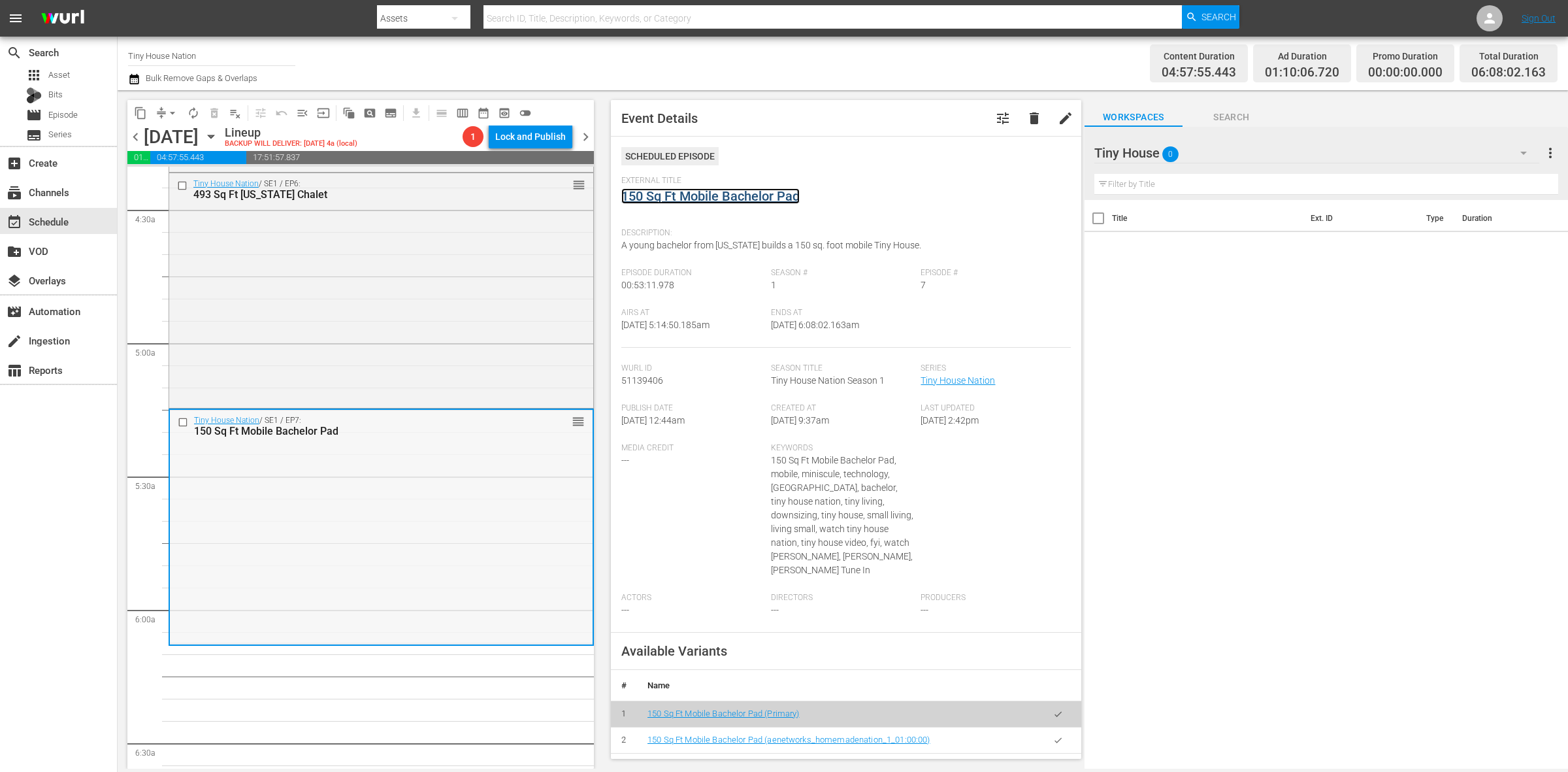
scroll to position [1062, 0]
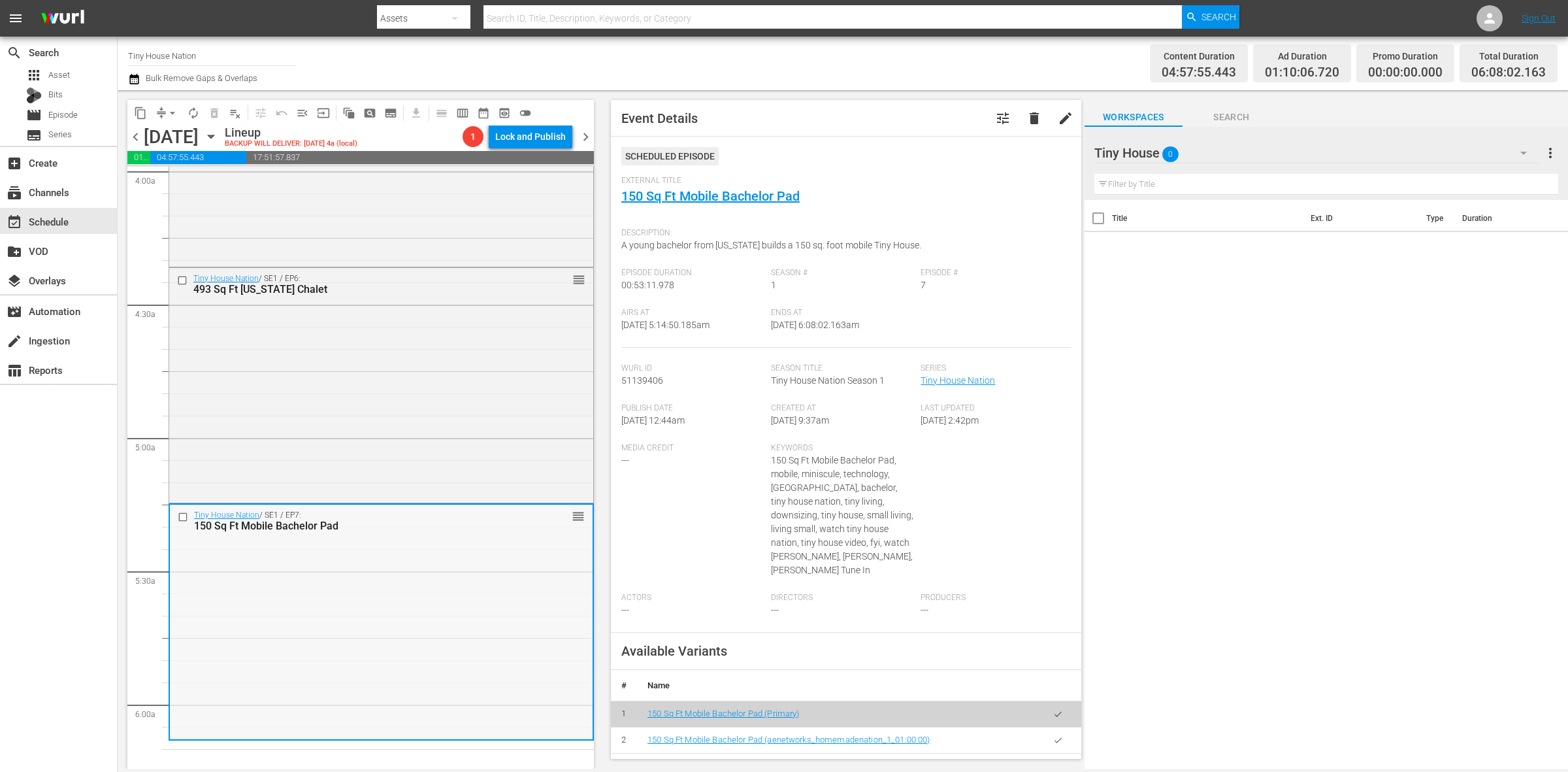
click at [488, 374] on div "Tiny House Nation / SE1 / EP6: 493 Sq Ft Vermont Chalet reorder" at bounding box center [381, 384] width 424 height 233
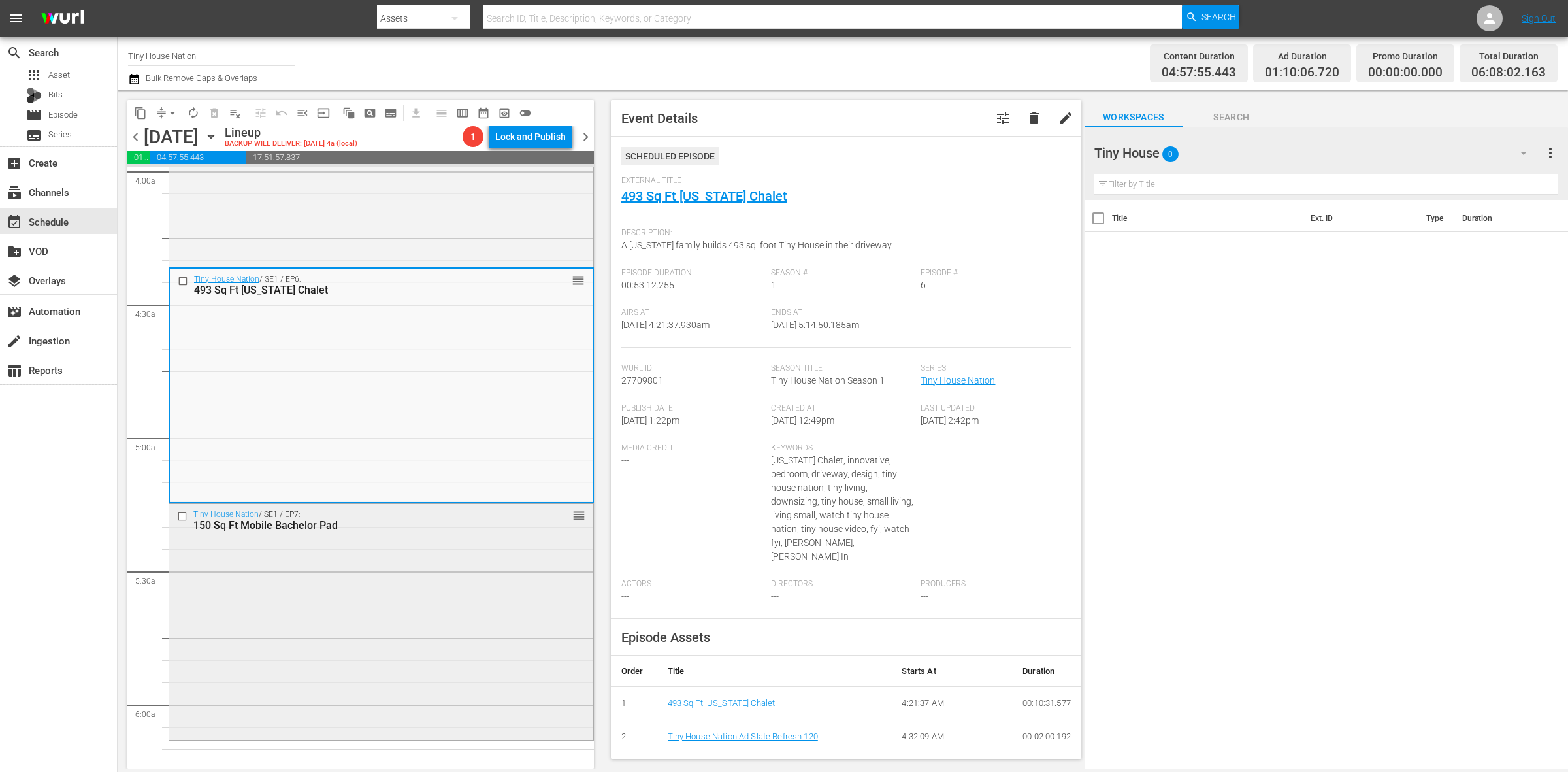
click at [400, 633] on div "Tiny House Nation / SE1 / EP7: 150 Sq Ft Mobile Bachelor Pad reorder" at bounding box center [381, 620] width 424 height 233
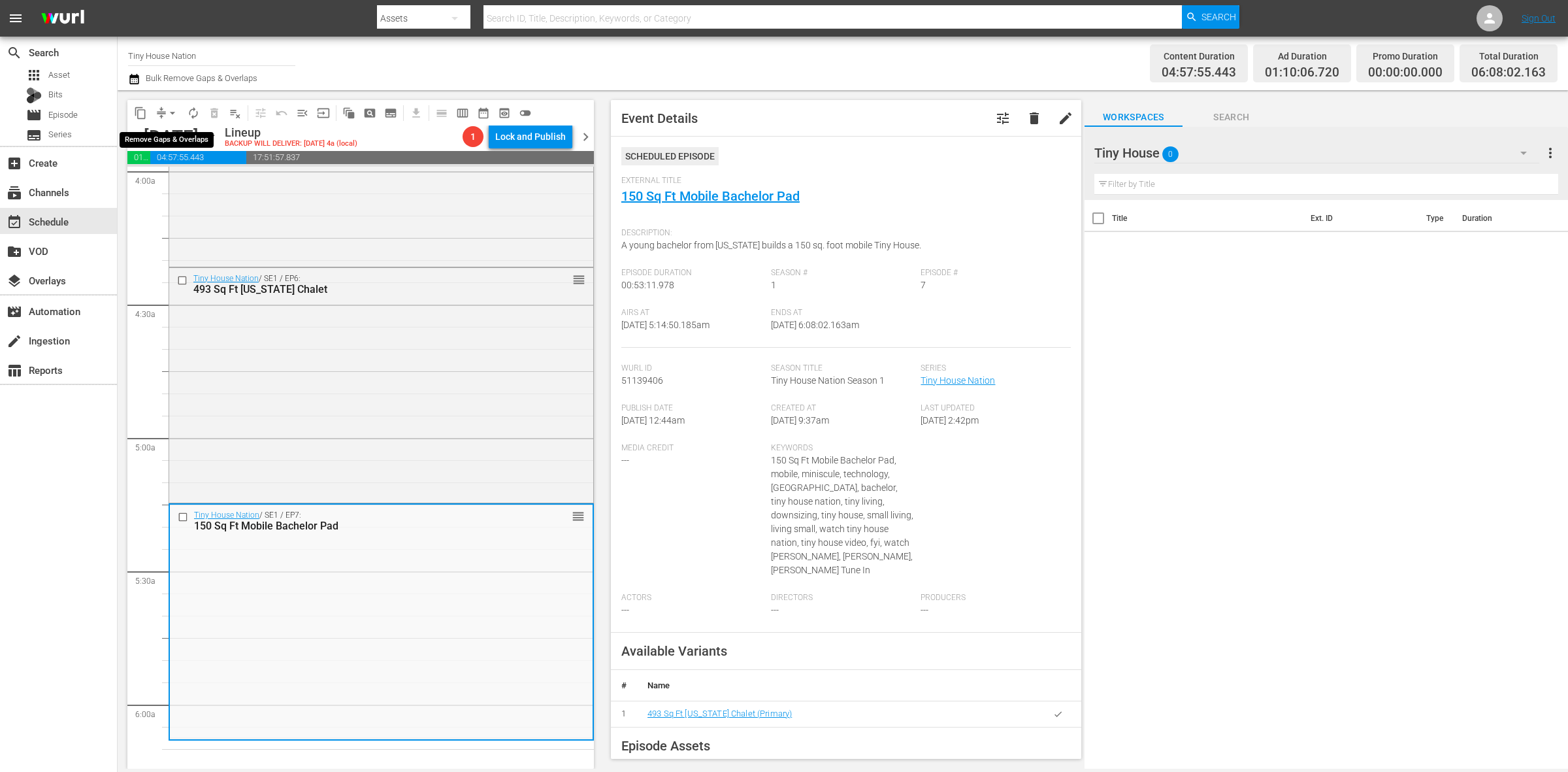
click at [174, 110] on span "arrow_drop_down" at bounding box center [172, 113] width 13 height 13
click at [177, 134] on li "Align to Midnight" at bounding box center [173, 139] width 137 height 22
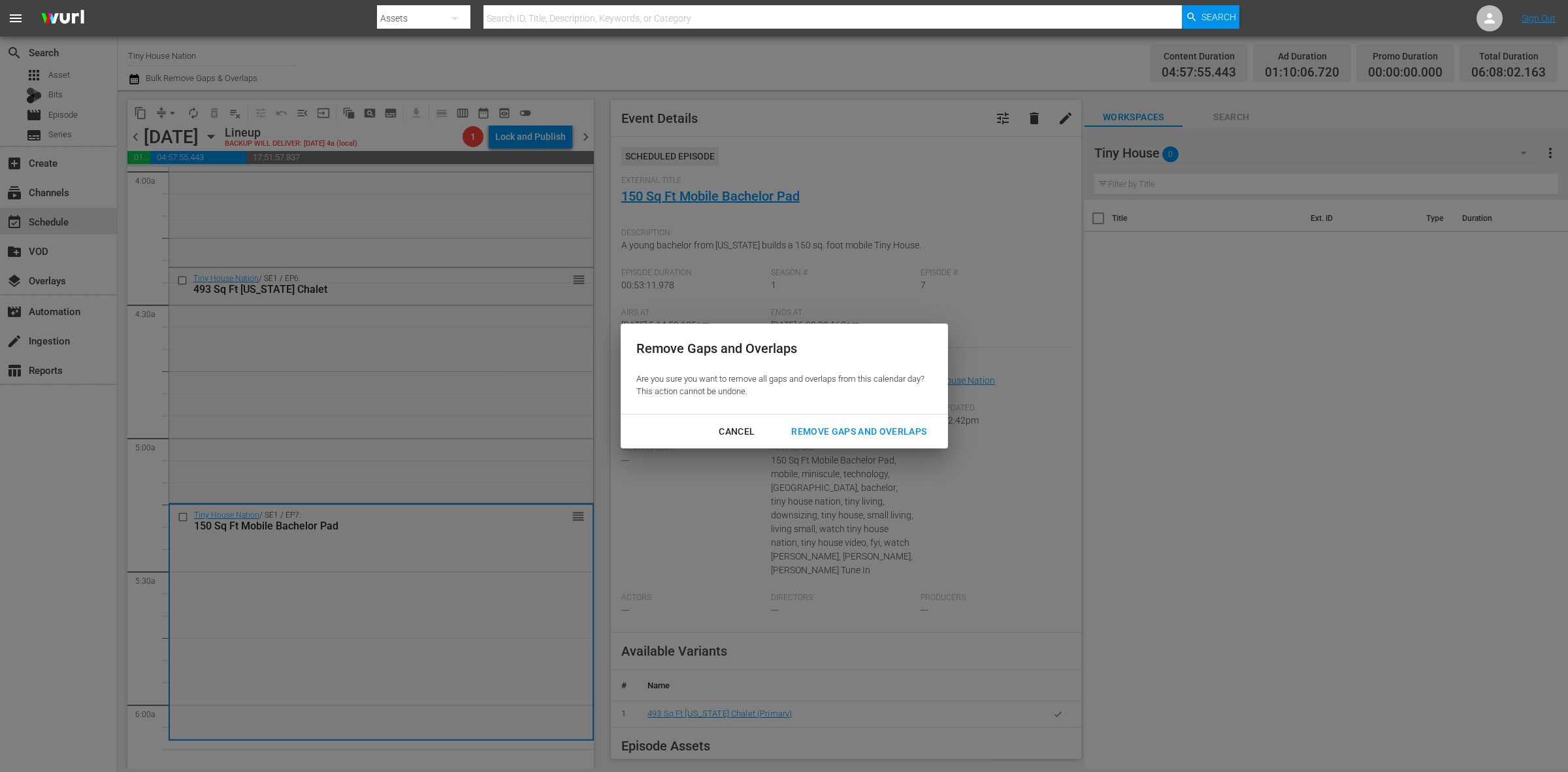
click at [880, 440] on button "Remove Gaps and Overlaps" at bounding box center [859, 431] width 166 height 24
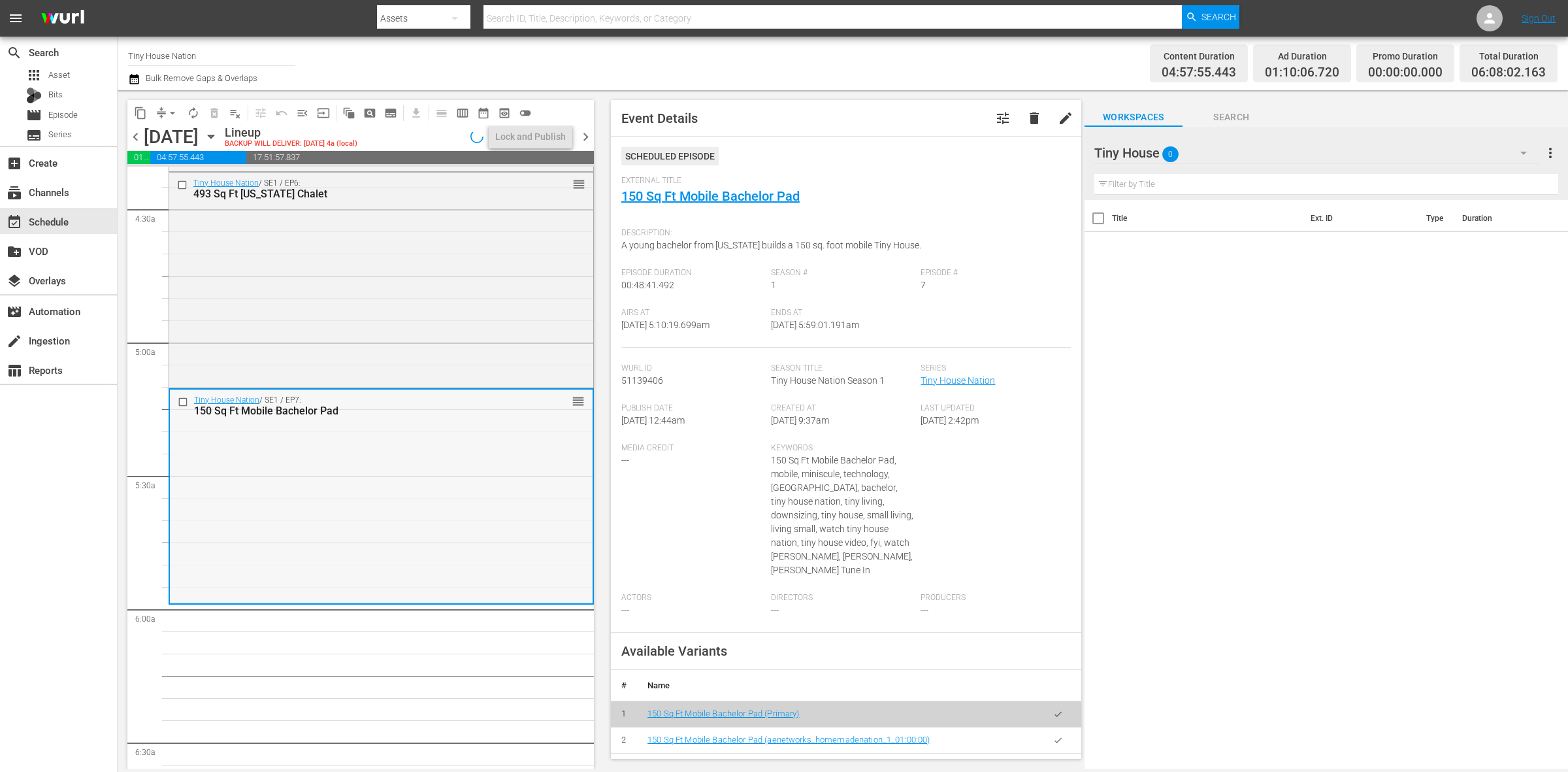
scroll to position [1226, 0]
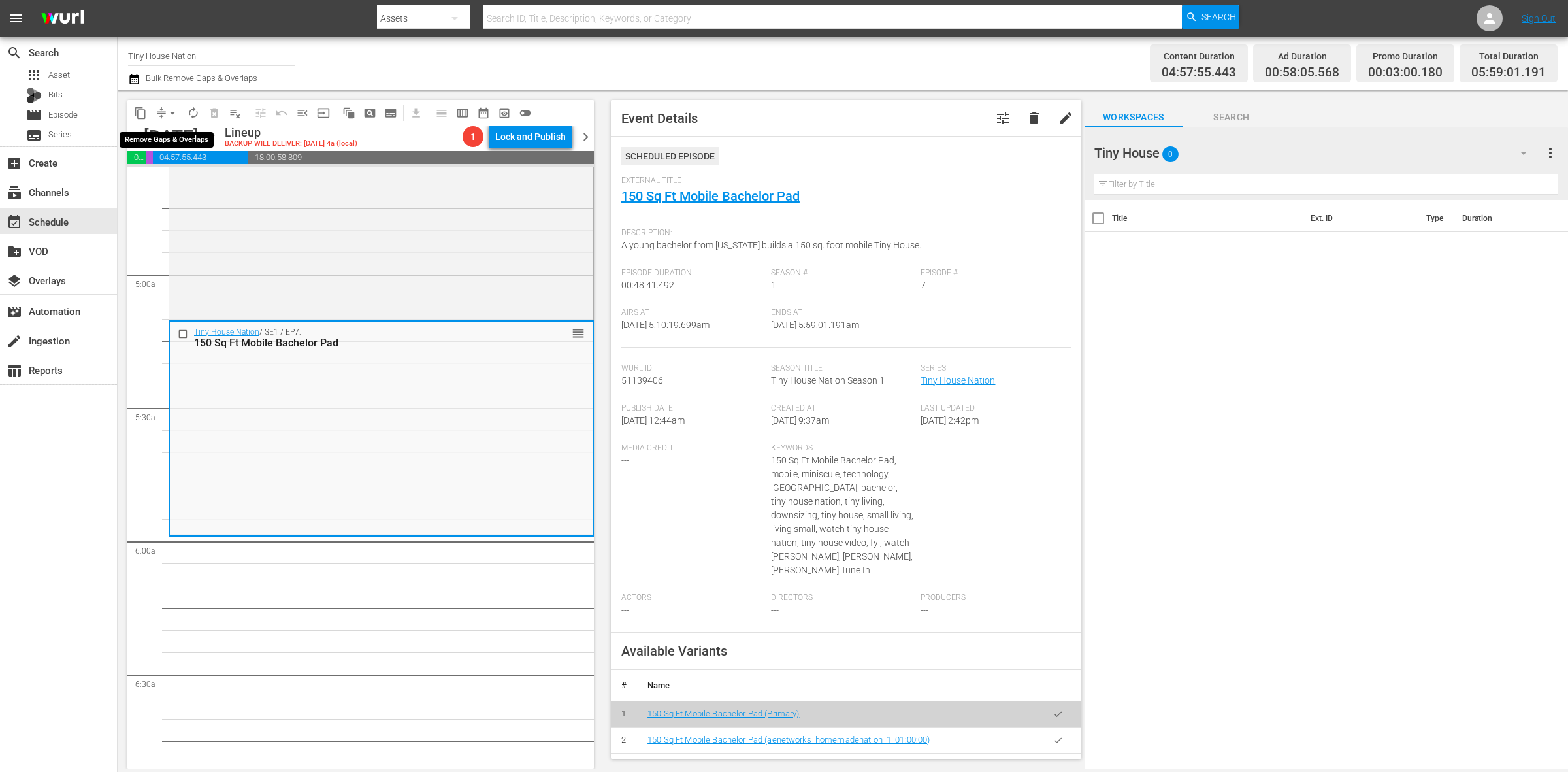
click at [170, 115] on span "arrow_drop_down" at bounding box center [172, 113] width 13 height 13
click at [182, 141] on li "Align to Midnight" at bounding box center [173, 139] width 137 height 22
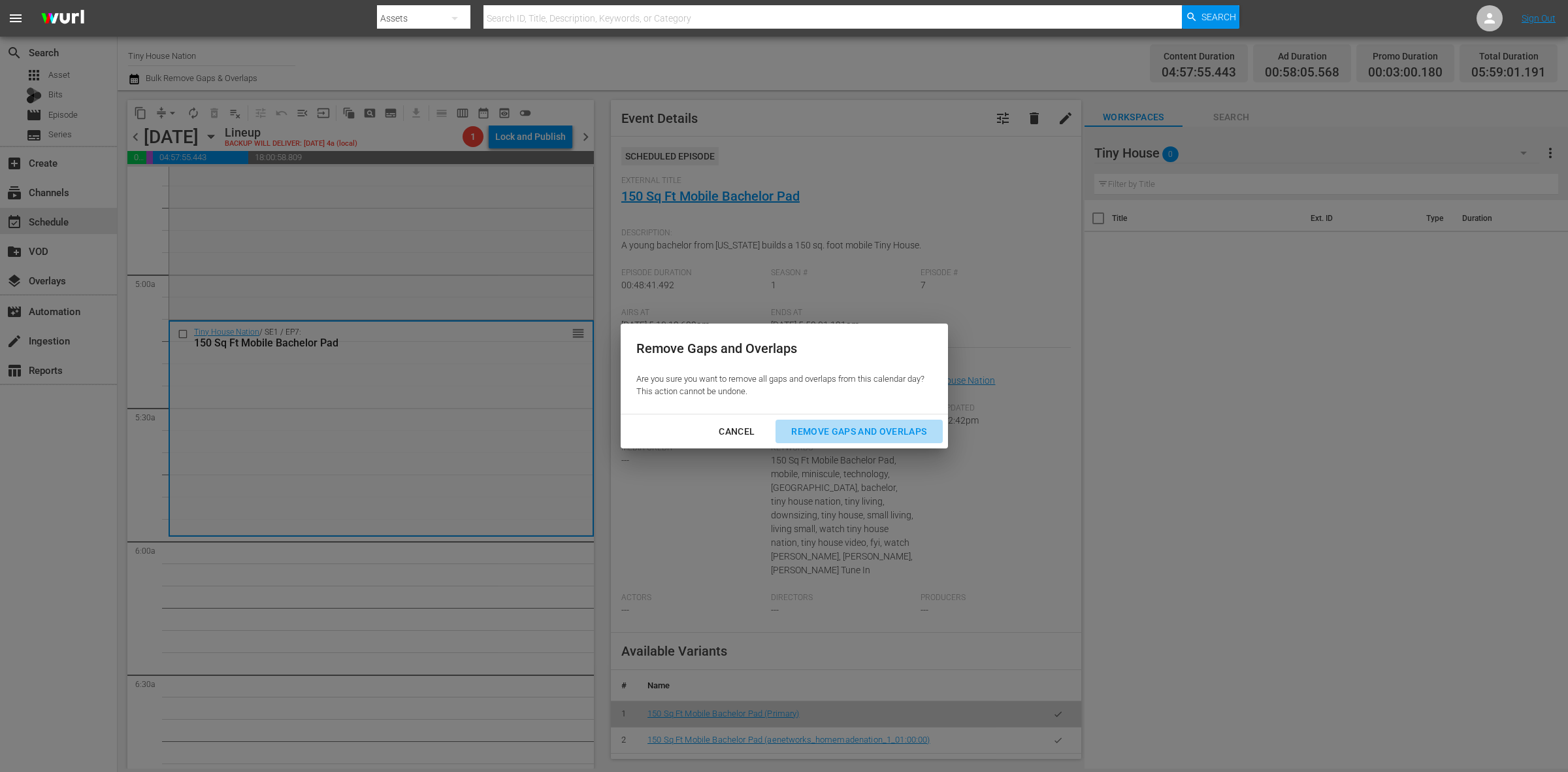
click at [831, 420] on button "Remove Gaps and Overlaps" at bounding box center [859, 431] width 166 height 24
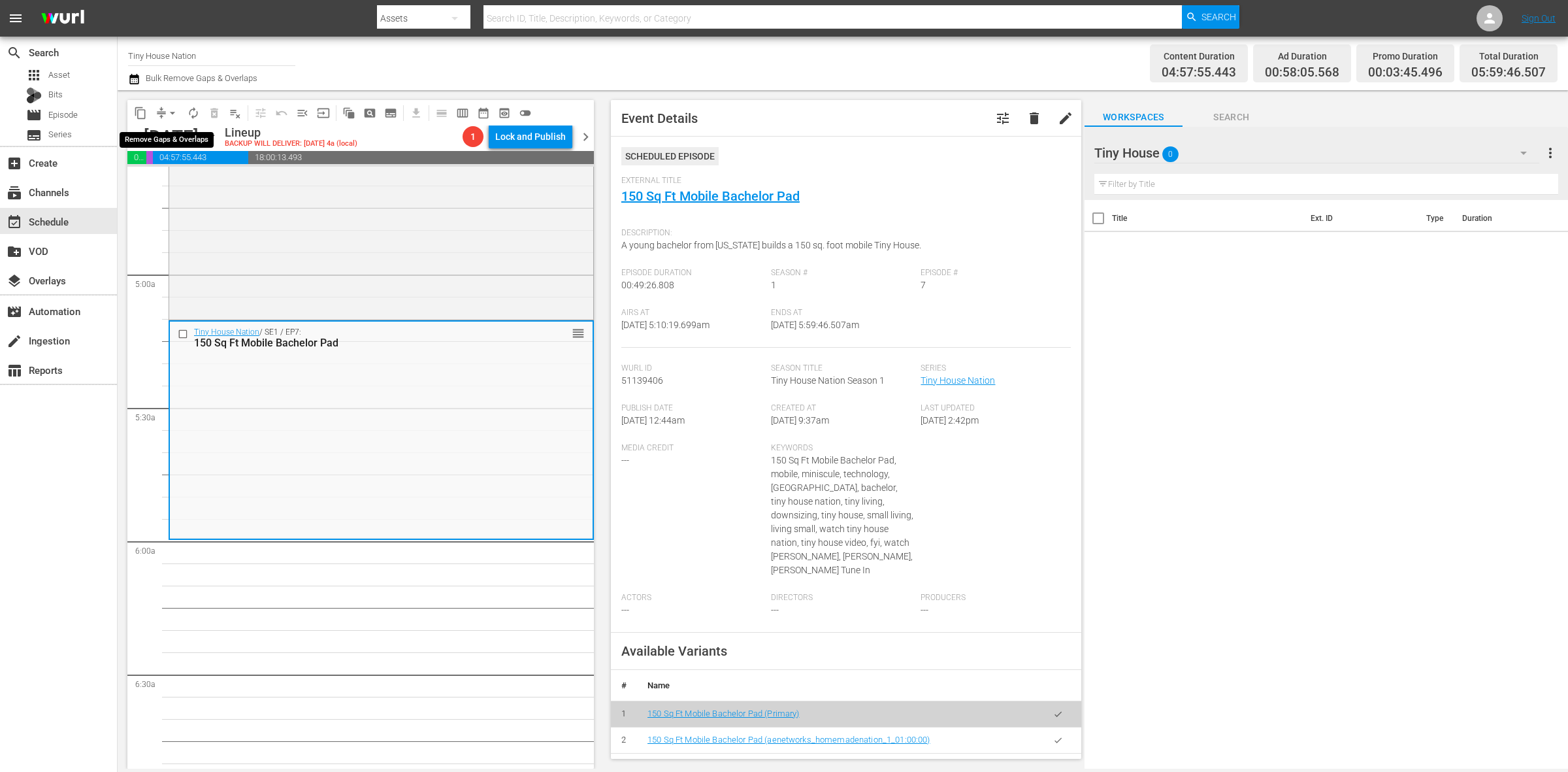
click at [166, 111] on span "arrow_drop_down" at bounding box center [172, 113] width 13 height 13
click at [166, 138] on li "Align to Midnight" at bounding box center [173, 139] width 137 height 22
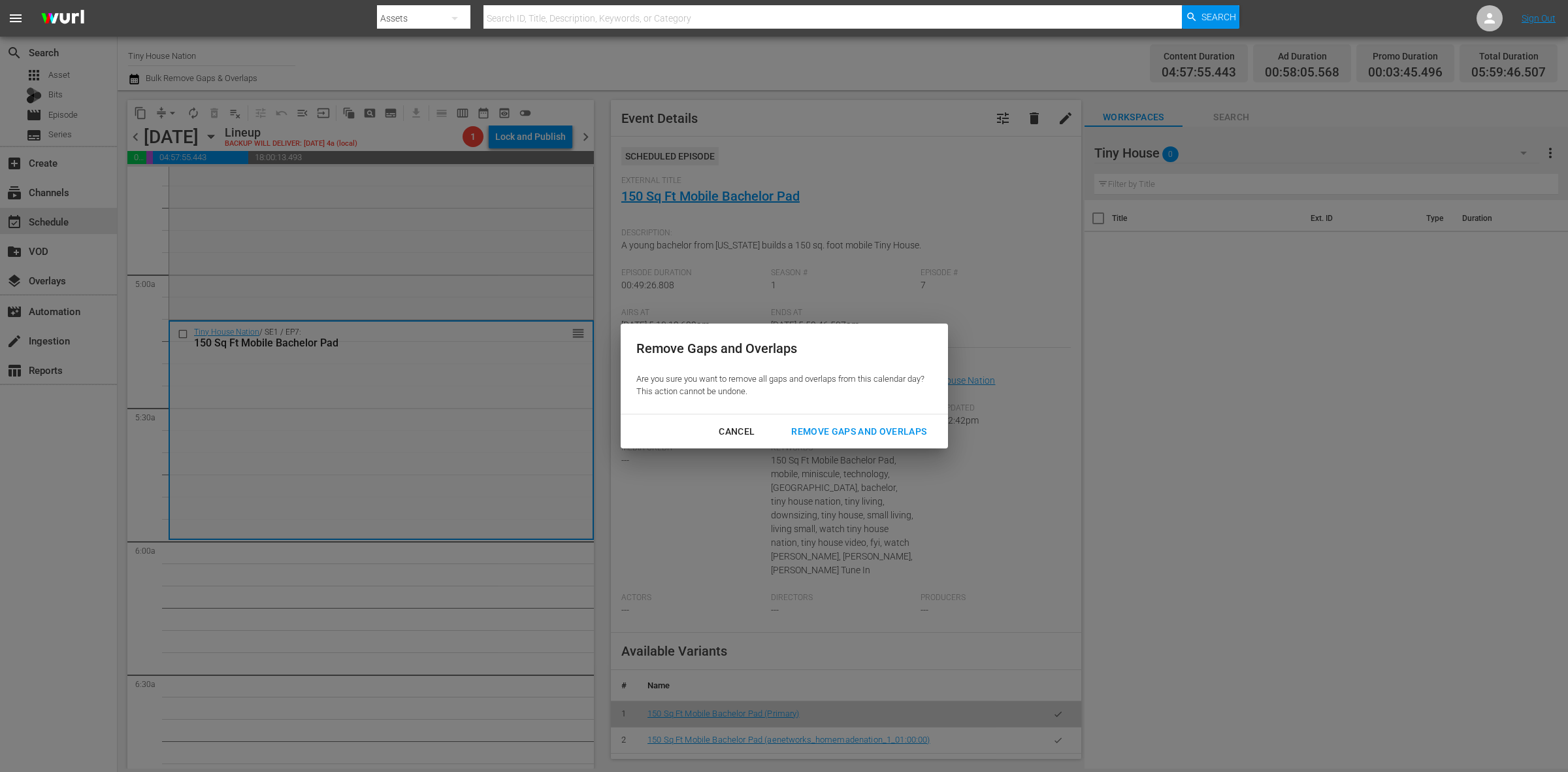
click at [889, 432] on div "Remove Gaps and Overlaps" at bounding box center [859, 431] width 156 height 16
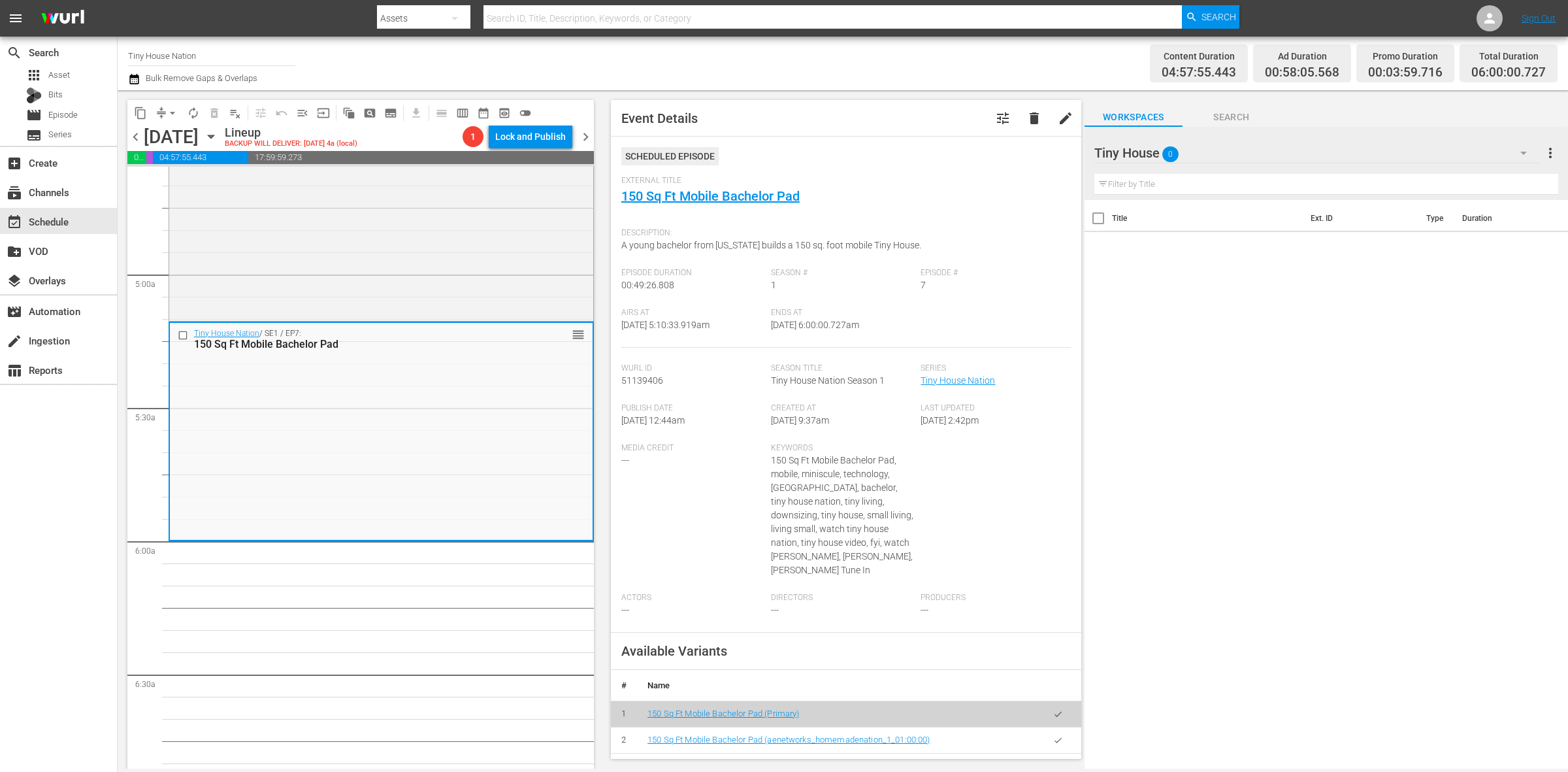
click at [199, 117] on span "autorenew_outlined" at bounding box center [193, 113] width 13 height 13
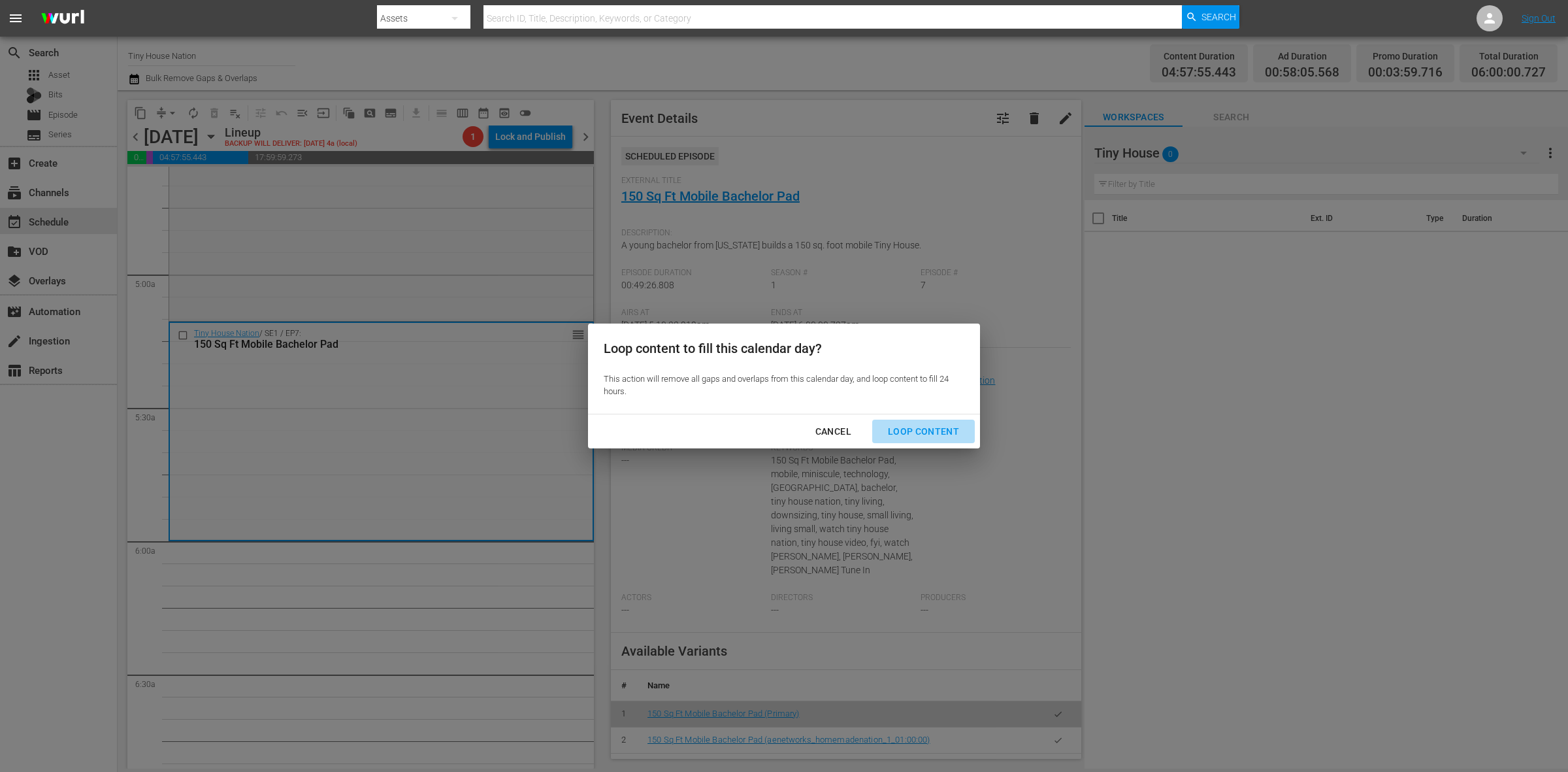
click at [958, 422] on button "Loop Content" at bounding box center [924, 431] width 103 height 24
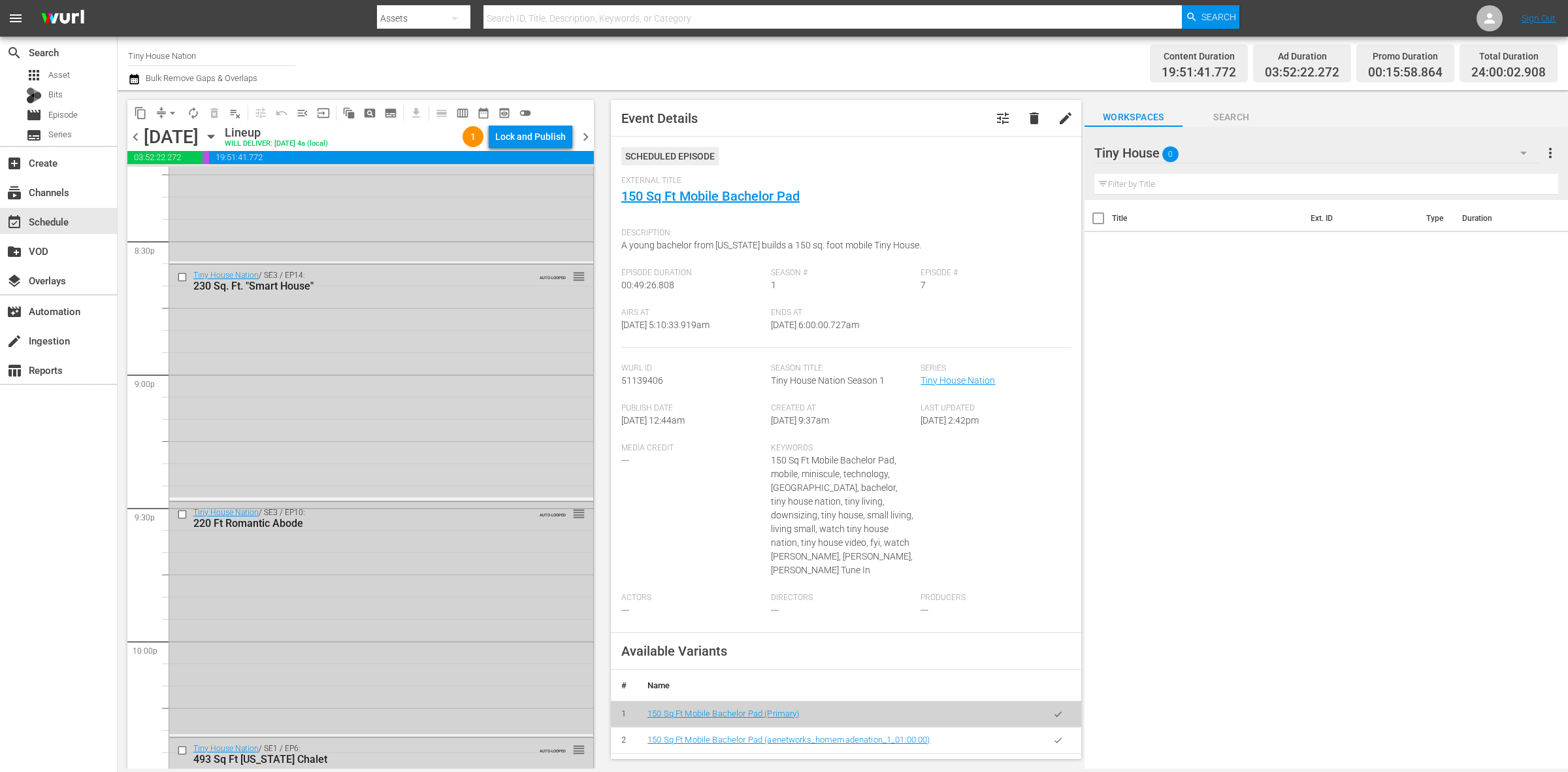
scroll to position [5799, 0]
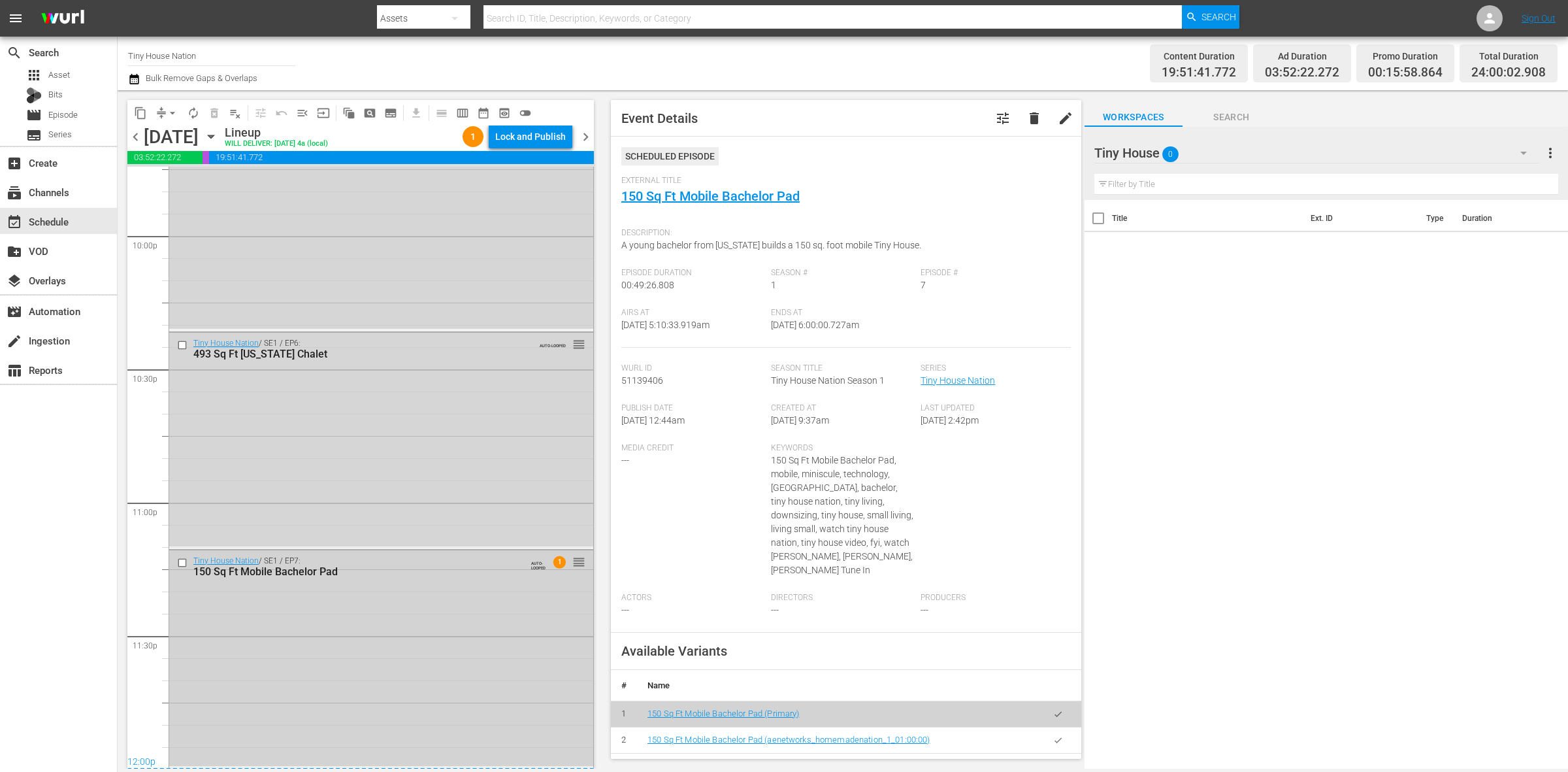
click at [430, 595] on div "Tiny House Nation / SE1 / EP7: 150 Sq Ft Mobile Bachelor Pad AUTO-LOOPED 1 reor…" at bounding box center [381, 658] width 424 height 216
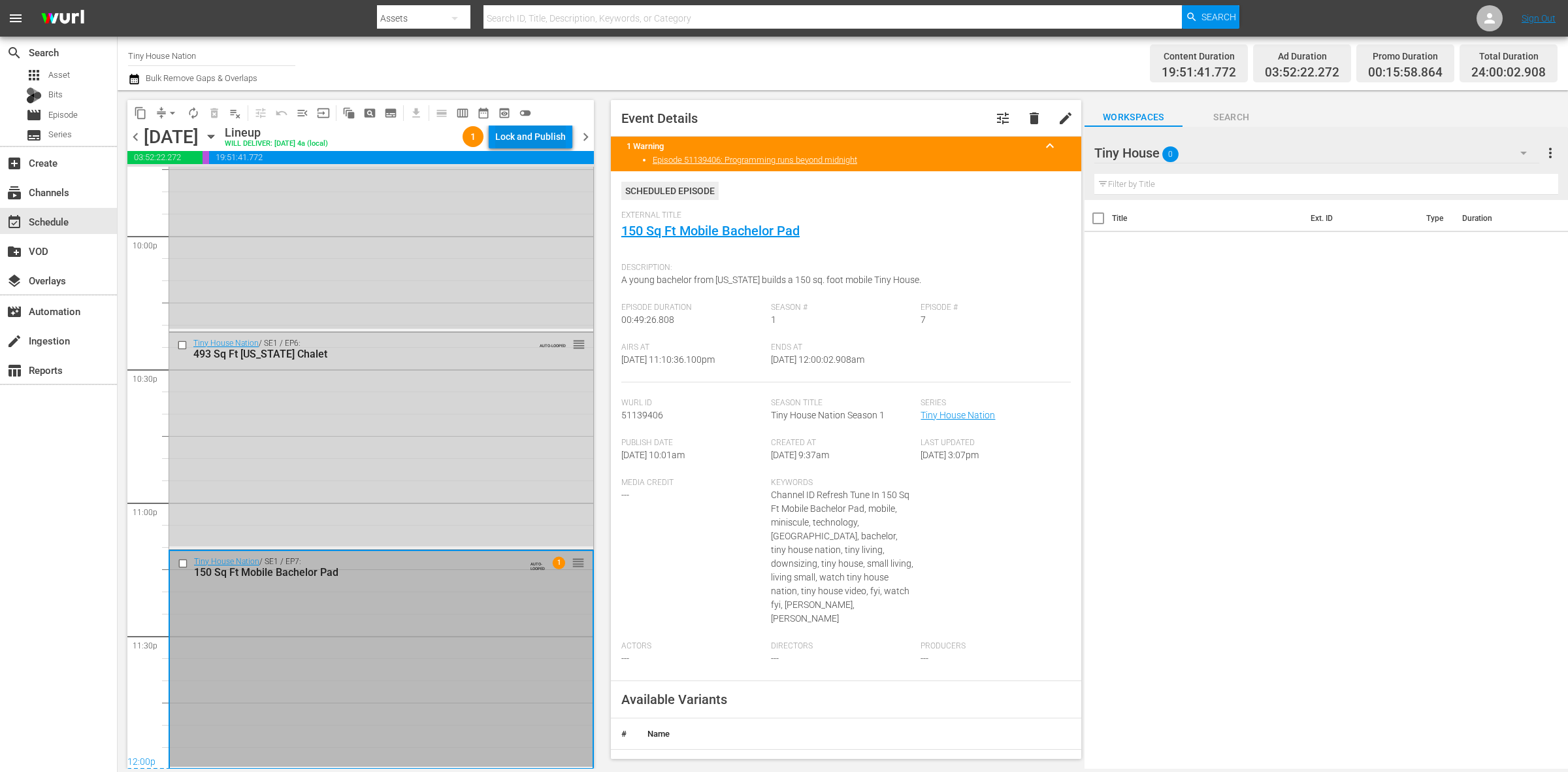
click at [528, 128] on div "Lock and Publish" at bounding box center [530, 136] width 71 height 23
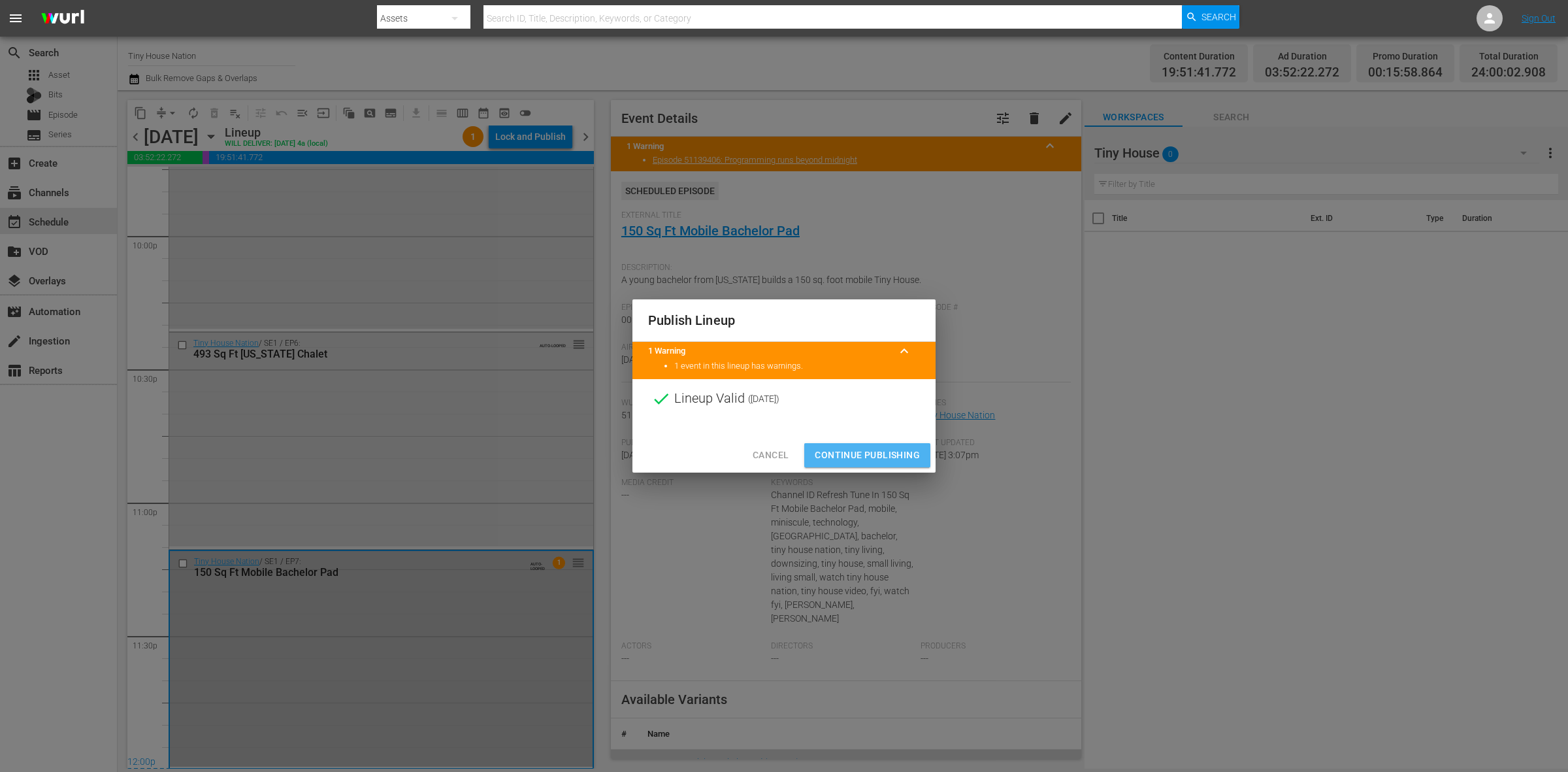
click at [870, 461] on span "Continue Publishing" at bounding box center [867, 455] width 105 height 16
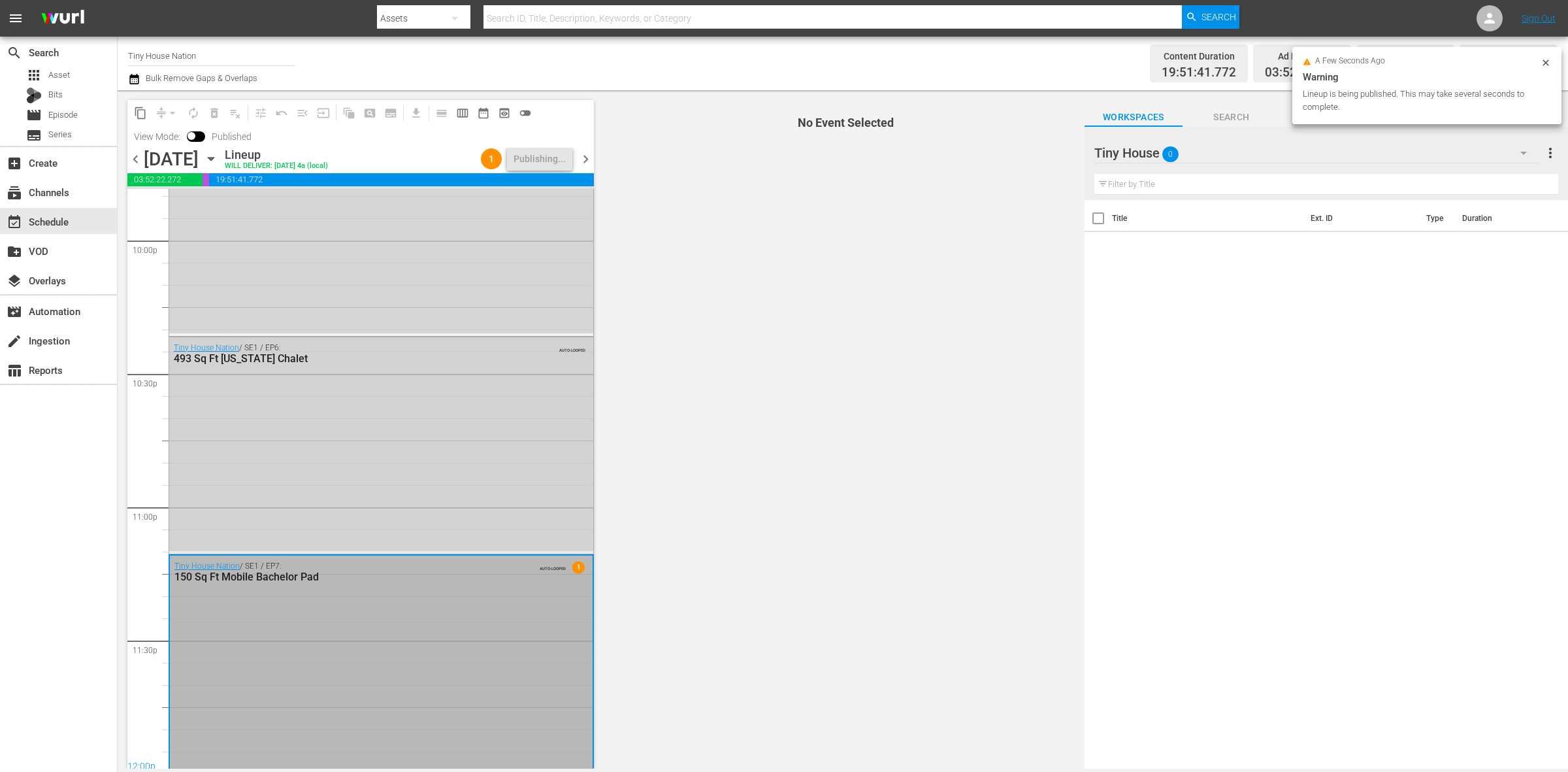
scroll to position [5820, 0]
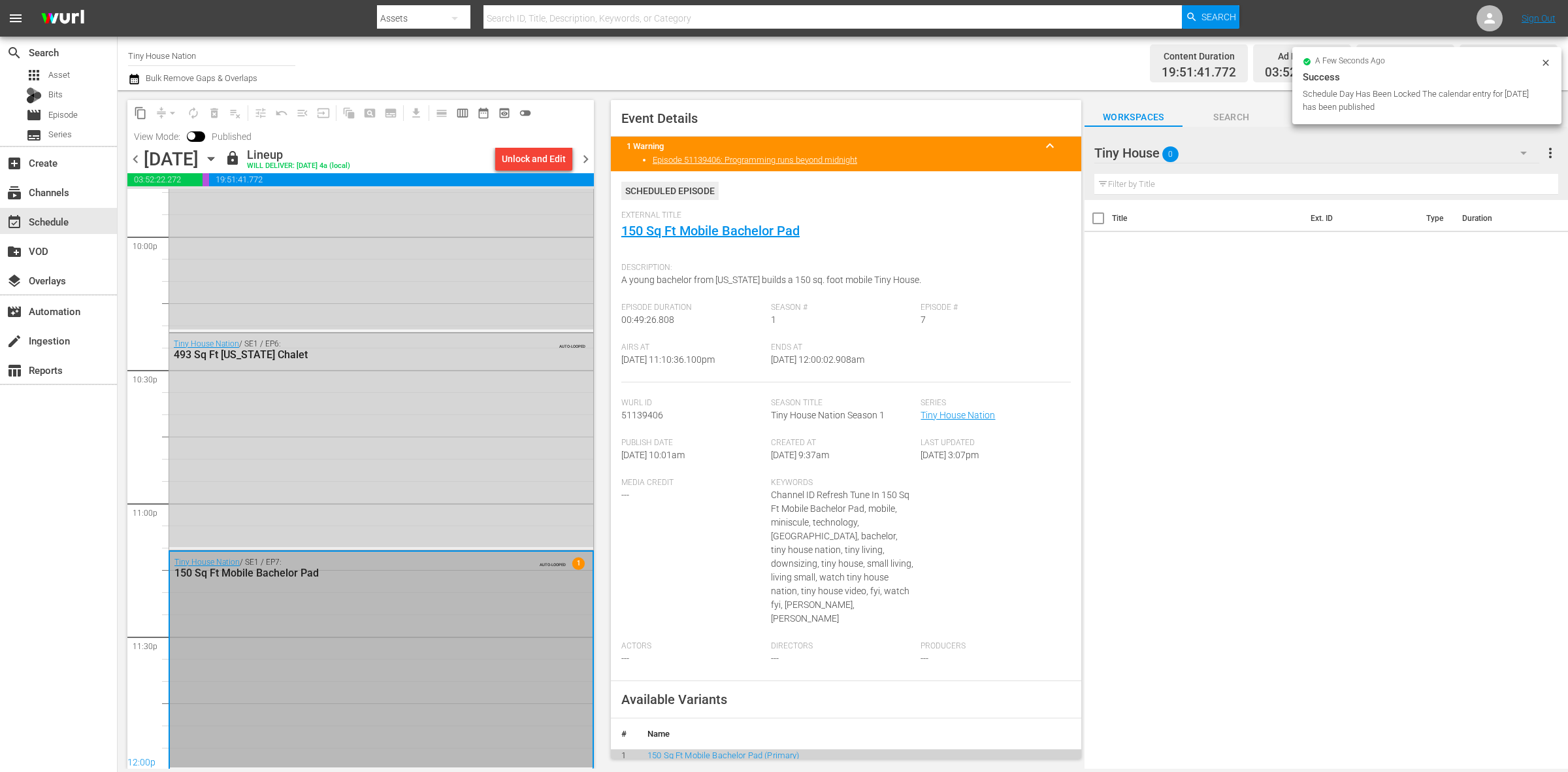
click at [580, 165] on span "chevron_right" at bounding box center [586, 159] width 16 height 16
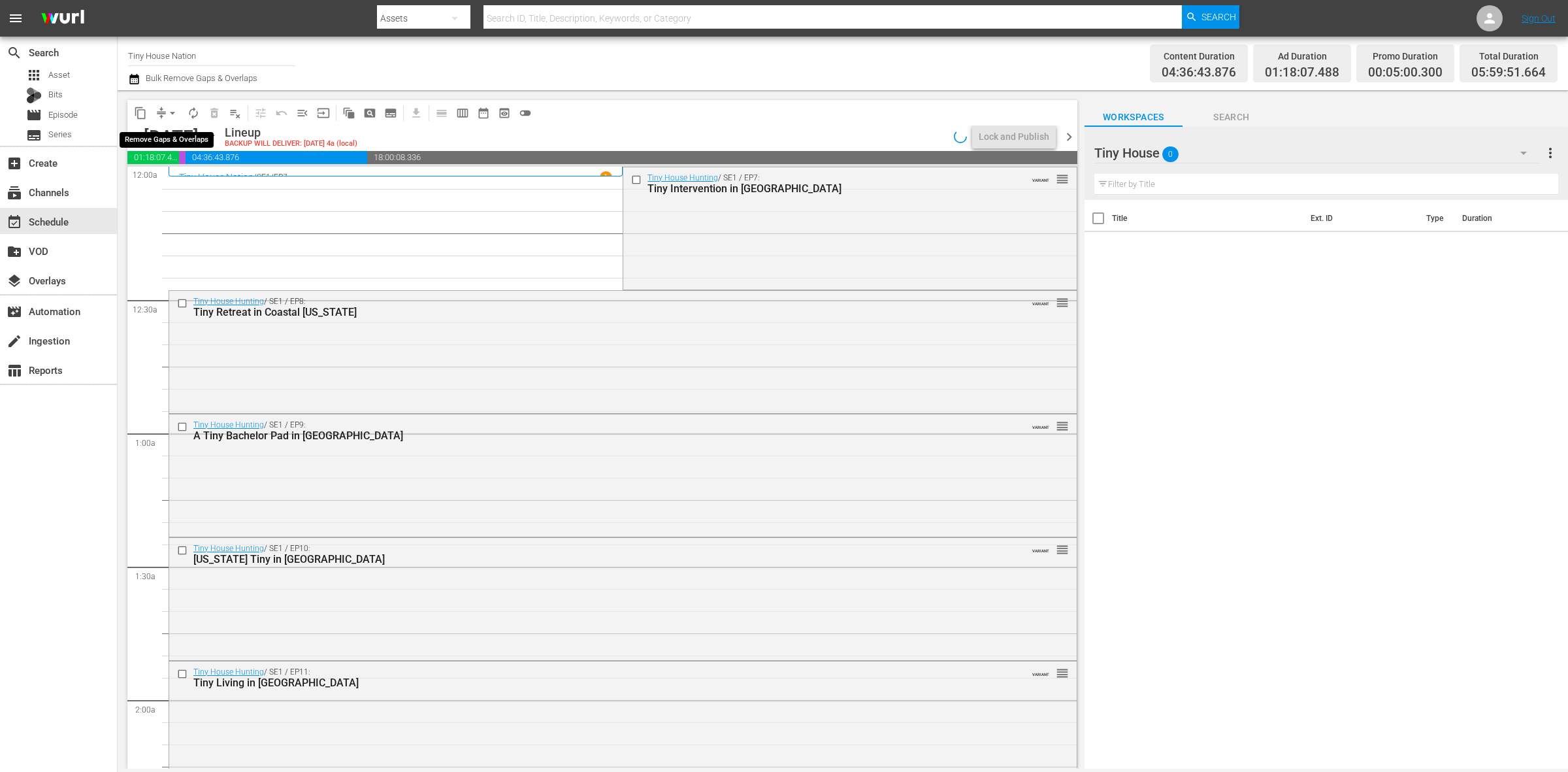
click at [171, 108] on span "arrow_drop_down" at bounding box center [172, 113] width 13 height 13
click at [171, 132] on li "Align to Midnight" at bounding box center [173, 139] width 137 height 22
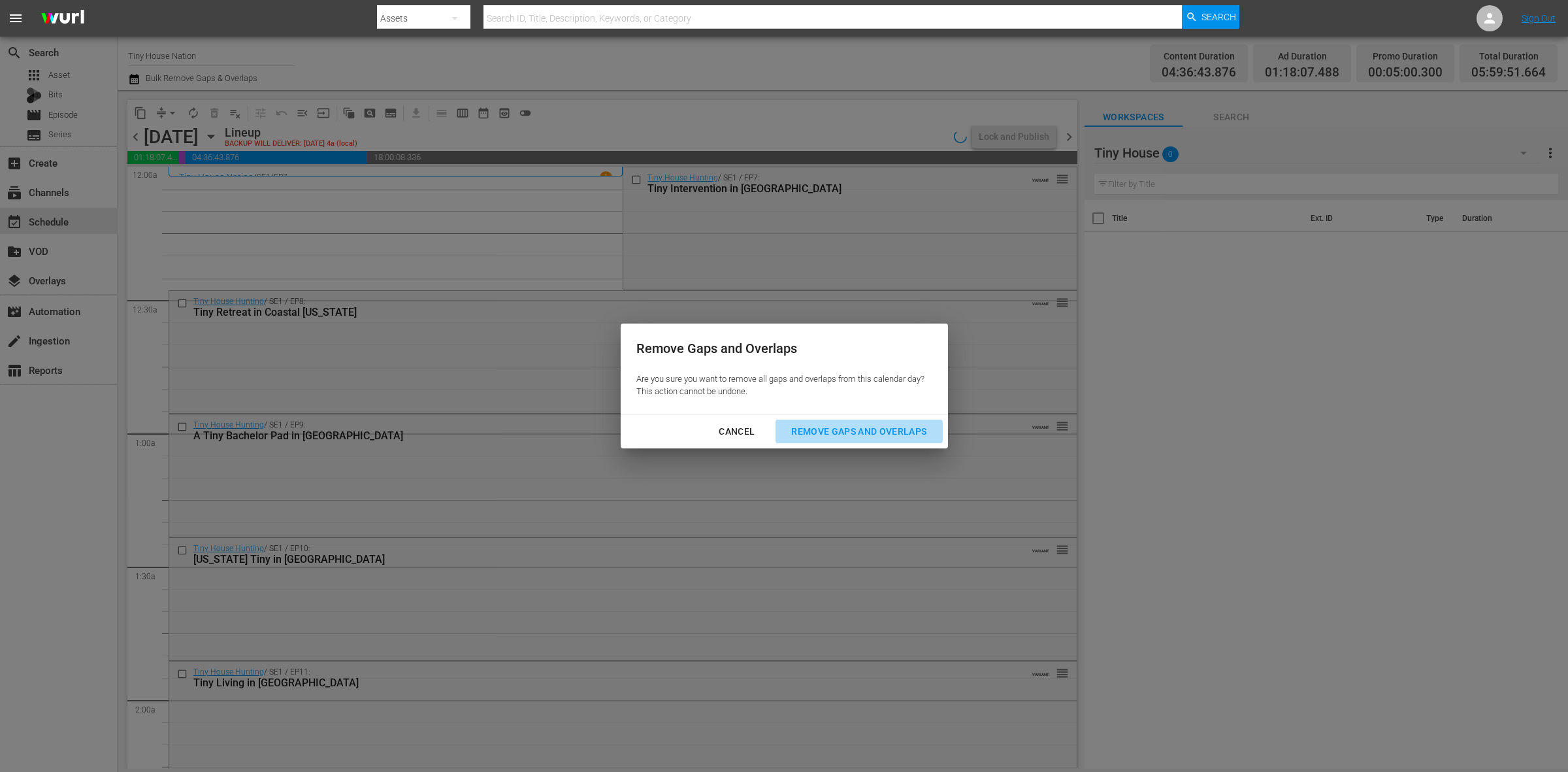
click at [844, 423] on button "Remove Gaps and Overlaps" at bounding box center [859, 431] width 166 height 24
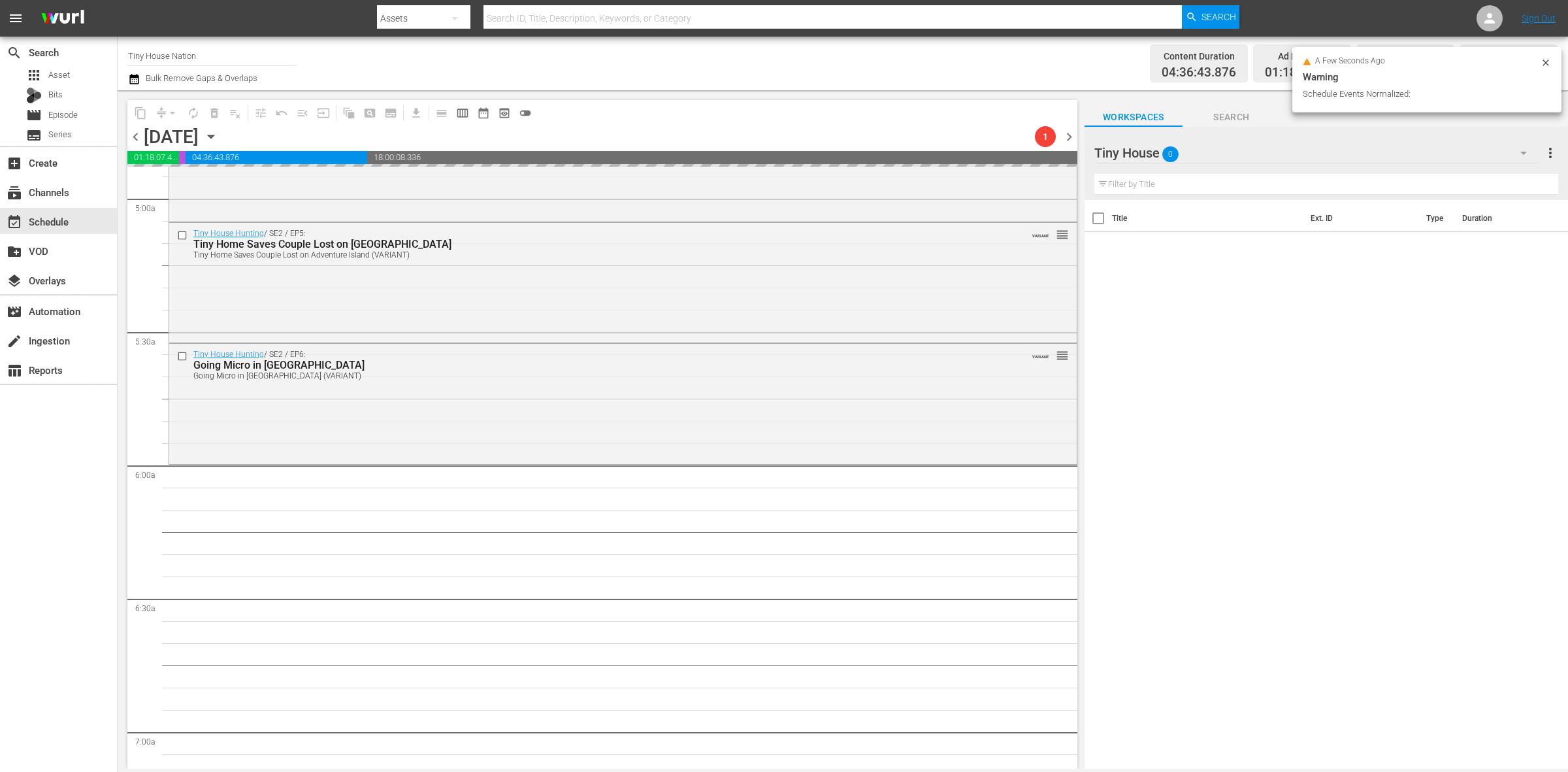
scroll to position [1307, 0]
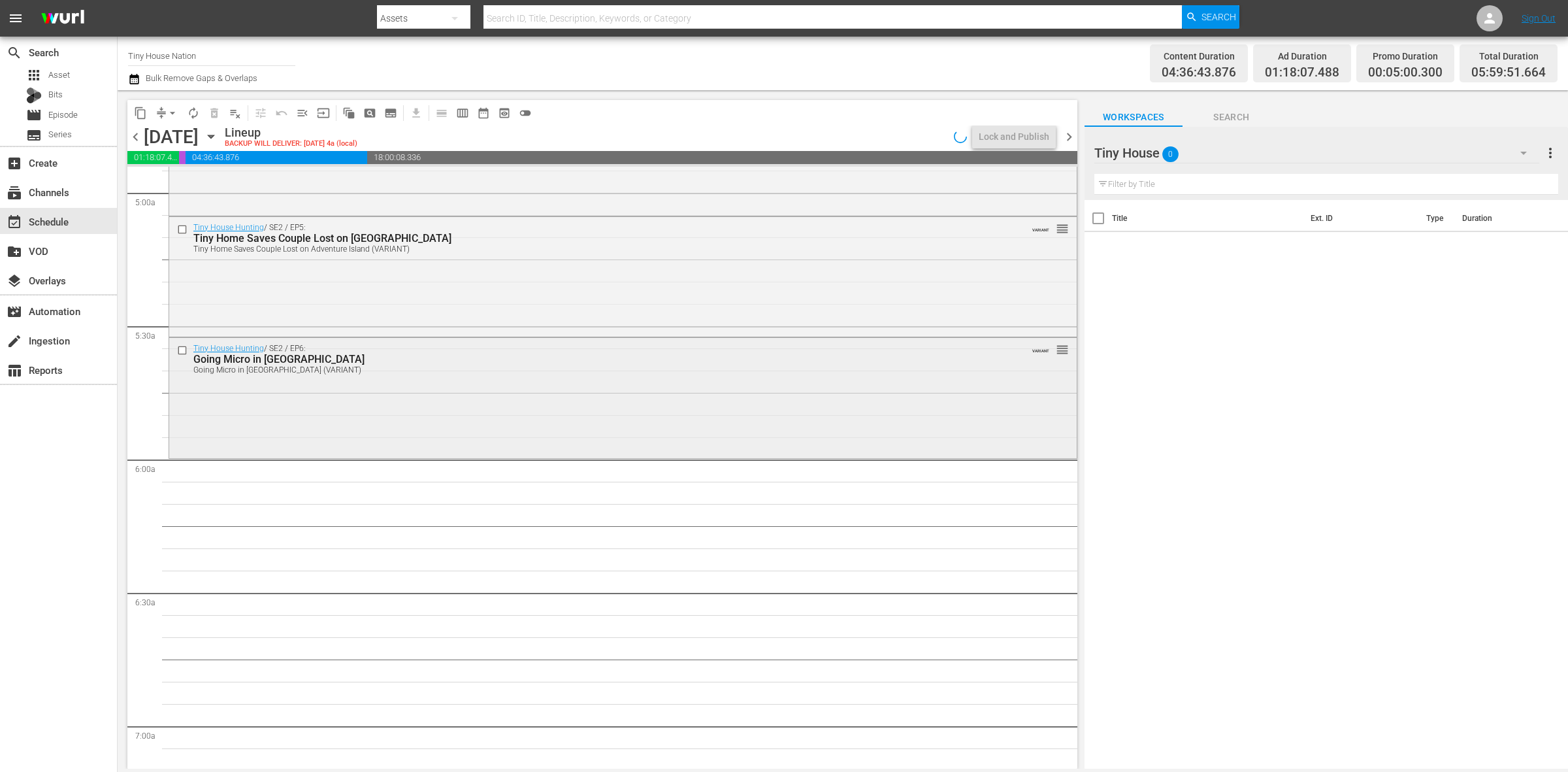
click at [539, 399] on div "Tiny House Hunting / SE2 / EP6: Going Micro in Gotham Going Micro in Gotham (VA…" at bounding box center [623, 396] width 908 height 118
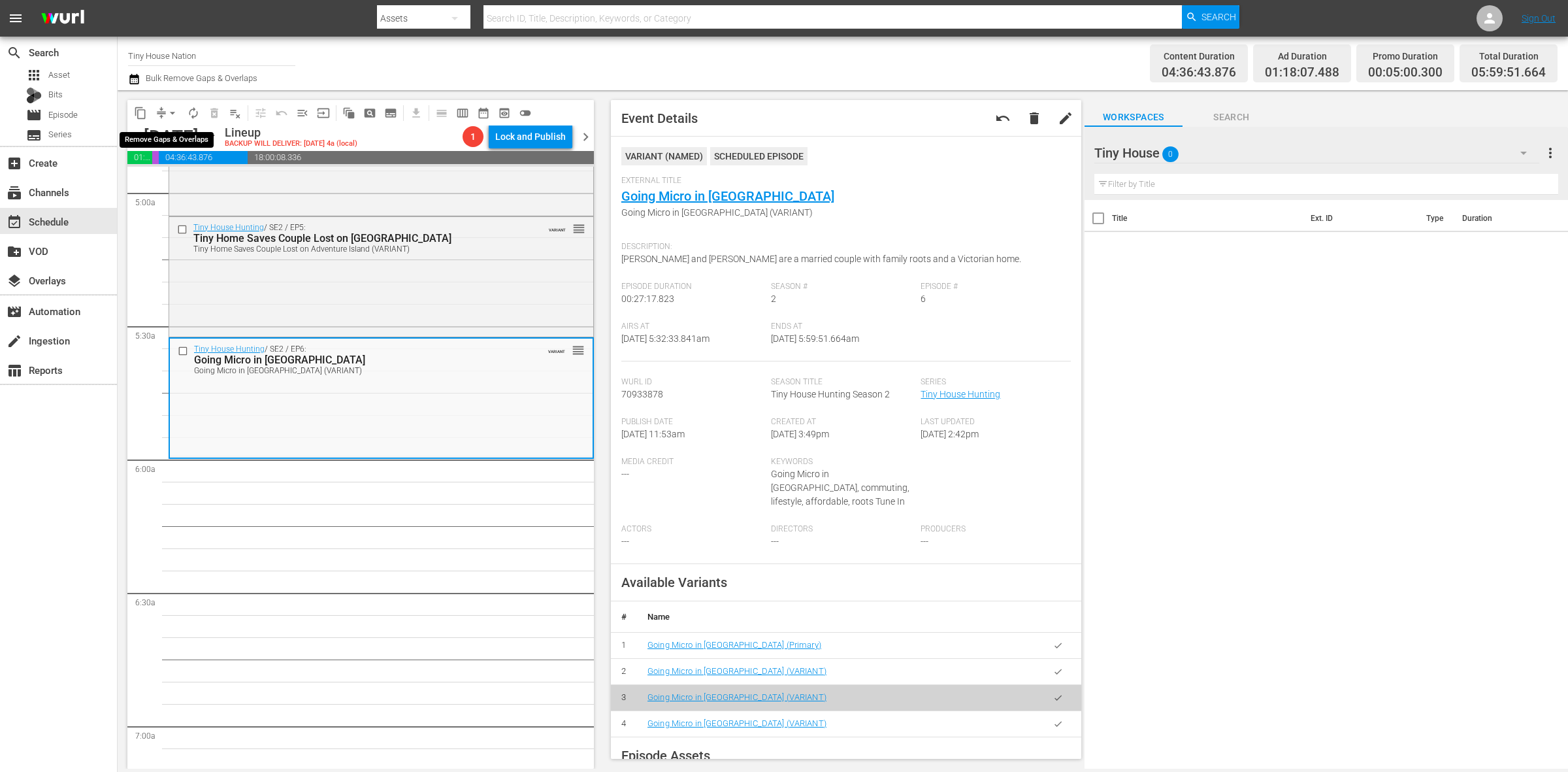
click at [170, 107] on span "arrow_drop_down" at bounding box center [172, 113] width 13 height 13
click at [181, 136] on li "Align to Midnight" at bounding box center [173, 139] width 137 height 22
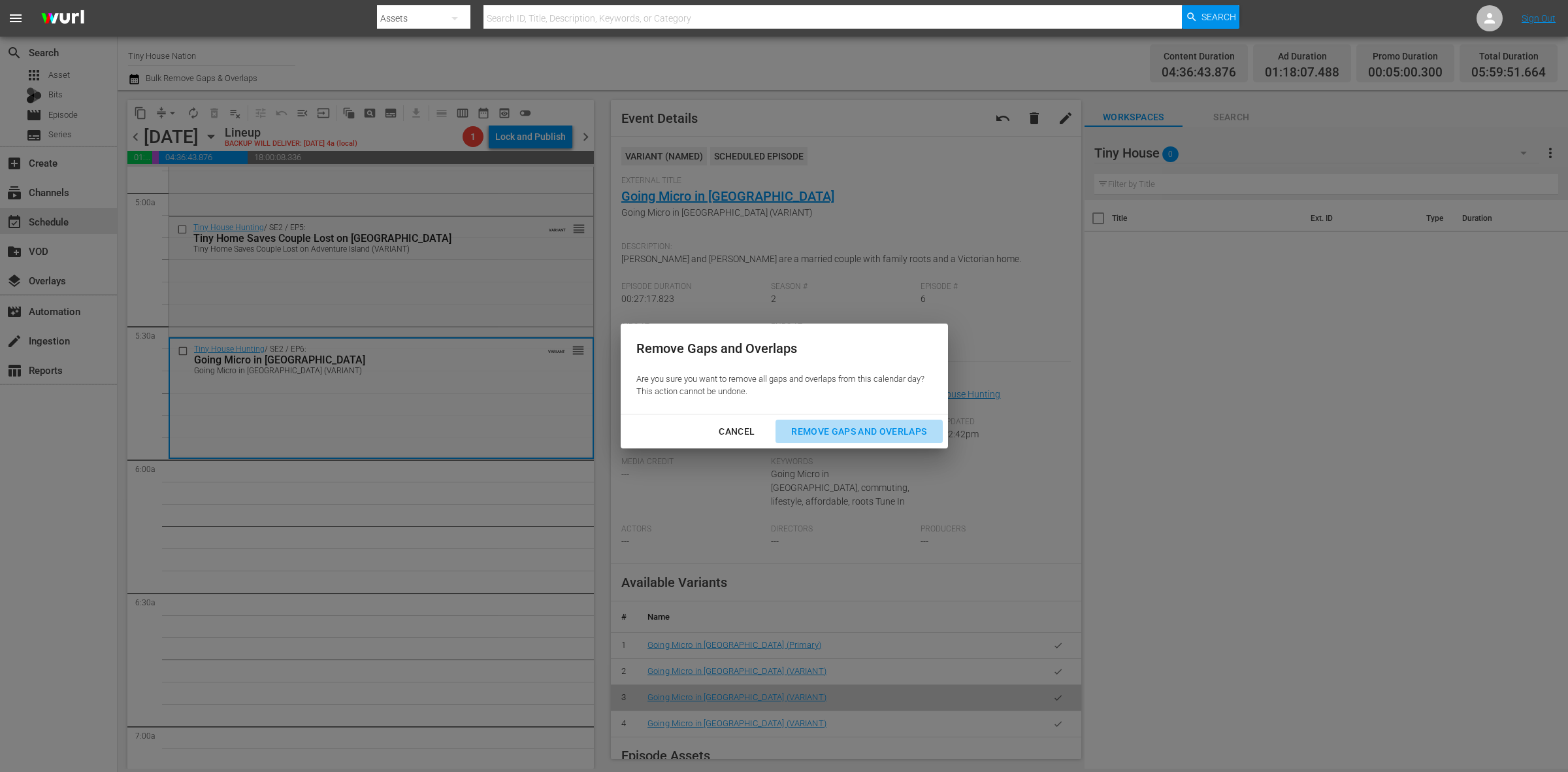
click at [877, 435] on div "Remove Gaps and Overlaps" at bounding box center [859, 431] width 156 height 16
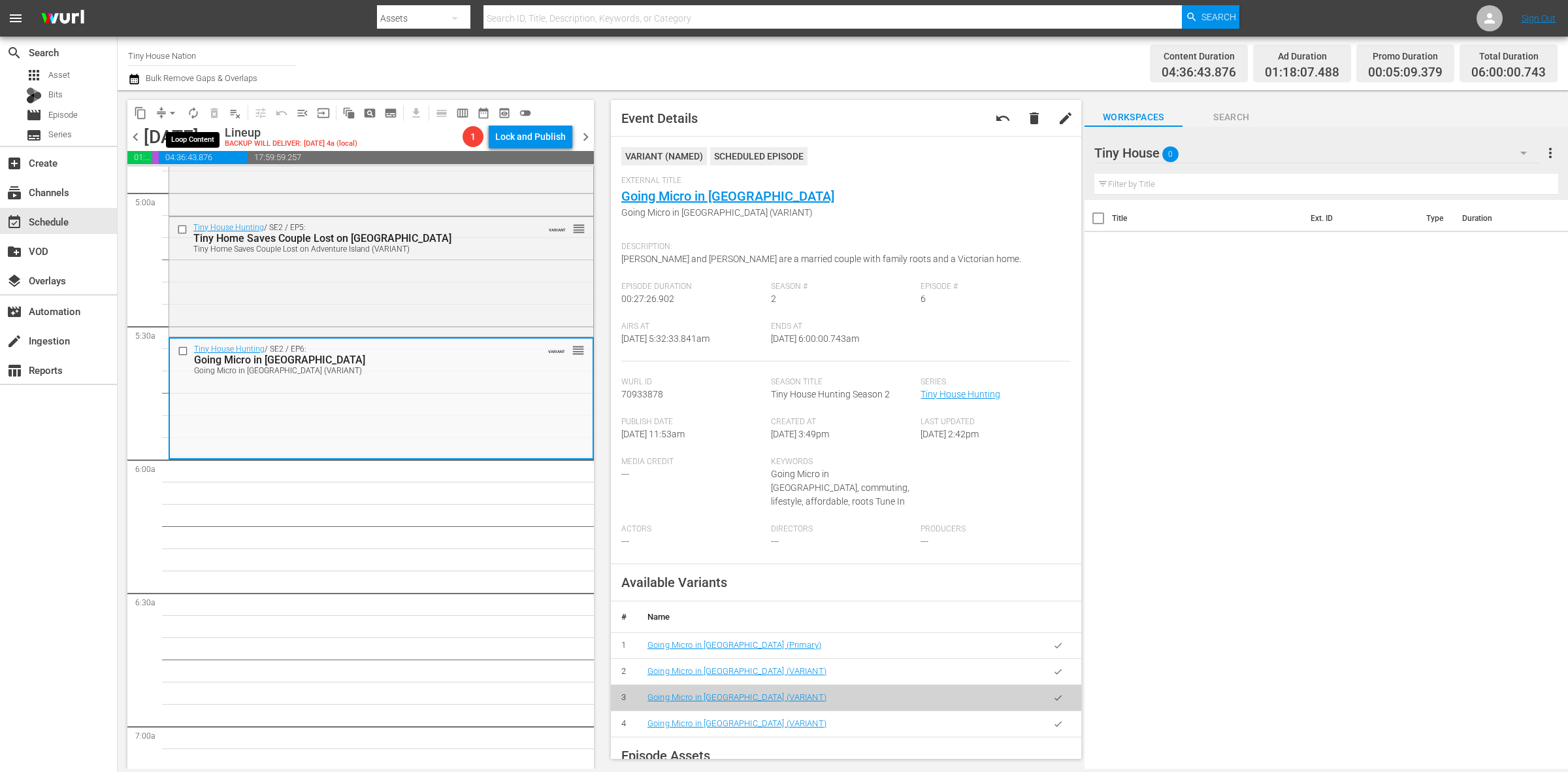
click at [196, 113] on span "autorenew_outlined" at bounding box center [193, 113] width 13 height 13
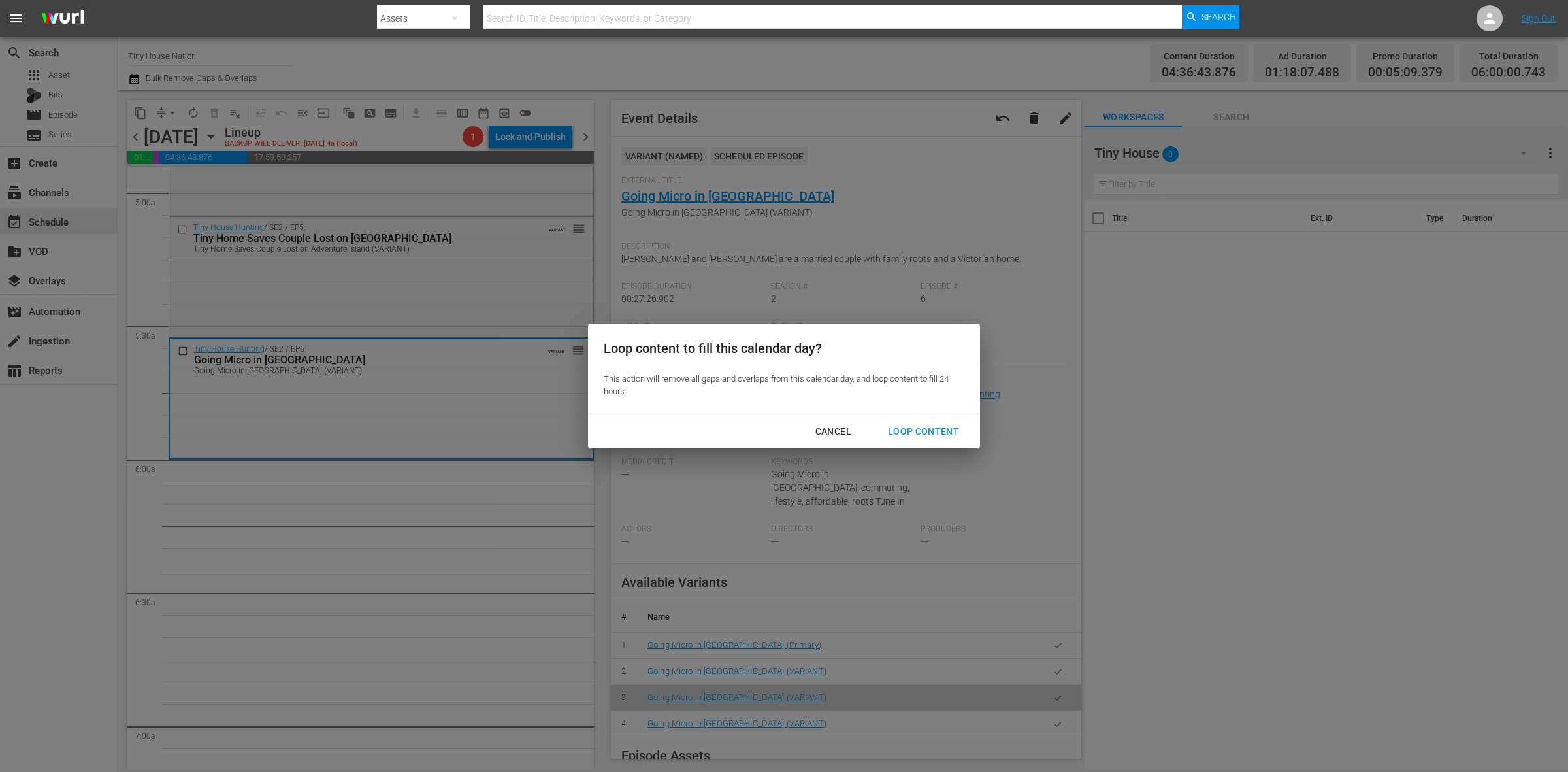
click at [942, 430] on div "Loop Content" at bounding box center [923, 431] width 92 height 16
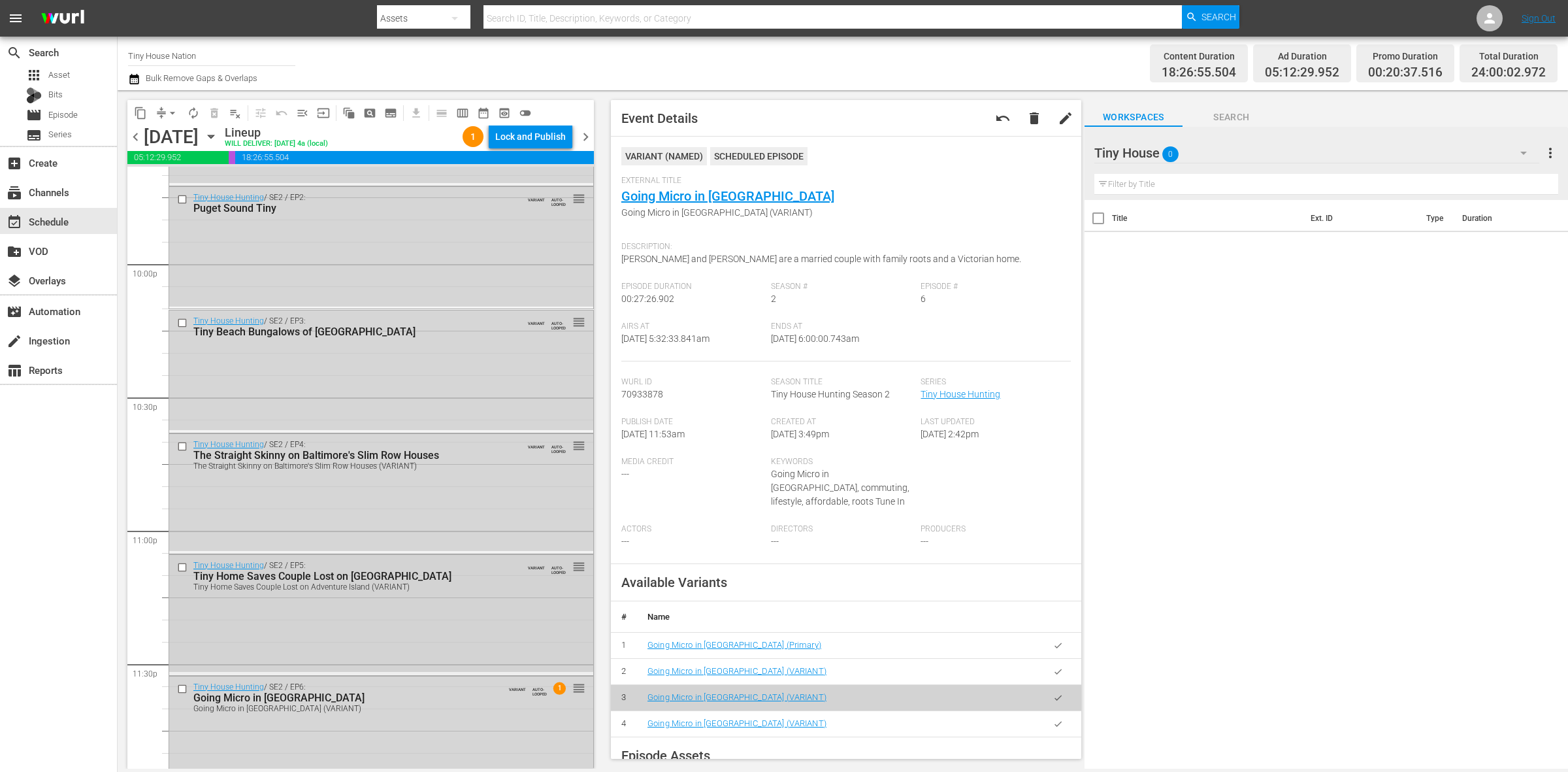
scroll to position [5799, 0]
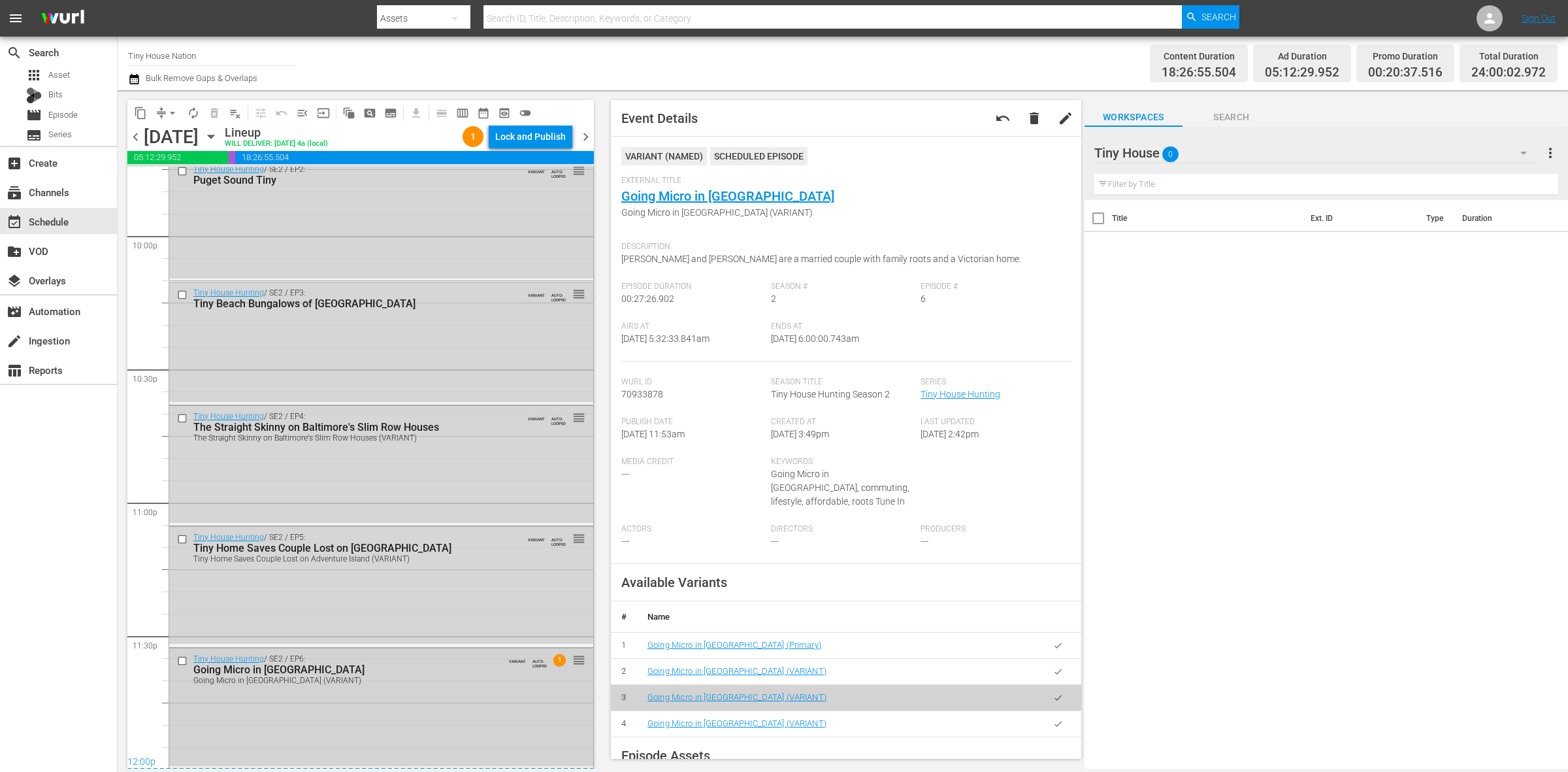
click at [340, 711] on div "Tiny House Hunting / SE2 / EP6: Going Micro in Gotham Going Micro in Gotham (VA…" at bounding box center [381, 707] width 424 height 118
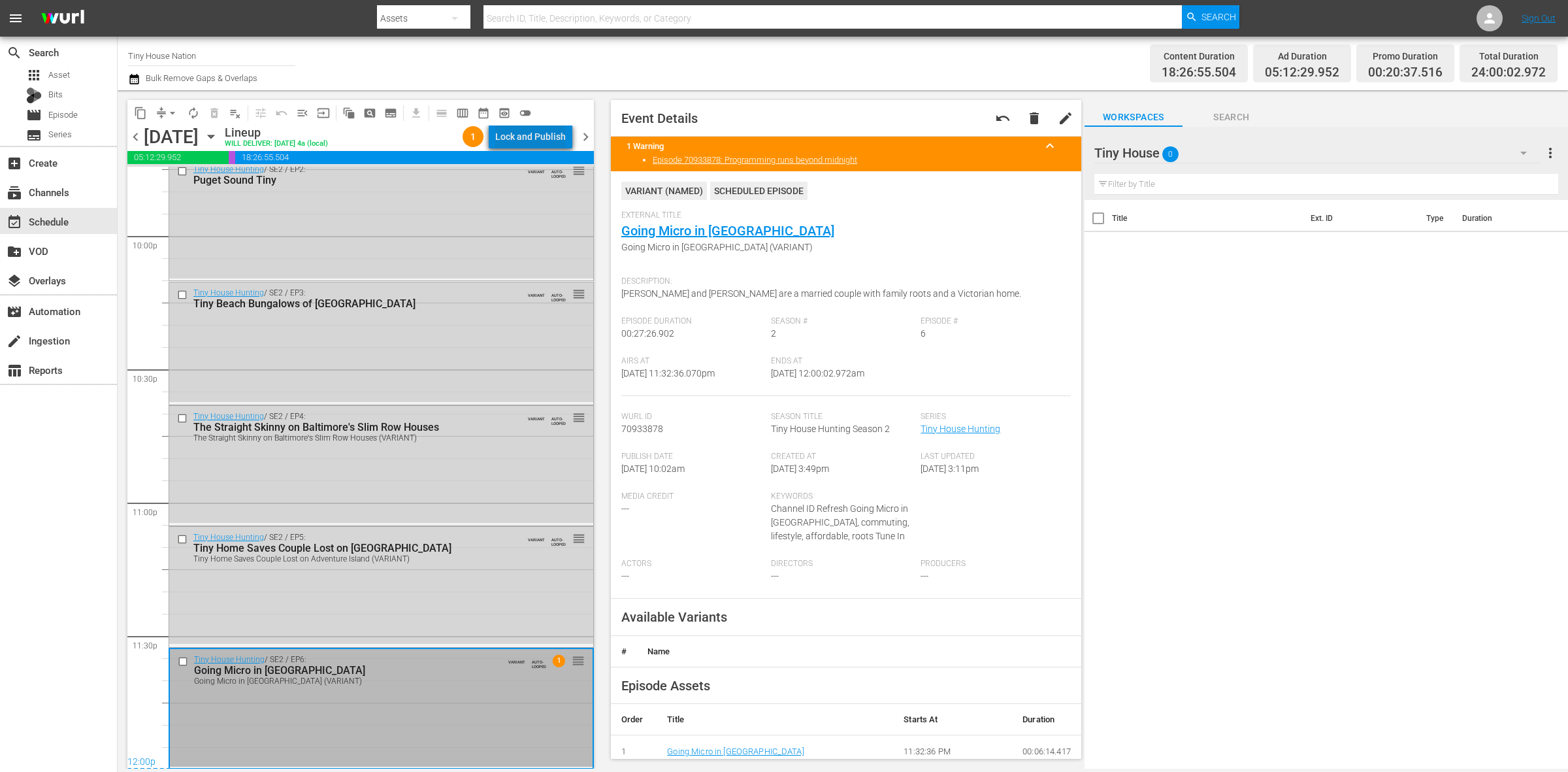
click at [541, 131] on div "Lock and Publish" at bounding box center [530, 136] width 71 height 23
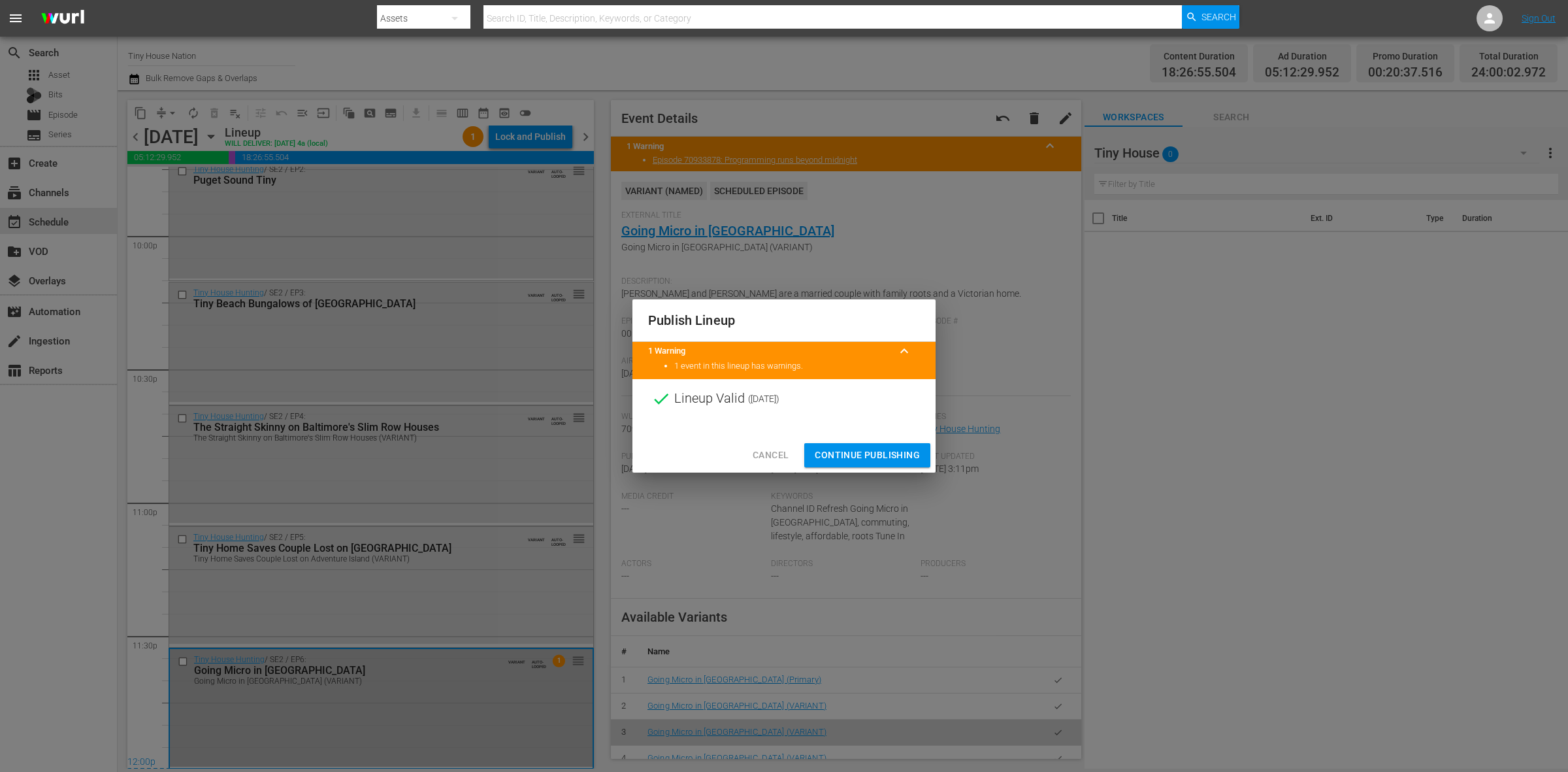
click at [877, 453] on span "Continue Publishing" at bounding box center [867, 455] width 105 height 16
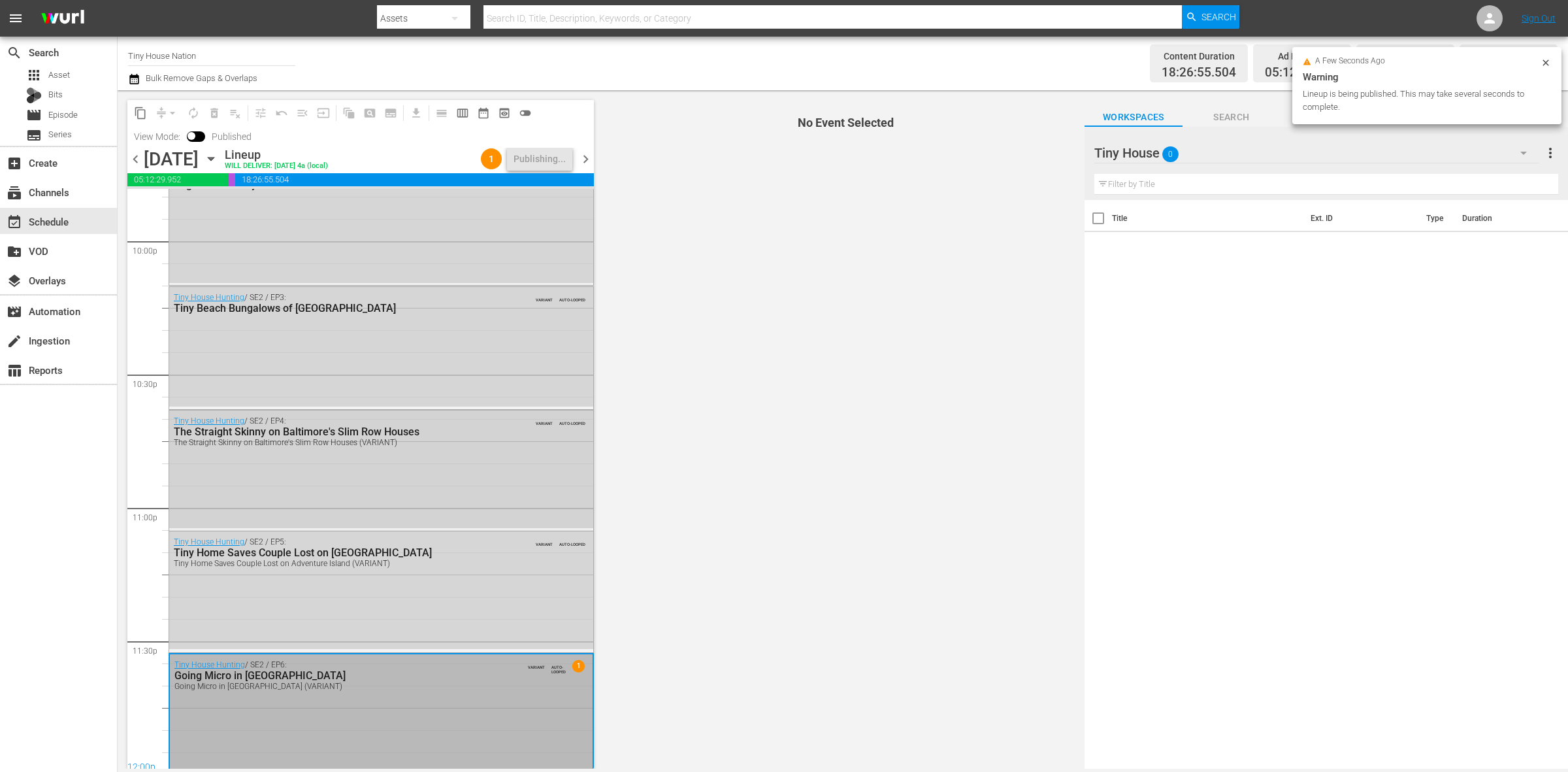
scroll to position [5820, 0]
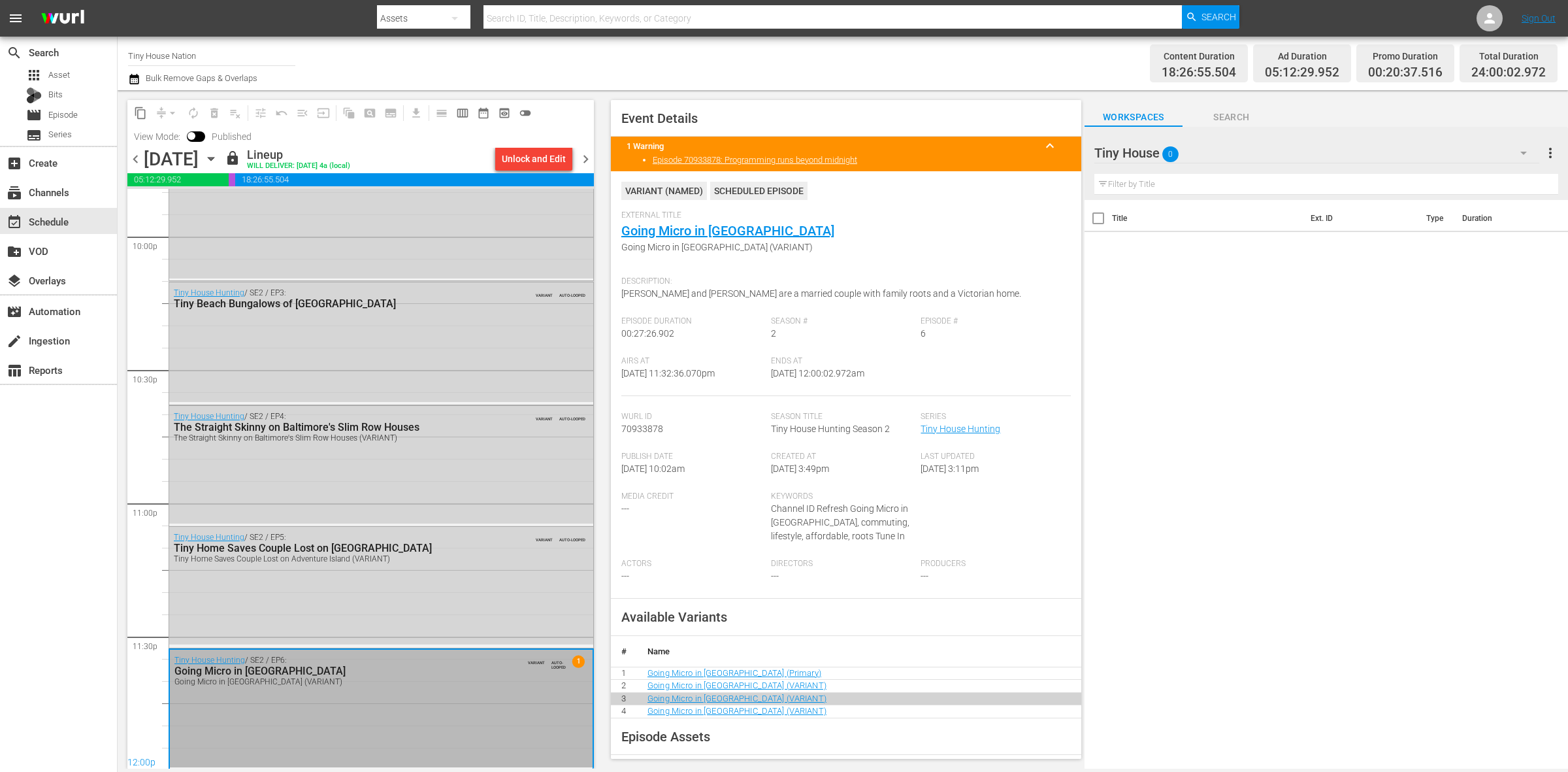
click at [588, 163] on span "chevron_right" at bounding box center [586, 159] width 16 height 16
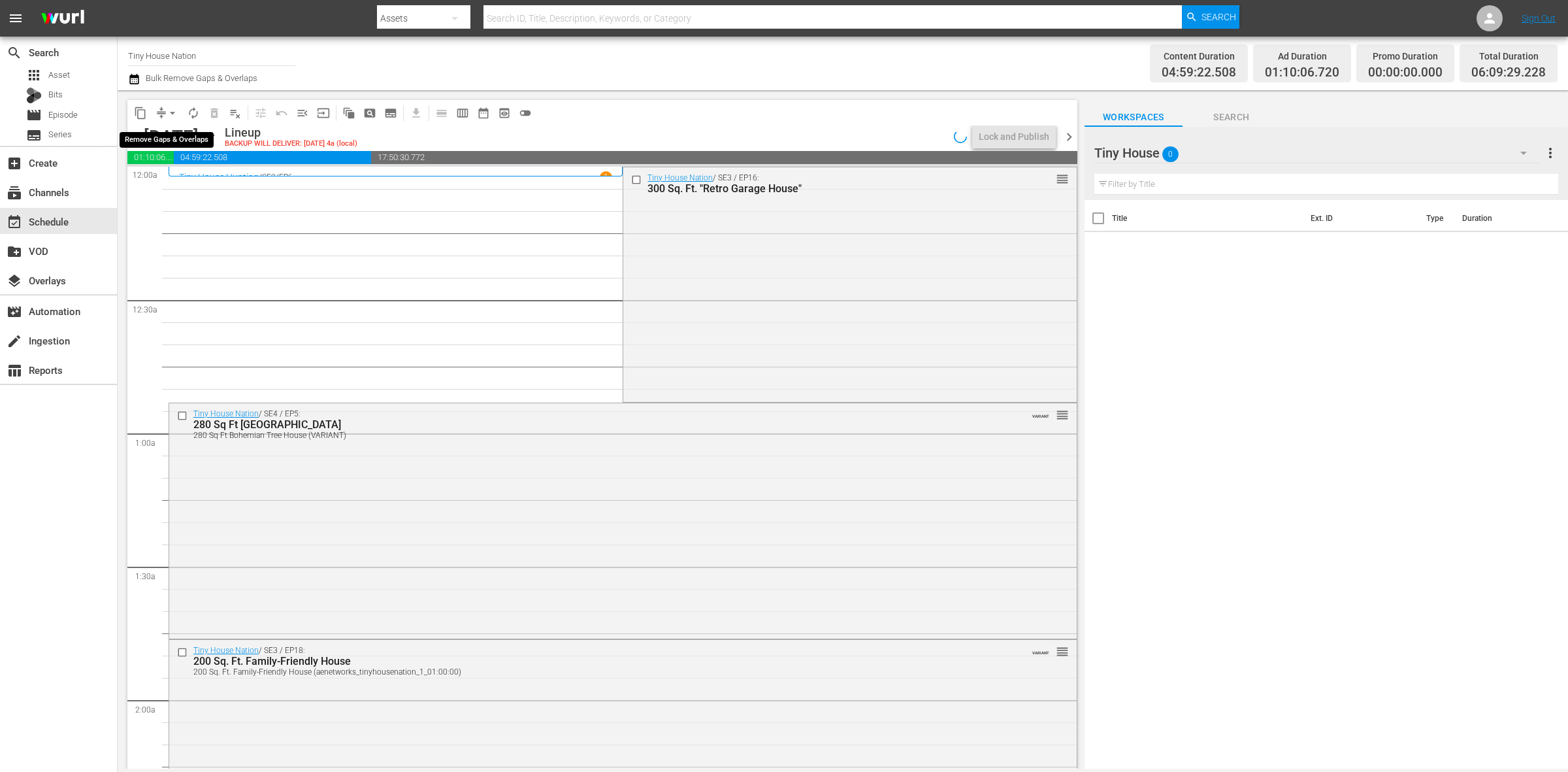
click at [168, 108] on span "arrow_drop_down" at bounding box center [172, 113] width 13 height 13
click at [177, 136] on li "Align to Midnight" at bounding box center [173, 139] width 137 height 22
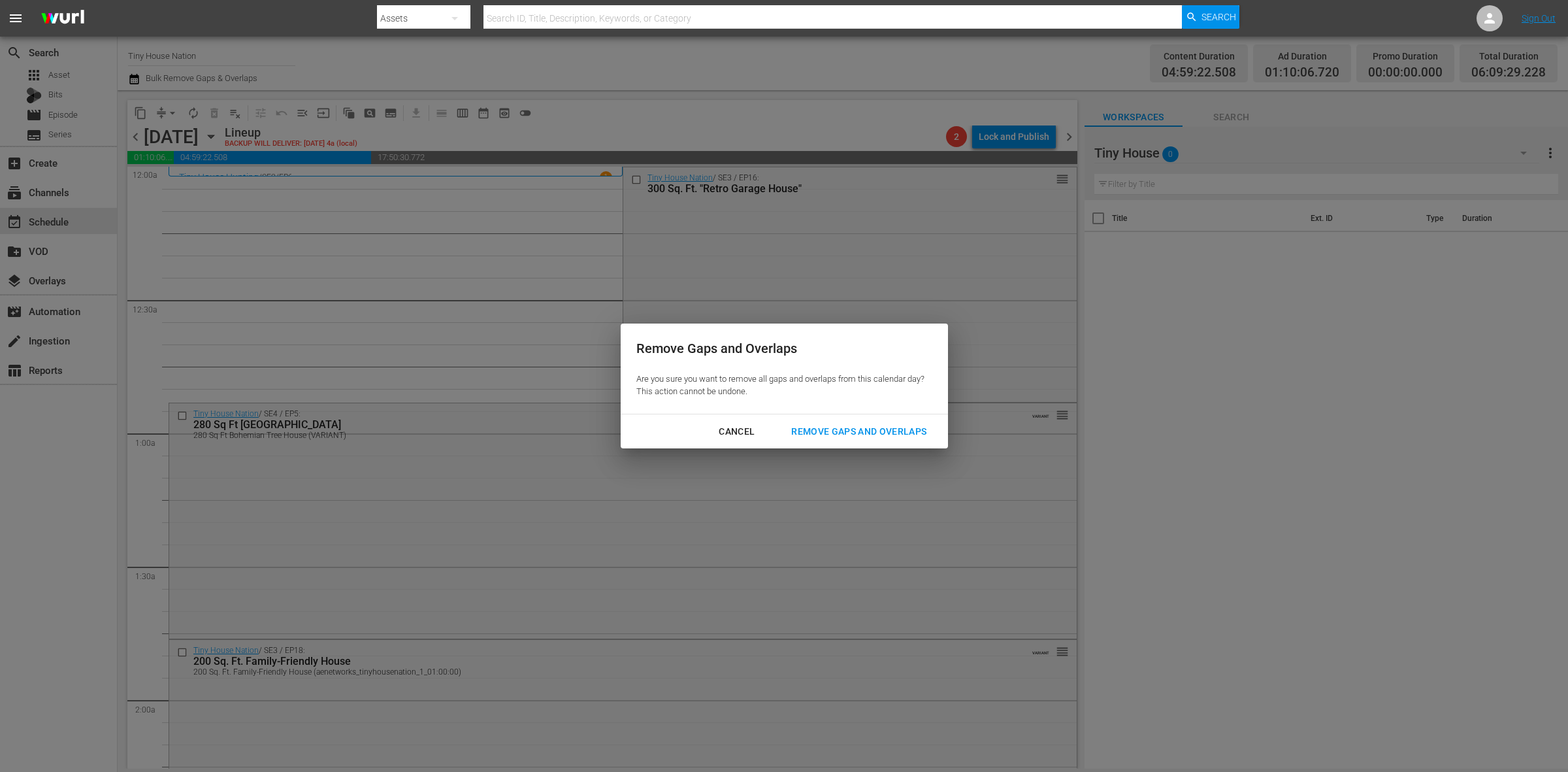
click at [884, 432] on div "Remove Gaps and Overlaps" at bounding box center [859, 431] width 156 height 16
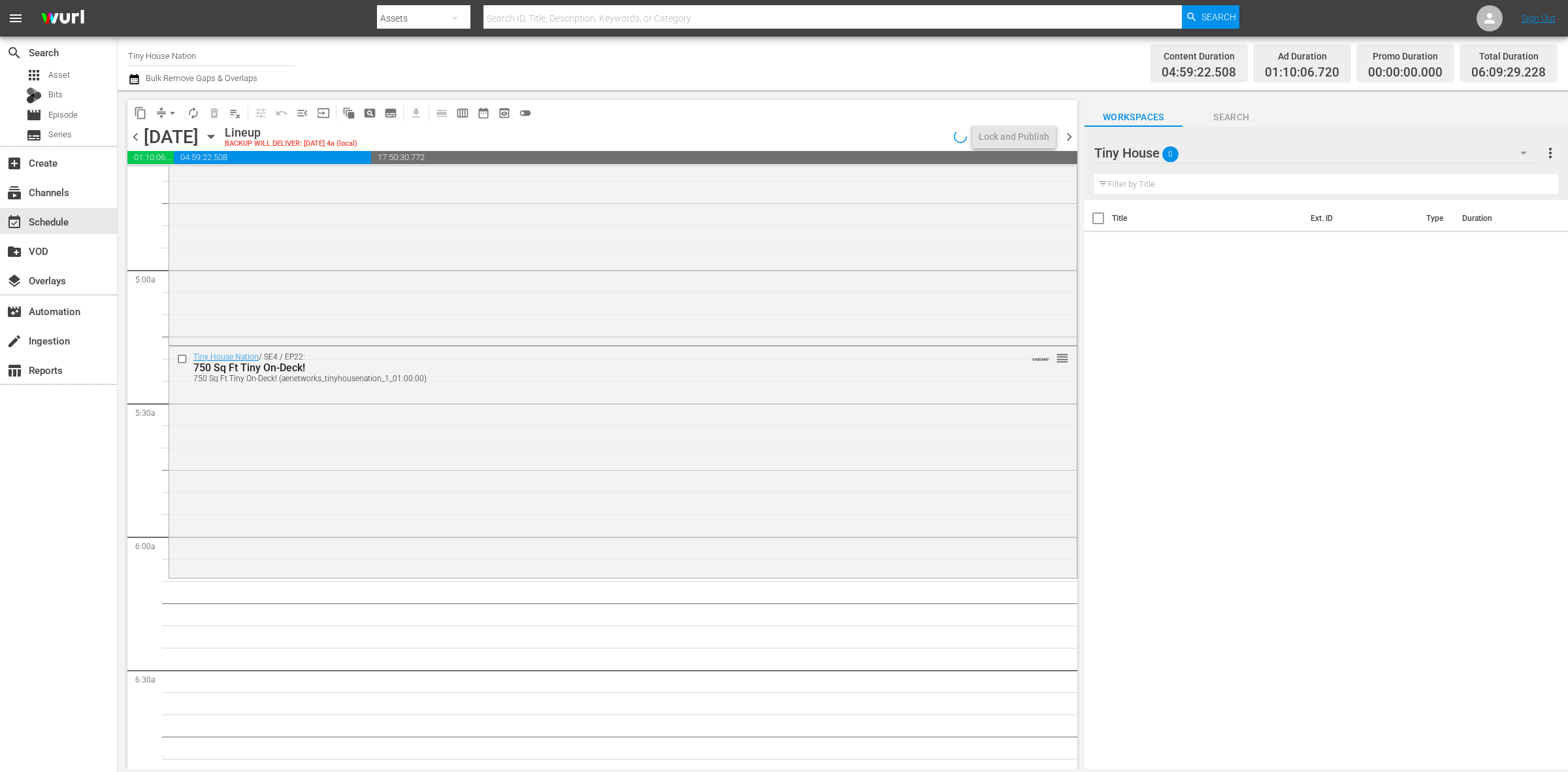
scroll to position [1307, 0]
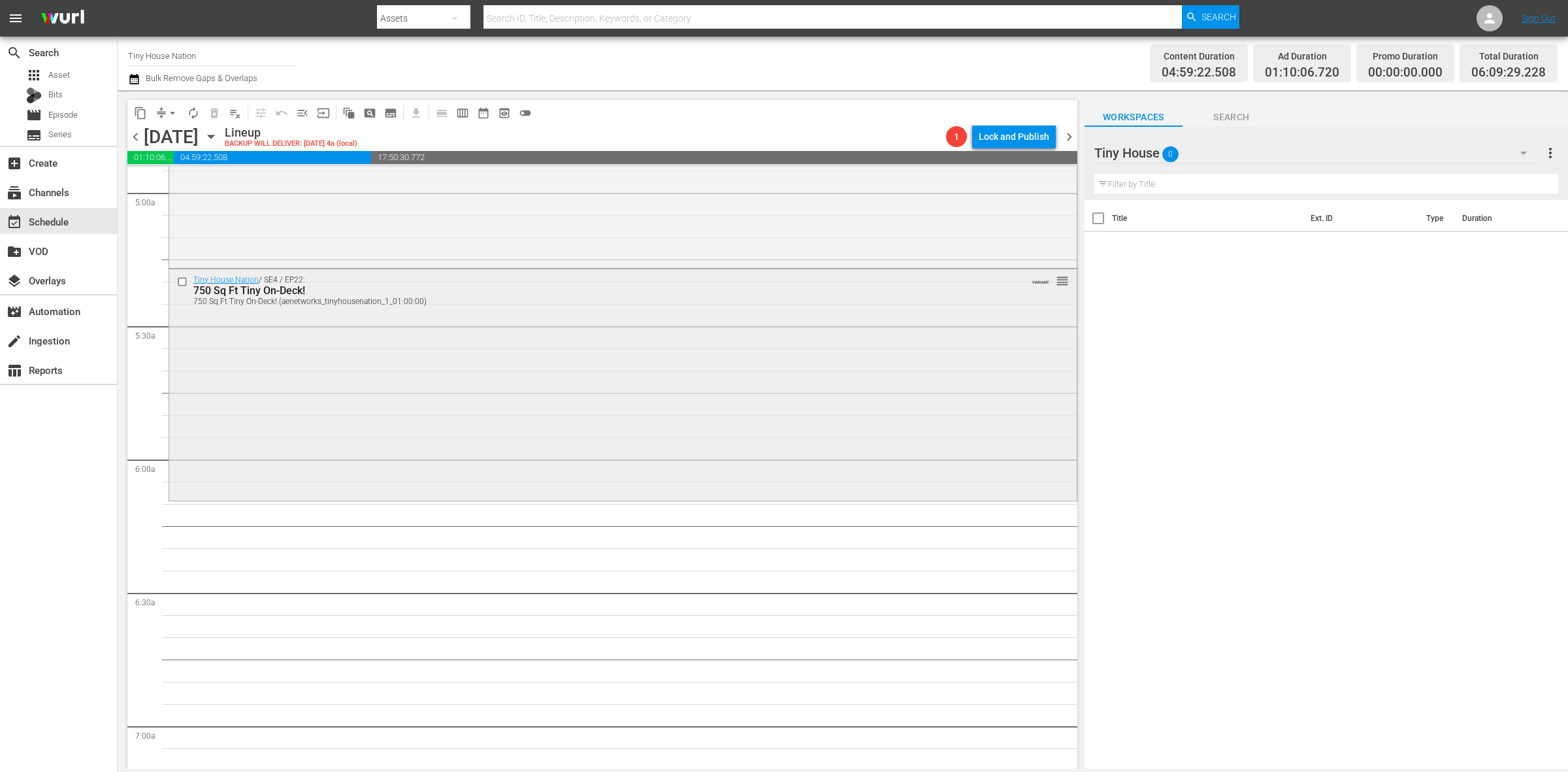
click at [325, 356] on div "Tiny House Nation / SE4 / EP22: 750 Sq Ft Tiny On-Deck! 750 Sq Ft Tiny On-Deck!…" at bounding box center [623, 384] width 908 height 230
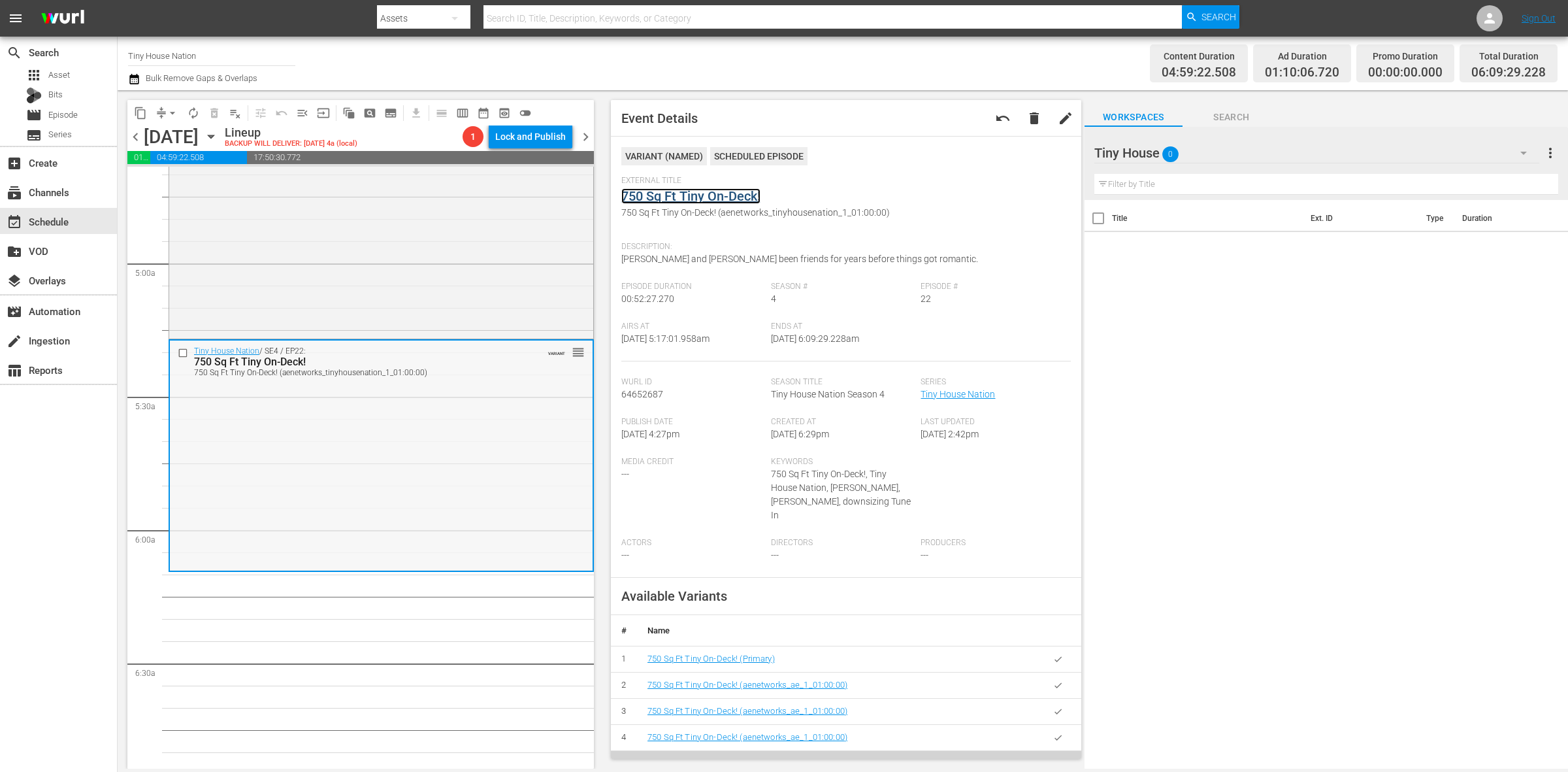
scroll to position [1144, 0]
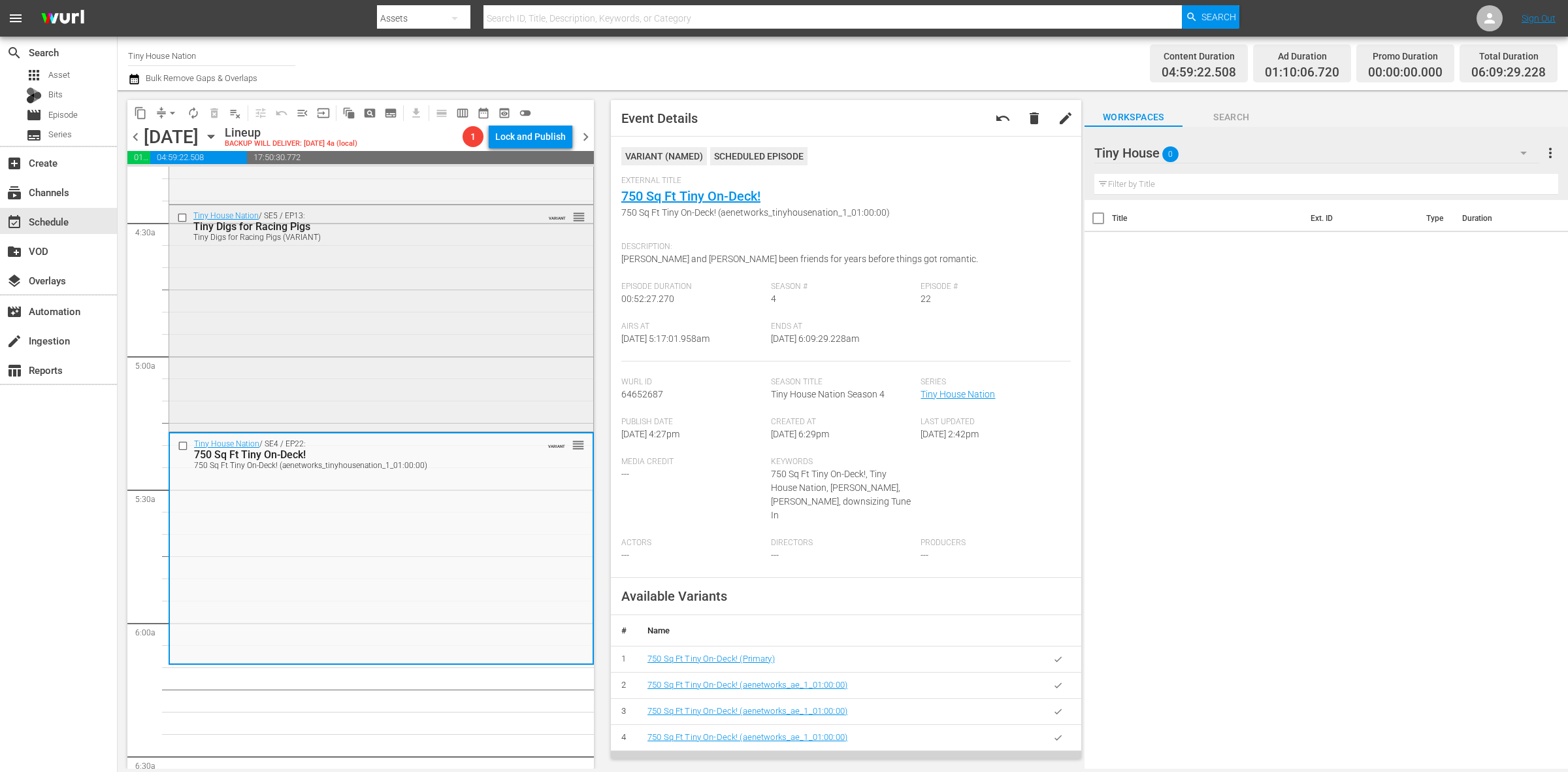
click at [506, 342] on div "Tiny House Nation / SE5 / EP13: Tiny Digs for Racing Pigs Tiny Digs for Racing …" at bounding box center [381, 317] width 424 height 223
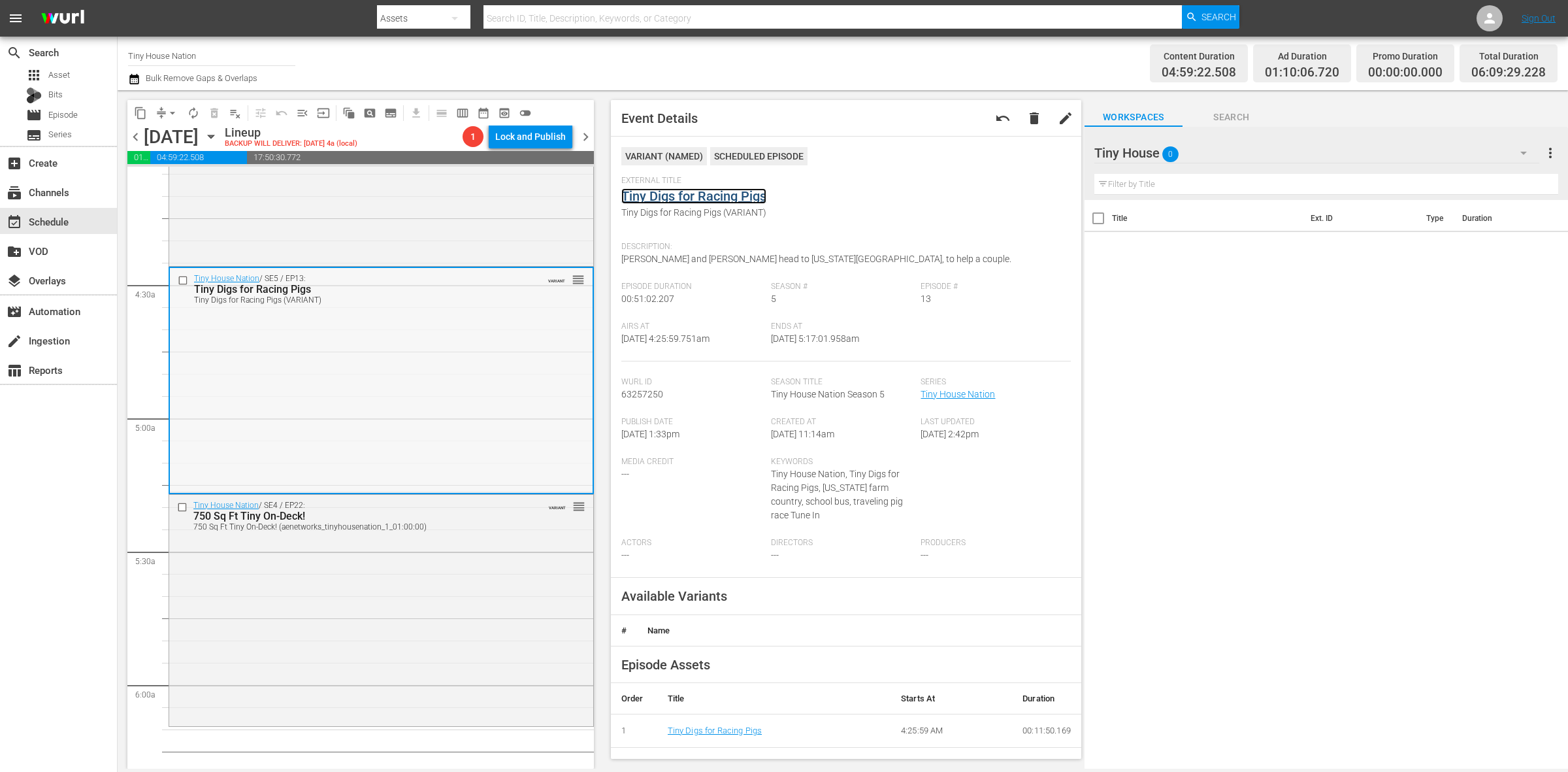
scroll to position [899, 0]
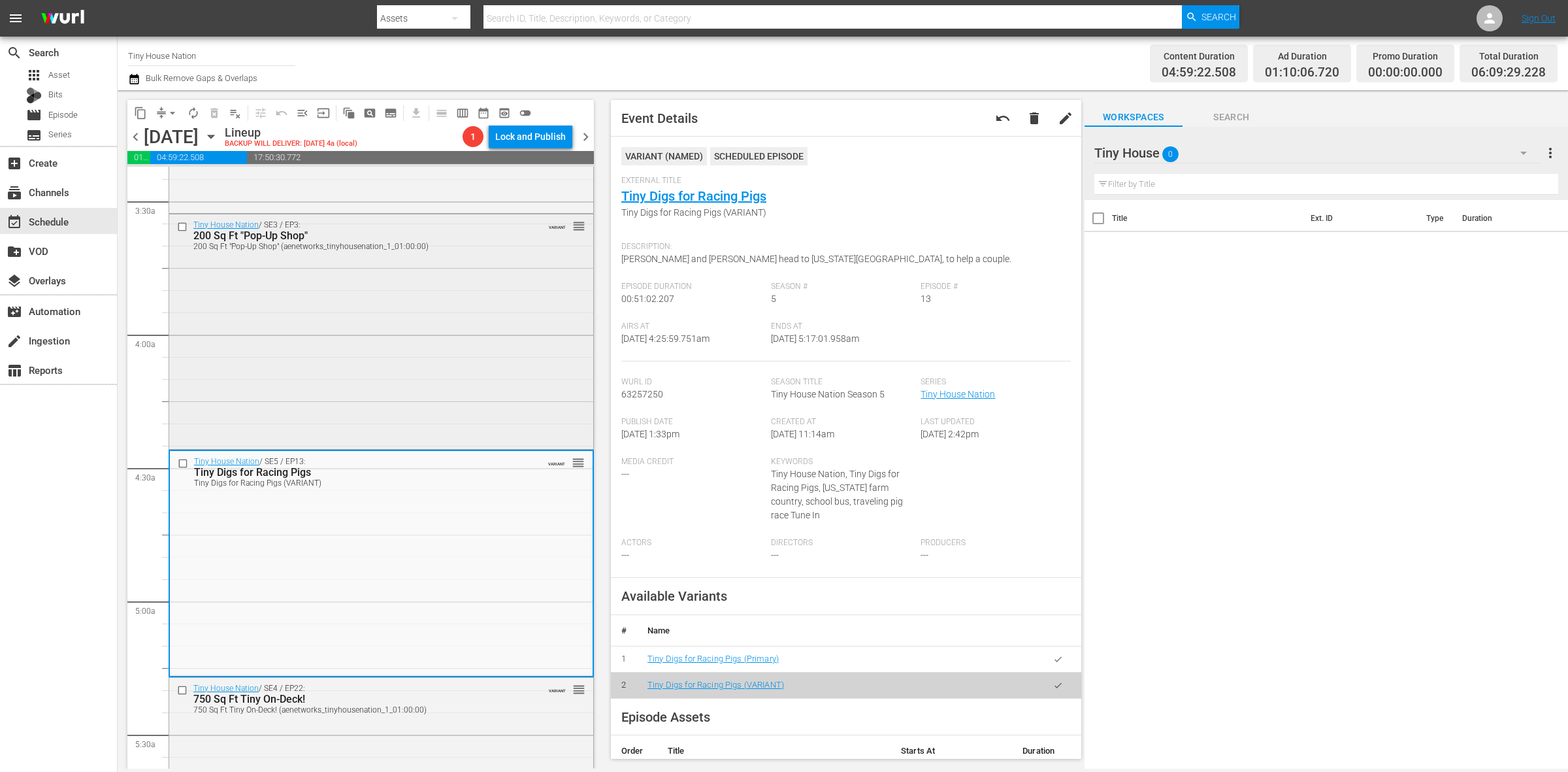
click at [371, 384] on div "Tiny House Nation / SE3 / EP3: 200 Sq Ft "Pop-Up Shop" 200 Sq Ft "Pop-Up Shop" …" at bounding box center [381, 331] width 424 height 233
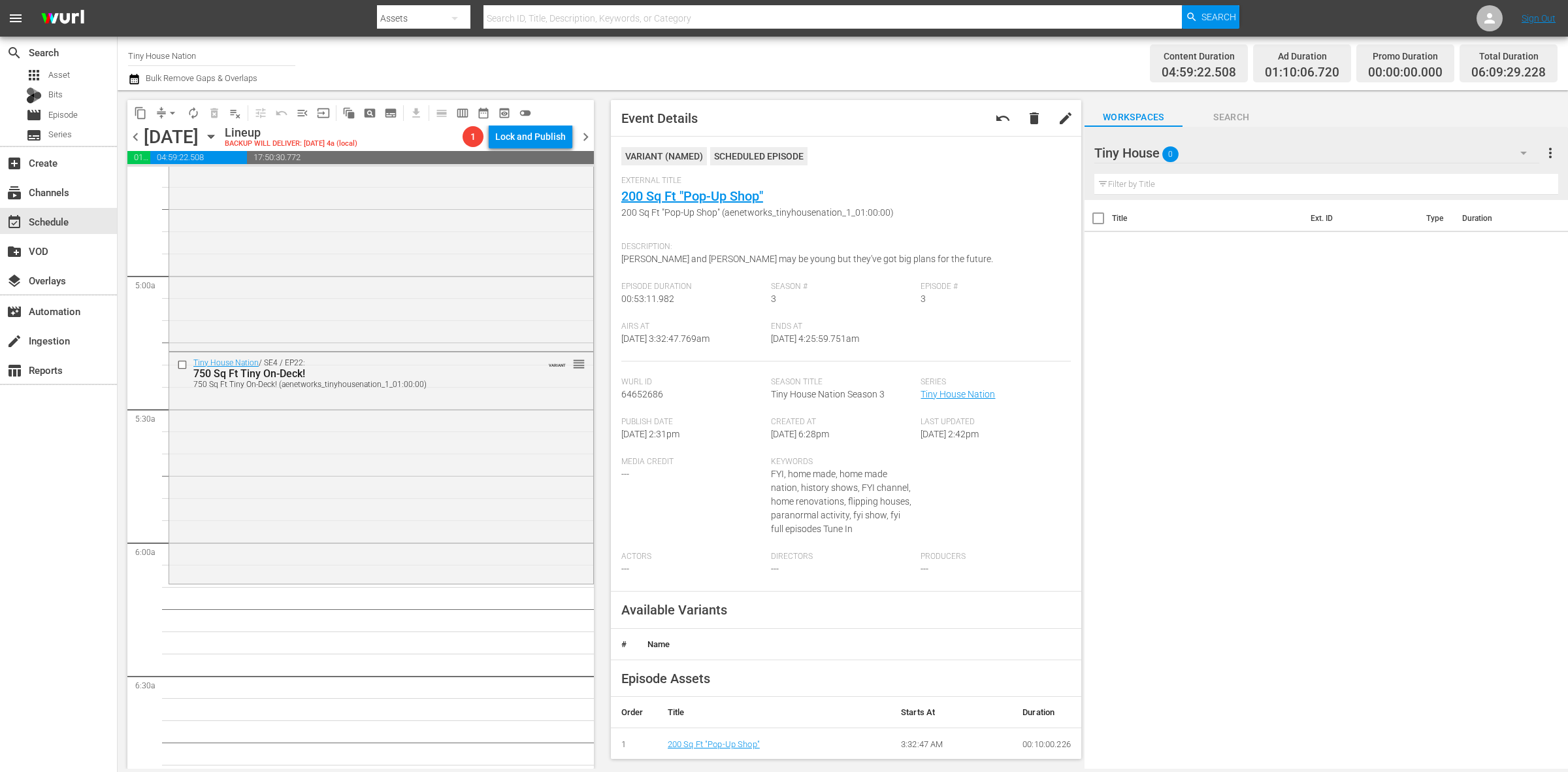
scroll to position [1226, 0]
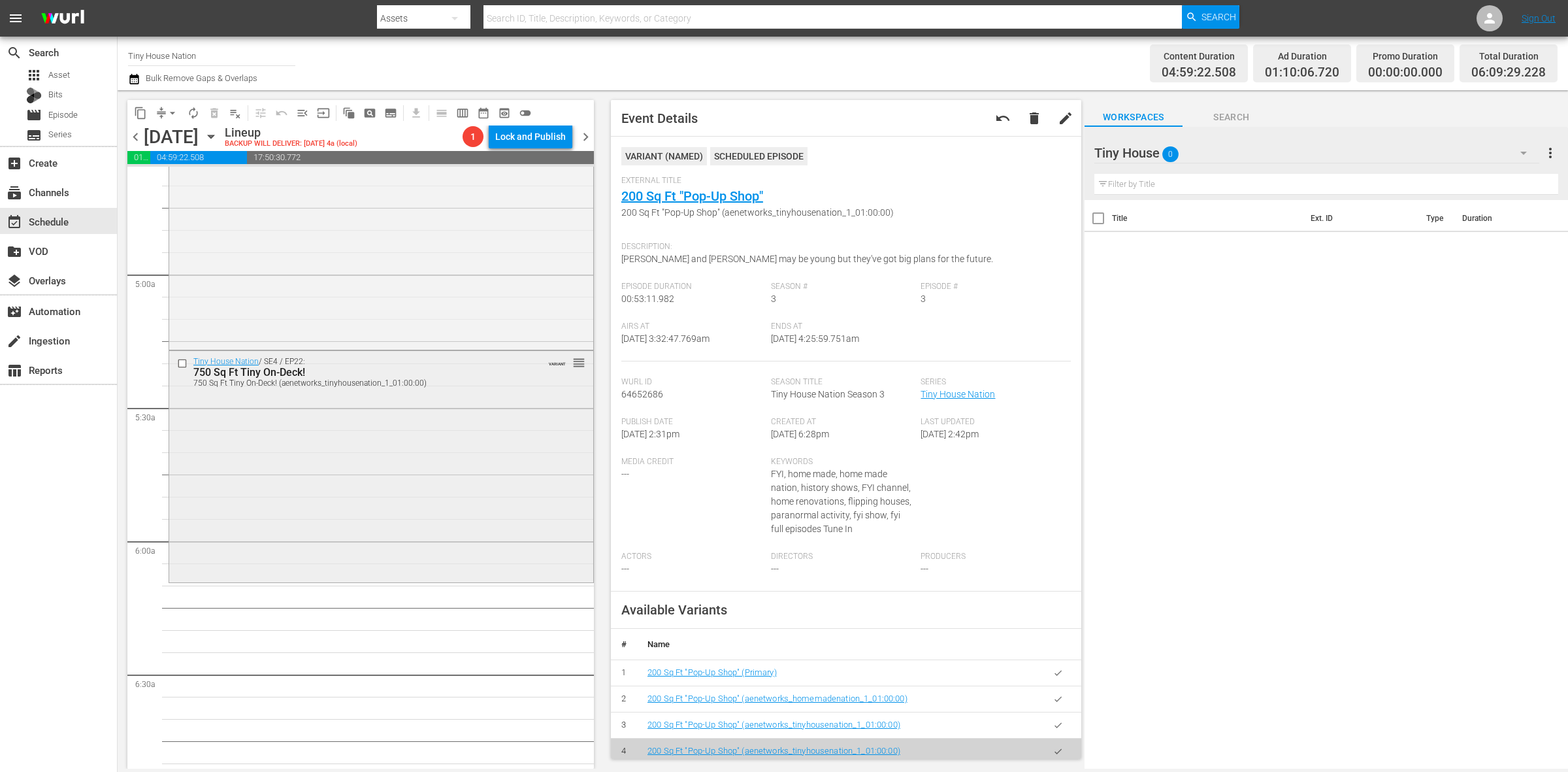
click at [223, 445] on div "Tiny House Nation / SE4 / EP22: 750 Sq Ft Tiny On-Deck! 750 Sq Ft Tiny On-Deck!…" at bounding box center [381, 465] width 424 height 230
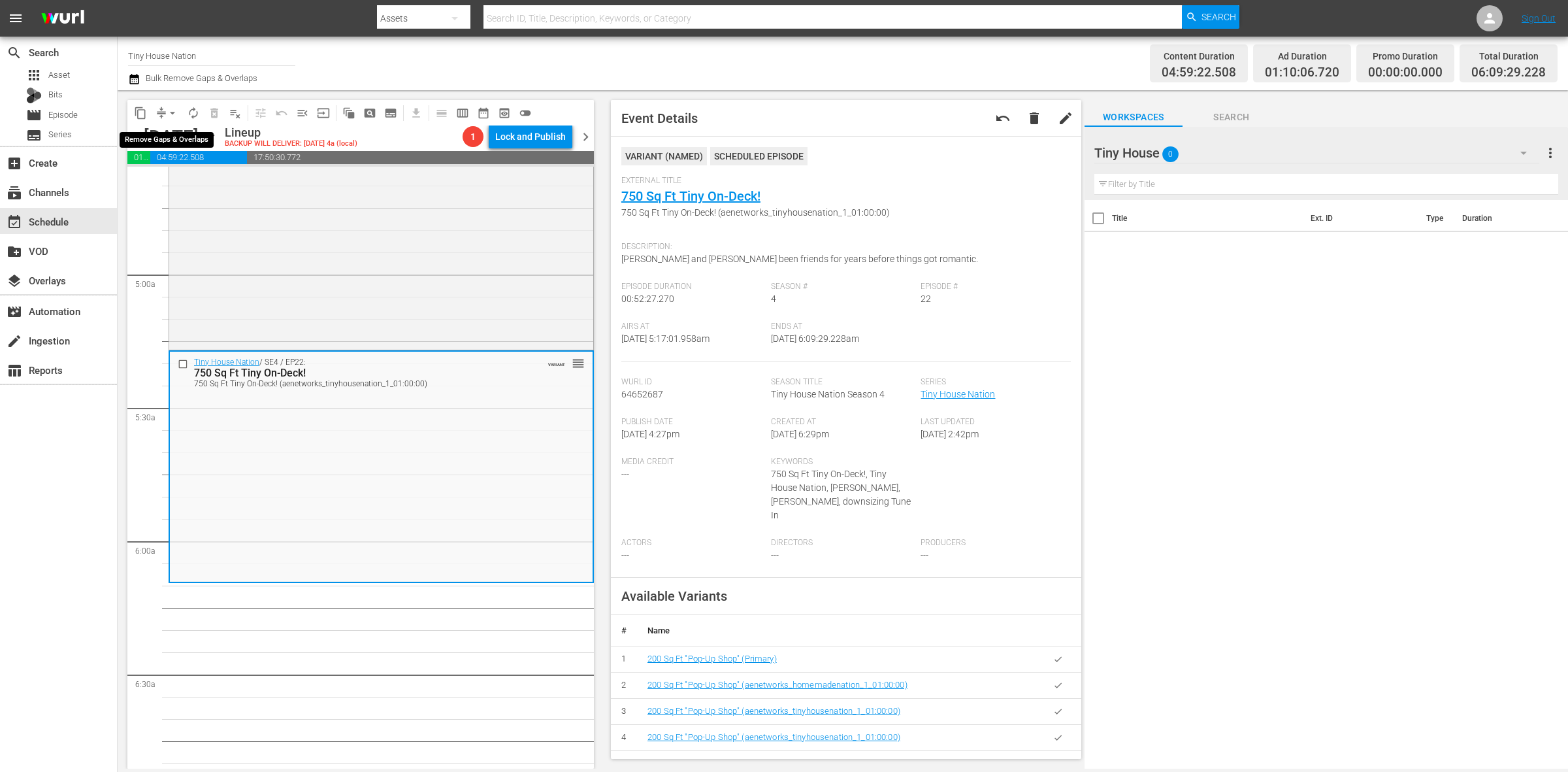
click at [173, 109] on span "arrow_drop_down" at bounding box center [172, 113] width 13 height 13
click at [166, 141] on li "Align to Midnight" at bounding box center [173, 139] width 137 height 22
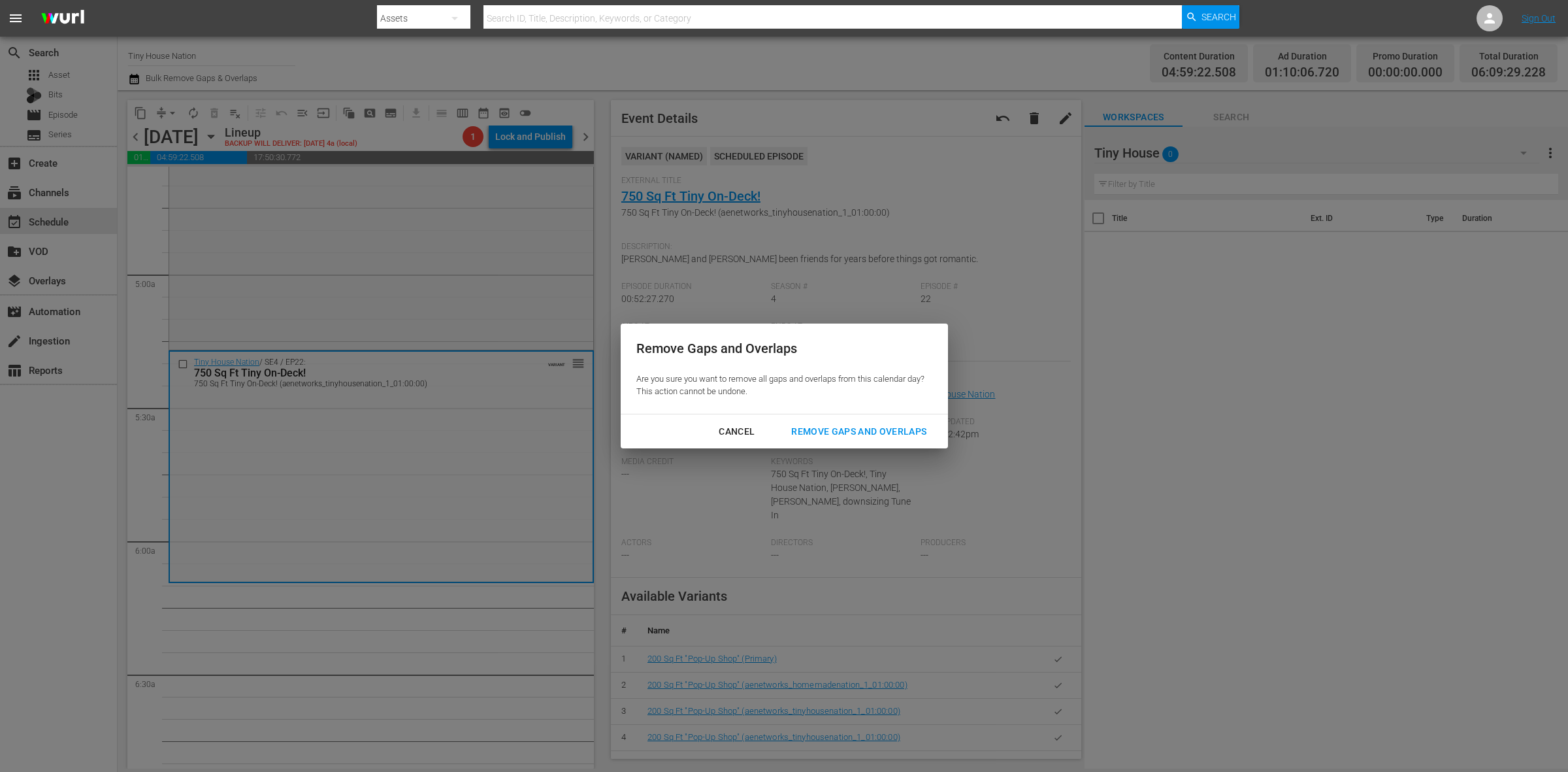
click at [897, 436] on div "Remove Gaps and Overlaps" at bounding box center [859, 431] width 156 height 16
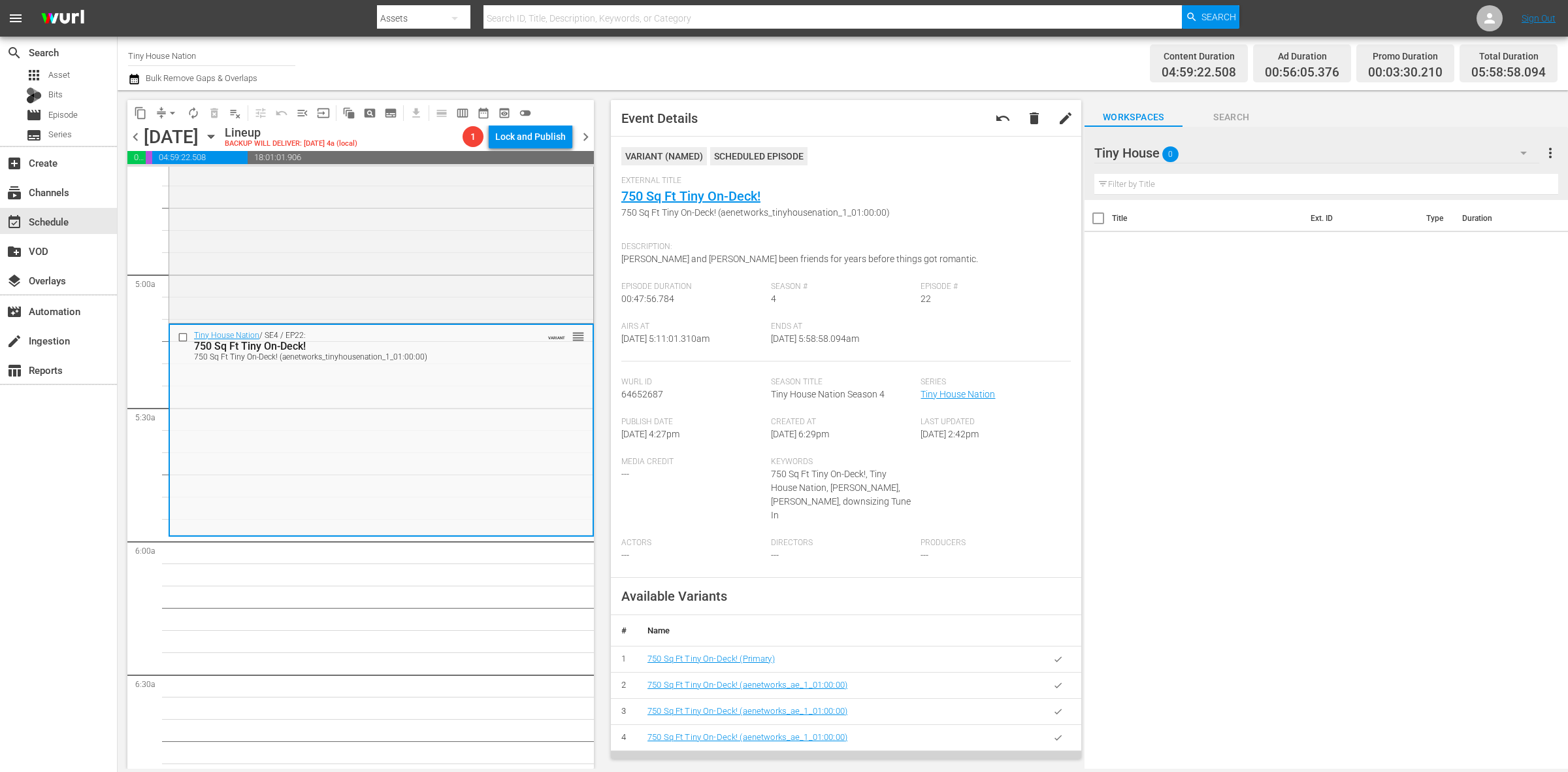
click at [174, 109] on span "arrow_drop_down" at bounding box center [172, 113] width 13 height 13
click at [166, 139] on li "Align to Midnight" at bounding box center [173, 139] width 137 height 22
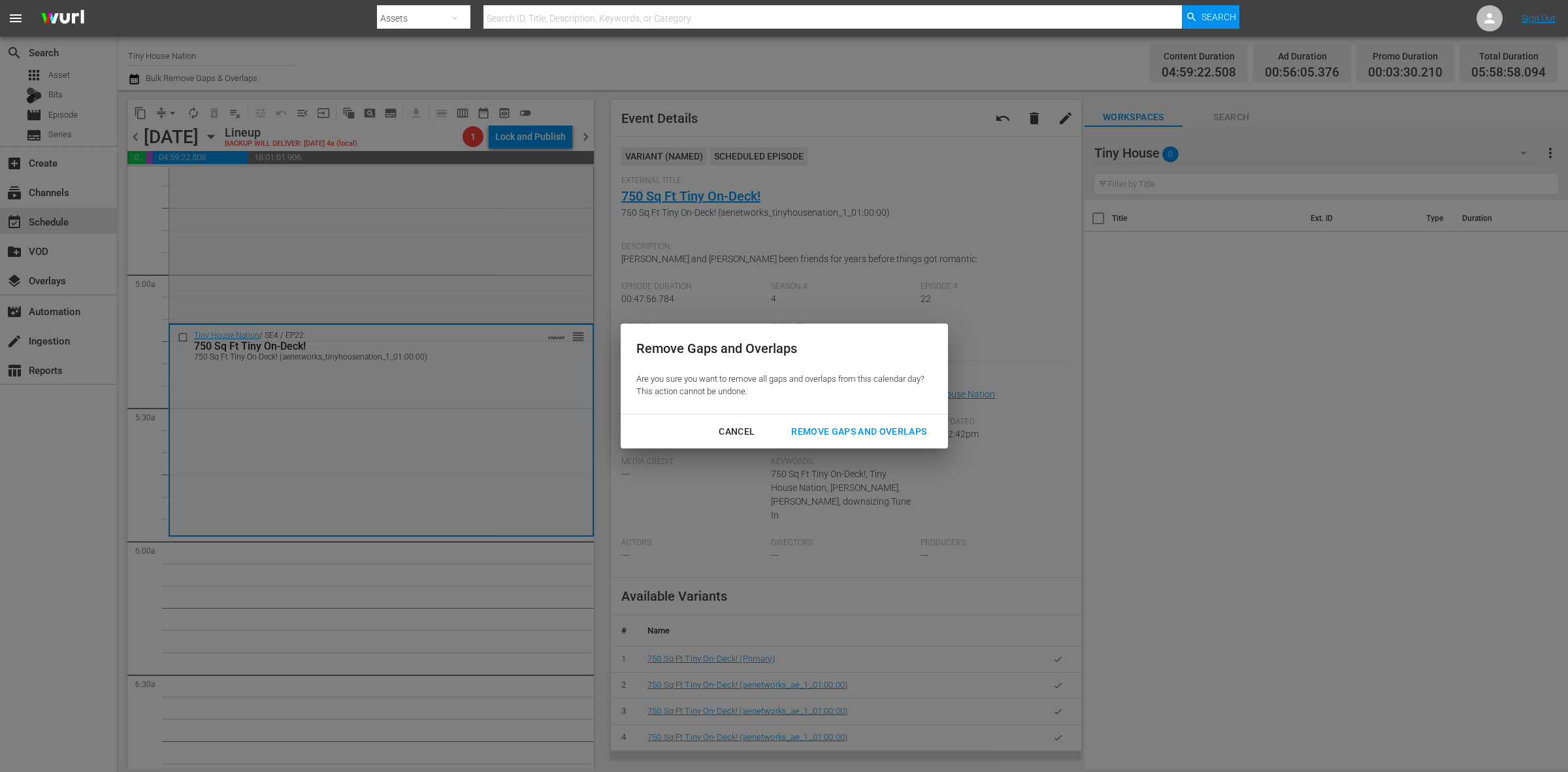
click at [852, 430] on div "Remove Gaps and Overlaps" at bounding box center [859, 431] width 156 height 16
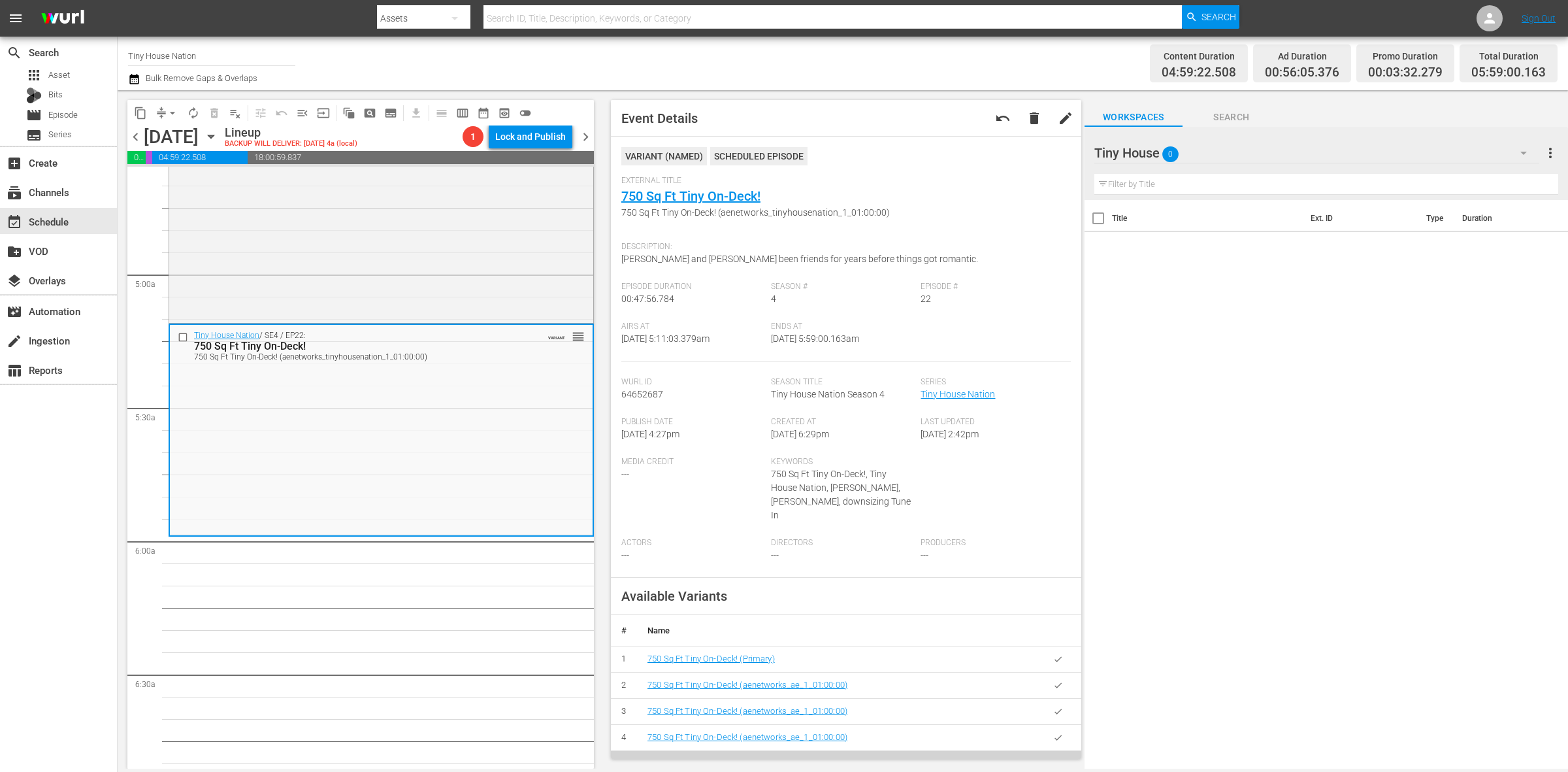
click at [168, 118] on span "arrow_drop_down" at bounding box center [172, 113] width 13 height 13
click at [178, 141] on li "Align to Midnight" at bounding box center [173, 139] width 137 height 22
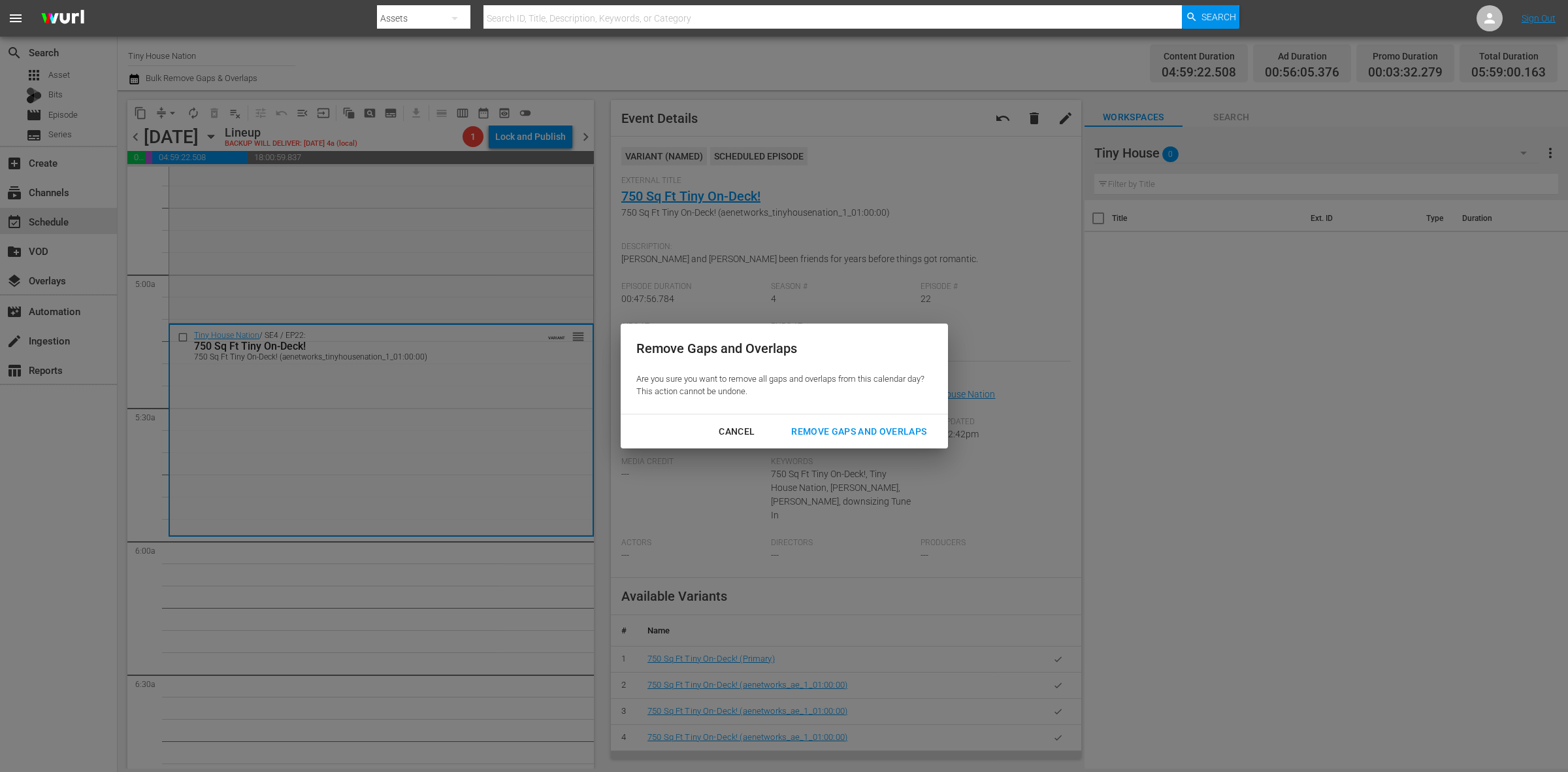
click at [899, 433] on div "Remove Gaps and Overlaps" at bounding box center [859, 431] width 156 height 16
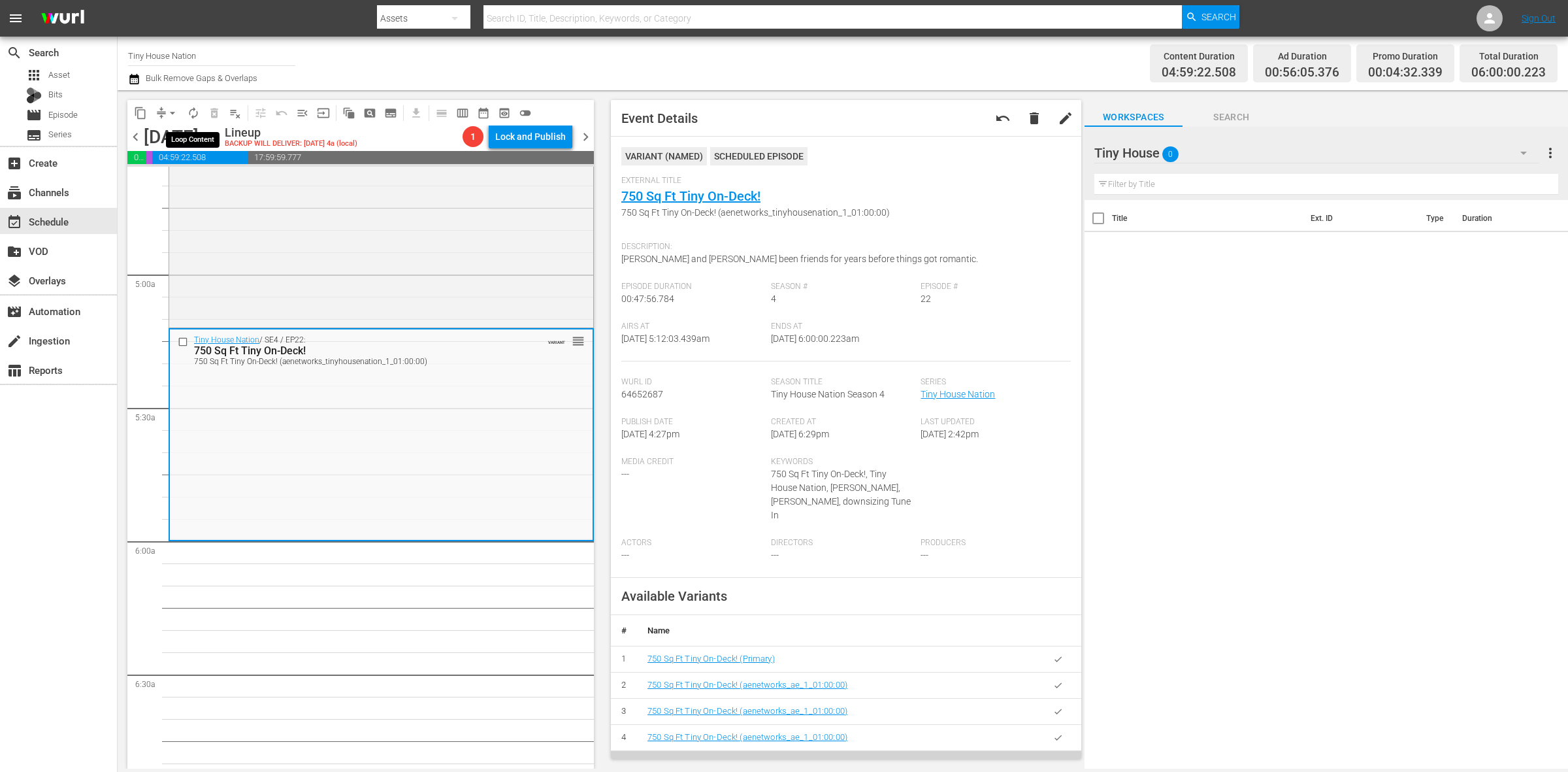
click at [187, 119] on button "autorenew_outlined" at bounding box center [193, 113] width 21 height 21
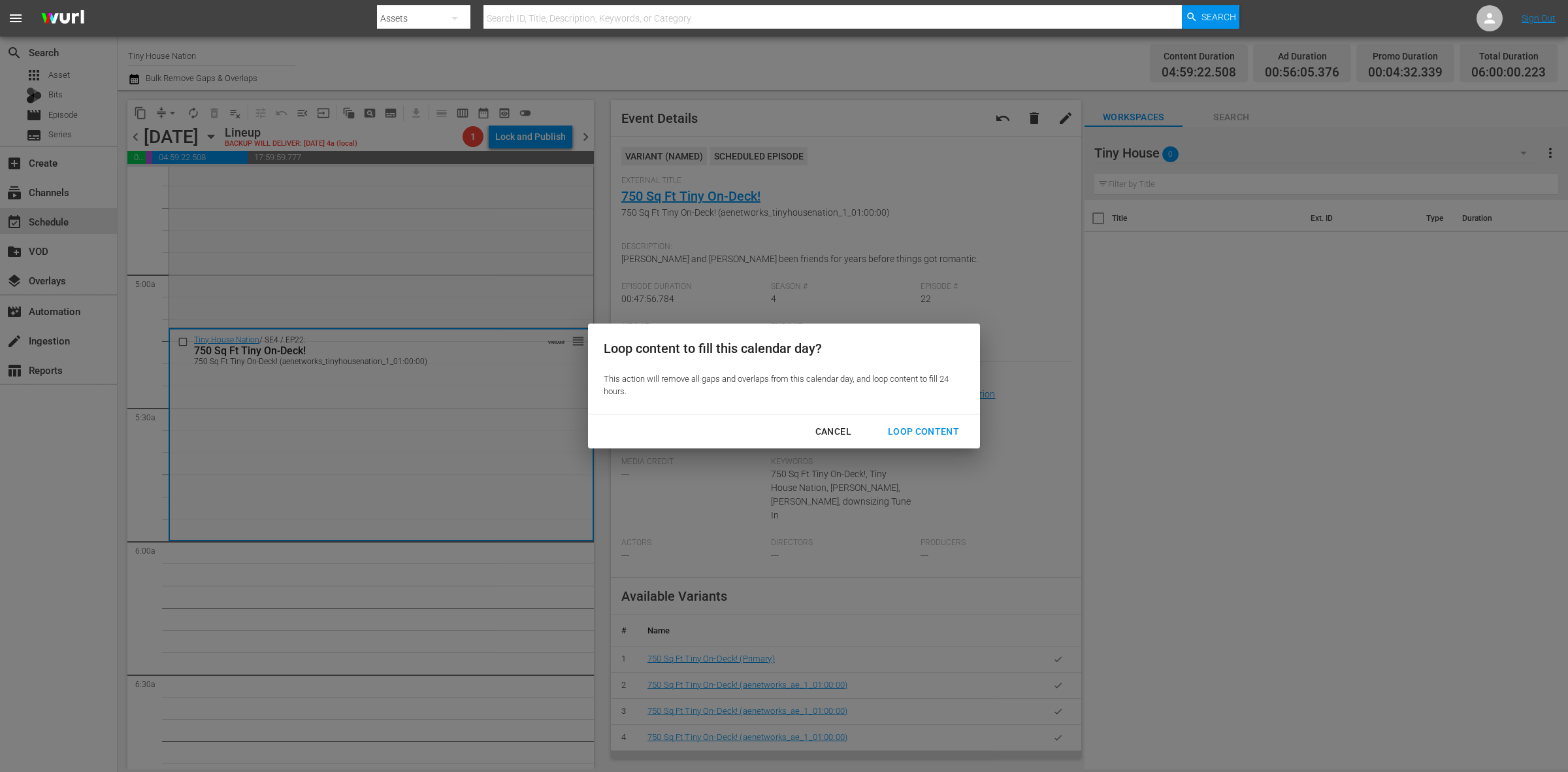
click at [919, 423] on button "Loop Content" at bounding box center [924, 431] width 103 height 24
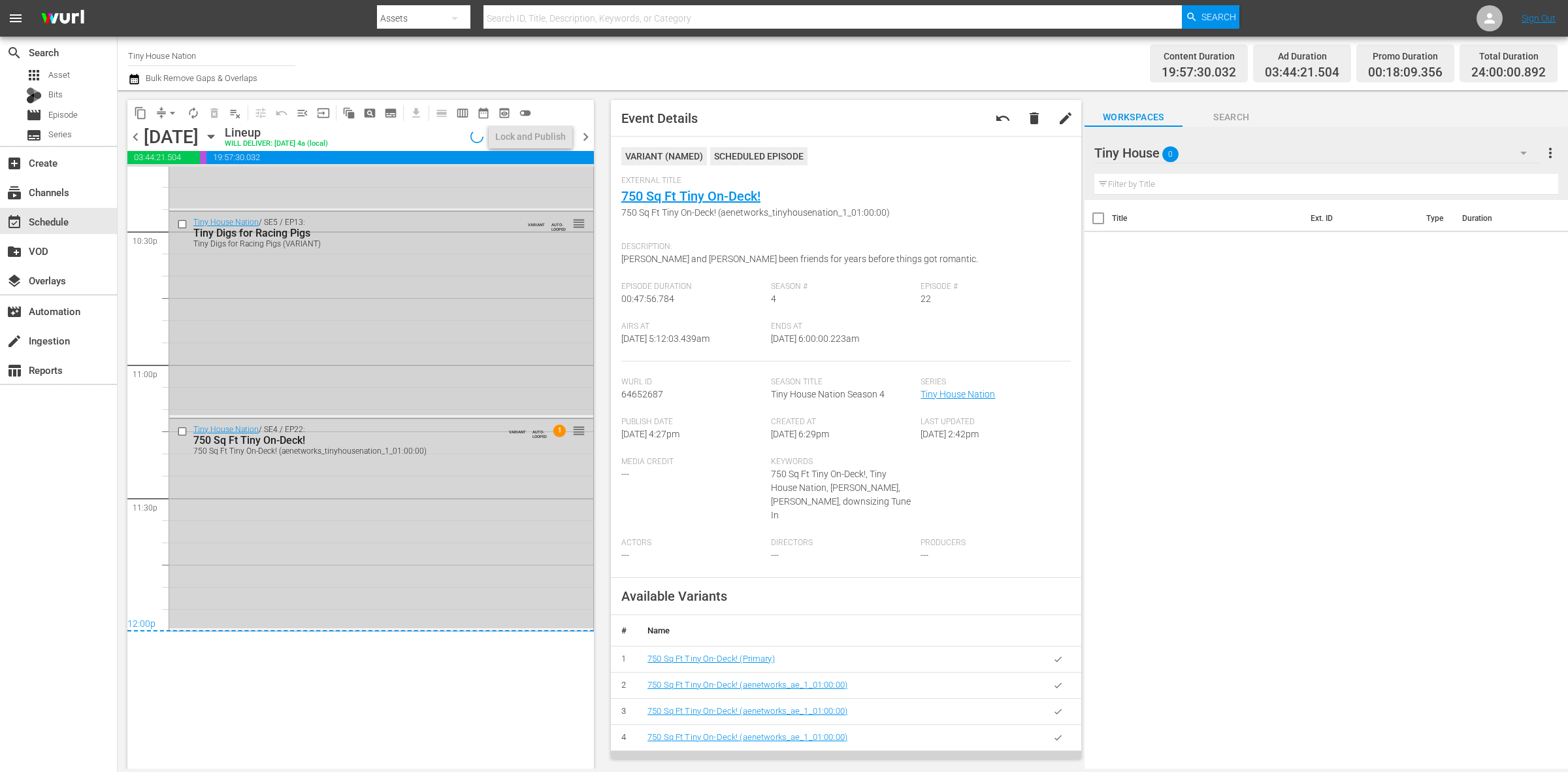
scroll to position [6062, 0]
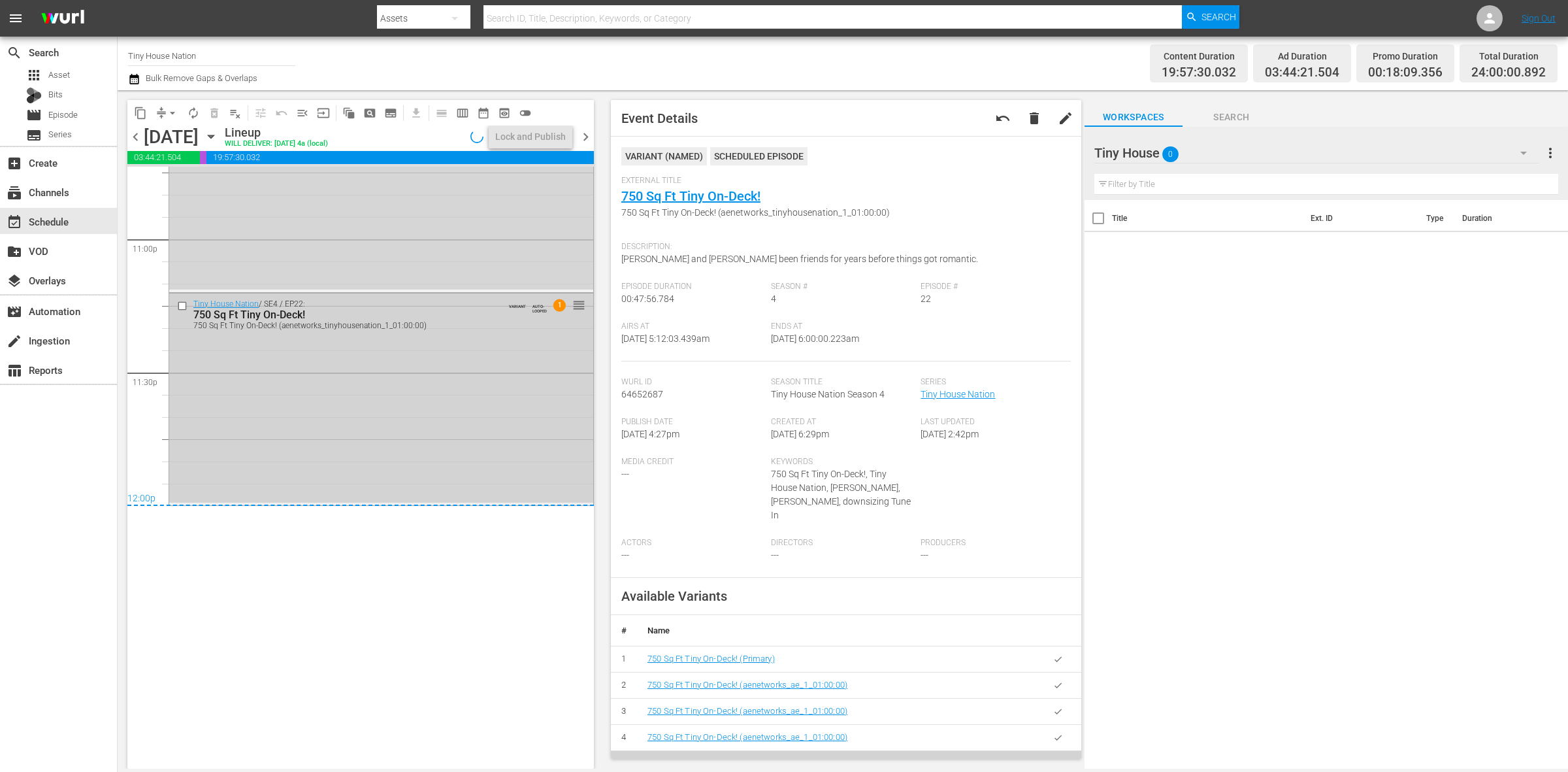
click at [426, 446] on div "Tiny House Nation / SE4 / EP22: 750 Sq Ft Tiny On-Deck! 750 Sq Ft Tiny On-Deck!…" at bounding box center [381, 398] width 424 height 209
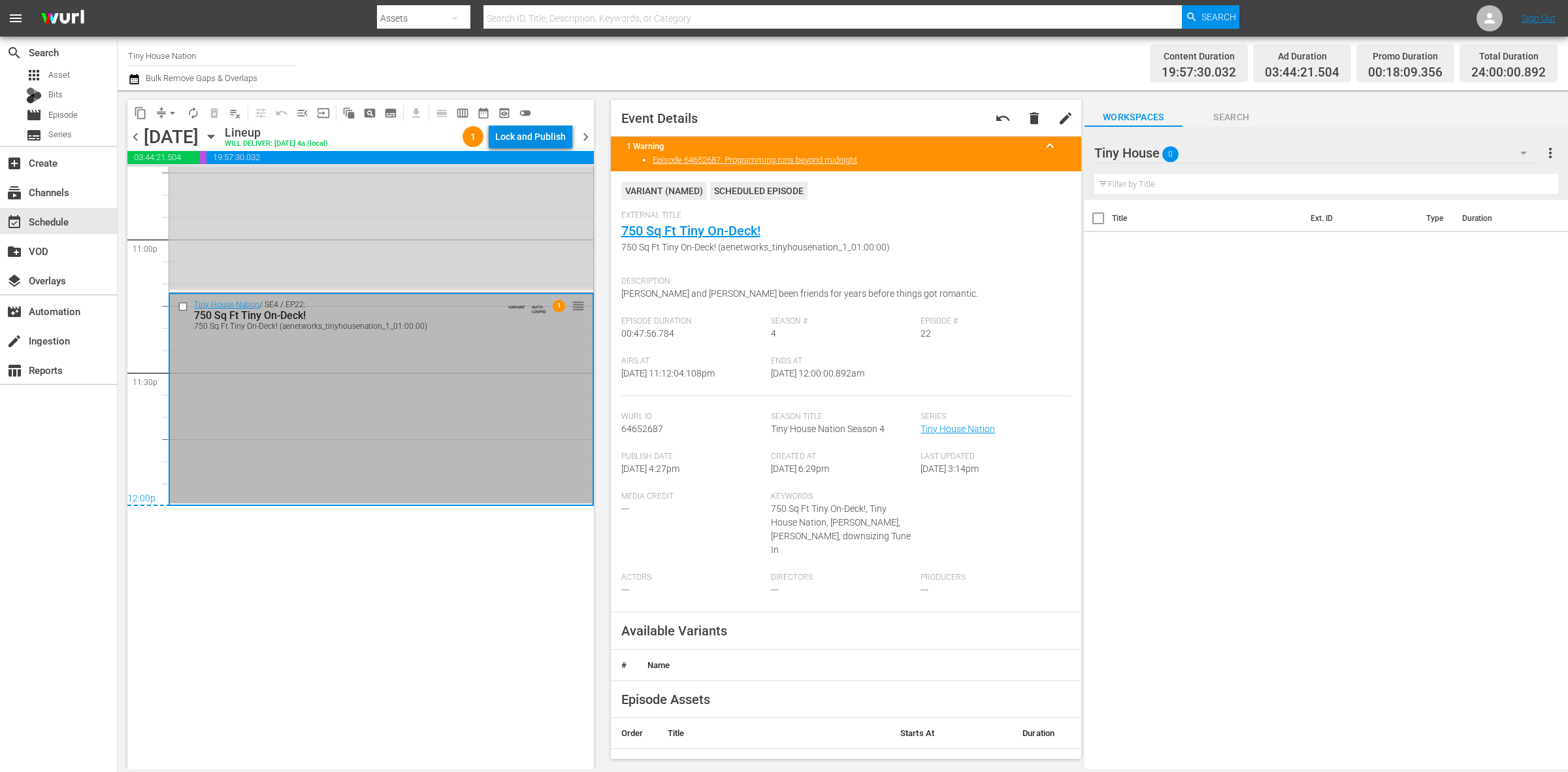
click at [521, 134] on div "Lock and Publish" at bounding box center [530, 136] width 71 height 23
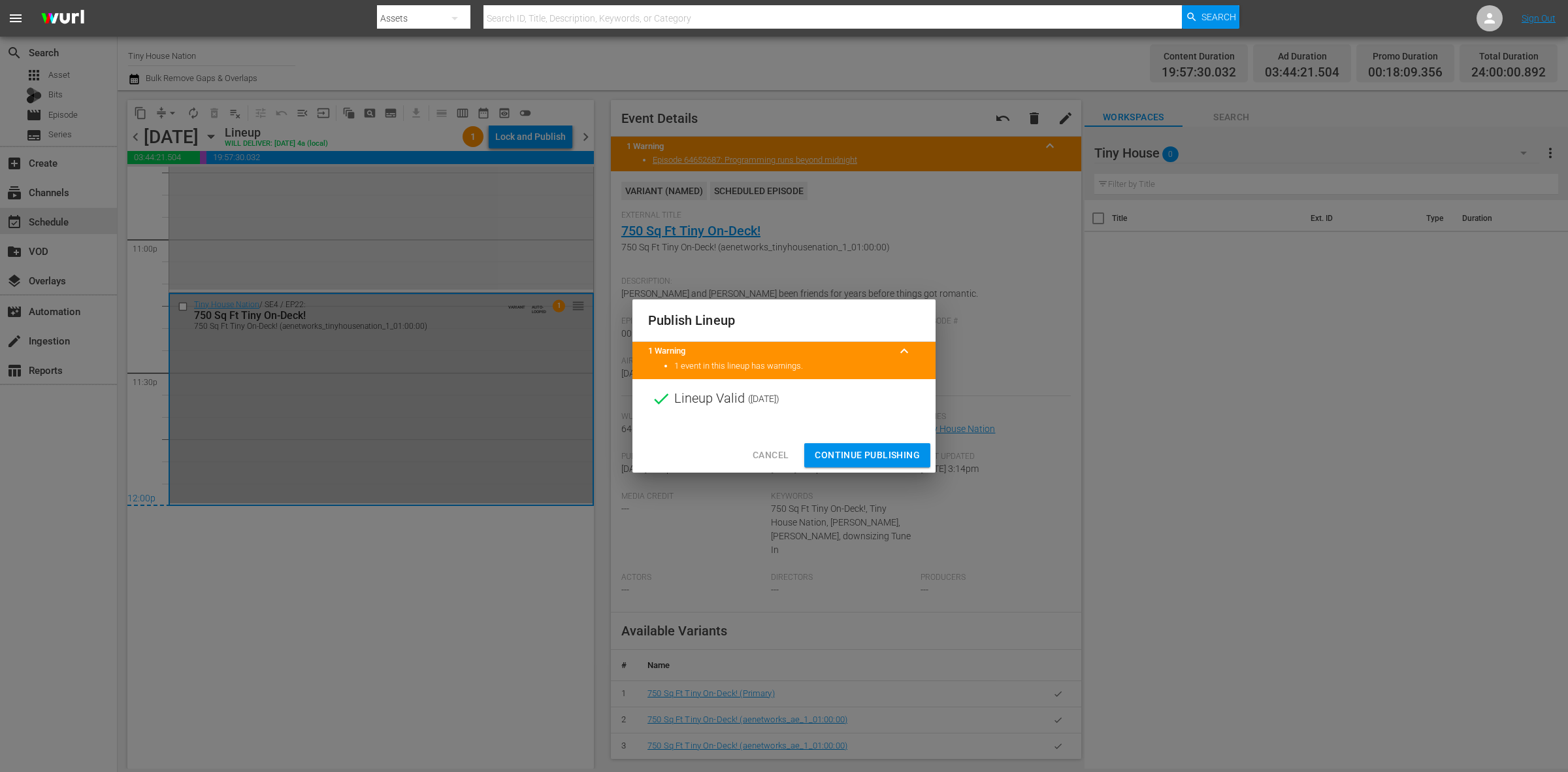
click at [879, 452] on span "Continue Publishing" at bounding box center [867, 455] width 105 height 16
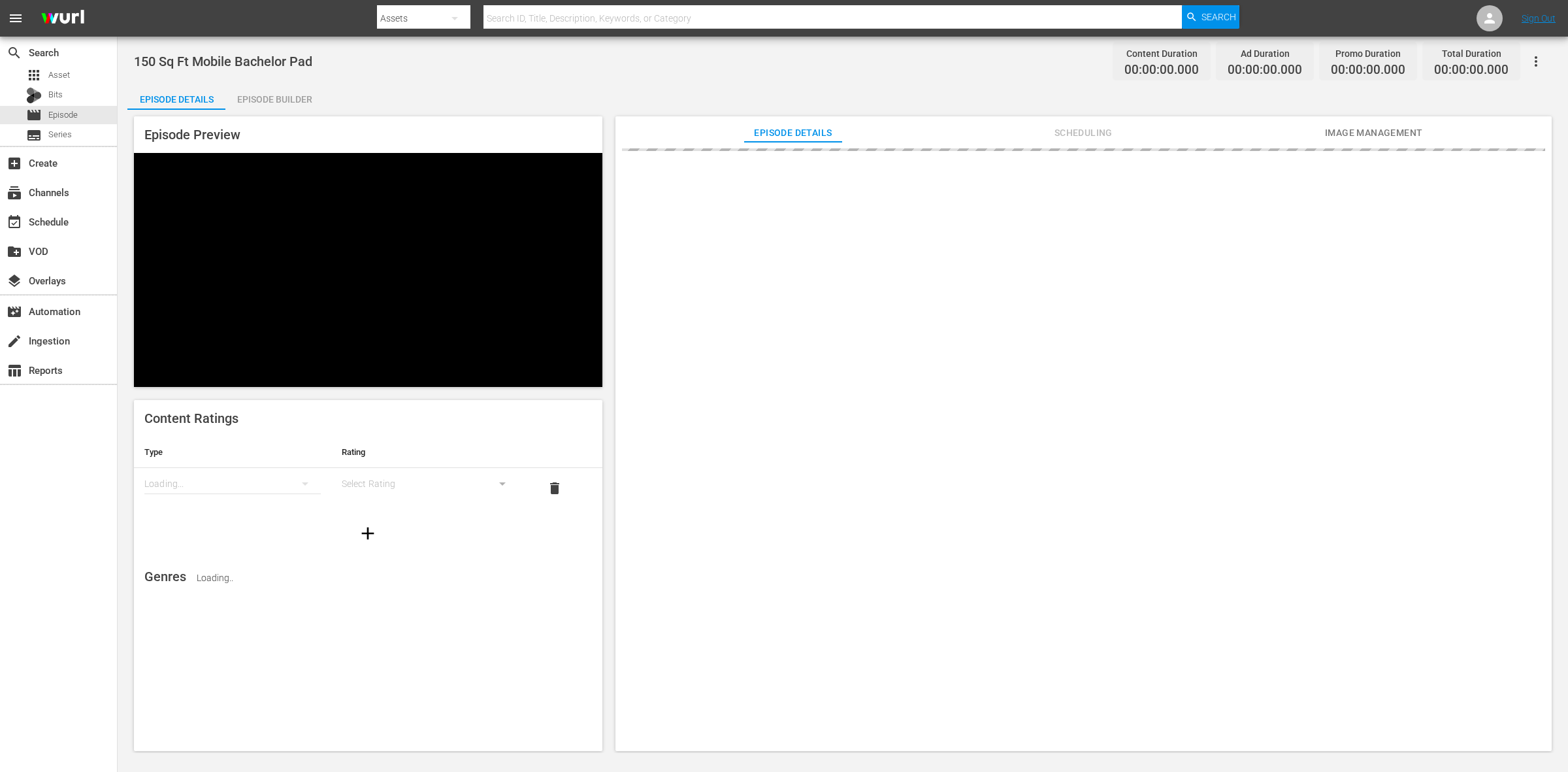
click at [301, 96] on div "Episode Builder" at bounding box center [275, 100] width 98 height 31
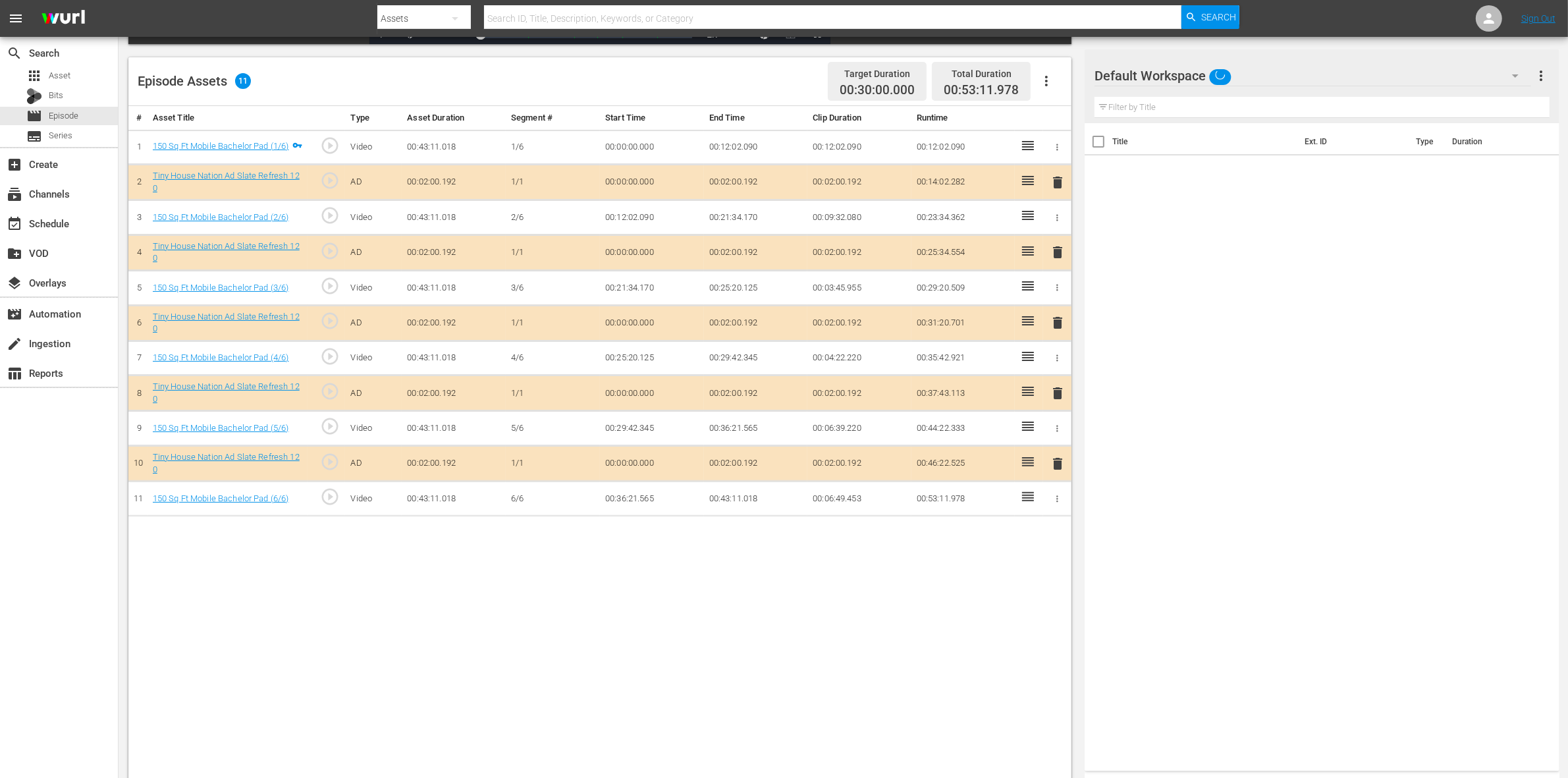
scroll to position [329, 0]
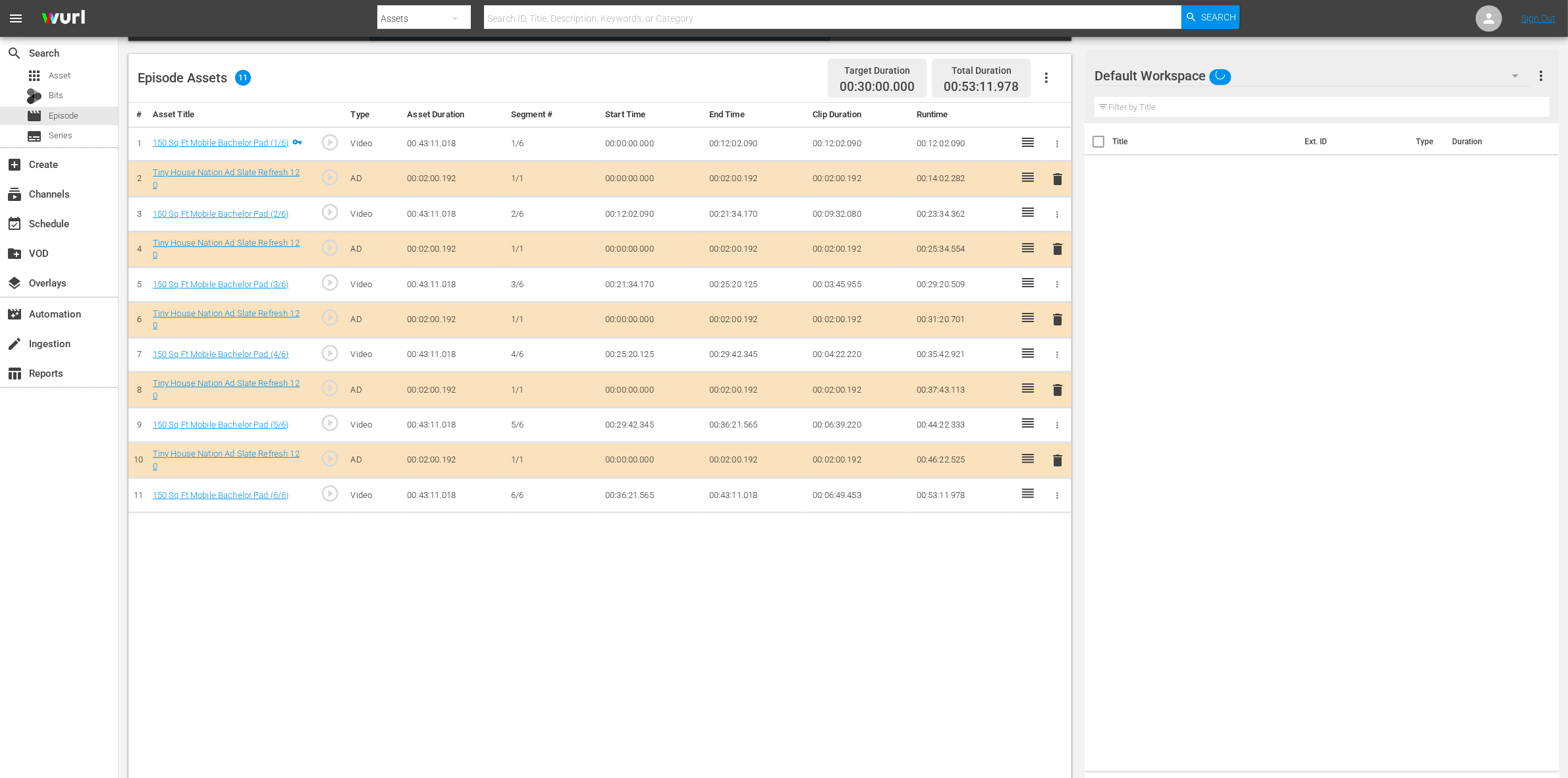
click at [1061, 254] on span "delete" at bounding box center [1058, 249] width 16 height 16
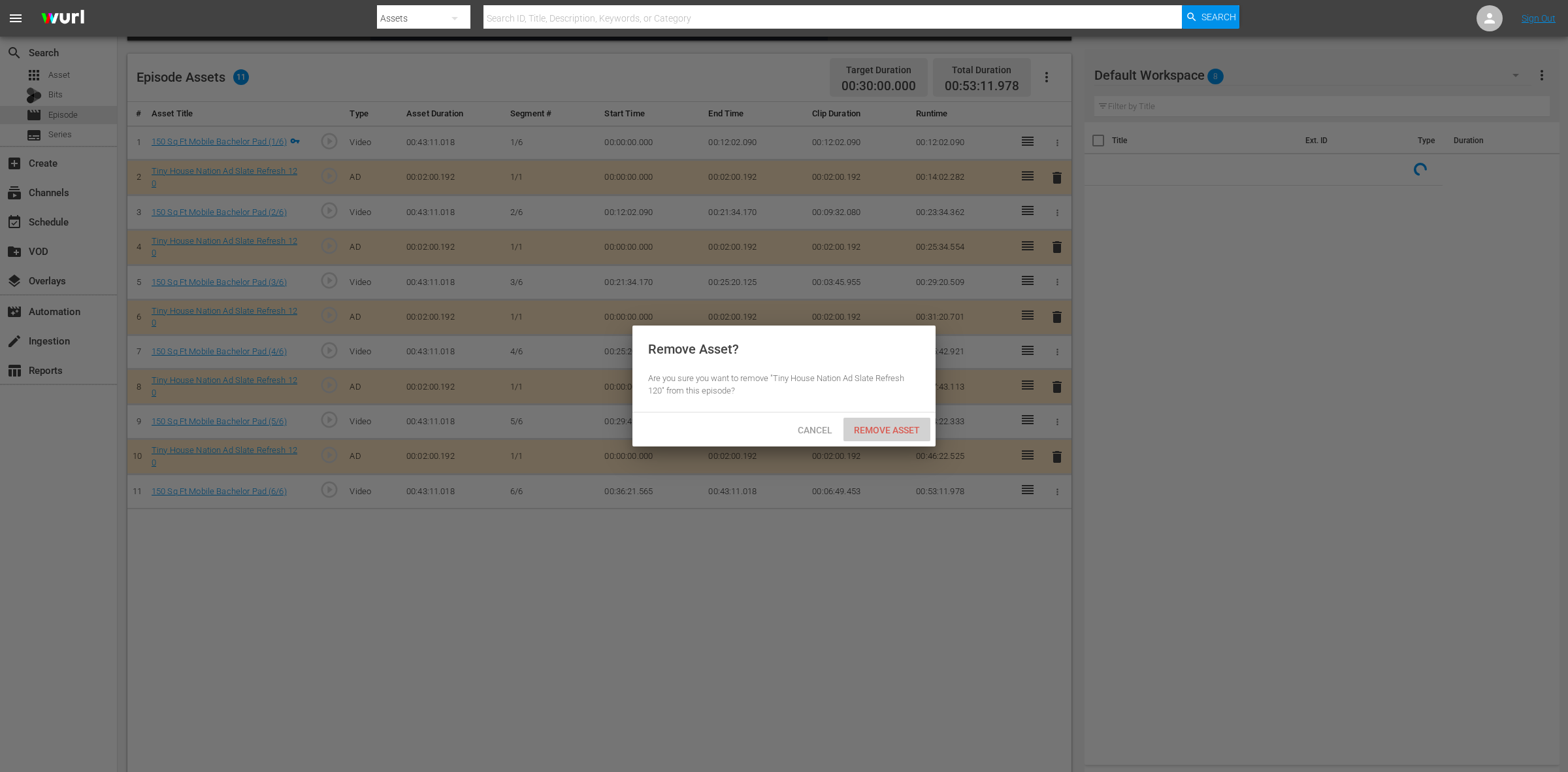
click at [917, 433] on span "Remove Asset" at bounding box center [887, 430] width 87 height 10
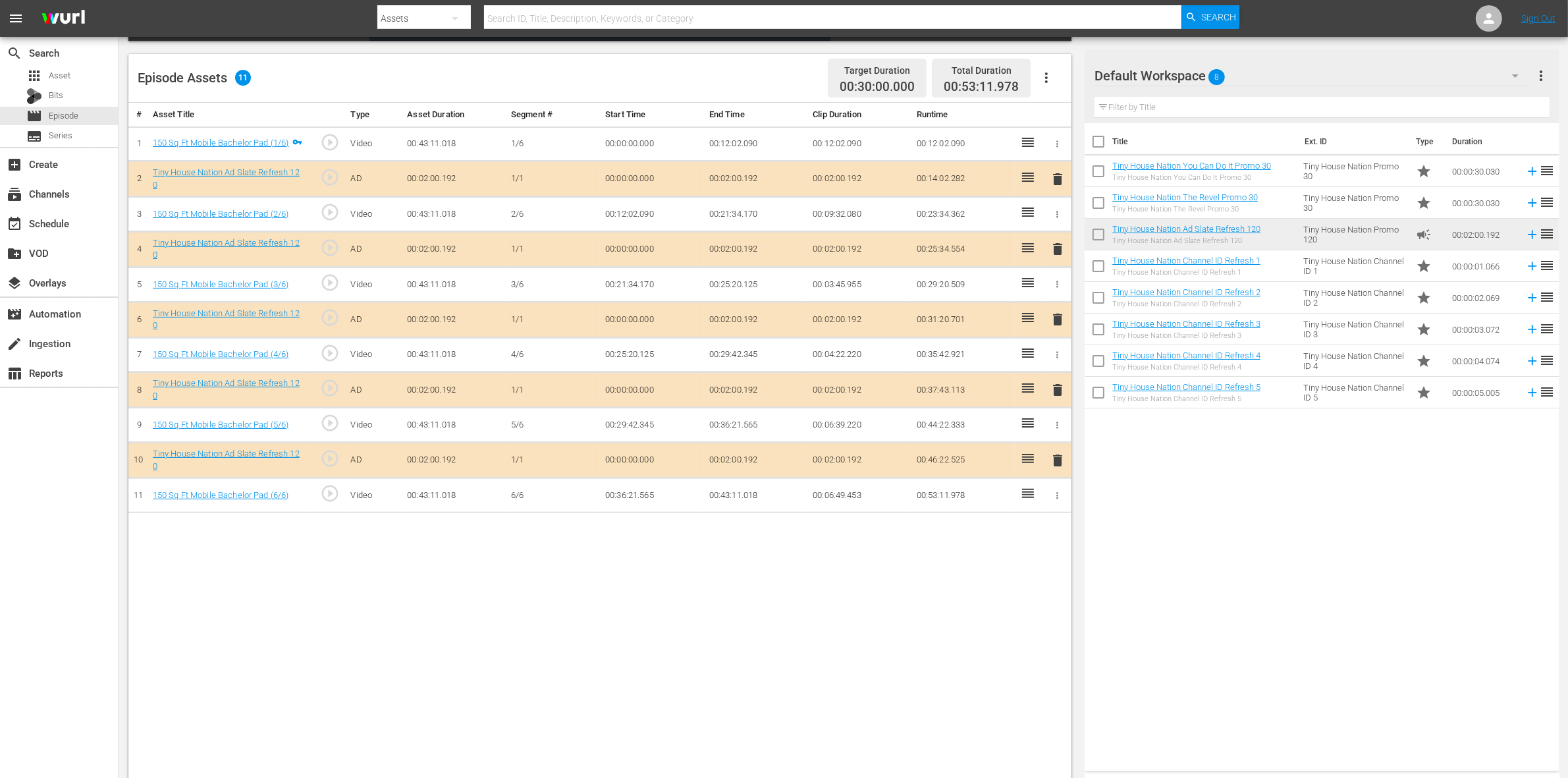
click at [1056, 328] on span "delete" at bounding box center [1058, 319] width 16 height 16
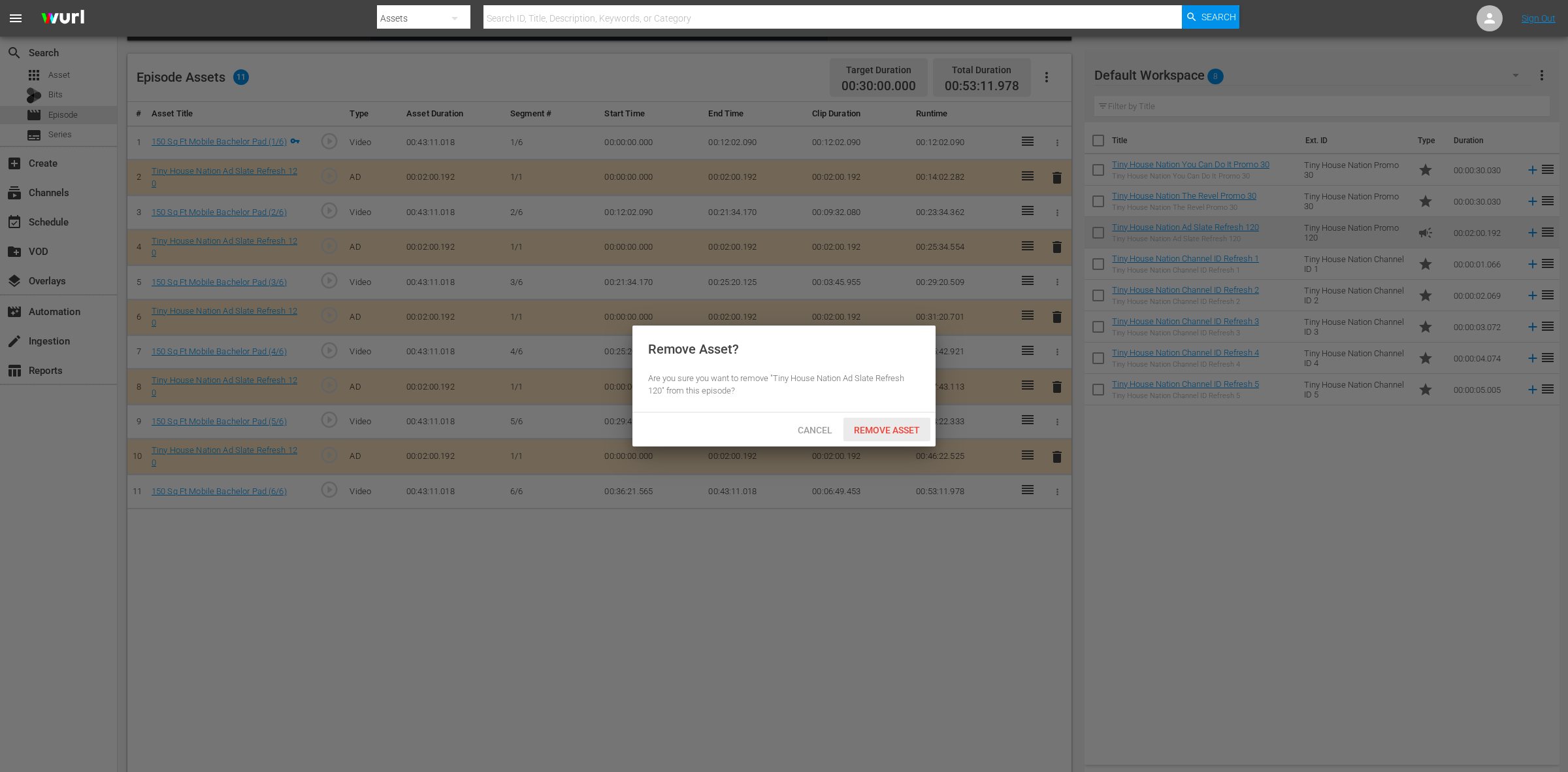
click at [908, 425] on span "Remove Asset" at bounding box center [887, 430] width 87 height 10
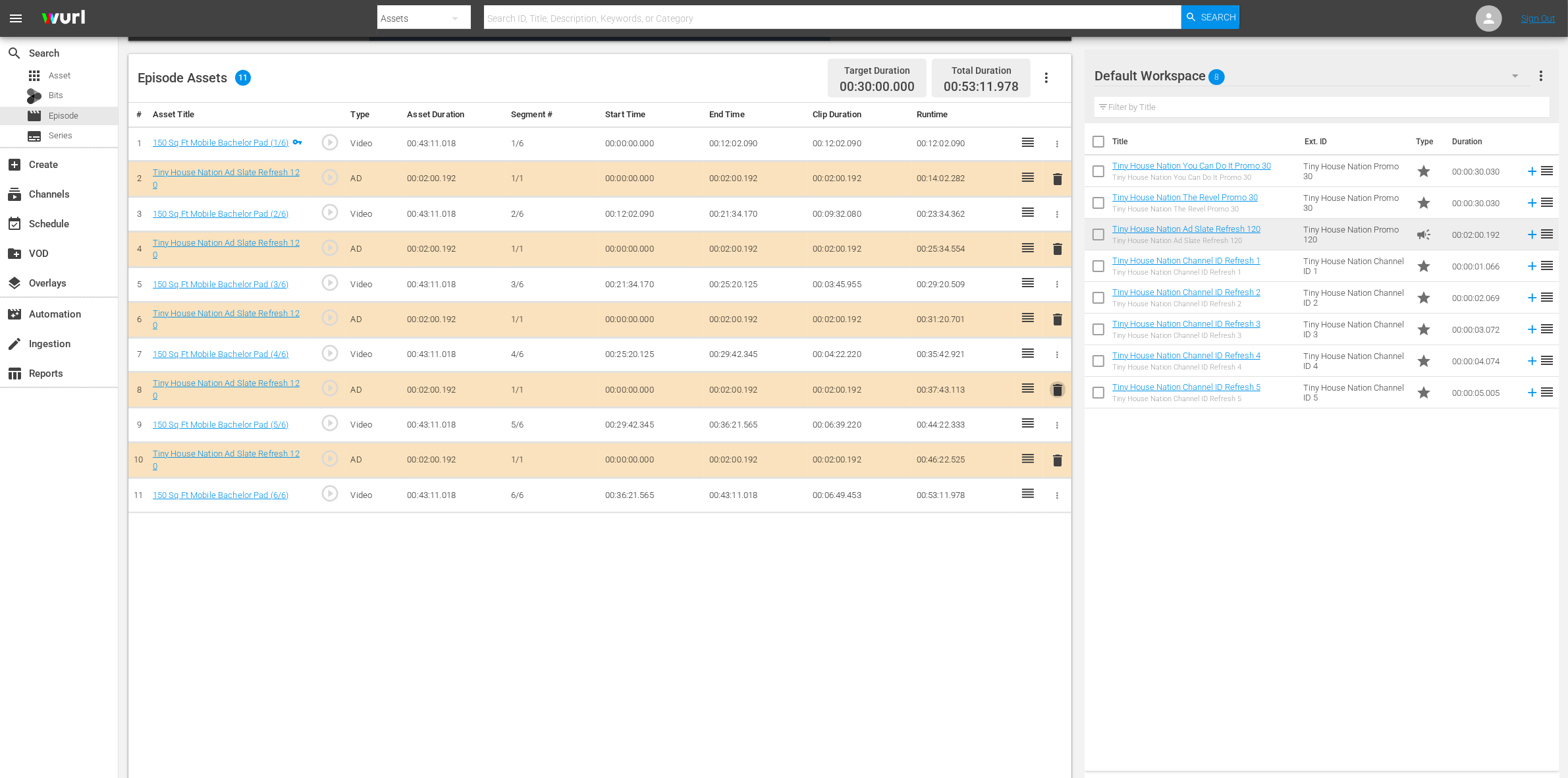
click at [1058, 391] on span "delete" at bounding box center [1058, 390] width 16 height 16
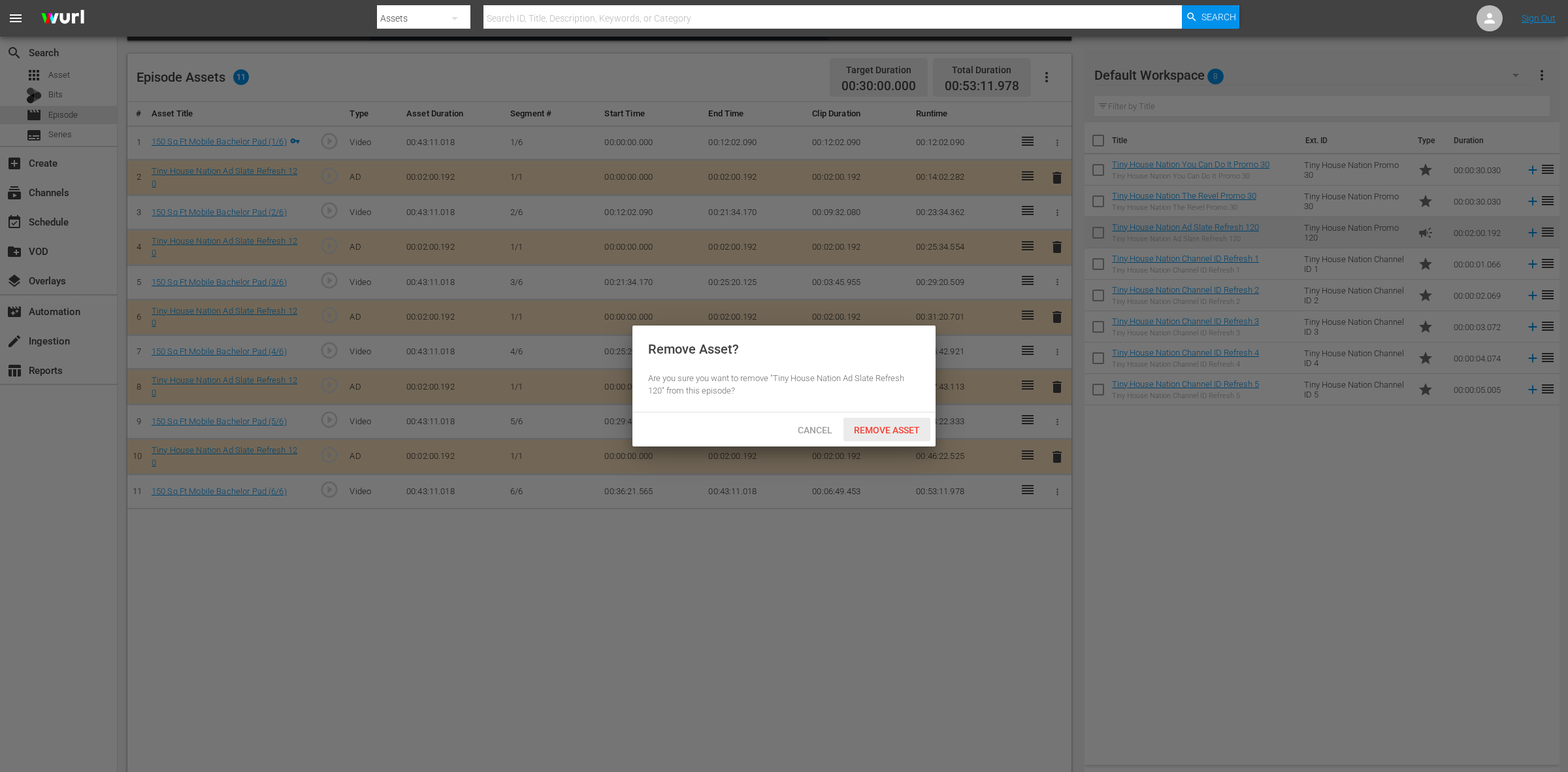
click at [909, 432] on span "Remove Asset" at bounding box center [887, 430] width 87 height 10
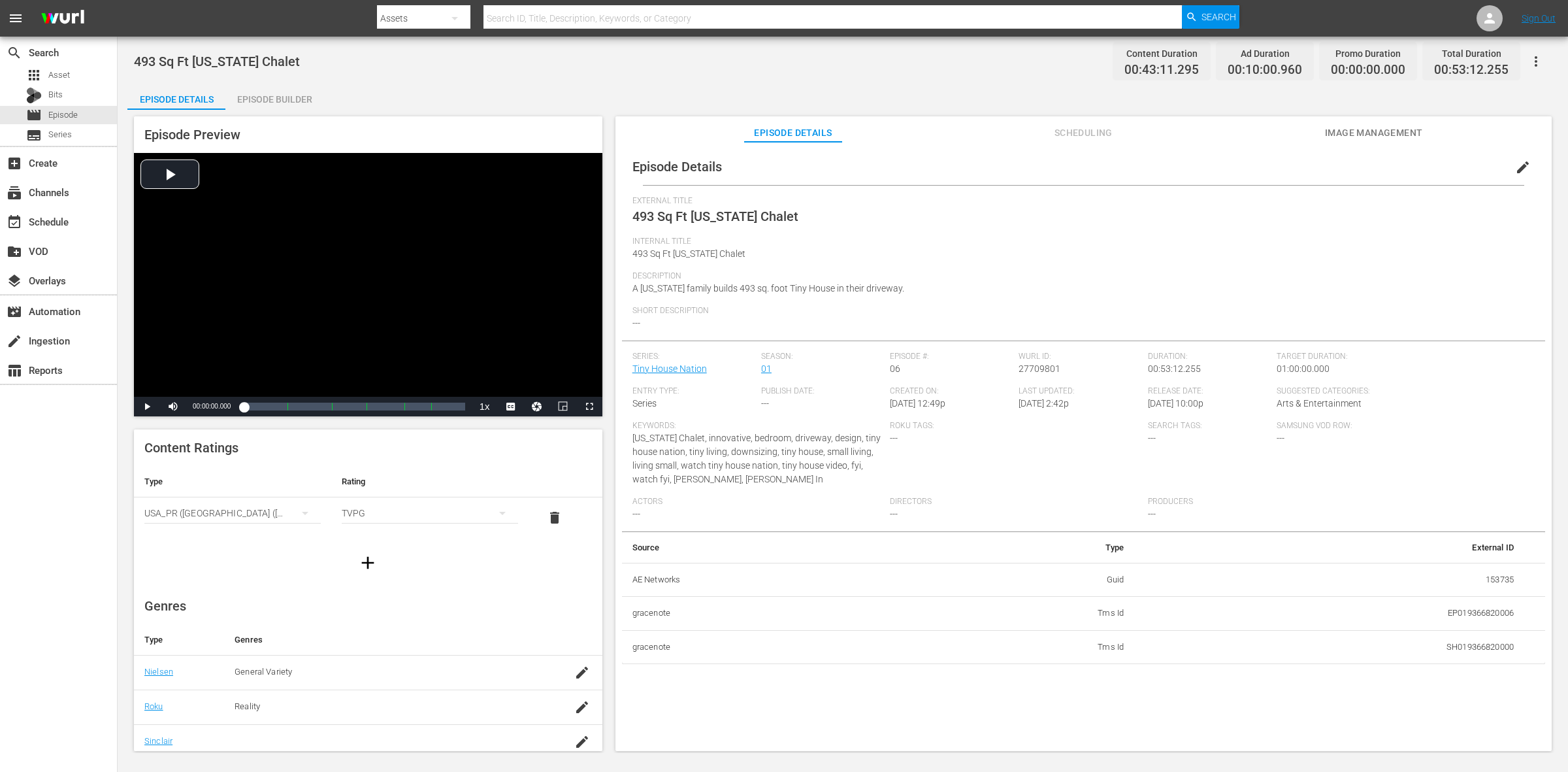
click at [279, 96] on div "Episode Builder" at bounding box center [275, 100] width 98 height 31
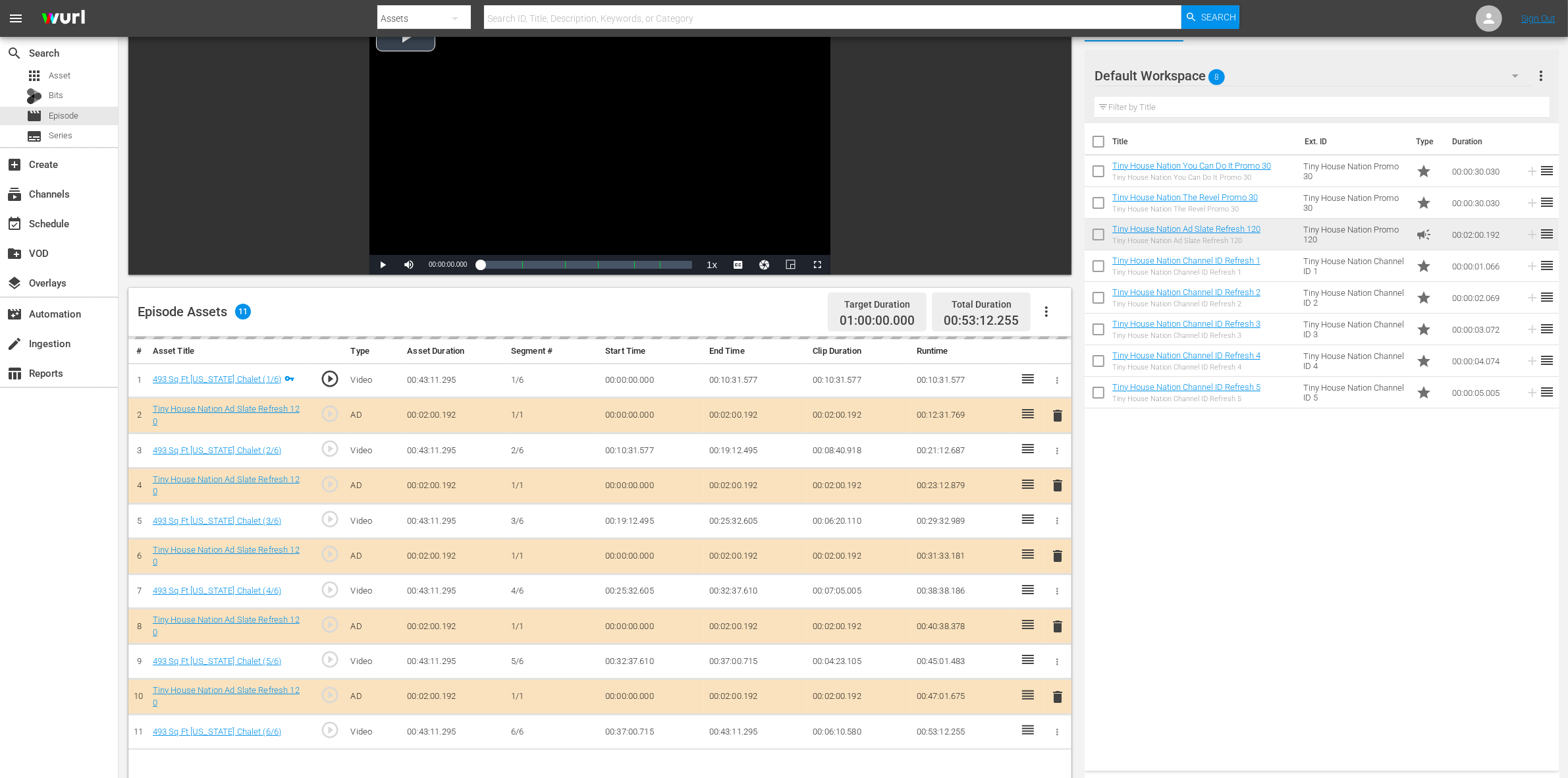
scroll to position [247, 0]
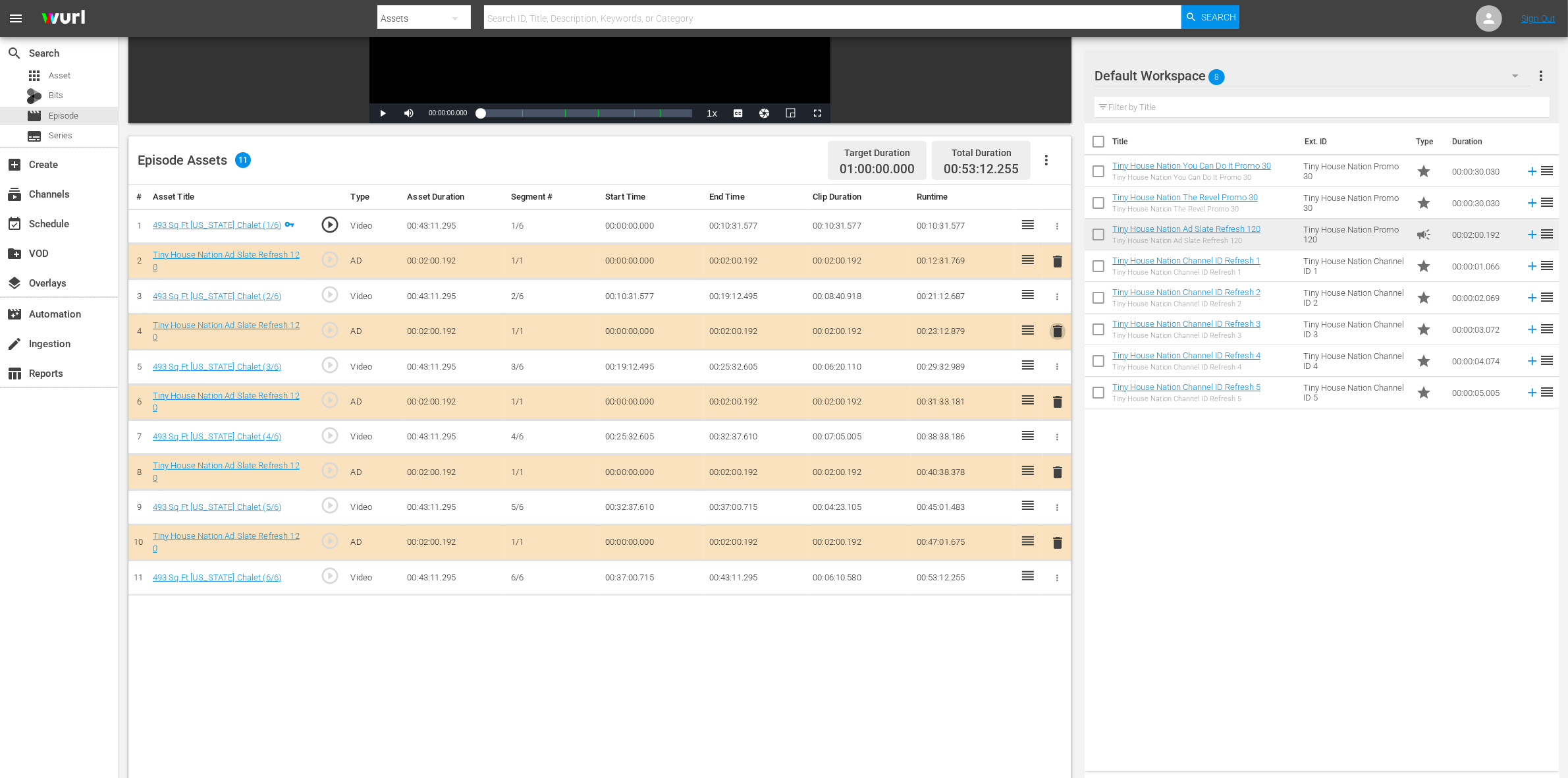
click at [1052, 334] on span "delete" at bounding box center [1058, 331] width 16 height 16
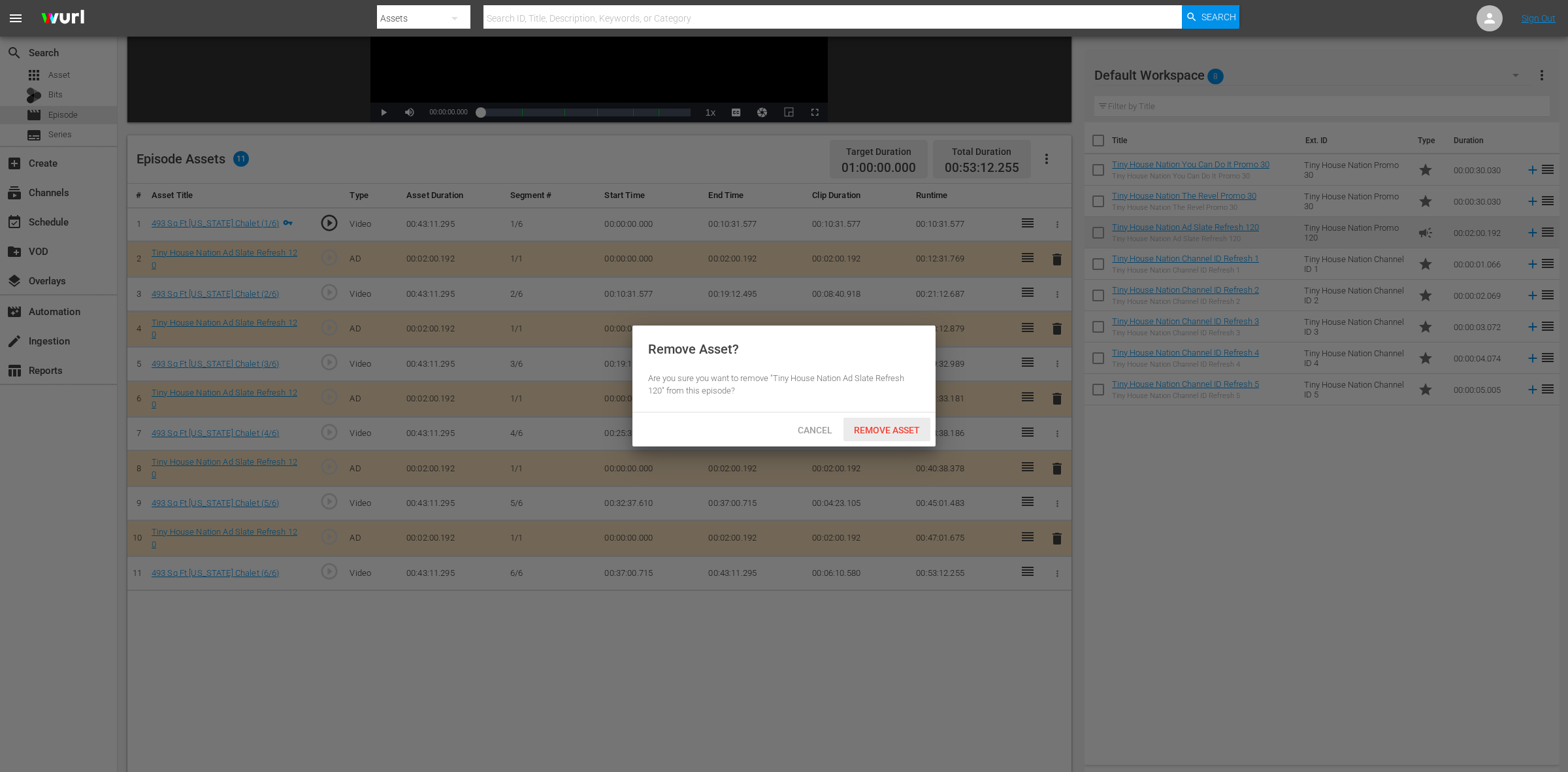
click at [901, 429] on span "Remove Asset" at bounding box center [887, 430] width 87 height 10
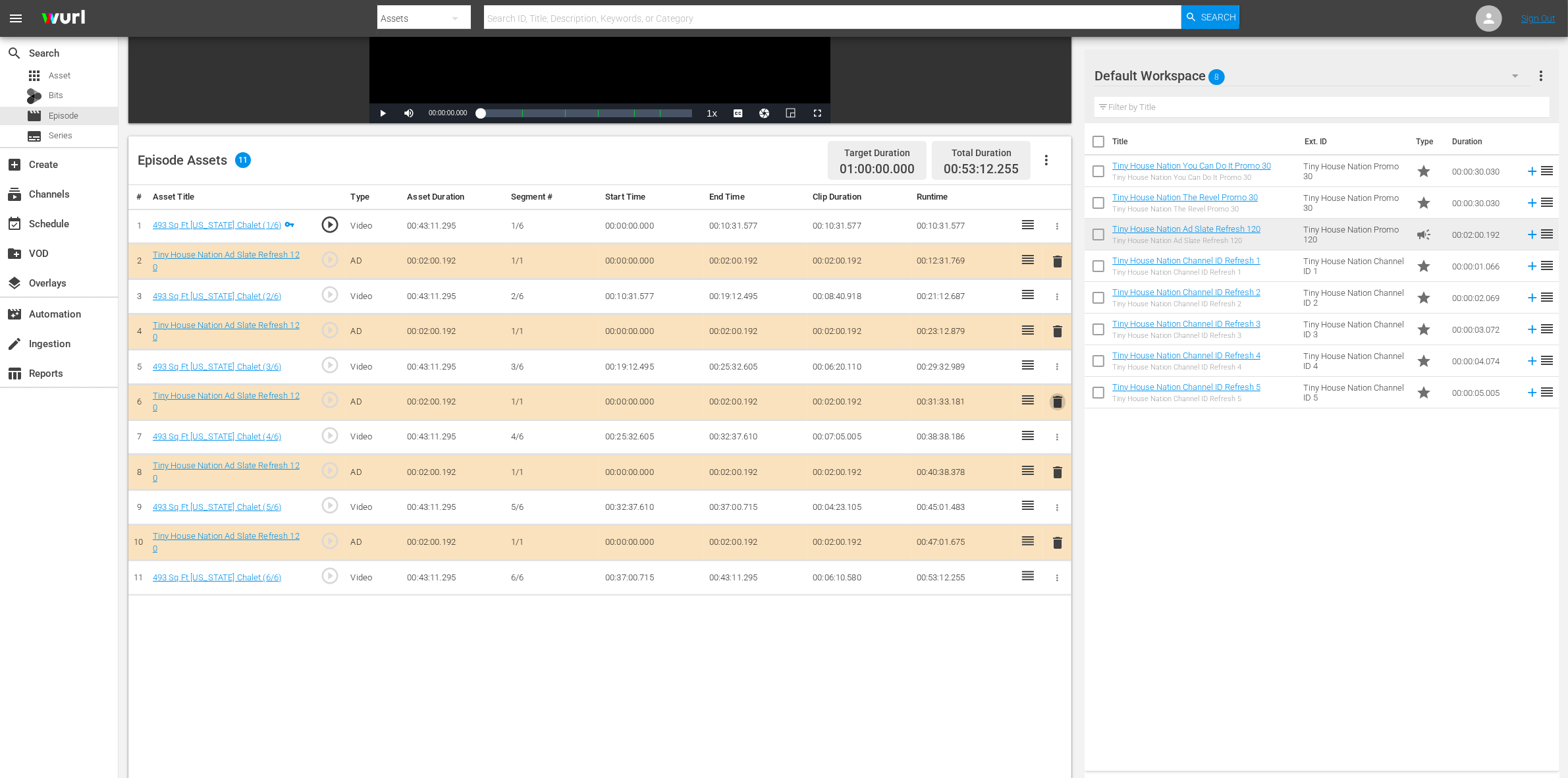
click at [1061, 402] on span "delete" at bounding box center [1058, 402] width 16 height 16
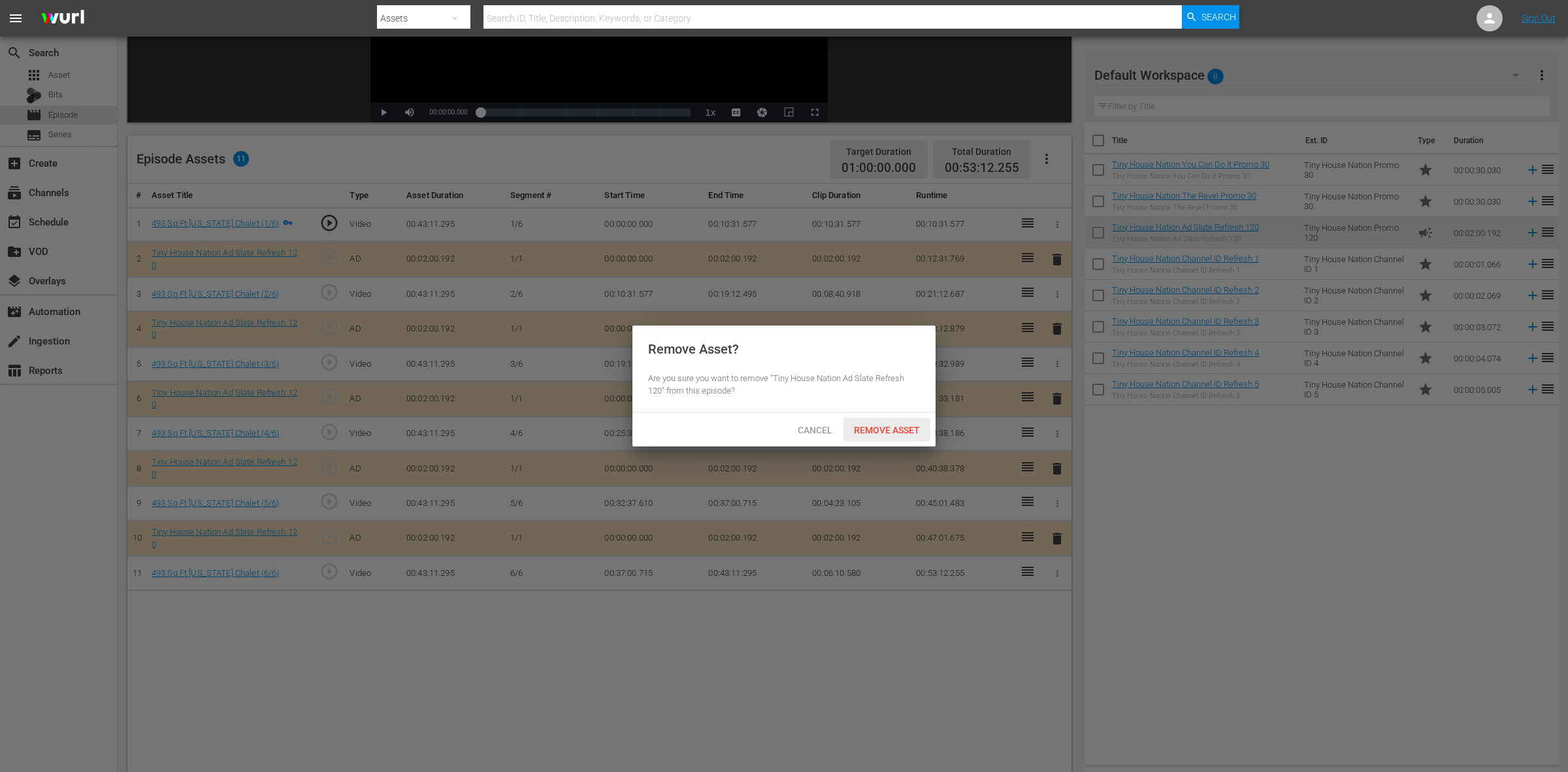
click at [860, 432] on span "Remove Asset" at bounding box center [887, 430] width 87 height 10
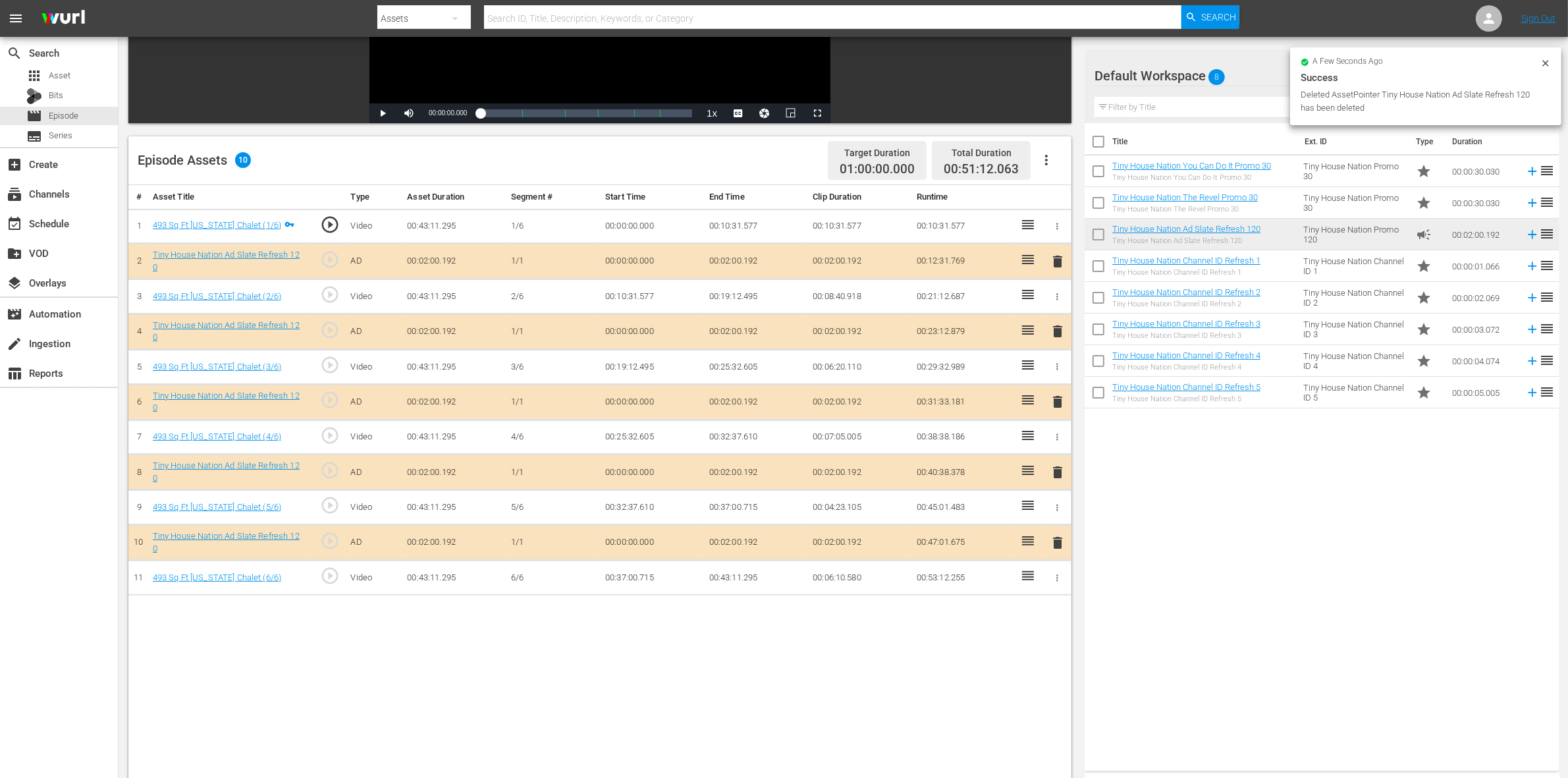
click at [1061, 473] on span "delete" at bounding box center [1058, 472] width 16 height 16
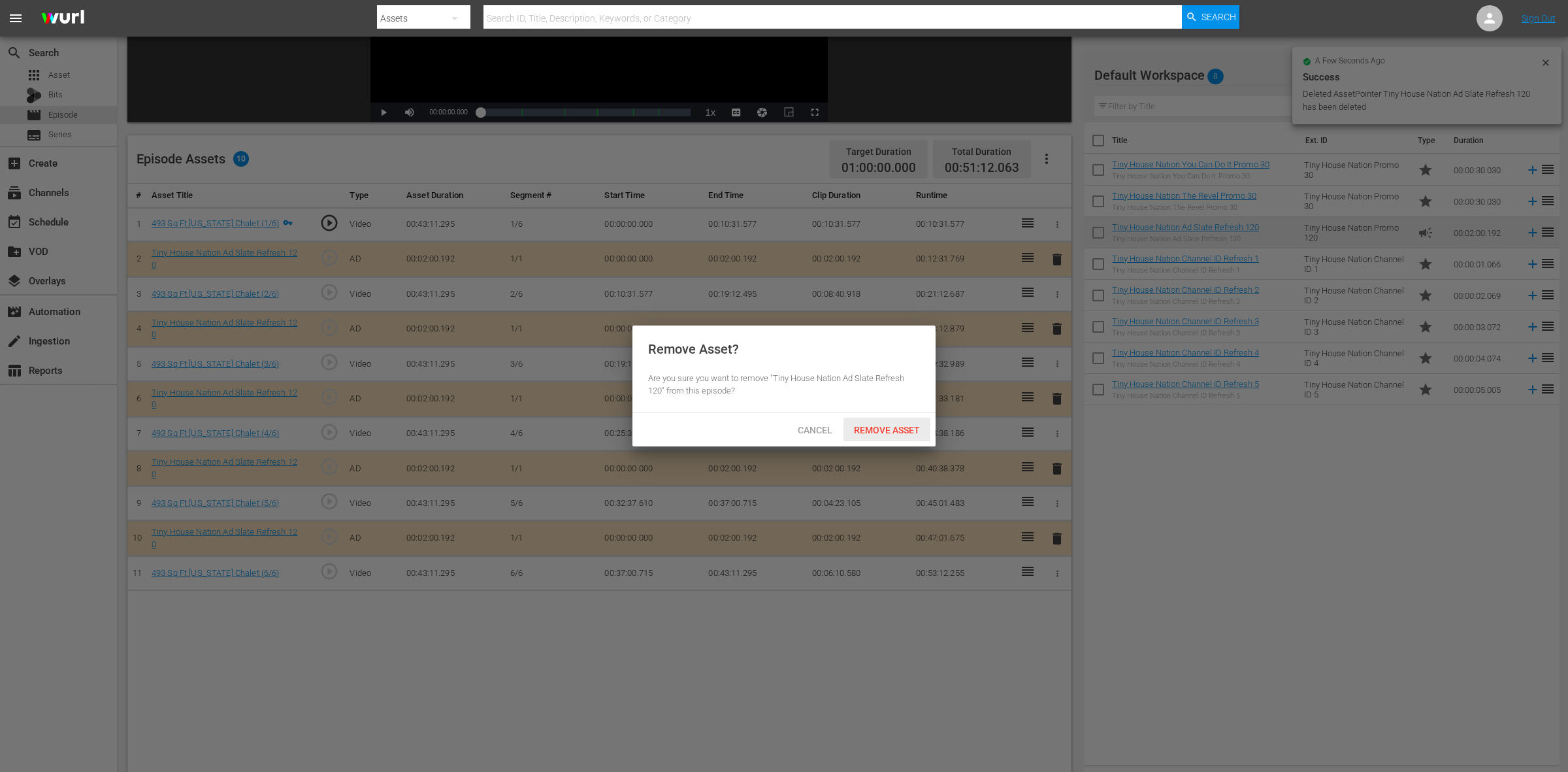
click at [895, 427] on span "Remove Asset" at bounding box center [887, 430] width 87 height 10
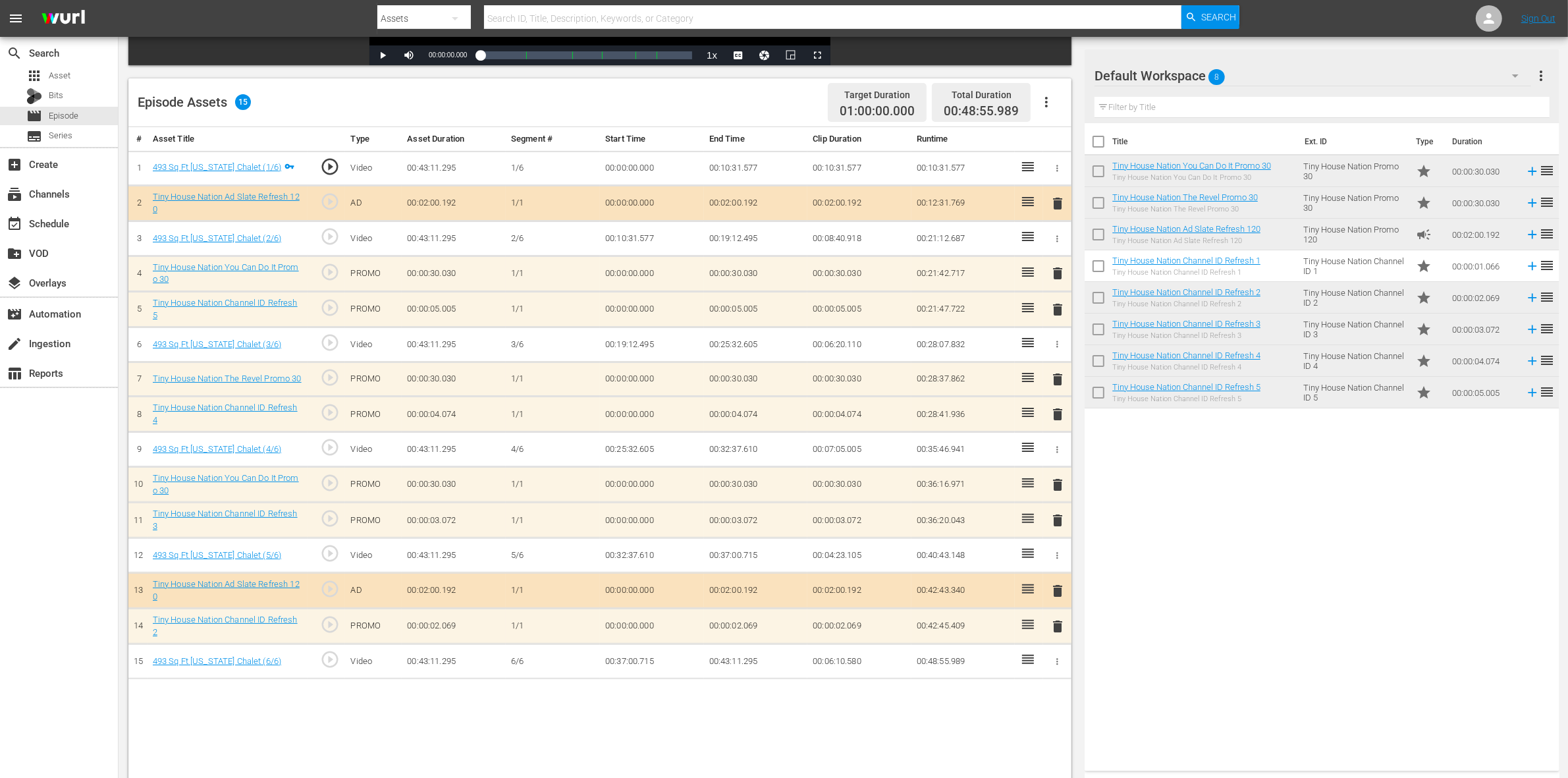
scroll to position [329, 0]
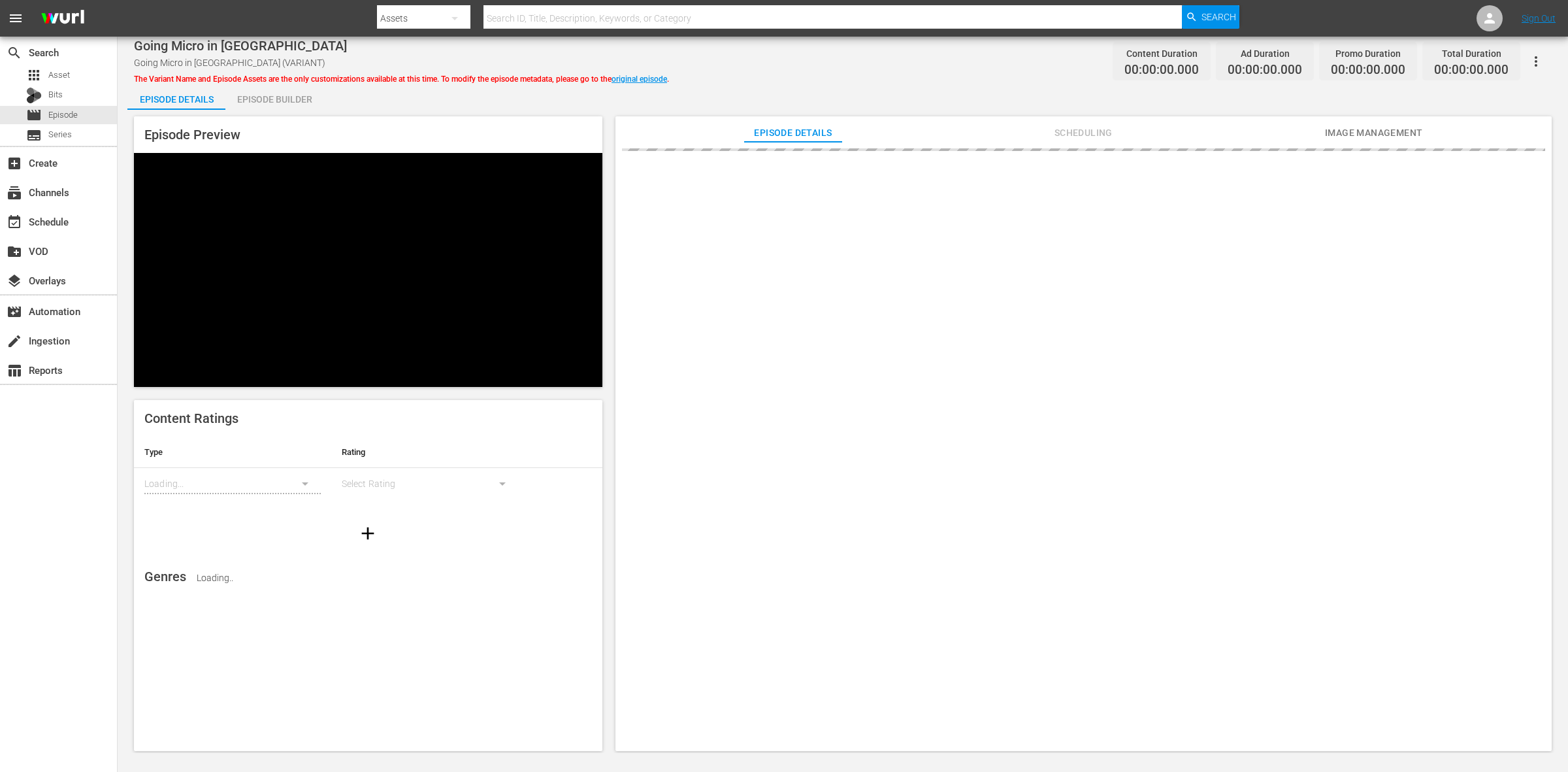
click at [299, 108] on div "Episode Builder" at bounding box center [275, 100] width 98 height 31
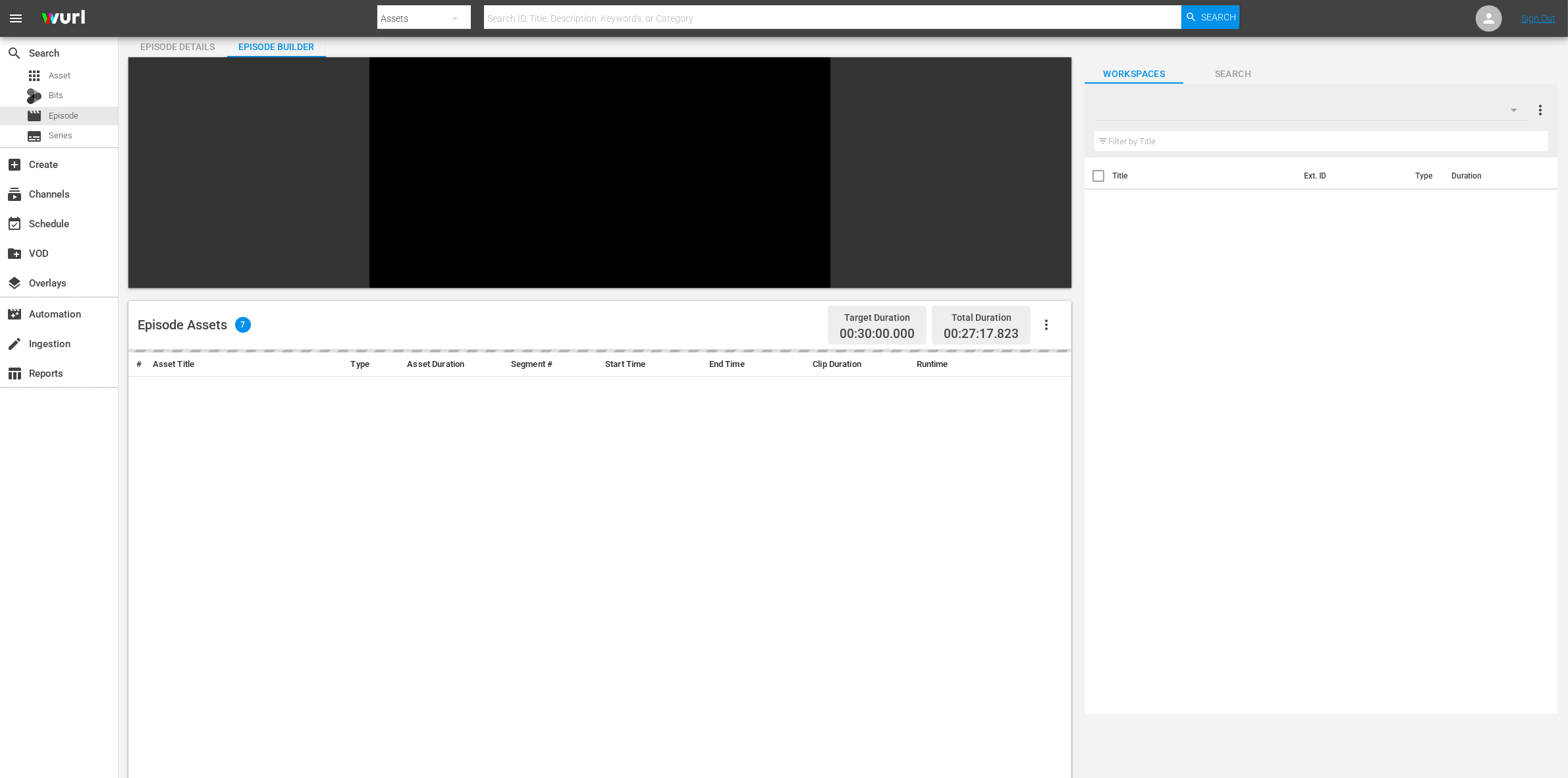
scroll to position [82, 0]
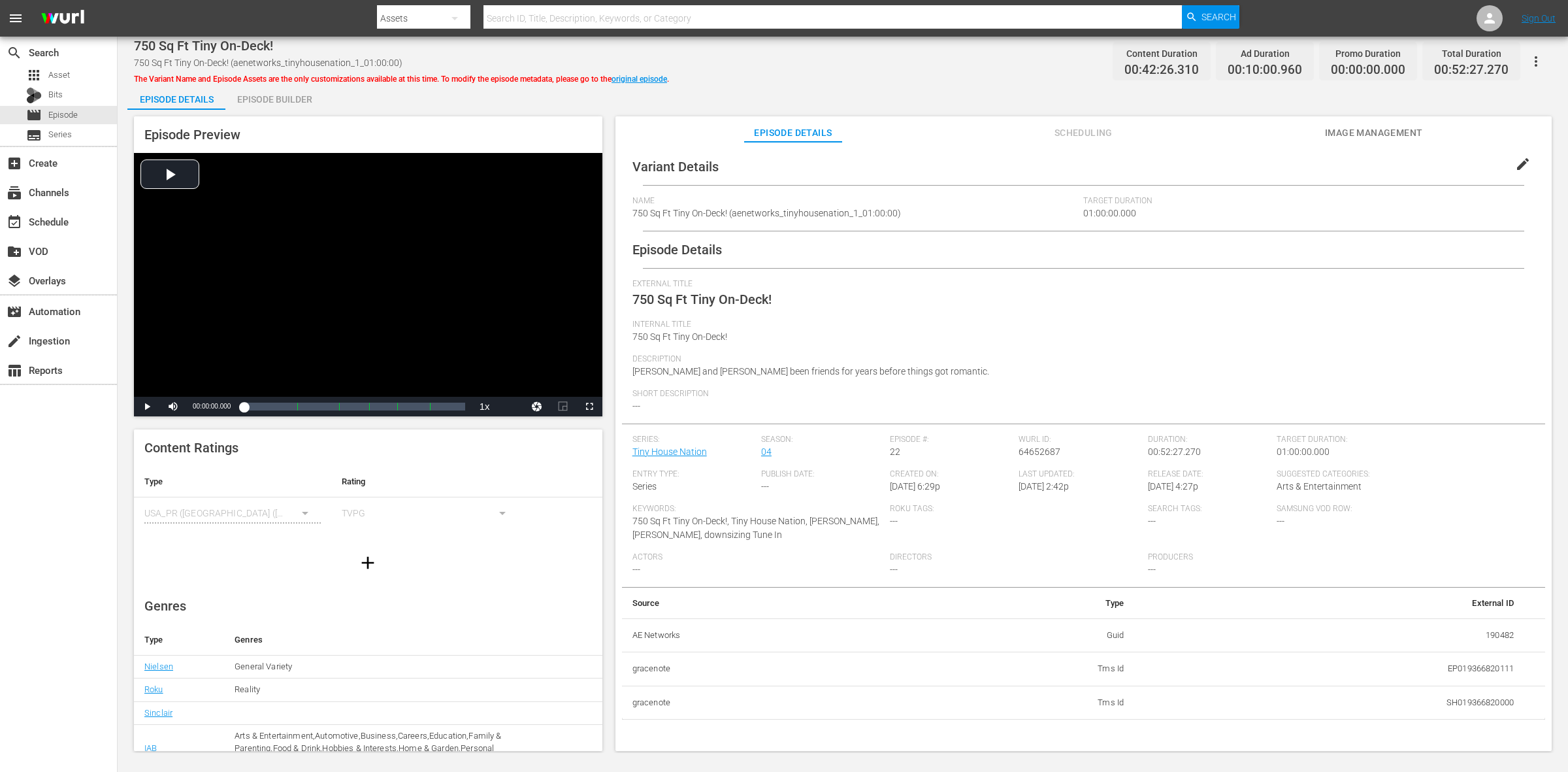
click at [288, 110] on div "Episode Preview Video Player is loading. Play Video Play Mute Current Time 00:0…" at bounding box center [843, 436] width 1431 height 652
click at [288, 103] on div "Episode Builder" at bounding box center [275, 100] width 98 height 31
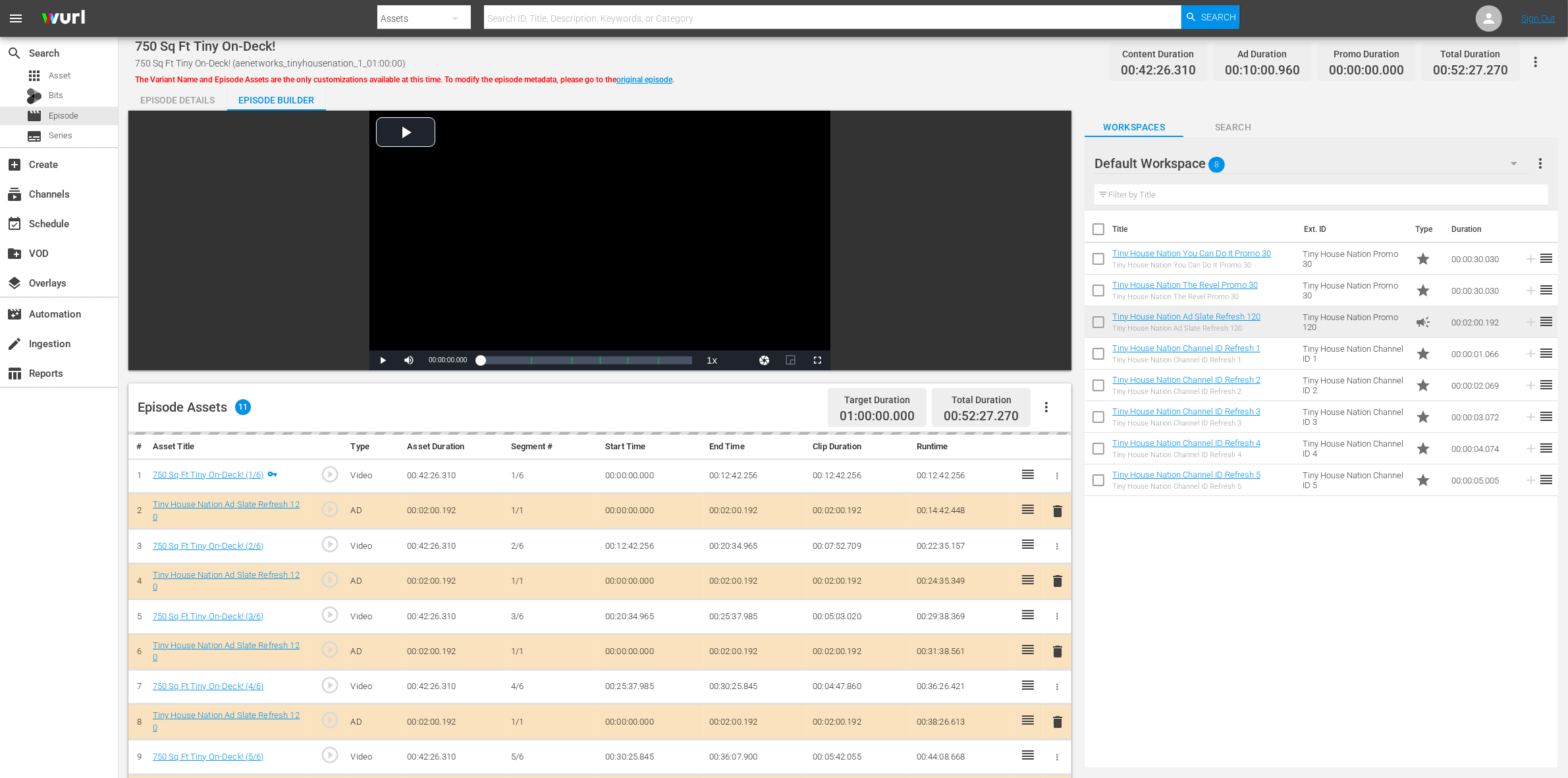
scroll to position [165, 0]
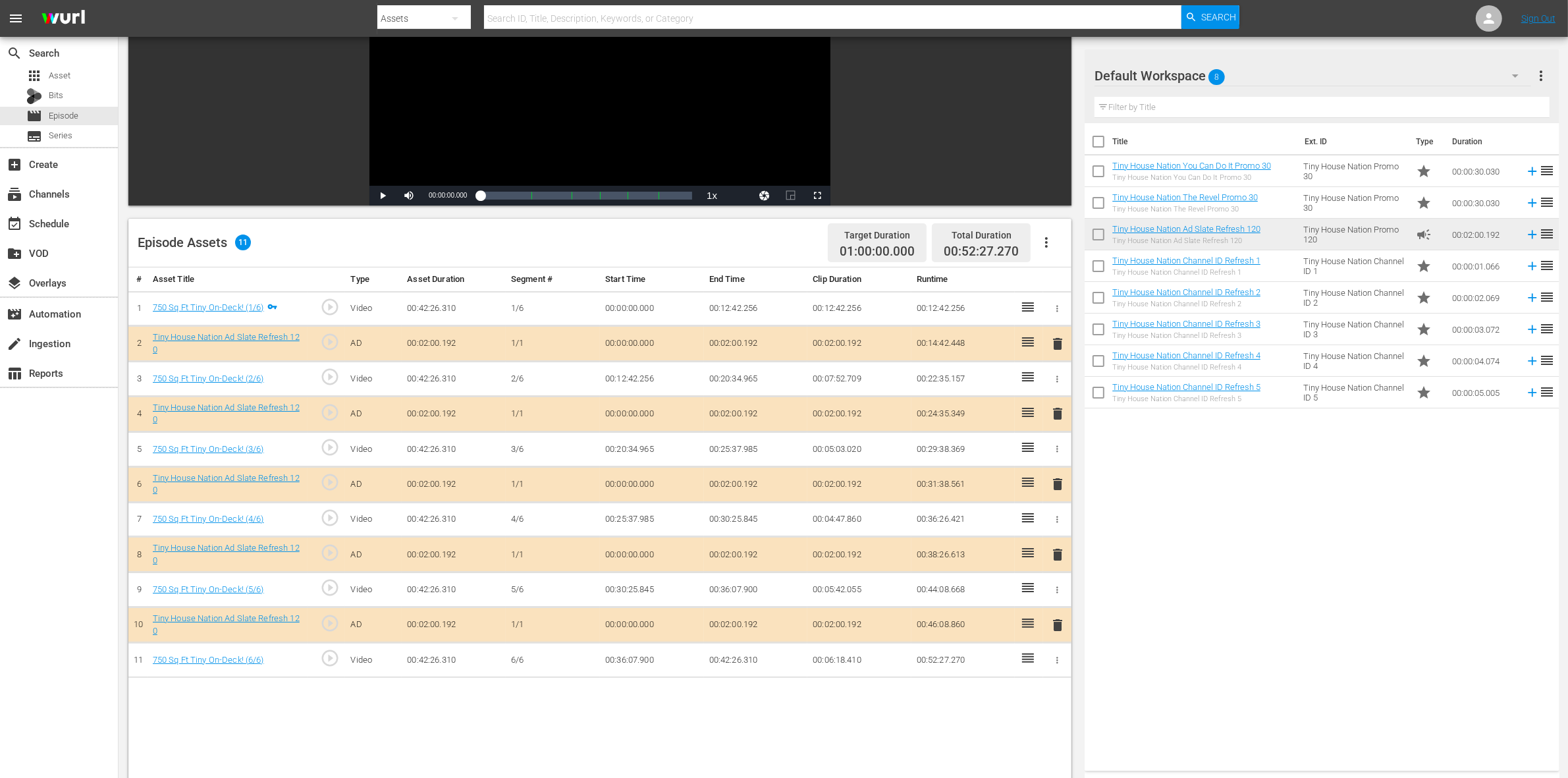
click at [1057, 419] on span "delete" at bounding box center [1058, 413] width 16 height 16
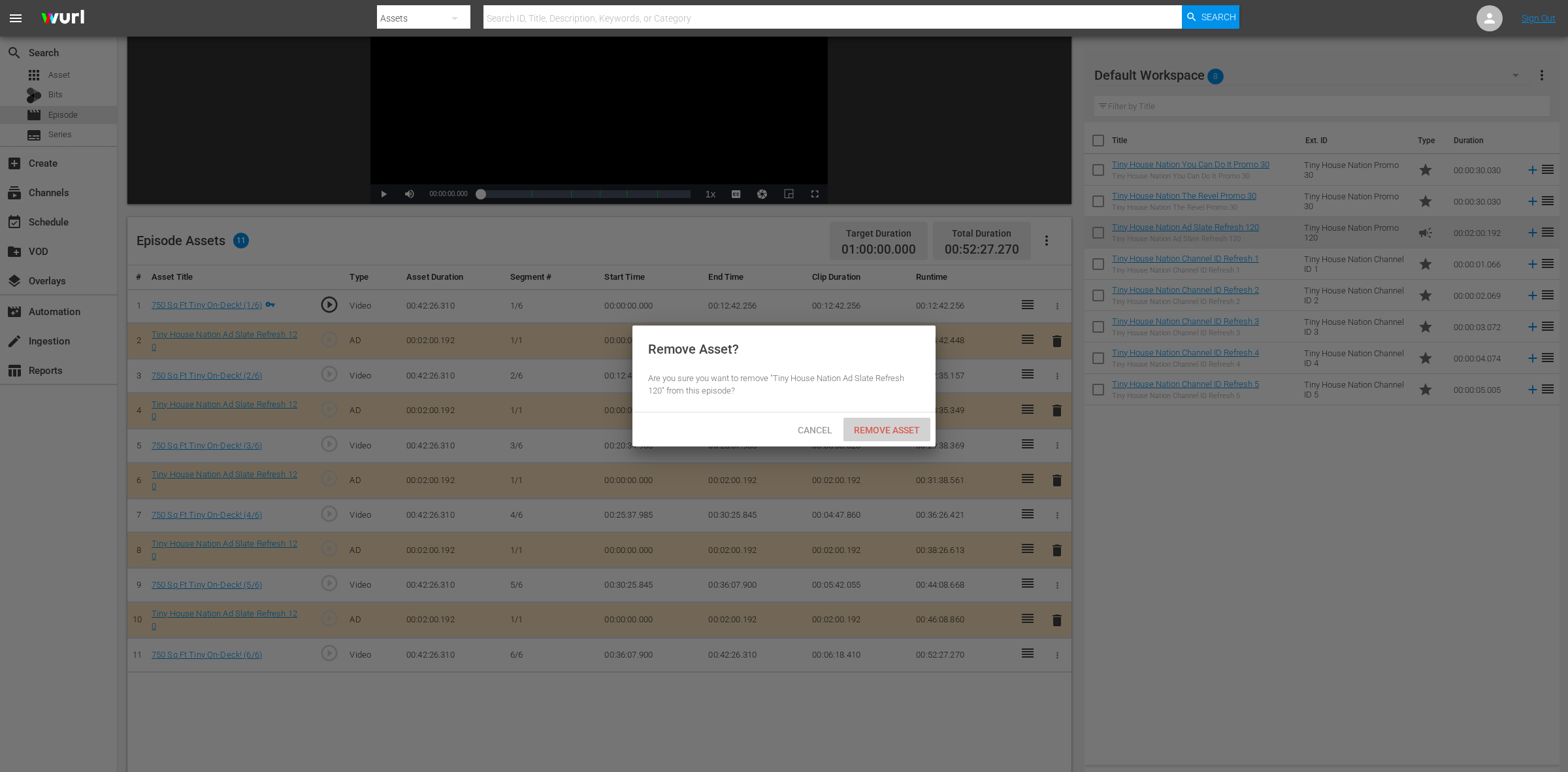
click at [915, 425] on span "Remove Asset" at bounding box center [887, 430] width 87 height 10
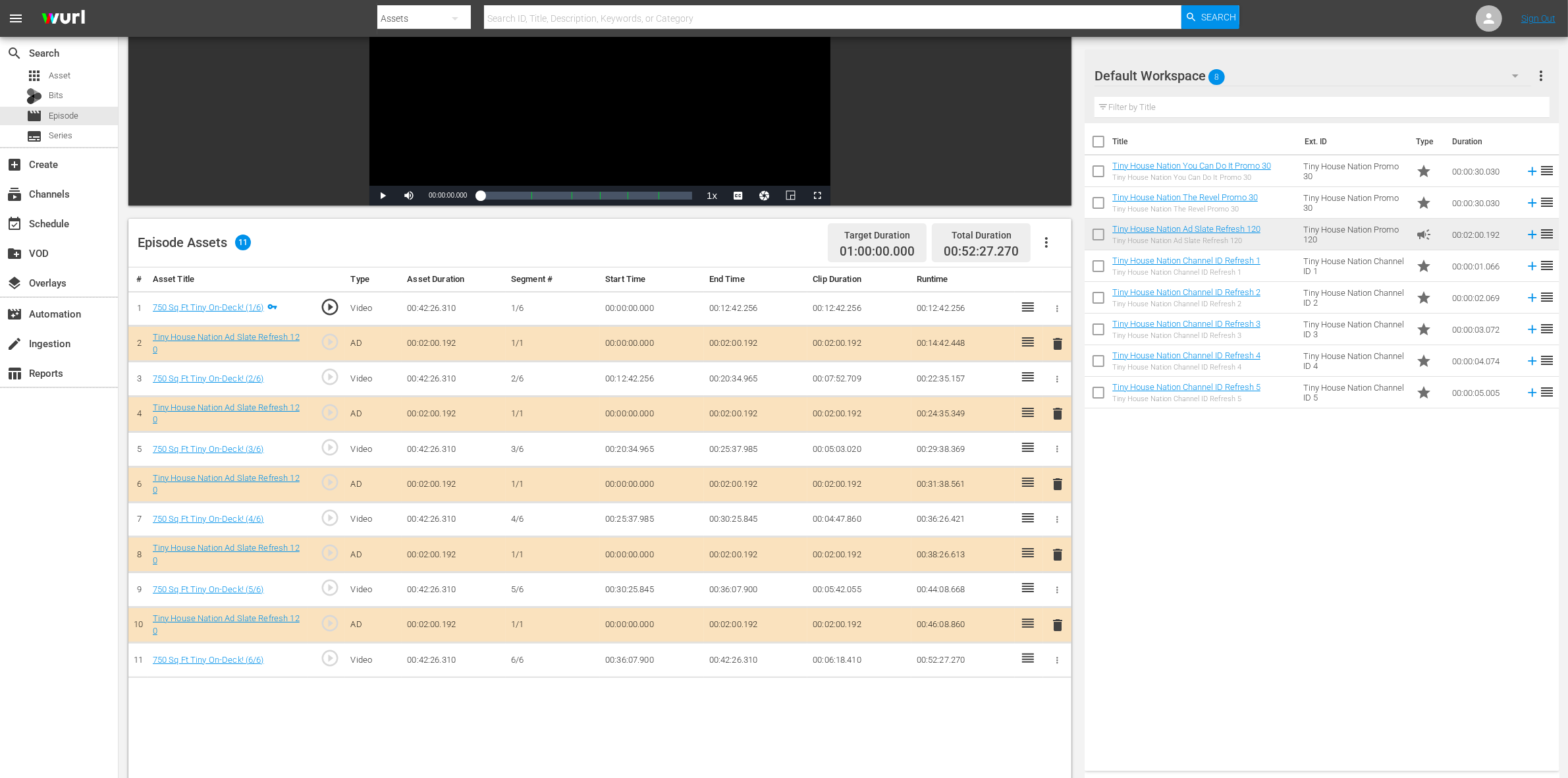
click at [1054, 488] on span "delete" at bounding box center [1058, 484] width 16 height 16
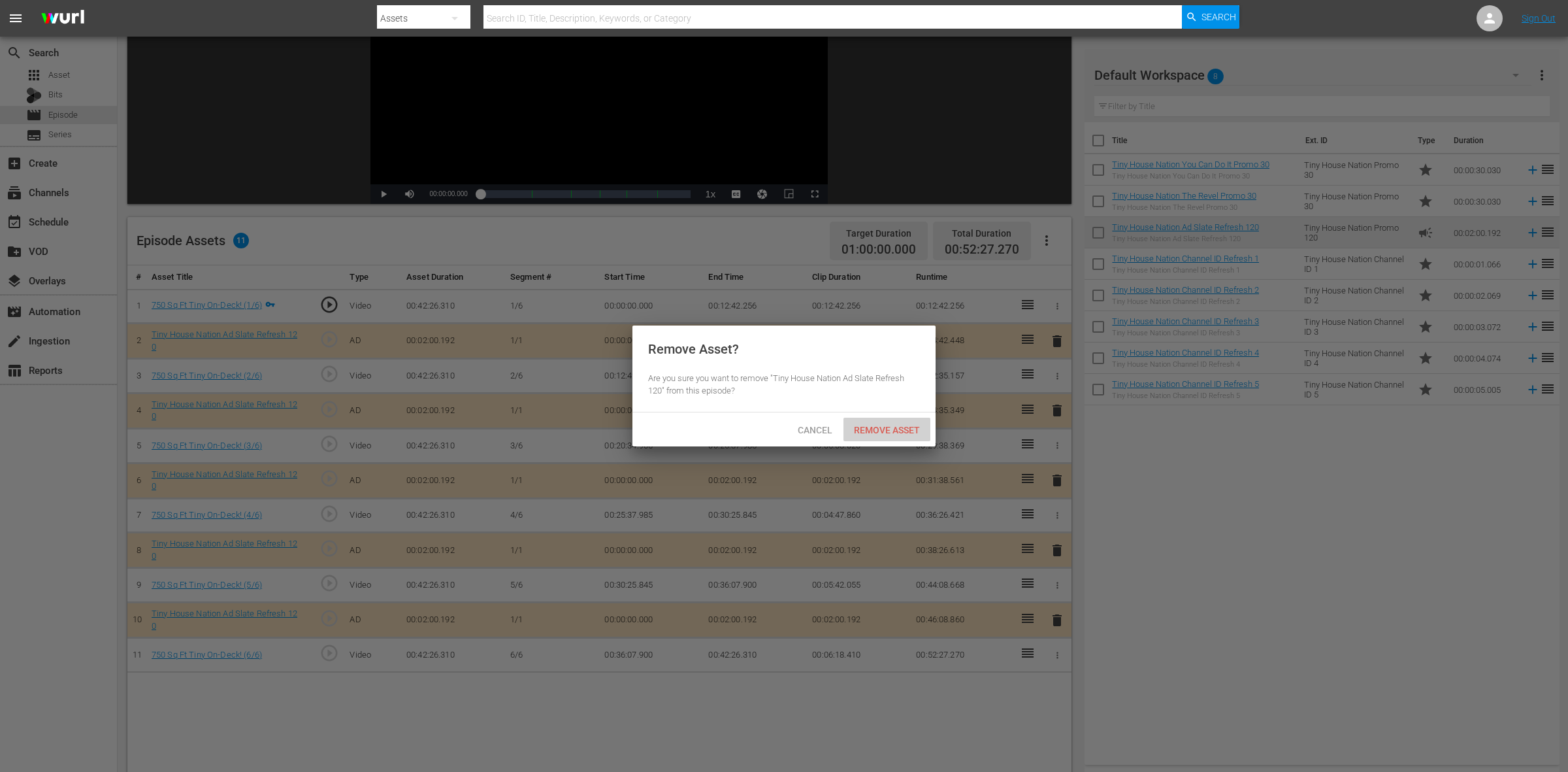
click at [887, 428] on span "Remove Asset" at bounding box center [887, 430] width 87 height 10
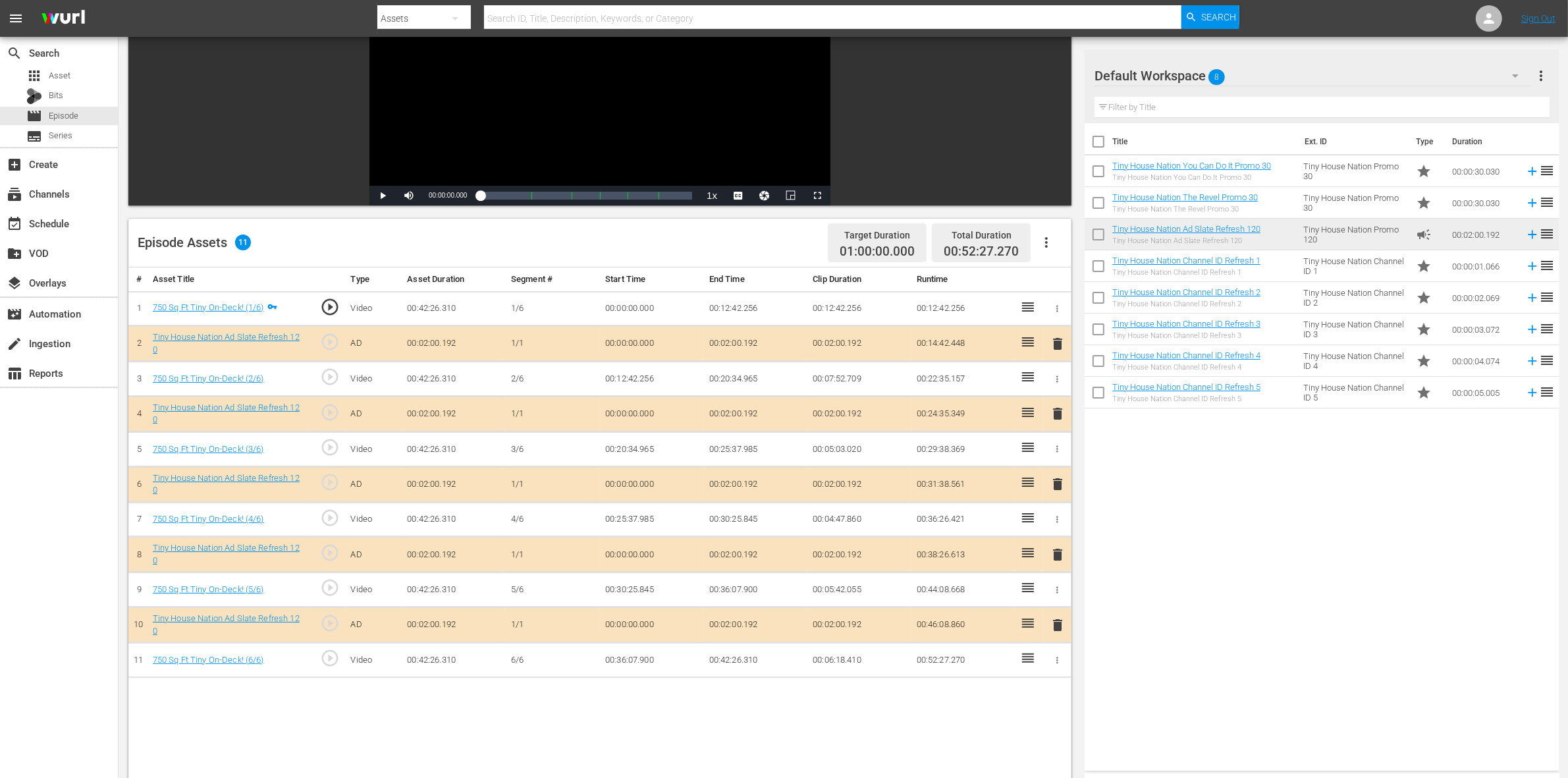
click at [1054, 562] on span "delete" at bounding box center [1058, 554] width 16 height 16
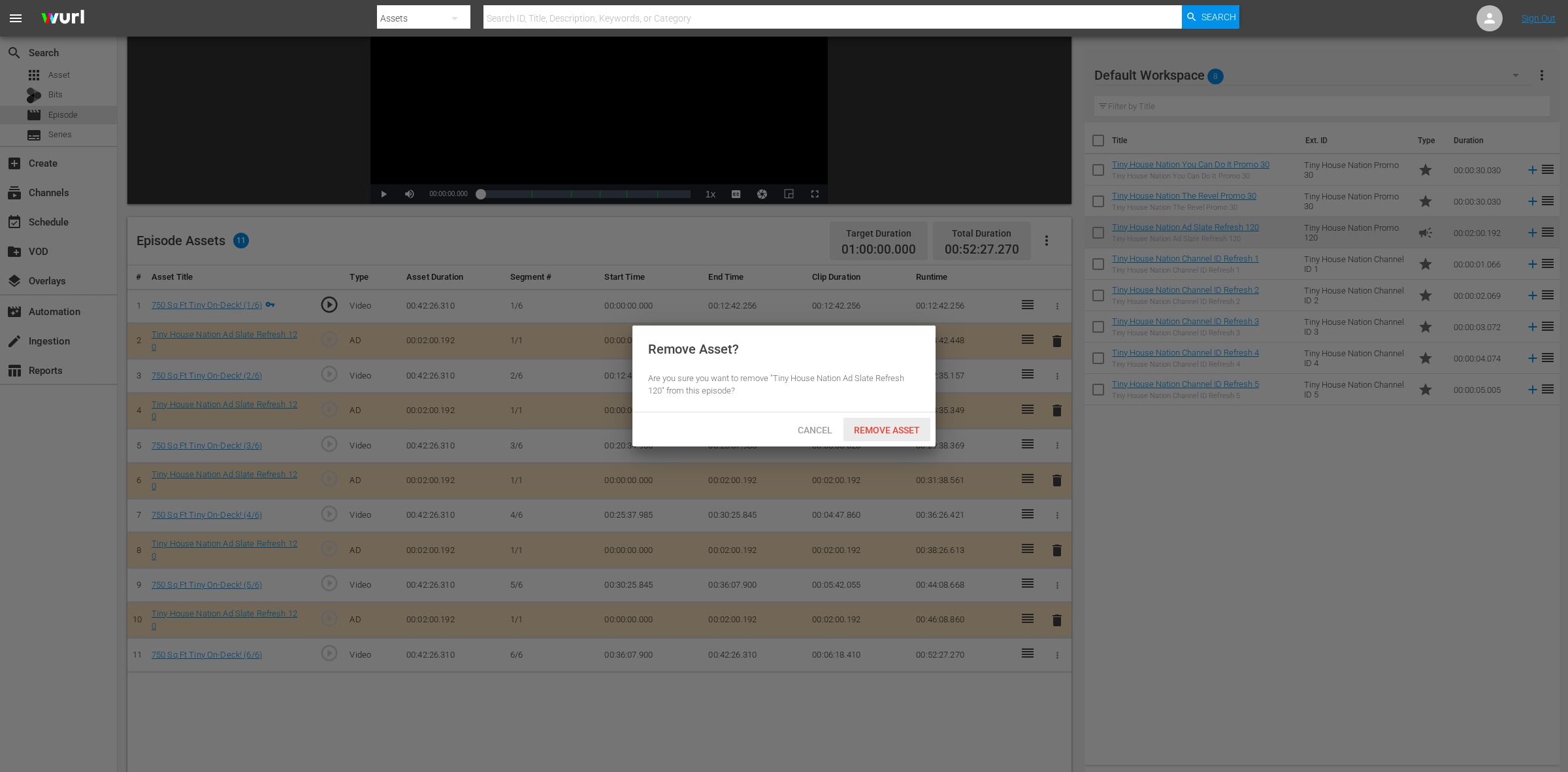
click at [894, 429] on span "Remove Asset" at bounding box center [887, 430] width 87 height 10
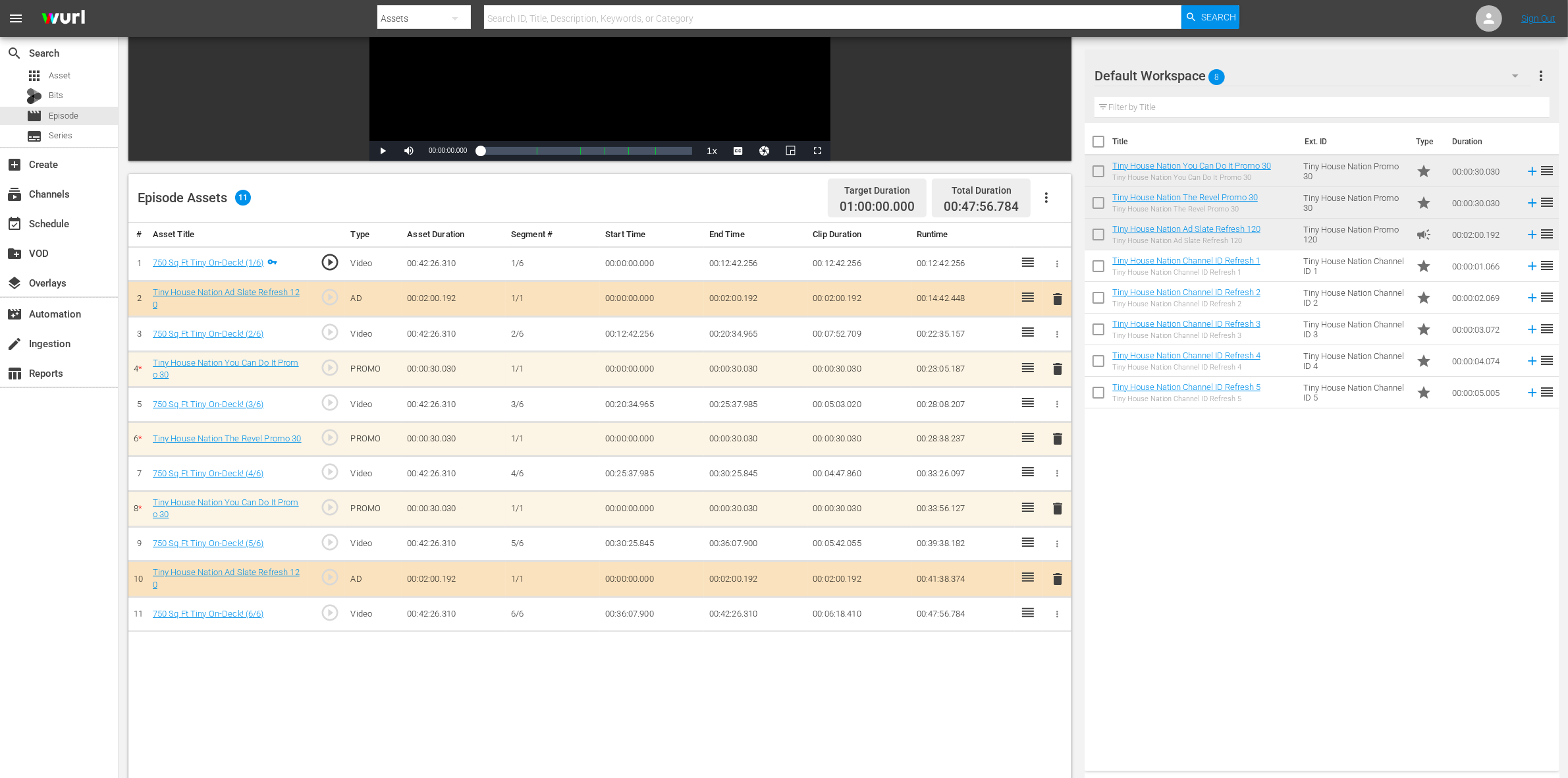
scroll to position [247, 0]
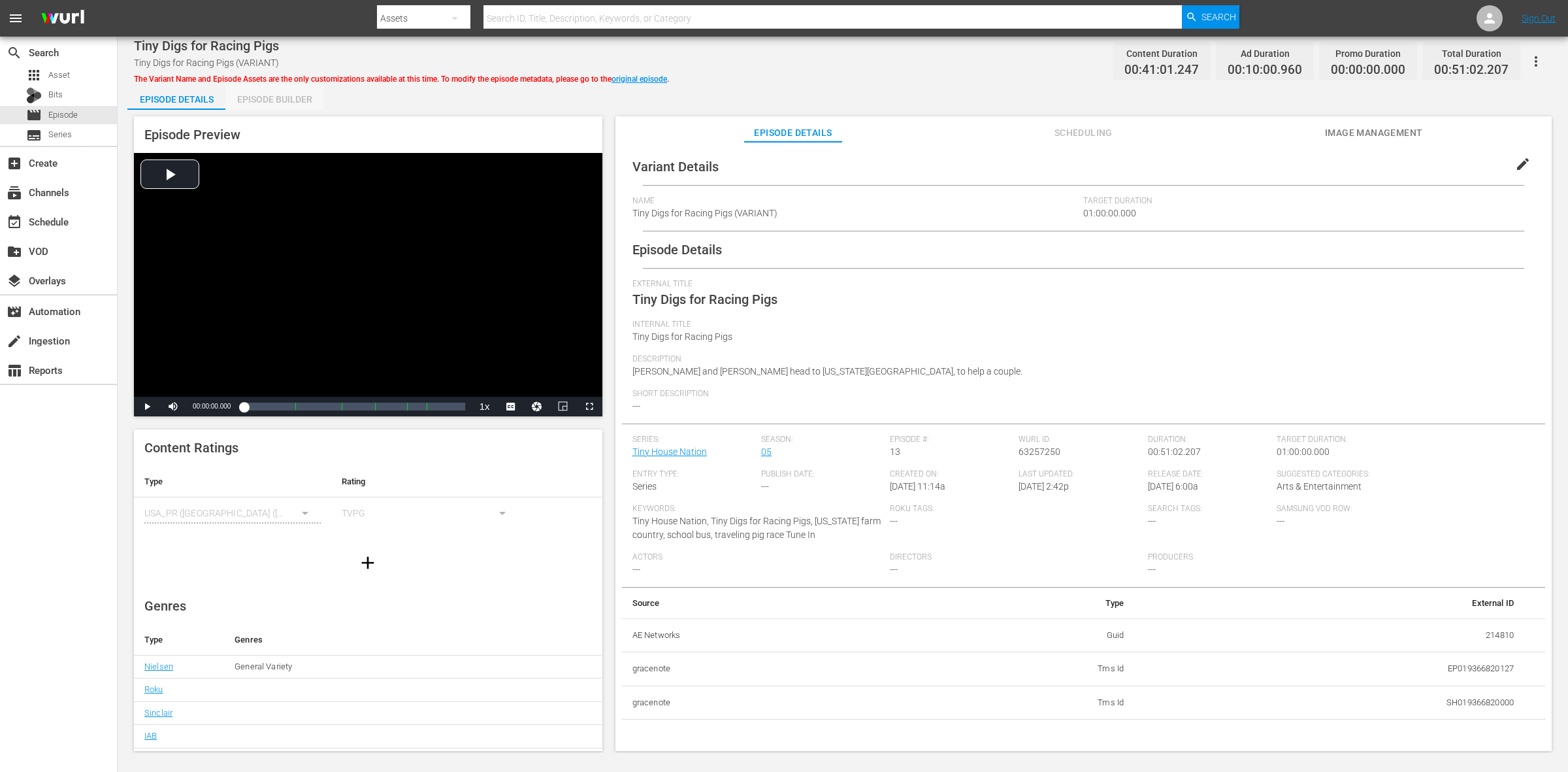
click at [282, 90] on div "Episode Builder" at bounding box center [275, 100] width 98 height 31
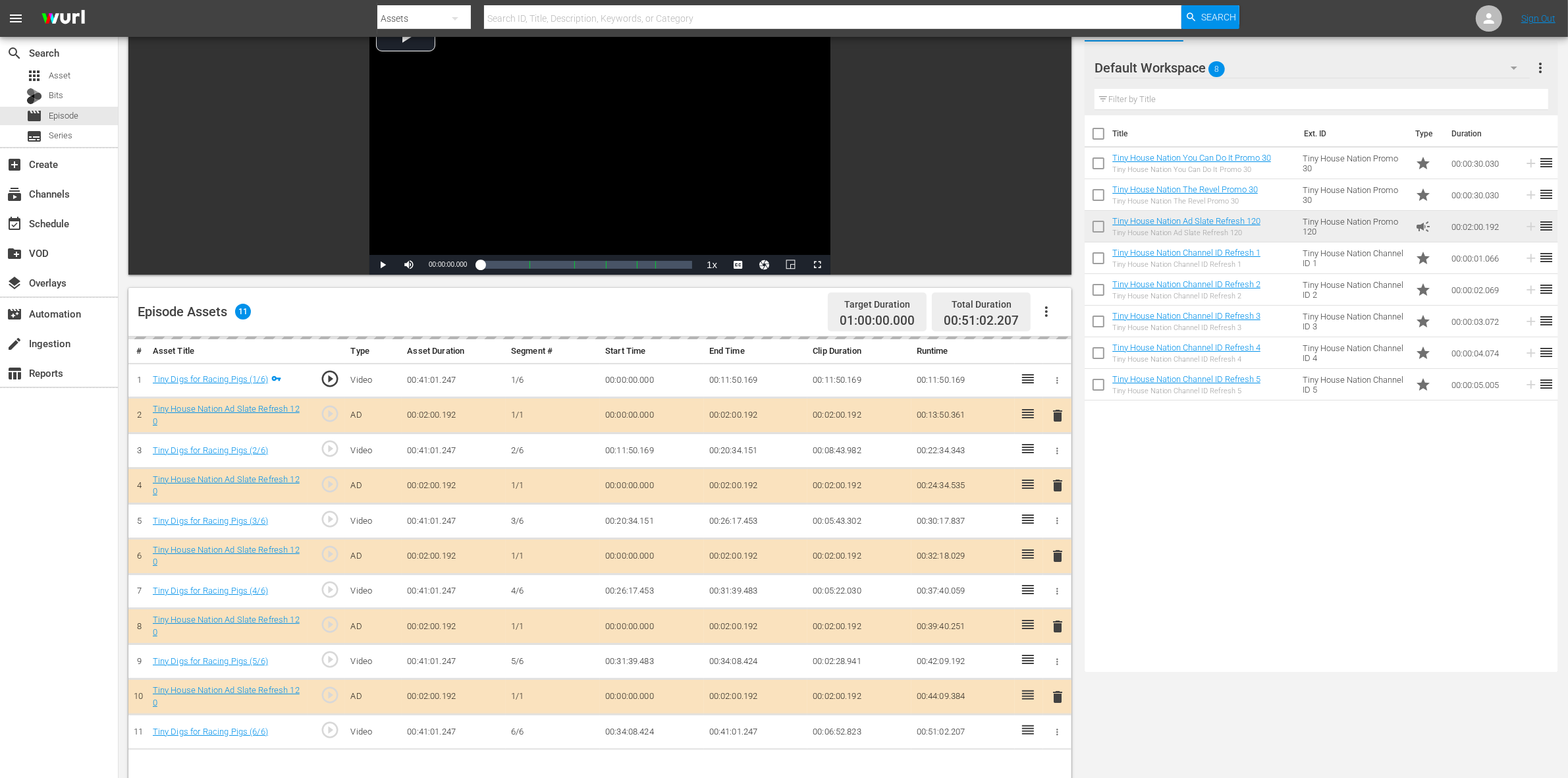
scroll to position [247, 0]
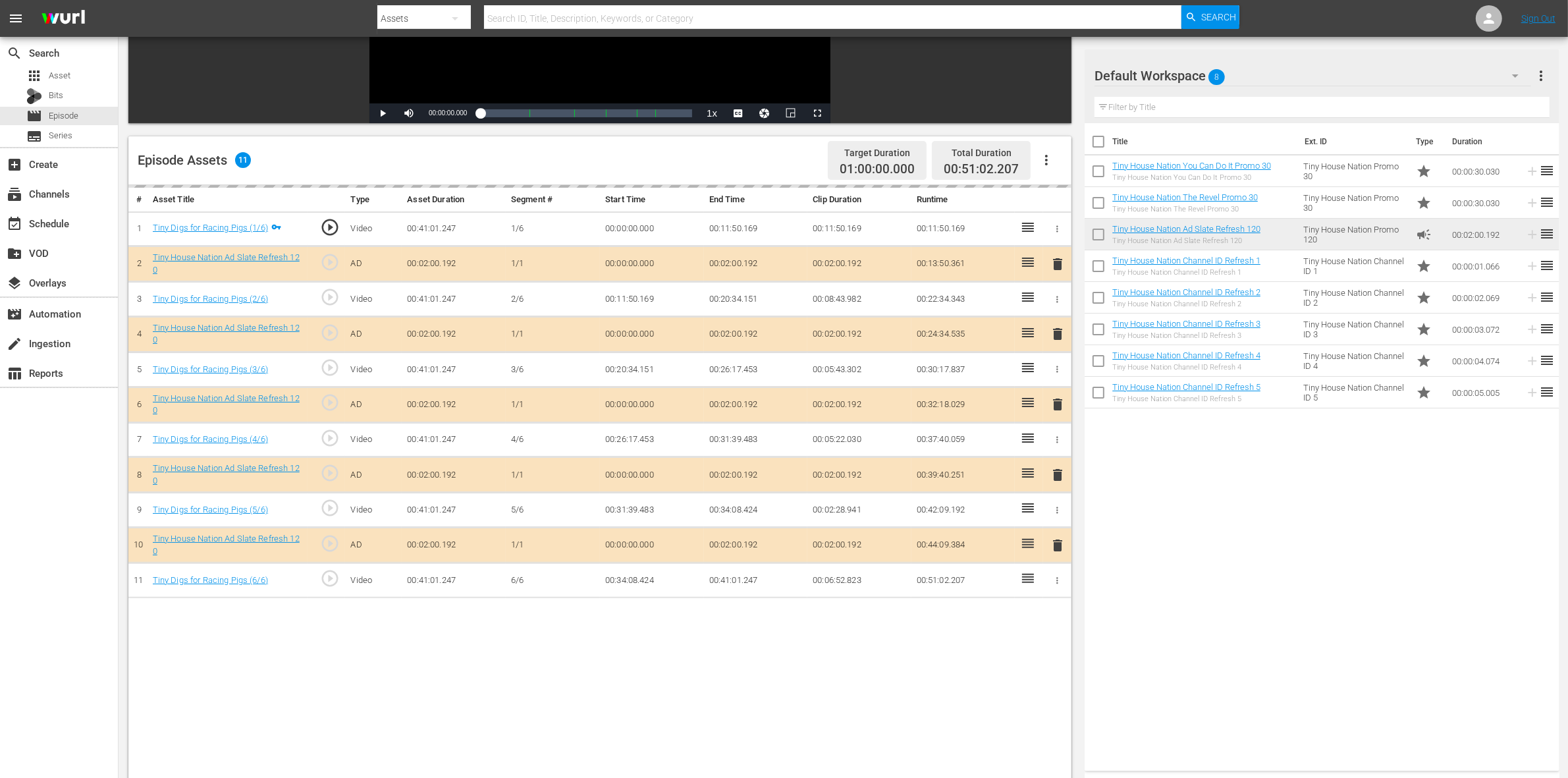
click at [1055, 330] on div "delete" at bounding box center [1057, 334] width 18 height 19
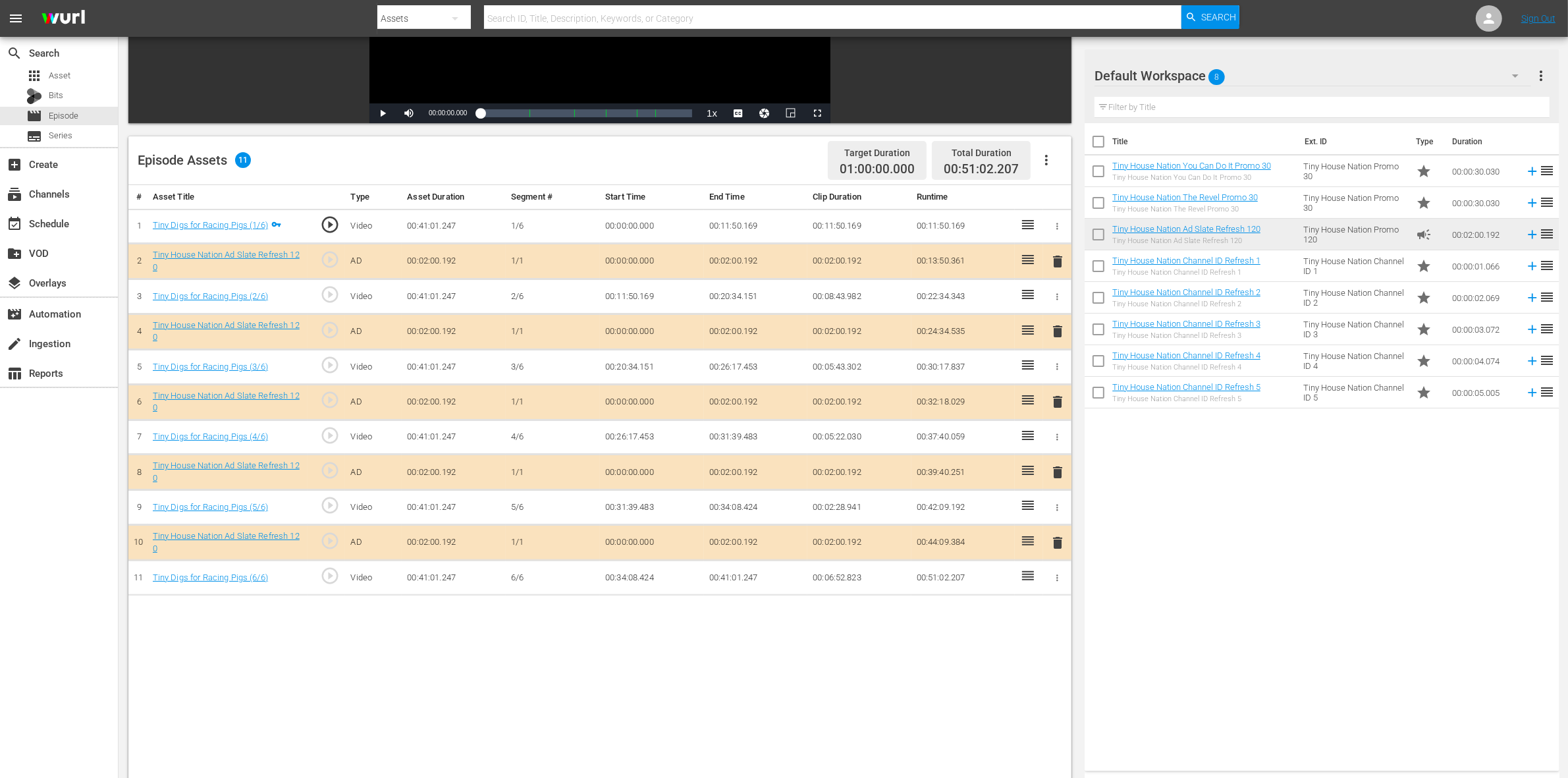
click at [1054, 331] on span "delete" at bounding box center [1058, 331] width 16 height 16
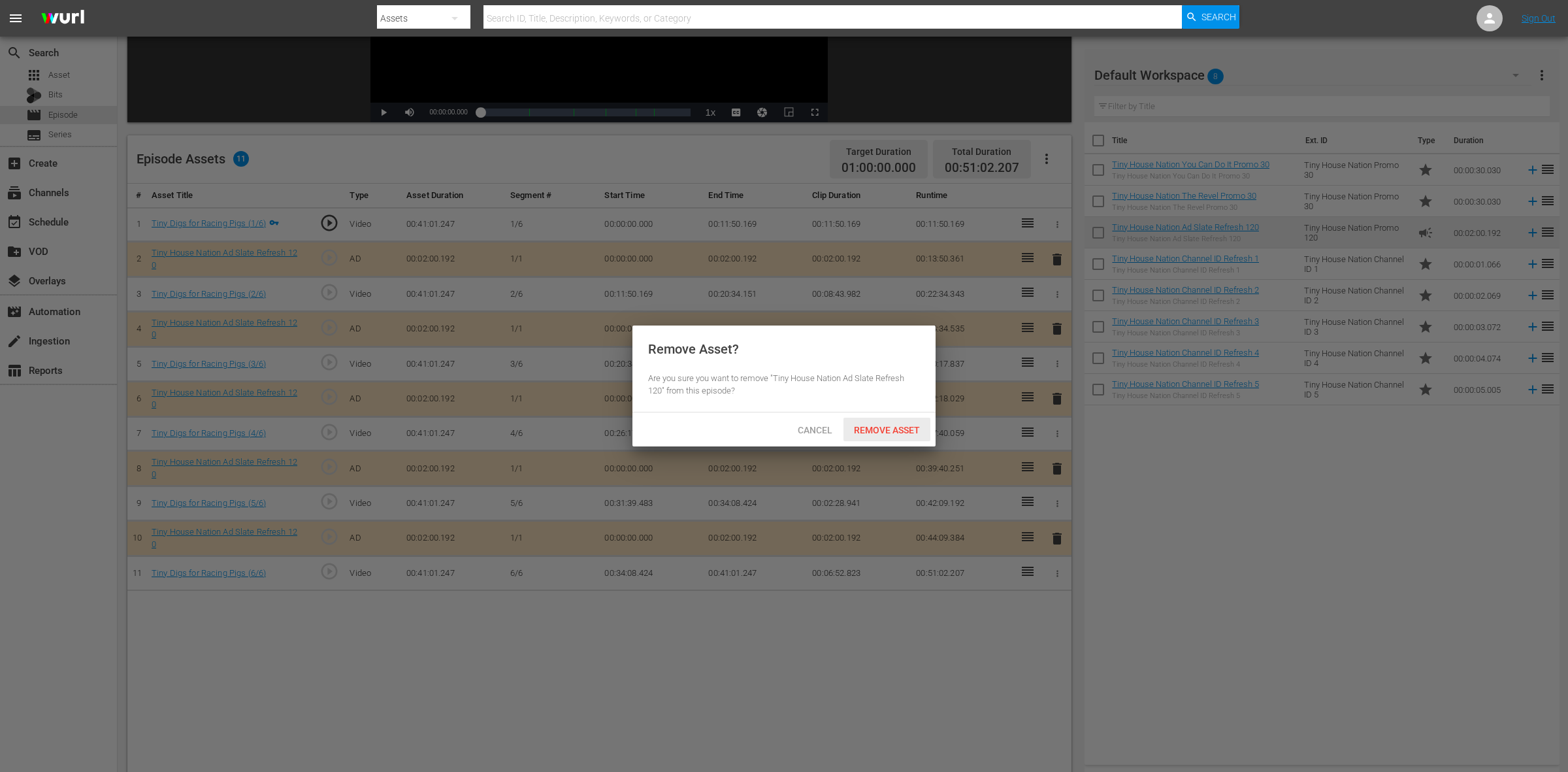
click at [899, 419] on div "Remove Asset" at bounding box center [887, 430] width 87 height 24
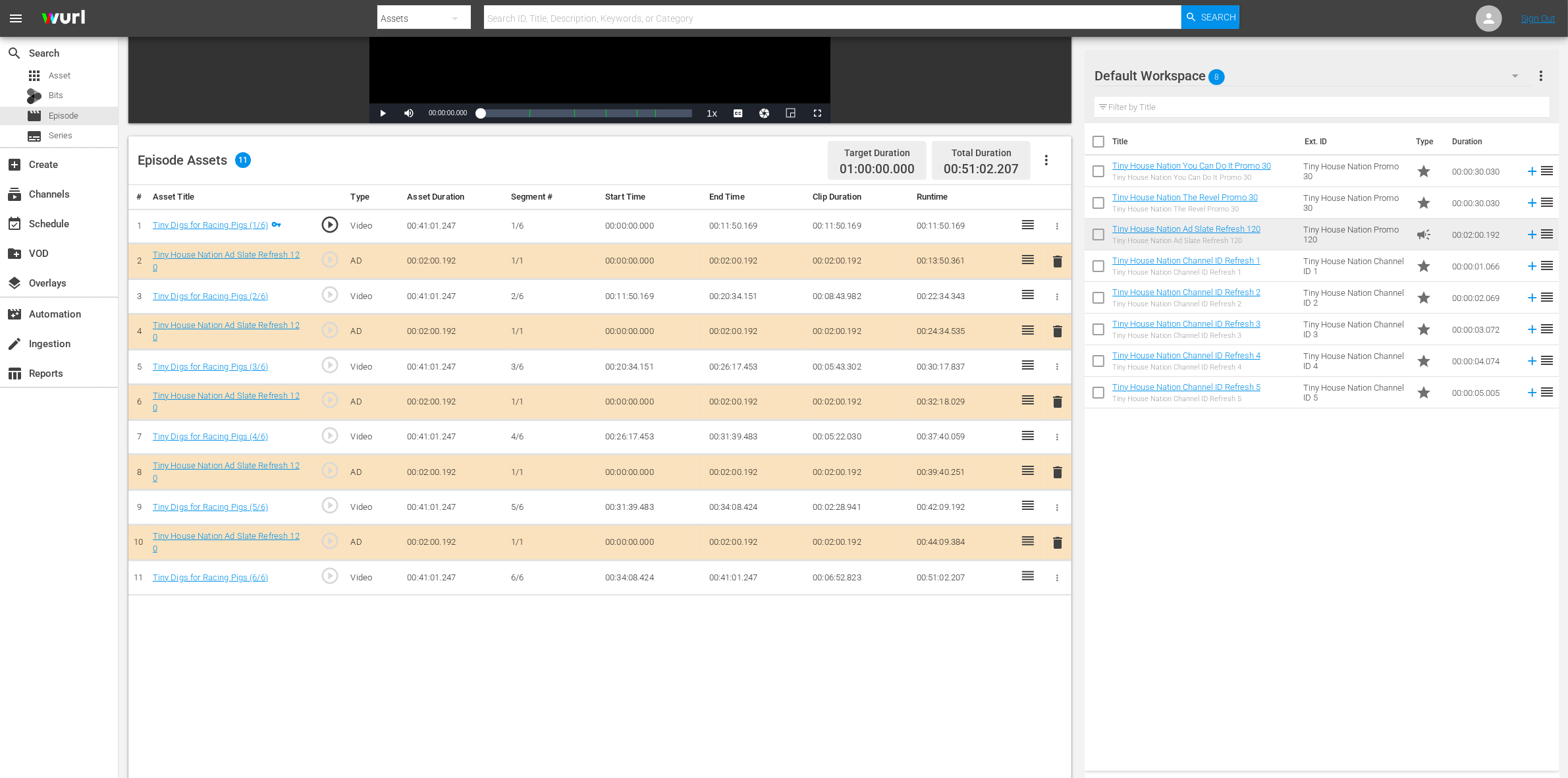
click at [1055, 409] on span "delete" at bounding box center [1058, 402] width 16 height 16
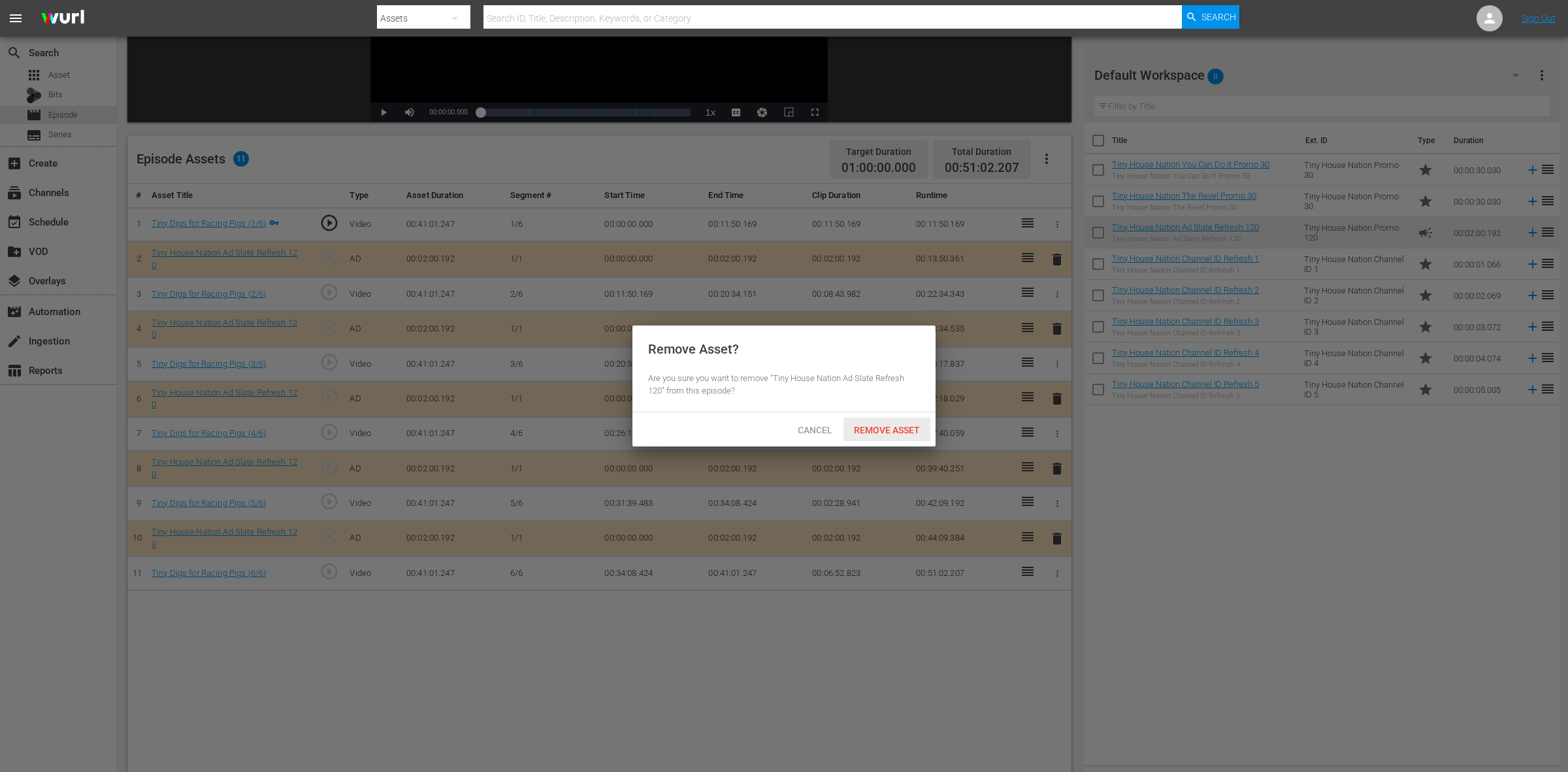
click at [893, 433] on span "Remove Asset" at bounding box center [887, 430] width 87 height 10
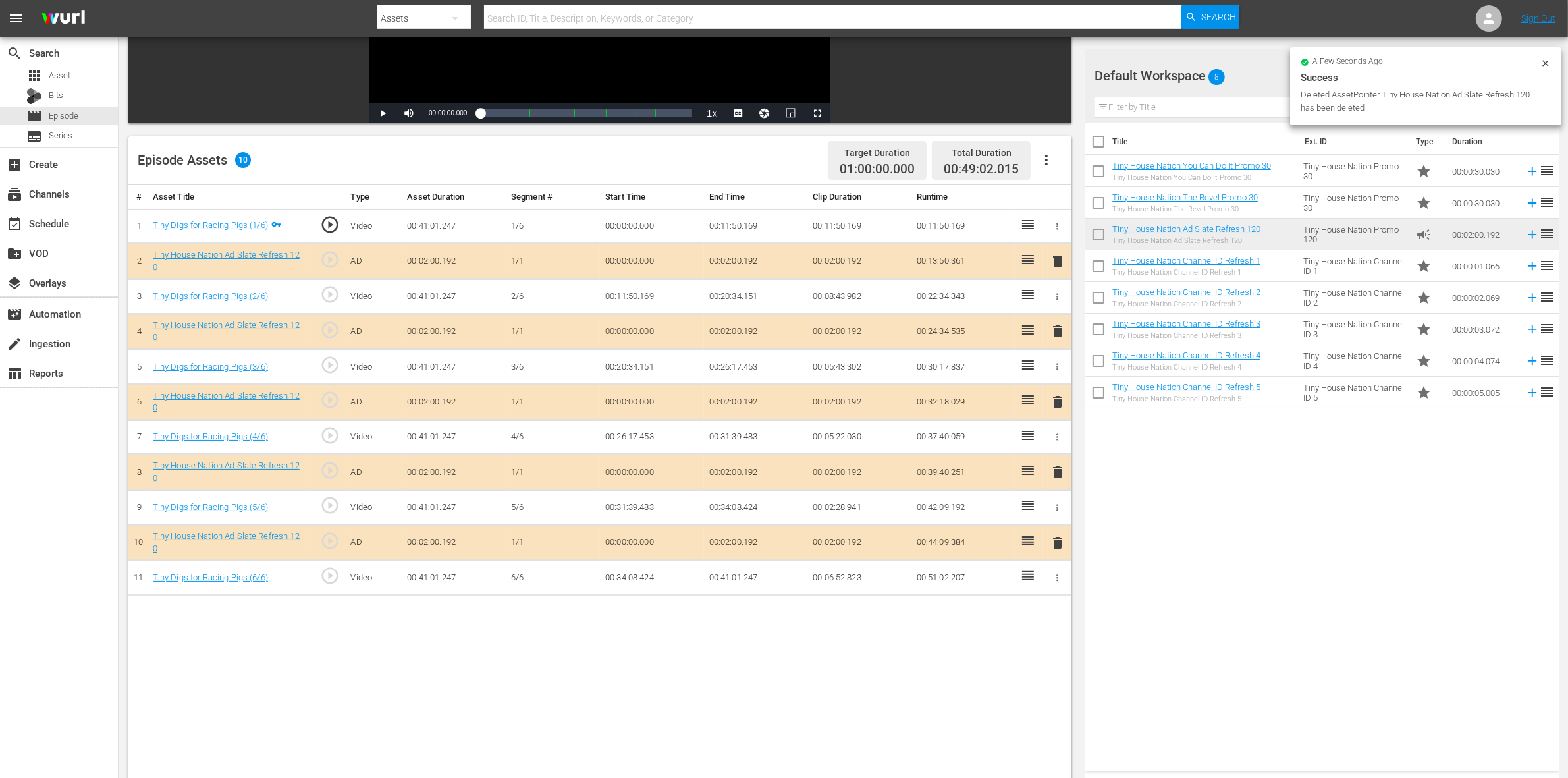
click at [1061, 478] on span "delete" at bounding box center [1058, 472] width 16 height 16
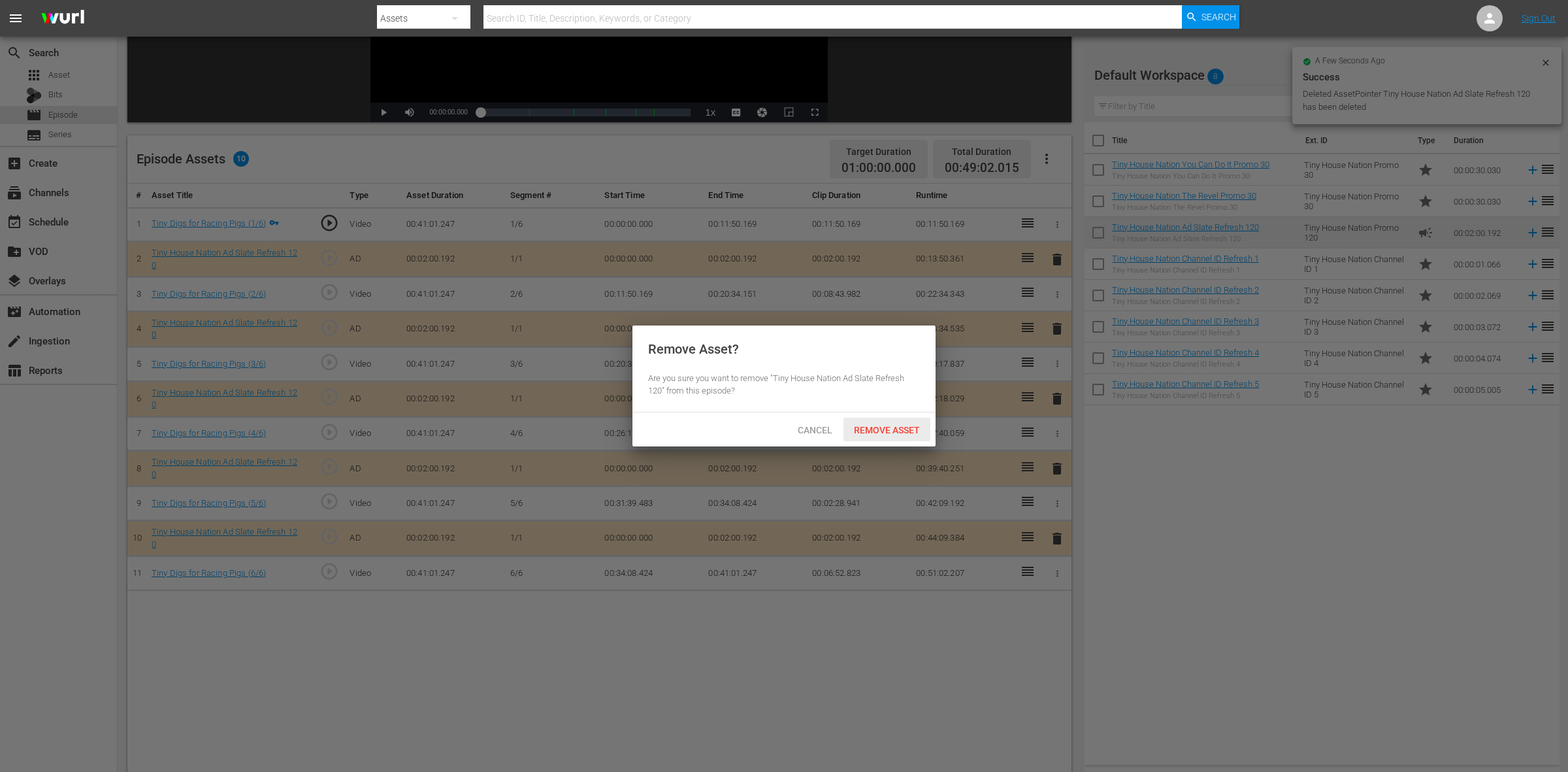
click at [912, 423] on div "Remove Asset" at bounding box center [887, 430] width 87 height 24
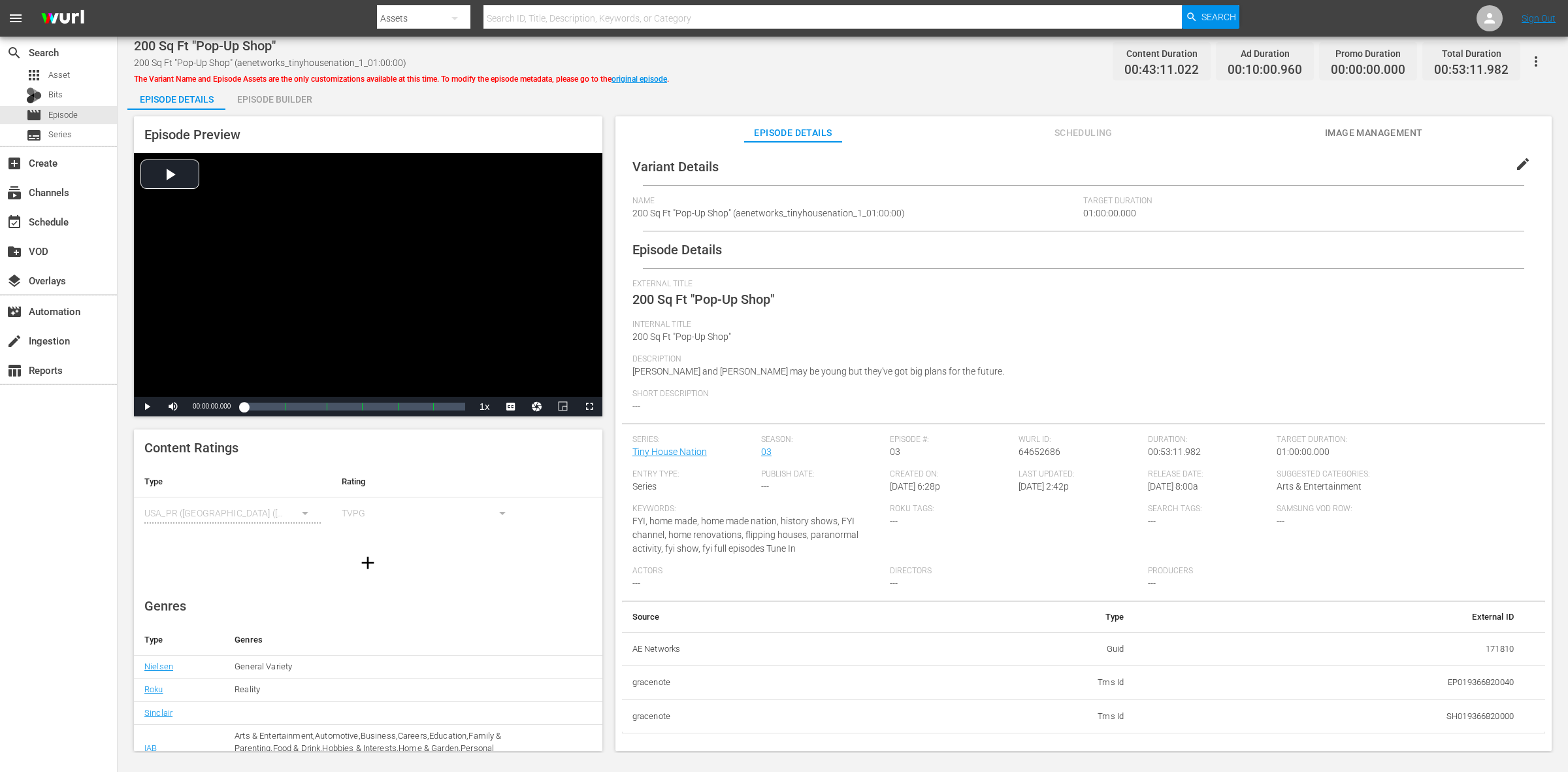
click at [325, 101] on div "Episode Details Episode Builder Episode Preview Video Player is loading. Play V…" at bounding box center [843, 423] width 1431 height 678
click at [292, 100] on div "Episode Builder" at bounding box center [275, 100] width 98 height 31
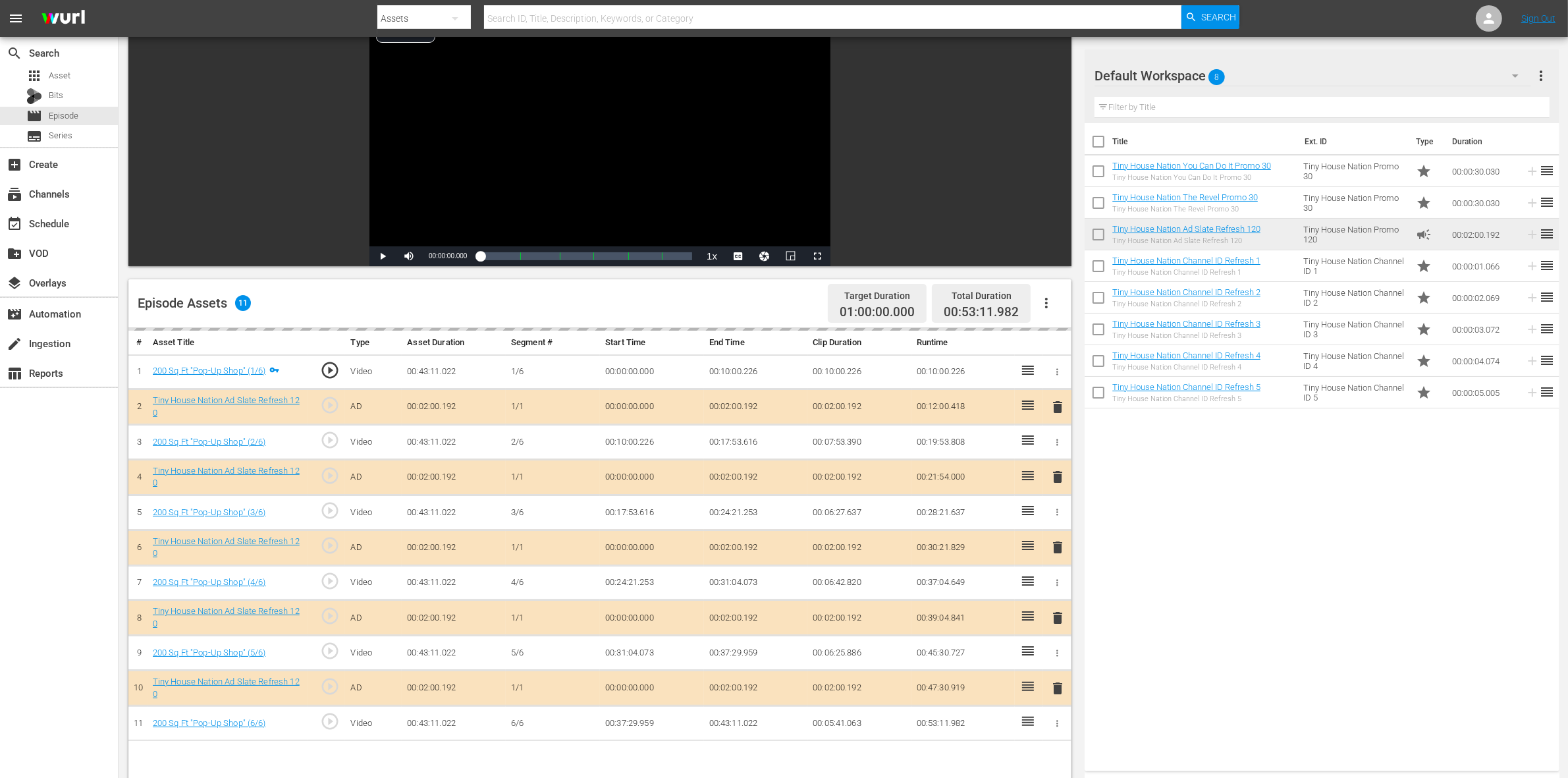
scroll to position [247, 0]
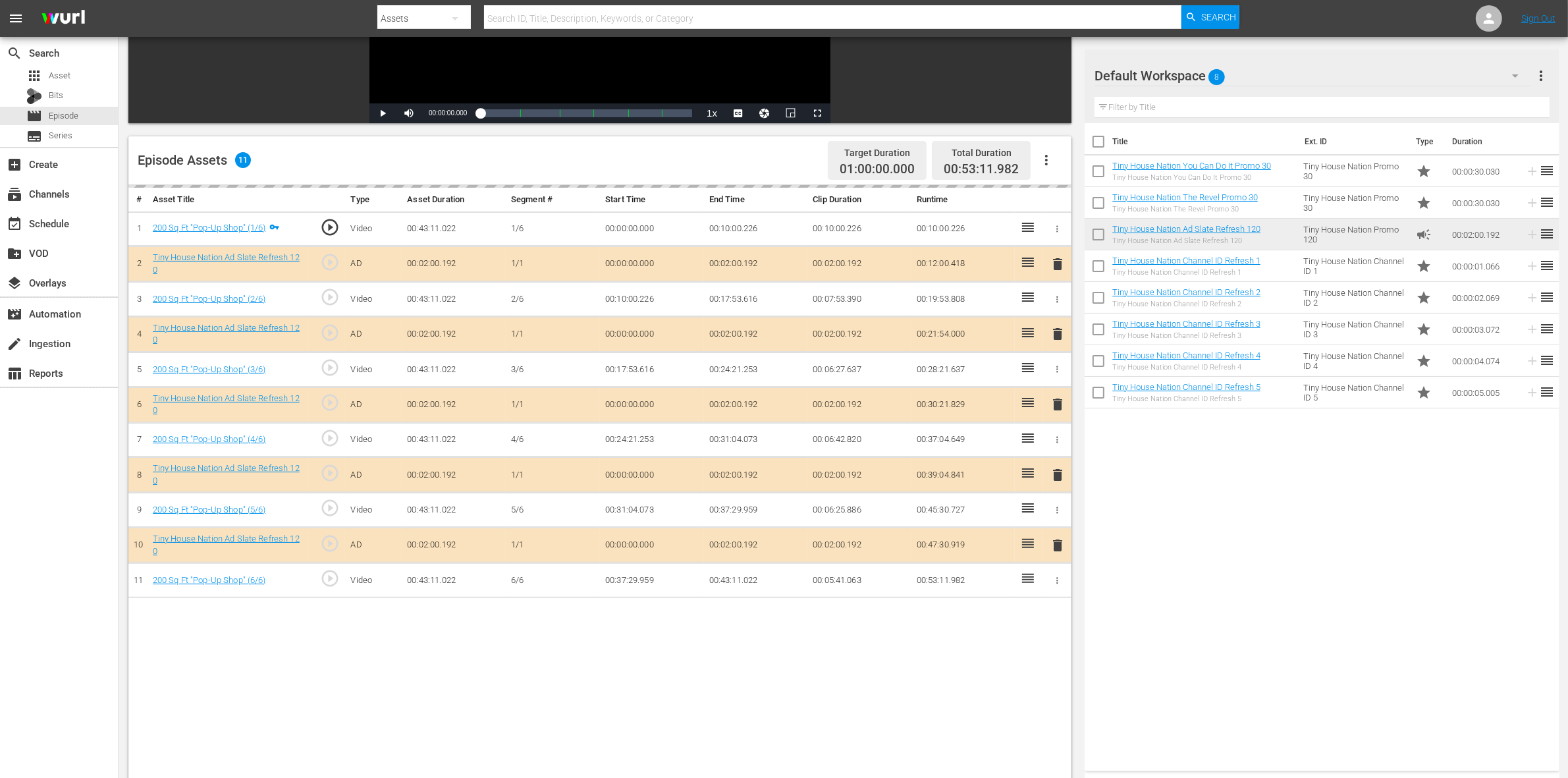
click at [1054, 409] on div "delete" at bounding box center [1057, 405] width 18 height 19
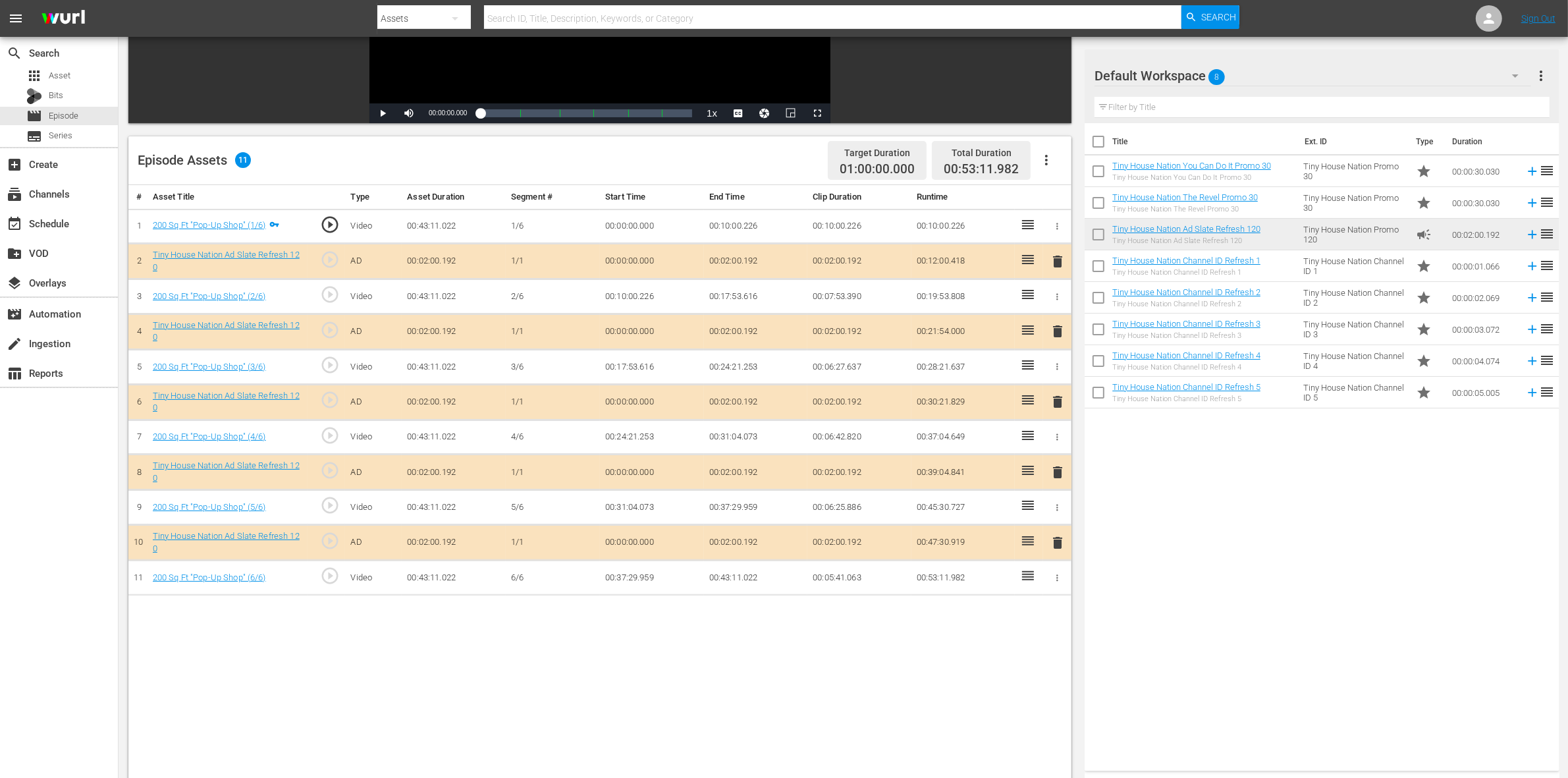
click at [1054, 410] on span "delete" at bounding box center [1058, 402] width 16 height 16
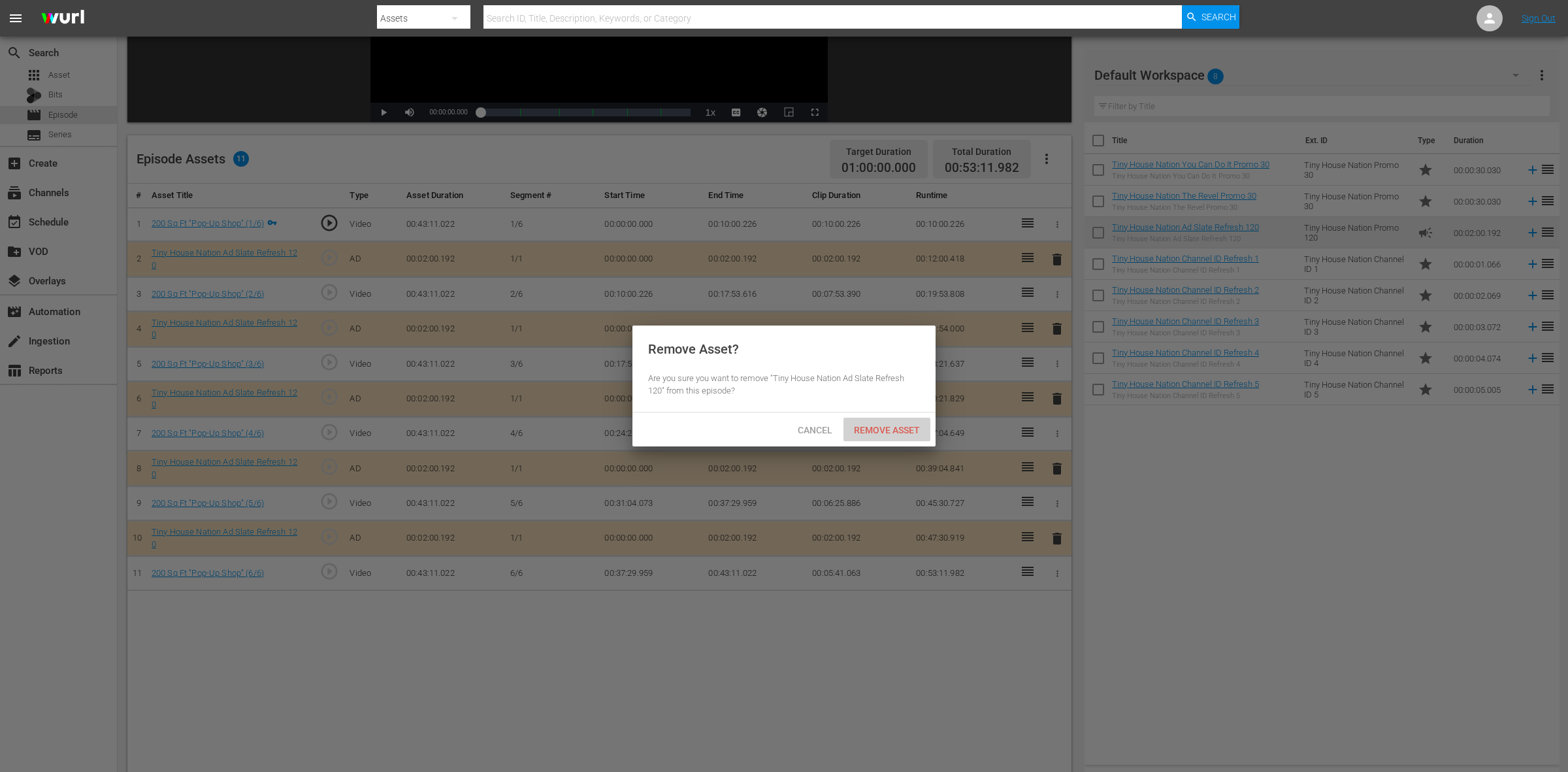
click at [905, 430] on span "Remove Asset" at bounding box center [887, 430] width 87 height 10
